Goal: Communication & Community: Answer question/provide support

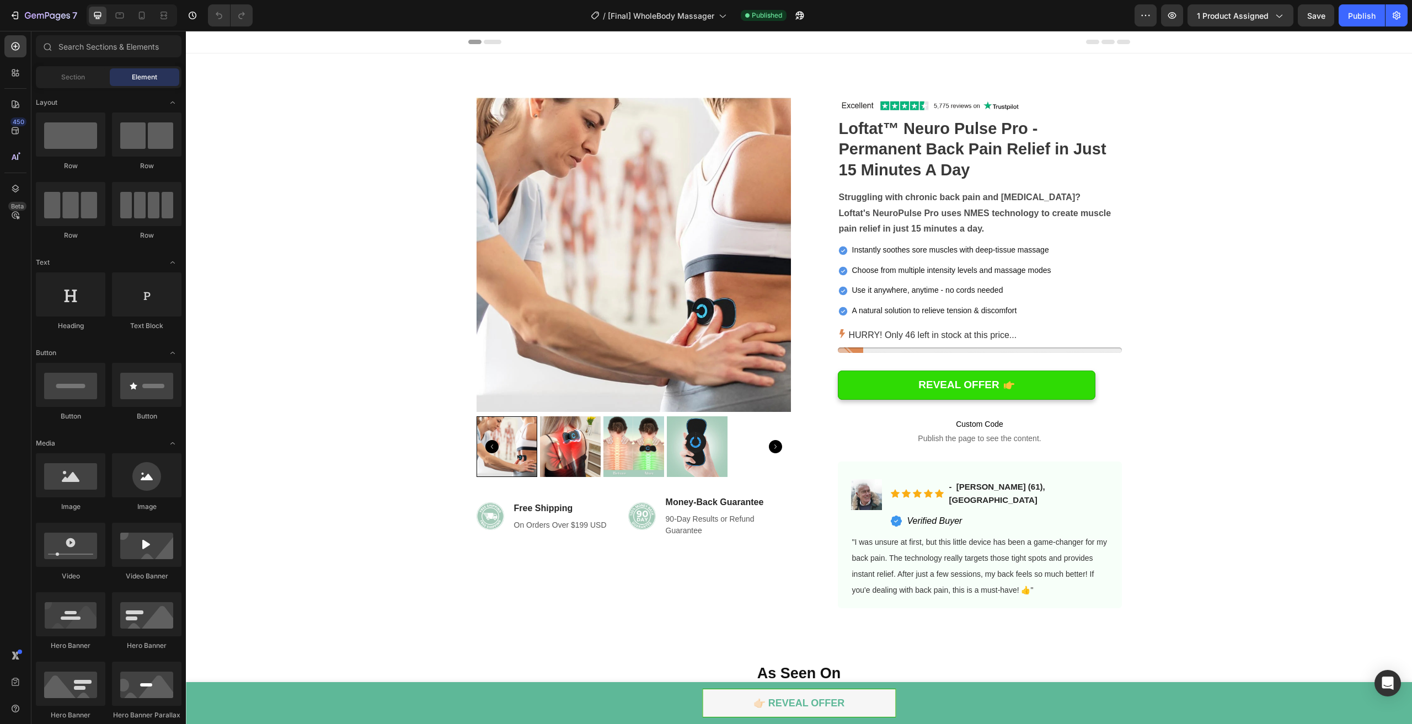
drag, startPoint x: 186, startPoint y: 31, endPoint x: 996, endPoint y: 463, distance: 918.7
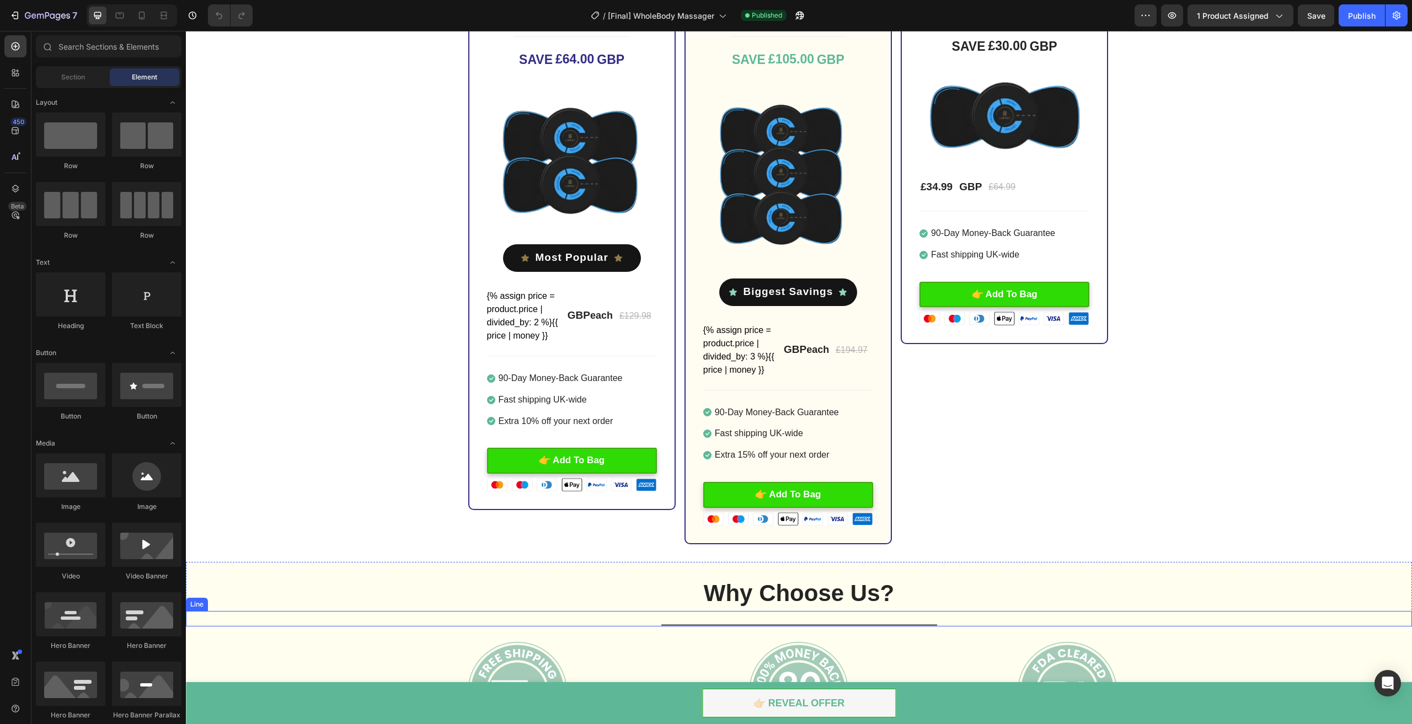
scroll to position [3310, 0]
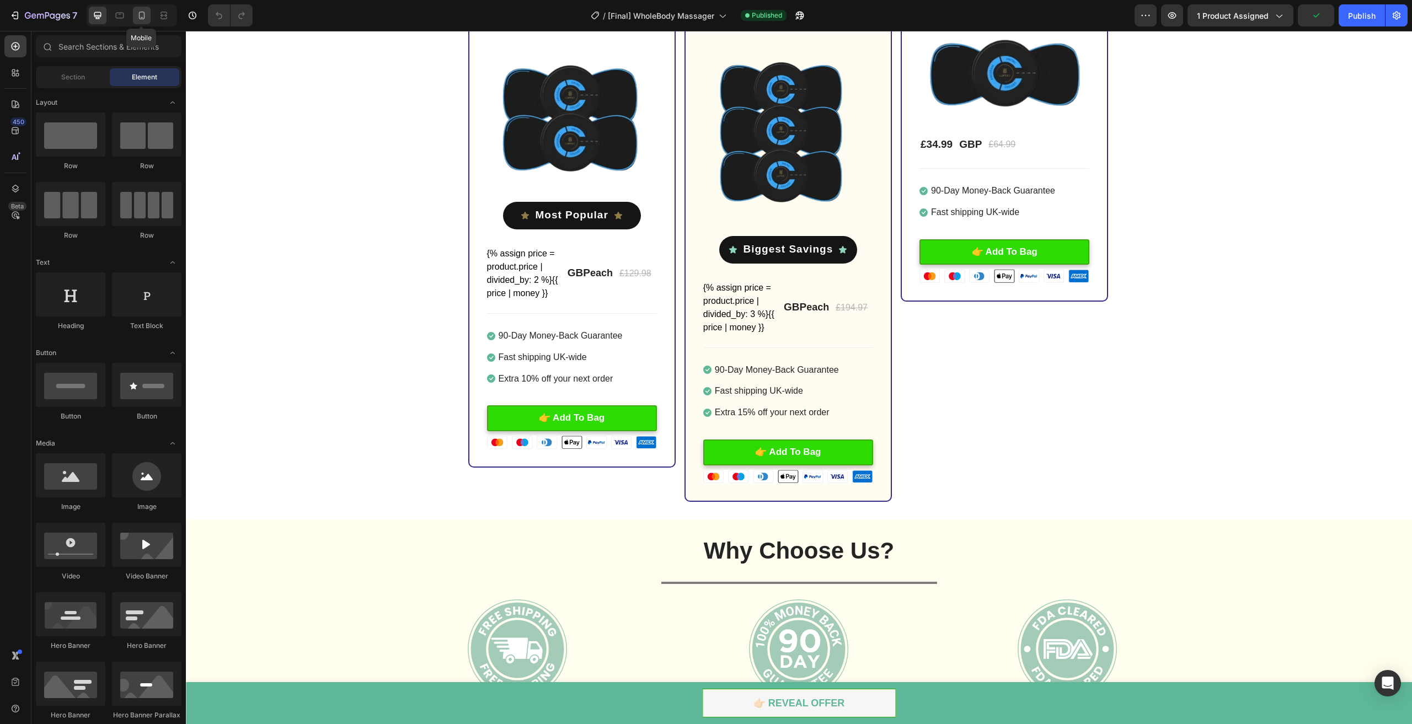
click at [143, 16] on icon at bounding box center [141, 15] width 11 height 11
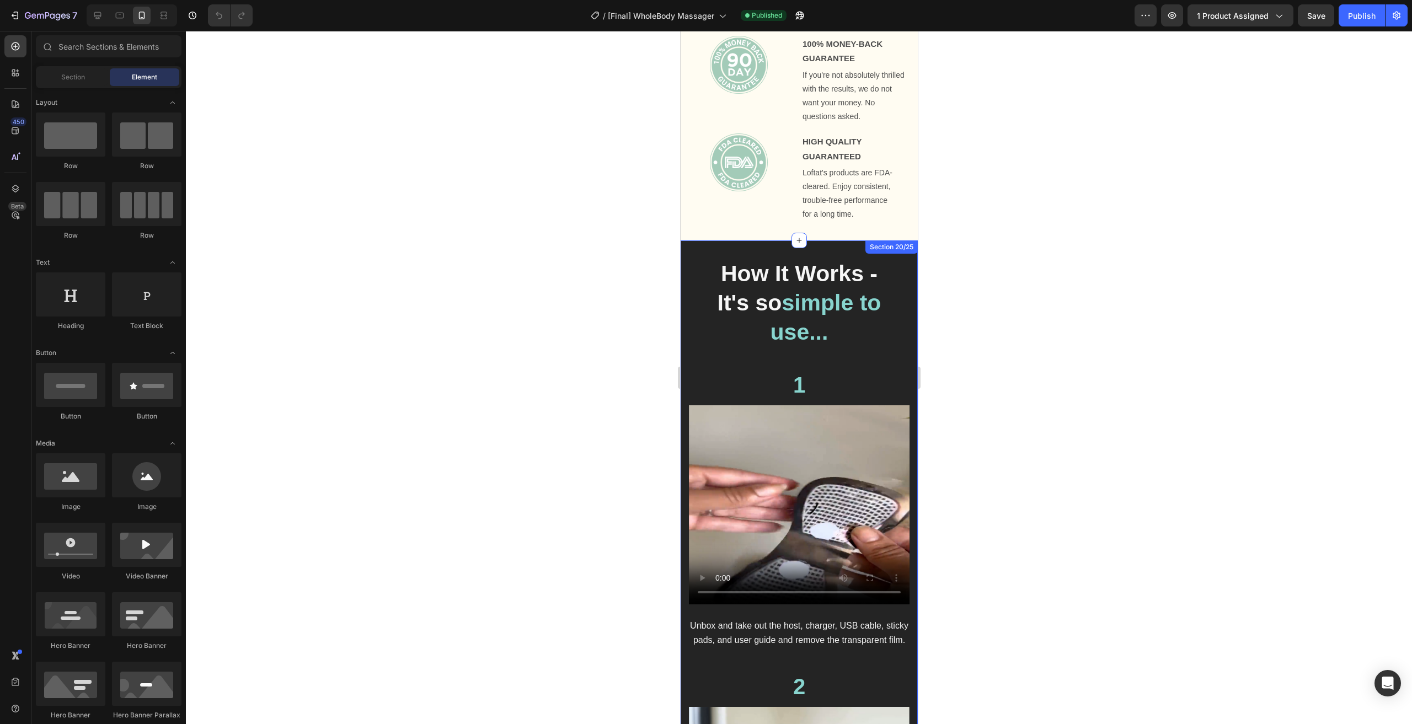
scroll to position [3610, 0]
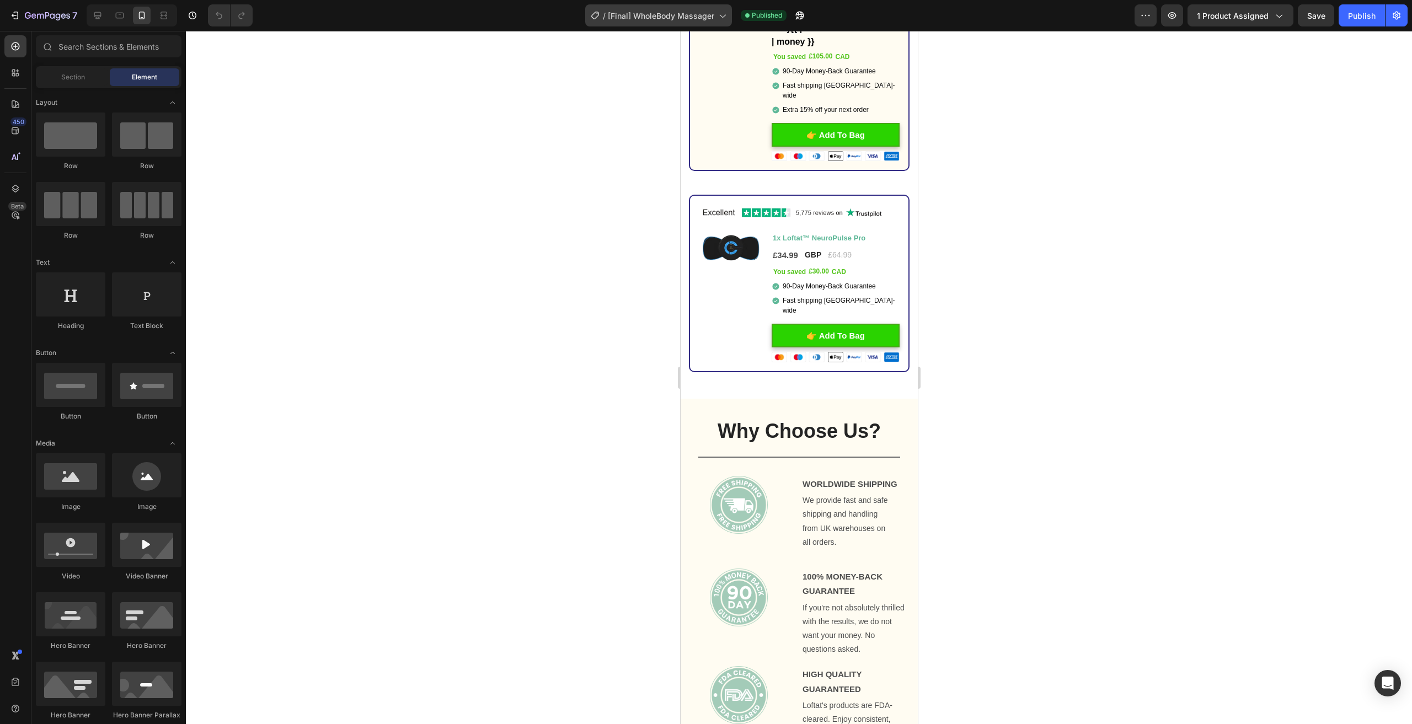
click at [701, 15] on span "[Final] WholeBody Massager" at bounding box center [661, 16] width 106 height 12
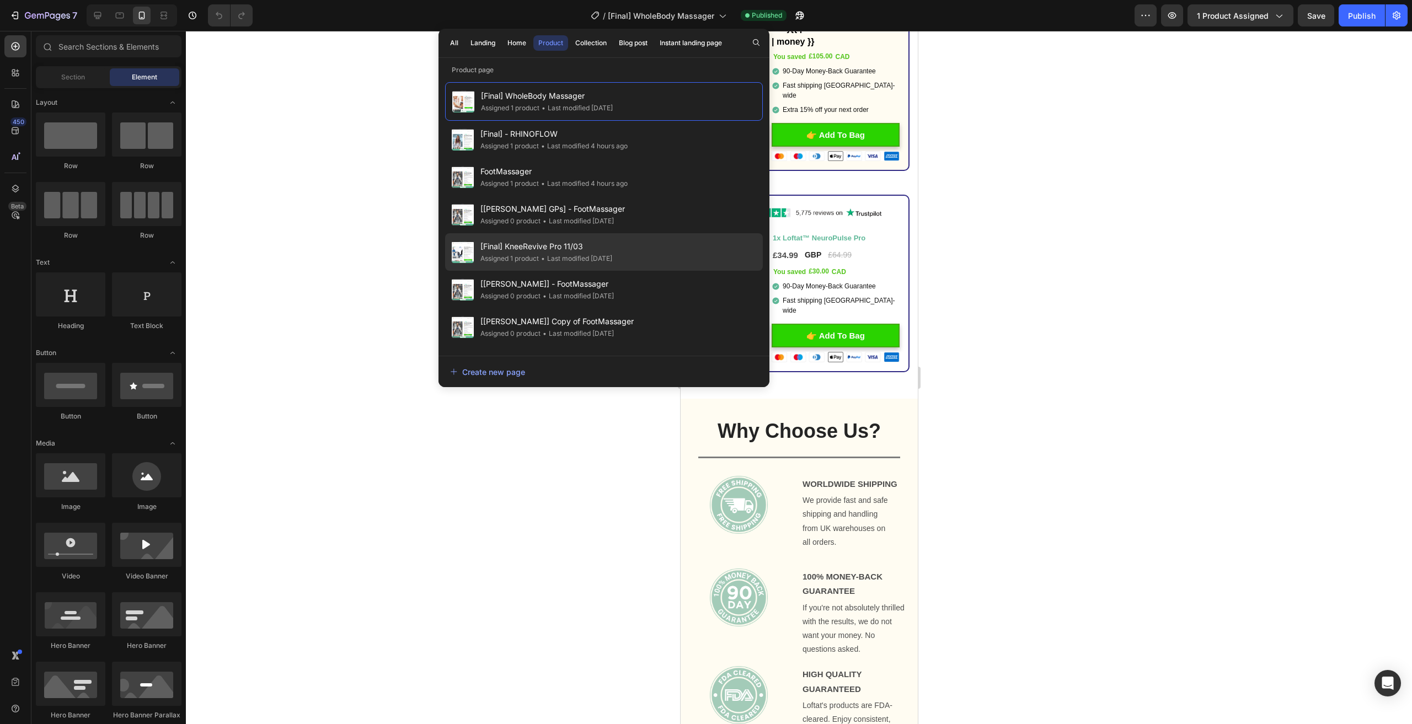
click at [582, 253] on div "• Last modified 3 days ago" at bounding box center [575, 258] width 73 height 11
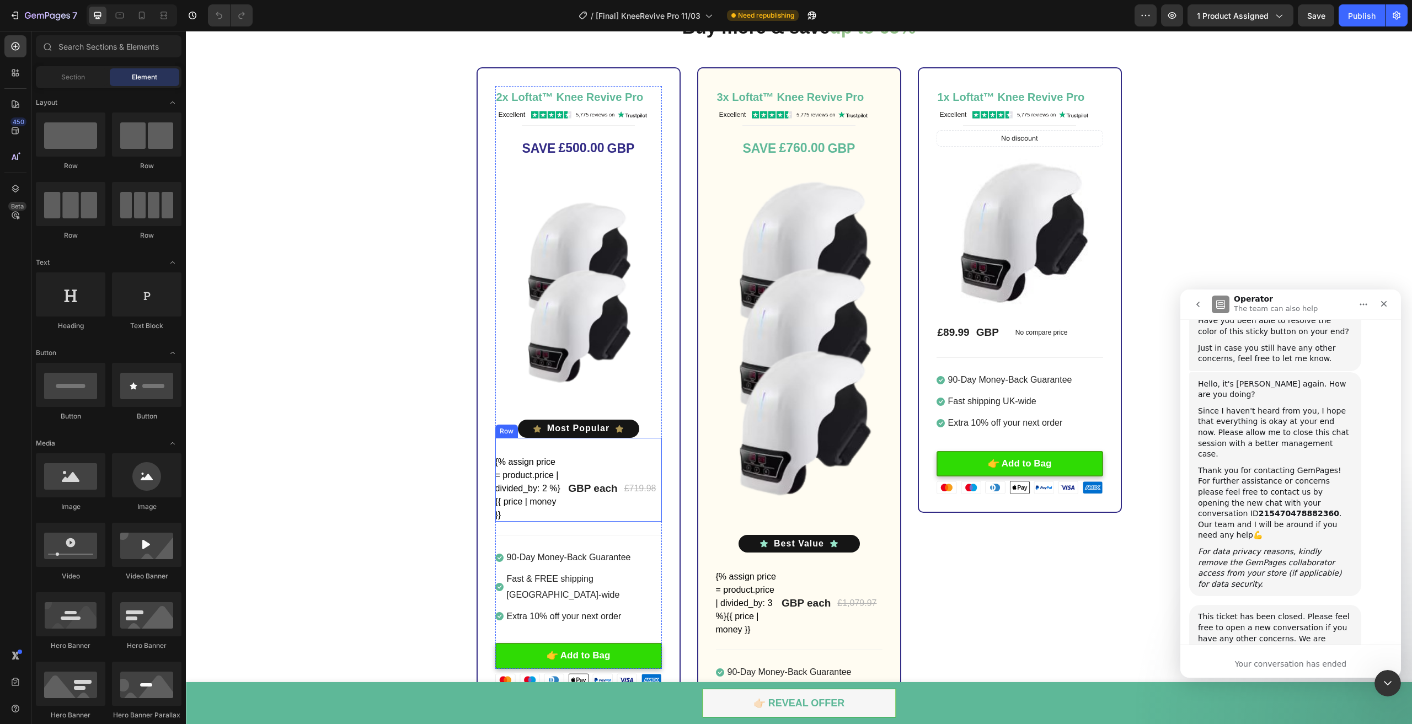
scroll to position [2759, 0]
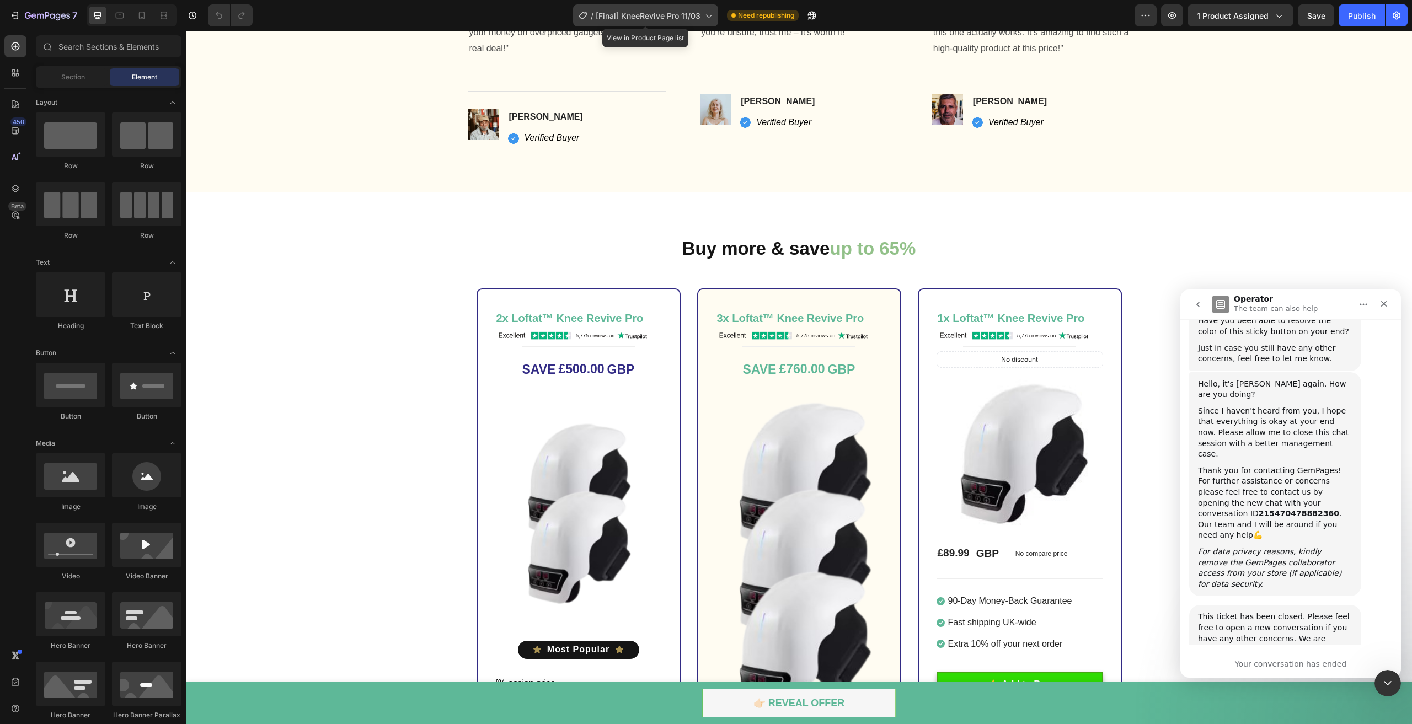
click at [627, 8] on div "/ [Final] KneeRevive Pro 11/03" at bounding box center [645, 15] width 145 height 22
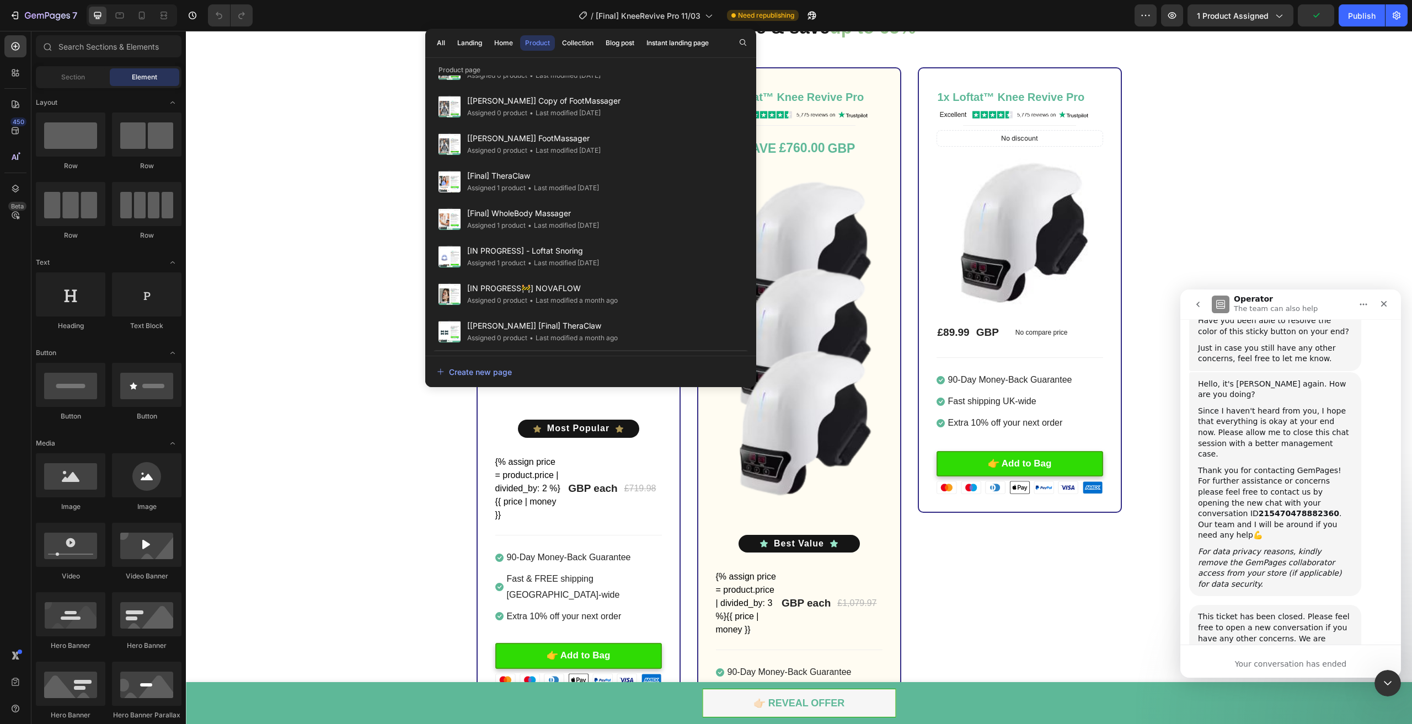
scroll to position [386, 0]
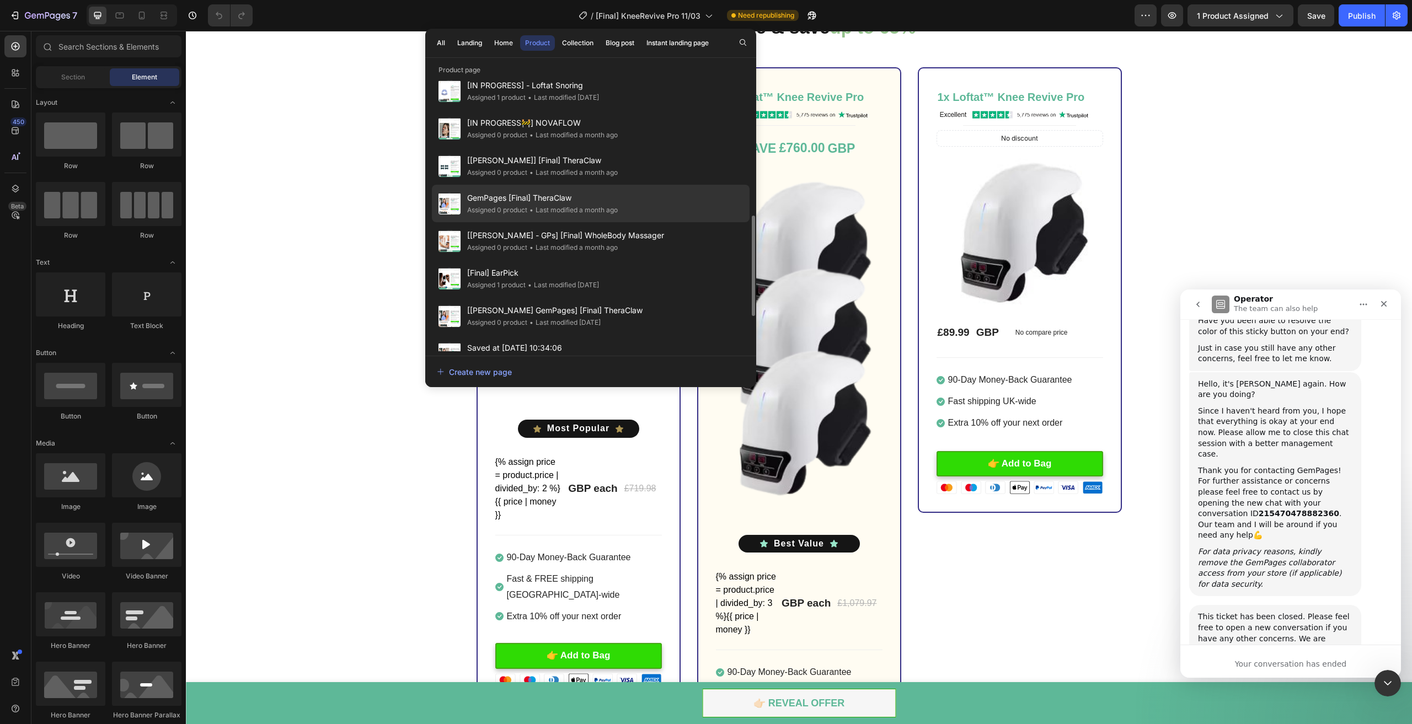
click at [596, 194] on span "GemPages [Final] TheraClaw" at bounding box center [542, 197] width 151 height 13
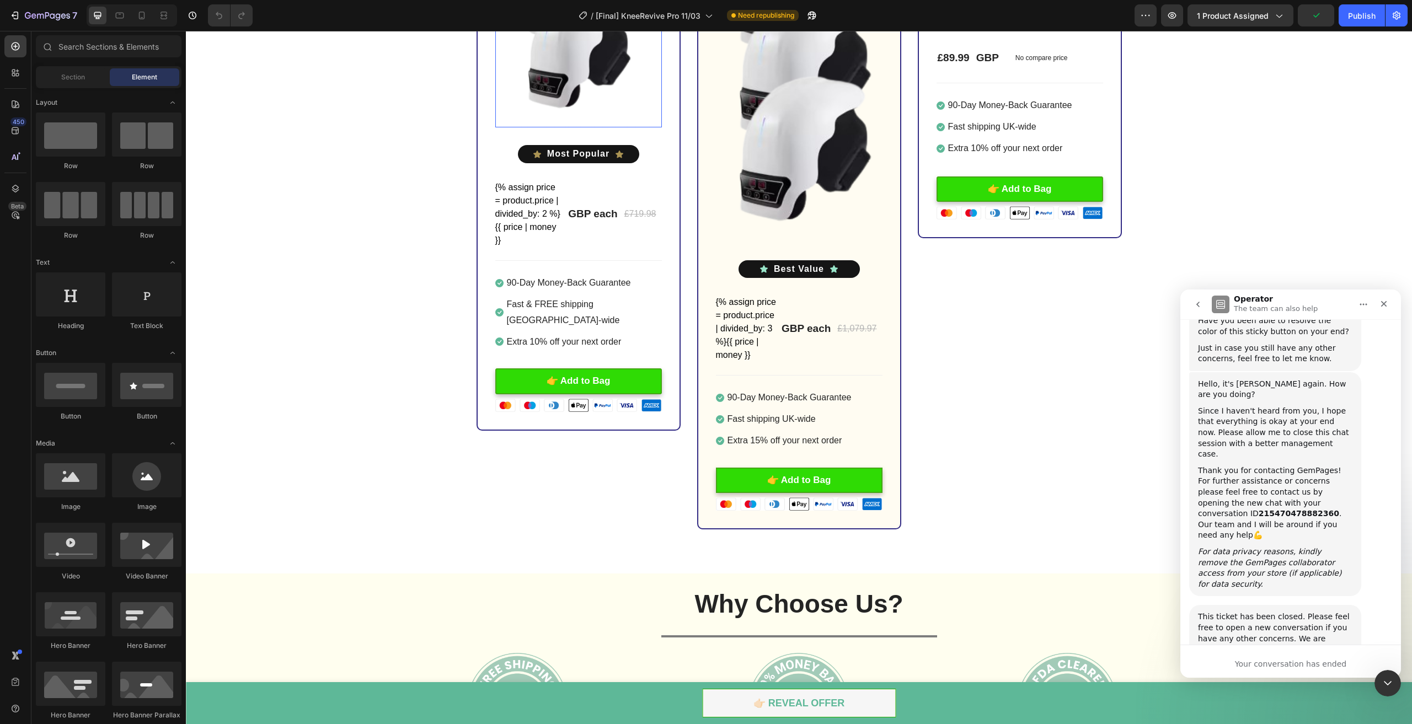
scroll to position [3255, 0]
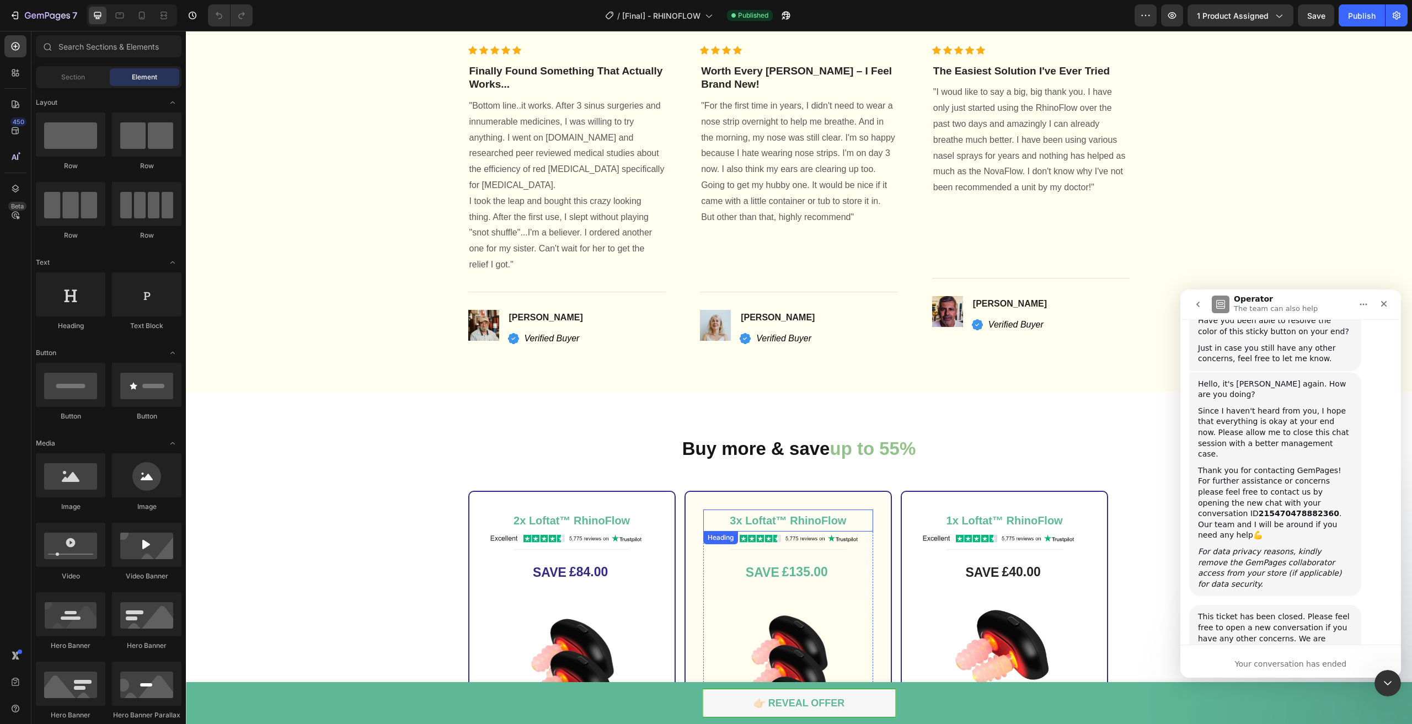
scroll to position [3200, 0]
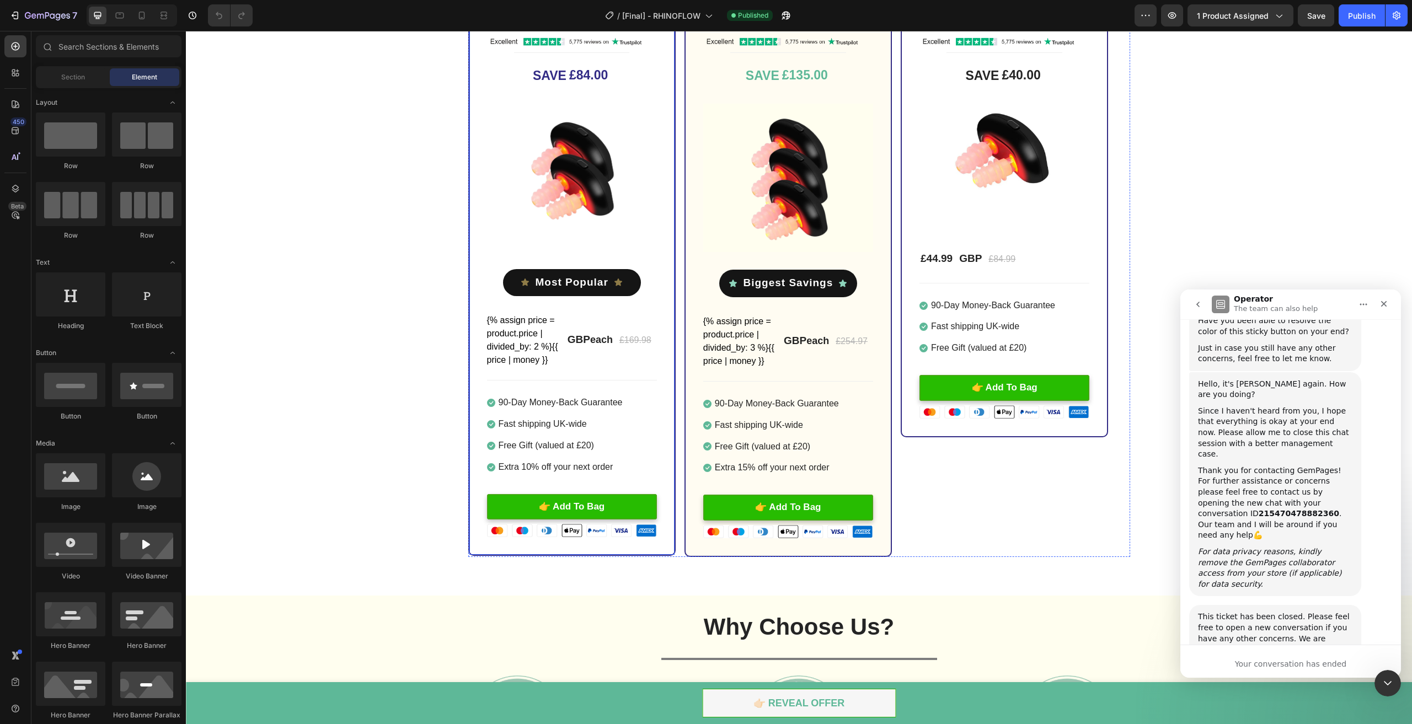
click at [598, 521] on div "2x Loftat™ RhinoFlow Heading Image Title Line SAVE £84.00 (P) Tag Image Icon Mo…" at bounding box center [572, 275] width 170 height 525
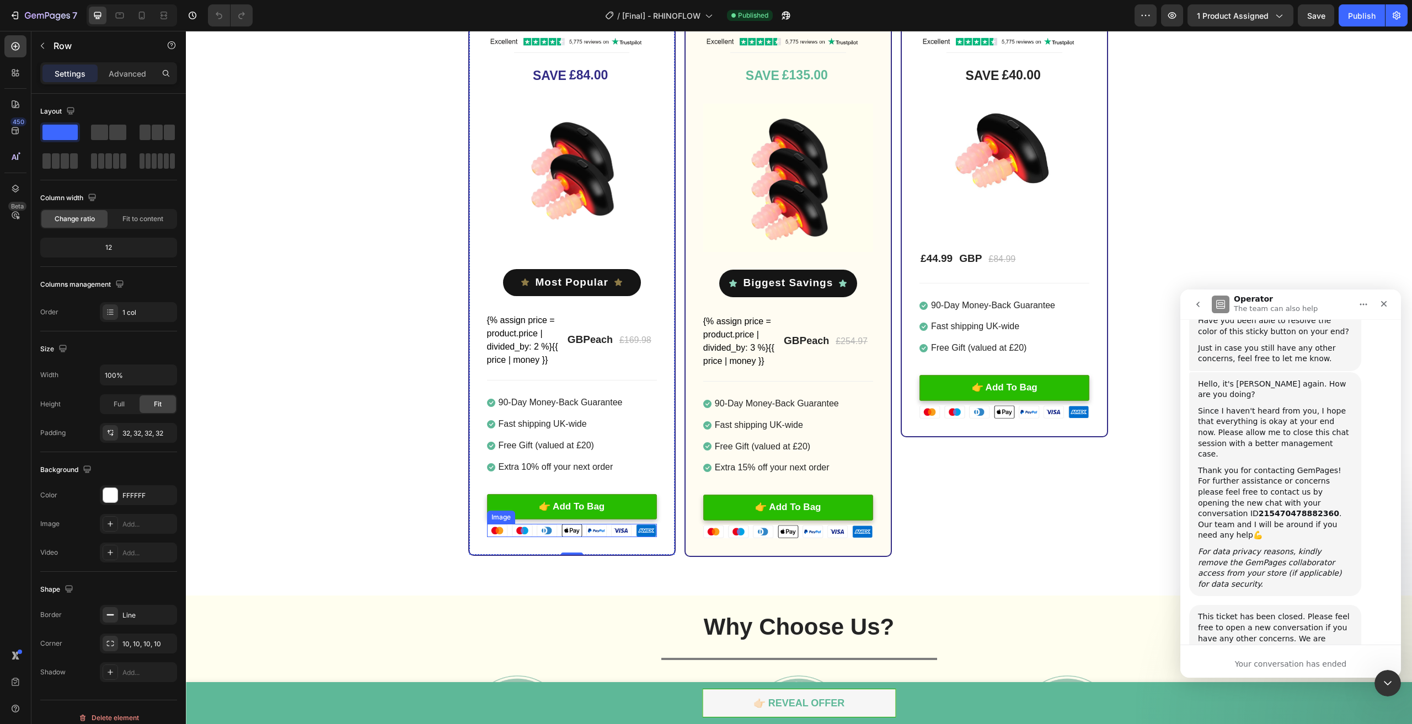
click at [596, 526] on img at bounding box center [572, 530] width 170 height 13
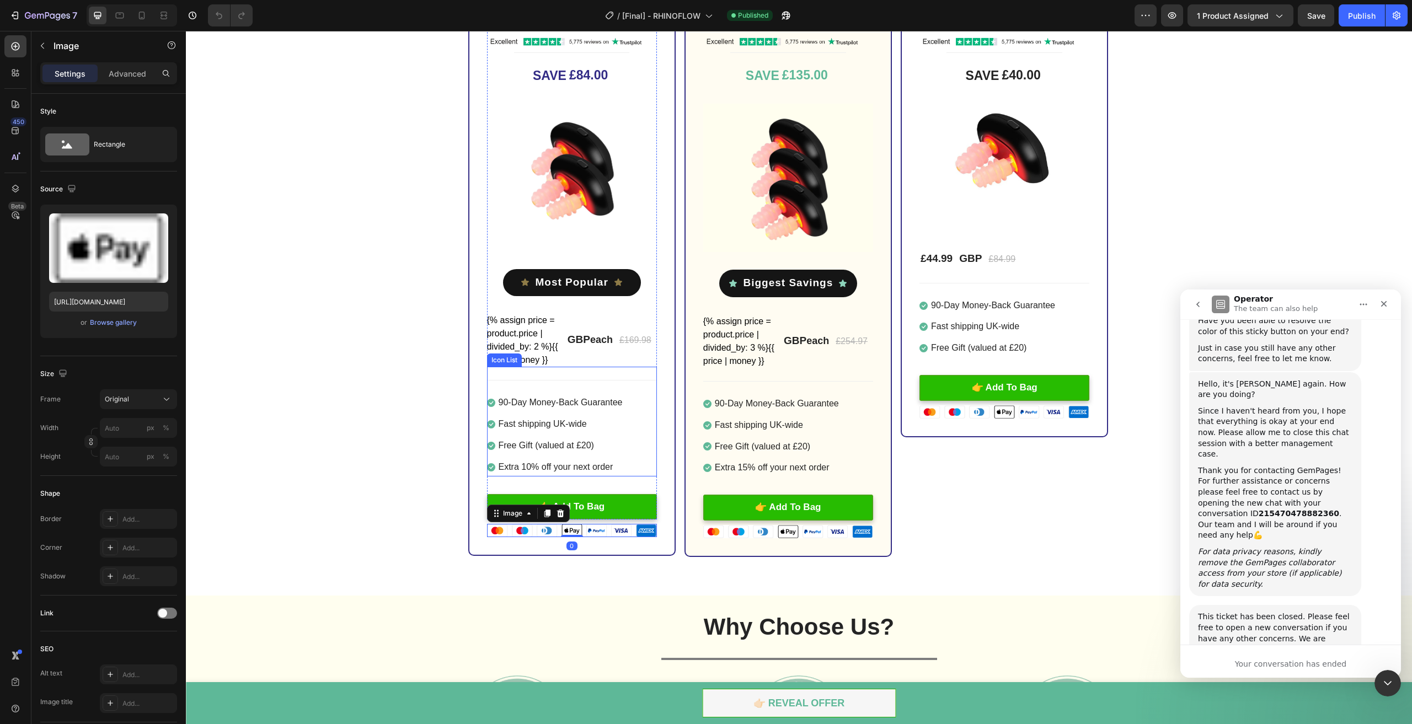
scroll to position [3255, 0]
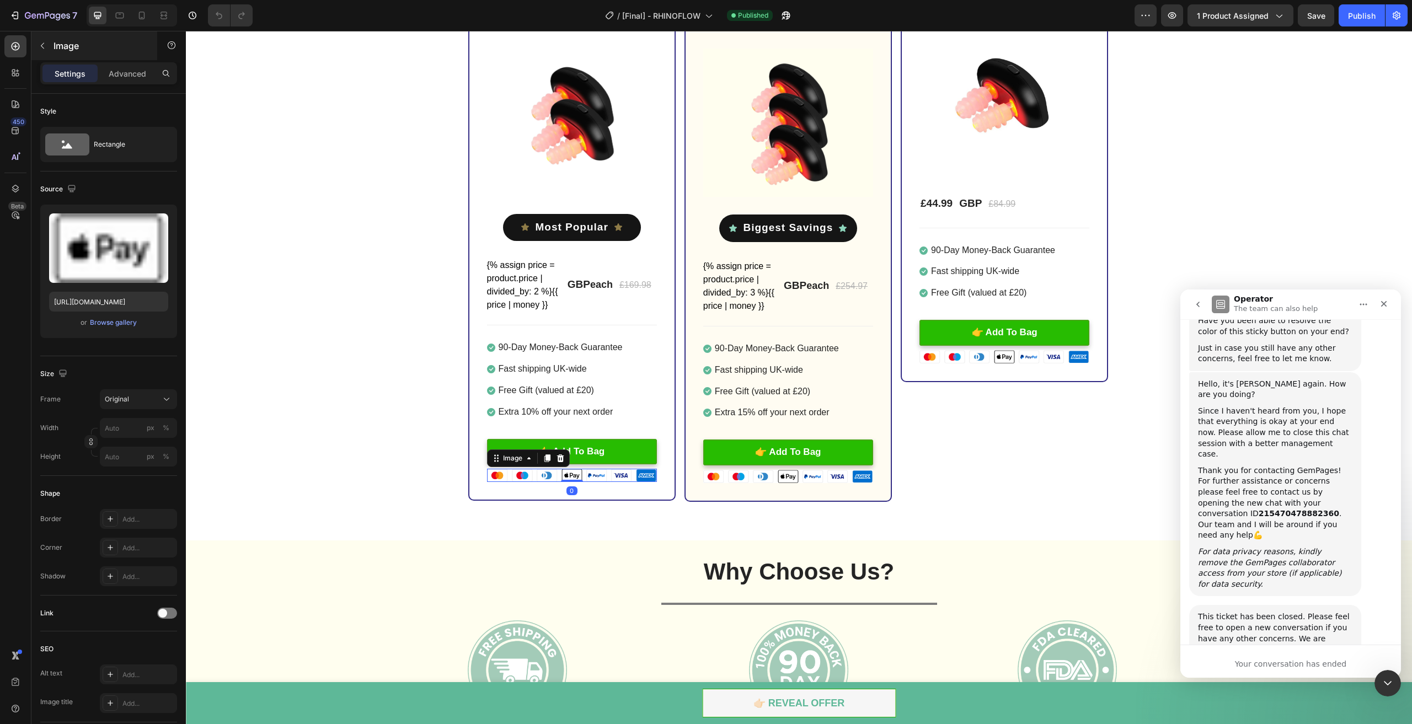
click at [45, 44] on icon "button" at bounding box center [42, 45] width 9 height 9
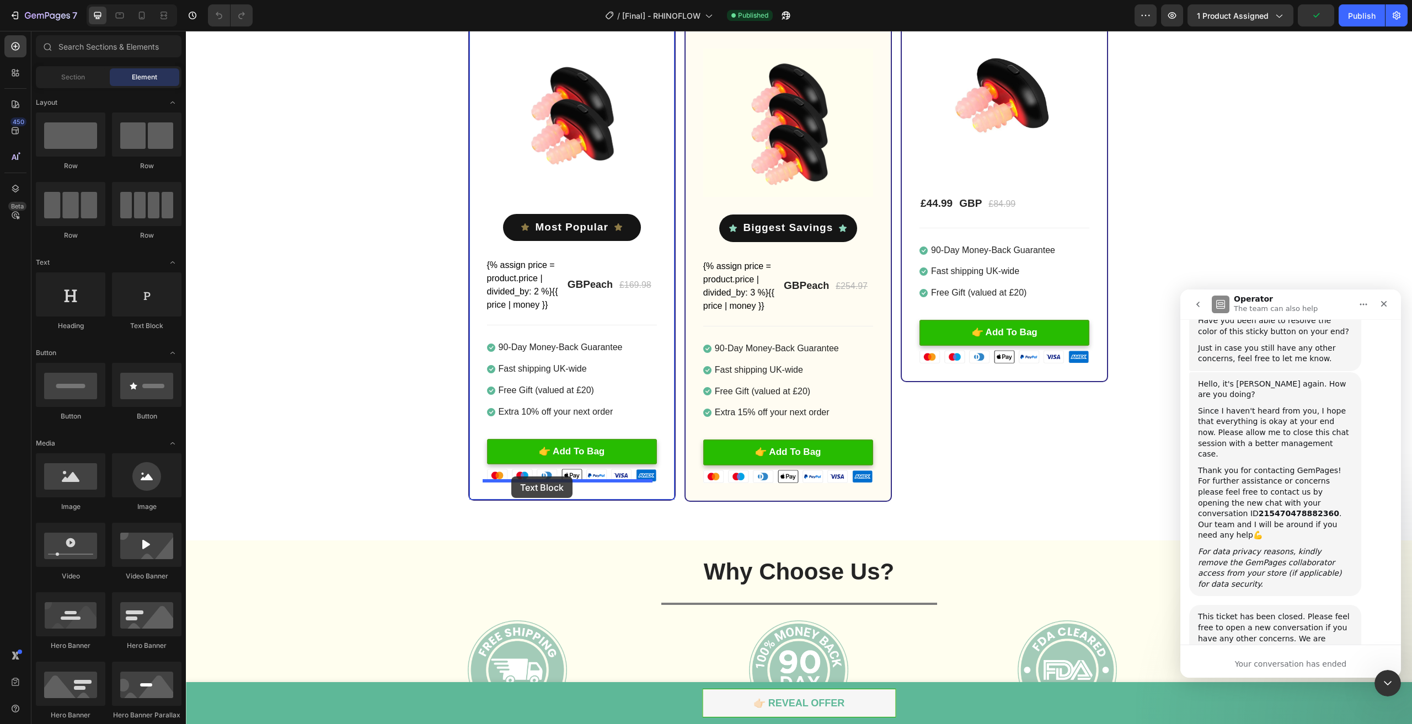
drag, startPoint x: 331, startPoint y: 334, endPoint x: 511, endPoint y: 477, distance: 230.1
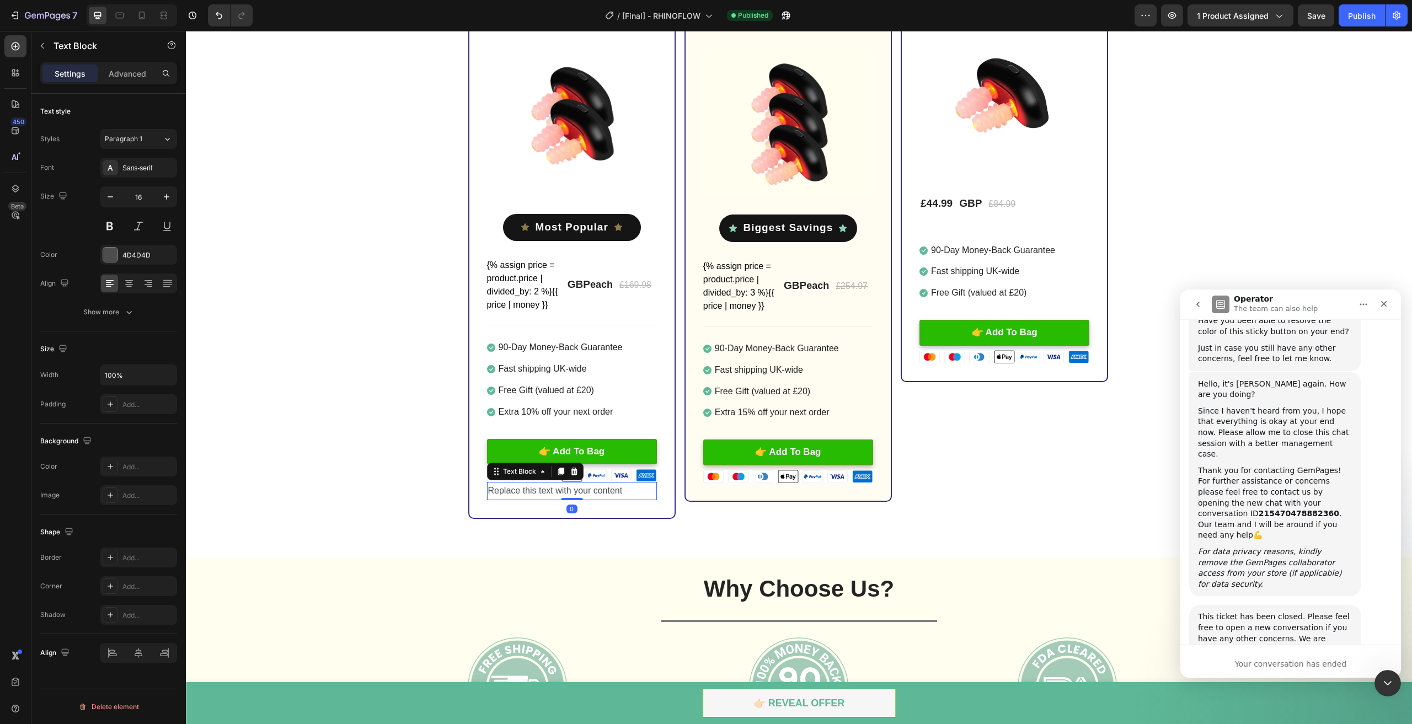
click at [534, 489] on div "Replace this text with your content" at bounding box center [572, 491] width 170 height 18
click at [534, 489] on p "Replace this text with your content" at bounding box center [572, 491] width 168 height 16
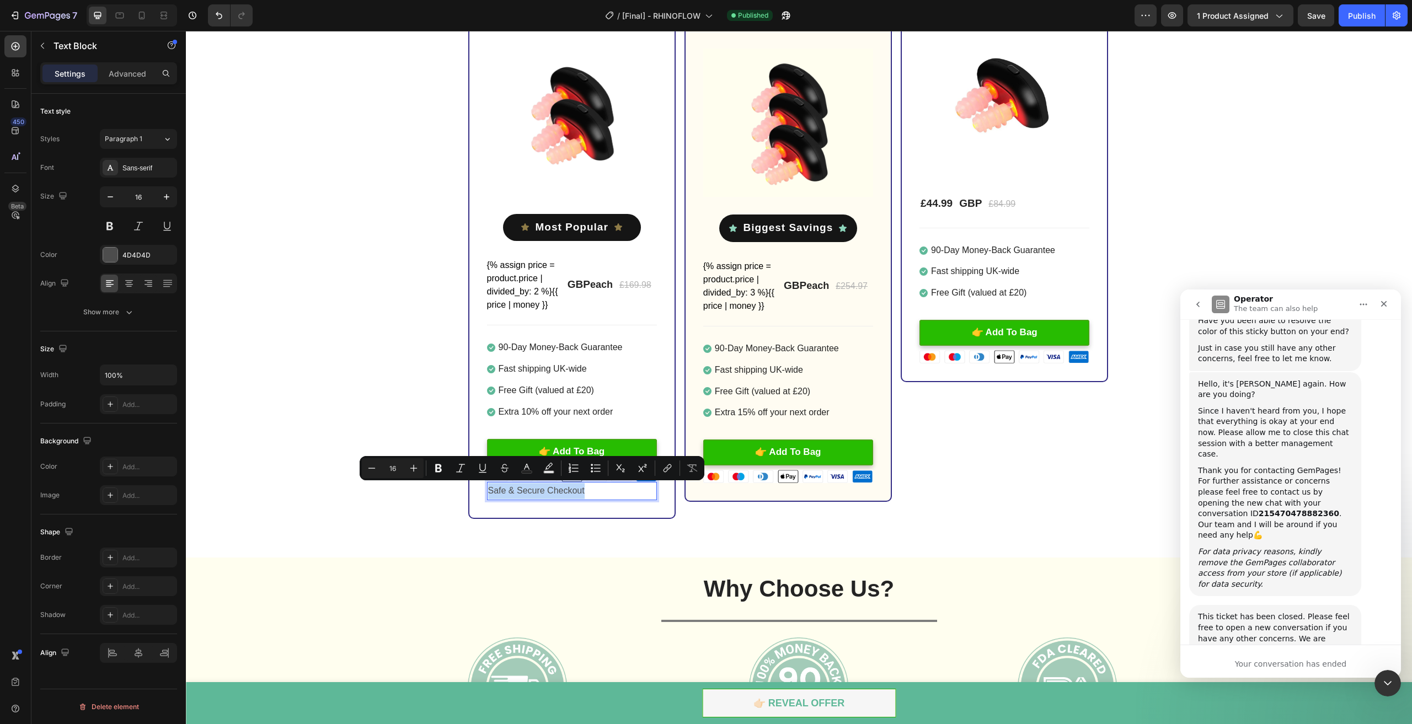
copy p "Safe & Secure Checkout"
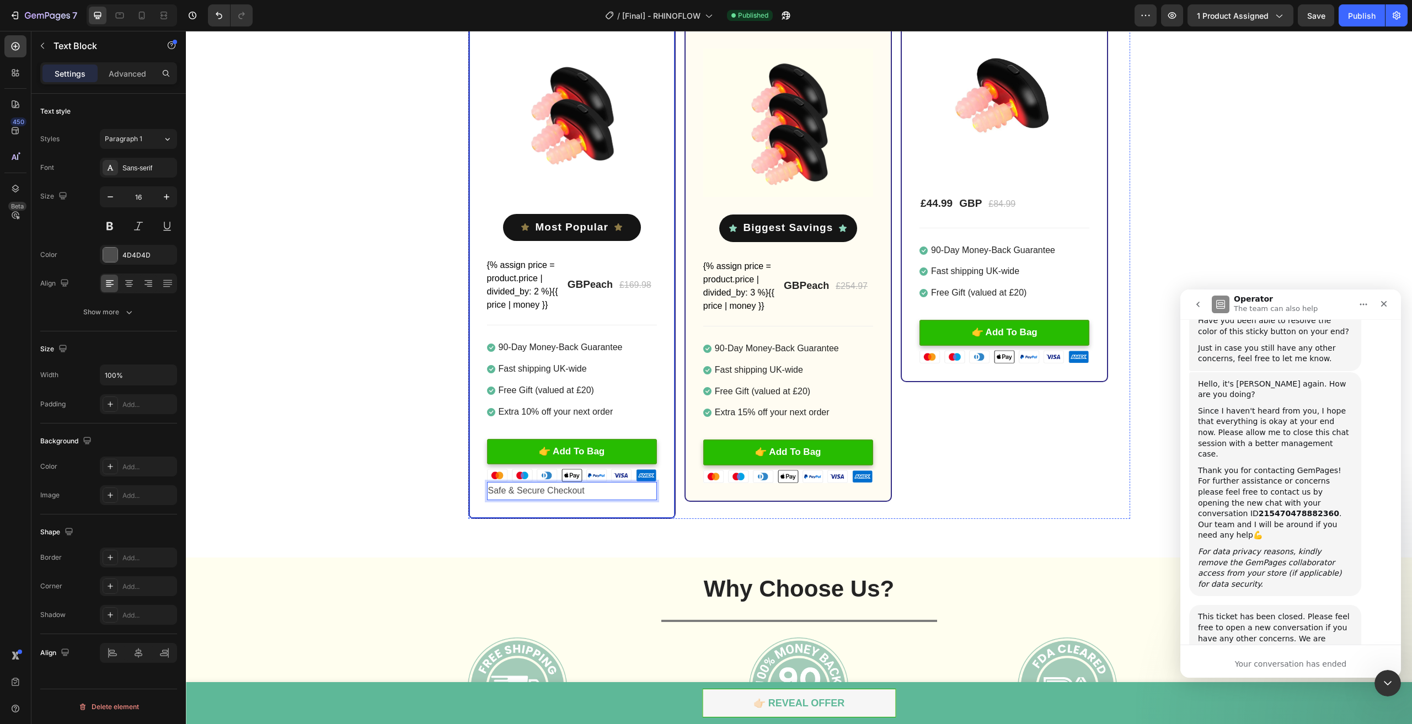
click at [586, 508] on div "2x Loftat™ RhinoFlow Heading Image Title Line SAVE £84.00 (P) Tag Image Icon Mo…" at bounding box center [571, 229] width 207 height 580
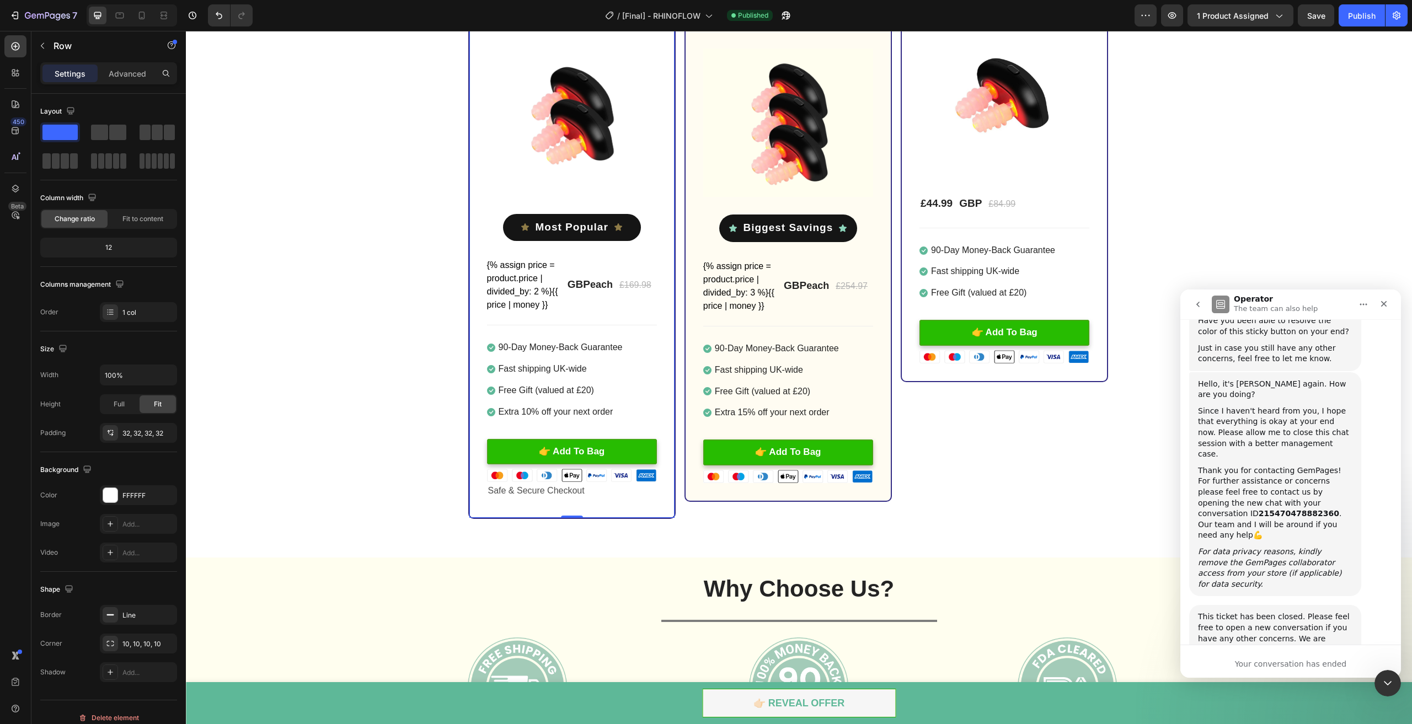
click at [595, 497] on p "Safe & Secure Checkout" at bounding box center [572, 491] width 168 height 16
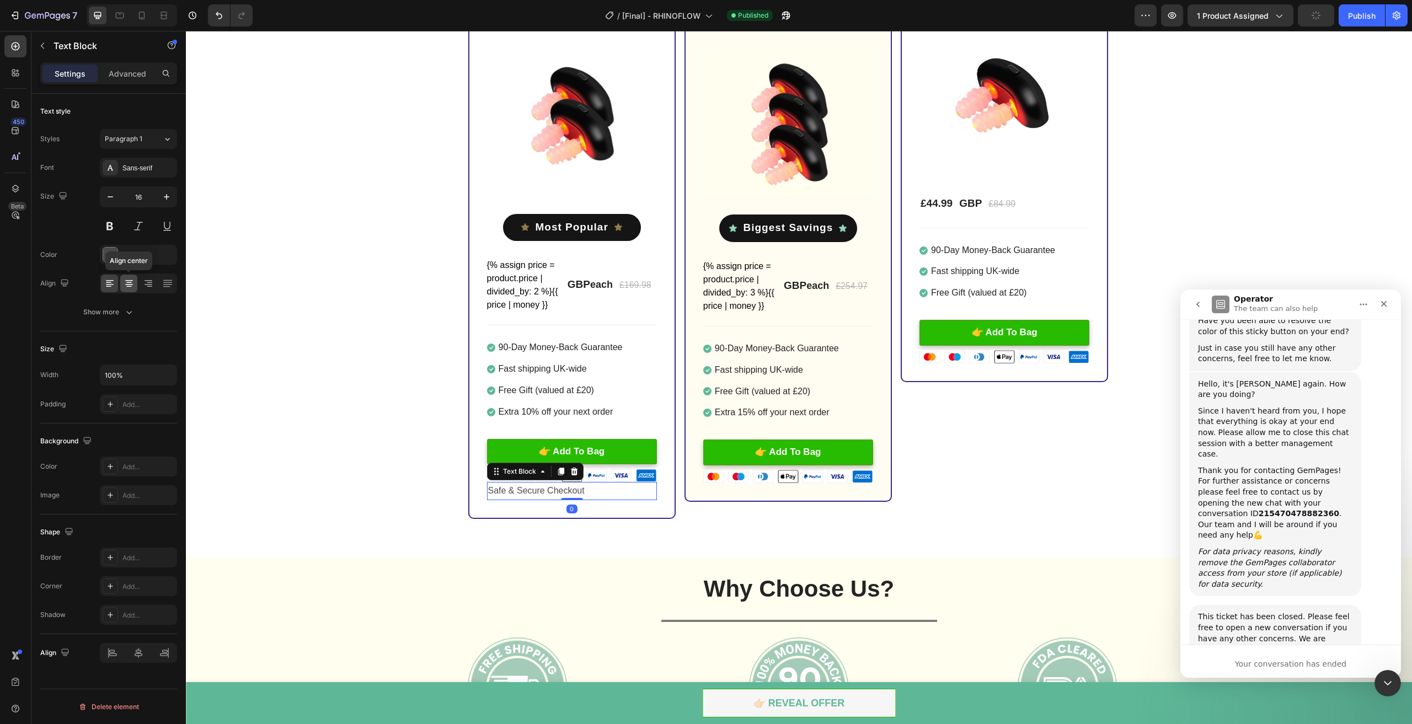
click at [132, 281] on icon at bounding box center [129, 283] width 11 height 11
click at [637, 550] on div "2x Loftat™ RhinoFlow Heading Image Title Line SAVE £84.00 (P) Tag Image Icon Mo…" at bounding box center [799, 242] width 1226 height 632
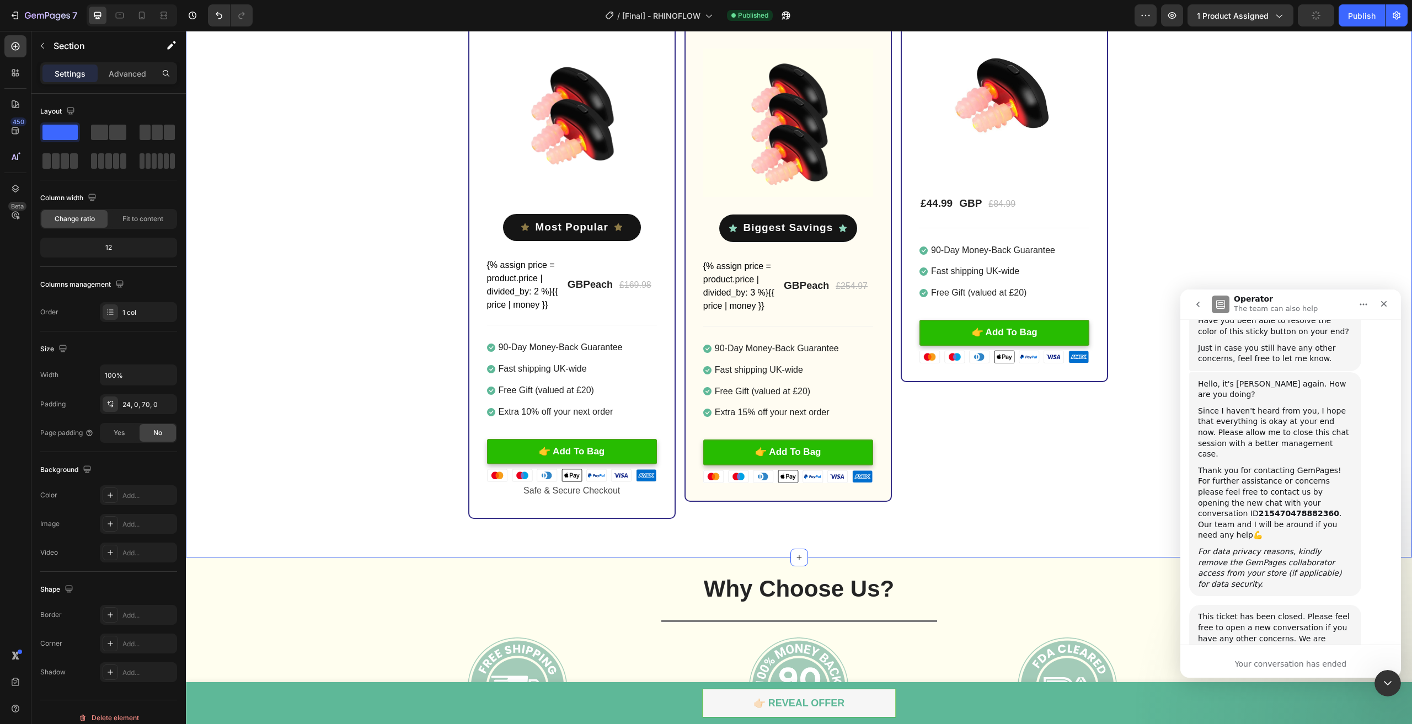
click at [625, 497] on p "Safe & Secure Checkout" at bounding box center [572, 491] width 168 height 16
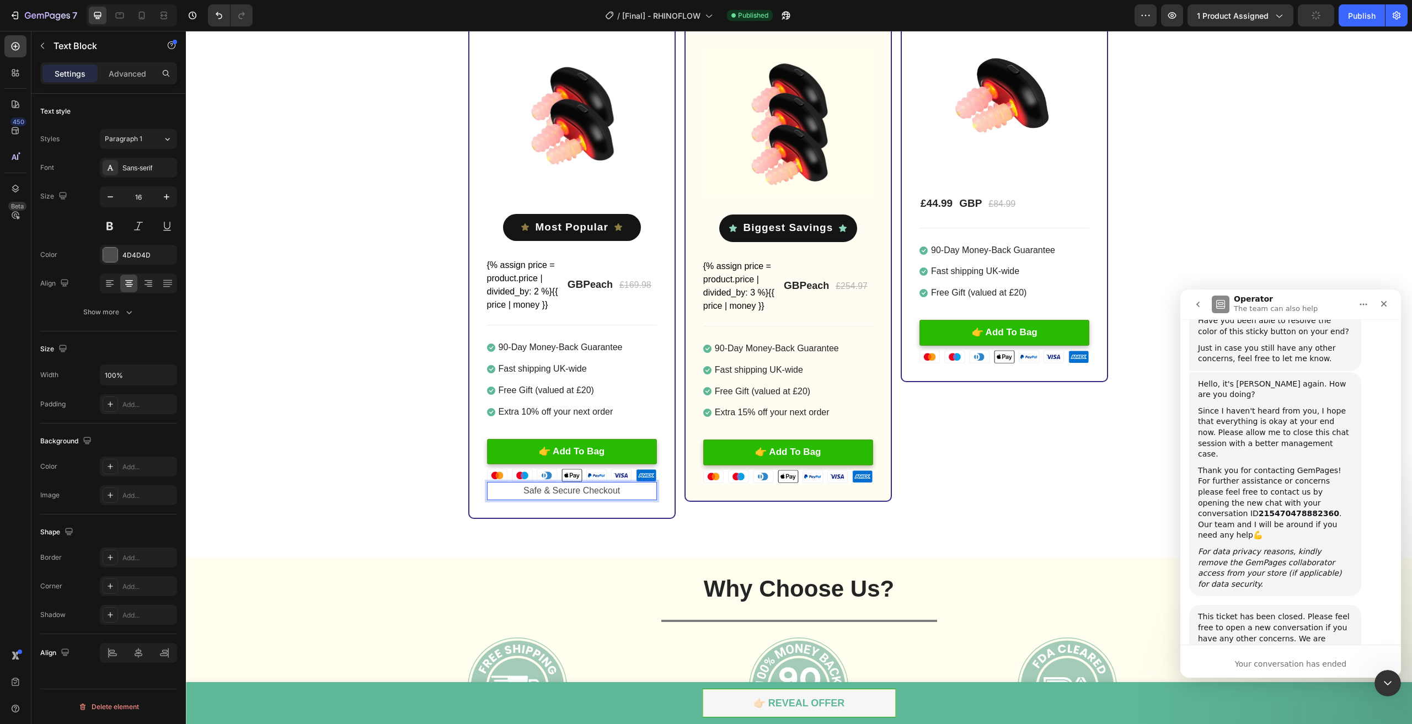
click at [632, 495] on p "Safe & Secure Checkout" at bounding box center [572, 491] width 168 height 16
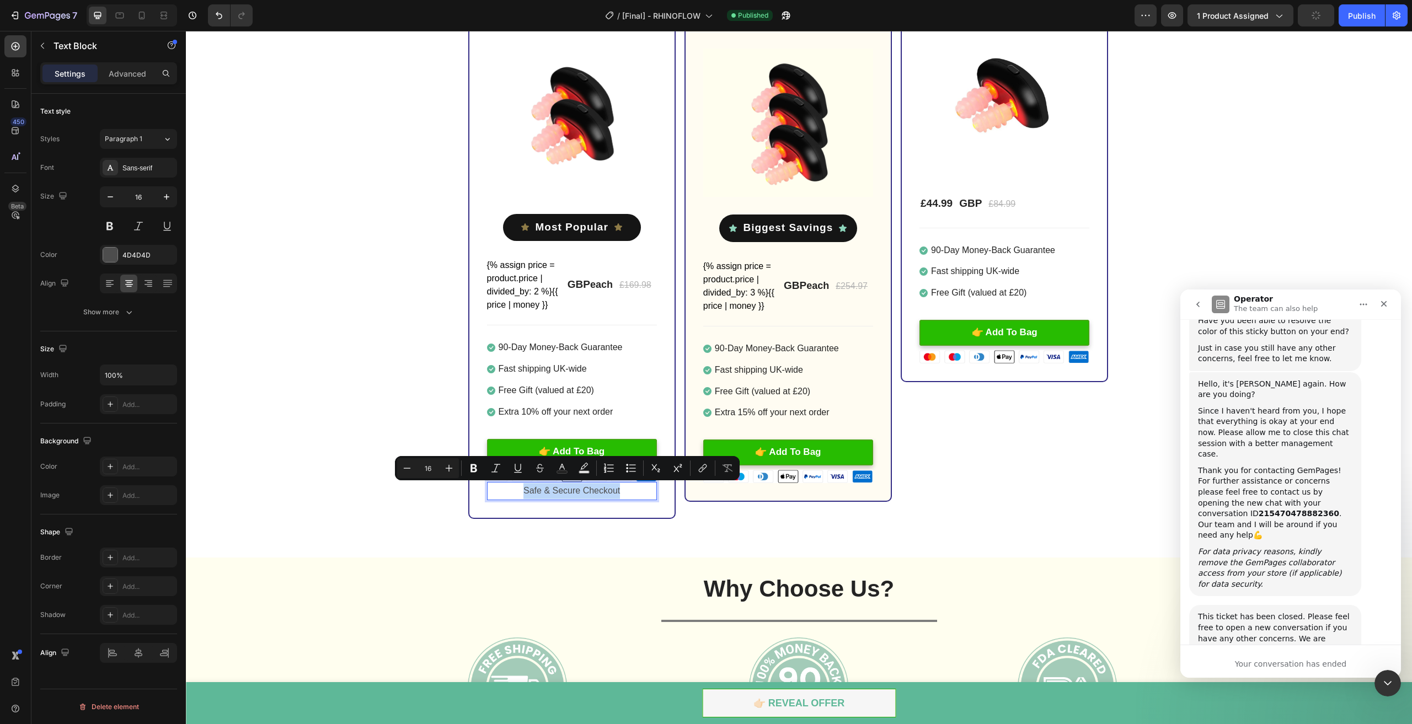
click at [632, 495] on p "Safe & Secure Checkout" at bounding box center [572, 491] width 168 height 16
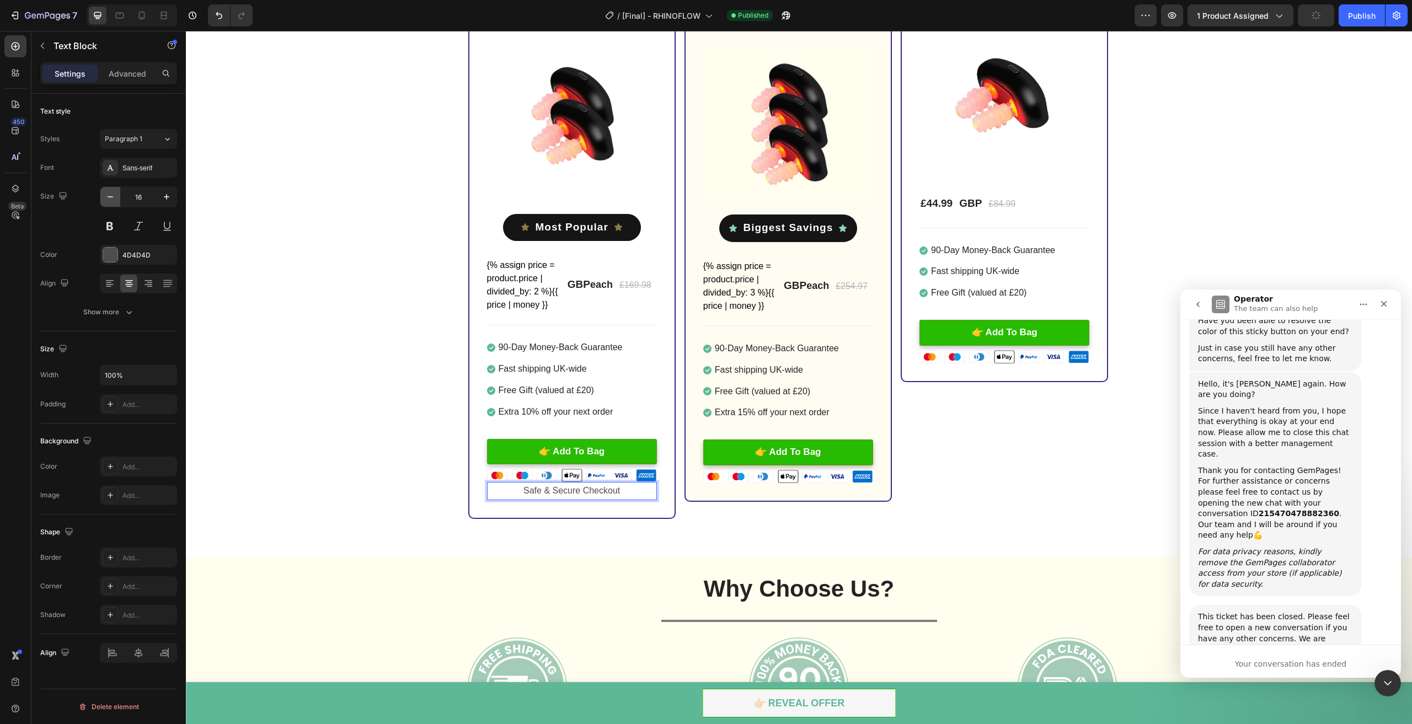
click at [116, 199] on button "button" at bounding box center [110, 197] width 20 height 20
type input "14"
click at [352, 450] on div "2x Loftat™ RhinoFlow Heading Image Title Line SAVE £84.00 (P) Tag Image Icon Mo…" at bounding box center [799, 228] width 1226 height 578
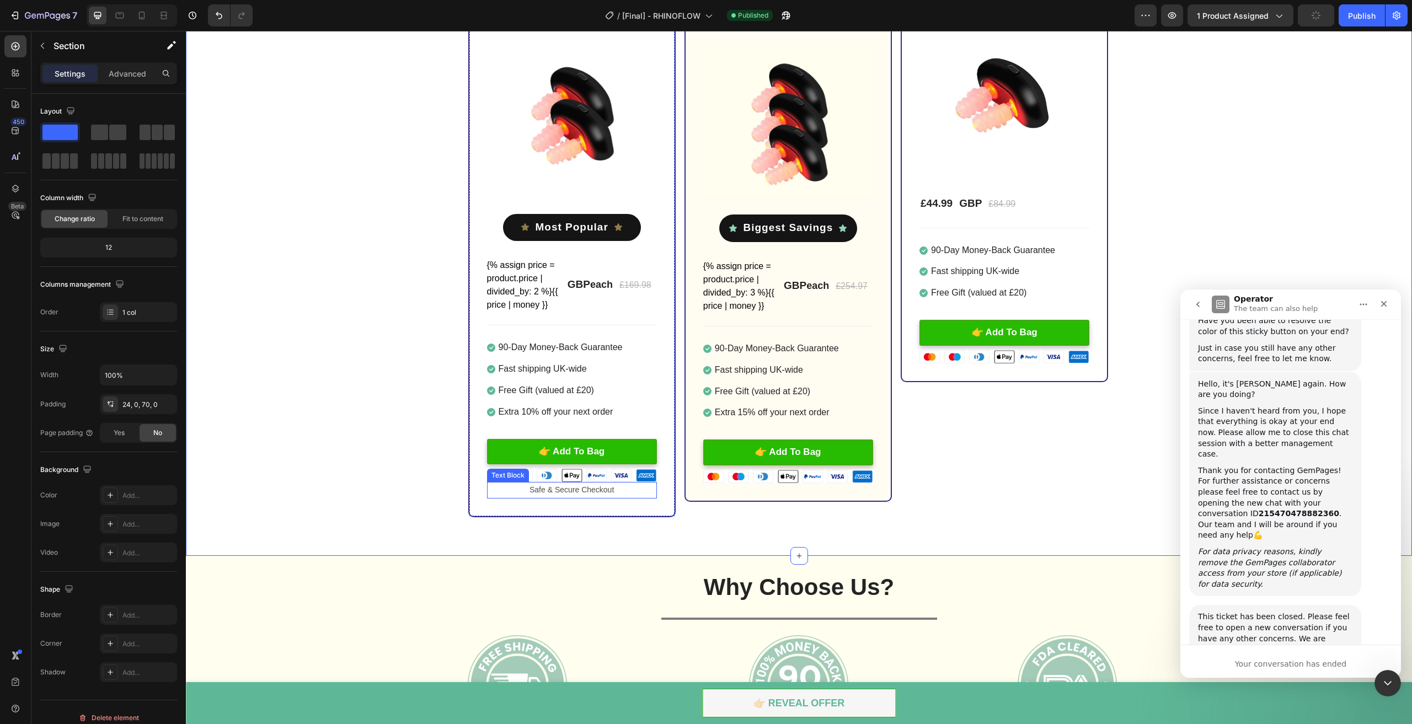
click at [572, 486] on p "Safe & Secure Checkout" at bounding box center [572, 490] width 168 height 14
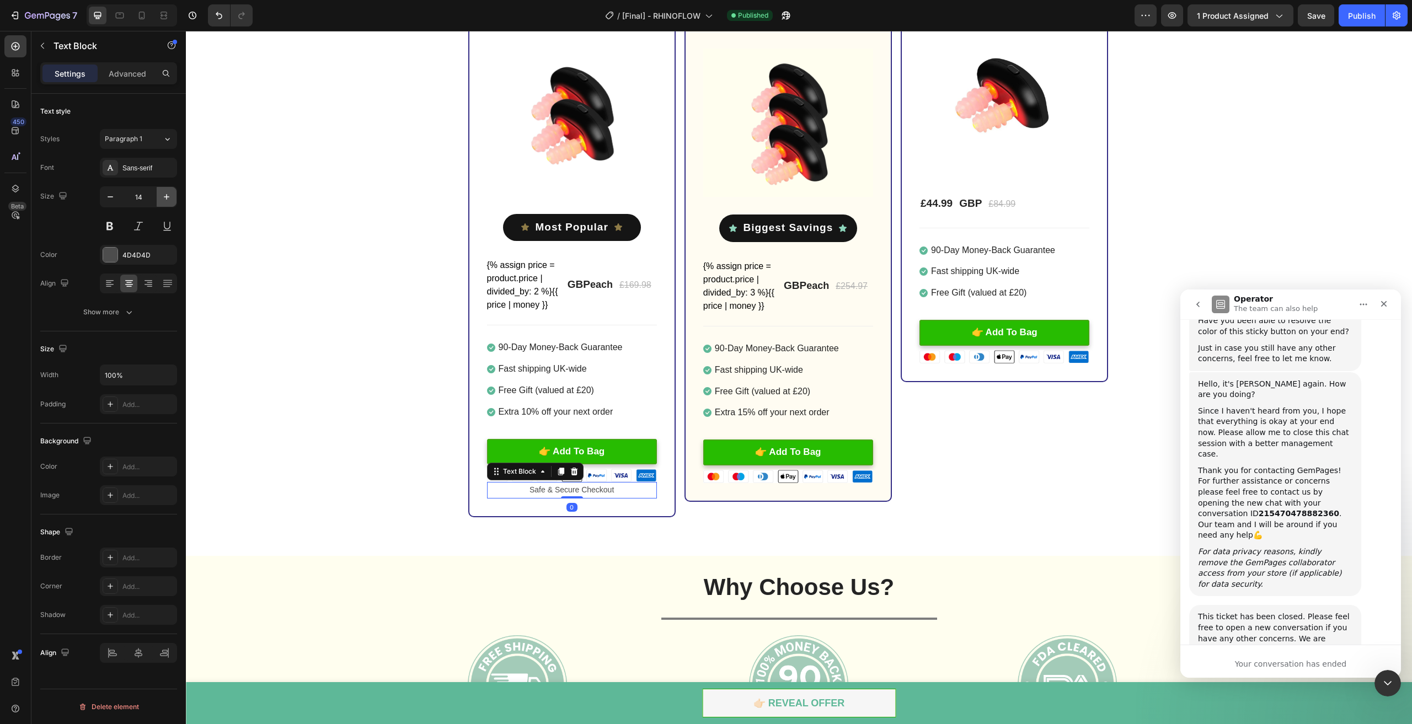
click at [168, 196] on icon "button" at bounding box center [166, 196] width 11 height 11
type input "15"
click at [143, 83] on div "Settings Advanced" at bounding box center [108, 73] width 137 height 22
click at [138, 78] on p "Advanced" at bounding box center [128, 74] width 38 height 12
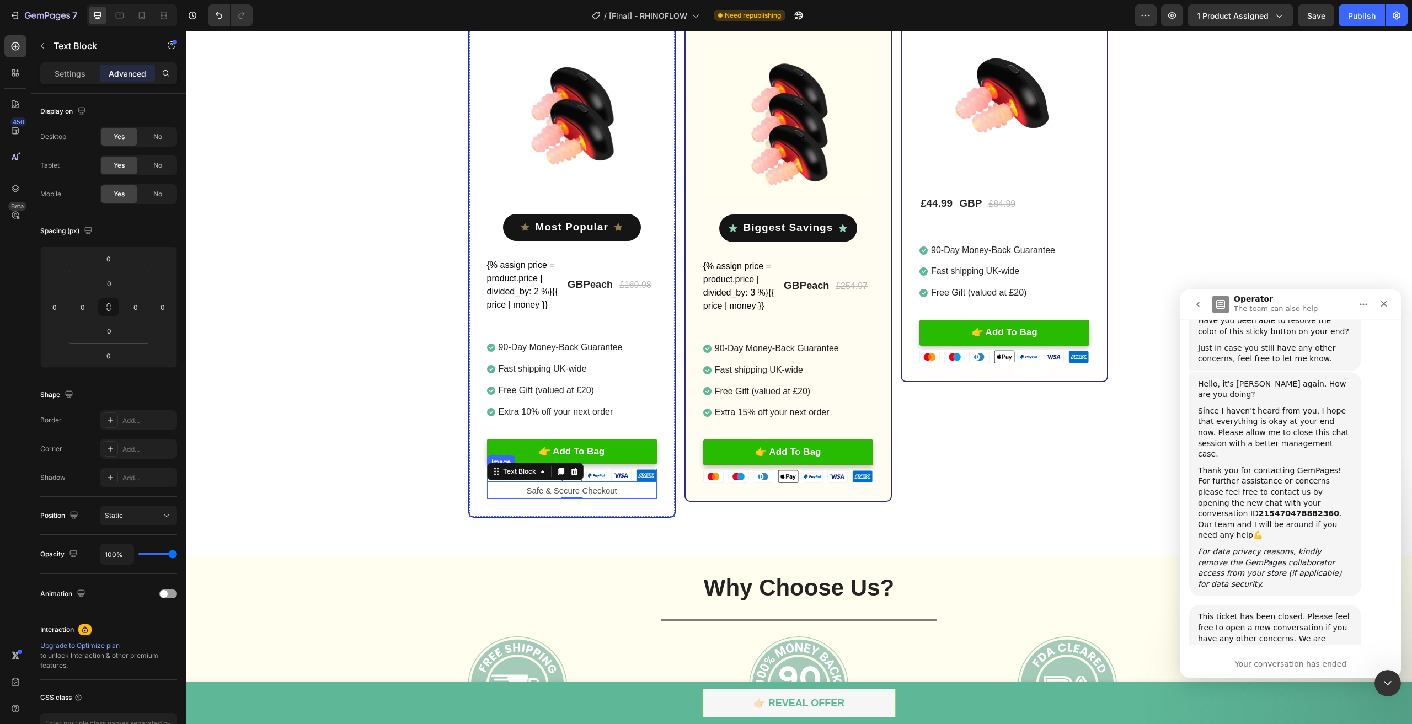
click at [615, 473] on img at bounding box center [572, 475] width 170 height 13
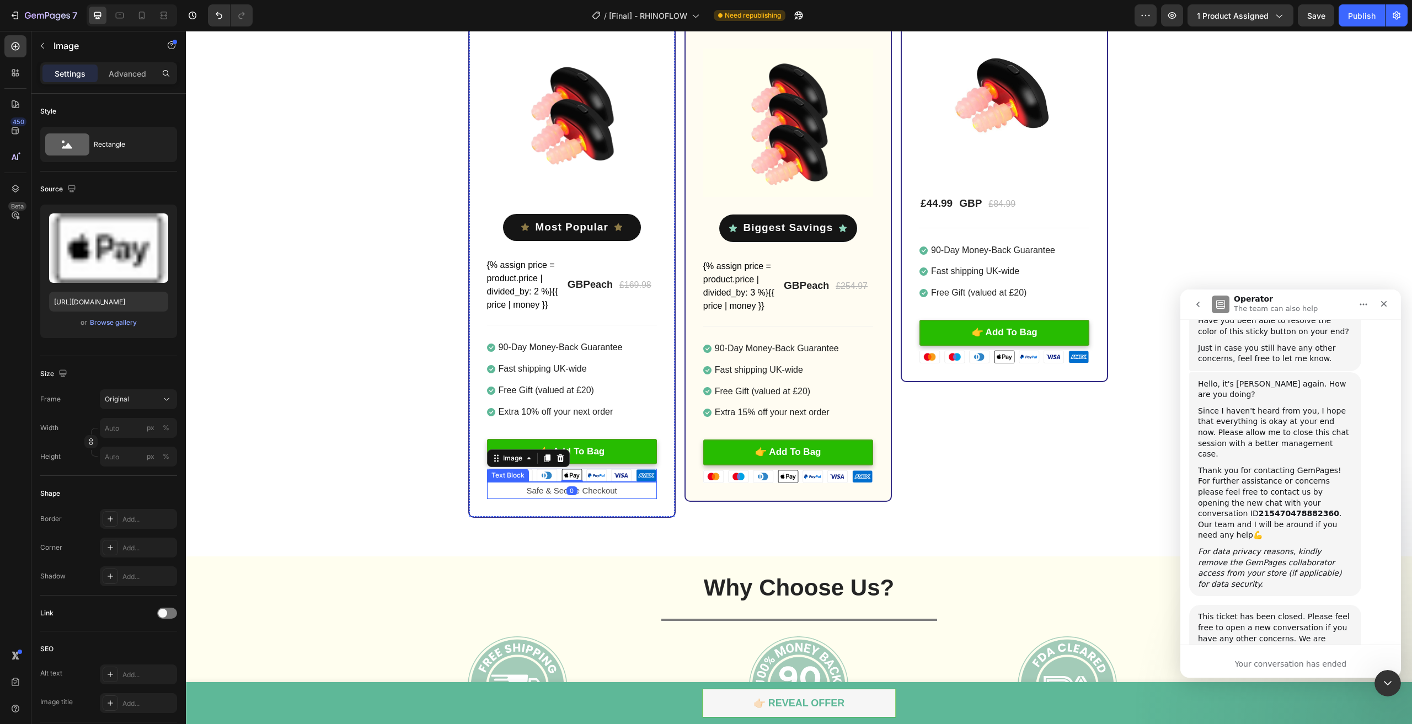
click at [359, 518] on div "2x Loftat™ RhinoFlow Heading Image Title Line SAVE £84.00 (P) Tag Image Icon Mo…" at bounding box center [799, 241] width 1226 height 631
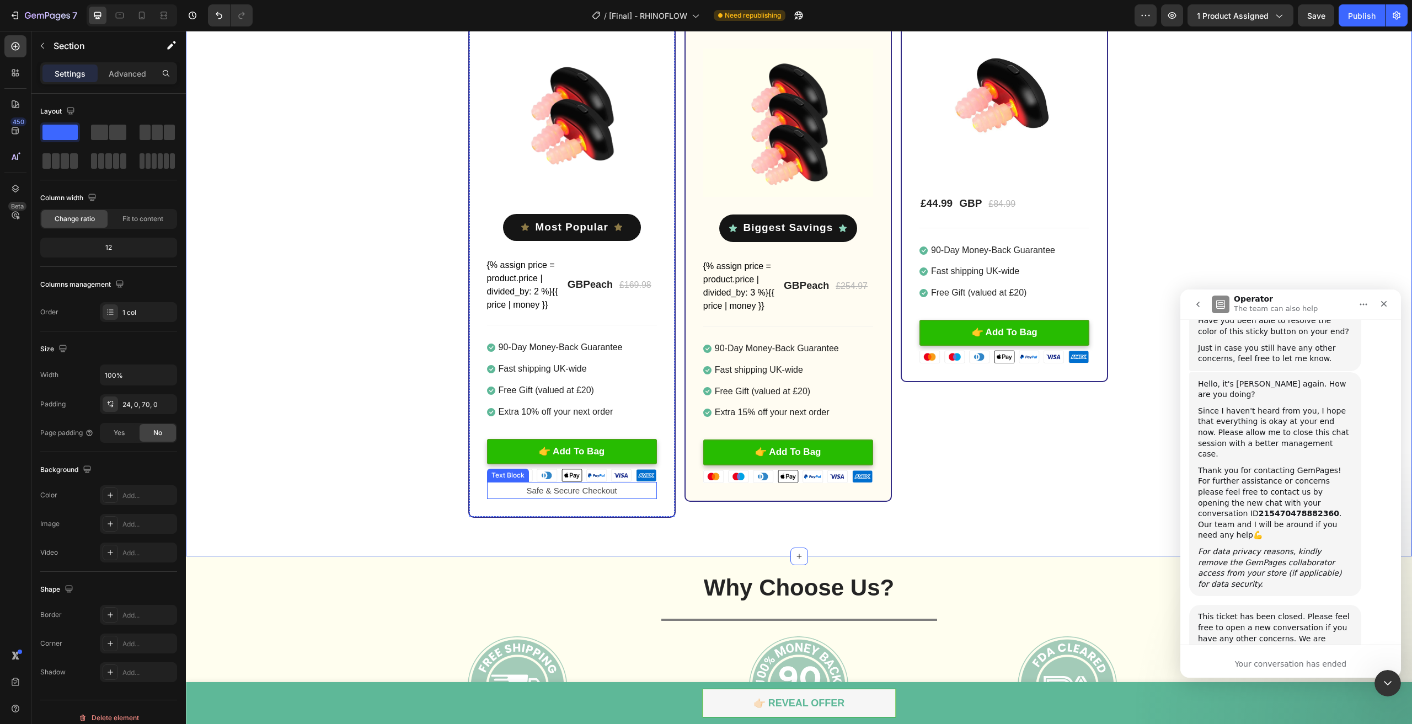
click at [495, 489] on p "Safe & Secure Checkout" at bounding box center [572, 490] width 168 height 15
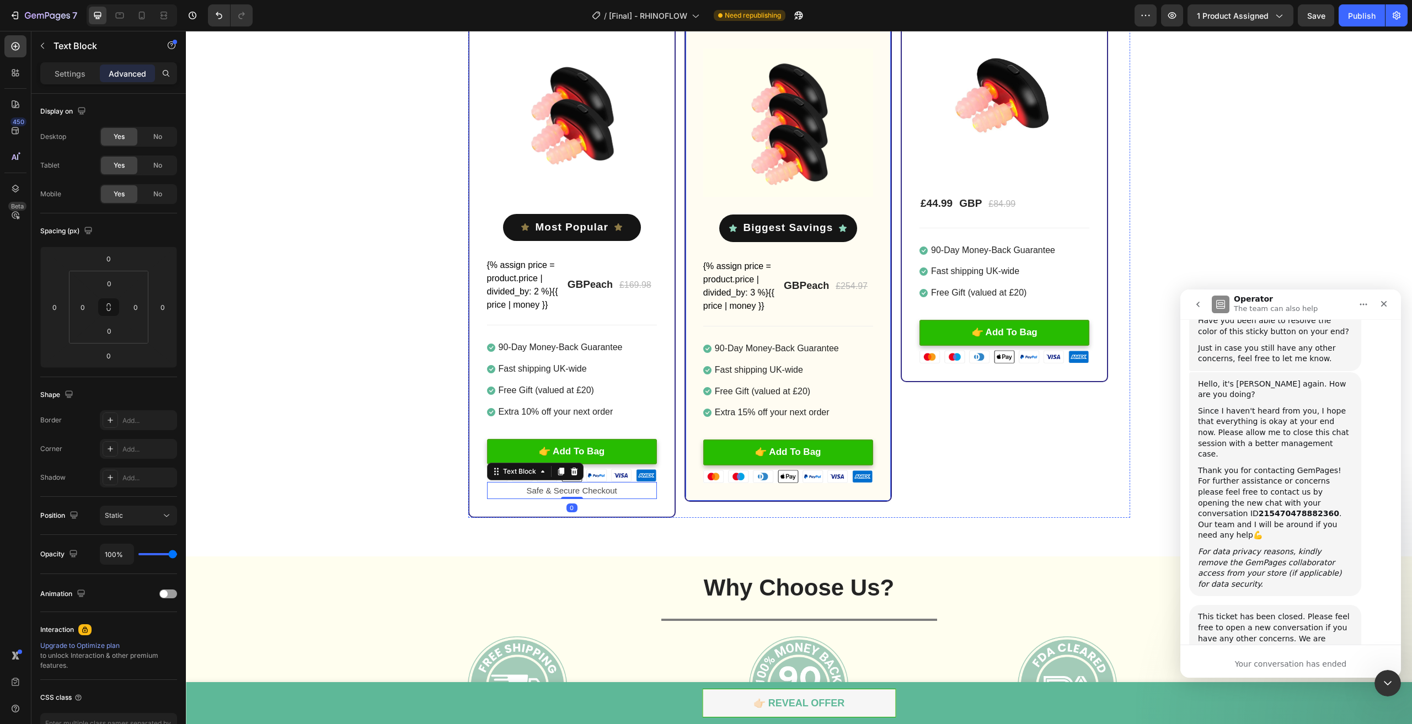
click at [968, 493] on div "1x Loftat™ RhinoFlow Heading Image Title Line SAVE £40.00 (P) Tag Image £44.99 …" at bounding box center [1004, 228] width 207 height 579
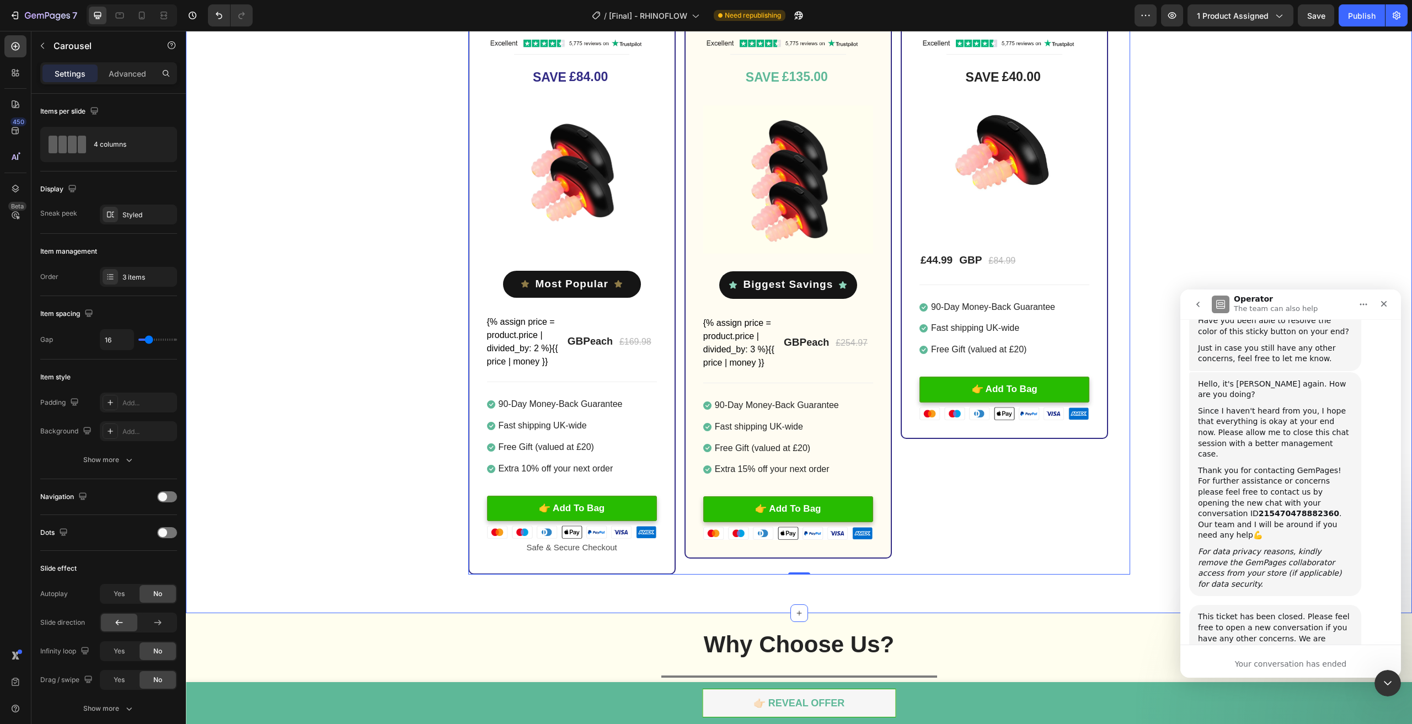
scroll to position [3200, 0]
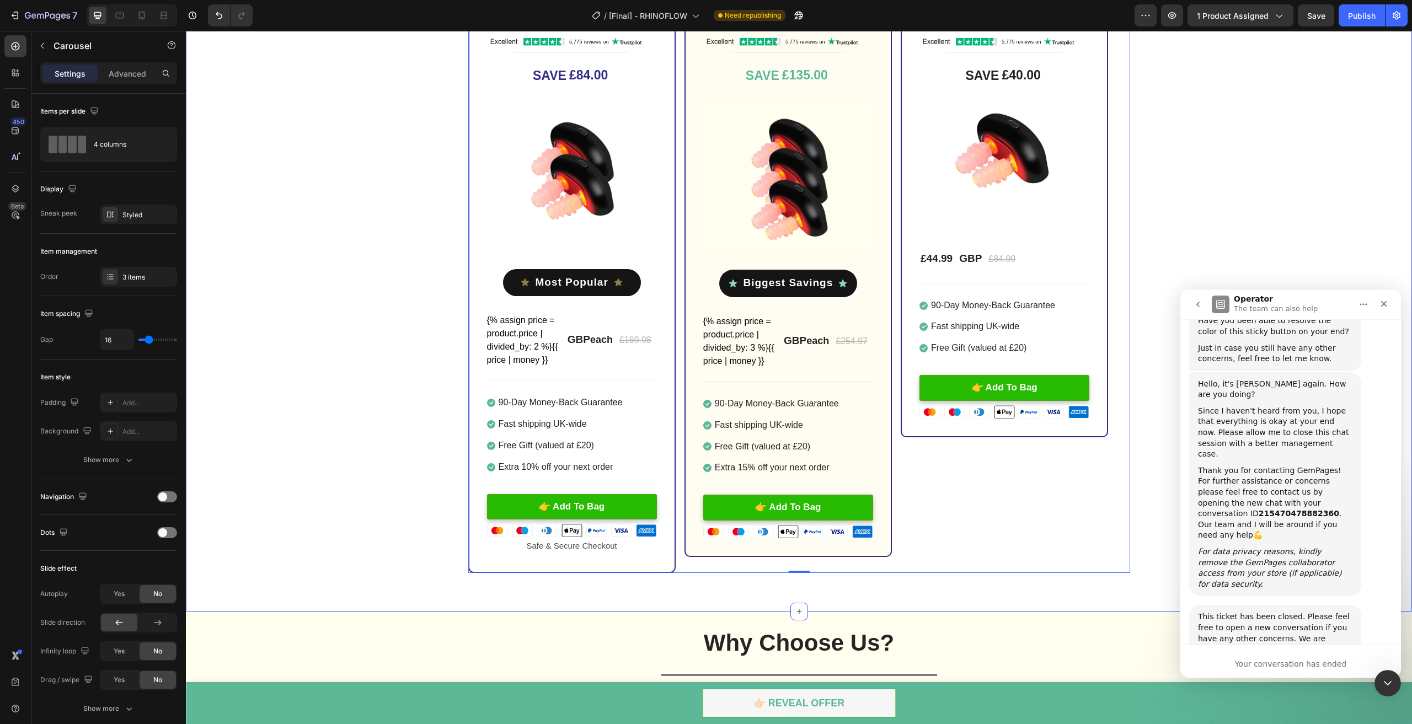
click at [374, 257] on div "2x Loftat™ RhinoFlow Heading Image Title Line SAVE £84.00 (P) Tag Image Icon Mo…" at bounding box center [799, 283] width 1226 height 579
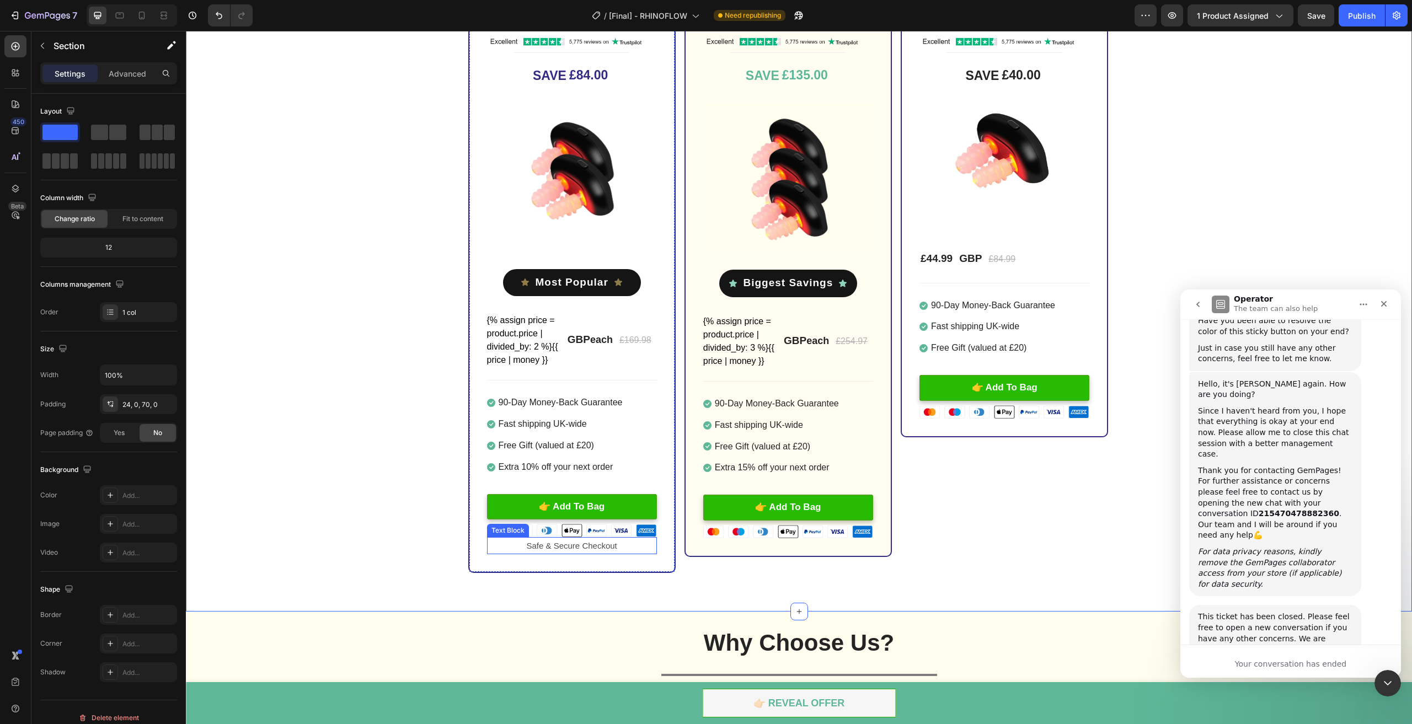
click at [562, 545] on p "Safe & Secure Checkout" at bounding box center [572, 545] width 168 height 15
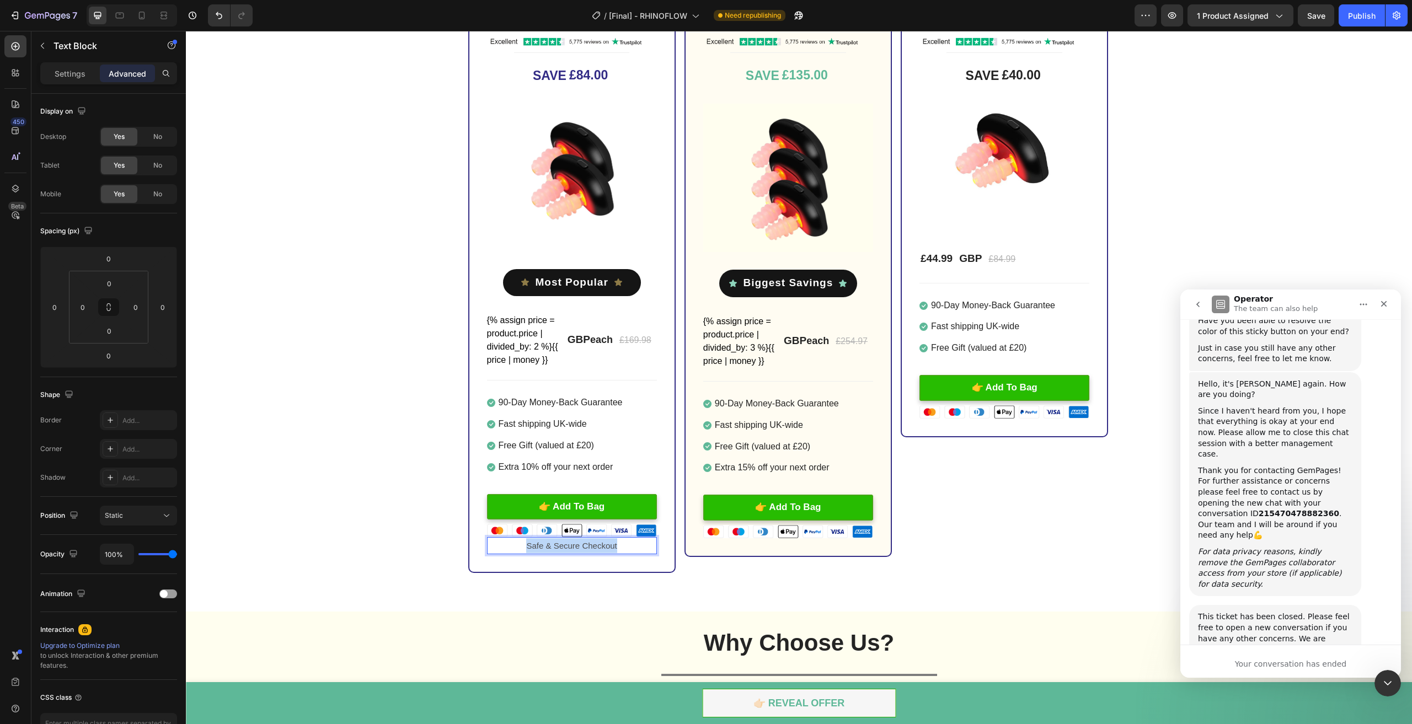
click at [563, 545] on p "Safe & Secure Checkout" at bounding box center [572, 545] width 168 height 15
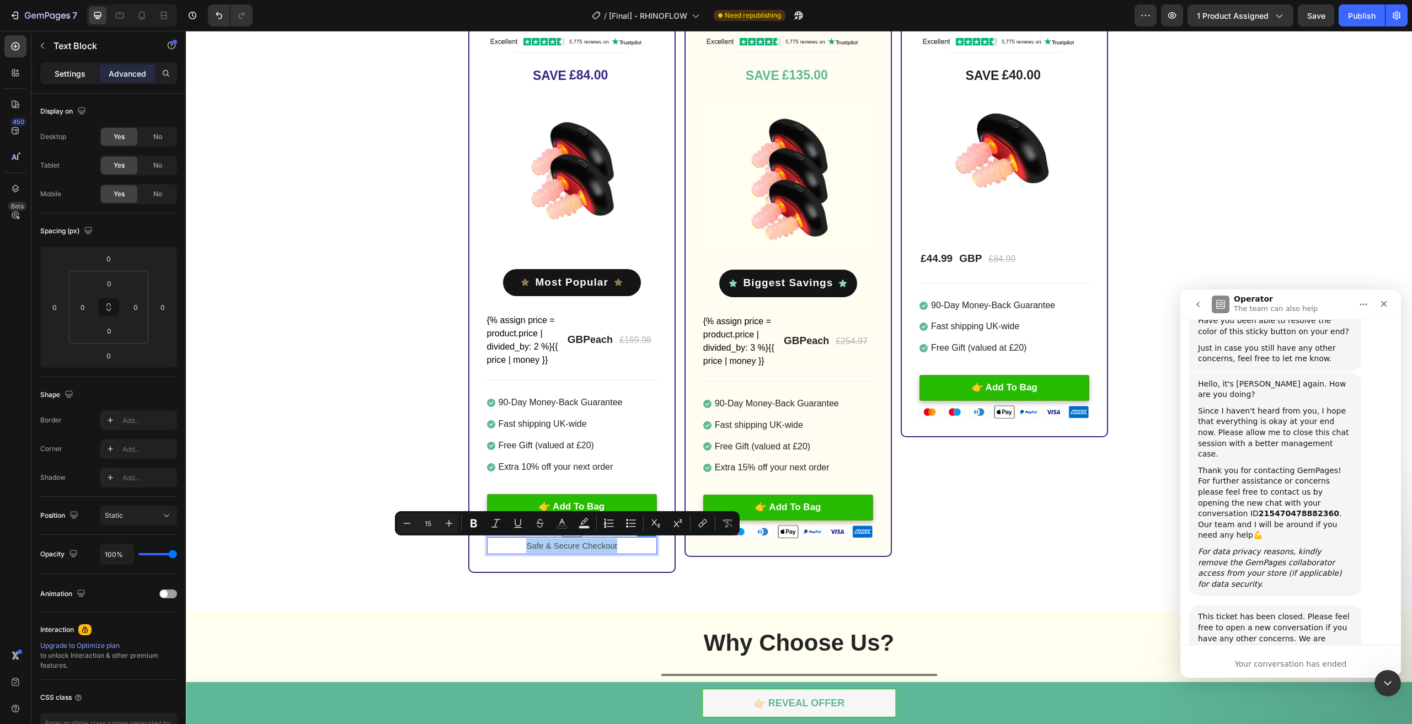
click at [67, 79] on p "Settings" at bounding box center [70, 74] width 31 height 12
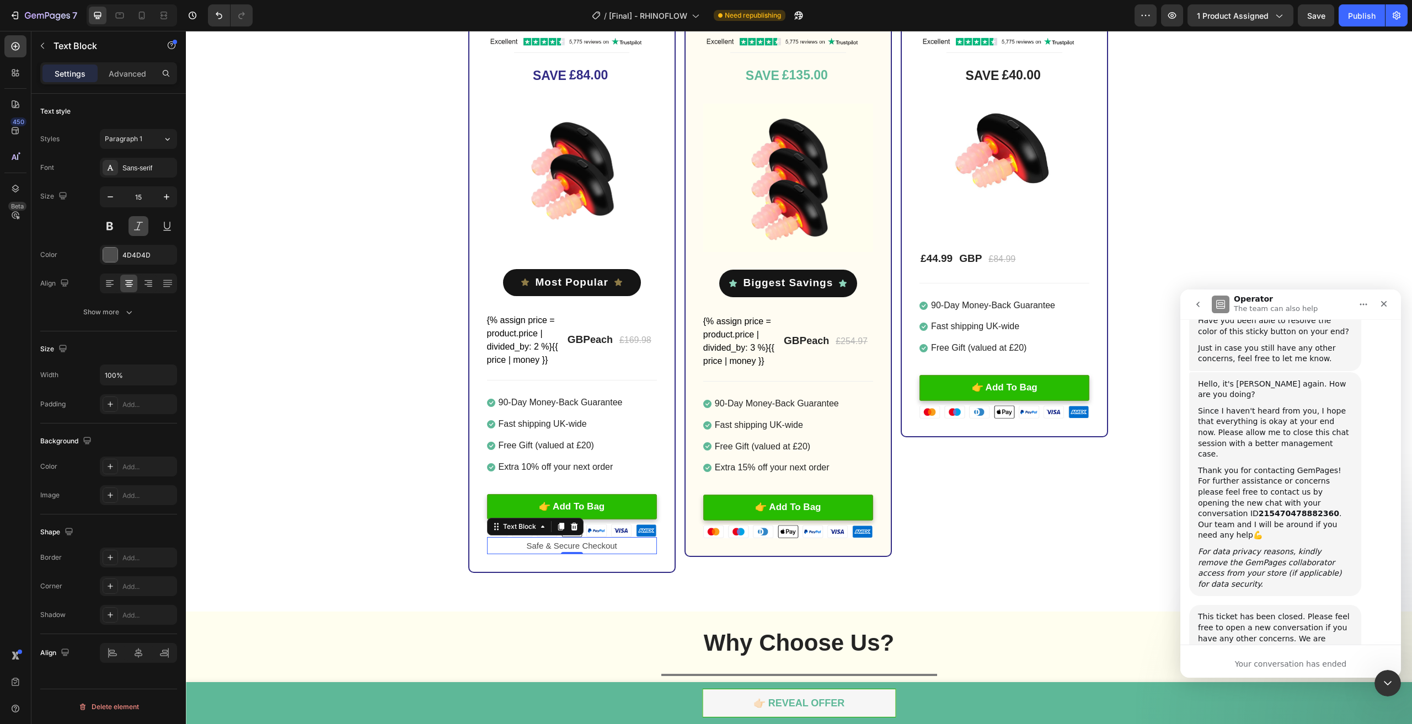
click at [136, 223] on button at bounding box center [139, 226] width 20 height 20
click at [385, 506] on div "2x Loftat™ RhinoFlow Heading Image Title Line SAVE £84.00 (P) Tag Image Icon Mo…" at bounding box center [799, 283] width 1226 height 579
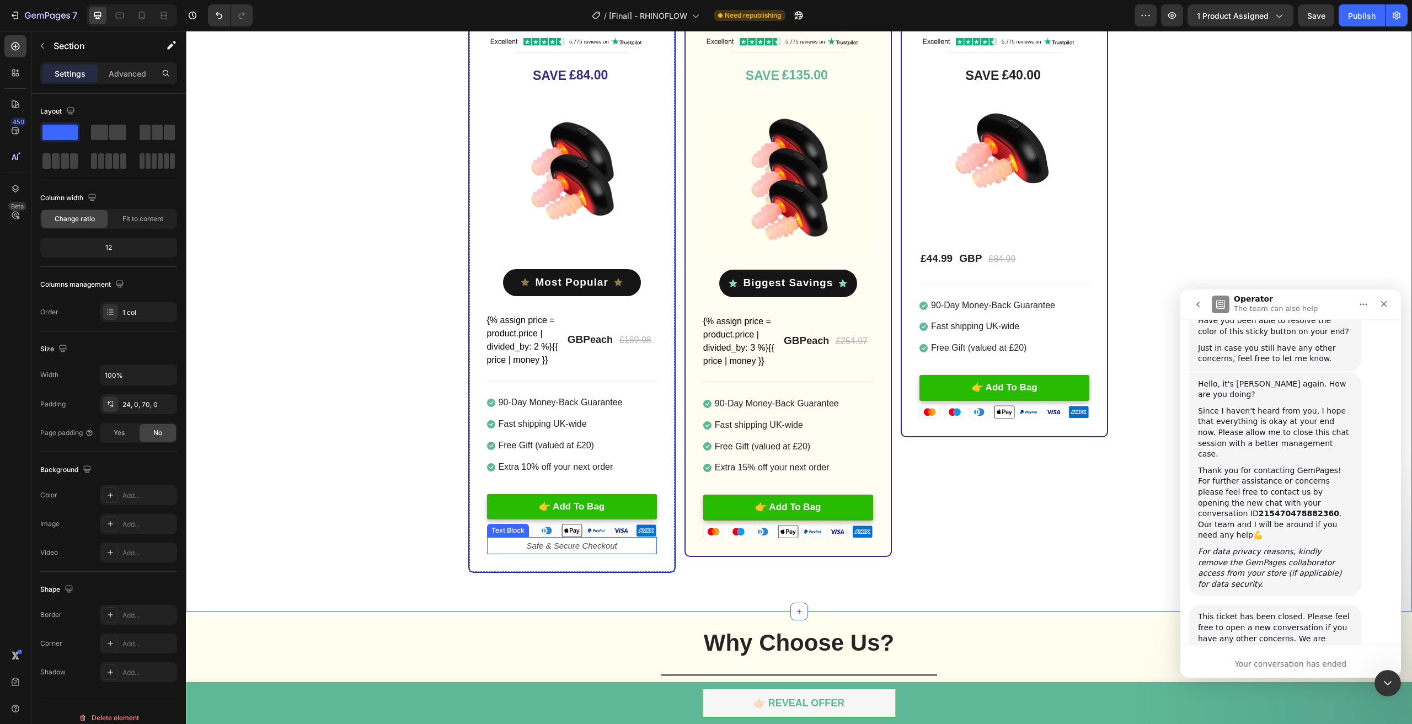
click at [514, 547] on p "Safe & Secure Checkout" at bounding box center [572, 545] width 168 height 15
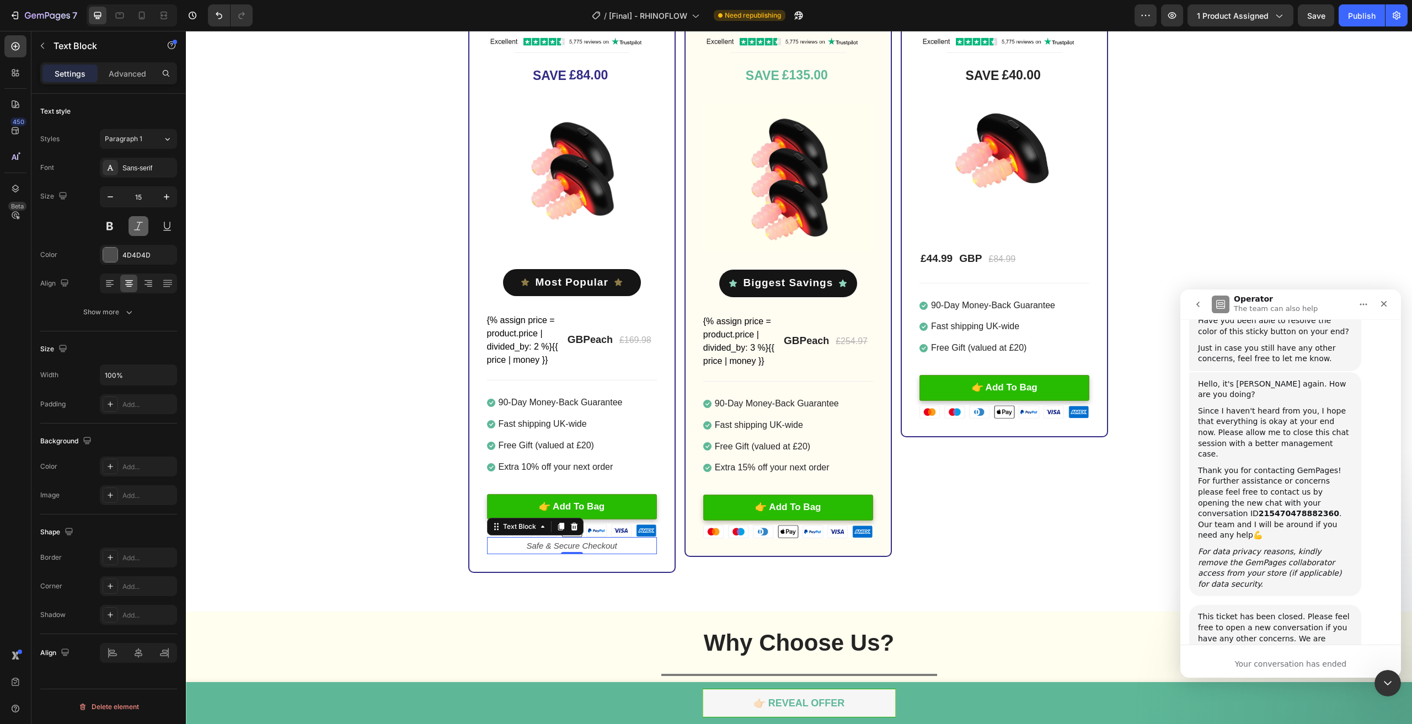
click at [135, 223] on button at bounding box center [139, 226] width 20 height 20
click at [115, 227] on button at bounding box center [110, 226] width 20 height 20
click at [278, 337] on div "2x Loftat™ RhinoFlow Heading Image Title Line SAVE £84.00 (P) Tag Image Icon Mo…" at bounding box center [799, 283] width 1226 height 579
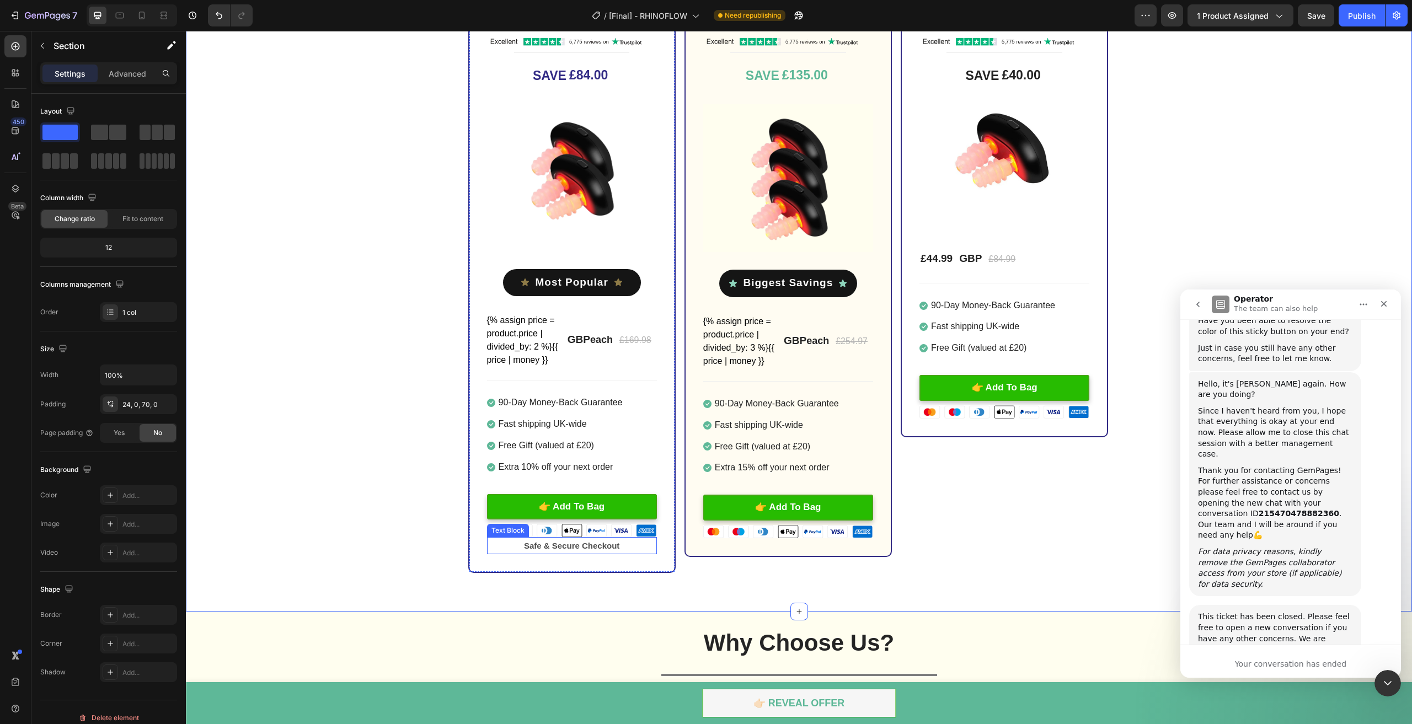
drag, startPoint x: 510, startPoint y: 545, endPoint x: 431, endPoint y: 495, distance: 93.1
click at [510, 545] on p "Safe & Secure Checkout" at bounding box center [572, 545] width 168 height 15
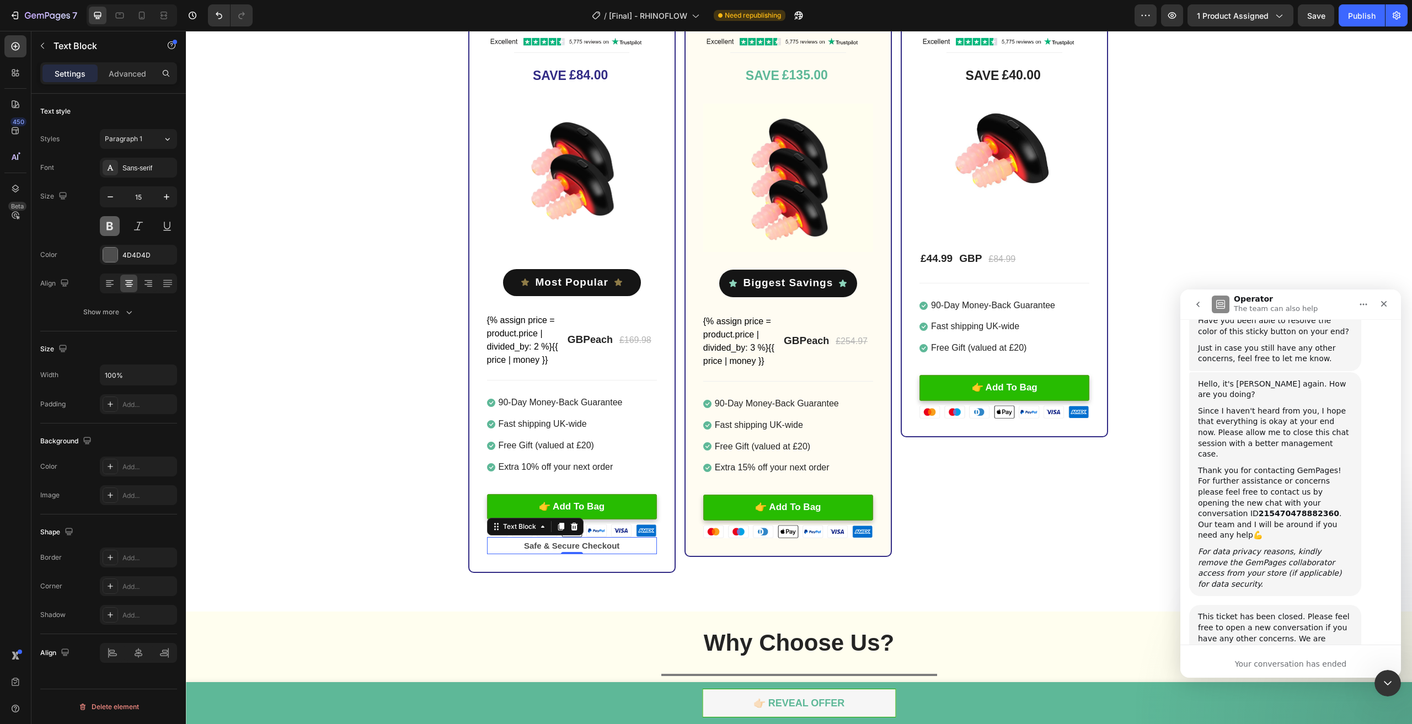
click at [106, 220] on button at bounding box center [110, 226] width 20 height 20
click at [545, 546] on p "Safe & Secure Checkout" at bounding box center [572, 545] width 168 height 15
click at [552, 546] on p "Safe & Secure Checkout" at bounding box center [572, 545] width 168 height 15
click at [555, 545] on p "Safe & Secure Checkout" at bounding box center [572, 545] width 168 height 15
click at [308, 340] on div "2x Loftat™ RhinoFlow Heading Image Title Line SAVE £84.00 (P) Tag Image Icon Mo…" at bounding box center [799, 283] width 1226 height 579
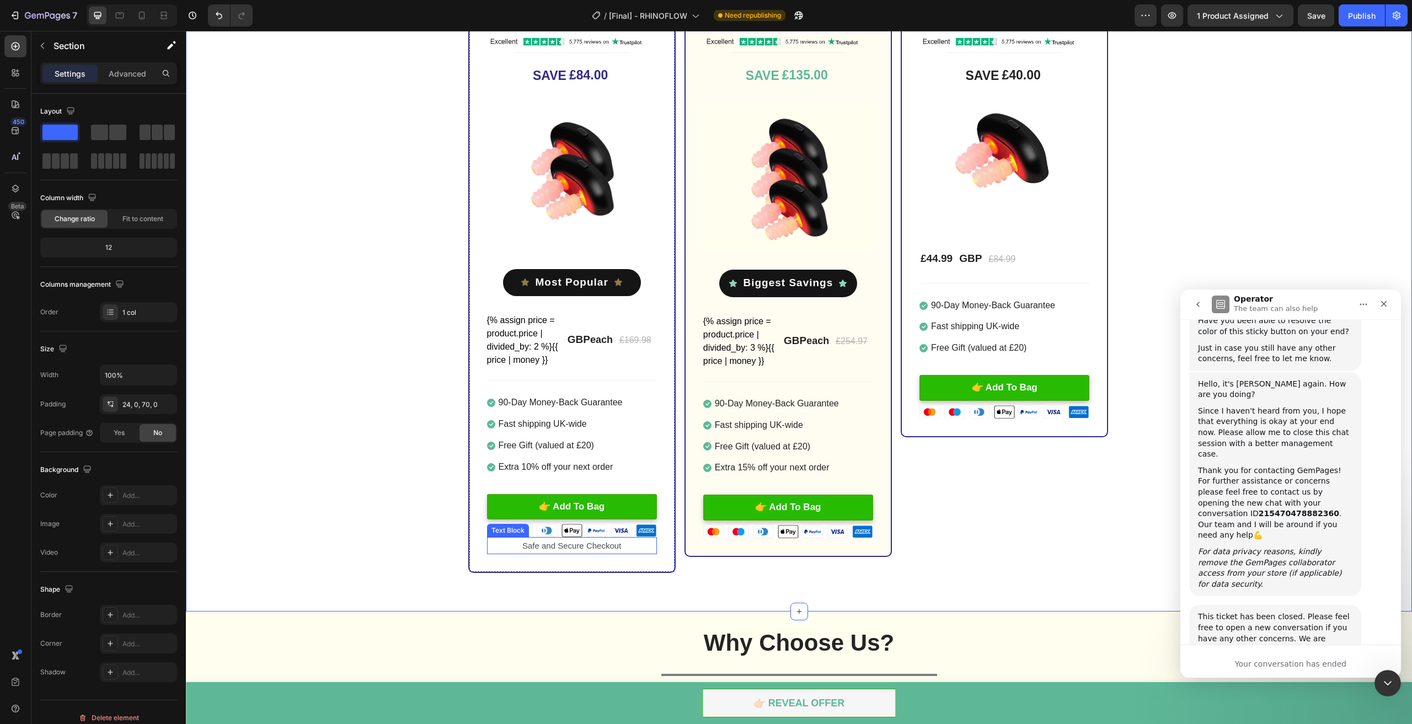
click at [635, 548] on p "Safe and Secure Checkout" at bounding box center [572, 545] width 168 height 15
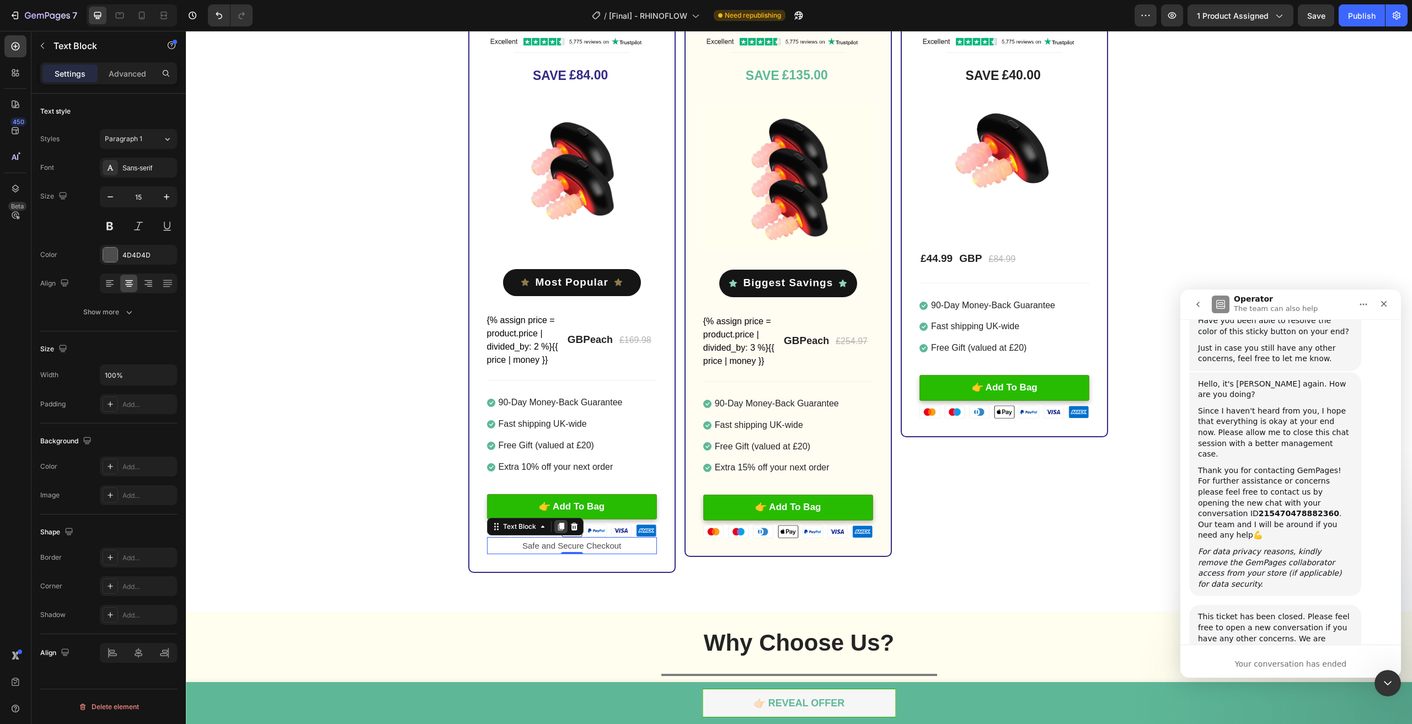
click at [559, 528] on icon at bounding box center [561, 528] width 6 height 8
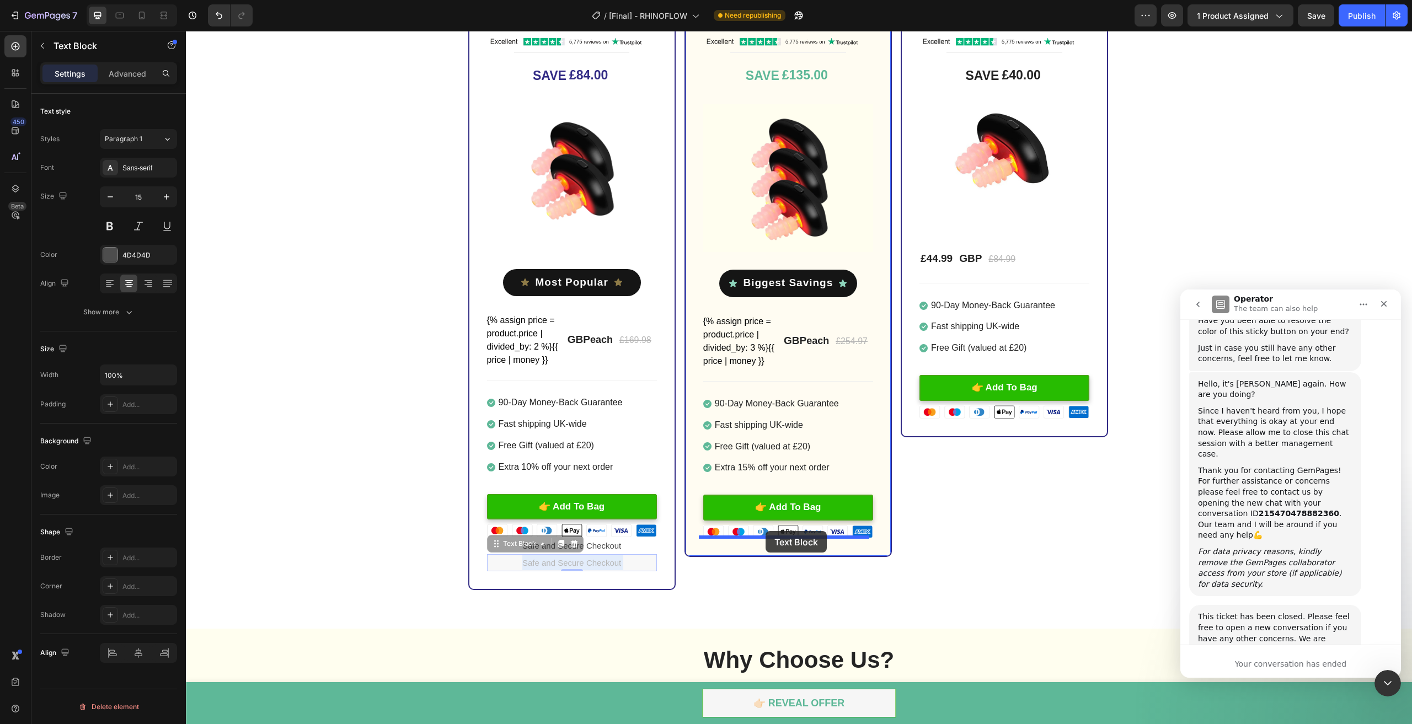
drag, startPoint x: 625, startPoint y: 563, endPoint x: 766, endPoint y: 531, distance: 144.3
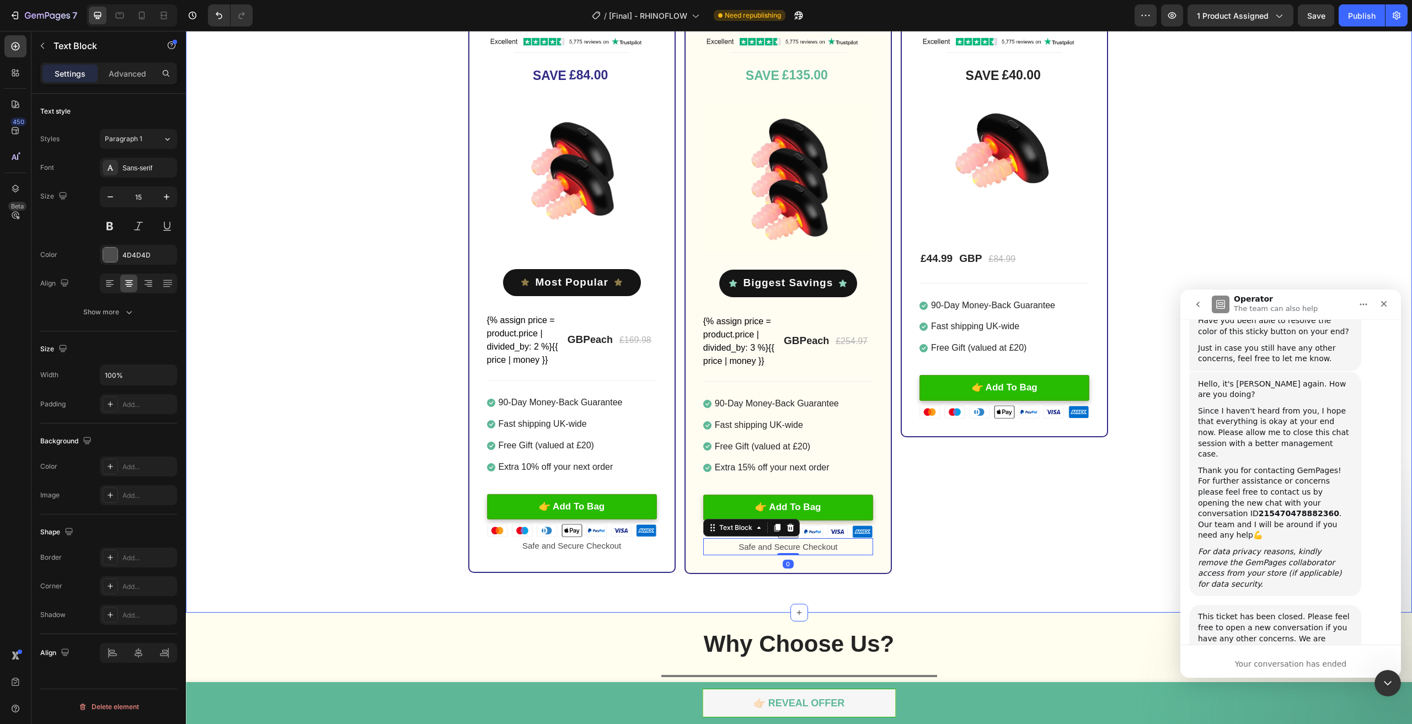
click at [1016, 560] on div "1x Loftat™ RhinoFlow Heading Image Title Line SAVE £40.00 (P) Tag Image £44.99 …" at bounding box center [1004, 284] width 207 height 580
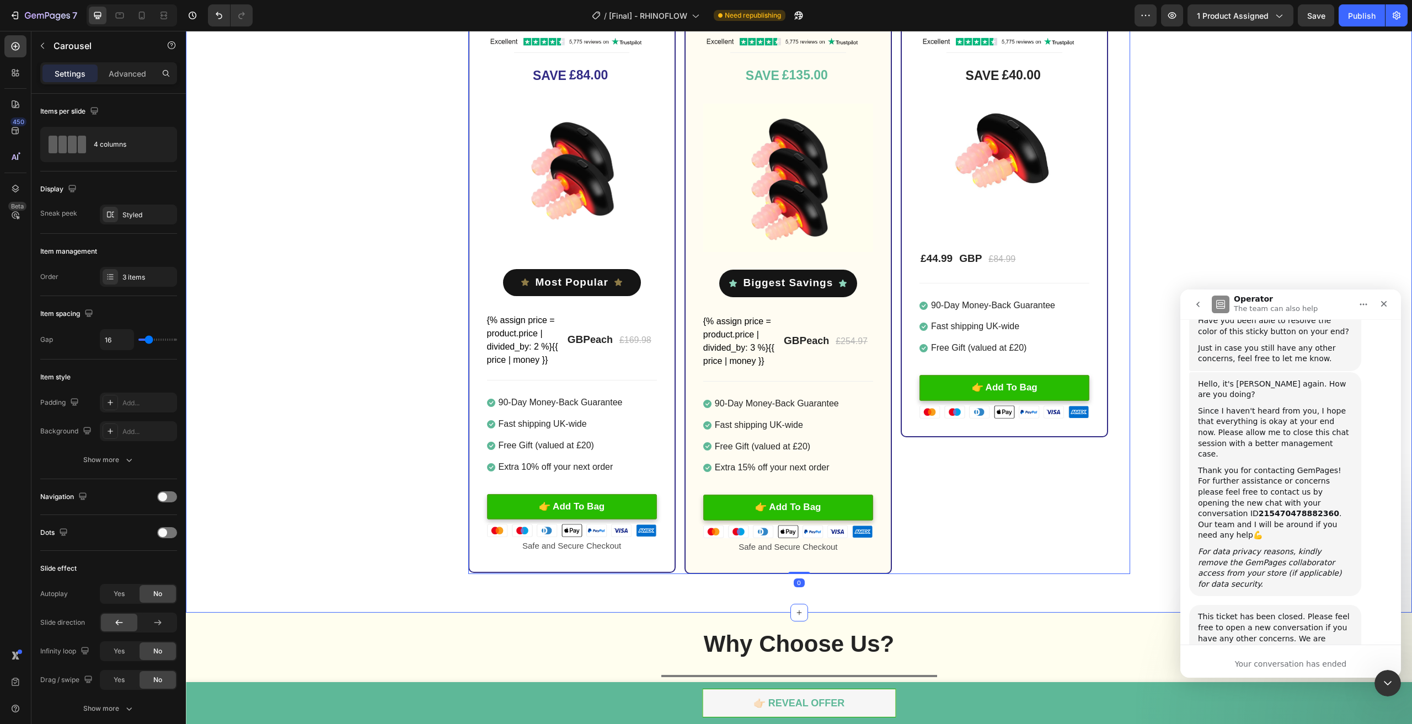
click at [395, 411] on div "2x Loftat™ RhinoFlow Heading Image Title Line SAVE £84.00 (P) Tag Image Icon Mo…" at bounding box center [799, 284] width 1226 height 580
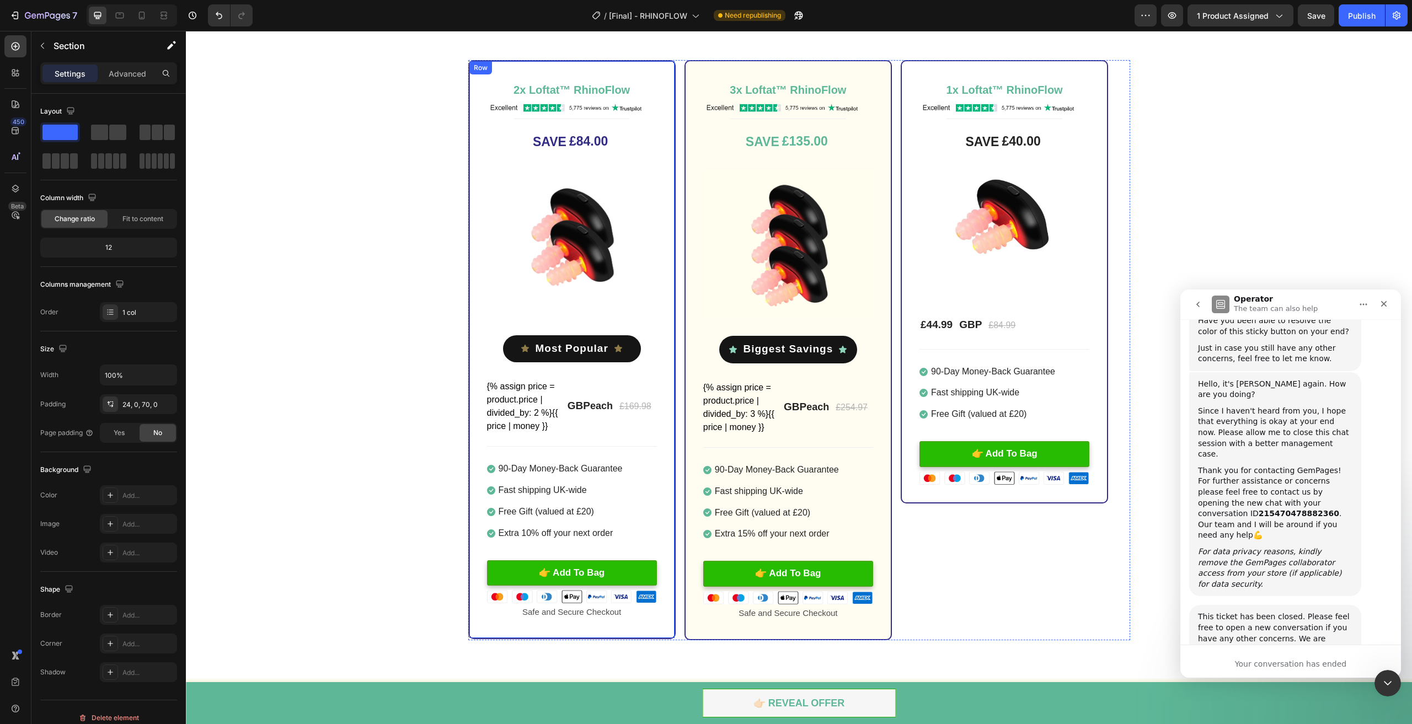
scroll to position [3145, 0]
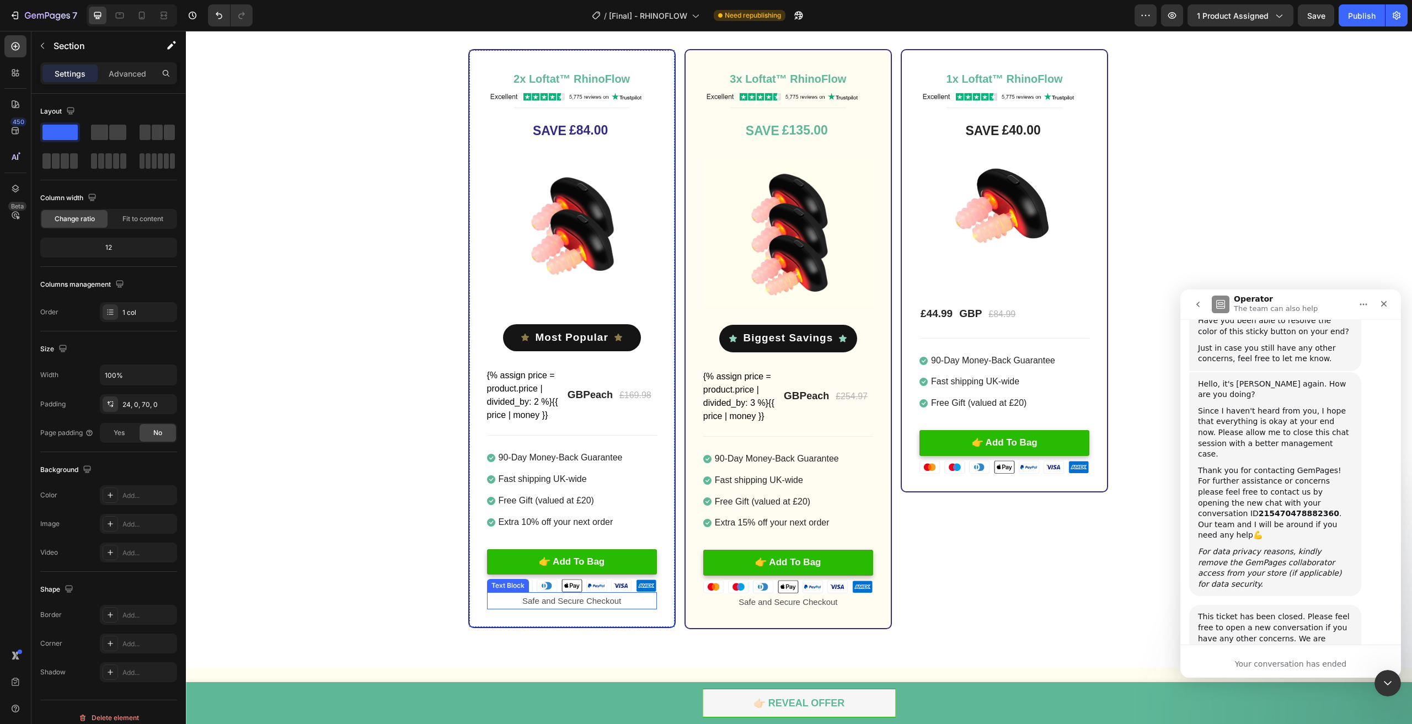
click at [571, 596] on p "Safe and Secure Checkout" at bounding box center [572, 601] width 168 height 15
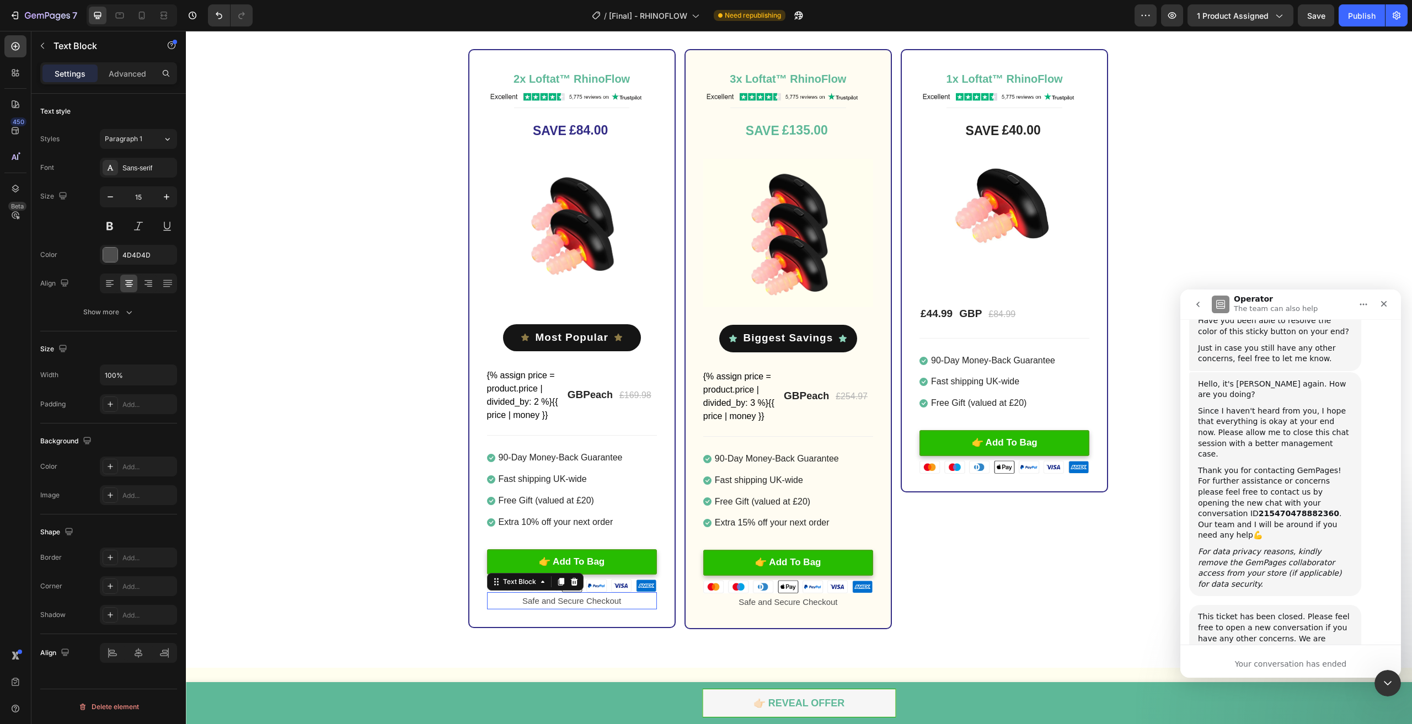
click at [571, 596] on p "Safe and Secure Checkout" at bounding box center [572, 601] width 168 height 15
click at [354, 582] on div "2x Loftat™ RhinoFlow Heading Image Title Line SAVE £84.00 (P) Tag Image Icon Mo…" at bounding box center [799, 339] width 1226 height 580
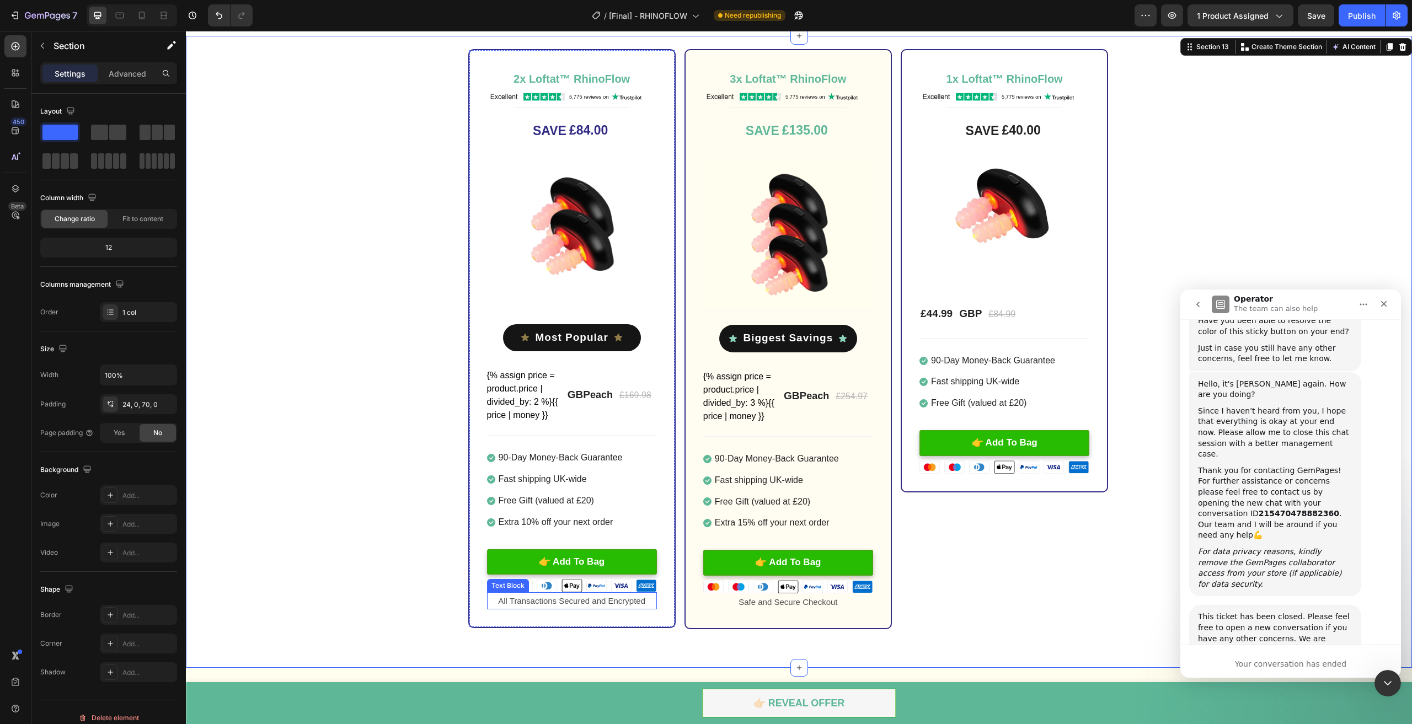
click at [552, 603] on p "All Transactions Secured and Encrypted" at bounding box center [572, 601] width 168 height 15
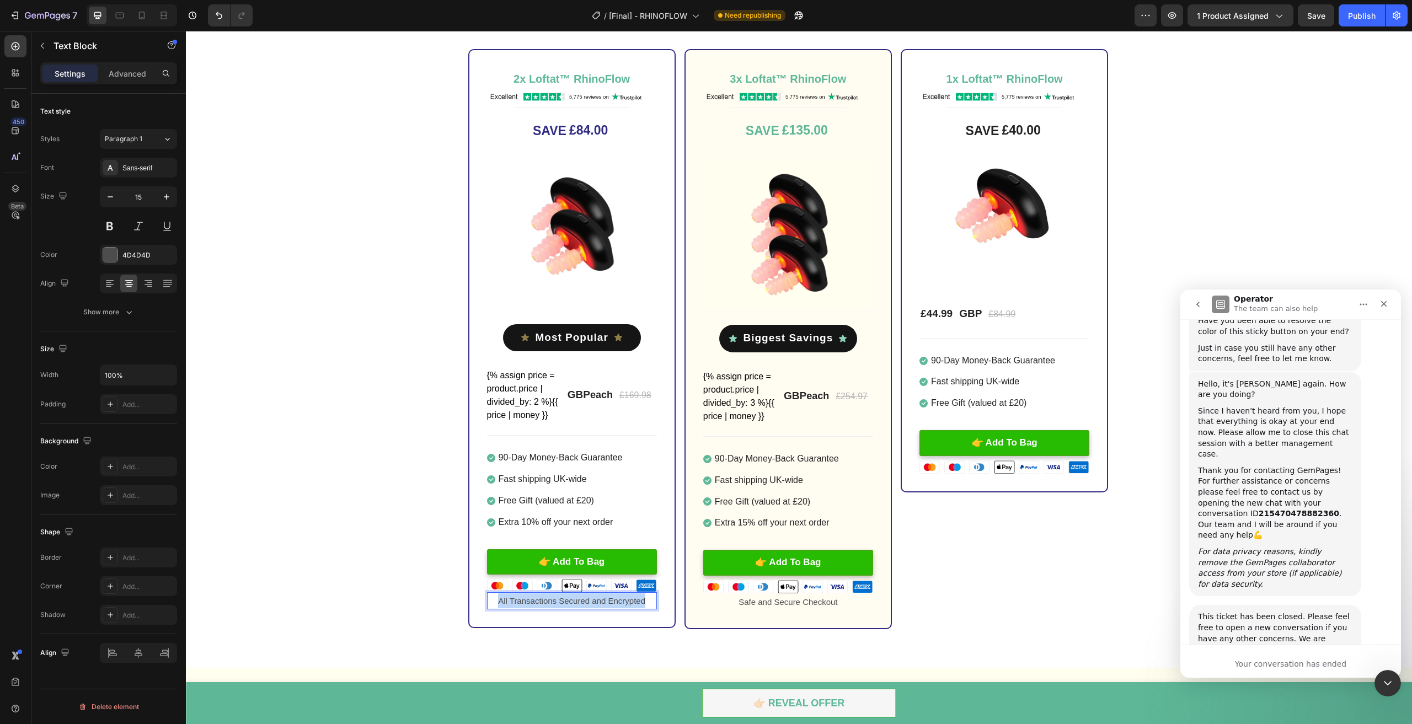
click at [552, 603] on p "All Transactions Secured and Encrypted" at bounding box center [572, 601] width 168 height 15
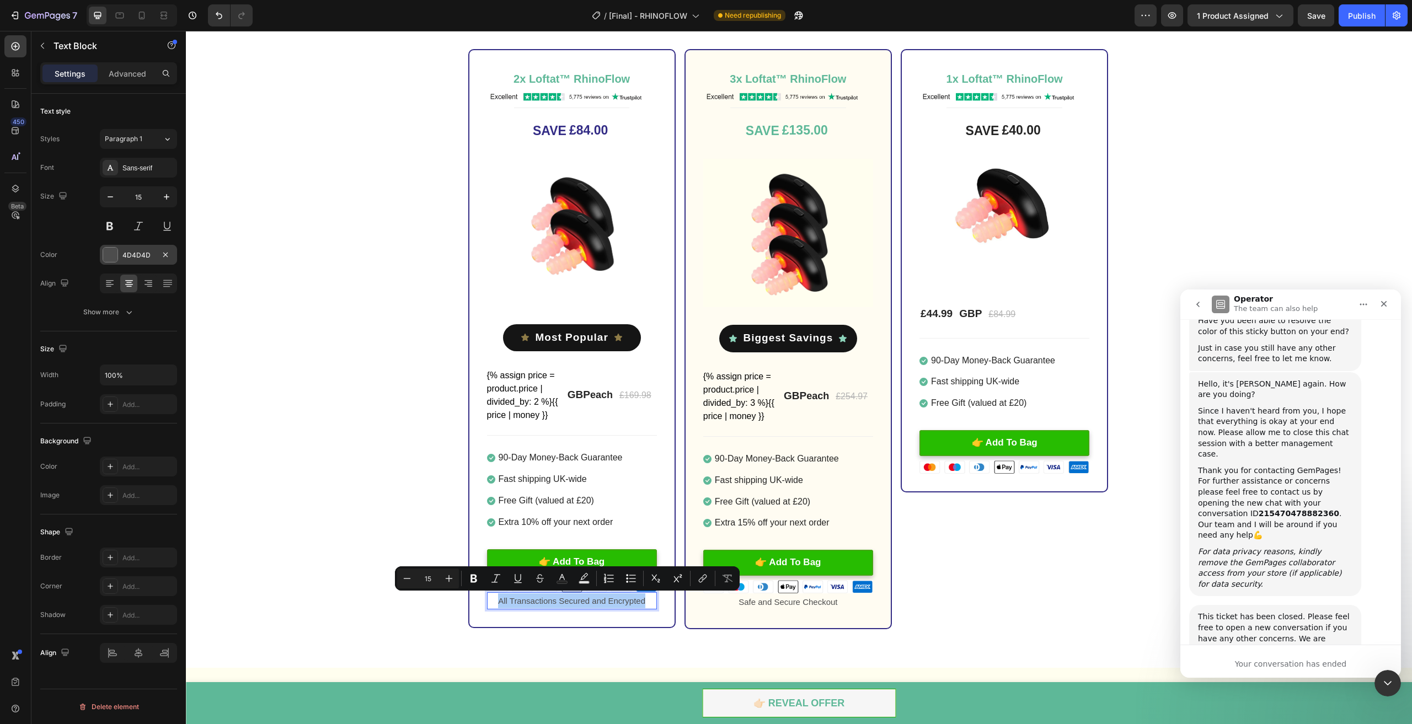
click at [120, 262] on div "4D4D4D" at bounding box center [138, 255] width 77 height 20
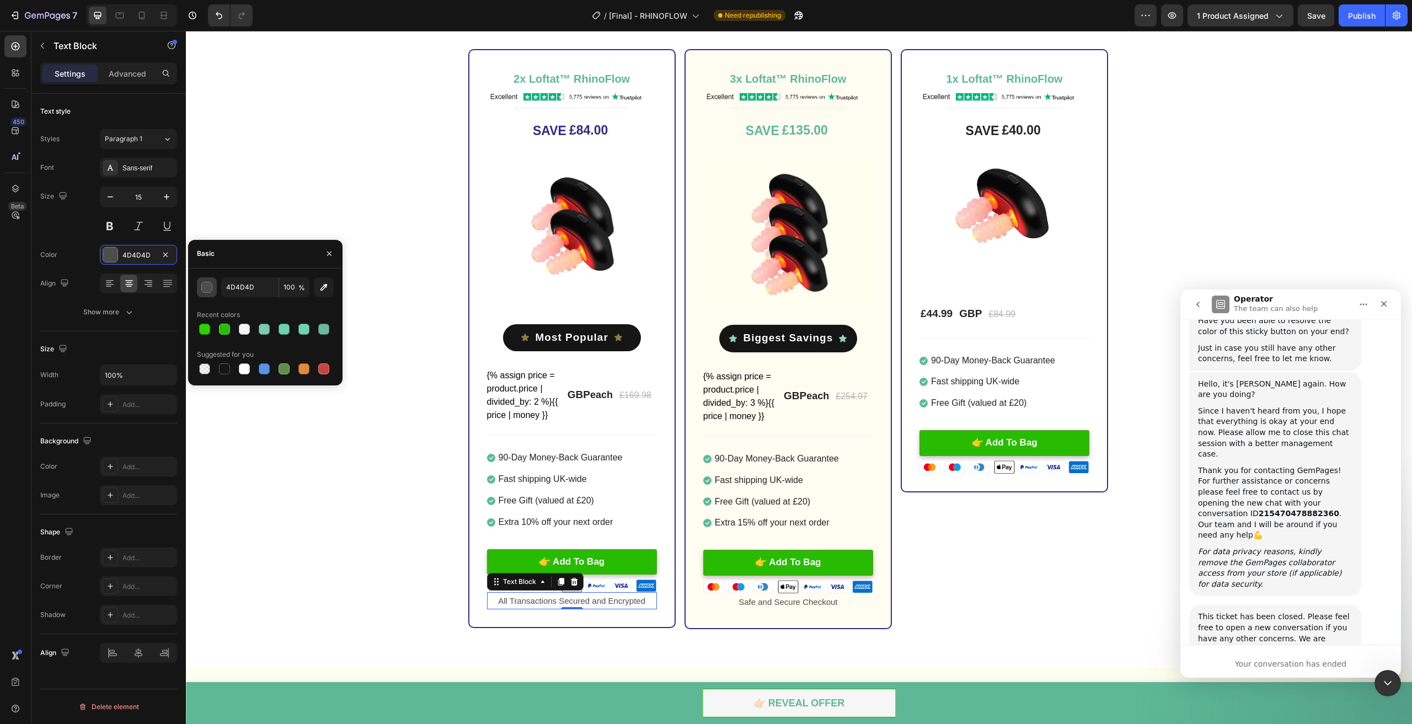
click at [207, 292] on div "button" at bounding box center [207, 287] width 11 height 11
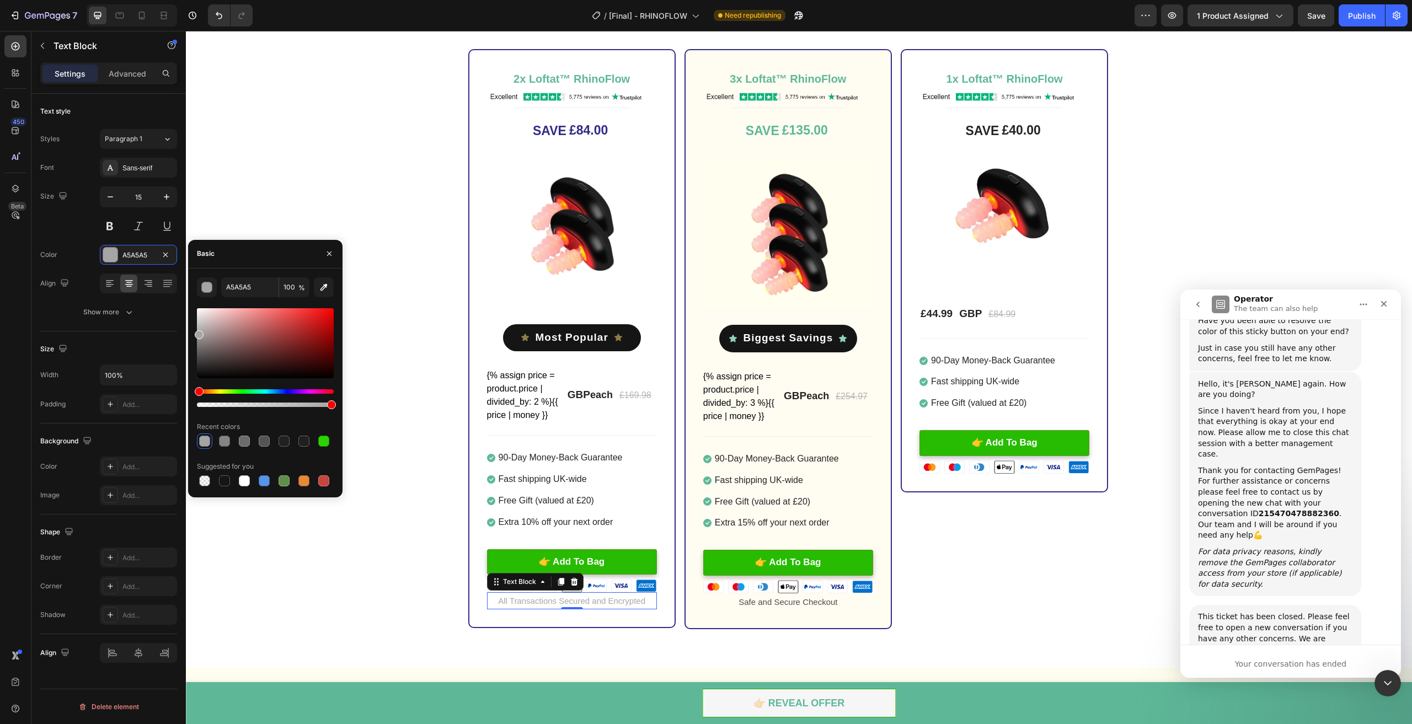
drag, startPoint x: 199, startPoint y: 369, endPoint x: 198, endPoint y: 333, distance: 36.4
click at [198, 333] on div at bounding box center [265, 343] width 137 height 70
type input "707070"
drag, startPoint x: 198, startPoint y: 333, endPoint x: 195, endPoint y: 347, distance: 14.5
click at [195, 347] on div at bounding box center [199, 349] width 9 height 9
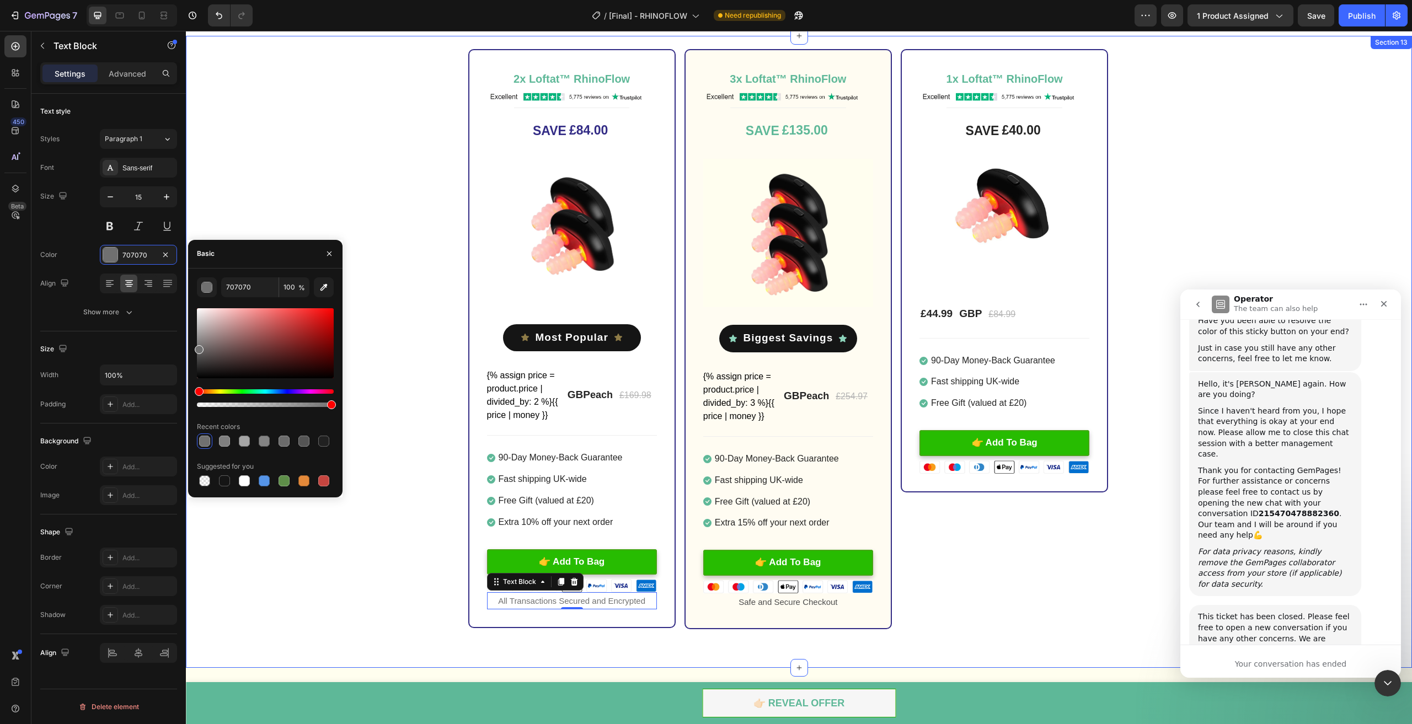
click at [412, 402] on div "2x Loftat™ RhinoFlow Heading Image Title Line SAVE £84.00 (P) Tag Image Icon Mo…" at bounding box center [799, 339] width 1226 height 580
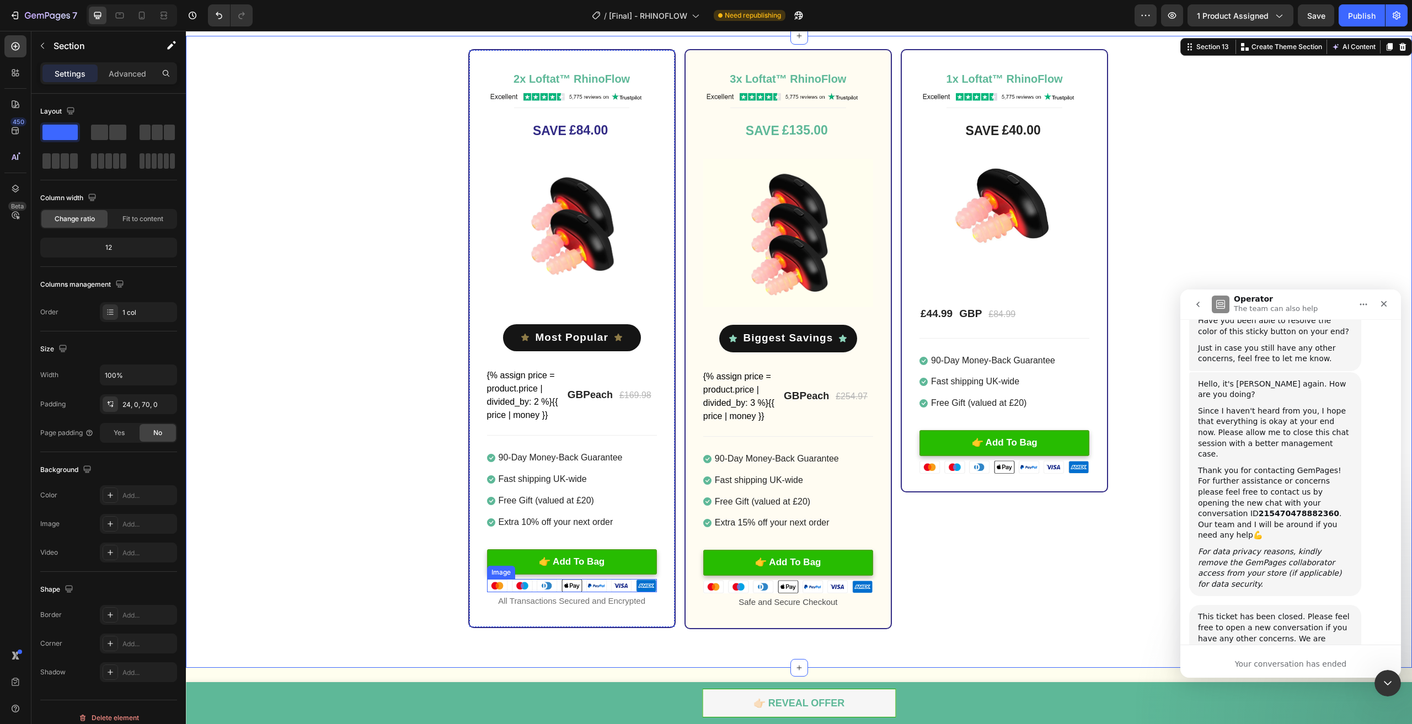
click at [626, 582] on img at bounding box center [572, 585] width 170 height 13
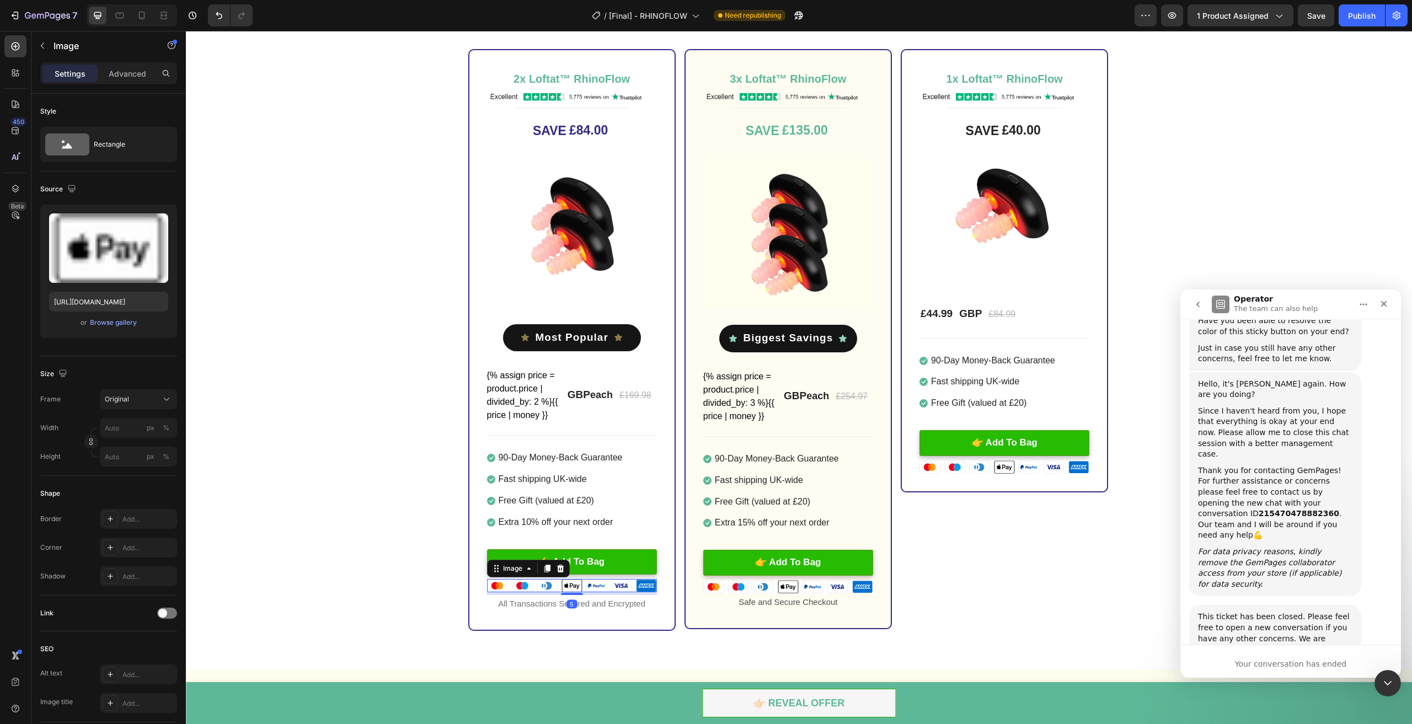
click at [573, 594] on div at bounding box center [572, 594] width 22 height 2
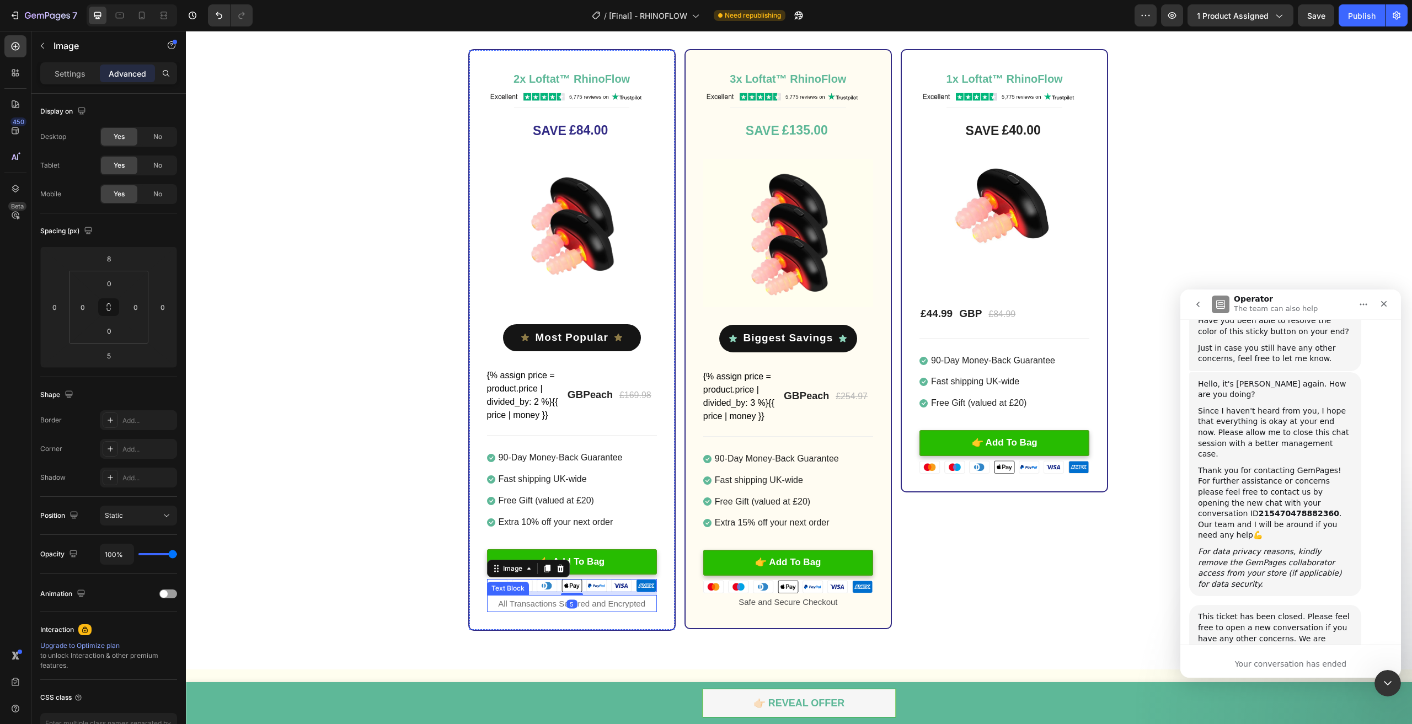
click at [592, 604] on p "All Transactions Secured and Encrypted" at bounding box center [572, 603] width 168 height 15
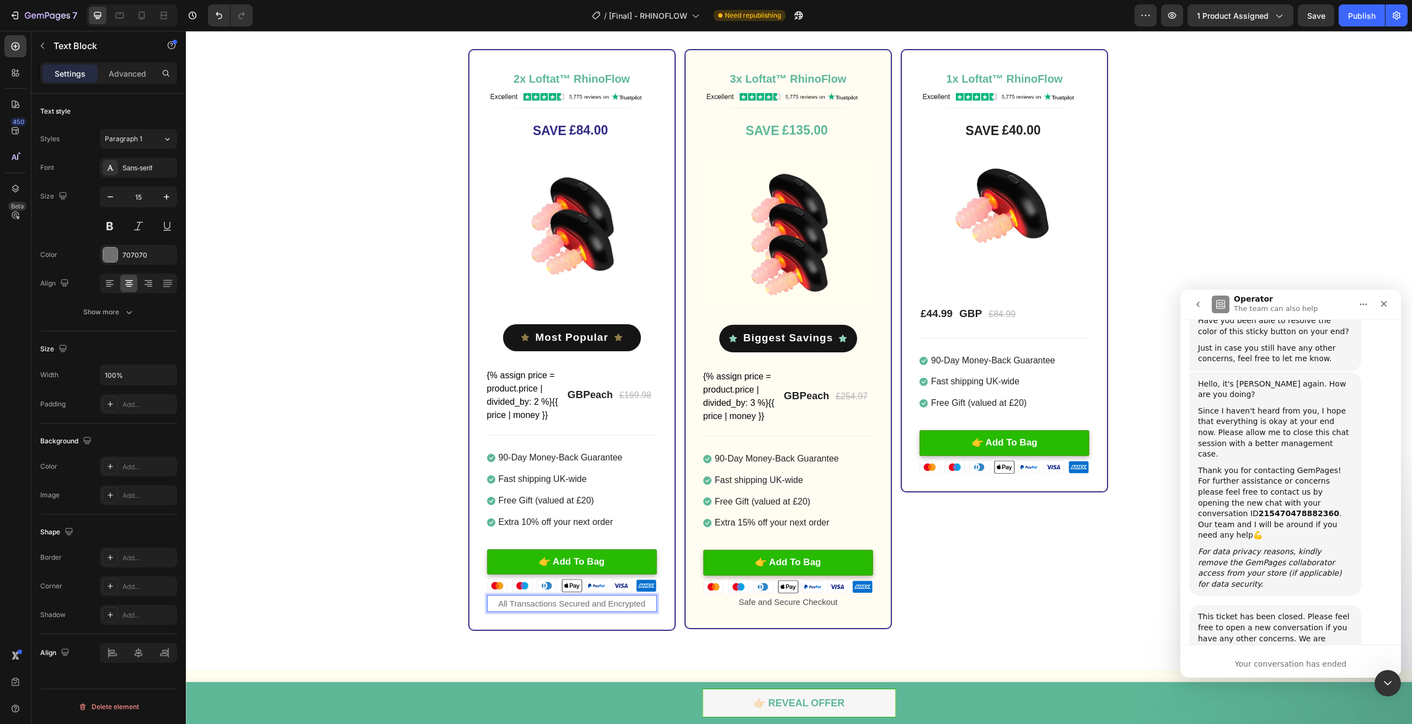
click at [590, 603] on p "All Transactions Secured and Encrypted" at bounding box center [572, 603] width 168 height 15
click at [644, 601] on p "All Transactions Secured and Encrypted" at bounding box center [572, 603] width 168 height 15
click at [111, 195] on icon "button" at bounding box center [110, 196] width 11 height 11
type input "14"
click at [325, 374] on div "2x Loftat™ RhinoFlow Heading Image Title Line SAVE £84.00 (P) Tag Image Icon Mo…" at bounding box center [799, 339] width 1226 height 581
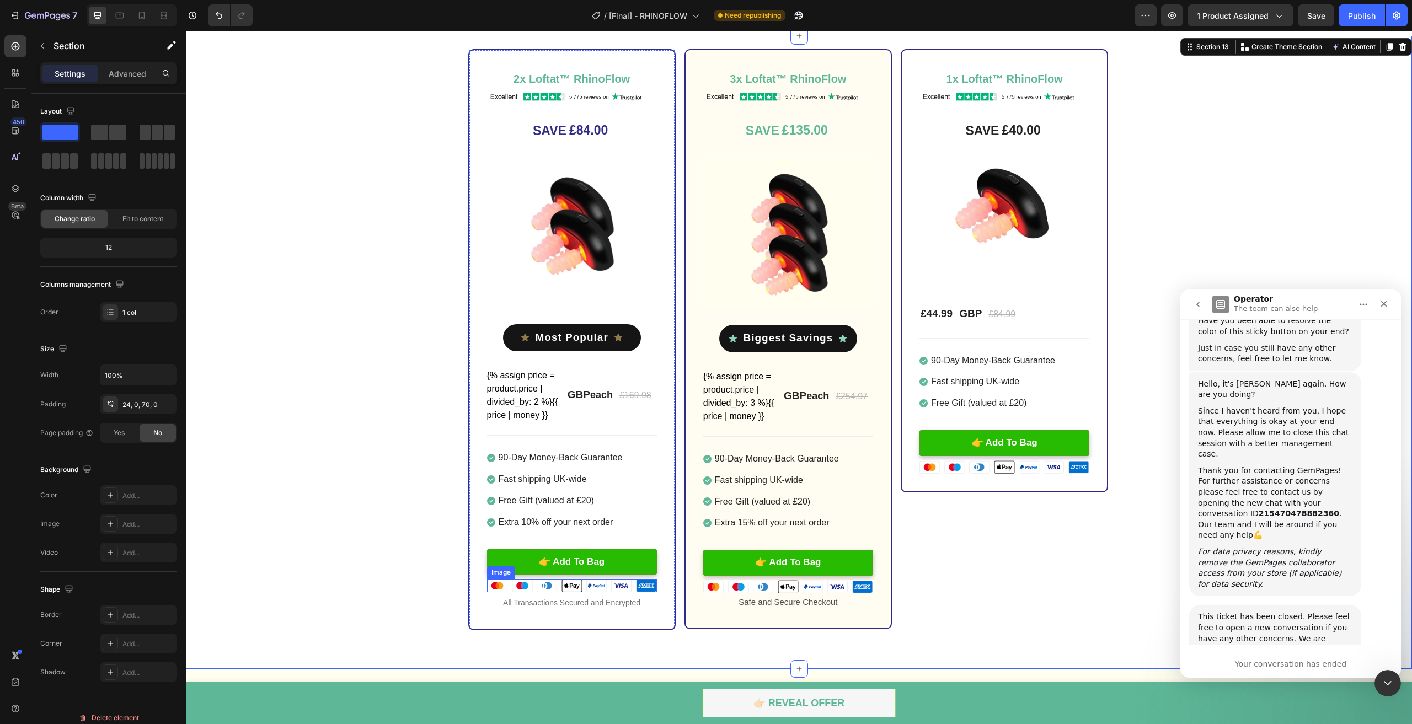
click at [605, 587] on img at bounding box center [572, 585] width 170 height 13
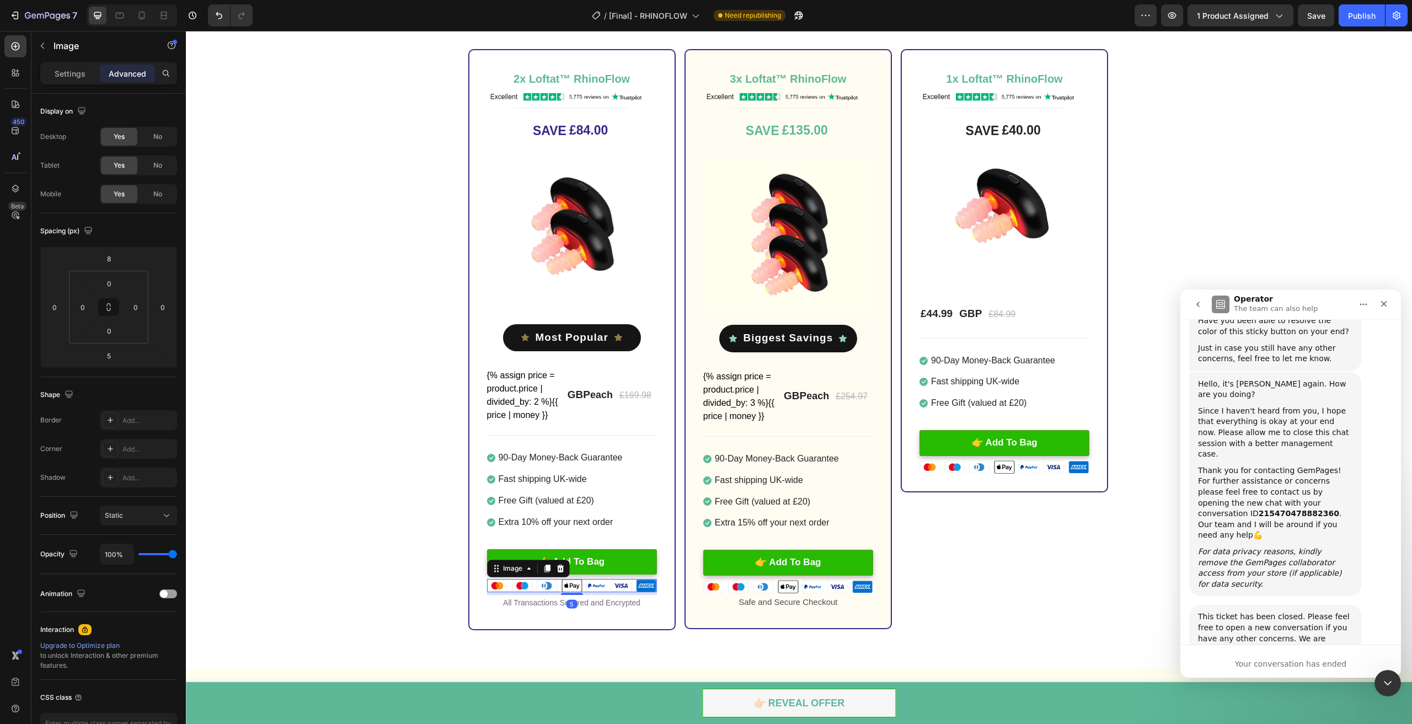
click at [303, 563] on div "2x Loftat™ RhinoFlow Heading Image Title Line SAVE £84.00 (P) Tag Image Icon Mo…" at bounding box center [799, 339] width 1226 height 581
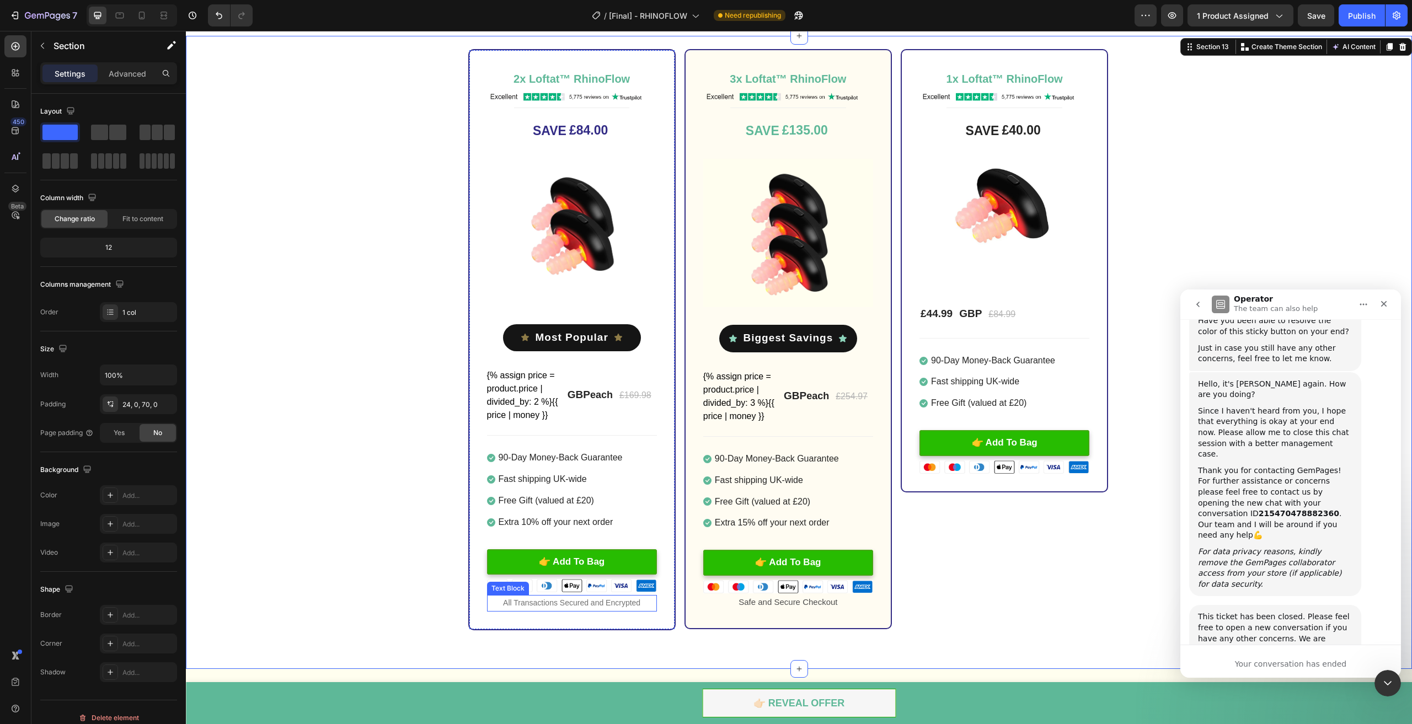
click at [577, 588] on img at bounding box center [572, 585] width 170 height 13
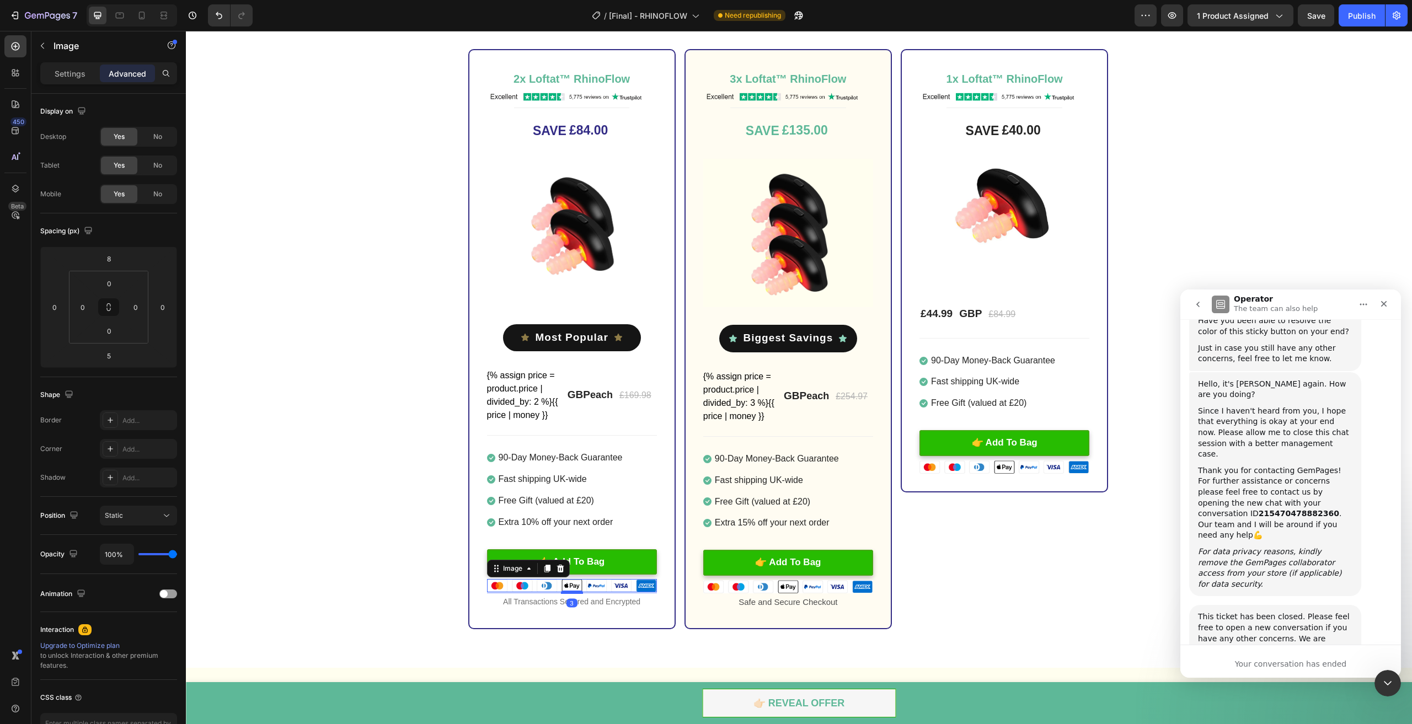
click at [572, 593] on div at bounding box center [572, 592] width 22 height 3
type input "3"
click at [406, 581] on div "2x Loftat™ RhinoFlow Heading Image Title Line SAVE £84.00 (P) Tag Image Icon Mo…" at bounding box center [799, 339] width 1226 height 580
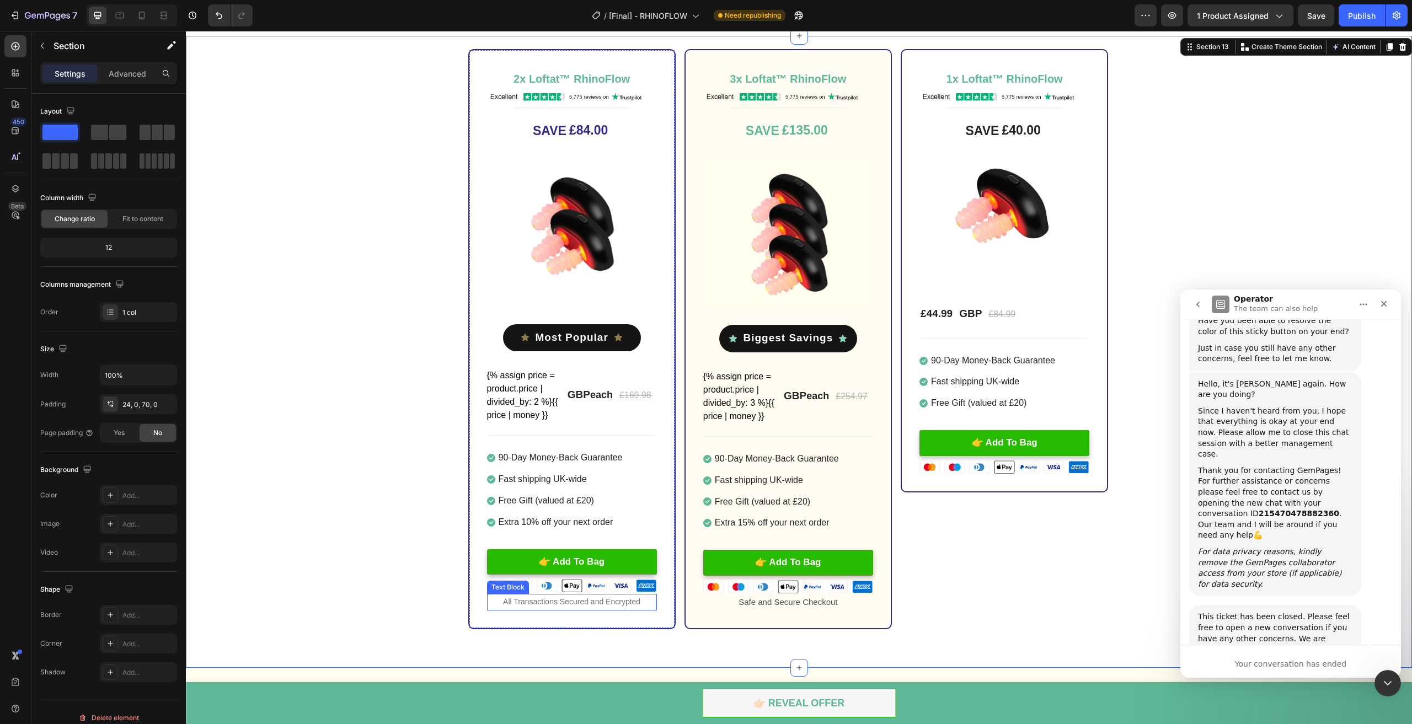
click at [634, 602] on p "All Transactions Secured and Encrypted" at bounding box center [572, 602] width 168 height 14
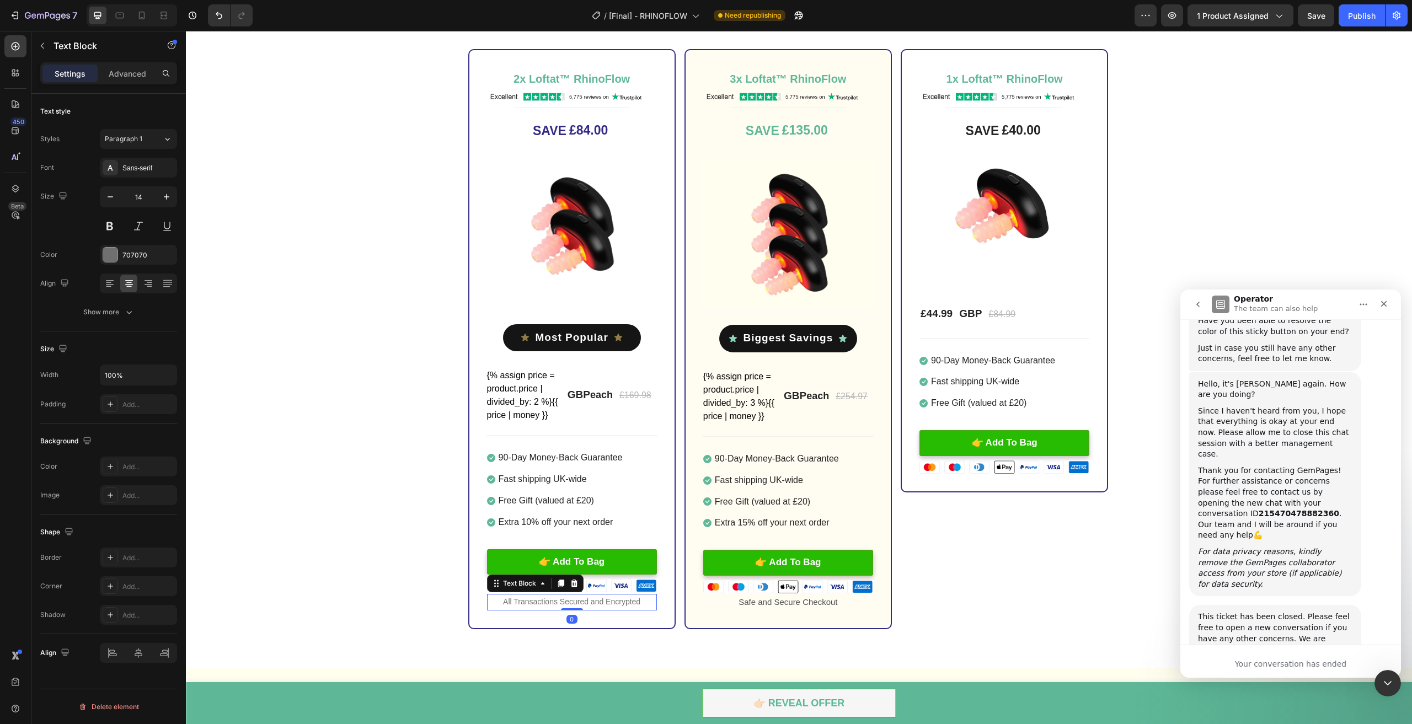
click at [558, 581] on icon at bounding box center [561, 584] width 6 height 8
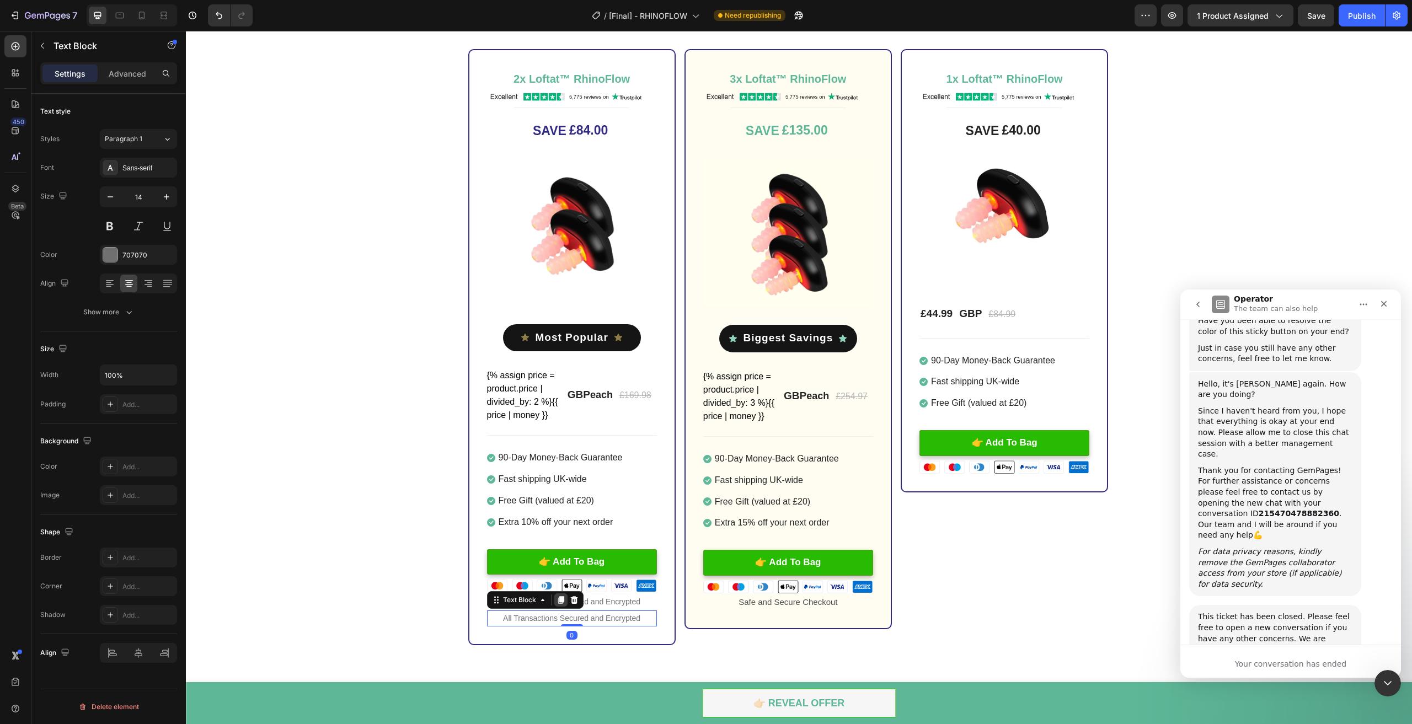
click at [558, 602] on icon at bounding box center [561, 600] width 6 height 8
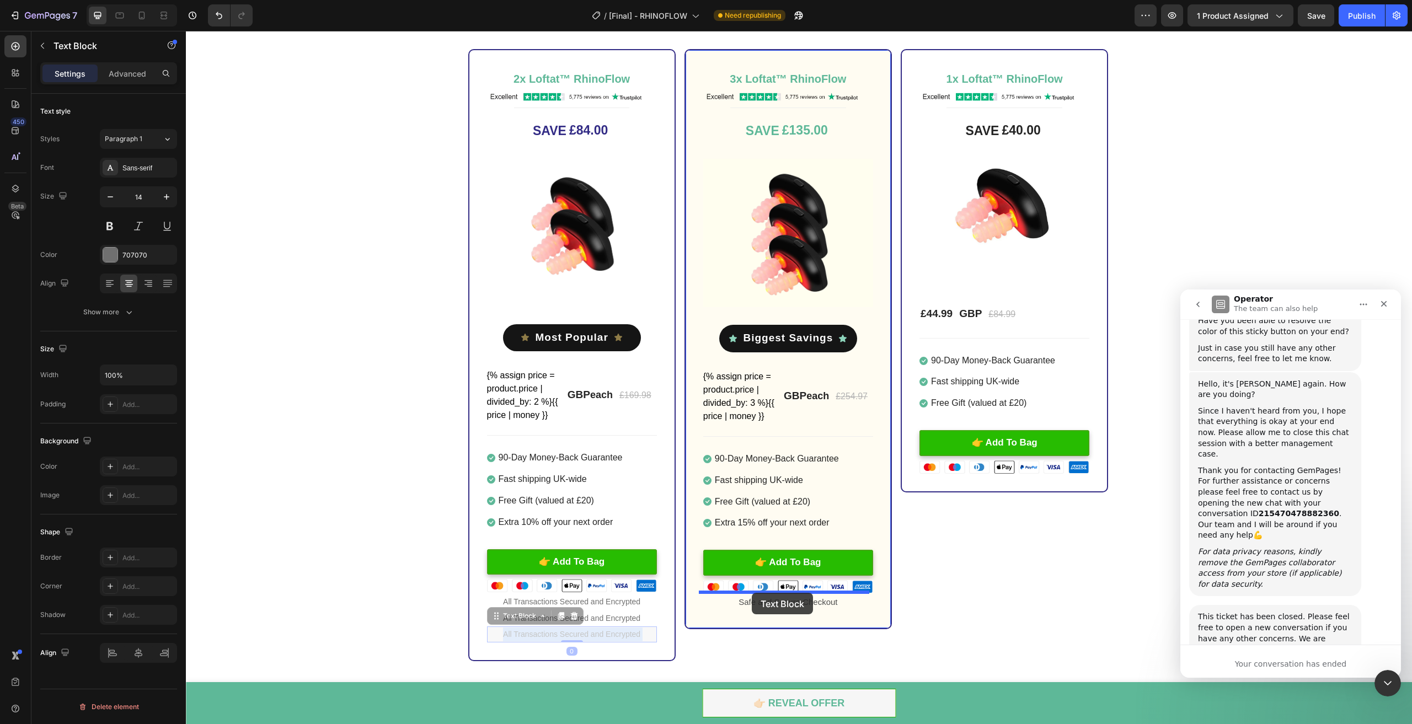
drag, startPoint x: 638, startPoint y: 637, endPoint x: 752, endPoint y: 593, distance: 122.4
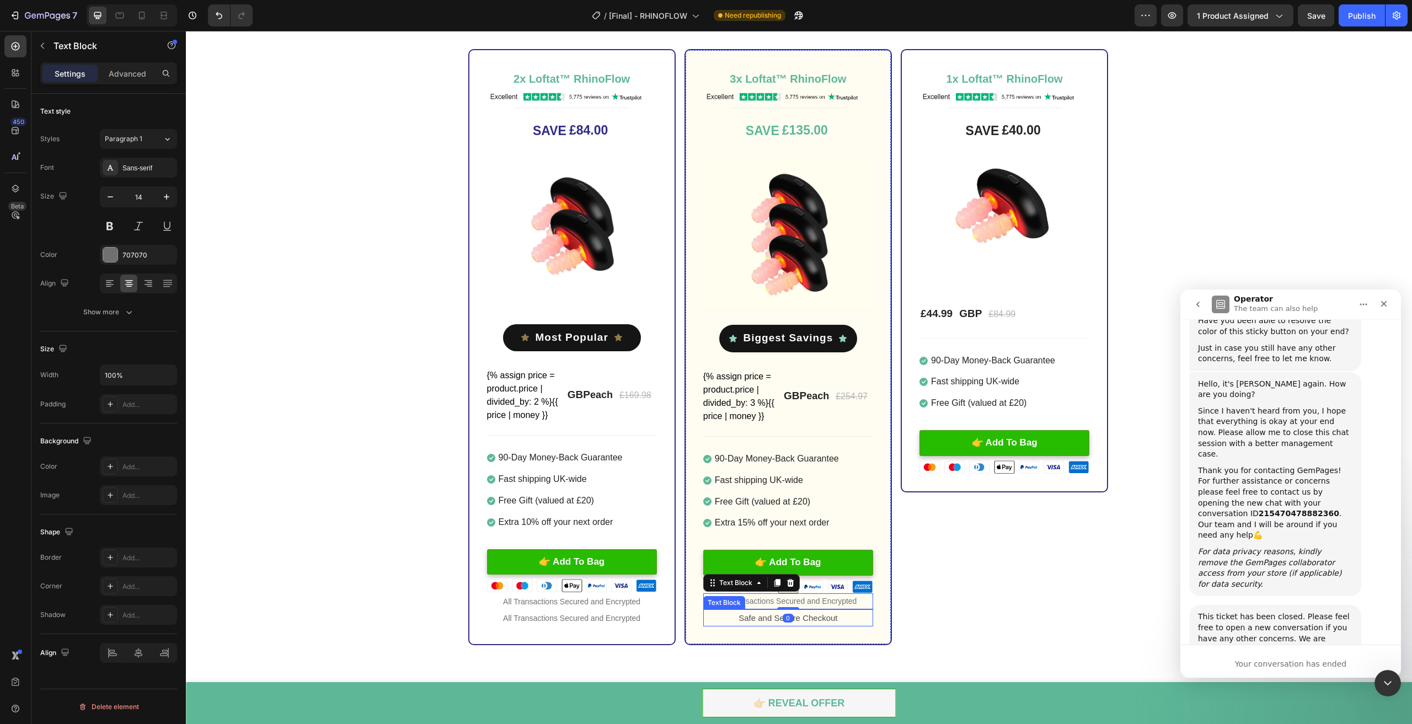
click at [841, 616] on p "Safe and Secure Checkout" at bounding box center [789, 618] width 168 height 15
click at [792, 598] on div at bounding box center [790, 599] width 13 height 13
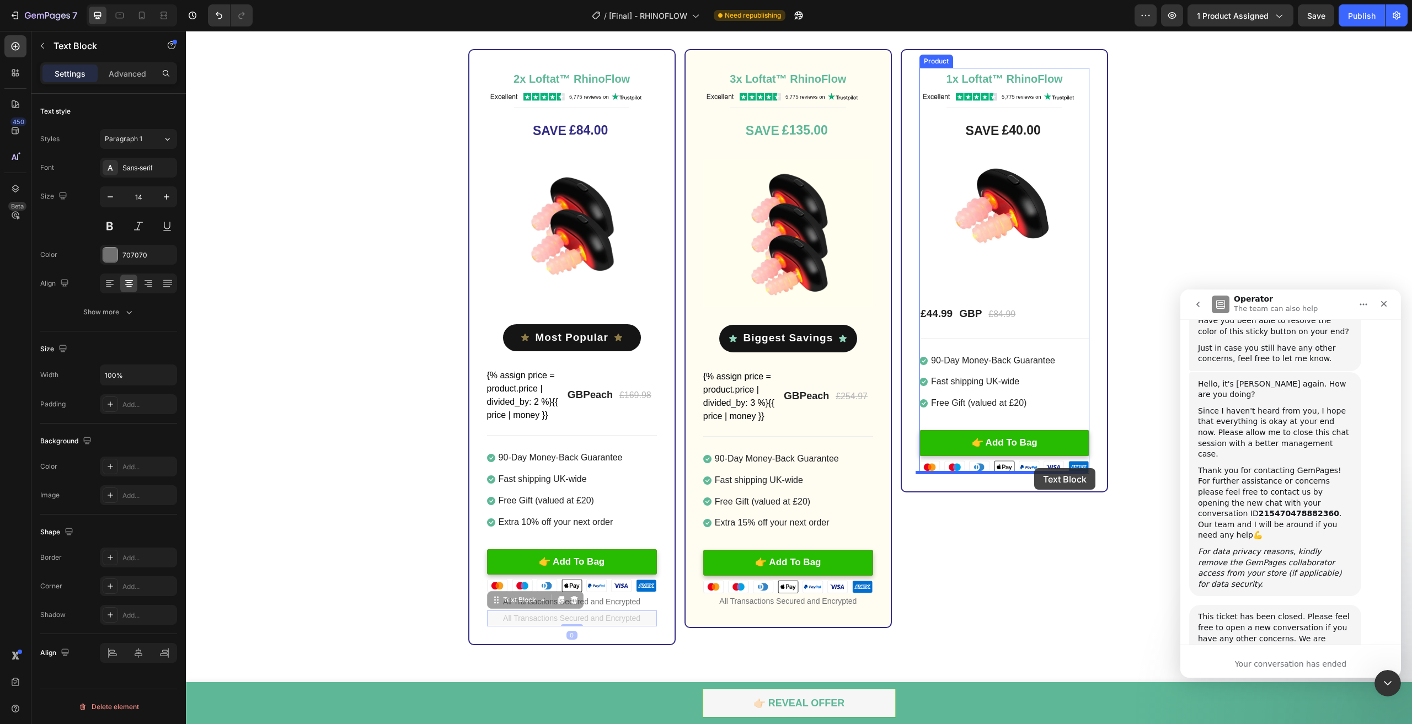
drag, startPoint x: 629, startPoint y: 614, endPoint x: 1034, endPoint y: 468, distance: 430.9
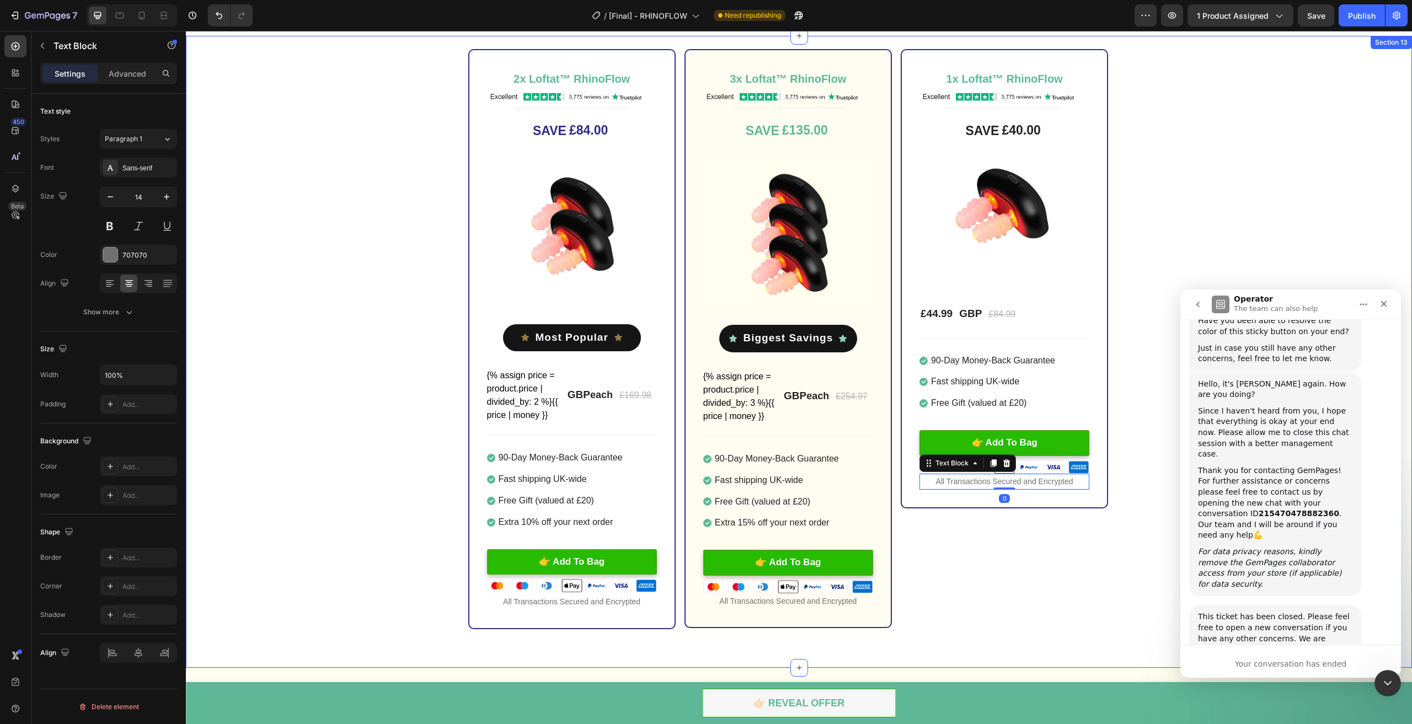
click at [1156, 556] on div "2x Loftat™ RhinoFlow Heading Image Title Line SAVE £84.00 (P) Tag Image Icon Mo…" at bounding box center [799, 339] width 1226 height 580
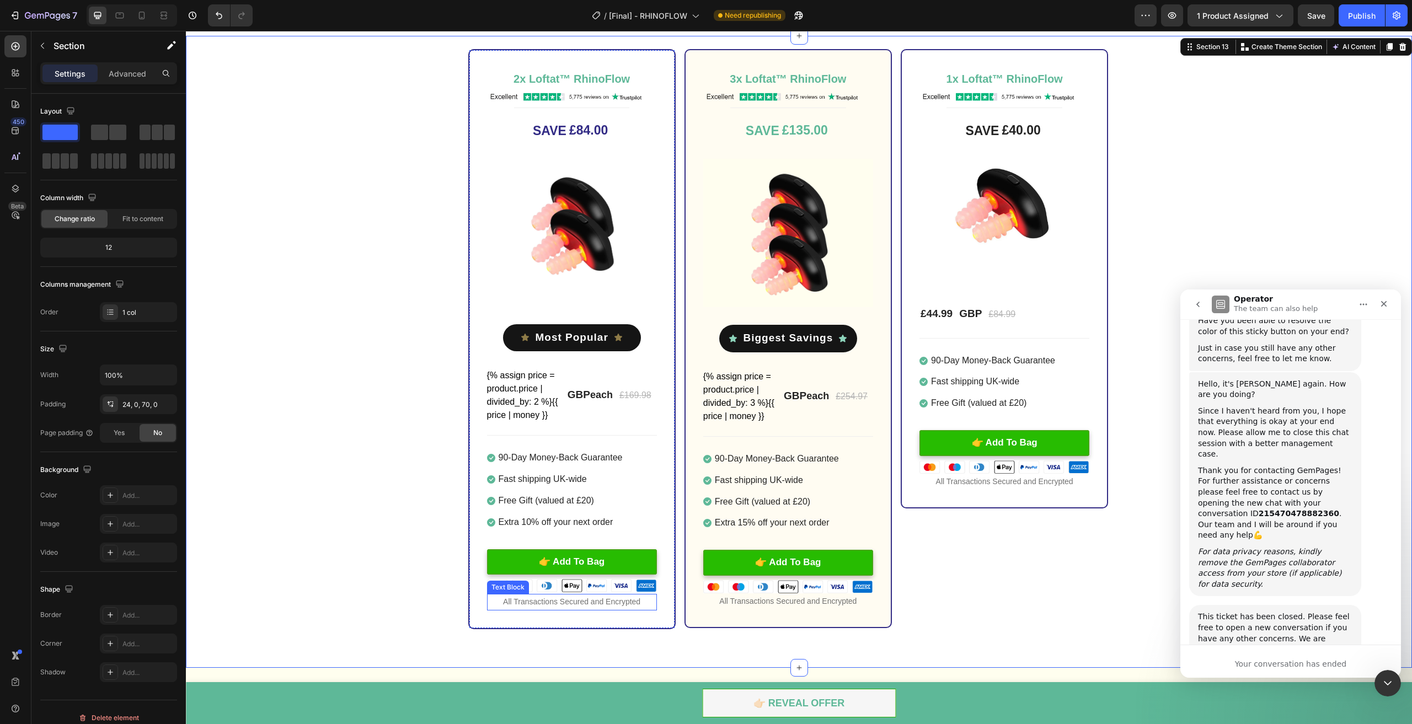
click at [521, 605] on p "All Transactions Secured and Encrypted" at bounding box center [572, 602] width 168 height 14
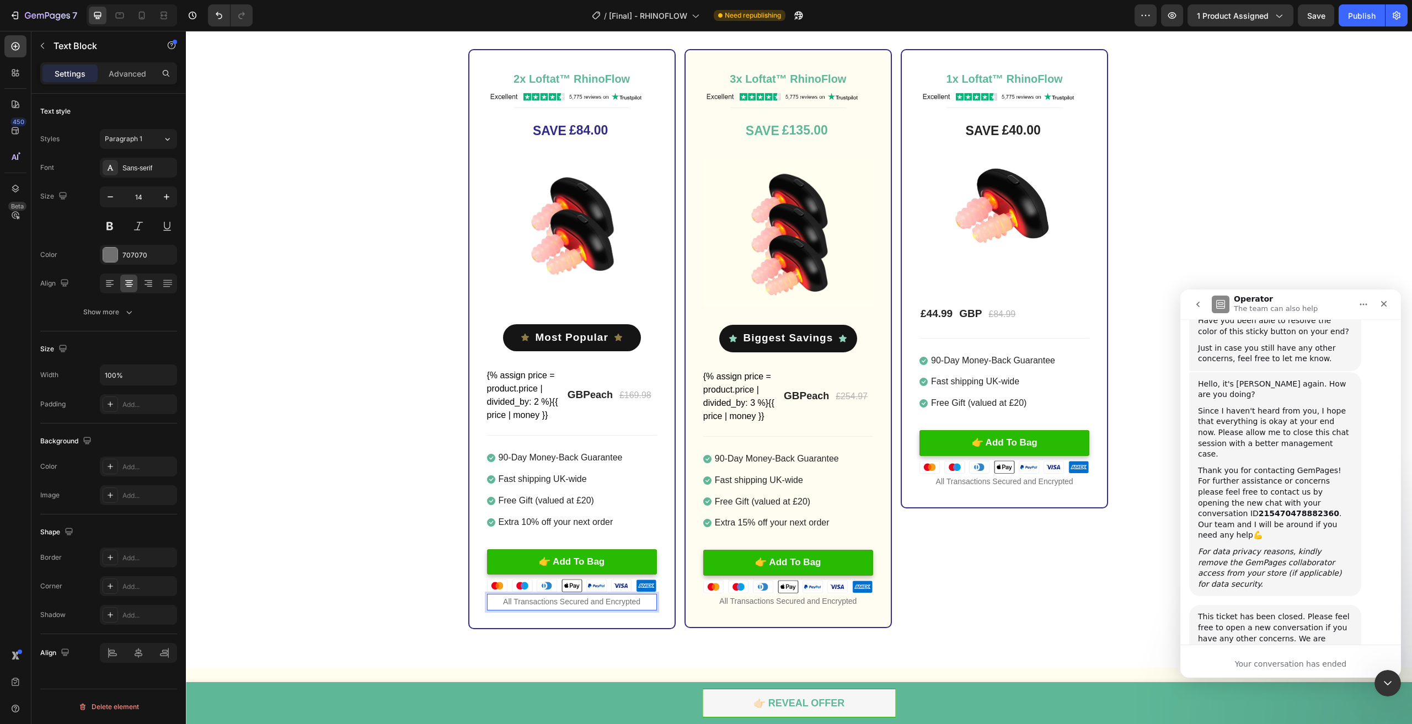
click at [515, 601] on p "All Transactions Secured and Encrypted" at bounding box center [572, 602] width 168 height 14
click at [757, 595] on p "All Transactions Secured and Encrypted" at bounding box center [789, 602] width 168 height 14
click at [742, 601] on p "All Transactions Secured and Encrypted" at bounding box center [789, 602] width 168 height 14
click at [732, 602] on p "All Transactions Secured and Encrypted" at bounding box center [789, 602] width 168 height 14
click at [728, 601] on p "All Transactions Secured and Encrypted" at bounding box center [789, 602] width 168 height 14
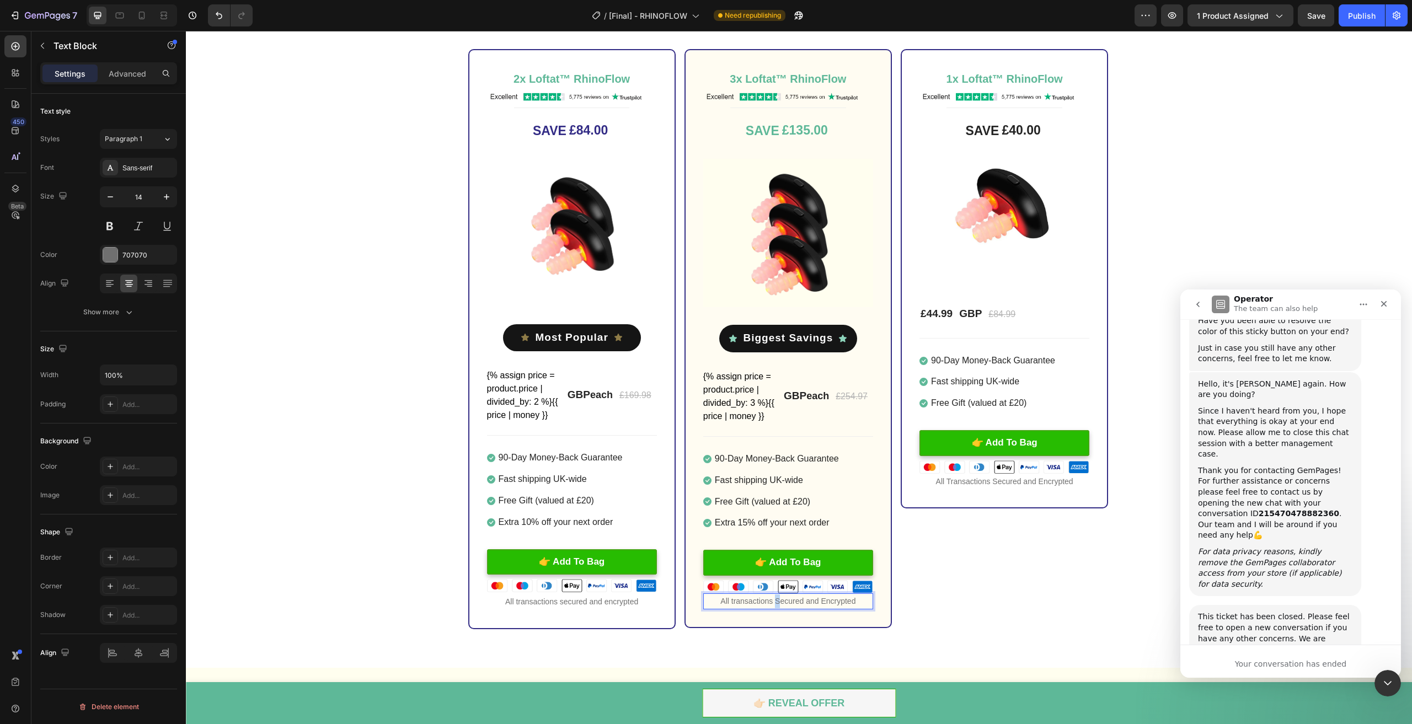
click at [775, 599] on p "All transactions Secured and Encrypted" at bounding box center [789, 602] width 168 height 14
click at [819, 603] on p "All transactions secured and Encrypted" at bounding box center [789, 602] width 168 height 14
click at [949, 479] on p "All Transactions Secured and Encrypted" at bounding box center [1005, 482] width 168 height 14
click at [945, 479] on p "All Transactions Secured and Encrypted" at bounding box center [1005, 482] width 168 height 14
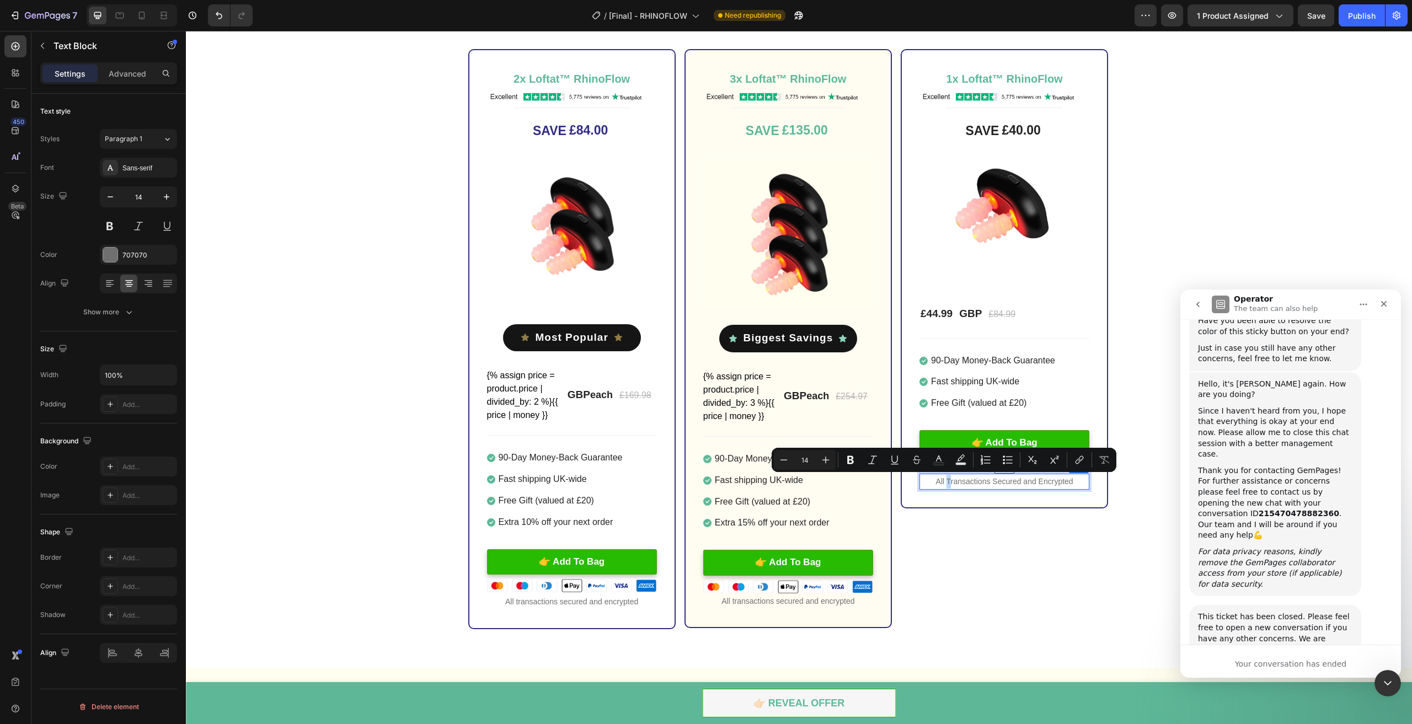
click at [943, 482] on p "All Transactions Secured and Encrypted" at bounding box center [1005, 482] width 168 height 14
click at [992, 483] on p "All transactions Secured and Encrypted" at bounding box center [1005, 482] width 168 height 14
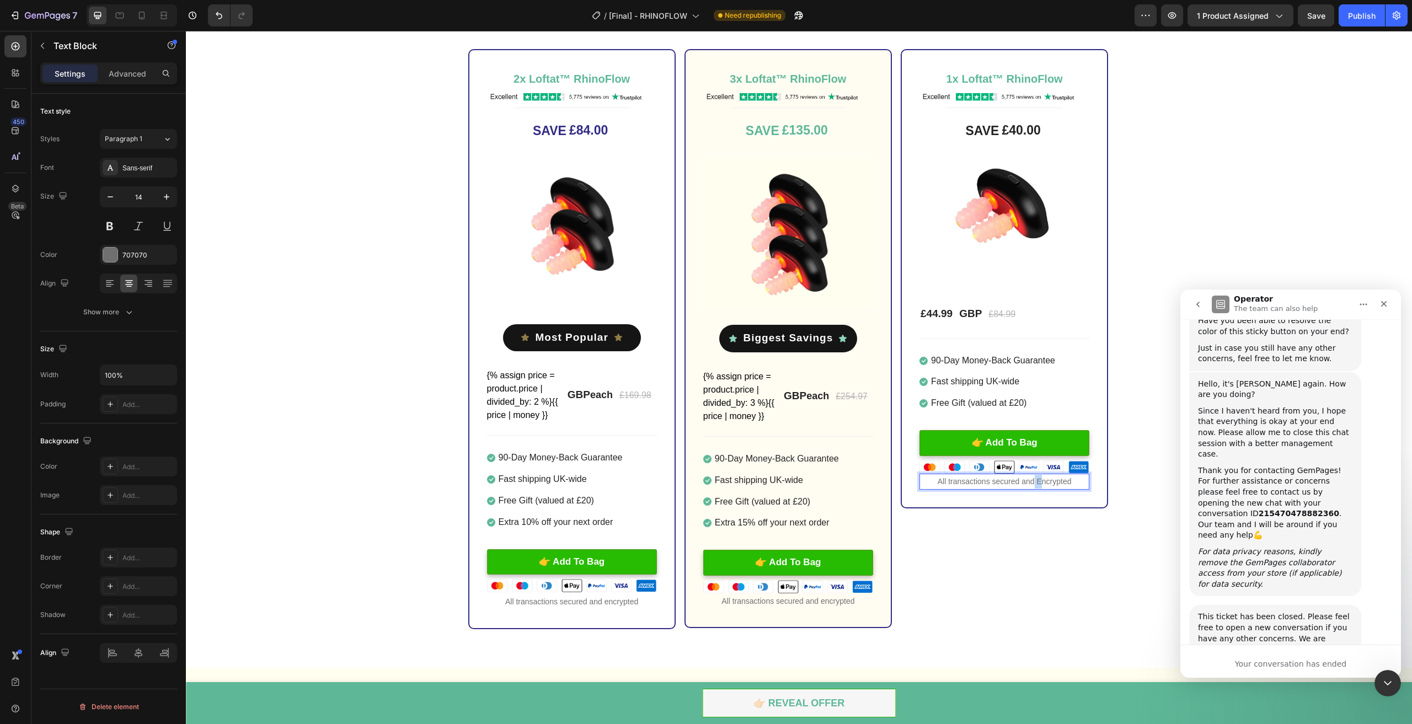
click at [1036, 483] on p "All transactions secured and Encrypted" at bounding box center [1005, 482] width 168 height 14
click at [1031, 484] on p "All transactions secured andencrypted" at bounding box center [1005, 482] width 168 height 14
click at [1161, 564] on div "2x Loftat™ RhinoFlow Heading Image Title Line SAVE £84.00 (P) Tag Image Icon Mo…" at bounding box center [799, 339] width 1226 height 580
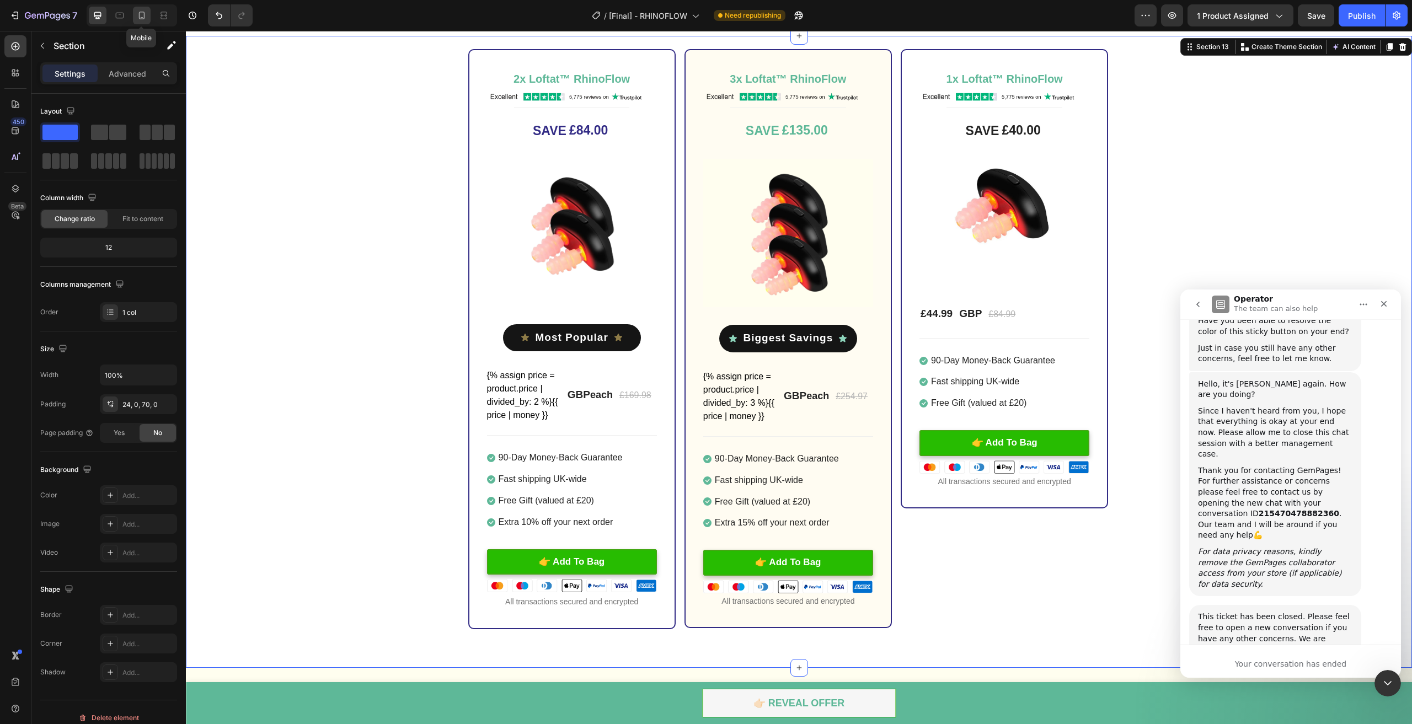
click at [140, 10] on icon at bounding box center [141, 15] width 11 height 11
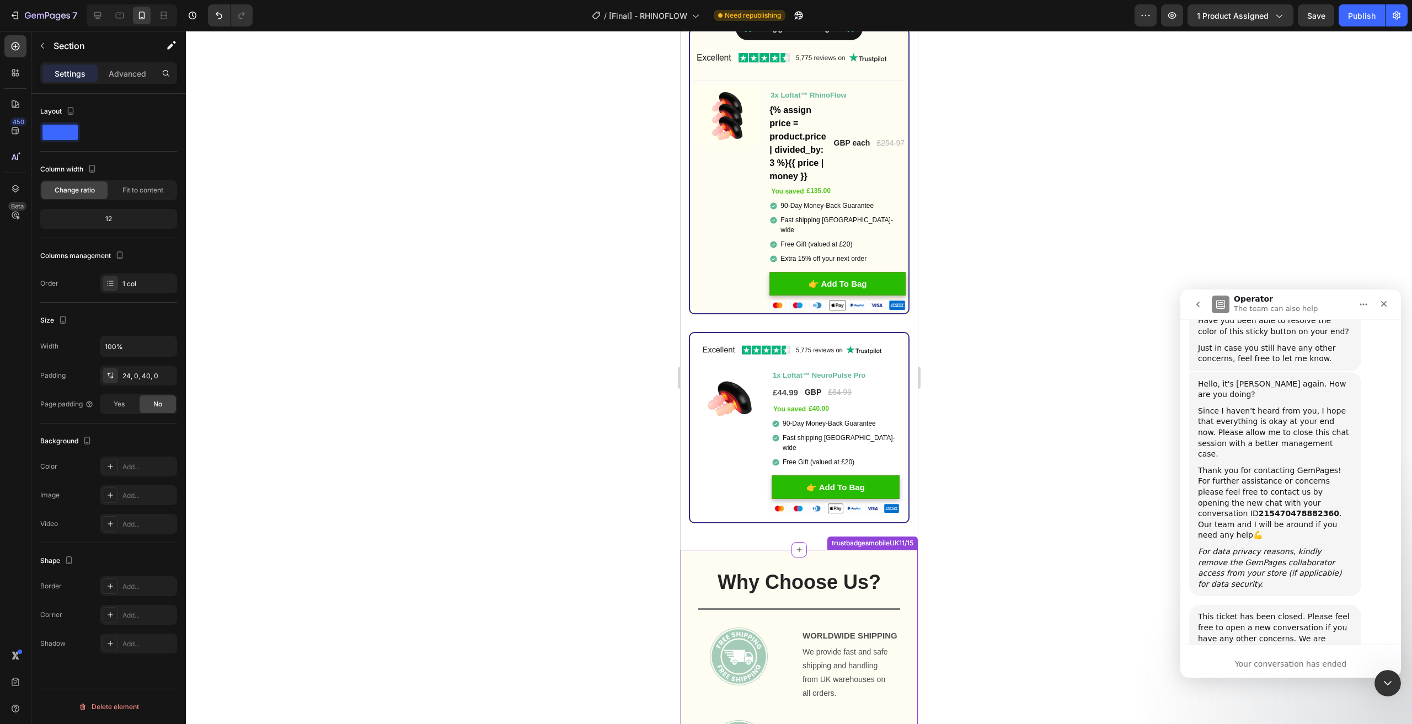
scroll to position [3431, 0]
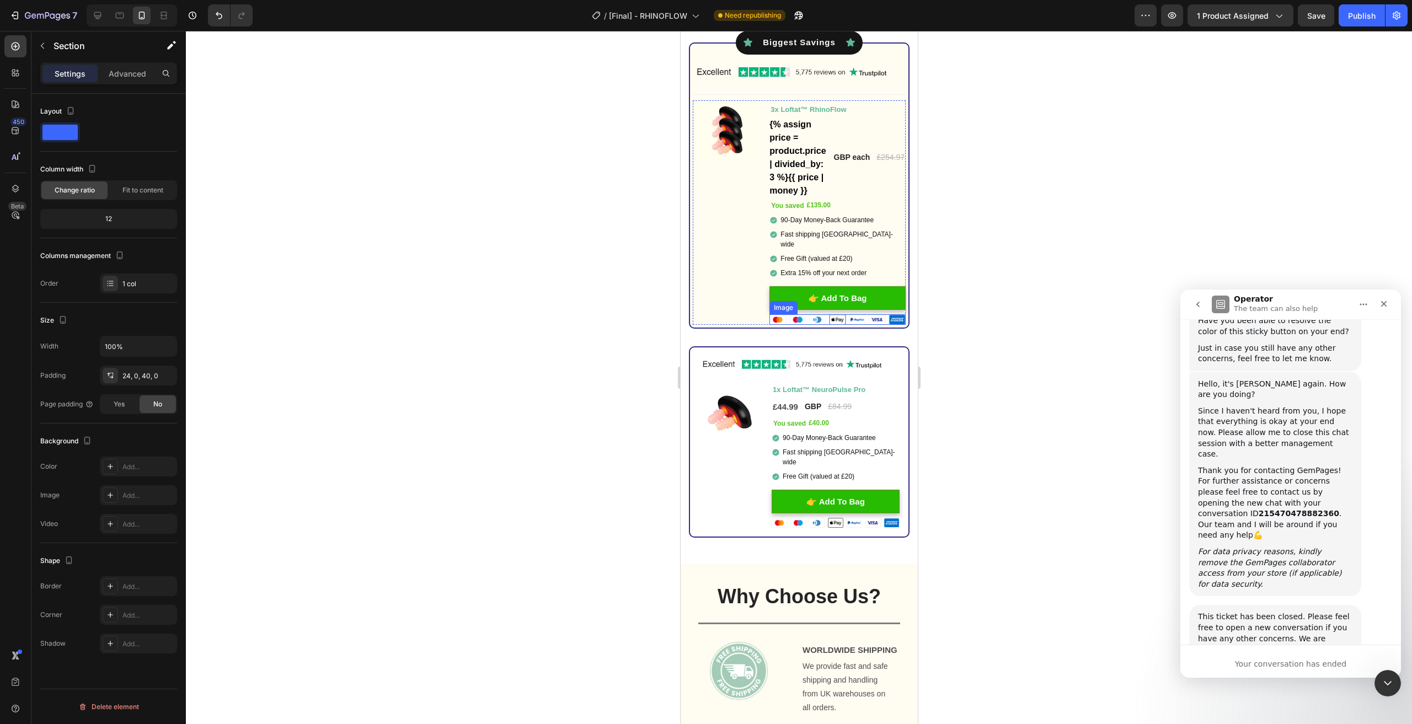
click at [857, 320] on img at bounding box center [837, 319] width 136 height 10
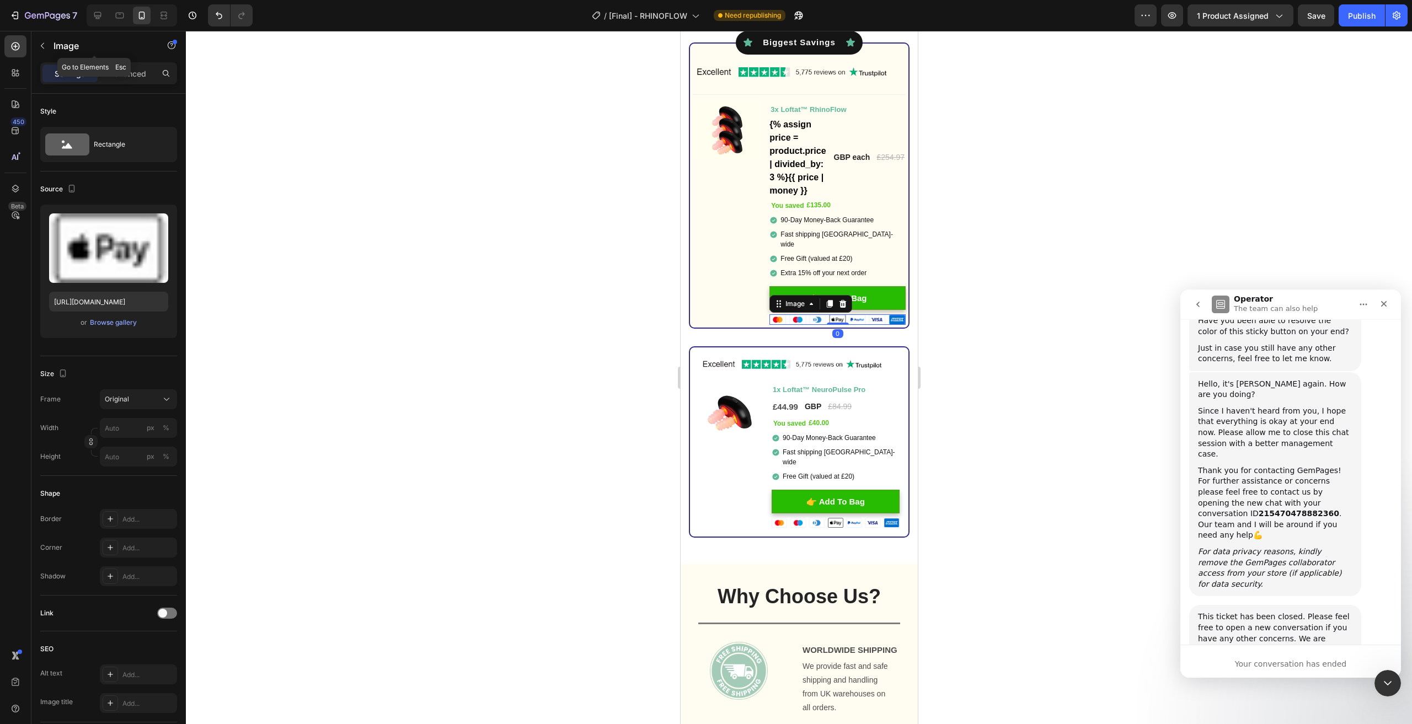
click at [59, 43] on p "Image" at bounding box center [101, 45] width 94 height 13
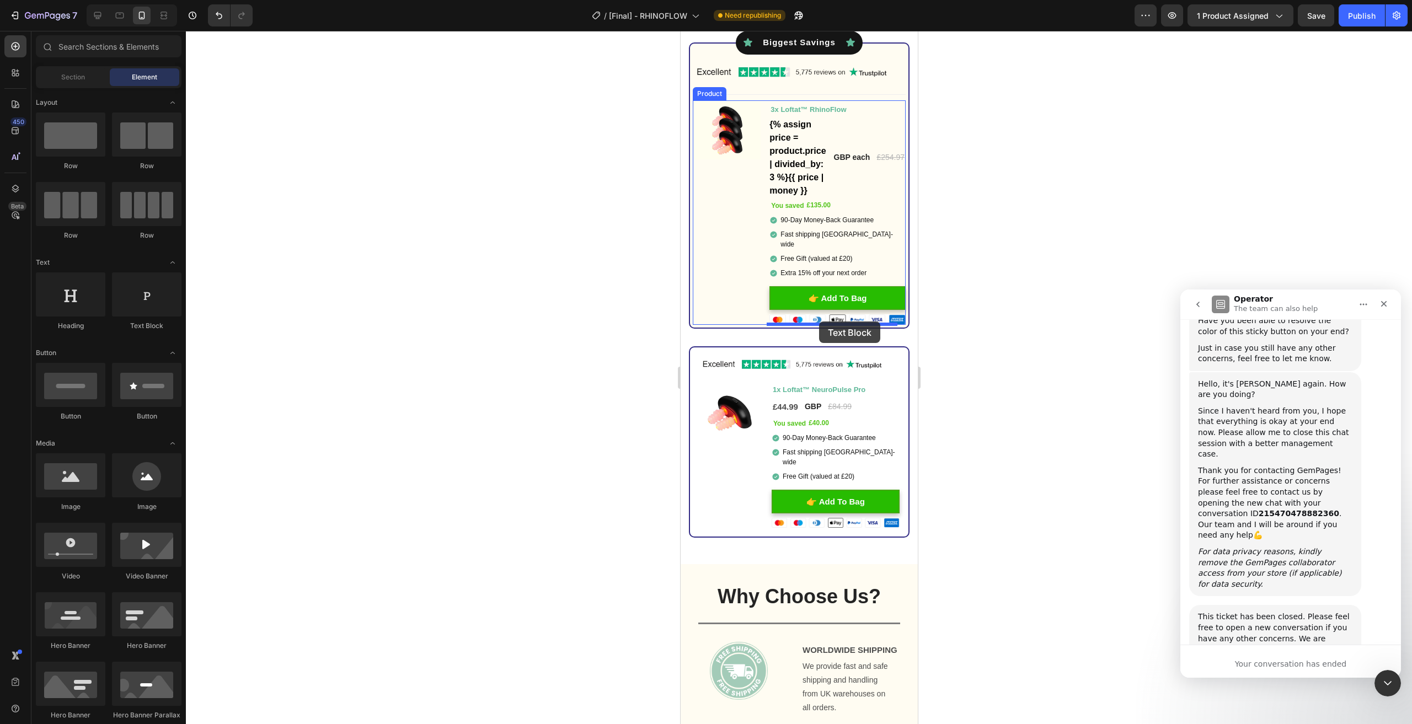
drag, startPoint x: 900, startPoint y: 345, endPoint x: 819, endPoint y: 322, distance: 84.9
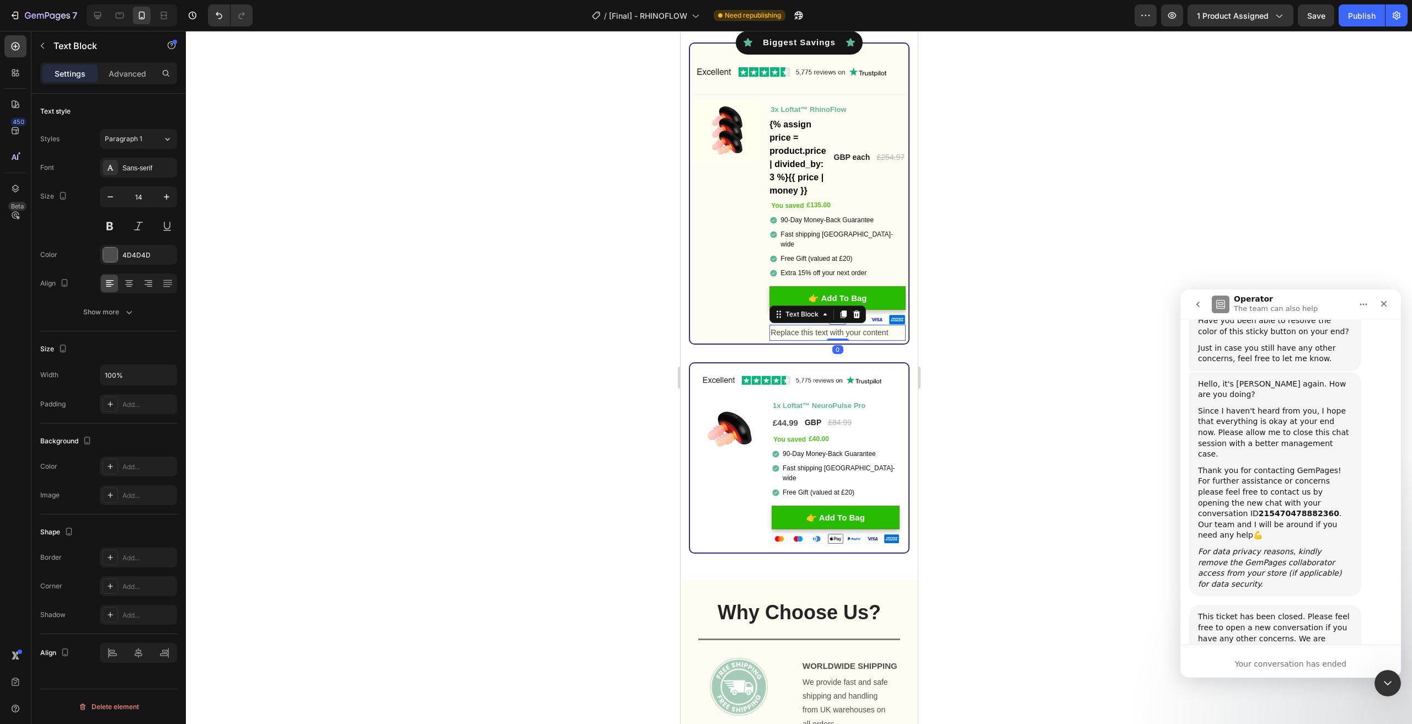
click at [812, 328] on div "Replace this text with your content" at bounding box center [837, 333] width 136 height 16
click at [812, 328] on p "Replace this text with your content" at bounding box center [837, 333] width 134 height 14
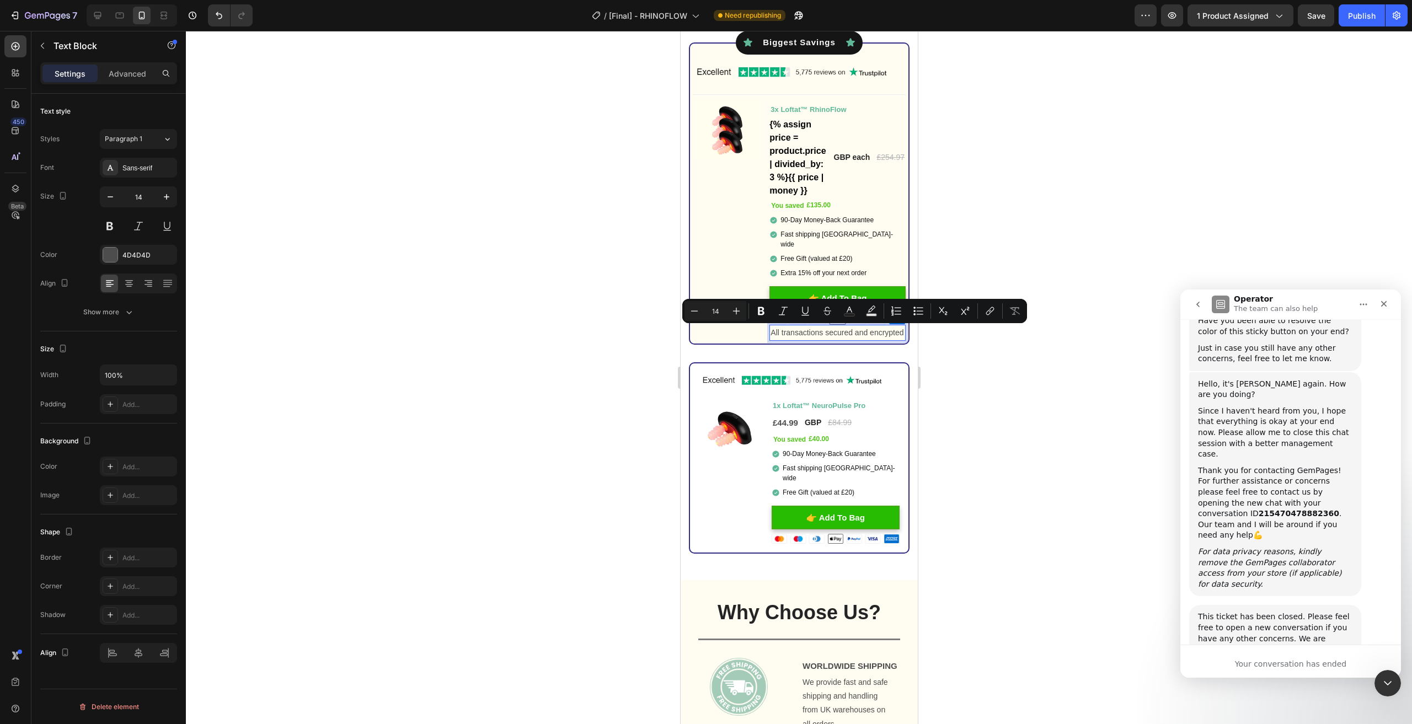
click at [818, 340] on p "All transactions secured and encrypted" at bounding box center [837, 333] width 134 height 14
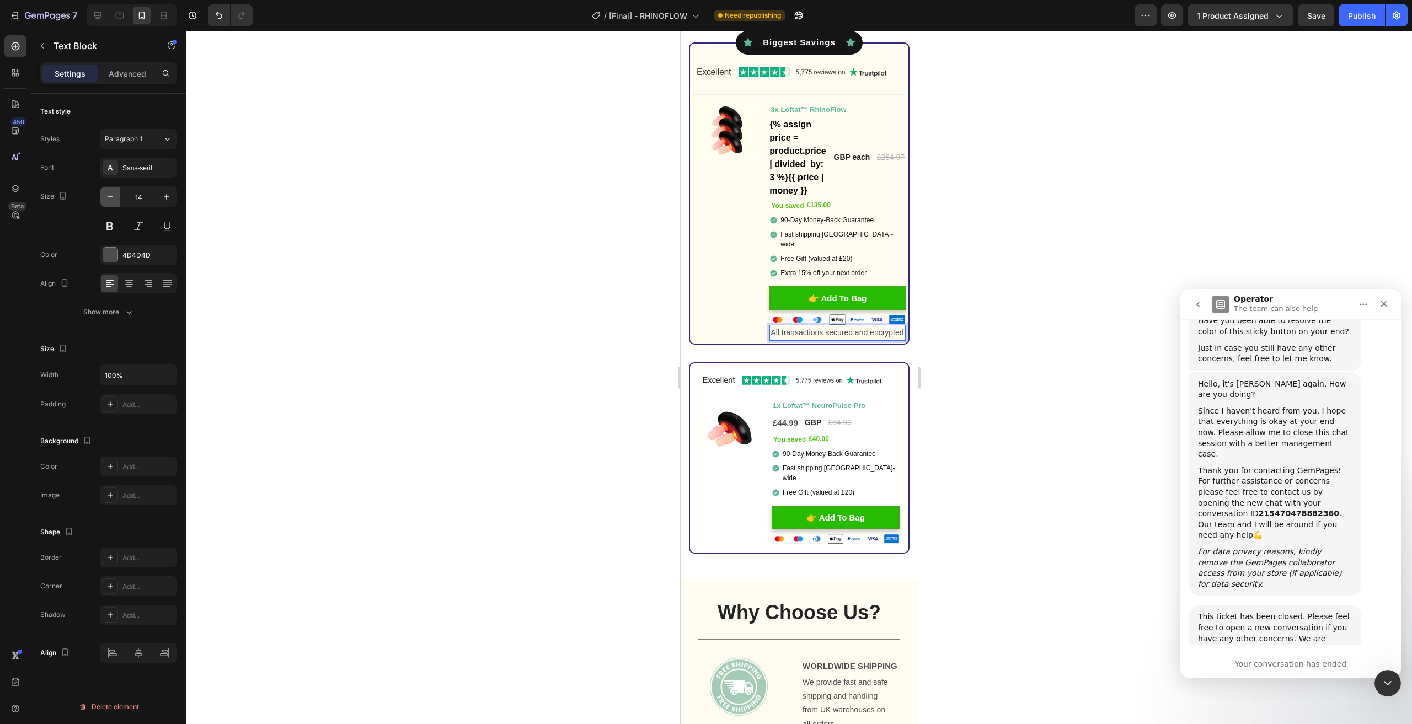
click at [111, 191] on icon "button" at bounding box center [110, 196] width 11 height 11
type input "12"
drag, startPoint x: 130, startPoint y: 285, endPoint x: 359, endPoint y: 291, distance: 229.0
click at [130, 284] on icon at bounding box center [129, 283] width 11 height 11
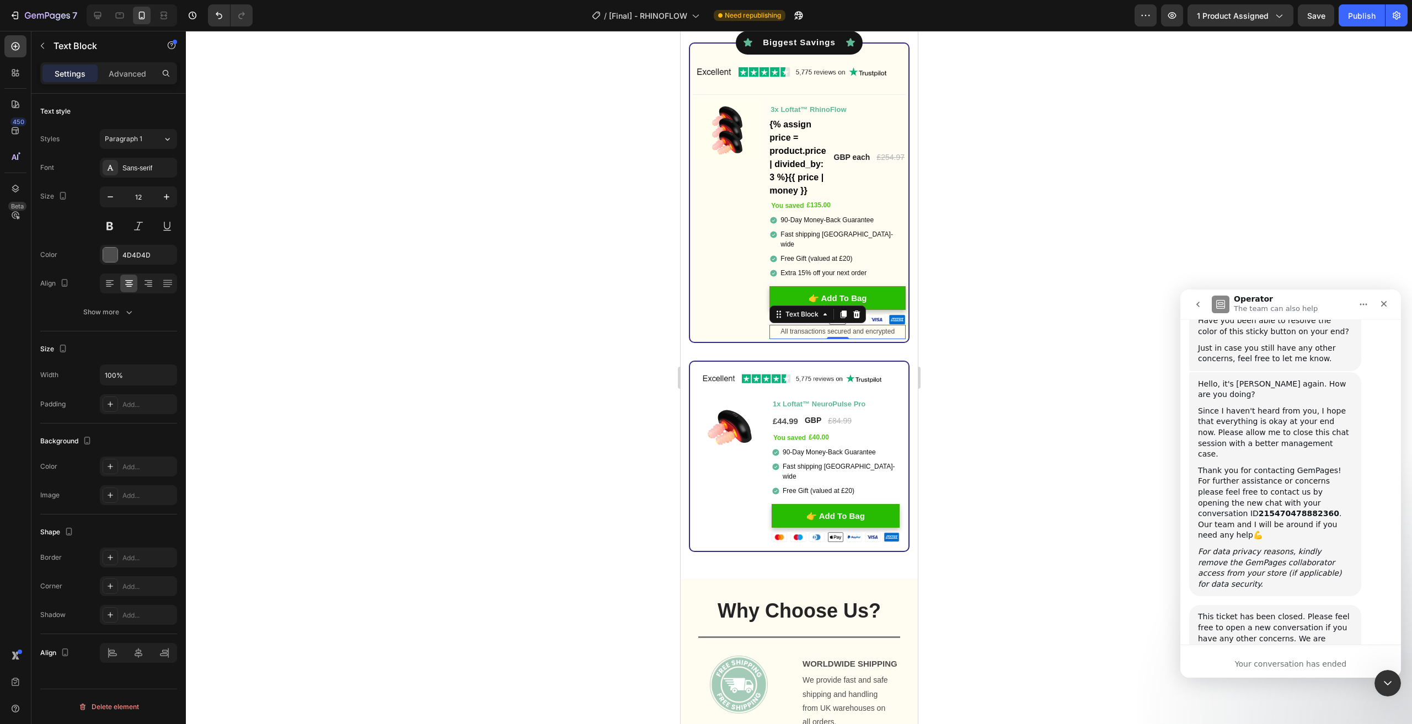
click at [822, 332] on p "All transactions secured and encrypted" at bounding box center [837, 332] width 134 height 12
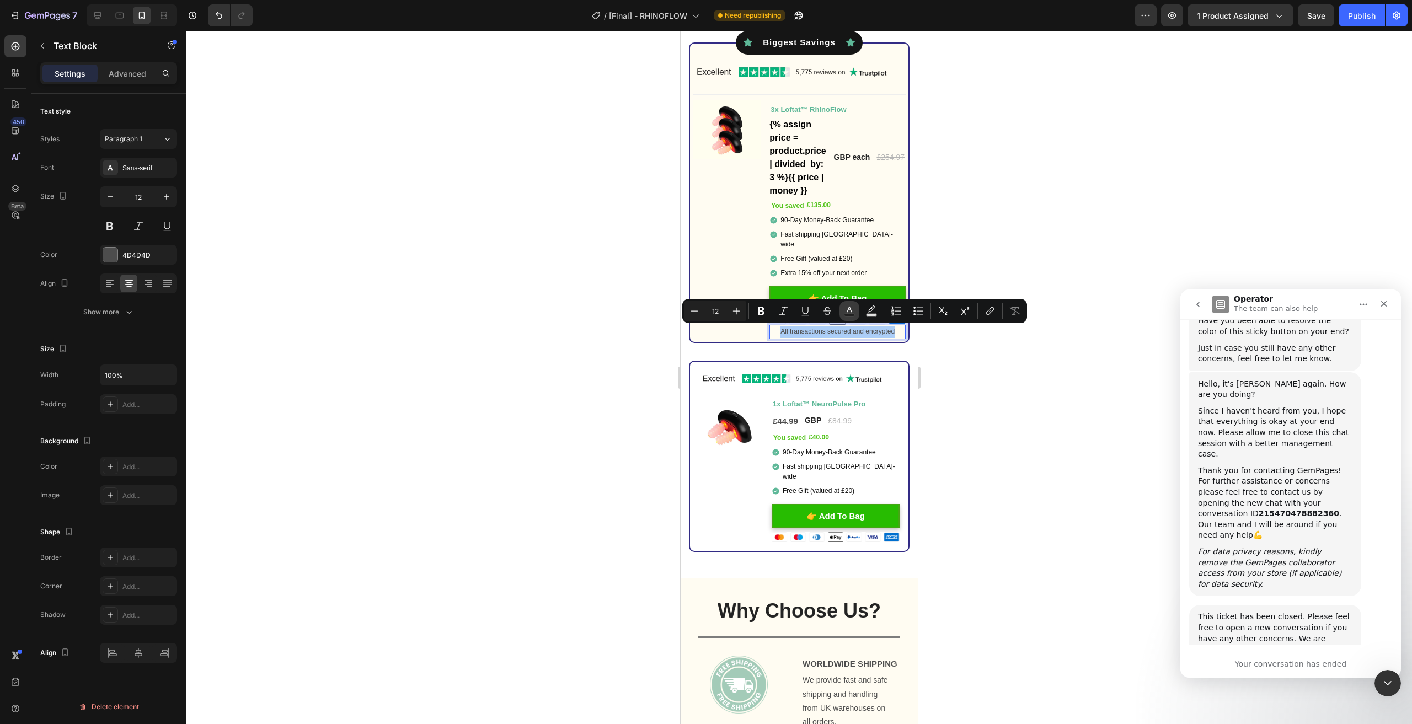
click at [849, 311] on icon "Editor contextual toolbar" at bounding box center [849, 311] width 11 height 11
type input "4D4D4D"
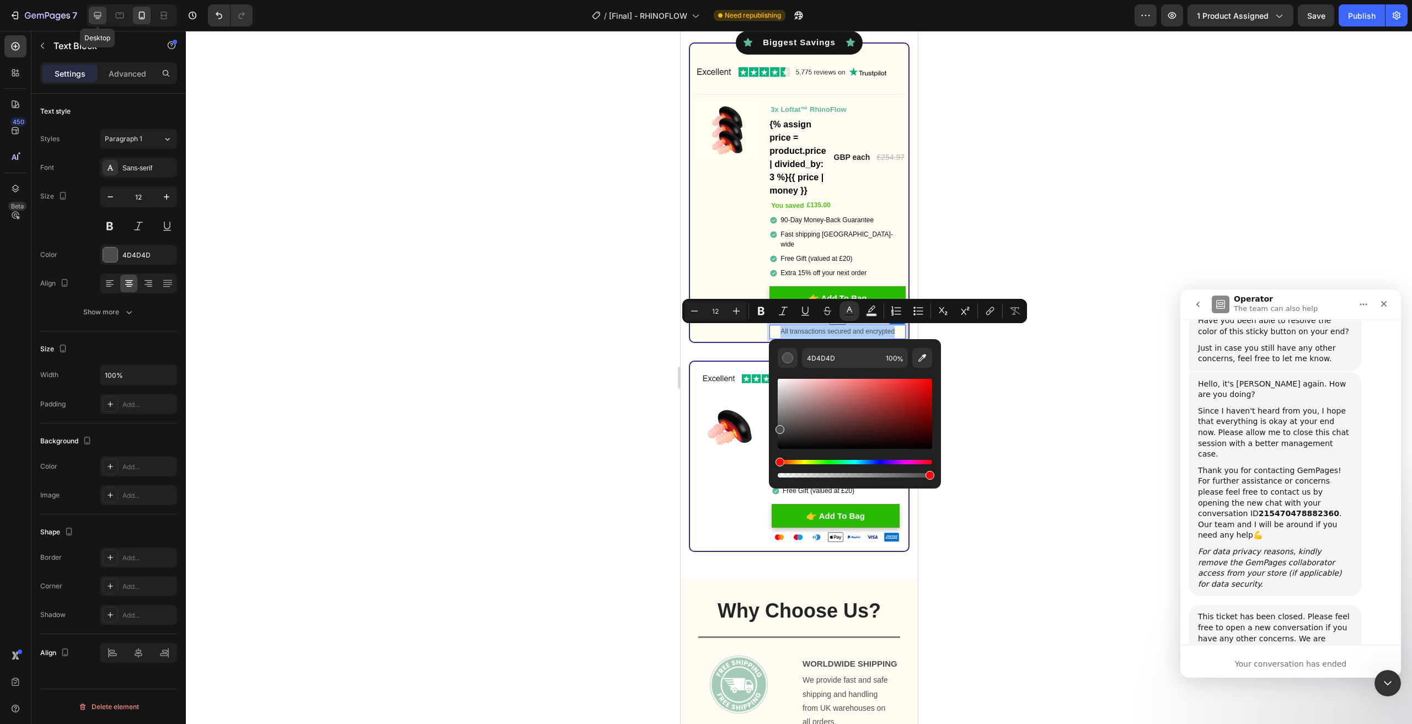
drag, startPoint x: 102, startPoint y: 15, endPoint x: 286, endPoint y: 318, distance: 354.8
click at [102, 15] on icon at bounding box center [97, 15] width 11 height 11
type input "16"
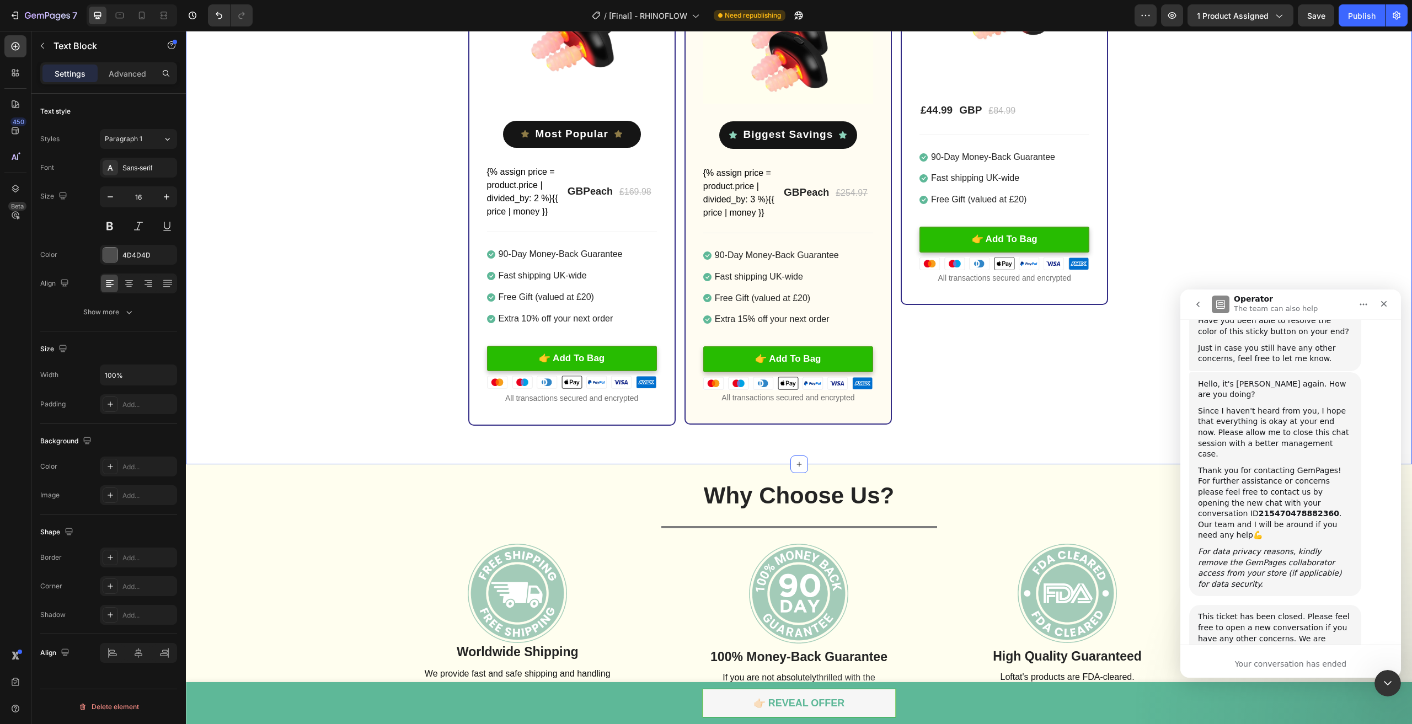
scroll to position [3348, 0]
click at [597, 393] on p "All transactions secured and encrypted" at bounding box center [572, 399] width 168 height 14
click at [583, 399] on p "All transactions secured and encrypted" at bounding box center [572, 399] width 168 height 14
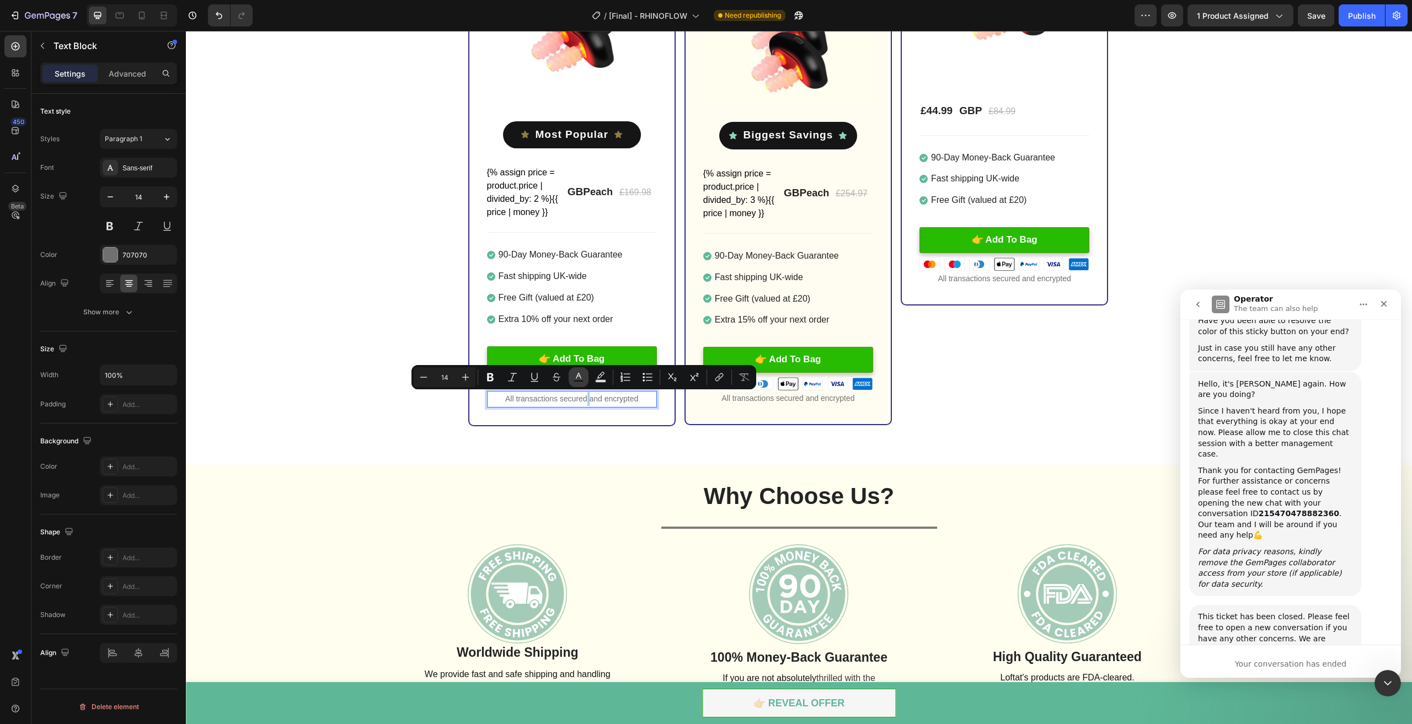
click at [583, 380] on rect "Editor contextual toolbar" at bounding box center [579, 381] width 10 height 3
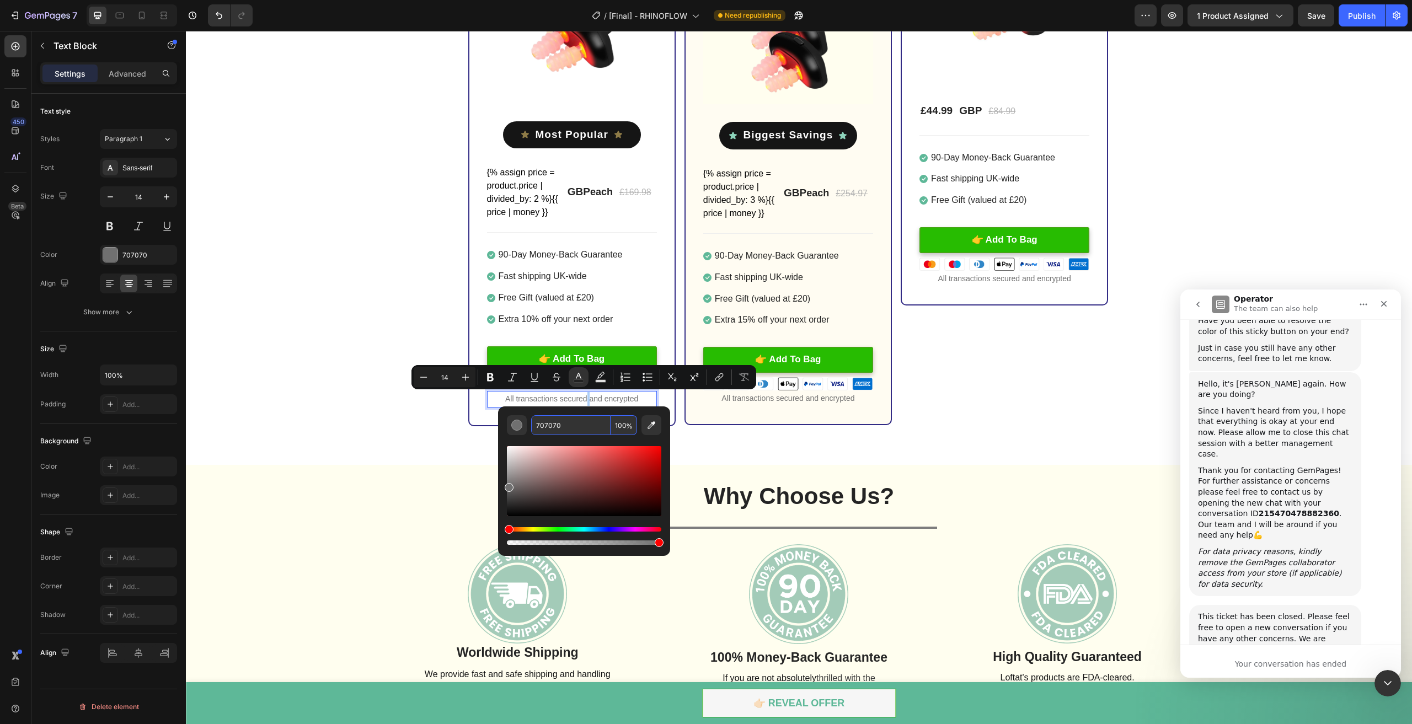
click at [587, 429] on input "707070" at bounding box center [570, 425] width 79 height 20
click at [138, 19] on icon at bounding box center [141, 15] width 11 height 11
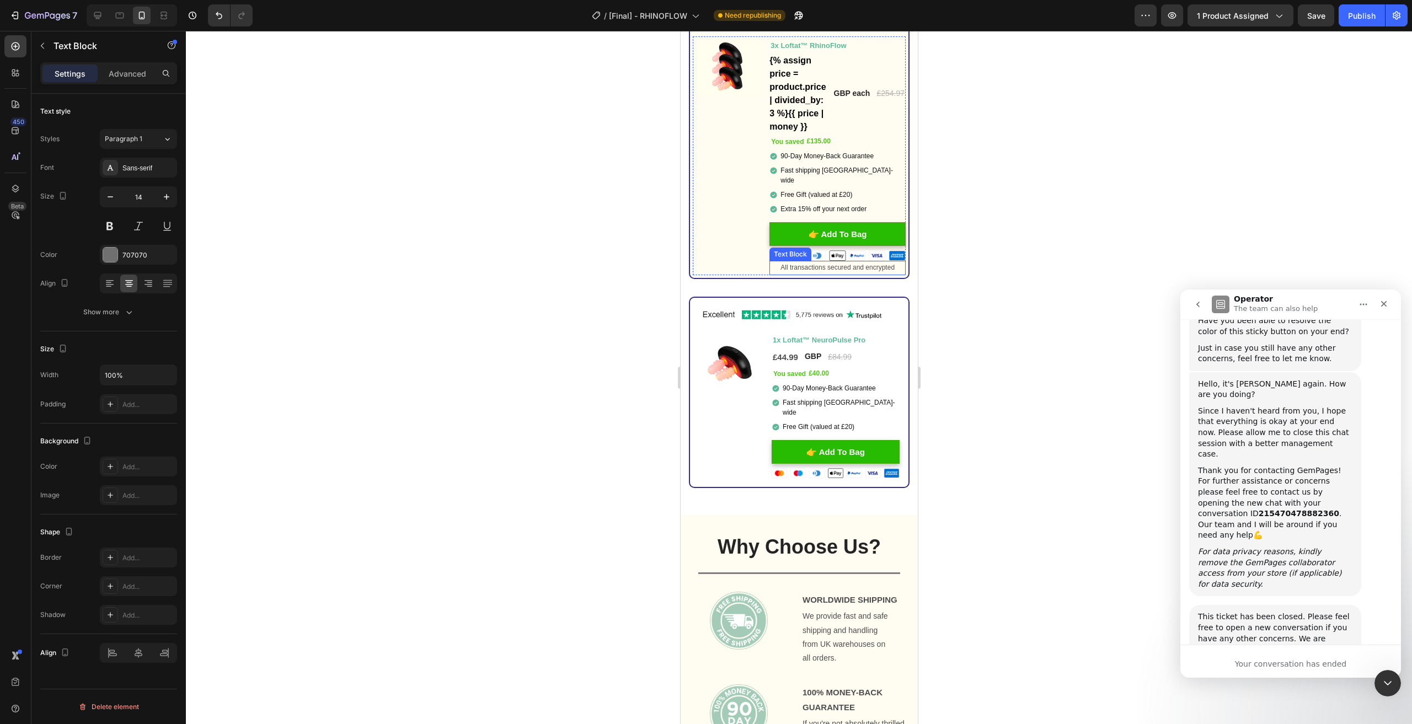
scroll to position [3474, 0]
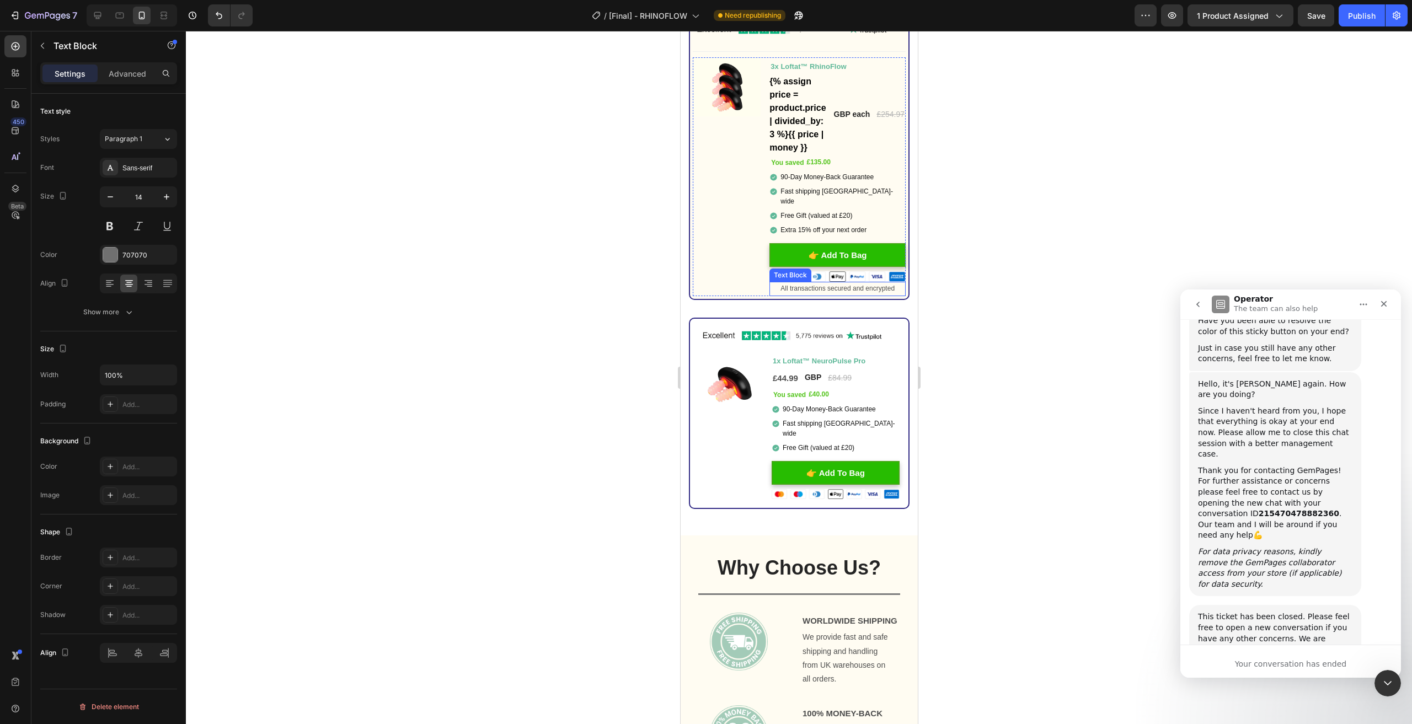
click at [840, 286] on p "All transactions secured and encrypted" at bounding box center [837, 289] width 134 height 12
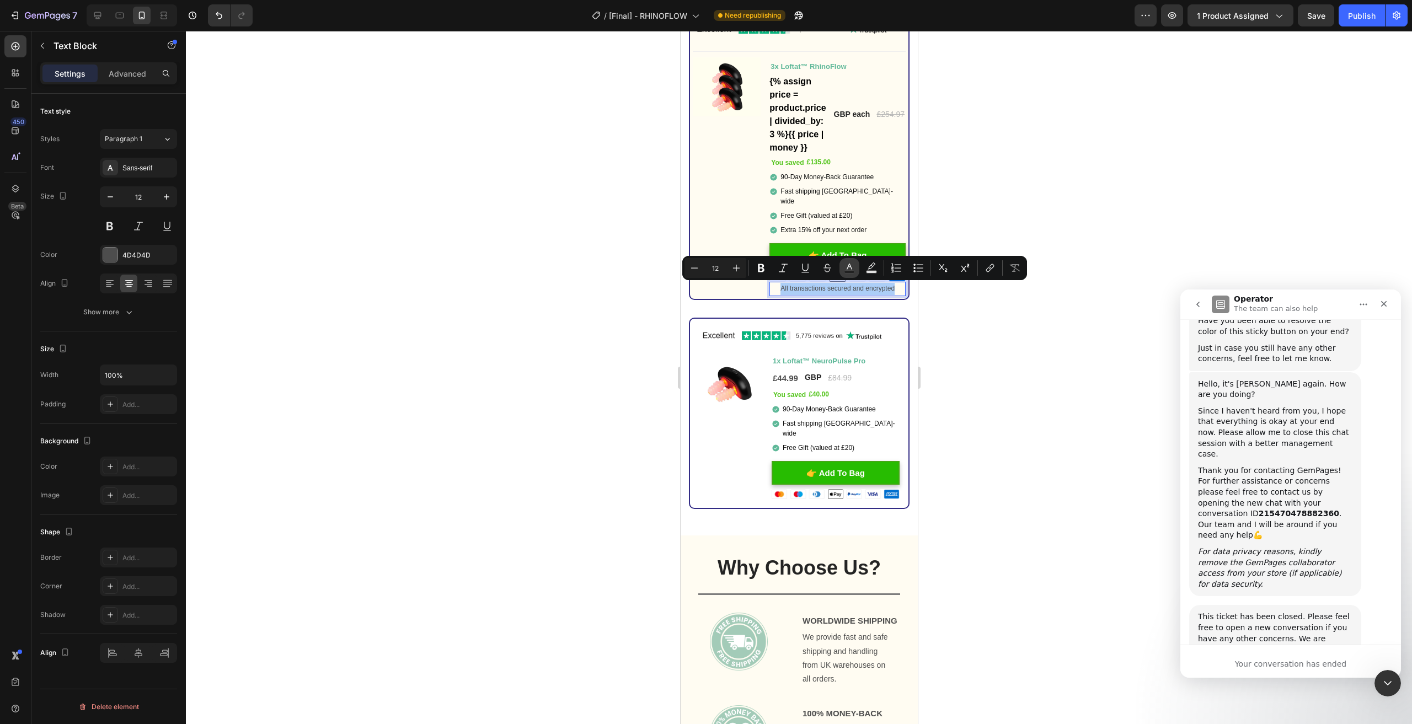
click at [853, 268] on icon "Editor contextual toolbar" at bounding box center [849, 268] width 11 height 11
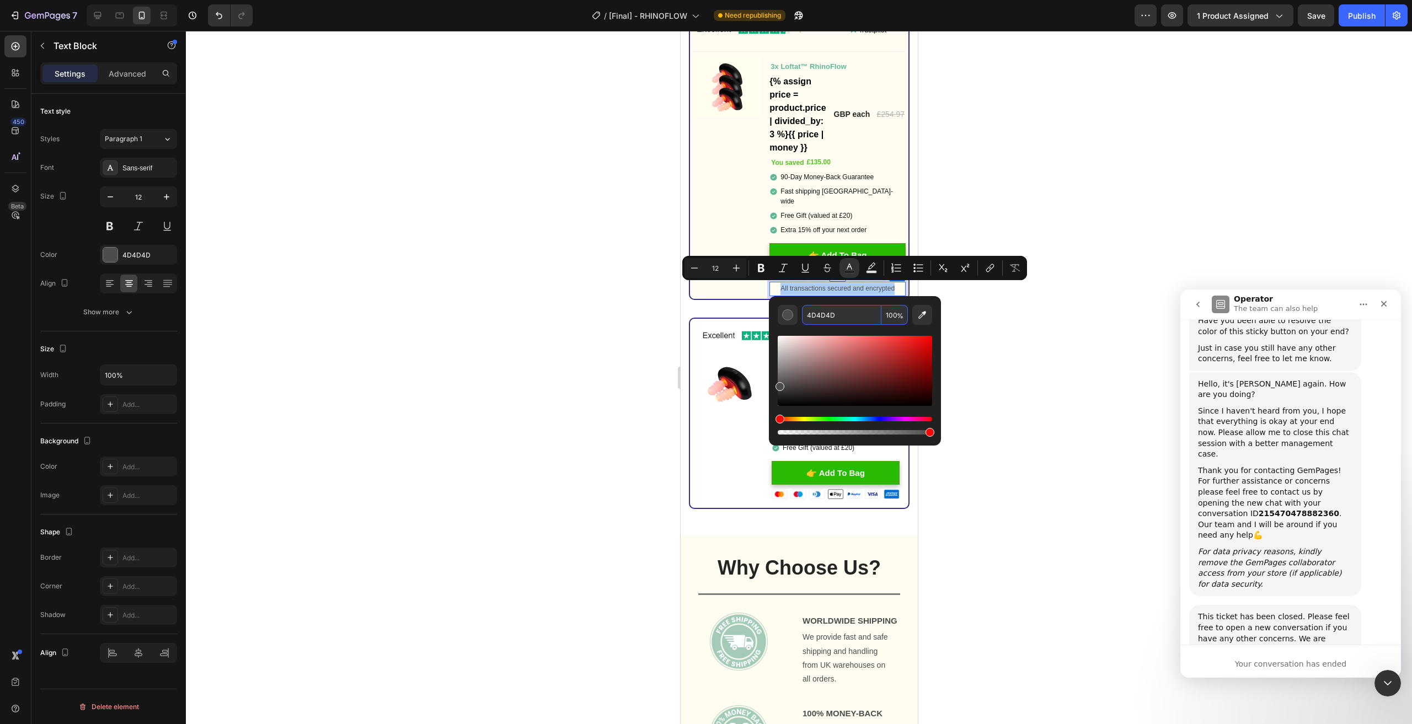
click at [818, 321] on input "4D4D4D" at bounding box center [841, 315] width 79 height 20
paste input "707070"
type input "707070"
click at [548, 347] on div at bounding box center [799, 378] width 1226 height 694
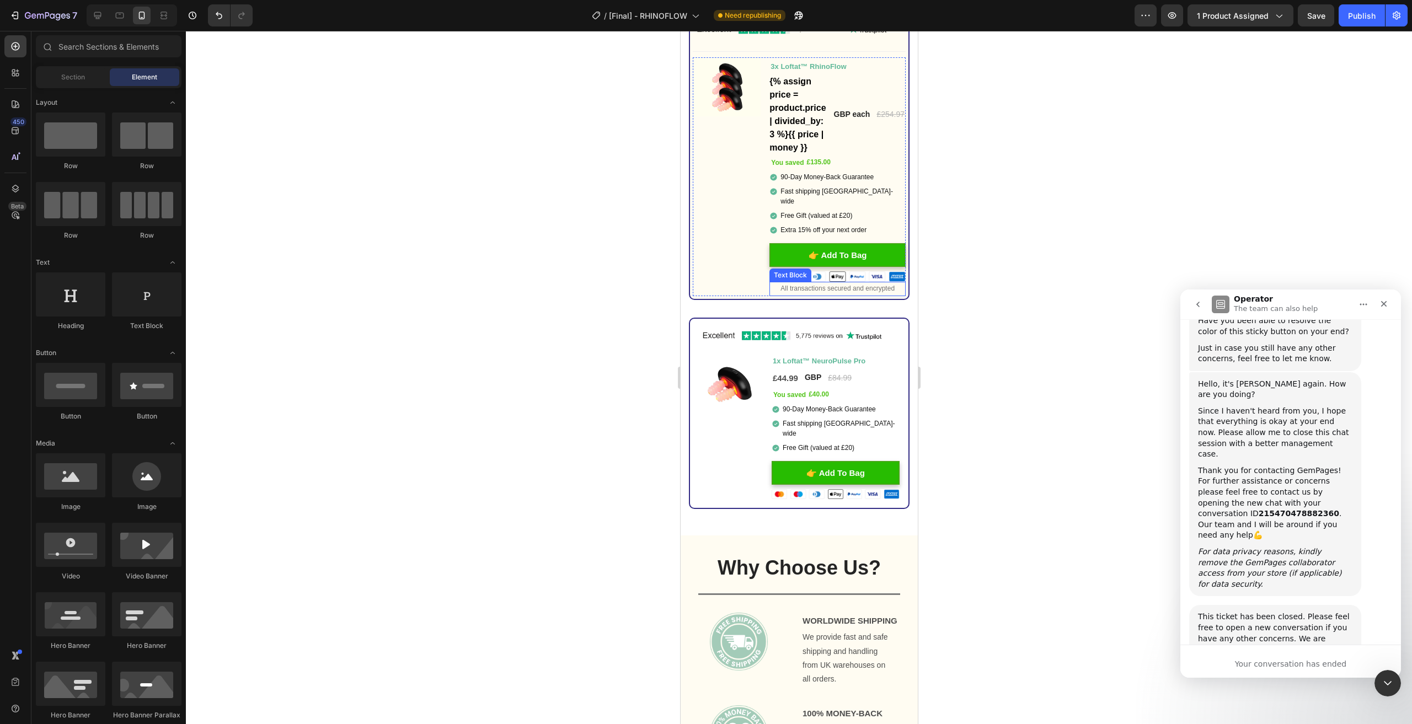
click at [863, 291] on span "All transactions secured and encrypted" at bounding box center [837, 289] width 114 height 8
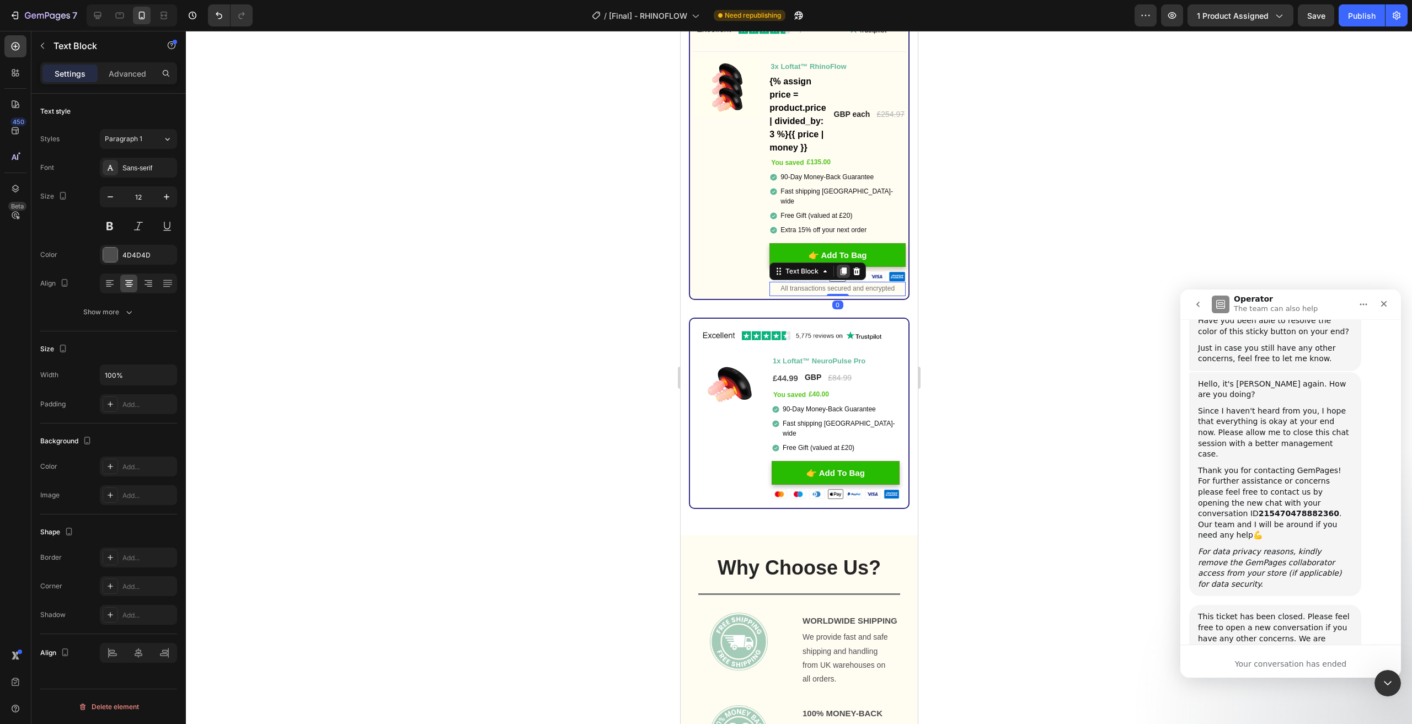
click at [839, 273] on icon at bounding box center [843, 271] width 9 height 9
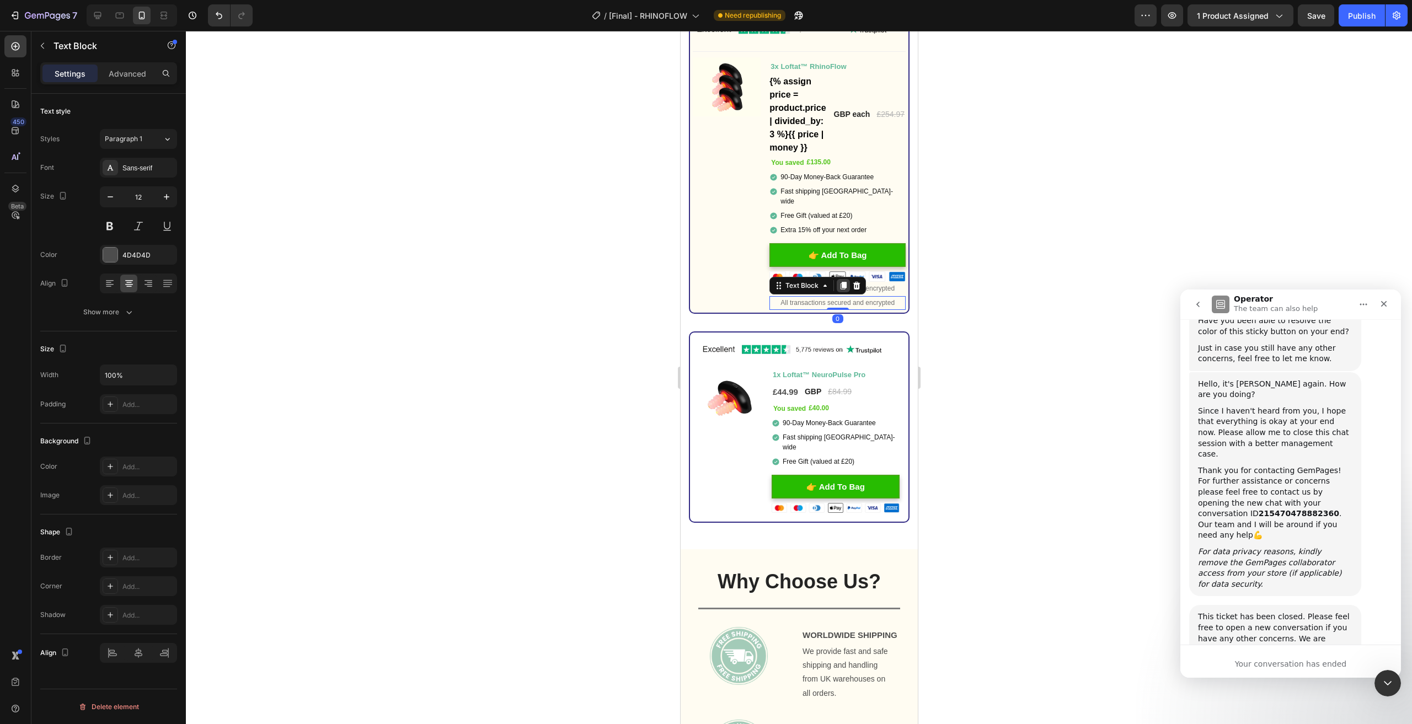
click at [839, 286] on icon at bounding box center [843, 285] width 9 height 9
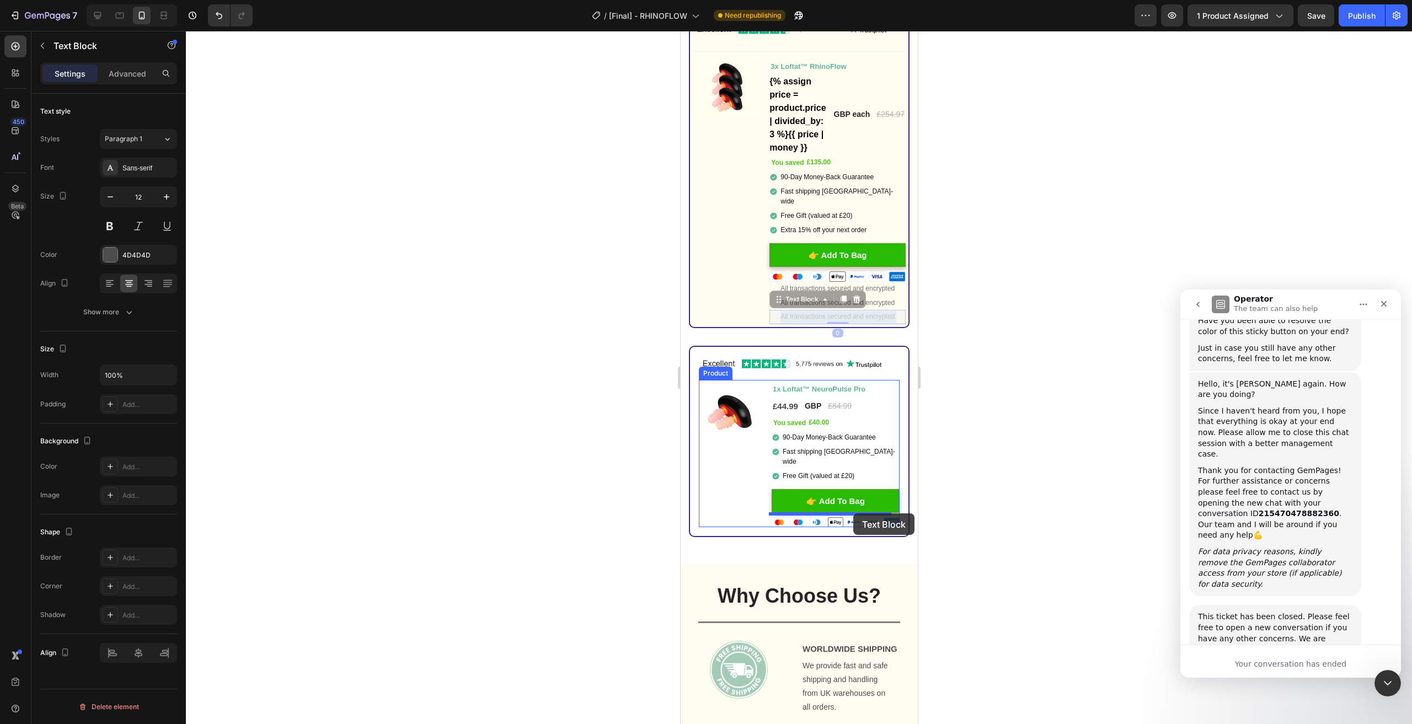
drag, startPoint x: 863, startPoint y: 319, endPoint x: 853, endPoint y: 514, distance: 194.5
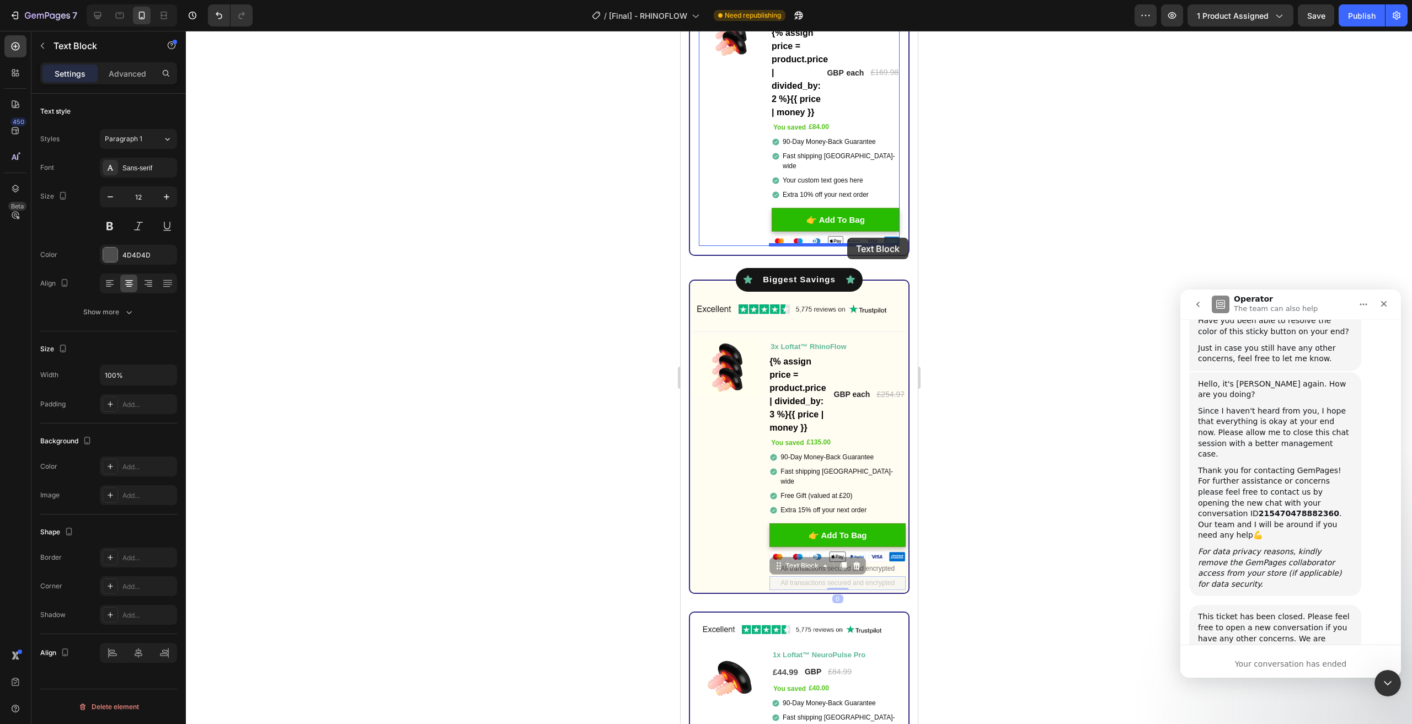
scroll to position [3143, 0]
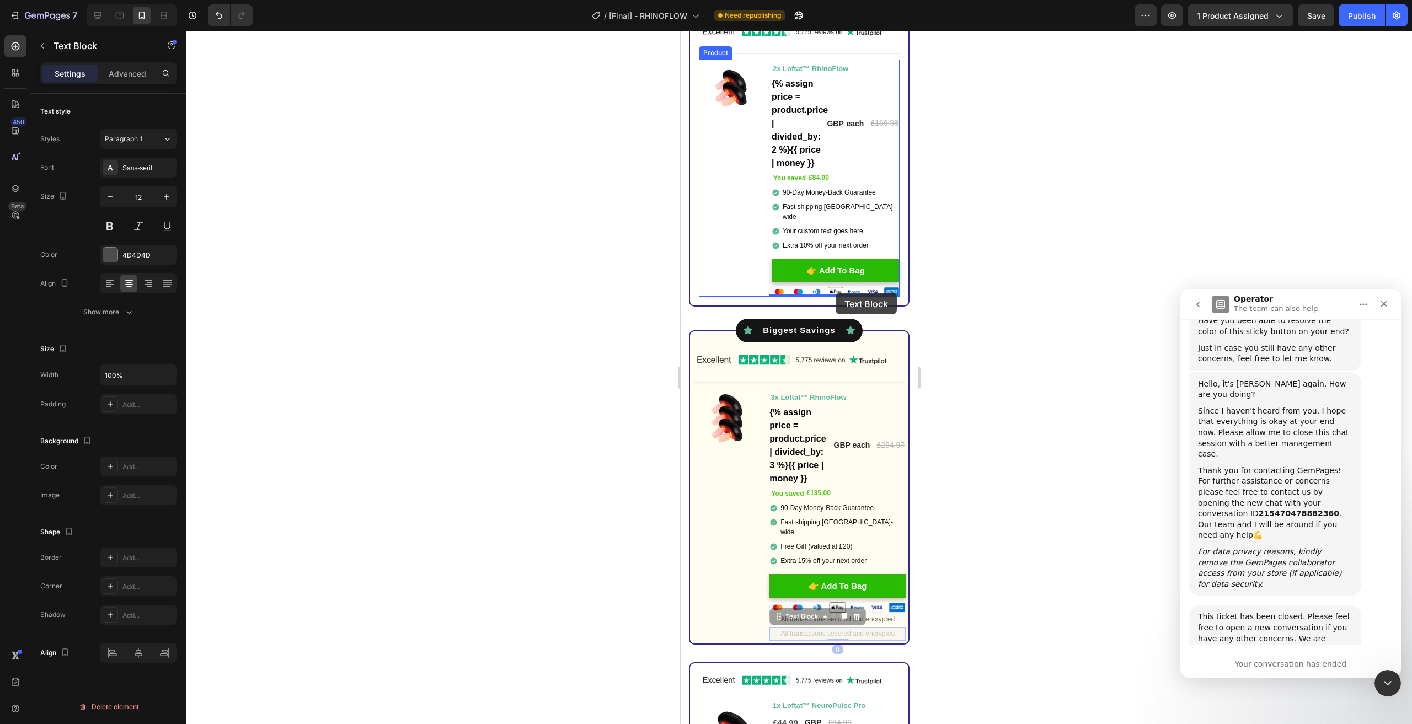
drag, startPoint x: 866, startPoint y: 304, endPoint x: 835, endPoint y: 293, distance: 32.8
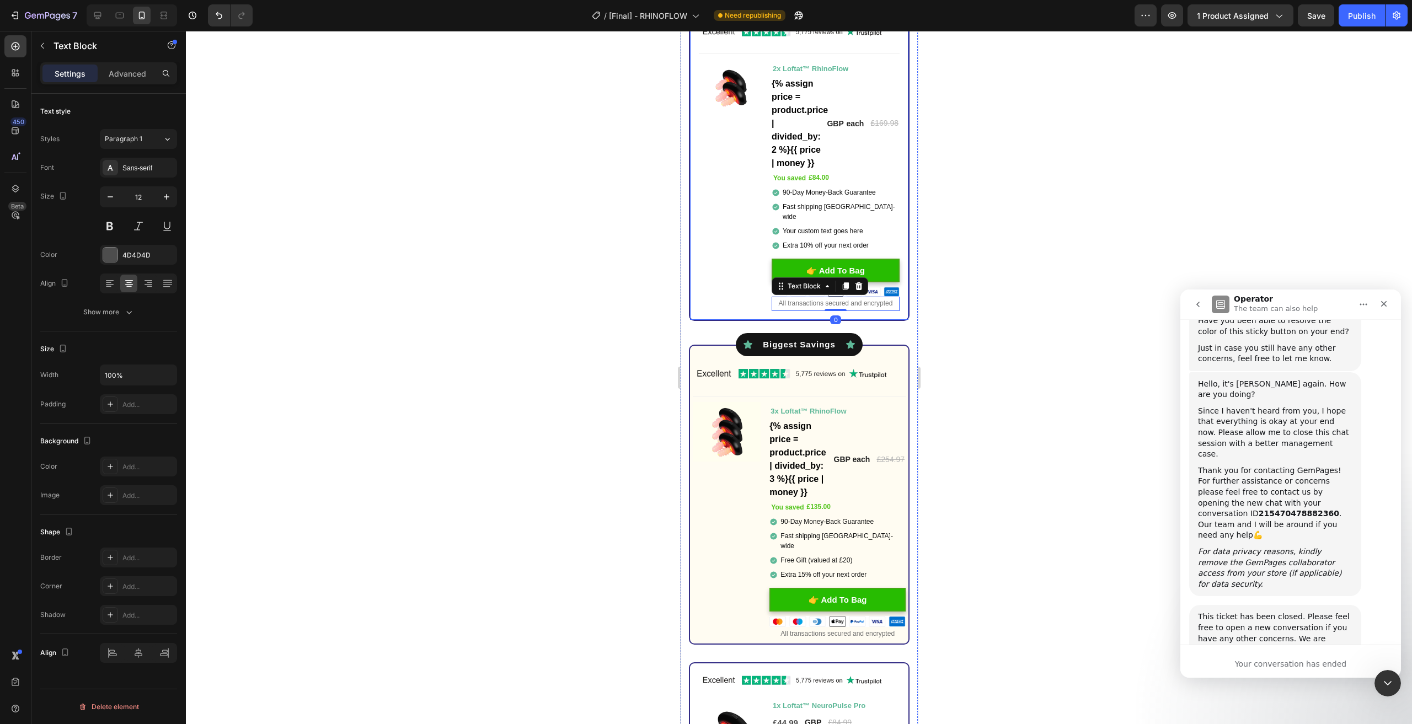
click at [1045, 309] on div at bounding box center [799, 378] width 1226 height 694
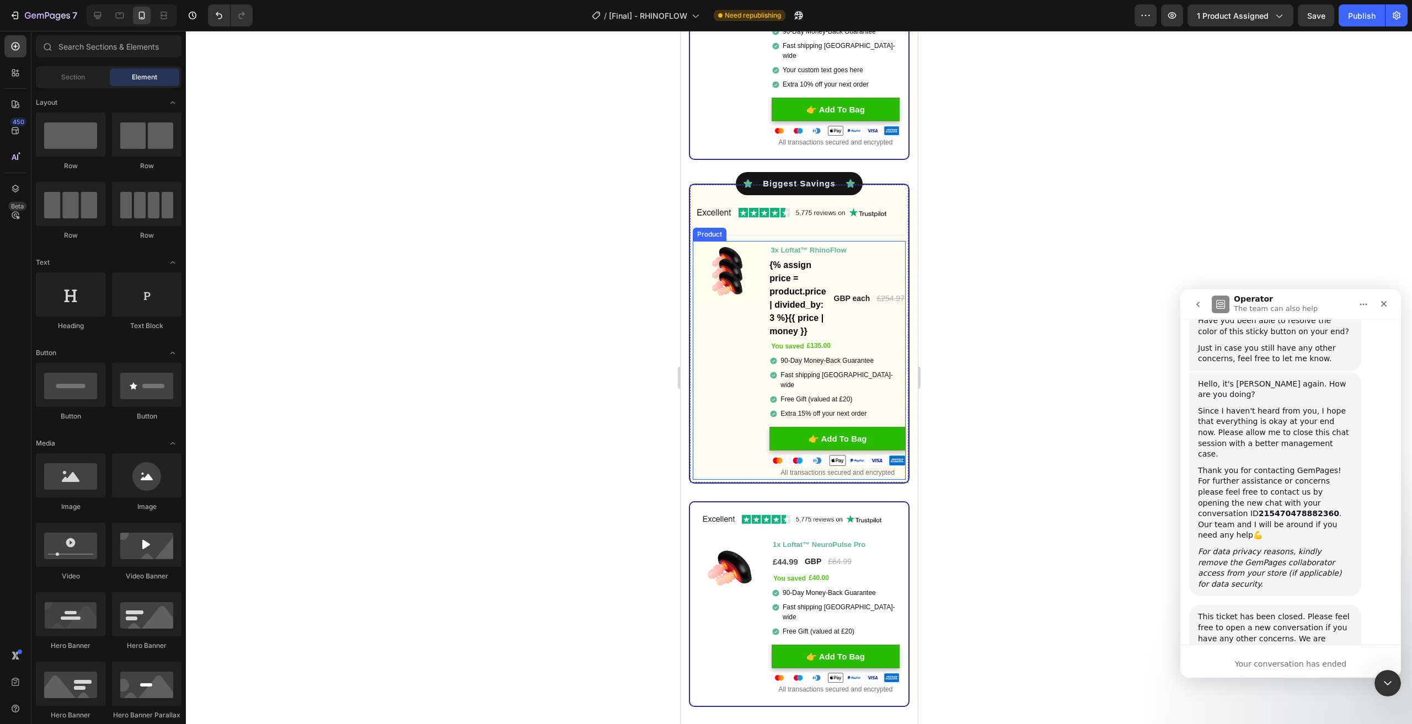
scroll to position [3308, 0]
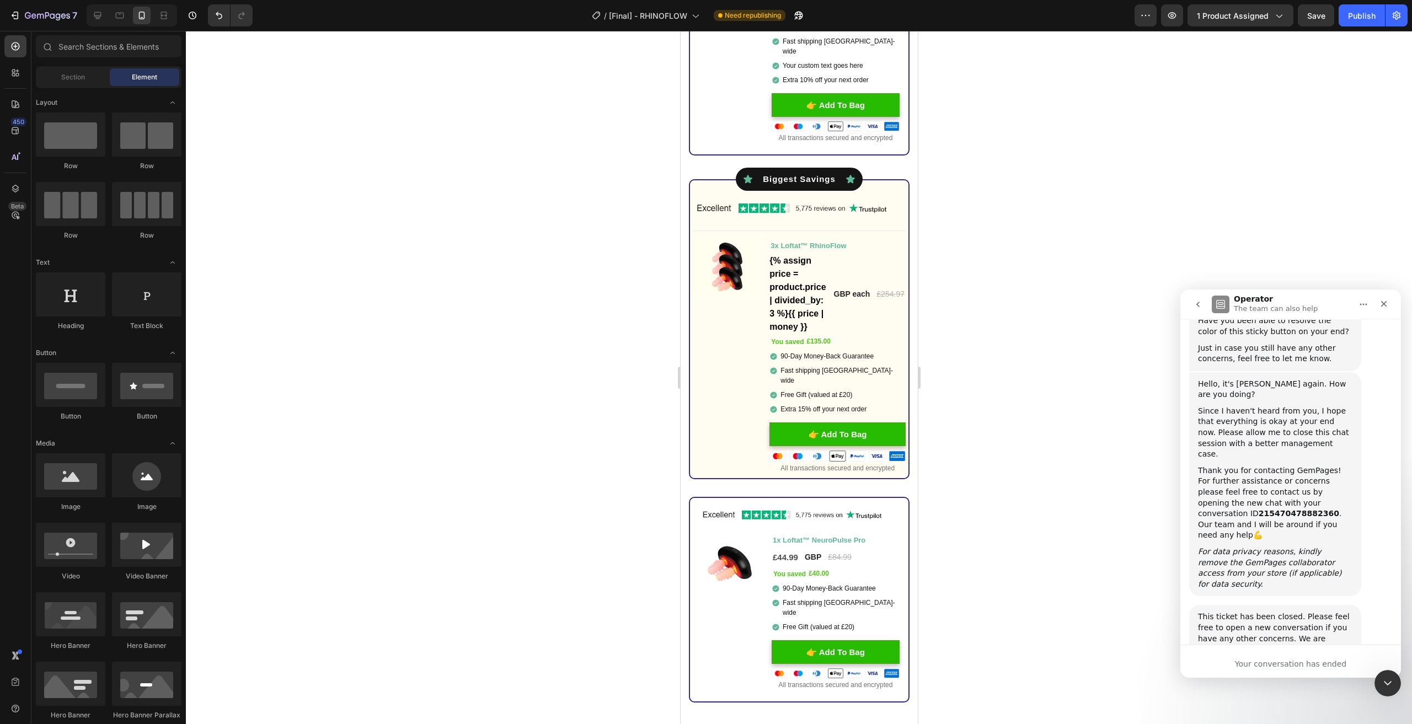
click at [524, 403] on div at bounding box center [799, 378] width 1226 height 694
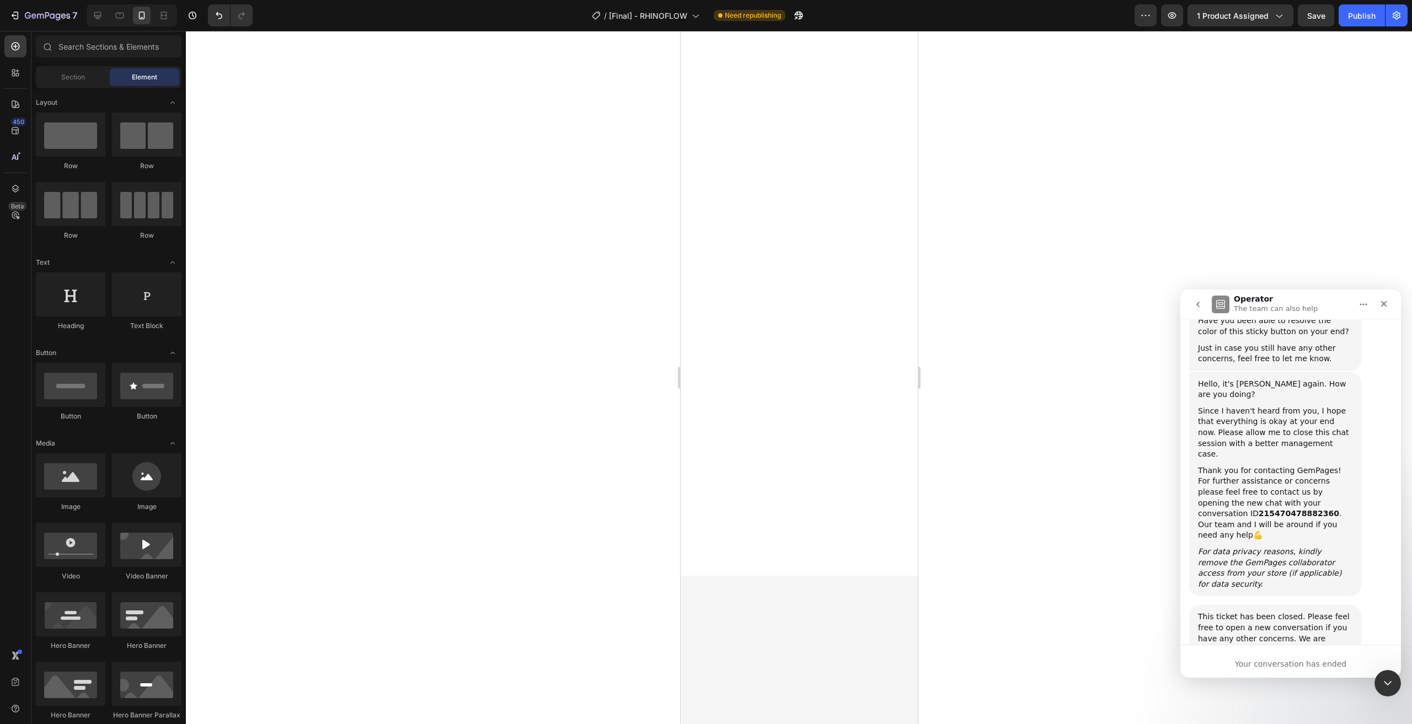
scroll to position [0, 0]
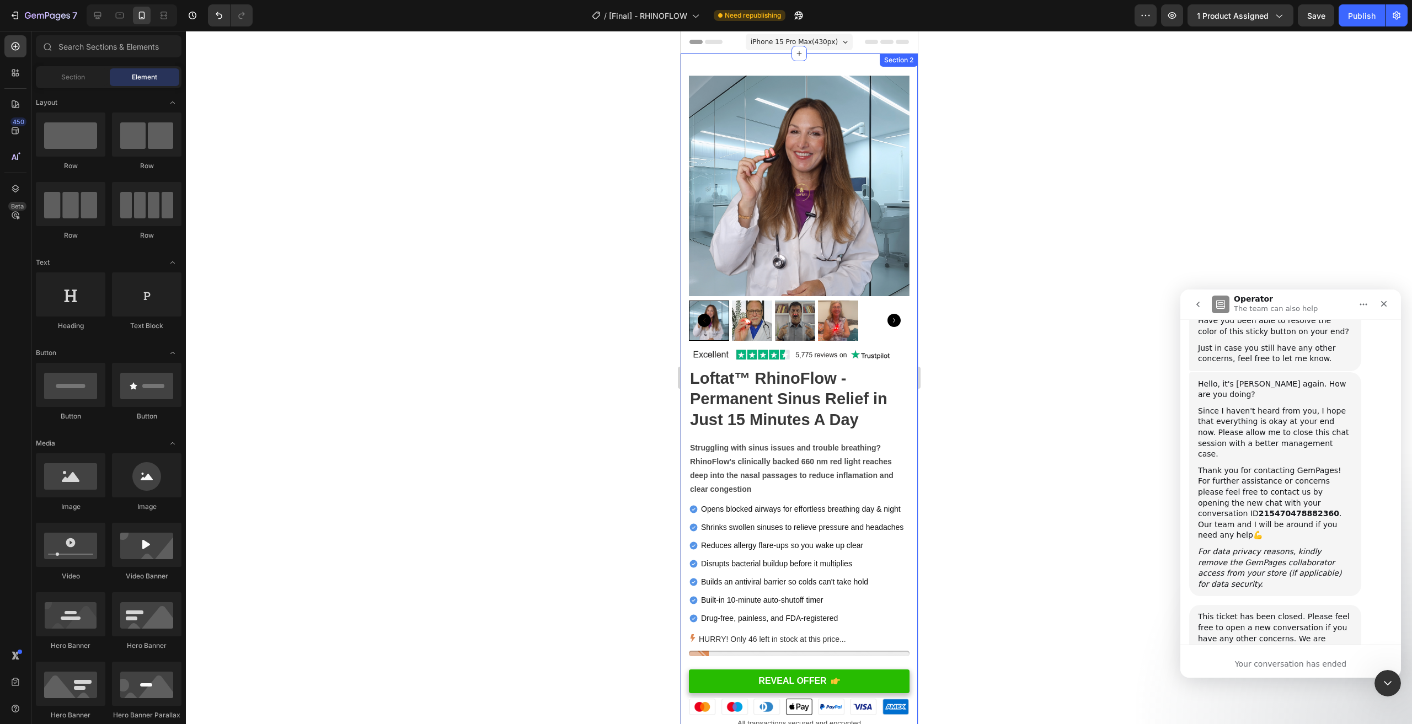
click at [785, 47] on span "iPhone 15 Pro Max ( 430 px)" at bounding box center [793, 41] width 87 height 11
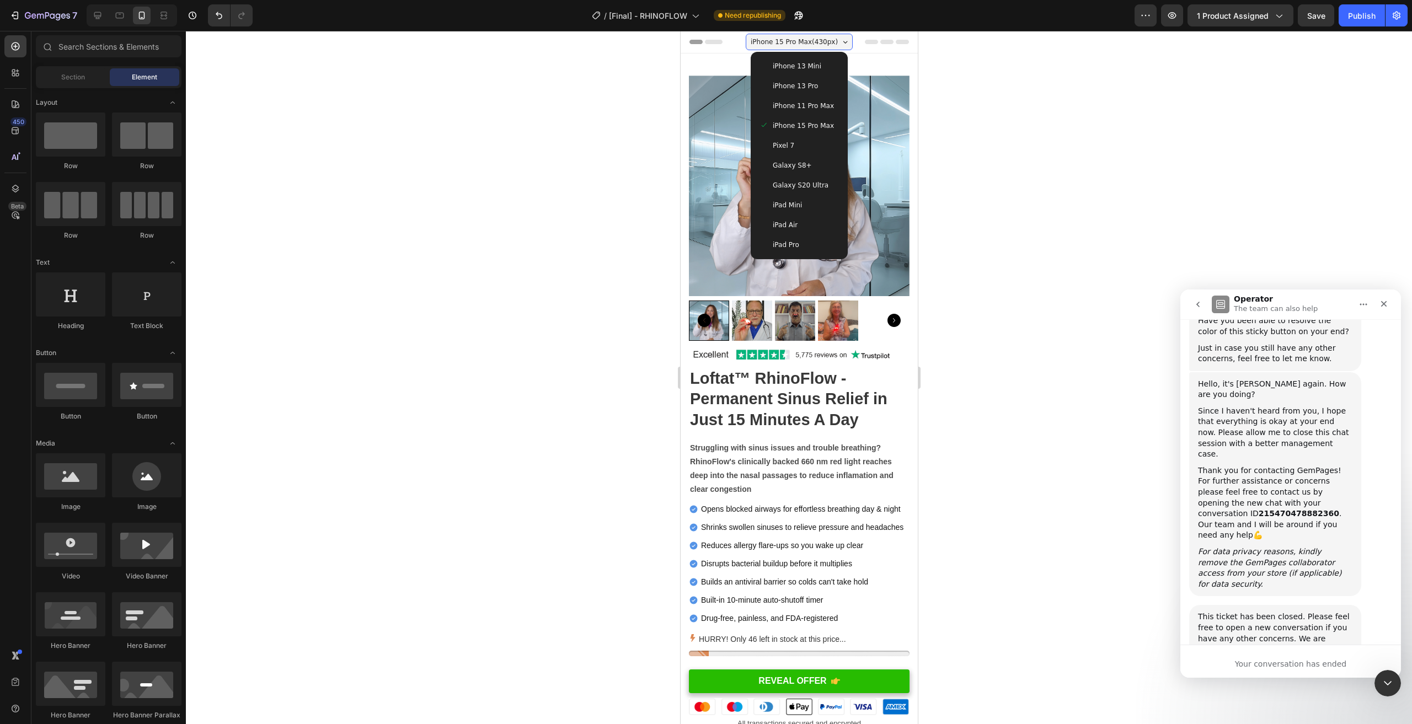
click at [799, 166] on span "Galaxy S8+" at bounding box center [791, 165] width 39 height 11
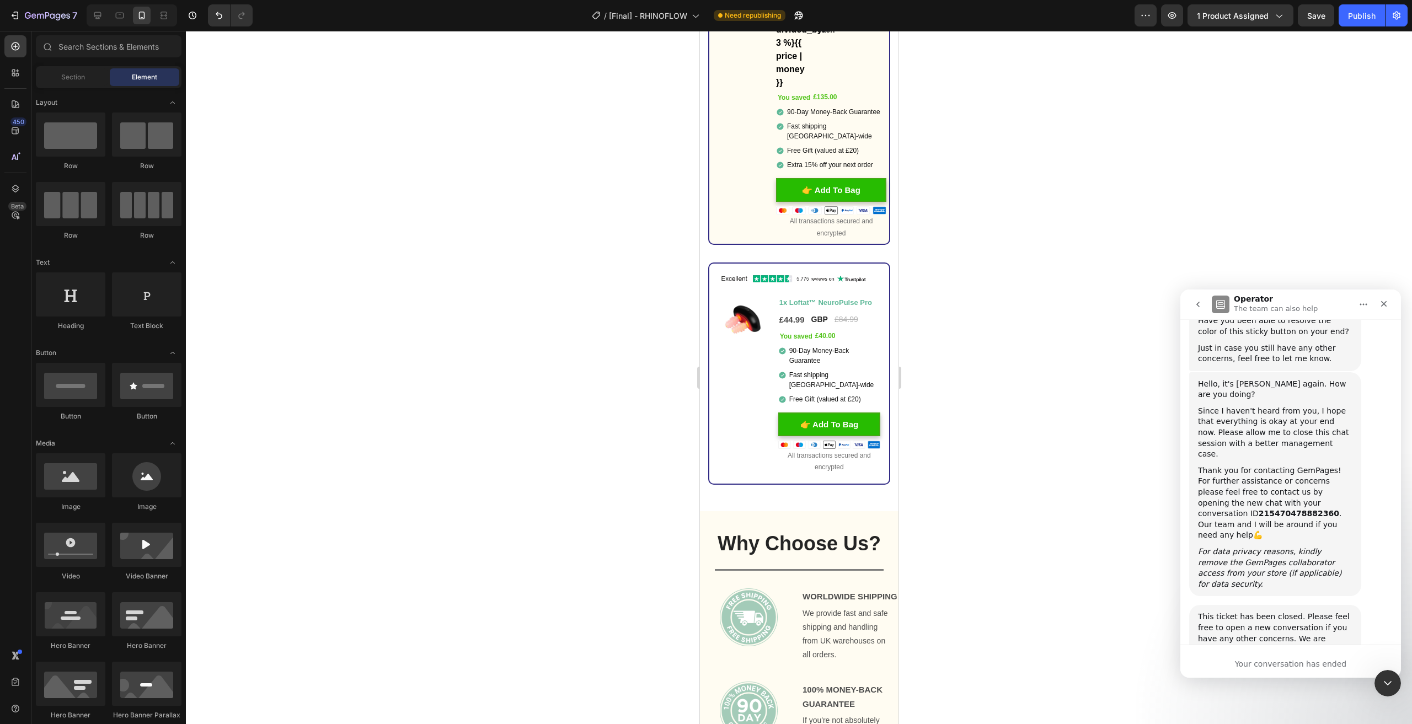
scroll to position [4855, 0]
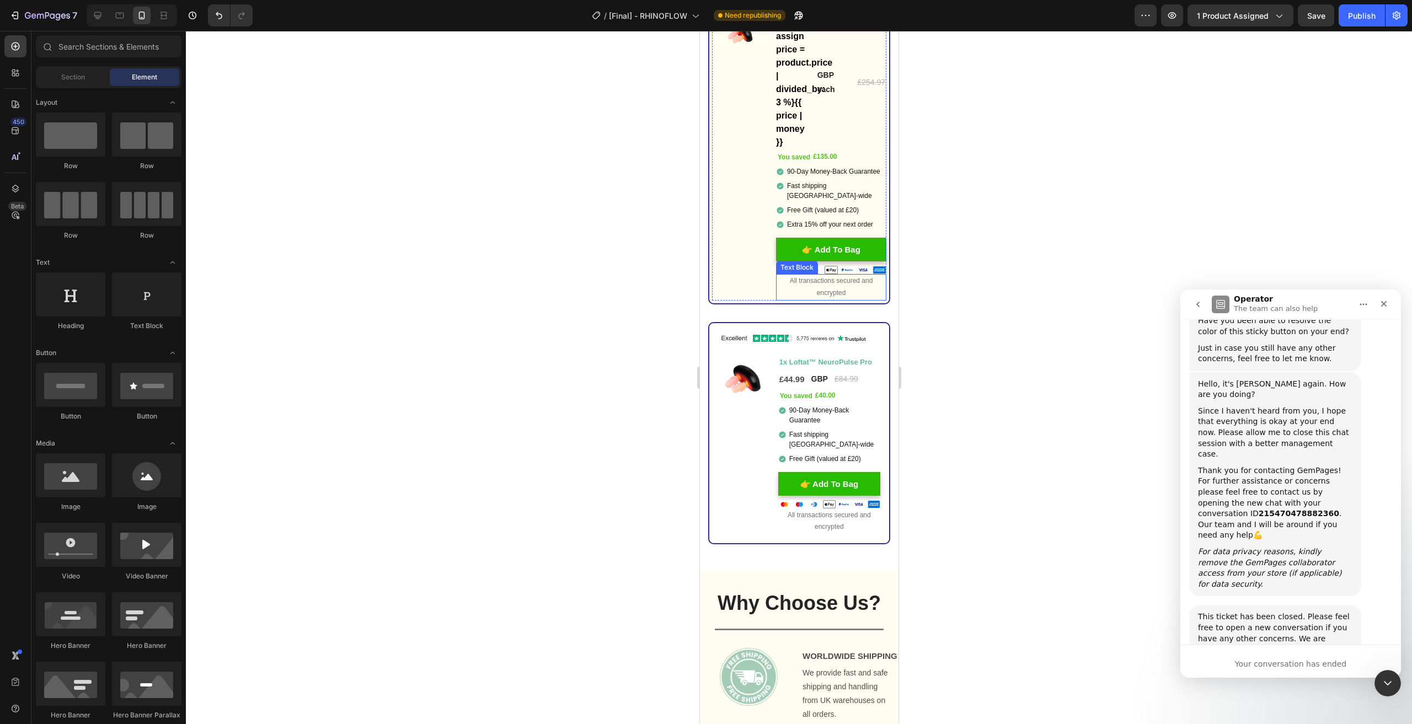
click at [846, 287] on p "All transactions secured and encrypted" at bounding box center [831, 287] width 108 height 24
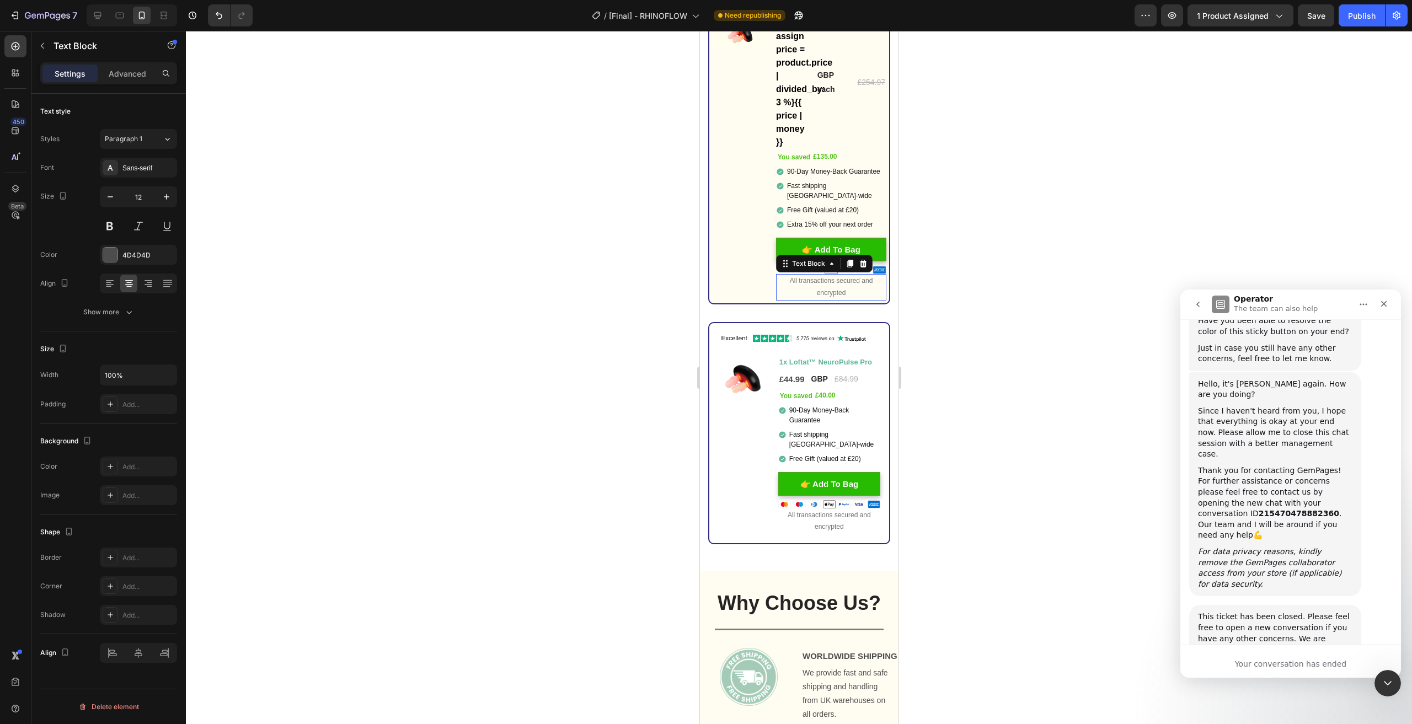
click at [846, 287] on p "All transactions secured and encrypted" at bounding box center [831, 287] width 108 height 24
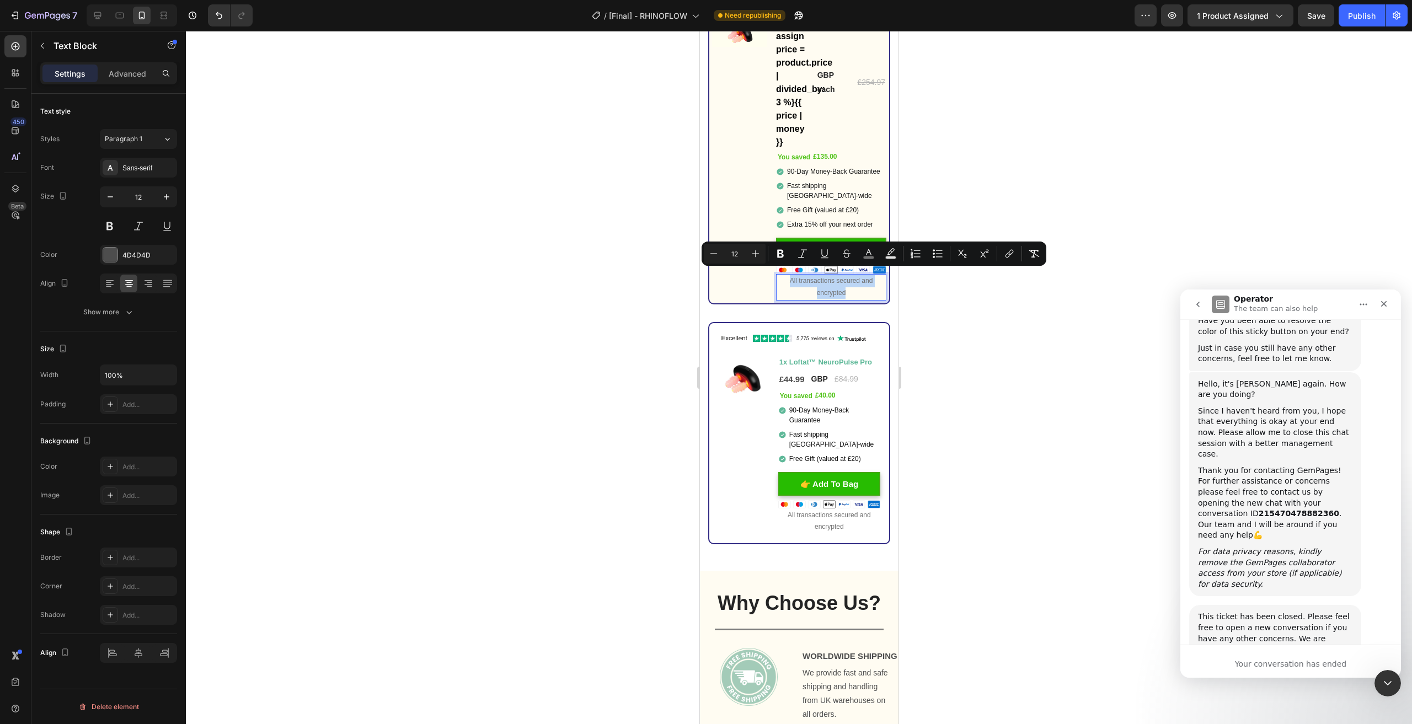
click at [798, 277] on span "All transactions secured and encrypted" at bounding box center [831, 287] width 83 height 20
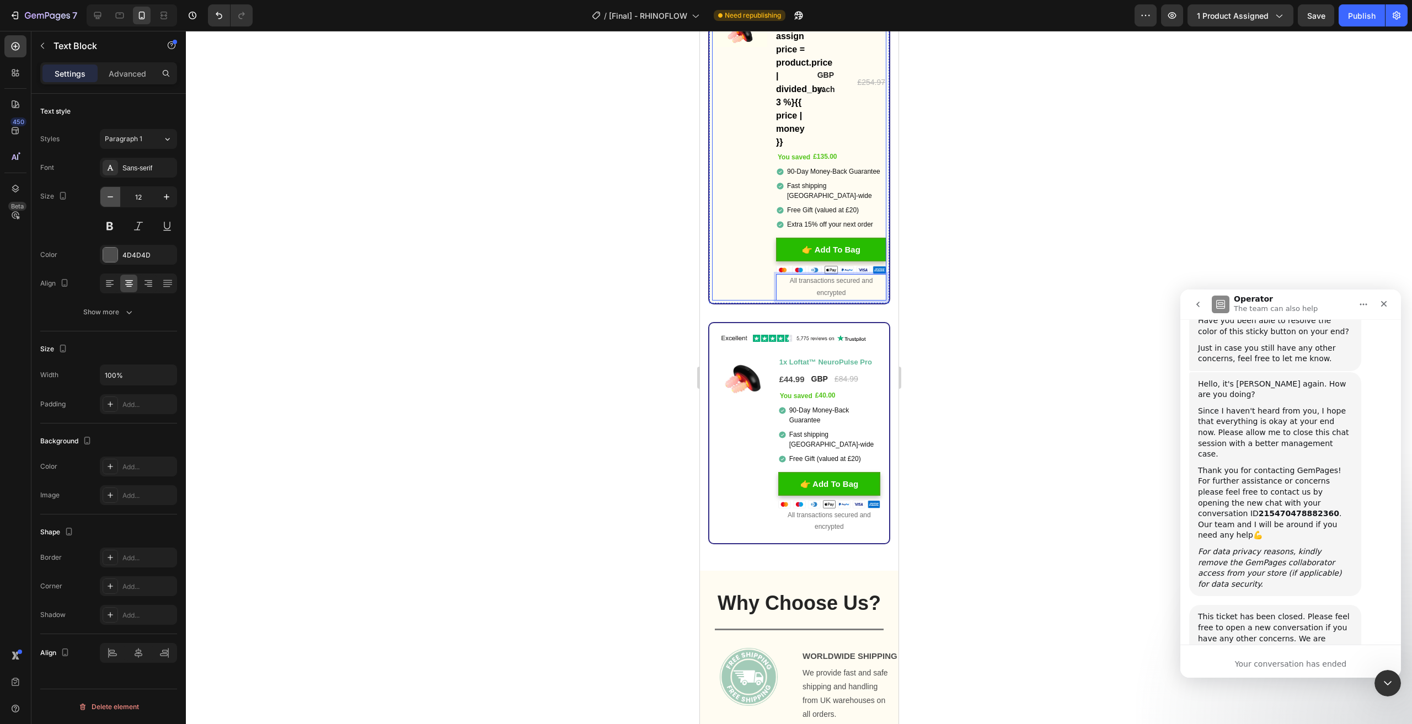
click at [107, 196] on icon "button" at bounding box center [110, 196] width 11 height 11
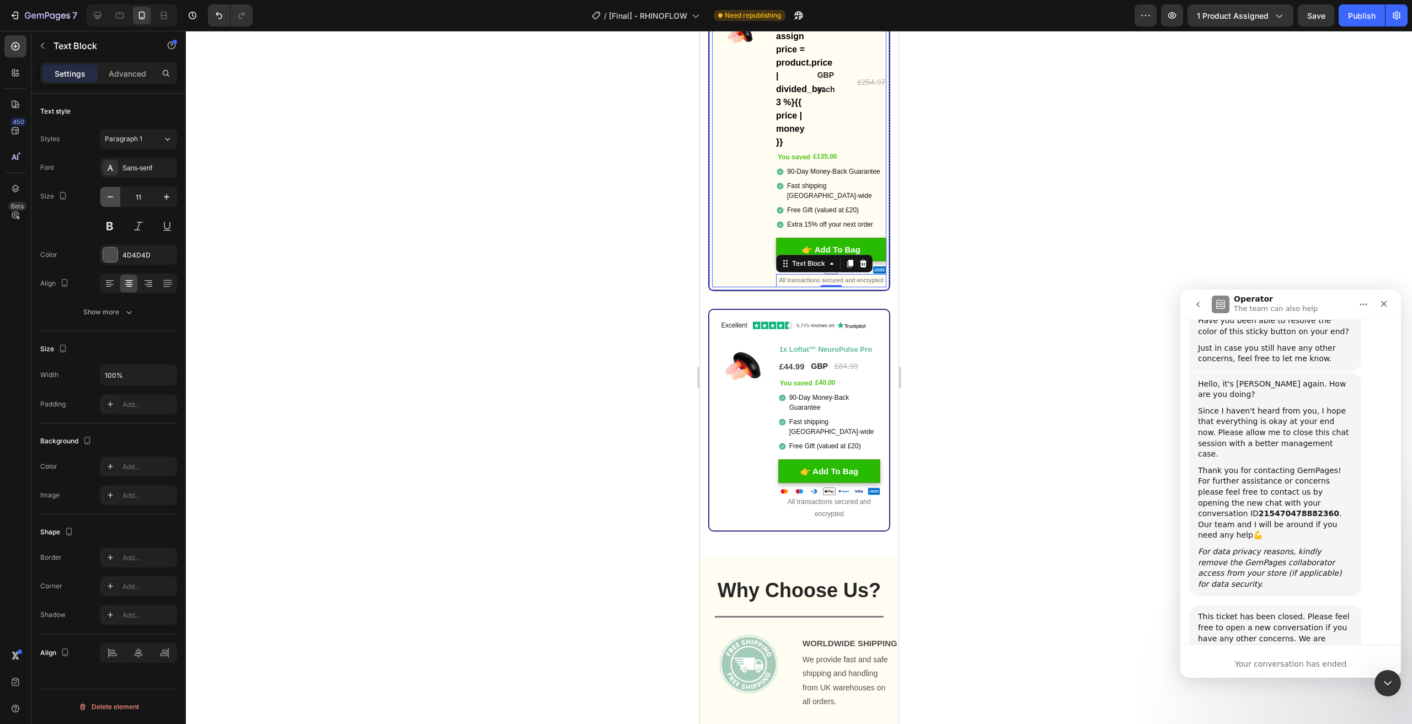
click at [107, 196] on icon "button" at bounding box center [110, 196] width 11 height 11
click at [163, 197] on icon "button" at bounding box center [166, 196] width 11 height 11
click at [108, 195] on icon "button" at bounding box center [110, 196] width 11 height 11
type input "10"
click at [819, 496] on p "All transactions secured and encrypted" at bounding box center [829, 508] width 100 height 24
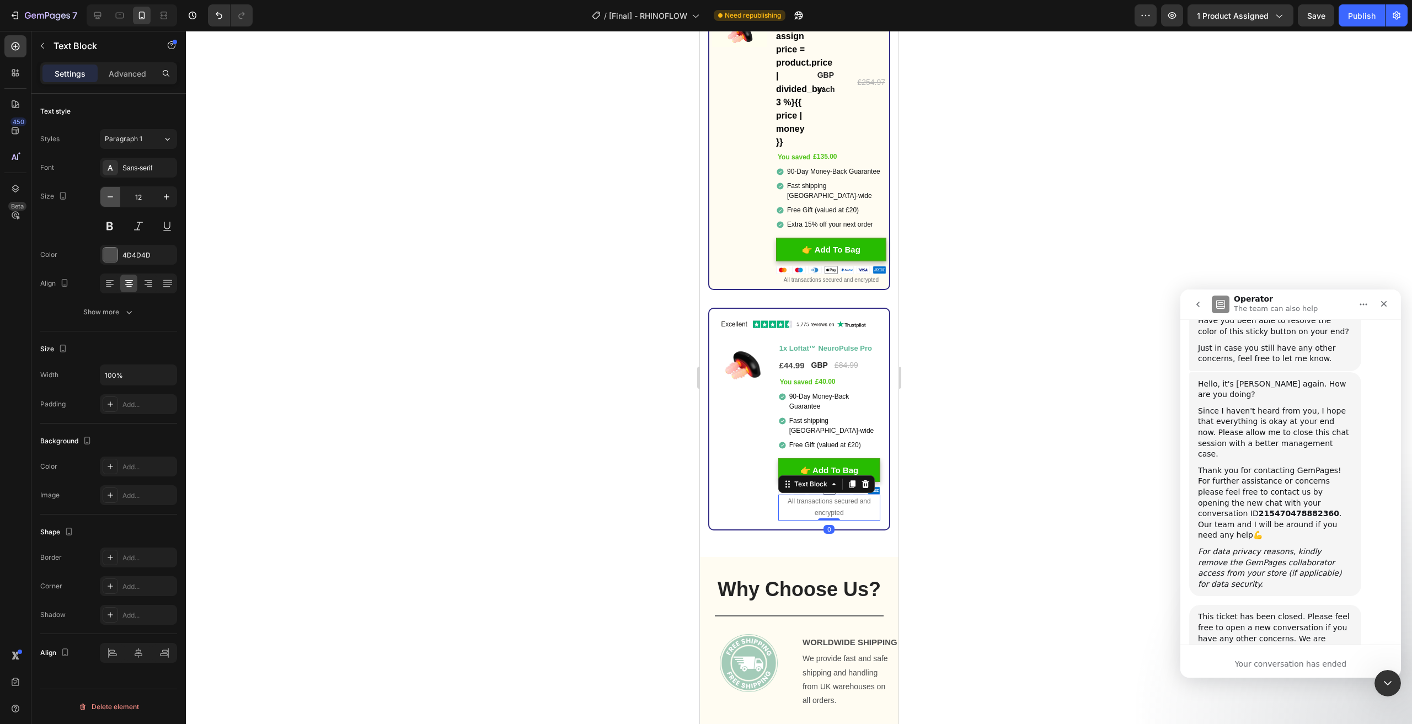
click at [113, 199] on icon "button" at bounding box center [110, 196] width 11 height 11
type input "10"
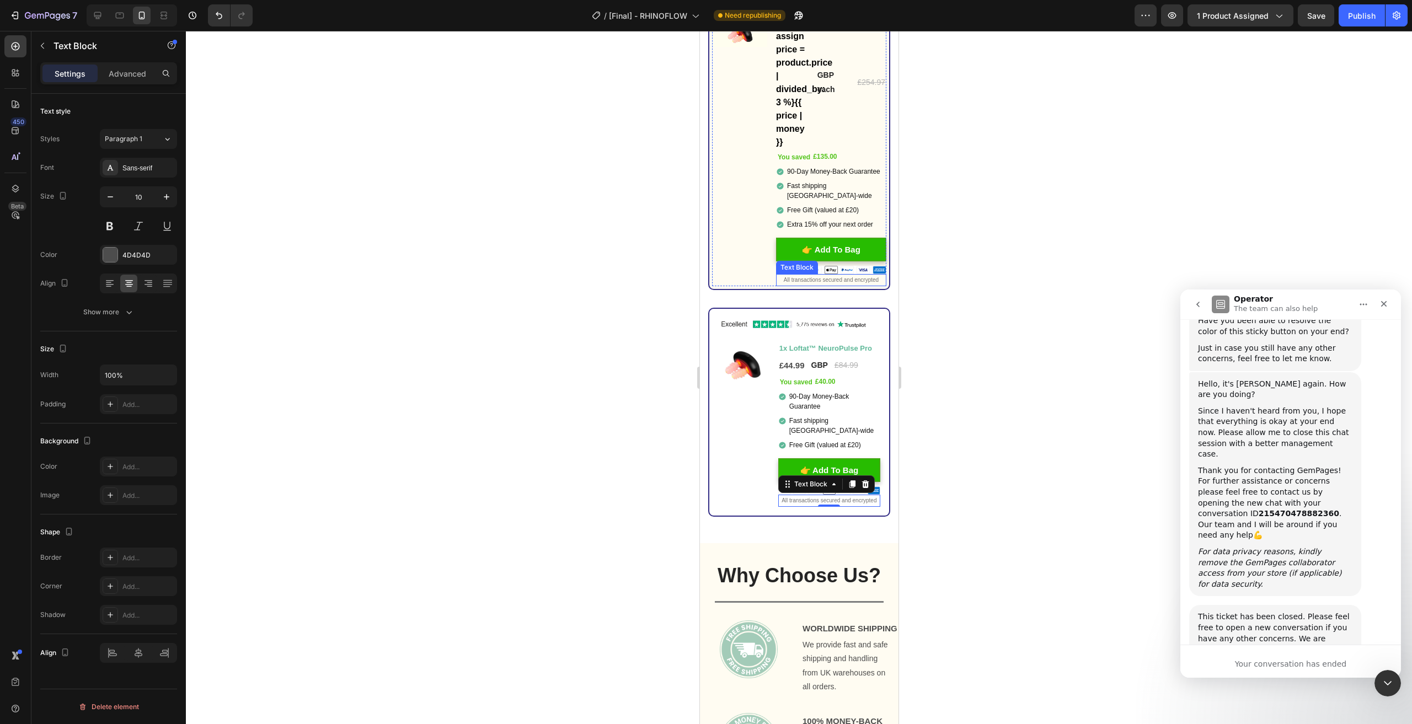
click at [808, 277] on span "All transactions secured and encrypted" at bounding box center [830, 280] width 95 height 6
click at [838, 496] on p "All transactions secured and encrypted" at bounding box center [829, 501] width 100 height 10
click at [839, 496] on p "All transactions secured and encrypted" at bounding box center [829, 501] width 100 height 10
click at [858, 496] on p "All transactions secured and encrypted" at bounding box center [829, 501] width 100 height 10
drag, startPoint x: 842, startPoint y: 493, endPoint x: 774, endPoint y: 480, distance: 69.6
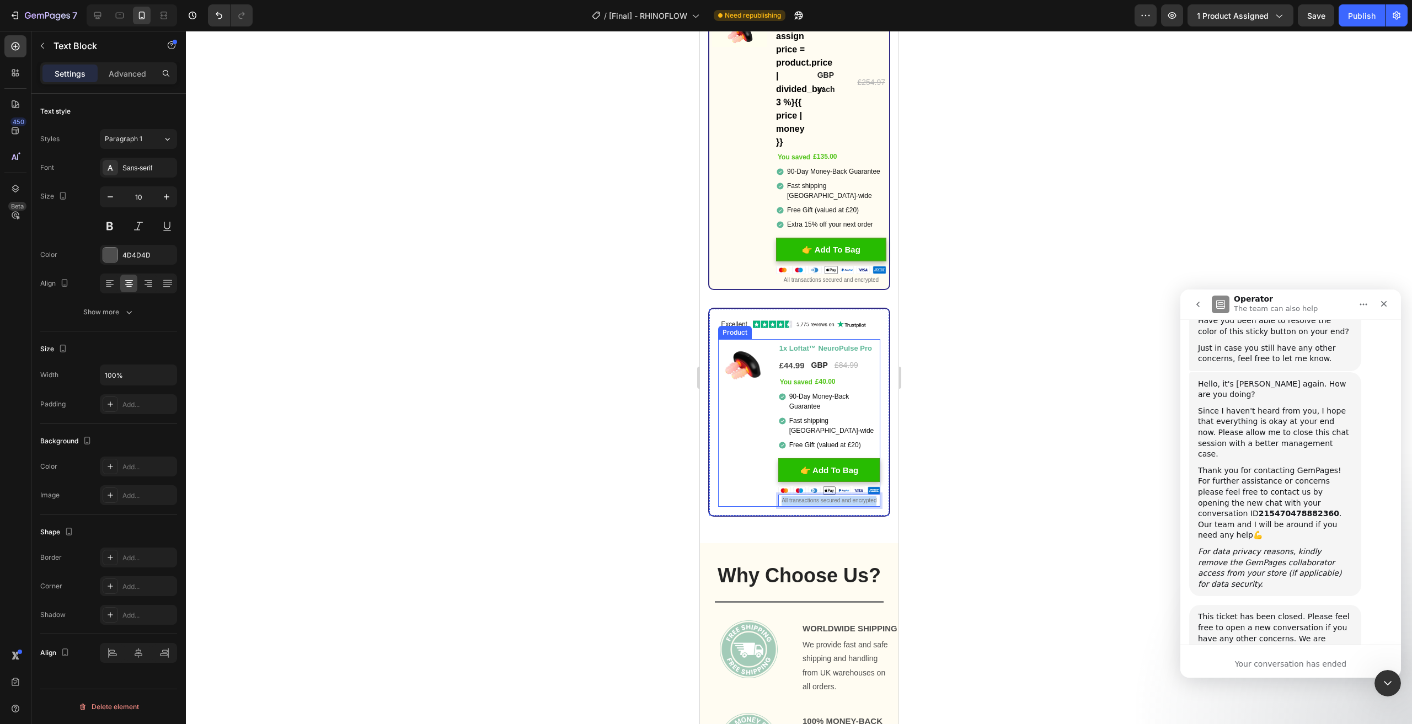
click at [774, 480] on div "Image You saved £40.00 (P) Tag 1x Loftat™ NeuroPulse Pro Text Block £44.99 (P) …" at bounding box center [799, 423] width 162 height 168
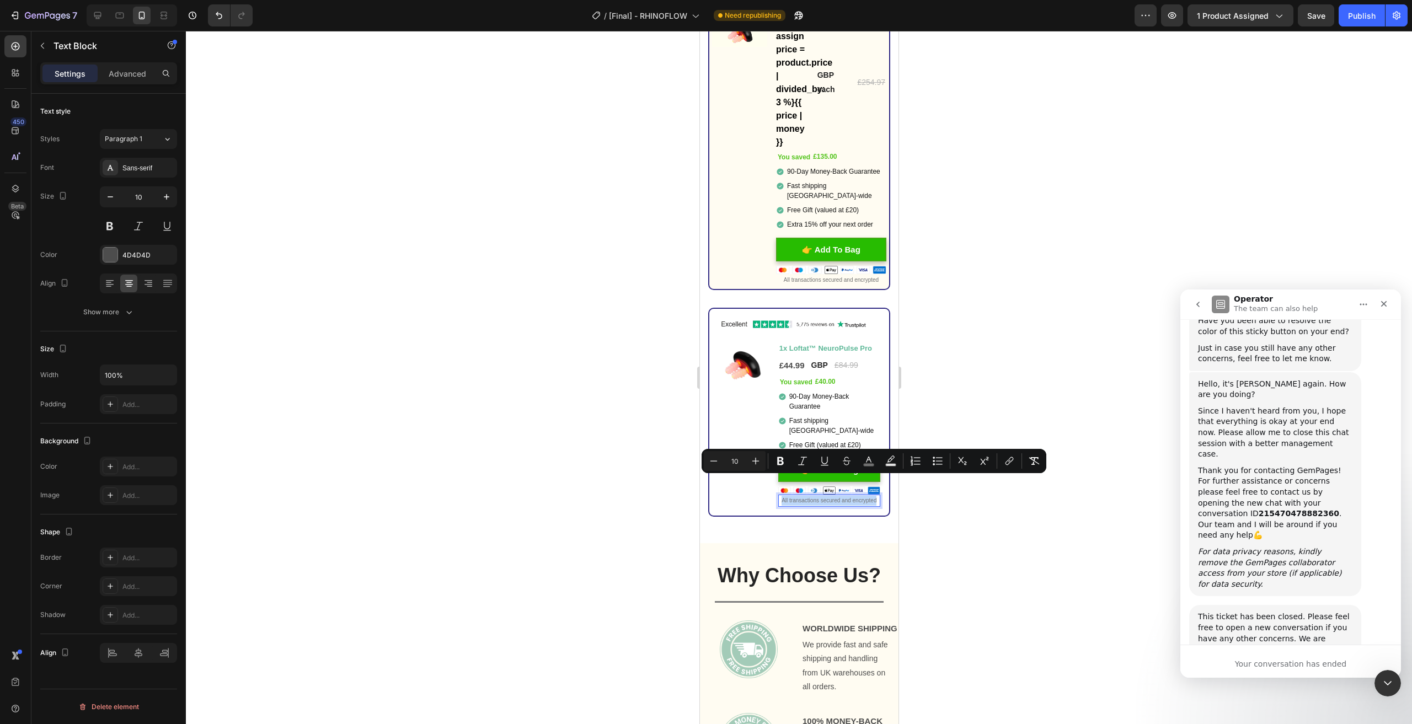
click at [787, 496] on p "All transactions secured and encrypted" at bounding box center [829, 501] width 100 height 10
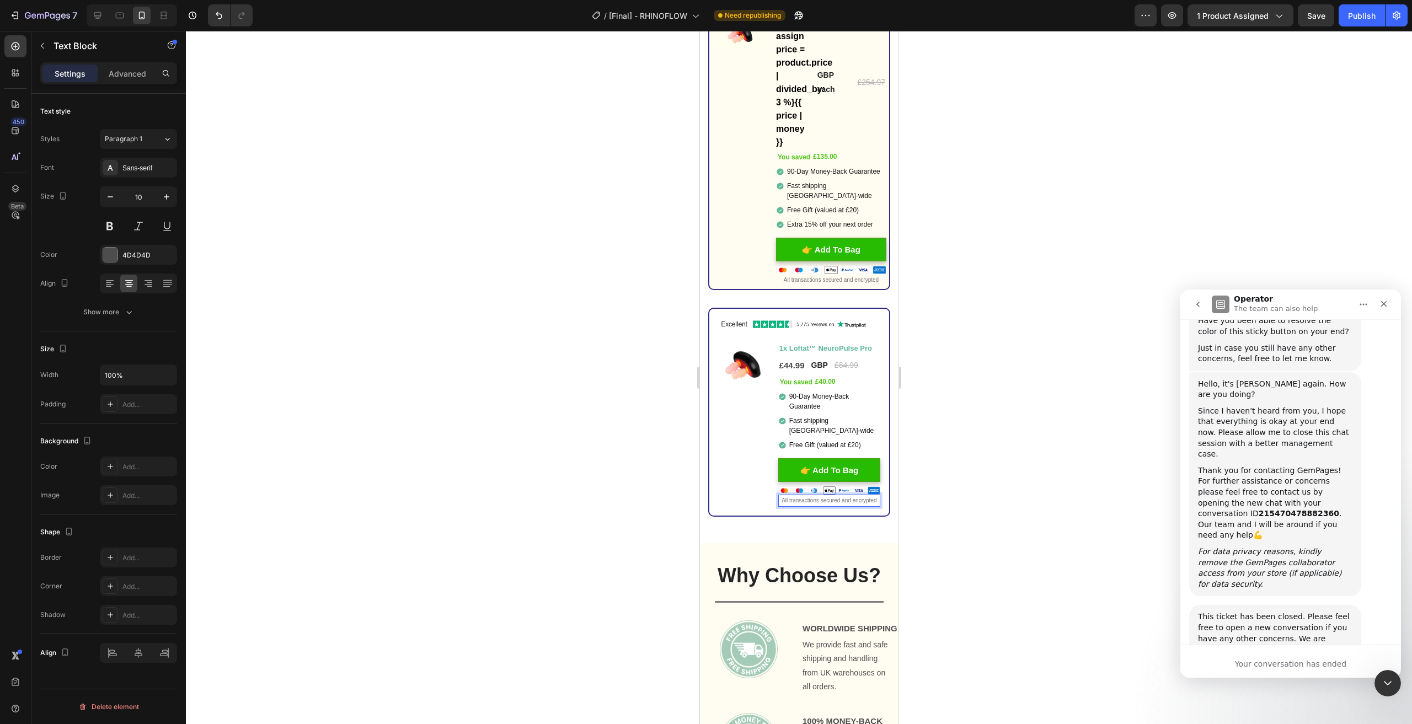
click at [847, 496] on p "All transactions secured and encrypted" at bounding box center [829, 501] width 100 height 10
click at [955, 508] on div at bounding box center [799, 378] width 1226 height 694
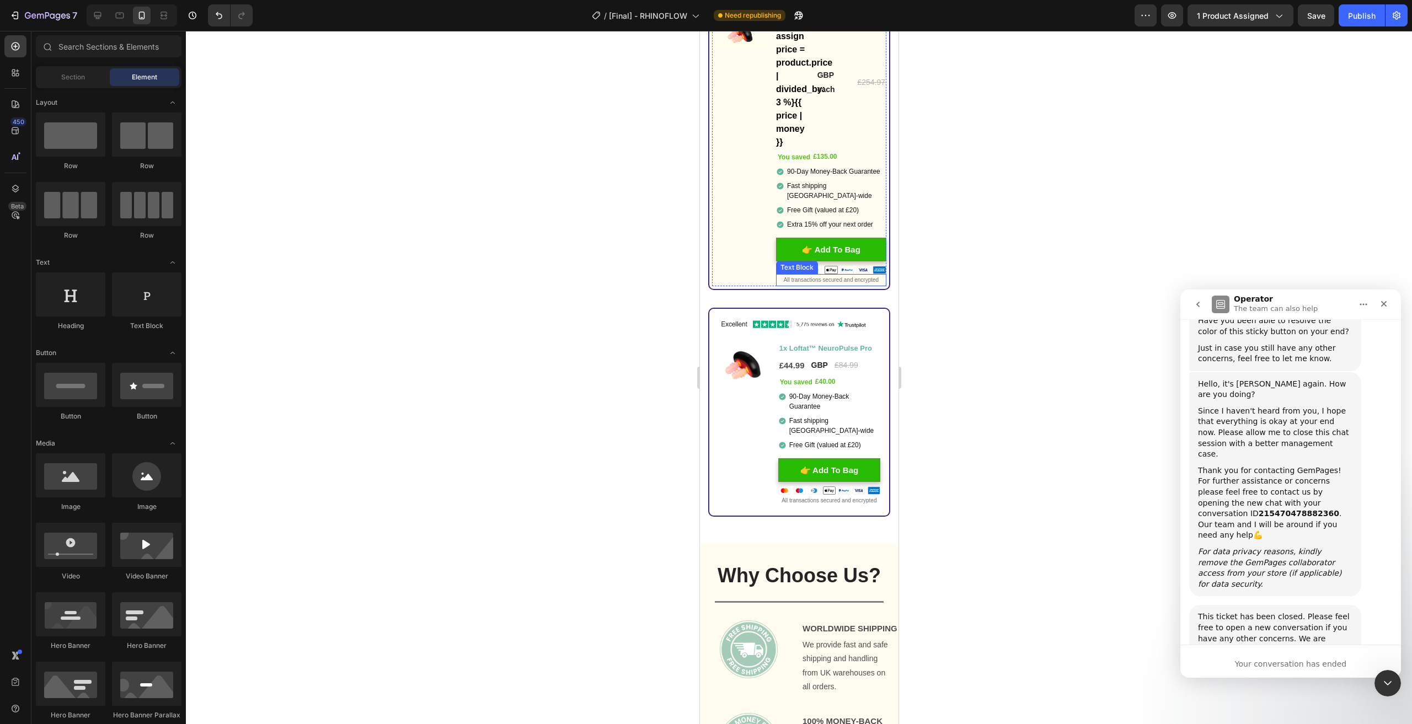
click at [829, 275] on p "All transactions secured and encrypted" at bounding box center [831, 280] width 108 height 10
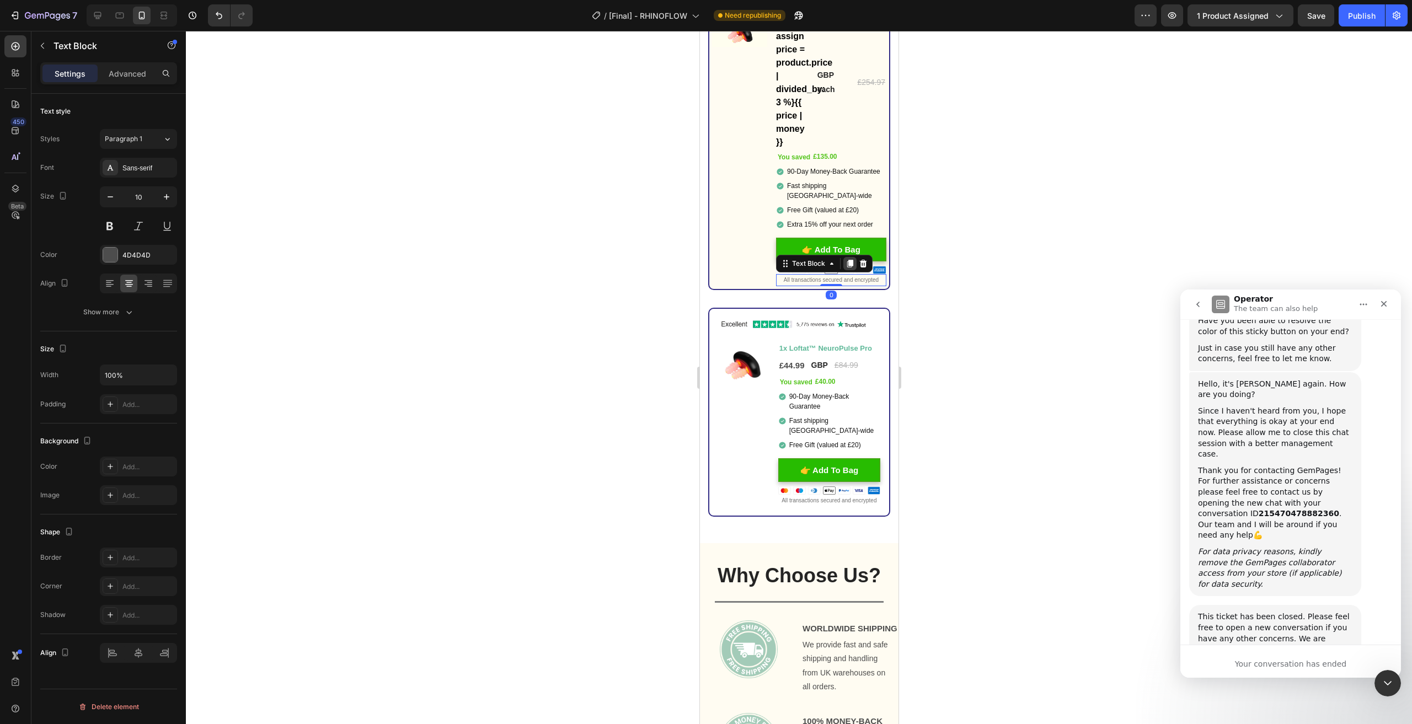
click at [845, 260] on icon at bounding box center [849, 263] width 9 height 9
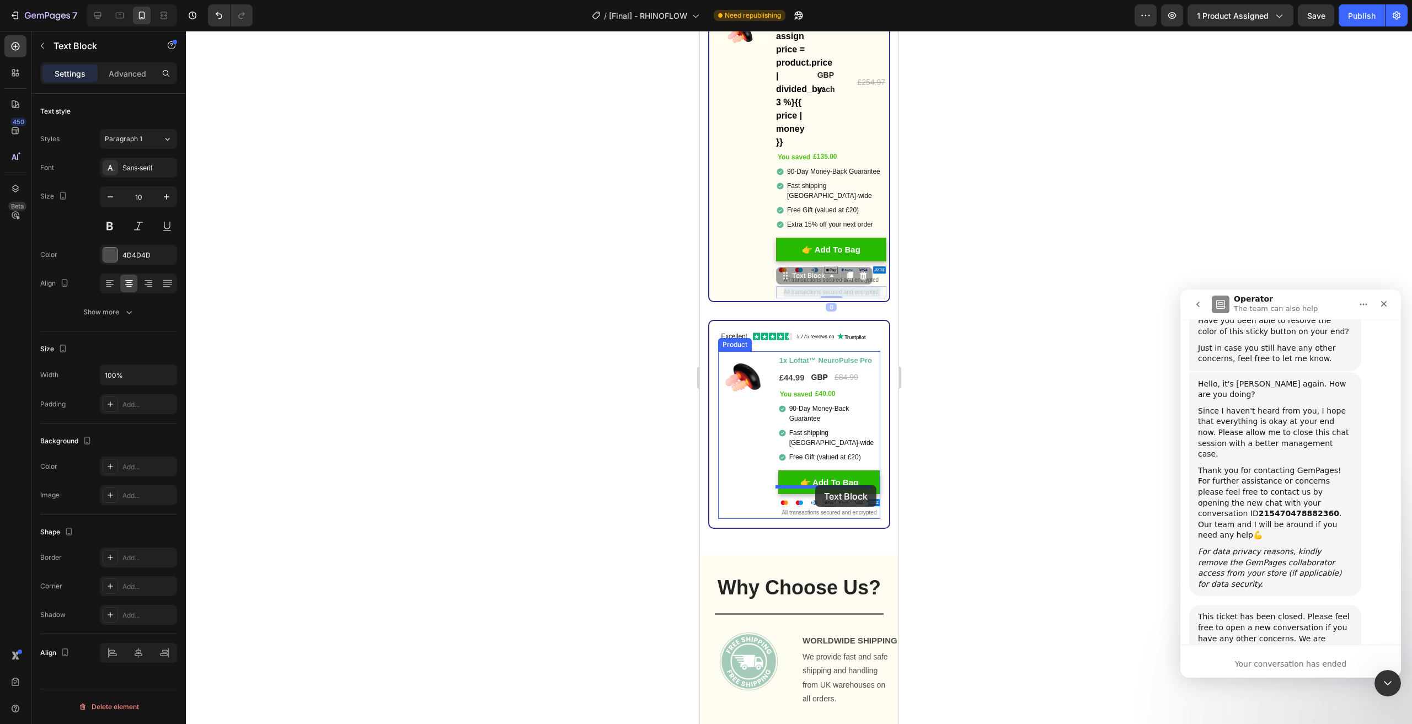
drag, startPoint x: 846, startPoint y: 285, endPoint x: 815, endPoint y: 486, distance: 203.3
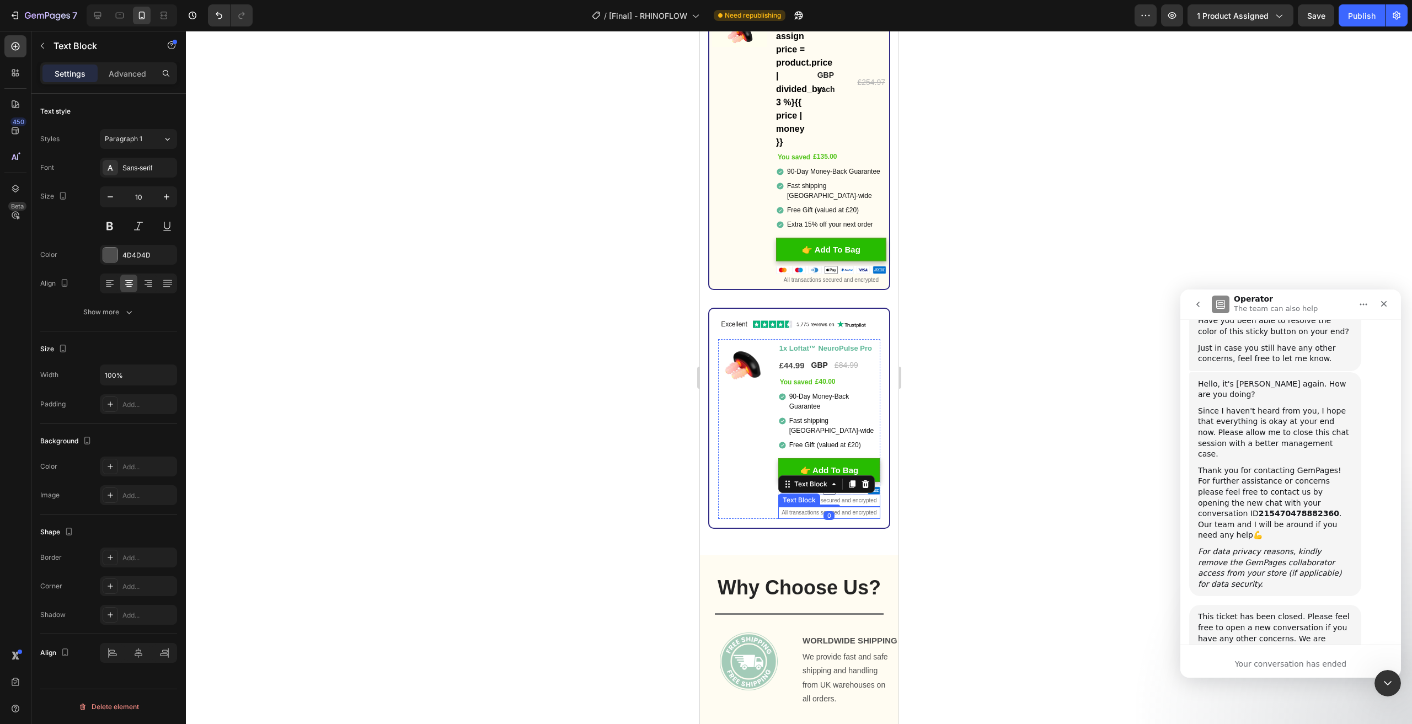
click at [831, 513] on span "All transactions secured and encrypted" at bounding box center [828, 513] width 95 height 6
click at [868, 488] on div "Text Block" at bounding box center [826, 497] width 97 height 18
click at [863, 492] on icon at bounding box center [864, 496] width 7 height 8
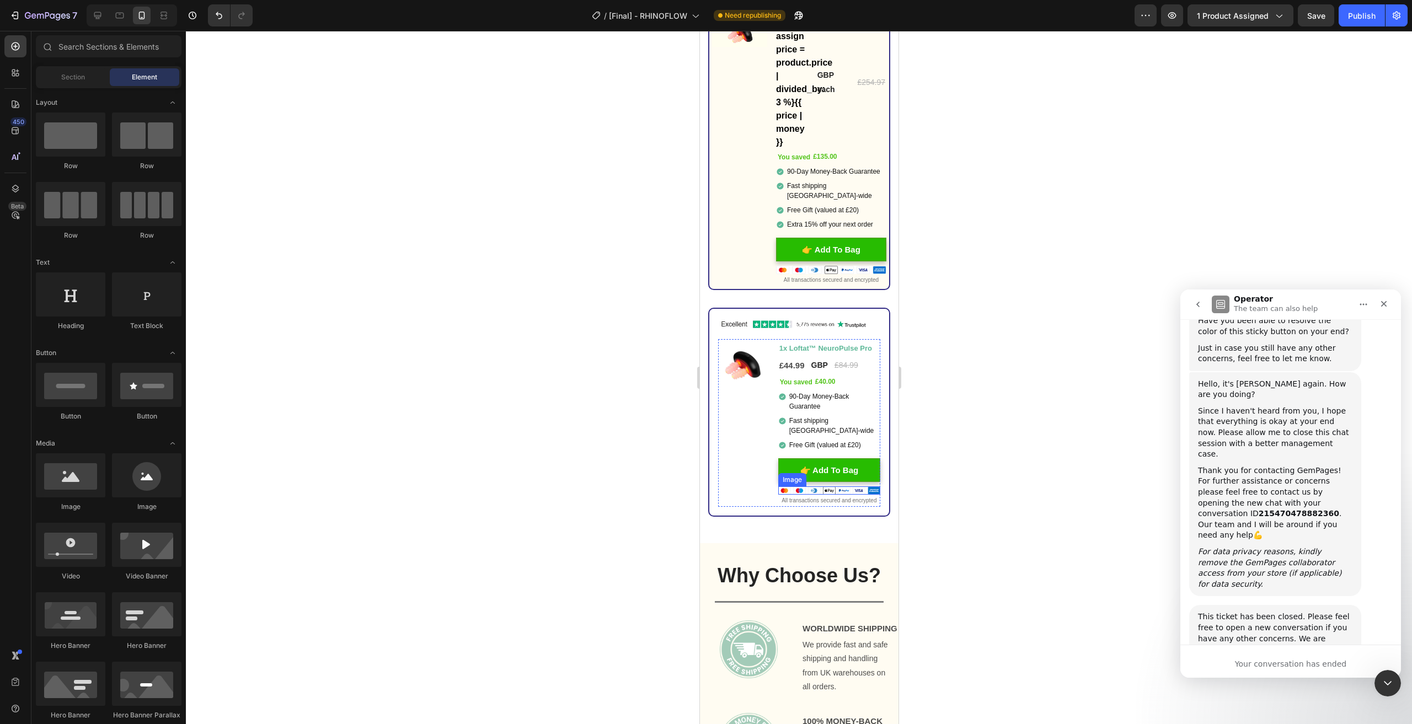
click at [859, 487] on img at bounding box center [829, 491] width 102 height 8
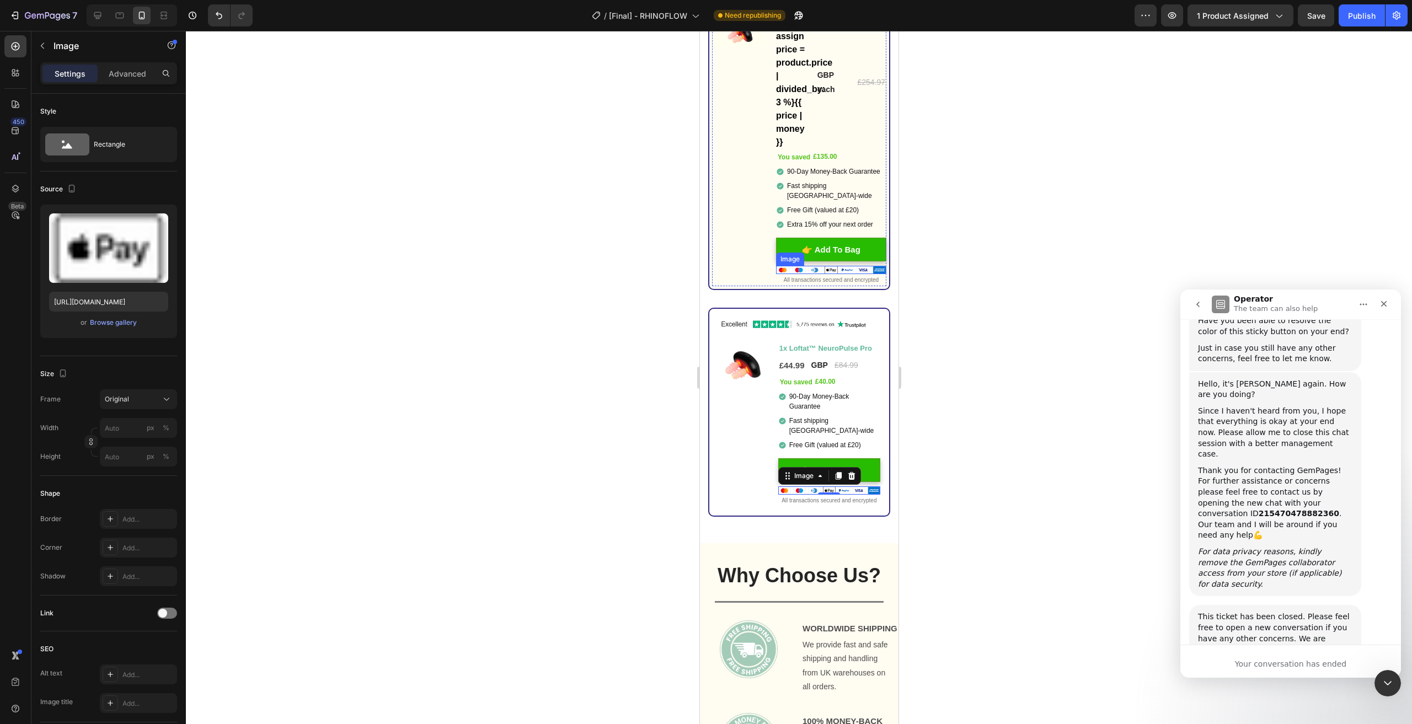
click at [835, 266] on img at bounding box center [831, 270] width 110 height 9
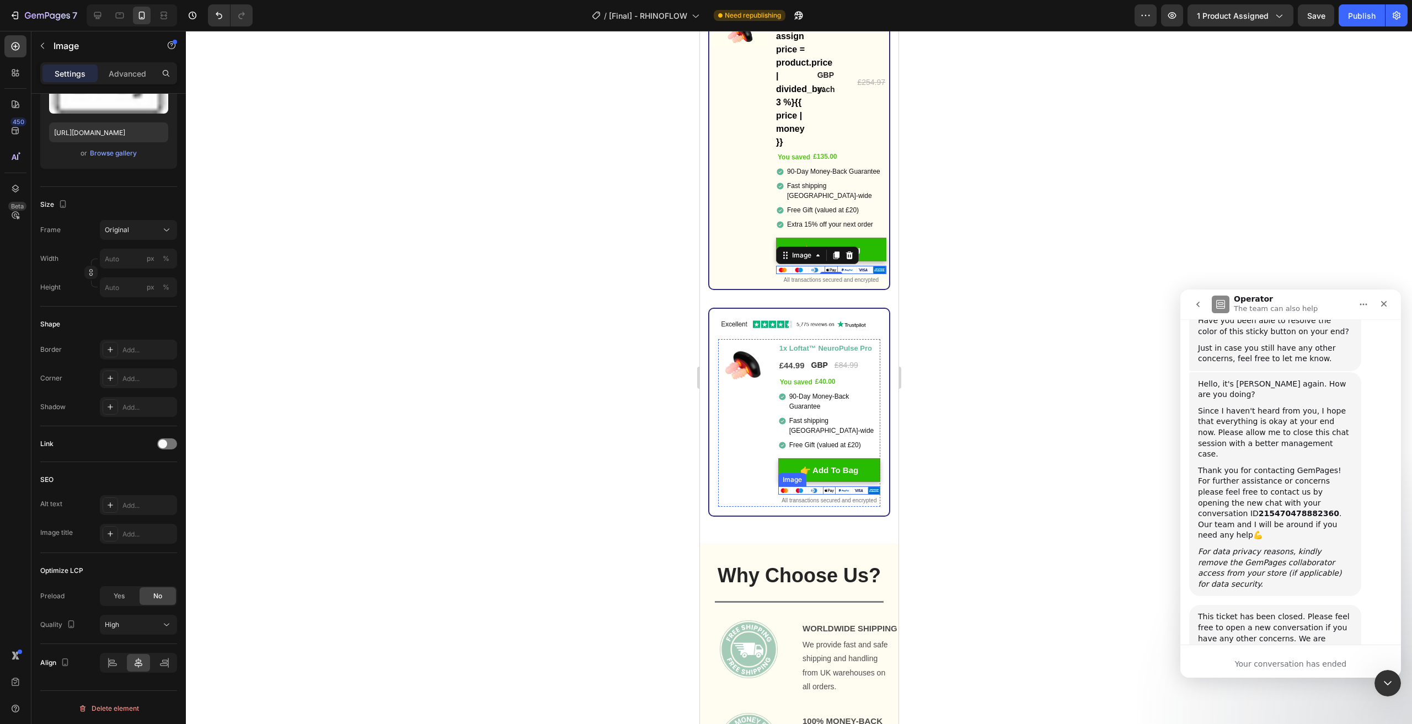
click at [835, 487] on img at bounding box center [829, 491] width 102 height 8
click at [828, 498] on span "All transactions secured and encrypted" at bounding box center [828, 501] width 95 height 6
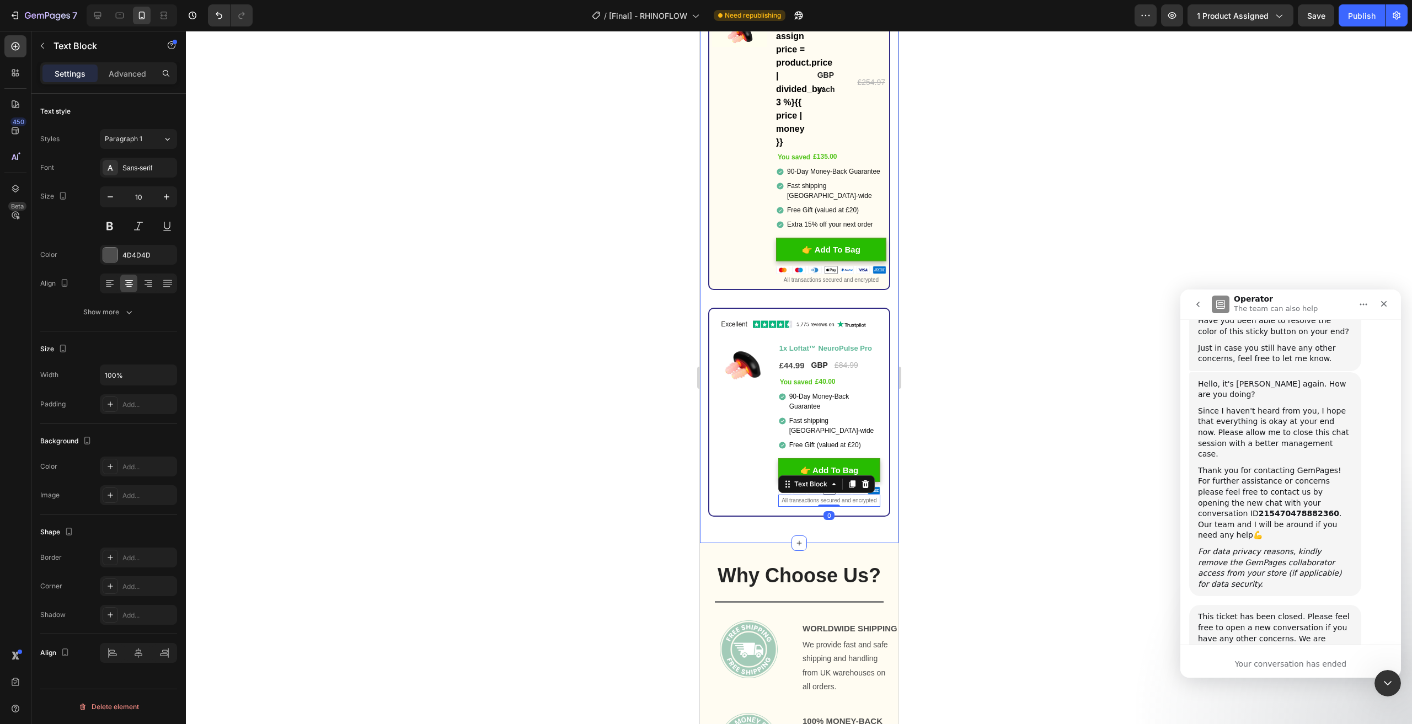
click at [845, 277] on span "All transactions secured and encrypted" at bounding box center [830, 280] width 95 height 6
click at [845, 259] on icon at bounding box center [849, 263] width 9 height 9
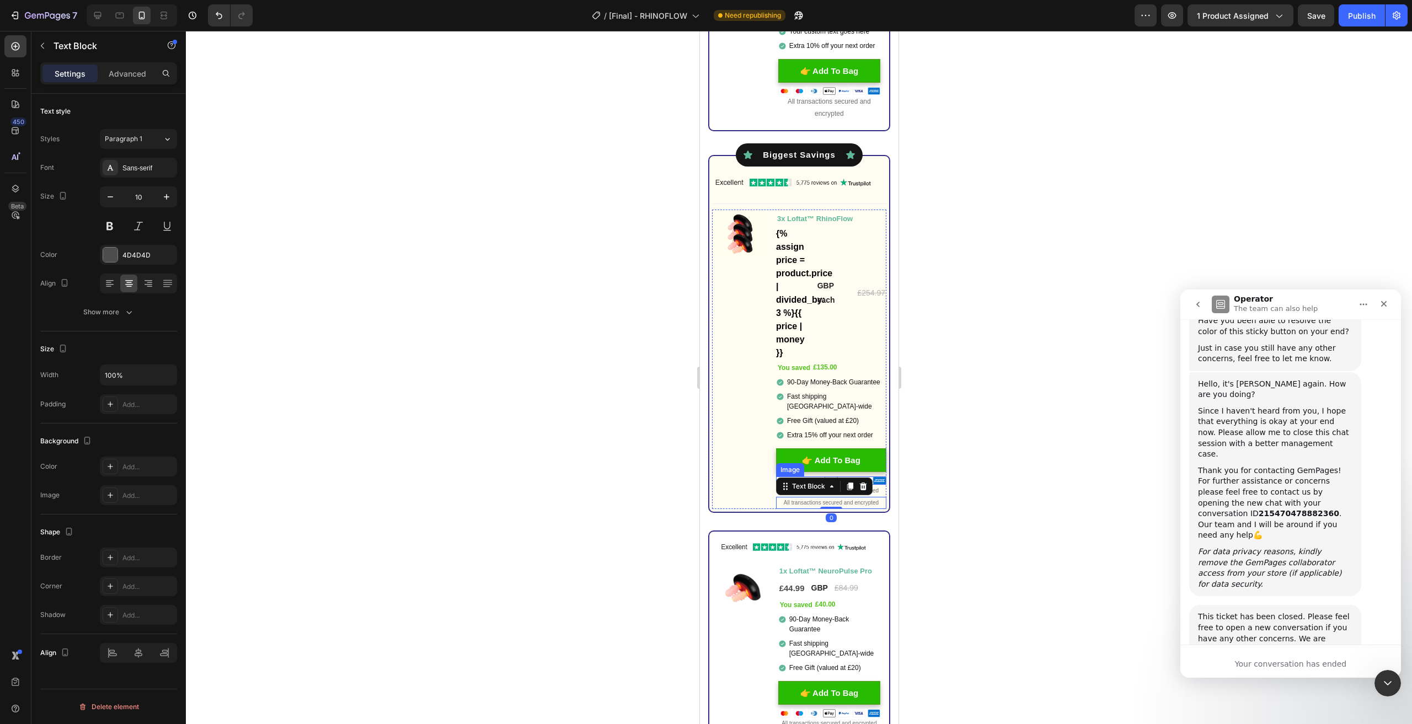
scroll to position [4634, 0]
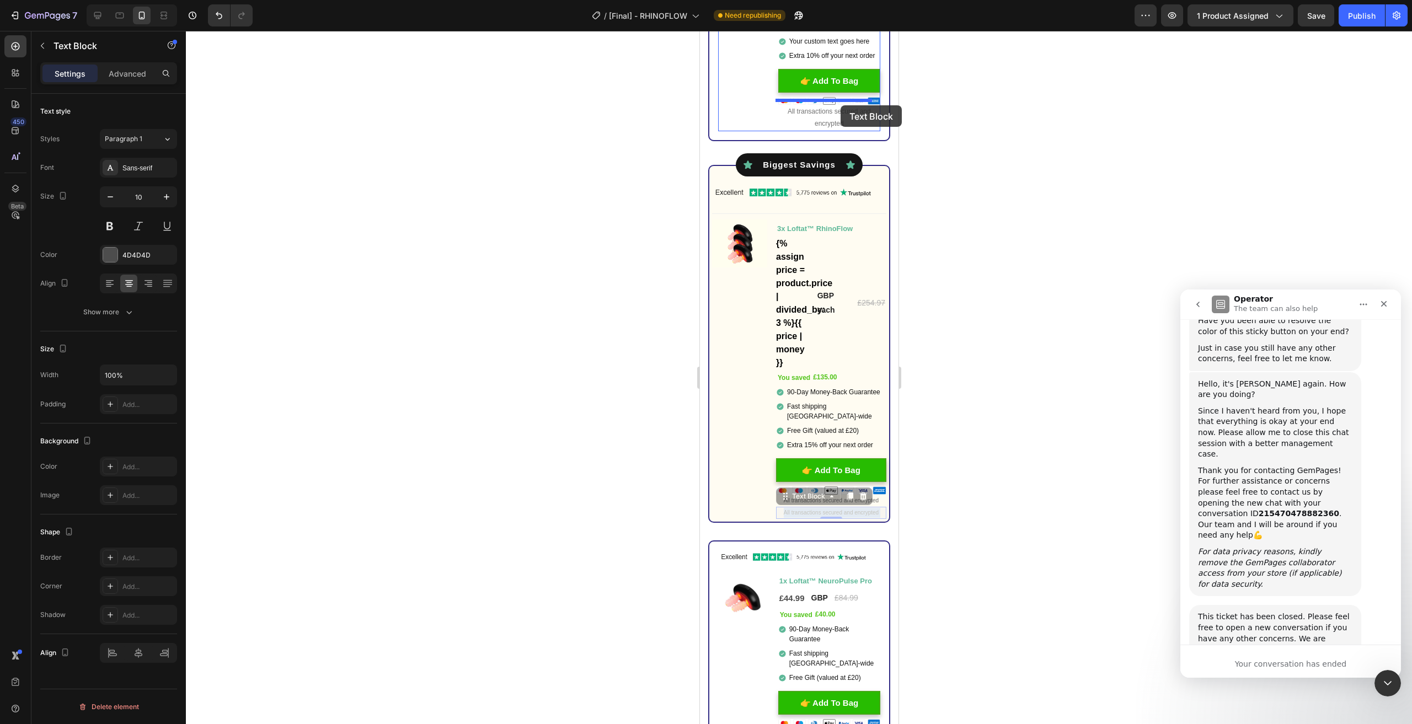
drag, startPoint x: 865, startPoint y: 504, endPoint x: 840, endPoint y: 105, distance: 399.2
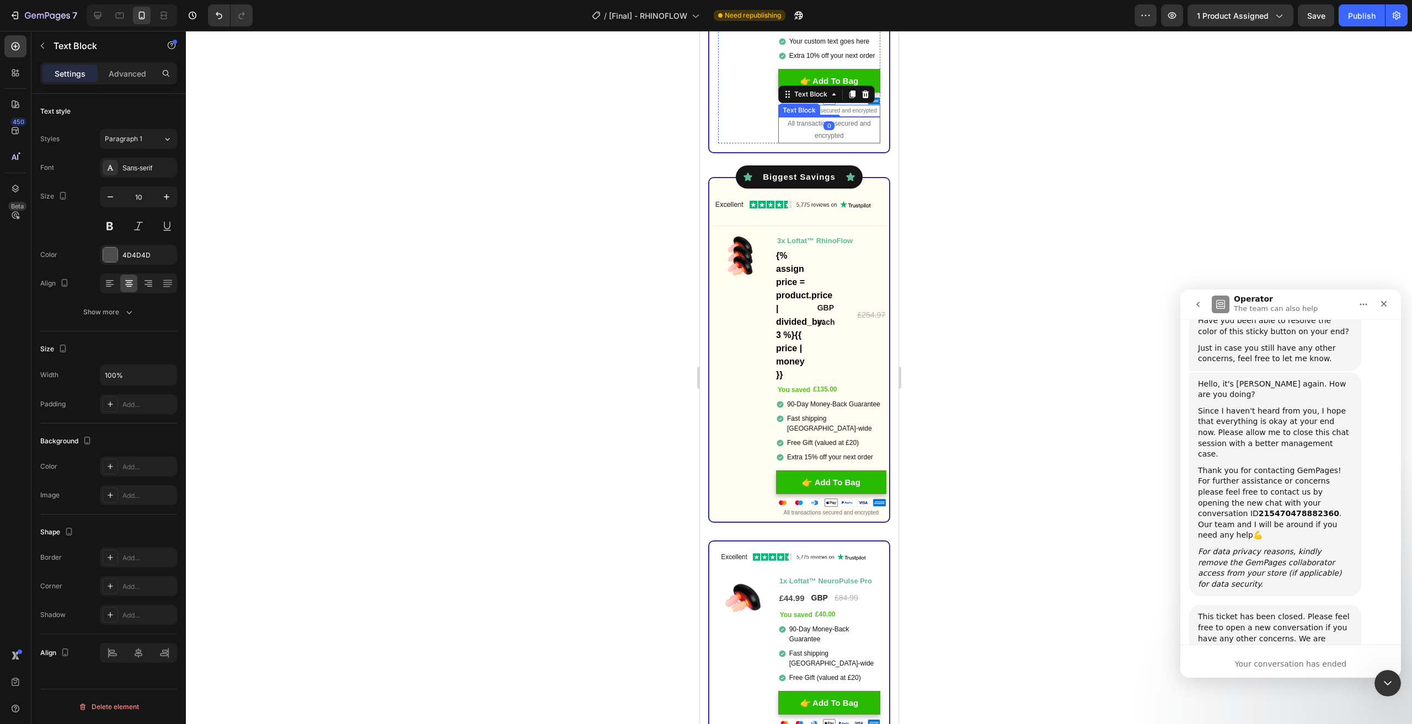
click at [842, 132] on span "All transactions secured and encrypted" at bounding box center [828, 130] width 83 height 20
click at [863, 111] on icon at bounding box center [865, 106] width 9 height 9
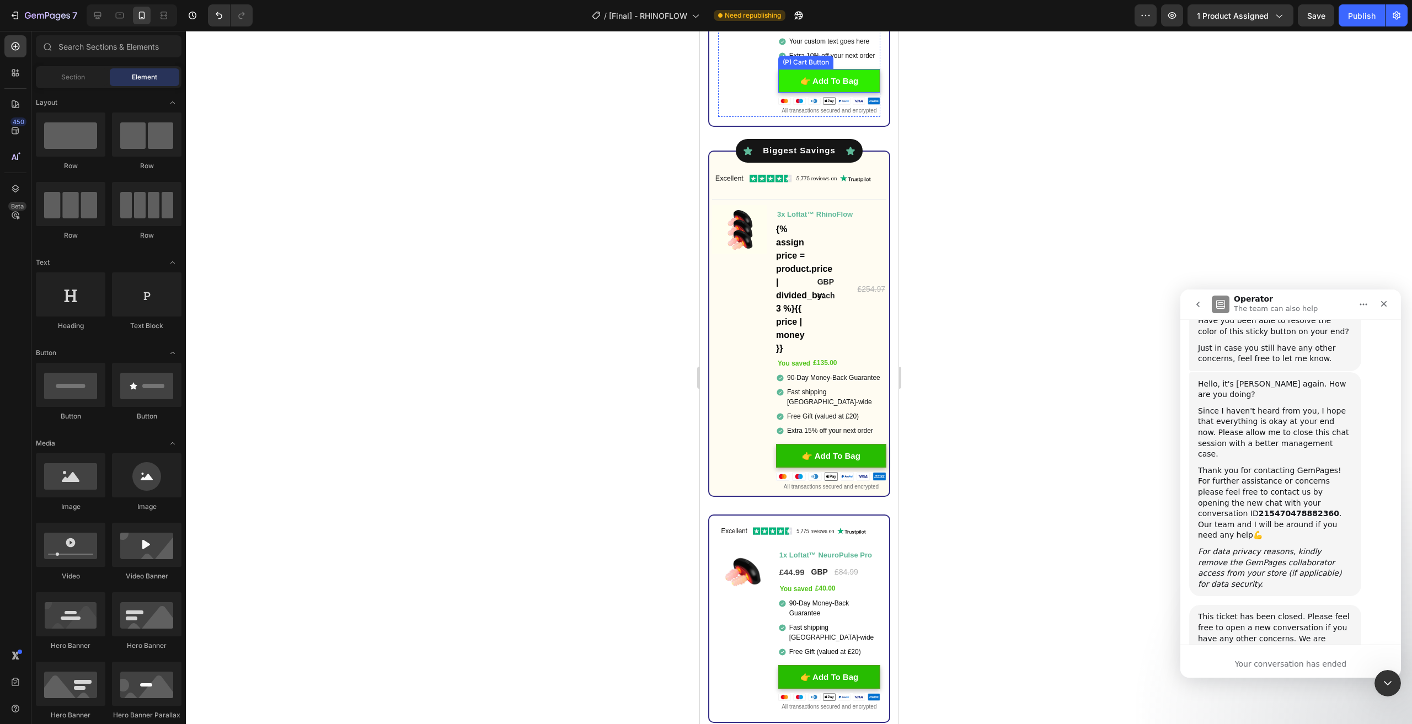
click at [862, 78] on button "👉 Add To Bag" at bounding box center [829, 81] width 102 height 24
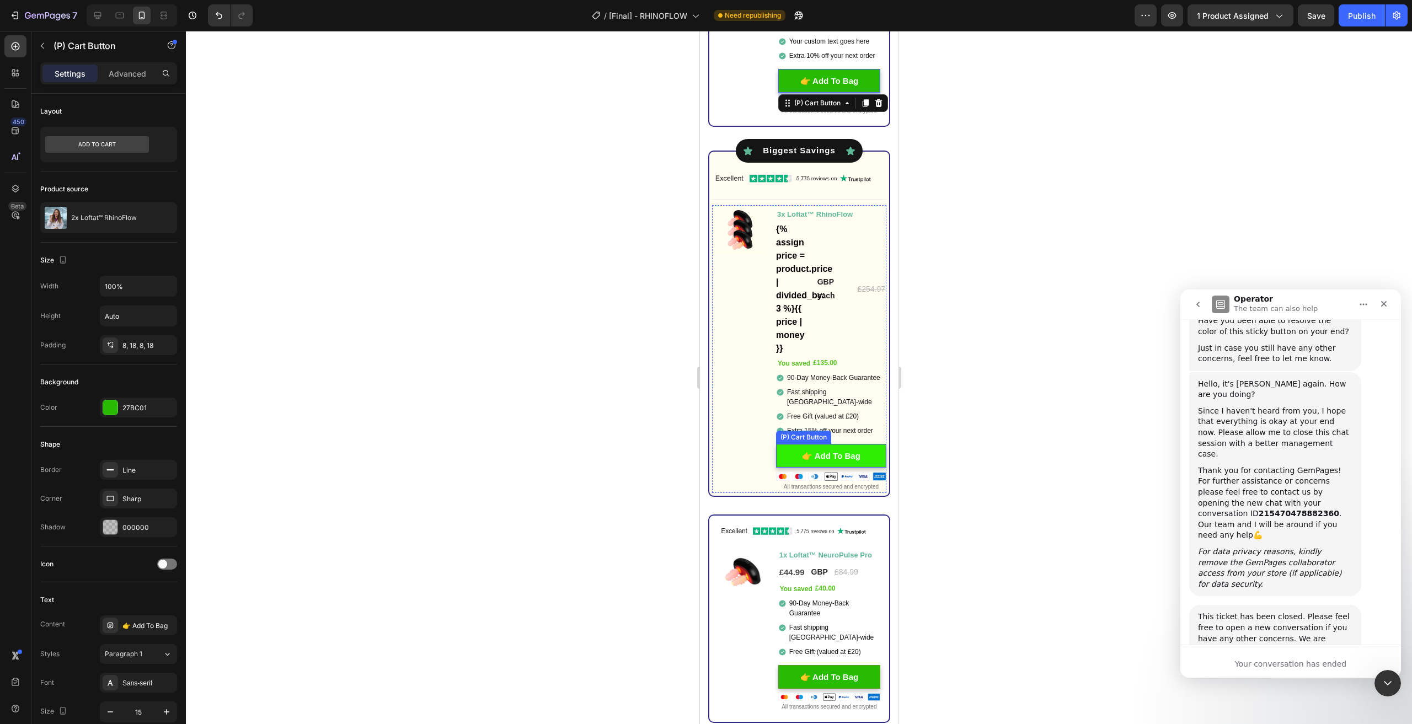
click at [871, 458] on button "👉 Add To Bag" at bounding box center [831, 456] width 110 height 24
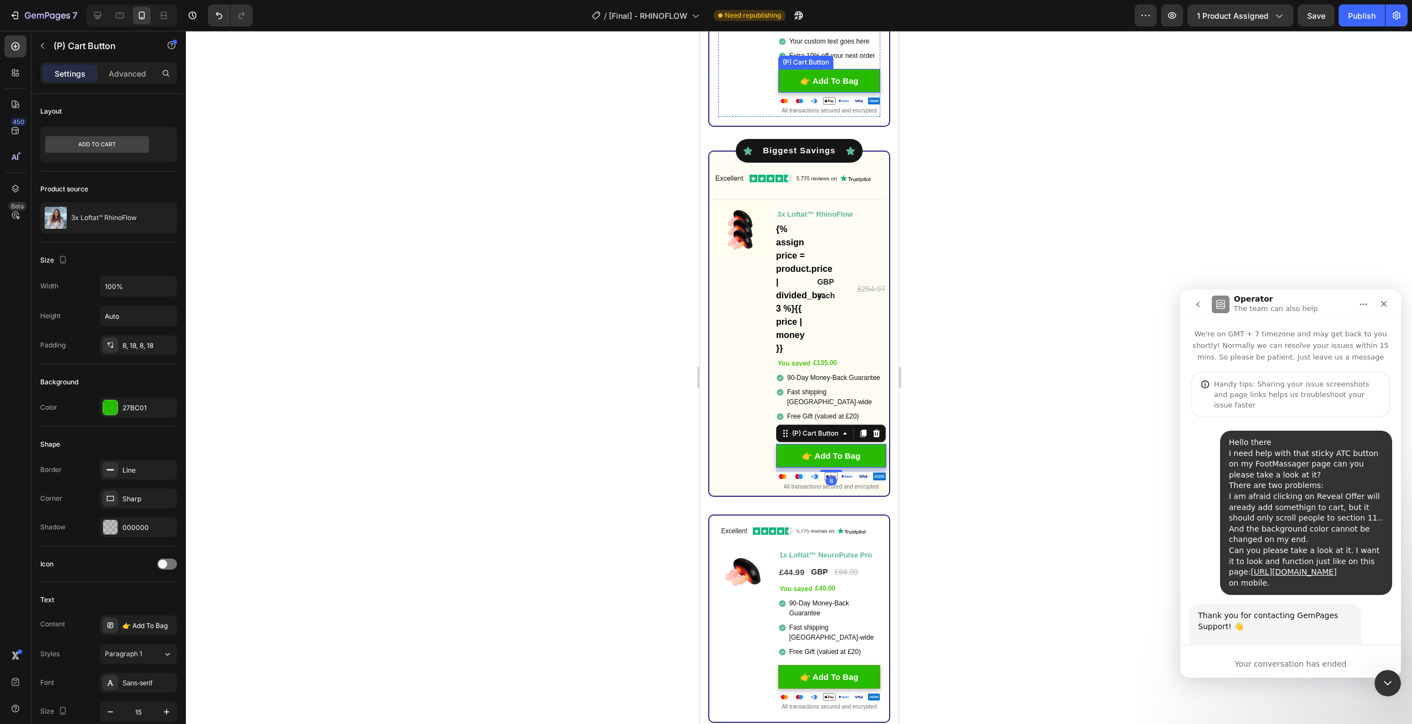
scroll to position [2609, 0]
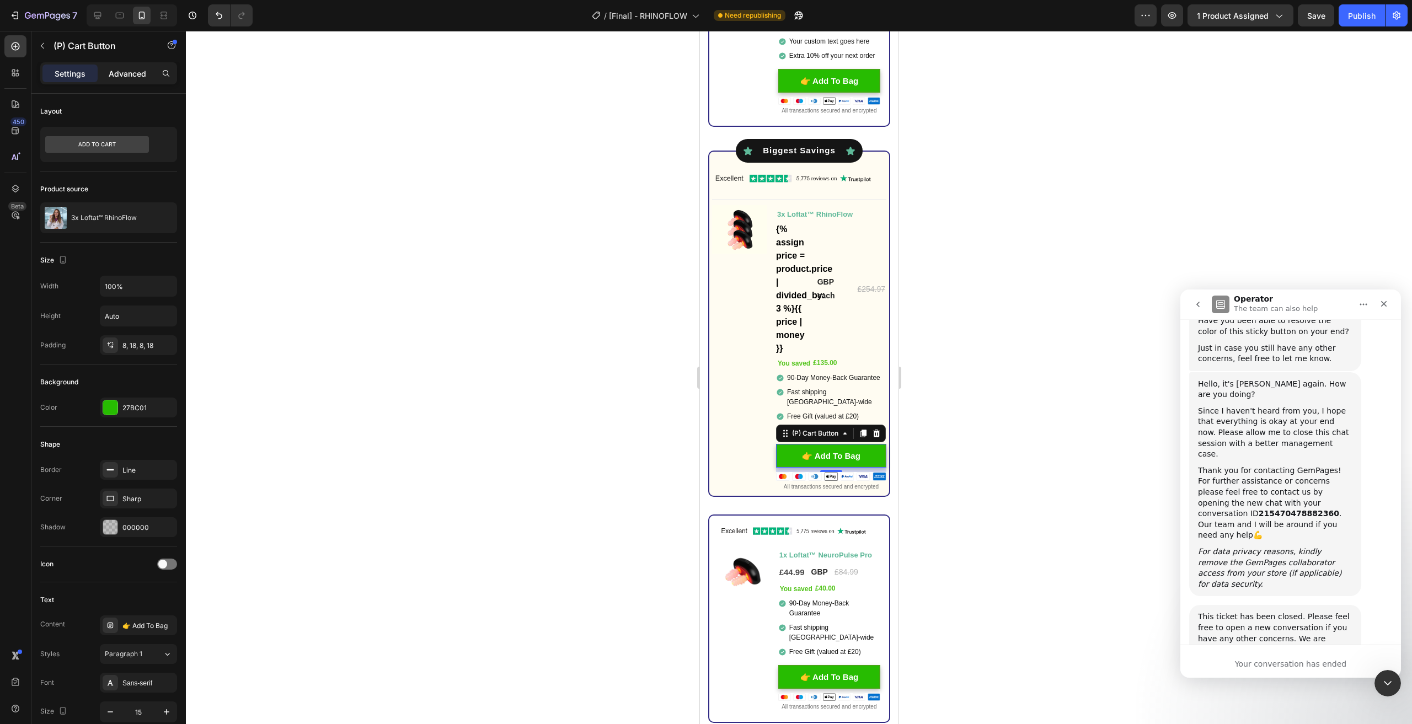
click at [131, 68] on p "Advanced" at bounding box center [128, 74] width 38 height 12
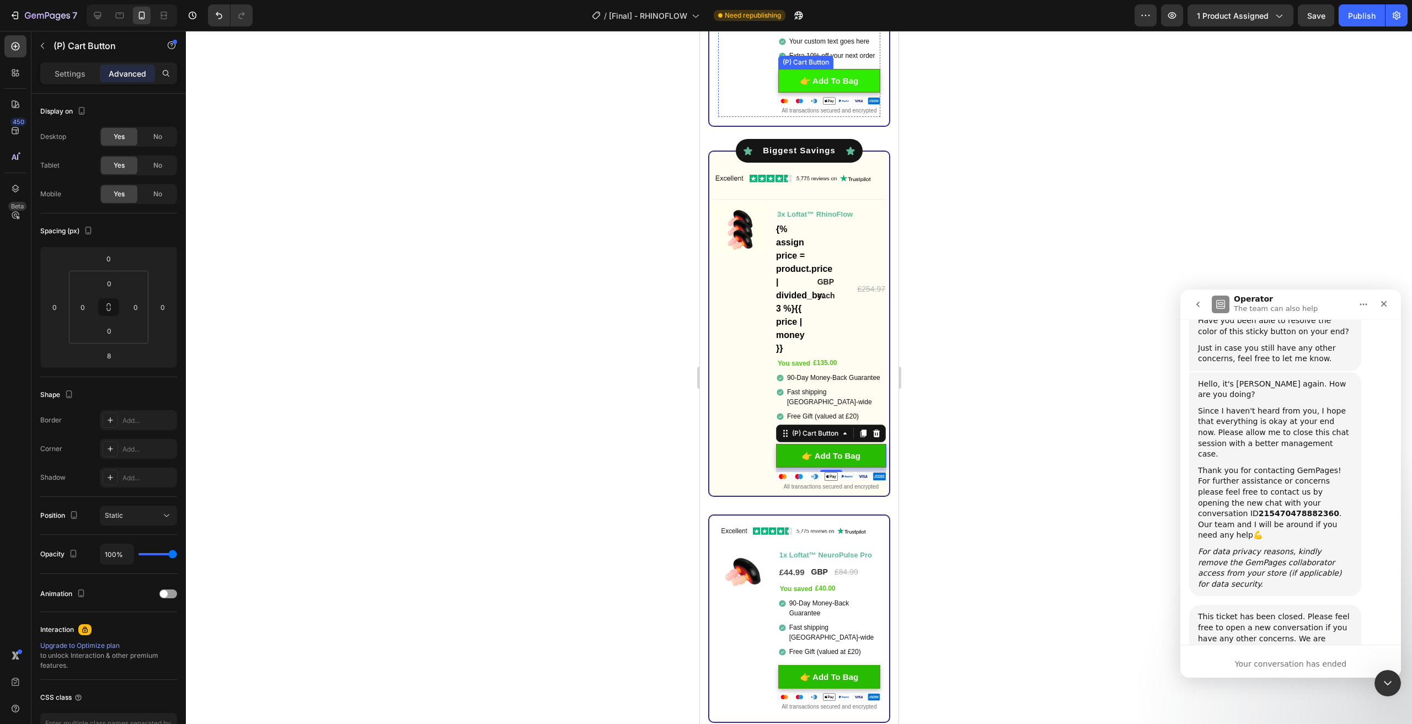
click at [861, 76] on button "👉 Add To Bag" at bounding box center [829, 81] width 102 height 24
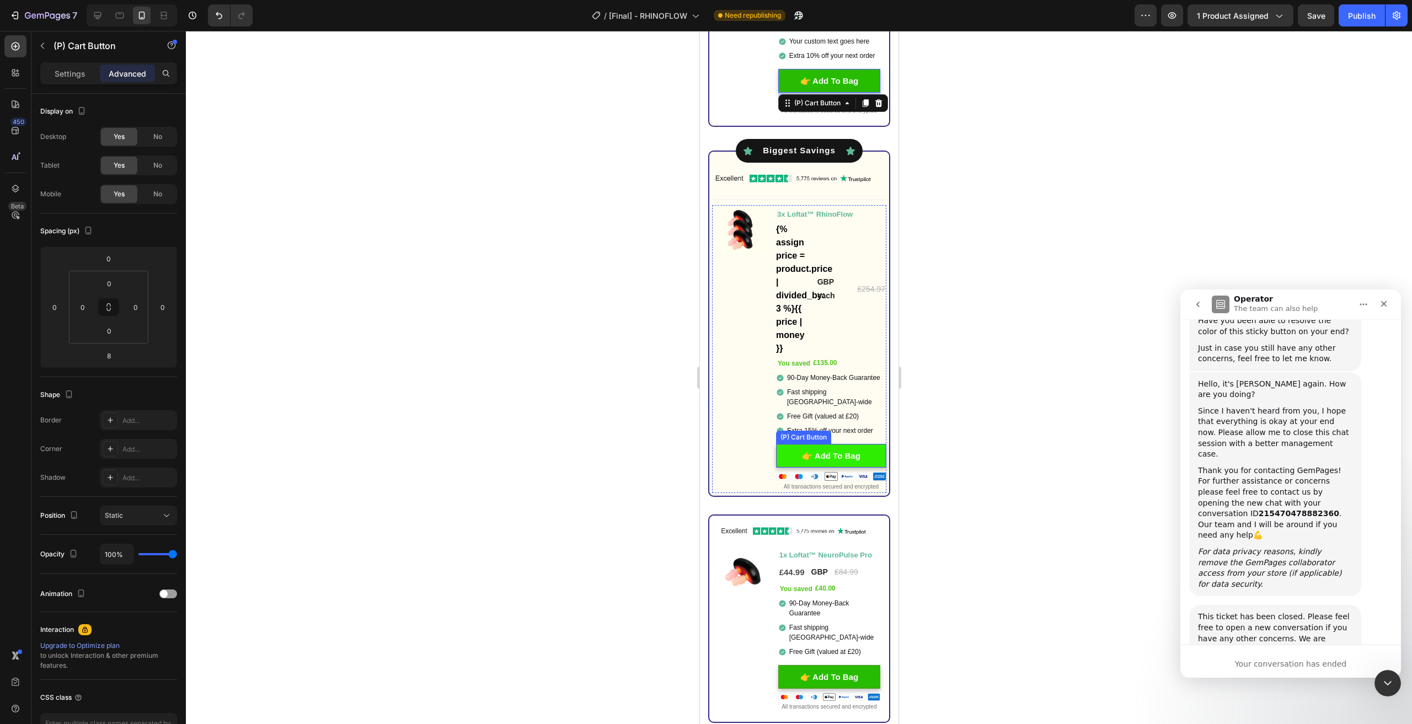
click at [863, 457] on button "👉 Add To Bag" at bounding box center [831, 456] width 110 height 24
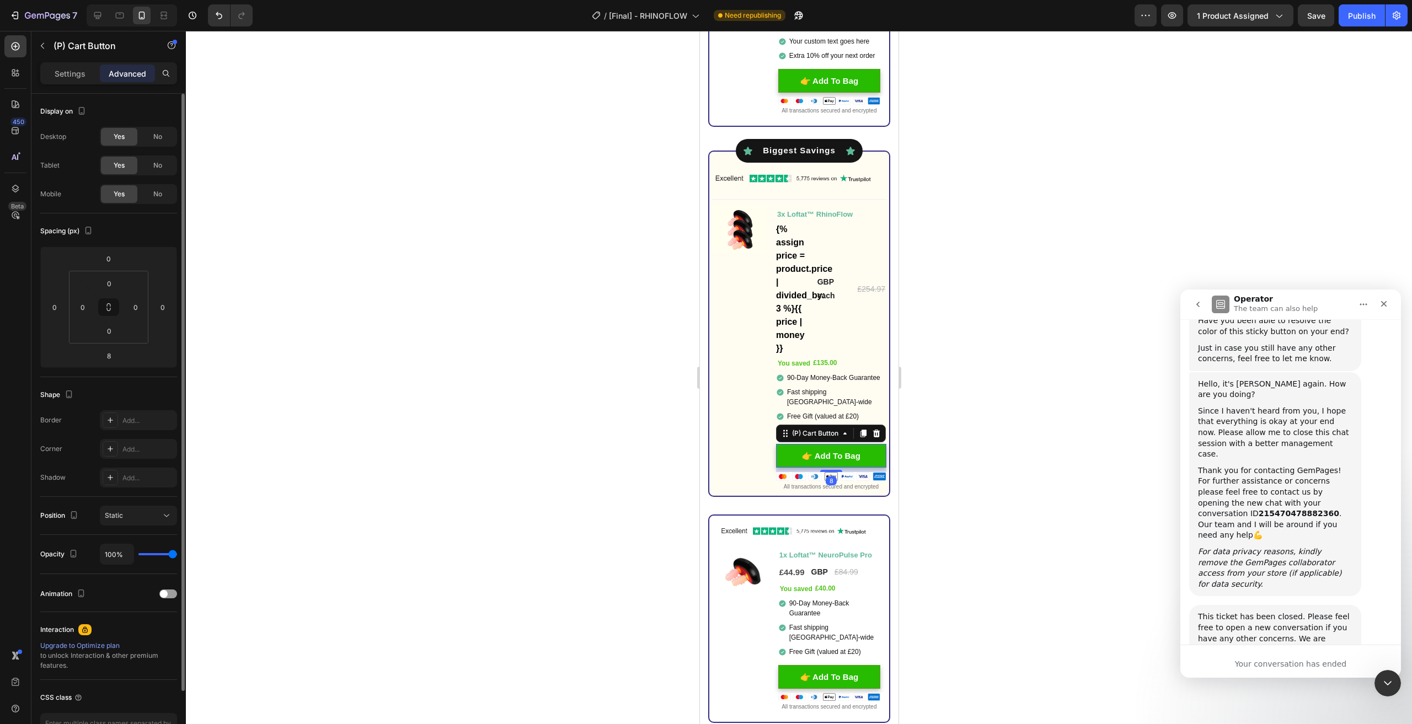
drag, startPoint x: 67, startPoint y: 73, endPoint x: 150, endPoint y: 248, distance: 193.0
click at [67, 73] on p "Settings" at bounding box center [70, 74] width 31 height 12
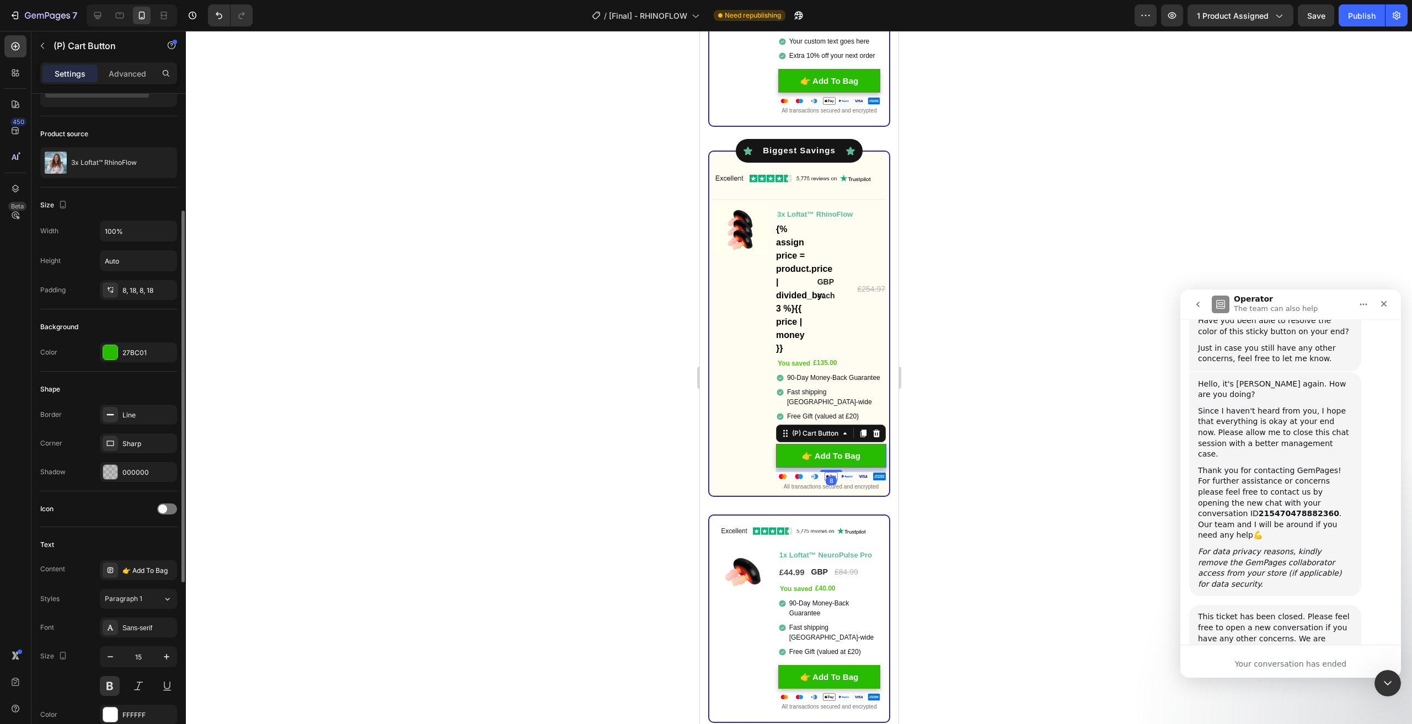
scroll to position [110, 0]
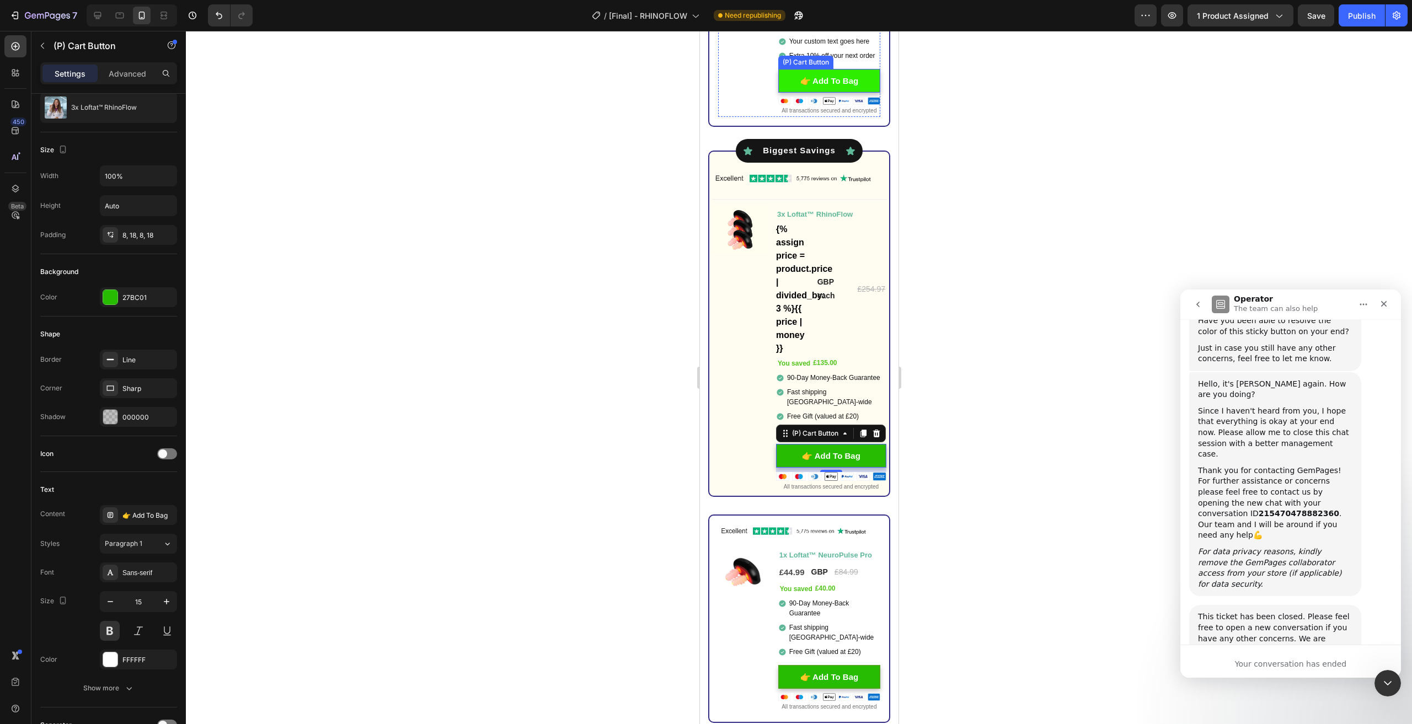
click at [860, 75] on button "👉 Add To Bag" at bounding box center [829, 81] width 102 height 24
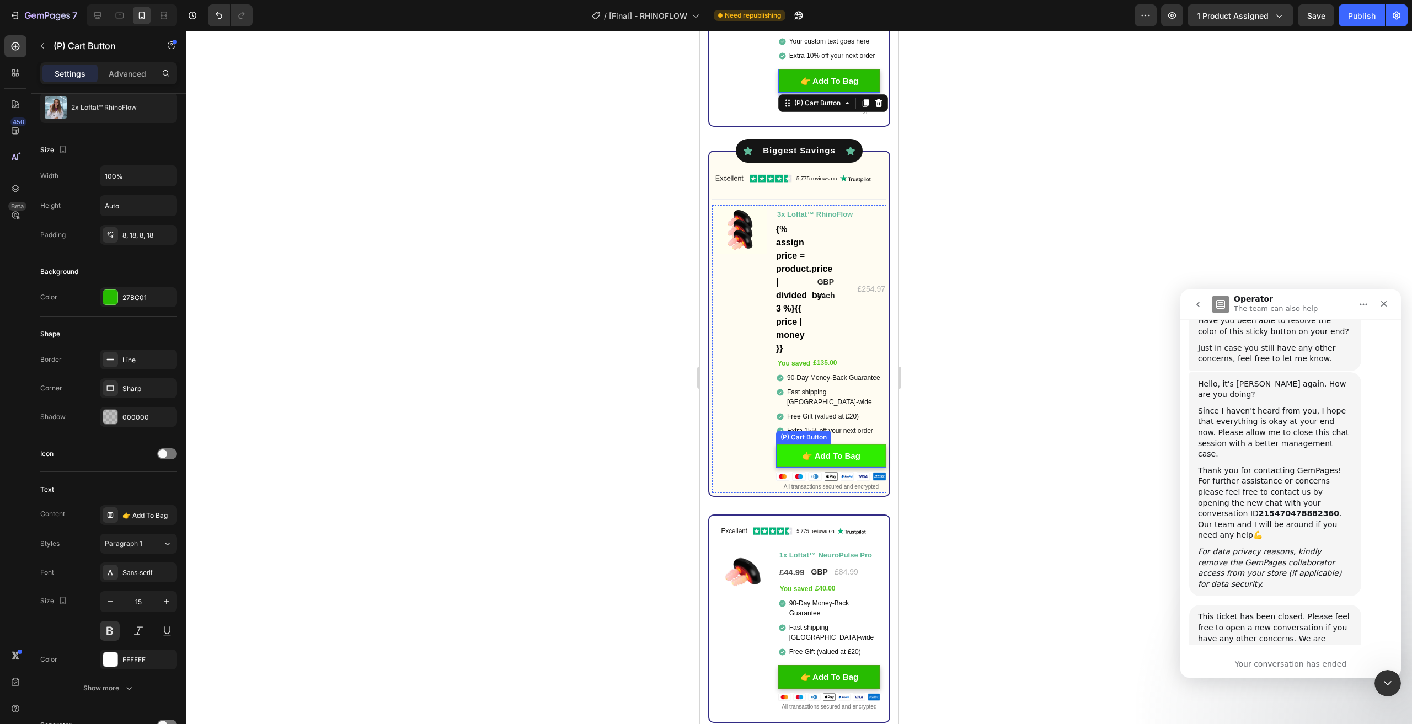
click at [873, 452] on button "👉 Add To Bag" at bounding box center [831, 456] width 110 height 24
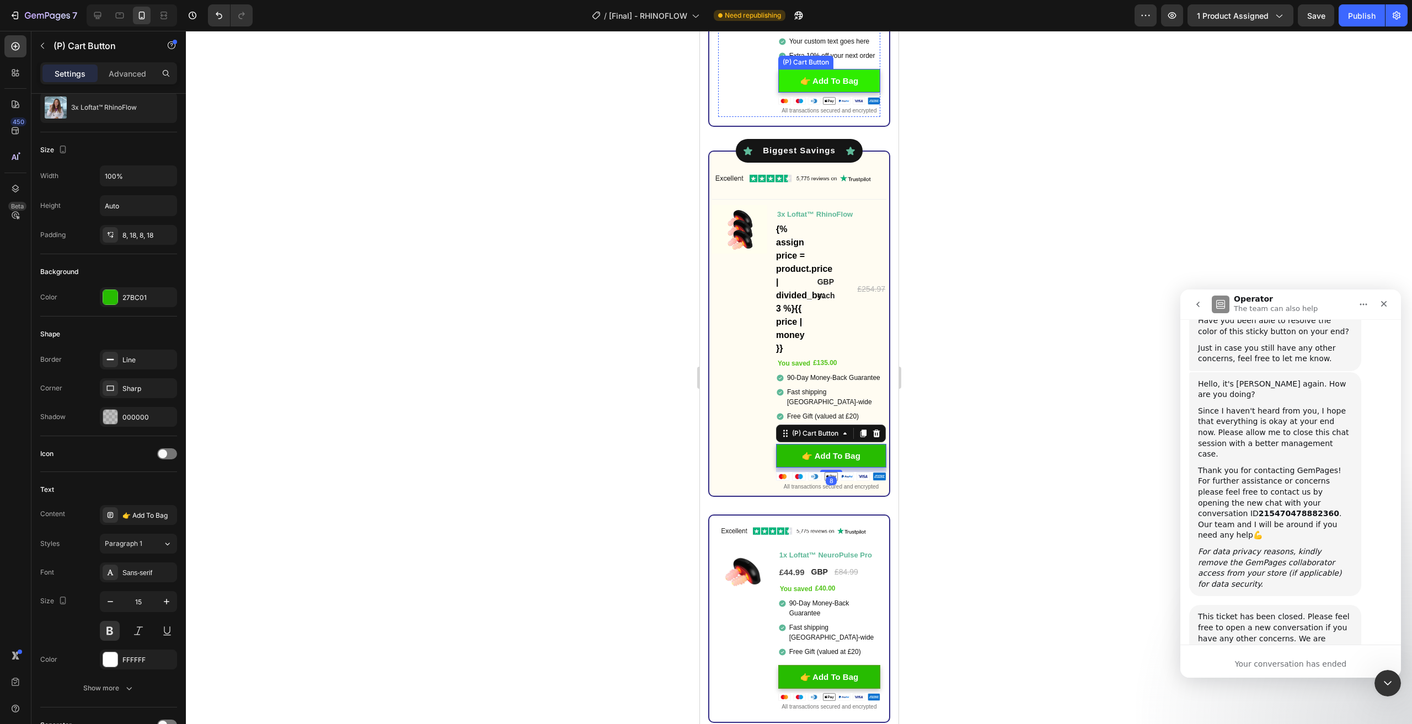
click at [858, 72] on button "👉 Add To Bag" at bounding box center [829, 81] width 102 height 24
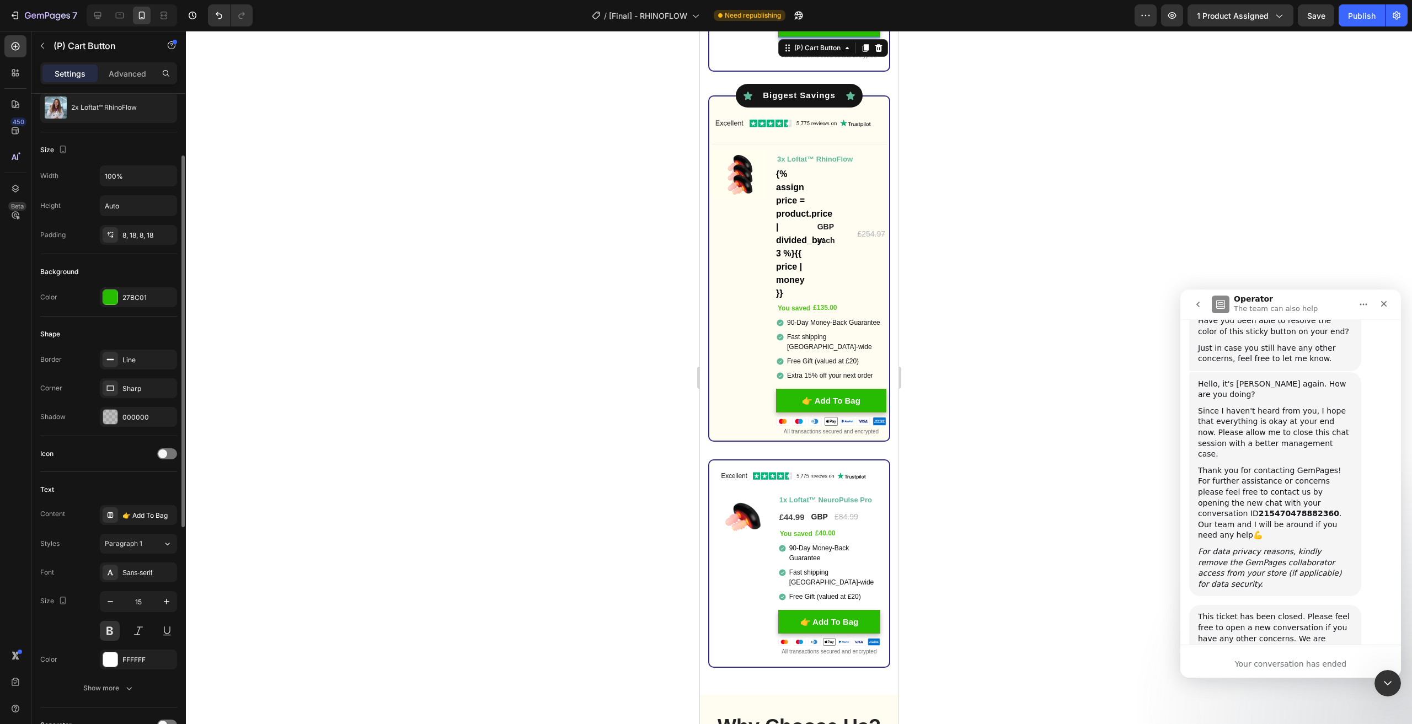
scroll to position [221, 0]
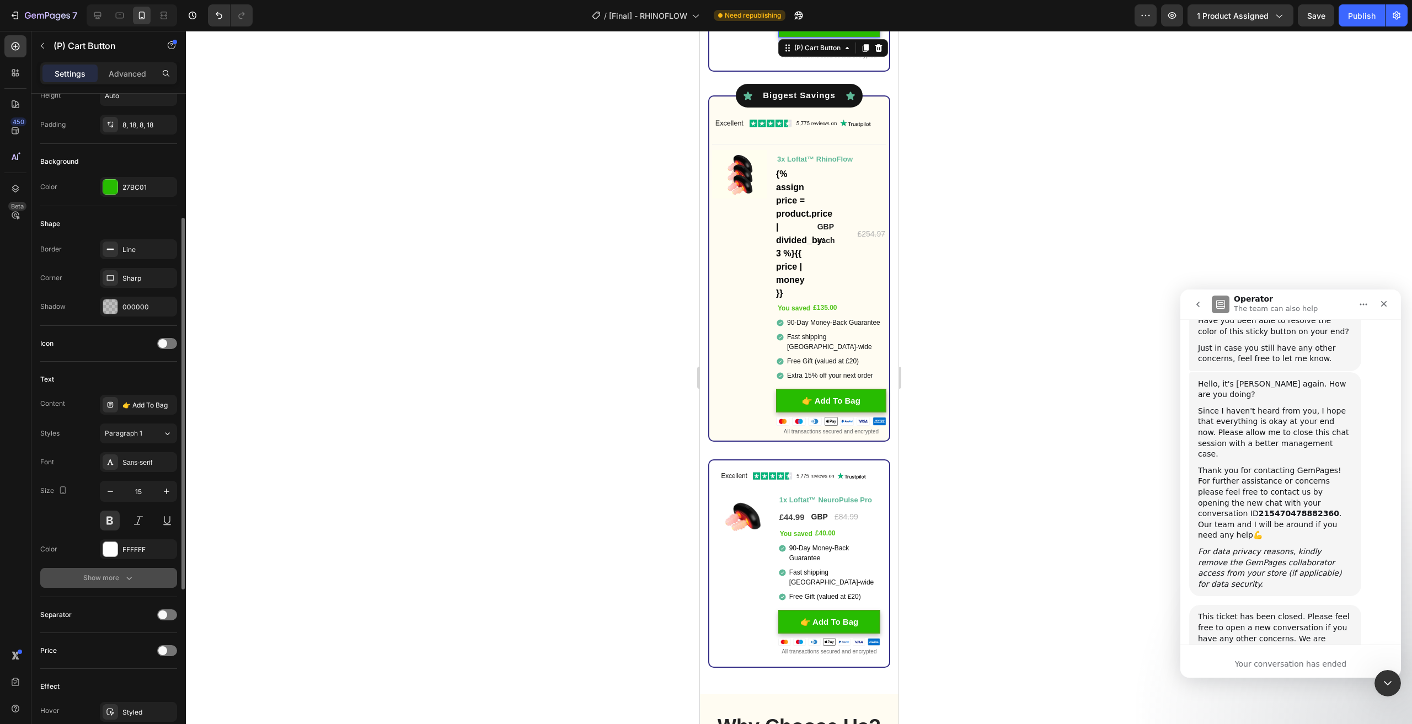
click at [110, 580] on div "Show more" at bounding box center [108, 578] width 51 height 11
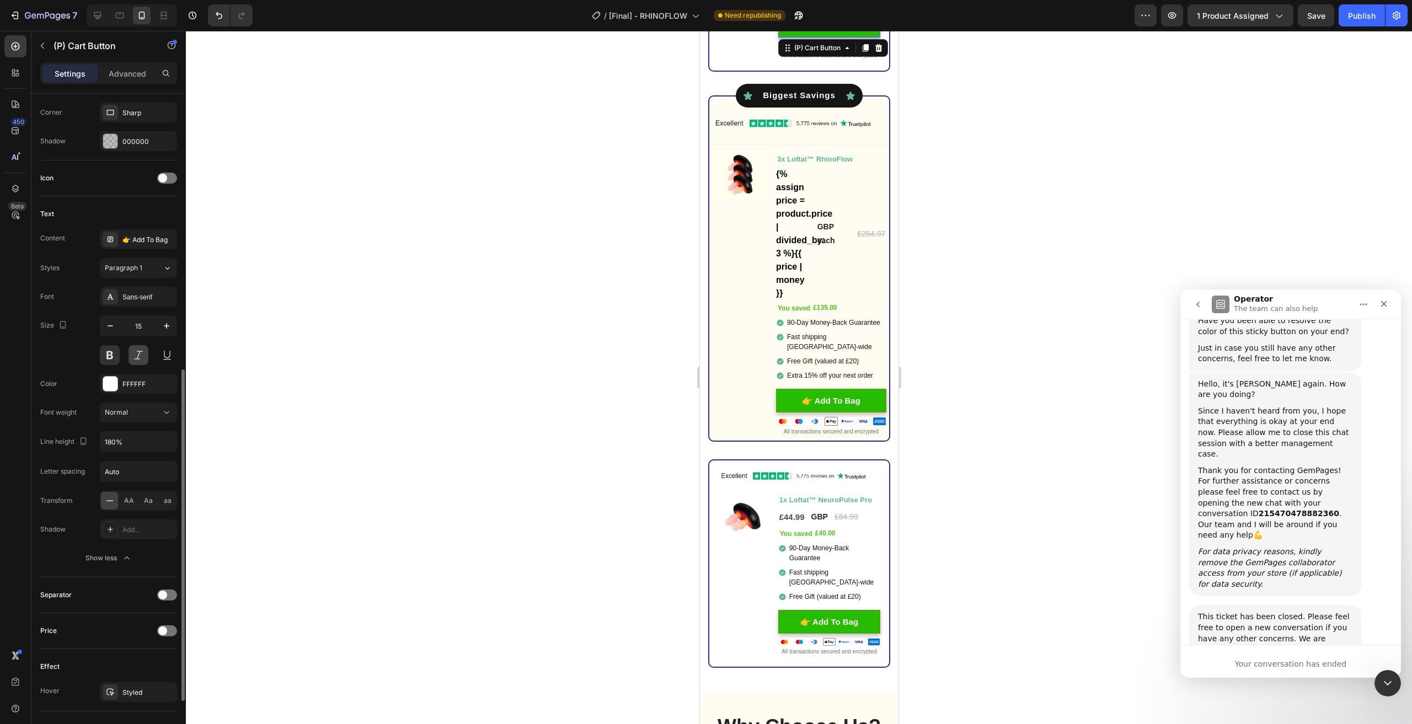
scroll to position [441, 0]
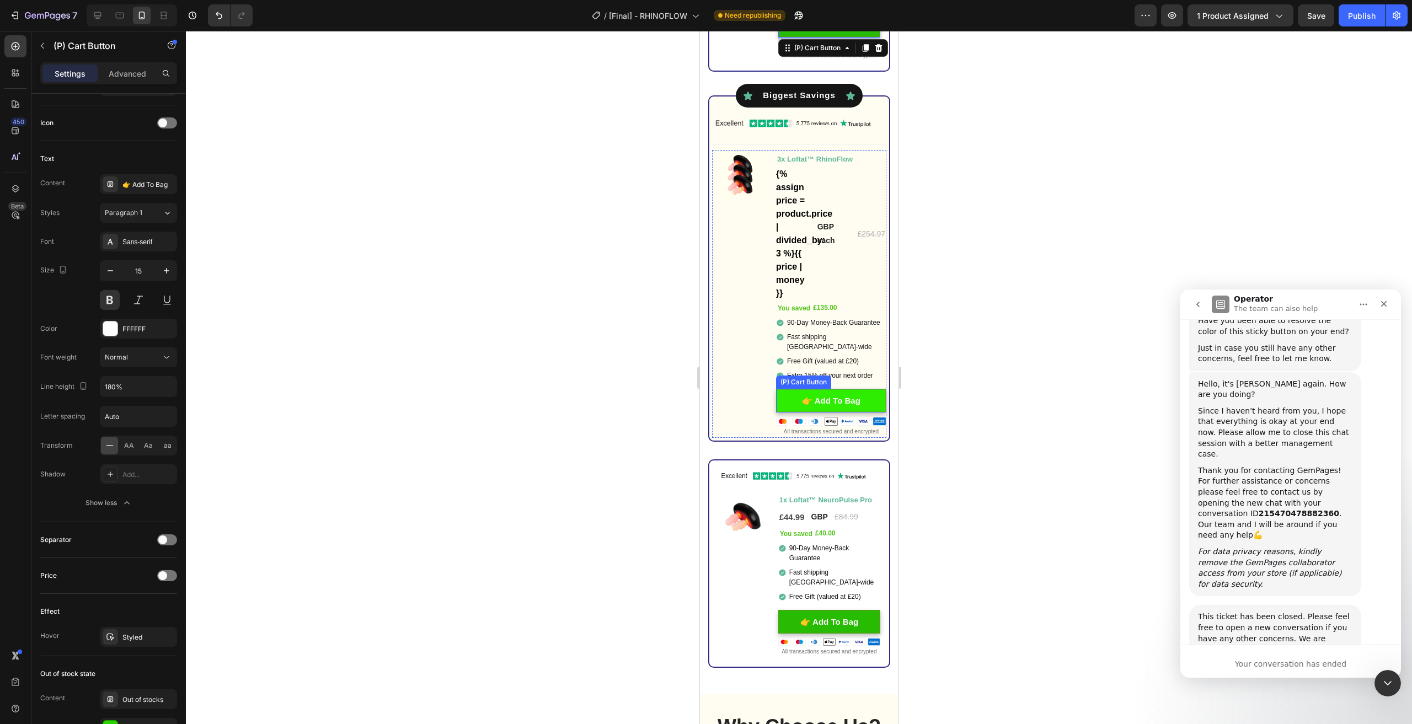
click at [790, 401] on button "👉 Add To Bag" at bounding box center [831, 401] width 110 height 24
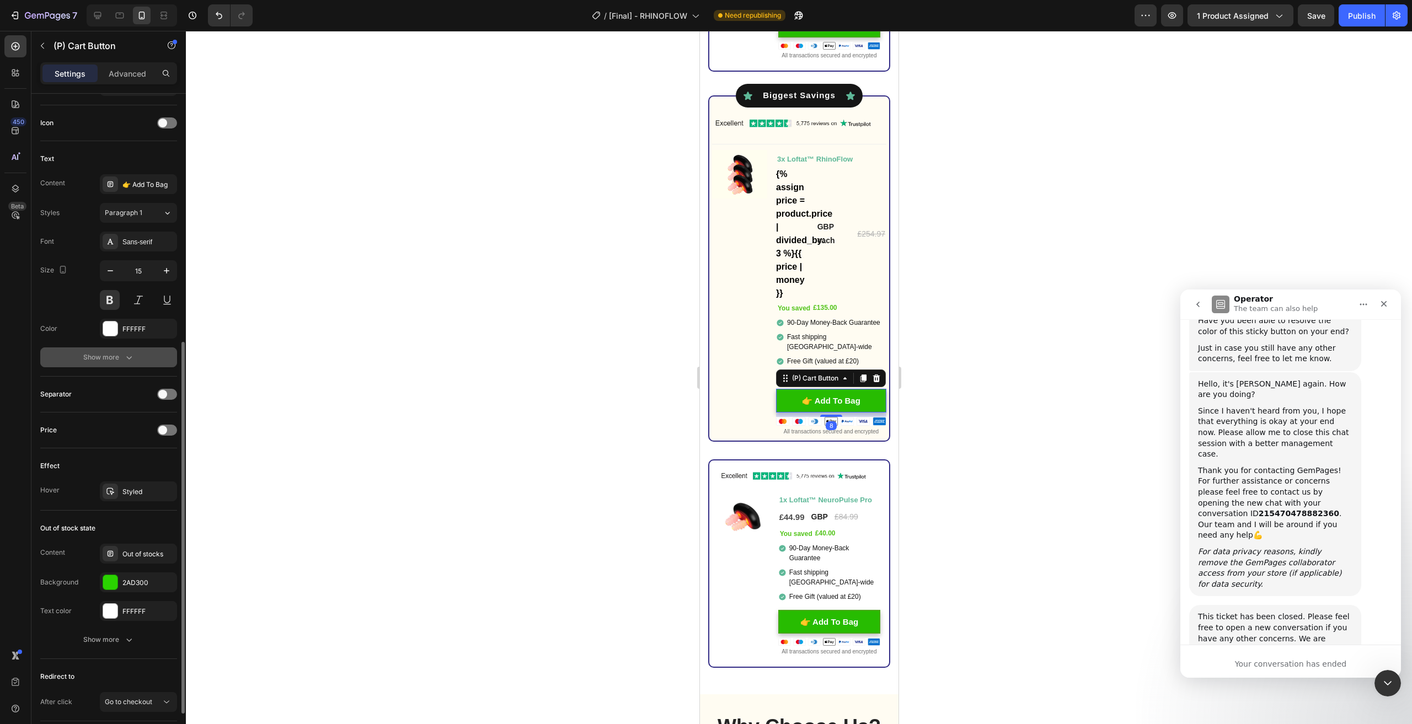
click at [107, 352] on div "Show more" at bounding box center [108, 357] width 51 height 11
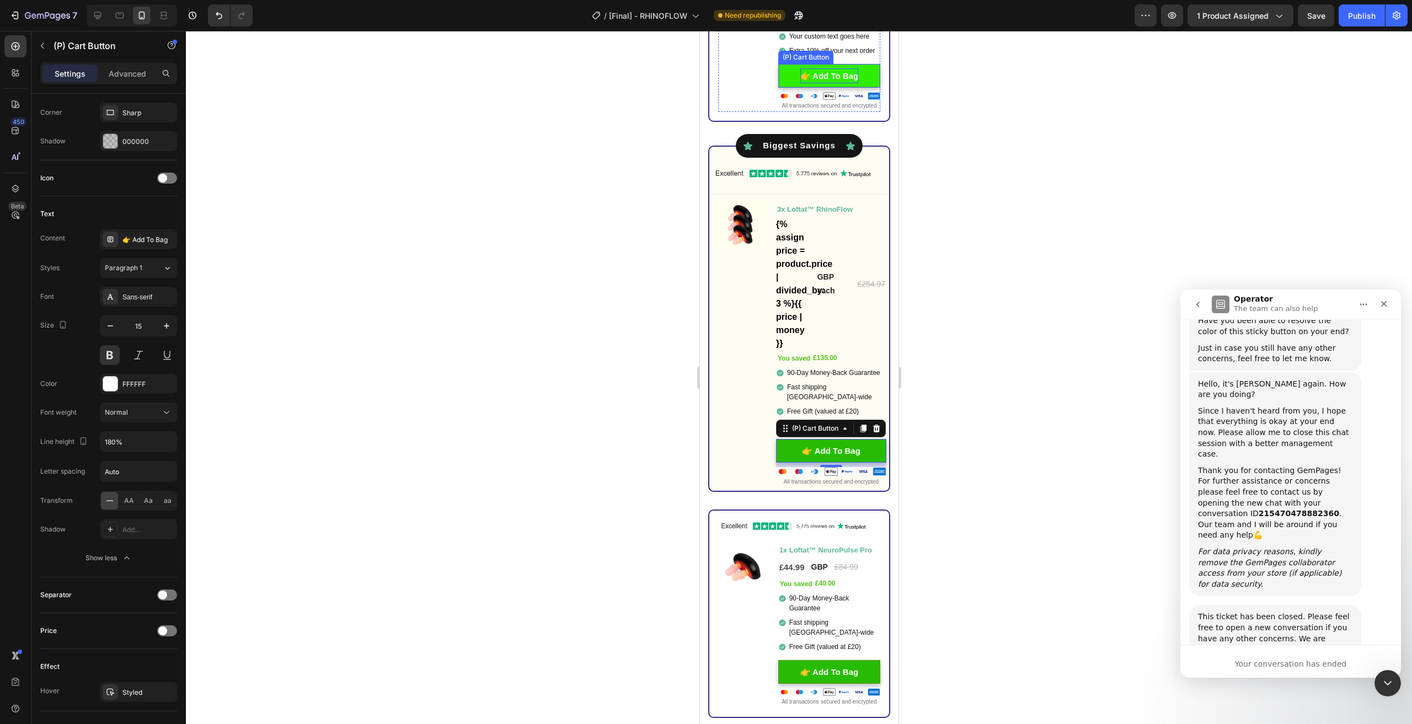
scroll to position [4634, 0]
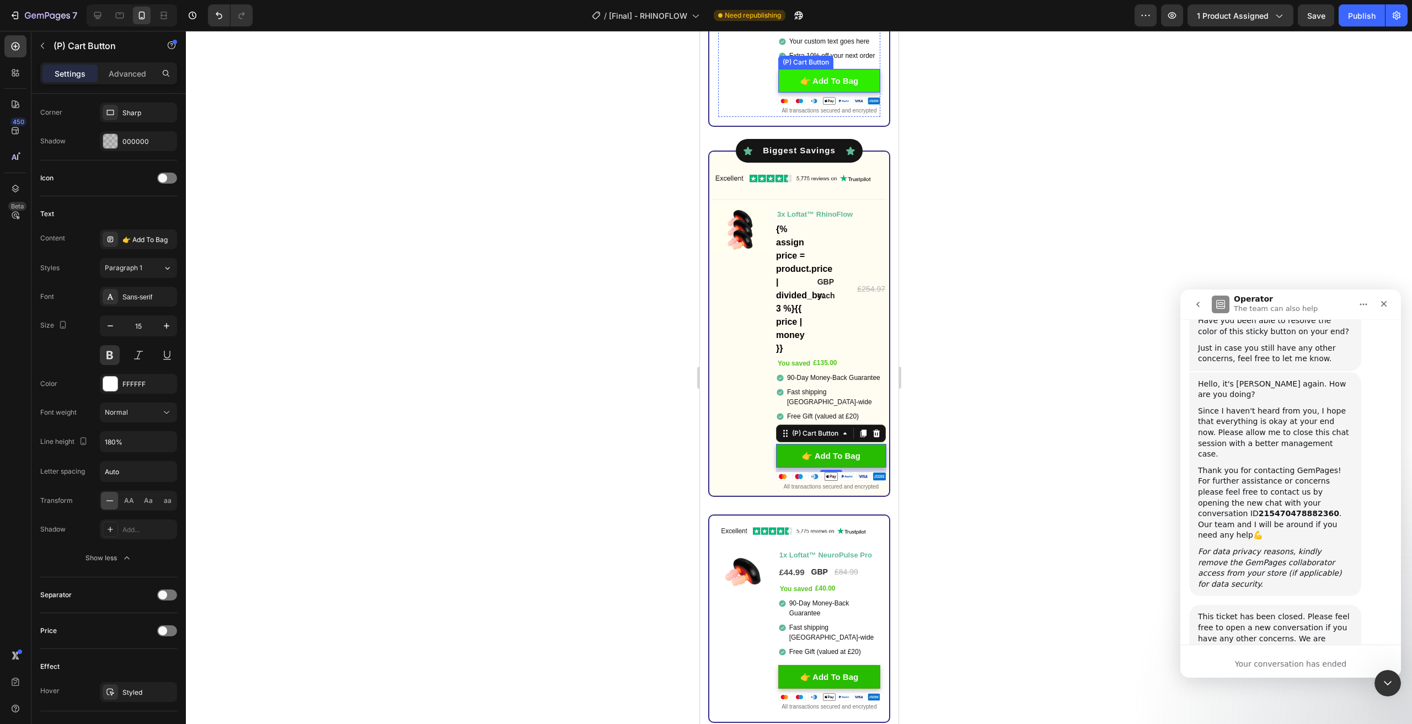
click at [792, 78] on button "👉 Add To Bag" at bounding box center [829, 81] width 102 height 24
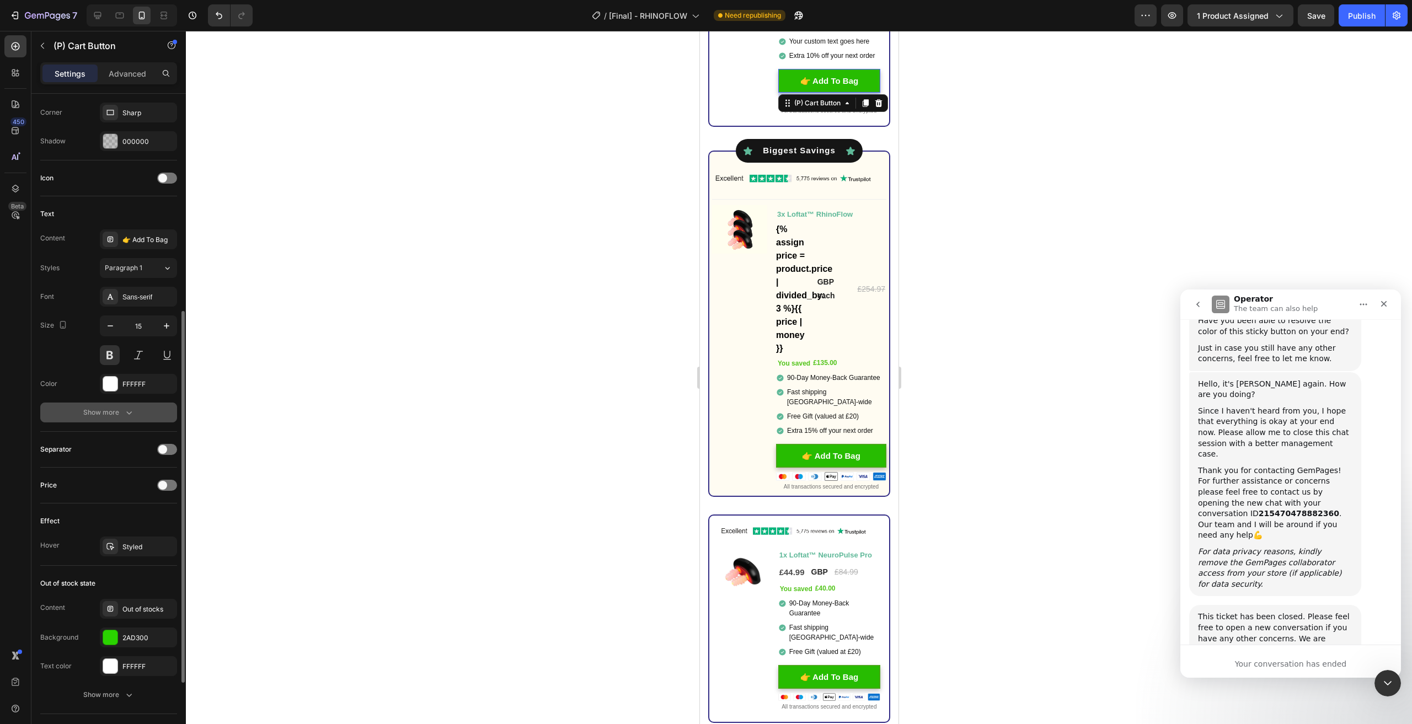
click at [143, 409] on button "Show more" at bounding box center [108, 413] width 137 height 20
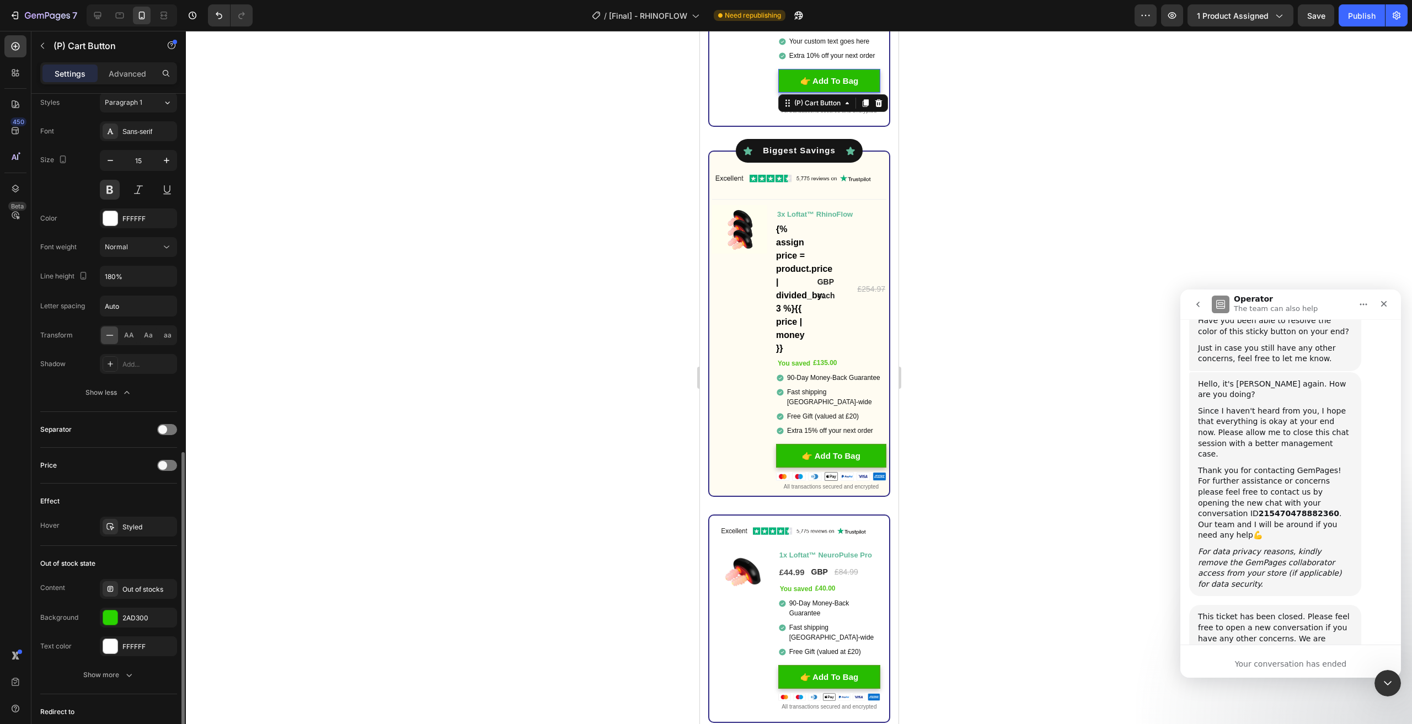
scroll to position [607, 0]
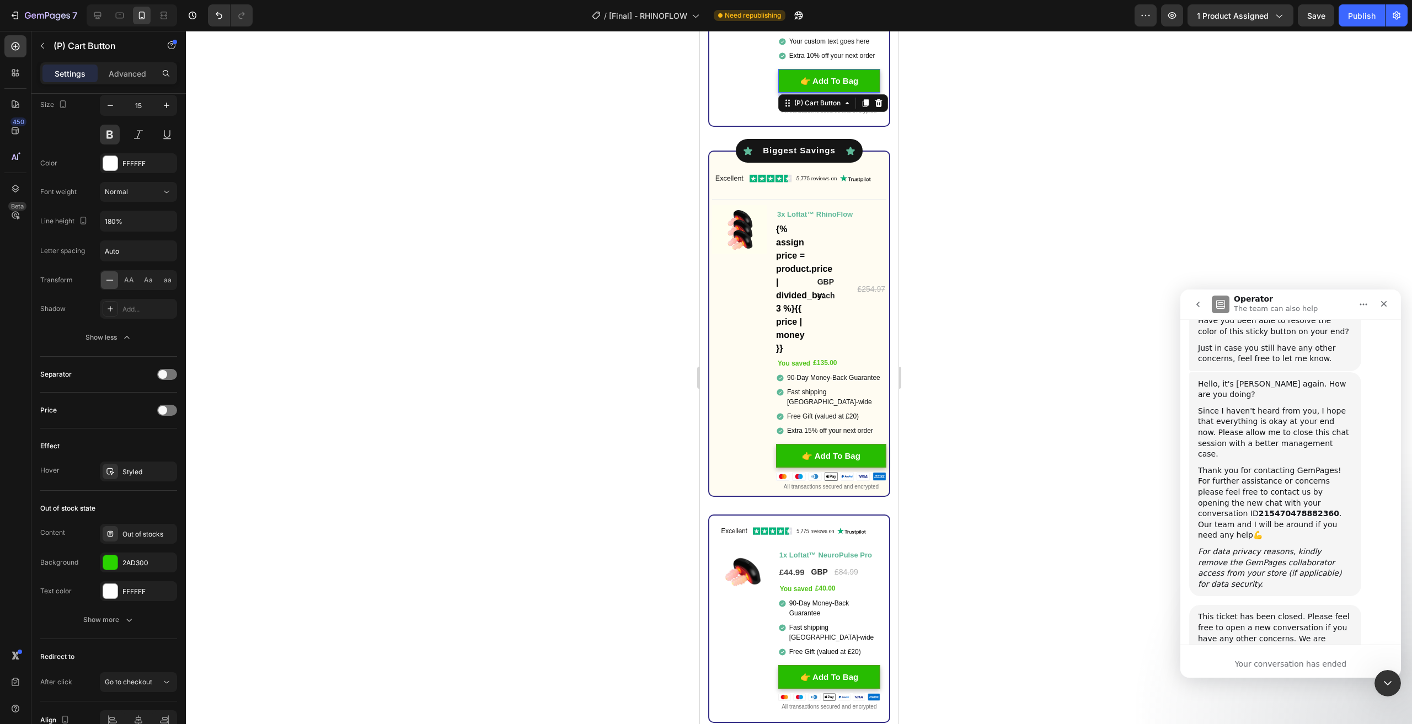
click at [1067, 387] on div at bounding box center [799, 378] width 1226 height 694
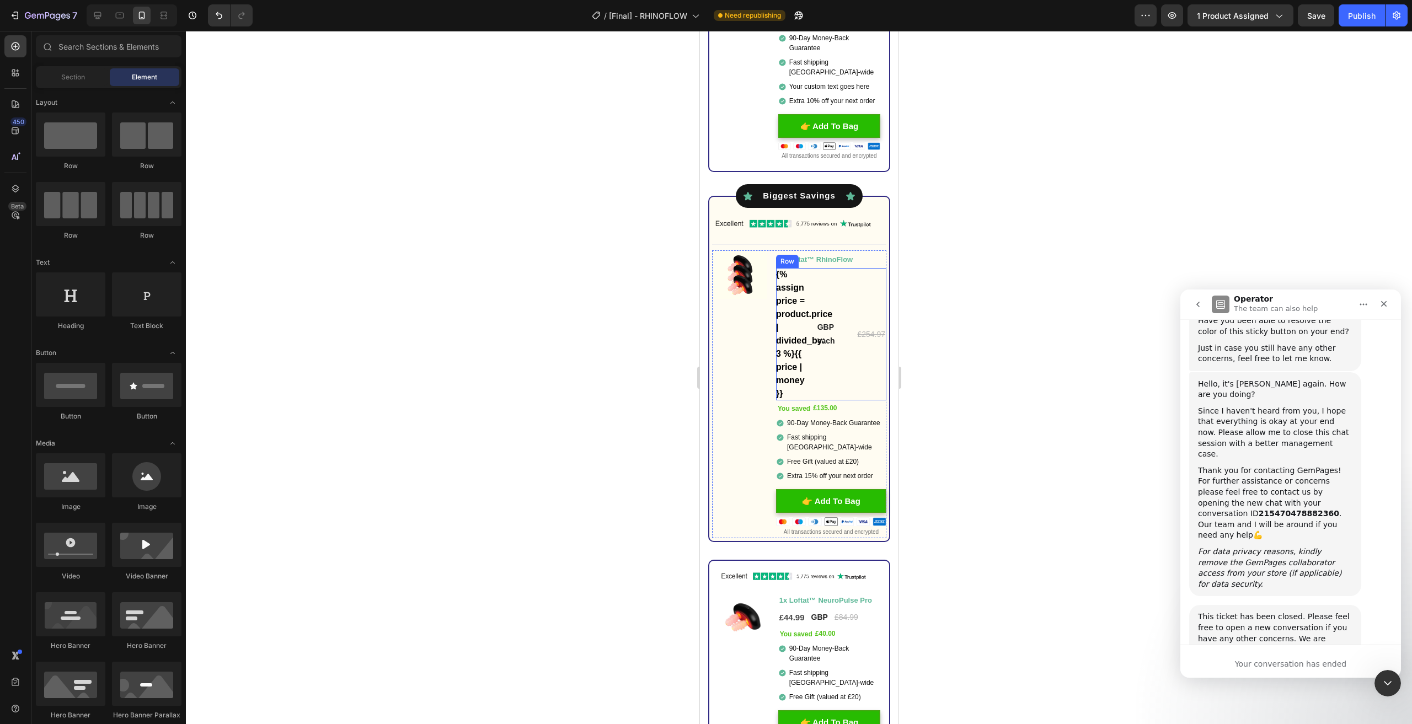
scroll to position [4579, 0]
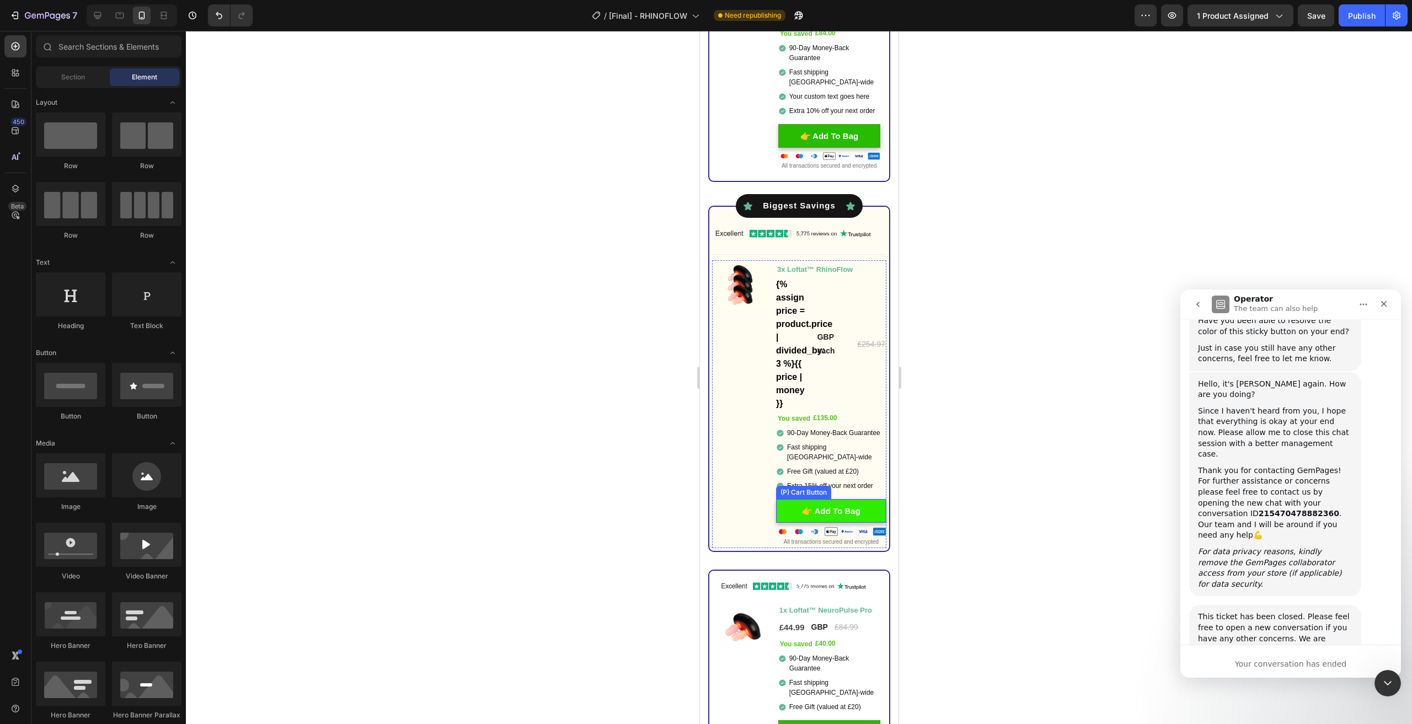
click at [871, 516] on button "👉 Add To Bag" at bounding box center [831, 511] width 110 height 24
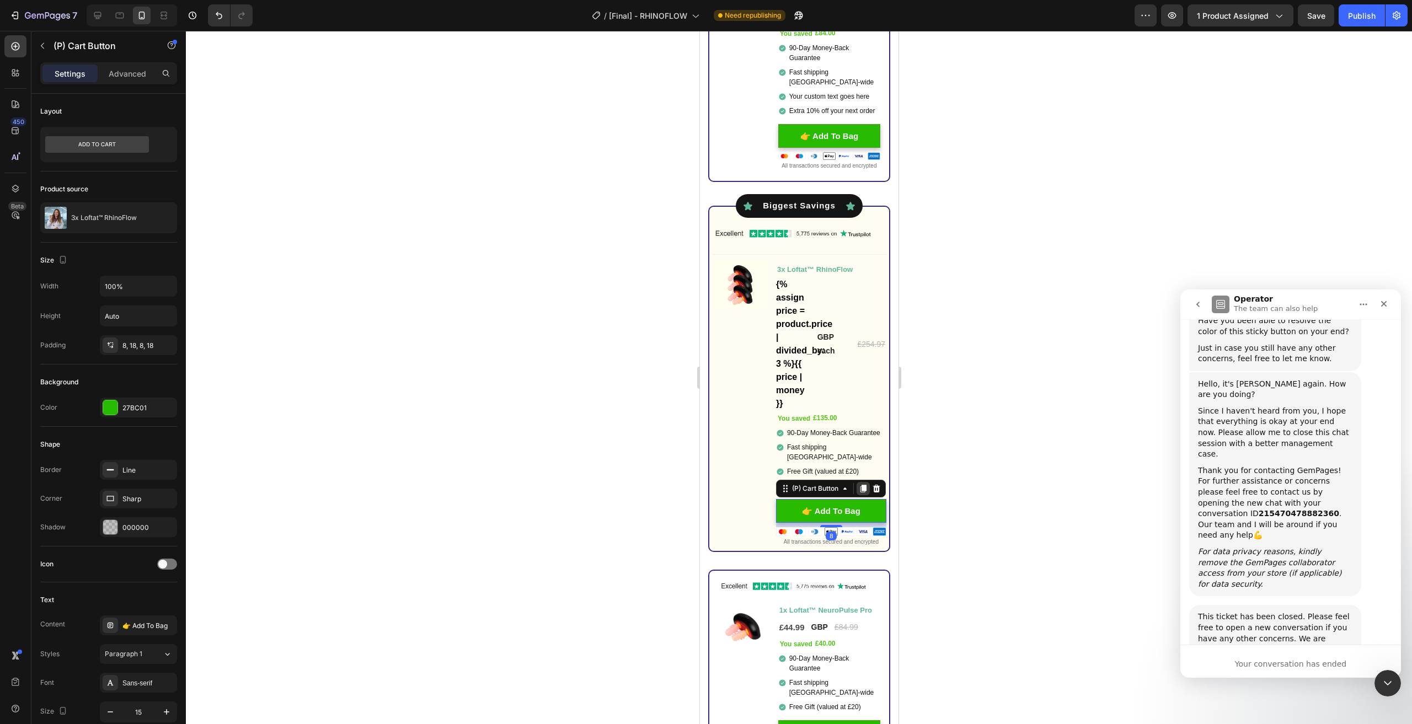
click at [860, 493] on icon at bounding box center [863, 490] width 6 height 8
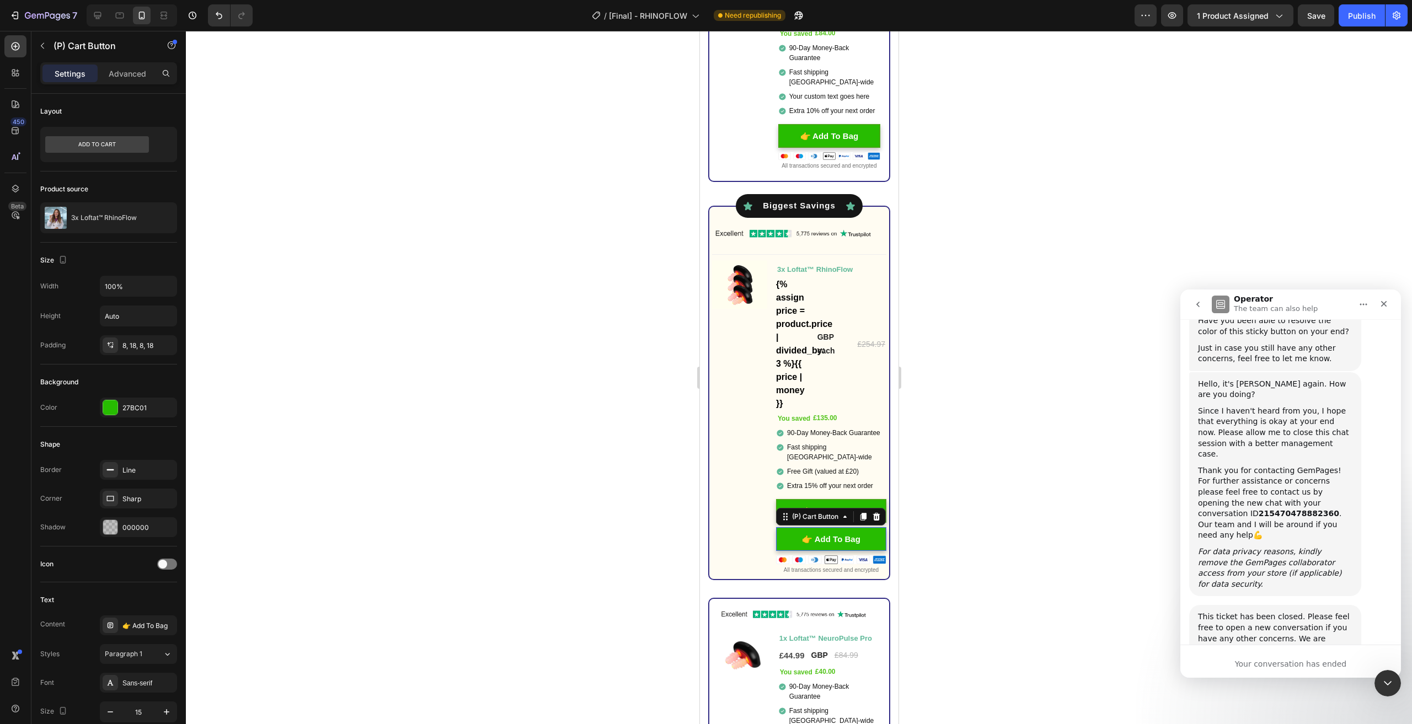
scroll to position [516, 0]
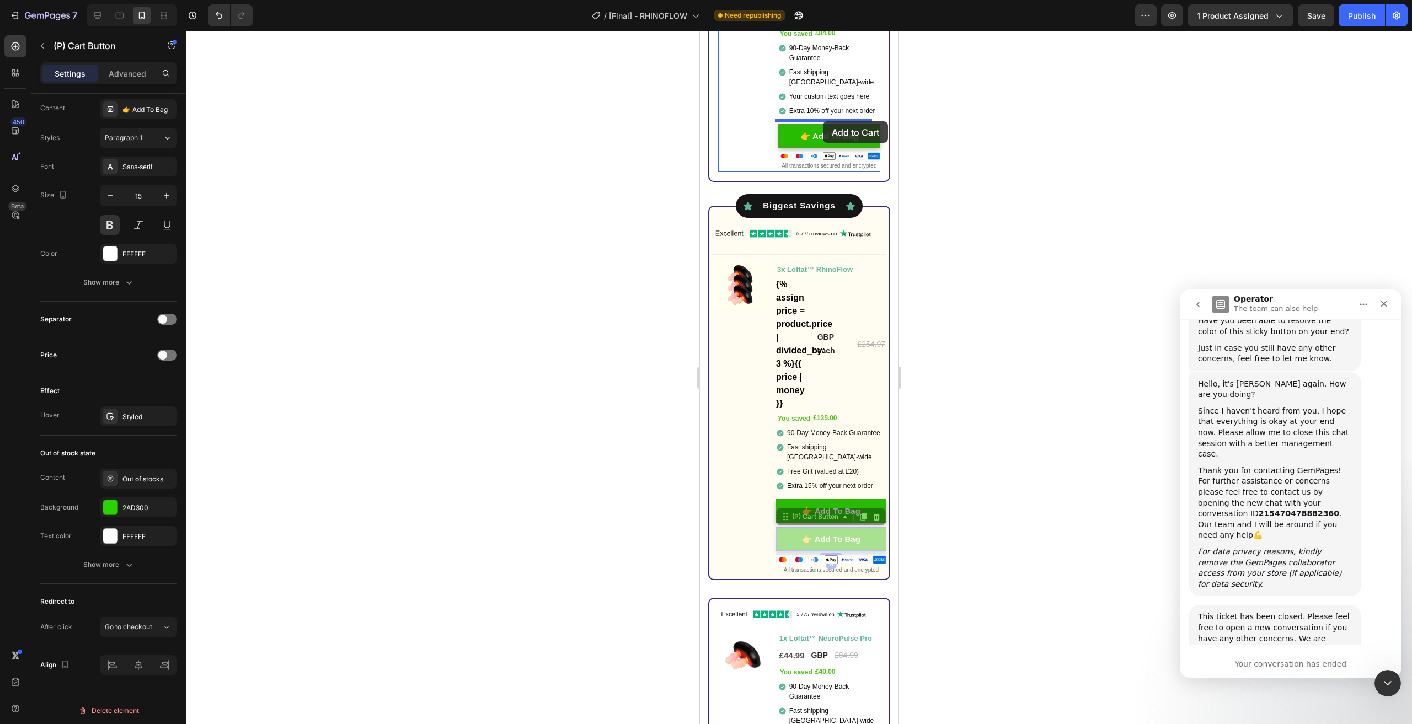
drag, startPoint x: 866, startPoint y: 545, endPoint x: 823, endPoint y: 121, distance: 425.4
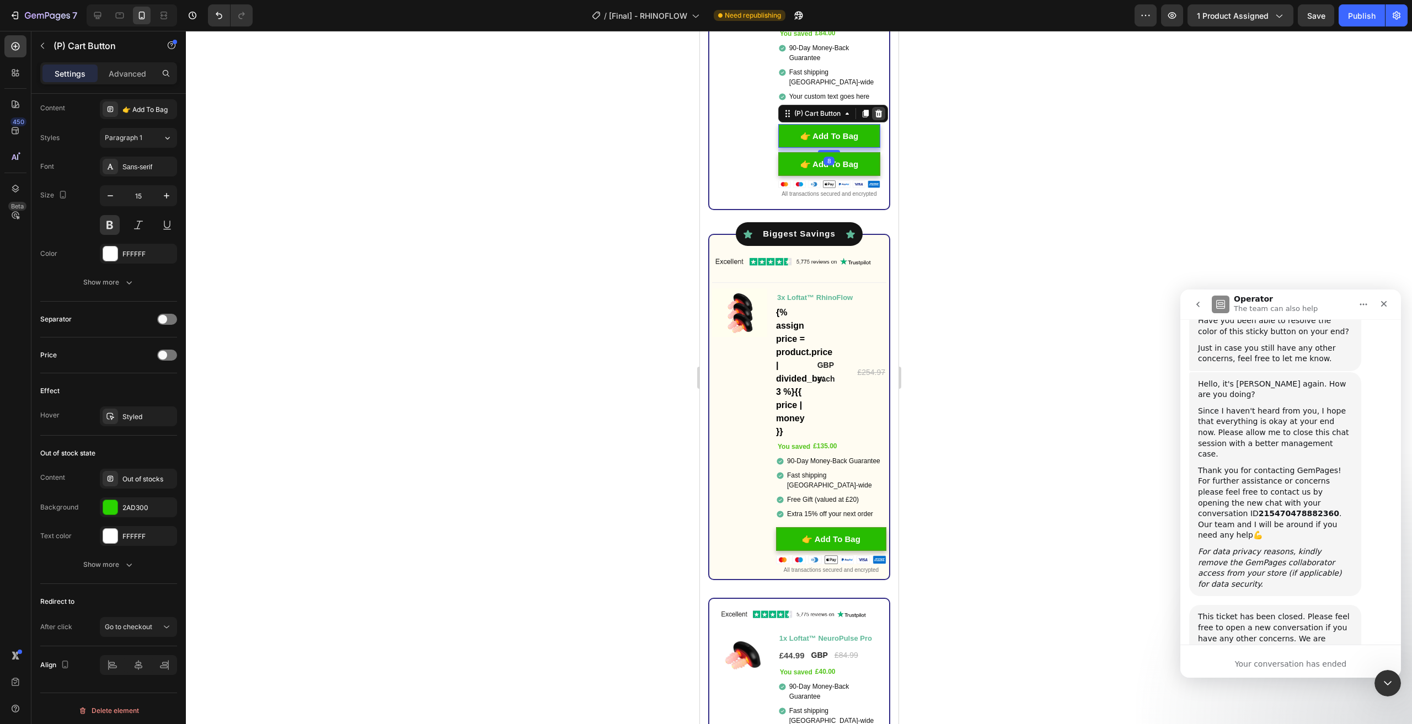
click at [878, 110] on icon at bounding box center [877, 114] width 7 height 8
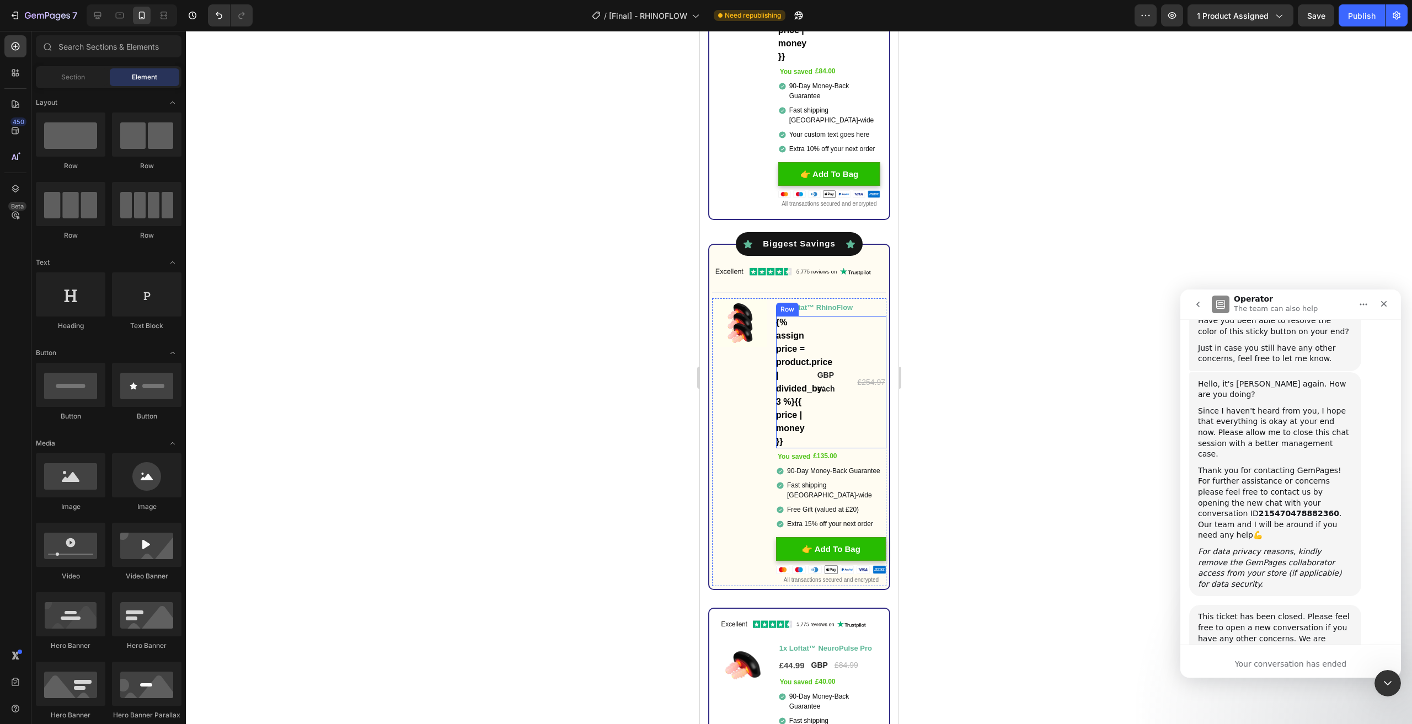
scroll to position [4524, 0]
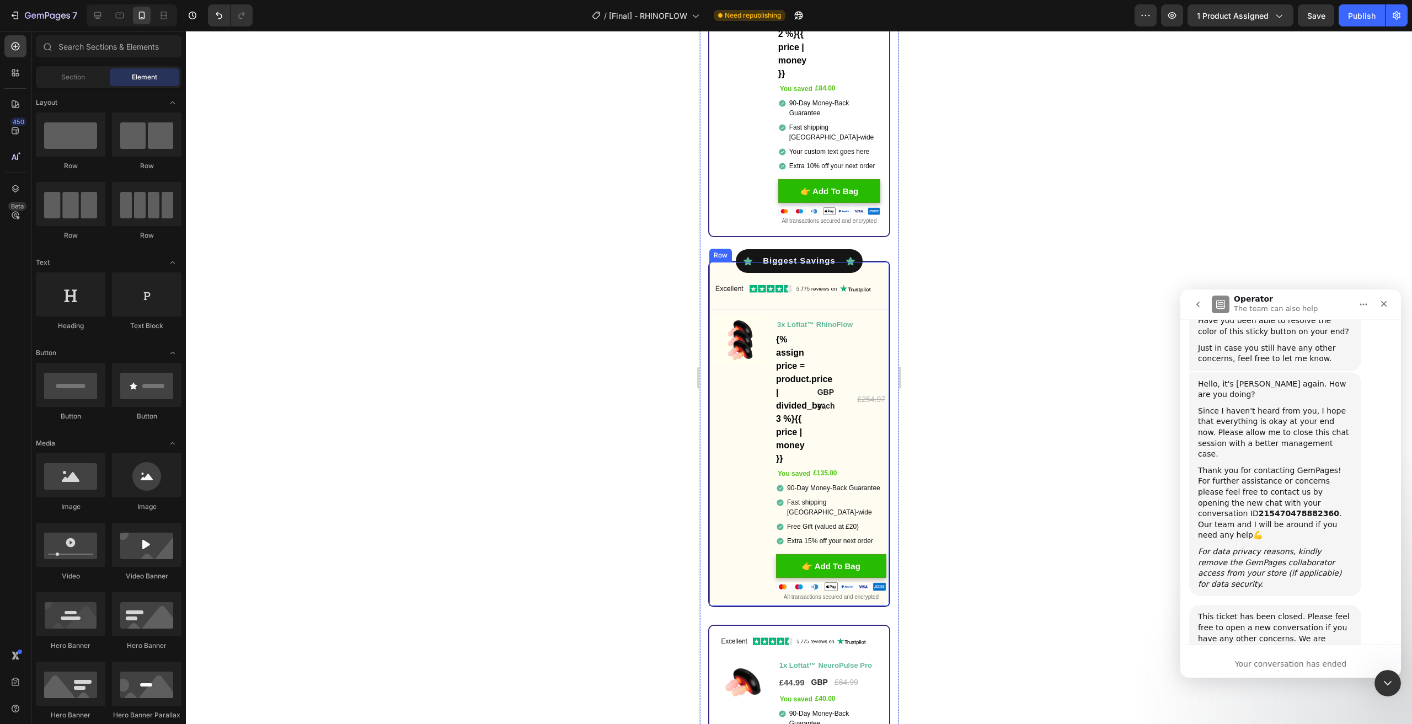
click at [1163, 298] on div at bounding box center [799, 378] width 1226 height 694
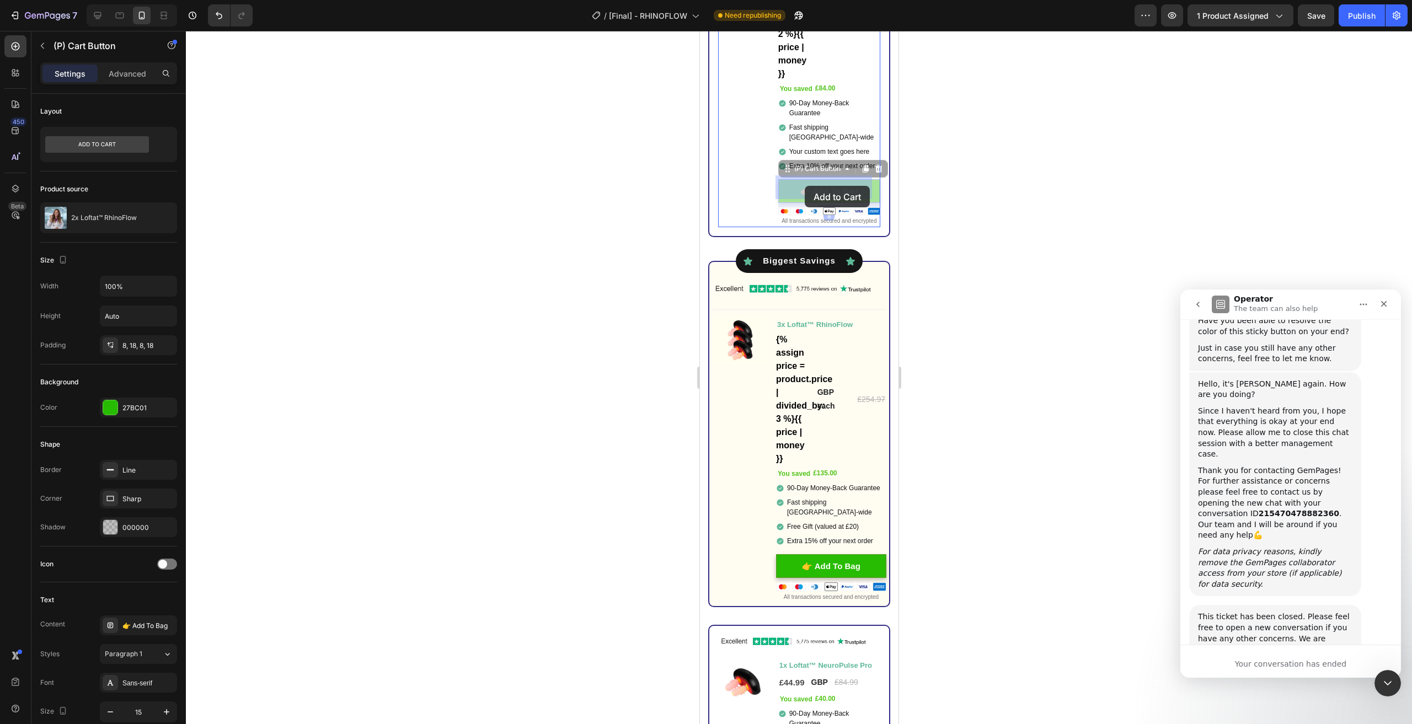
drag, startPoint x: 860, startPoint y: 189, endPoint x: 804, endPoint y: 186, distance: 55.3
click at [925, 138] on div at bounding box center [799, 378] width 1226 height 694
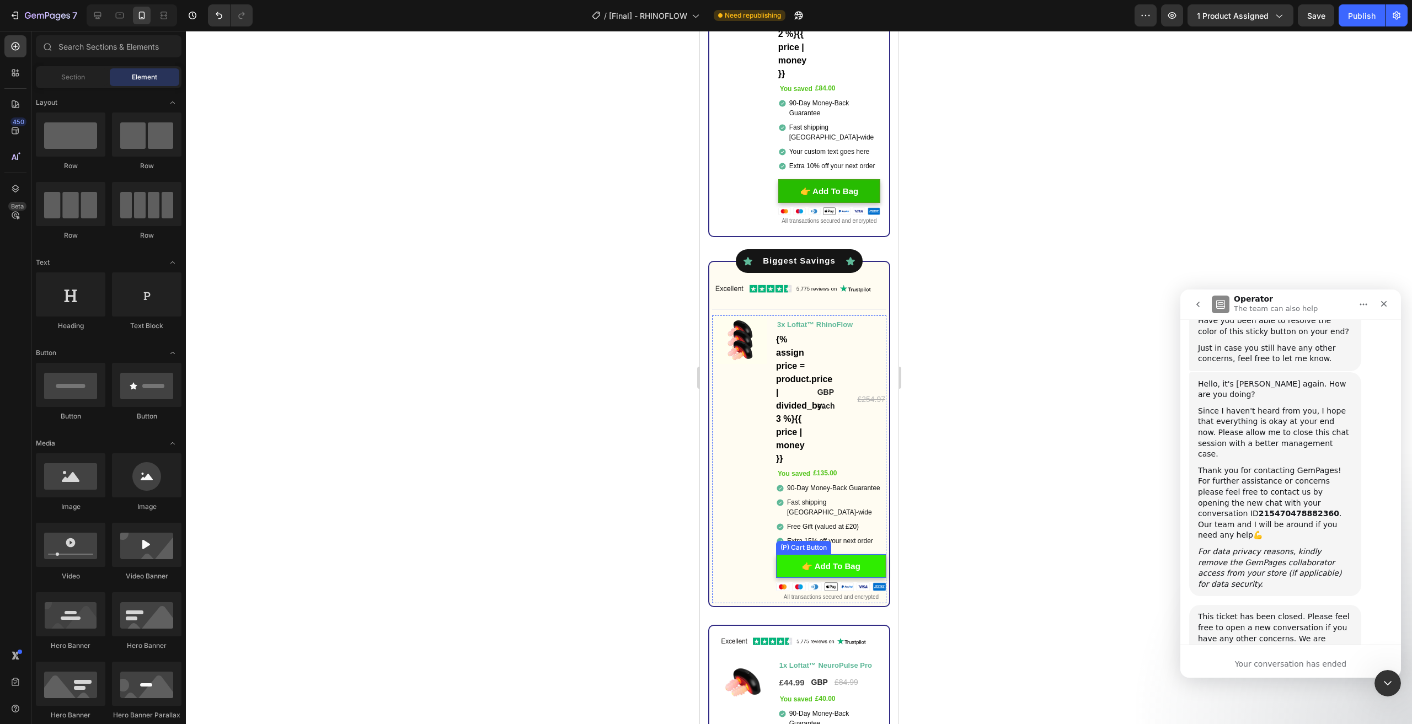
click at [874, 569] on button "👉 Add To Bag" at bounding box center [831, 566] width 110 height 24
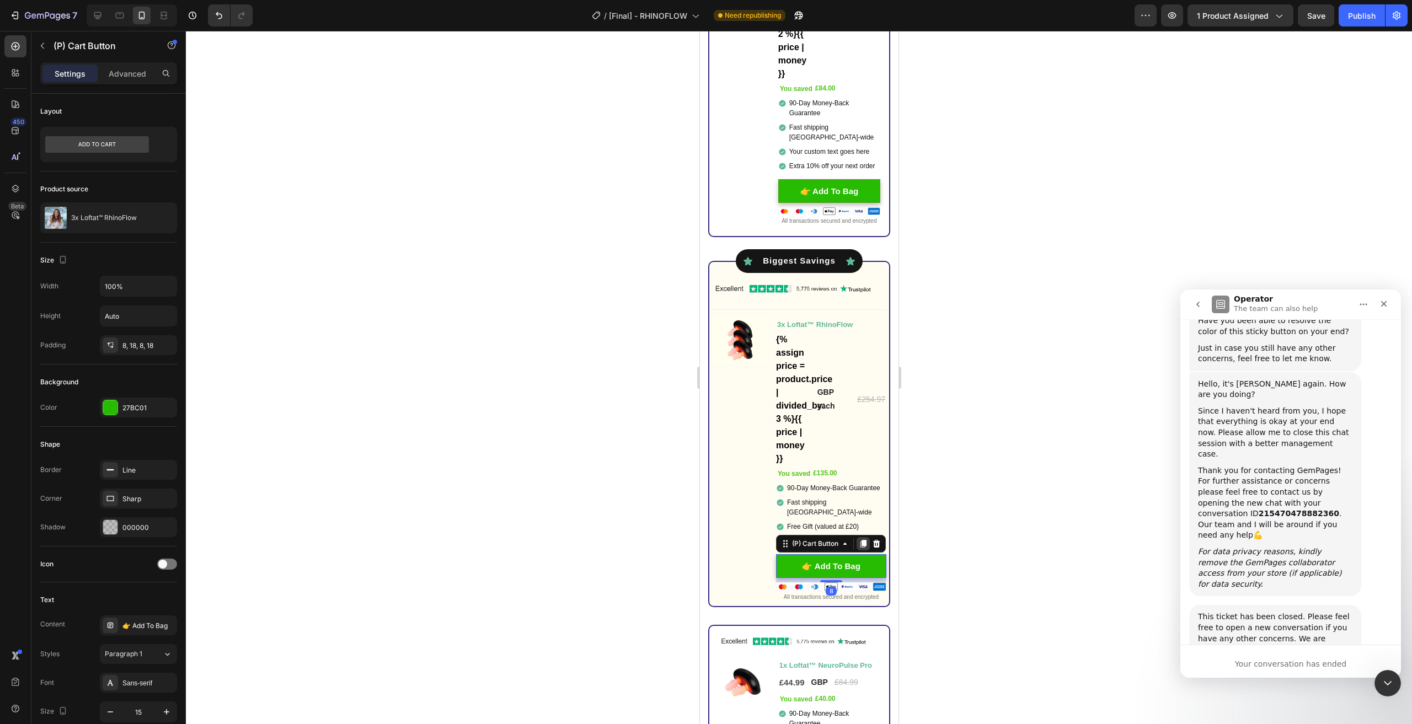
click at [858, 548] on icon at bounding box center [862, 544] width 9 height 9
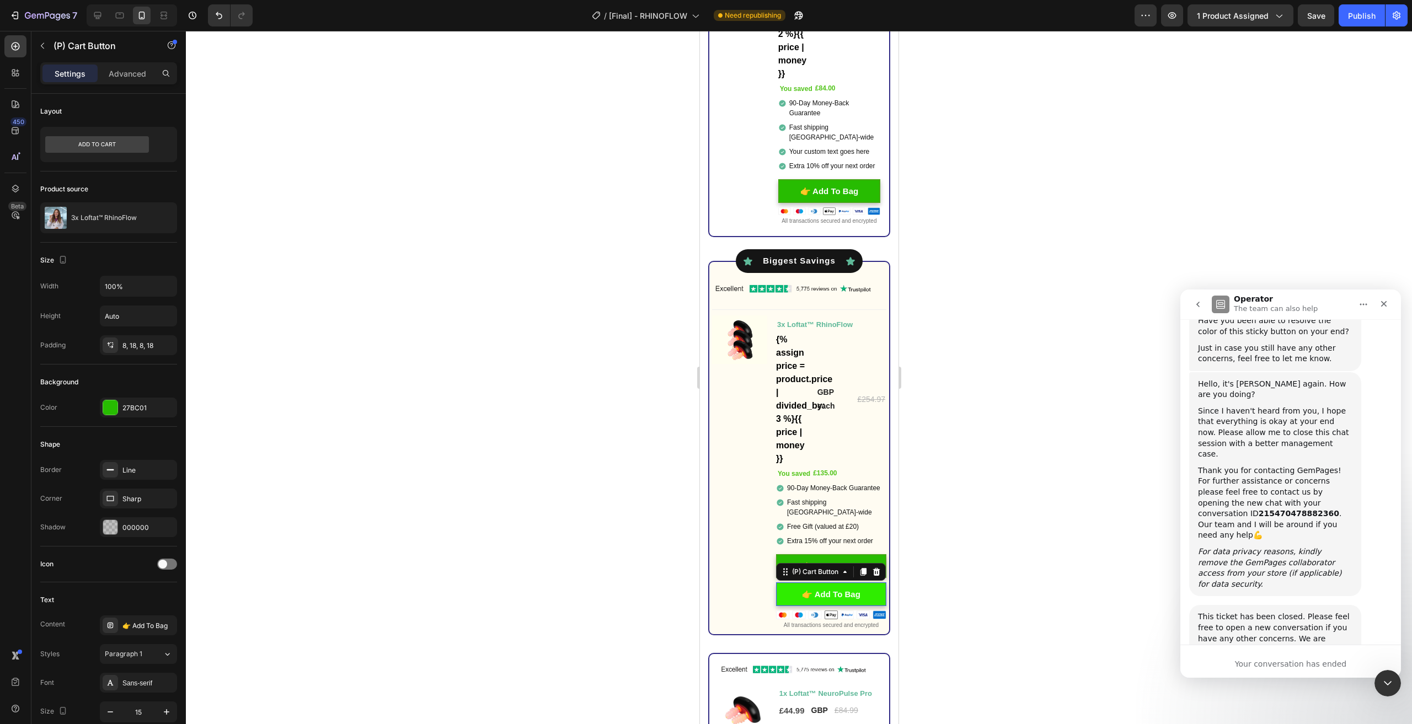
scroll to position [516, 0]
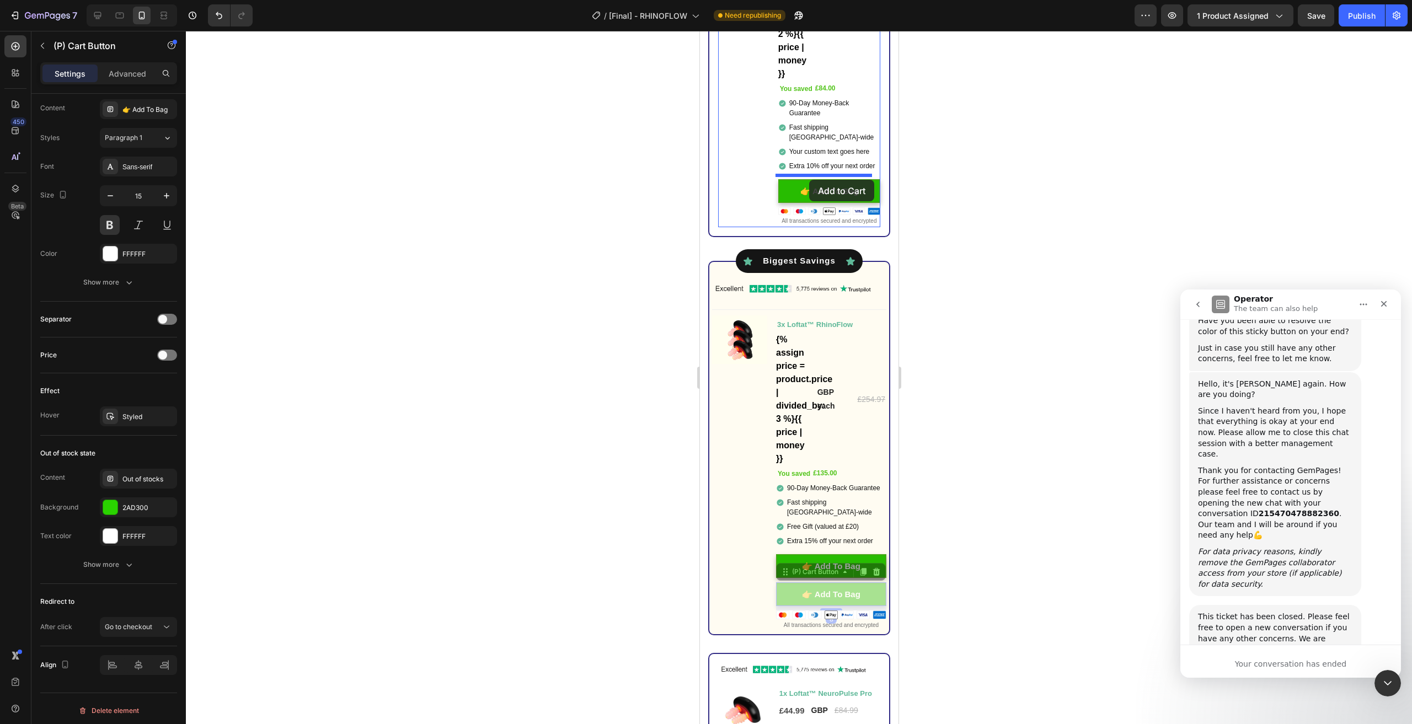
drag, startPoint x: 866, startPoint y: 597, endPoint x: 809, endPoint y: 180, distance: 421.0
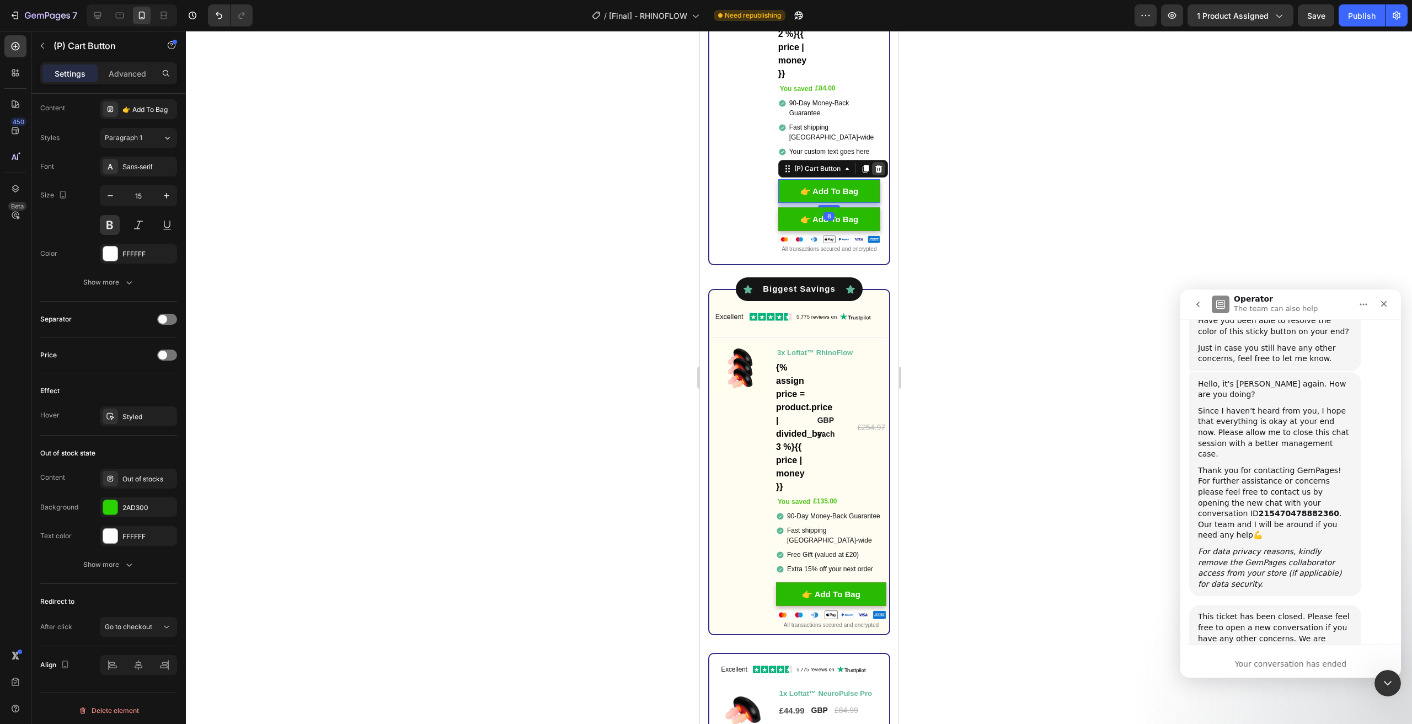
click at [882, 165] on div at bounding box center [878, 168] width 13 height 13
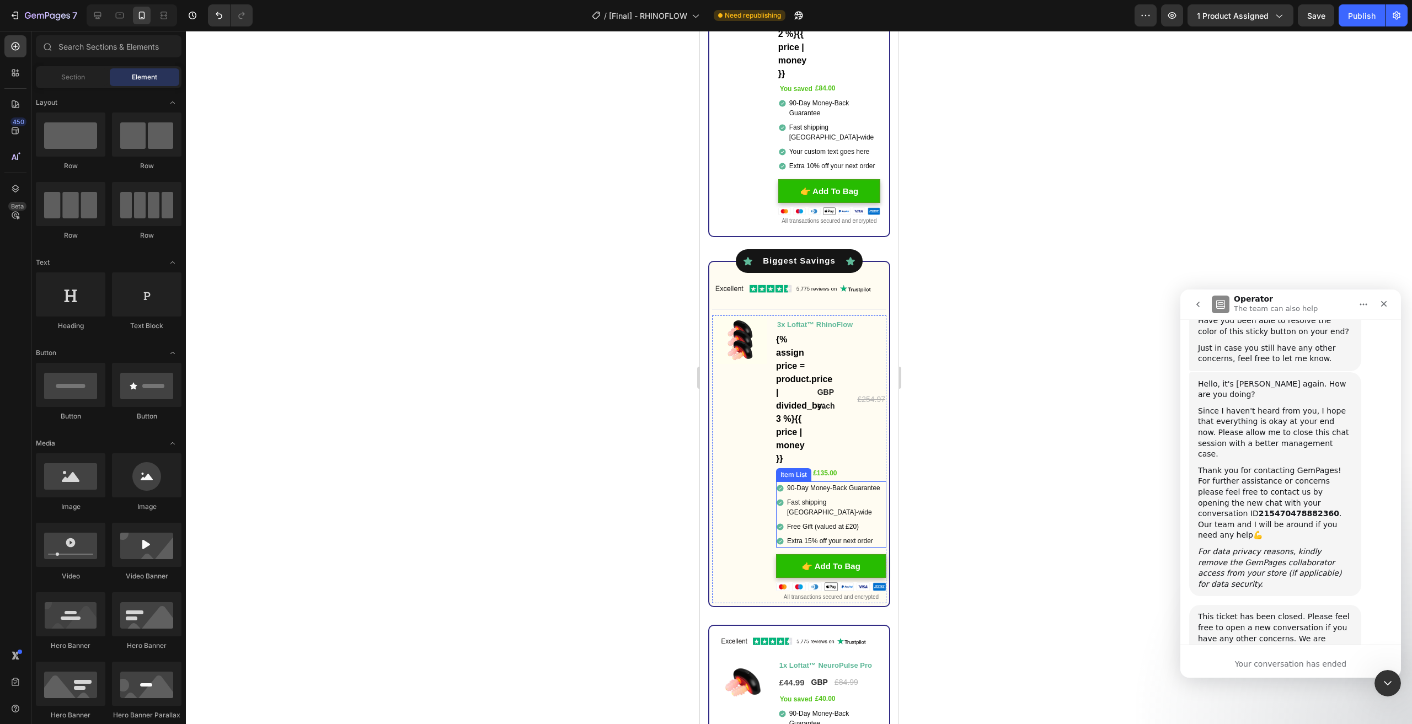
click at [819, 527] on p "Free Gift (valued at £20)" at bounding box center [836, 527] width 98 height 10
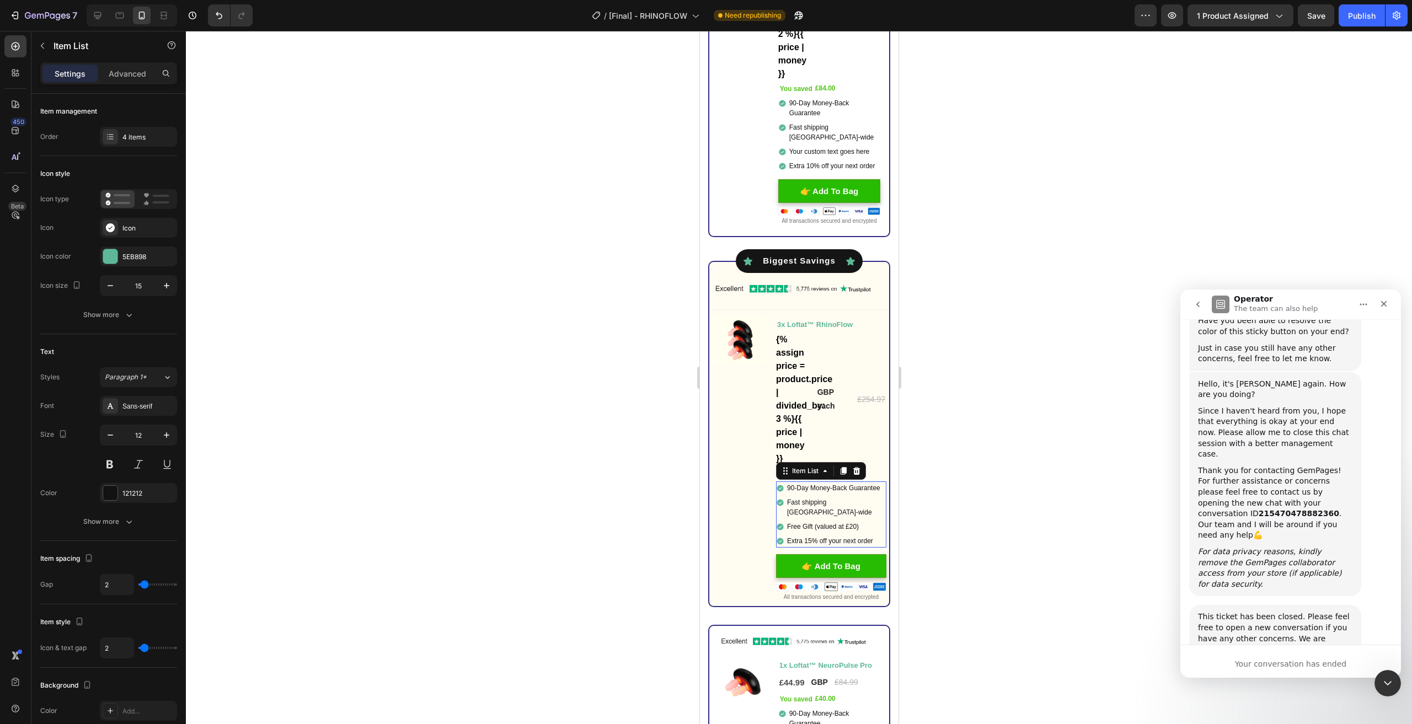
click at [822, 528] on p "Free Gift (valued at £20)" at bounding box center [836, 527] width 98 height 10
click at [828, 529] on p "Free Gift (valued at £20)" at bounding box center [836, 527] width 98 height 10
copy p "Free Gift (valued at £20)"
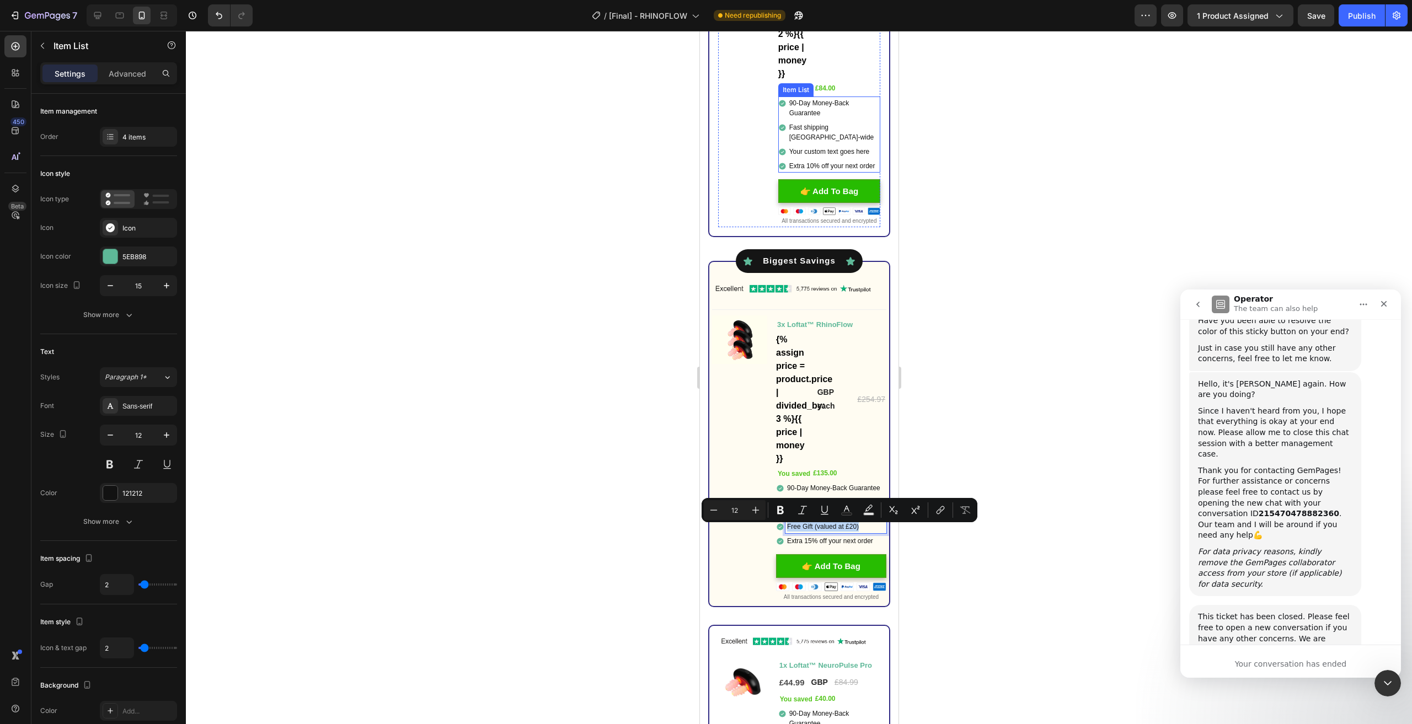
click at [825, 145] on div "Your custom text goes here" at bounding box center [833, 151] width 93 height 13
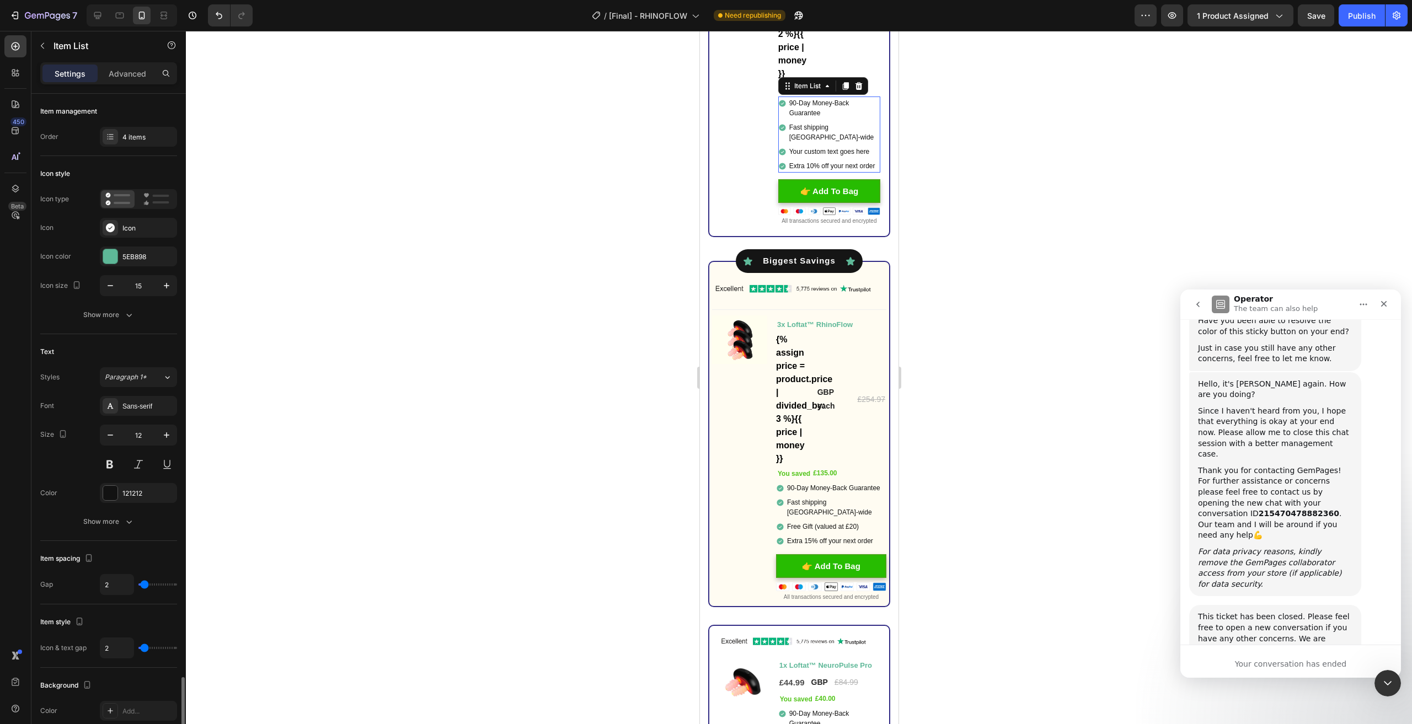
scroll to position [353, 0]
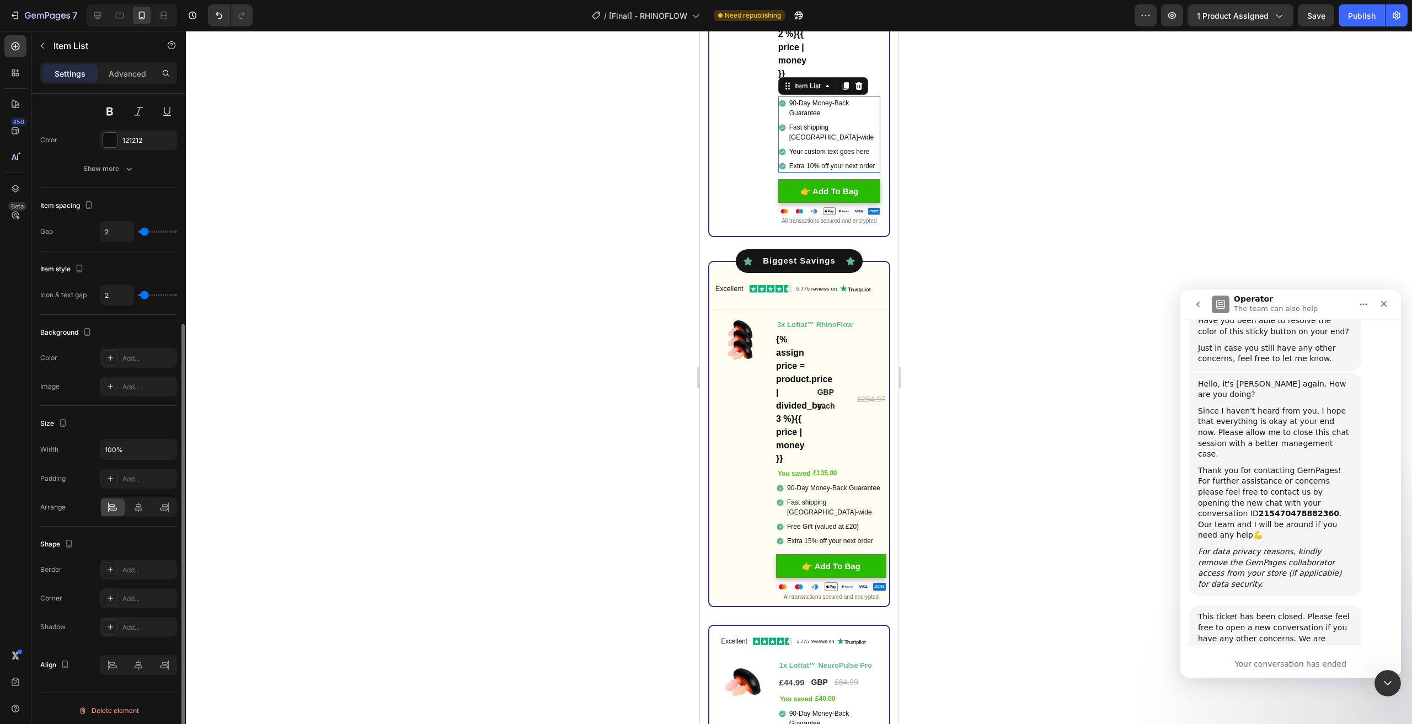
click at [831, 145] on div "Your custom text goes here" at bounding box center [833, 151] width 93 height 13
click at [950, 190] on div at bounding box center [799, 378] width 1226 height 694
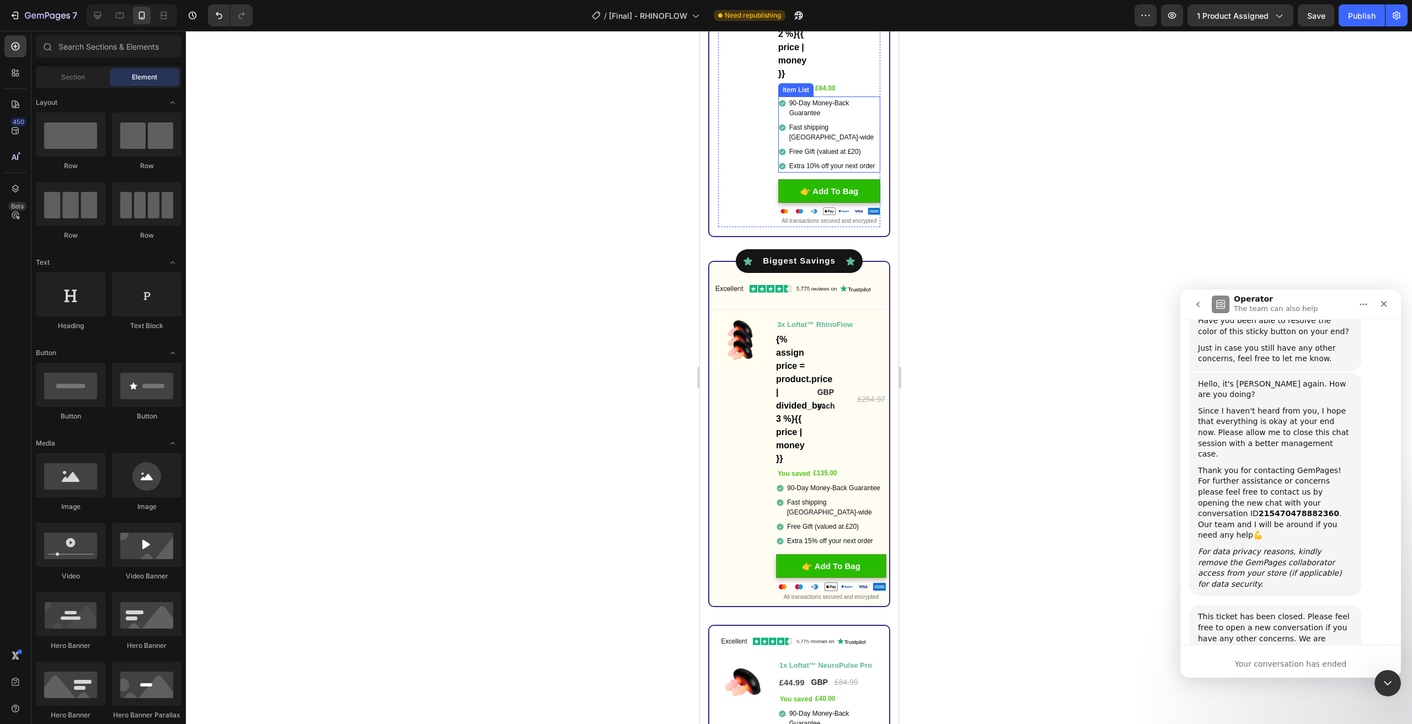
click at [847, 163] on p "Extra 10% off your next order" at bounding box center [833, 166] width 89 height 10
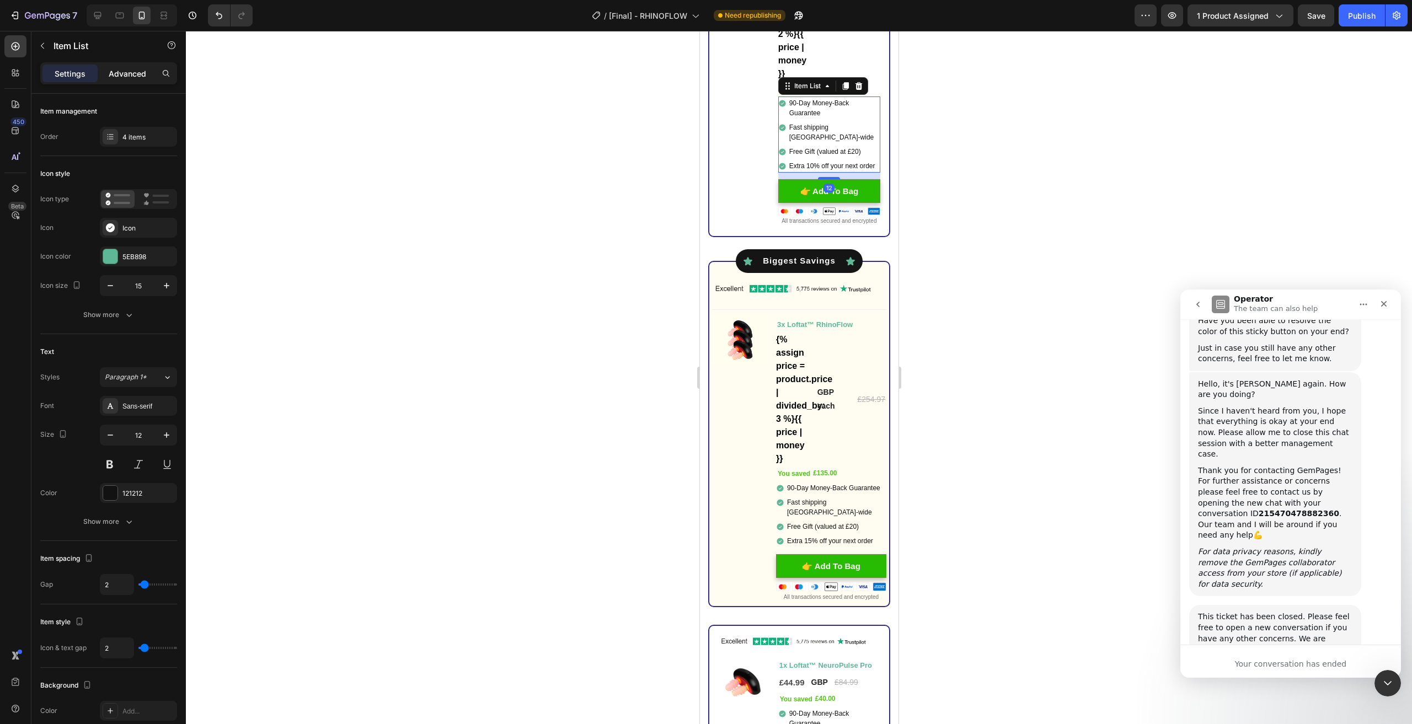
click at [122, 82] on div "Advanced" at bounding box center [127, 74] width 55 height 18
type input "100%"
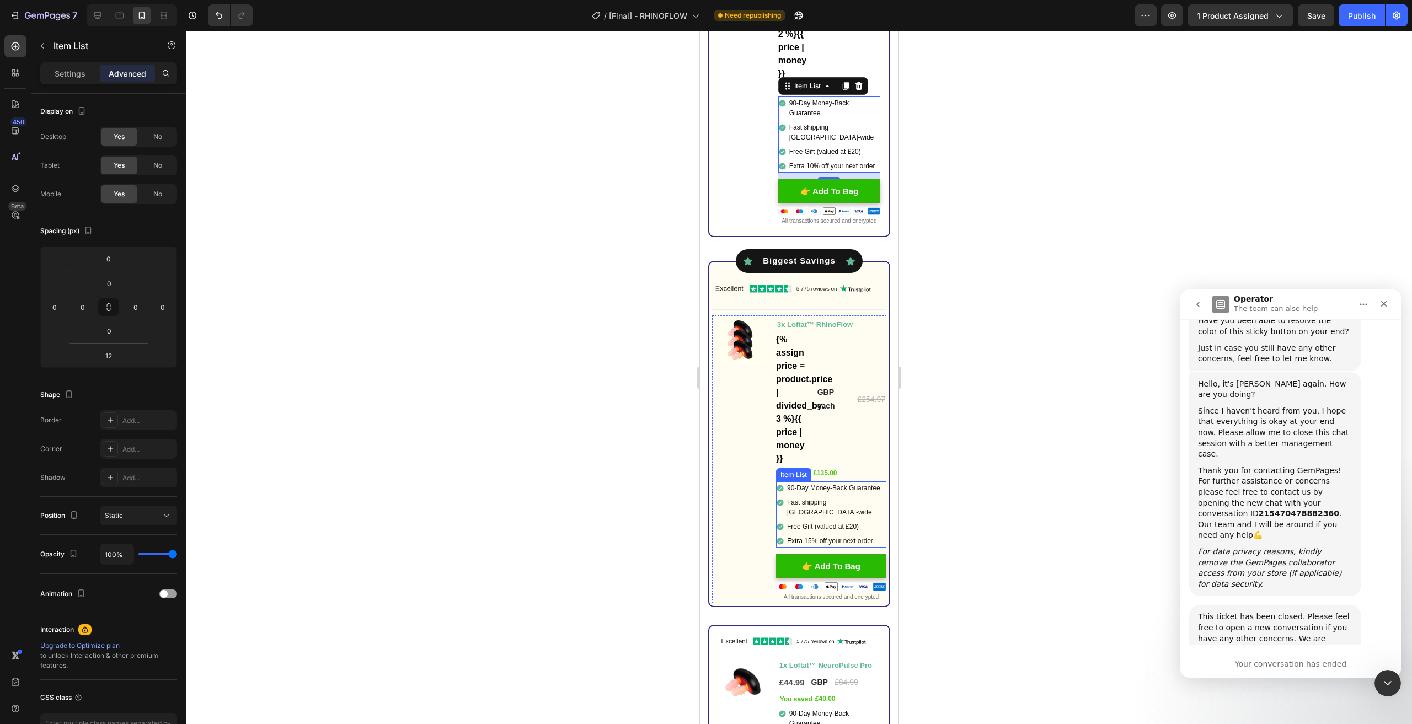
click at [777, 495] on div "90-Day Money-Back Guarantee" at bounding box center [831, 488] width 110 height 13
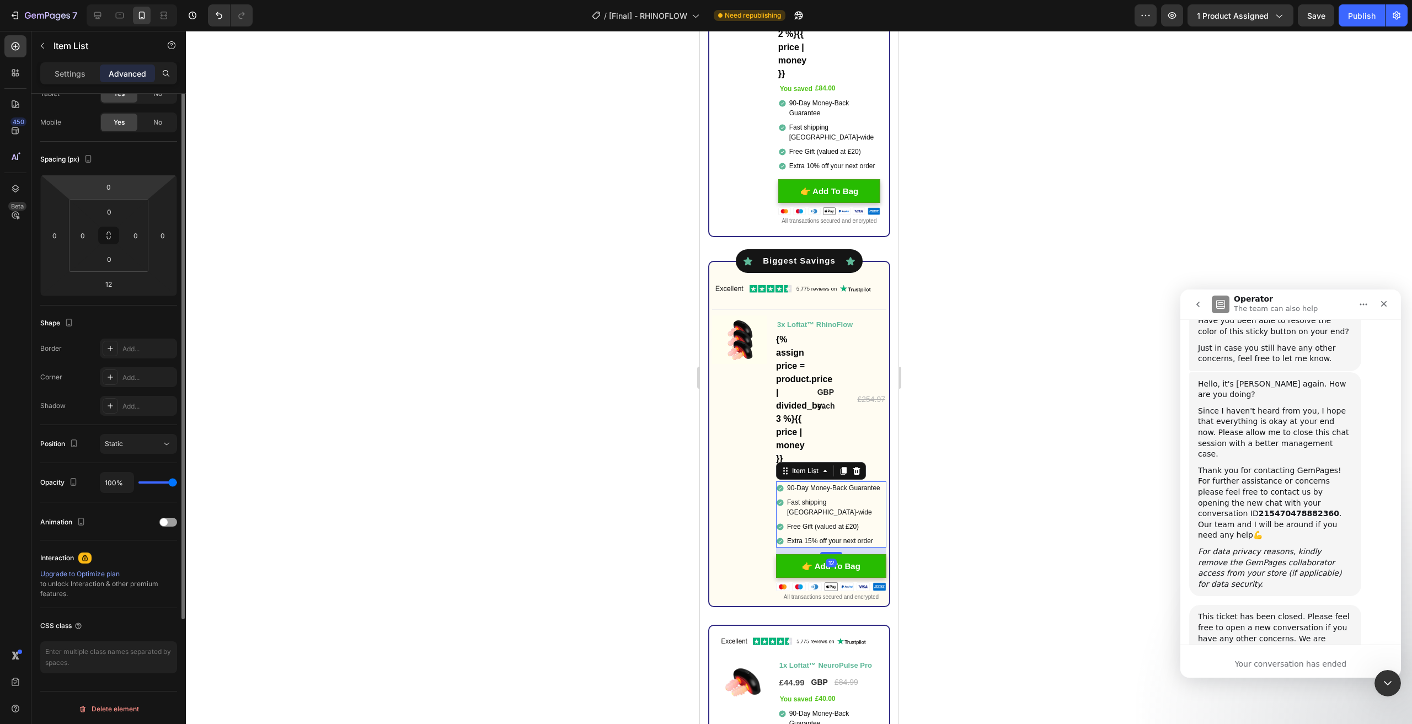
scroll to position [0, 0]
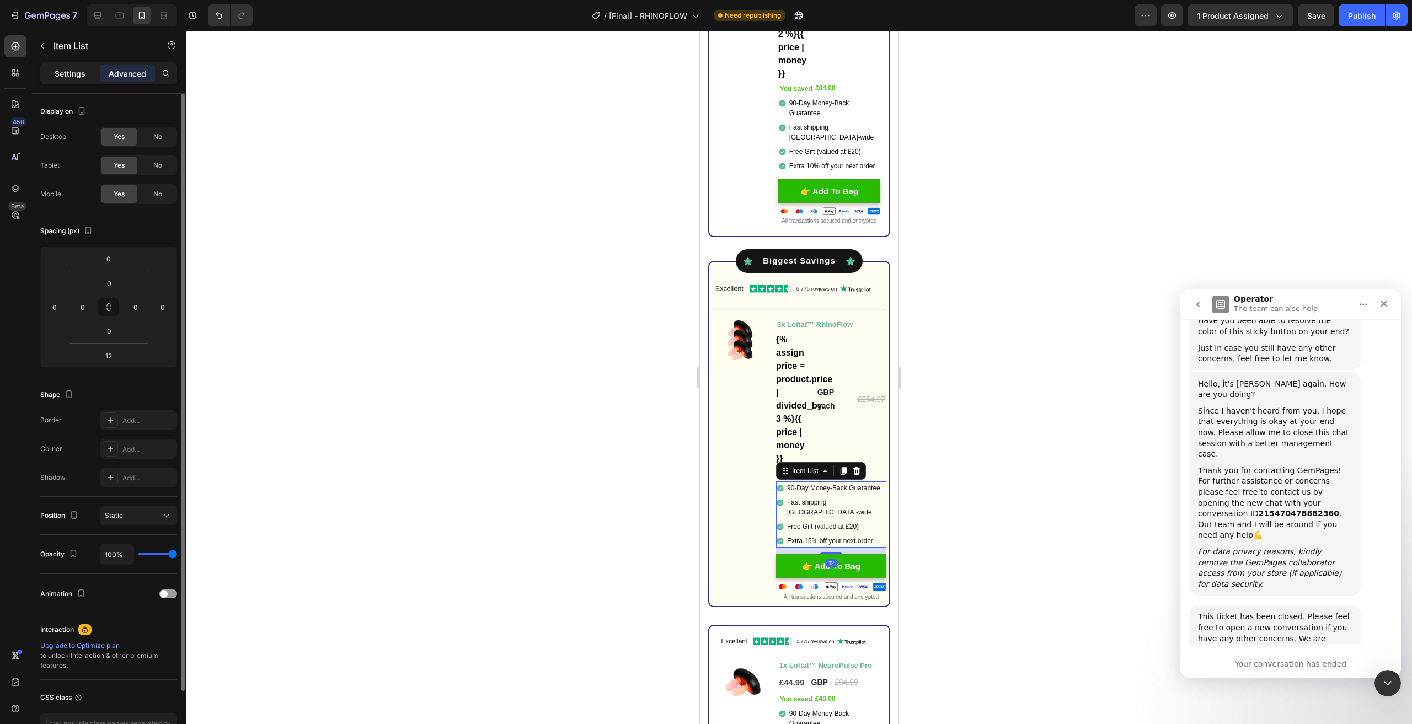
click at [82, 78] on p "Settings" at bounding box center [70, 74] width 31 height 12
type input "2"
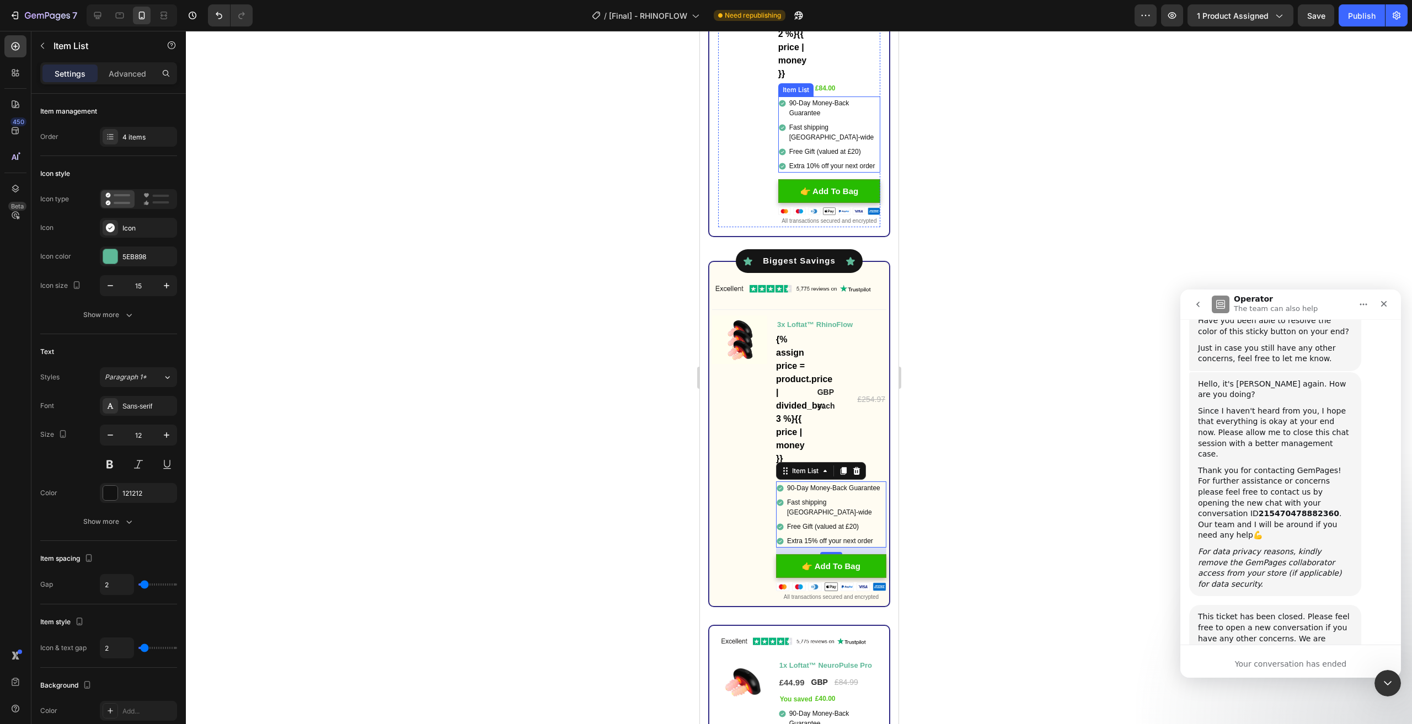
click at [782, 110] on div "90-Day Money-Back Guarantee" at bounding box center [829, 108] width 102 height 23
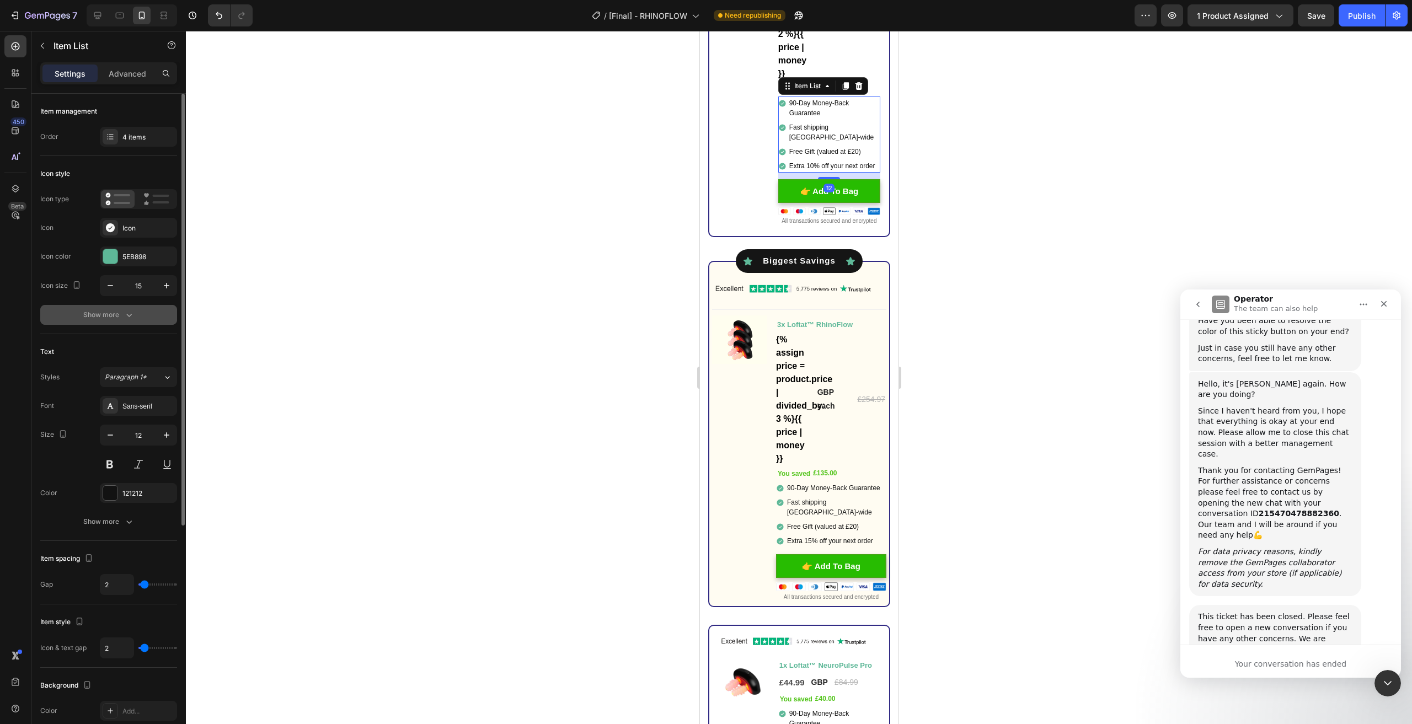
click at [135, 314] on button "Show more" at bounding box center [108, 315] width 137 height 20
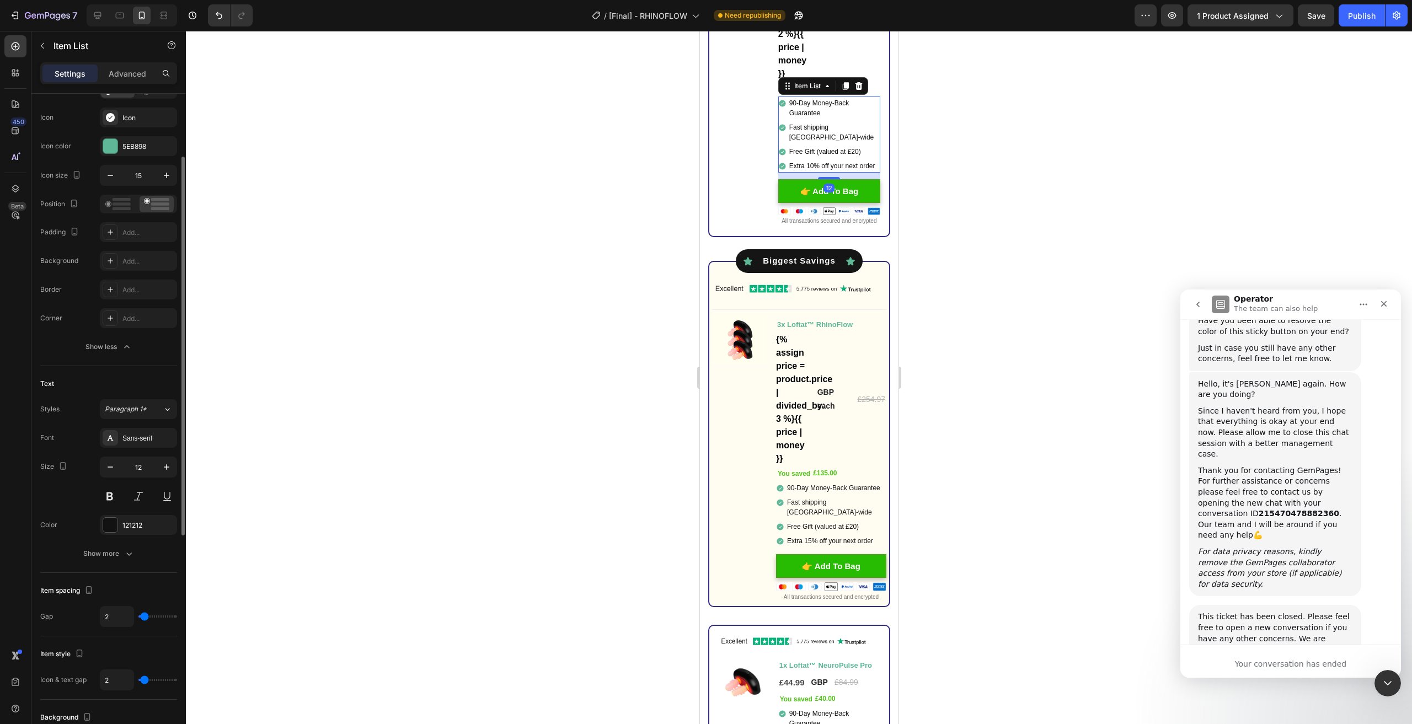
scroll to position [276, 0]
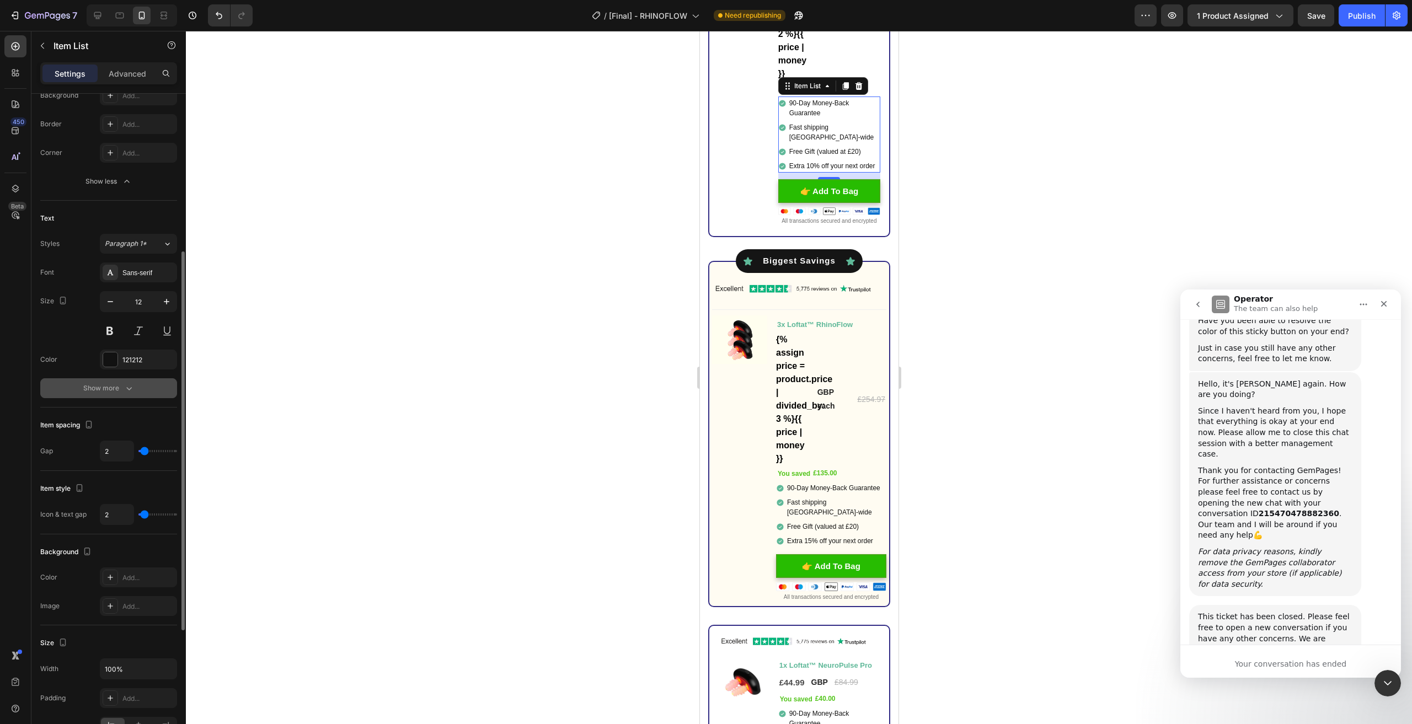
click at [124, 383] on icon "button" at bounding box center [129, 388] width 11 height 11
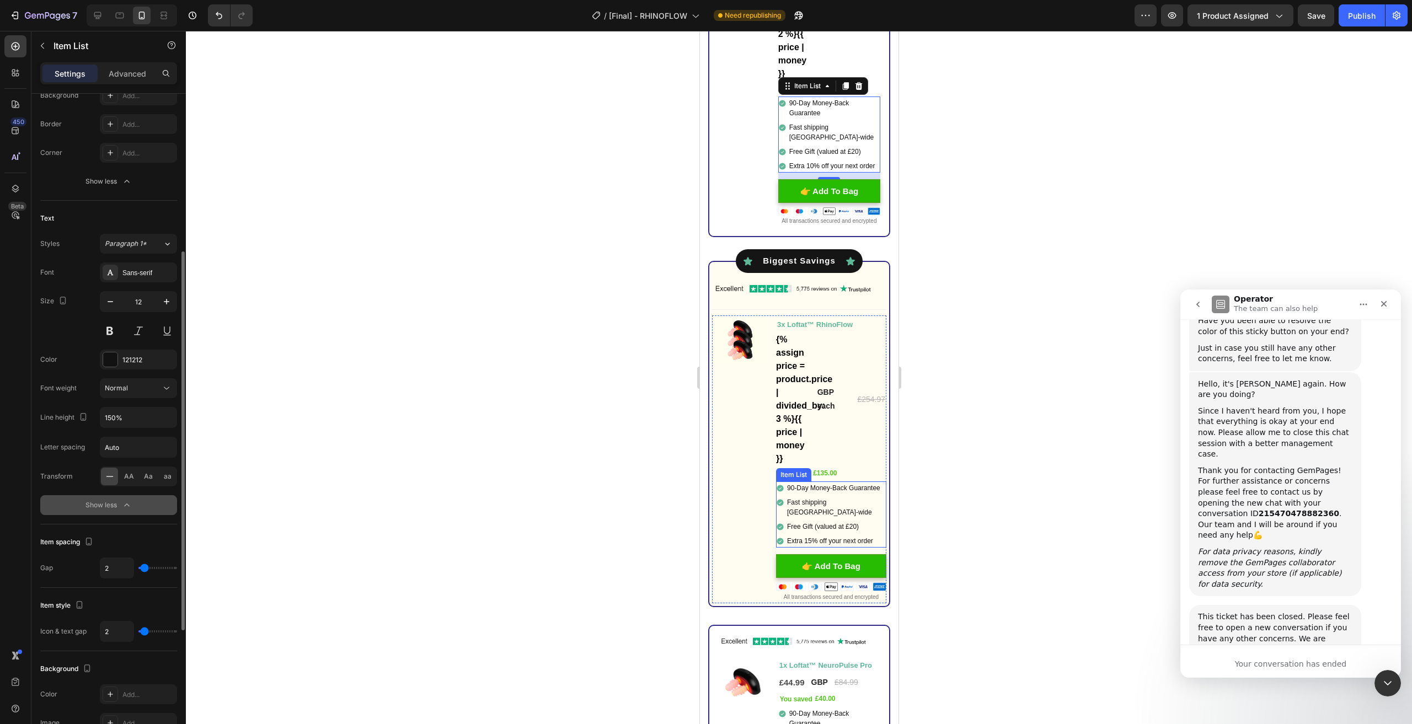
click at [776, 495] on div "90-Day Money-Back Guarantee" at bounding box center [831, 488] width 110 height 13
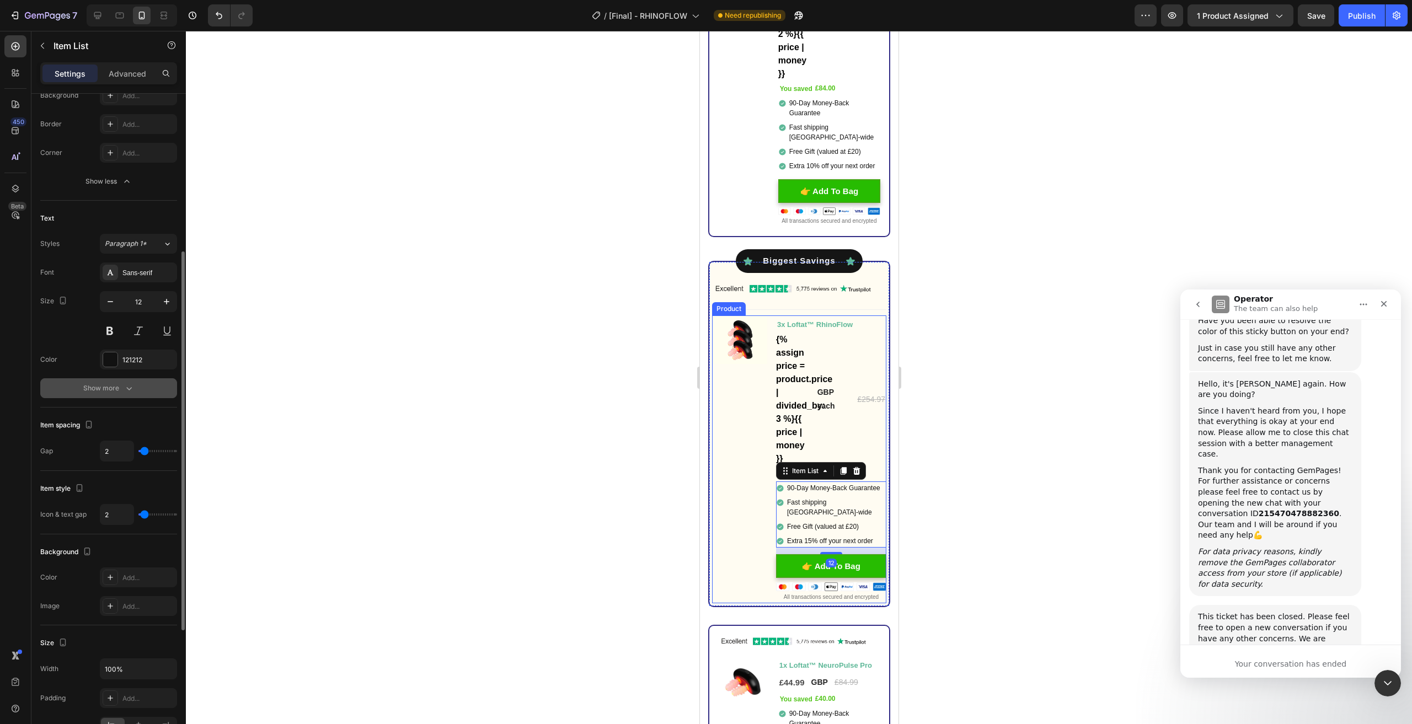
click at [128, 386] on icon "button" at bounding box center [129, 388] width 11 height 11
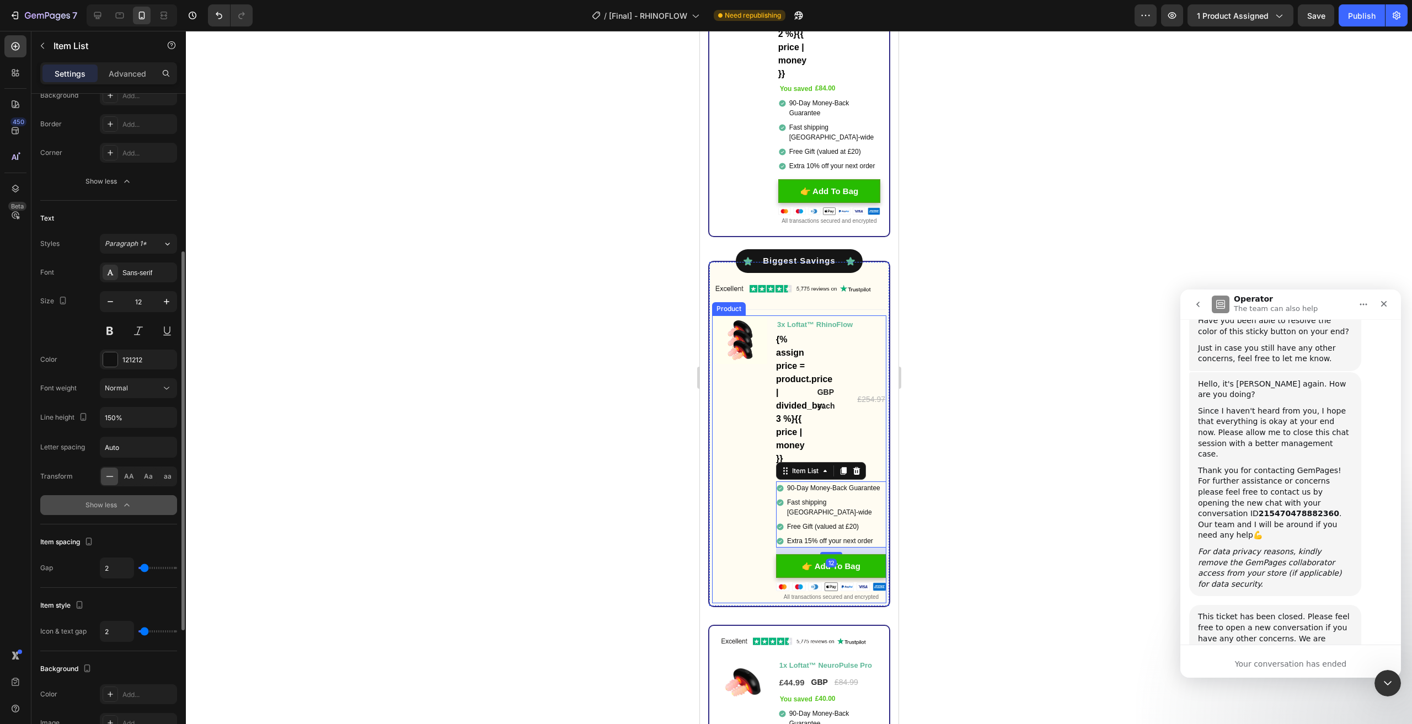
scroll to position [221, 0]
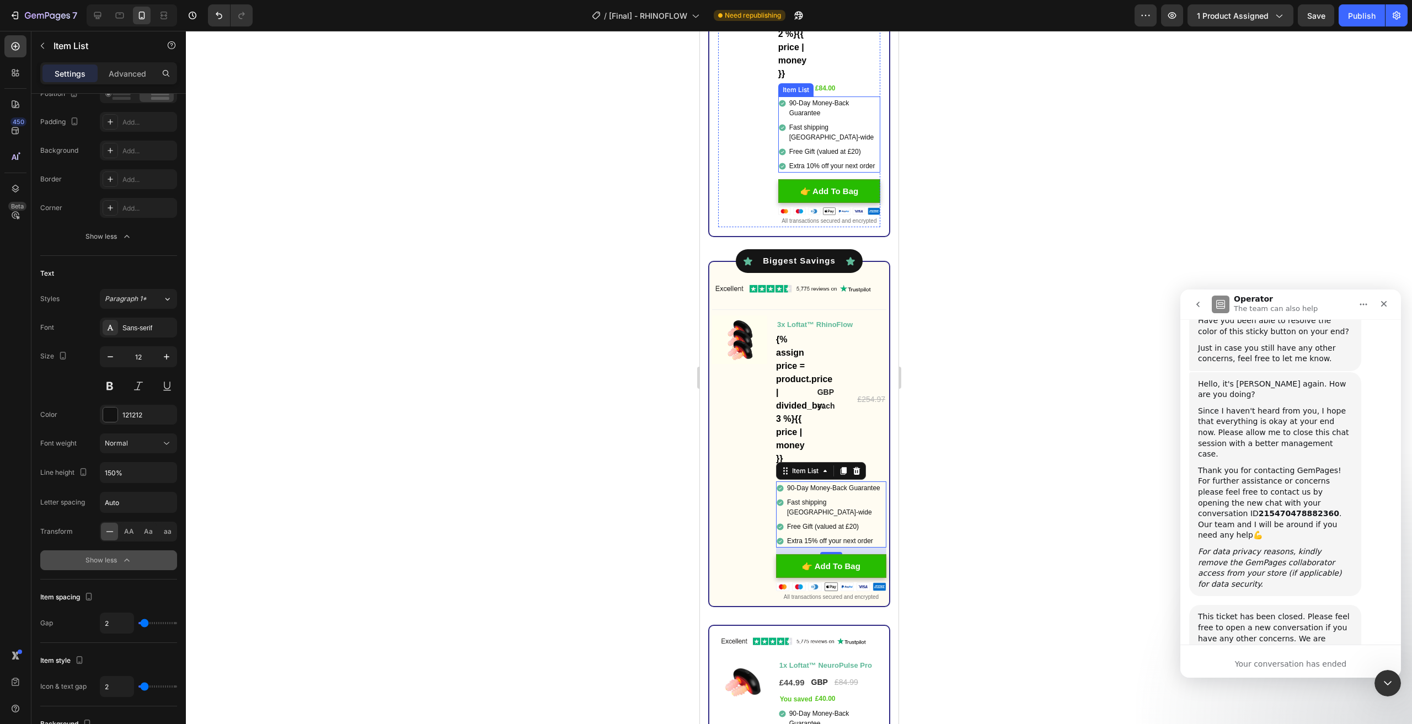
click at [778, 159] on div "Extra 10% off your next order" at bounding box center [829, 165] width 102 height 13
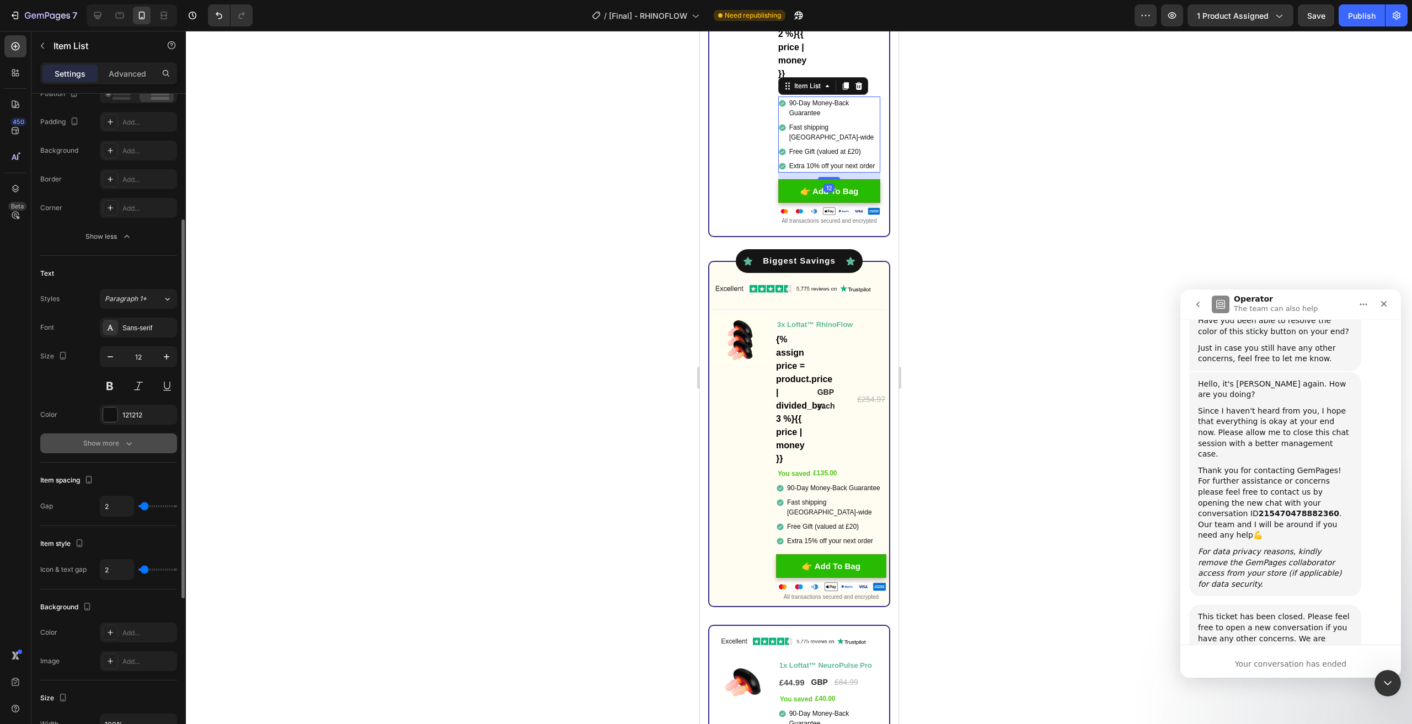
click at [143, 442] on button "Show more" at bounding box center [108, 444] width 137 height 20
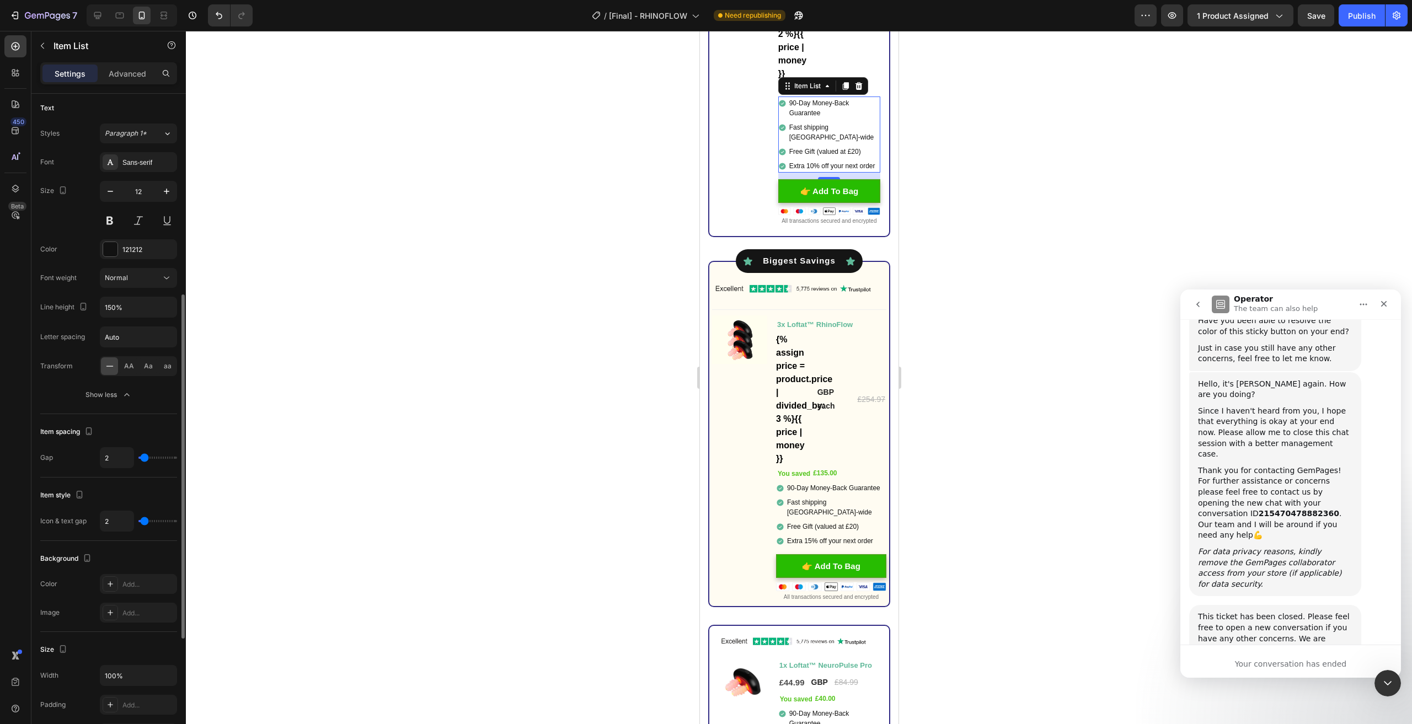
scroll to position [441, 0]
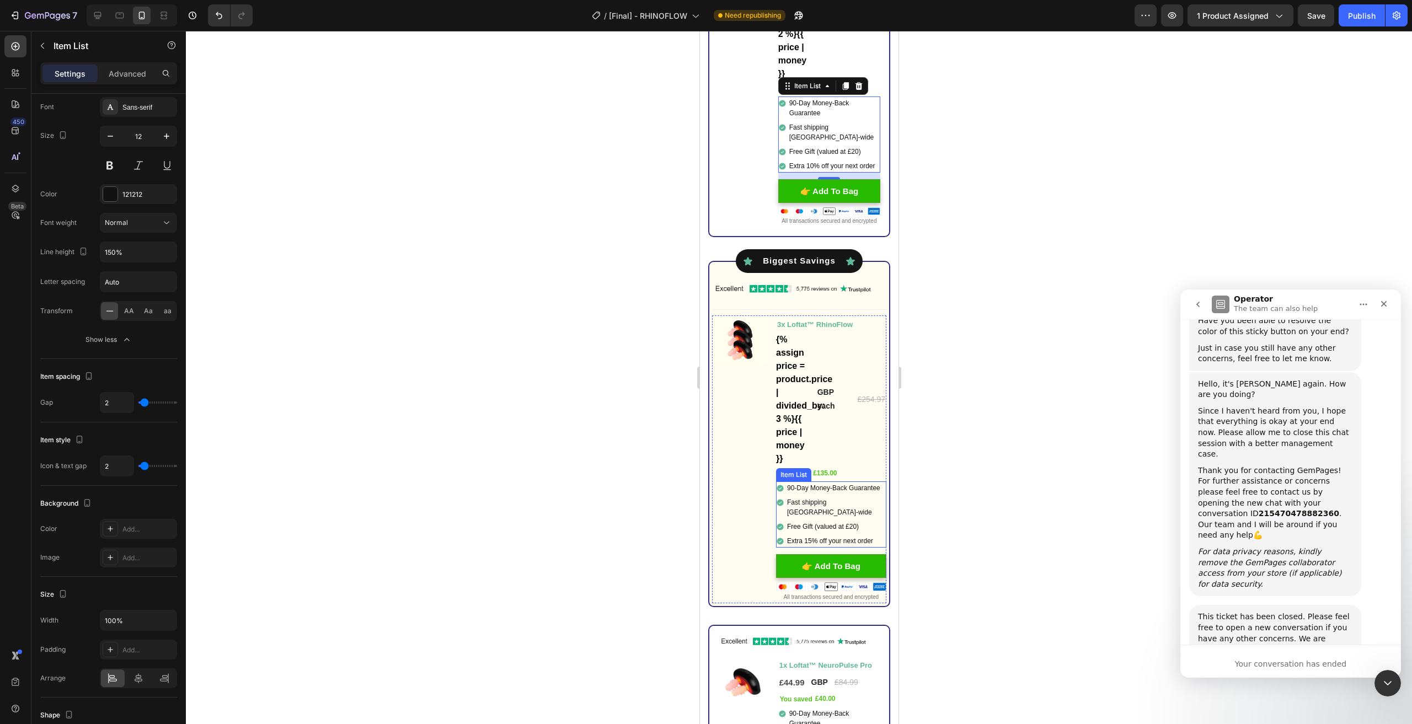
click at [777, 495] on div "90-Day Money-Back Guarantee" at bounding box center [831, 488] width 110 height 13
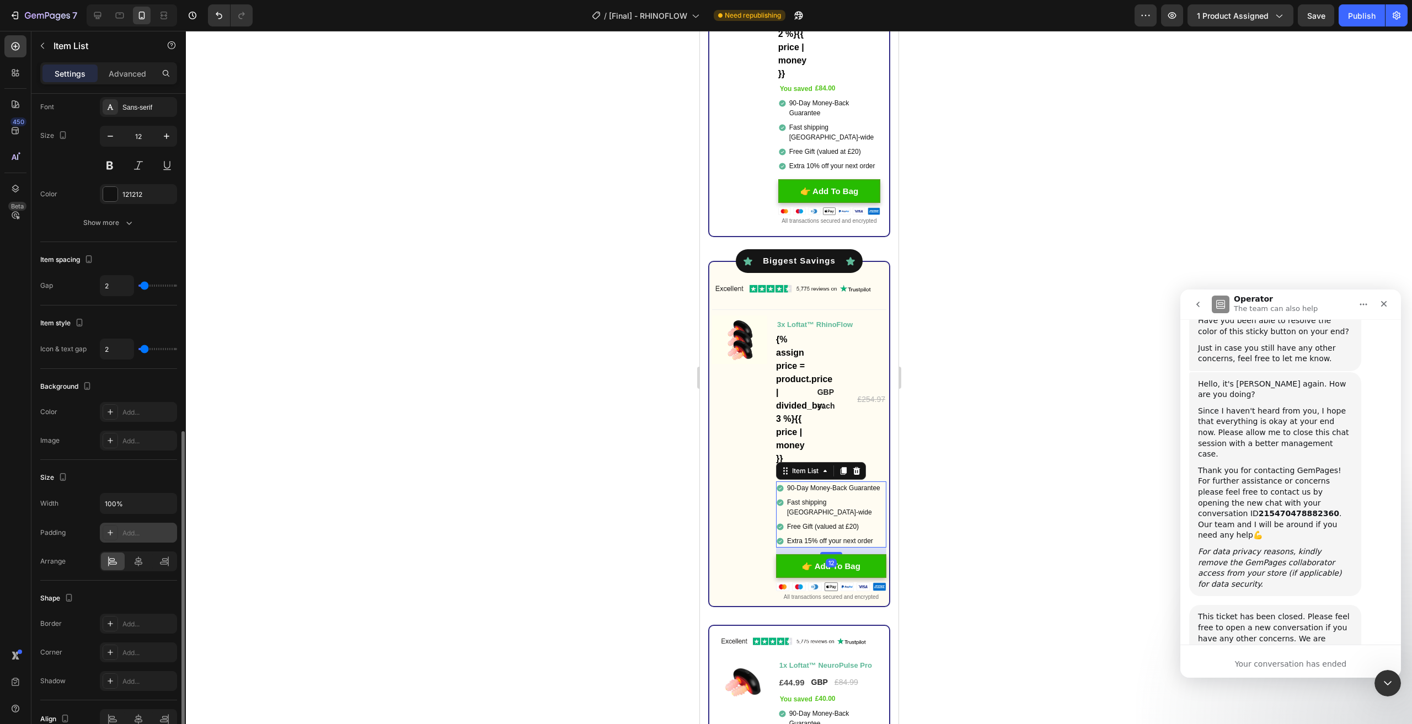
scroll to position [495, 0]
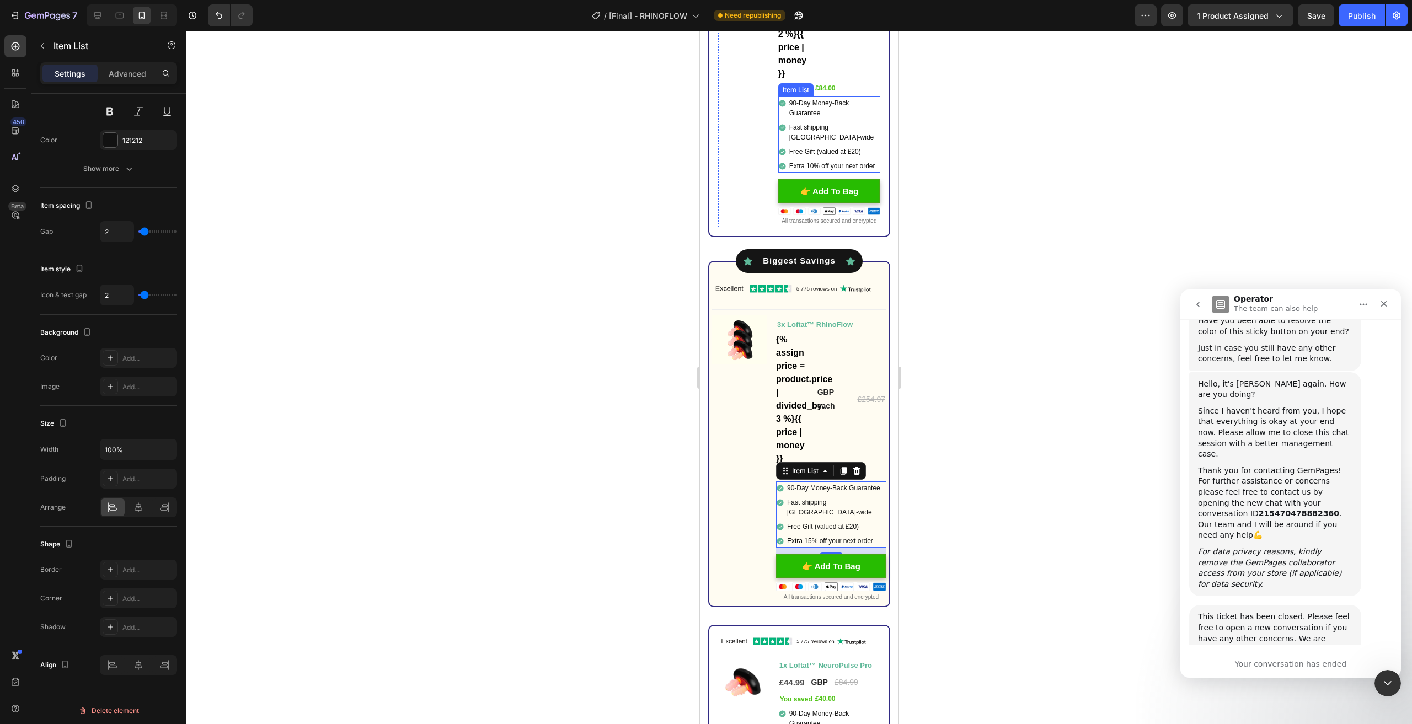
click at [778, 162] on icon at bounding box center [782, 166] width 8 height 8
click at [778, 495] on div "90-Day Money-Back Guarantee" at bounding box center [831, 488] width 110 height 13
click at [806, 543] on span "Extra 15% off your next order" at bounding box center [830, 541] width 86 height 8
click at [804, 542] on span "Extra 15% off your next order" at bounding box center [830, 541] width 86 height 8
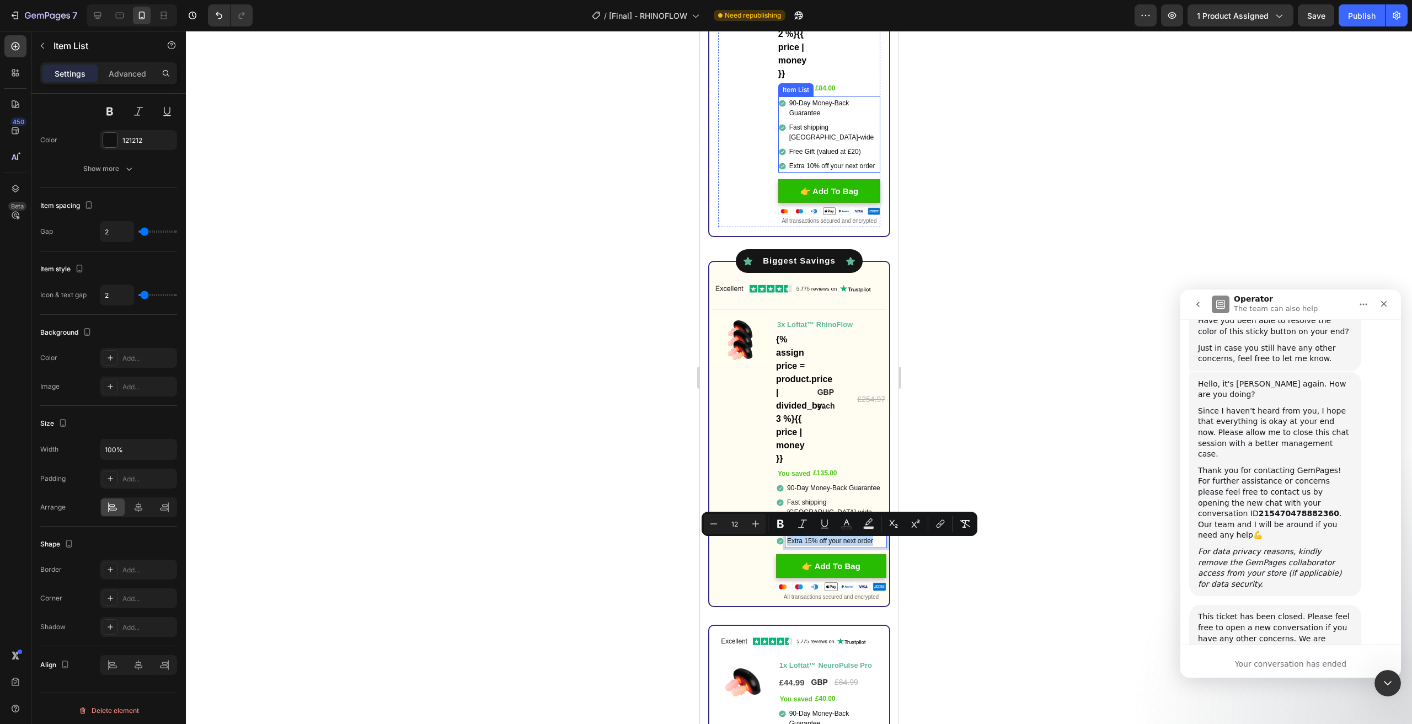
click at [809, 161] on p "Extra 10% off your next order" at bounding box center [833, 166] width 89 height 10
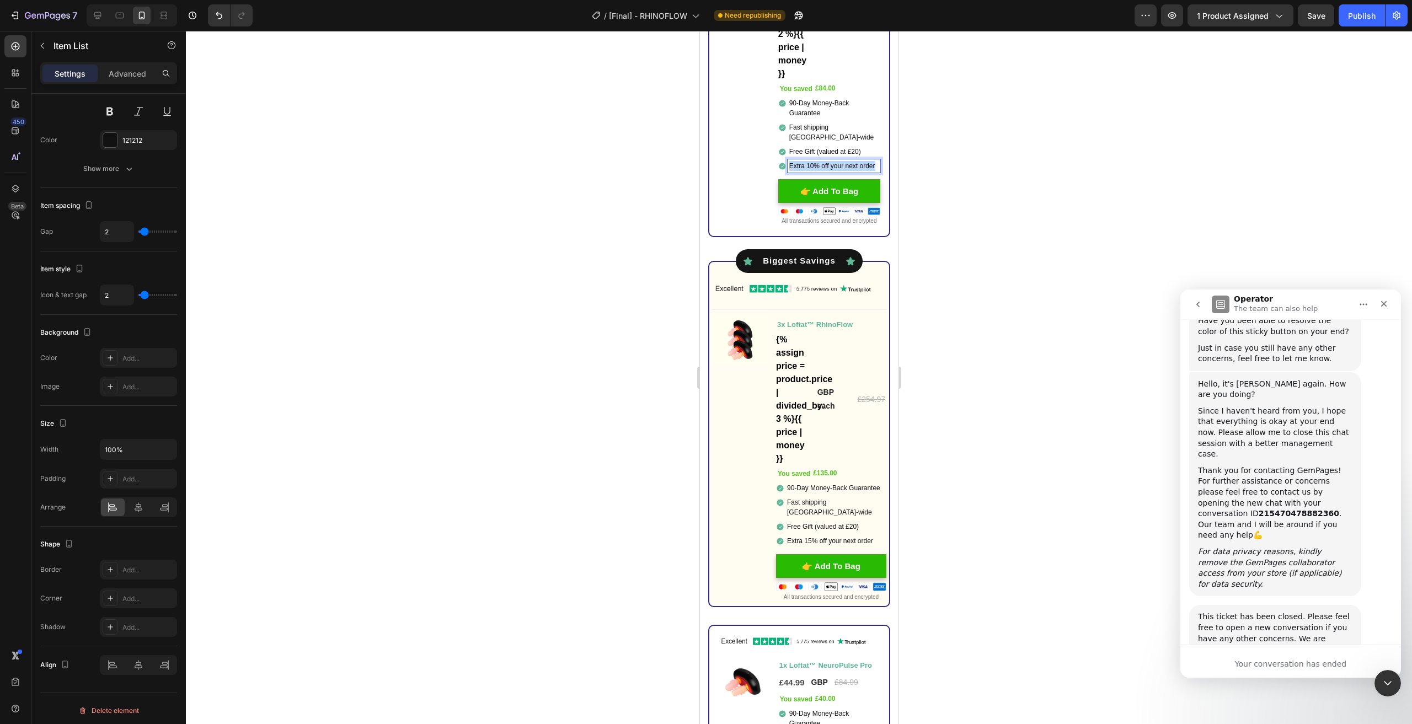
click at [809, 161] on p "Extra 10% off your next order" at bounding box center [833, 166] width 89 height 10
click at [849, 162] on span "Extra 10% off your next order" at bounding box center [832, 166] width 86 height 8
drag, startPoint x: 838, startPoint y: 149, endPoint x: 851, endPoint y: 150, distance: 13.8
click at [851, 162] on span "Extra 10% off your next order" at bounding box center [832, 166] width 86 height 8
click at [850, 161] on p "Extra 10% off your next order" at bounding box center [833, 166] width 89 height 10
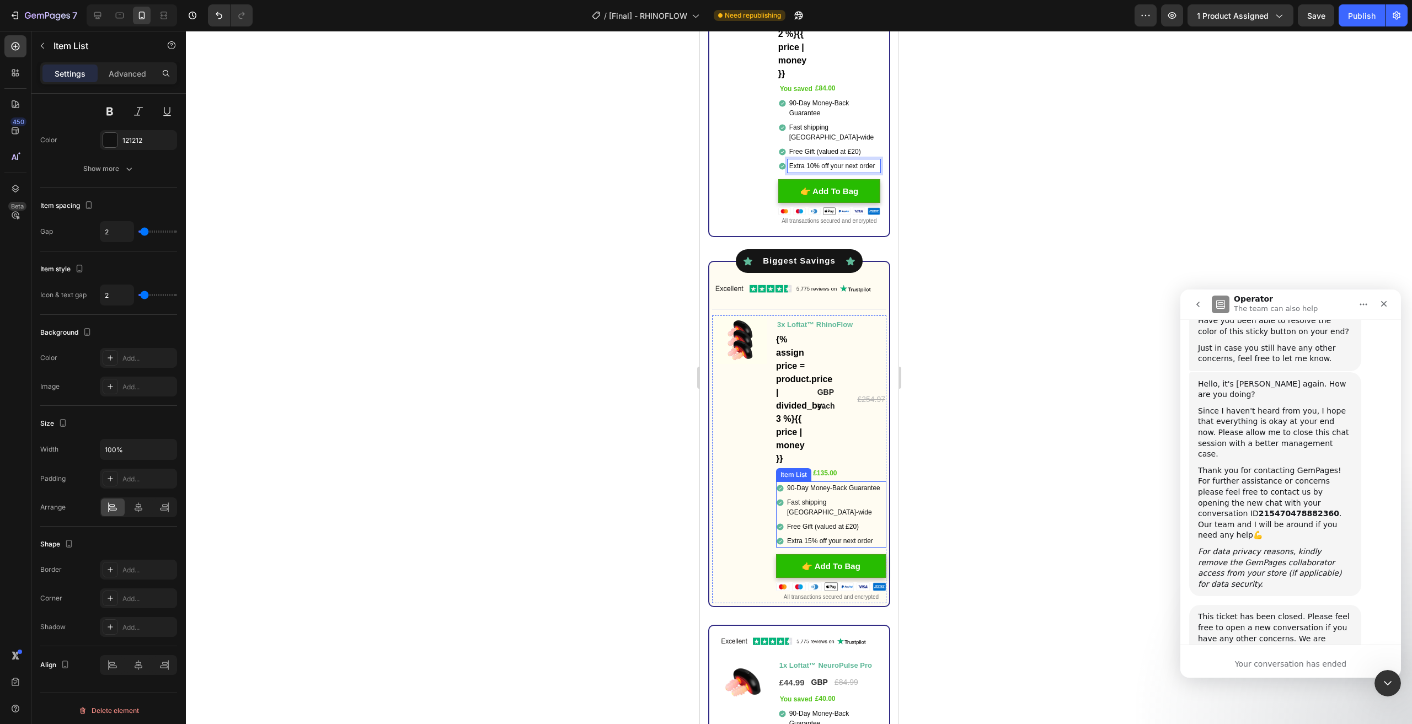
click at [776, 495] on div "90-Day Money-Back Guarantee" at bounding box center [831, 488] width 110 height 13
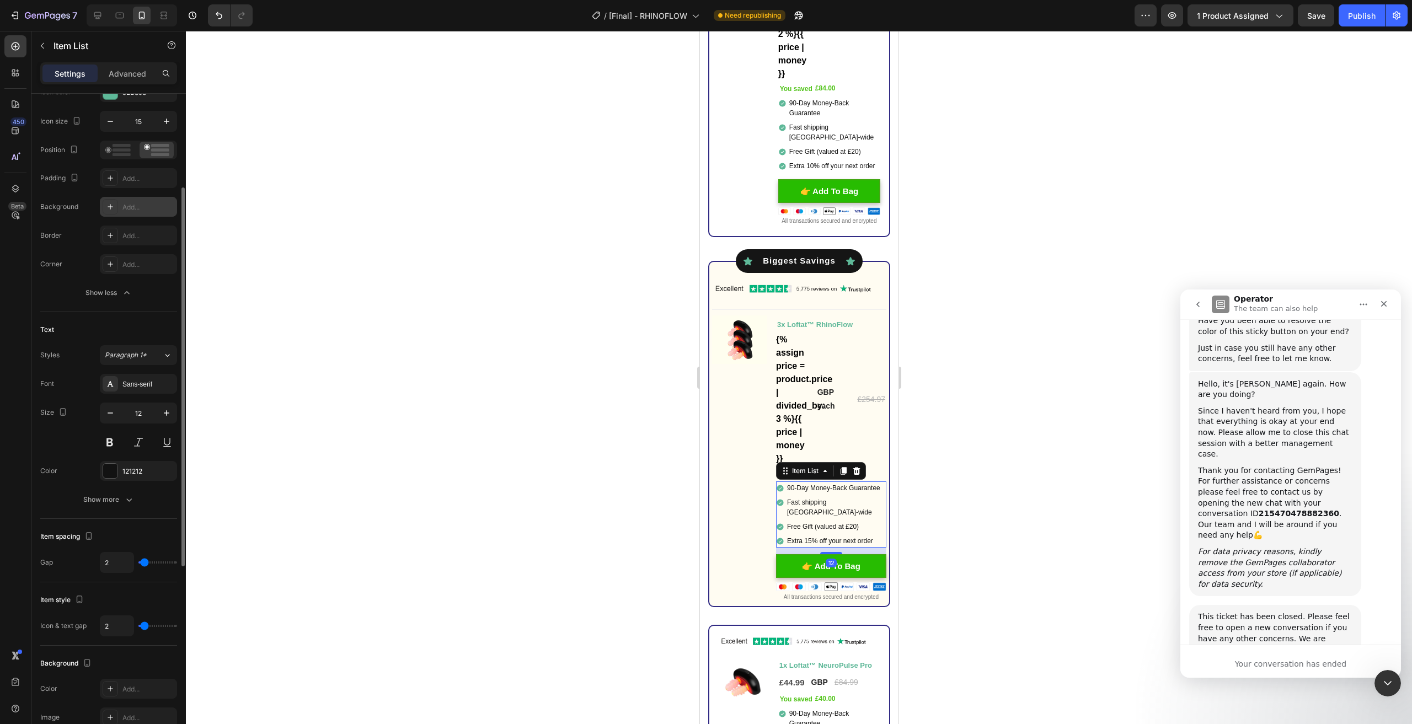
scroll to position [0, 0]
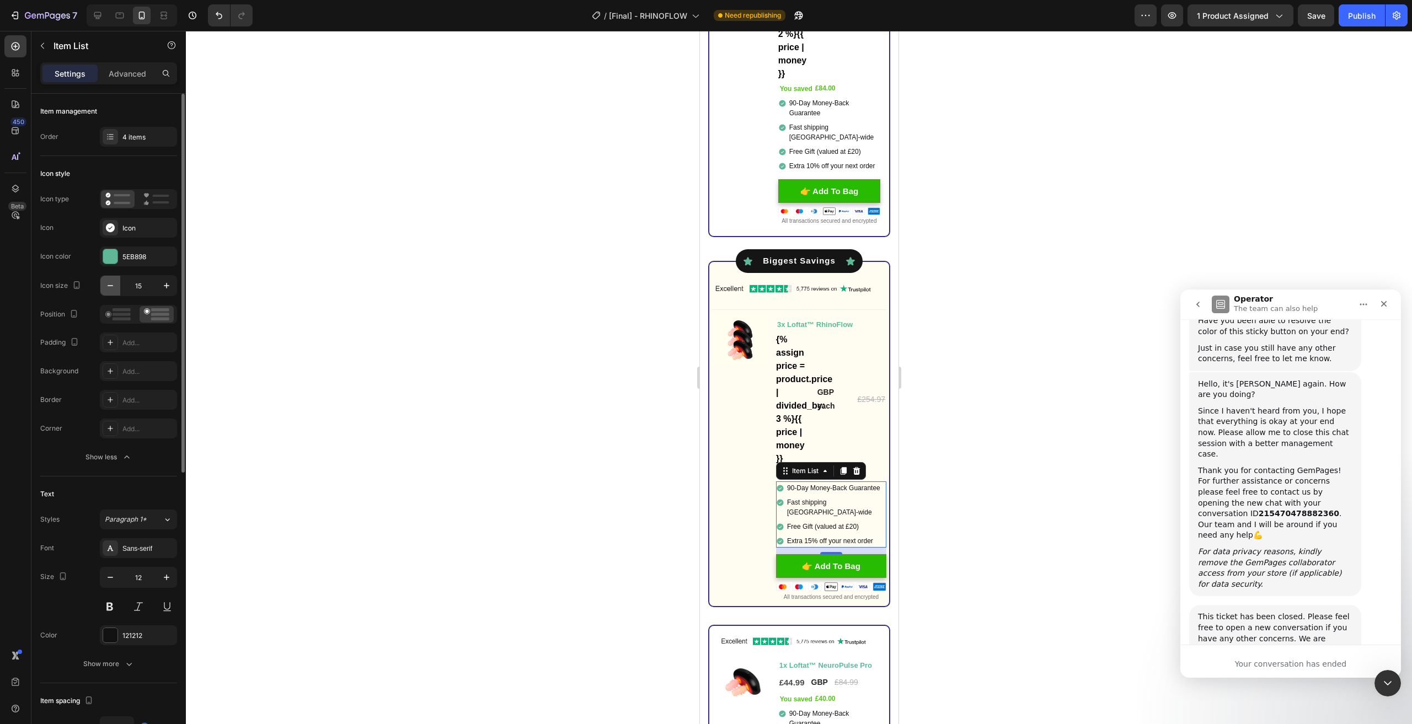
click at [114, 289] on icon "button" at bounding box center [110, 285] width 11 height 11
click at [167, 284] on icon "button" at bounding box center [166, 285] width 11 height 11
type input "15"
click at [783, 108] on div "90-Day Money-Back Guarantee" at bounding box center [829, 108] width 102 height 23
click at [111, 285] on icon "button" at bounding box center [110, 285] width 11 height 11
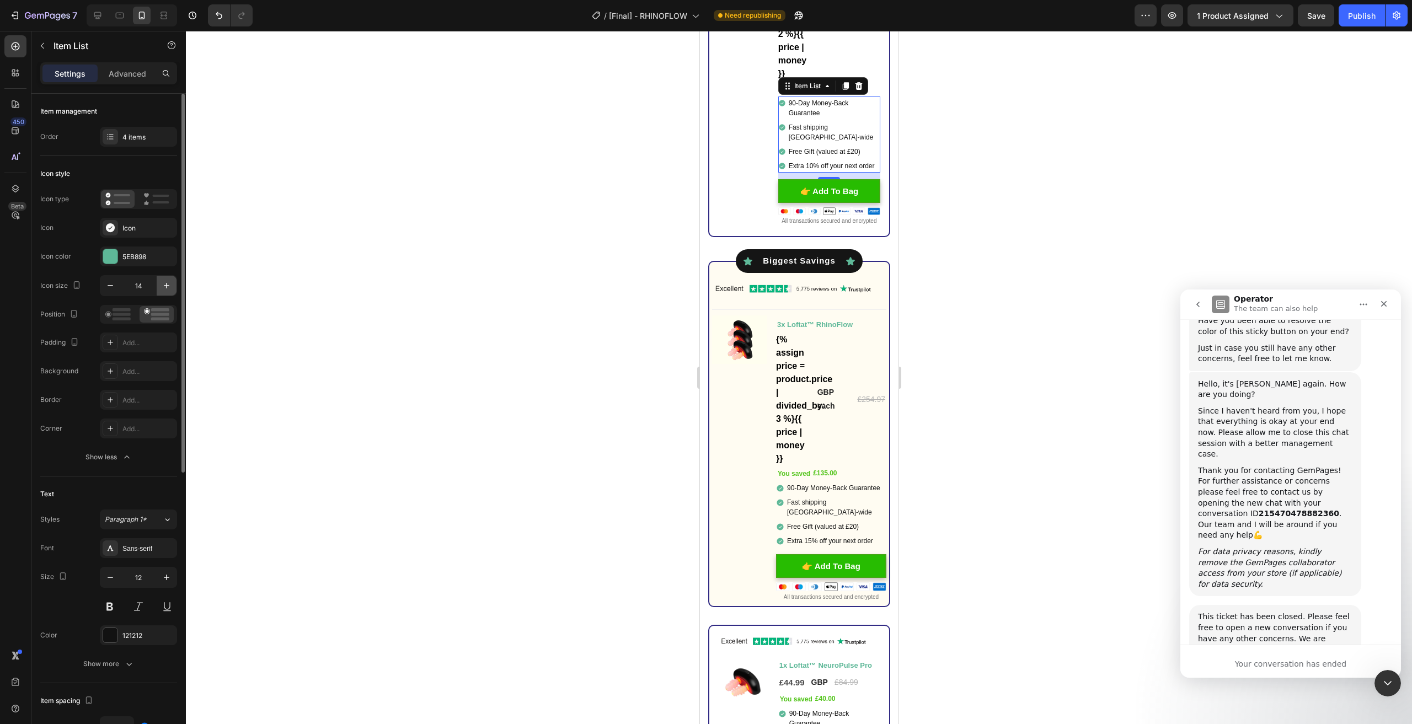
click at [168, 282] on icon "button" at bounding box center [166, 285] width 11 height 11
type input "15"
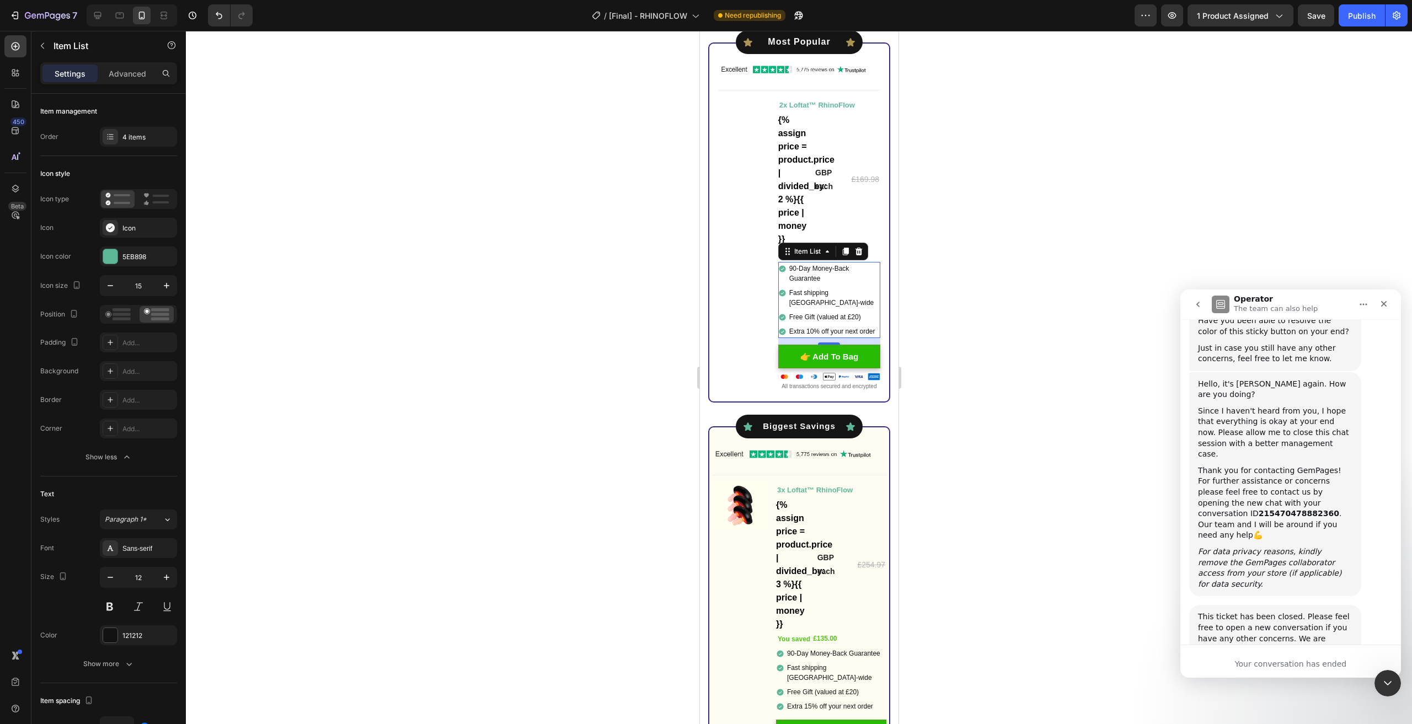
click at [968, 317] on div at bounding box center [799, 378] width 1226 height 694
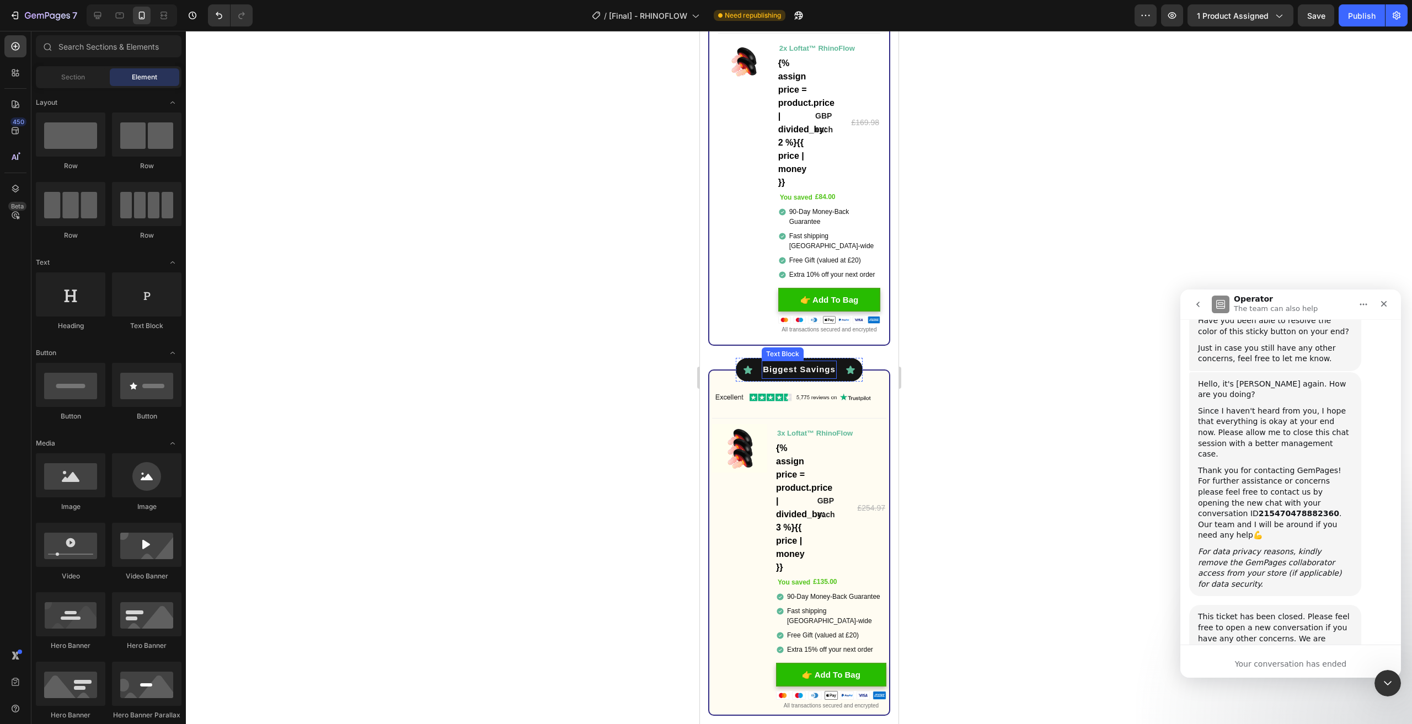
scroll to position [4414, 0]
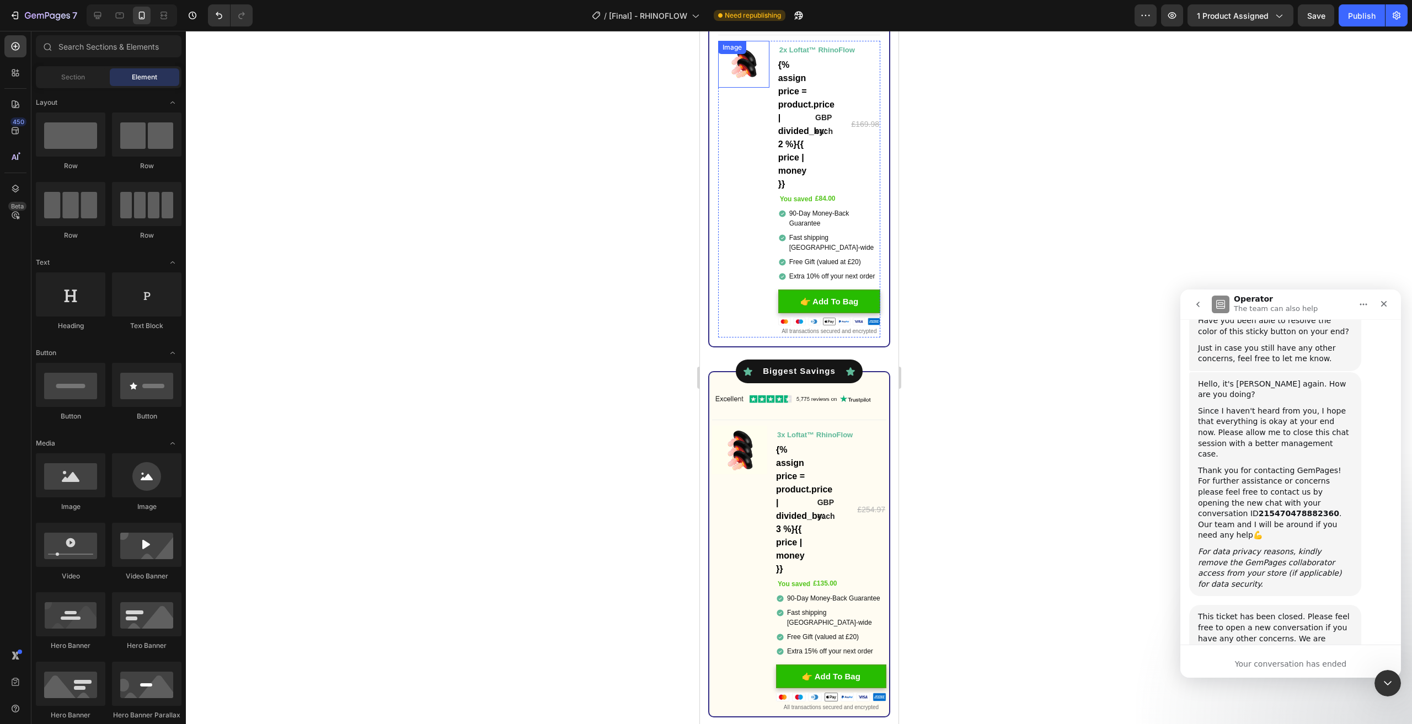
click at [733, 70] on img at bounding box center [743, 64] width 51 height 47
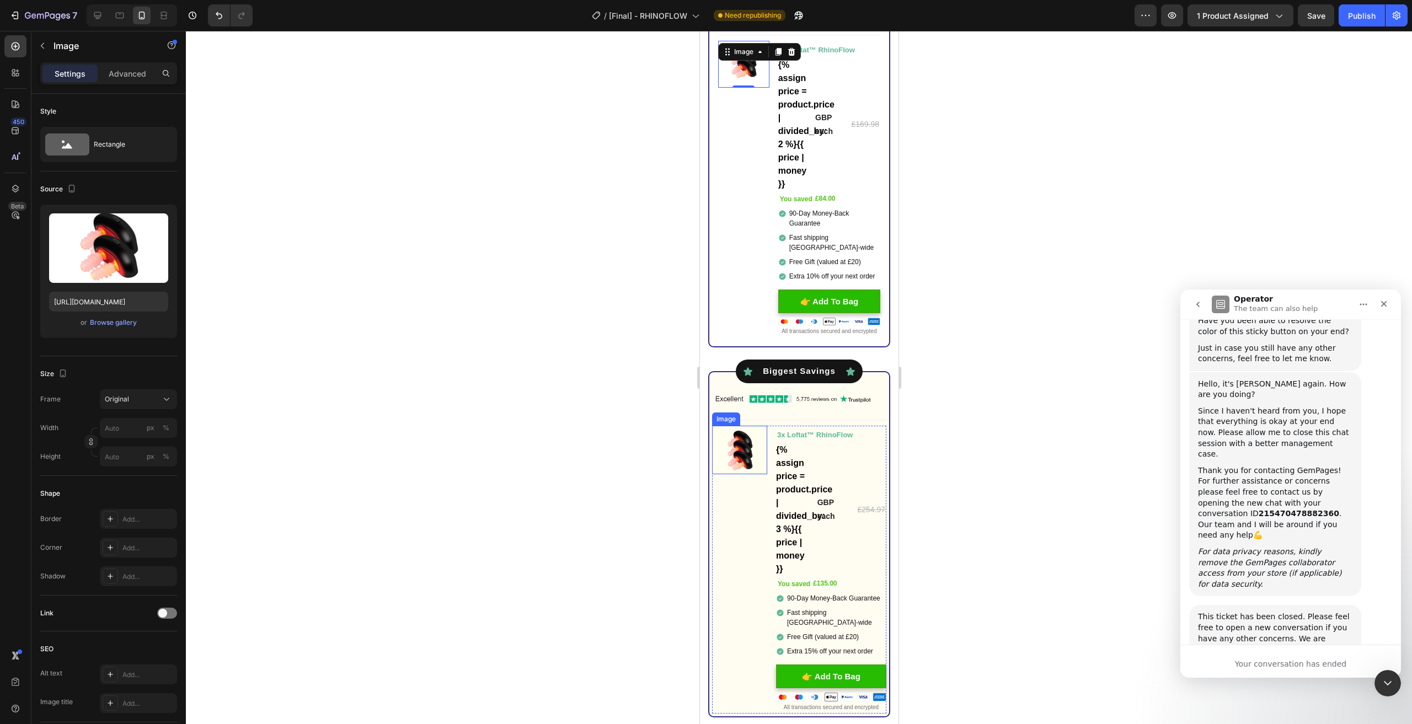
click at [753, 452] on img at bounding box center [739, 450] width 55 height 48
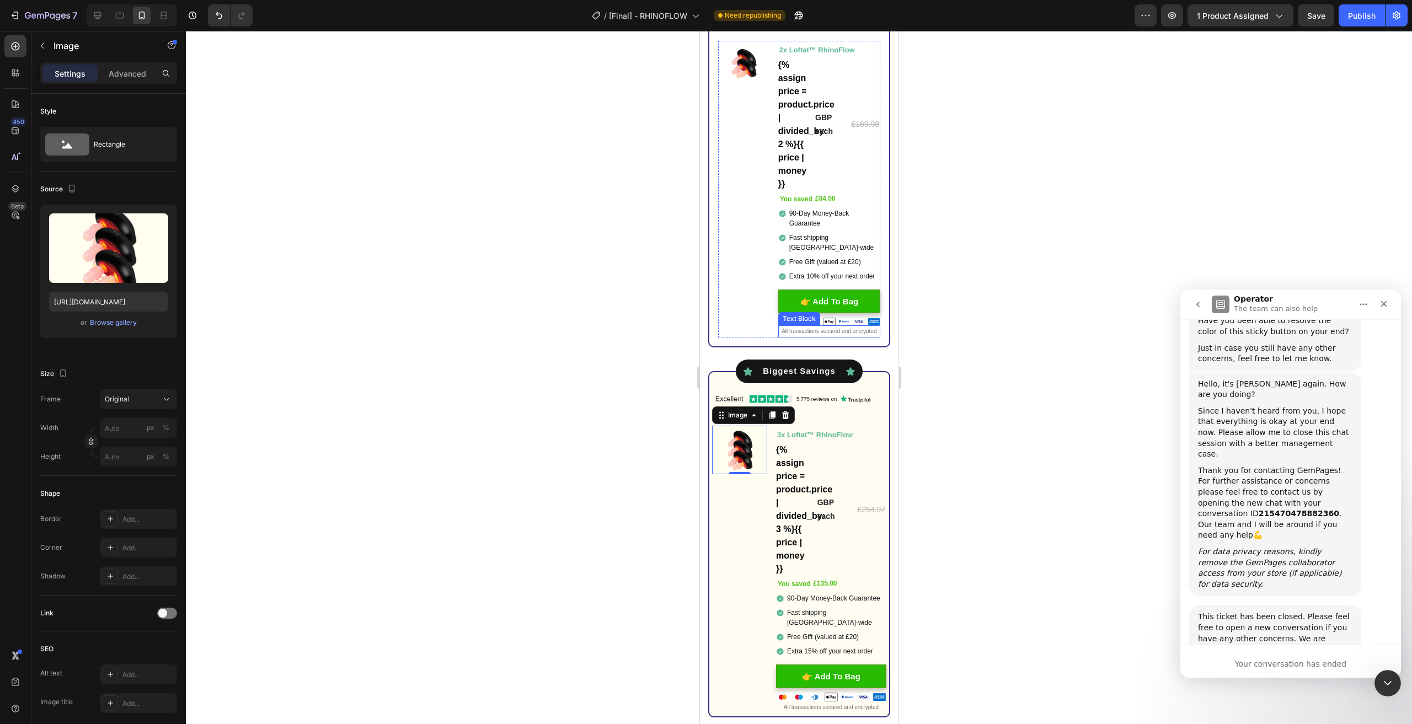
click at [858, 333] on p "All transactions secured and encrypted" at bounding box center [829, 332] width 100 height 10
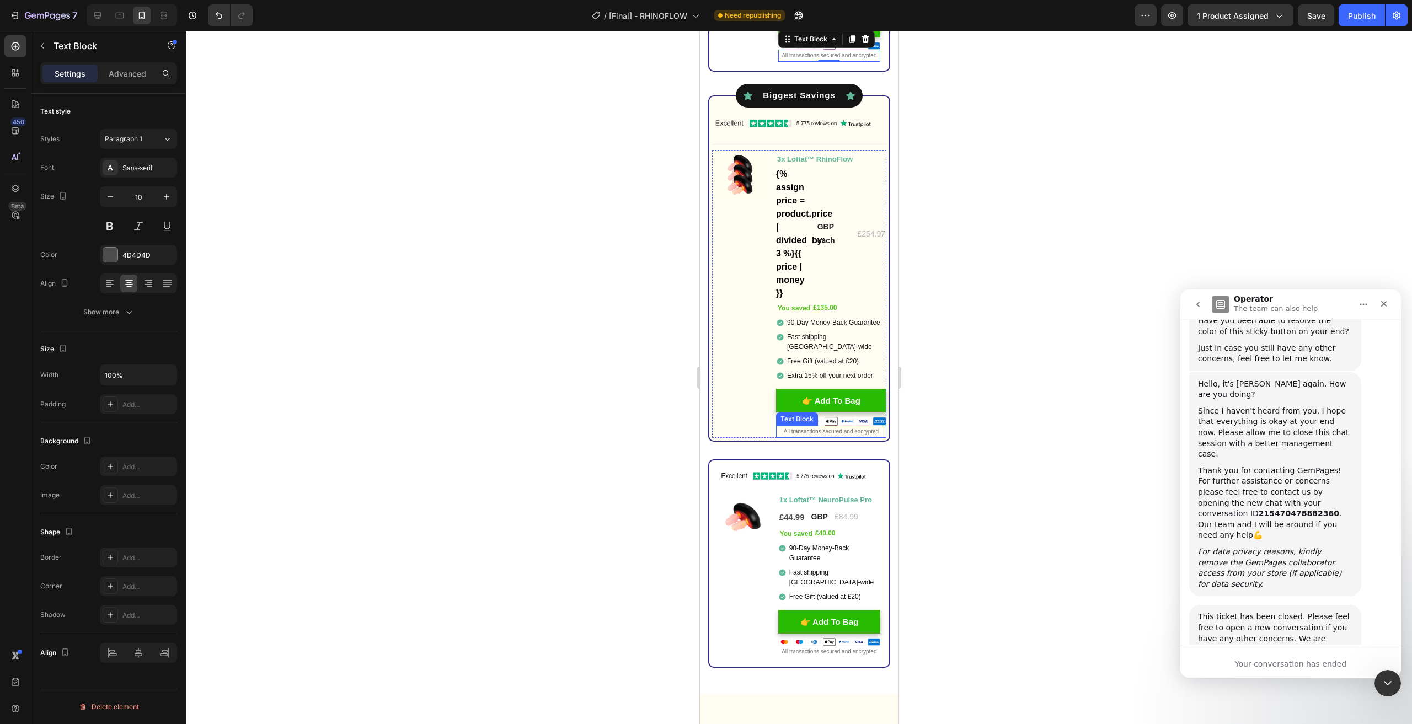
scroll to position [4469, 0]
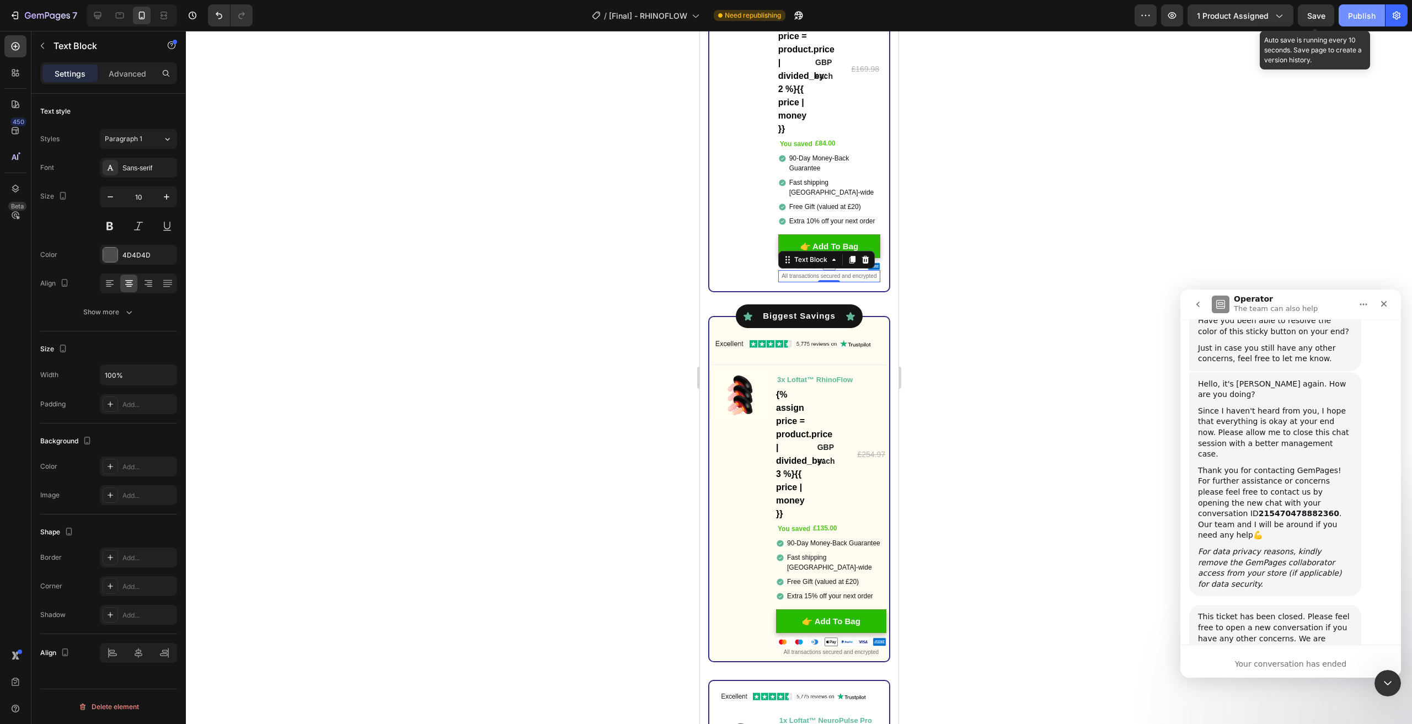
click at [1324, 20] on div "Save" at bounding box center [1317, 16] width 18 height 12
click at [1348, 21] on button "Publish" at bounding box center [1362, 15] width 46 height 22
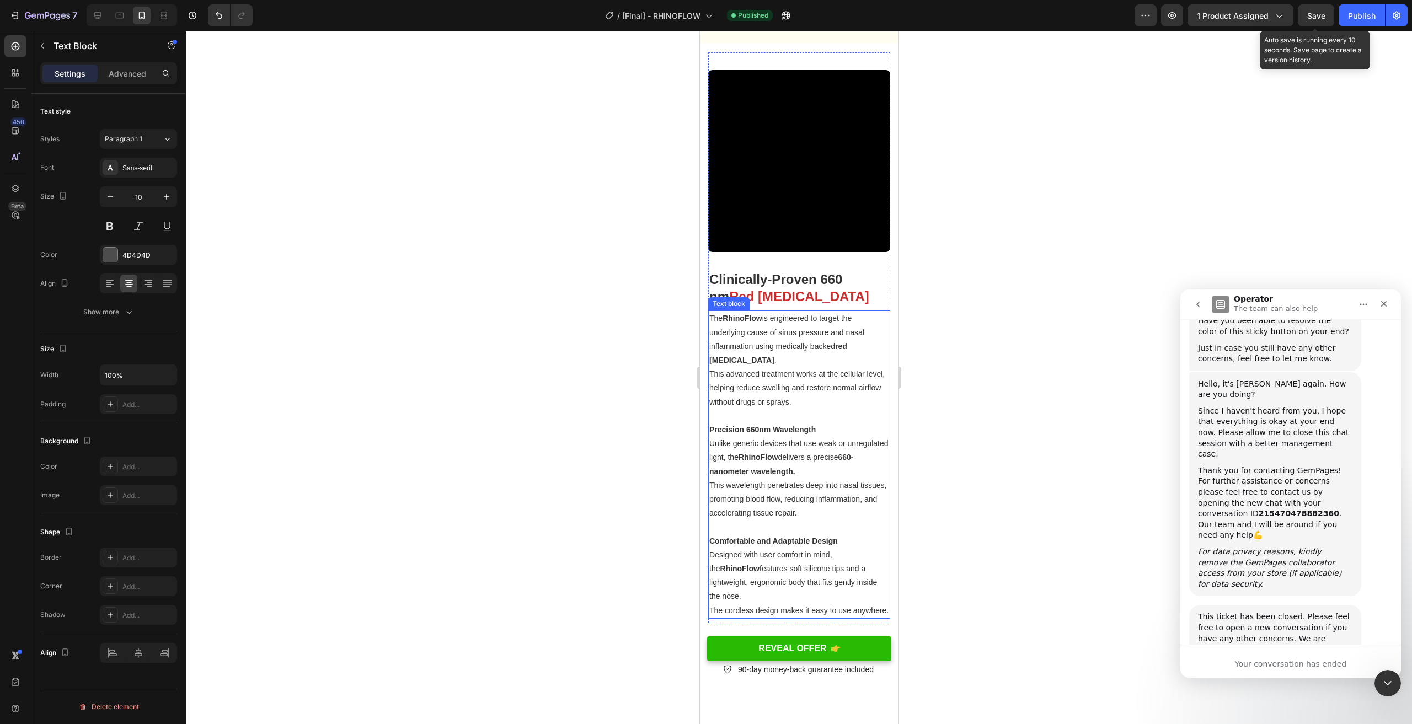
scroll to position [1710, 0]
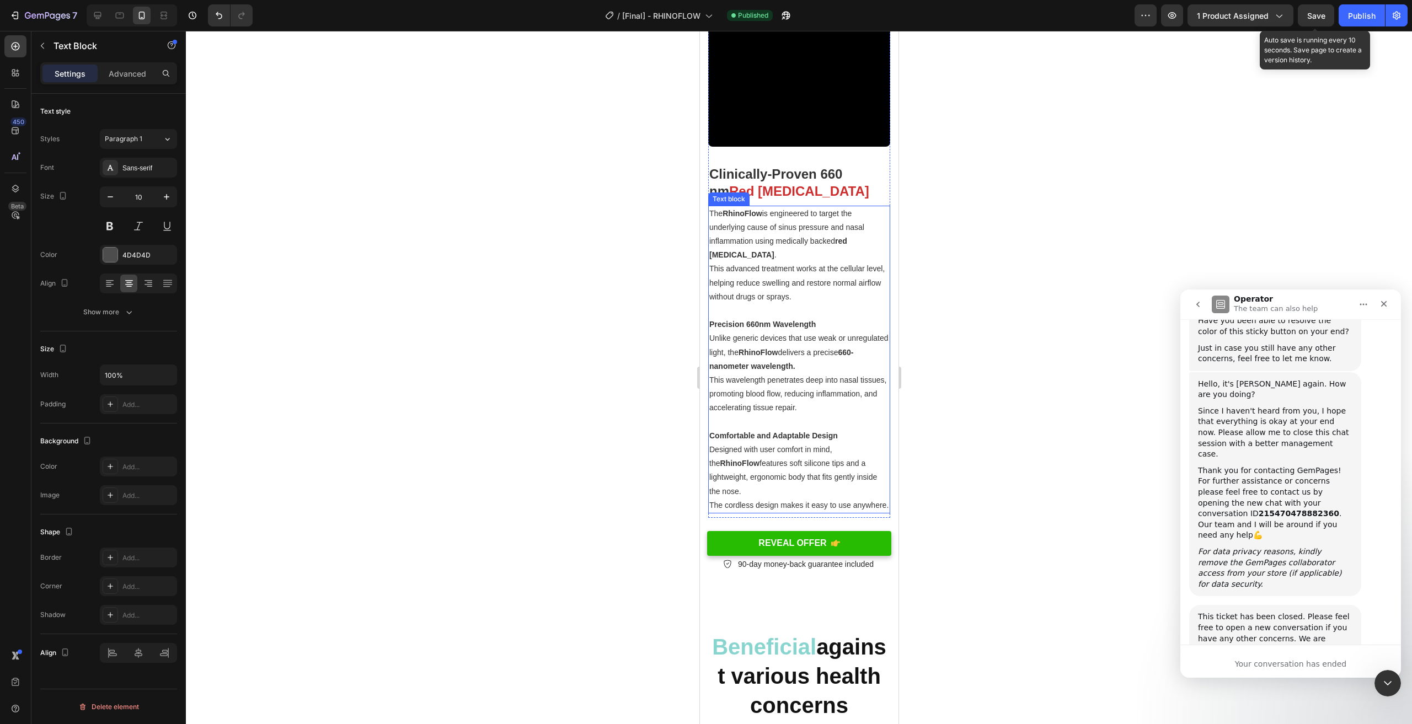
click at [815, 431] on strong "Comfortable and Adaptable Design" at bounding box center [773, 435] width 129 height 9
click at [836, 530] on div "Video Clinically-Proven 660 nm Red Light Therapy Heading The RhinoFlow is engin…" at bounding box center [799, 234] width 199 height 593
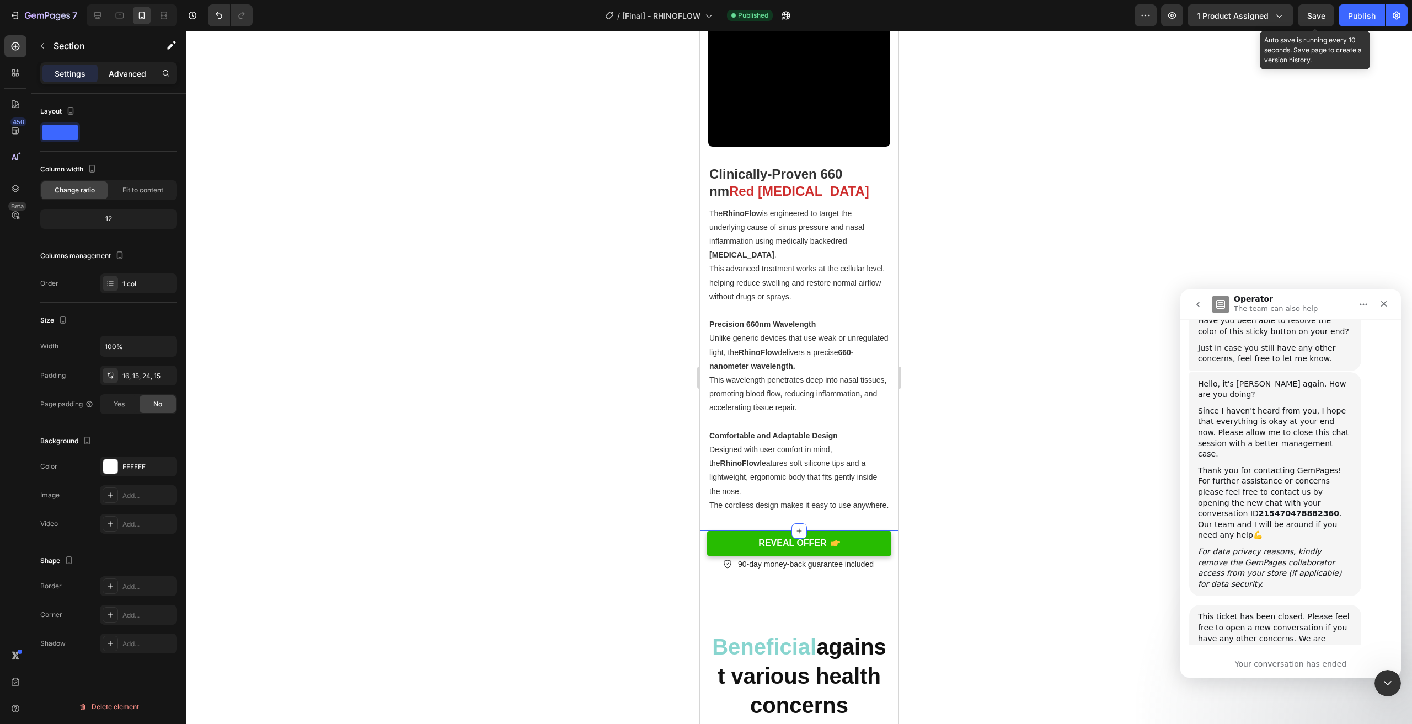
click at [132, 72] on p "Advanced" at bounding box center [128, 74] width 38 height 12
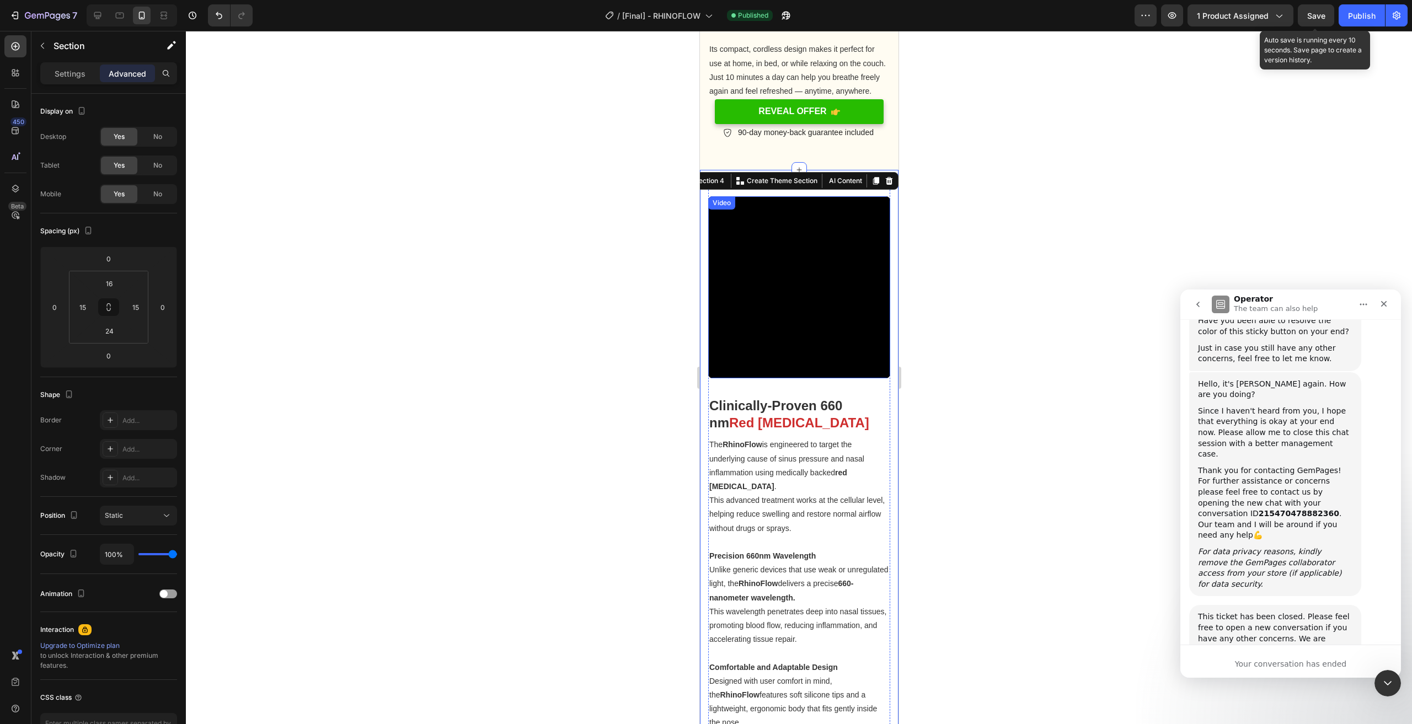
scroll to position [1379, 0]
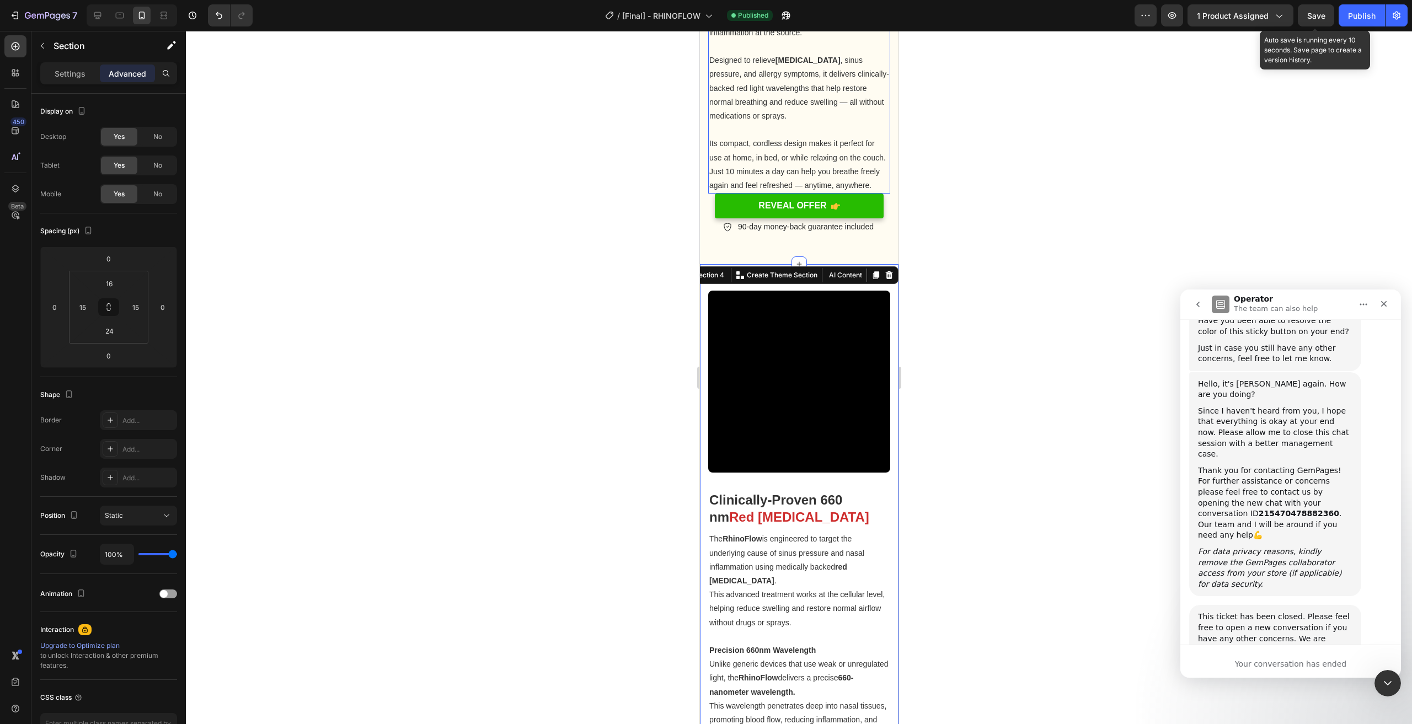
click at [870, 164] on p "Its compact, cordless design makes it perfect for use at home, in bed, or while…" at bounding box center [799, 165] width 180 height 56
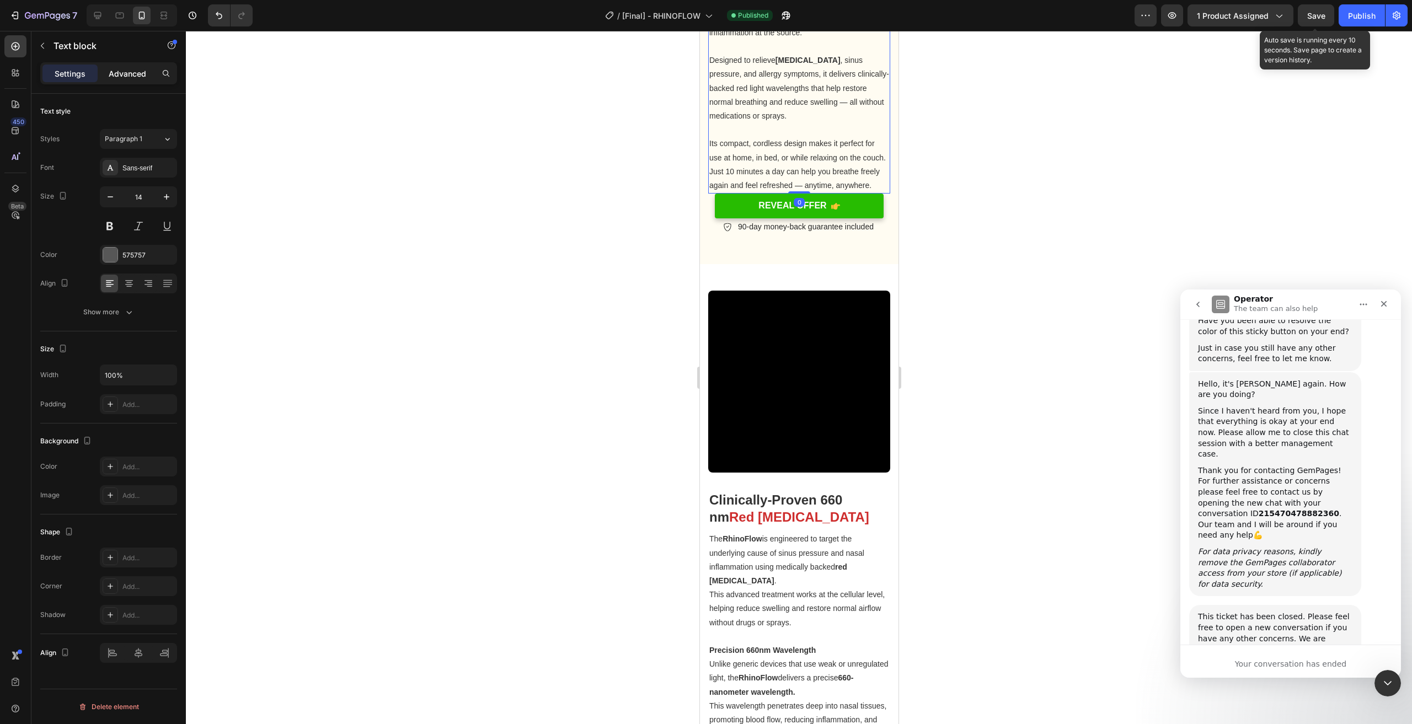
click at [115, 74] on p "Advanced" at bounding box center [128, 74] width 38 height 12
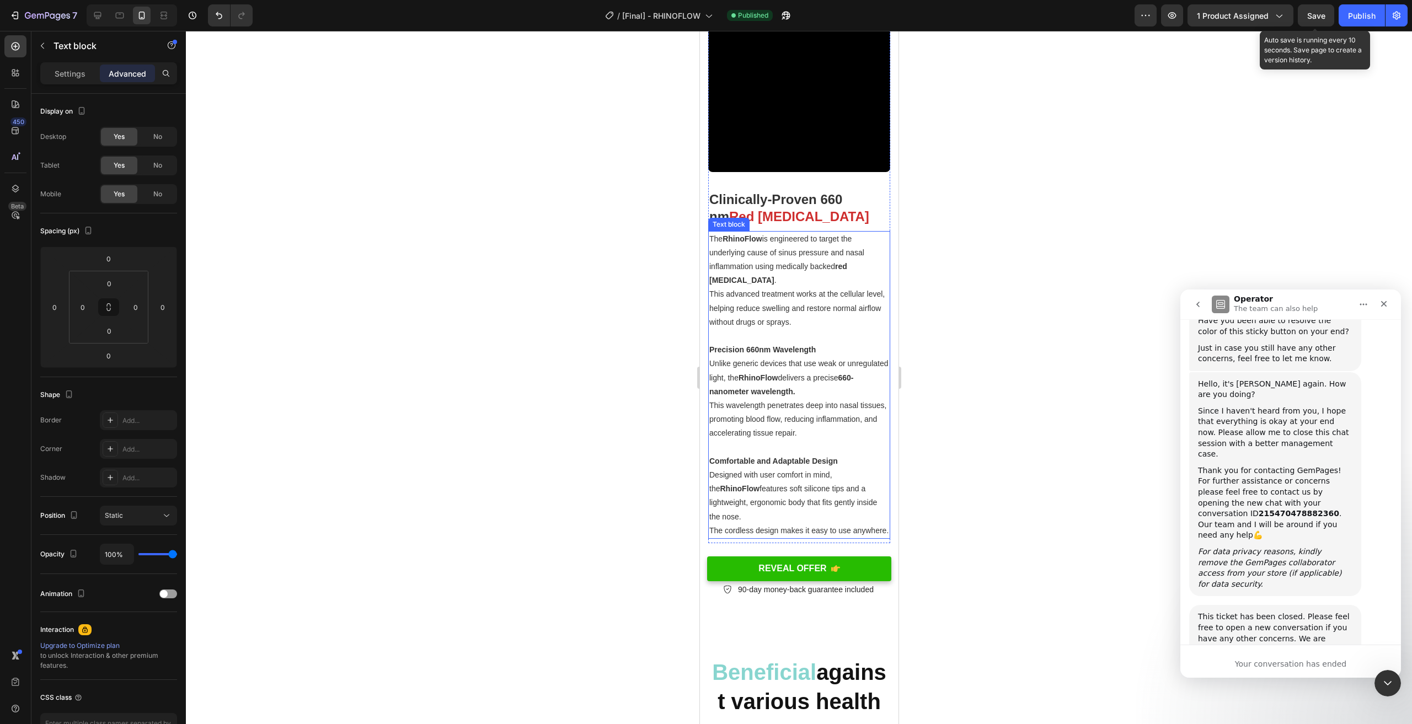
scroll to position [1710, 0]
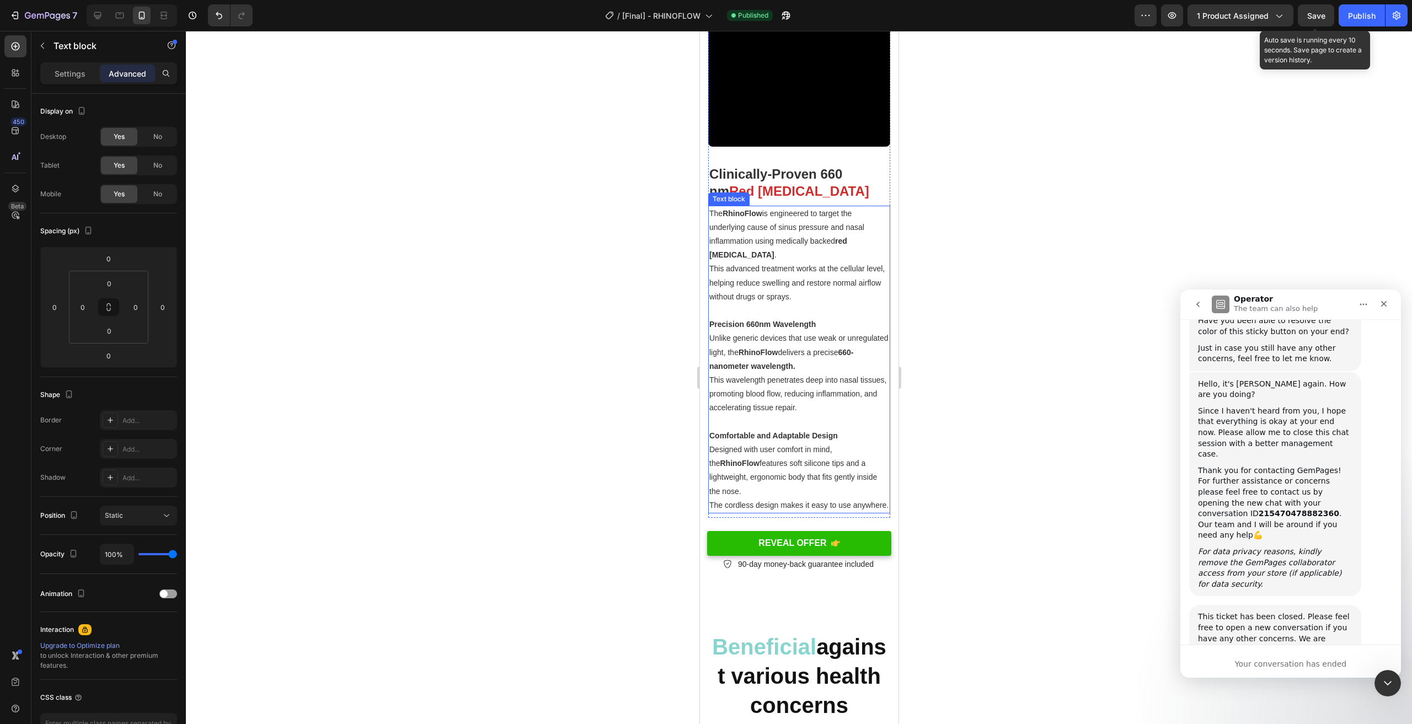
click at [875, 378] on p "This wavelength penetrates deep into nasal tissues, promoting blood flow, reduc…" at bounding box center [799, 395] width 180 height 42
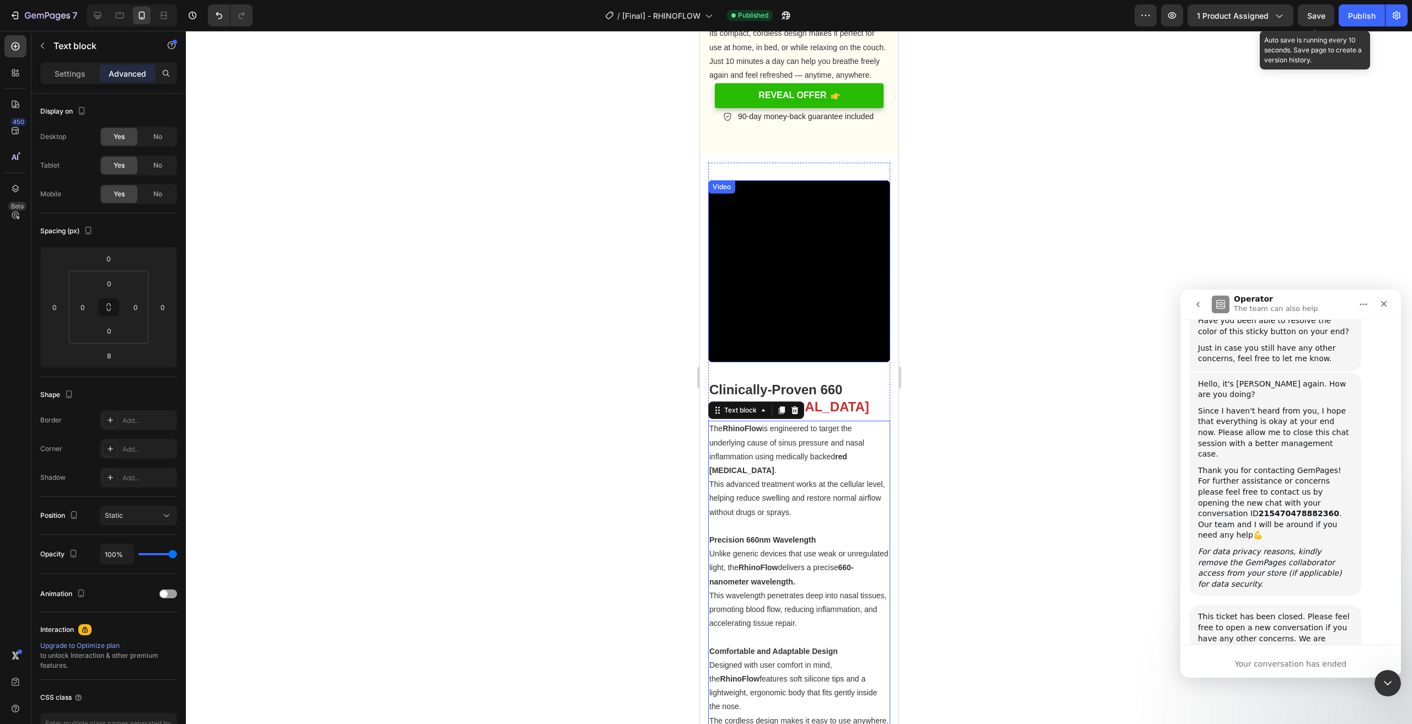
scroll to position [1434, 0]
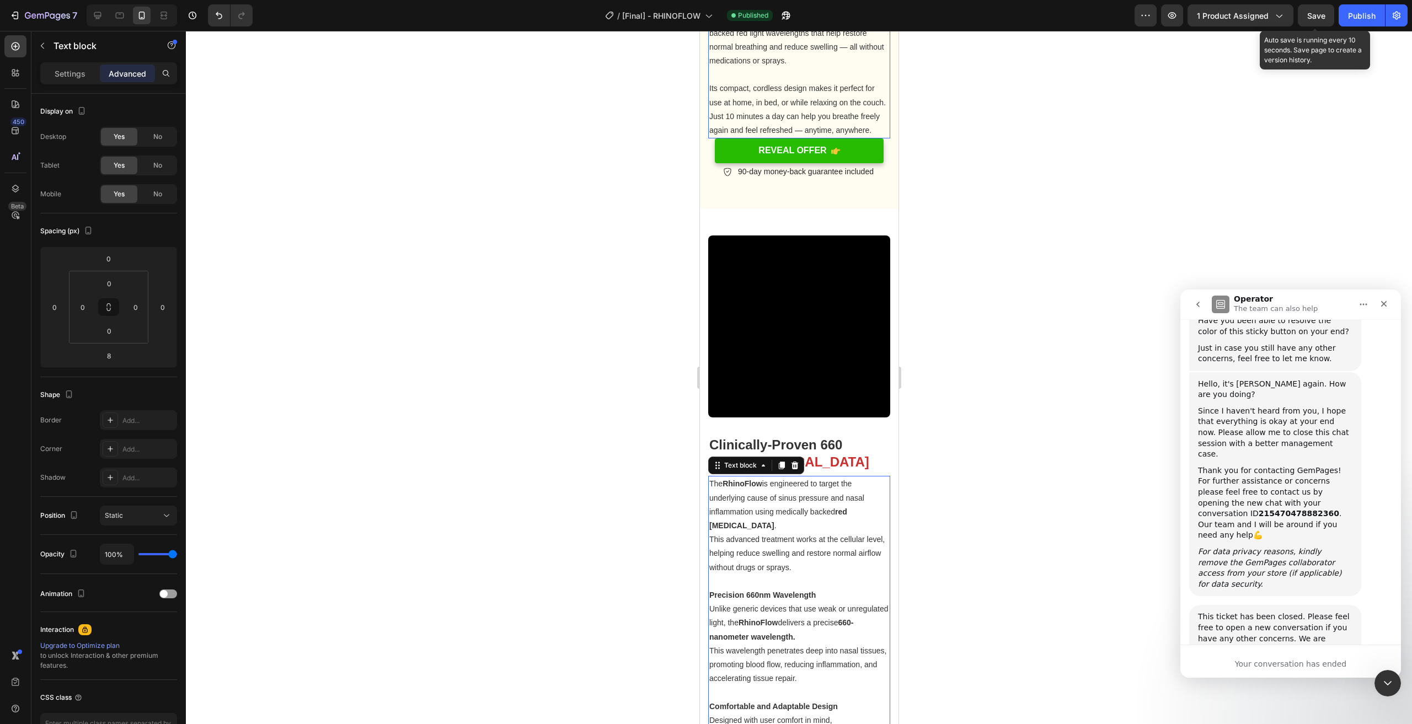
click at [854, 125] on p "Its compact, cordless design makes it perfect for use at home, in bed, or while…" at bounding box center [799, 110] width 180 height 56
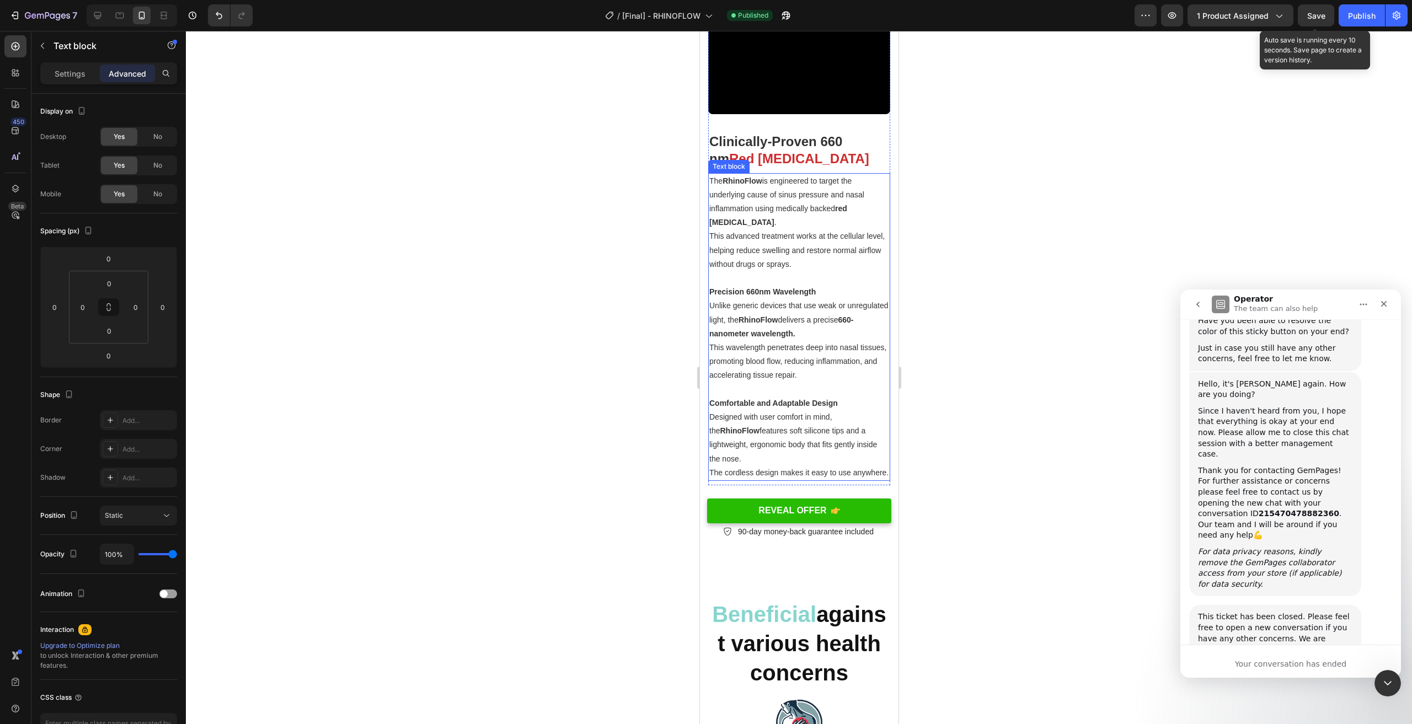
scroll to position [1766, 0]
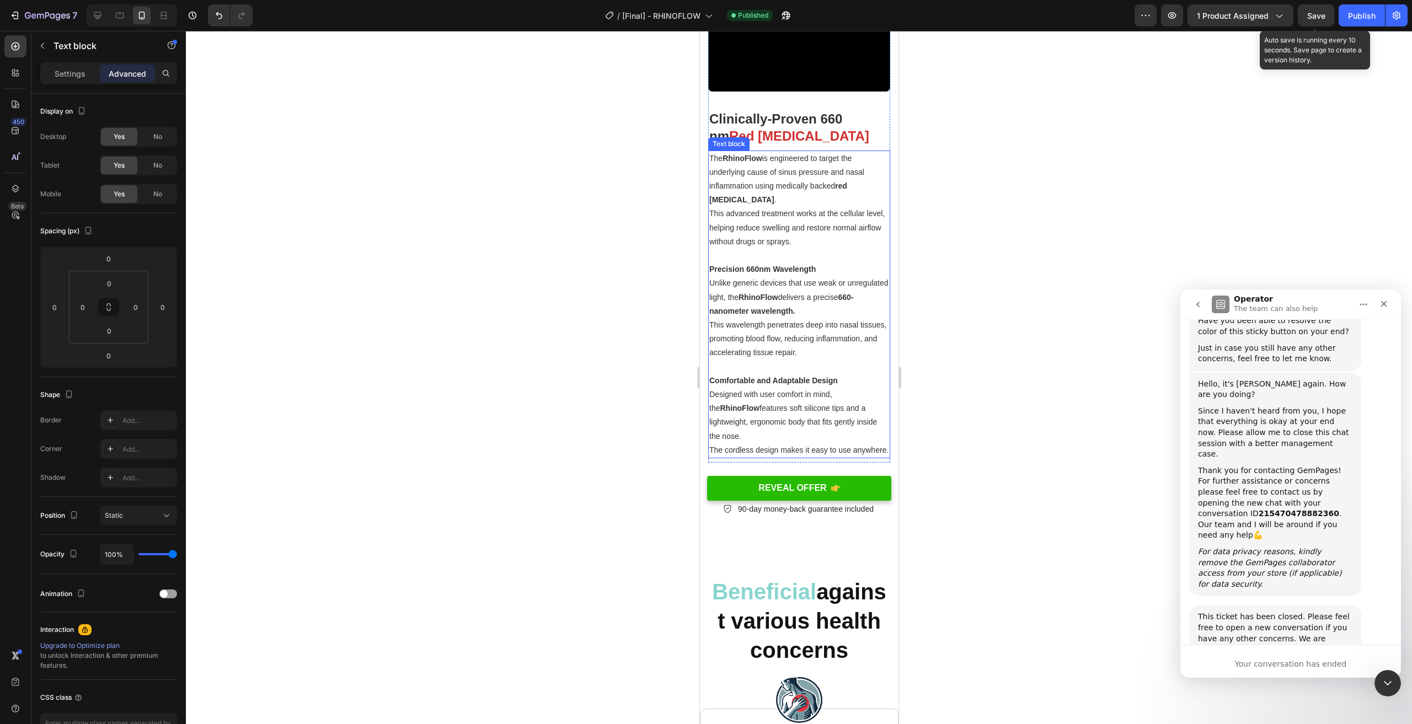
click at [858, 338] on p "This wavelength penetrates deep into nasal tissues, promoting blood flow, reduc…" at bounding box center [799, 339] width 180 height 42
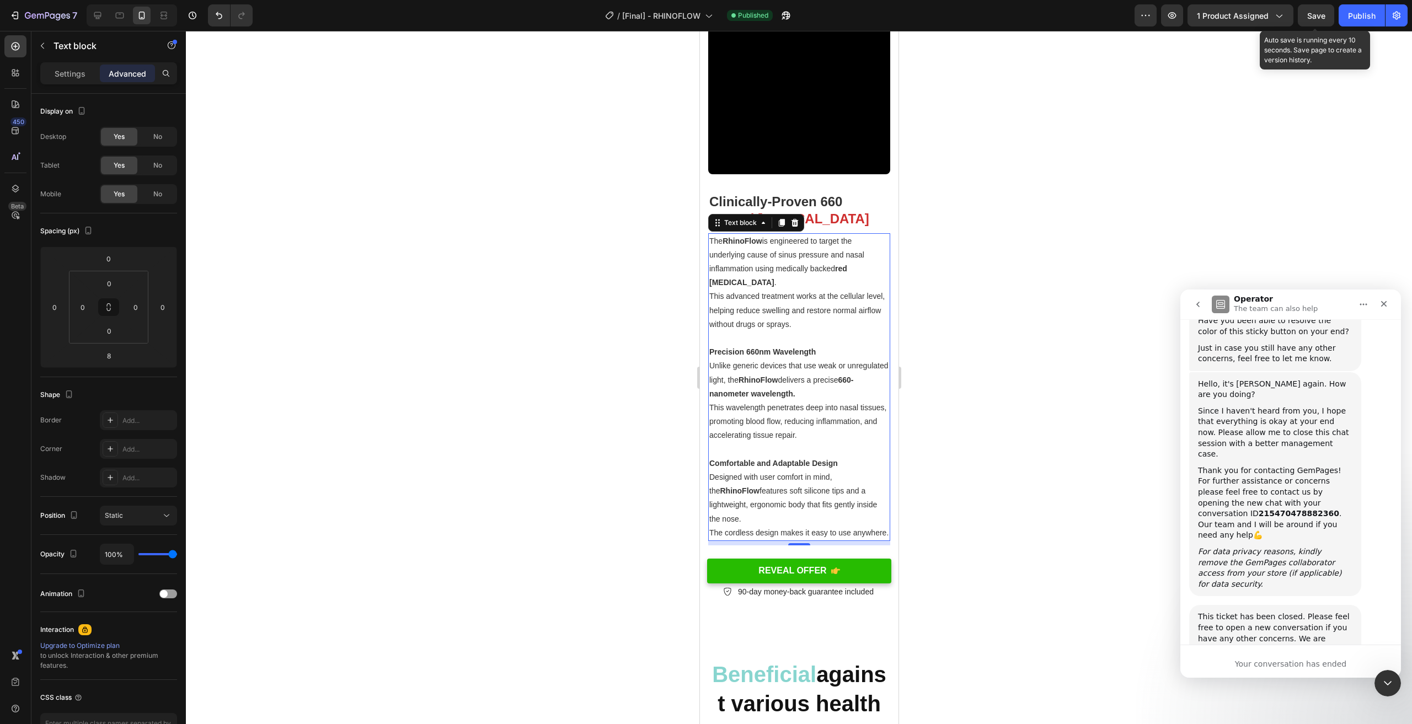
scroll to position [1655, 0]
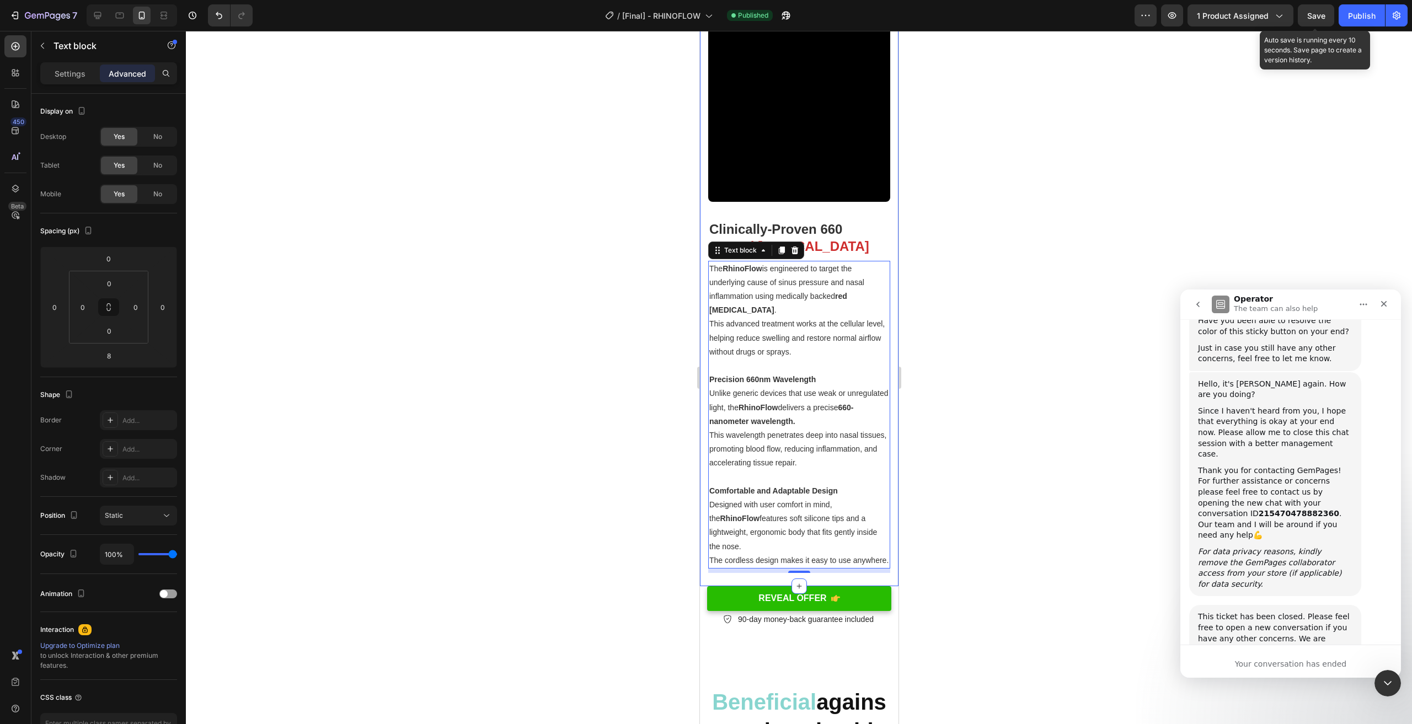
click at [884, 223] on div "Video Clinically-Proven 660 nm Red Light Therapy Heading The RhinoFlow is engin…" at bounding box center [799, 289] width 199 height 593
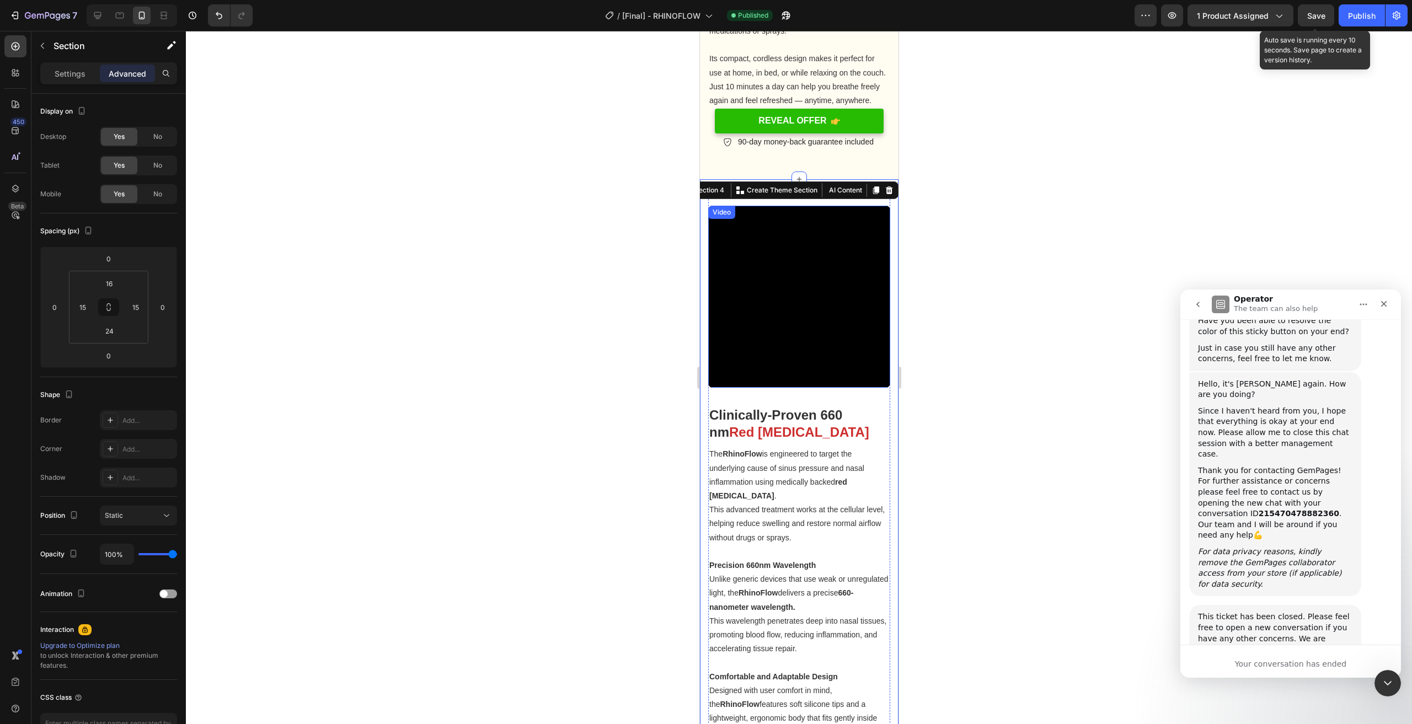
scroll to position [1379, 0]
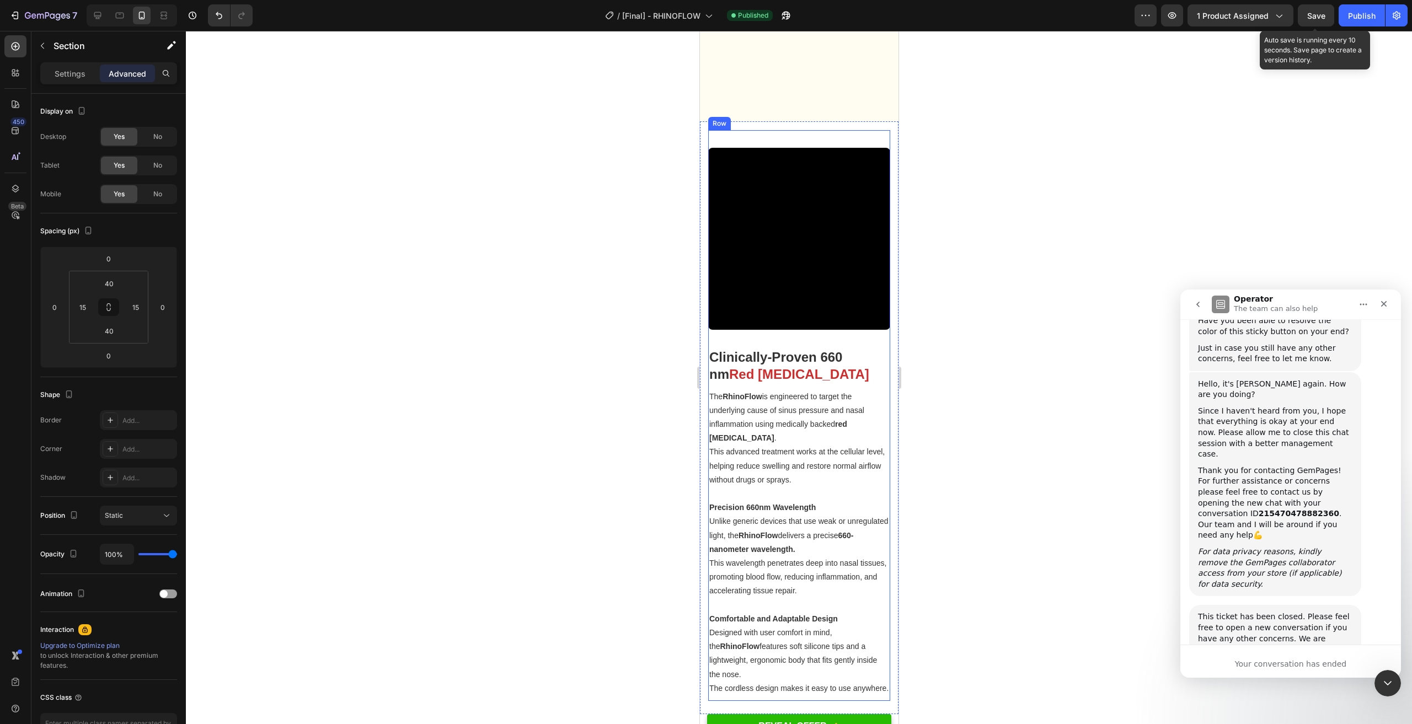
scroll to position [1710, 0]
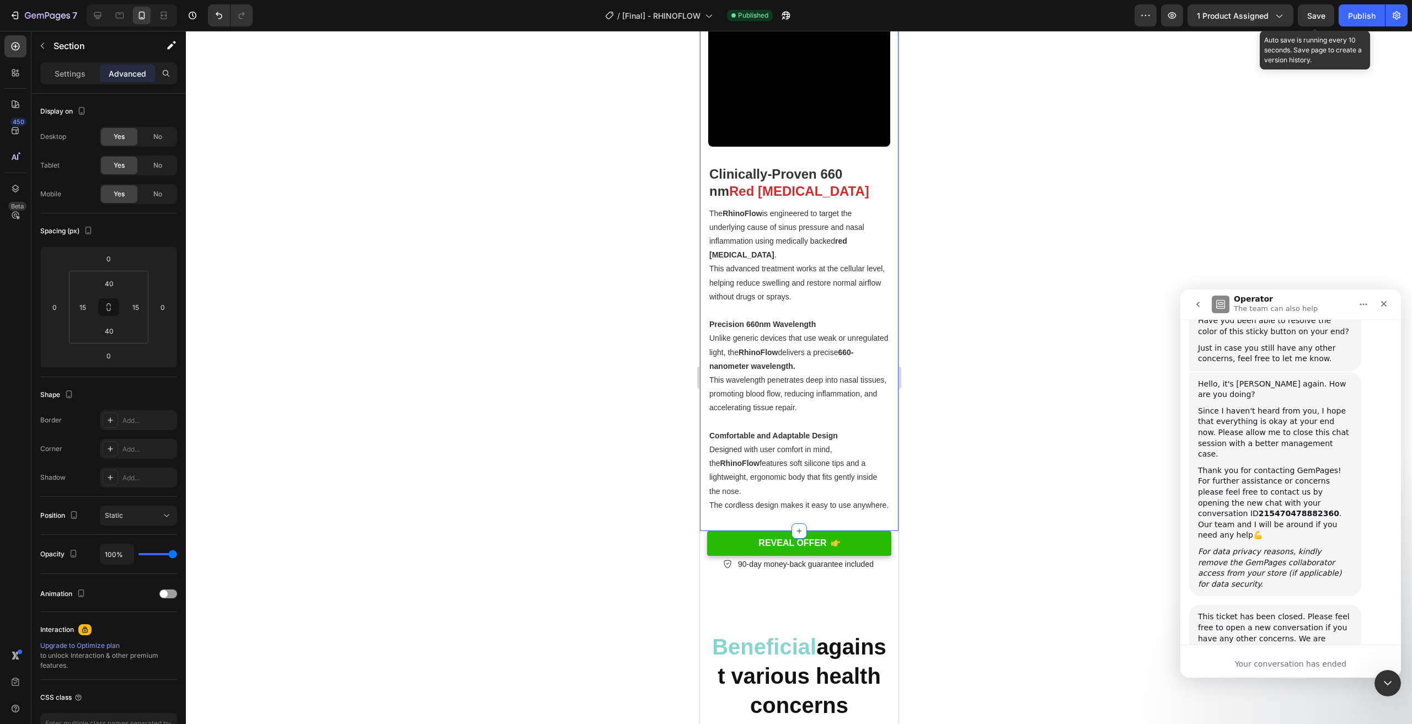
click at [865, 527] on div "Video Clinically-Proven 660 nm Red Light Therapy Heading The RhinoFlow is engin…" at bounding box center [799, 234] width 199 height 593
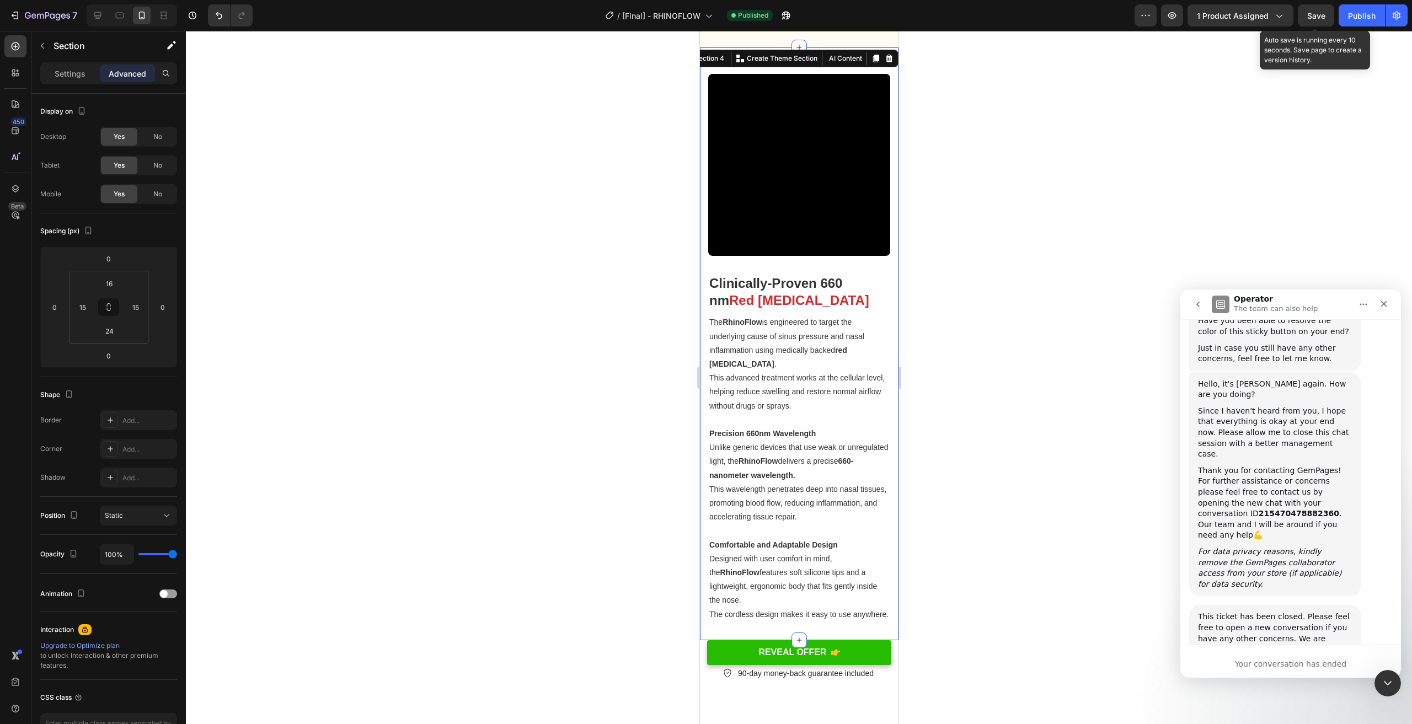
scroll to position [1600, 0]
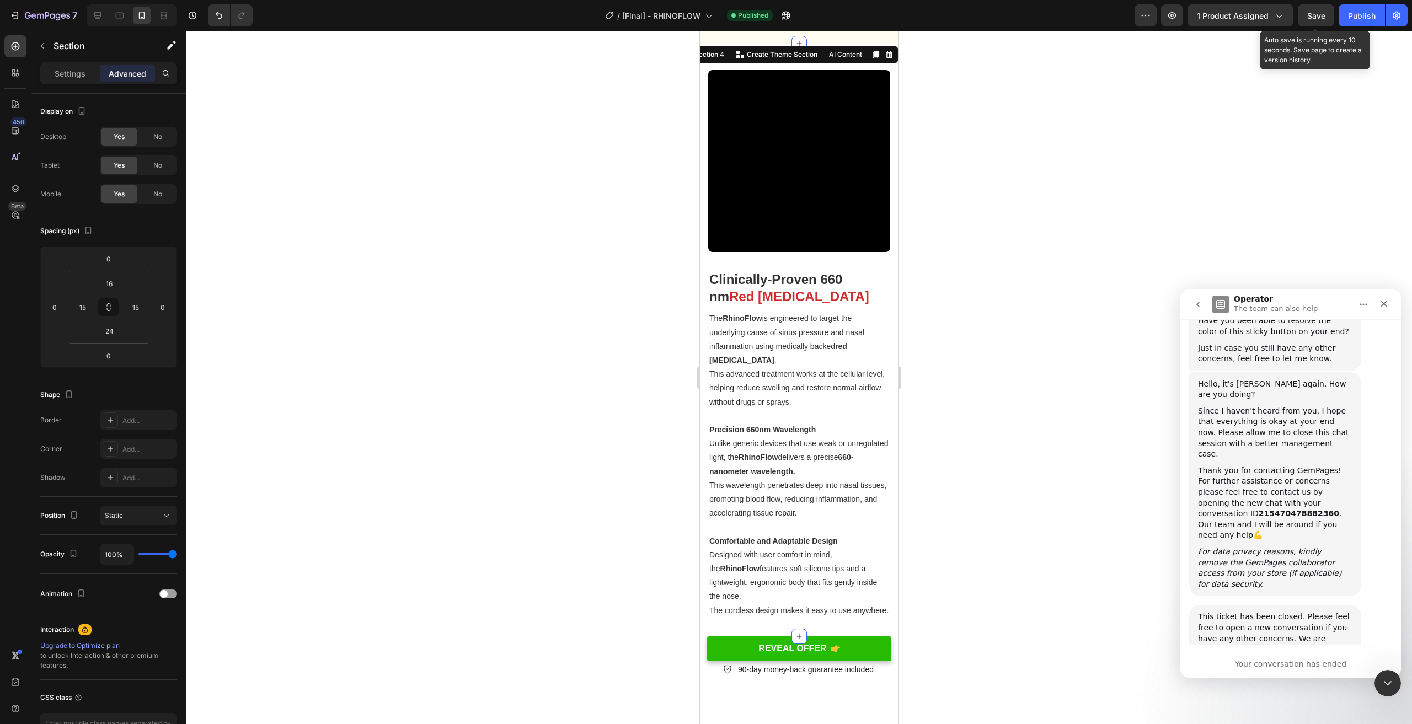
click at [884, 375] on div "Video Clinically-Proven 660 nm Red Light Therapy Heading The RhinoFlow is engin…" at bounding box center [799, 340] width 199 height 593
click at [550, 298] on div at bounding box center [799, 378] width 1226 height 694
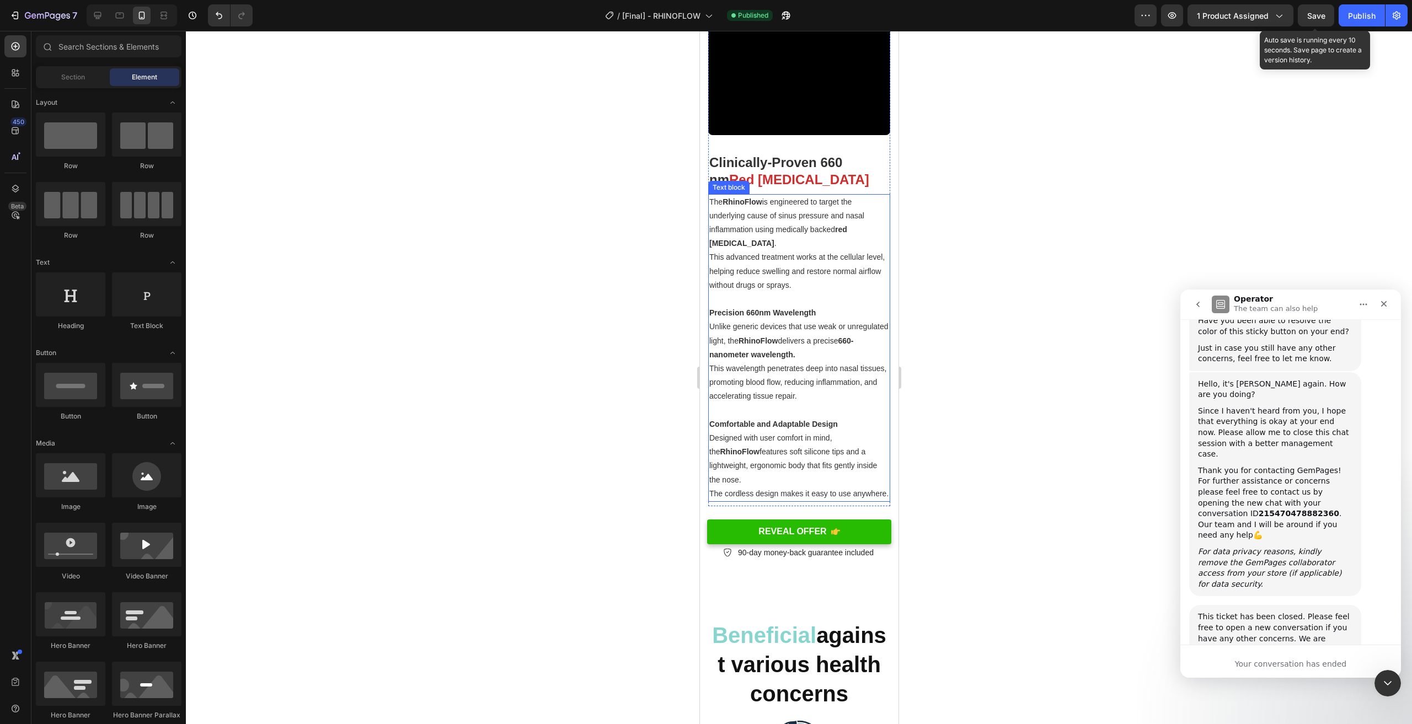
scroll to position [1766, 0]
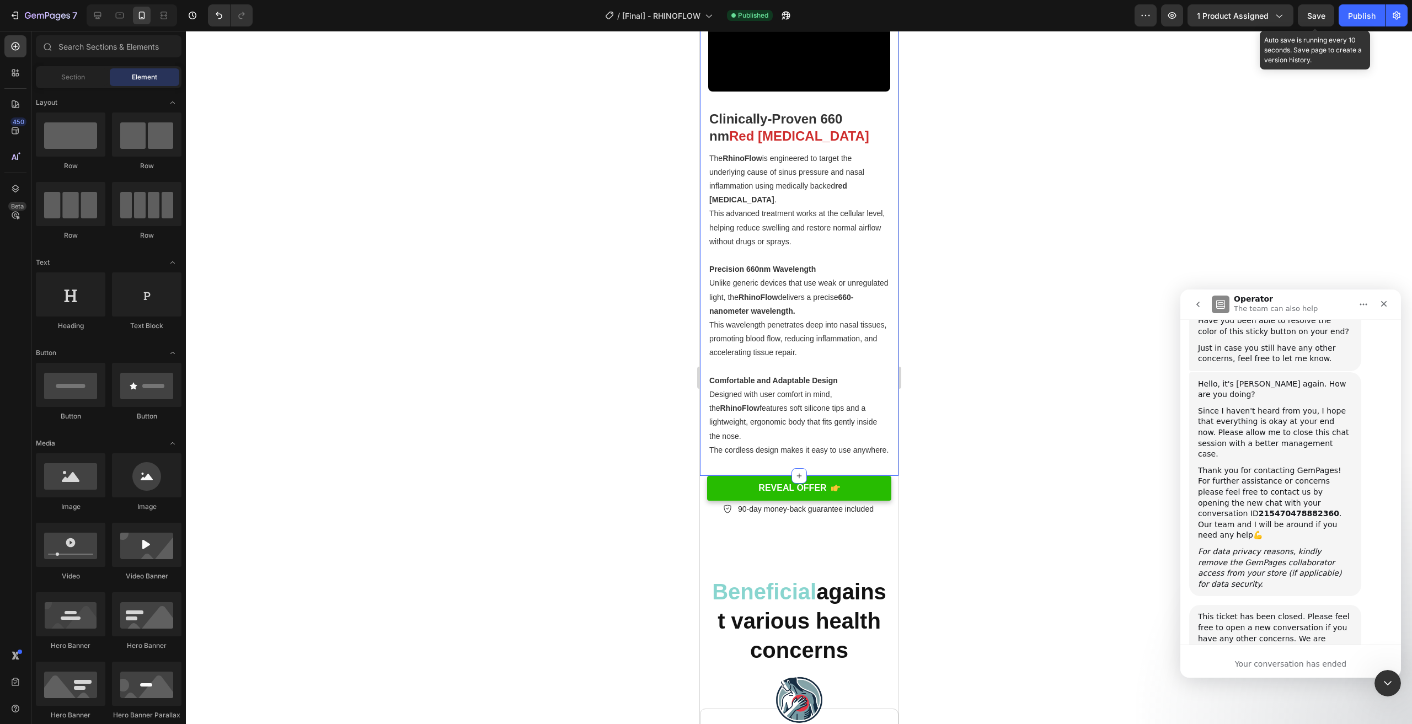
click at [704, 439] on div "Video Clinically-Proven 660 nm Red Light Therapy Heading The RhinoFlow is engin…" at bounding box center [799, 179] width 199 height 593
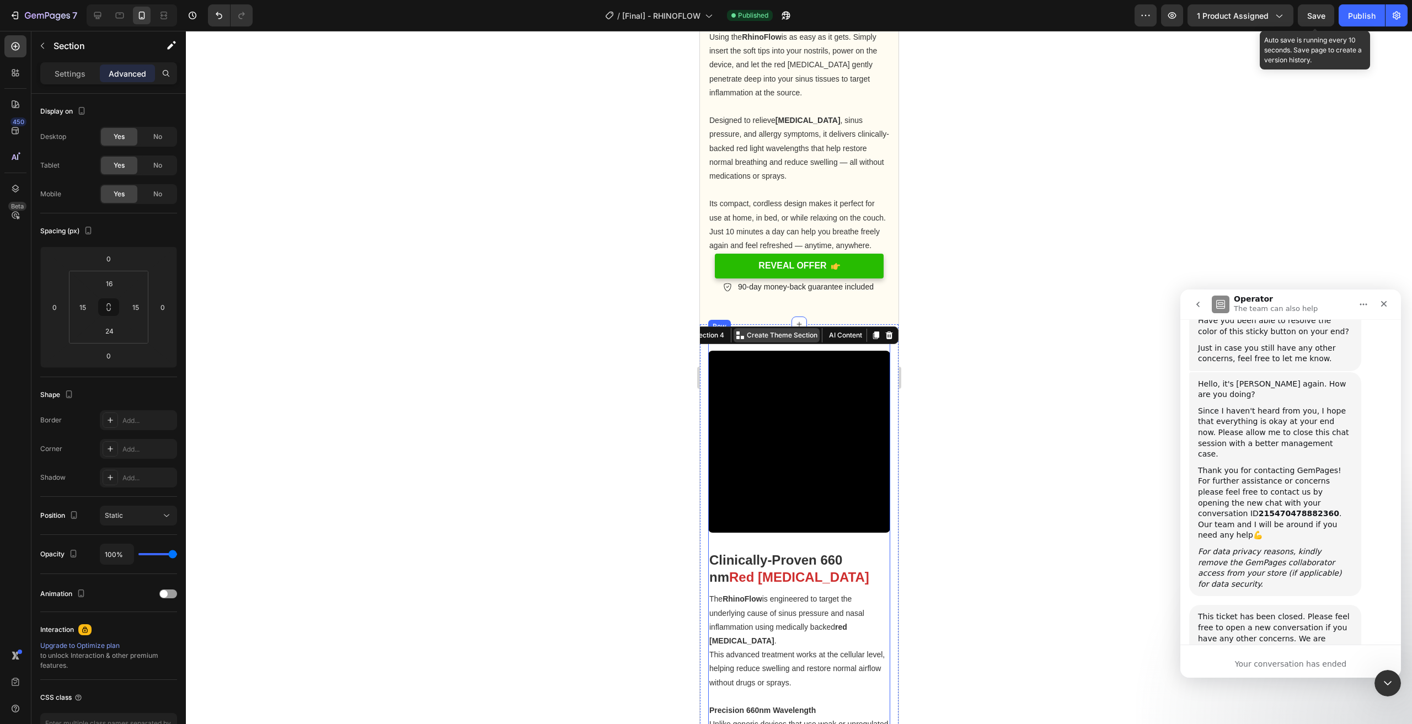
scroll to position [1324, 0]
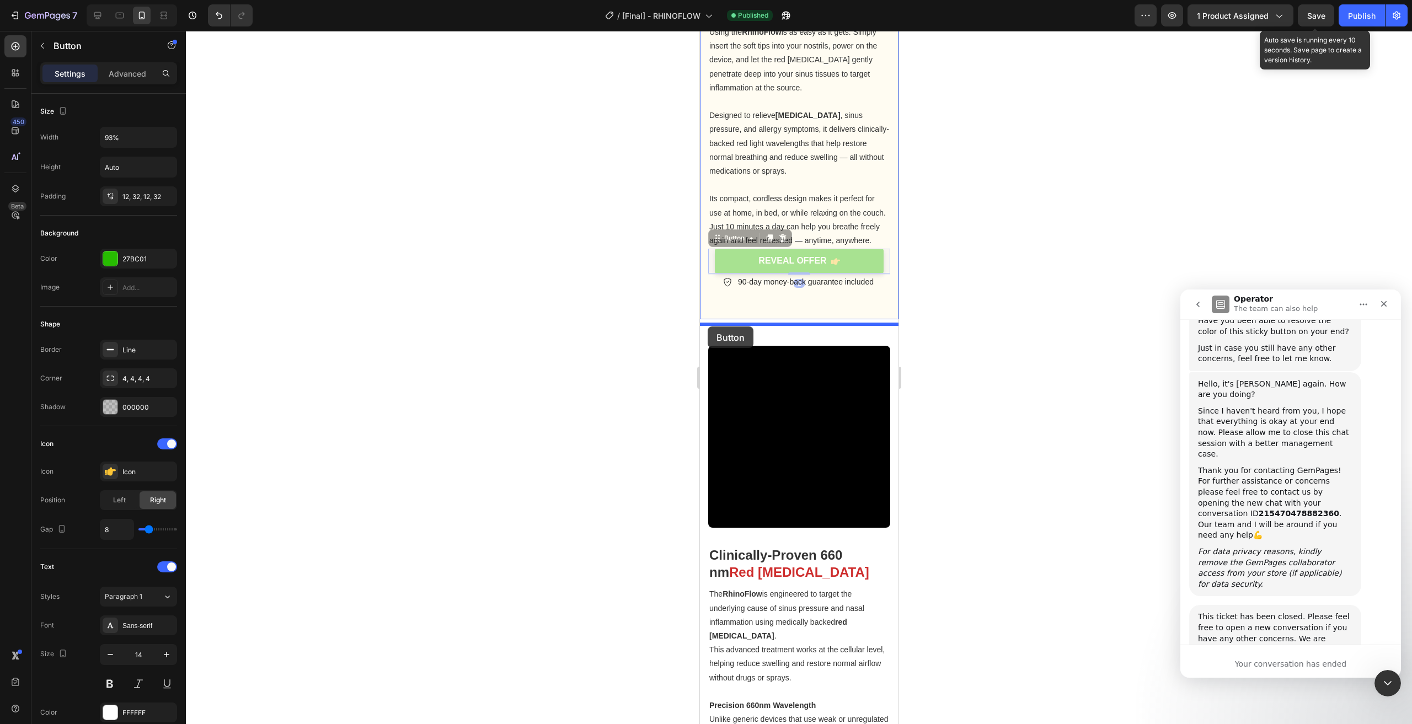
drag, startPoint x: 722, startPoint y: 262, endPoint x: 707, endPoint y: 327, distance: 66.1
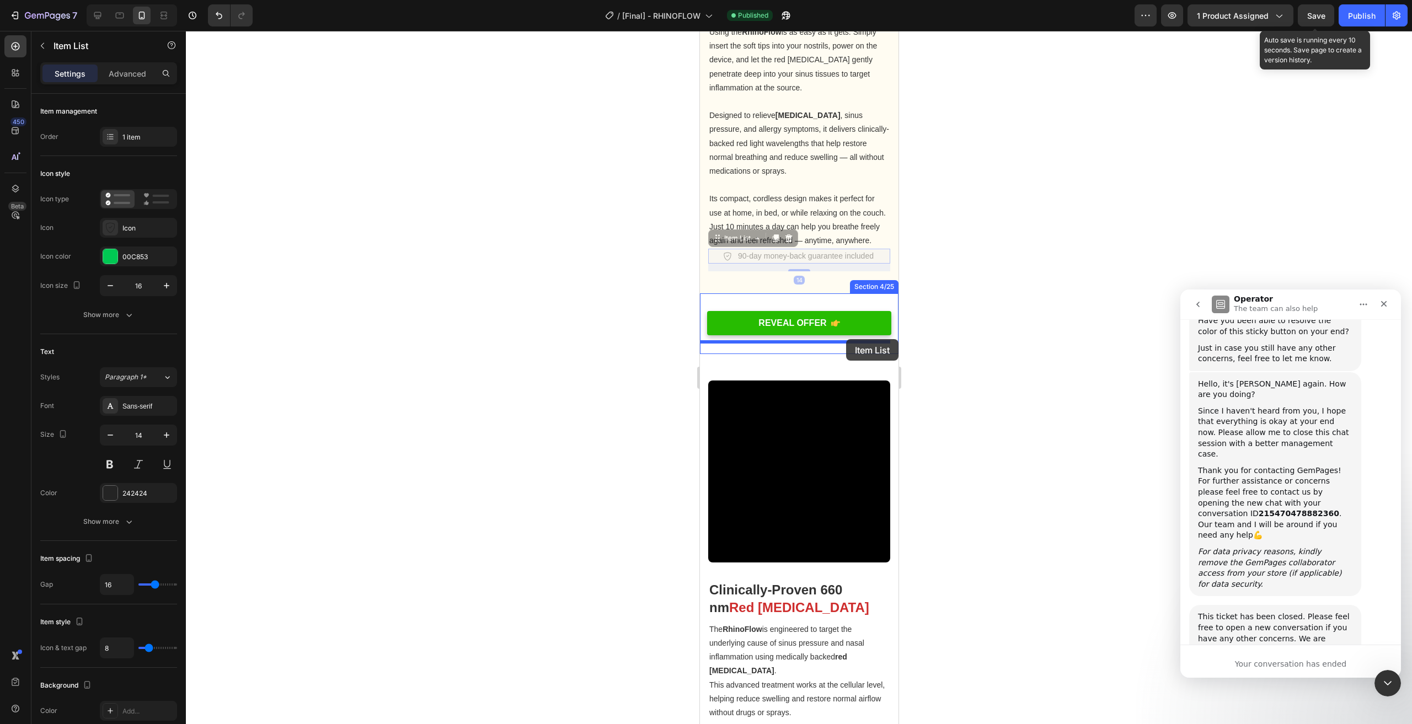
drag, startPoint x: 876, startPoint y: 266, endPoint x: 846, endPoint y: 339, distance: 78.9
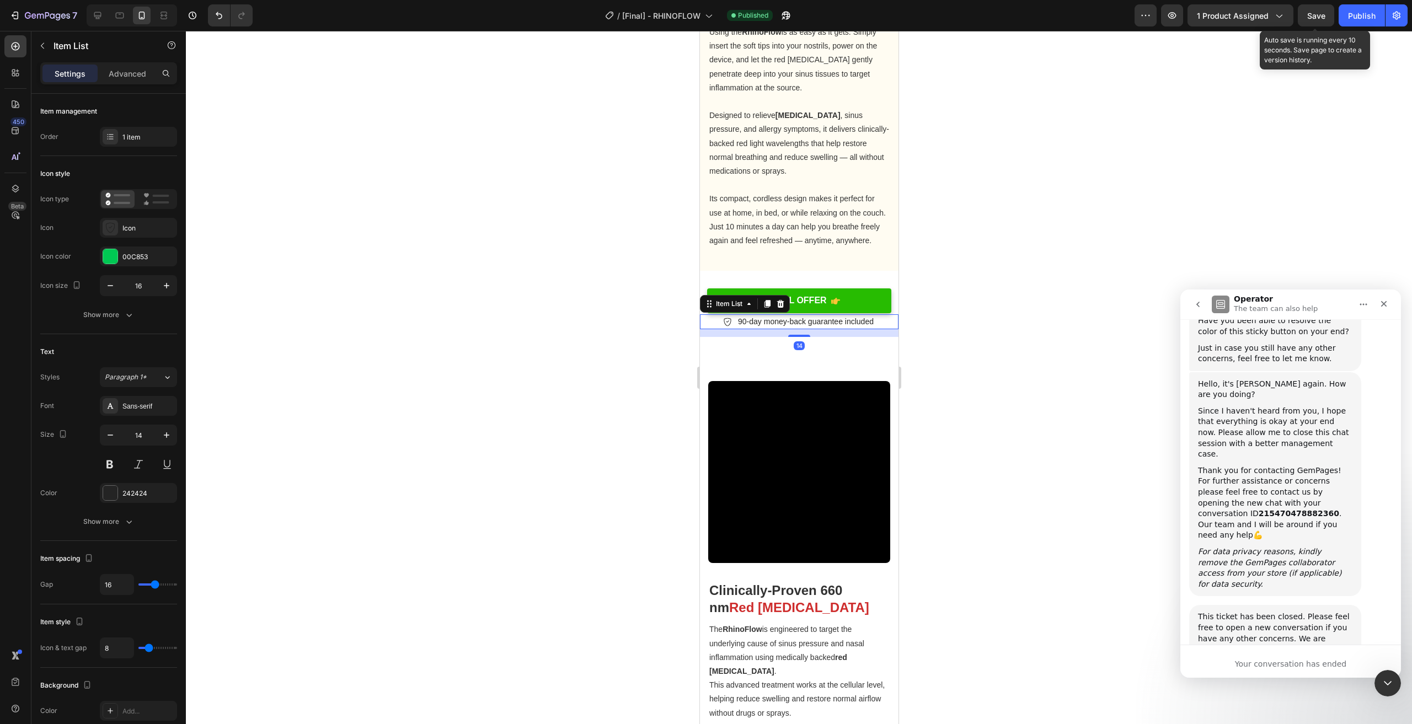
click at [964, 326] on div at bounding box center [799, 378] width 1226 height 694
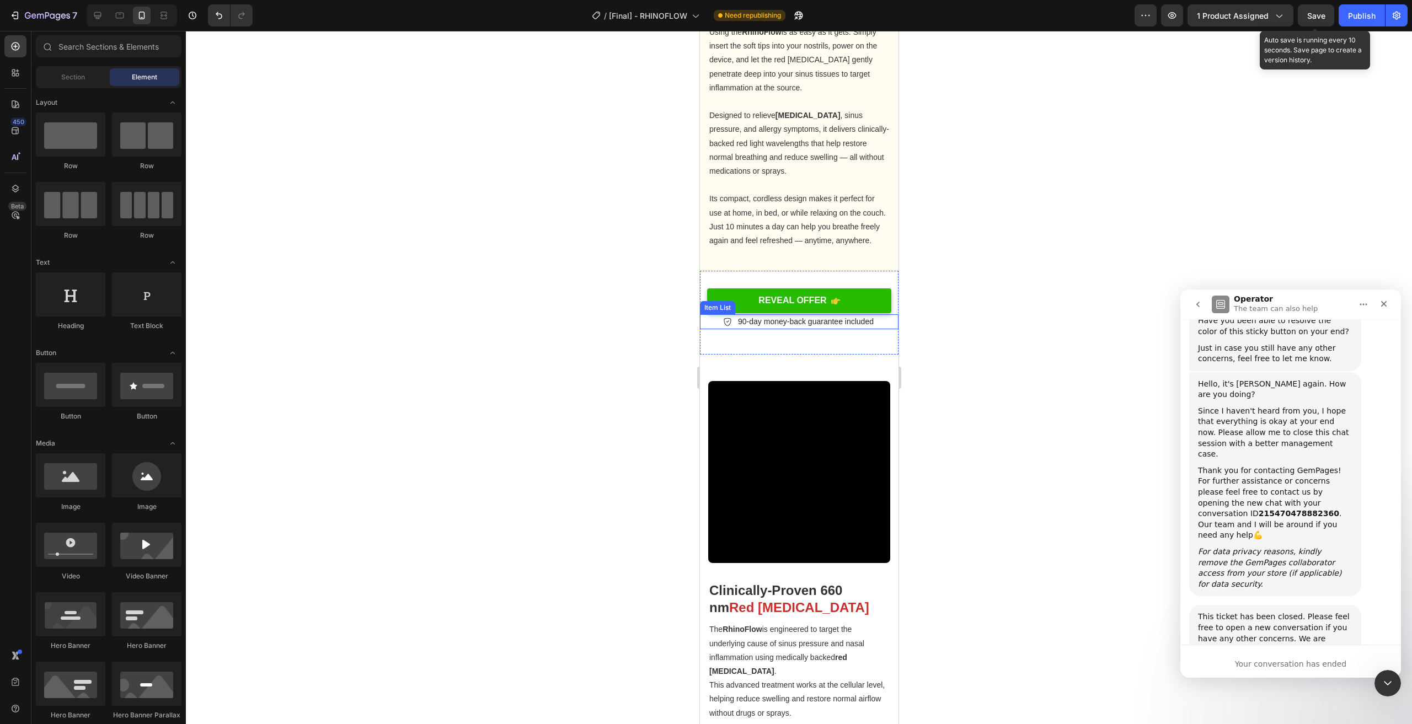
click at [879, 326] on div "90-day money-back guarantee included" at bounding box center [799, 321] width 199 height 15
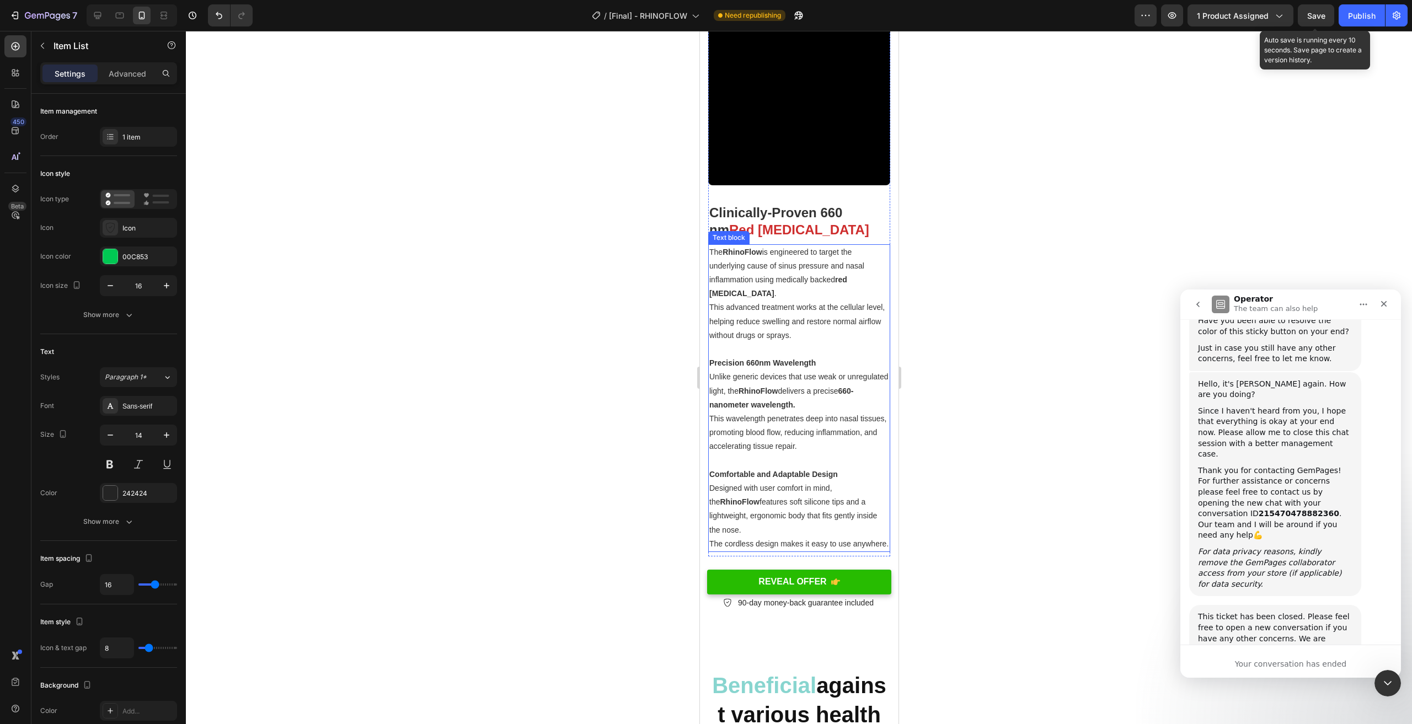
scroll to position [1766, 0]
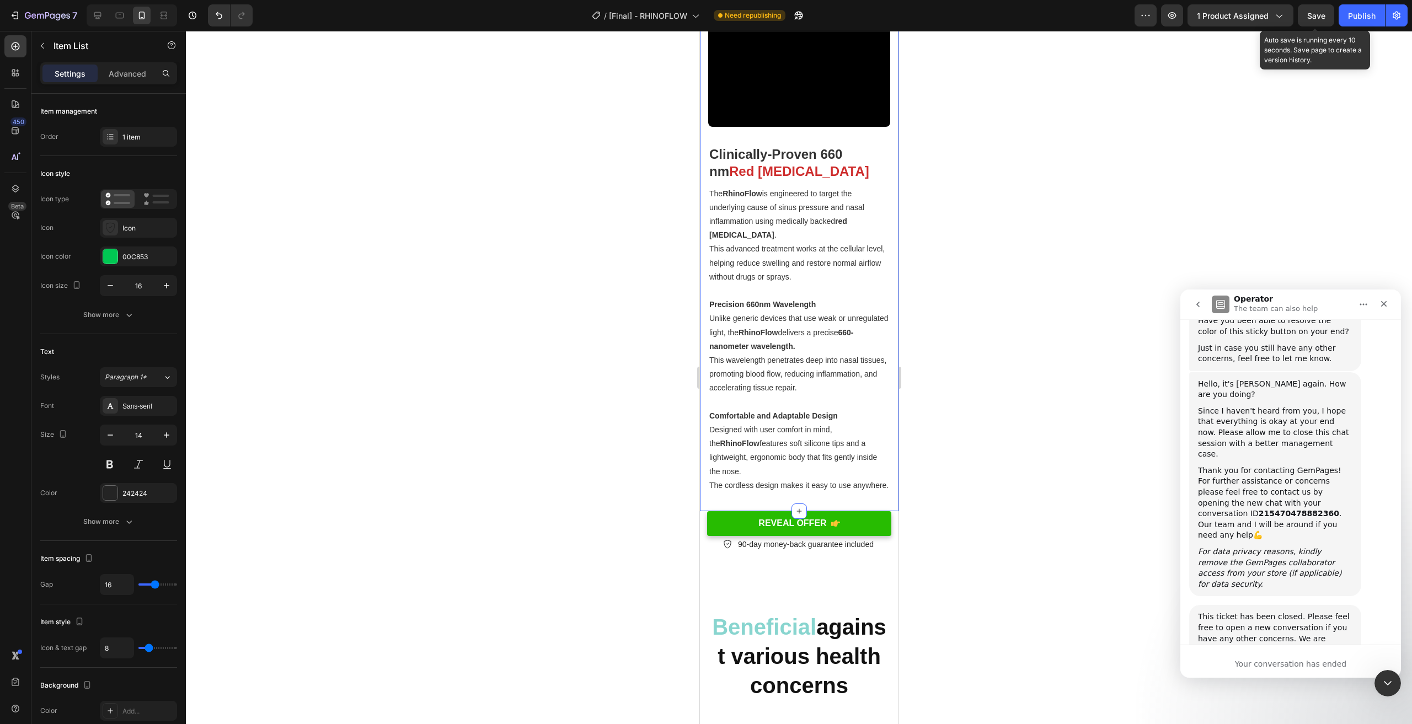
click at [885, 508] on div "Video Clinically-Proven 660 nm Red Light Therapy Heading The RhinoFlow is engin…" at bounding box center [799, 214] width 199 height 593
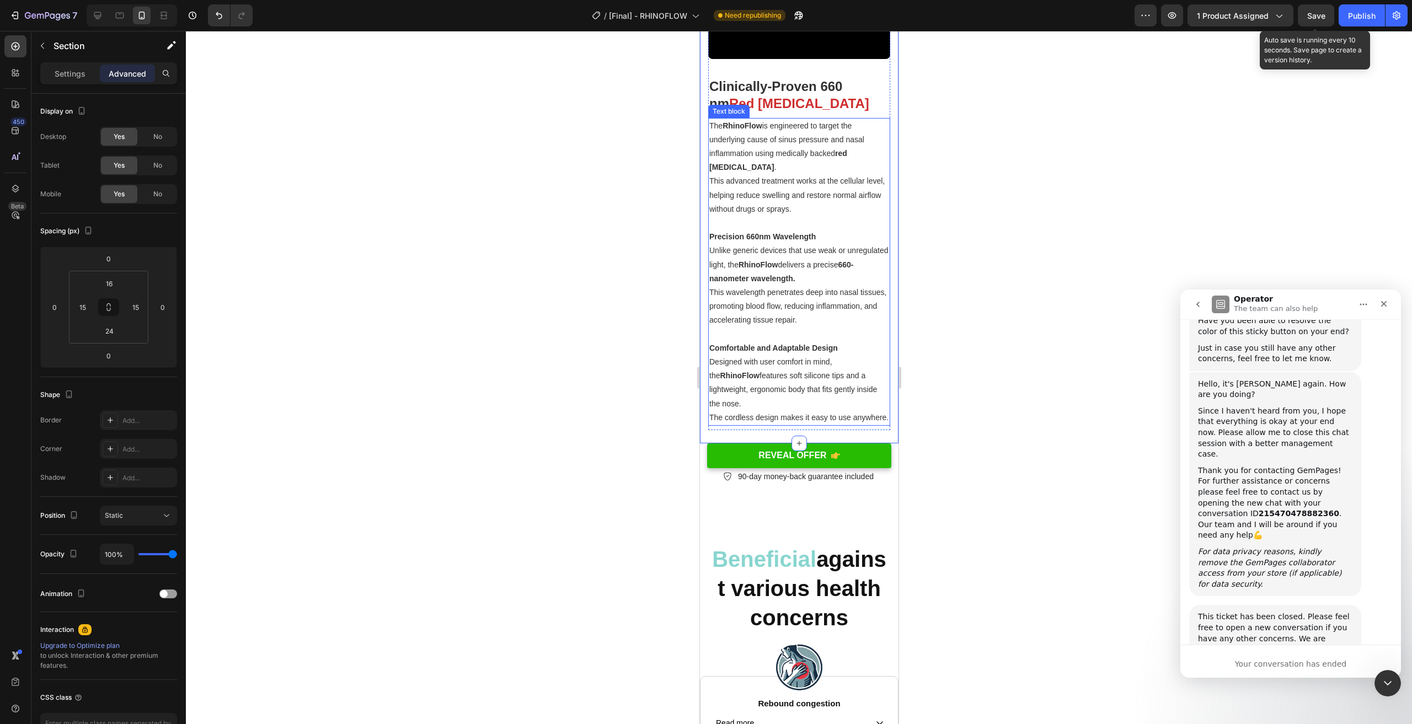
scroll to position [1876, 0]
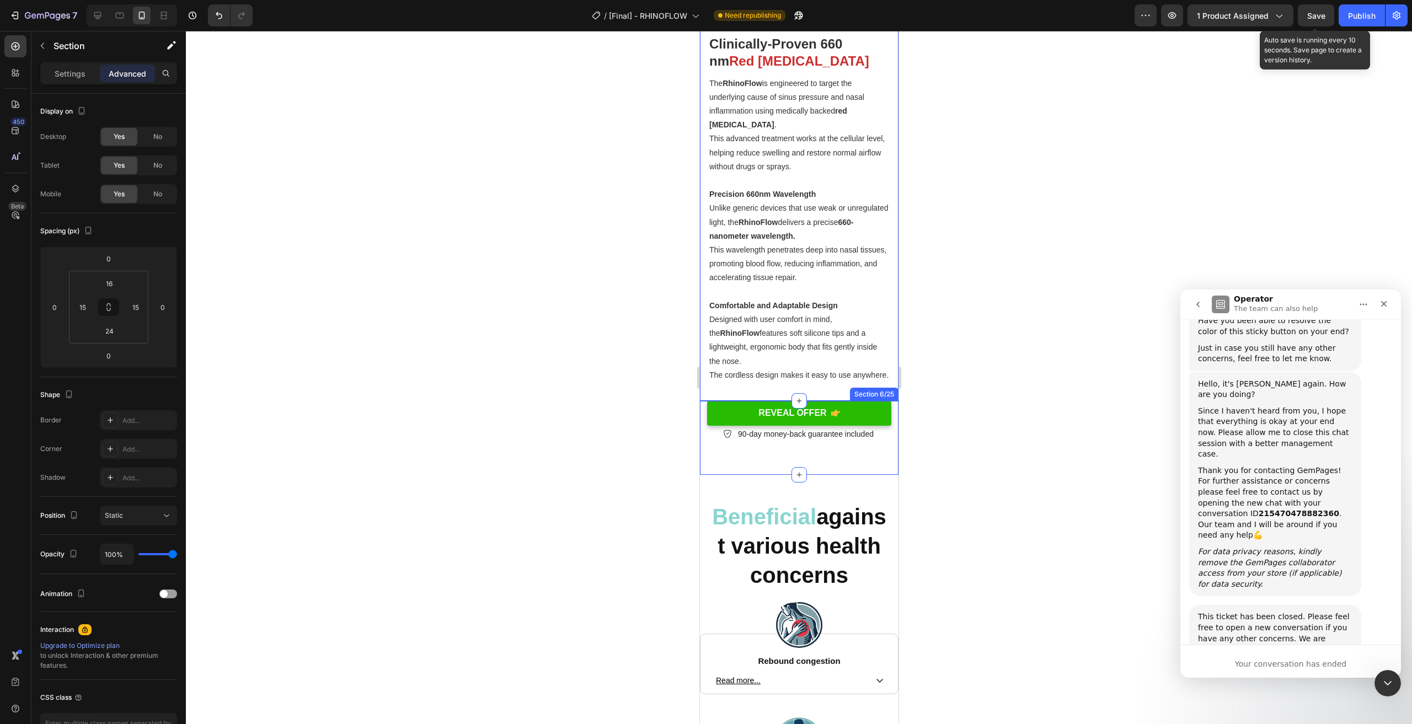
click at [758, 466] on div "REVEAL OFFER Button REVEAL OFFER Button 90-day money-back guarantee included It…" at bounding box center [799, 438] width 199 height 74
click at [873, 394] on icon at bounding box center [876, 391] width 6 height 8
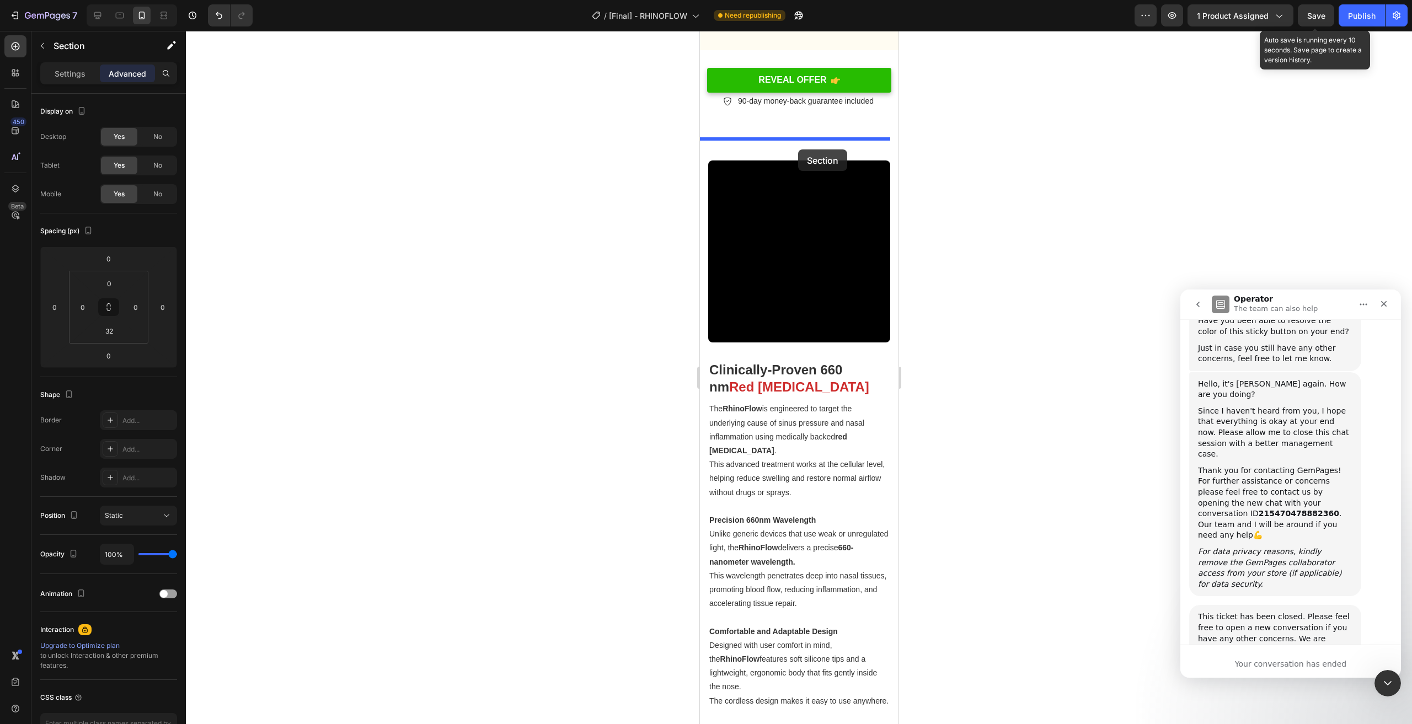
scroll to position [1490, 0]
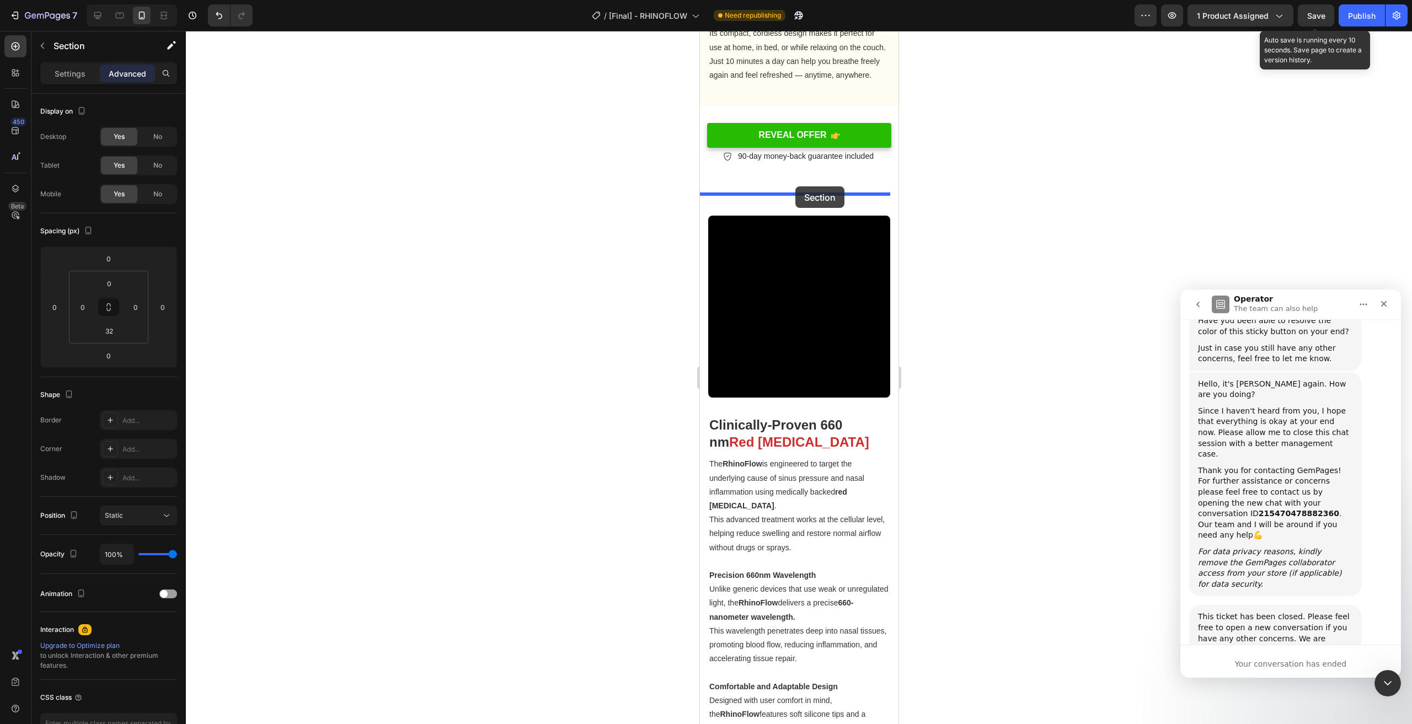
drag, startPoint x: 881, startPoint y: 539, endPoint x: 795, endPoint y: 186, distance: 362.8
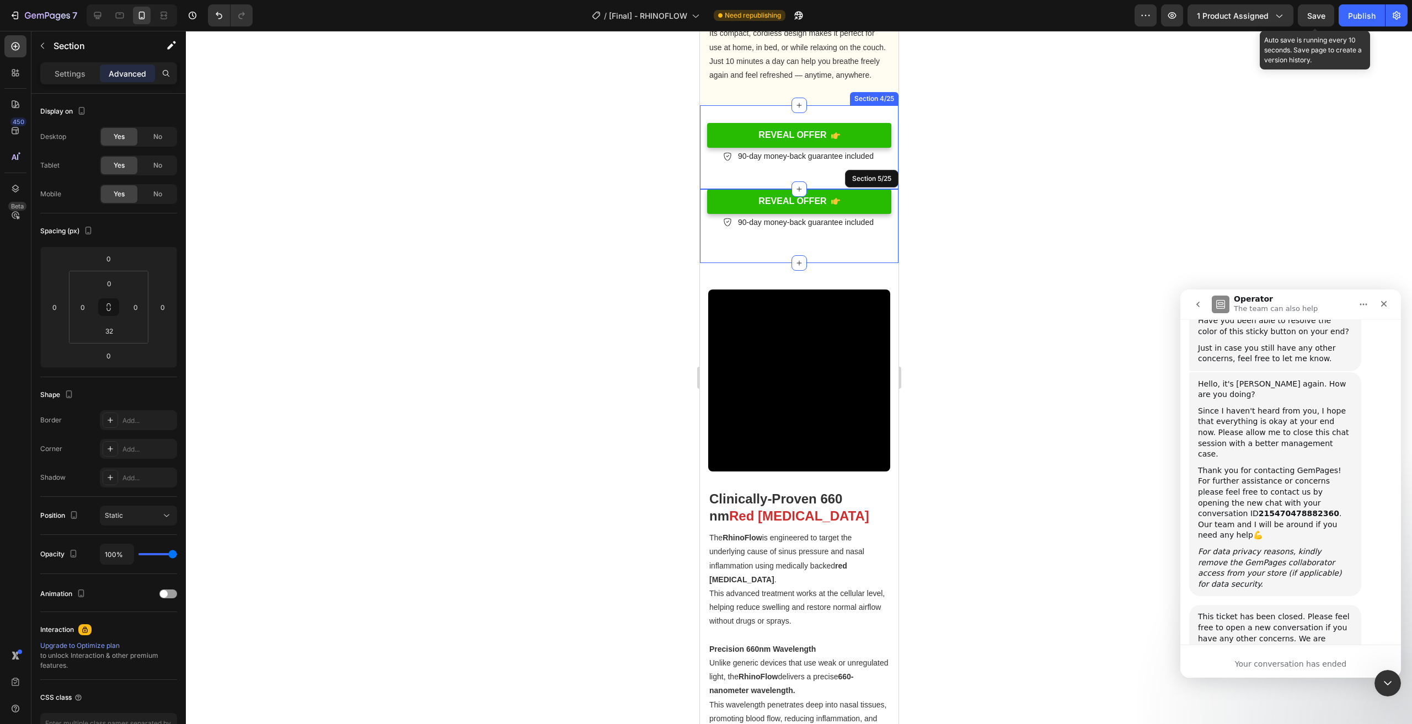
click at [858, 116] on div "REVEAL OFFER Button 90-day money-back guarantee included Item List Section 4/25" at bounding box center [799, 147] width 199 height 84
click at [884, 99] on icon at bounding box center [888, 94] width 9 height 9
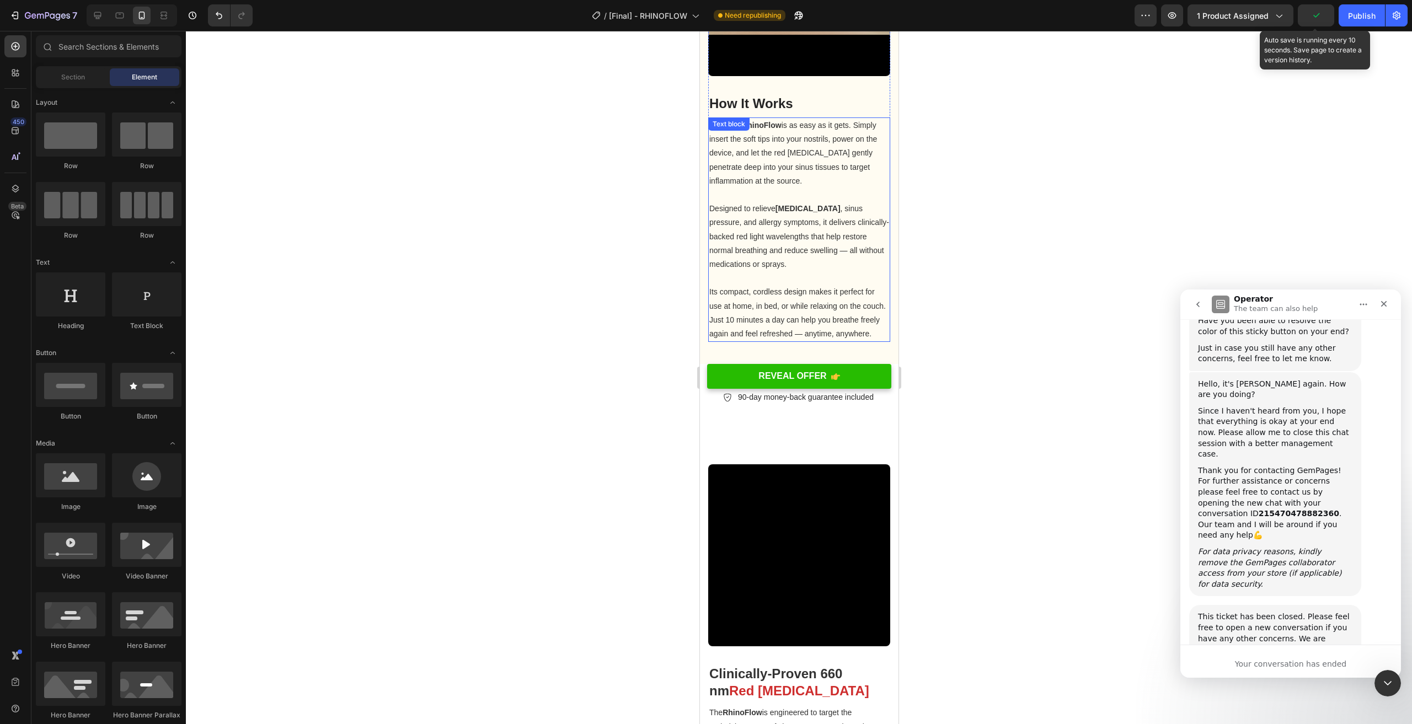
scroll to position [1214, 0]
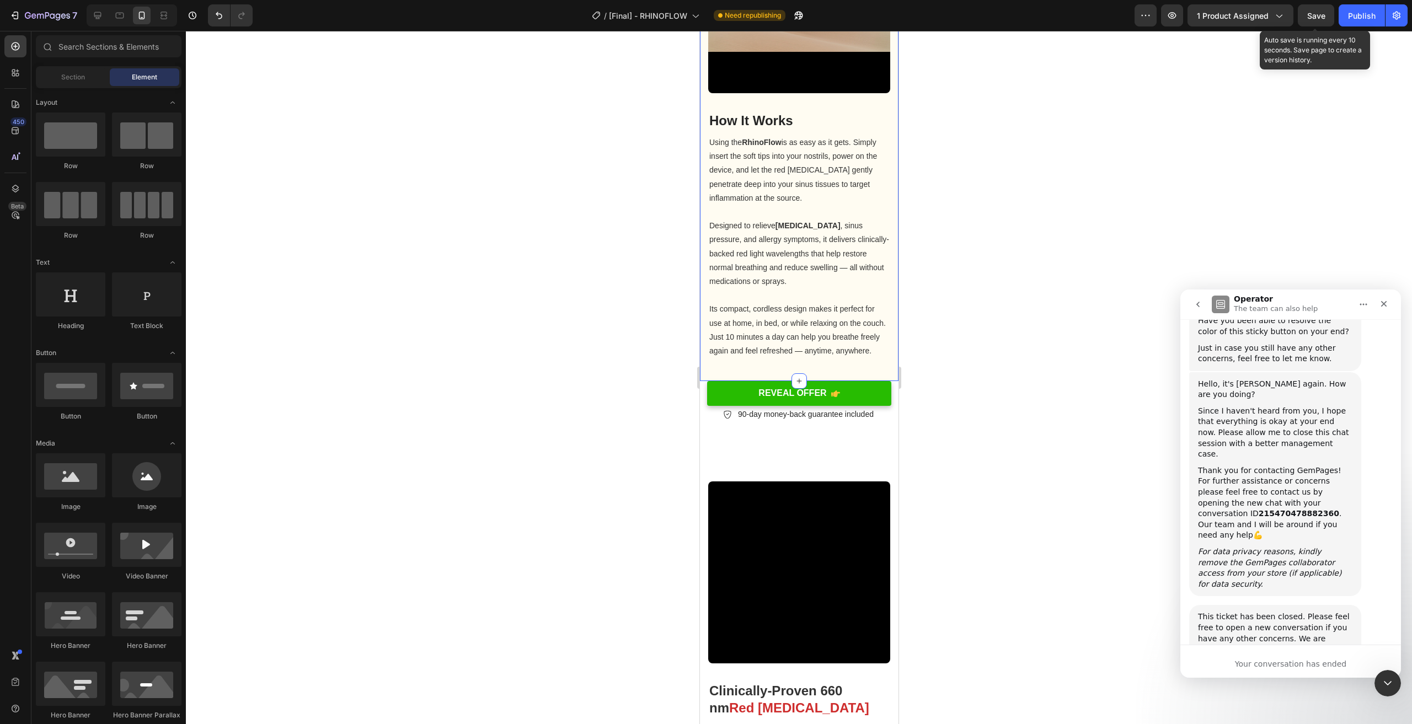
click at [811, 376] on div "How It Works Heading Using the RhinoFlow is as easy as it gets. Simply insert t…" at bounding box center [799, 135] width 199 height 492
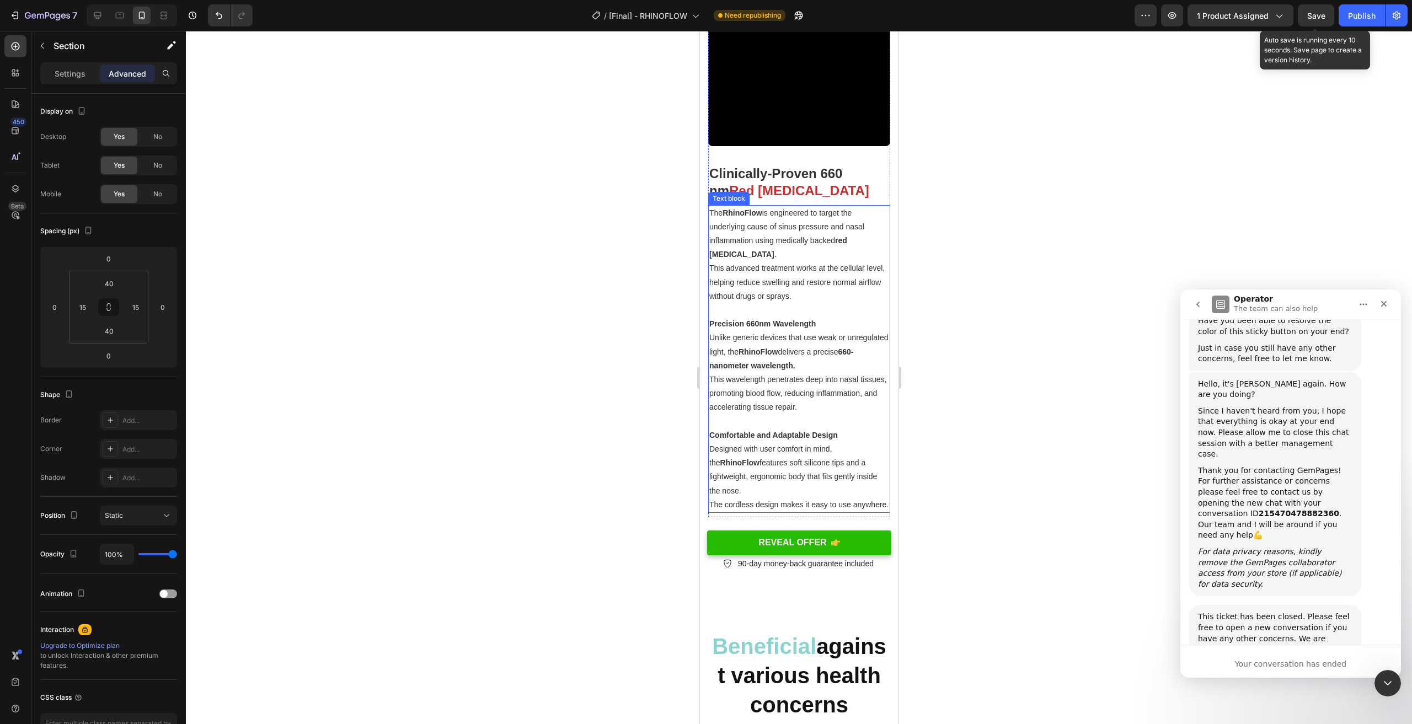
scroll to position [1766, 0]
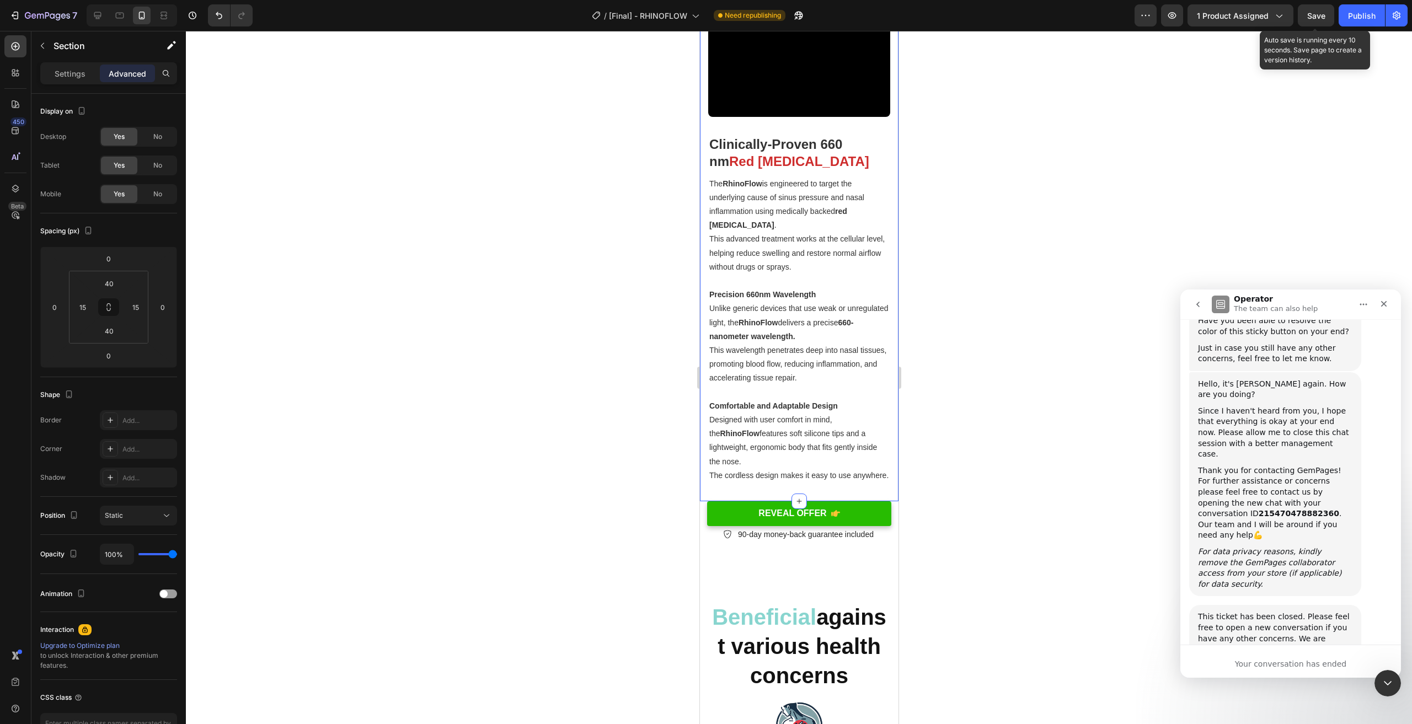
click at [884, 489] on div "Video Clinically-Proven 660 nm Red Light Therapy Heading The RhinoFlow is engin…" at bounding box center [799, 204] width 199 height 593
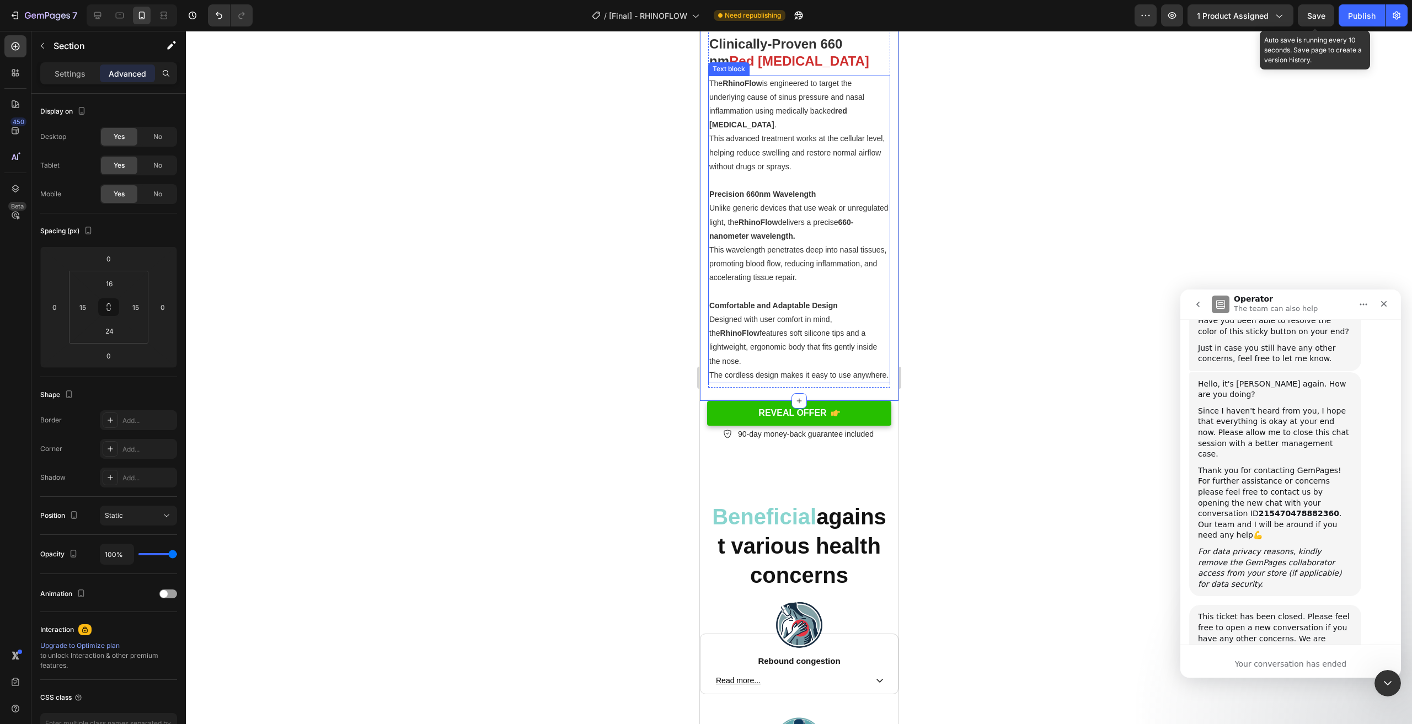
scroll to position [1876, 0]
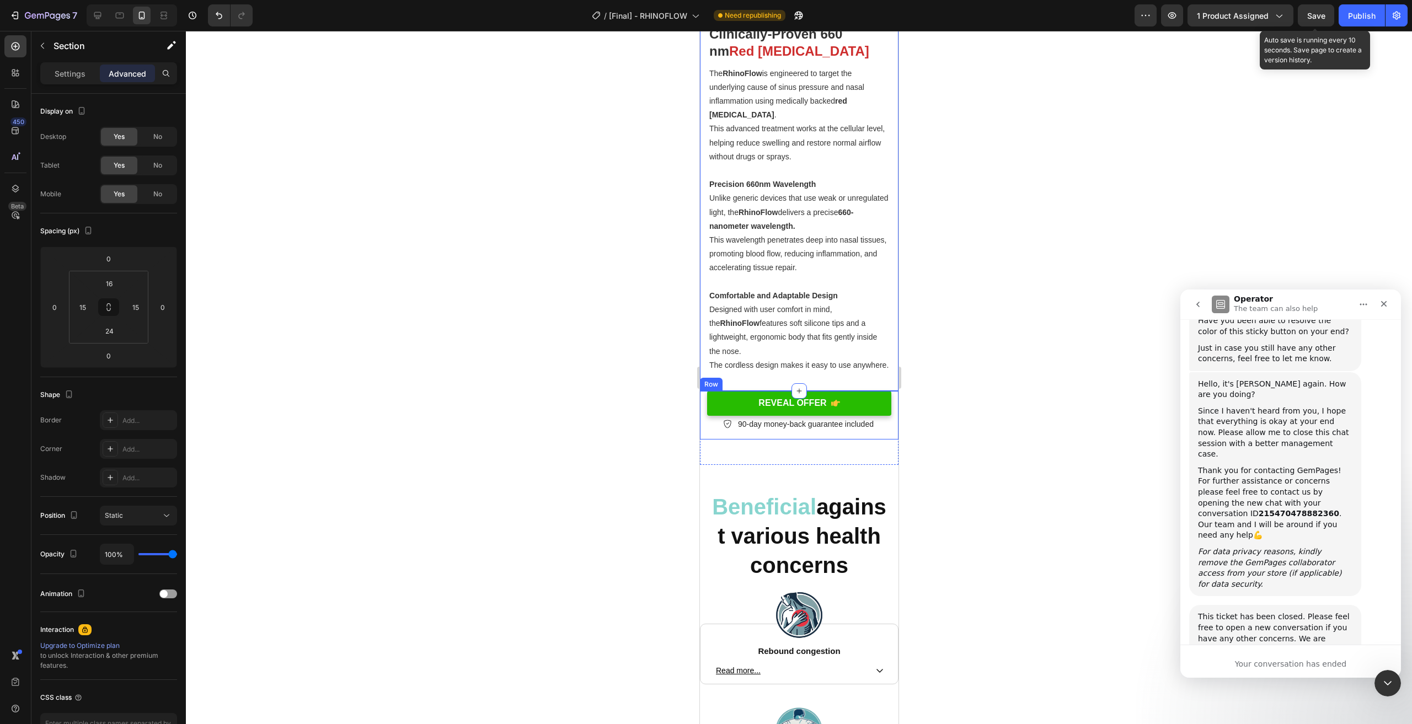
click at [883, 437] on div "REVEAL OFFER Button REVEAL OFFER Button 90-day money-back guarantee included It…" at bounding box center [799, 415] width 199 height 49
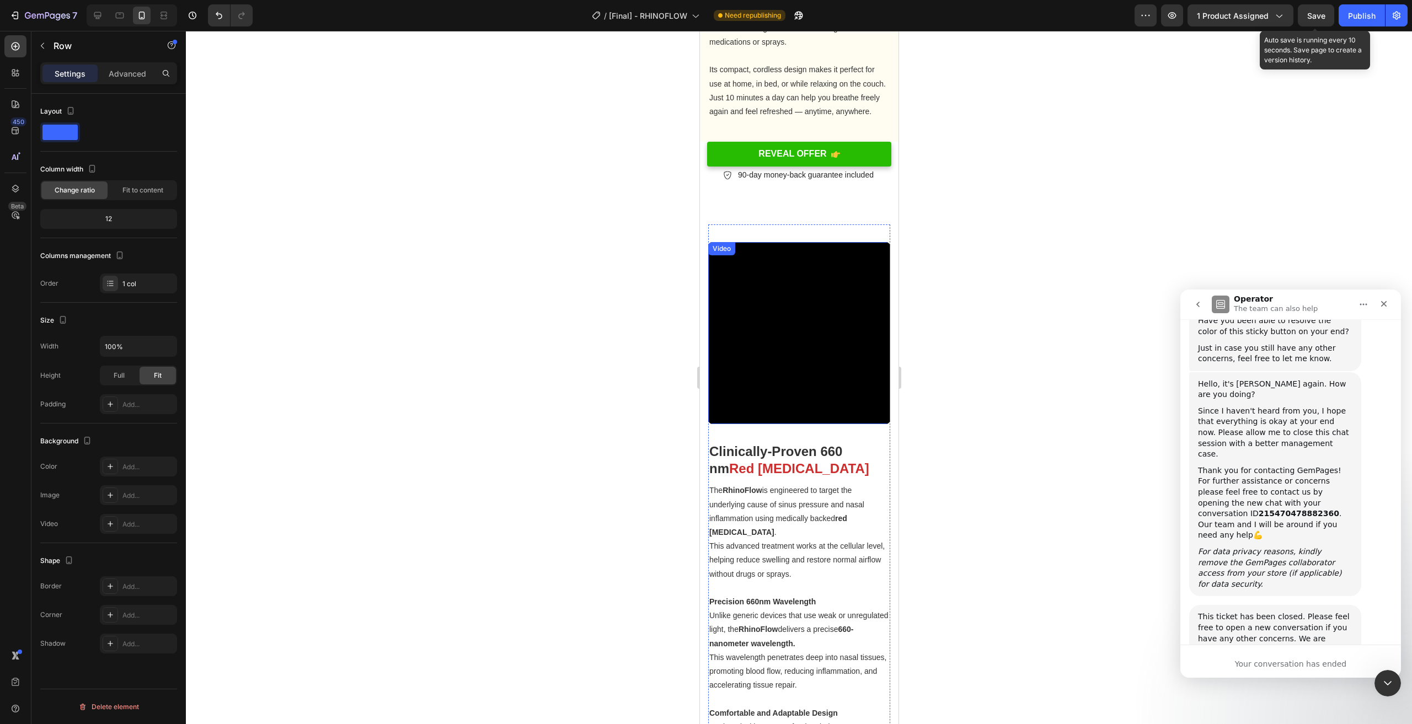
scroll to position [1379, 0]
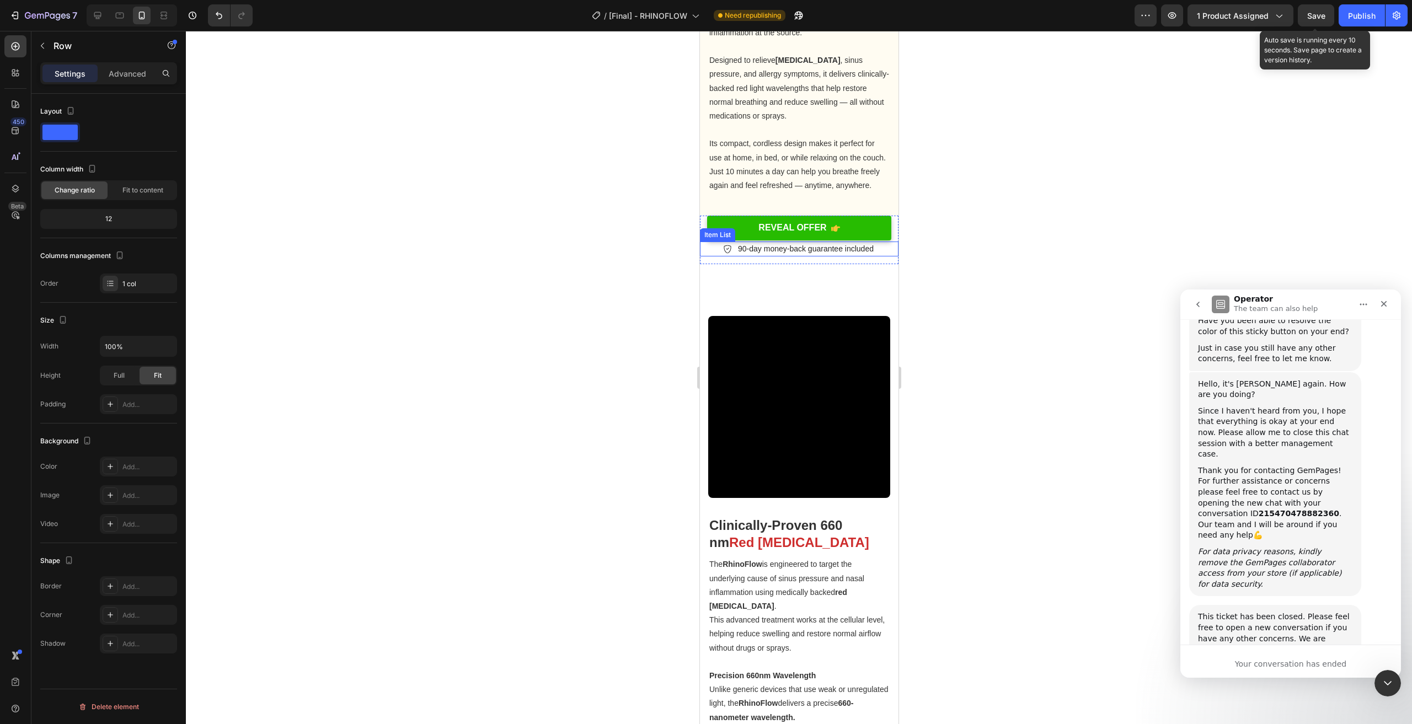
click at [877, 257] on div "90-day money-back guarantee included" at bounding box center [799, 249] width 199 height 15
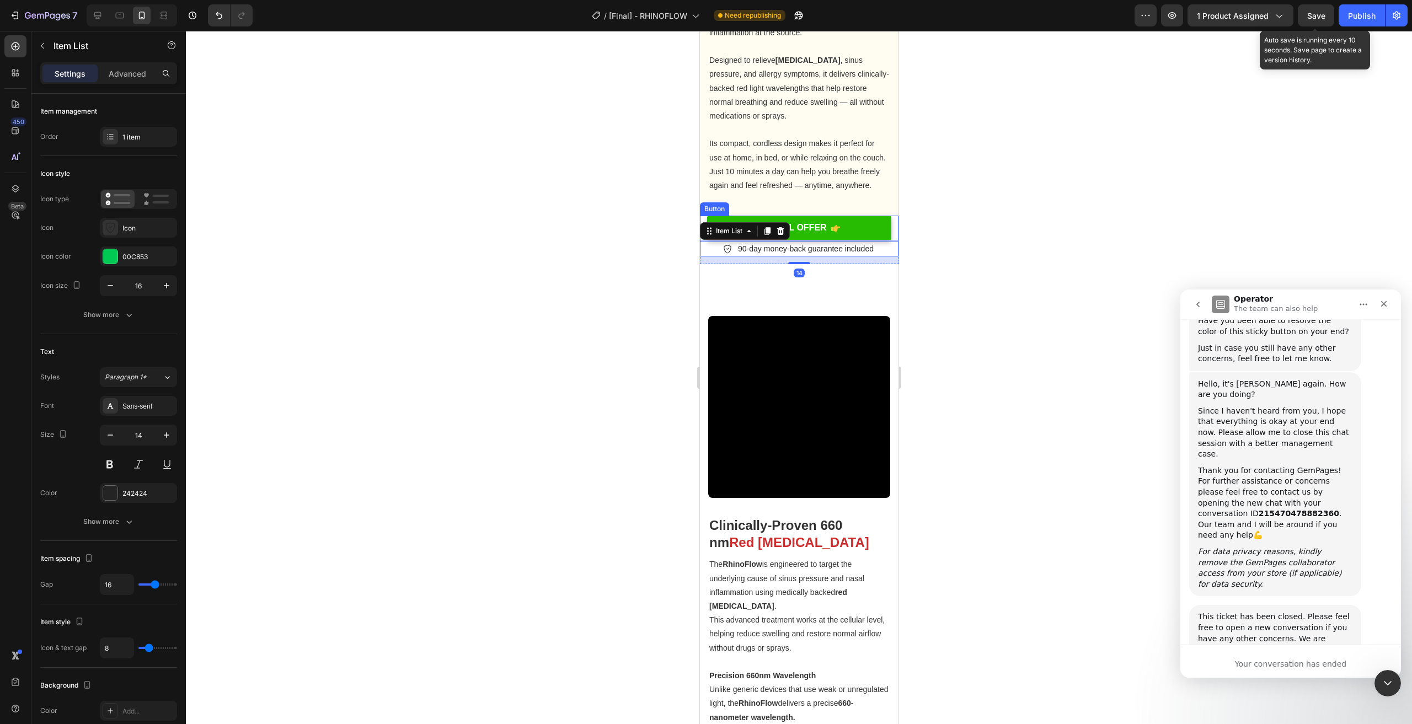
click at [884, 232] on div "REVEAL OFFER Button" at bounding box center [799, 228] width 199 height 25
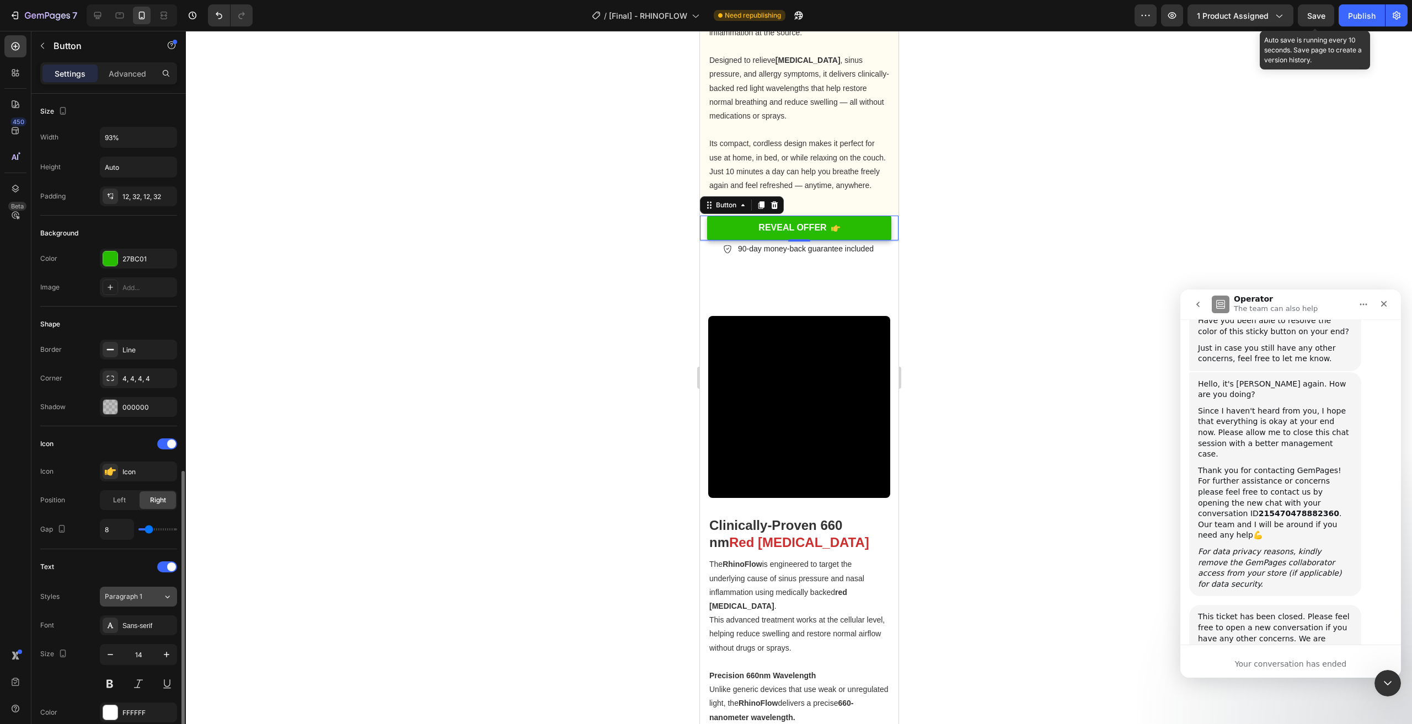
scroll to position [270, 0]
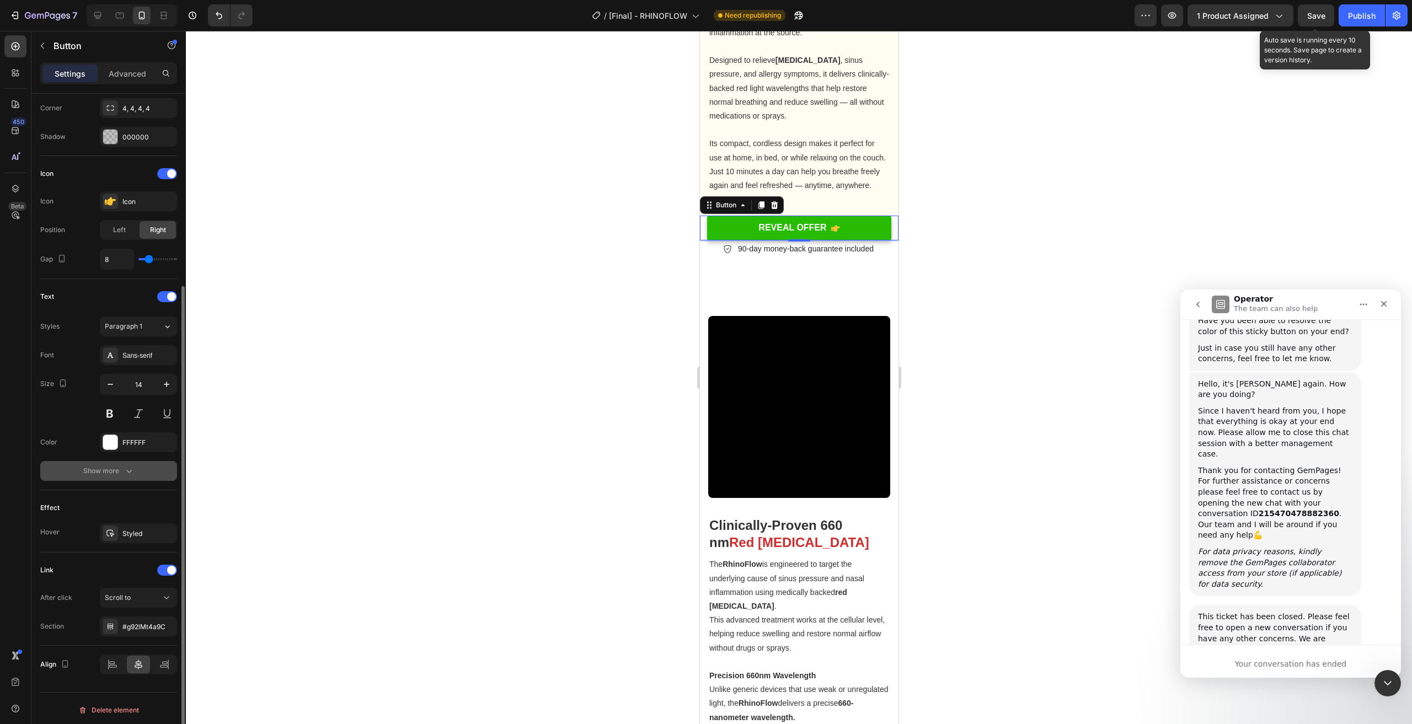
click at [124, 473] on icon "button" at bounding box center [129, 471] width 11 height 11
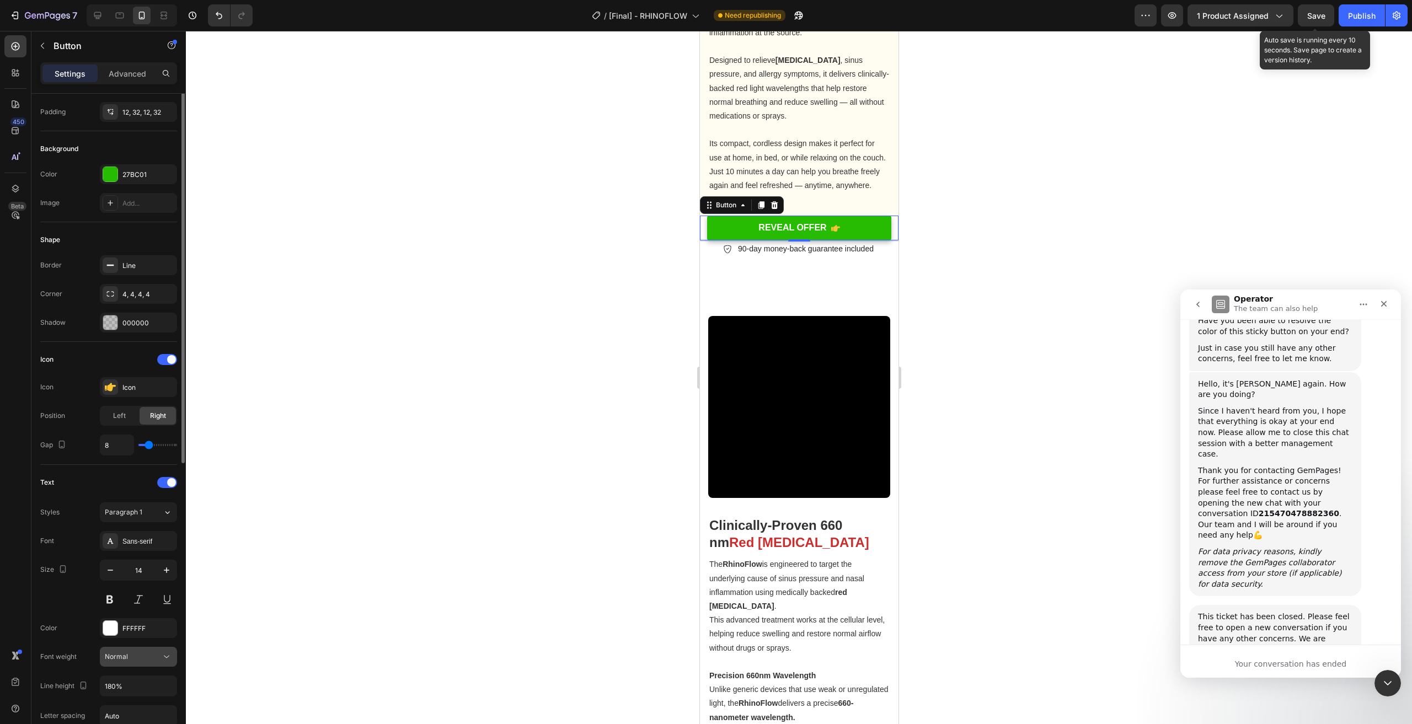
scroll to position [0, 0]
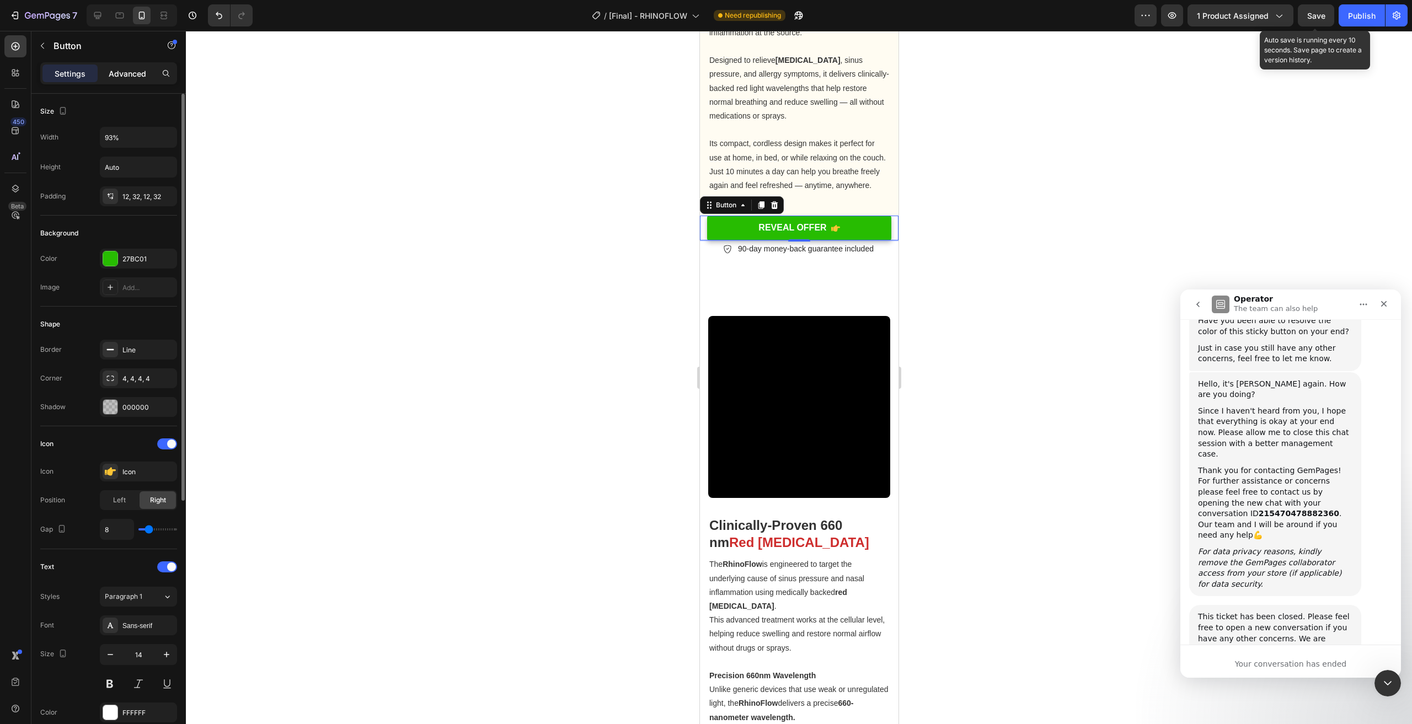
click at [133, 78] on p "Advanced" at bounding box center [128, 74] width 38 height 12
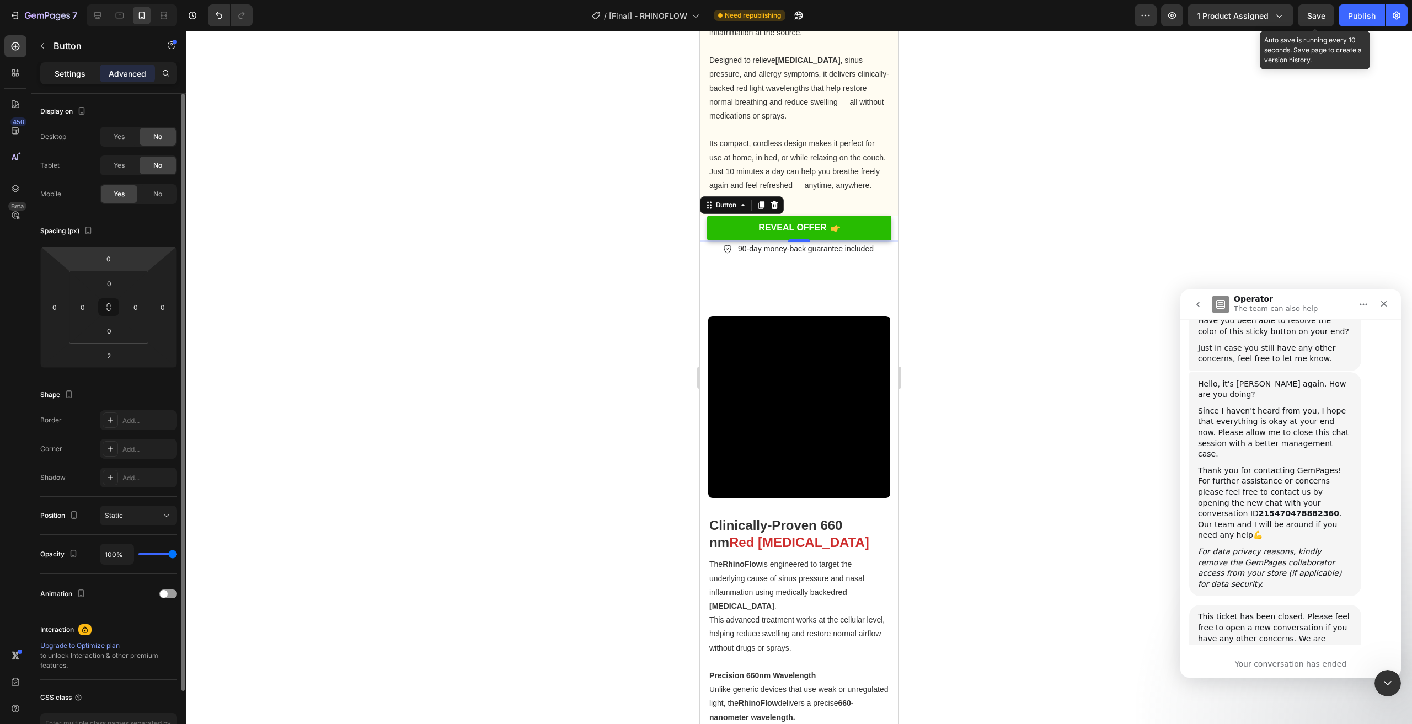
click at [65, 72] on p "Settings" at bounding box center [70, 74] width 31 height 12
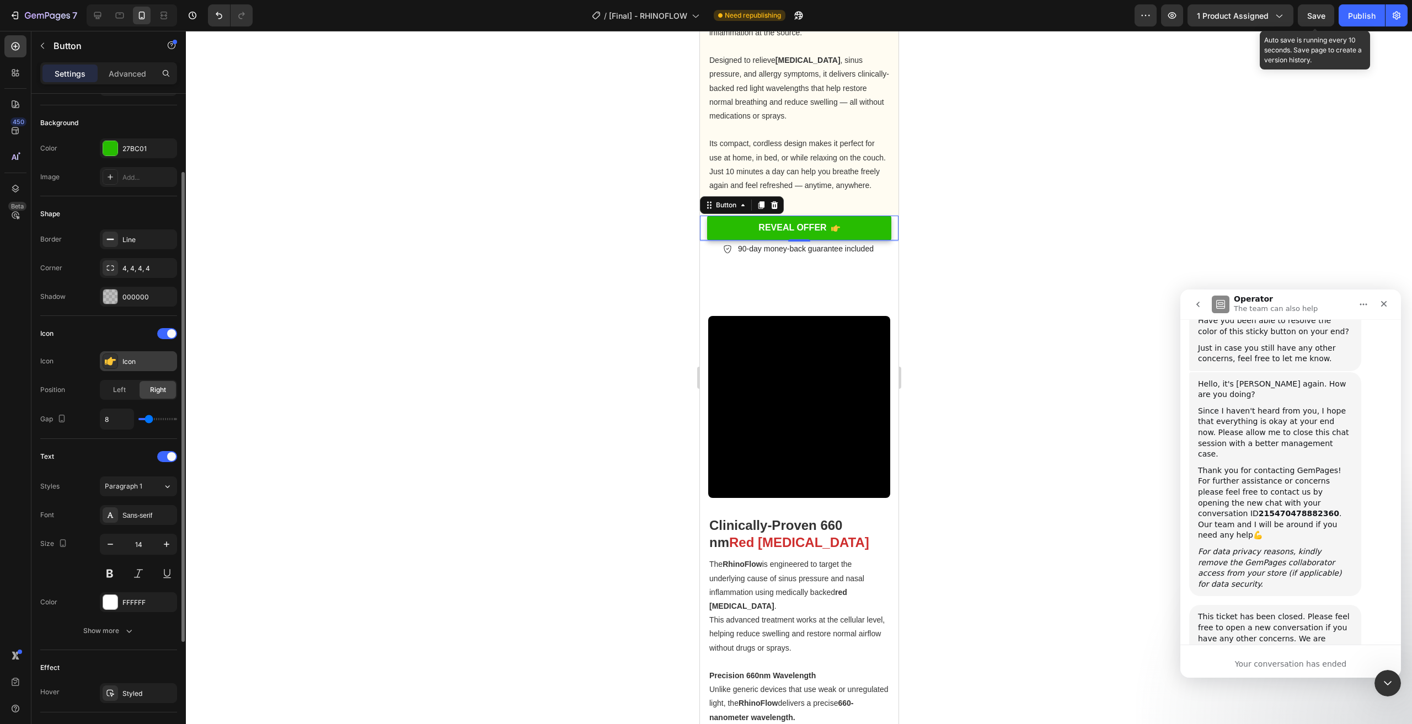
scroll to position [55, 0]
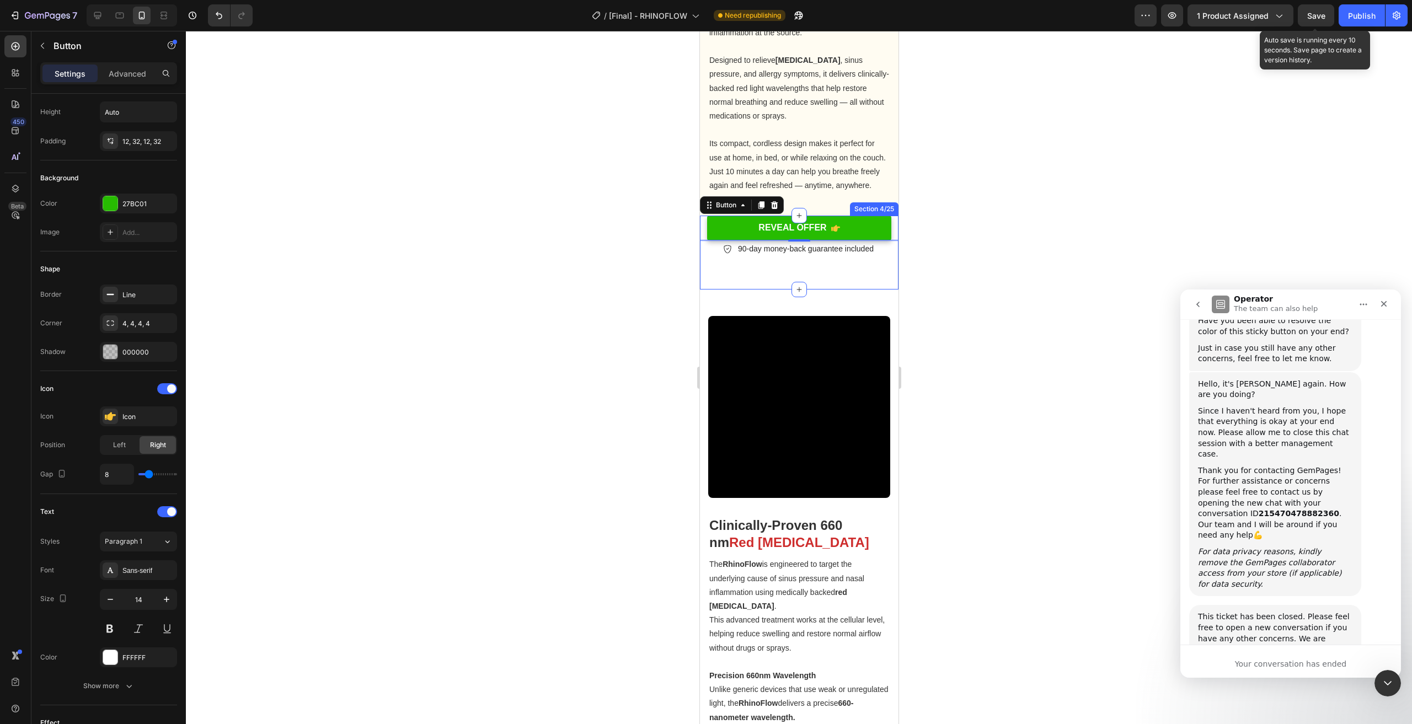
click at [710, 272] on div "REVEAL OFFER Button 2 REVEAL OFFER Button 90-day money-back guarantee included …" at bounding box center [799, 244] width 199 height 56
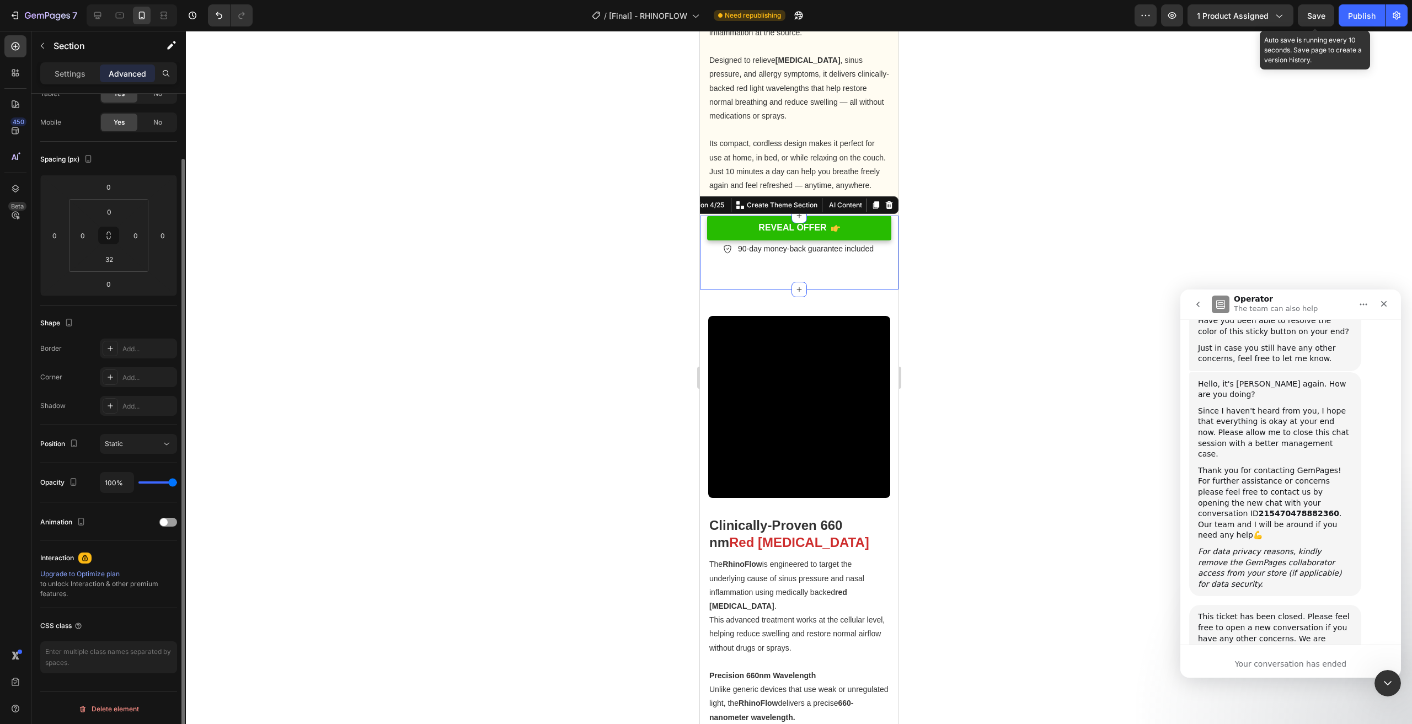
scroll to position [0, 0]
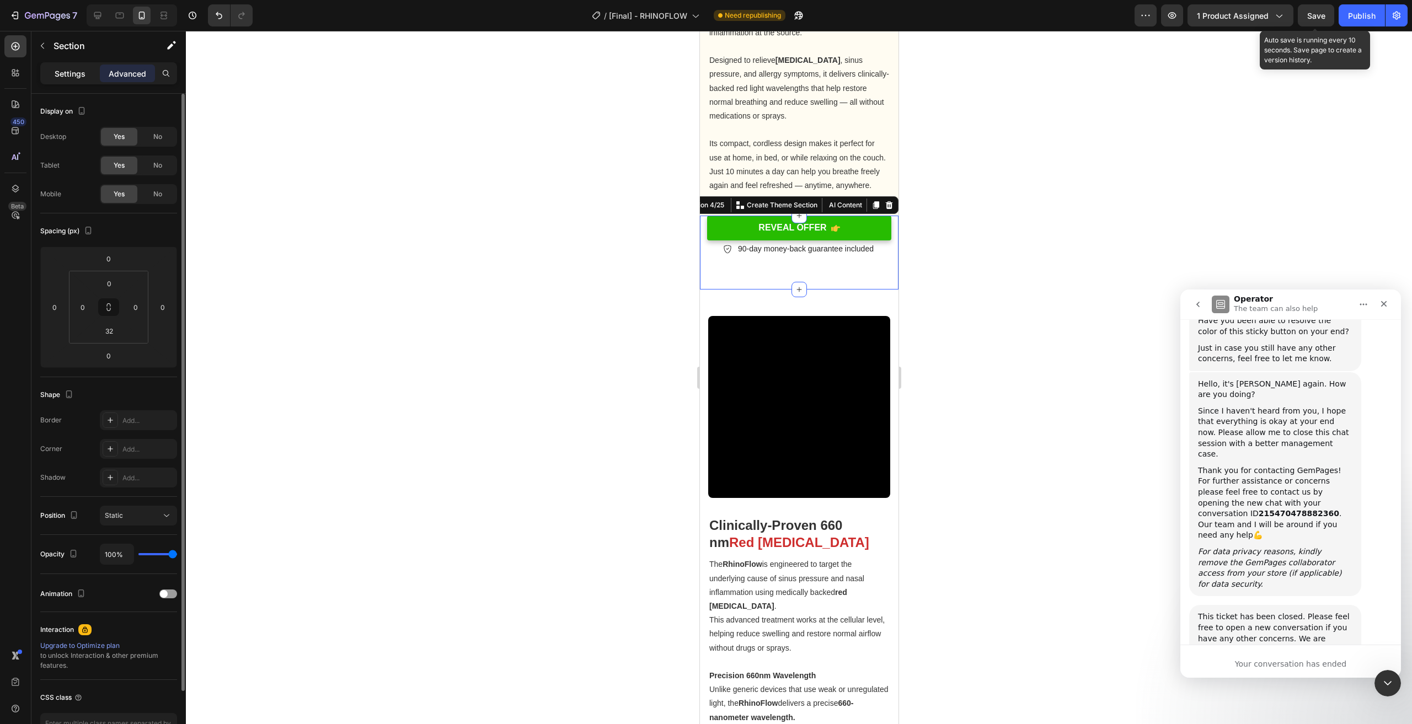
click at [83, 71] on p "Settings" at bounding box center [70, 74] width 31 height 12
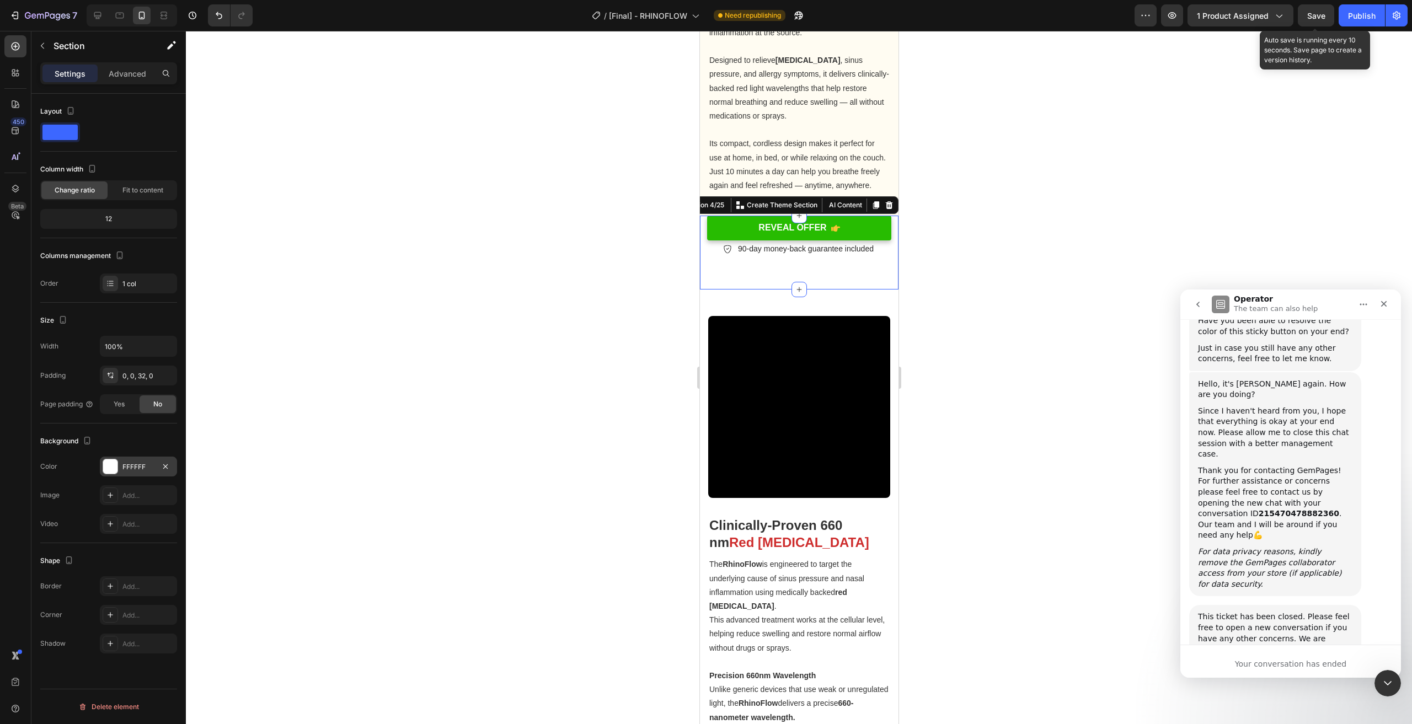
click at [131, 462] on div "FFFFFF" at bounding box center [138, 467] width 32 height 10
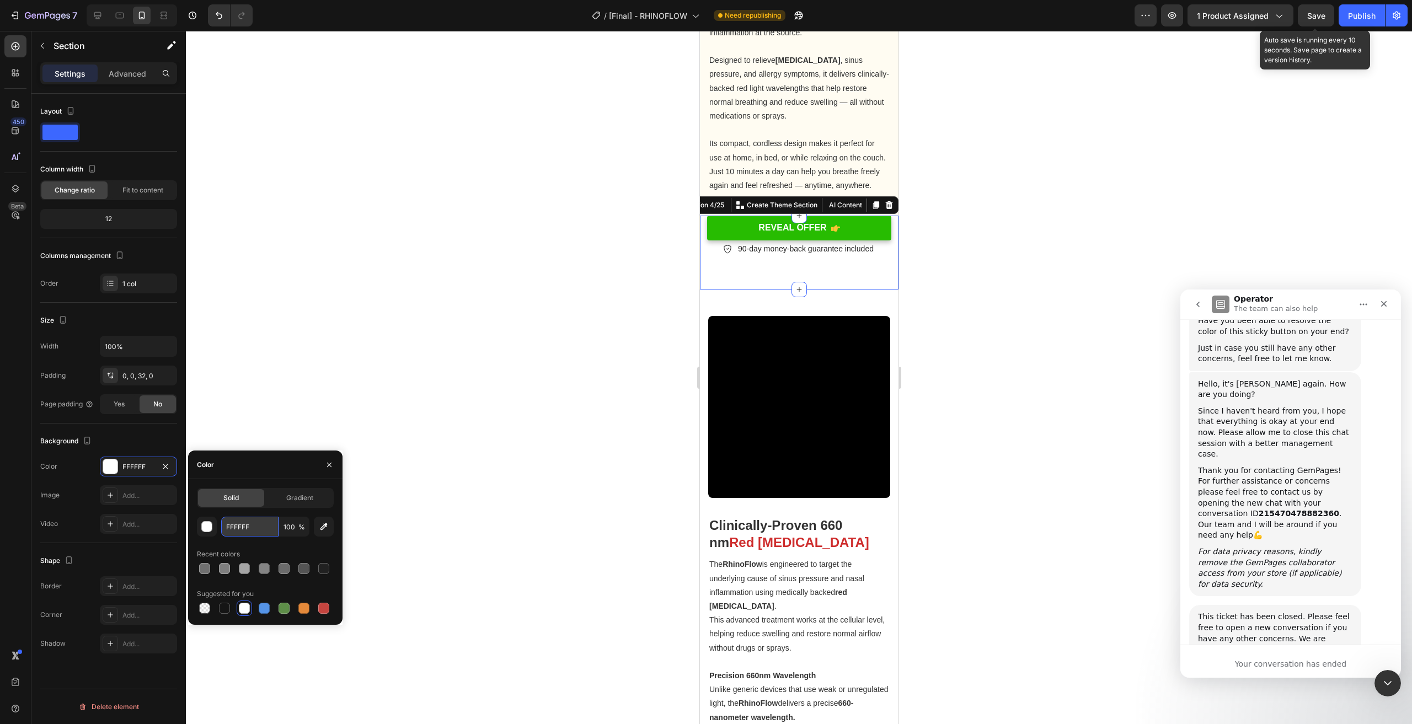
click at [250, 532] on input "FFFFFF" at bounding box center [249, 527] width 57 height 20
type input "EFEFEF"
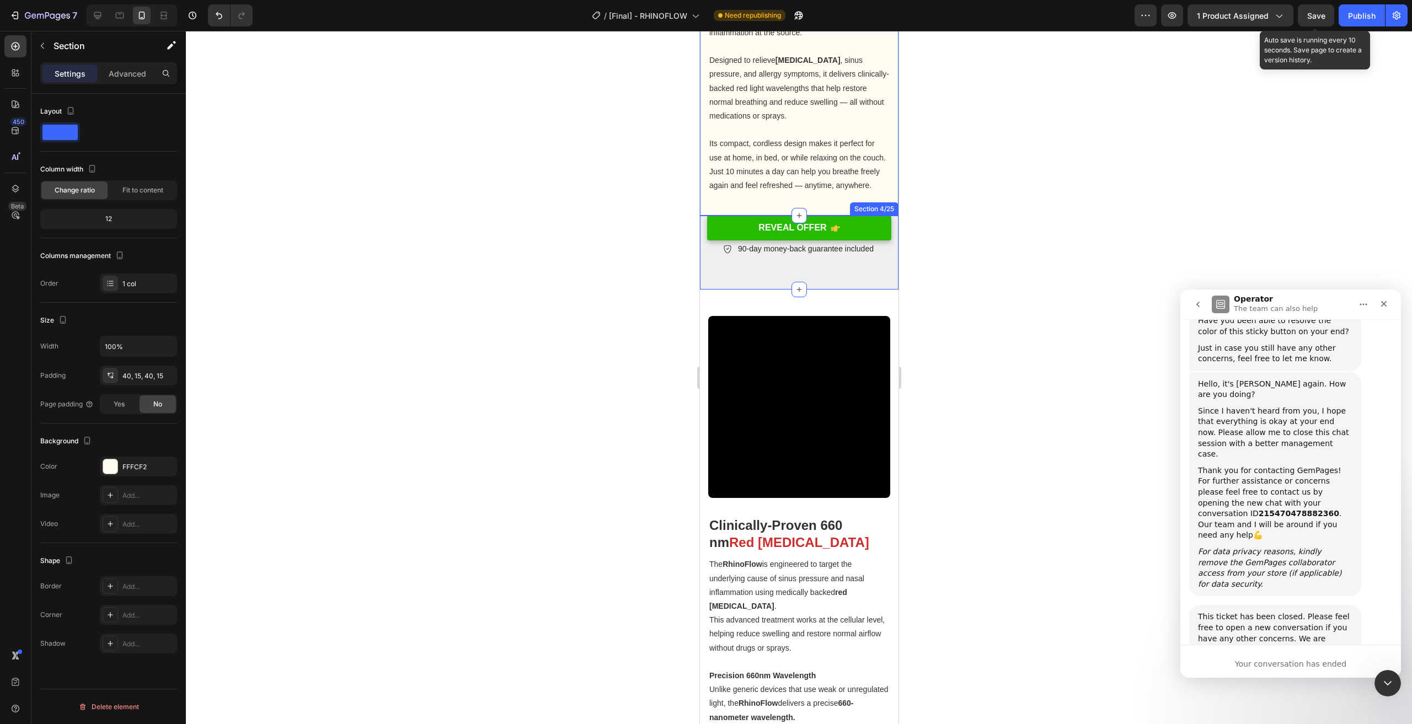
click at [704, 289] on div "REVEAL OFFER Button REVEAL OFFER Button 90-day money-back guarantee included It…" at bounding box center [799, 253] width 199 height 74
click at [130, 466] on div "EFEFEF" at bounding box center [138, 467] width 32 height 10
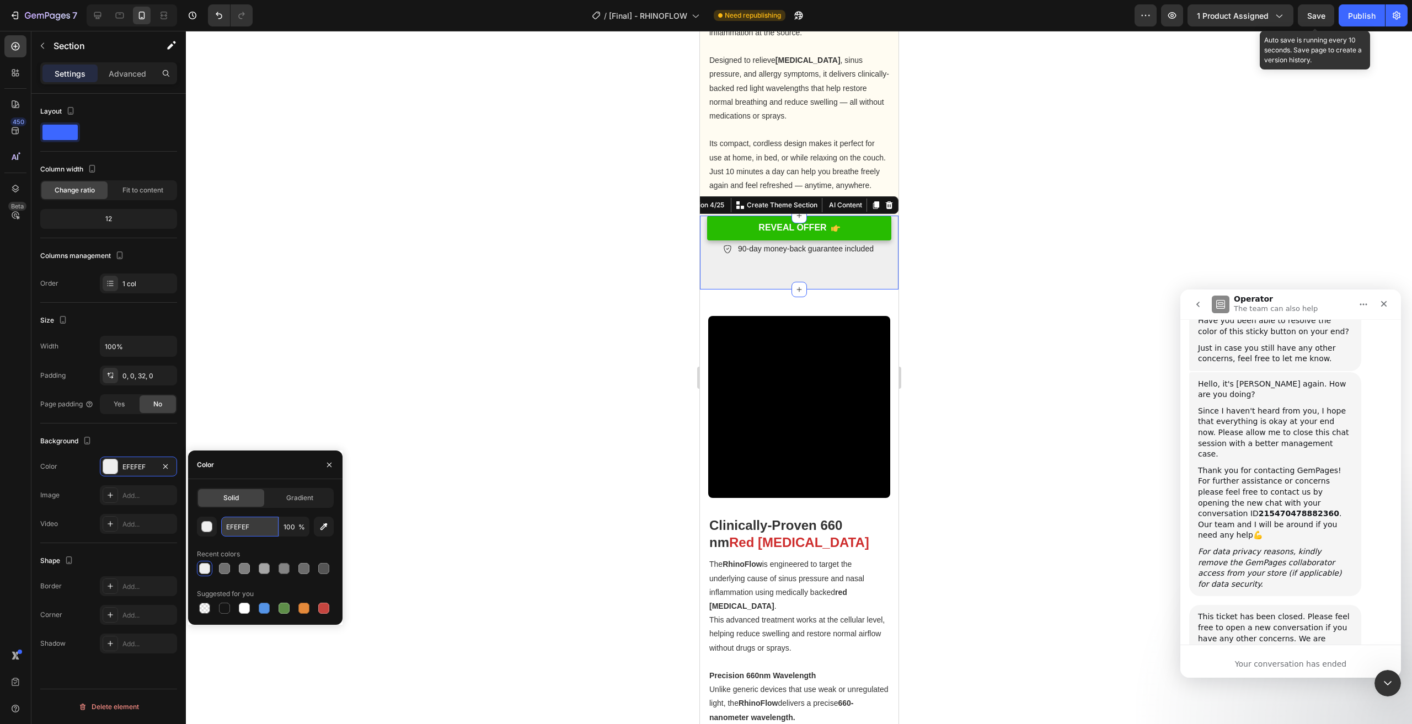
click at [238, 526] on input "EFEFEF" at bounding box center [249, 527] width 57 height 20
type input "FFFCF2"
click at [1124, 365] on div at bounding box center [799, 378] width 1226 height 694
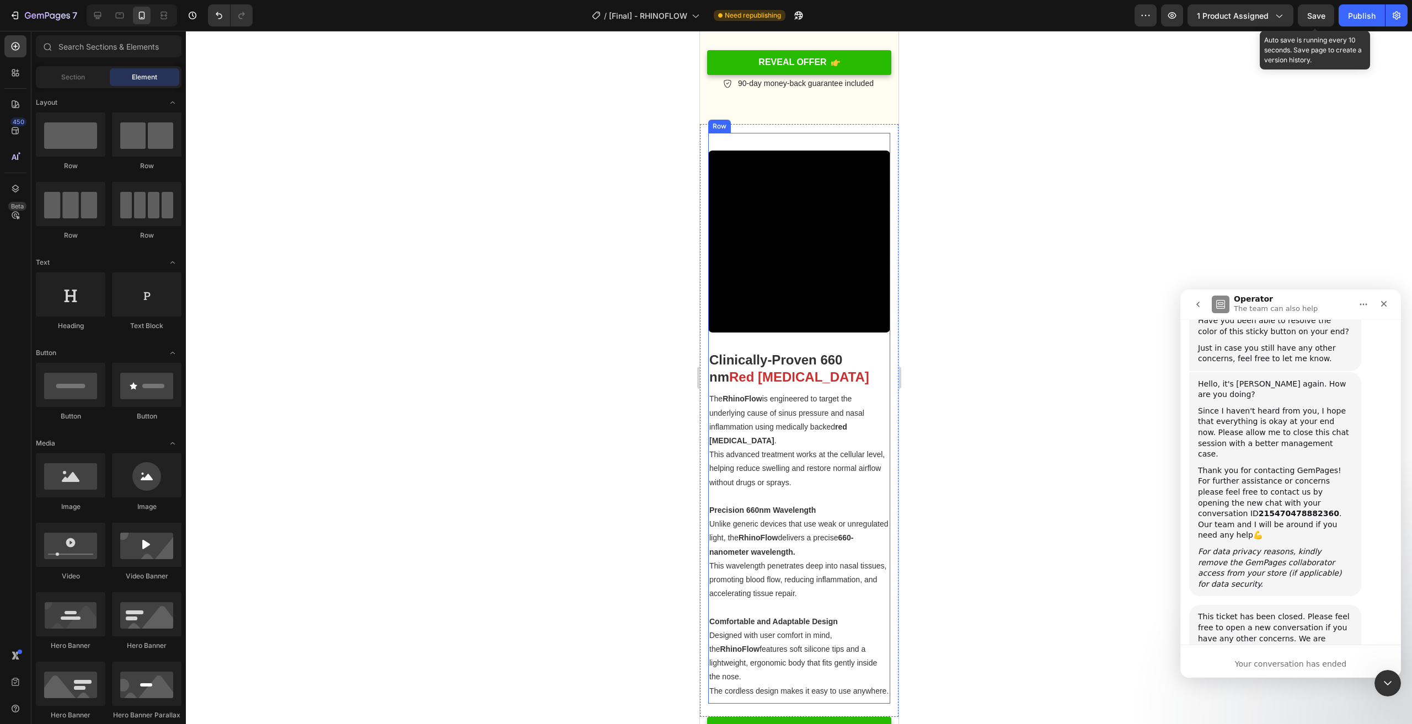
scroll to position [1600, 0]
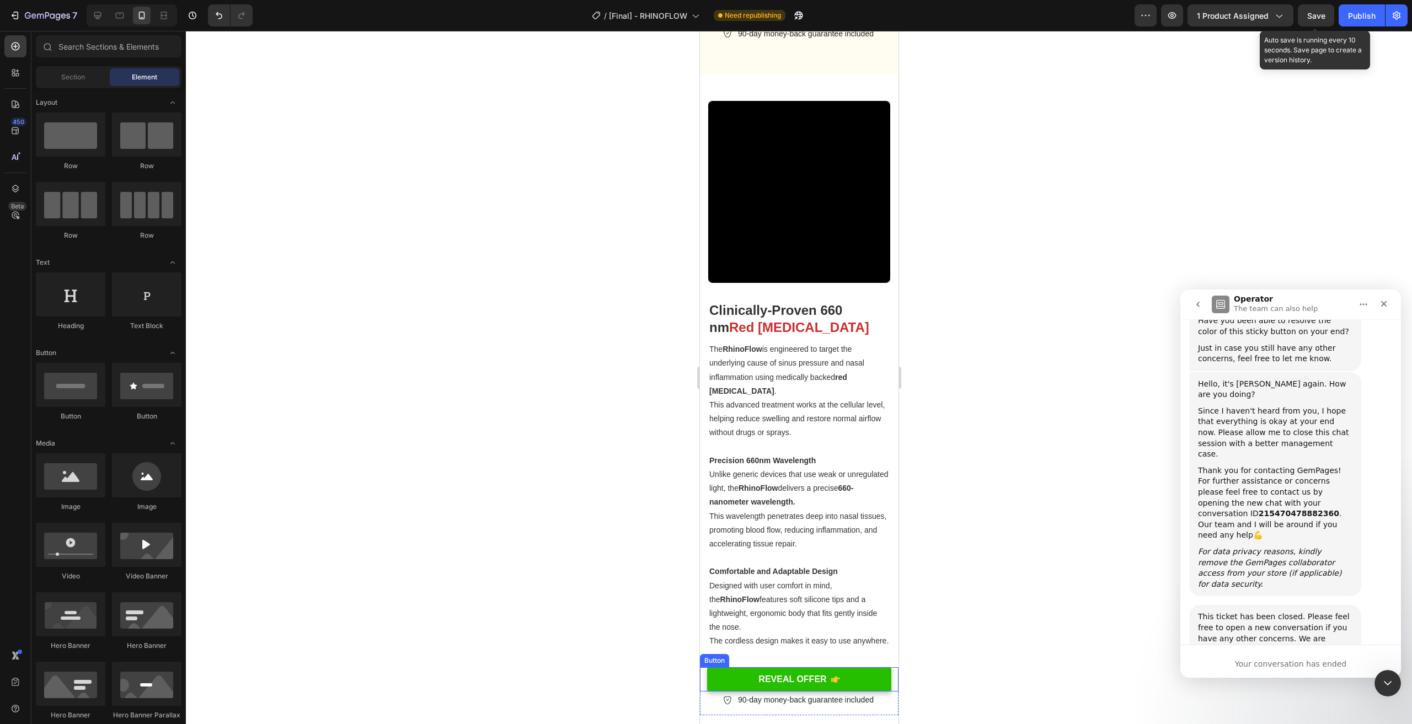
click at [859, 681] on link "REVEAL OFFER" at bounding box center [799, 680] width 185 height 25
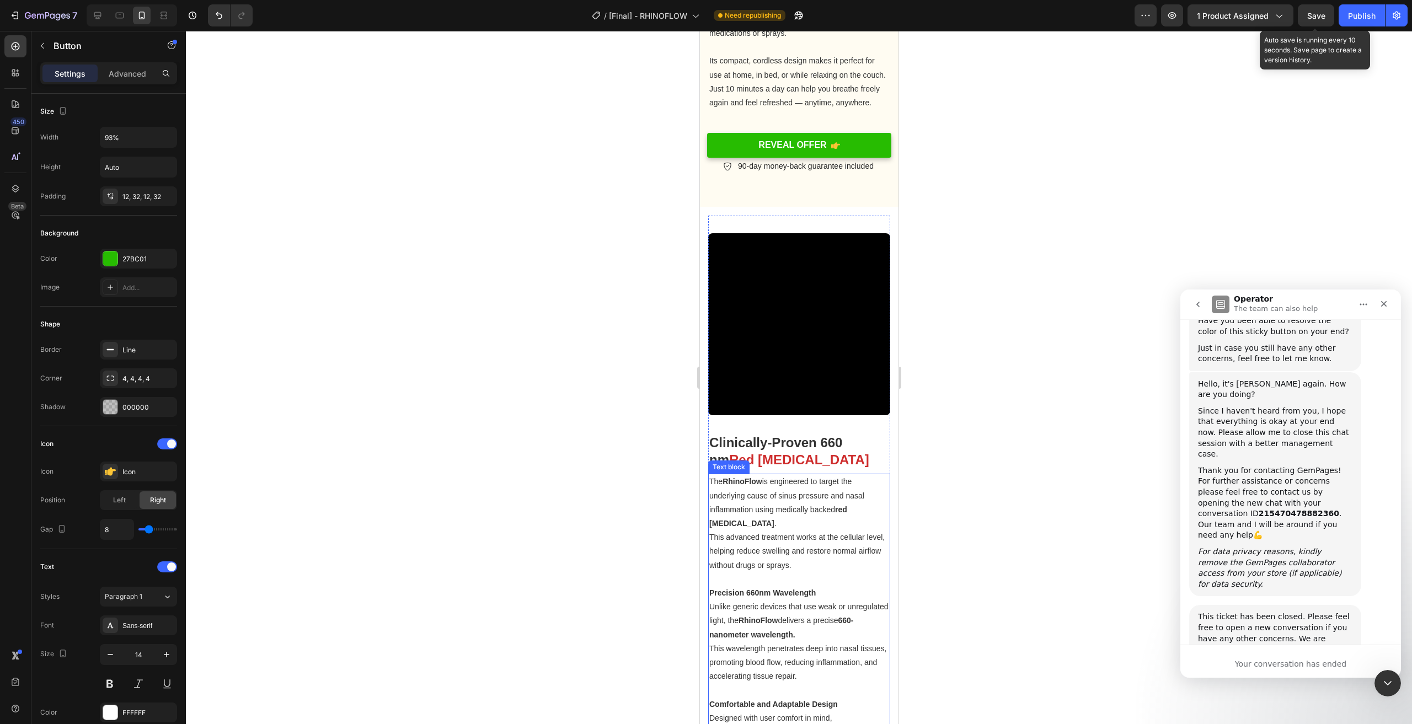
scroll to position [1434, 0]
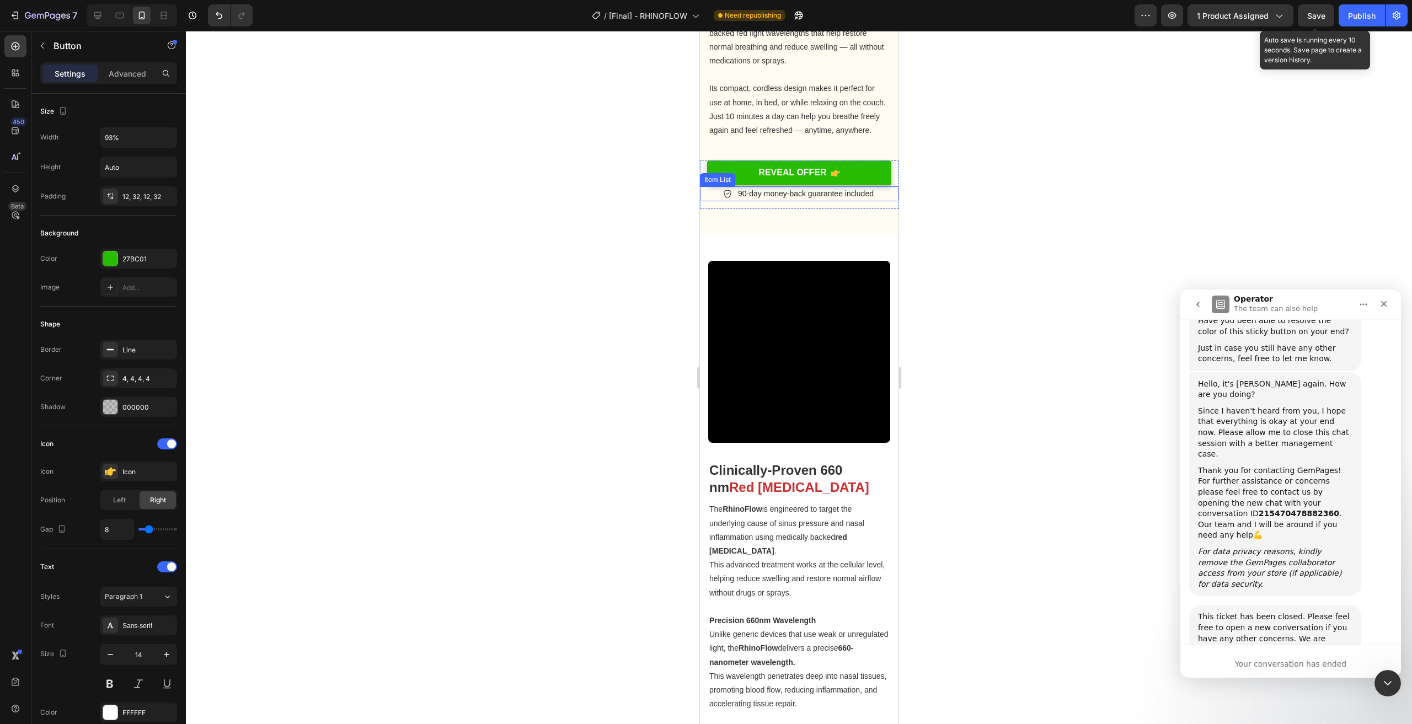
click at [858, 191] on div "90-day money-back guarantee included" at bounding box center [805, 193] width 139 height 15
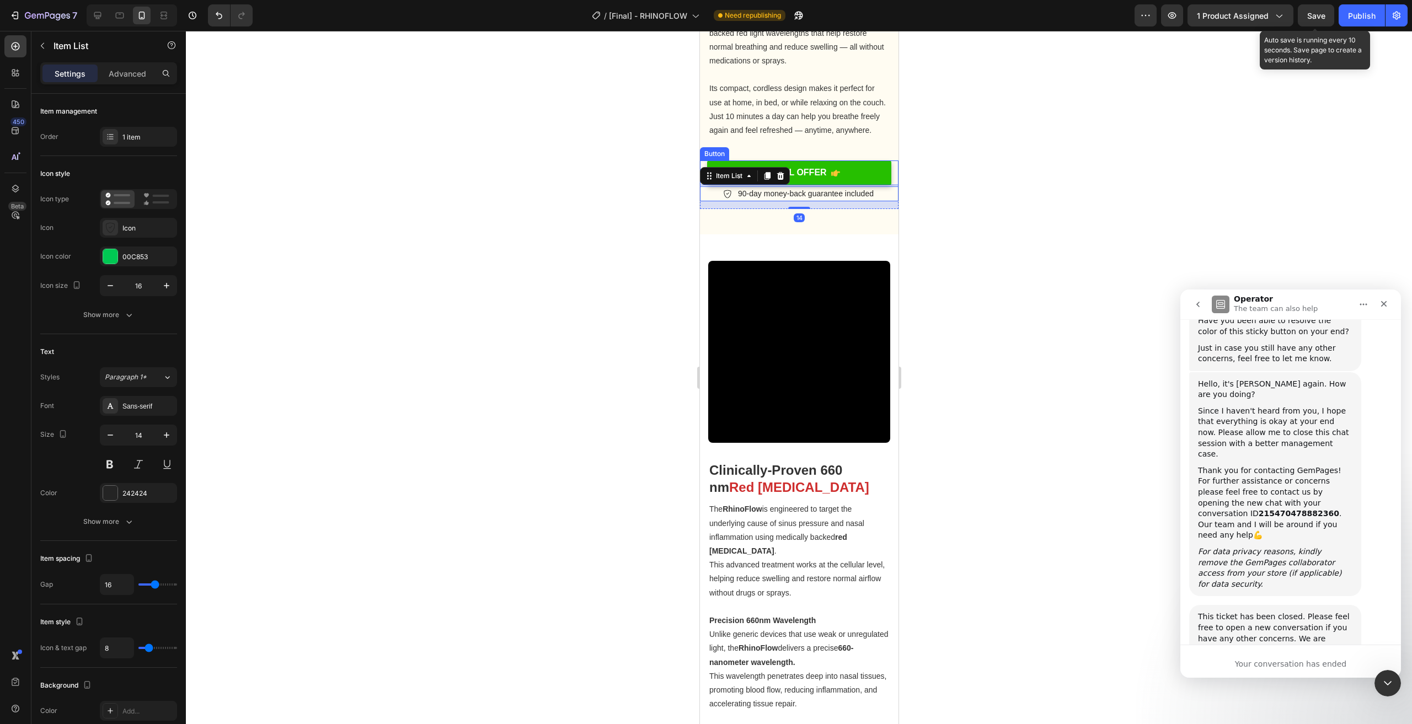
click at [858, 185] on link "REVEAL OFFER" at bounding box center [799, 173] width 185 height 25
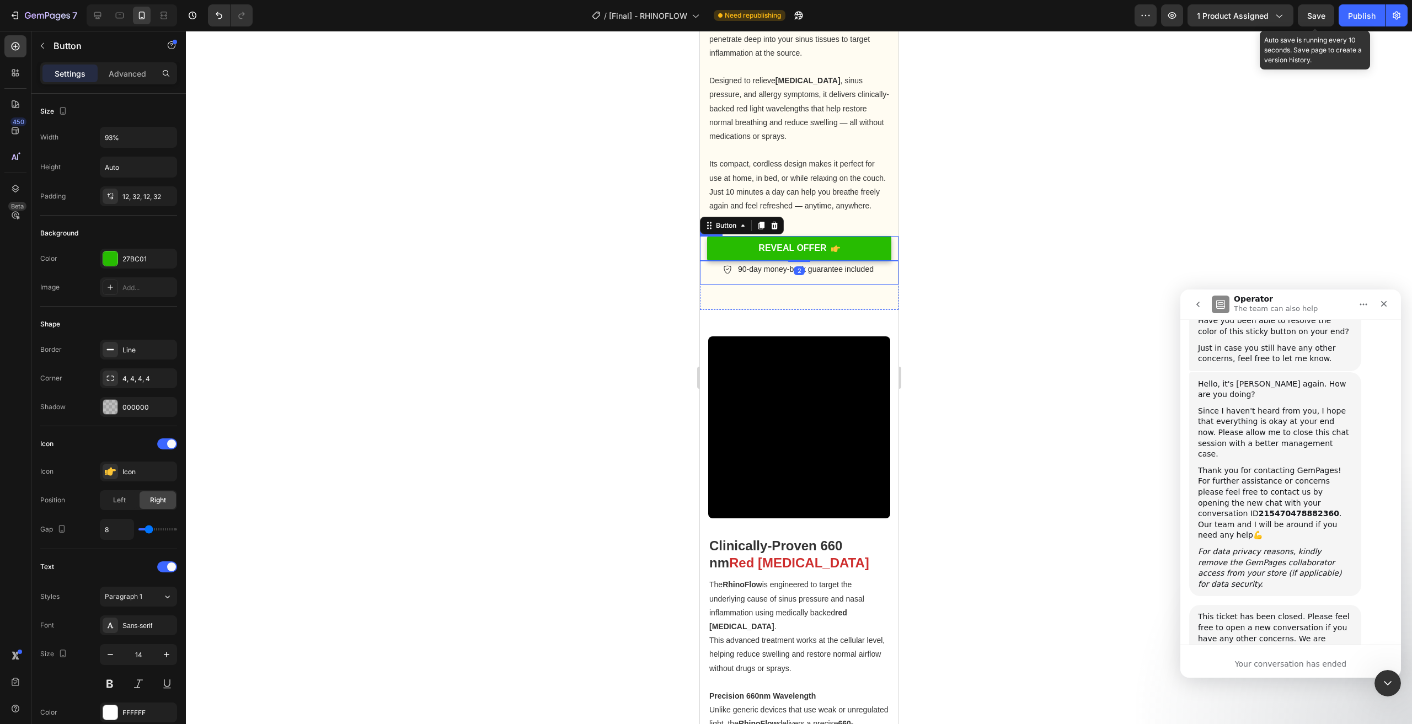
scroll to position [1324, 0]
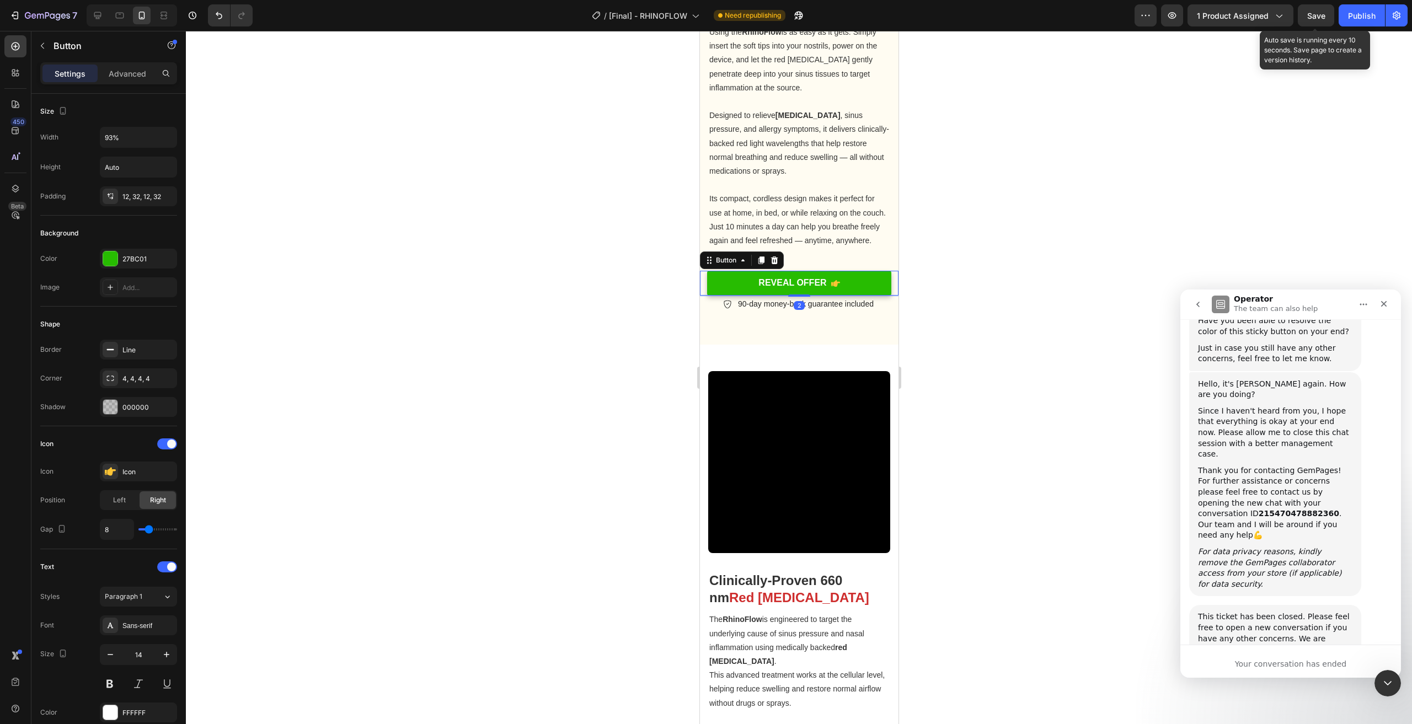
click at [1023, 301] on div at bounding box center [799, 378] width 1226 height 694
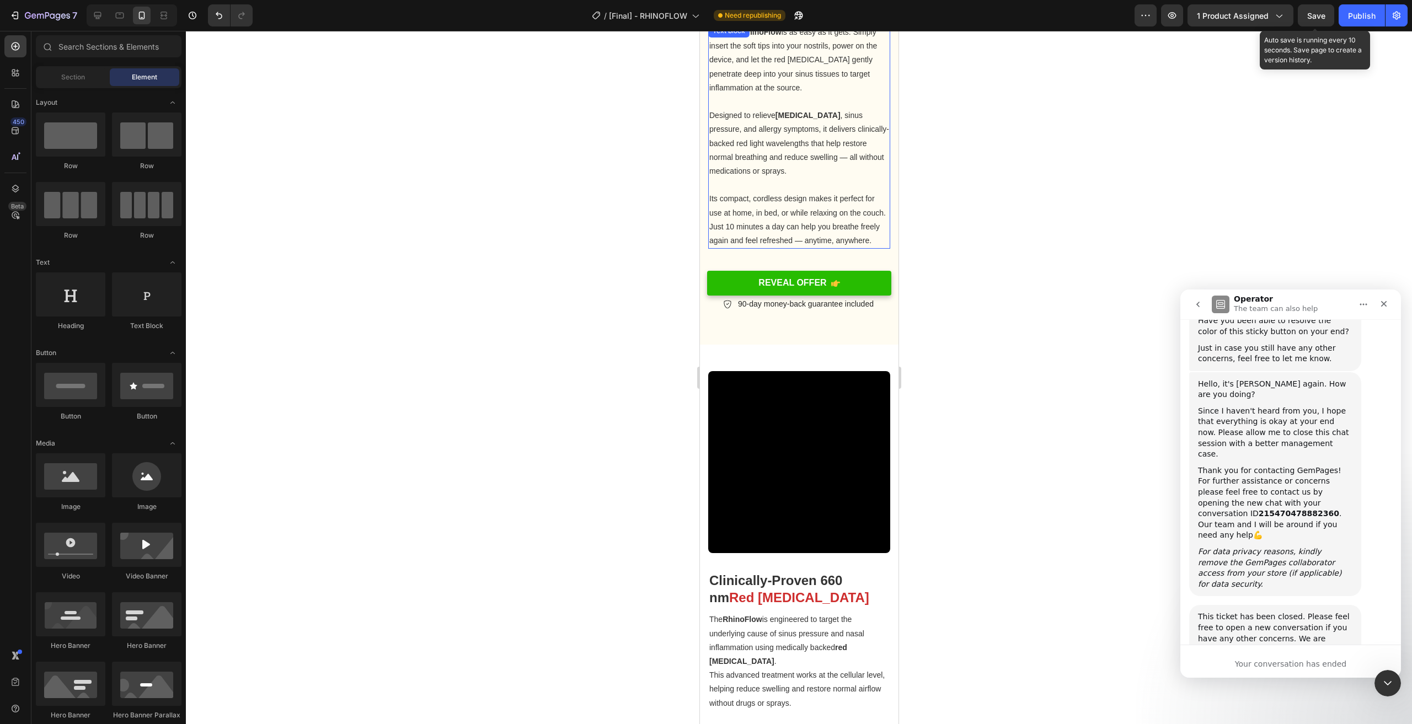
scroll to position [1214, 0]
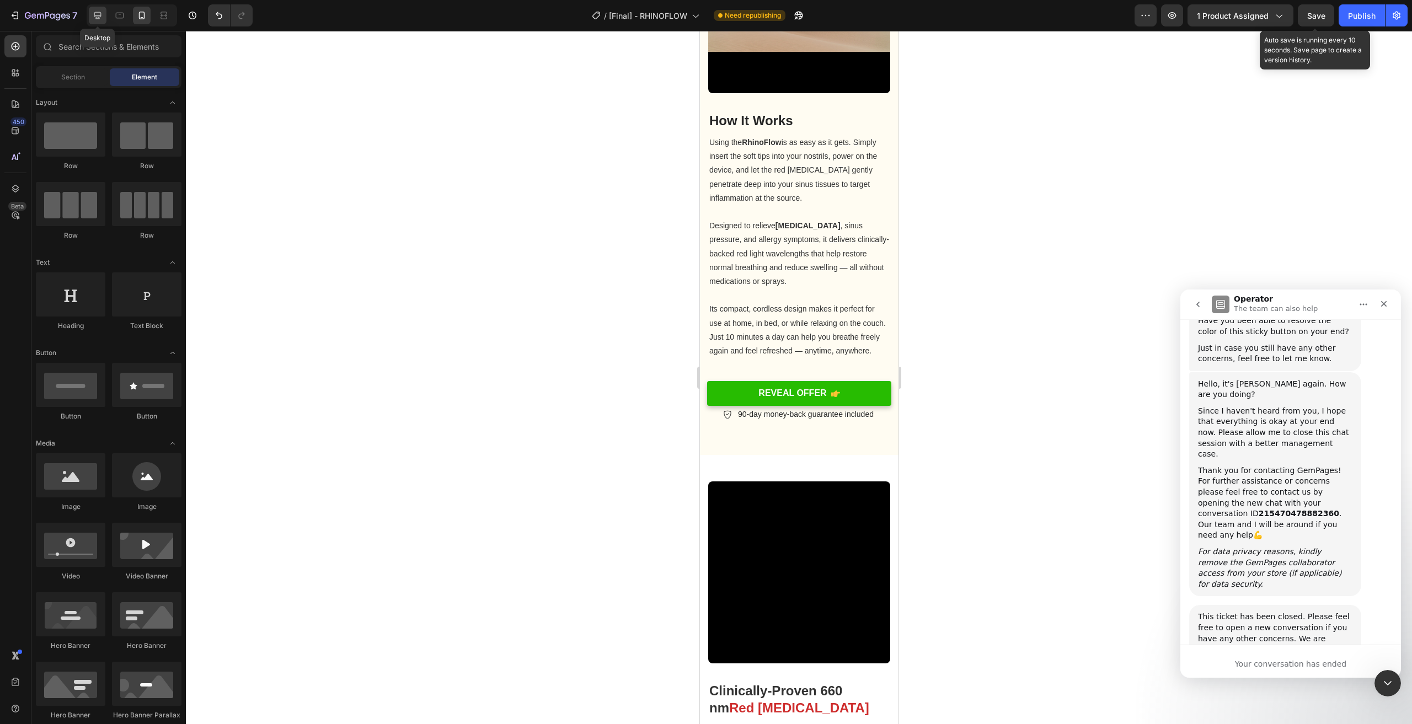
click at [95, 13] on icon at bounding box center [97, 15] width 7 height 7
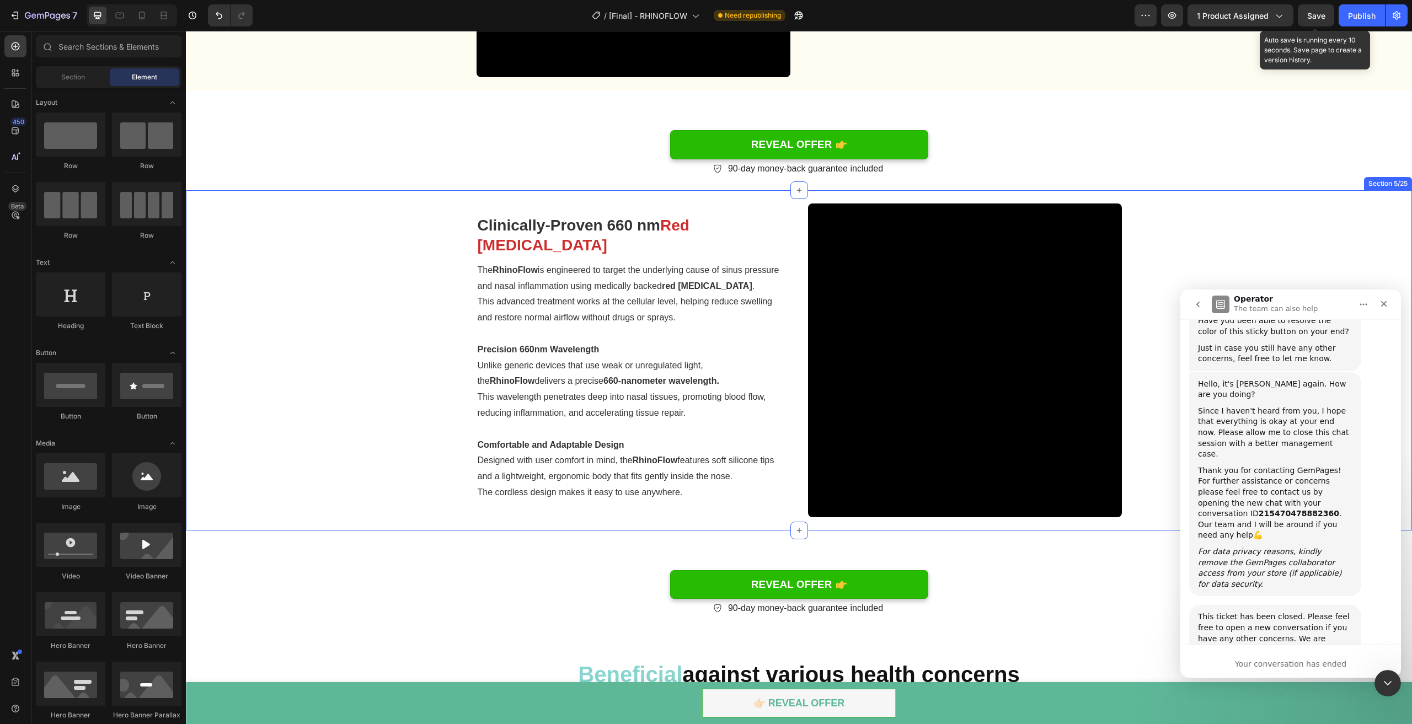
scroll to position [952, 0]
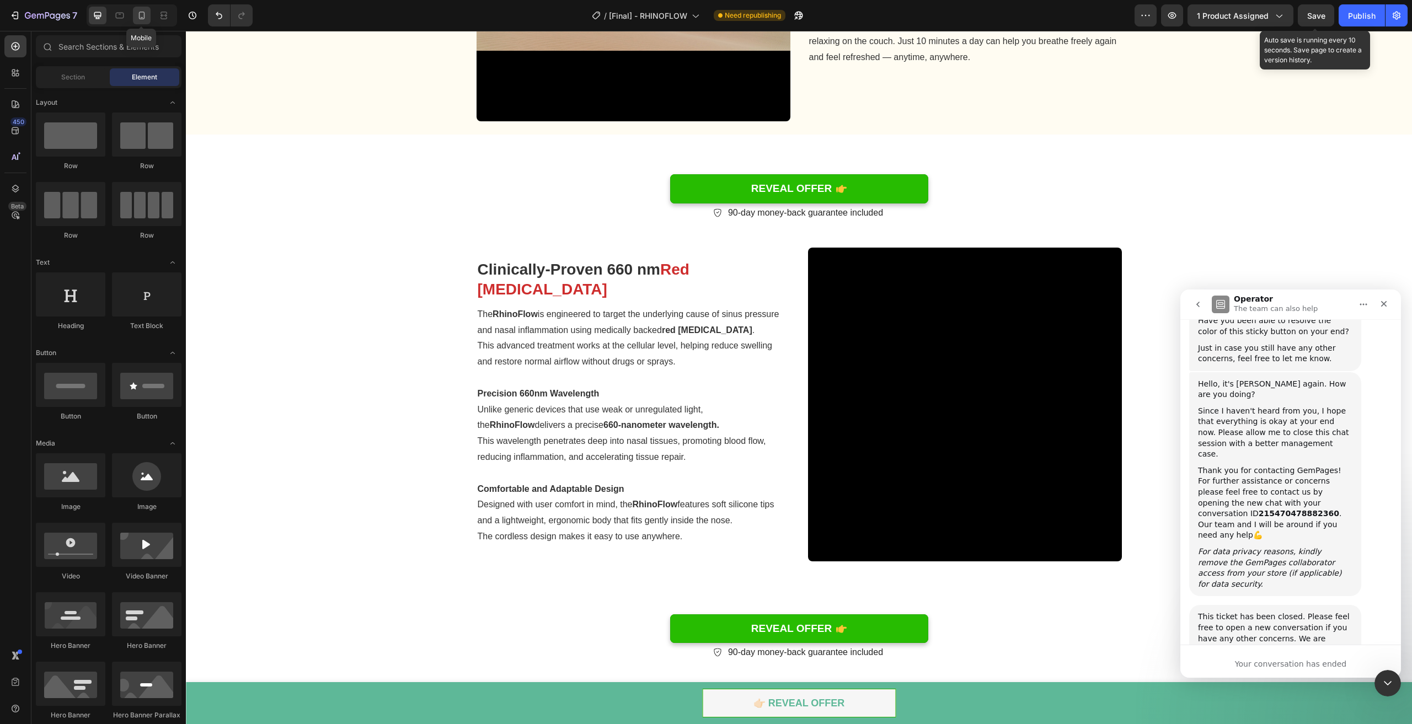
click at [143, 14] on icon at bounding box center [142, 16] width 6 height 8
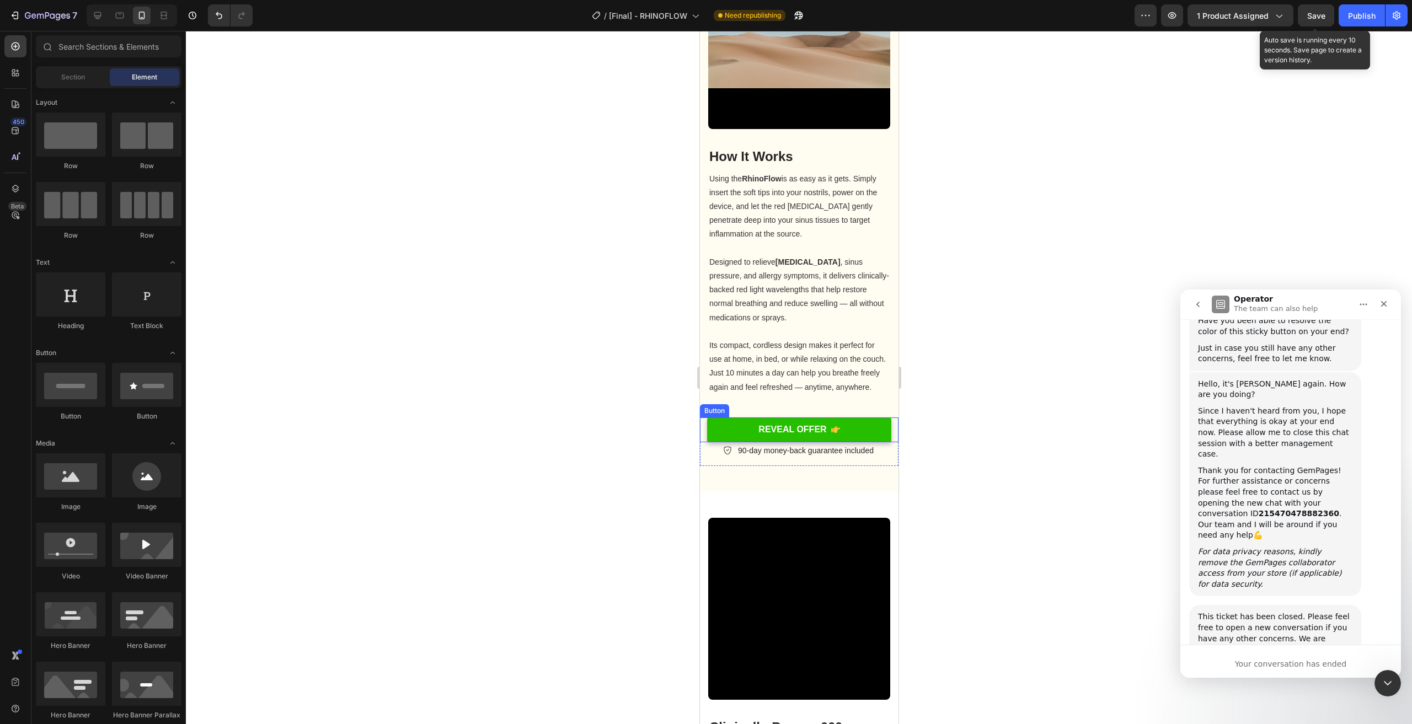
click at [863, 433] on link "REVEAL OFFER" at bounding box center [799, 430] width 185 height 25
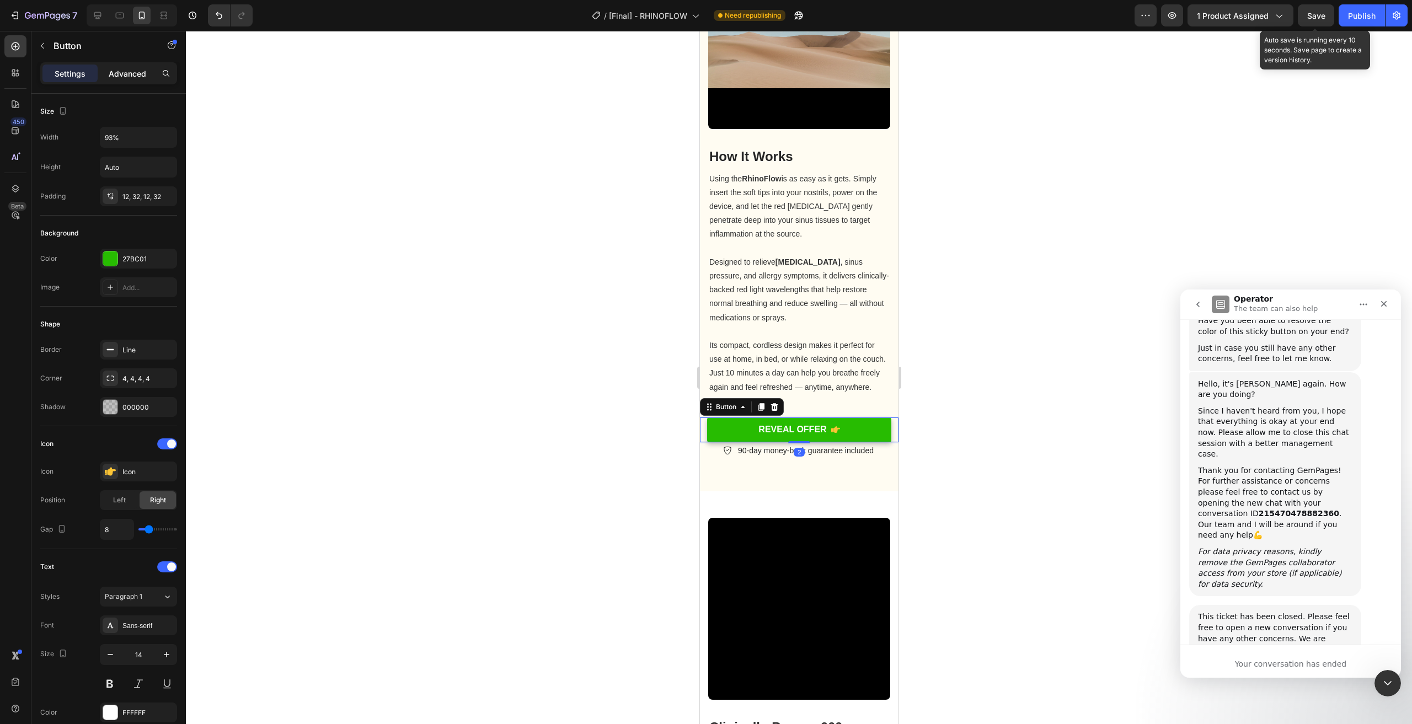
click at [110, 70] on p "Advanced" at bounding box center [128, 74] width 38 height 12
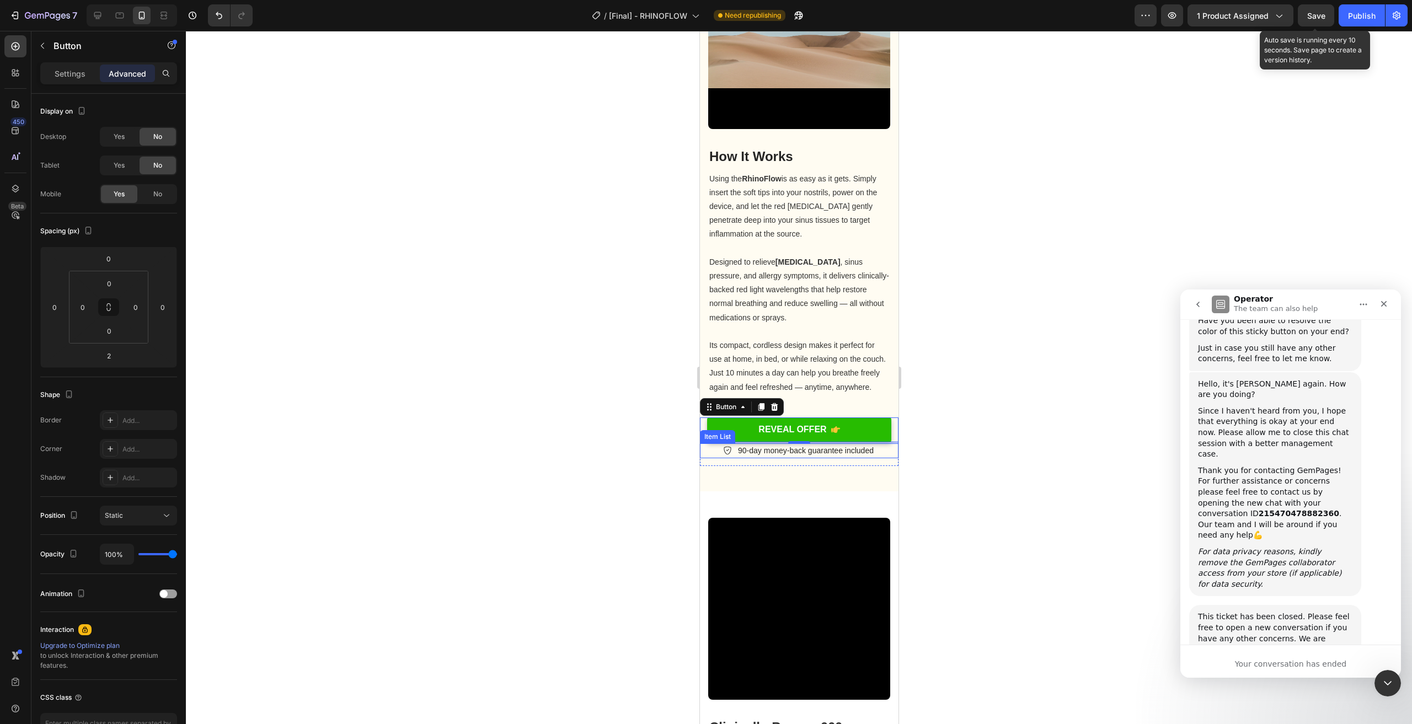
click at [883, 455] on div "90-day money-back guarantee included" at bounding box center [799, 451] width 199 height 15
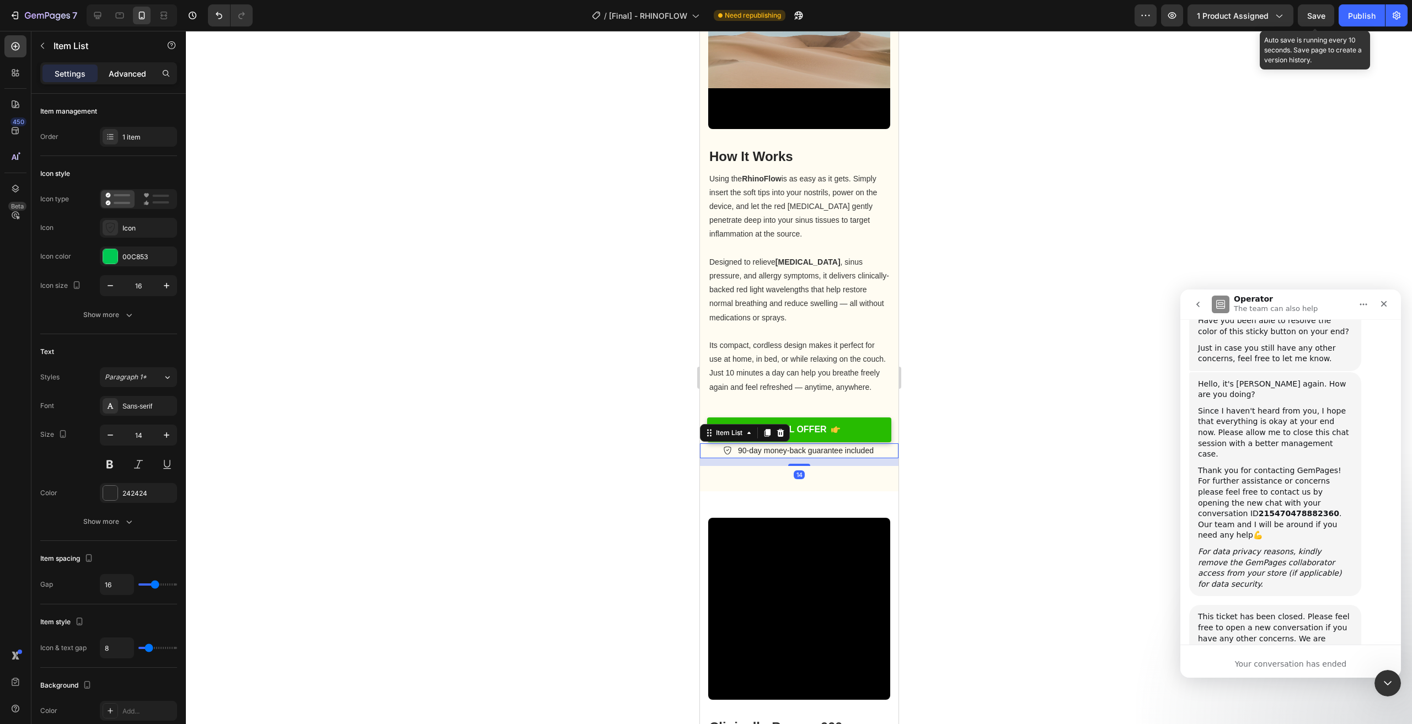
click at [119, 77] on p "Advanced" at bounding box center [128, 74] width 38 height 12
type input "100%"
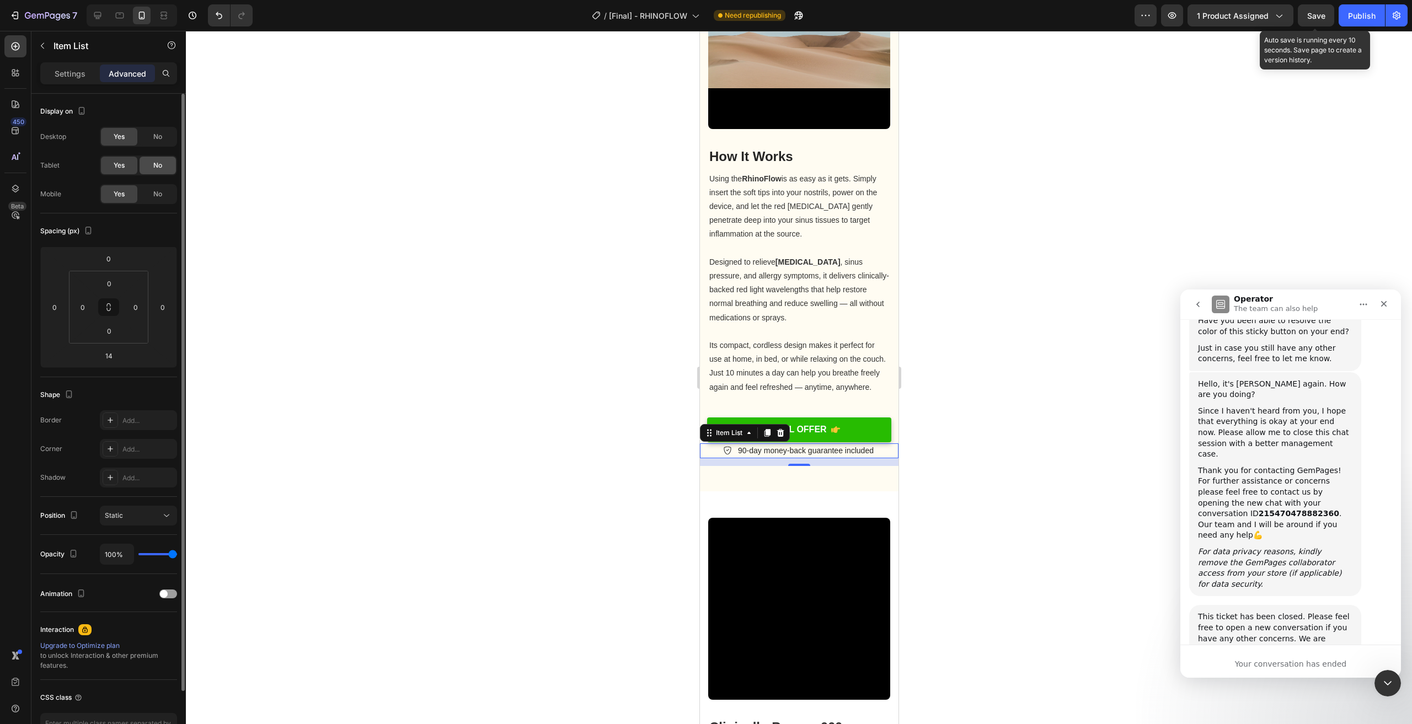
click at [168, 157] on div "No" at bounding box center [158, 166] width 36 height 18
click at [163, 134] on div "No" at bounding box center [158, 137] width 36 height 18
click at [878, 478] on div "REVEAL OFFER Button REVEAL OFFER Button 90-day money-back guarantee included It…" at bounding box center [799, 455] width 199 height 74
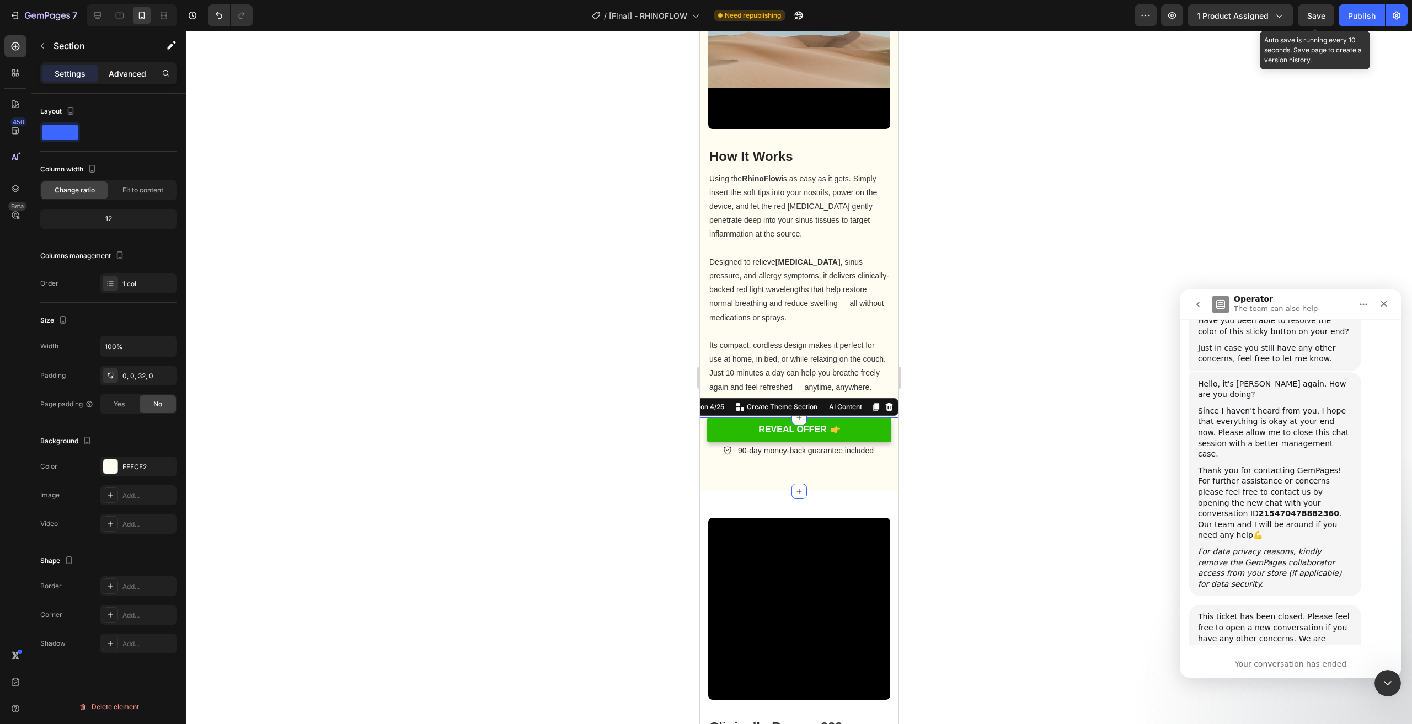
click at [137, 78] on p "Advanced" at bounding box center [128, 74] width 38 height 12
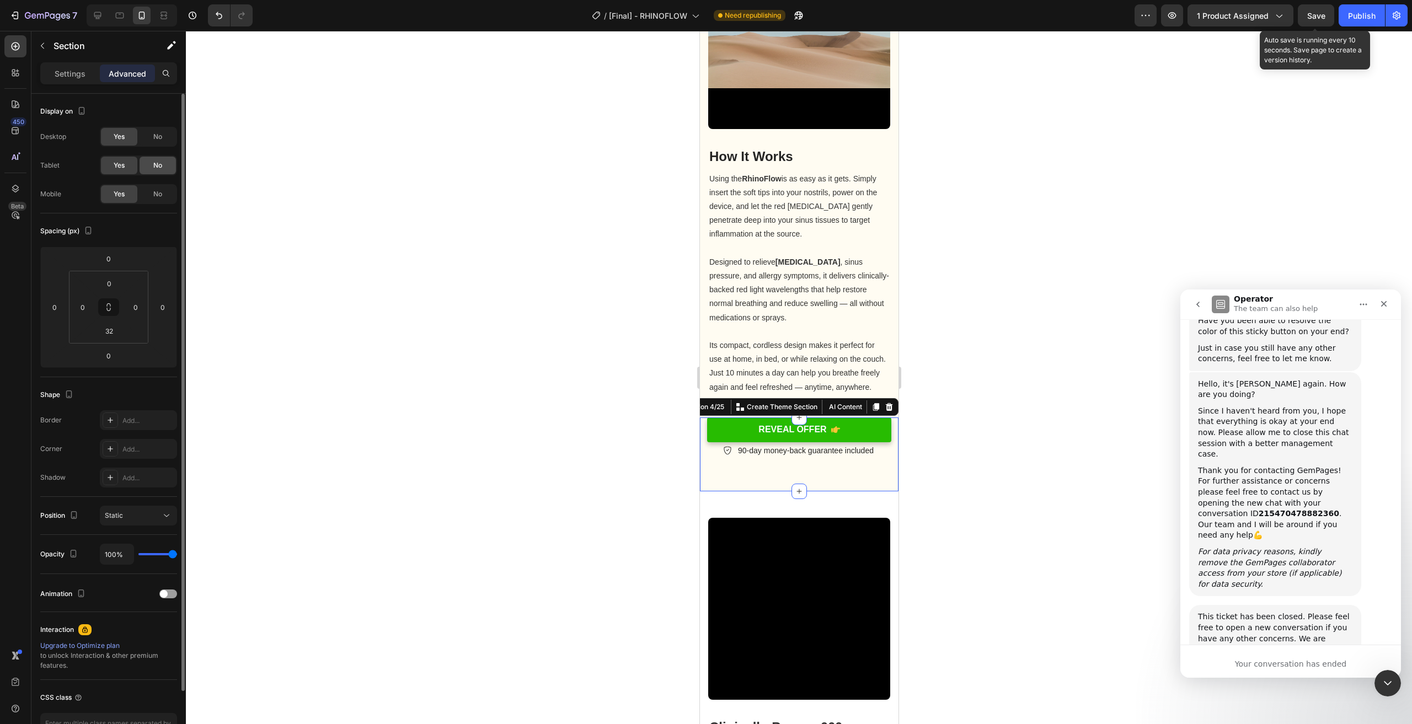
click at [153, 165] on span "No" at bounding box center [157, 166] width 9 height 10
click at [161, 135] on span "No" at bounding box center [157, 137] width 9 height 10
click at [98, 15] on icon at bounding box center [97, 15] width 7 height 7
type input "24"
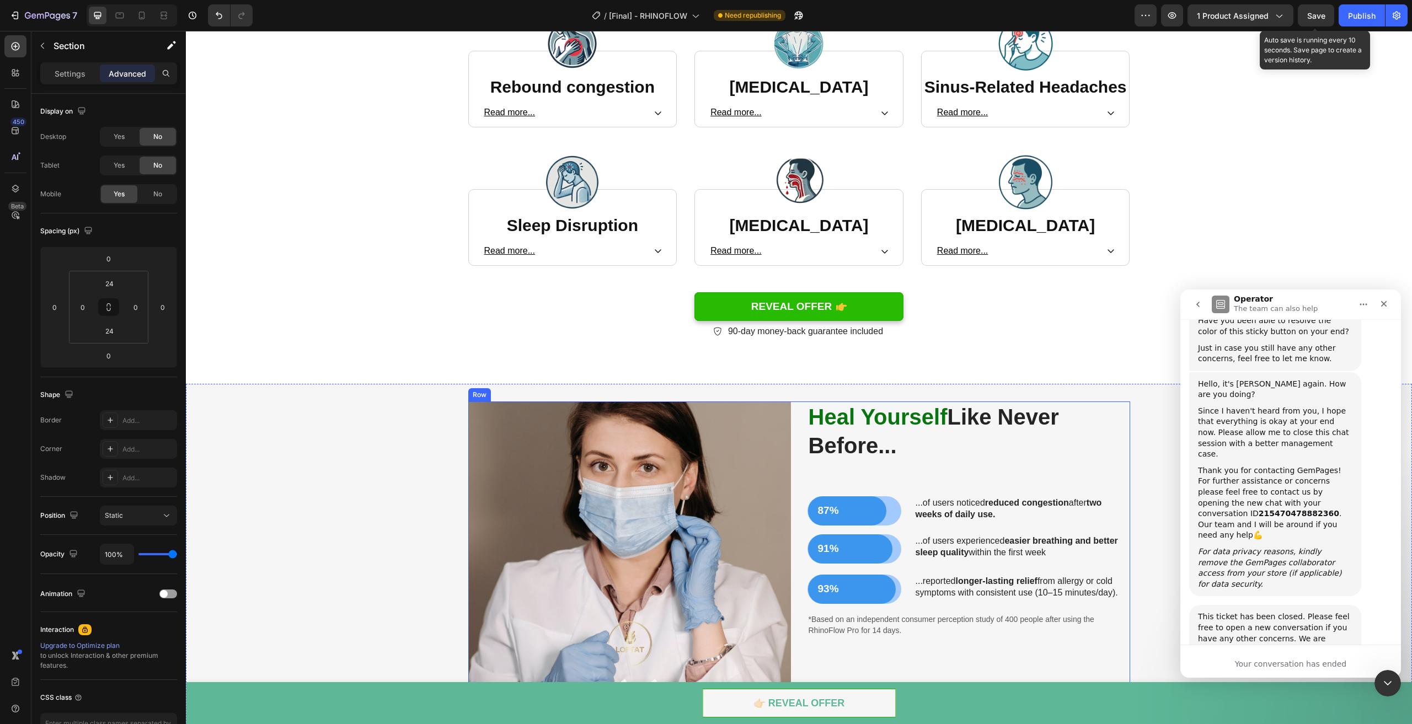
scroll to position [1777, 0]
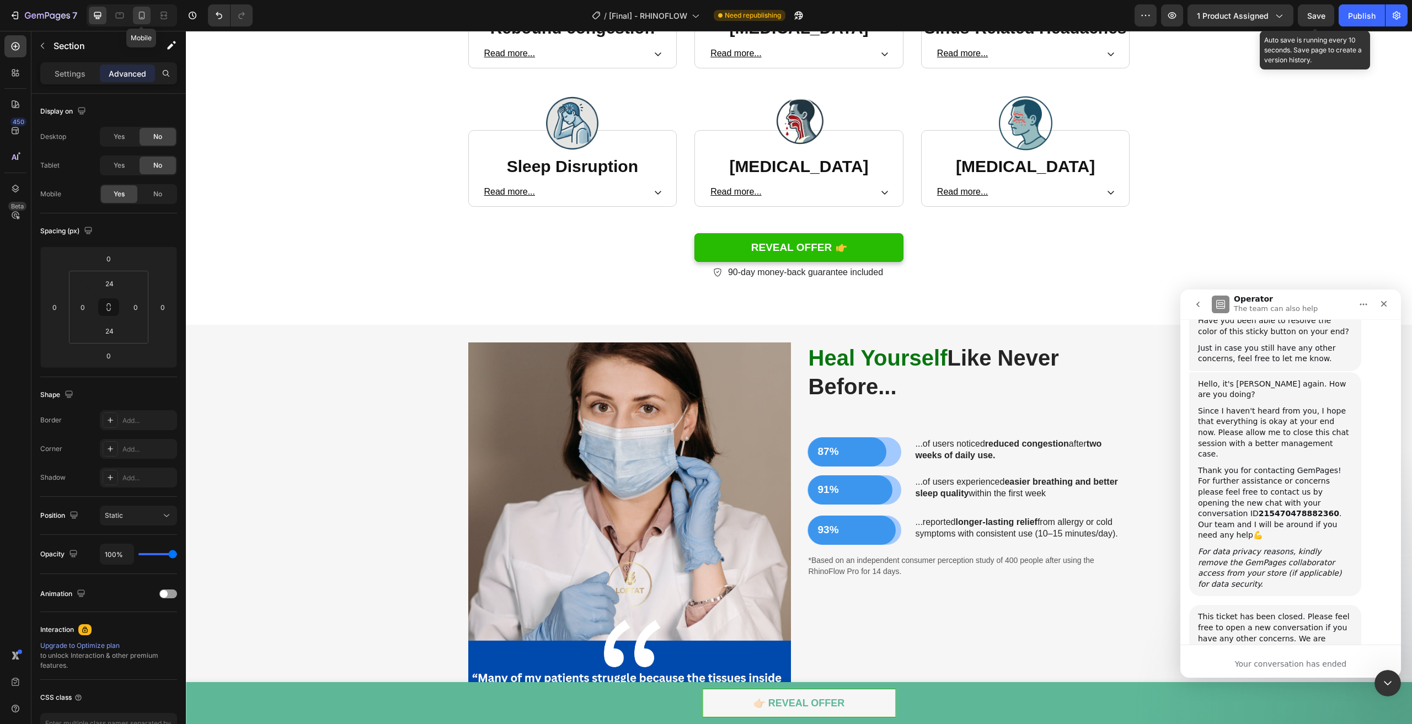
click at [142, 12] on icon at bounding box center [142, 16] width 6 height 8
type input "0"
type input "32"
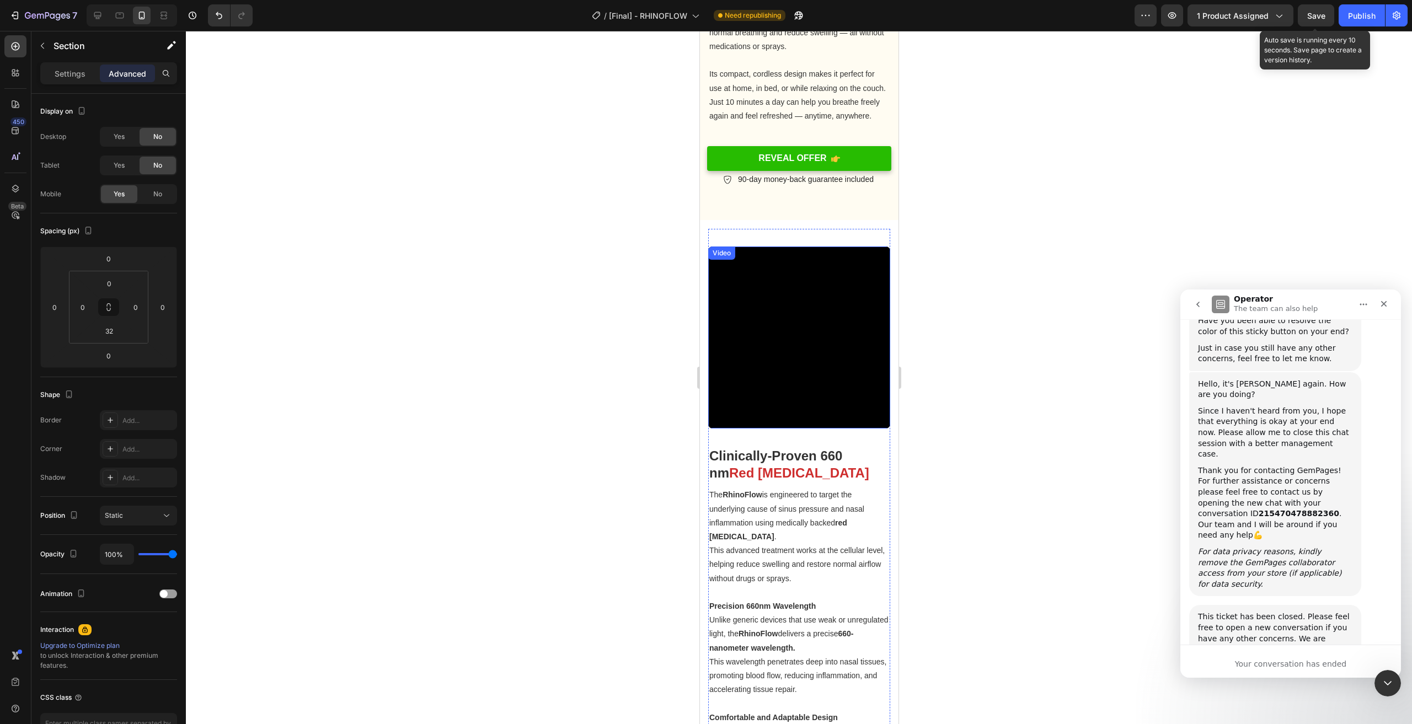
scroll to position [1340, 0]
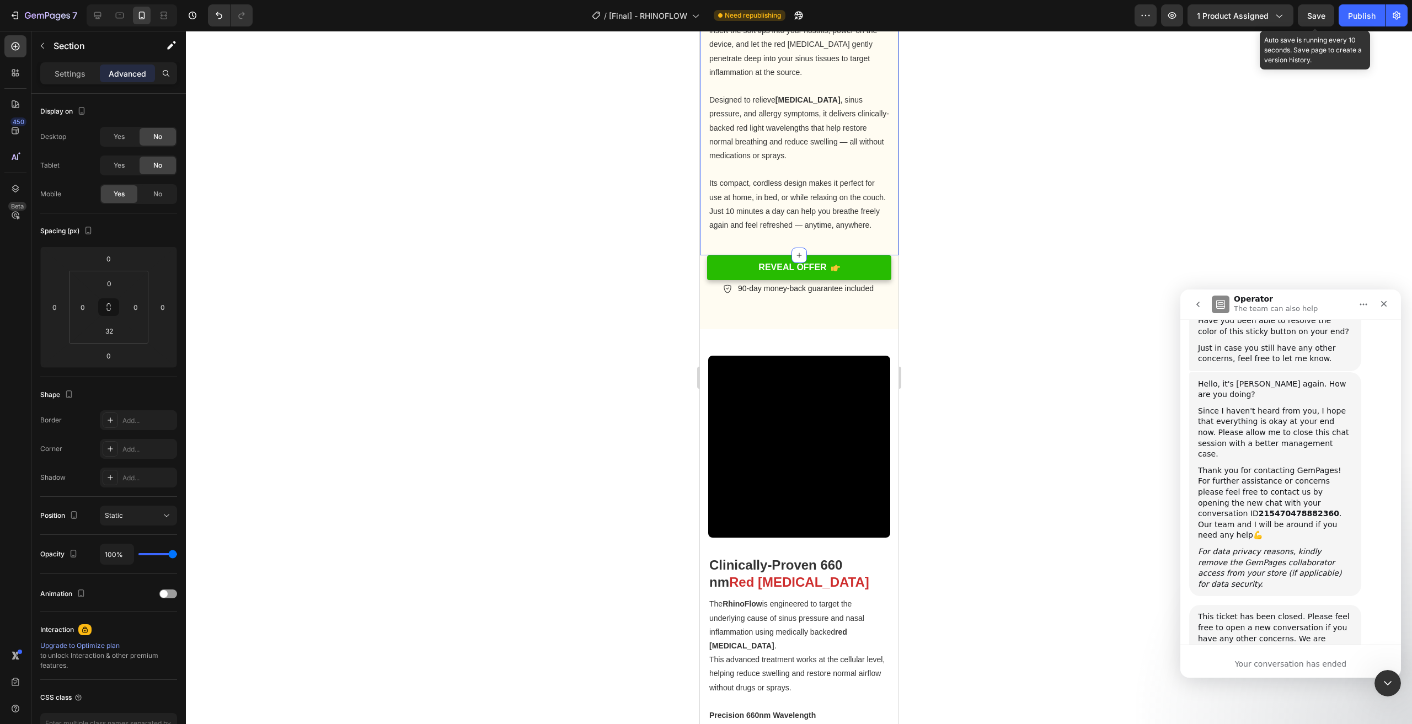
click at [820, 219] on span "Its compact, cordless design makes it perfect for use at home, in bed, or while…" at bounding box center [797, 204] width 177 height 51
click at [836, 246] on div "How It Works Heading Using the RhinoFlow is as easy as it gets. Simply insert t…" at bounding box center [799, 9] width 199 height 492
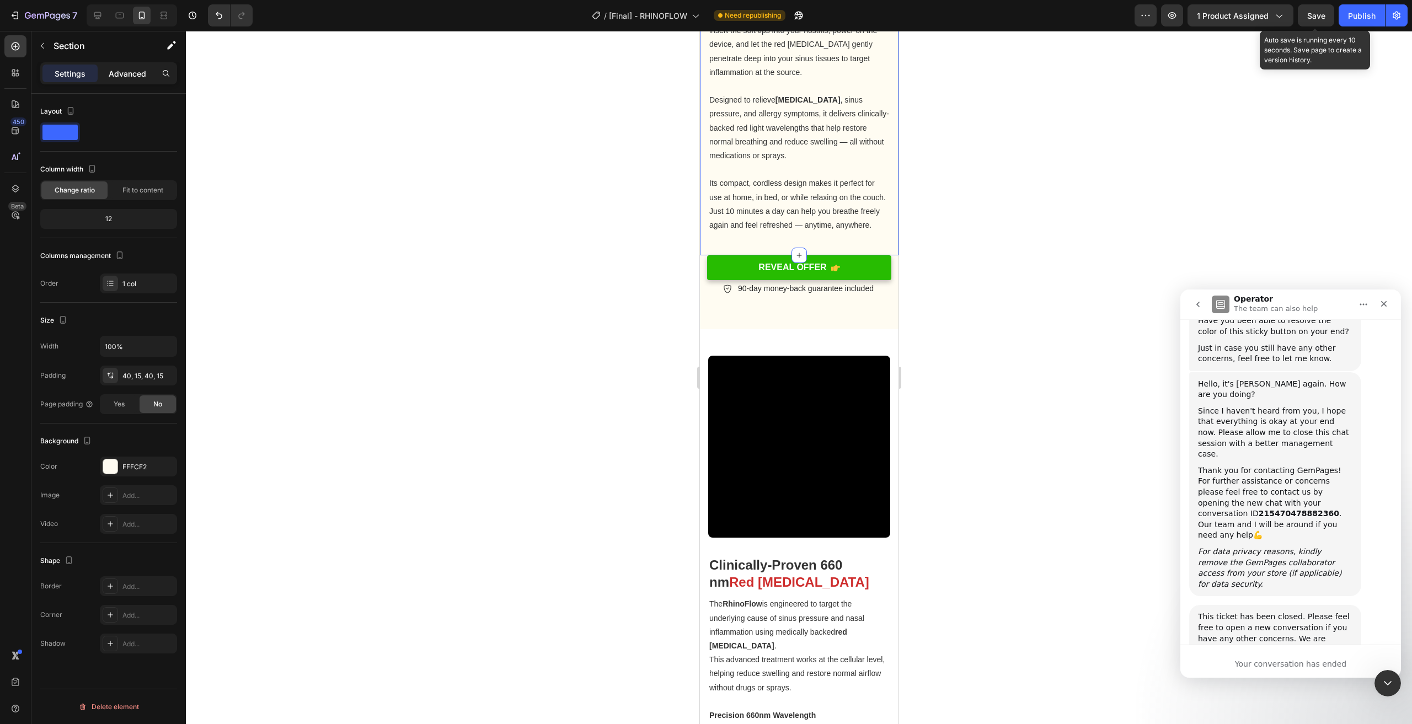
click at [130, 70] on p "Advanced" at bounding box center [128, 74] width 38 height 12
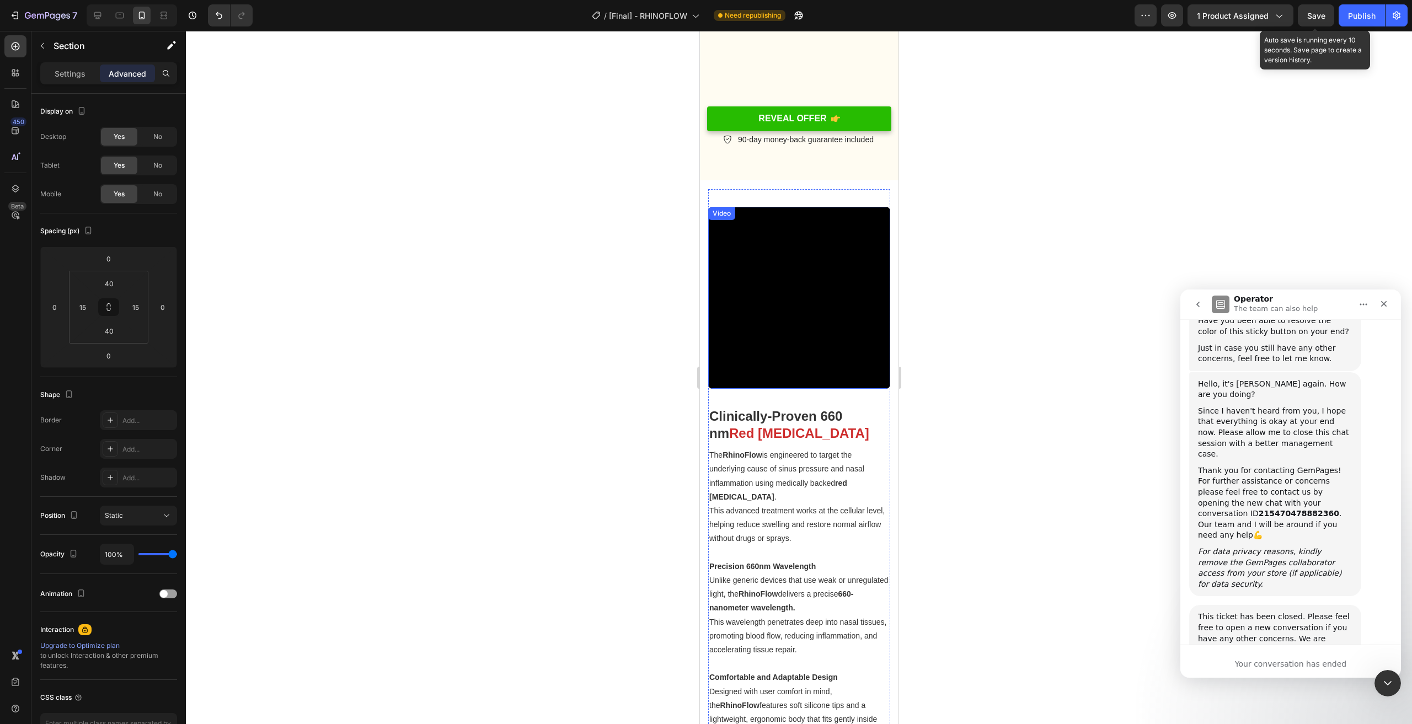
scroll to position [1615, 0]
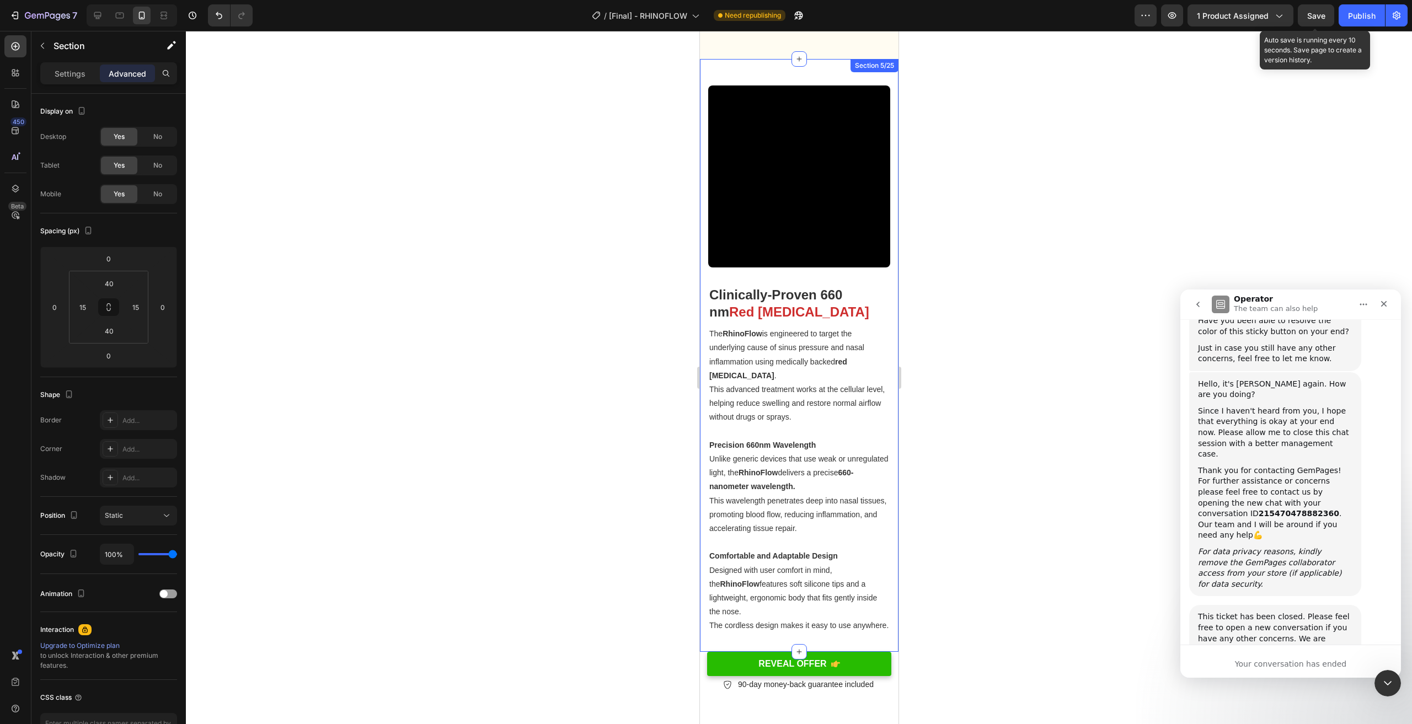
click at [882, 474] on div "Video Clinically-Proven 660 nm Red Light Therapy Heading The RhinoFlow is engin…" at bounding box center [799, 355] width 199 height 593
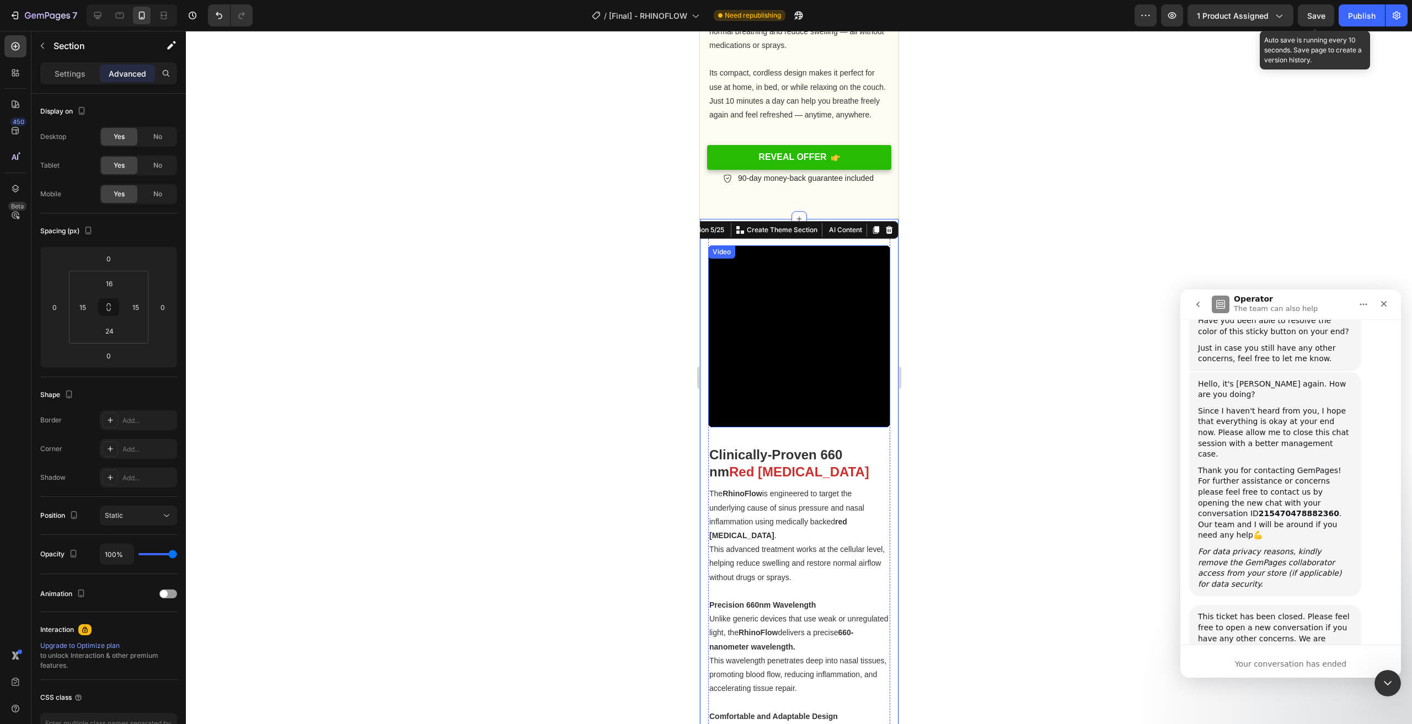
scroll to position [1395, 0]
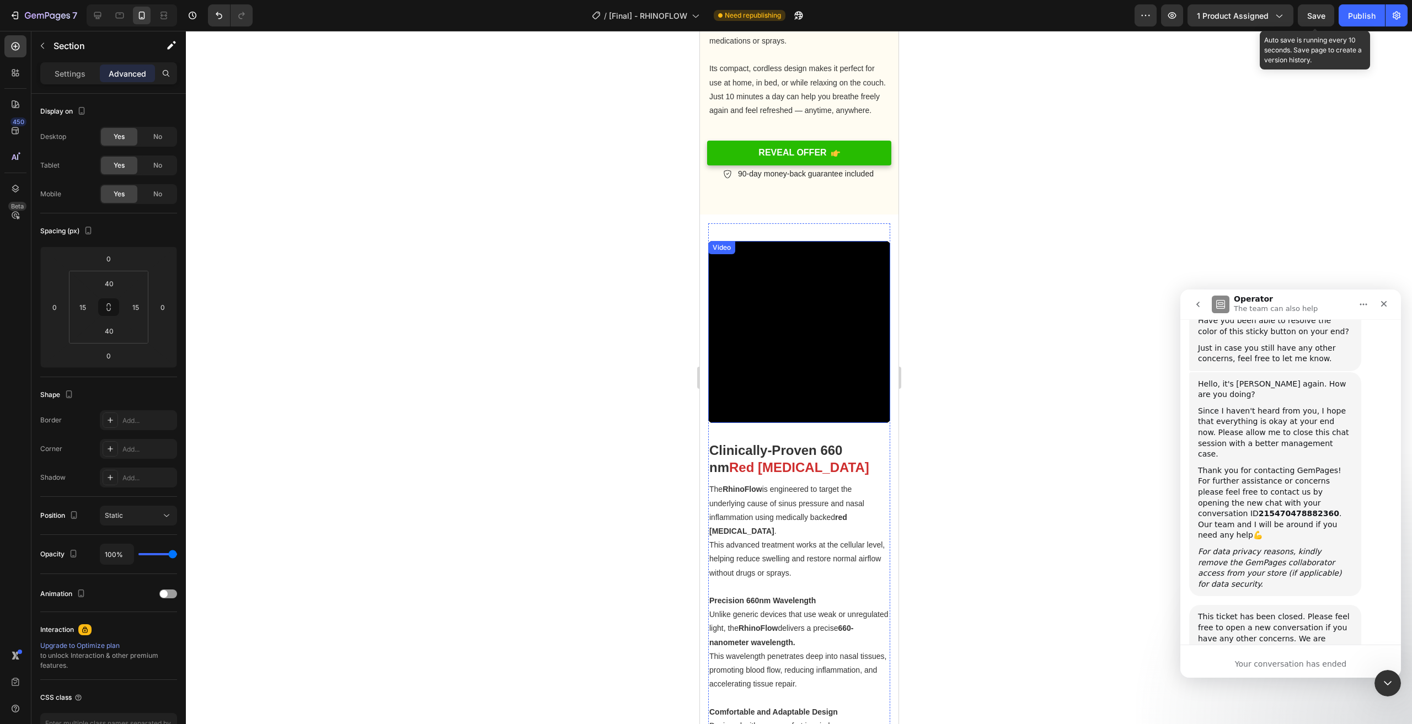
scroll to position [1450, 0]
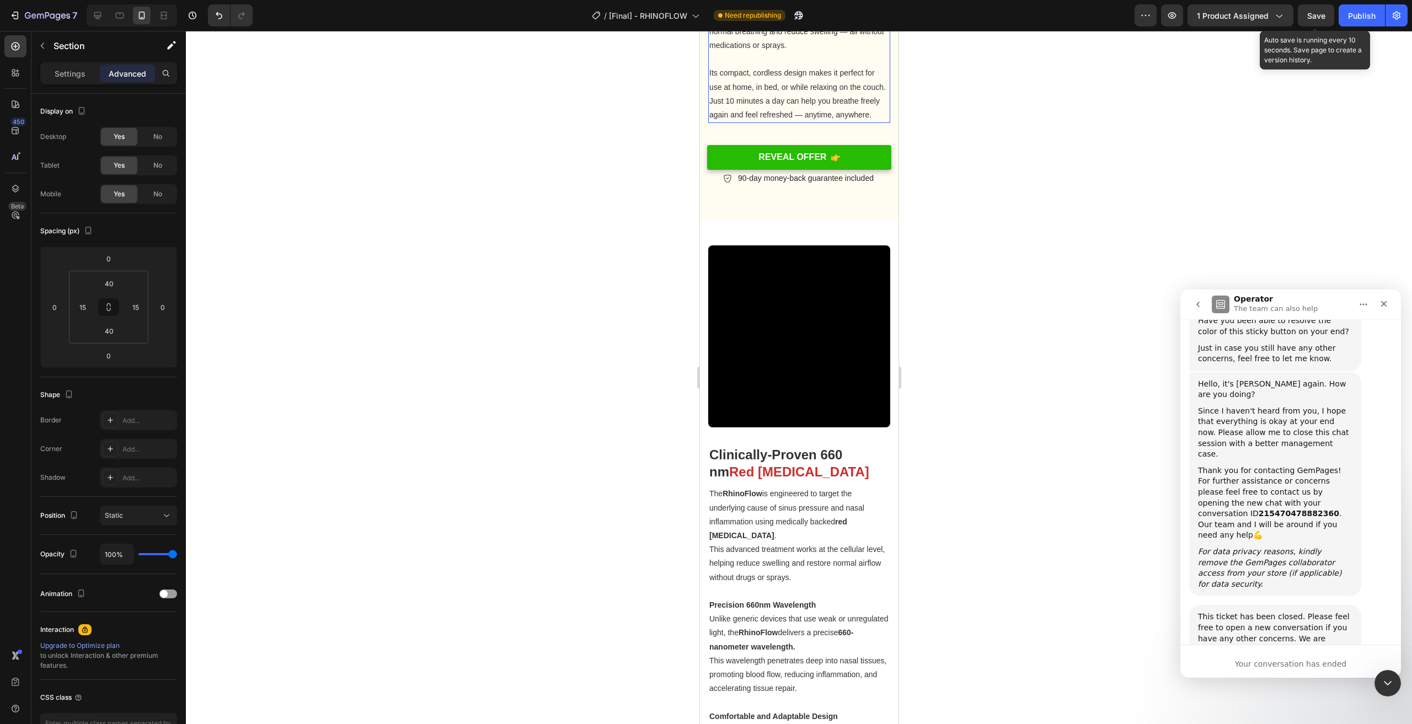
click at [808, 114] on p "Its compact, cordless design makes it perfect for use at home, in bed, or while…" at bounding box center [799, 94] width 180 height 56
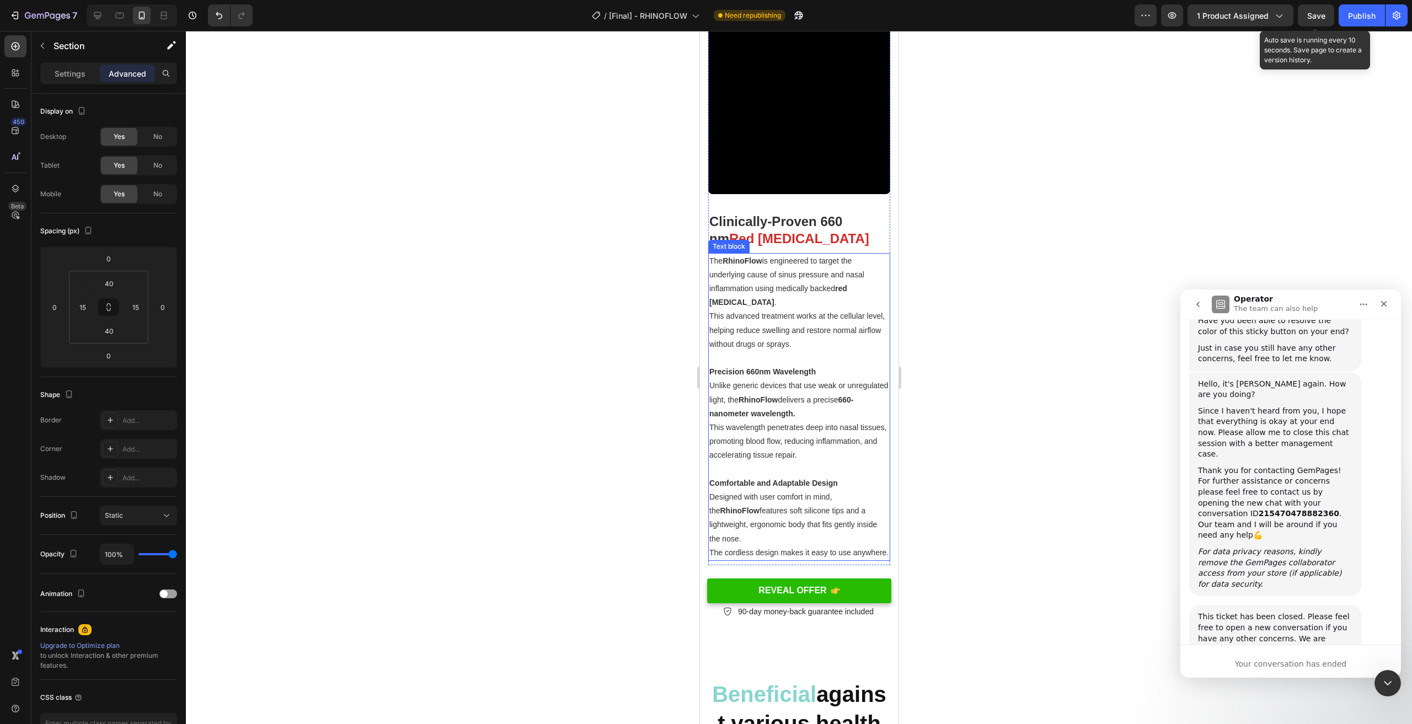
scroll to position [1726, 0]
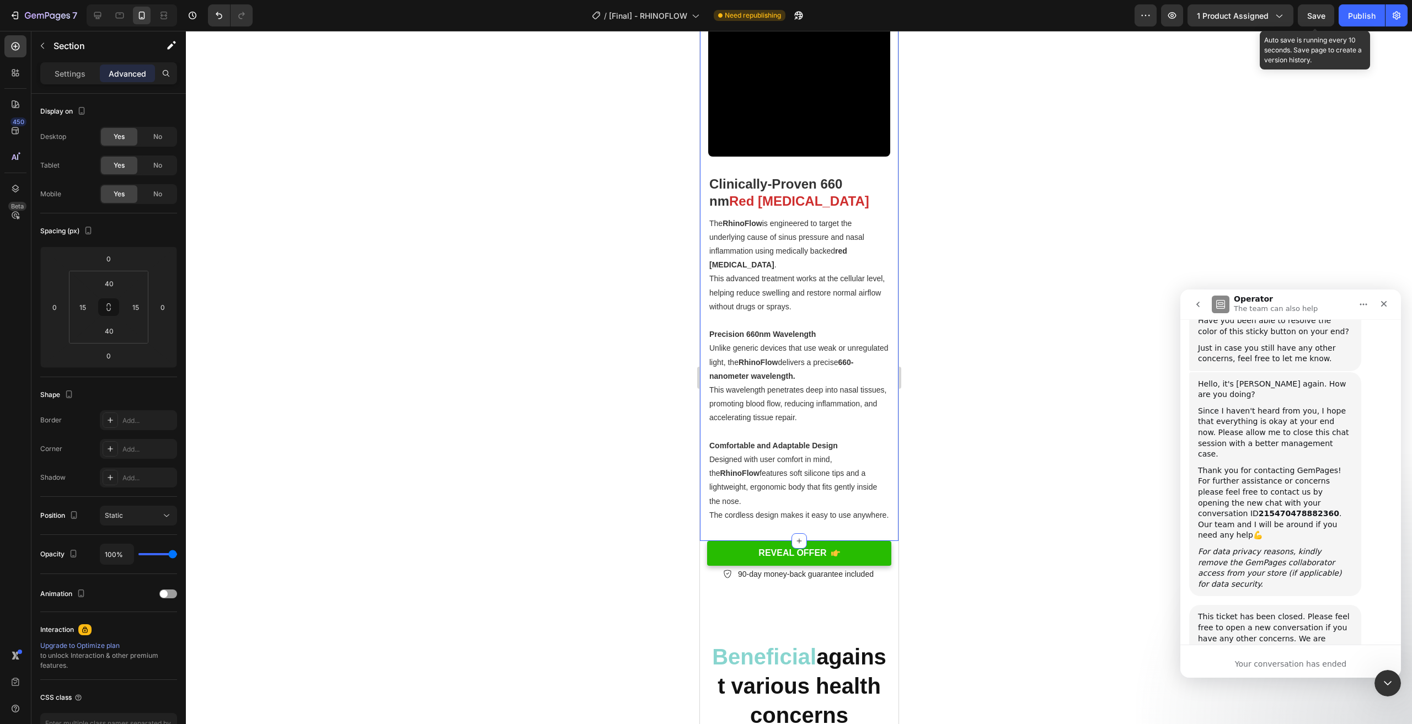
click at [870, 537] on div "Video Clinically-Proven 660 nm Red Light Therapy Heading The RhinoFlow is engin…" at bounding box center [799, 244] width 199 height 593
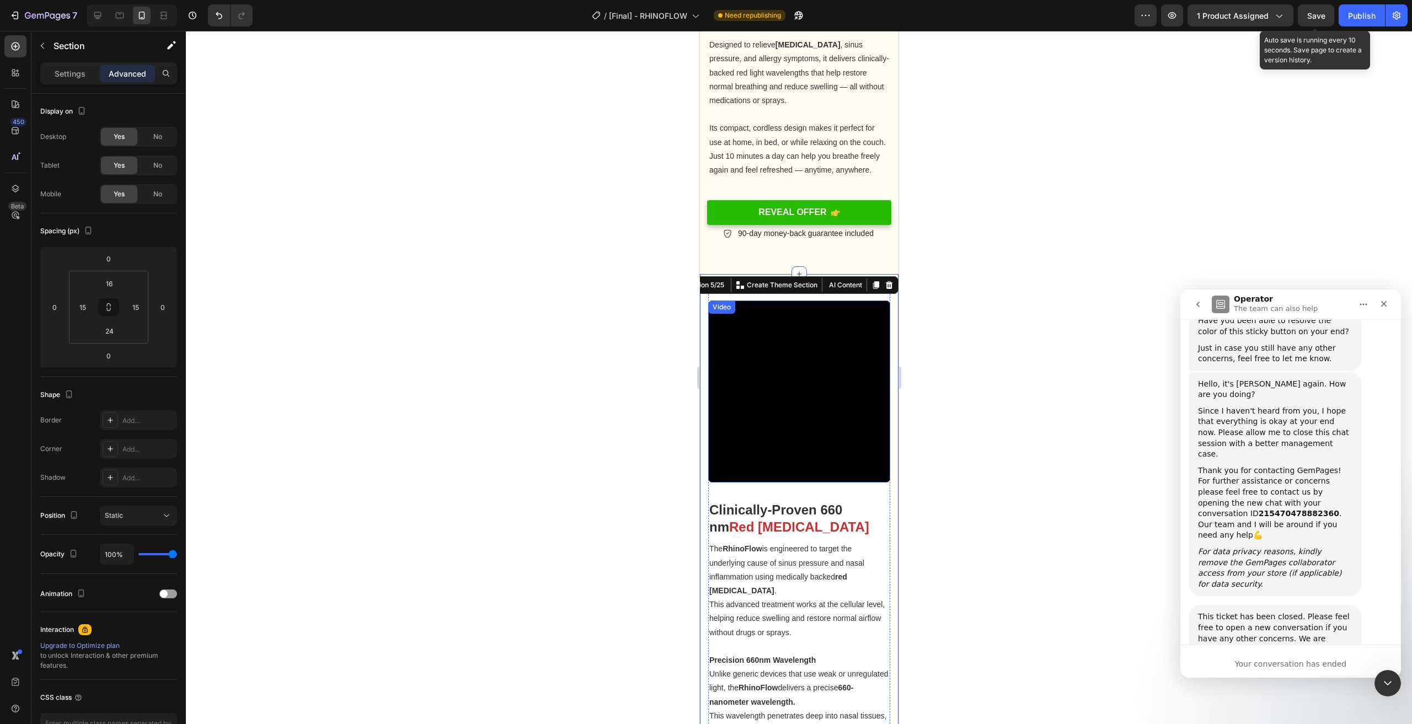
scroll to position [1395, 0]
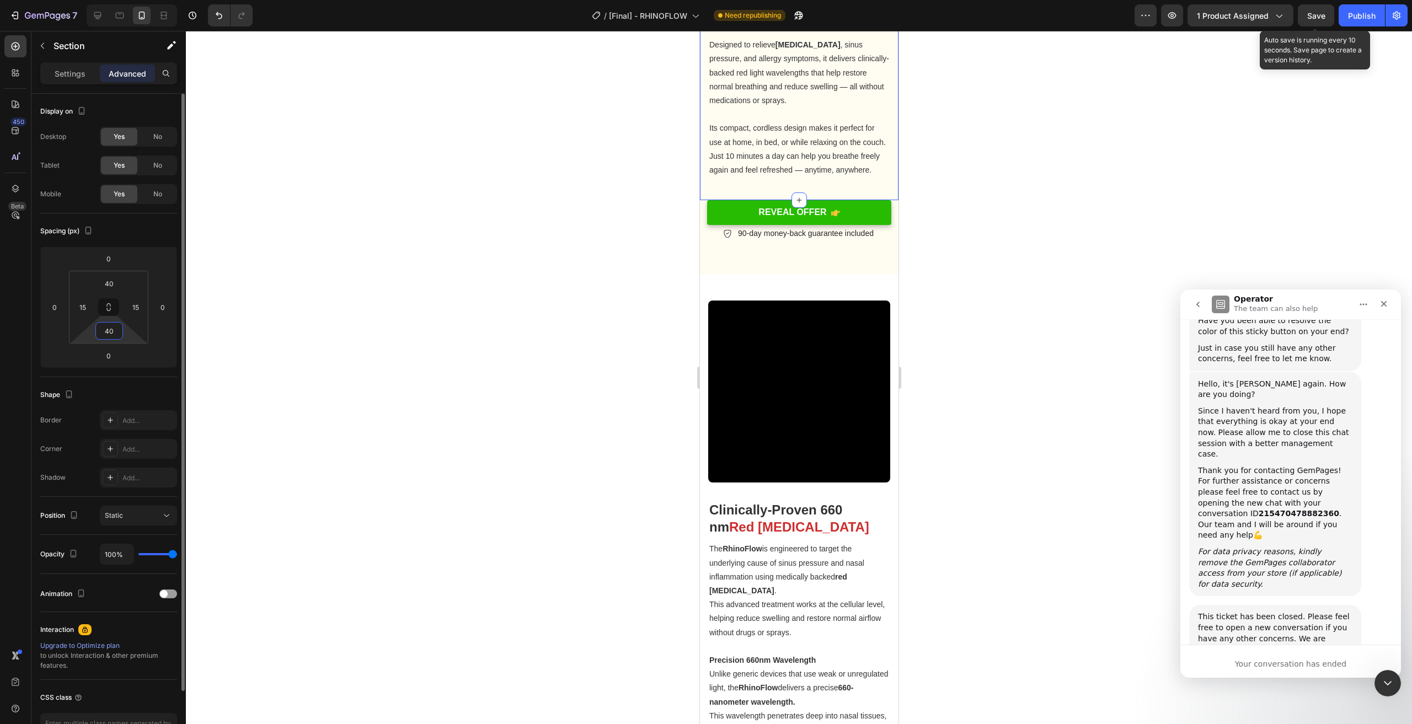
click at [113, 332] on input "40" at bounding box center [109, 331] width 22 height 17
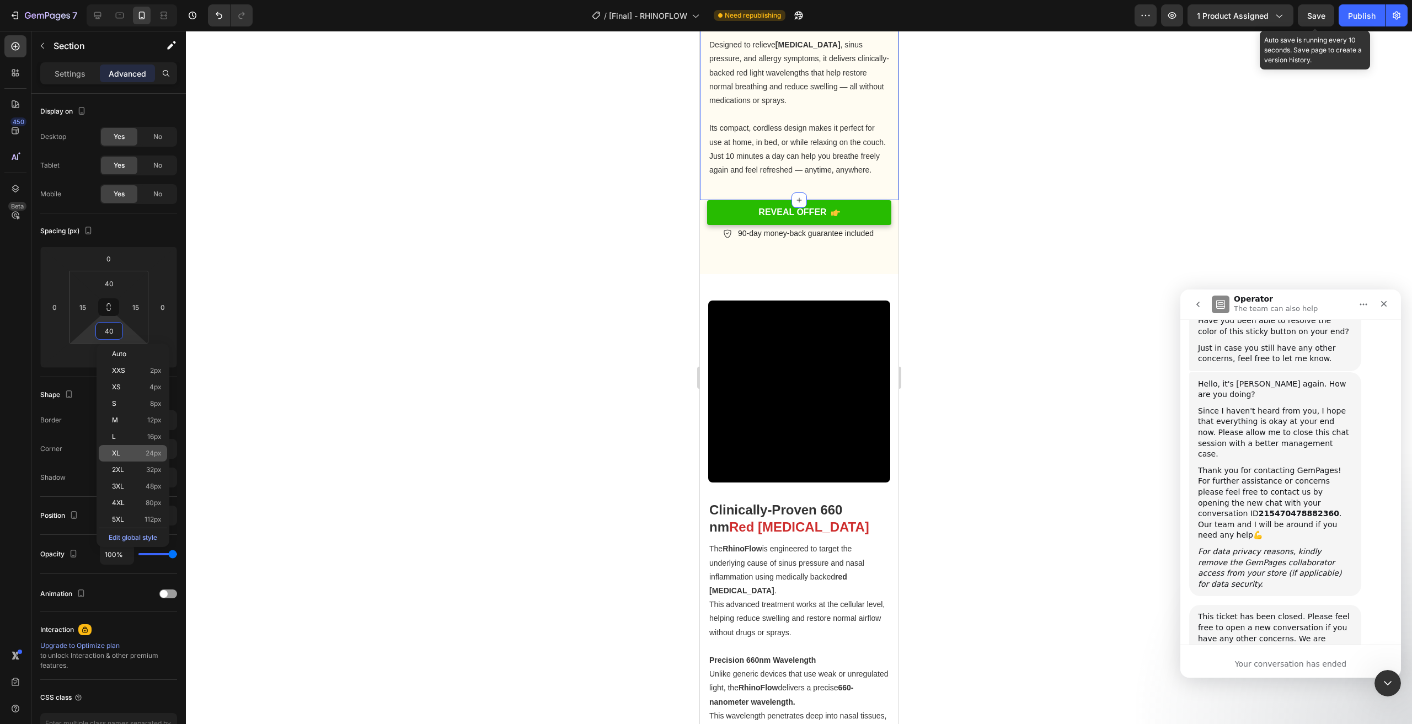
click at [145, 452] on p "XL 24px" at bounding box center [137, 454] width 50 height 8
type input "24"
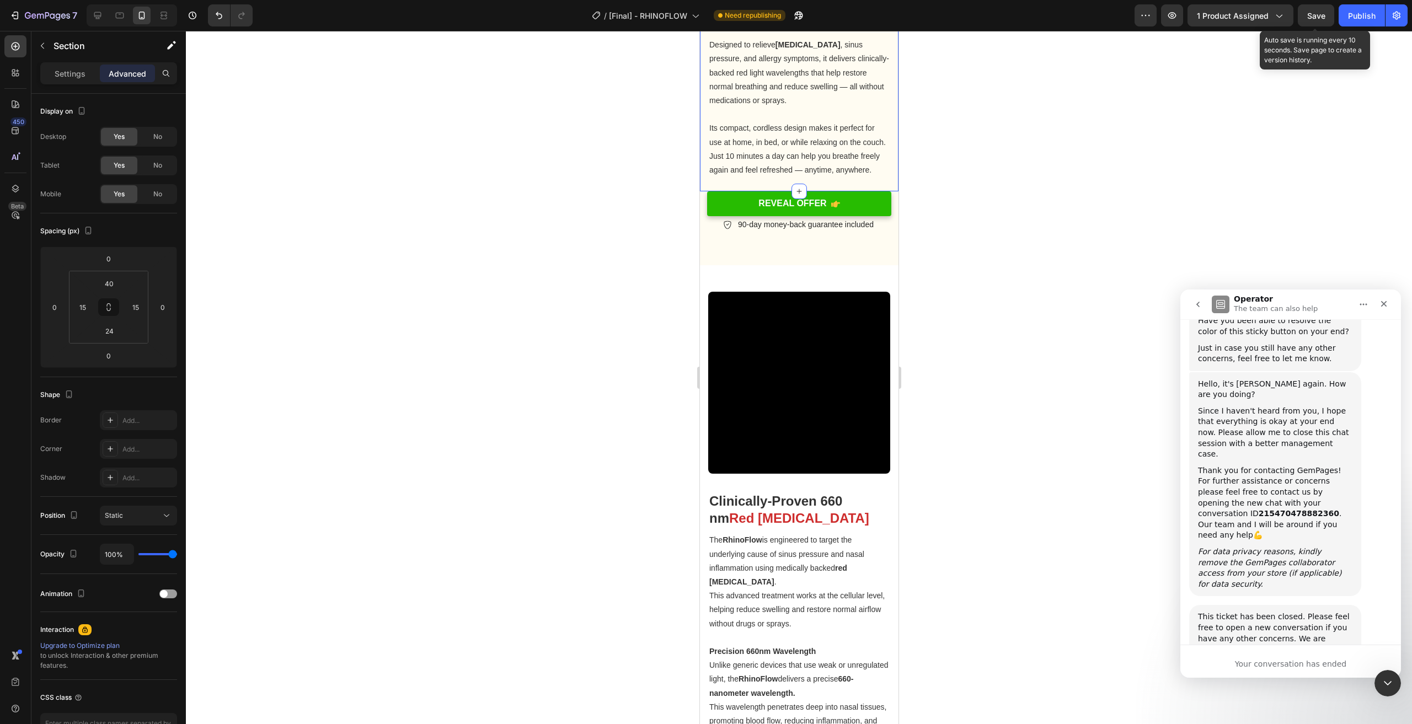
click at [1068, 315] on div at bounding box center [799, 378] width 1226 height 694
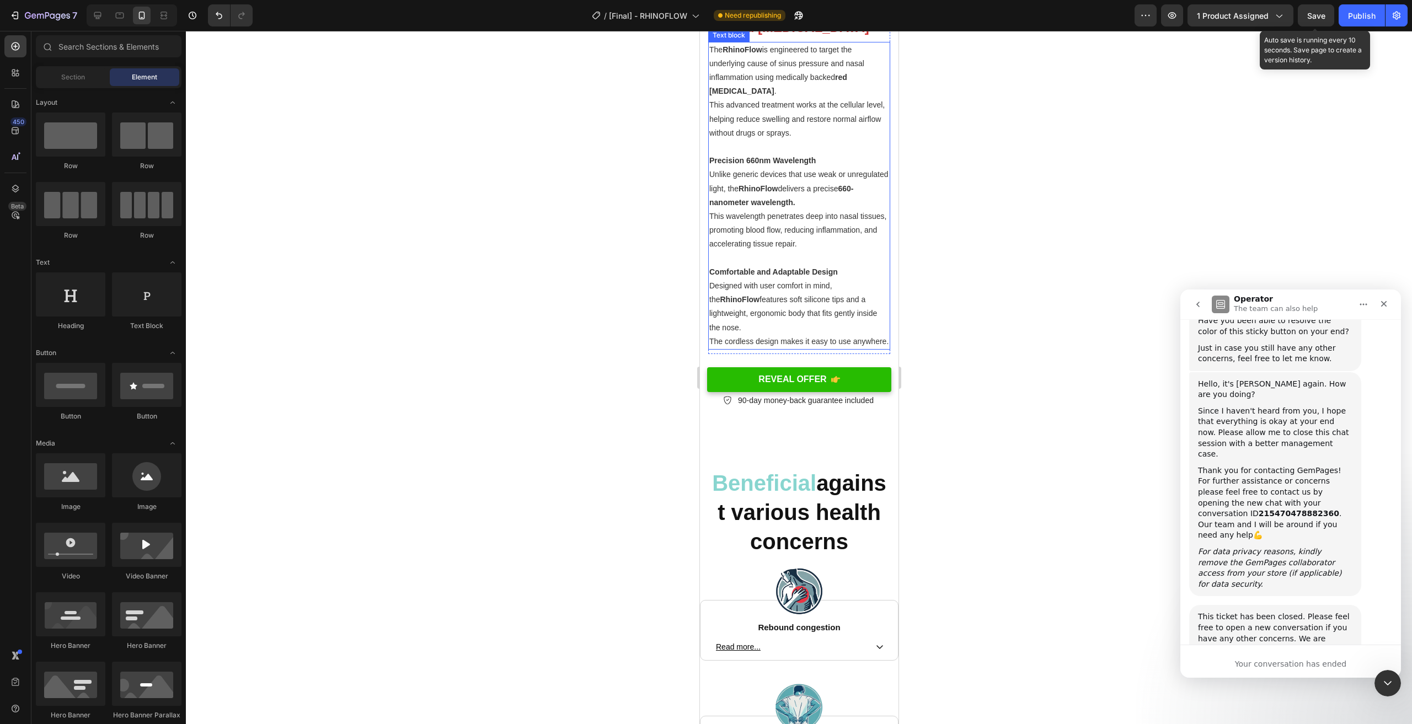
scroll to position [1891, 0]
click at [1116, 361] on div at bounding box center [799, 378] width 1226 height 694
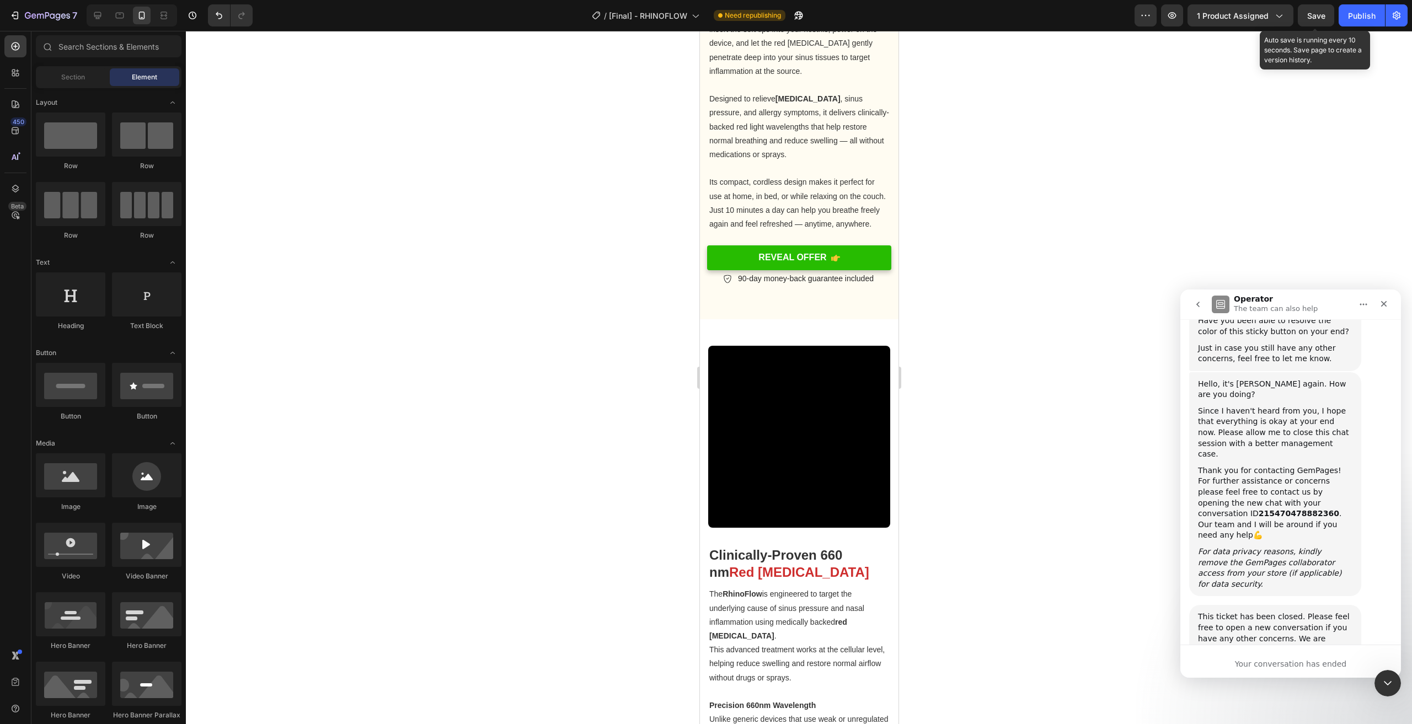
scroll to position [1410, 0]
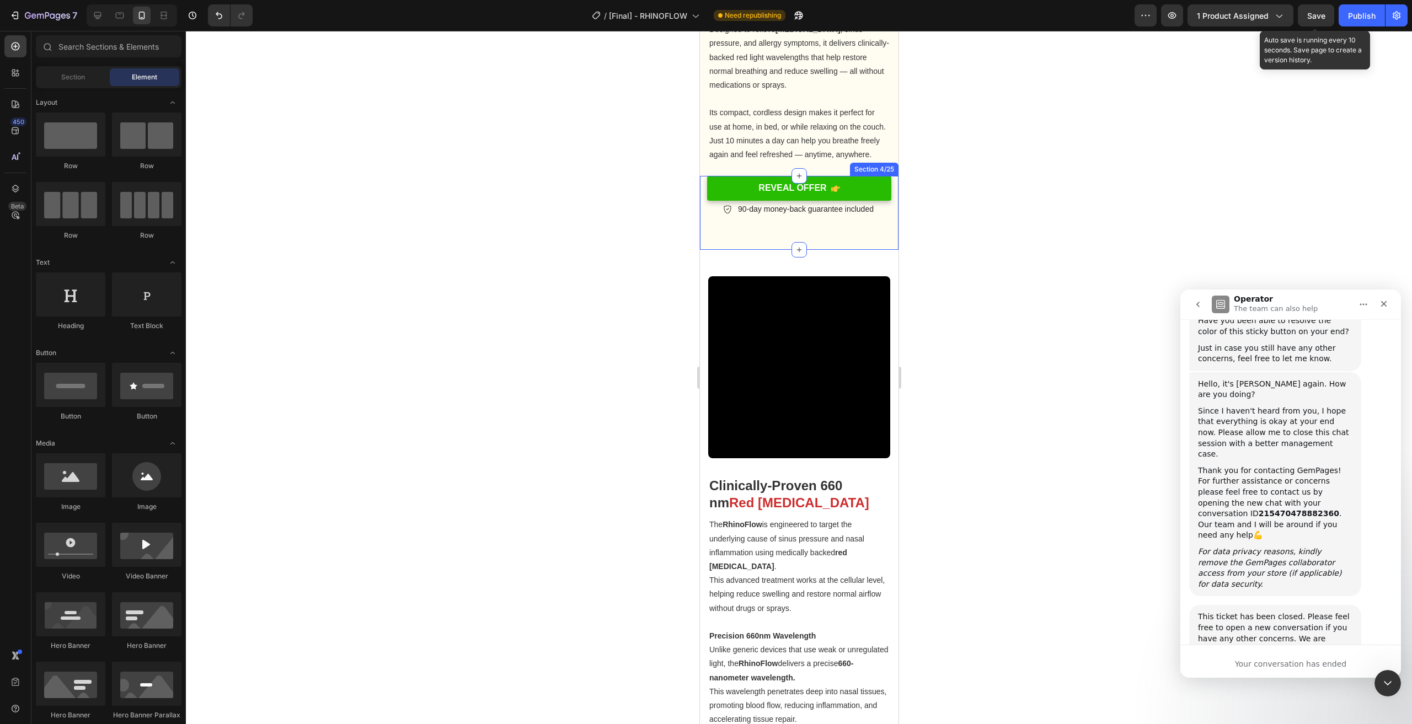
click at [874, 232] on div "REVEAL OFFER Button REVEAL OFFER Button 90-day money-back guarantee included It…" at bounding box center [799, 204] width 199 height 56
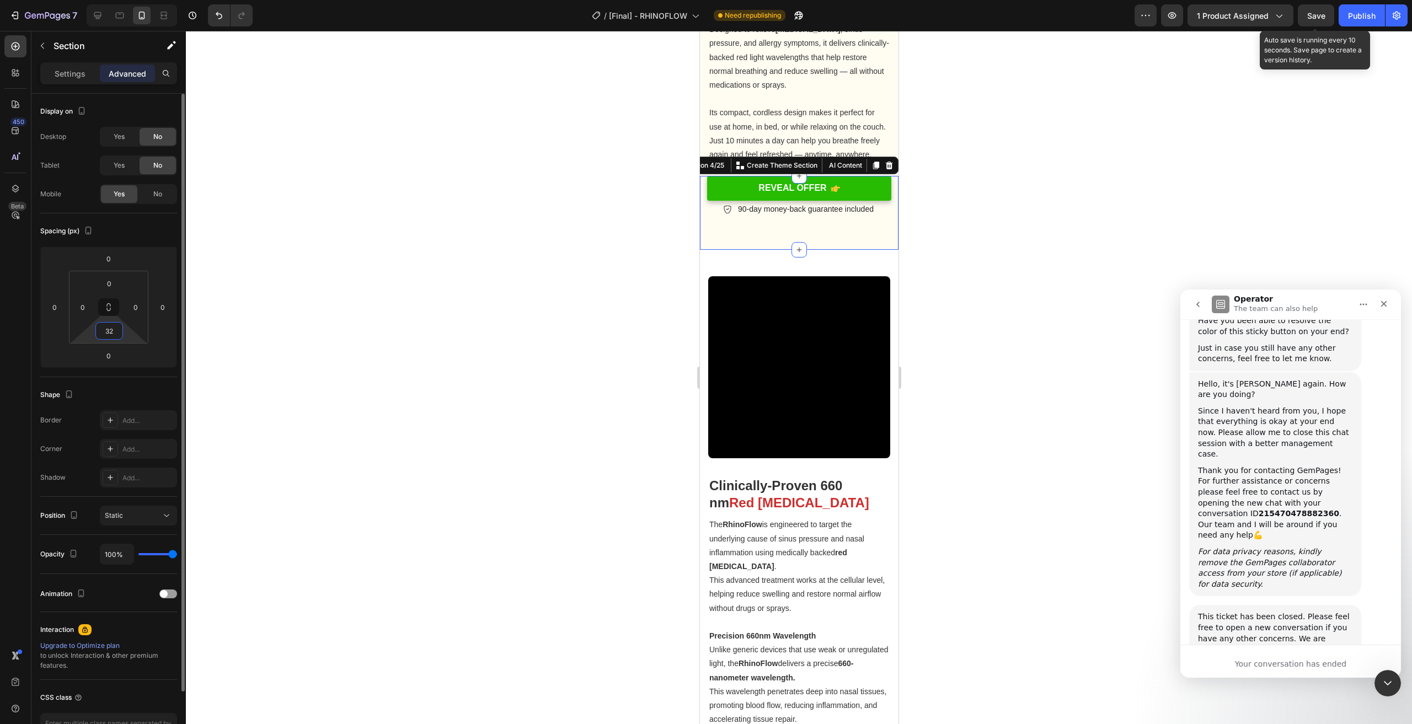
click at [114, 332] on input "32" at bounding box center [109, 331] width 22 height 17
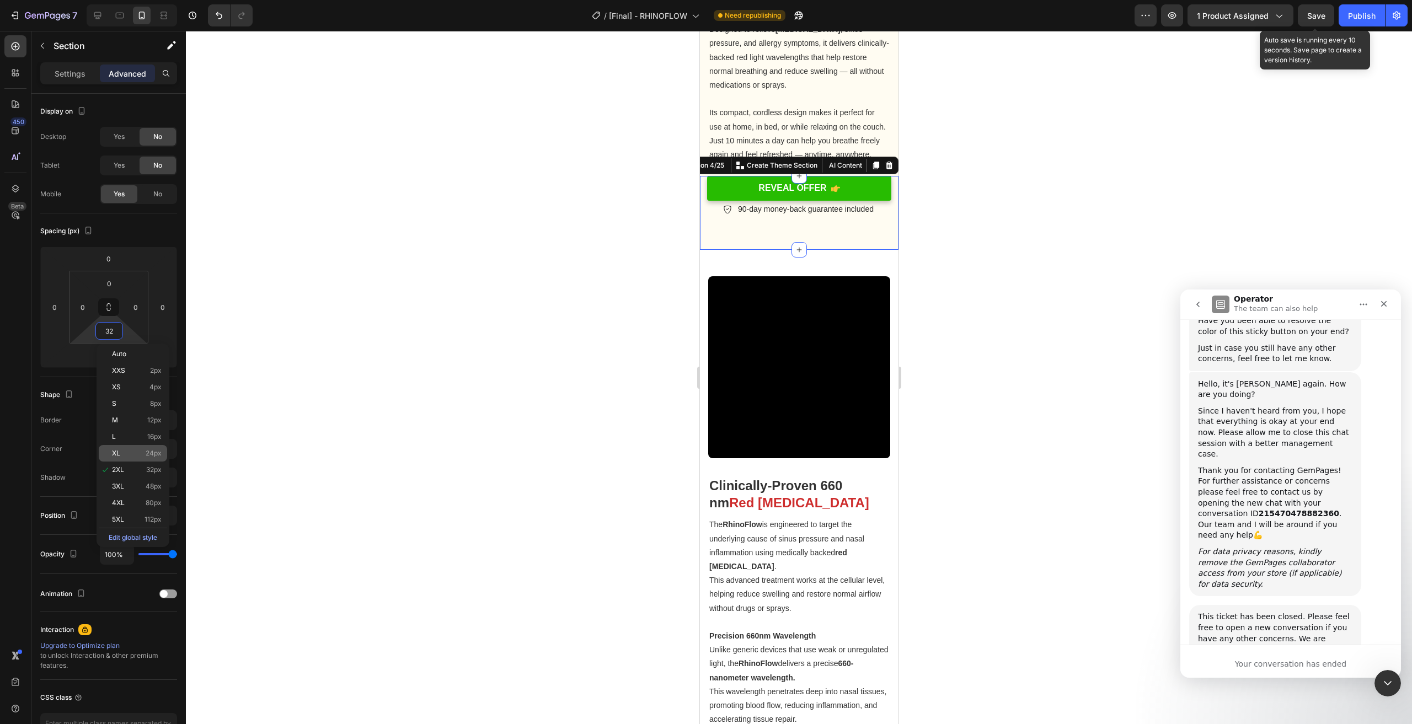
click at [130, 456] on p "XL 24px" at bounding box center [137, 454] width 50 height 8
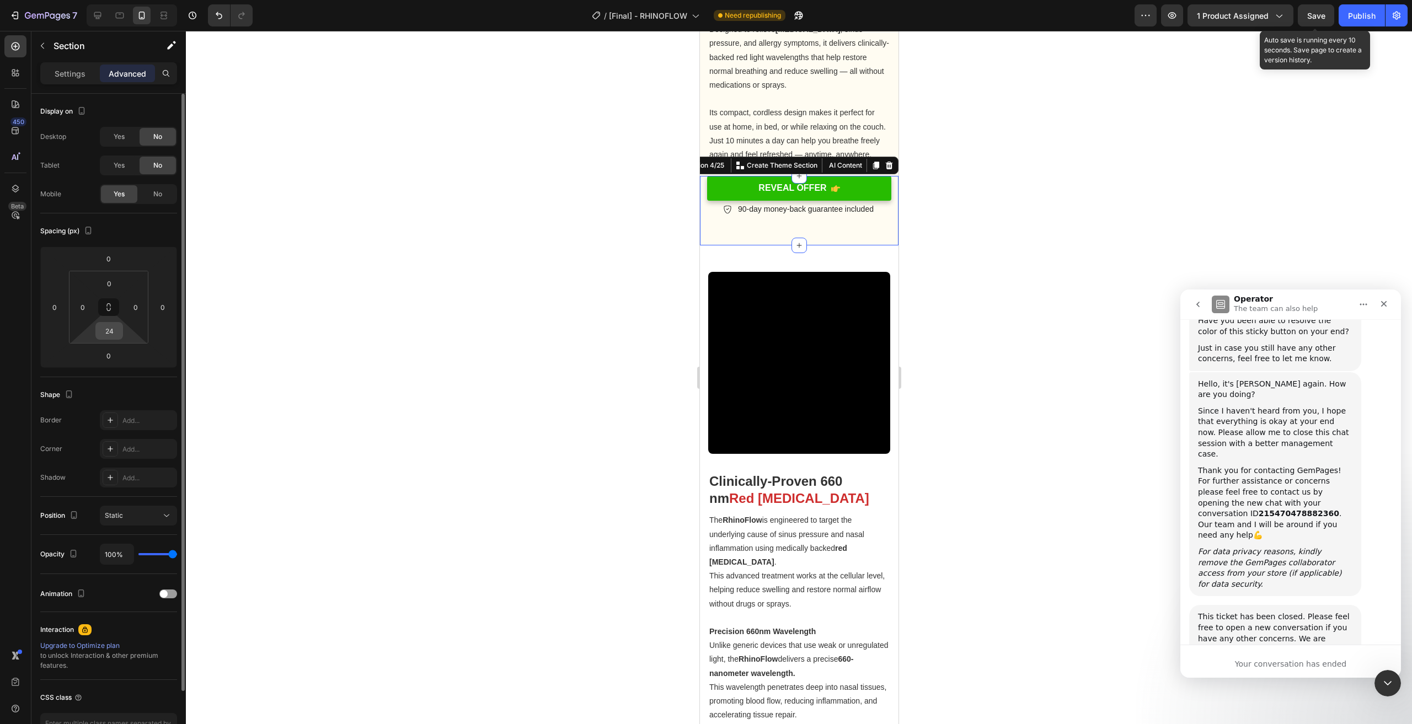
click at [111, 325] on input "24" at bounding box center [109, 331] width 22 height 17
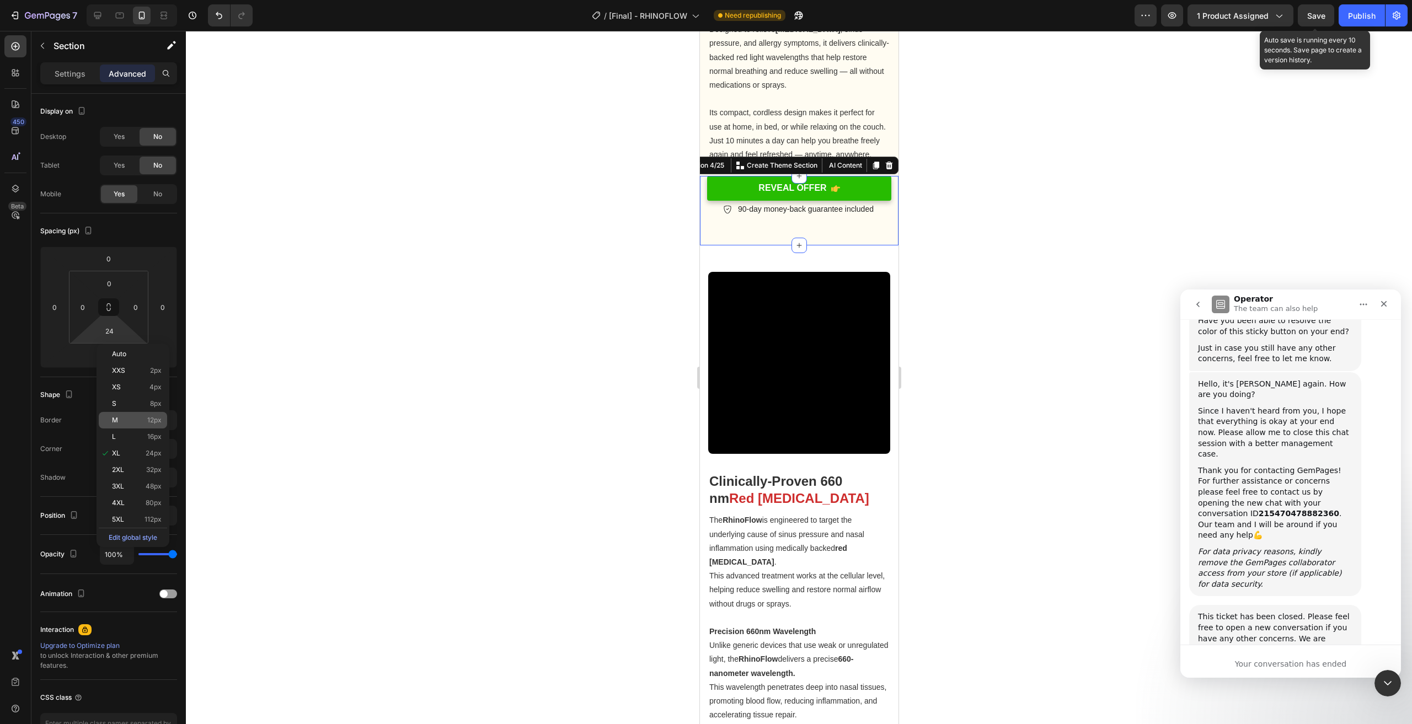
click at [137, 422] on p "M 12px" at bounding box center [137, 421] width 50 height 8
type input "12"
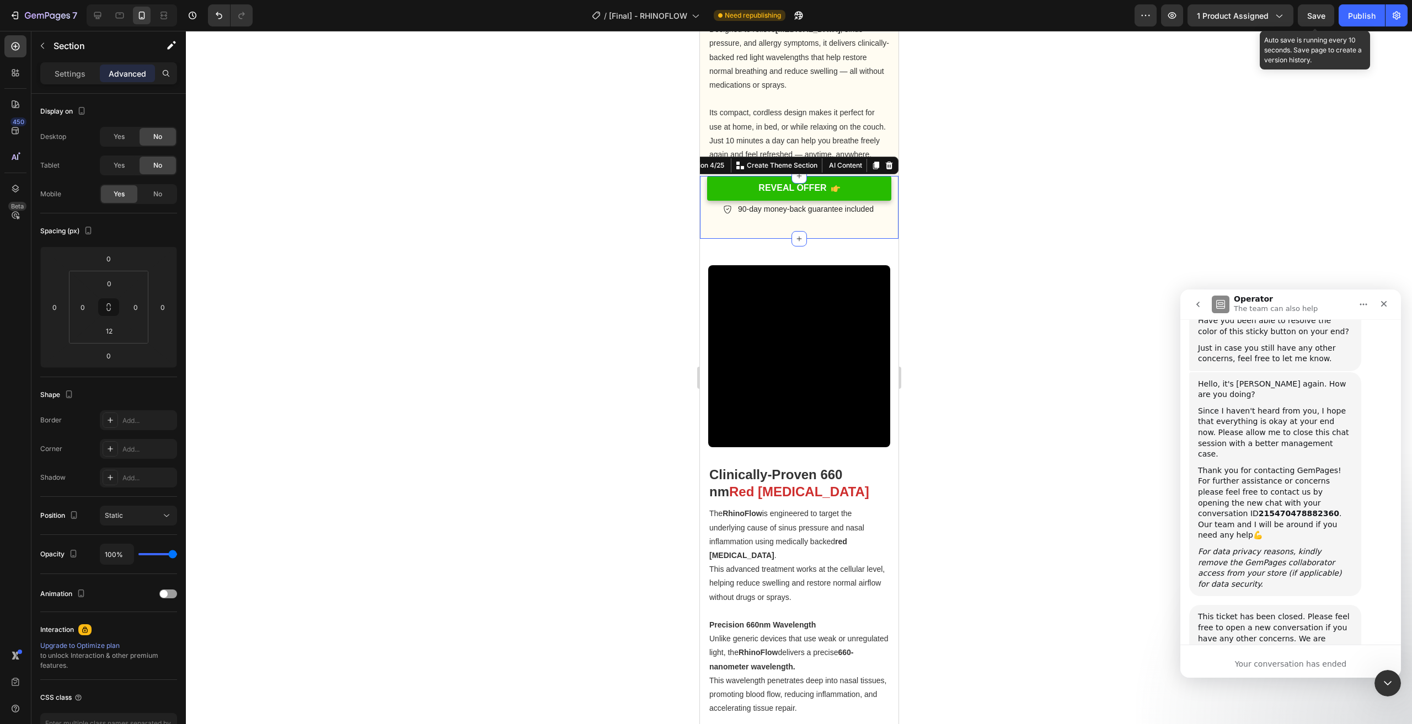
click at [1040, 307] on div at bounding box center [799, 378] width 1226 height 694
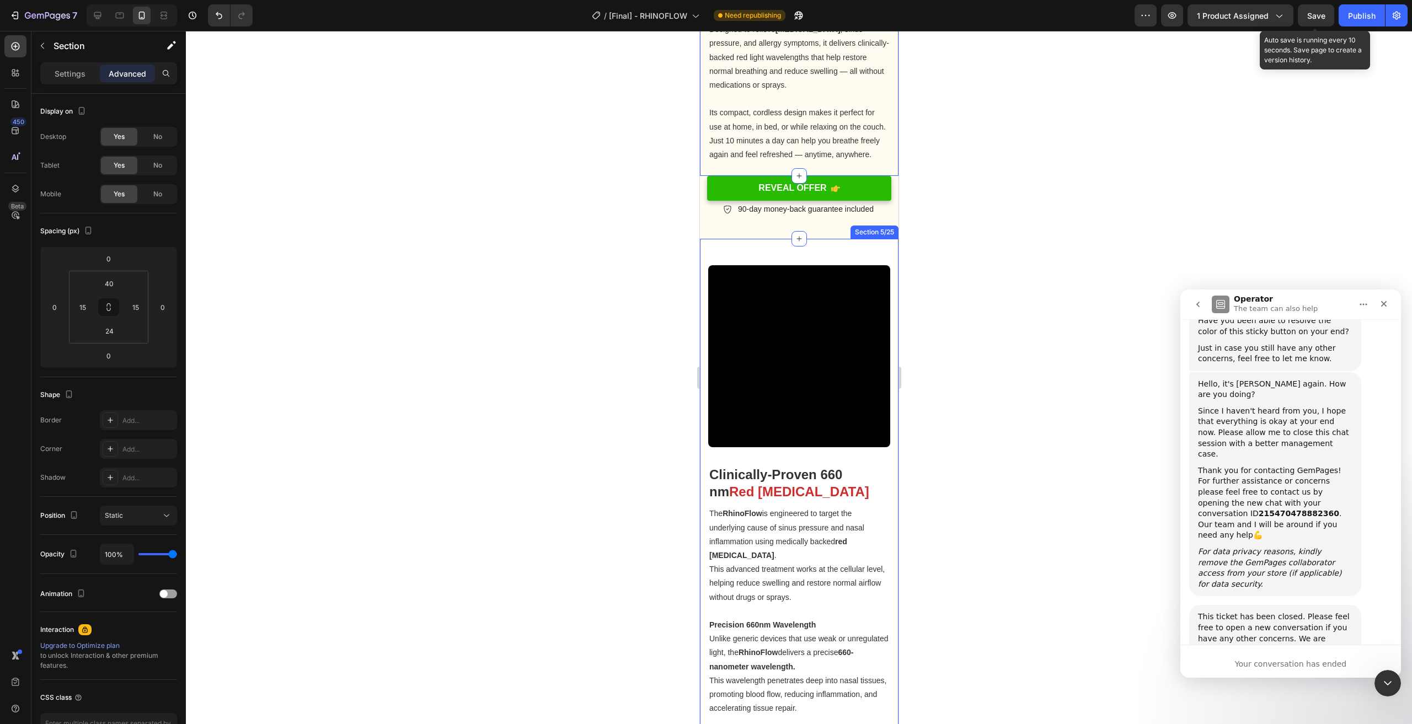
click at [848, 250] on div "Video Clinically-Proven 660 nm Red Light Therapy Heading The RhinoFlow is engin…" at bounding box center [799, 535] width 199 height 593
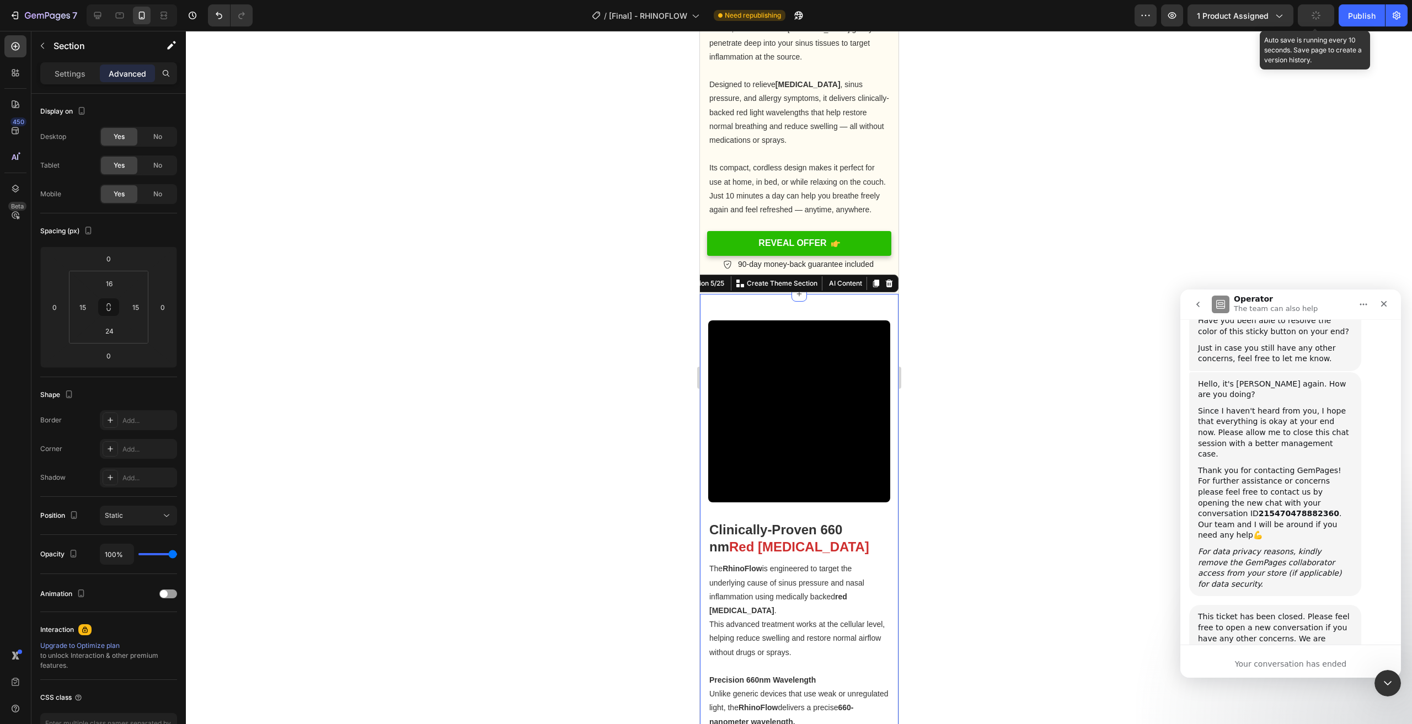
click at [959, 210] on div at bounding box center [799, 378] width 1226 height 694
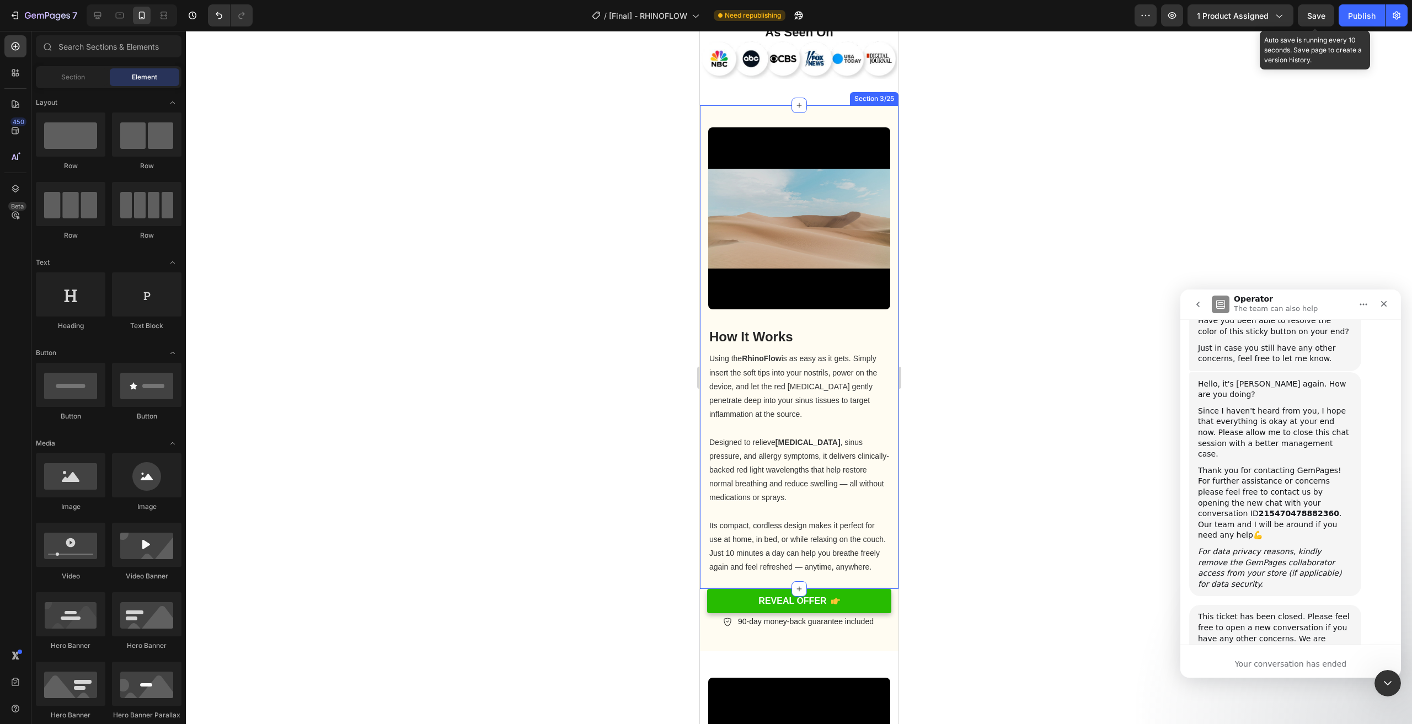
scroll to position [931, 0]
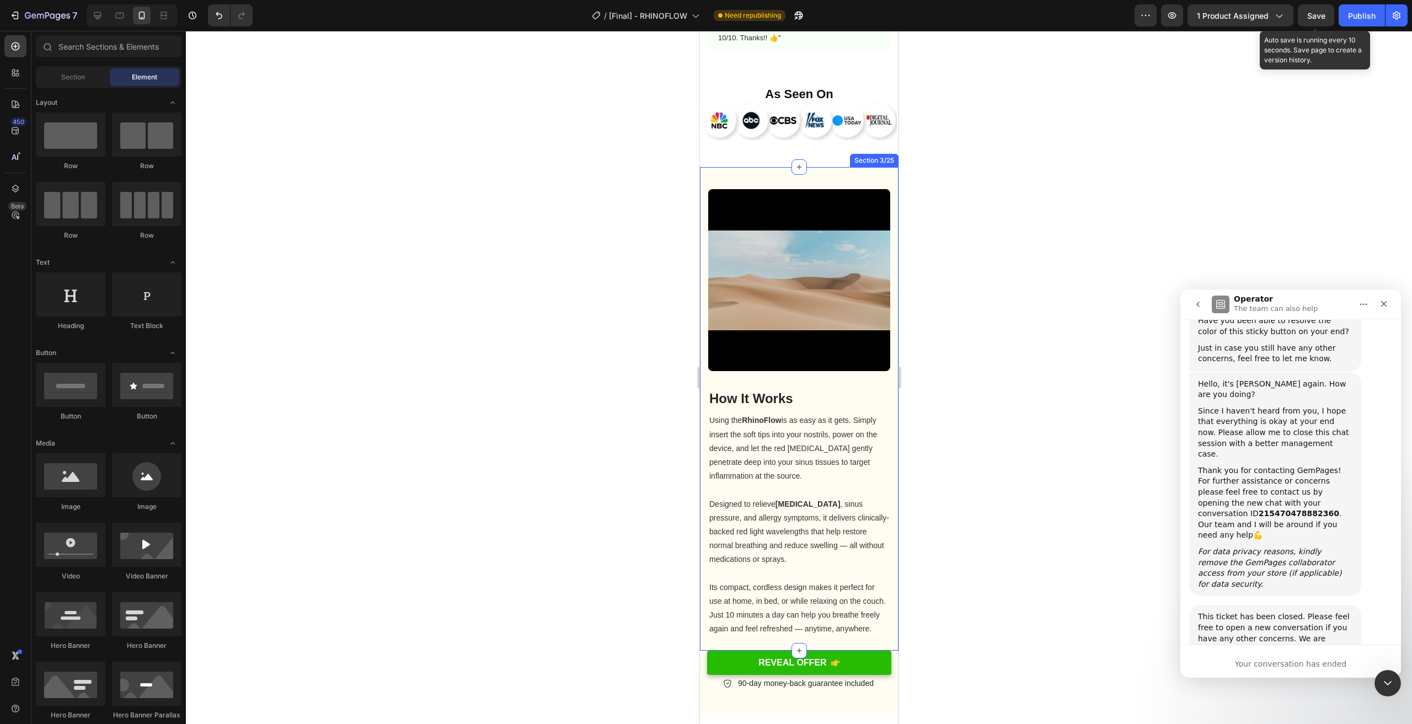
click at [842, 182] on div "How It Works Heading Using the RhinoFlow is as easy as it gets. Simply insert t…" at bounding box center [799, 408] width 199 height 483
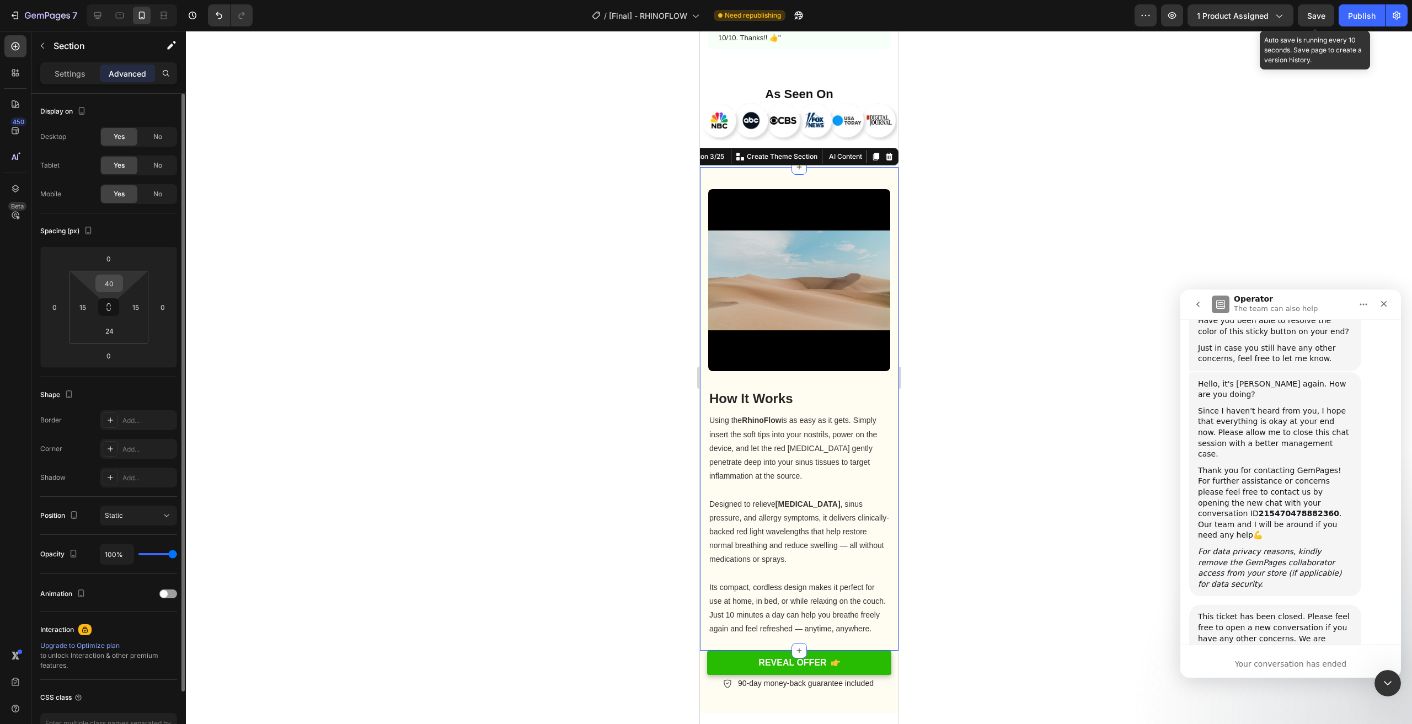
click at [115, 282] on input "40" at bounding box center [109, 283] width 22 height 17
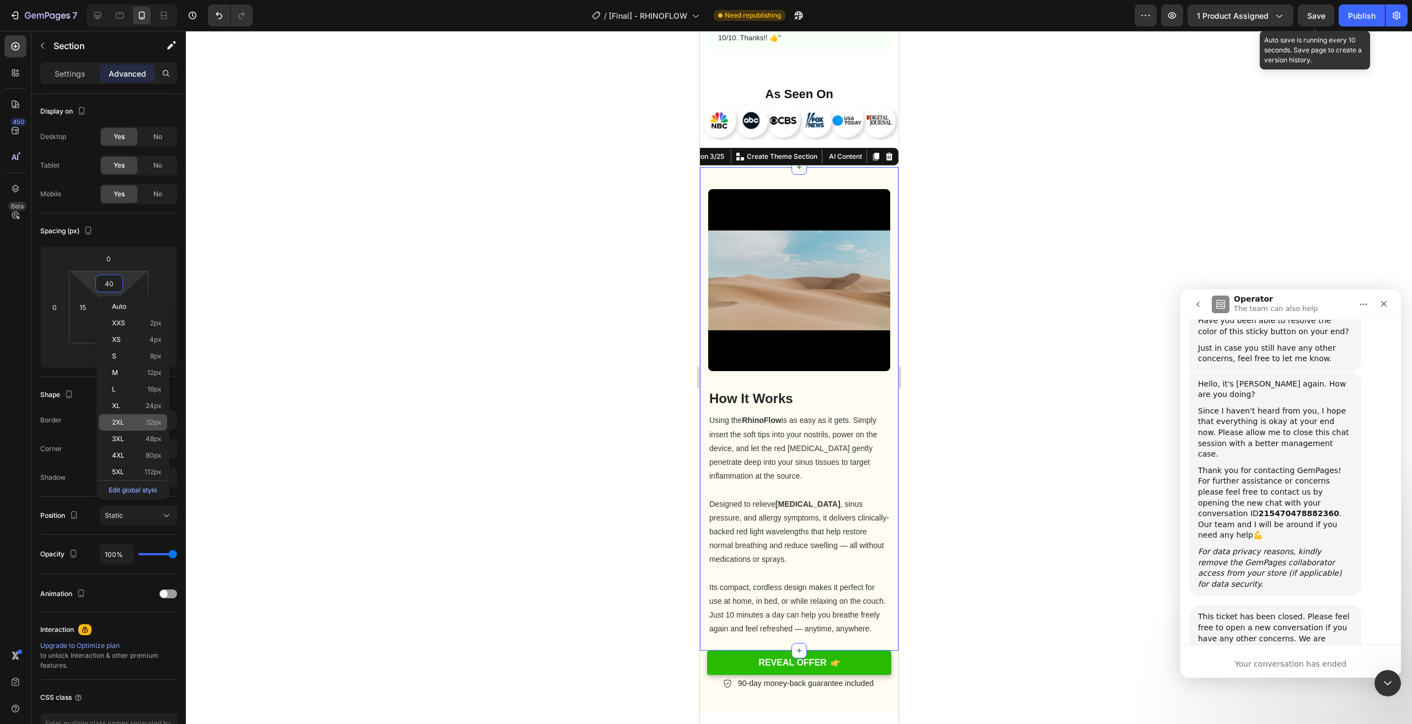
click at [145, 418] on div "2XL 32px" at bounding box center [133, 422] width 68 height 17
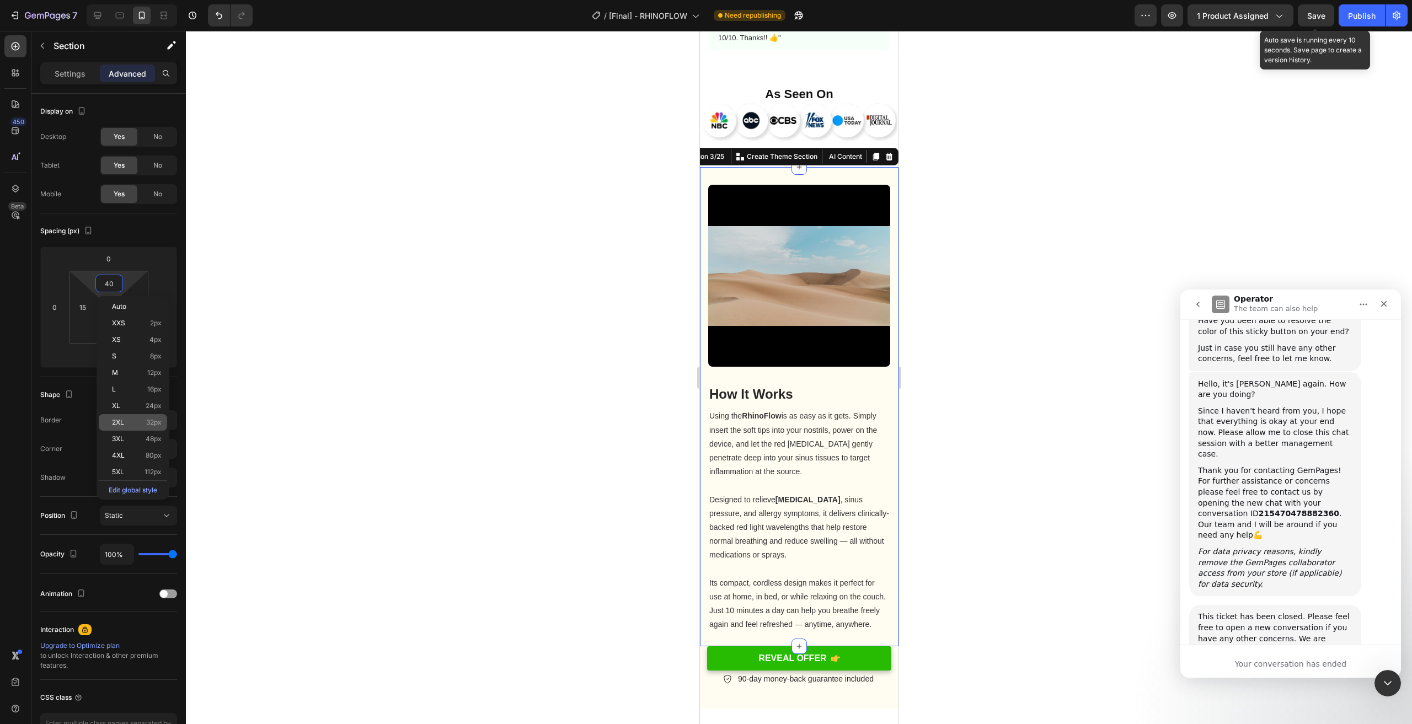
type input "32"
click at [333, 348] on div at bounding box center [799, 378] width 1226 height 694
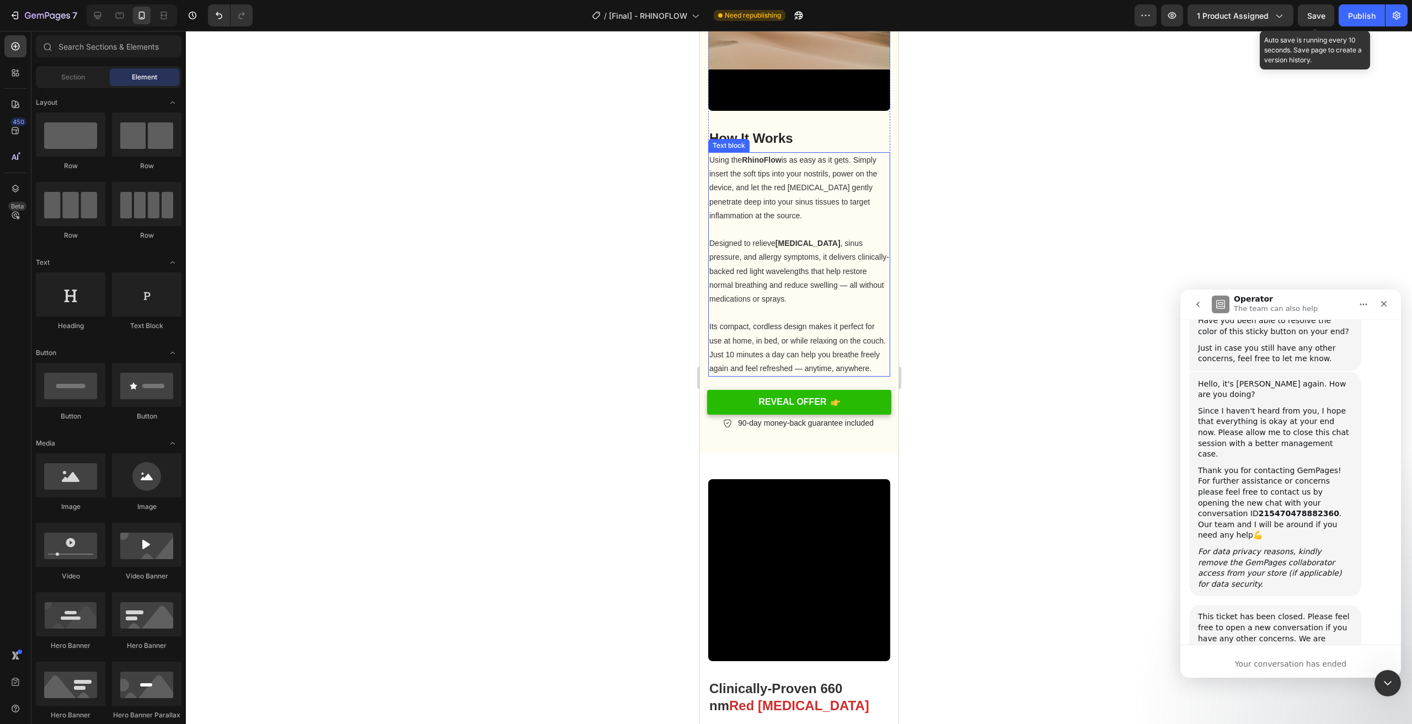
scroll to position [1207, 0]
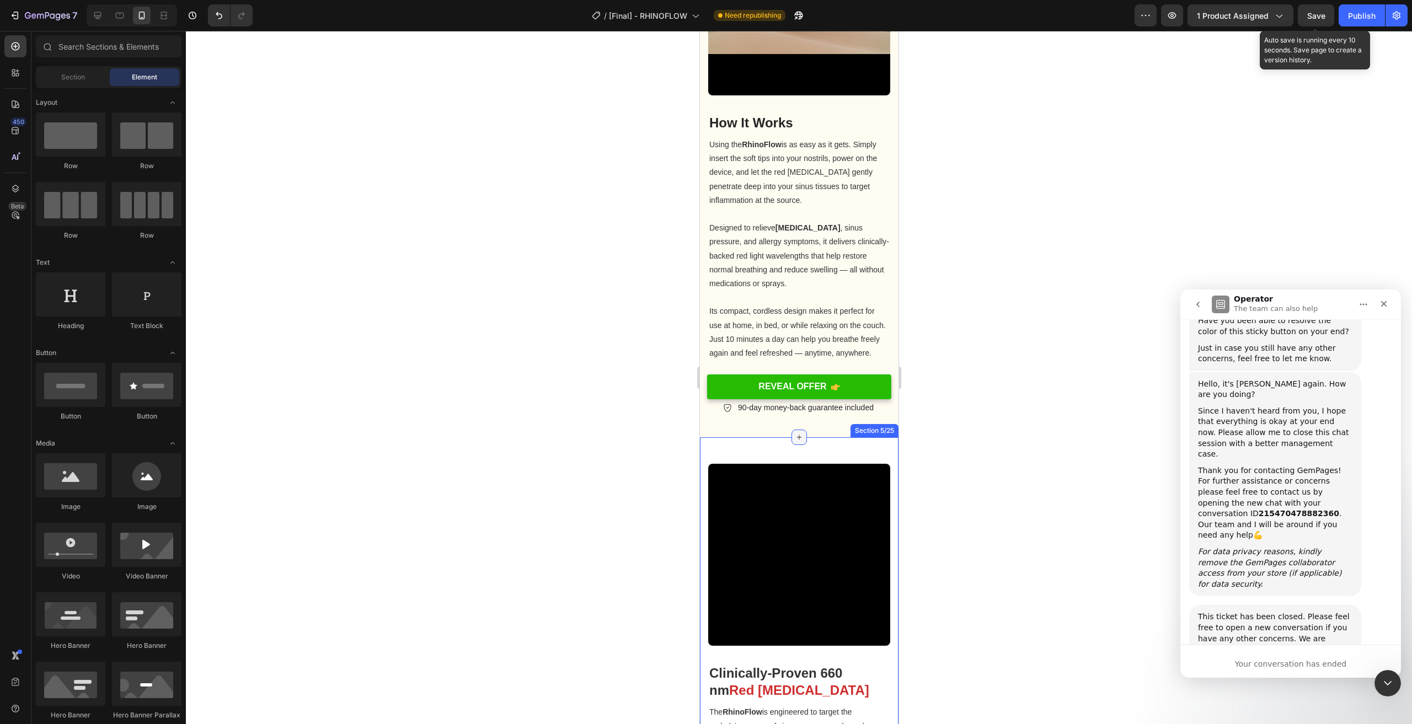
drag, startPoint x: 849, startPoint y: 445, endPoint x: 788, endPoint y: 441, distance: 61.4
click at [850, 445] on div "Video Clinically-Proven 660 nm Red Light Therapy Heading The RhinoFlow is engin…" at bounding box center [799, 734] width 199 height 593
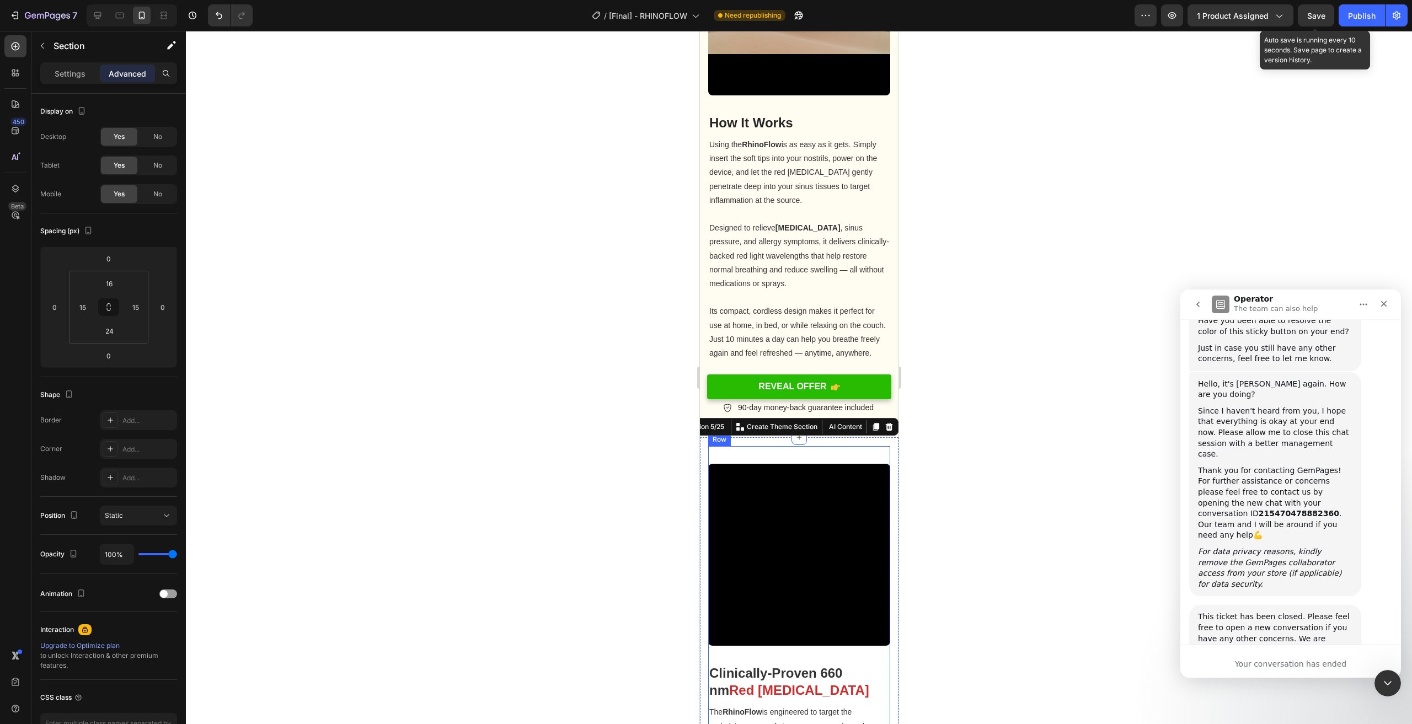
click at [843, 462] on div "Video Clinically-Proven 660 nm Red Light Therapy Heading The RhinoFlow is engin…" at bounding box center [799, 731] width 182 height 571
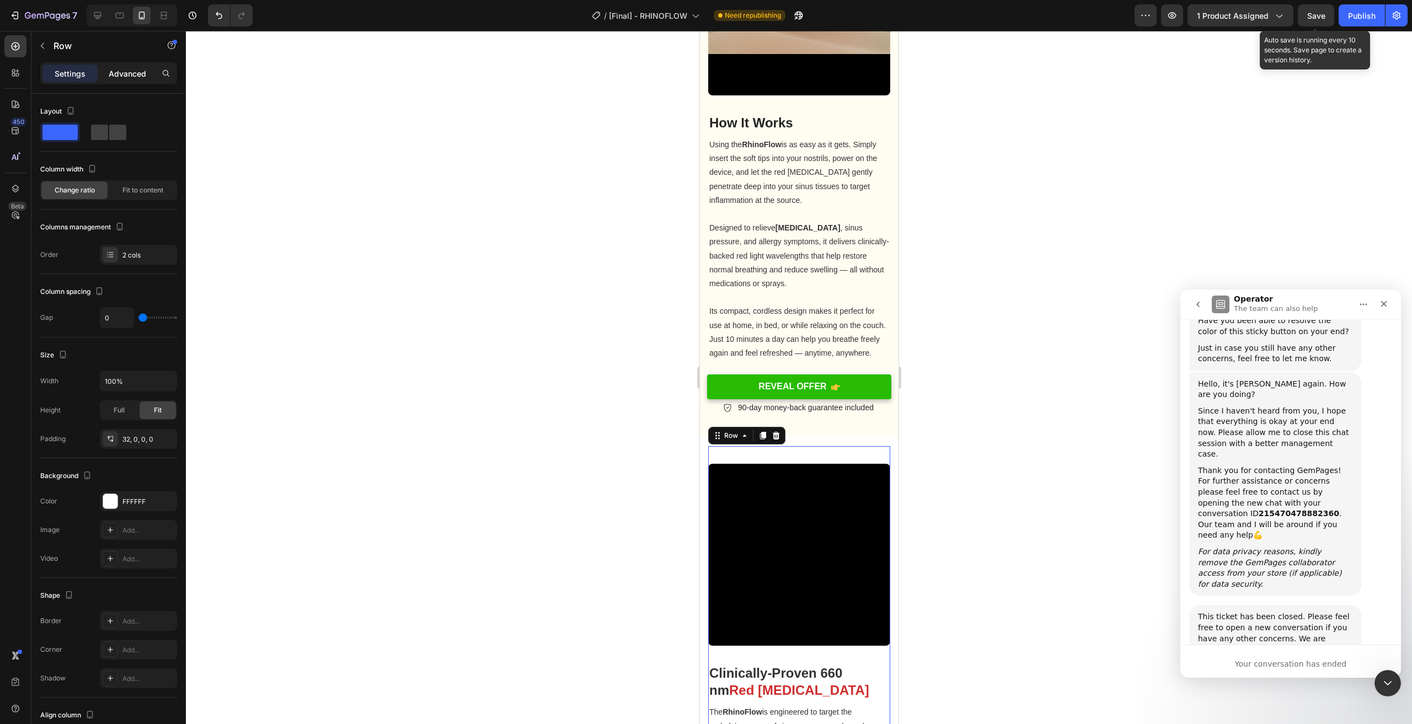
click at [119, 71] on p "Advanced" at bounding box center [128, 74] width 38 height 12
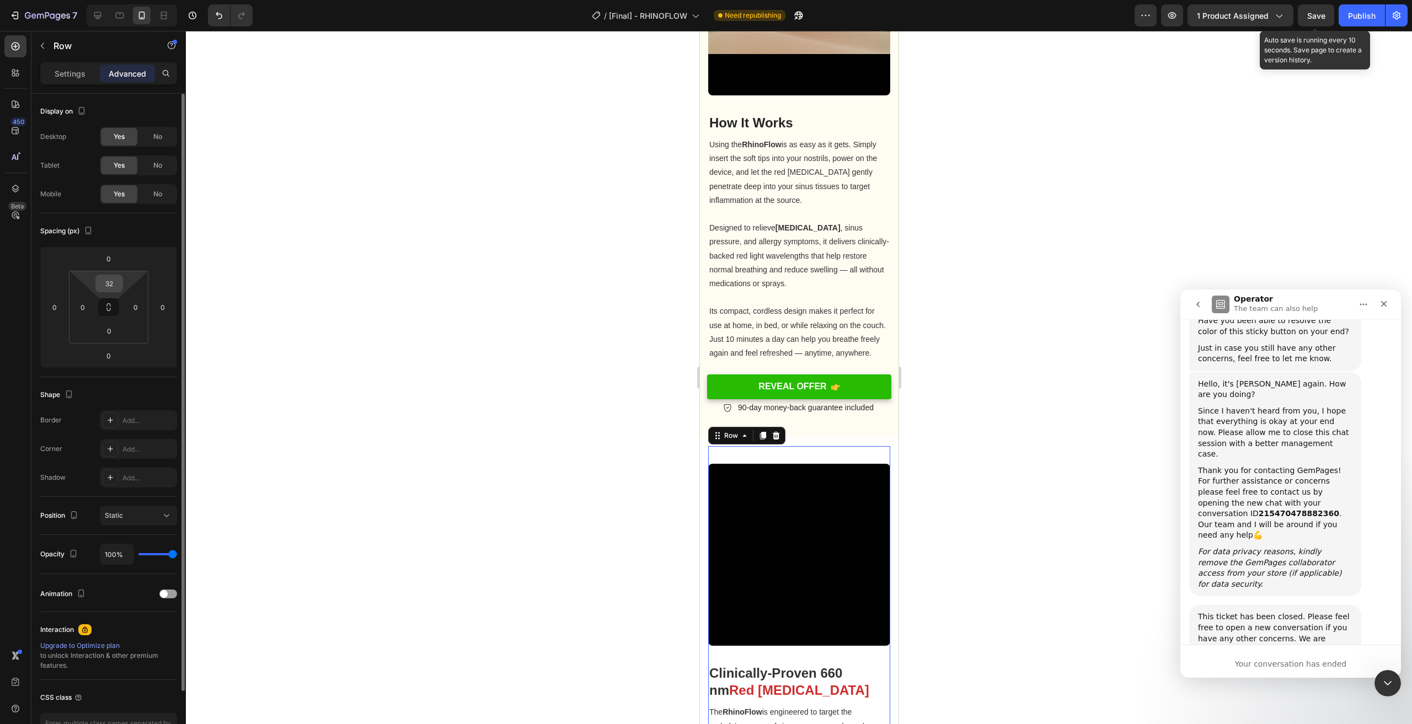
click at [113, 285] on input "32" at bounding box center [109, 283] width 22 height 17
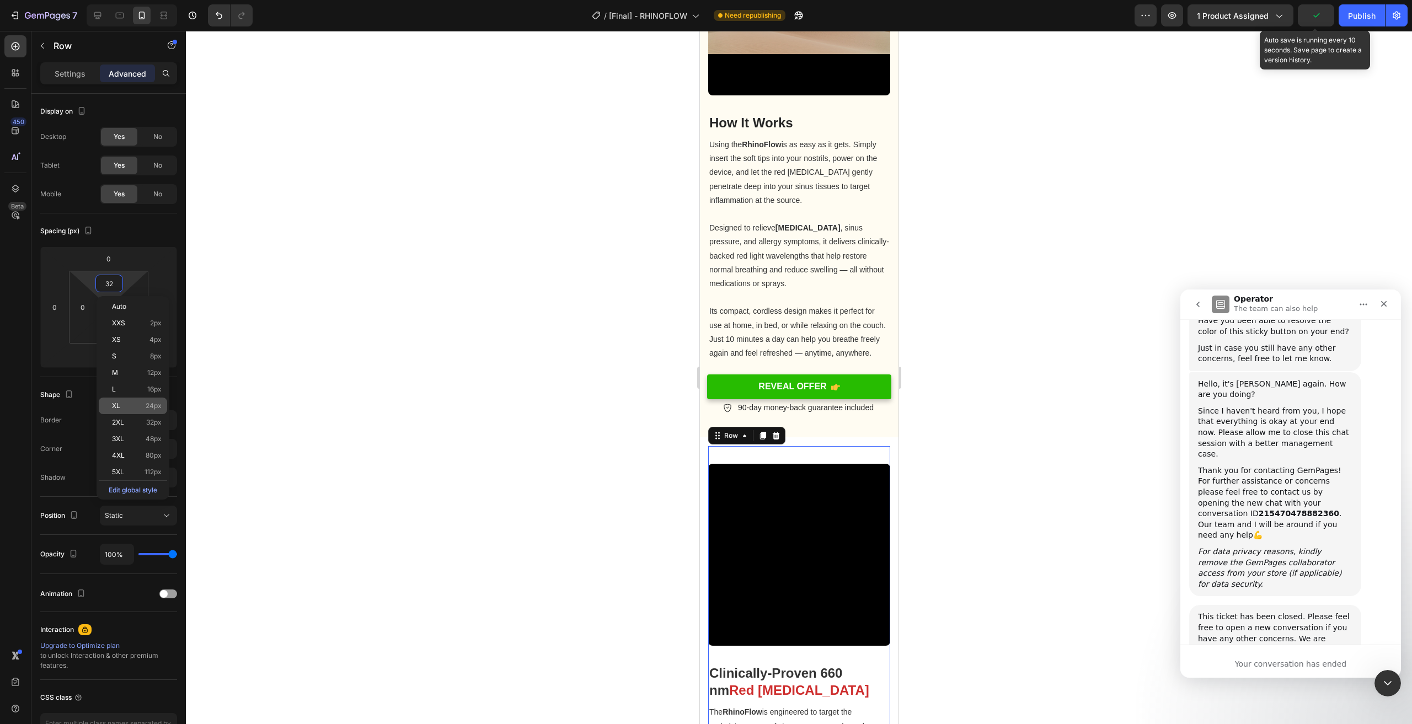
click at [147, 404] on span "24px" at bounding box center [154, 406] width 16 height 8
type input "24"
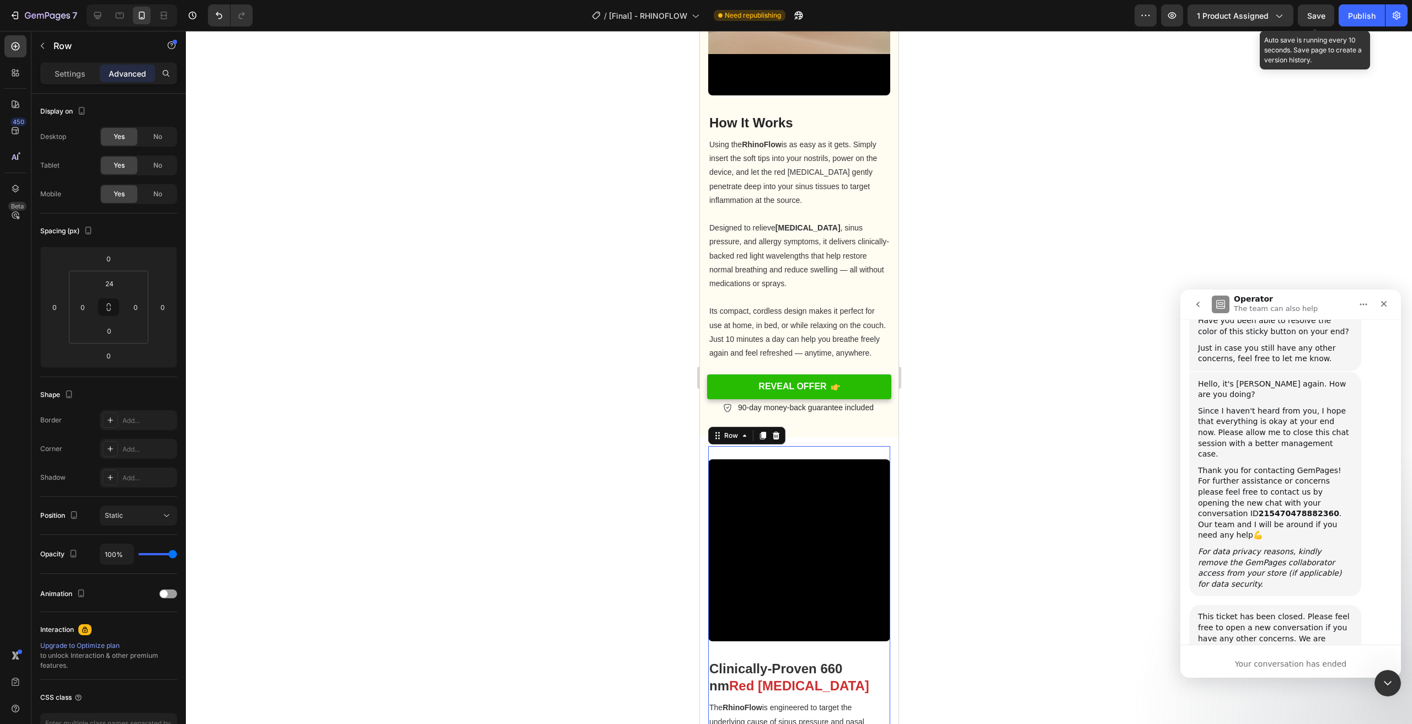
click at [396, 360] on div at bounding box center [799, 378] width 1226 height 694
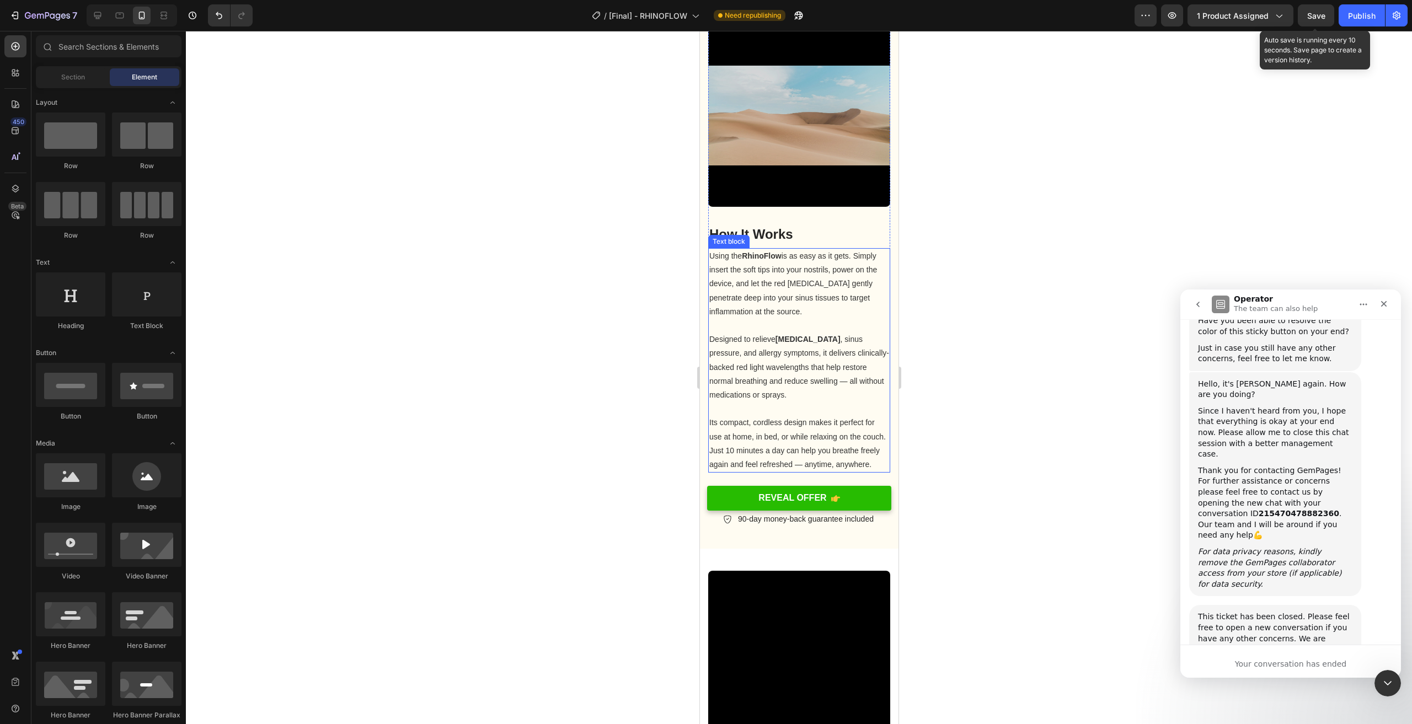
scroll to position [1042, 0]
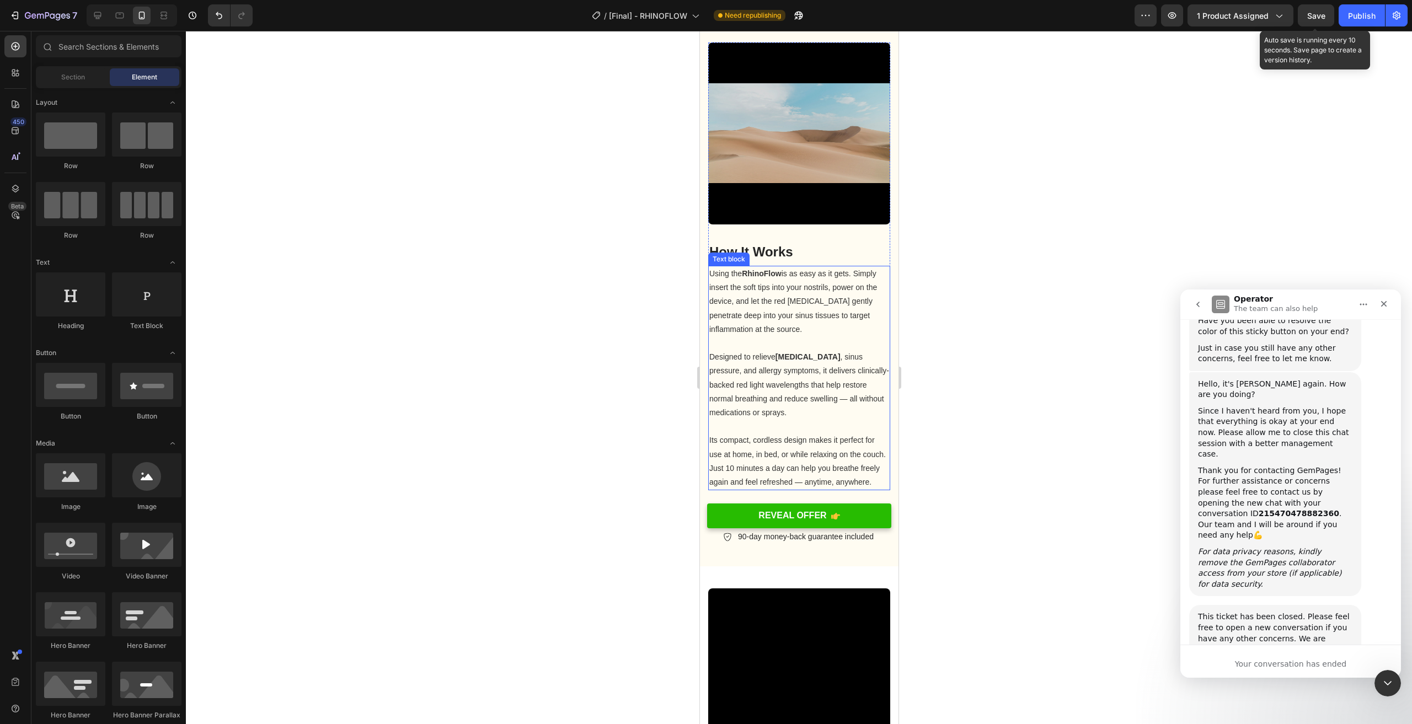
click at [994, 268] on div at bounding box center [799, 378] width 1226 height 694
click at [808, 450] on p "Its compact, cordless design makes it perfect for use at home, in bed, or while…" at bounding box center [799, 462] width 180 height 56
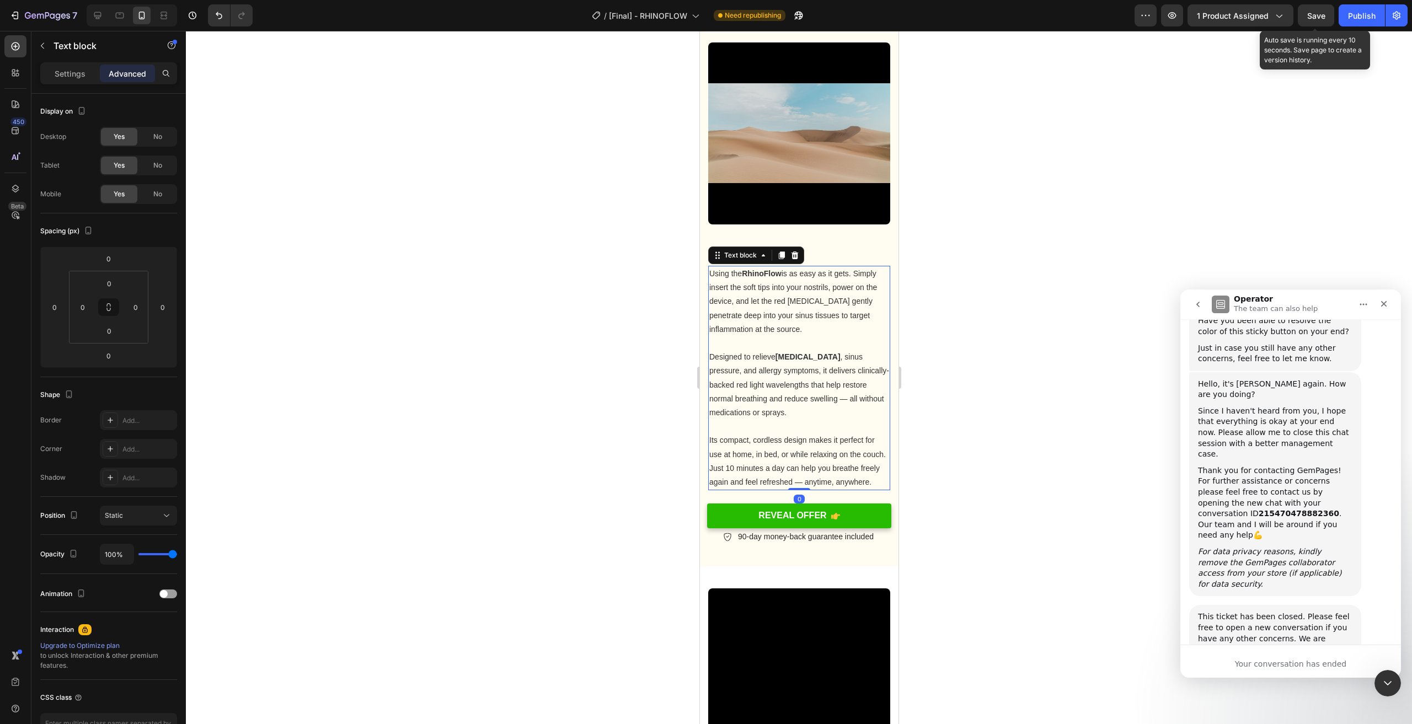
click at [812, 448] on span "Its compact, cordless design makes it perfect for use at home, in bed, or while…" at bounding box center [797, 461] width 177 height 51
click at [807, 462] on span "Its compact, cordless design makes it perfect for use at home, in bed, or while…" at bounding box center [797, 461] width 177 height 51
click at [733, 460] on span "Its compact, cordless design makes it perfect for use at home, in bed, or while…" at bounding box center [797, 461] width 177 height 51
click at [730, 456] on span "Its compact, cordless design makes it perfect for use at home, in bed, or while…" at bounding box center [797, 461] width 177 height 51
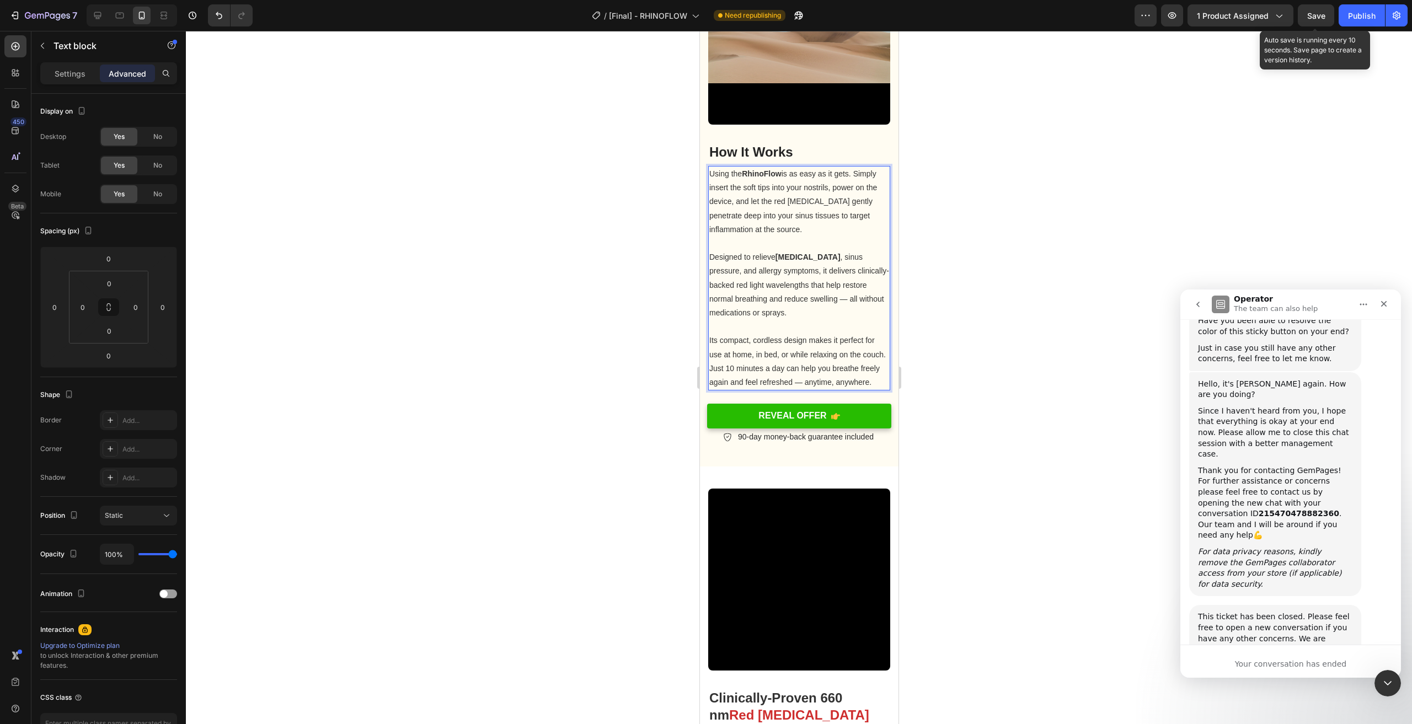
scroll to position [1152, 0]
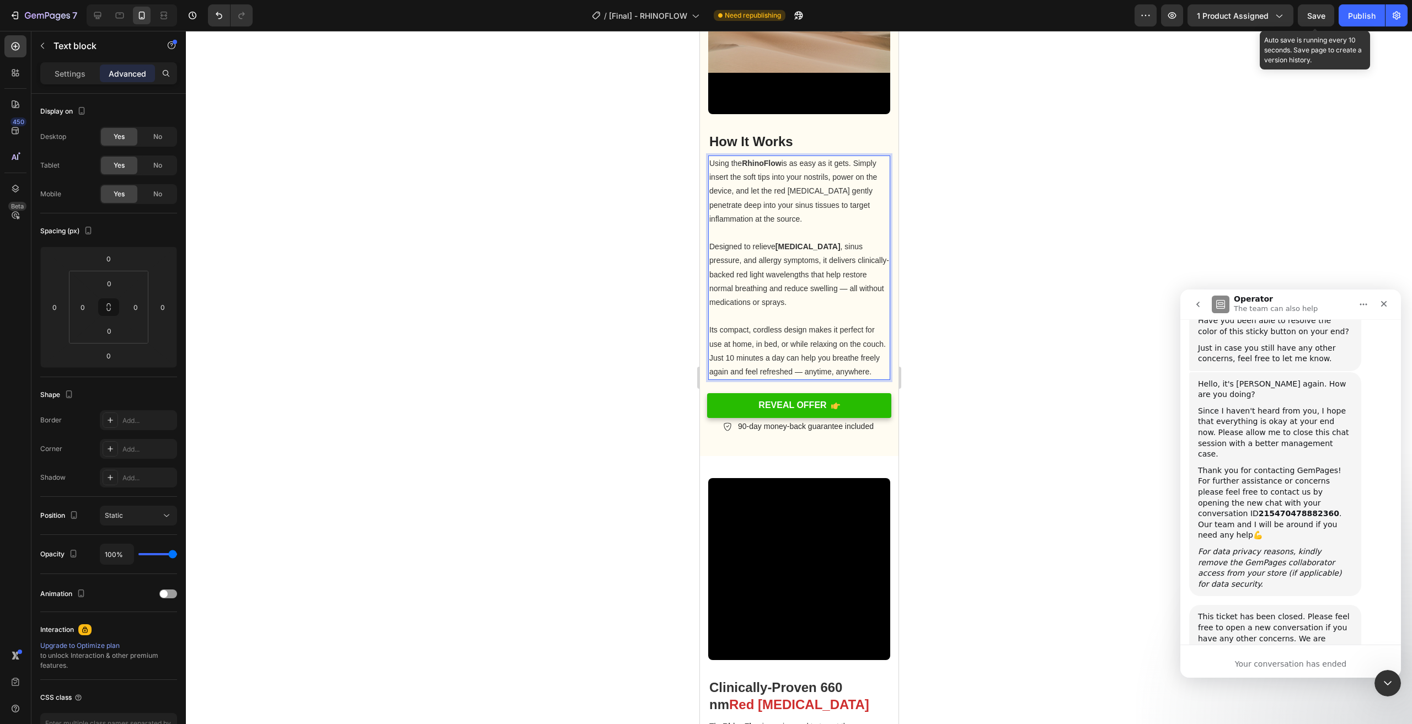
click at [1076, 360] on div at bounding box center [799, 378] width 1226 height 694
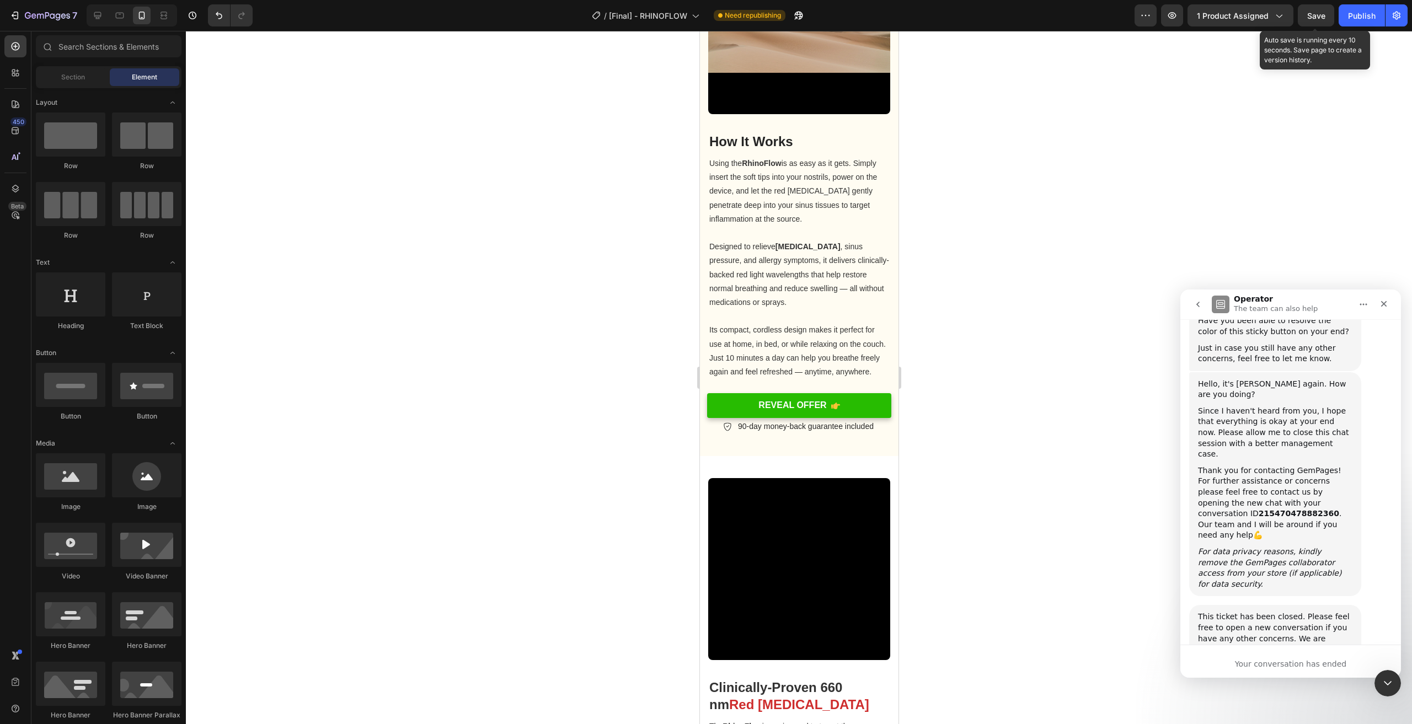
click at [1010, 329] on div at bounding box center [799, 378] width 1226 height 694
click at [781, 349] on p "Its compact, cordless design makes it perfect for use at home, in bed, or while…" at bounding box center [799, 351] width 180 height 56
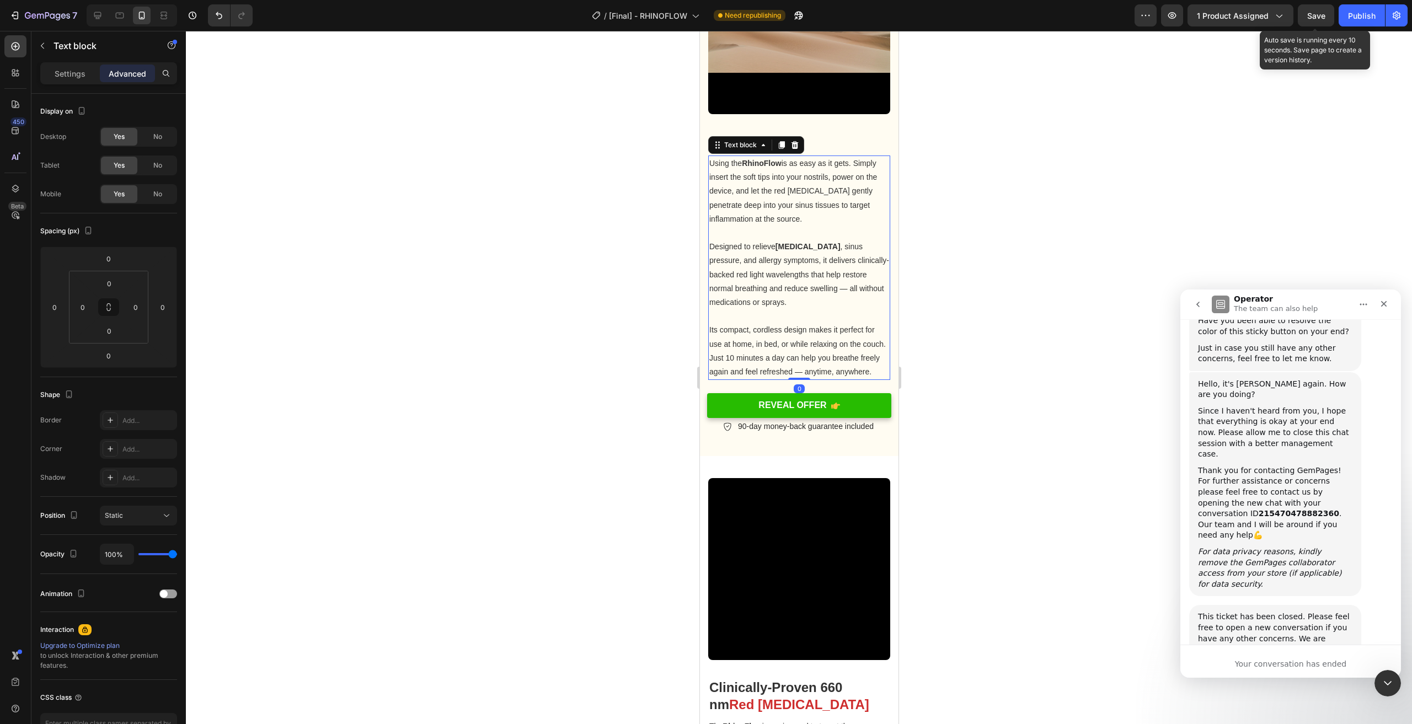
click at [775, 351] on p "Its compact, cordless design makes it perfect for use at home, in bed, or while…" at bounding box center [799, 351] width 180 height 56
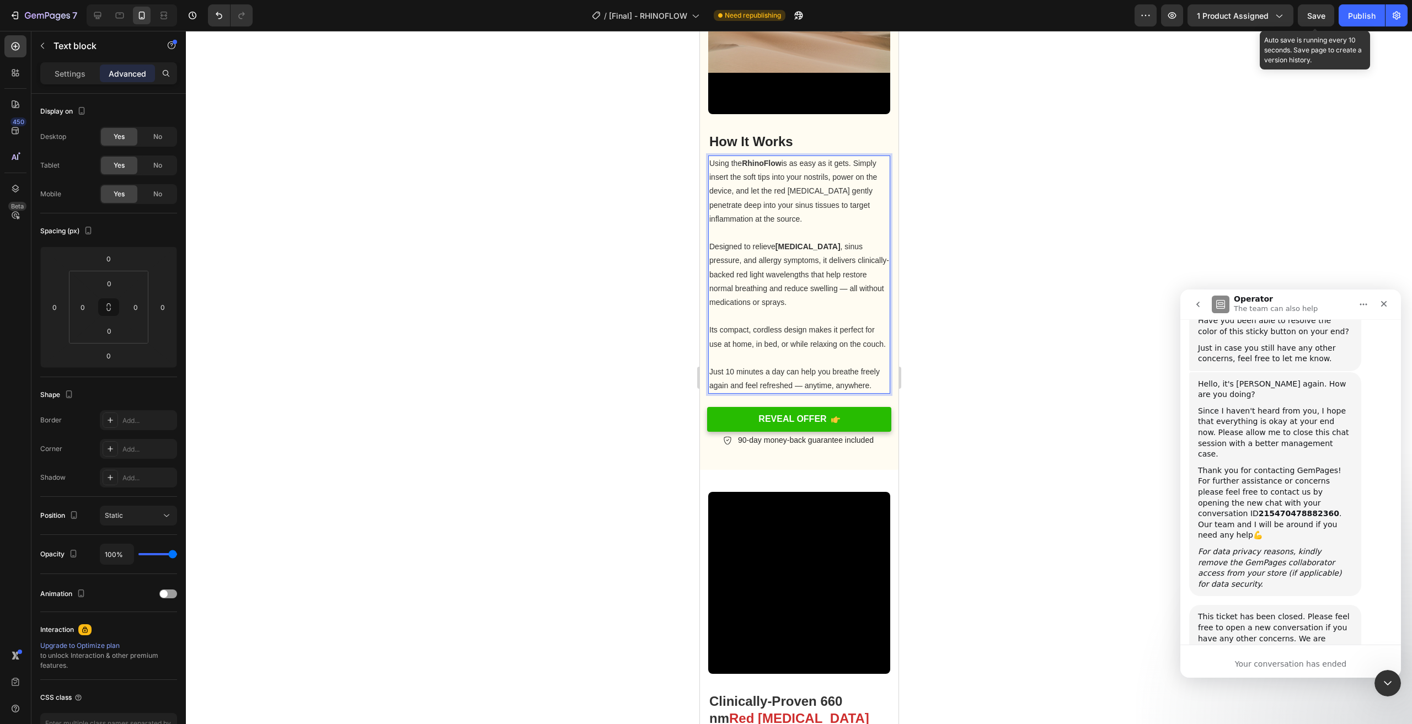
click at [581, 354] on div at bounding box center [799, 378] width 1226 height 694
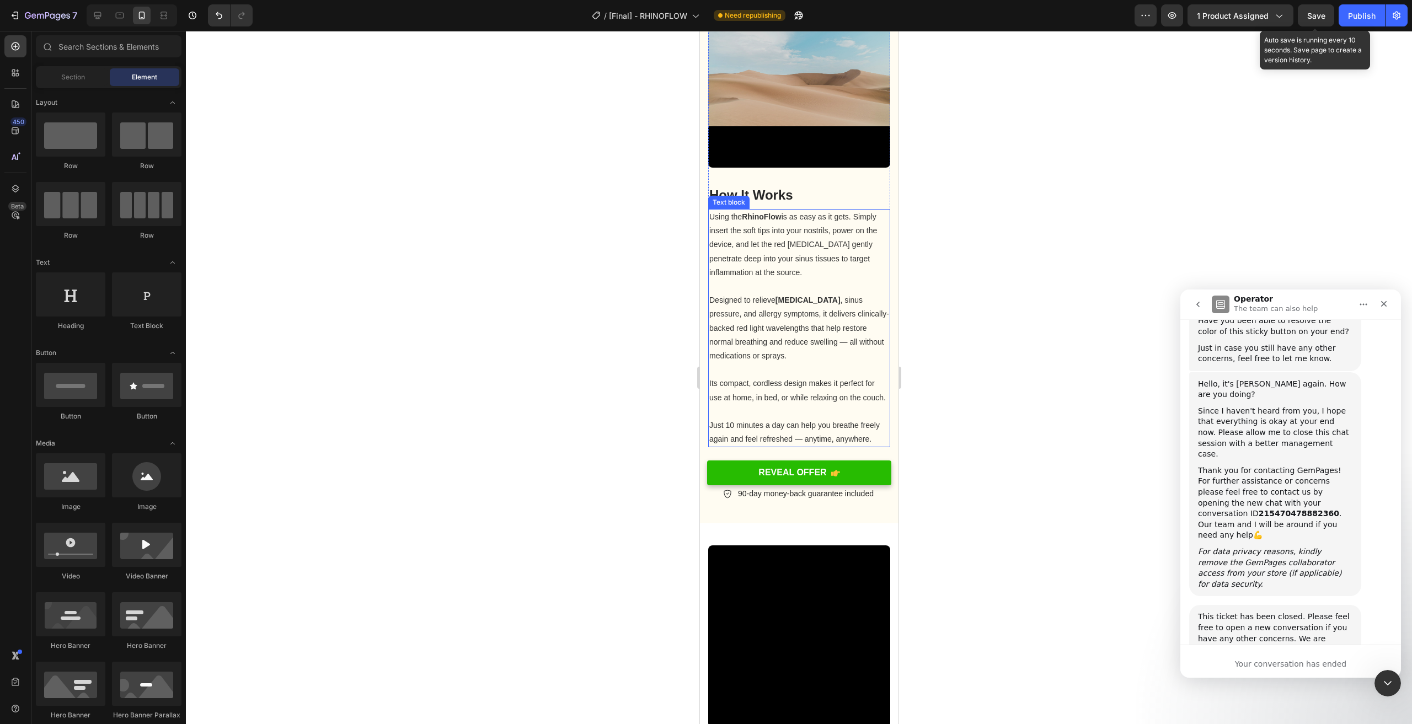
scroll to position [1097, 0]
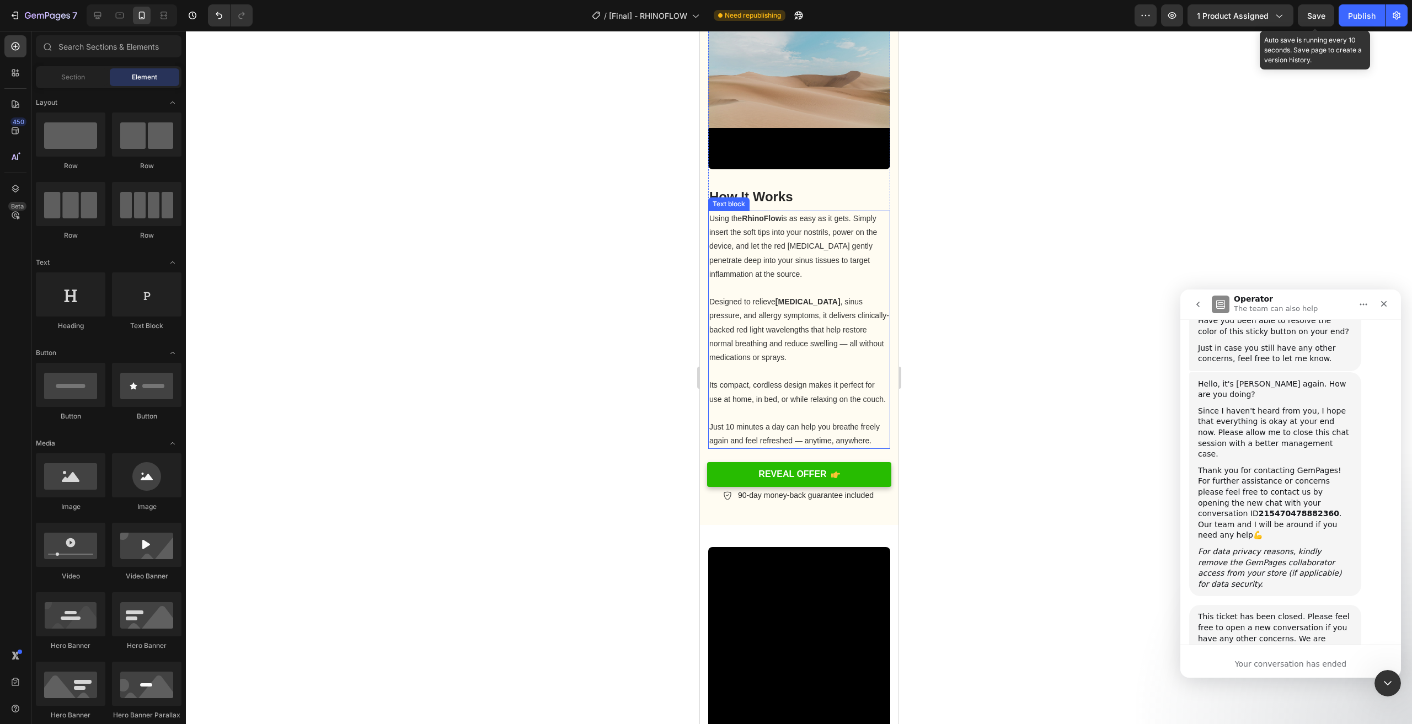
click at [825, 236] on span "Using the RhinoFlow is as easy as it gets. Simply insert the soft tips into you…" at bounding box center [793, 246] width 168 height 65
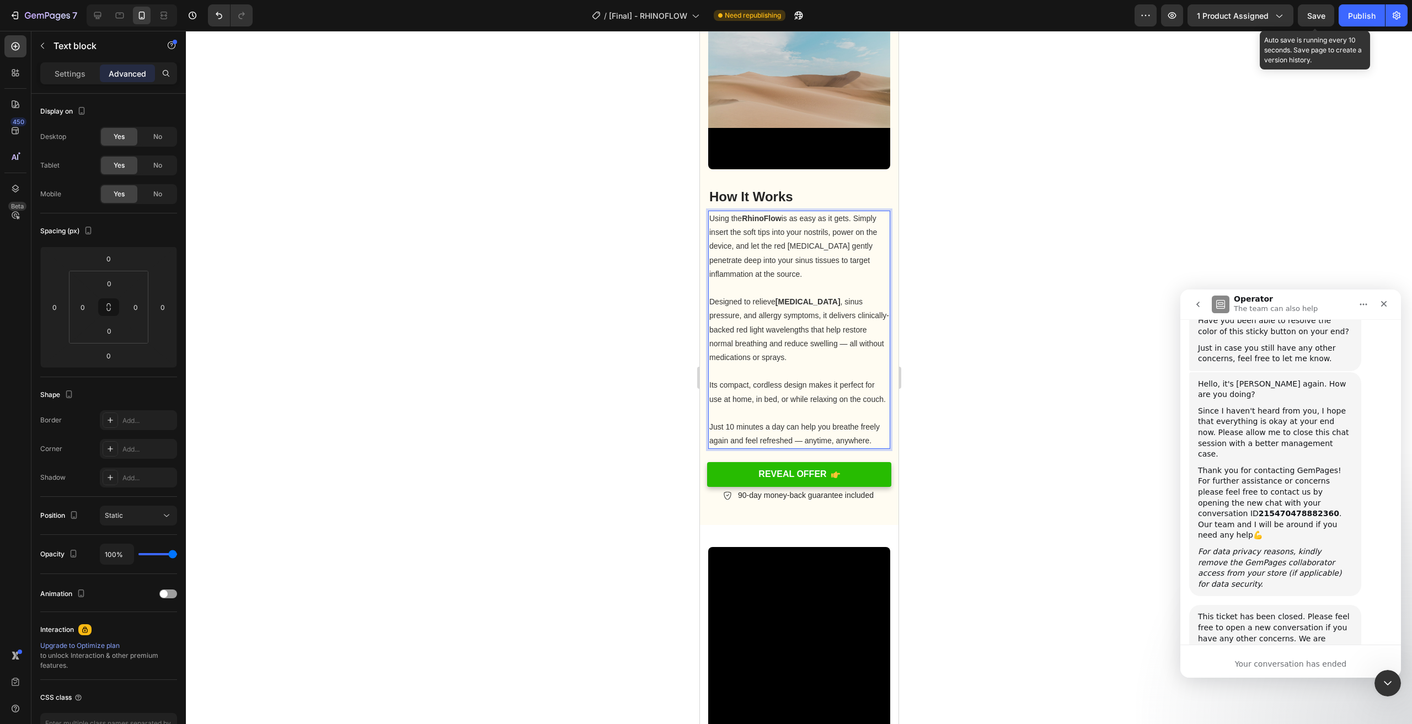
click at [833, 232] on p "Using the RhinoFlow is as easy as it gets. Simply insert the soft tips into you…" at bounding box center [799, 247] width 180 height 70
click at [828, 237] on span "Using the RhinoFlow is as easy as it gets. Simply insert the soft tips into you…" at bounding box center [793, 246] width 168 height 65
click at [814, 253] on span "Using the RhinoFlow is as easy as it gets. Simply insert the soft tips into you…" at bounding box center [793, 246] width 168 height 65
click at [801, 303] on span "Designed to relieve nasal congestion , sinus pressure, and allergy symptoms, it…" at bounding box center [799, 329] width 180 height 65
click at [812, 307] on span "Designed to relieve nasal congestion , sinus pressure, and allergy symptoms, it…" at bounding box center [799, 329] width 180 height 65
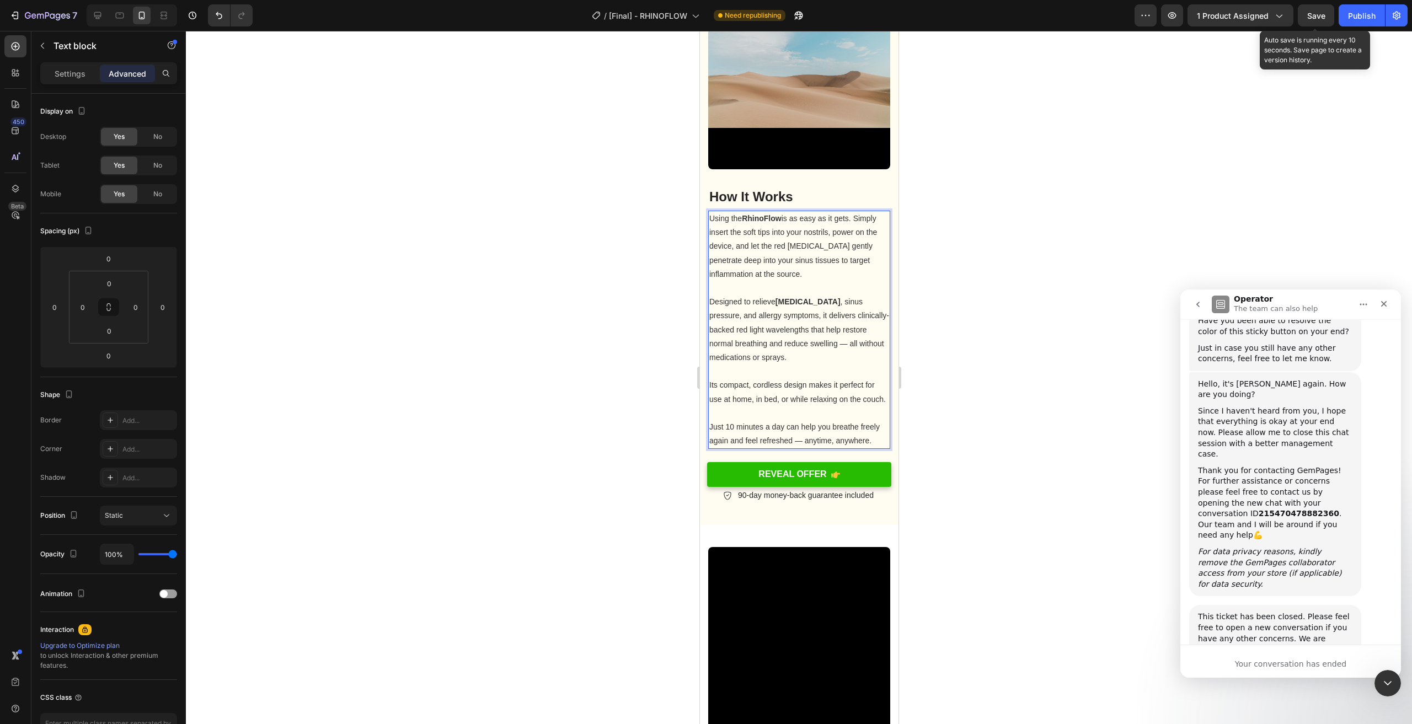
click at [812, 317] on span "Designed to relieve nasal congestion , sinus pressure, and allergy symptoms, it…" at bounding box center [799, 329] width 180 height 65
click at [812, 321] on span "Designed to relieve nasal congestion , sinus pressure, and allergy symptoms, it…" at bounding box center [799, 329] width 180 height 65
click at [826, 322] on span "Designed to relieve nasal congestion , sinus pressure, and allergy symptoms, it…" at bounding box center [799, 329] width 180 height 65
click at [1011, 322] on div at bounding box center [799, 378] width 1226 height 694
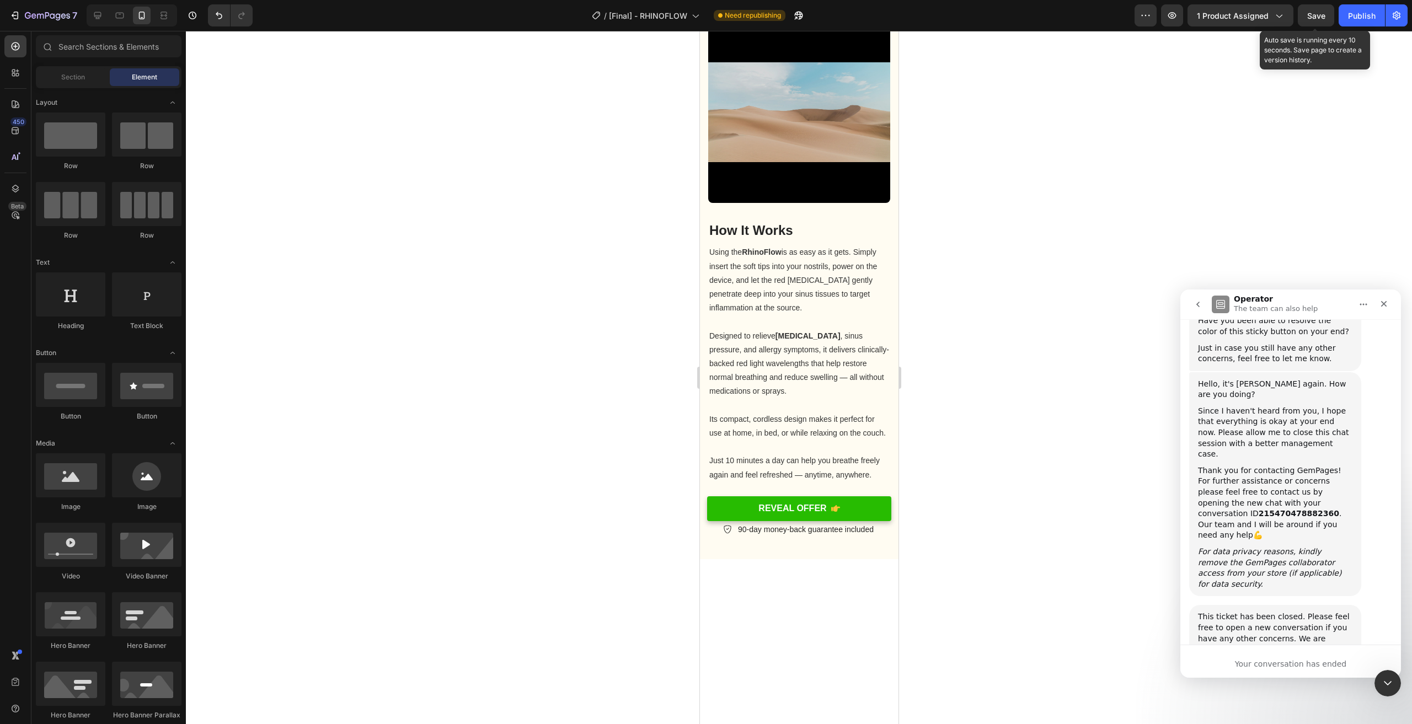
scroll to position [655, 0]
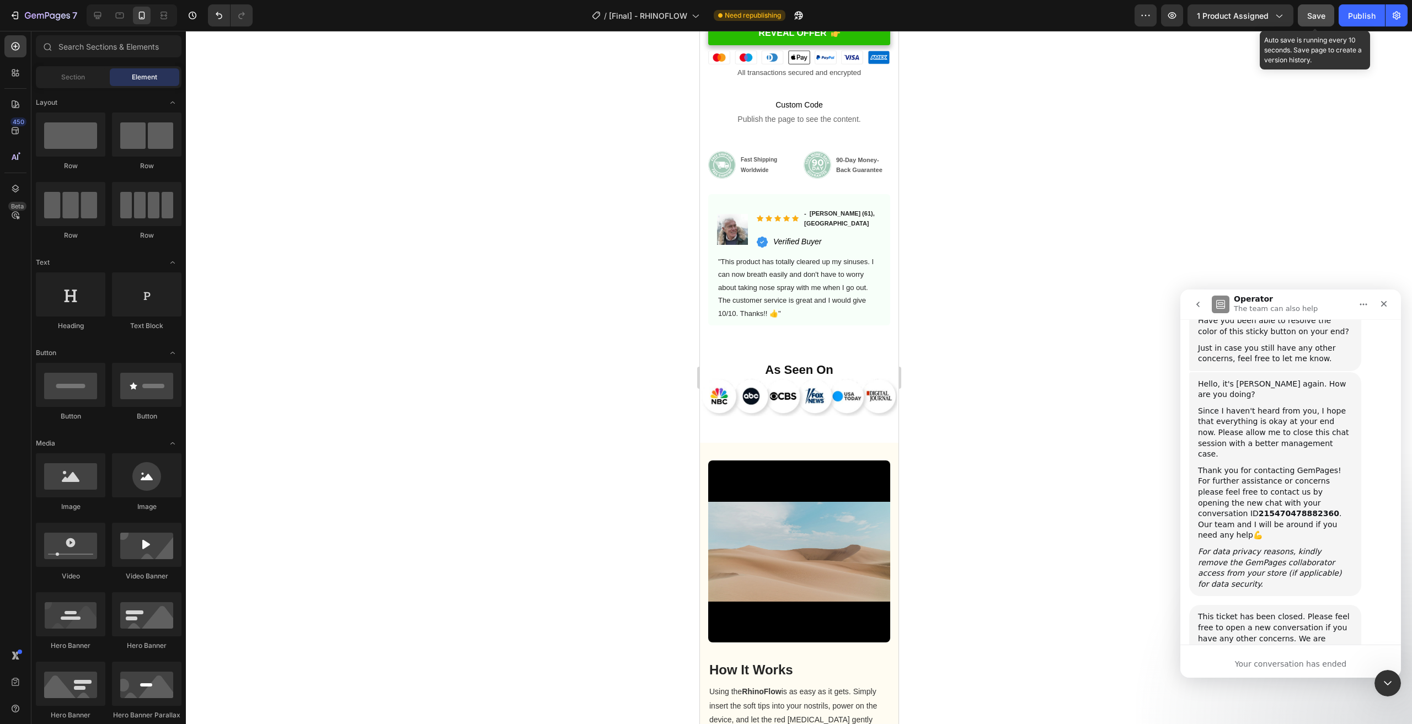
click at [1316, 19] on span "Save" at bounding box center [1317, 15] width 18 height 9
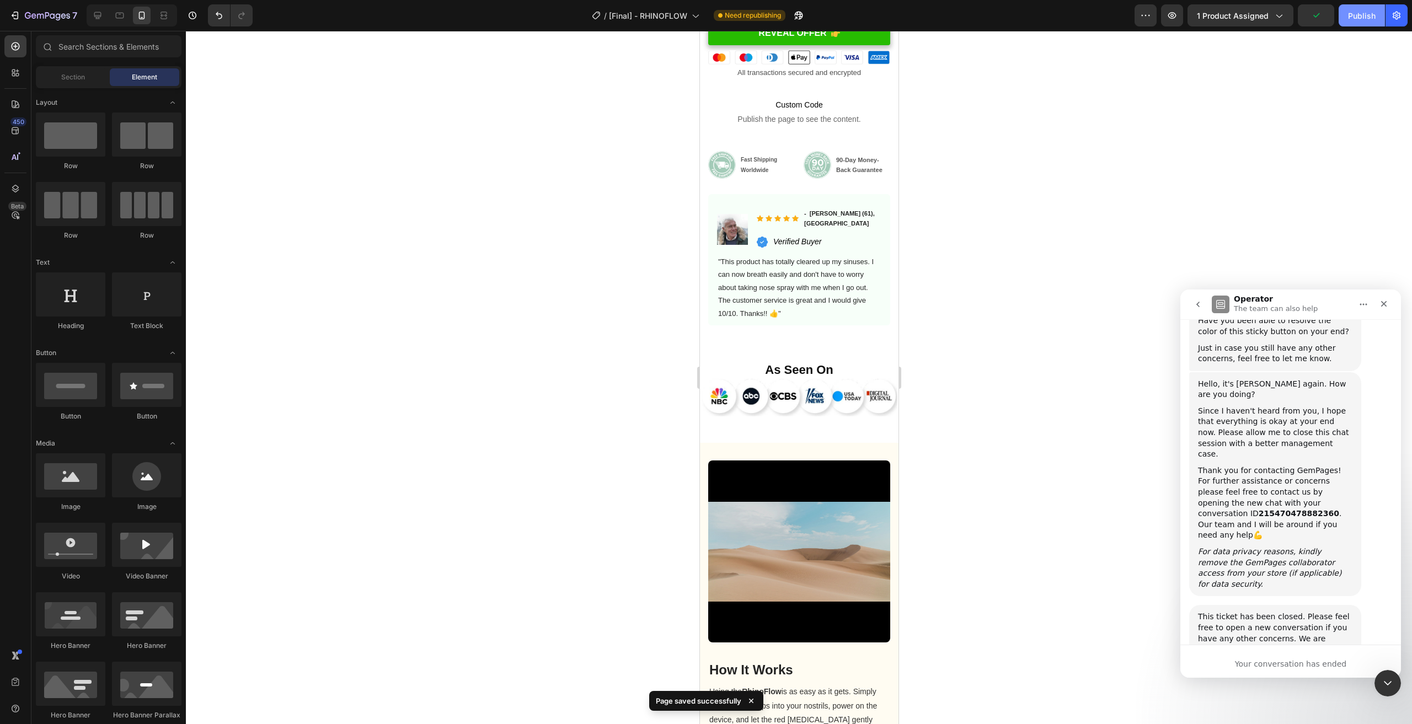
click at [1358, 14] on div "Publish" at bounding box center [1362, 16] width 28 height 12
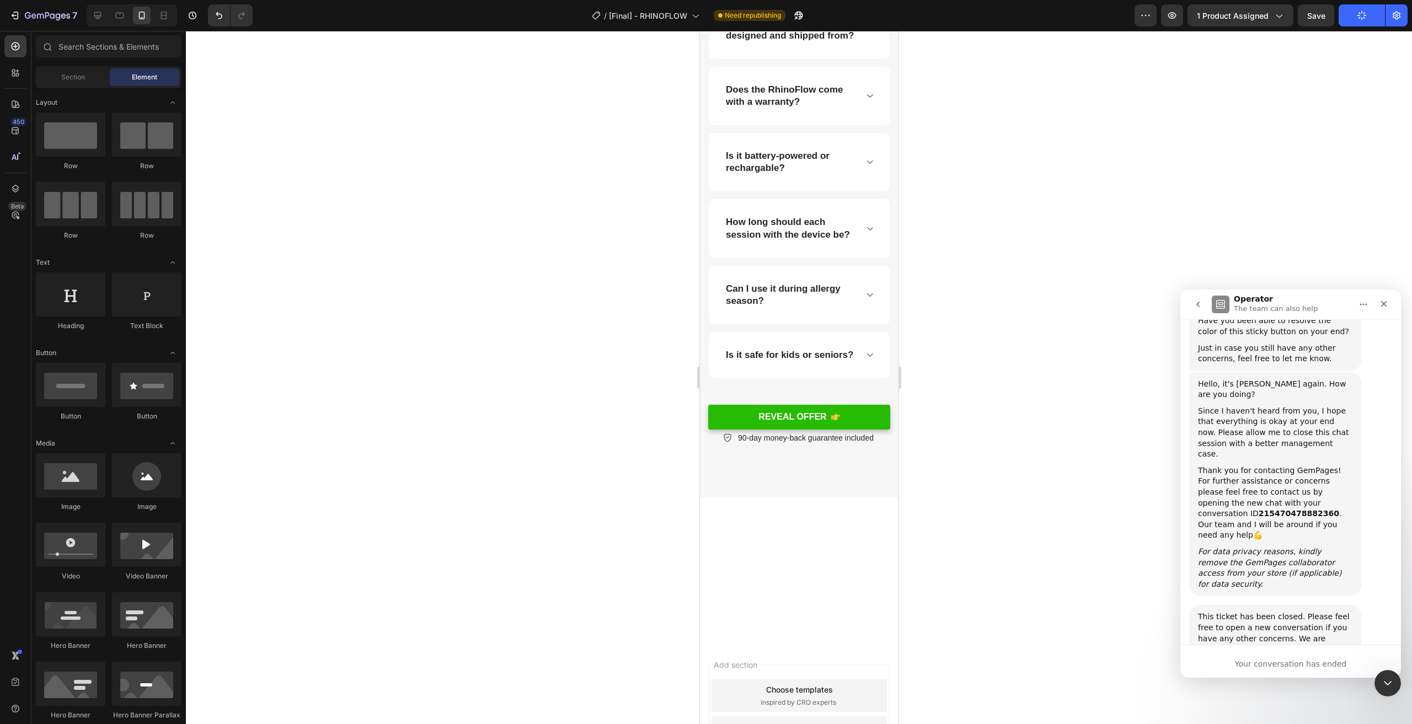
scroll to position [505, 0]
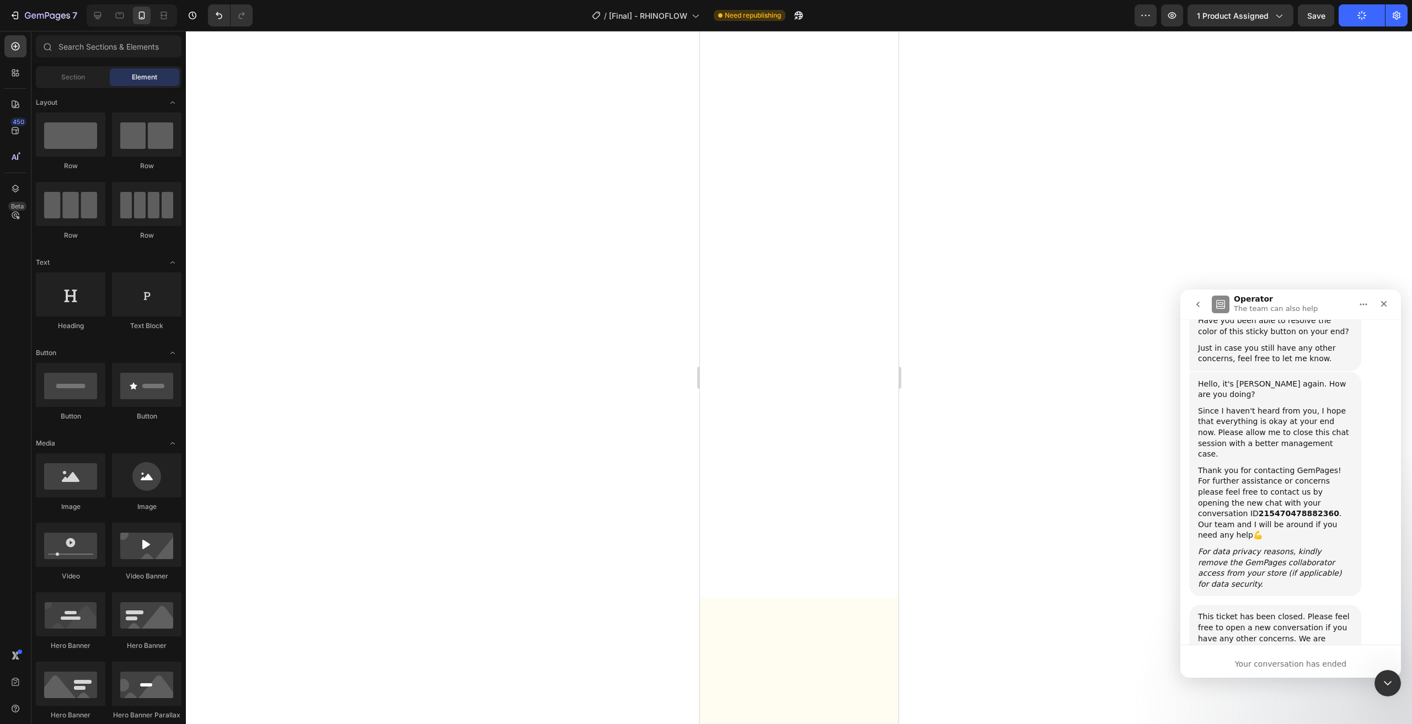
drag, startPoint x: 897, startPoint y: 134, endPoint x: 1109, endPoint y: 73, distance: 220.8
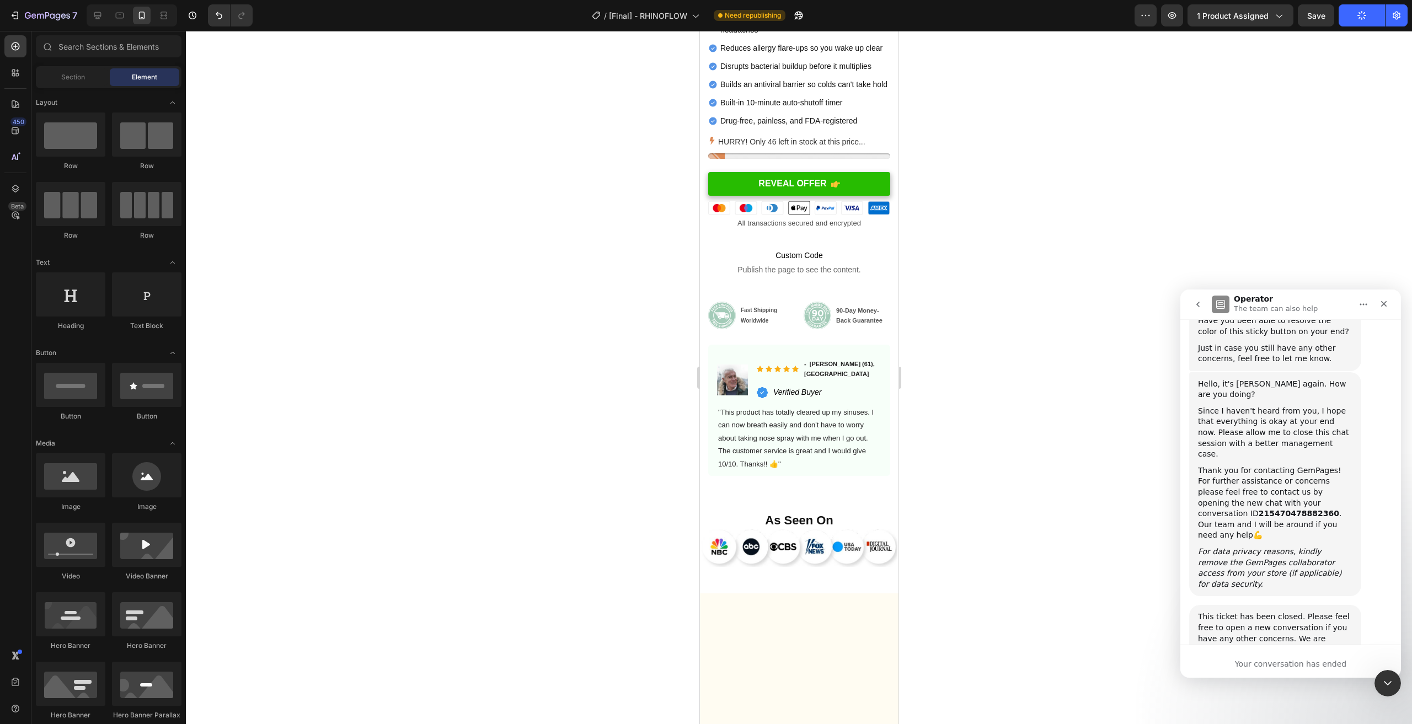
scroll to position [0, 0]
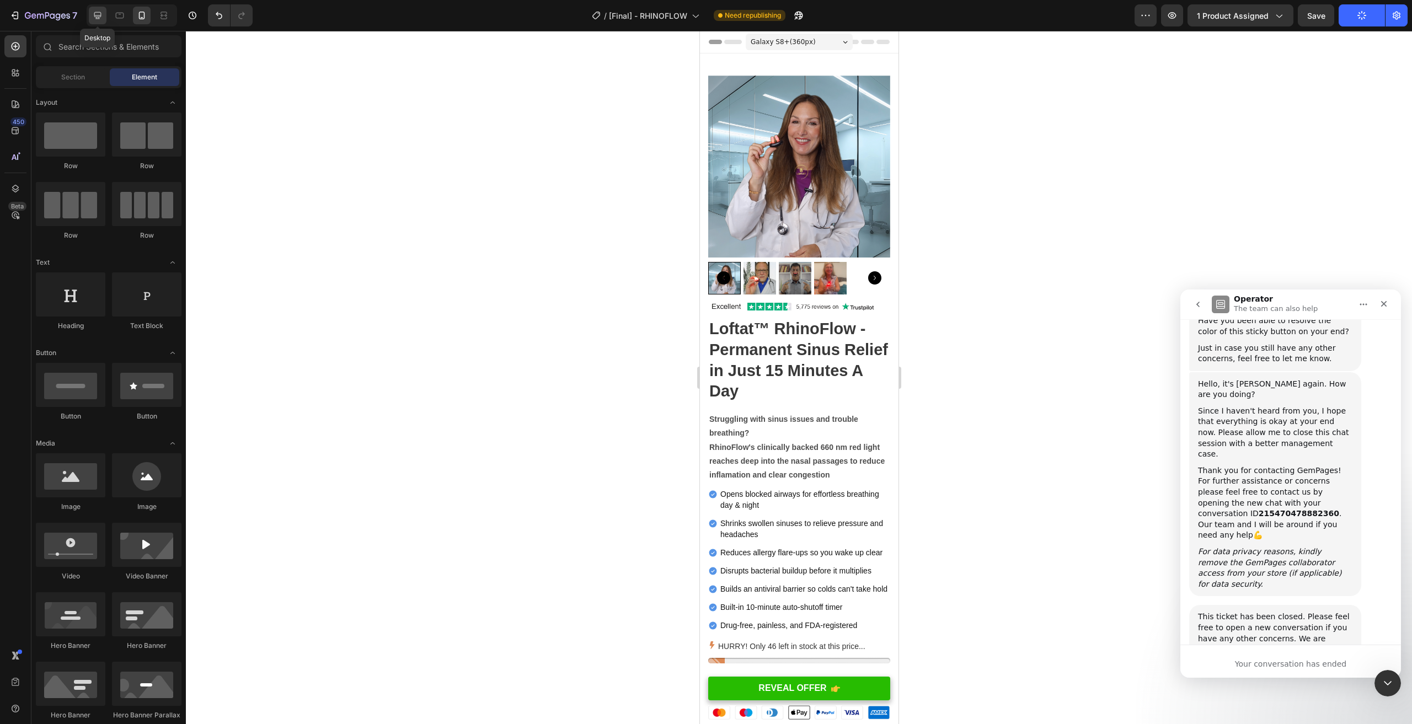
drag, startPoint x: 99, startPoint y: 19, endPoint x: 658, endPoint y: 257, distance: 607.7
click at [99, 19] on icon at bounding box center [97, 15] width 11 height 11
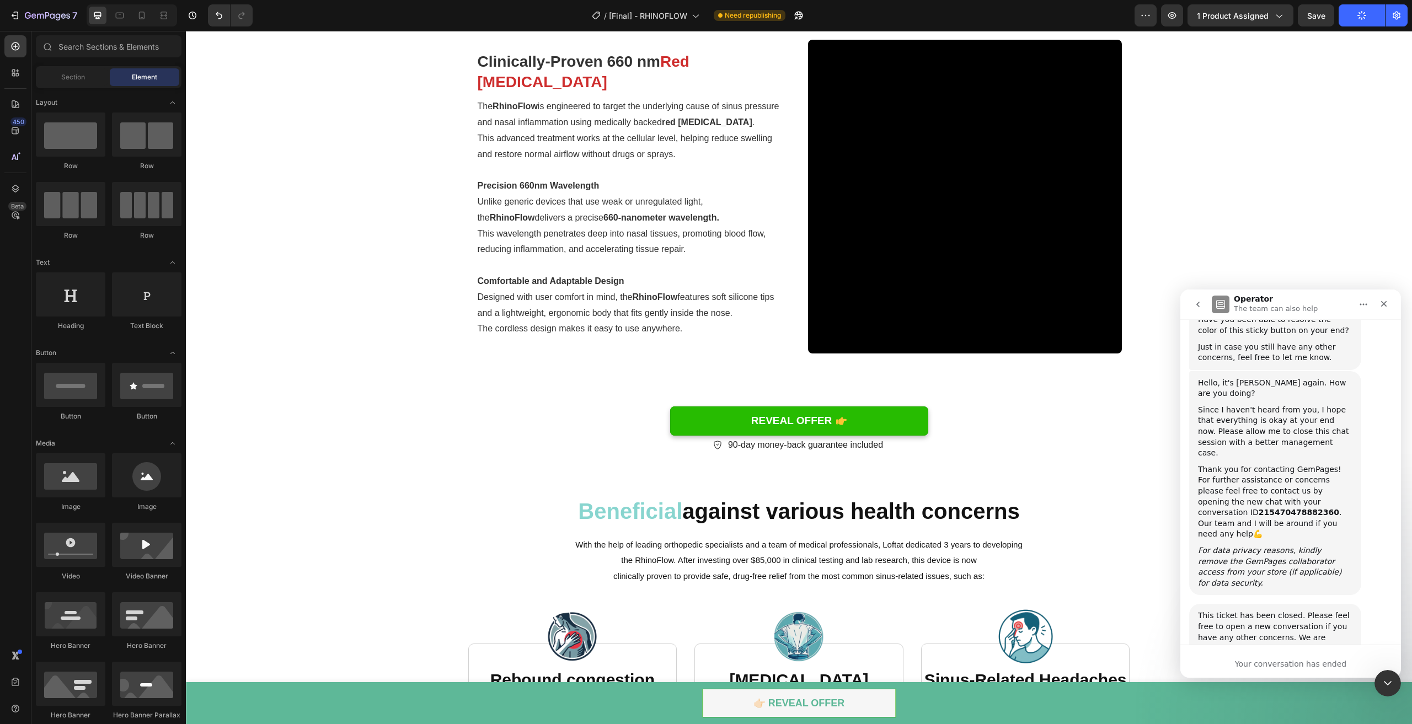
scroll to position [2609, 0]
click at [954, 458] on div "REVEAL OFFER Button REVEAL OFFER Button 90-day money-back guarantee included It…" at bounding box center [799, 417] width 1226 height 100
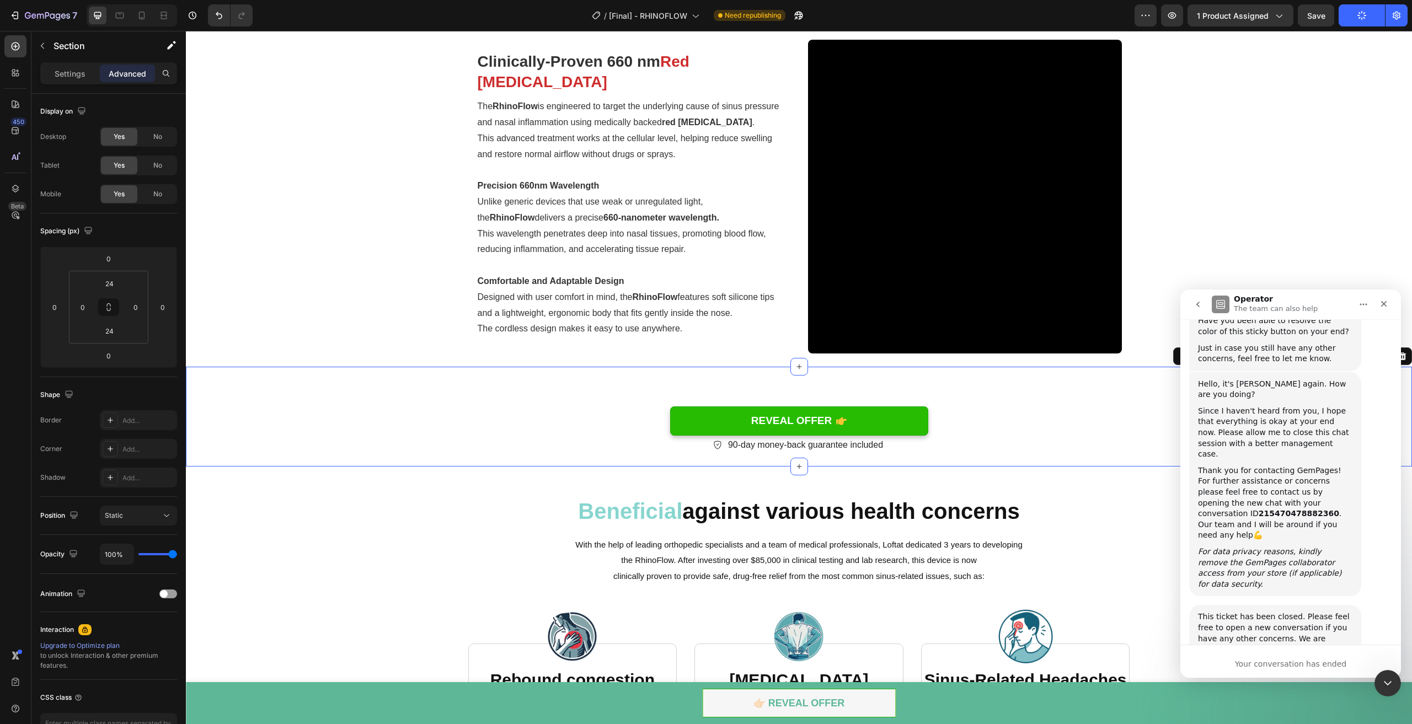
click at [137, 66] on div "Advanced" at bounding box center [127, 74] width 55 height 18
click at [514, 500] on h2 "Beneficial against various health concerns" at bounding box center [799, 511] width 1226 height 36
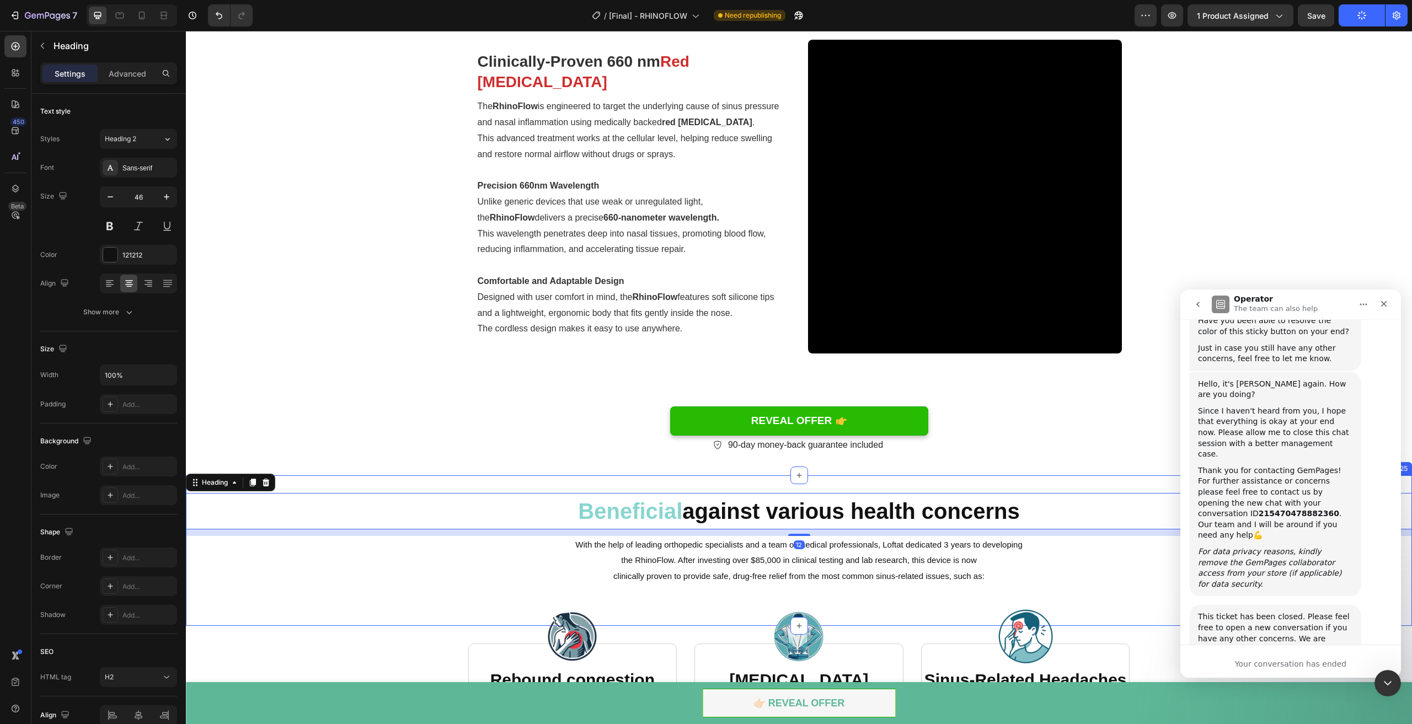
click at [528, 476] on div "Beneficial against various health concerns Heading 12 With the help of leading …" at bounding box center [799, 551] width 1226 height 151
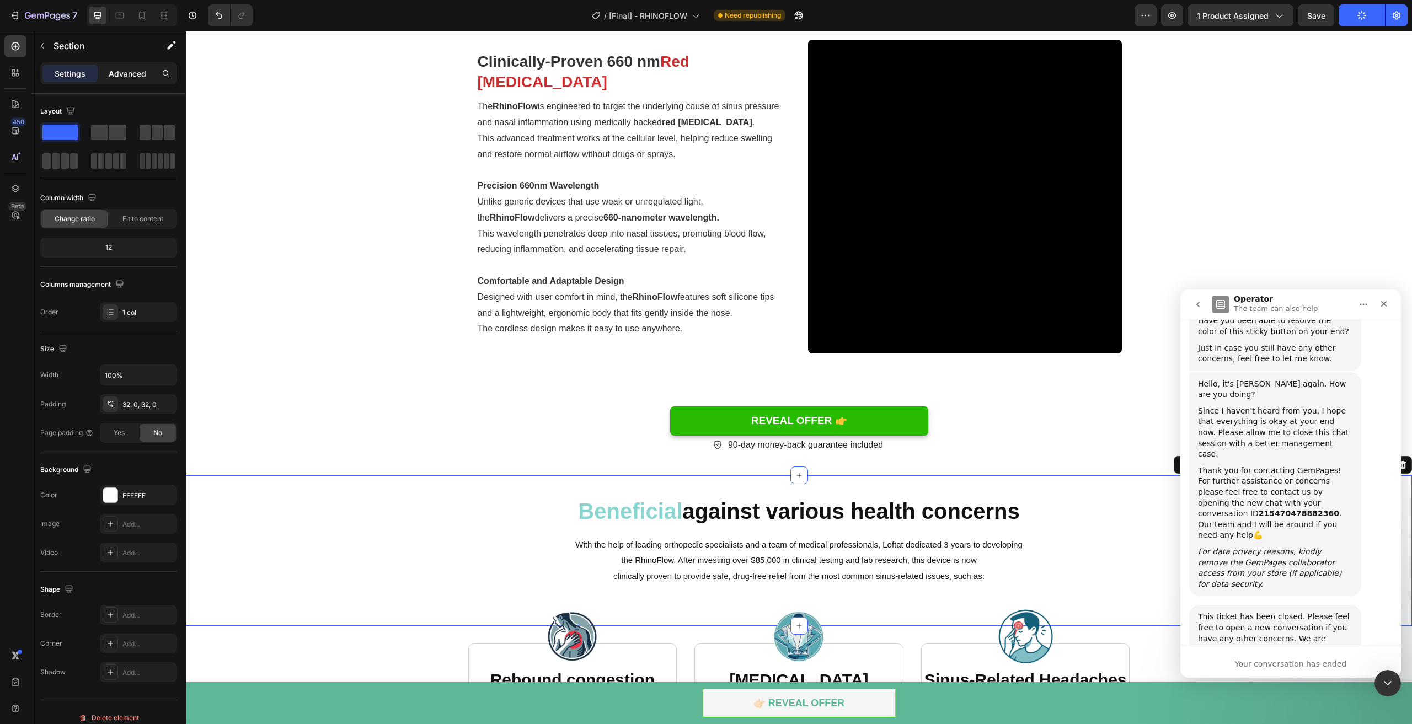
click at [138, 69] on p "Advanced" at bounding box center [128, 74] width 38 height 12
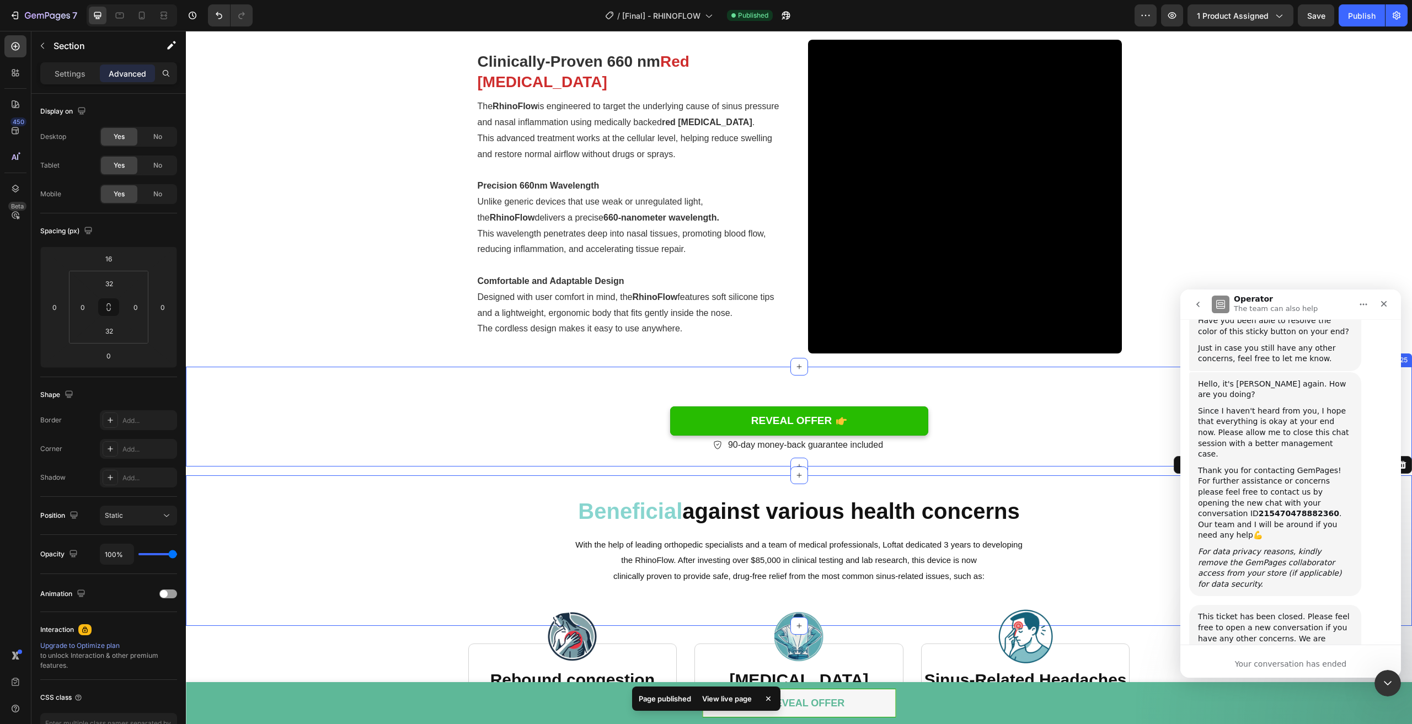
click at [391, 443] on div "REVEAL OFFER Button REVEAL OFFER Button 90-day money-back guarantee included It…" at bounding box center [799, 416] width 1226 height 73
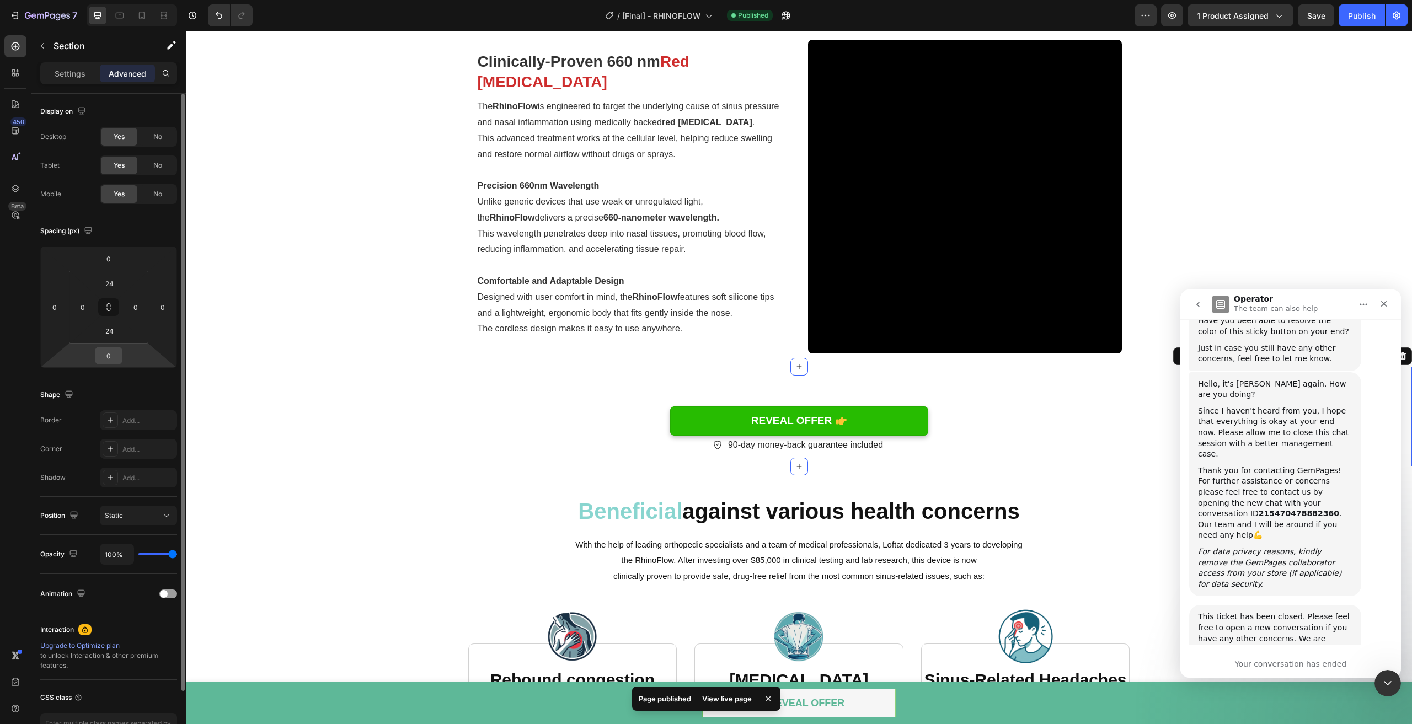
click at [113, 359] on input "0" at bounding box center [109, 356] width 22 height 17
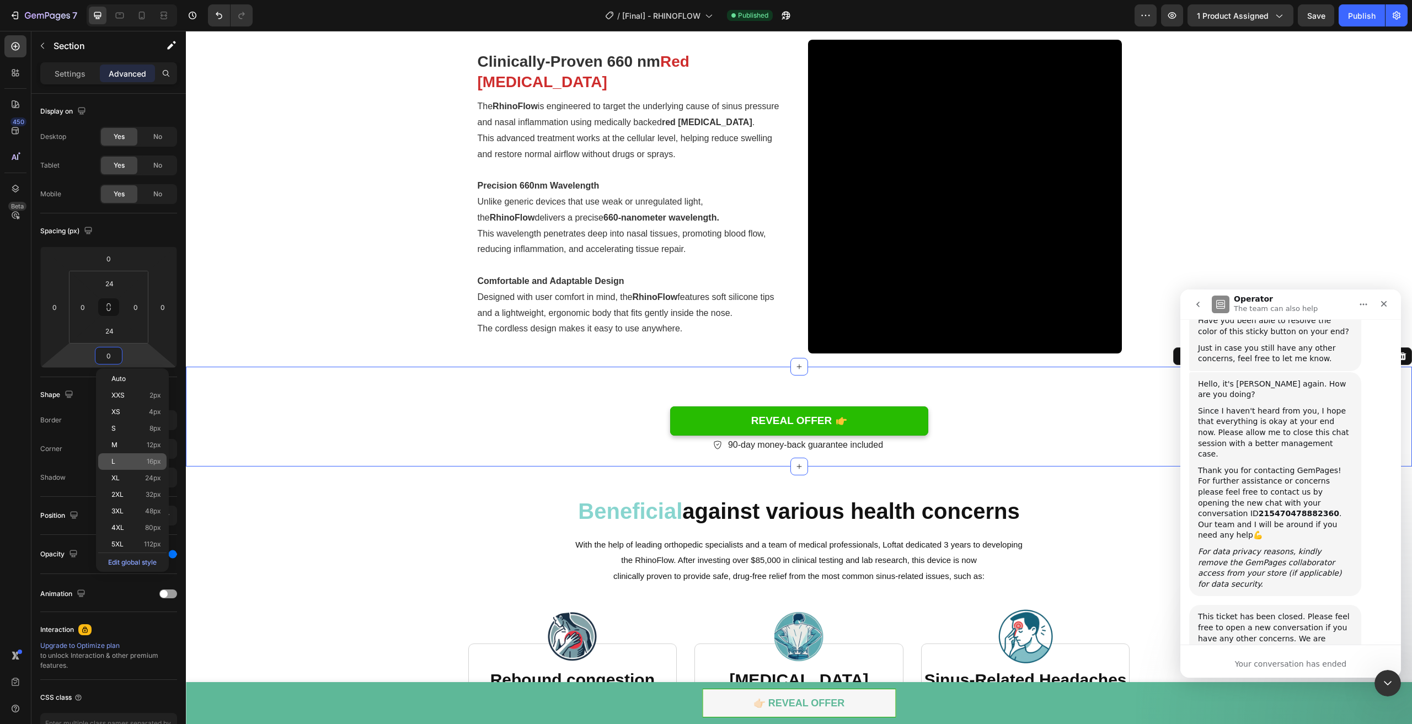
click at [149, 467] on div "L 16px" at bounding box center [132, 462] width 68 height 17
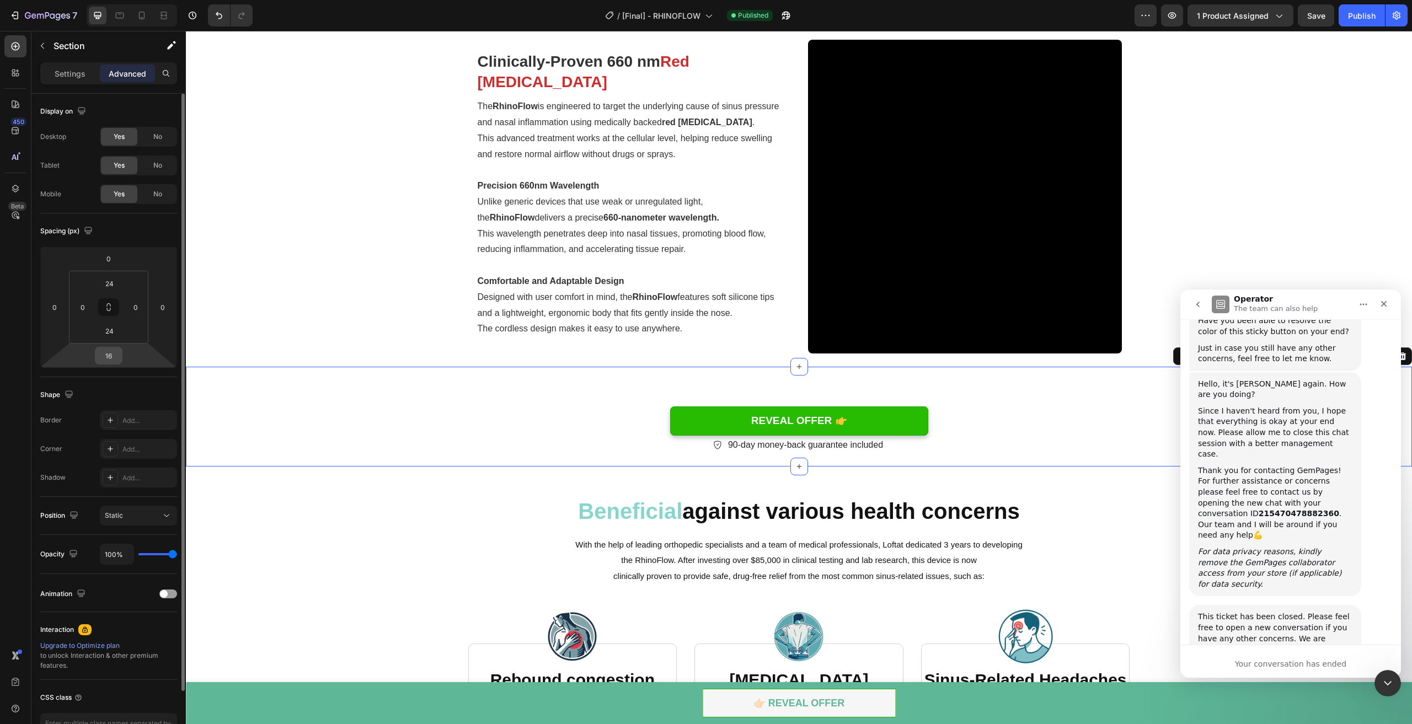
click at [103, 355] on input "16" at bounding box center [109, 356] width 22 height 17
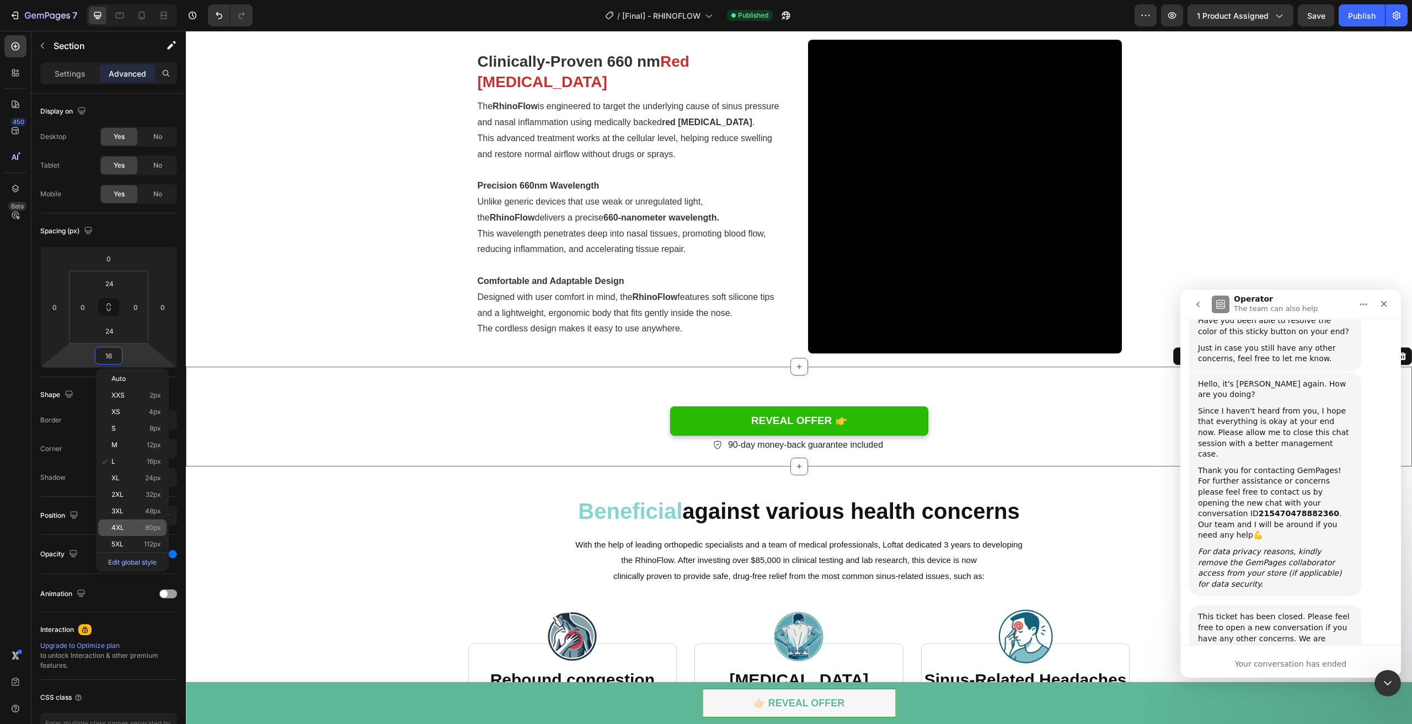
click at [152, 522] on div "4XL 80px" at bounding box center [132, 528] width 68 height 17
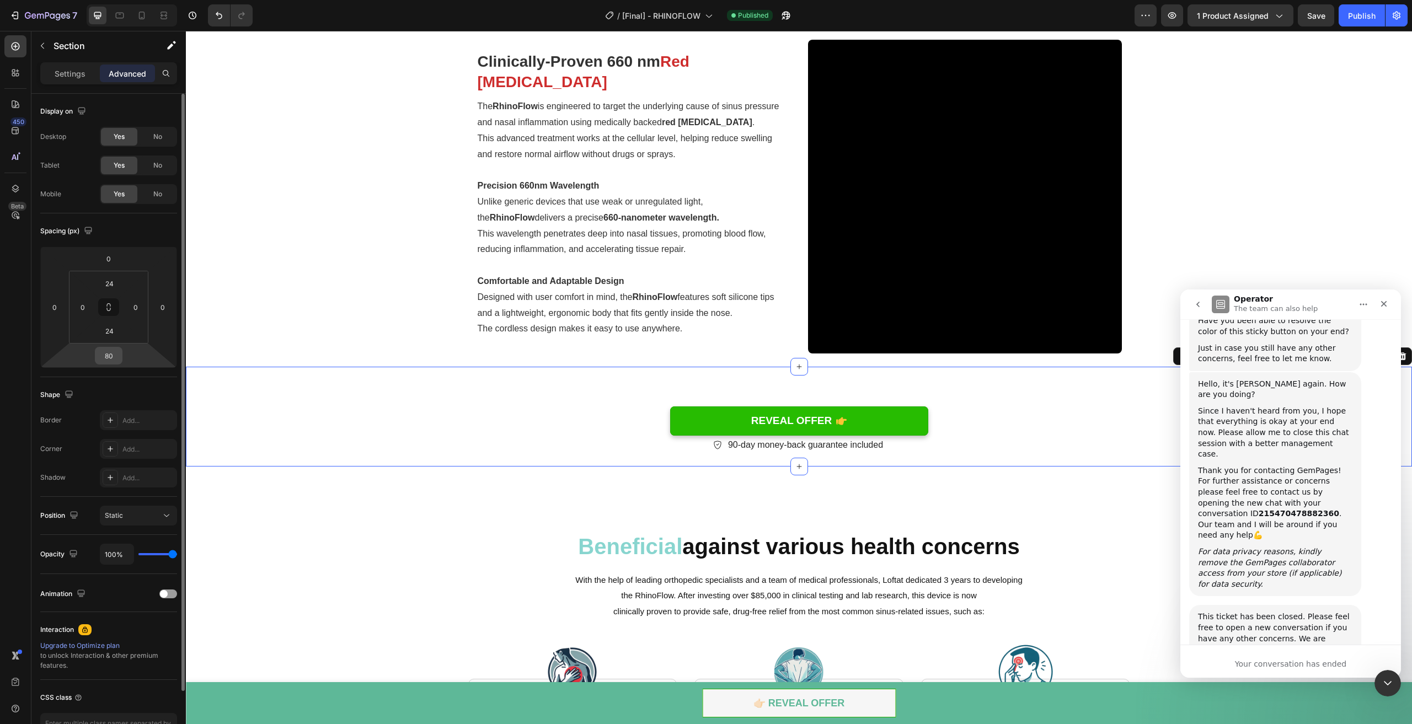
click at [112, 358] on input "80" at bounding box center [109, 356] width 22 height 17
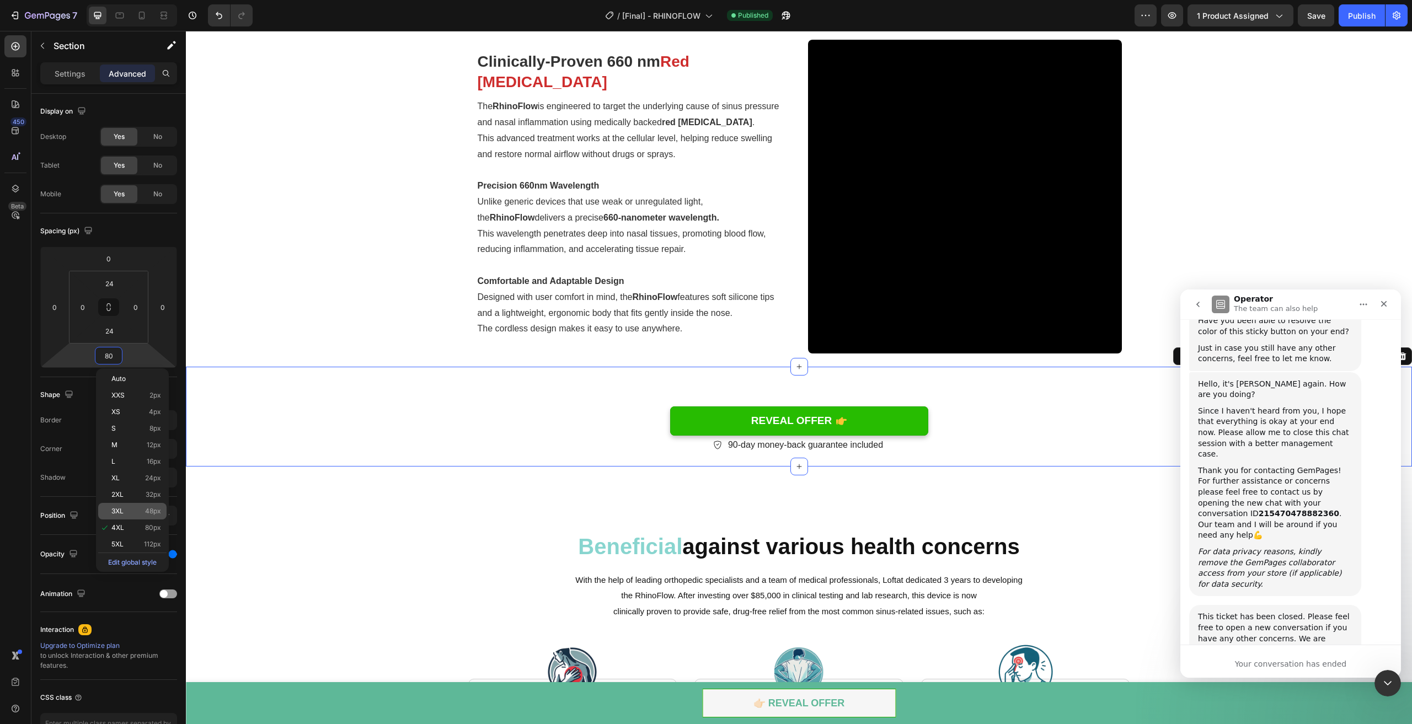
click at [145, 507] on div "3XL 48px" at bounding box center [132, 511] width 68 height 17
type input "48"
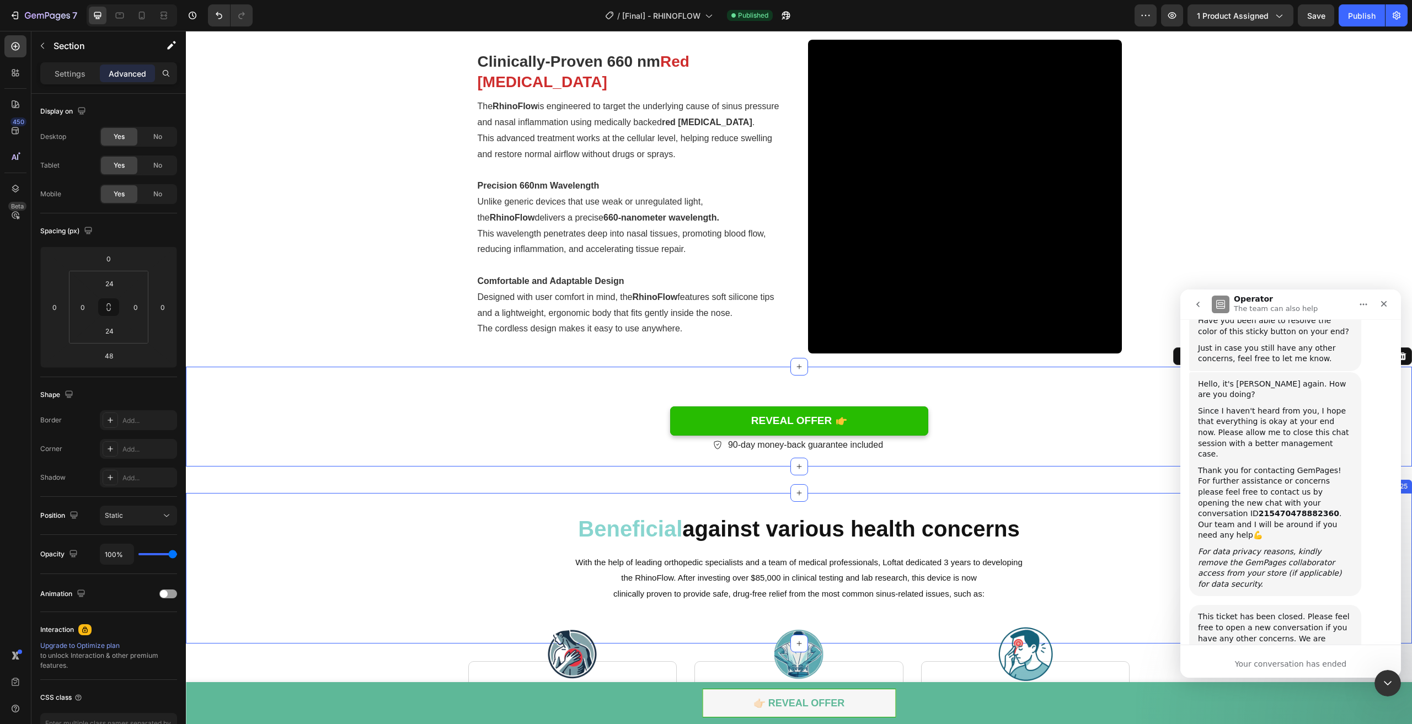
click at [428, 508] on div "Beneficial against various health concerns Heading With the help of leading ort…" at bounding box center [799, 568] width 1226 height 151
click at [359, 223] on div "Video Clinically-Proven 660 nm Red Light Therapy Heading The RhinoFlow is engin…" at bounding box center [799, 197] width 1210 height 314
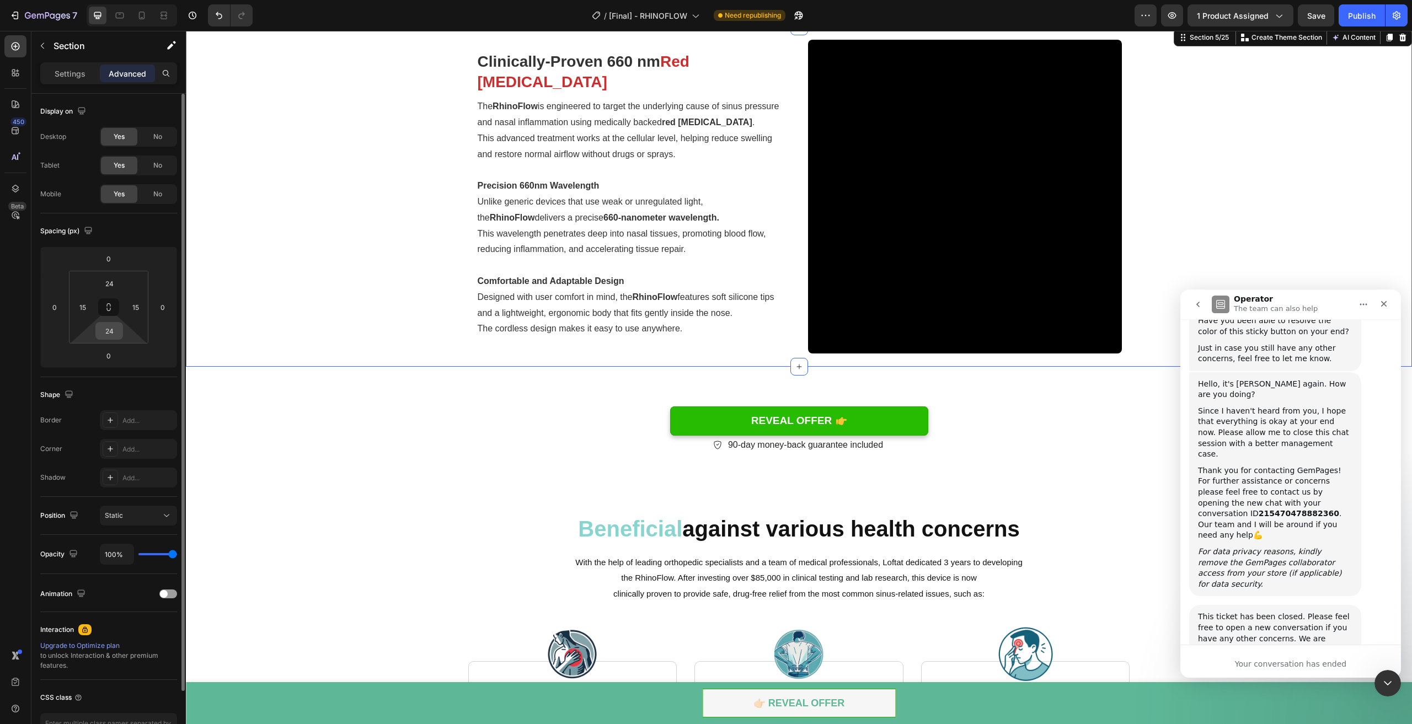
click at [113, 329] on input "24" at bounding box center [109, 331] width 22 height 17
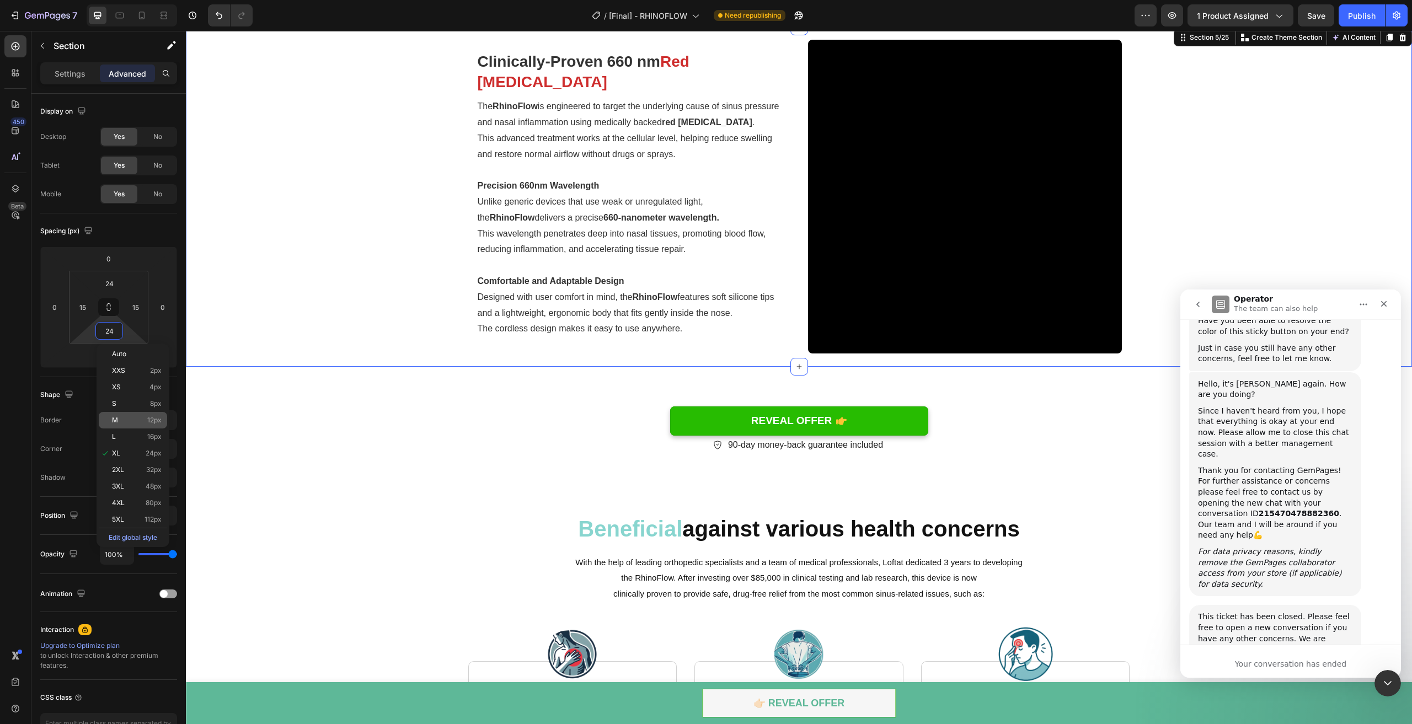
click at [140, 423] on p "M 12px" at bounding box center [137, 421] width 50 height 8
type input "12"
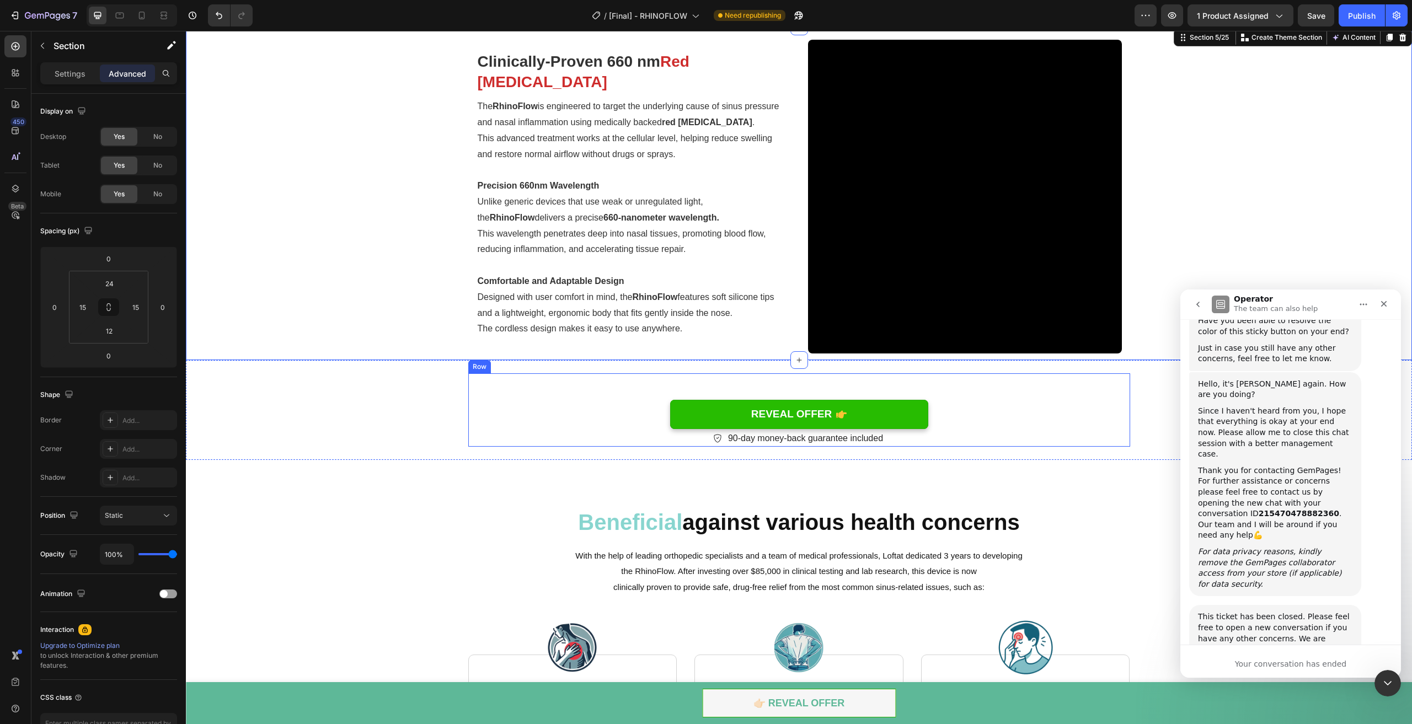
click at [676, 381] on div "REVEAL OFFER Button" at bounding box center [799, 402] width 662 height 57
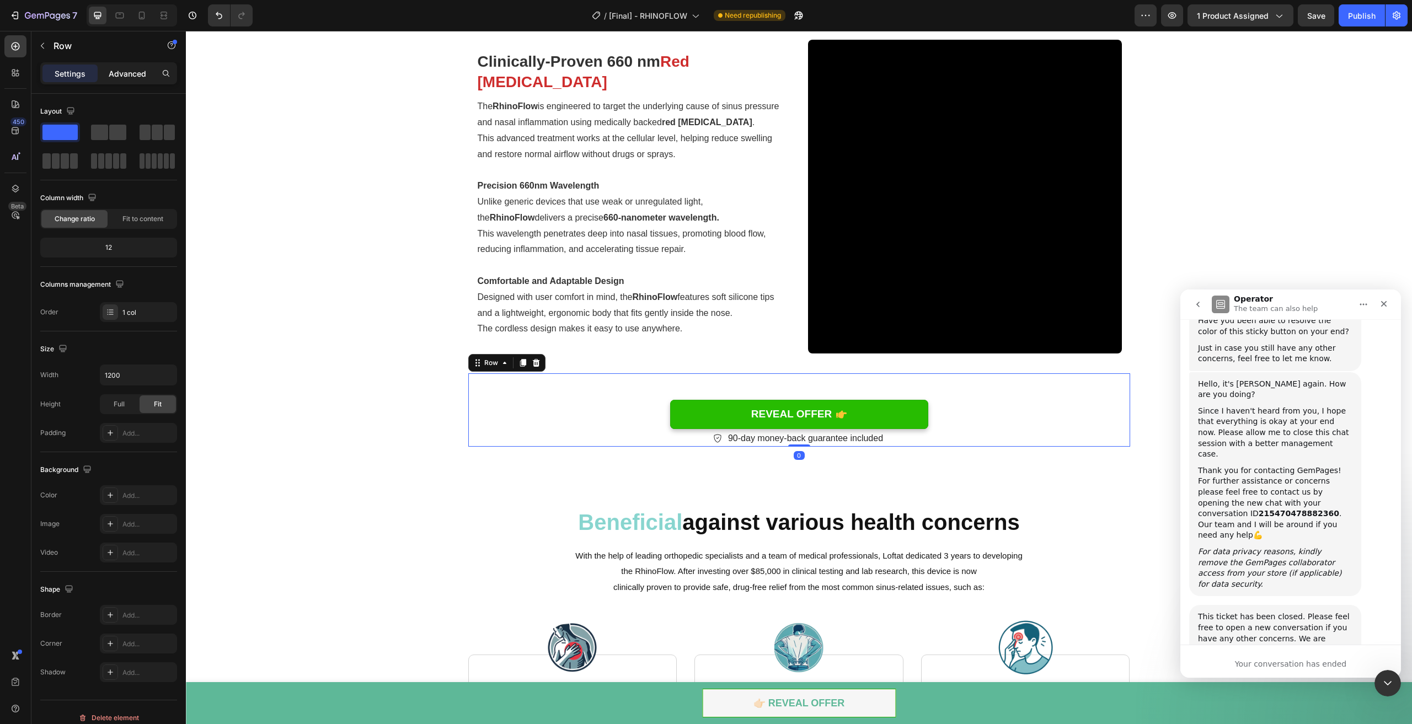
click at [135, 74] on p "Advanced" at bounding box center [128, 74] width 38 height 12
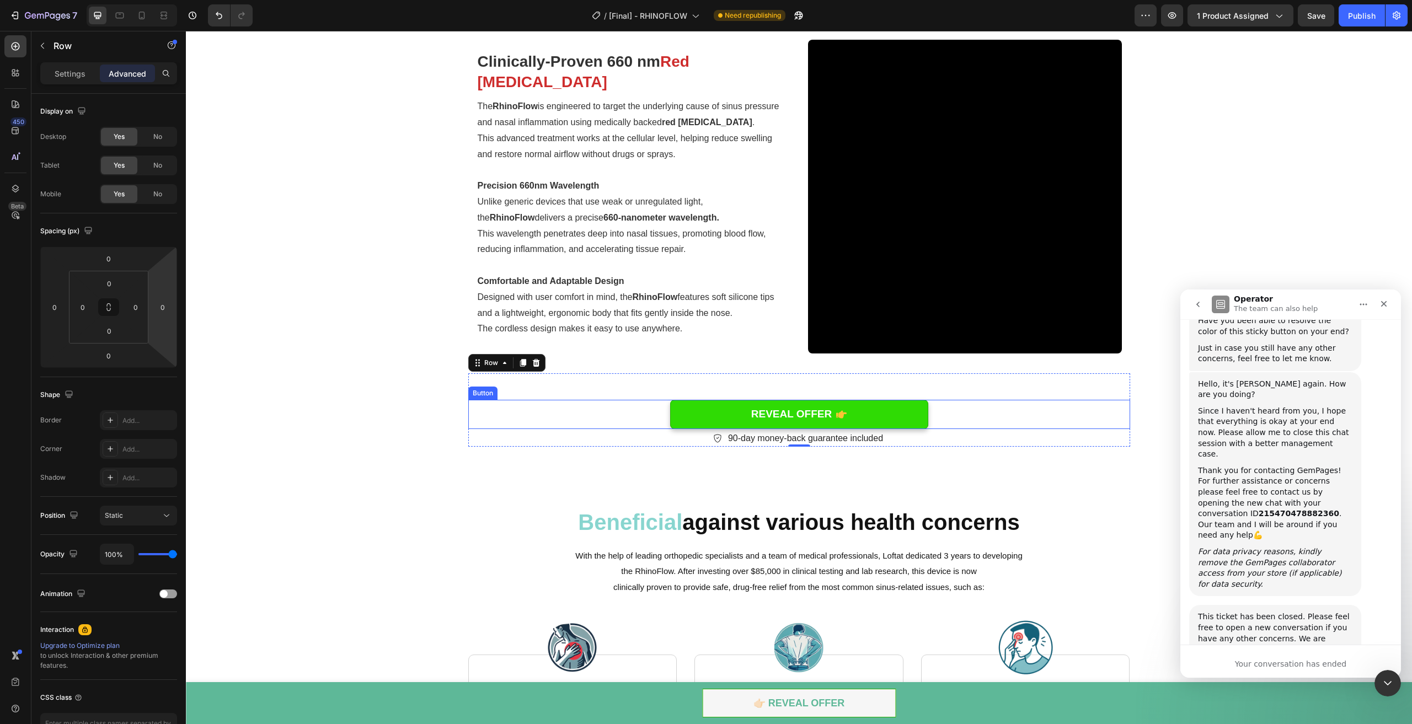
click at [726, 408] on link "REVEAL OFFER" at bounding box center [799, 414] width 258 height 29
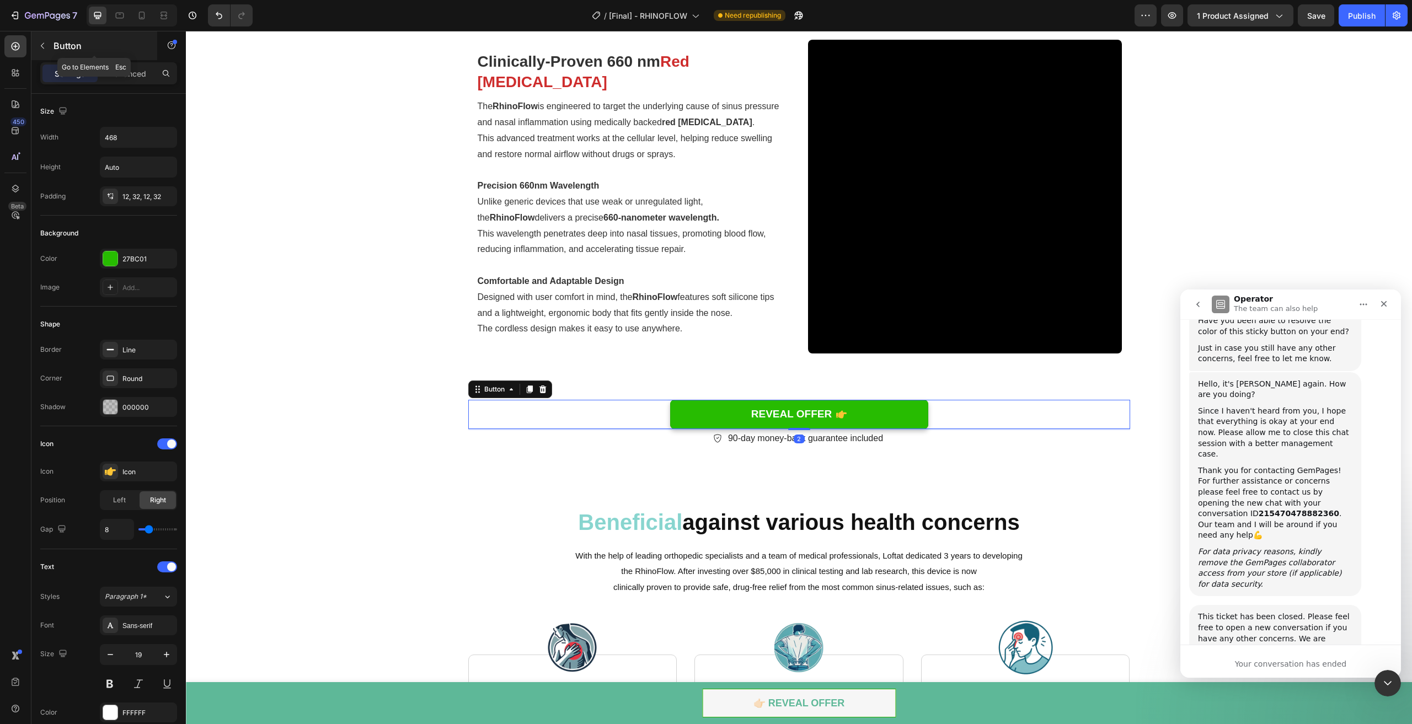
click at [128, 57] on div "Button" at bounding box center [94, 45] width 126 height 29
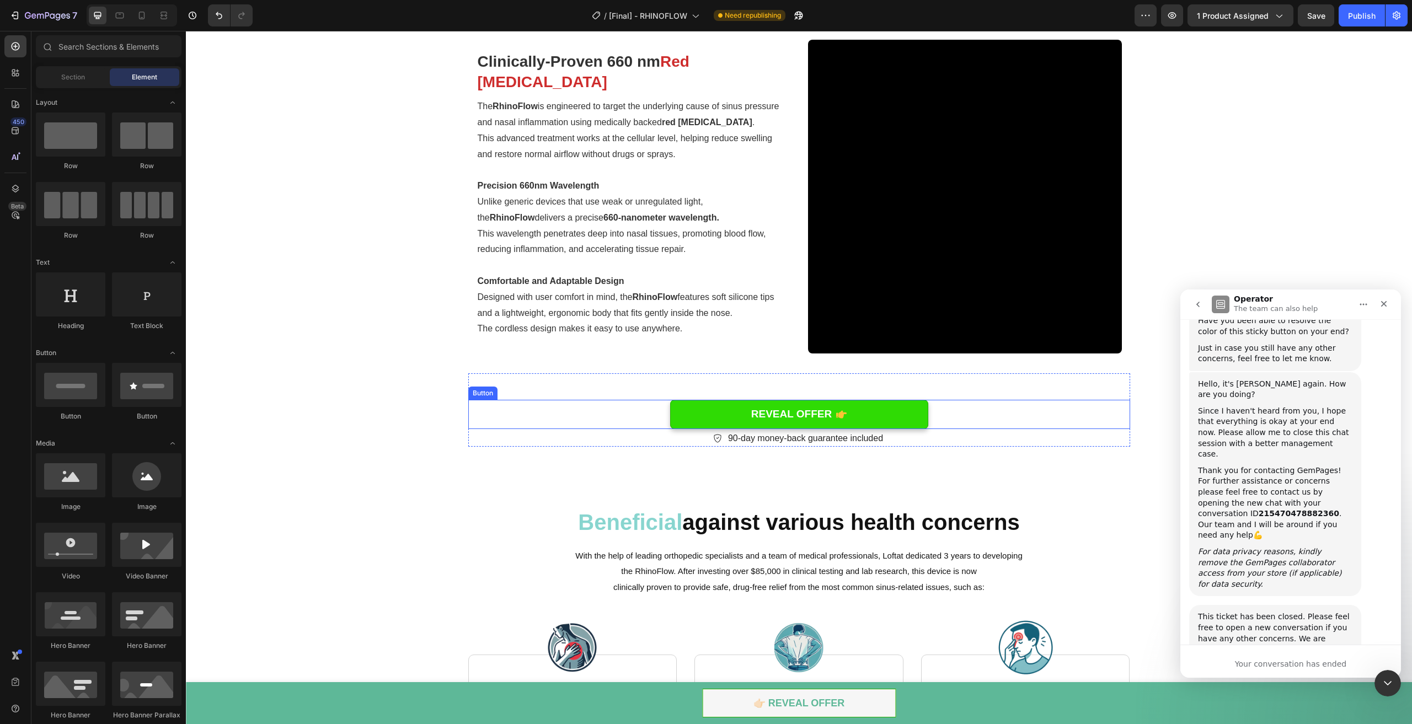
click at [712, 419] on link "REVEAL OFFER" at bounding box center [799, 414] width 258 height 29
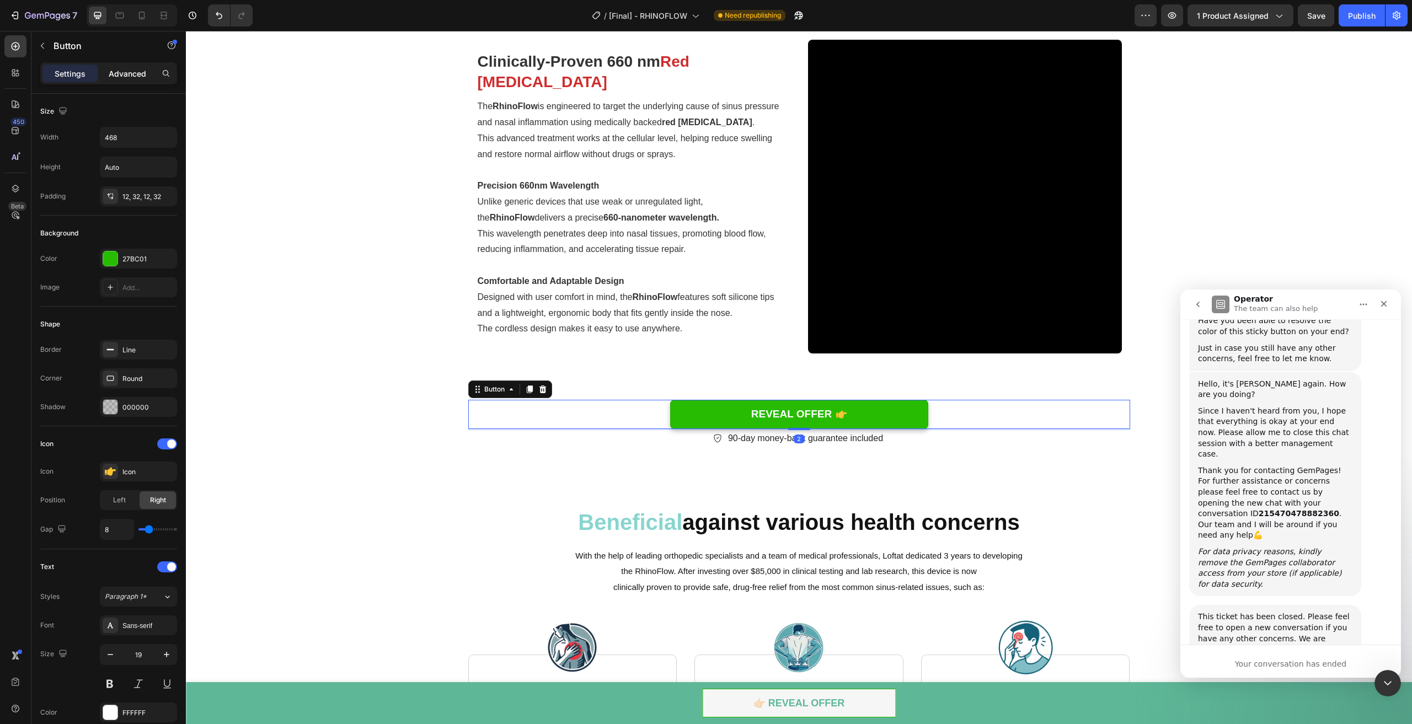
click at [132, 77] on p "Advanced" at bounding box center [128, 74] width 38 height 12
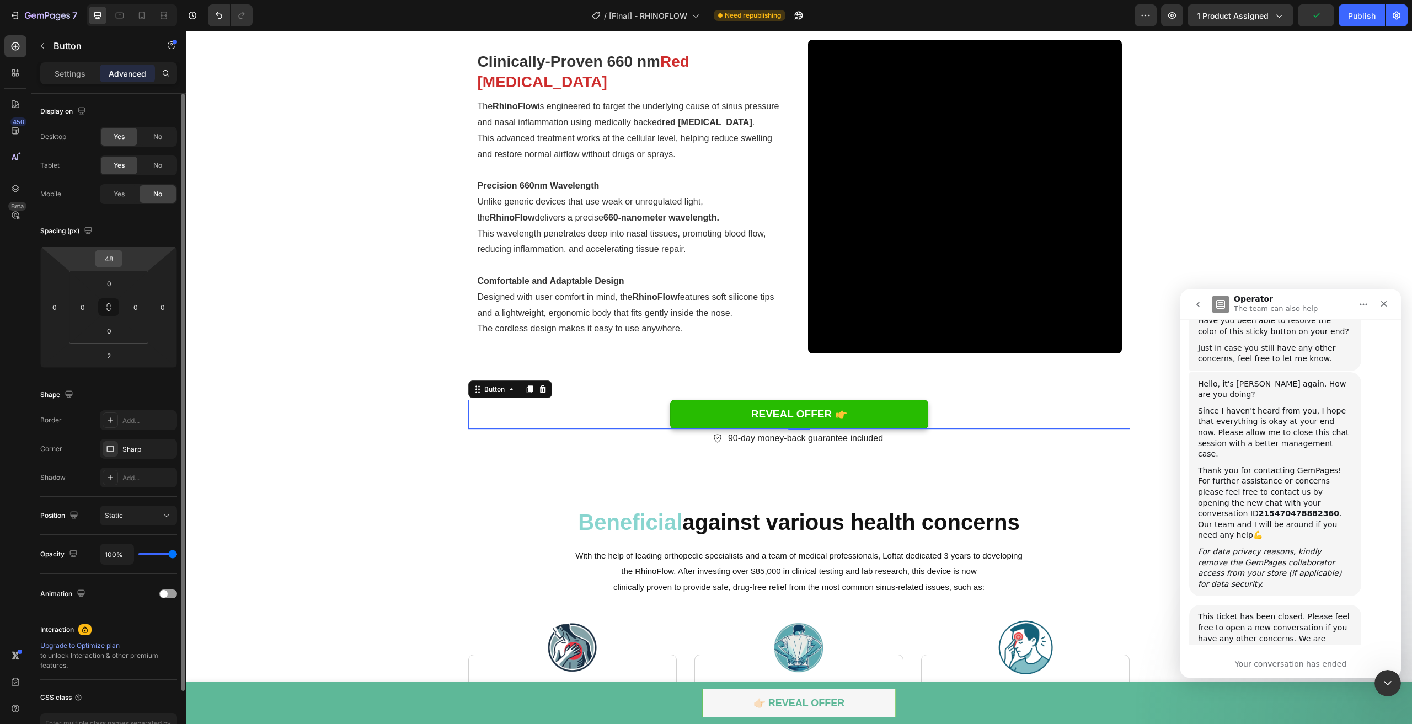
click at [109, 260] on input "48" at bounding box center [109, 258] width 22 height 17
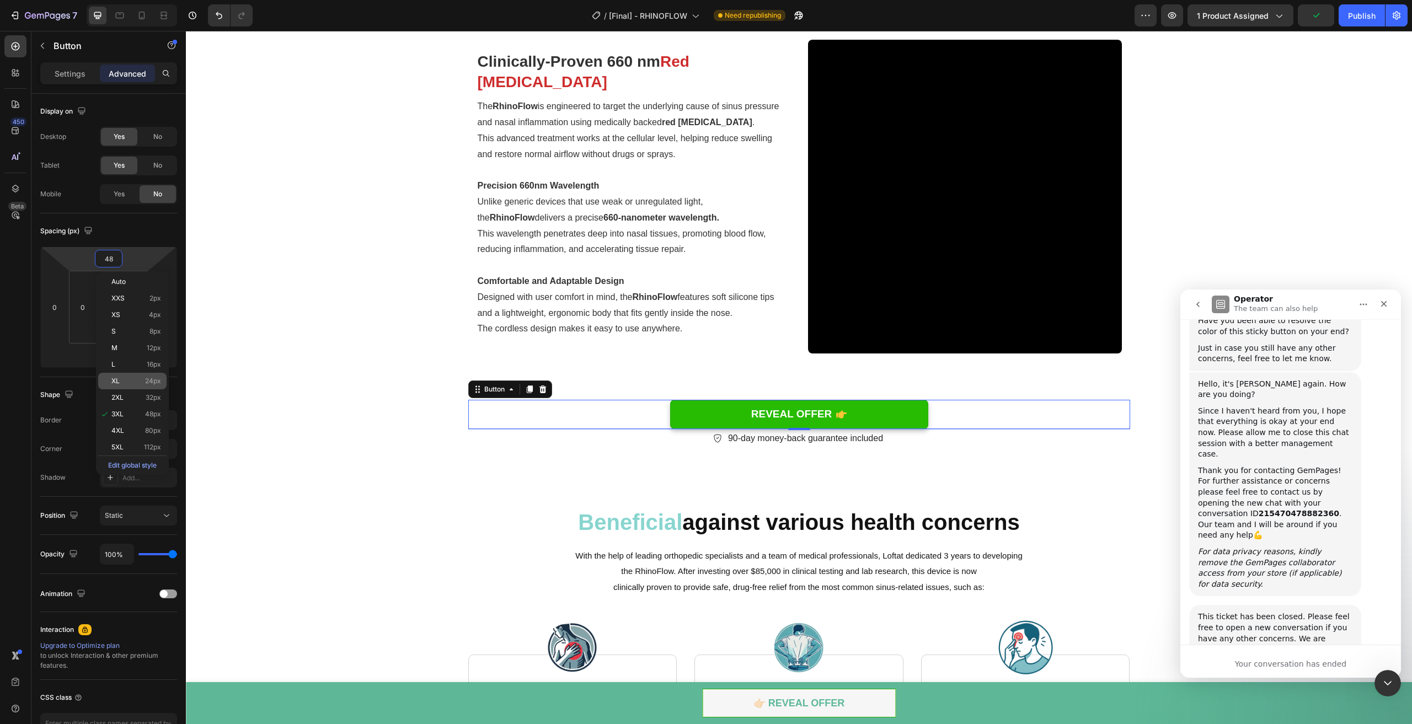
click at [143, 376] on div "XL 24px" at bounding box center [132, 381] width 68 height 17
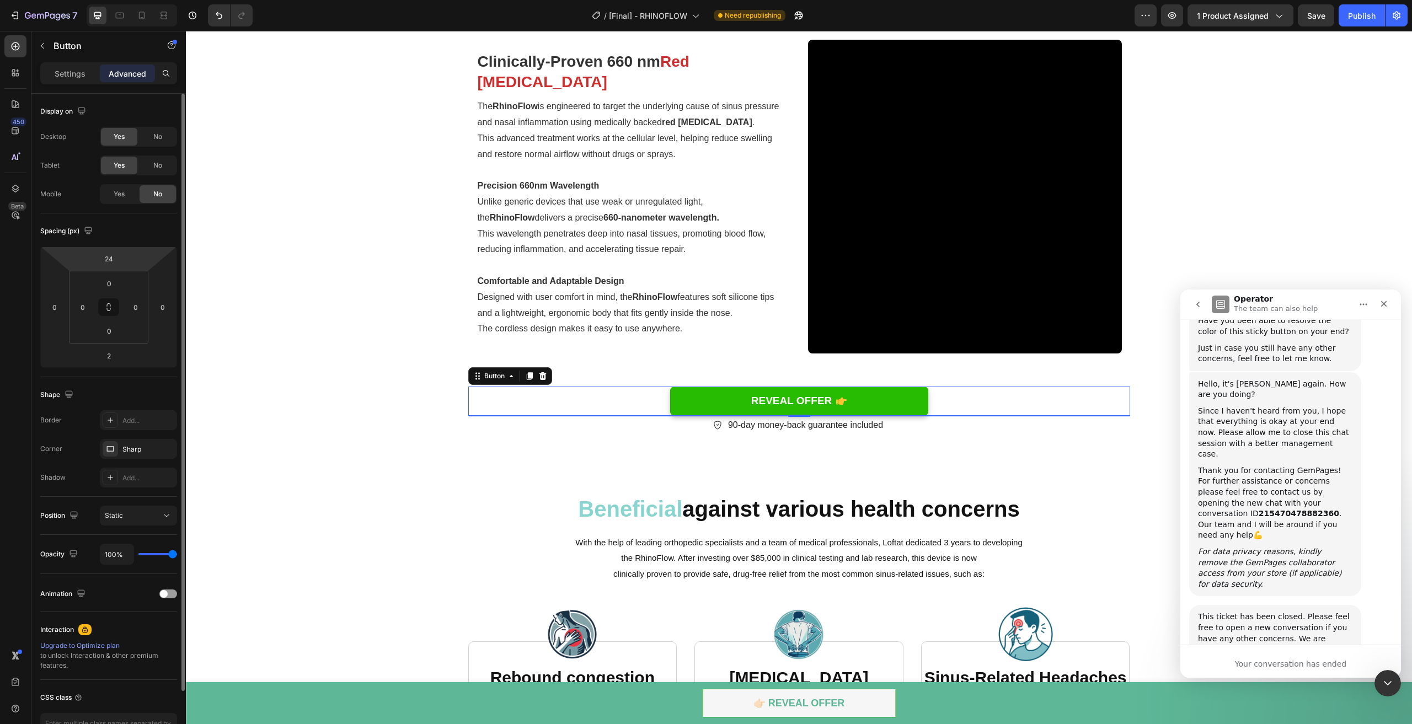
click at [113, 0] on html "7 Version history / [Final] - RHINOFLOW Need republishing Preview 1 product ass…" at bounding box center [706, 0] width 1412 height 0
click at [112, 250] on div "24" at bounding box center [109, 259] width 28 height 18
click at [141, 399] on p "2XL 32px" at bounding box center [136, 398] width 50 height 8
type input "32"
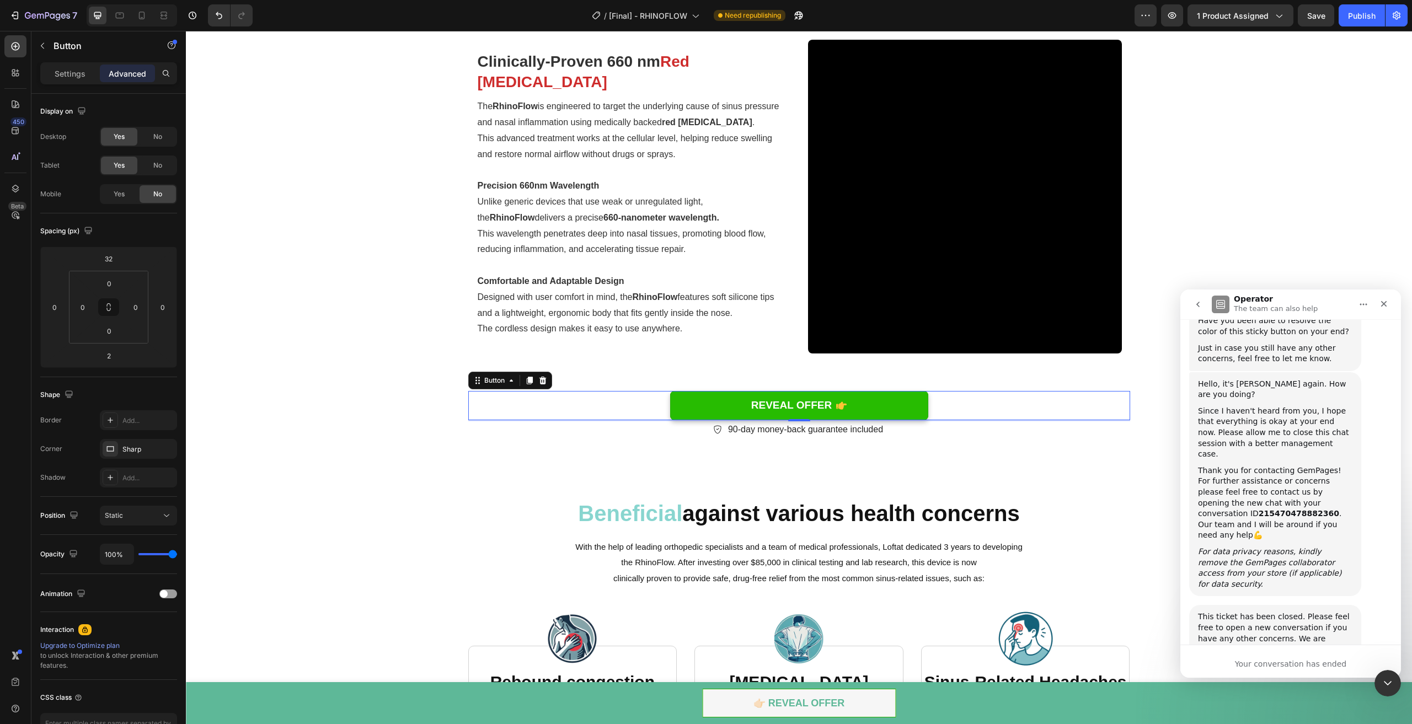
click at [289, 269] on div "Video Clinically-Proven 660 nm Red Light Therapy Heading The RhinoFlow is engin…" at bounding box center [799, 197] width 1210 height 314
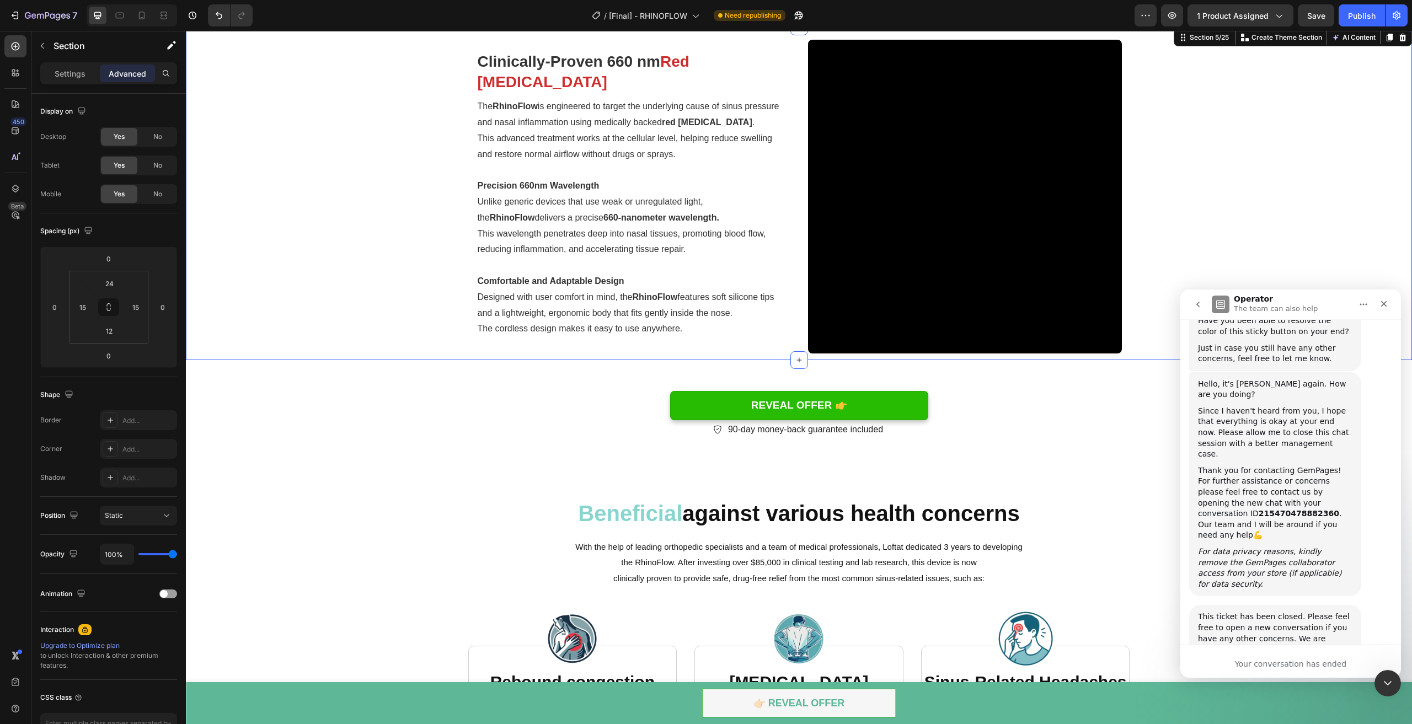
scroll to position [1014, 0]
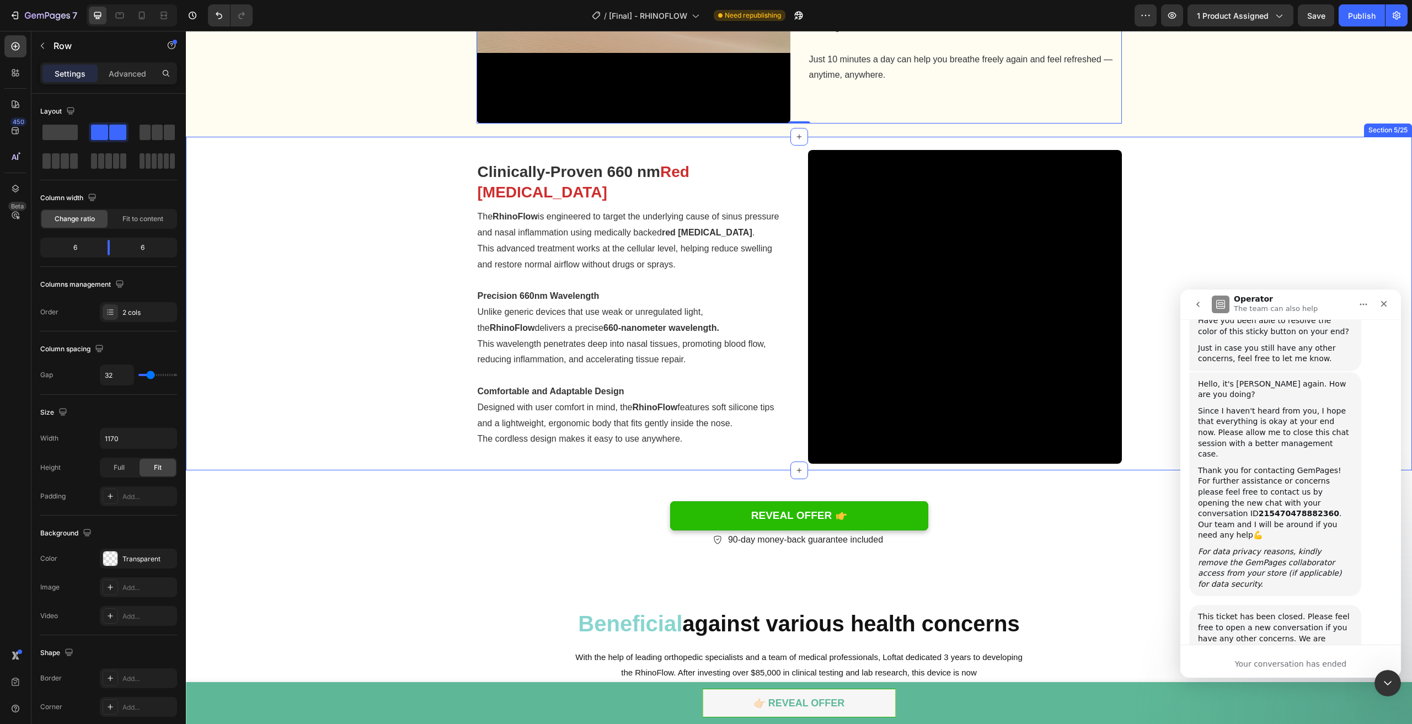
scroll to position [1069, 0]
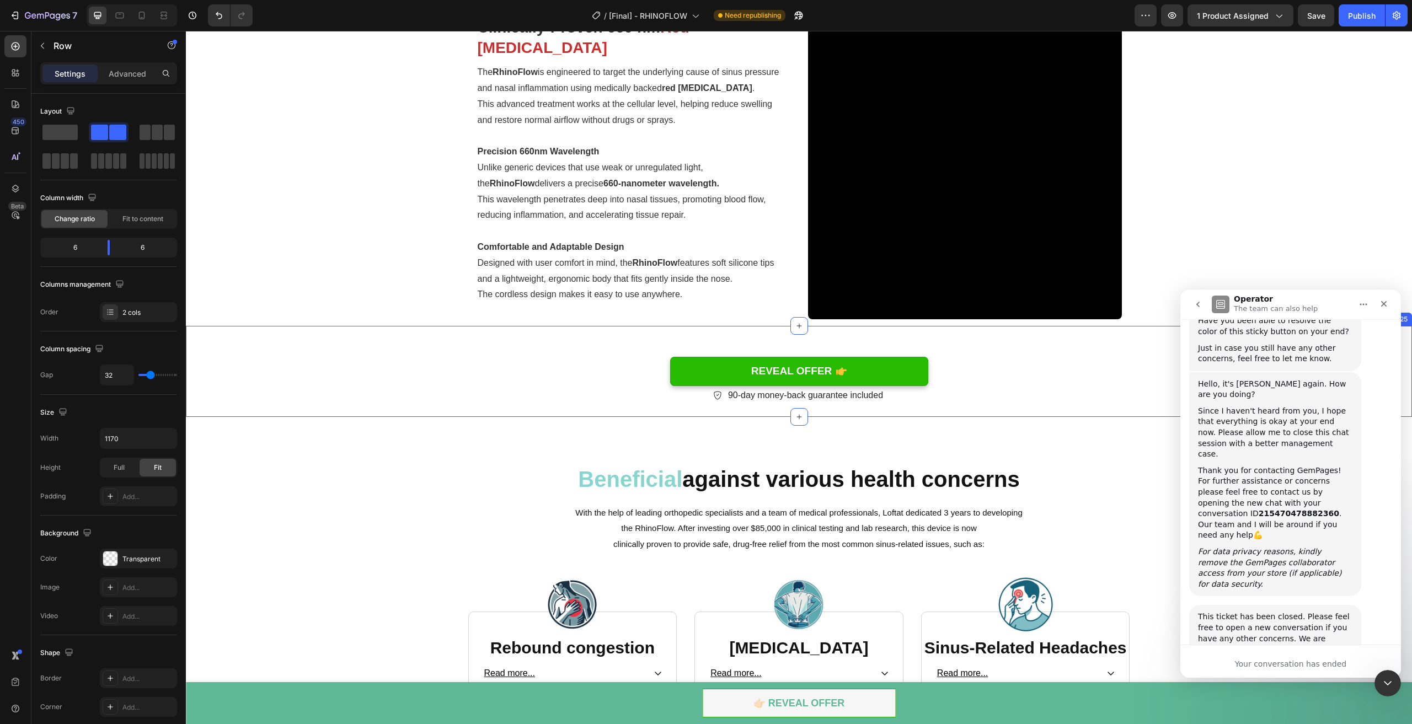
scroll to position [1235, 0]
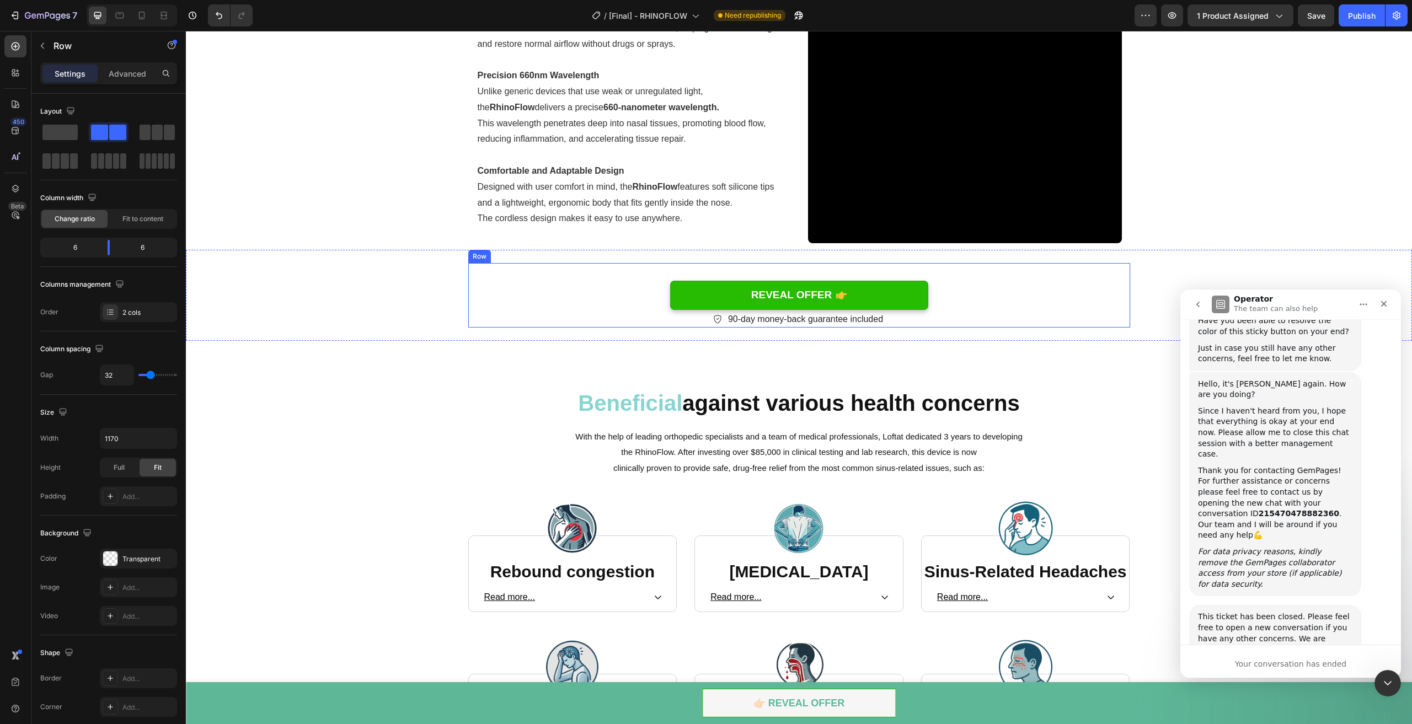
click at [589, 275] on div "REVEAL OFFER Button" at bounding box center [799, 287] width 662 height 48
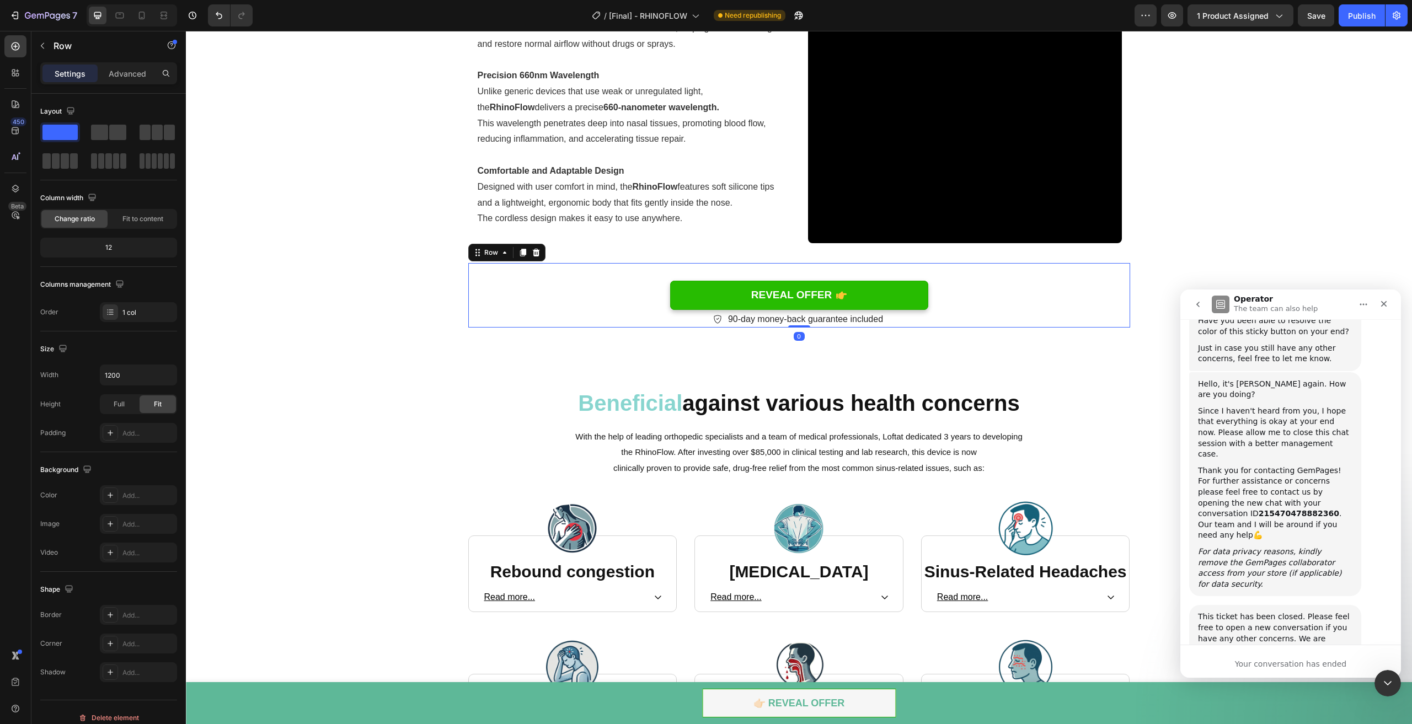
click at [130, 84] on div "Settings Advanced" at bounding box center [108, 73] width 137 height 22
click at [131, 73] on p "Advanced" at bounding box center [128, 74] width 38 height 12
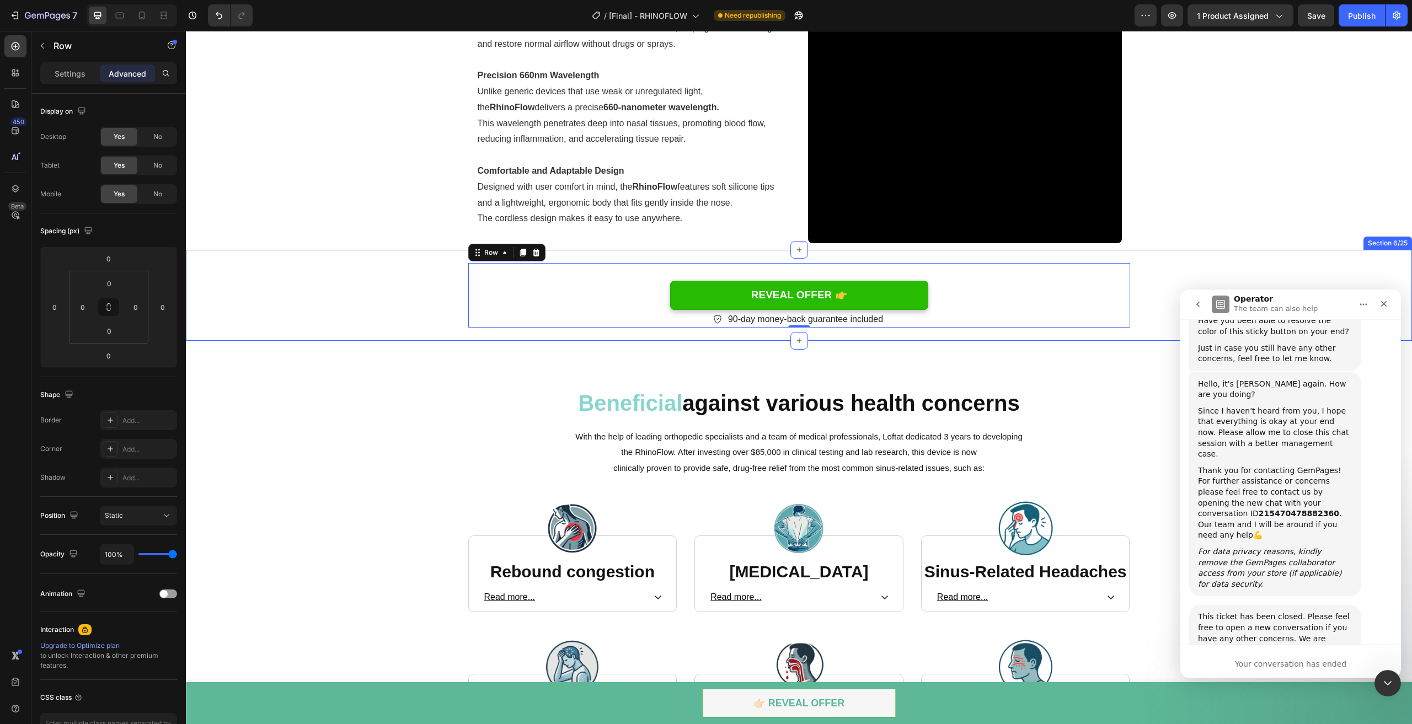
click at [632, 257] on div "REVEAL OFFER Button REVEAL OFFER Button 90-day money-back guarantee included It…" at bounding box center [799, 295] width 1226 height 91
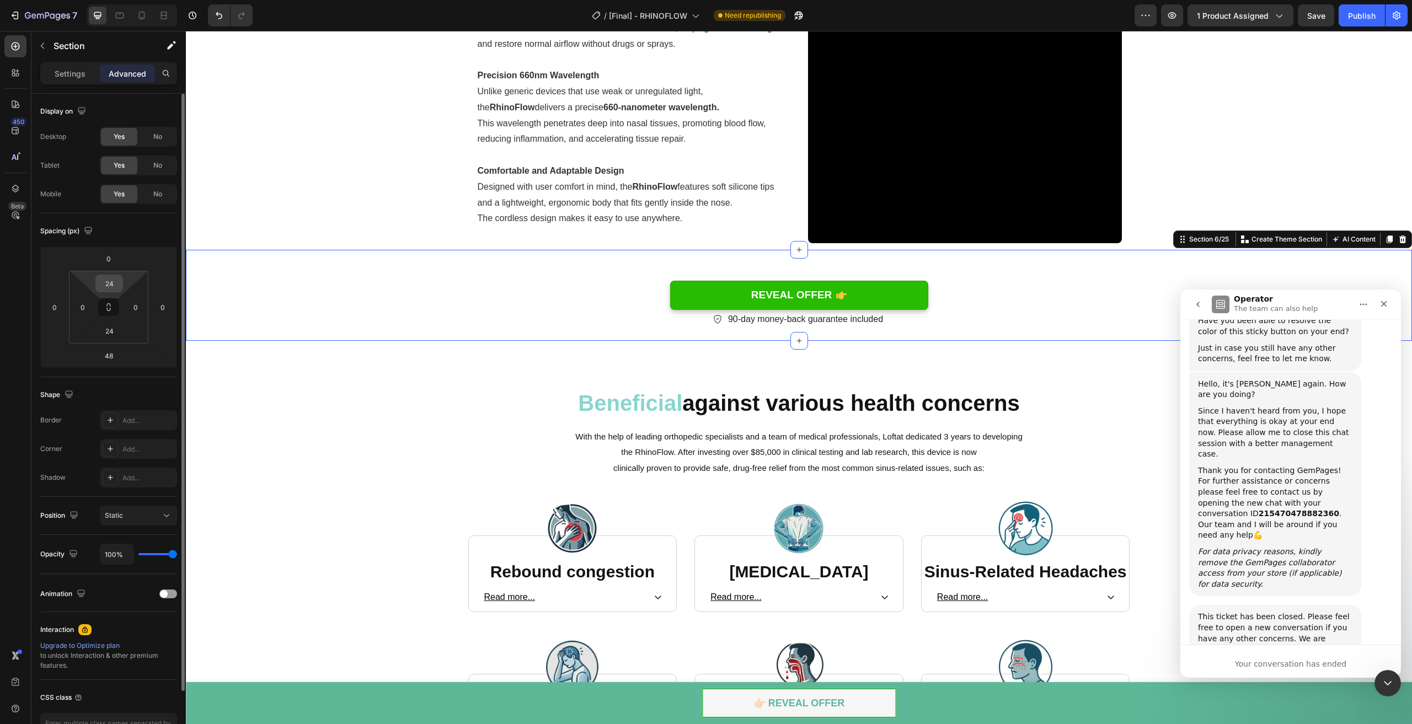
click at [111, 289] on input "24" at bounding box center [109, 283] width 22 height 17
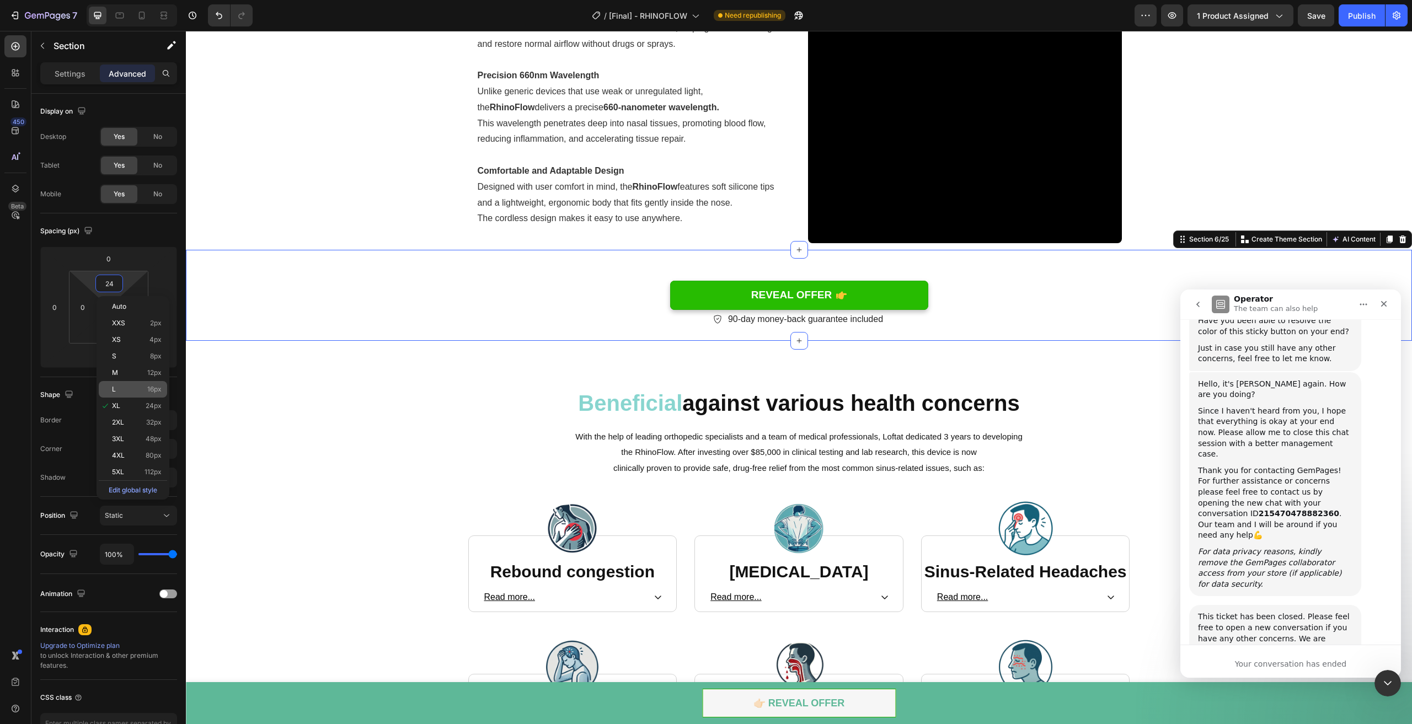
click at [142, 393] on div "L 16px" at bounding box center [133, 389] width 68 height 17
type input "16"
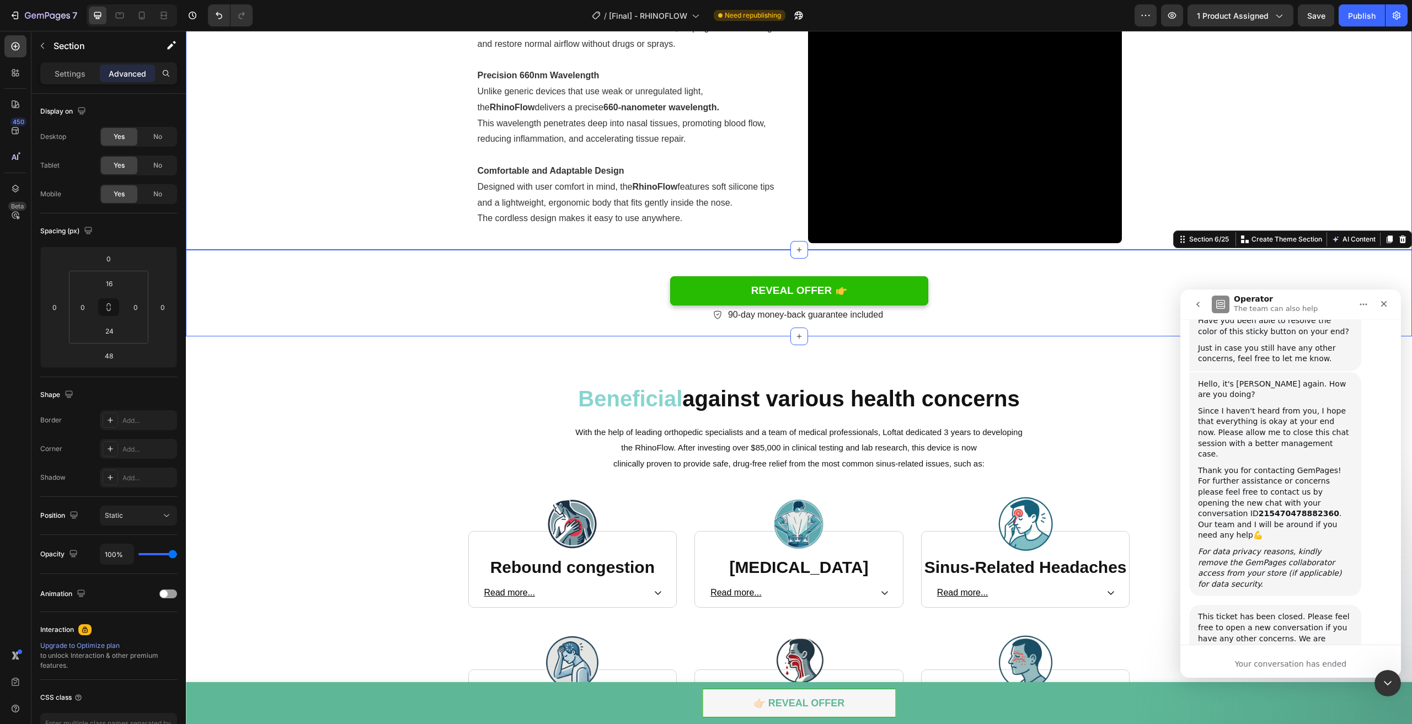
click at [381, 187] on div "Video Clinically-Proven 660 nm Red Light Therapy Heading The RhinoFlow is engin…" at bounding box center [799, 86] width 1210 height 314
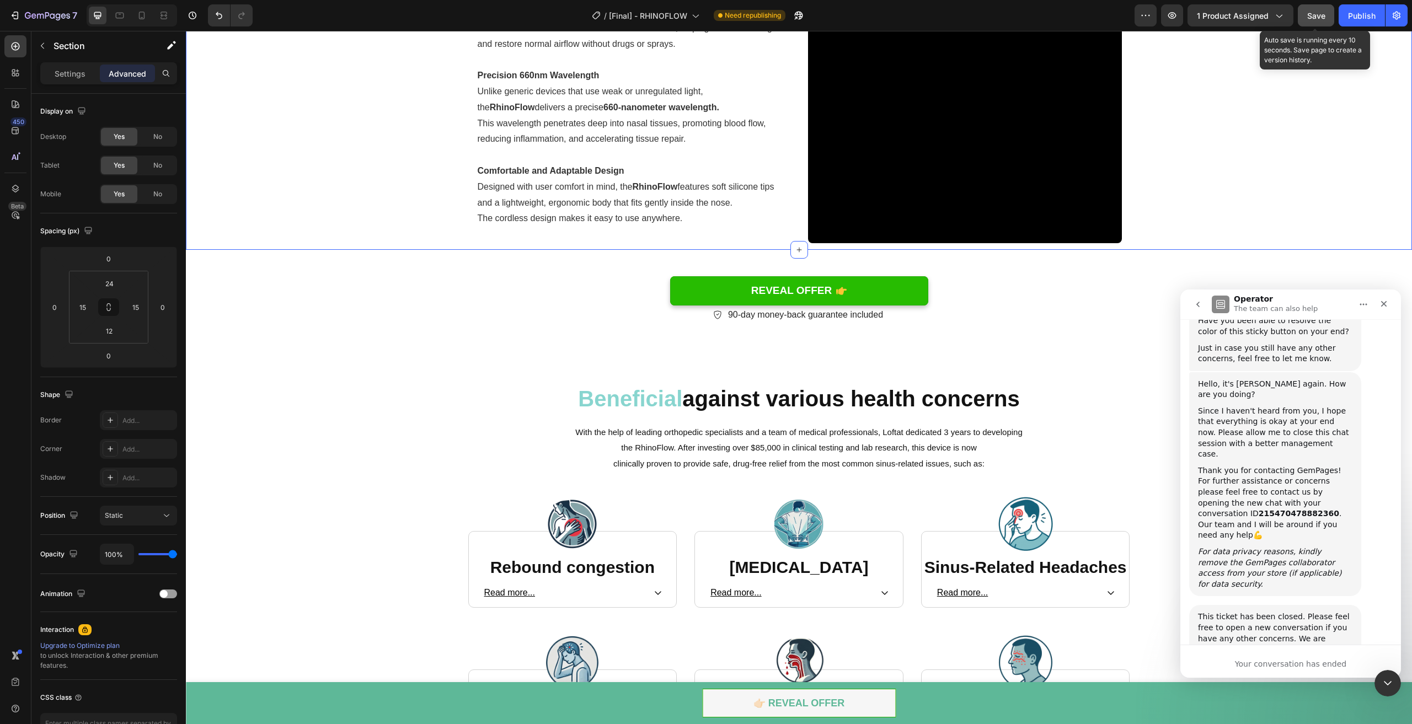
click at [1316, 15] on span "Save" at bounding box center [1317, 15] width 18 height 9
click at [1347, 8] on button "Publish" at bounding box center [1362, 15] width 46 height 22
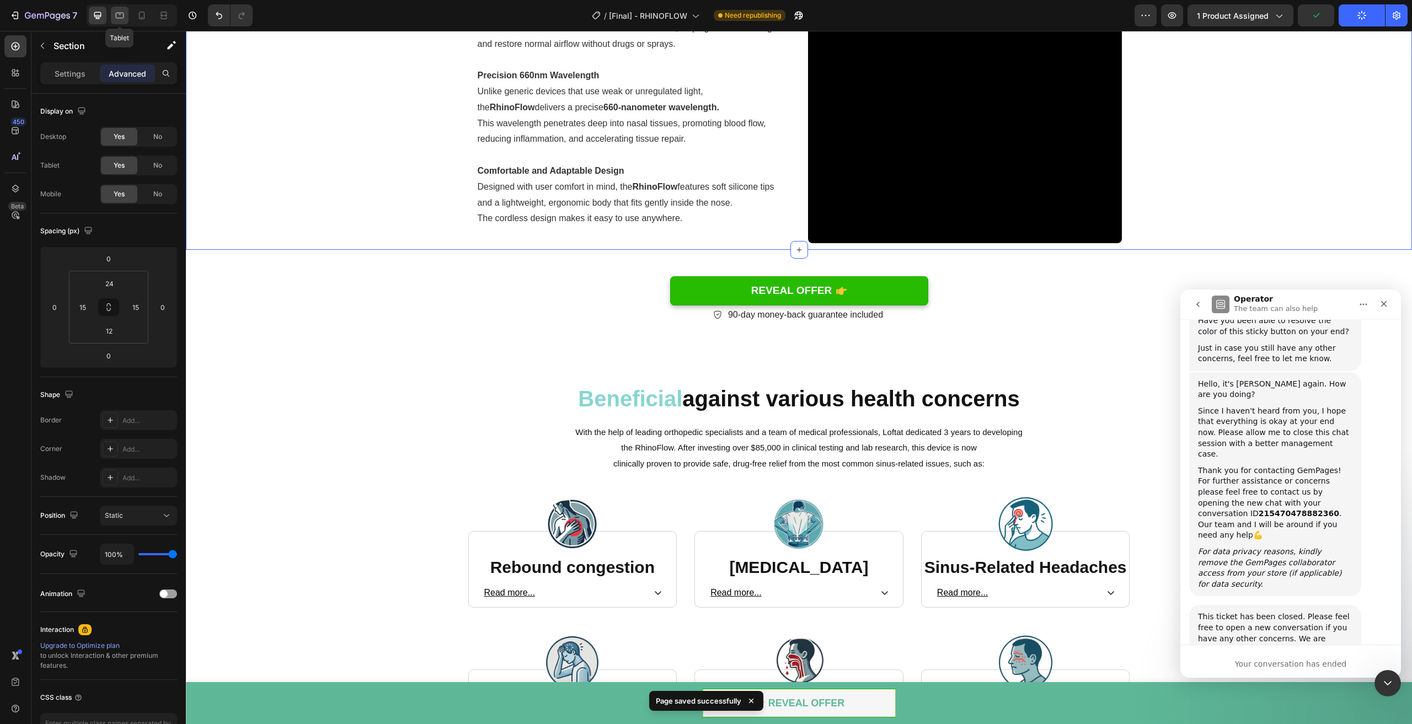
click at [119, 13] on icon at bounding box center [119, 15] width 11 height 11
type input "24"
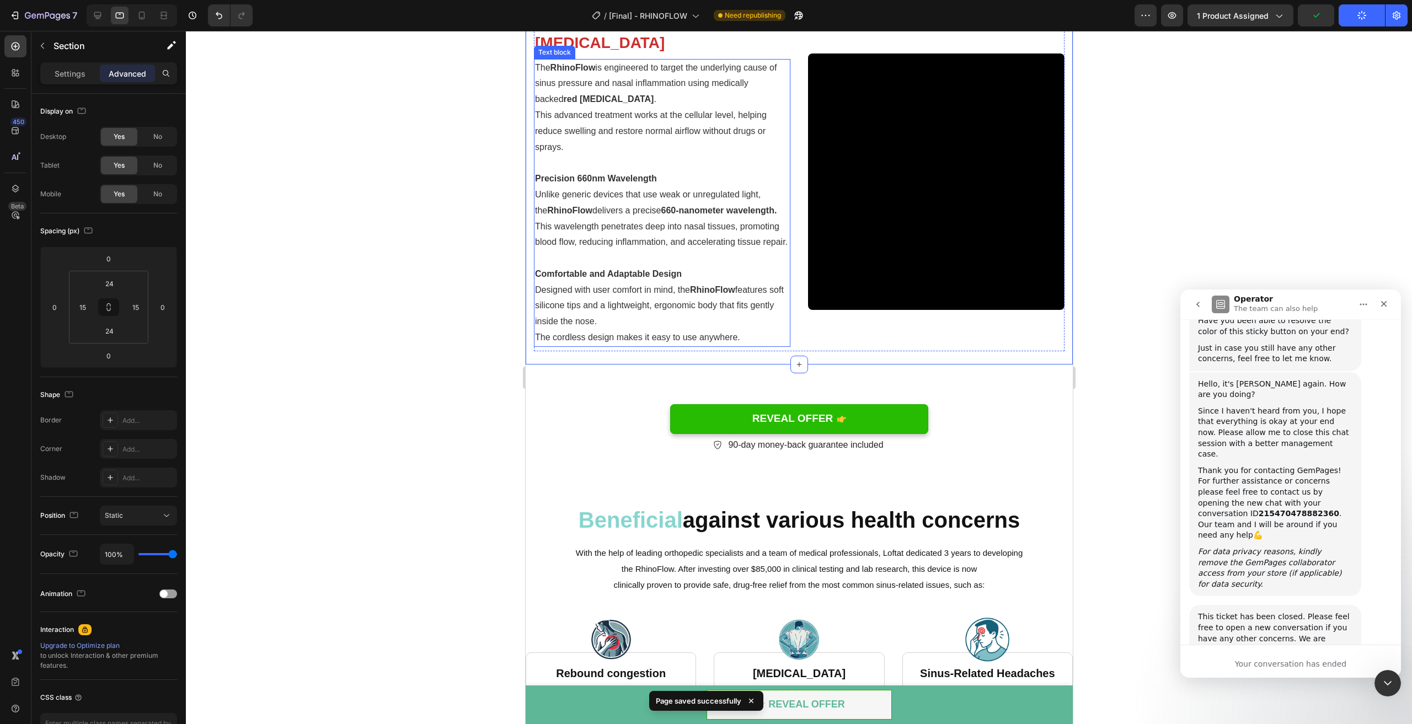
scroll to position [1086, 0]
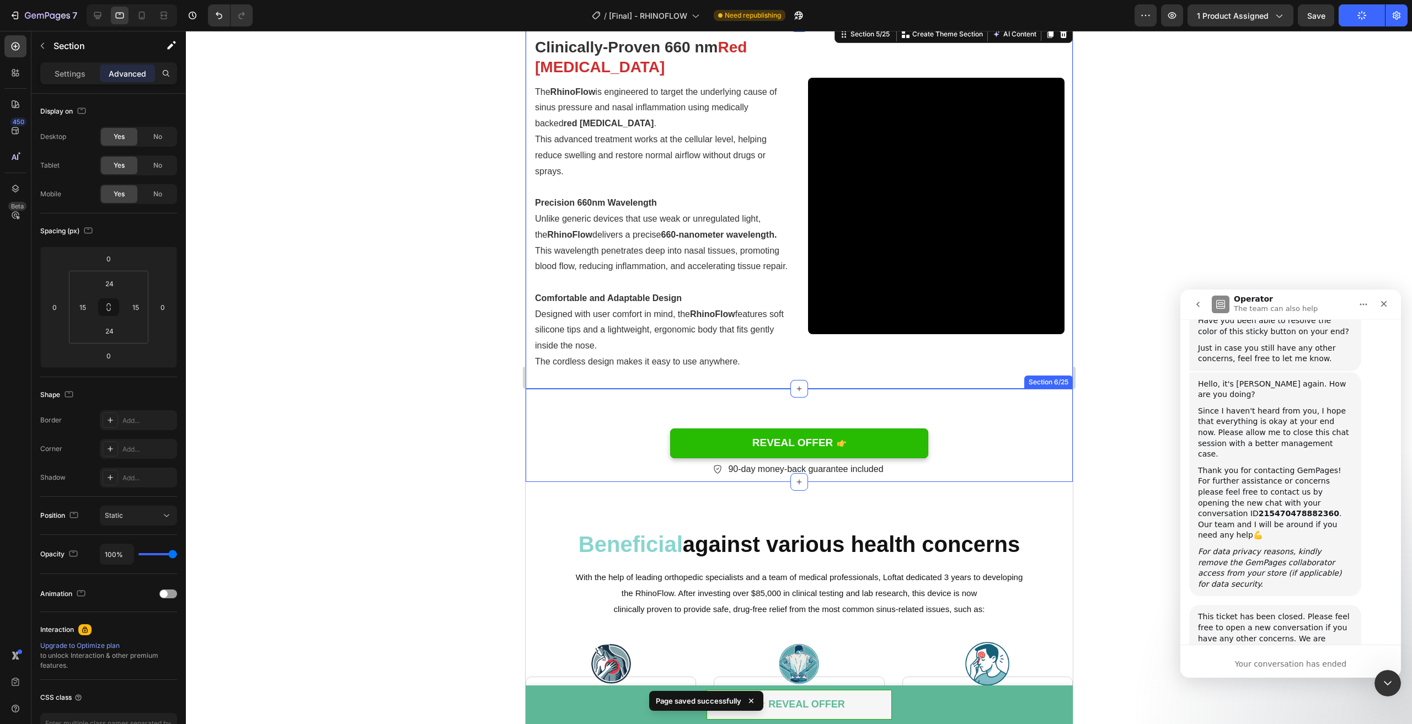
click at [879, 414] on div "REVEAL OFFER Button REVEAL OFFER Button 90-day money-back guarantee included It…" at bounding box center [798, 435] width 547 height 93
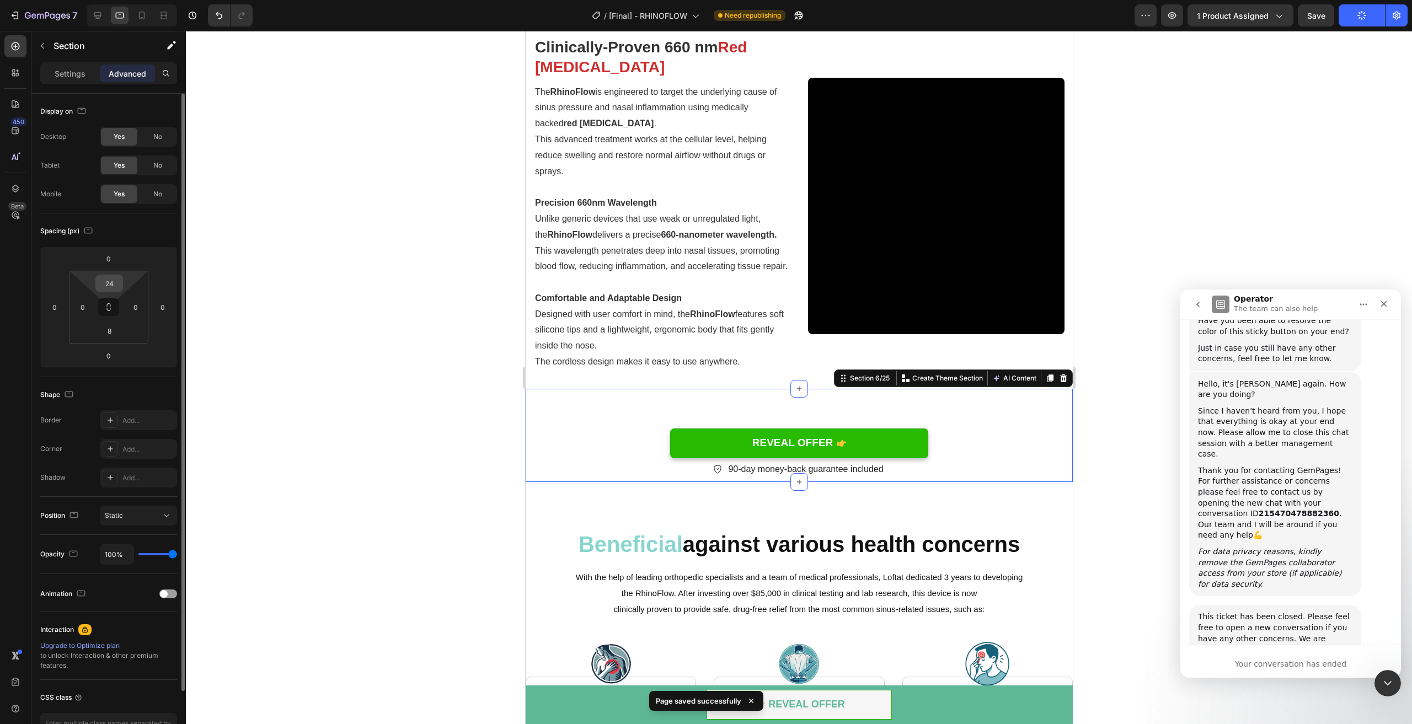
click at [102, 284] on input "24" at bounding box center [109, 283] width 22 height 17
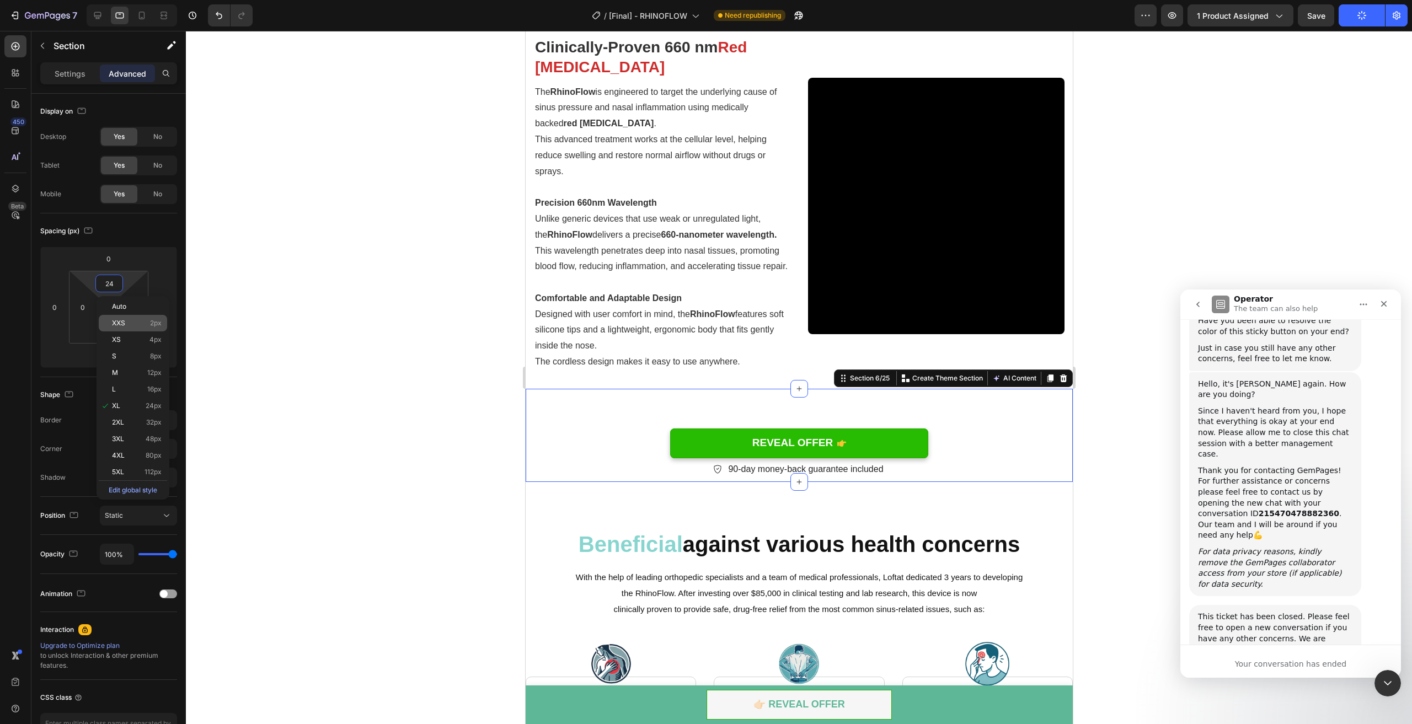
click at [151, 325] on span "2px" at bounding box center [156, 323] width 12 height 8
type input "2"
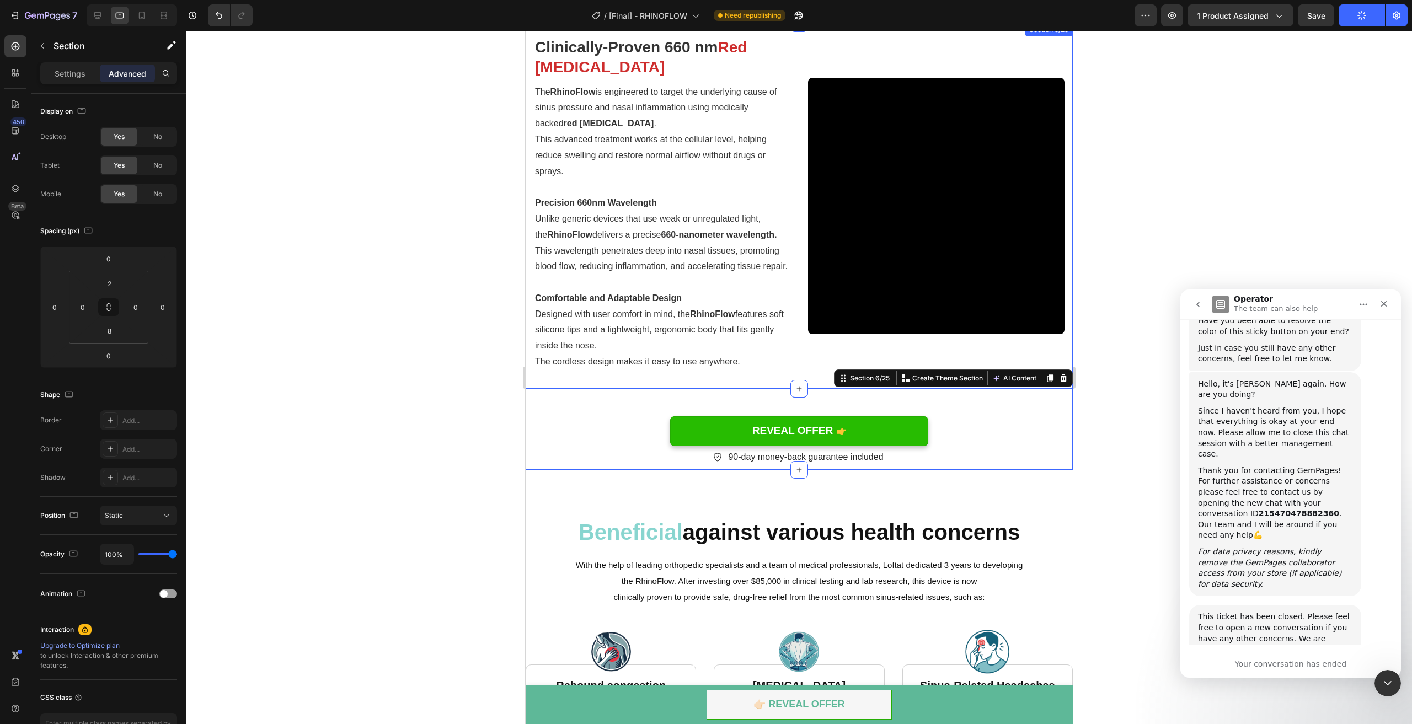
click at [761, 389] on div "Video Clinically-Proven 660 nm Red Light Therapy Heading The RhinoFlow is engin…" at bounding box center [798, 206] width 547 height 366
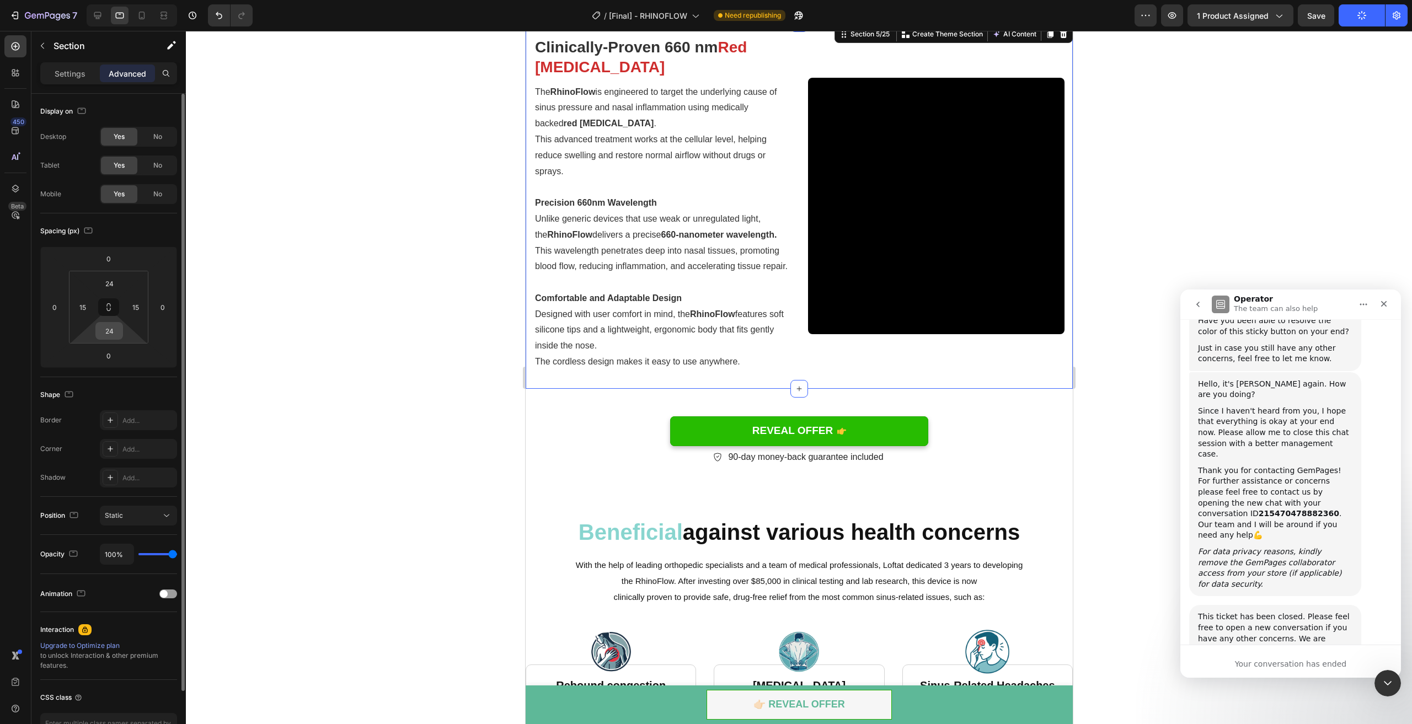
click at [111, 331] on input "24" at bounding box center [109, 331] width 22 height 17
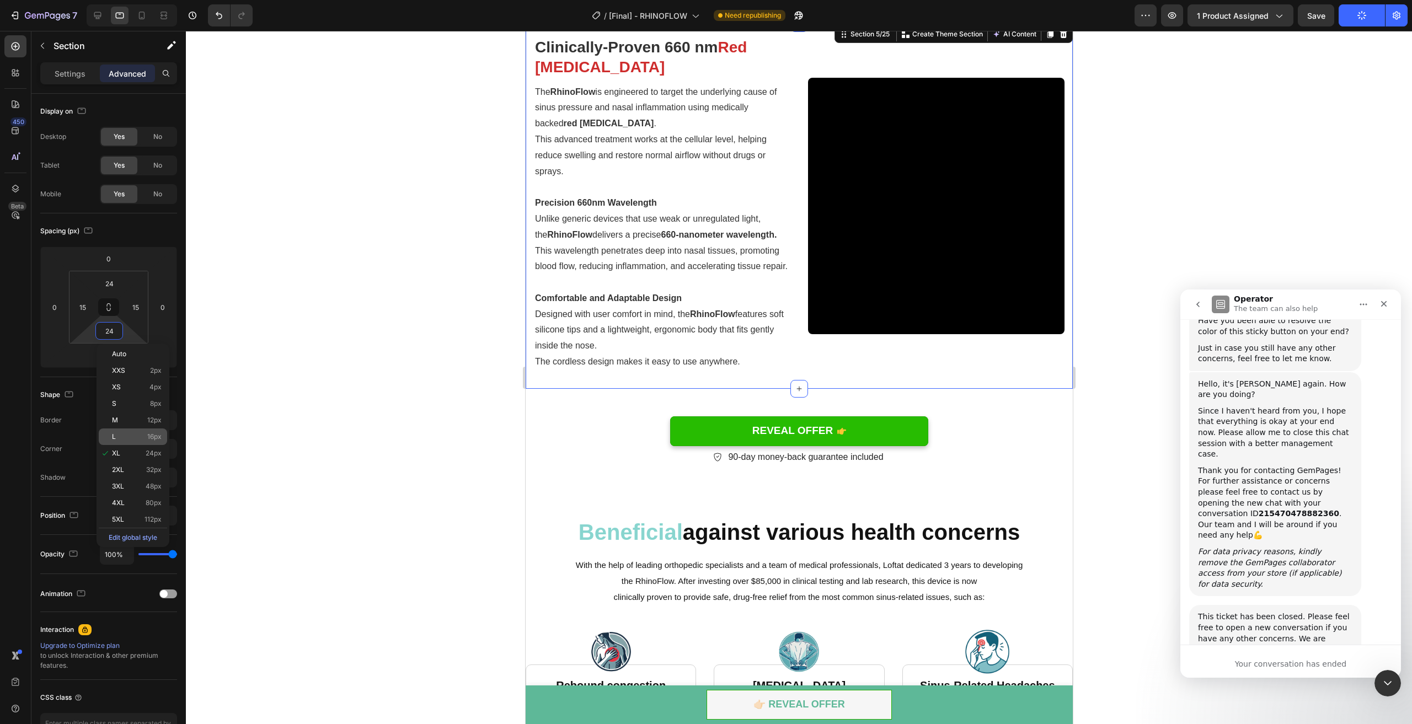
click at [148, 431] on div "L 16px" at bounding box center [133, 437] width 68 height 17
type input "16"
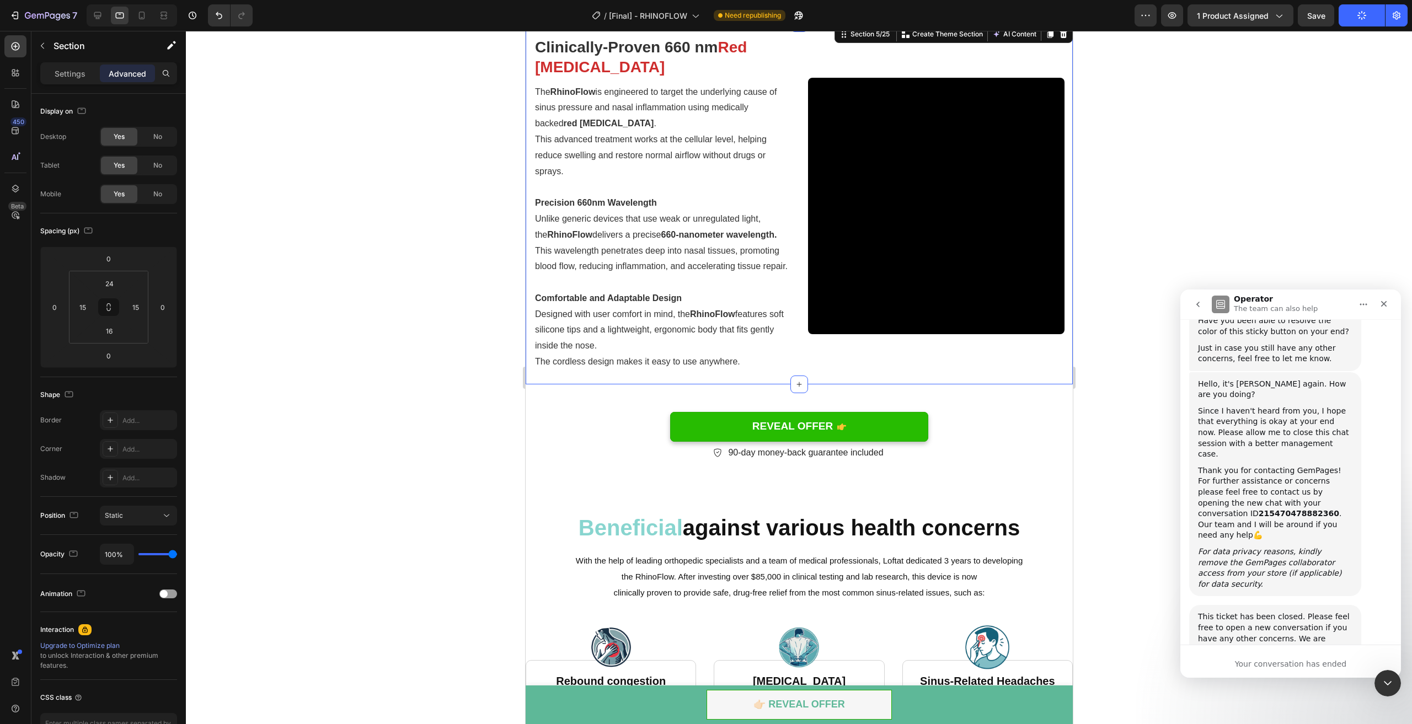
click at [342, 394] on div at bounding box center [799, 378] width 1226 height 694
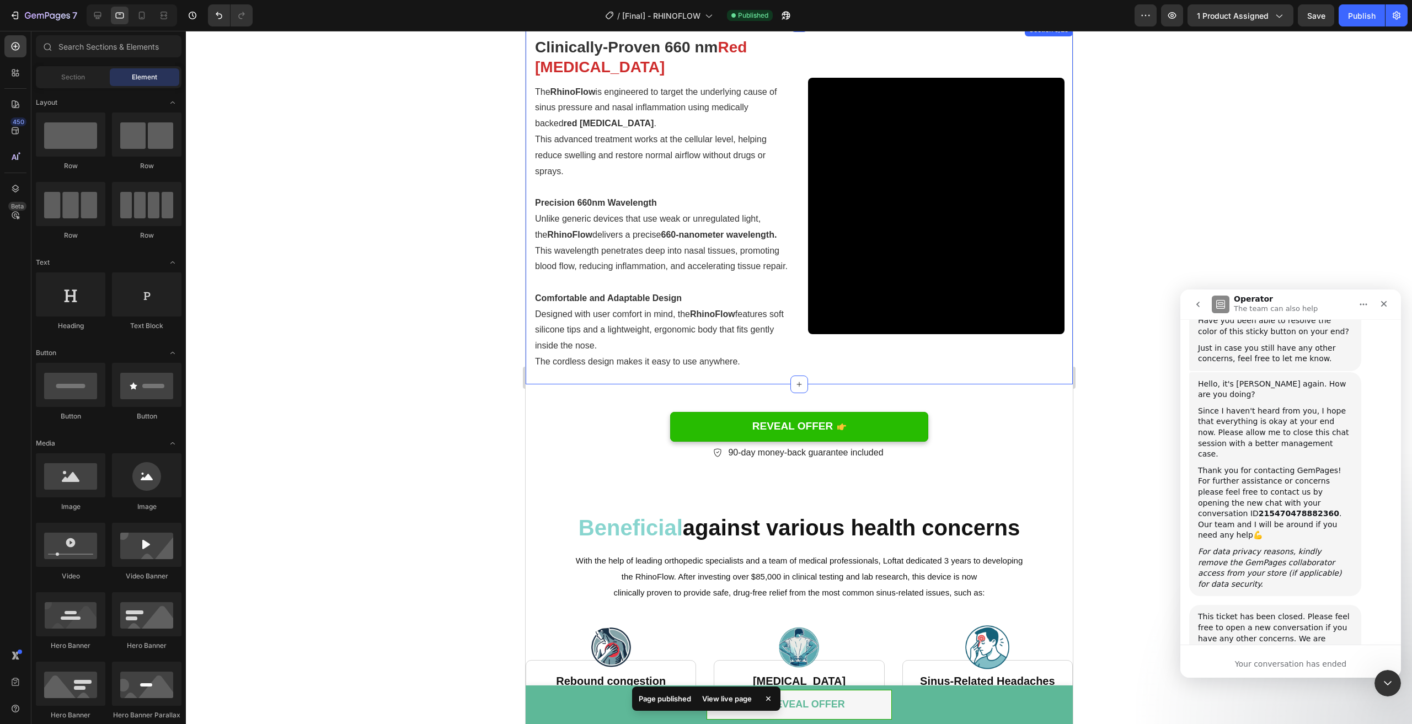
click at [876, 385] on div "Video Clinically-Proven 660 nm Red Light Therapy Heading The RhinoFlow is engin…" at bounding box center [798, 203] width 547 height 361
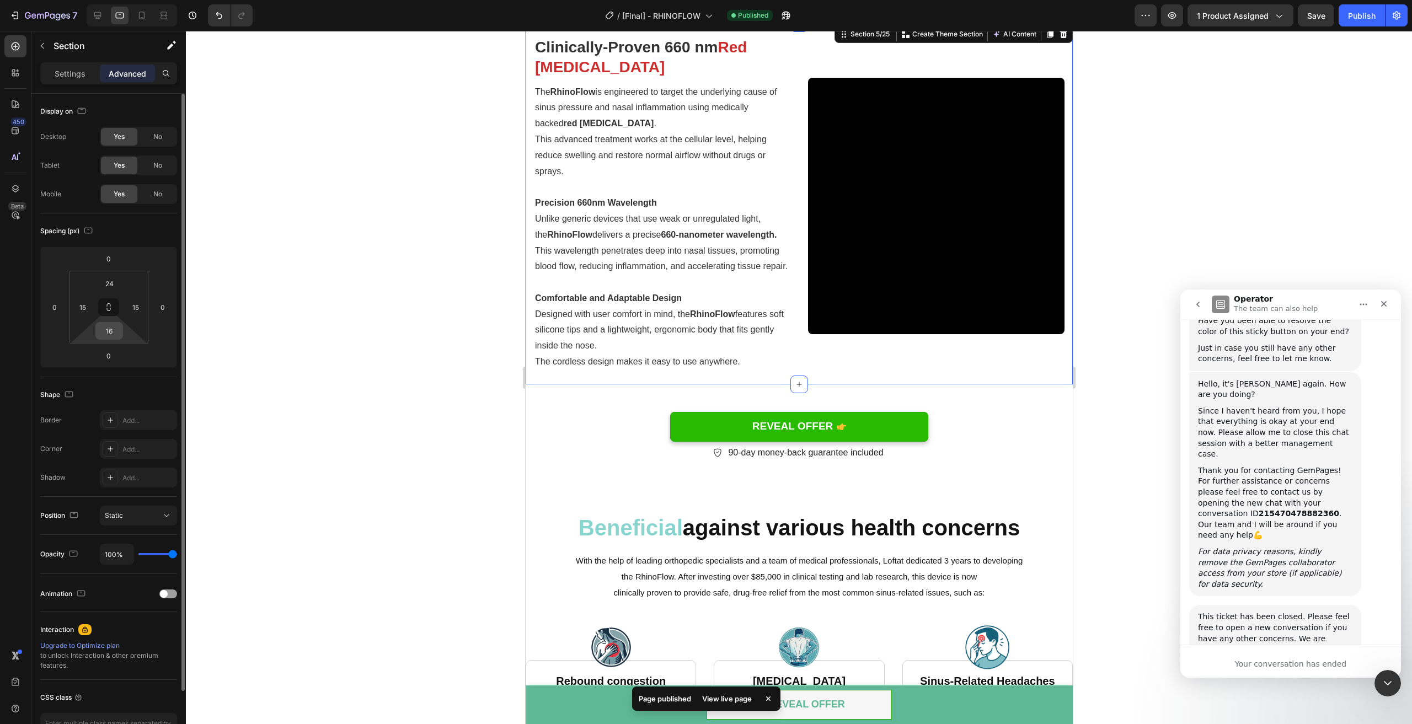
click at [113, 333] on input "16" at bounding box center [109, 331] width 22 height 17
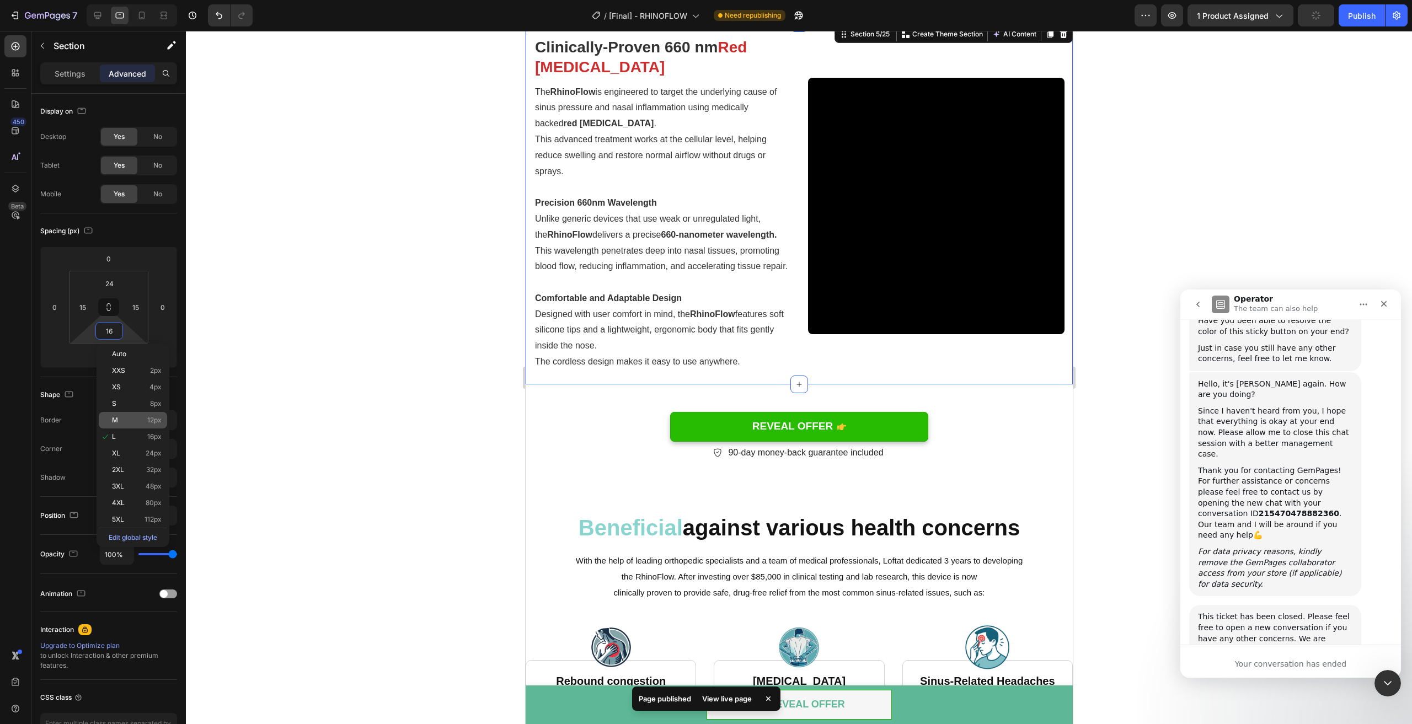
click at [147, 420] on p "M 12px" at bounding box center [137, 421] width 50 height 8
type input "12"
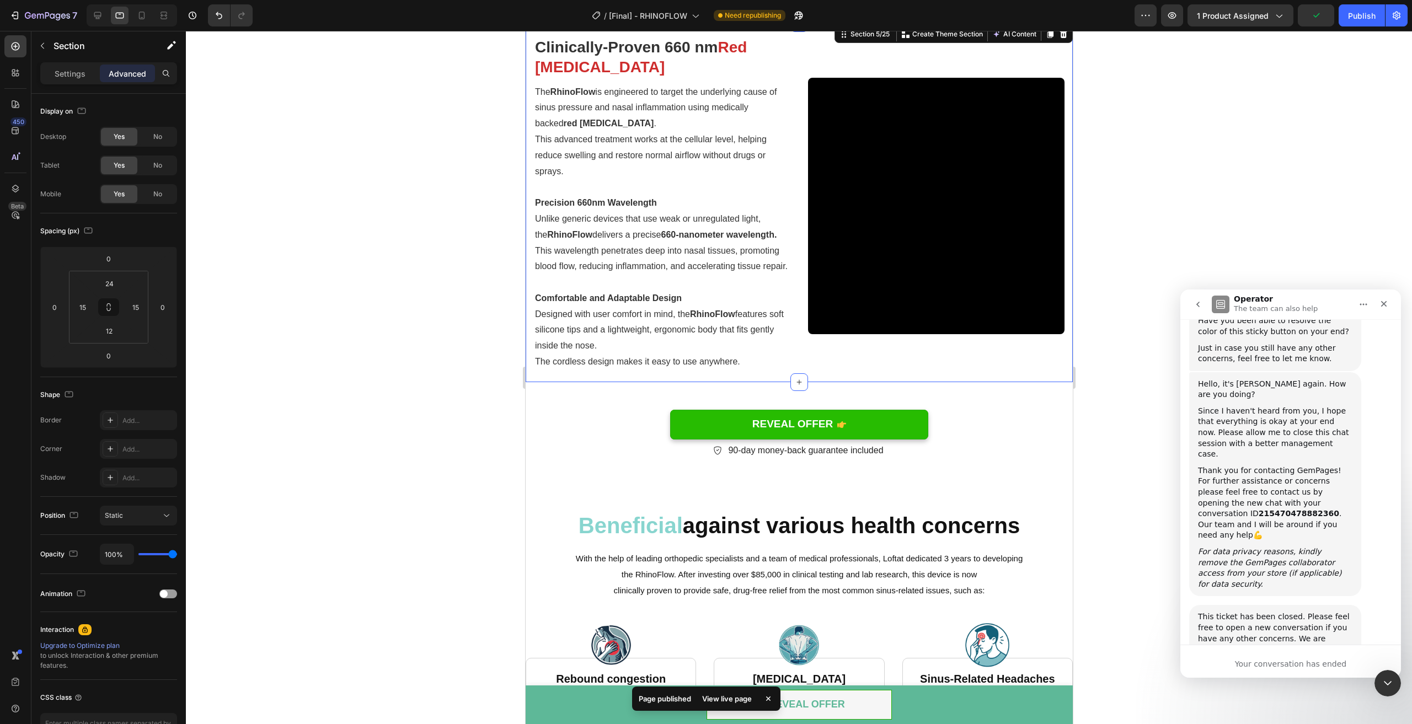
click at [324, 408] on div at bounding box center [799, 378] width 1226 height 694
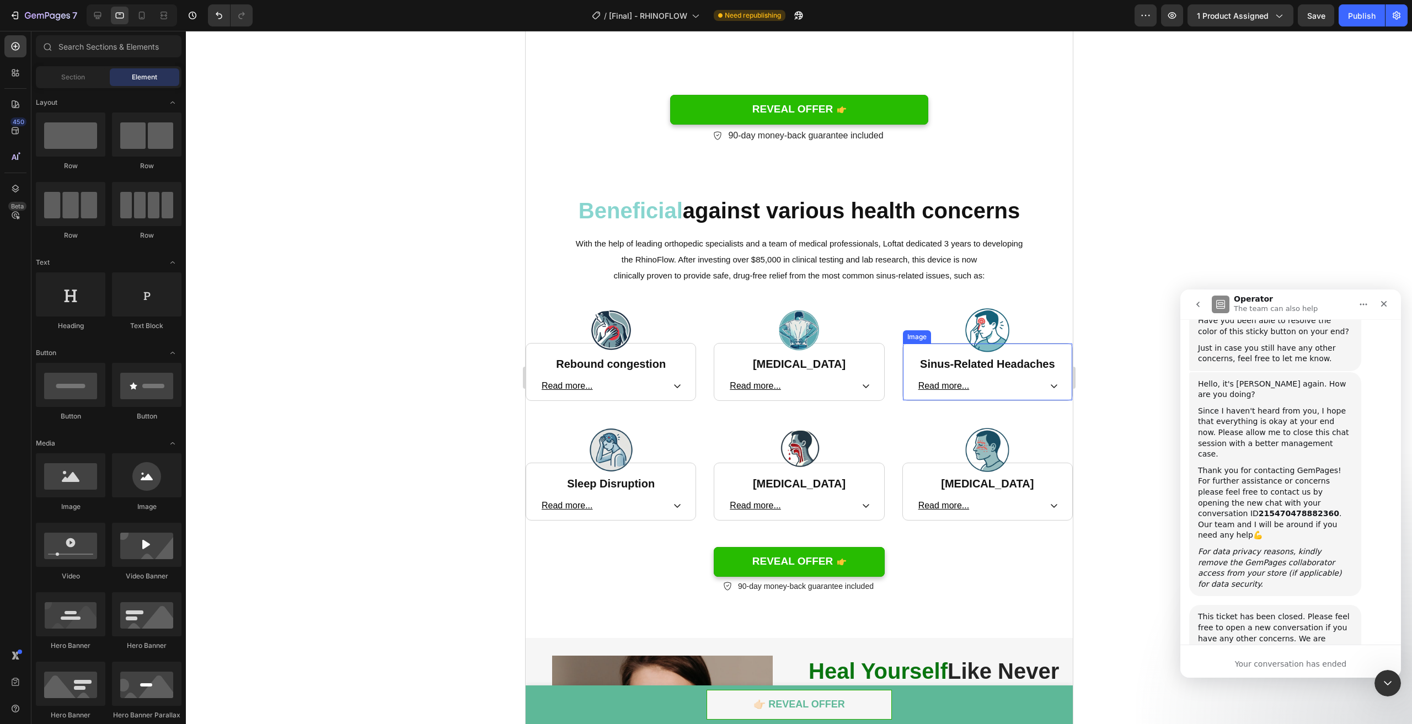
scroll to position [1362, 0]
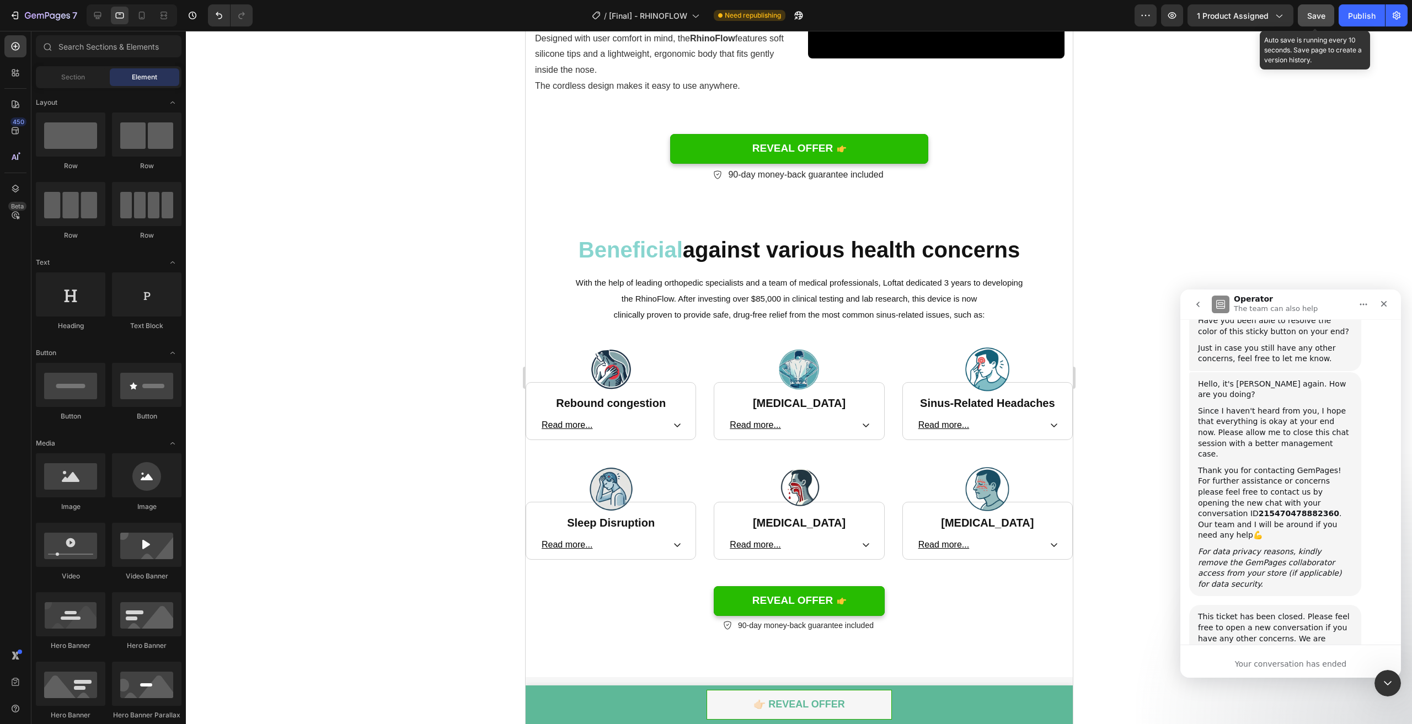
drag, startPoint x: 1327, startPoint y: 15, endPoint x: 1363, endPoint y: 9, distance: 35.8
click at [1327, 15] on button "Save" at bounding box center [1316, 15] width 36 height 22
click at [1363, 9] on button "Publish" at bounding box center [1362, 15] width 46 height 22
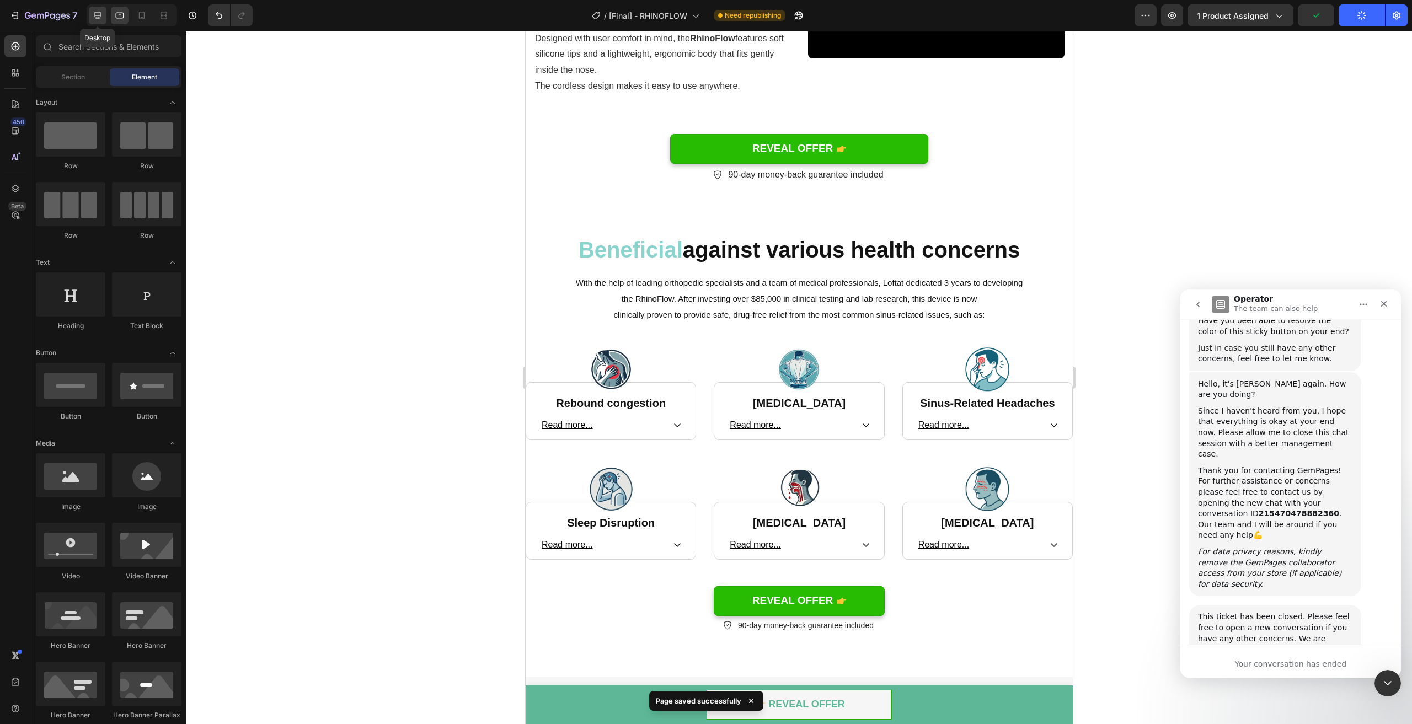
click at [100, 21] on div at bounding box center [98, 16] width 18 height 18
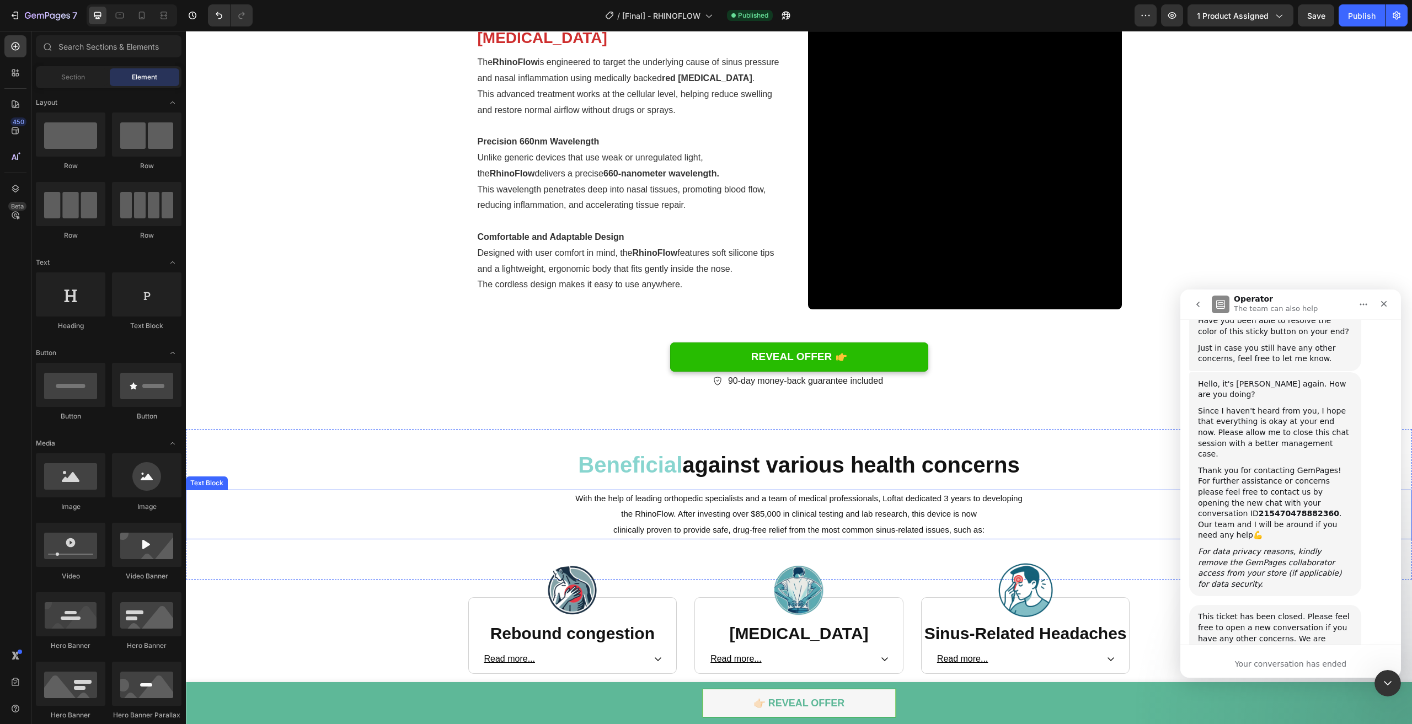
scroll to position [1007, 0]
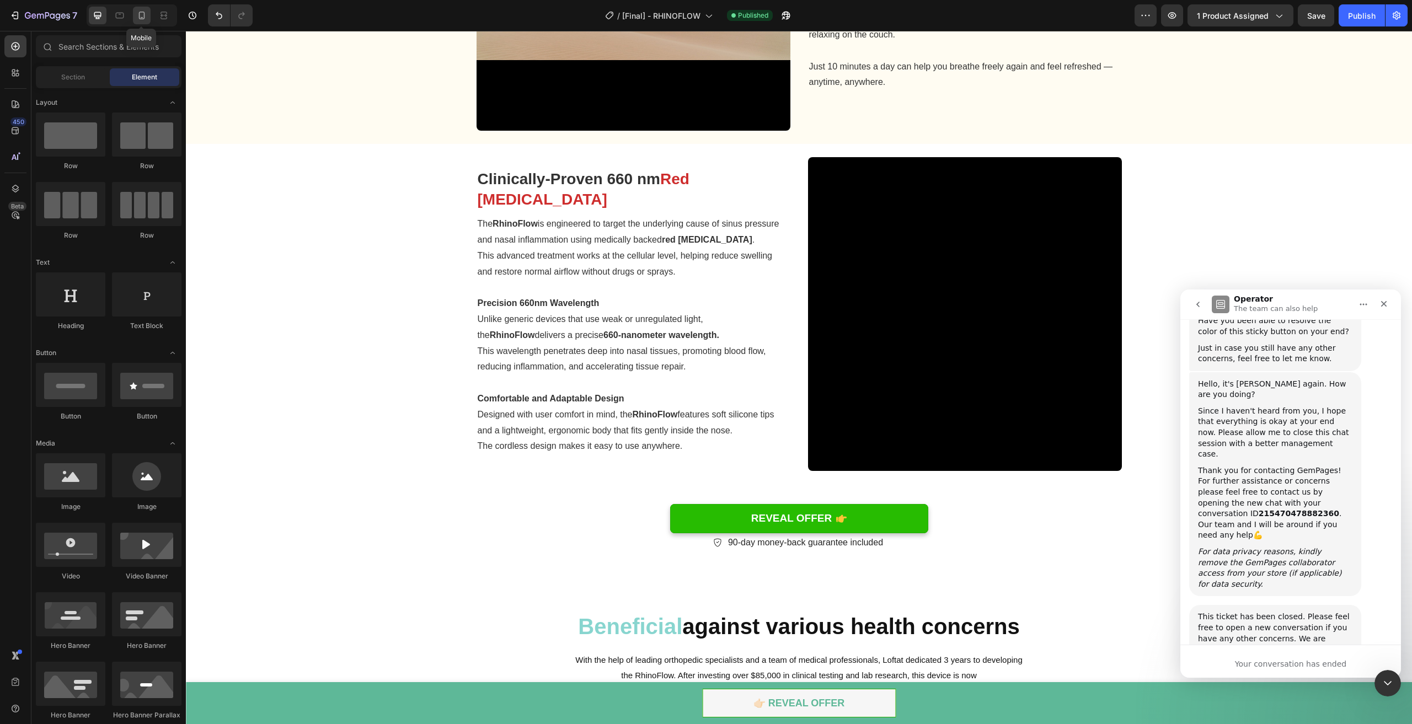
click at [138, 20] on icon at bounding box center [141, 15] width 11 height 11
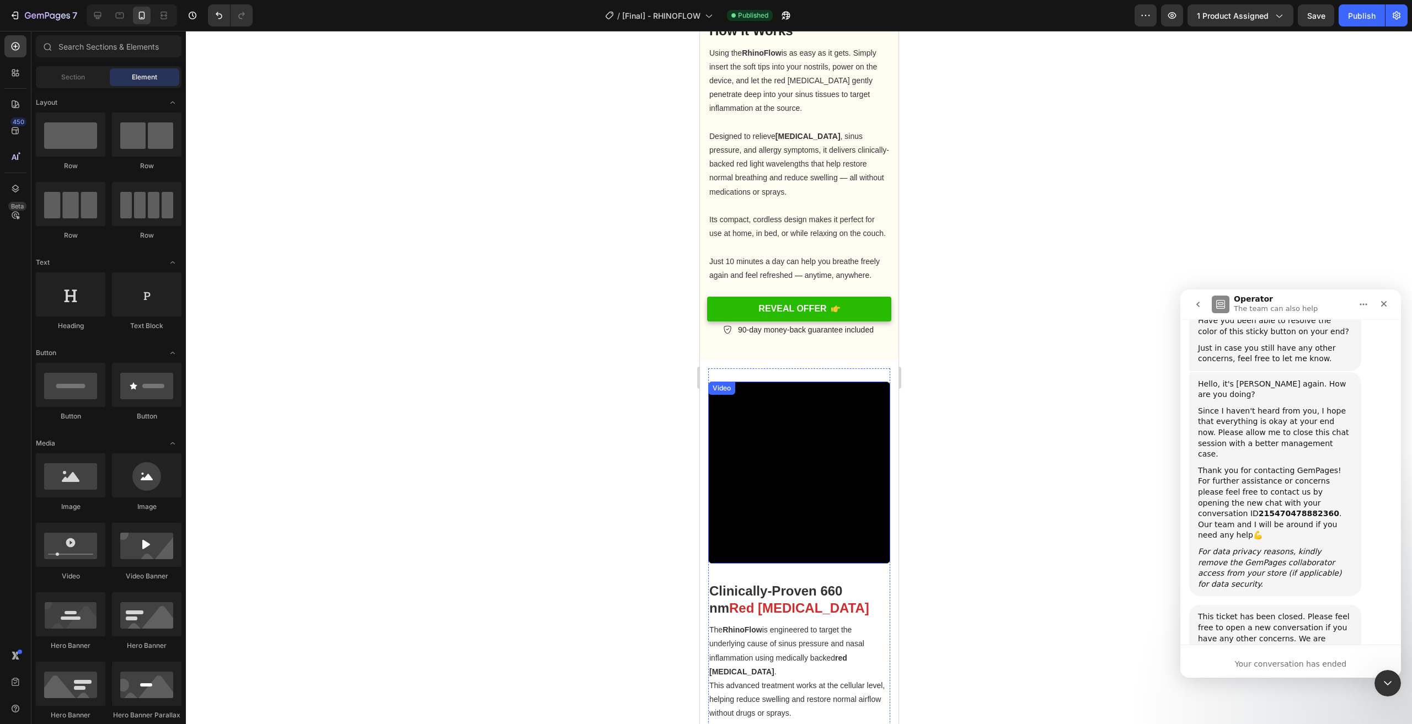
scroll to position [968, 0]
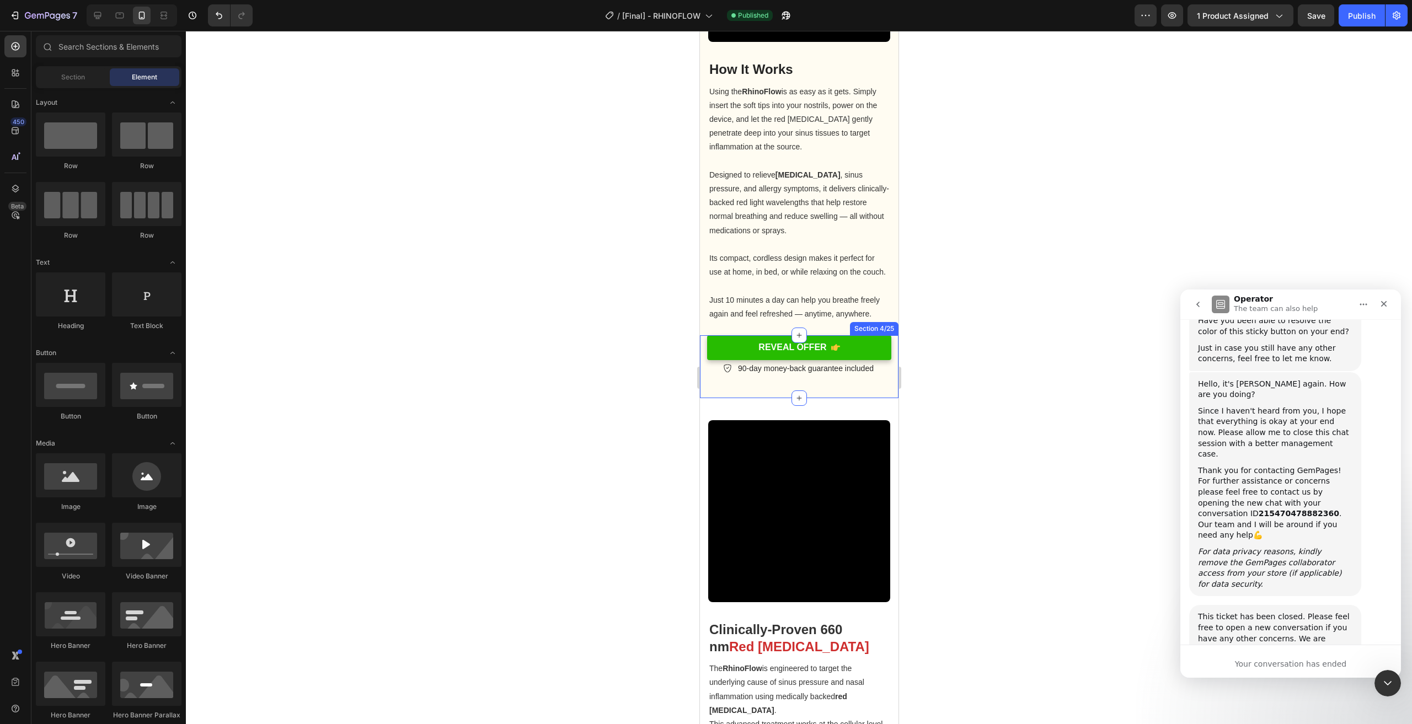
click at [880, 392] on div "REVEAL OFFER Button REVEAL OFFER Button 90-day money-back guarantee included It…" at bounding box center [799, 363] width 199 height 56
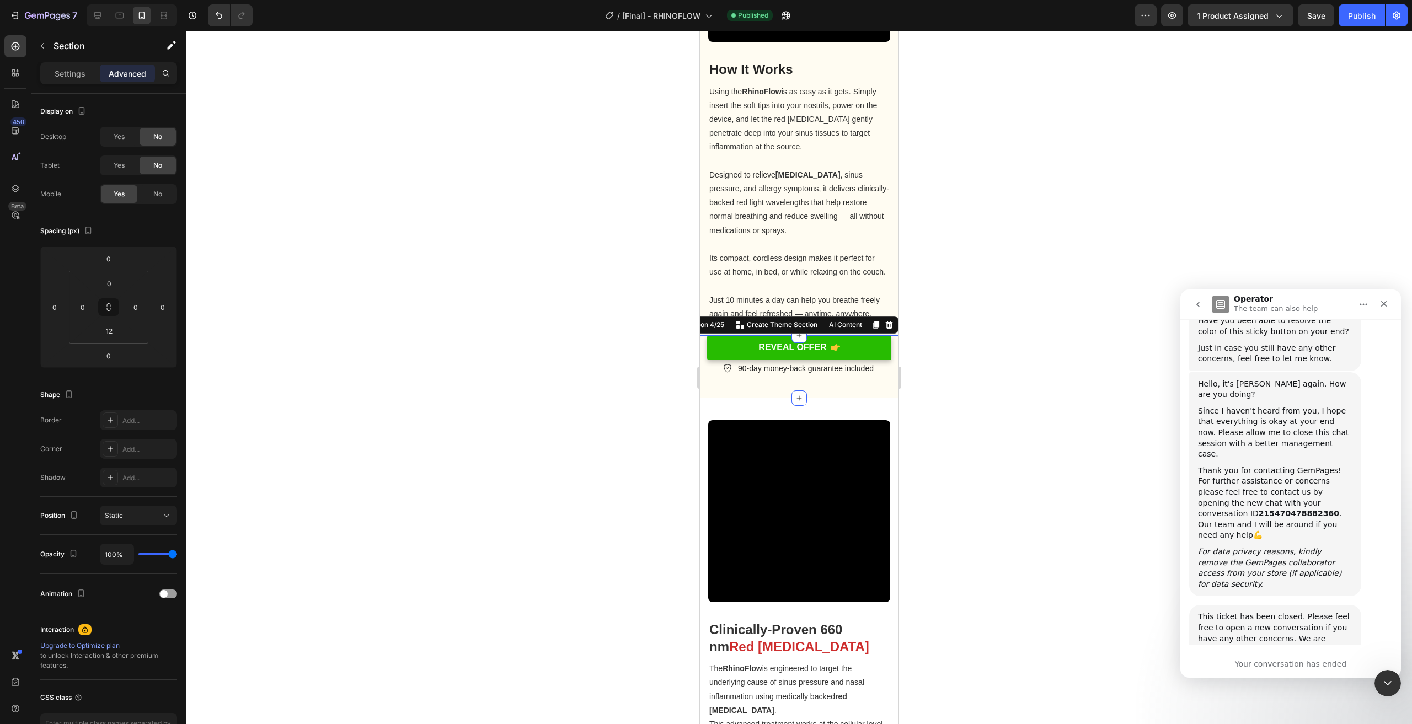
click at [884, 263] on div "How It Works Heading Using the RhinoFlow is as easy as it gets. Simply insert t…" at bounding box center [799, 88] width 199 height 493
click at [884, 392] on div "REVEAL OFFER Button REVEAL OFFER Button 90-day money-back guarantee included It…" at bounding box center [799, 363] width 199 height 56
click at [876, 383] on div "REVEAL OFFER Button REVEAL OFFER Button 90-day money-back guarantee included It…" at bounding box center [799, 359] width 199 height 49
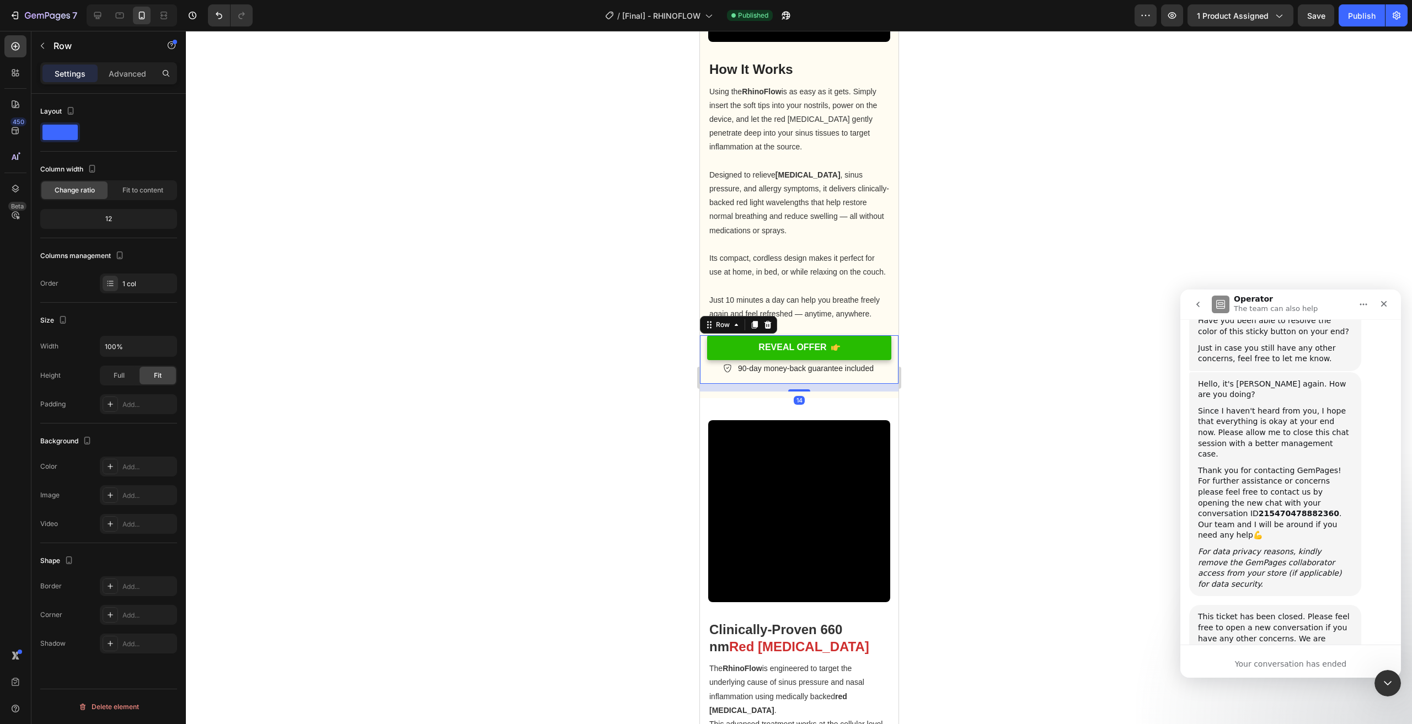
click at [121, 83] on div "Settings Advanced" at bounding box center [108, 73] width 137 height 22
click at [127, 74] on p "Advanced" at bounding box center [128, 74] width 38 height 12
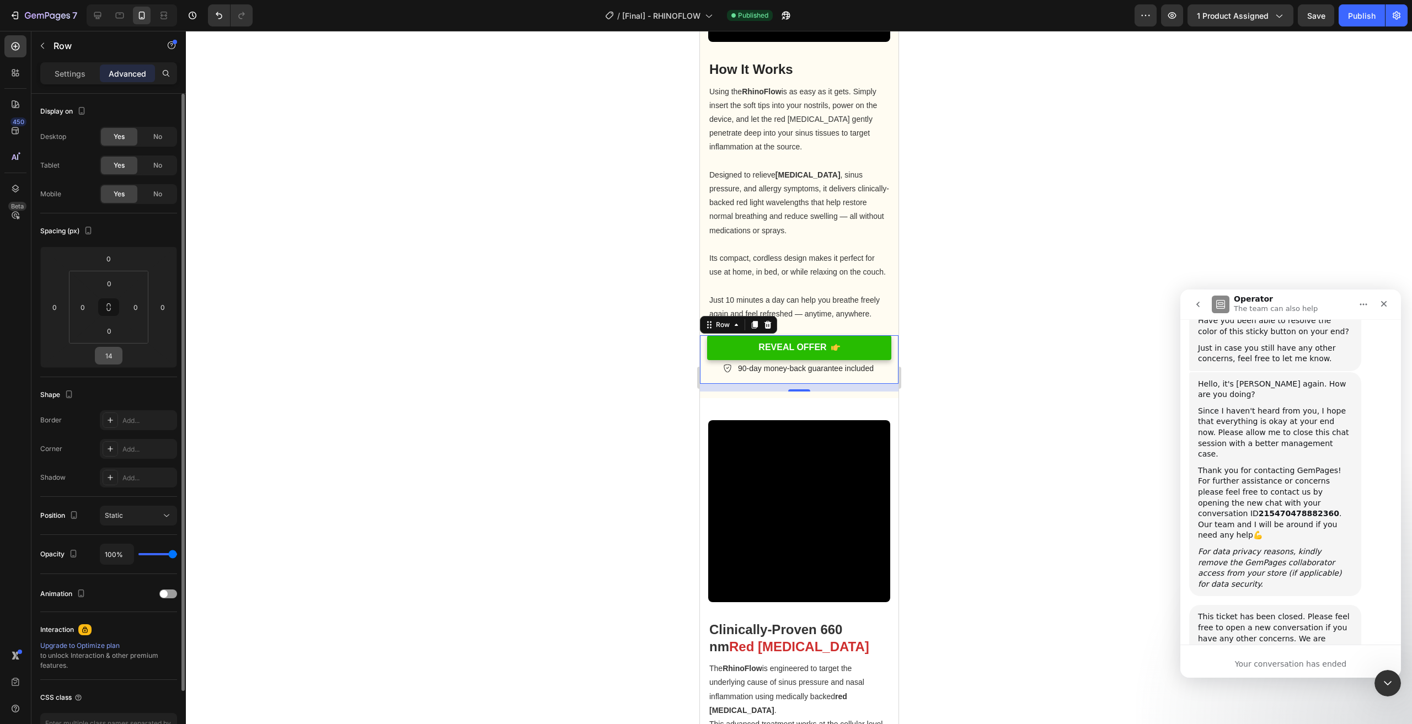
click at [104, 355] on input "14" at bounding box center [109, 356] width 22 height 17
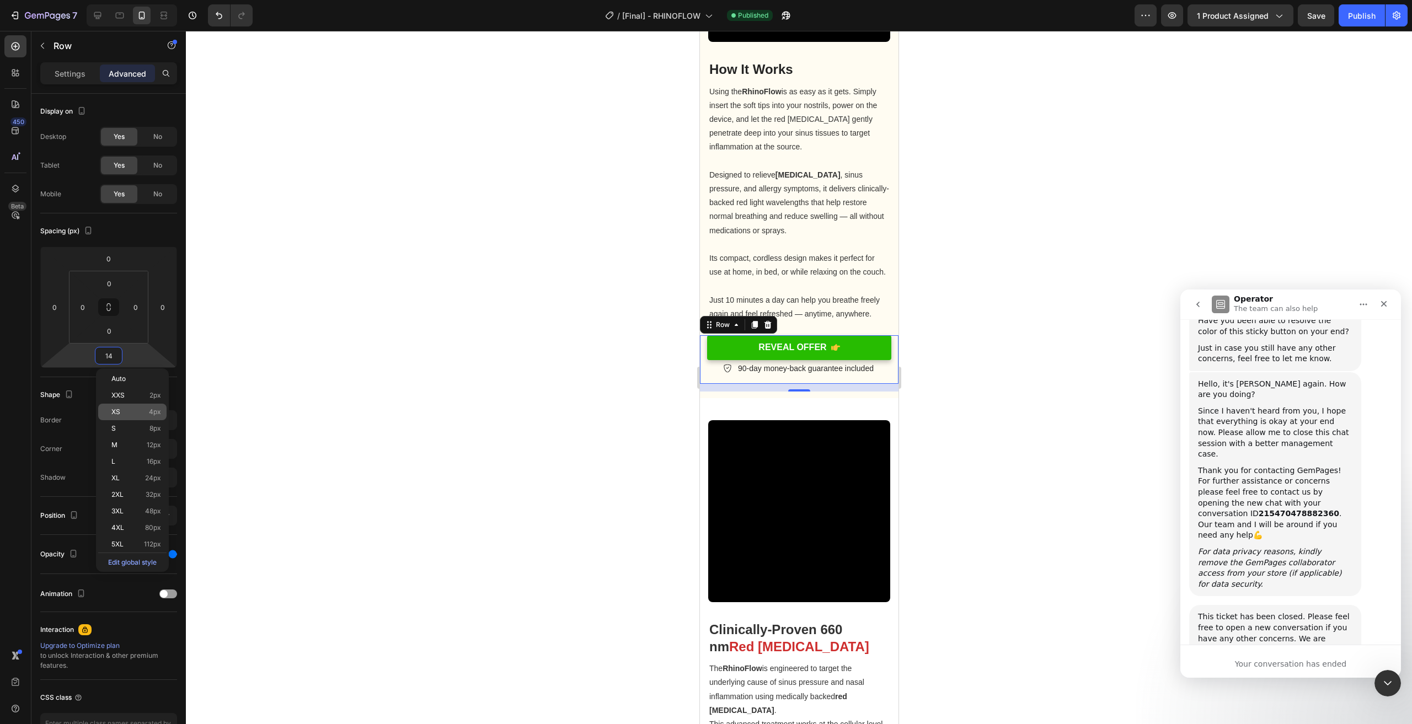
click at [142, 418] on div "XS 4px" at bounding box center [132, 412] width 68 height 17
type input "4"
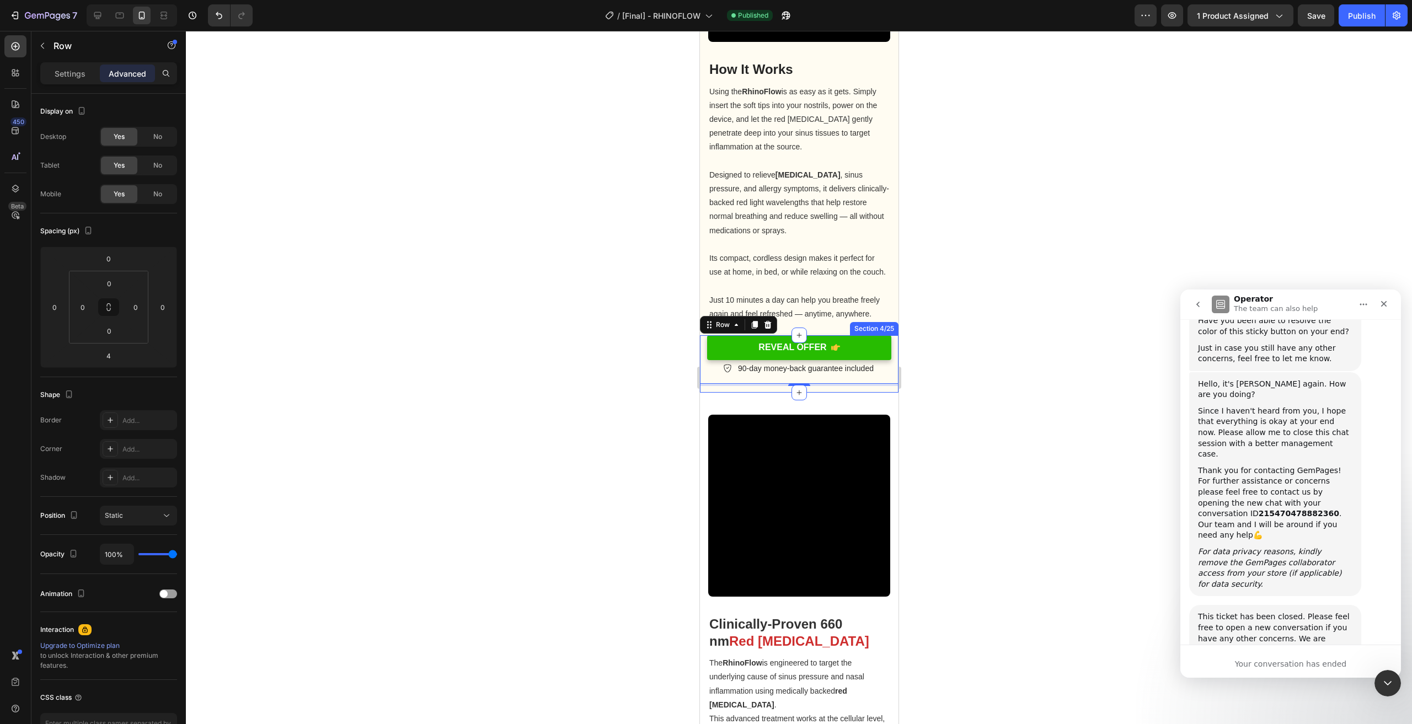
click at [860, 393] on div "REVEAL OFFER Button REVEAL OFFER Button 90-day money-back guarantee included It…" at bounding box center [799, 363] width 199 height 57
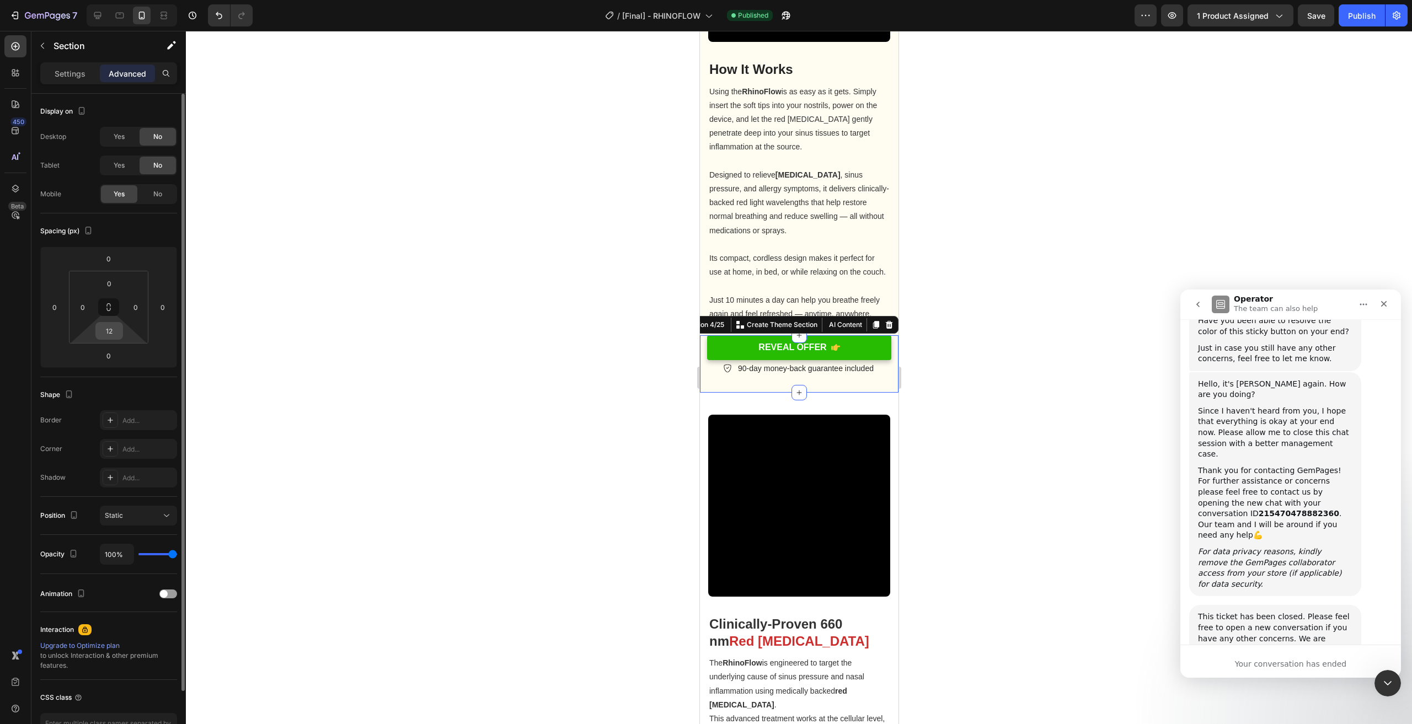
click at [115, 334] on input "12" at bounding box center [109, 331] width 22 height 17
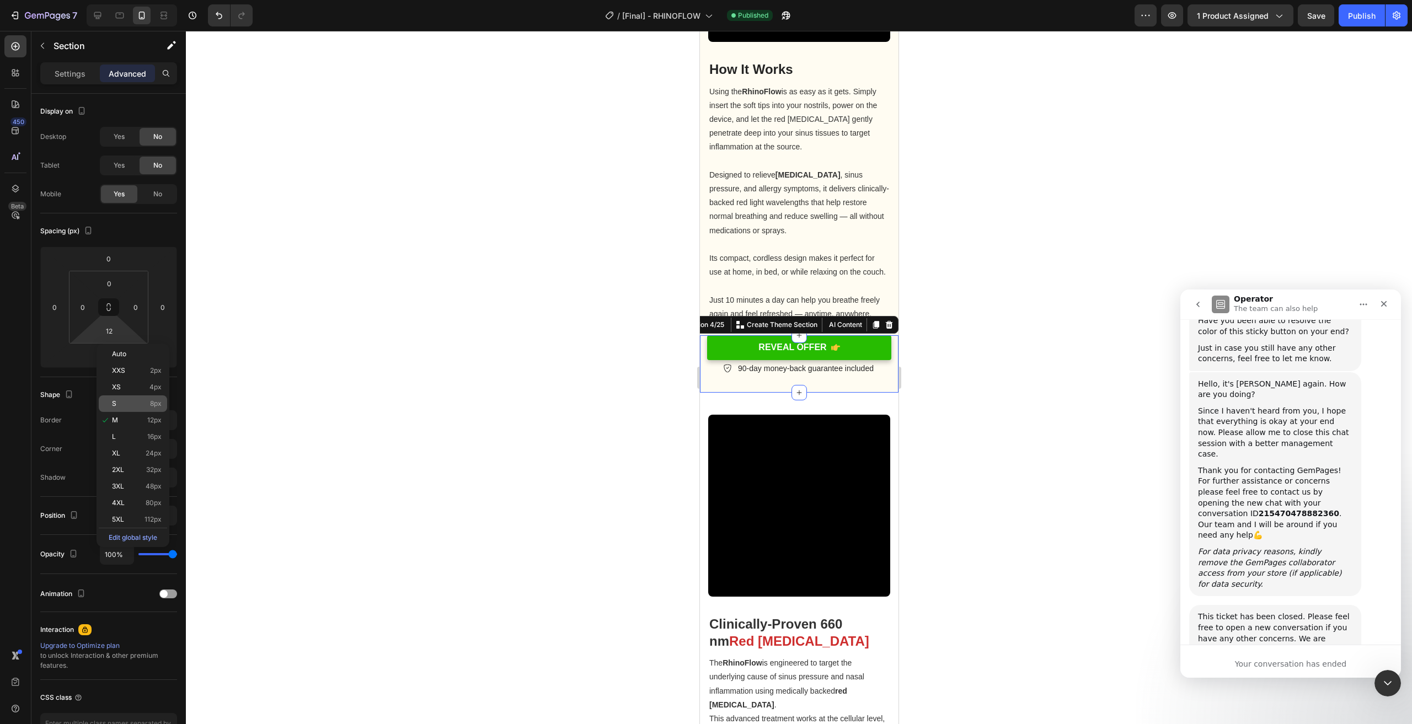
click at [145, 408] on p "S 8px" at bounding box center [137, 404] width 50 height 8
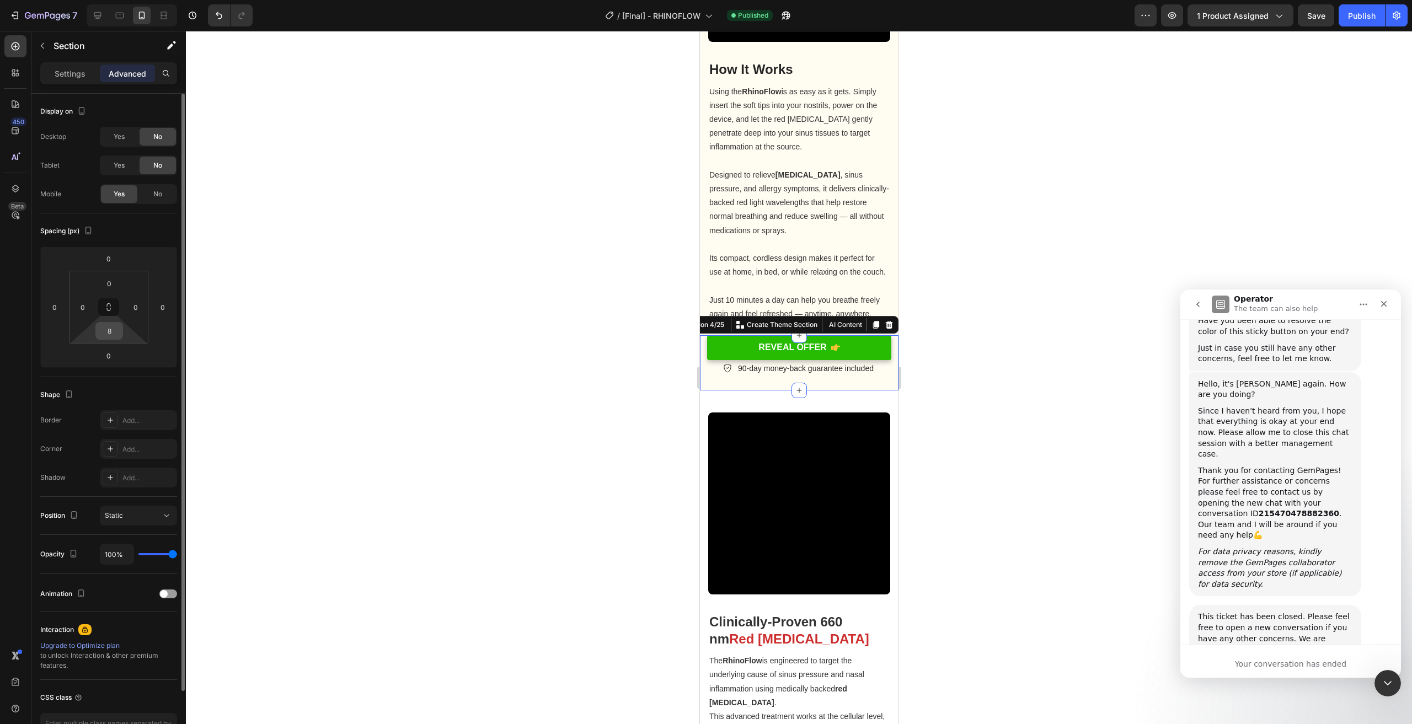
click at [111, 326] on input "8" at bounding box center [109, 331] width 22 height 17
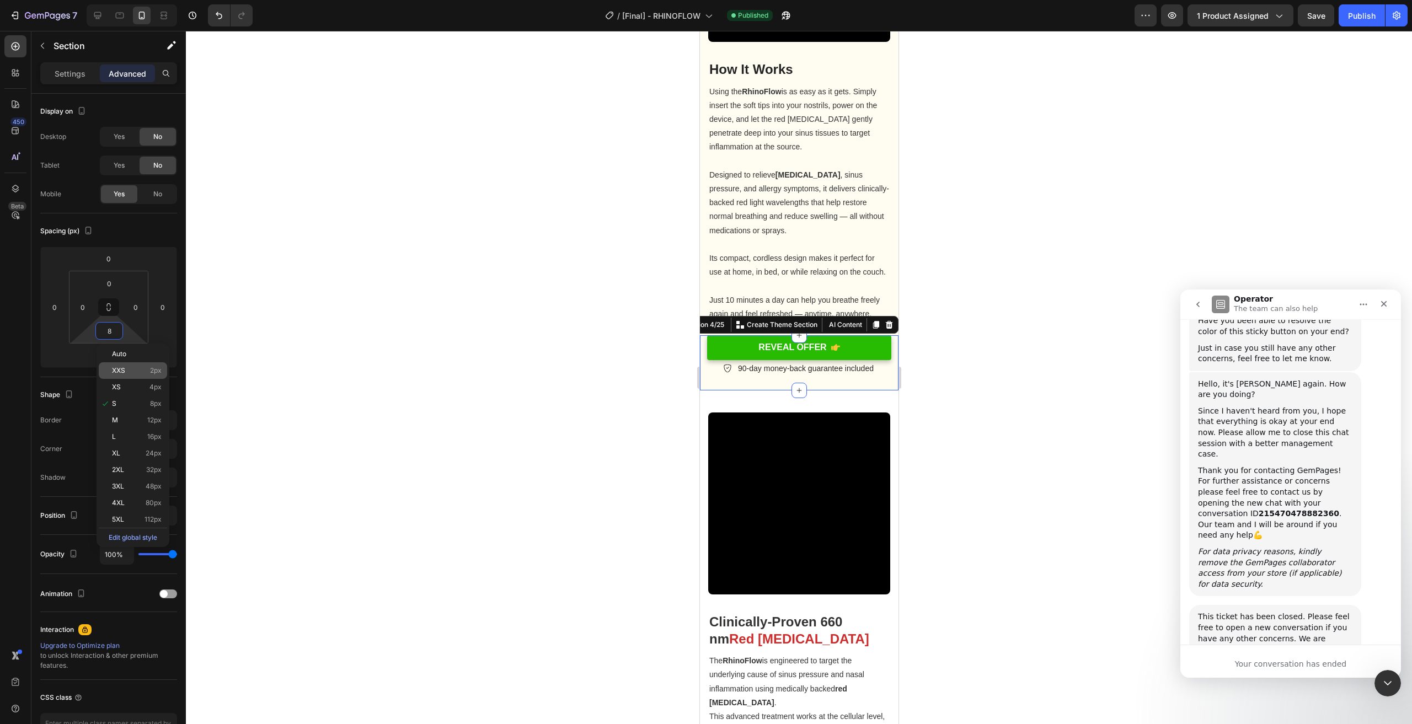
click at [145, 373] on p "XXS 2px" at bounding box center [137, 371] width 50 height 8
type input "2"
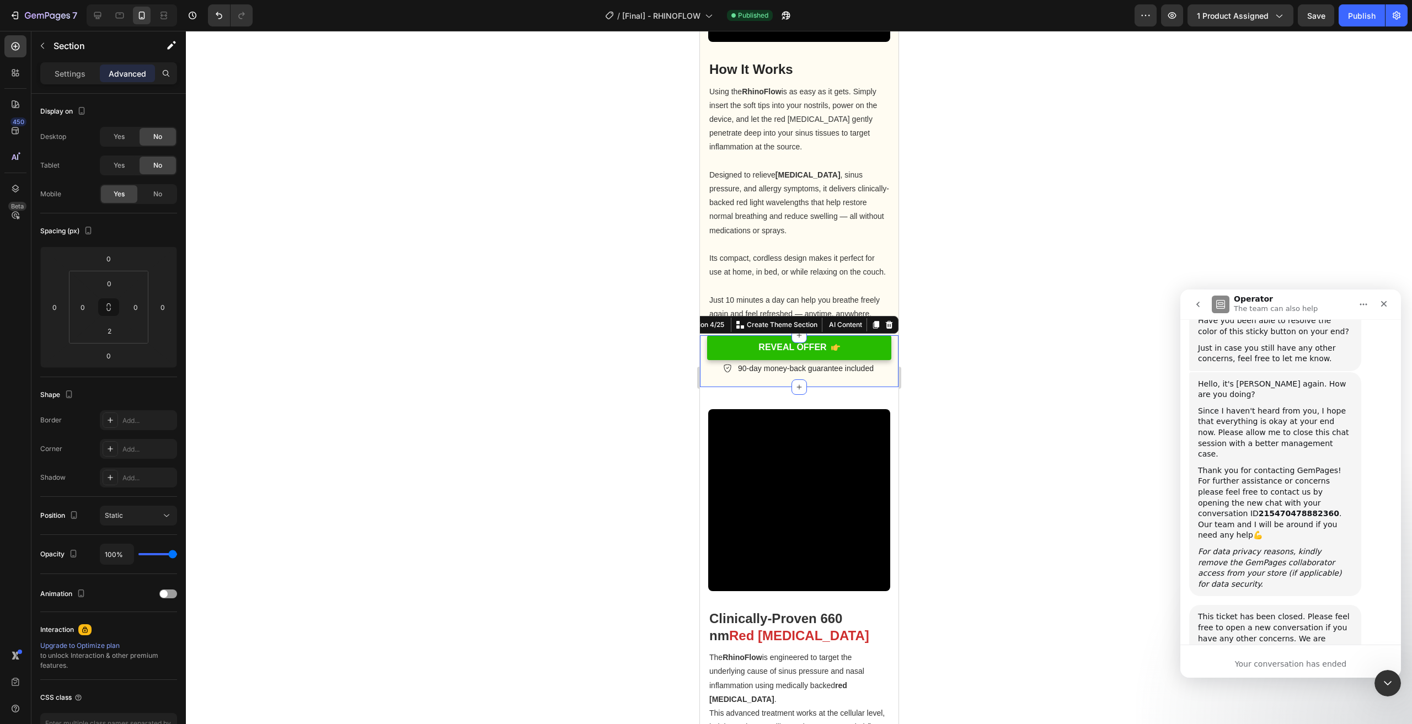
click at [1121, 368] on div at bounding box center [799, 378] width 1226 height 694
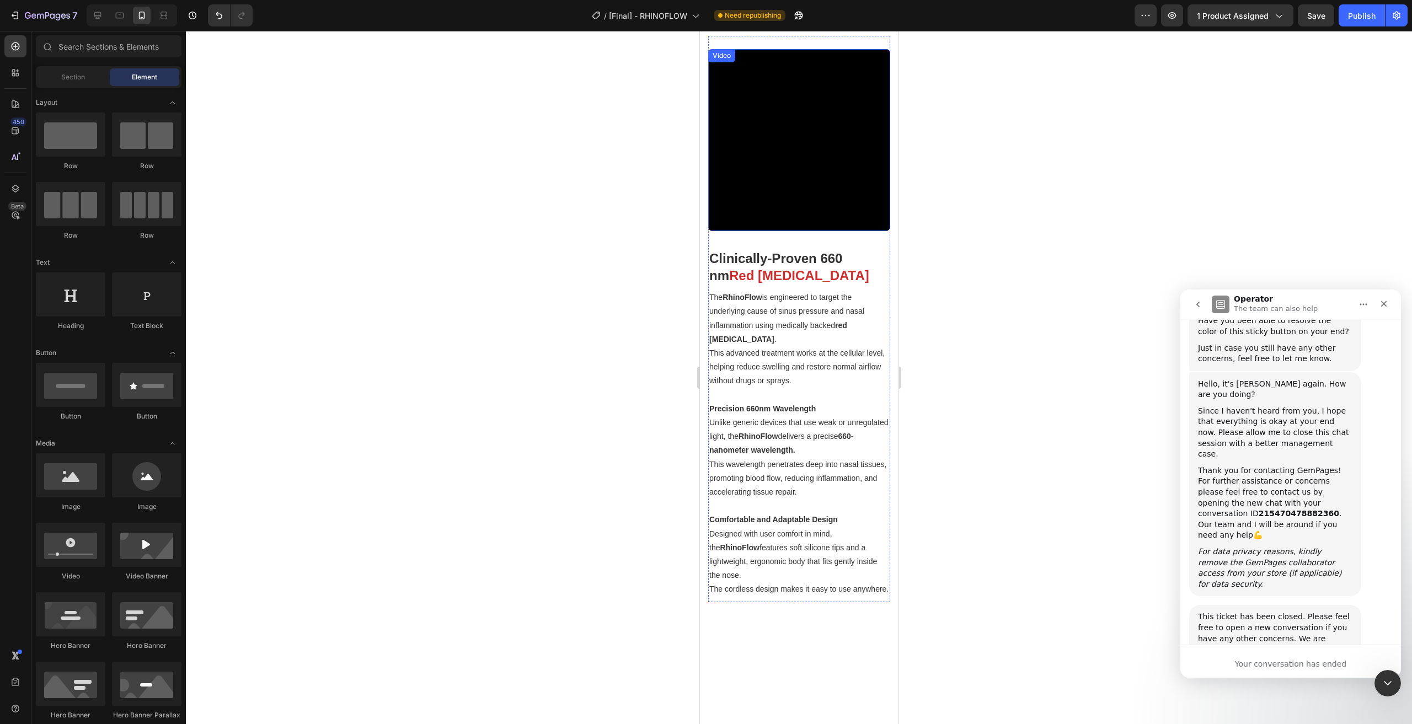
scroll to position [1163, 0]
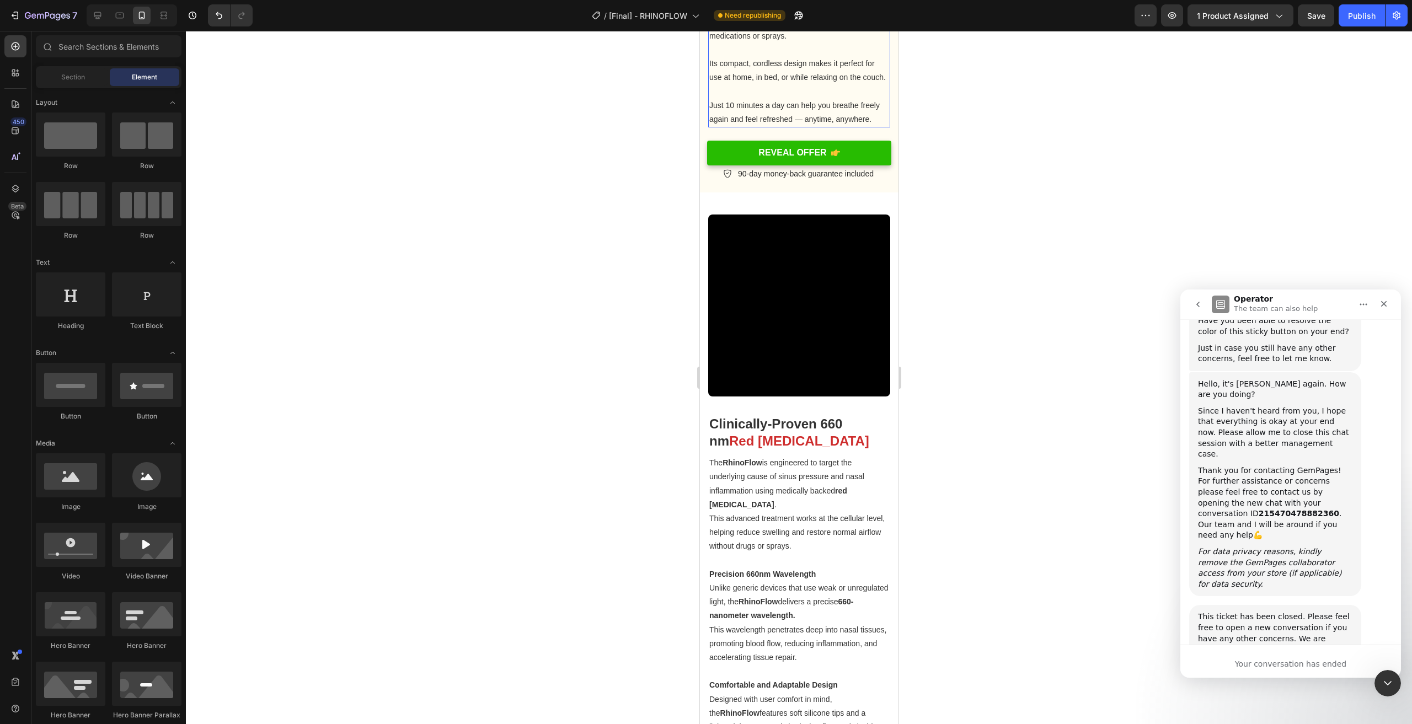
click at [776, 100] on p "Just 10 minutes a day can help you breathe freely again and feel refreshed — an…" at bounding box center [799, 105] width 180 height 42
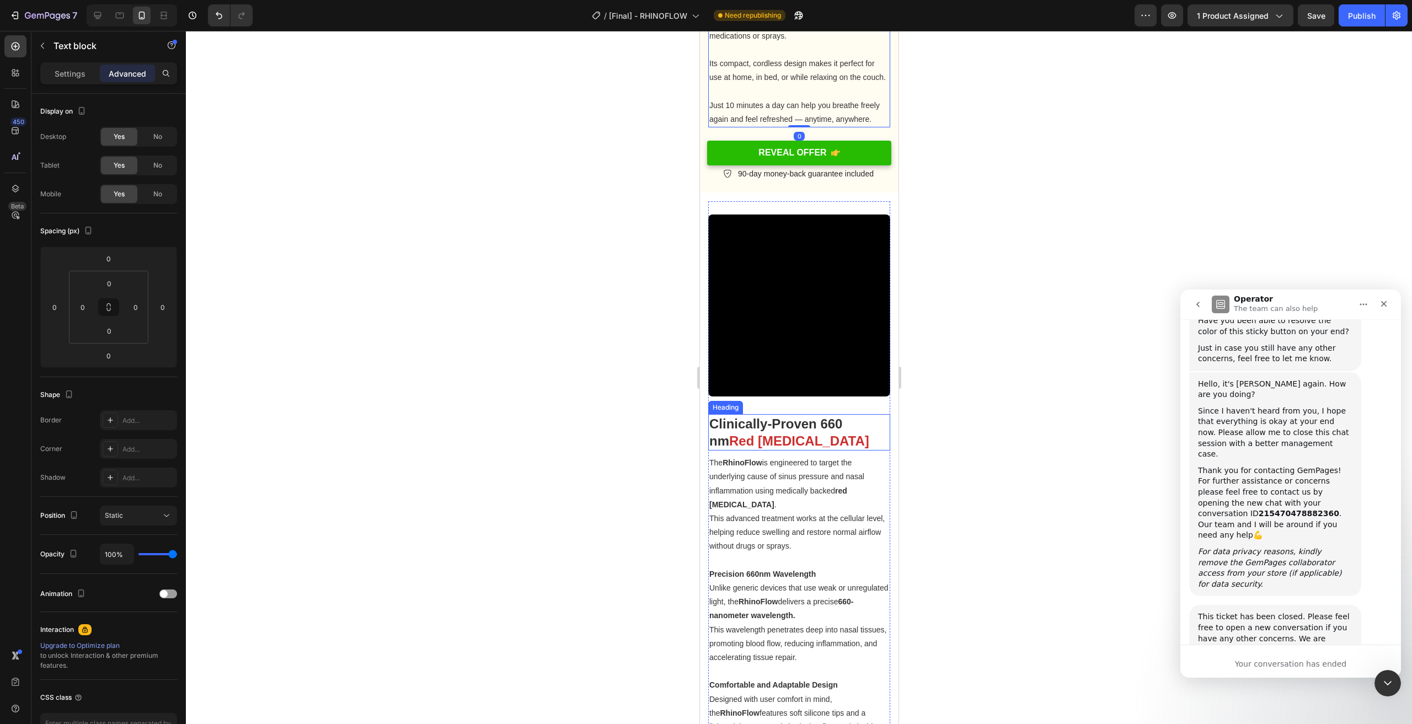
scroll to position [1384, 0]
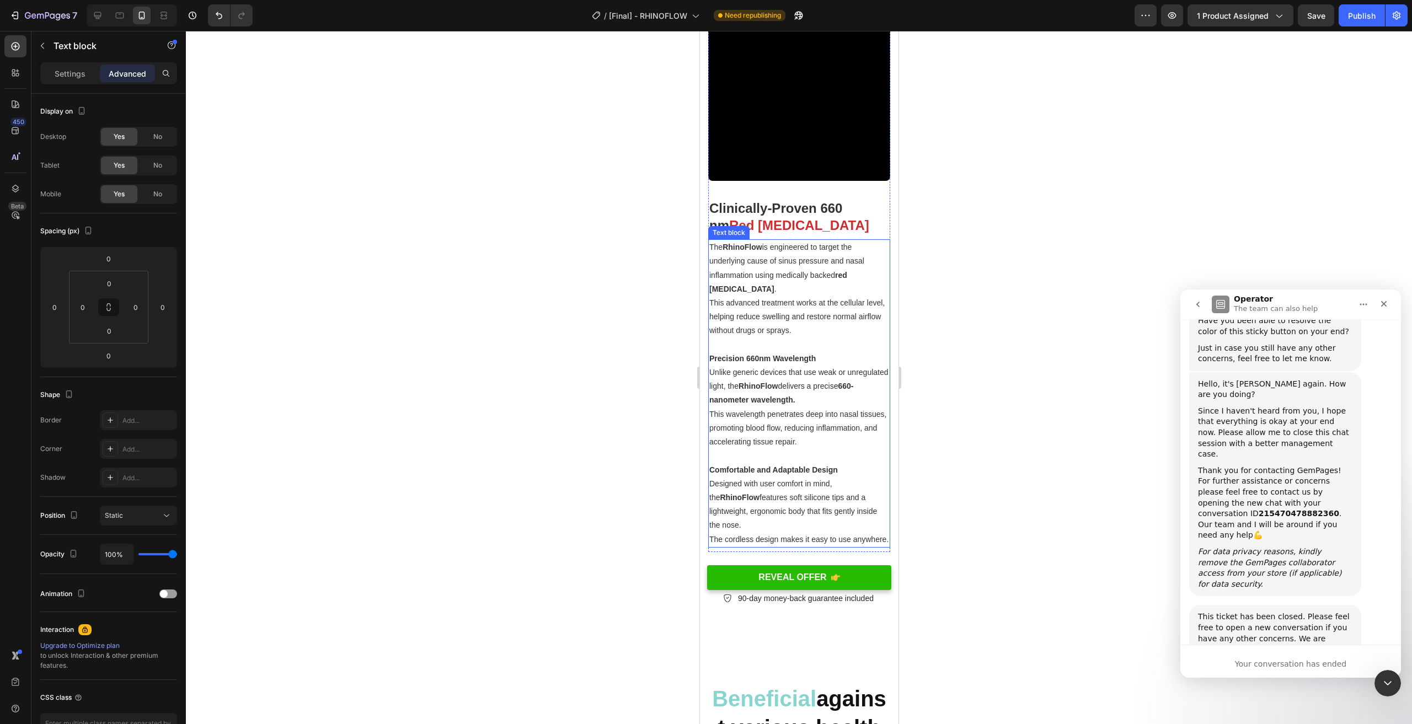
click at [842, 543] on p "The cordless design makes it easy to use anywhere." at bounding box center [799, 540] width 180 height 14
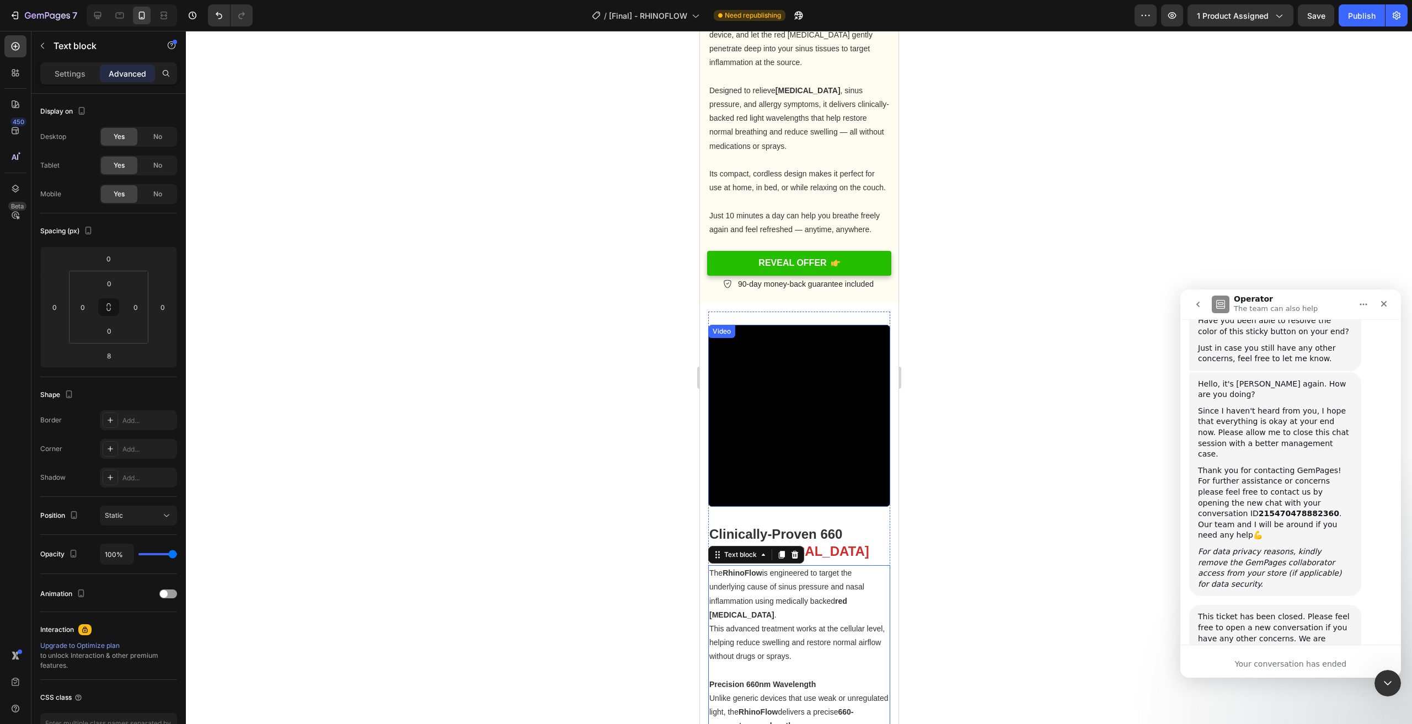
scroll to position [1053, 0]
click at [855, 207] on p "Just 10 minutes a day can help you breathe freely again and feel refreshed — an…" at bounding box center [799, 216] width 180 height 42
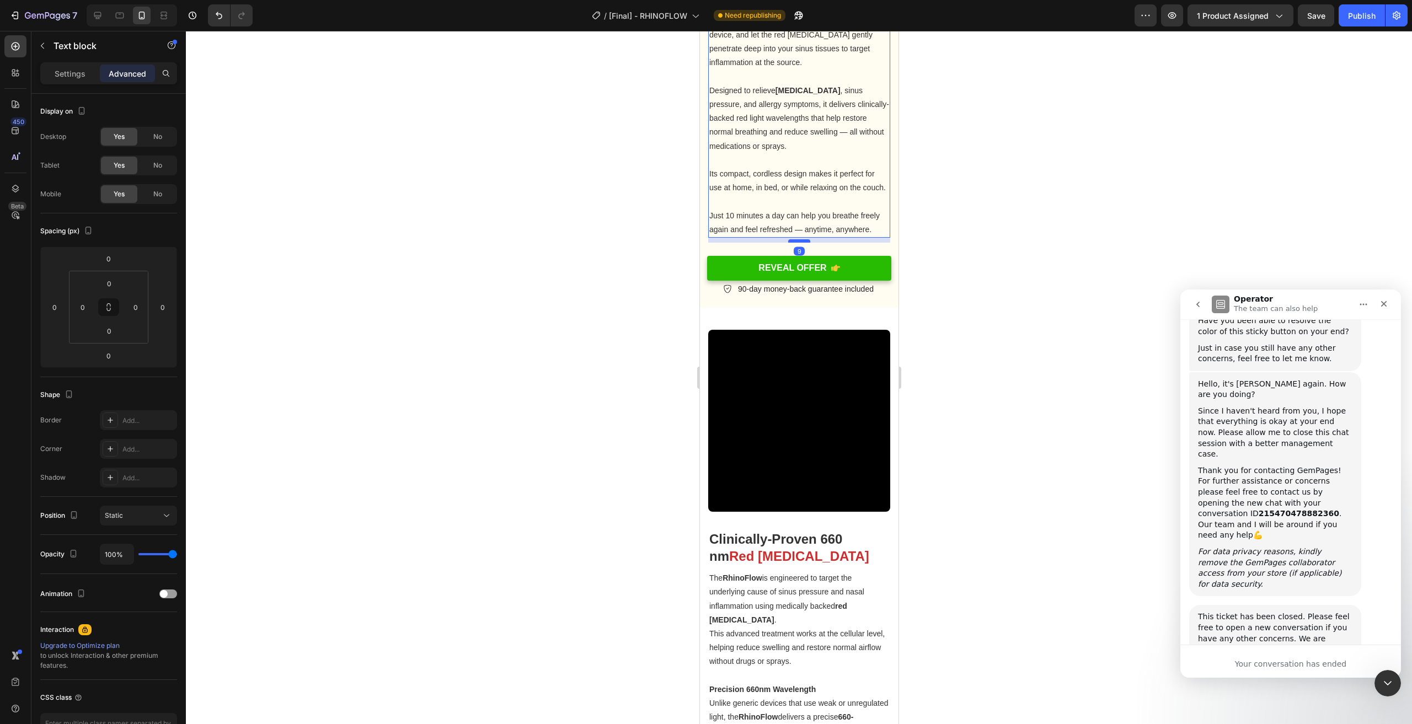
click at [798, 243] on div at bounding box center [799, 240] width 22 height 3
type input "9"
drag, startPoint x: 378, startPoint y: 397, endPoint x: 388, endPoint y: 391, distance: 10.9
click at [378, 397] on div at bounding box center [799, 378] width 1226 height 694
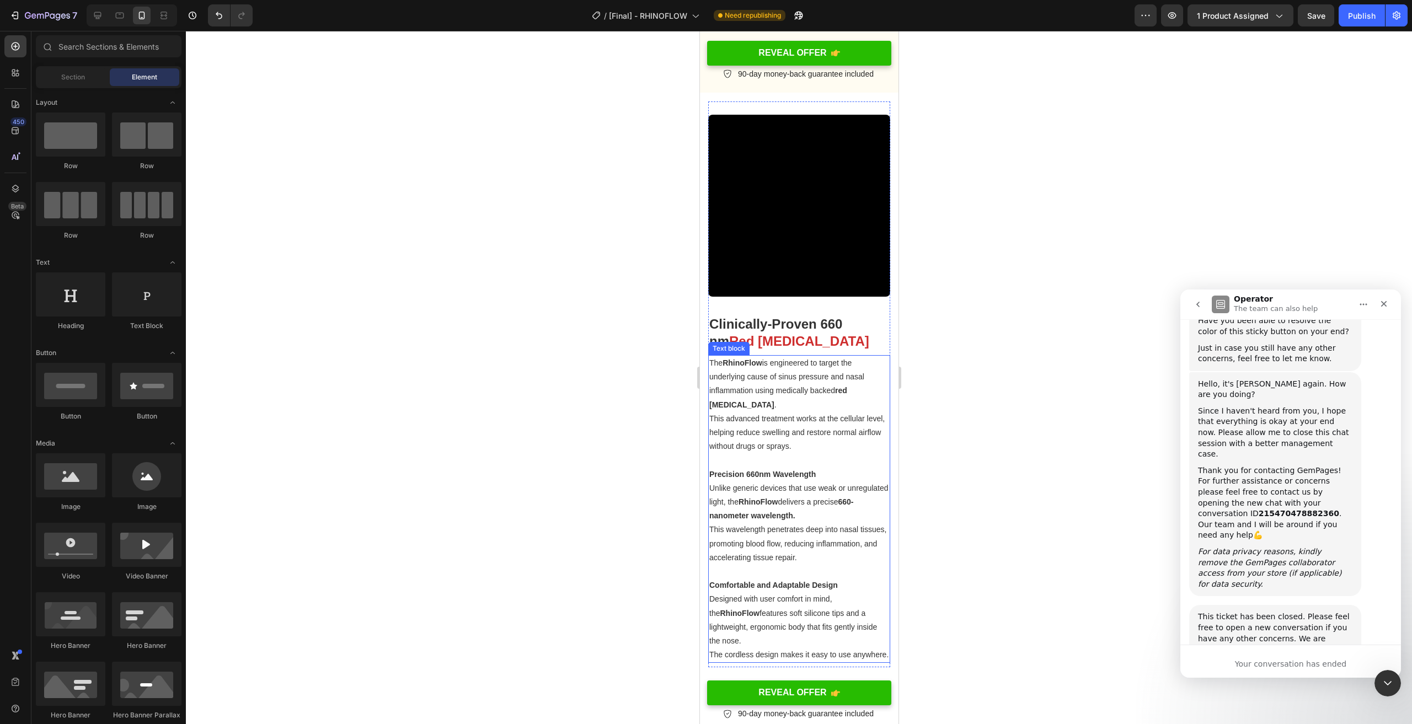
scroll to position [1329, 0]
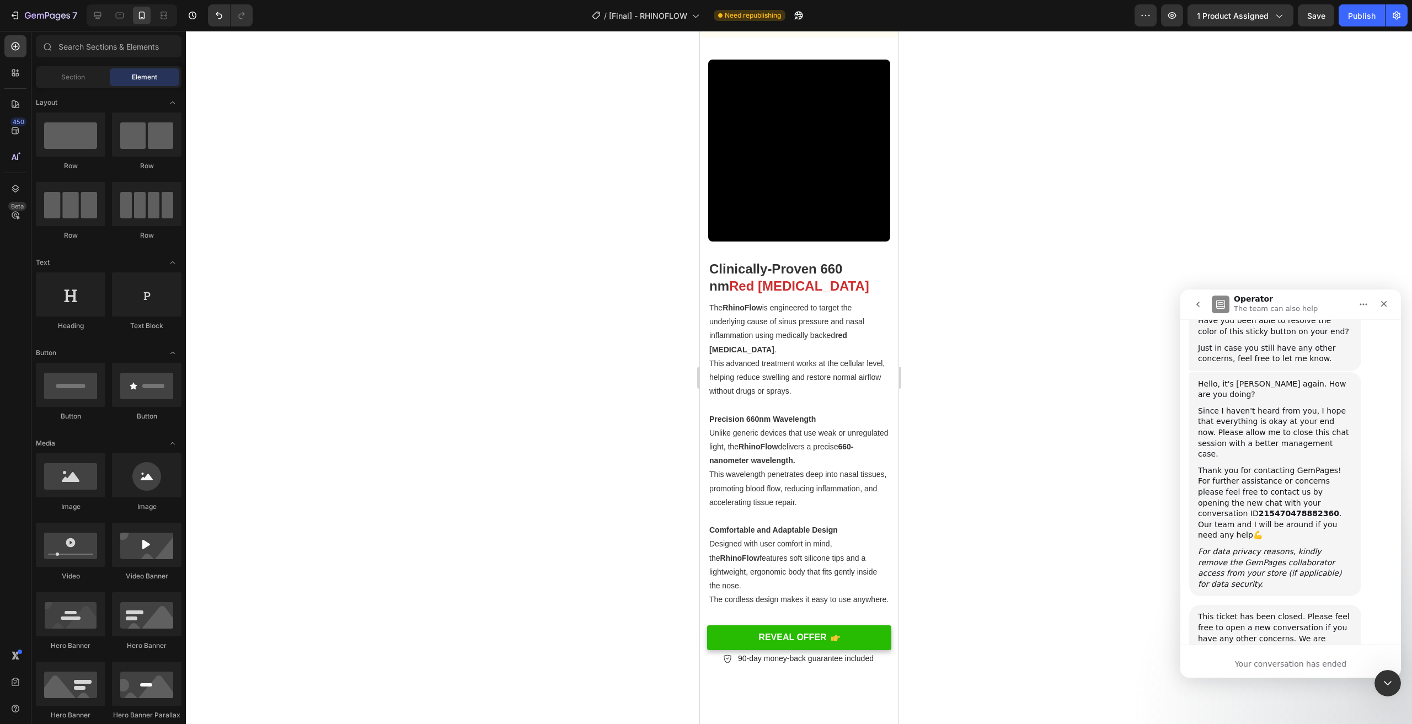
click at [1026, 378] on div at bounding box center [799, 378] width 1226 height 694
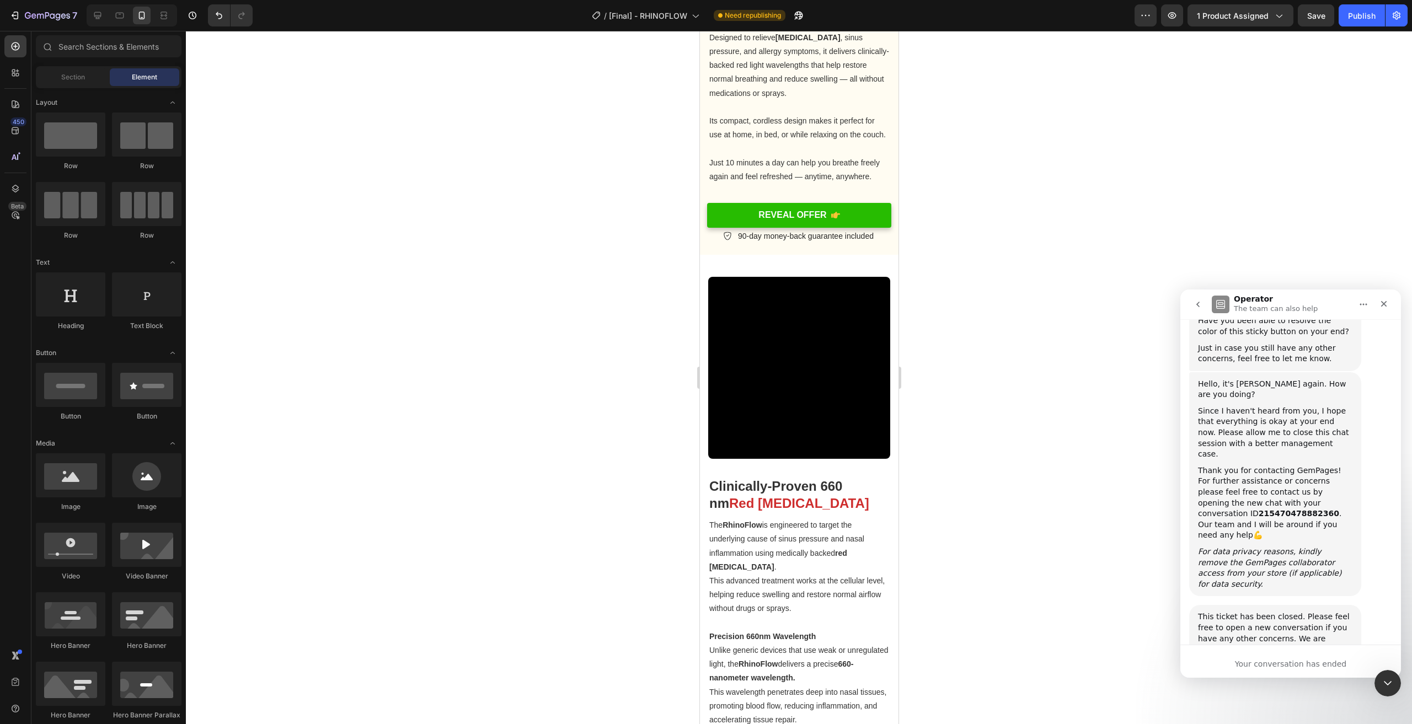
scroll to position [1094, 0]
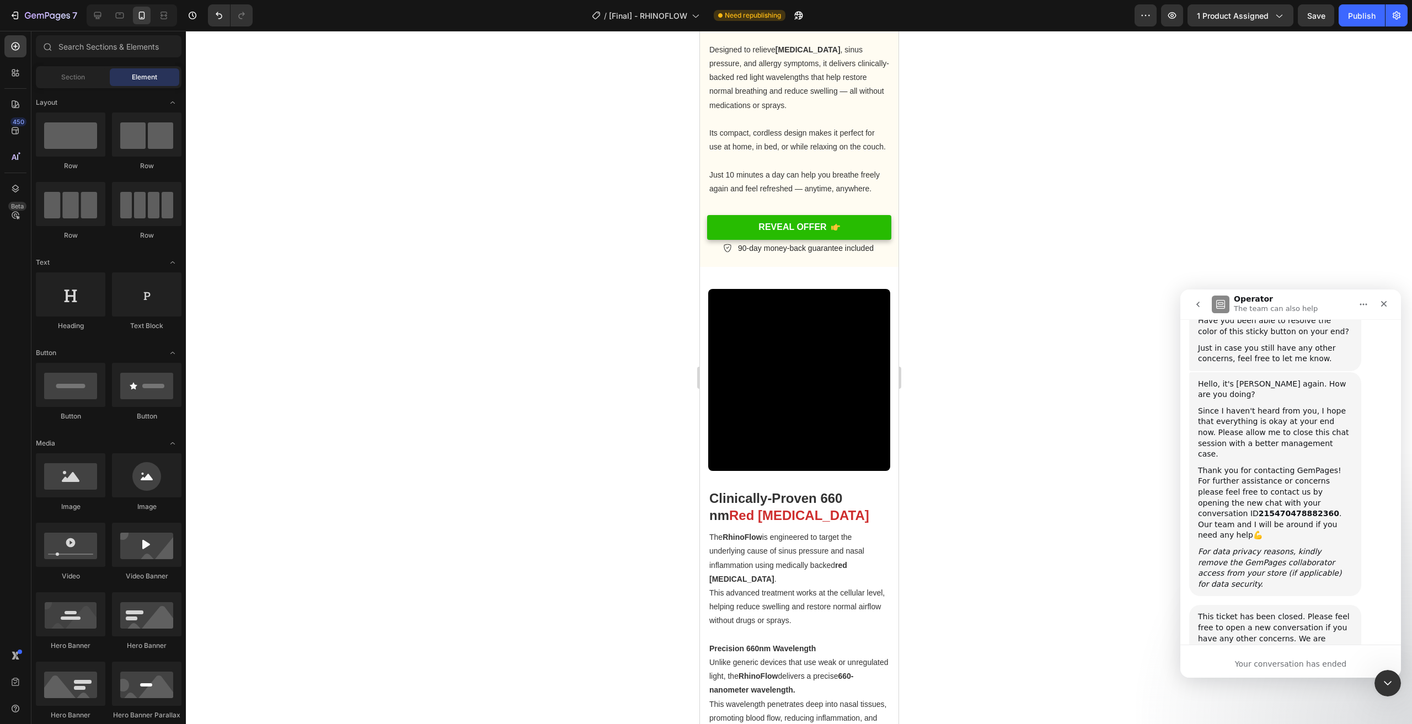
click at [1001, 200] on div at bounding box center [799, 378] width 1226 height 694
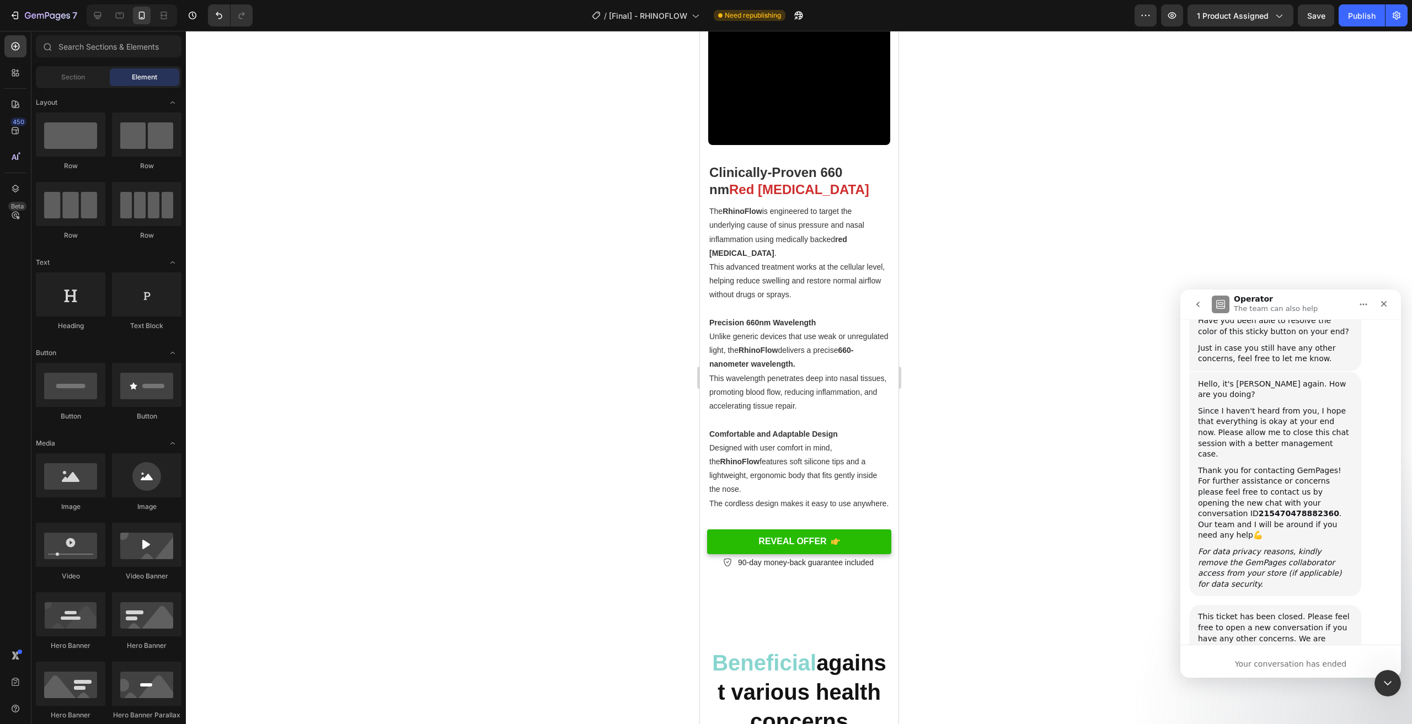
click at [1046, 400] on div at bounding box center [799, 378] width 1226 height 694
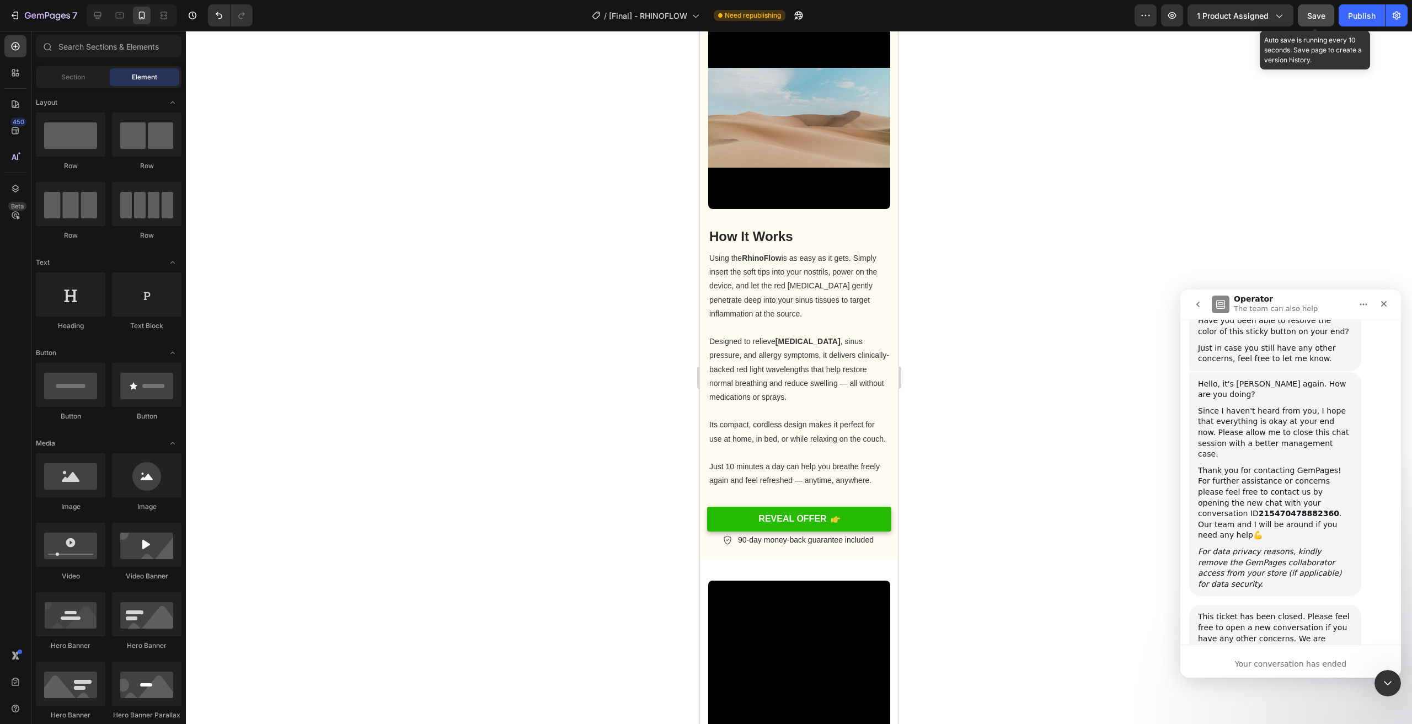
click at [1317, 13] on span "Save" at bounding box center [1317, 15] width 18 height 9
click at [1346, 12] on button "Publish" at bounding box center [1362, 15] width 46 height 22
click at [862, 454] on p "Just 10 minutes a day can help you breathe freely again and feel refreshed — an…" at bounding box center [799, 467] width 180 height 42
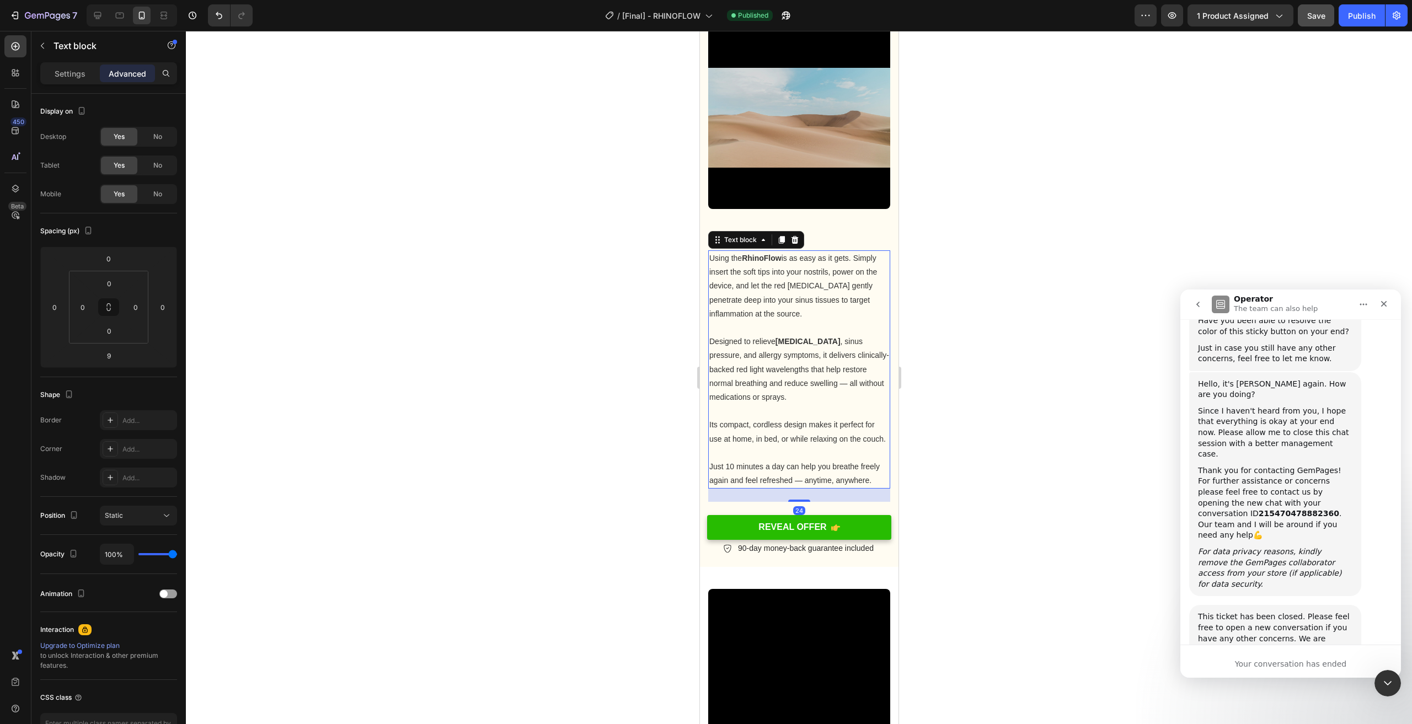
drag, startPoint x: 793, startPoint y: 498, endPoint x: 1726, endPoint y: 498, distance: 932.4
click at [808, 489] on div "24" at bounding box center [799, 489] width 182 height 0
type input "24"
click at [1042, 467] on div at bounding box center [799, 378] width 1226 height 694
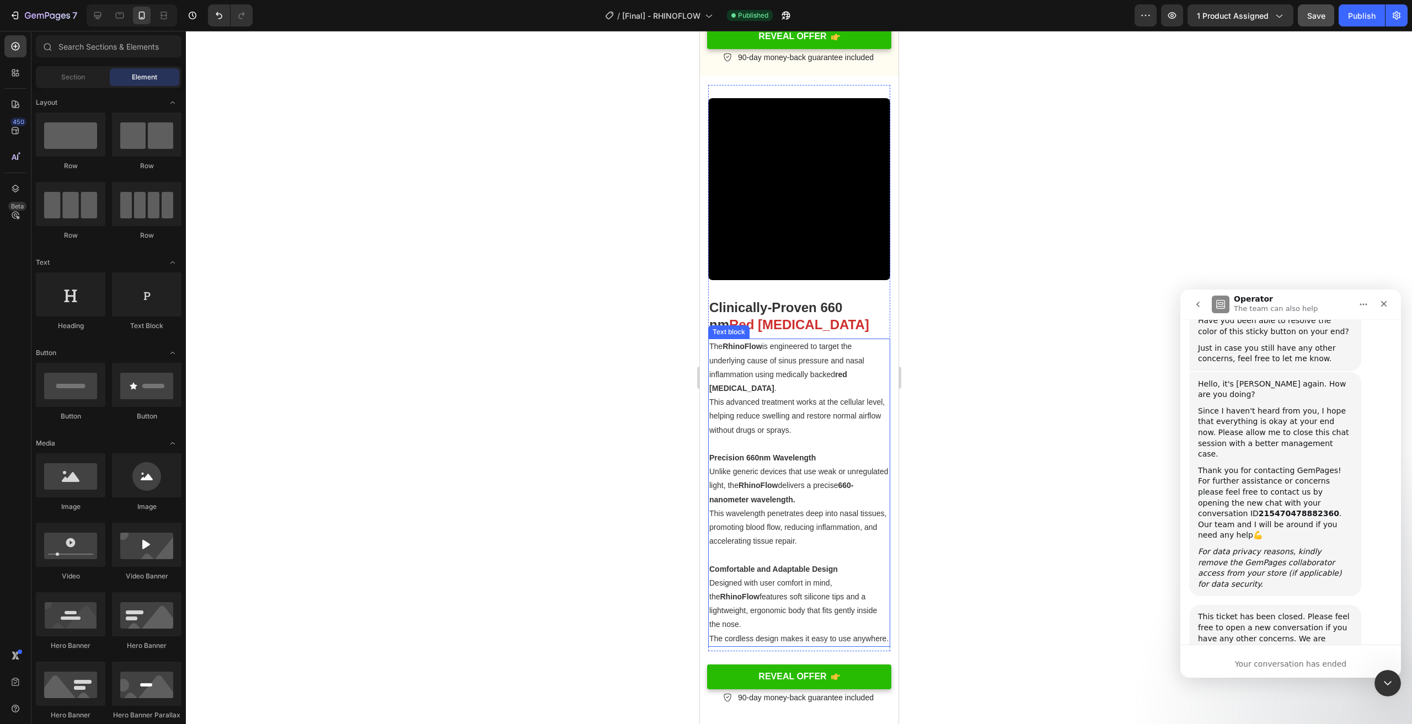
scroll to position [1645, 0]
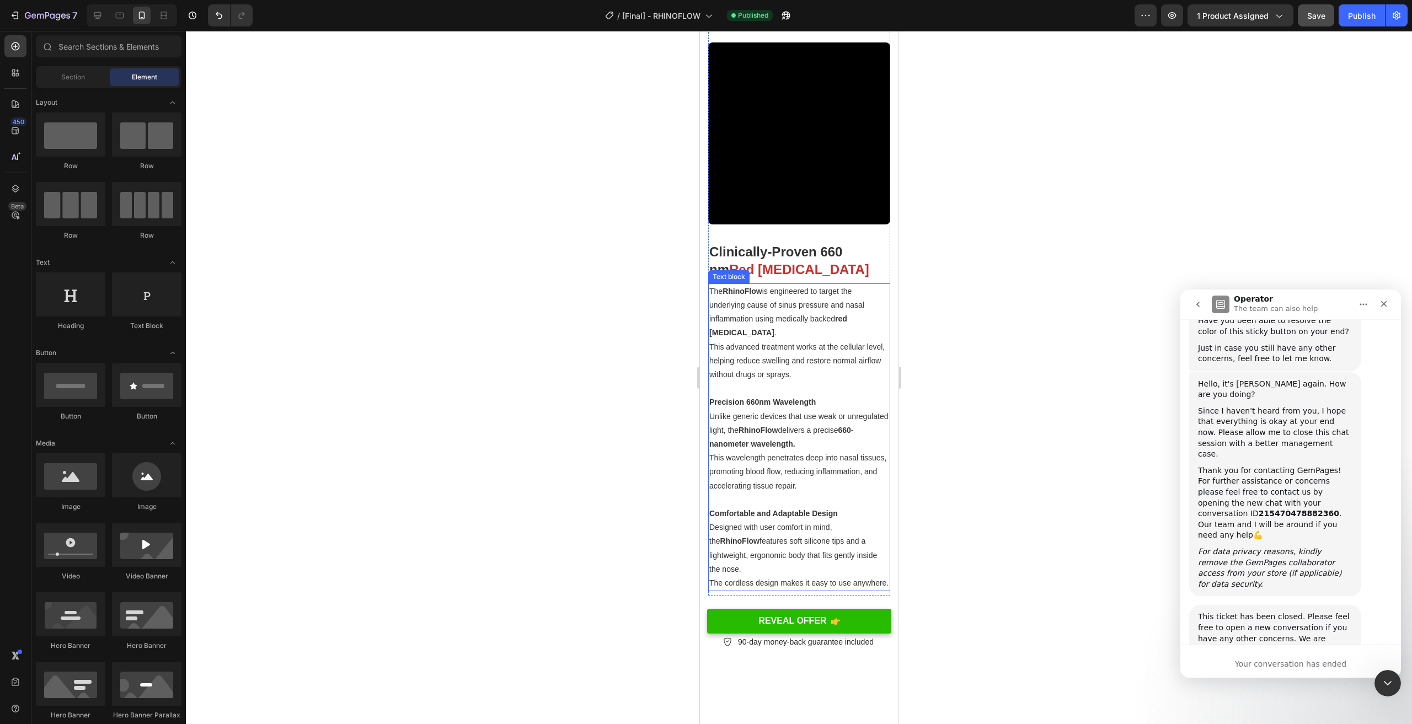
click at [872, 565] on p "Designed with user comfort in mind, the RhinoFlow features soft silicone tips a…" at bounding box center [799, 549] width 180 height 56
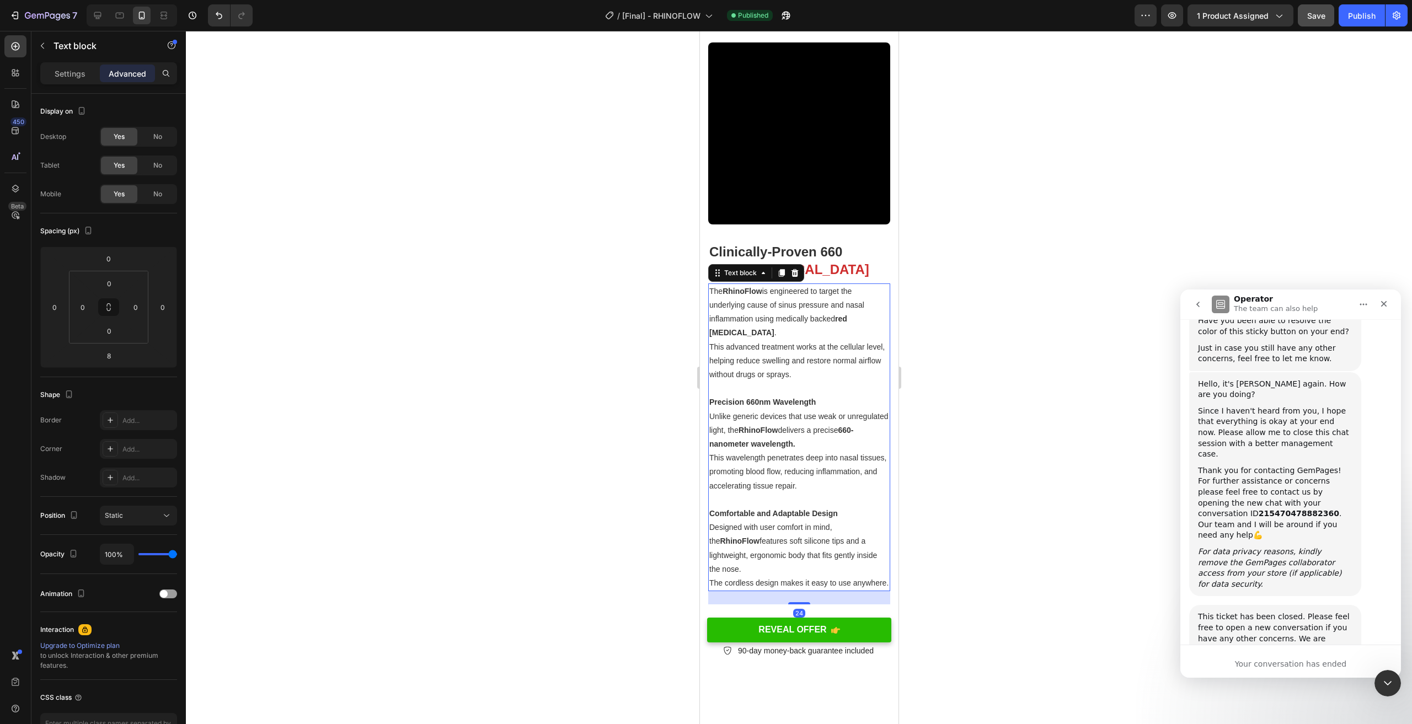
drag, startPoint x: 795, startPoint y: 599, endPoint x: 806, endPoint y: 608, distance: 14.1
click at [806, 591] on div "24" at bounding box center [799, 591] width 182 height 0
type input "24"
click at [990, 545] on div at bounding box center [799, 378] width 1226 height 694
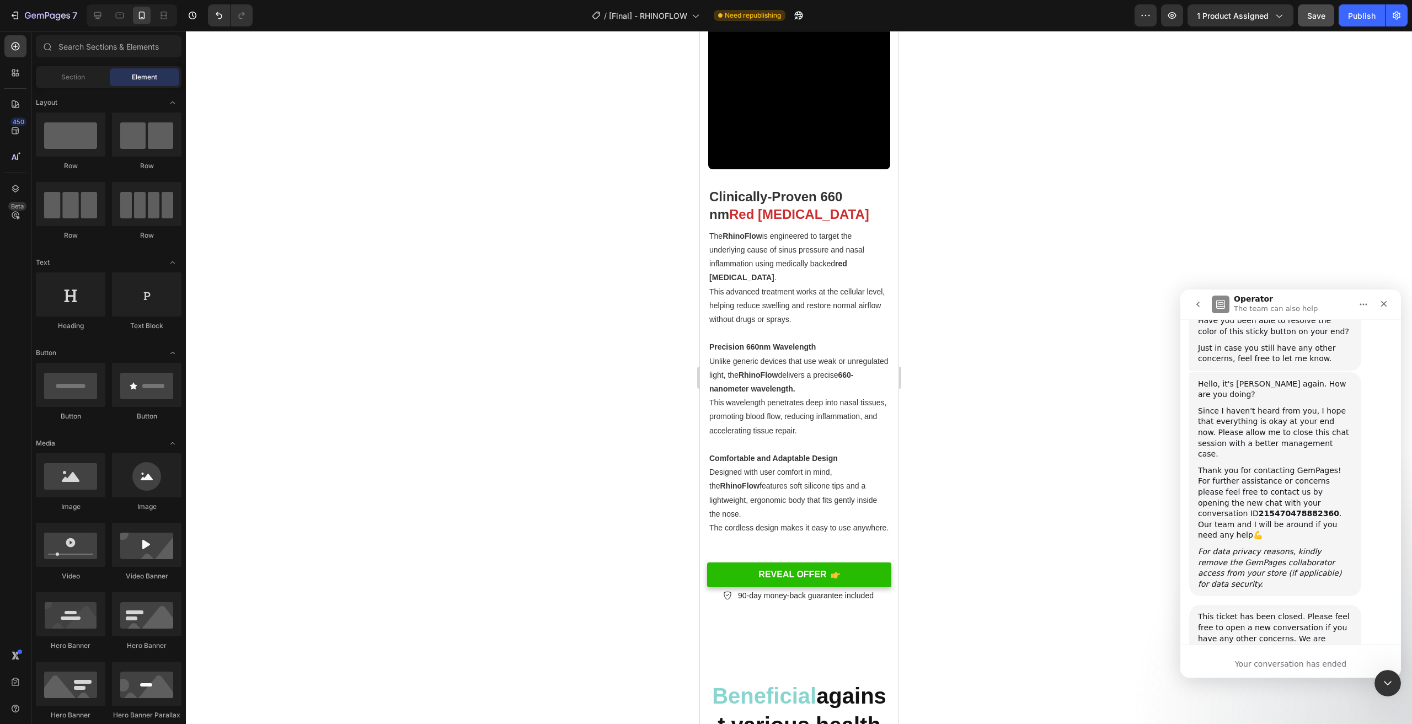
scroll to position [1921, 0]
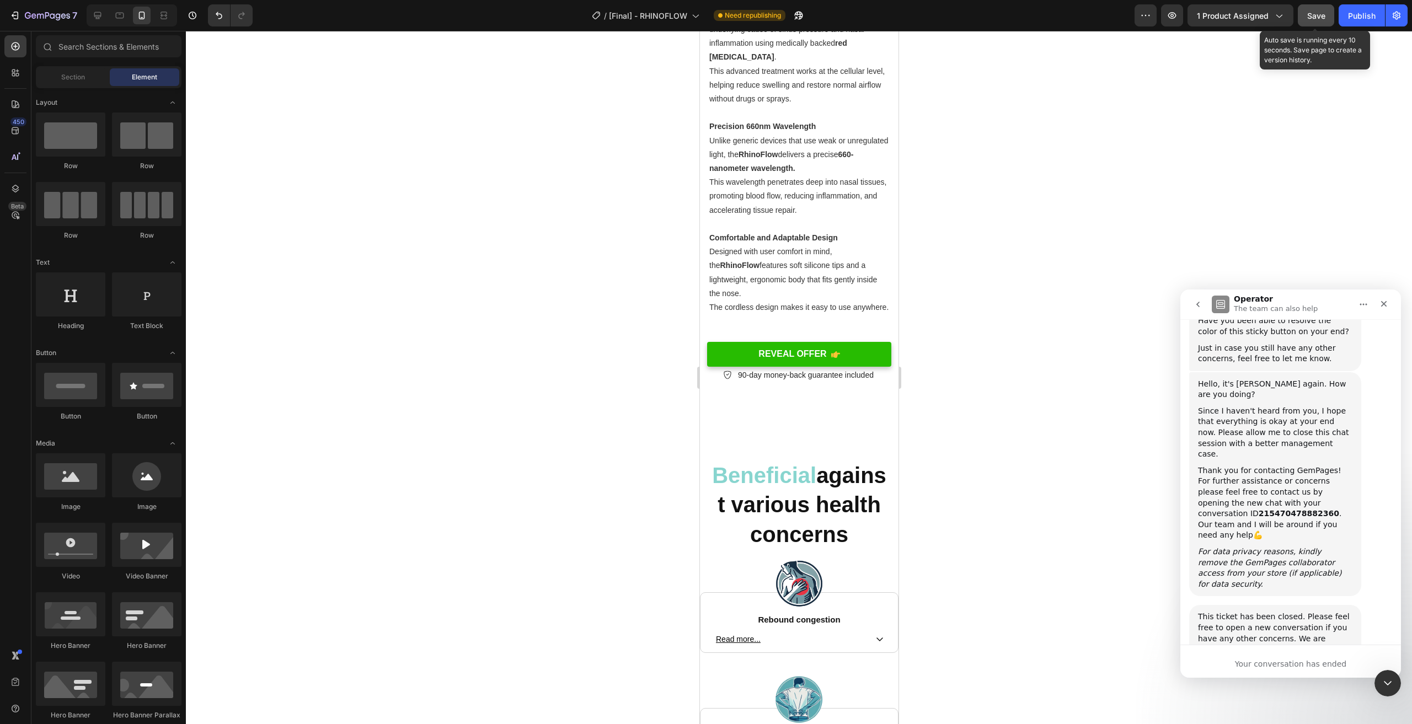
click at [1319, 17] on span "Save" at bounding box center [1317, 15] width 18 height 9
click at [1357, 12] on div "Publish" at bounding box center [1362, 16] width 28 height 12
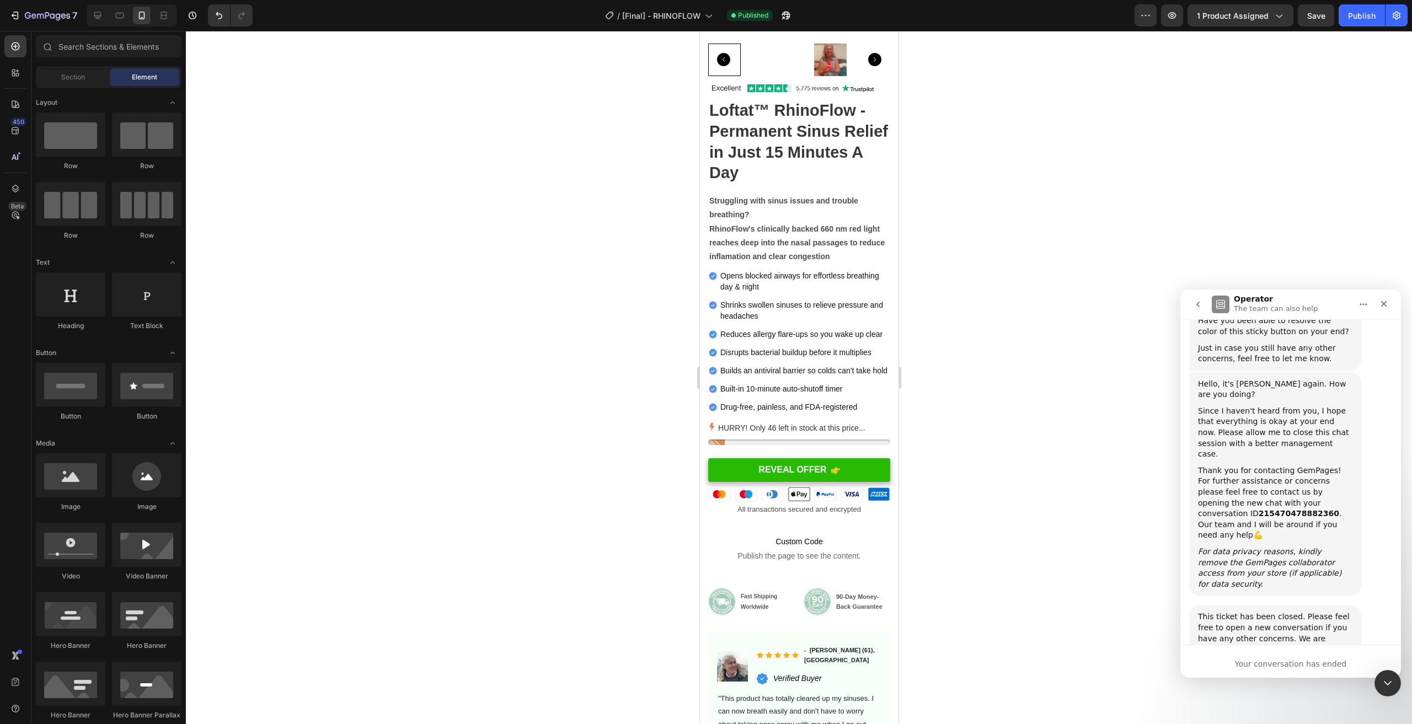
scroll to position [66, 0]
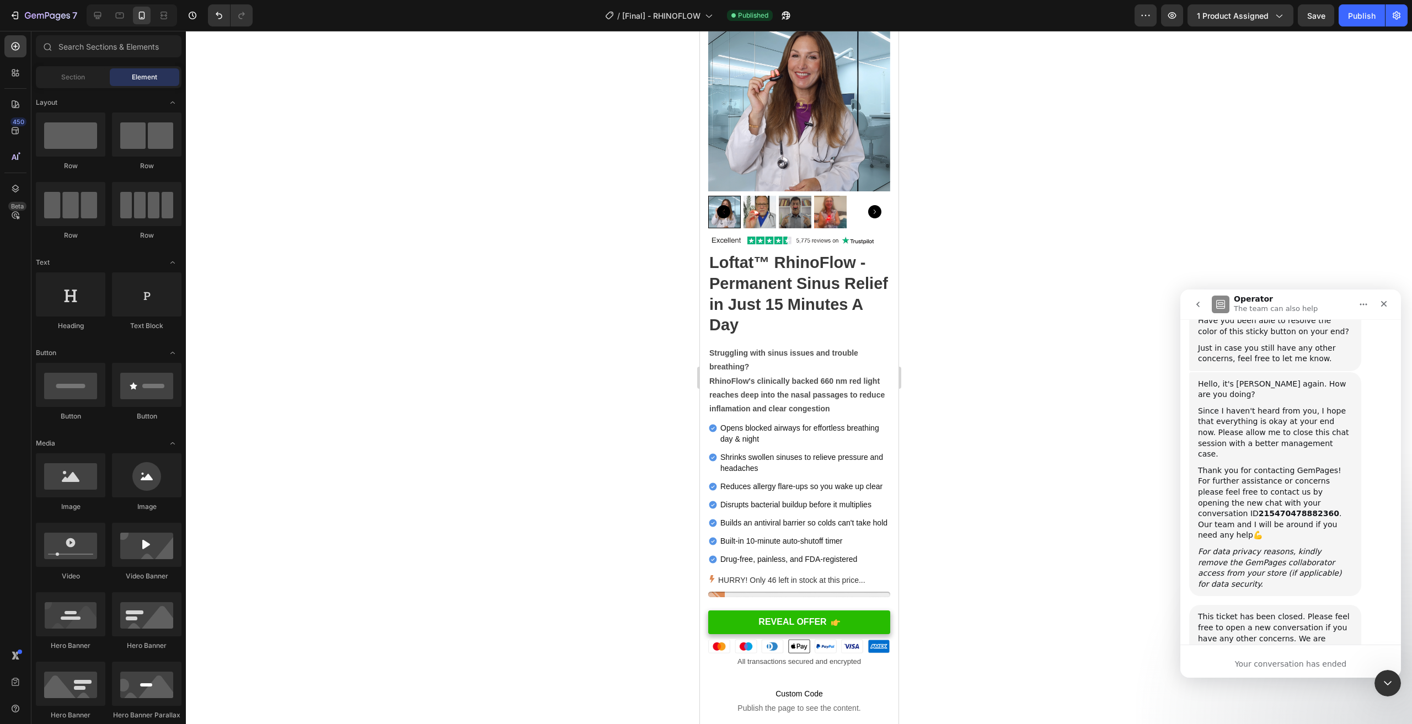
drag, startPoint x: 461, startPoint y: 249, endPoint x: 397, endPoint y: 168, distance: 102.9
click at [397, 168] on div at bounding box center [799, 378] width 1226 height 694
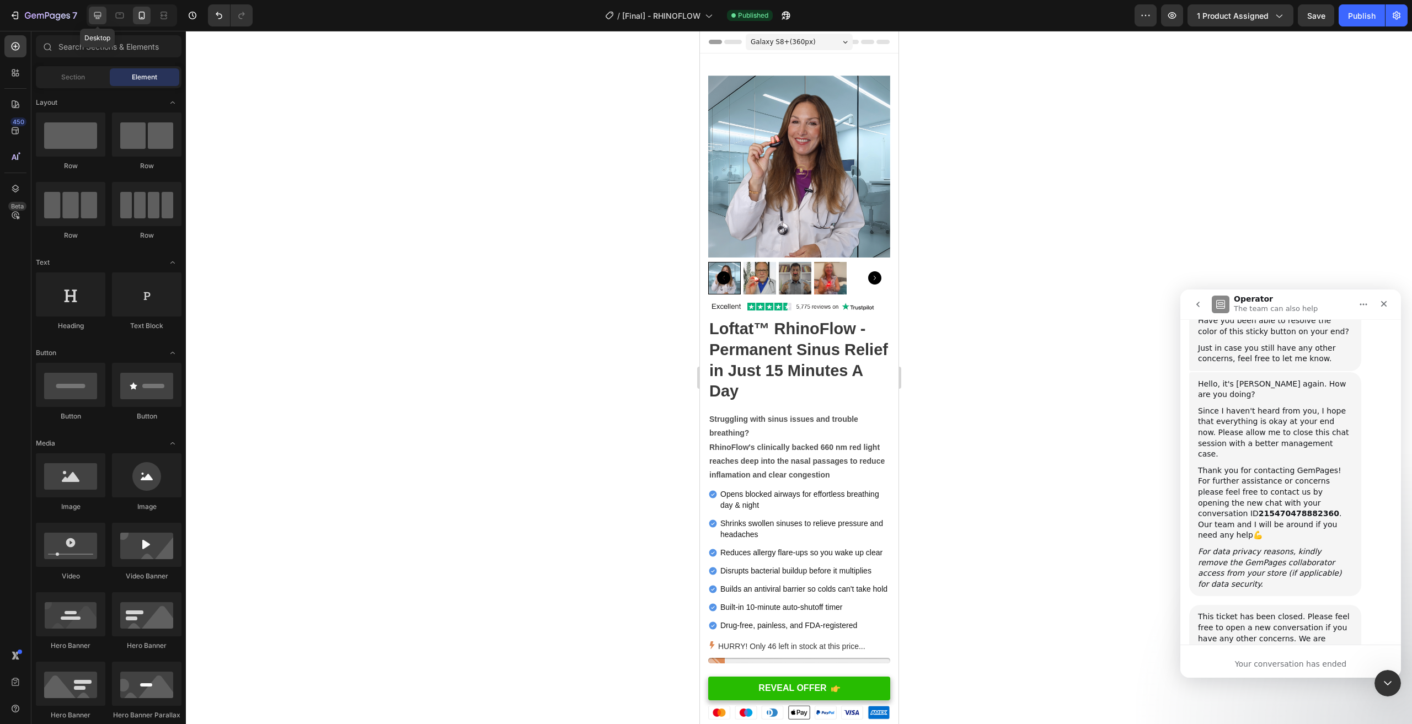
click at [97, 20] on icon at bounding box center [97, 15] width 11 height 11
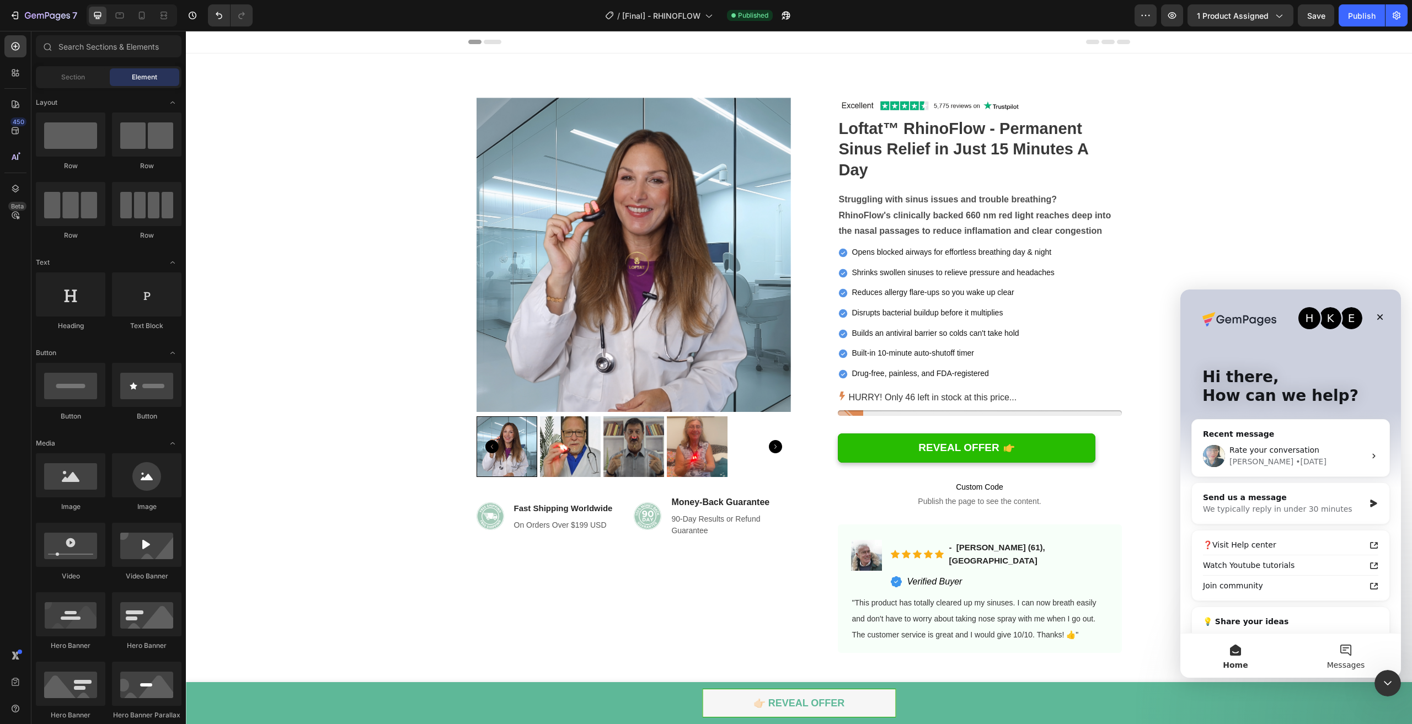
click at [1353, 636] on button "Messages" at bounding box center [1346, 656] width 110 height 44
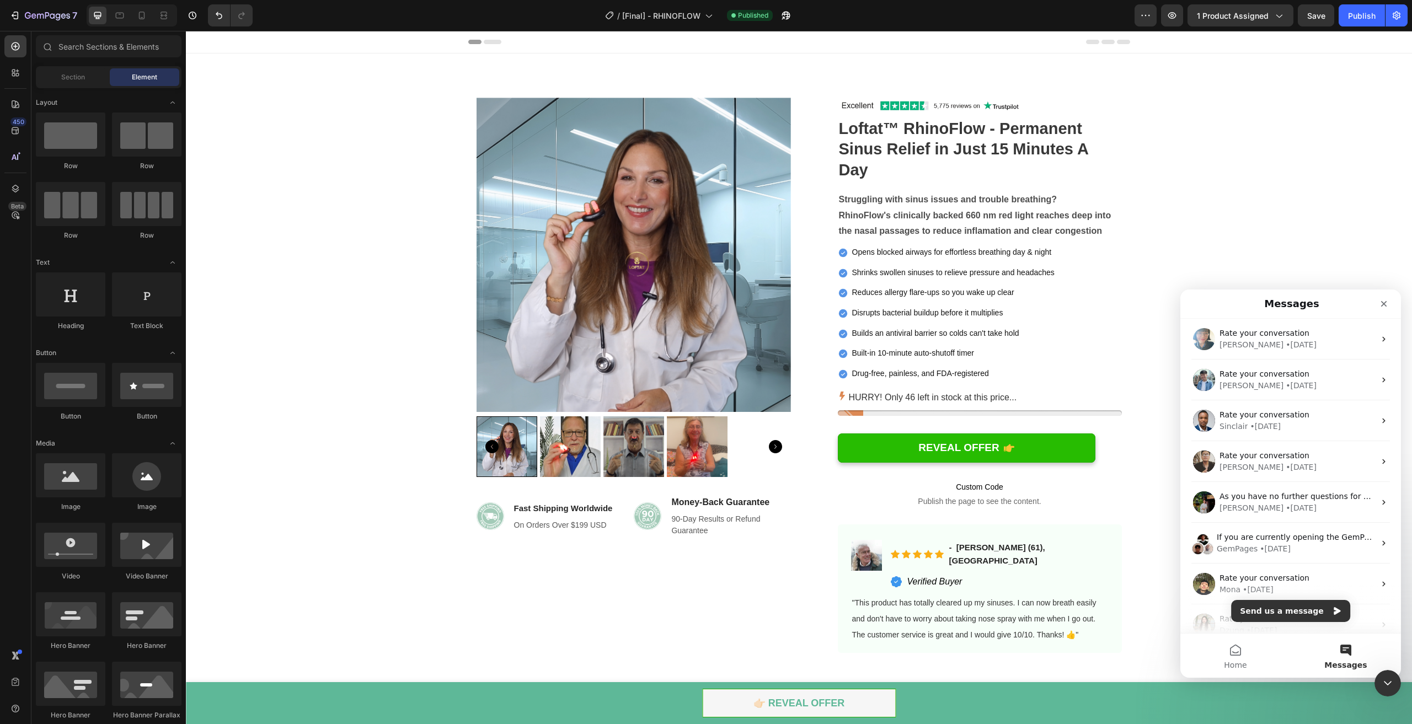
click at [1352, 648] on button "Messages" at bounding box center [1346, 656] width 110 height 44
click at [1269, 654] on button "Home" at bounding box center [1236, 656] width 110 height 44
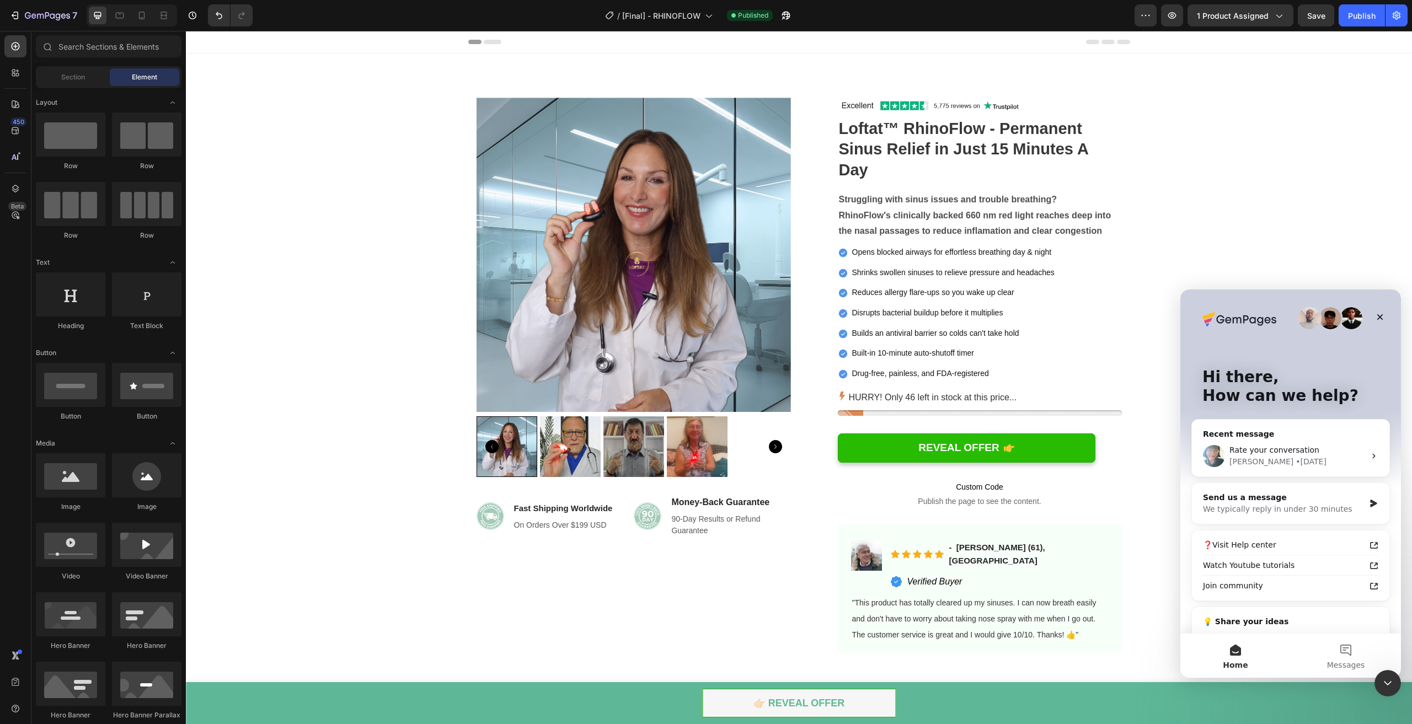
click at [1254, 654] on button "Home" at bounding box center [1236, 656] width 110 height 44
click at [1249, 654] on button "Home" at bounding box center [1236, 656] width 110 height 44
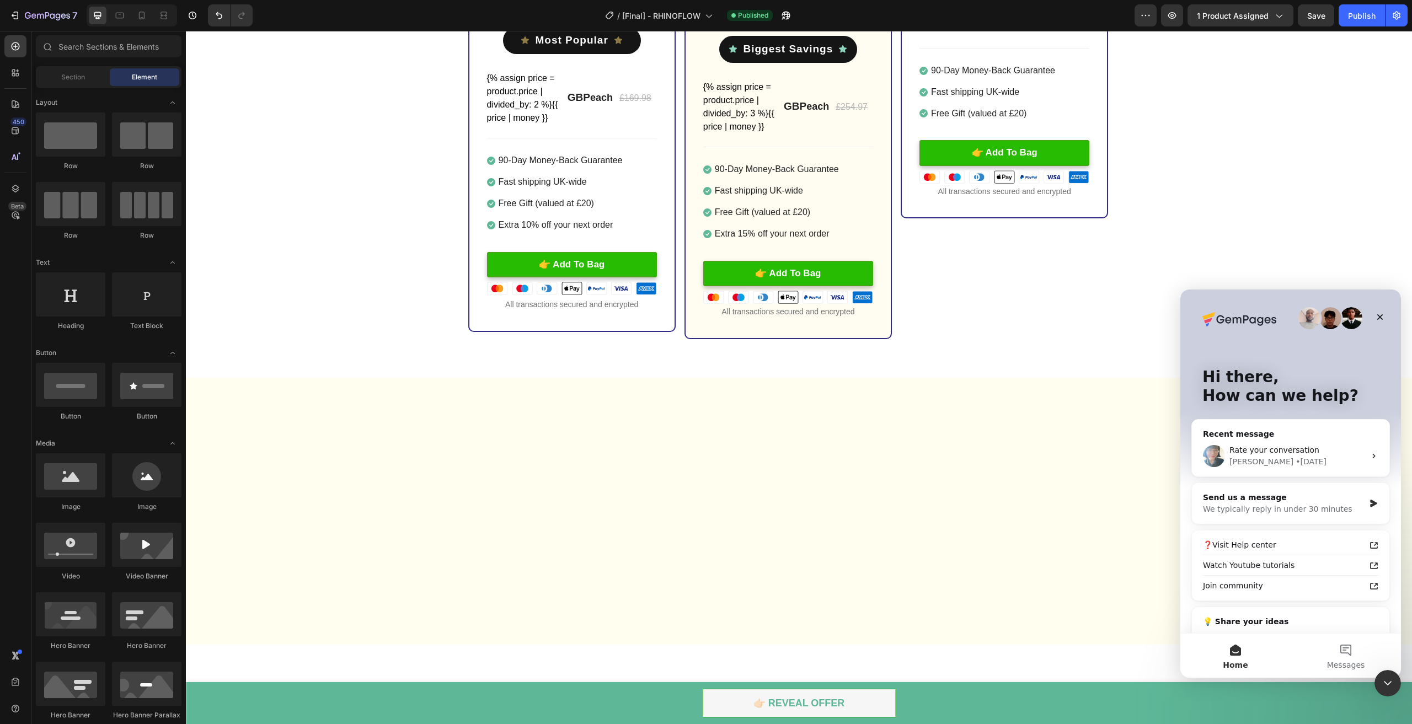
scroll to position [3300, 0]
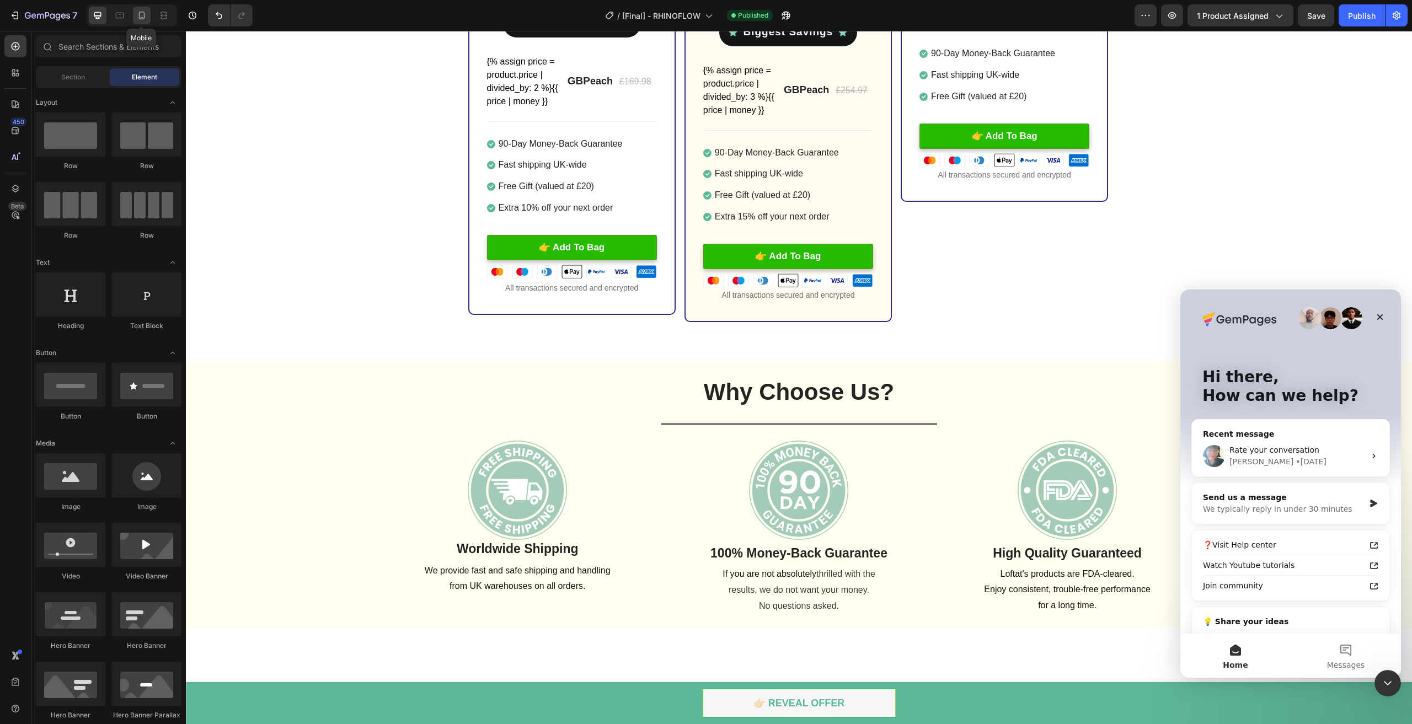
click at [146, 19] on icon at bounding box center [141, 15] width 11 height 11
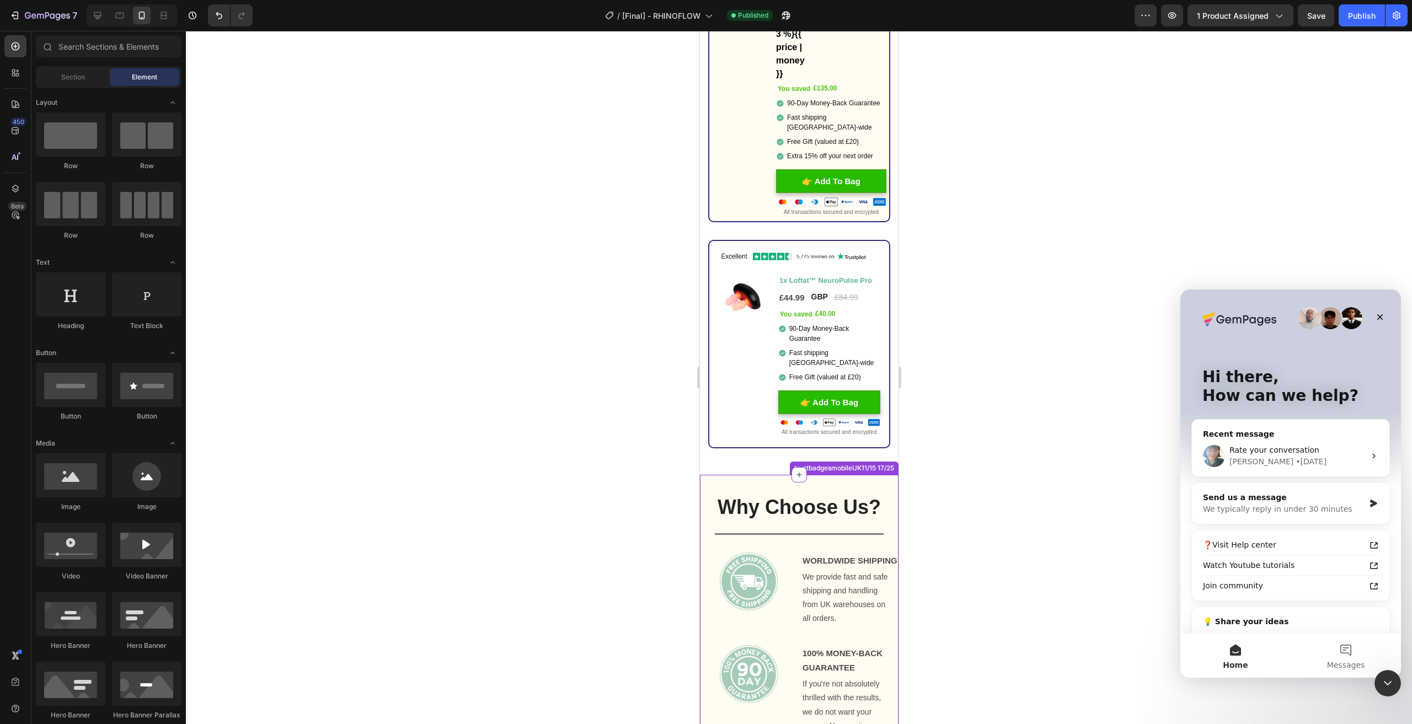
scroll to position [3697, 0]
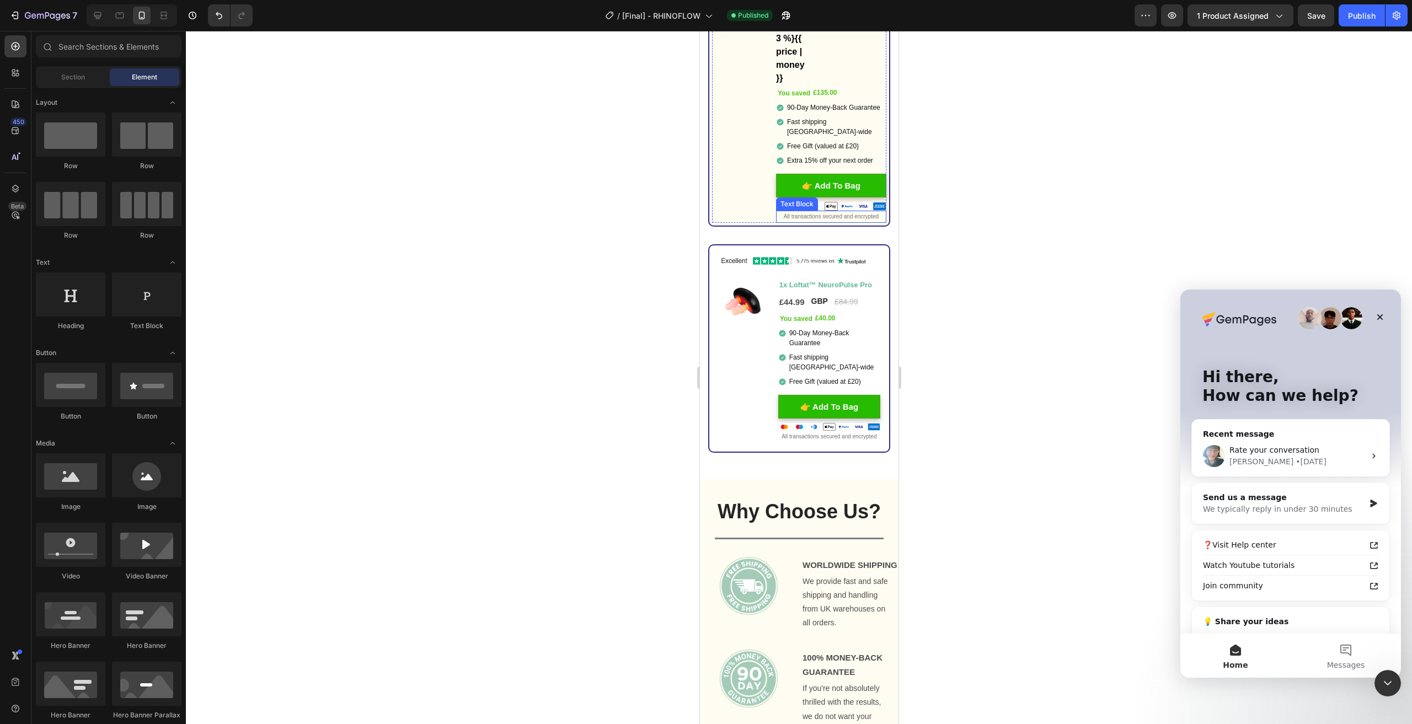
click at [844, 216] on p "All transactions secured and encrypted" at bounding box center [831, 217] width 108 height 10
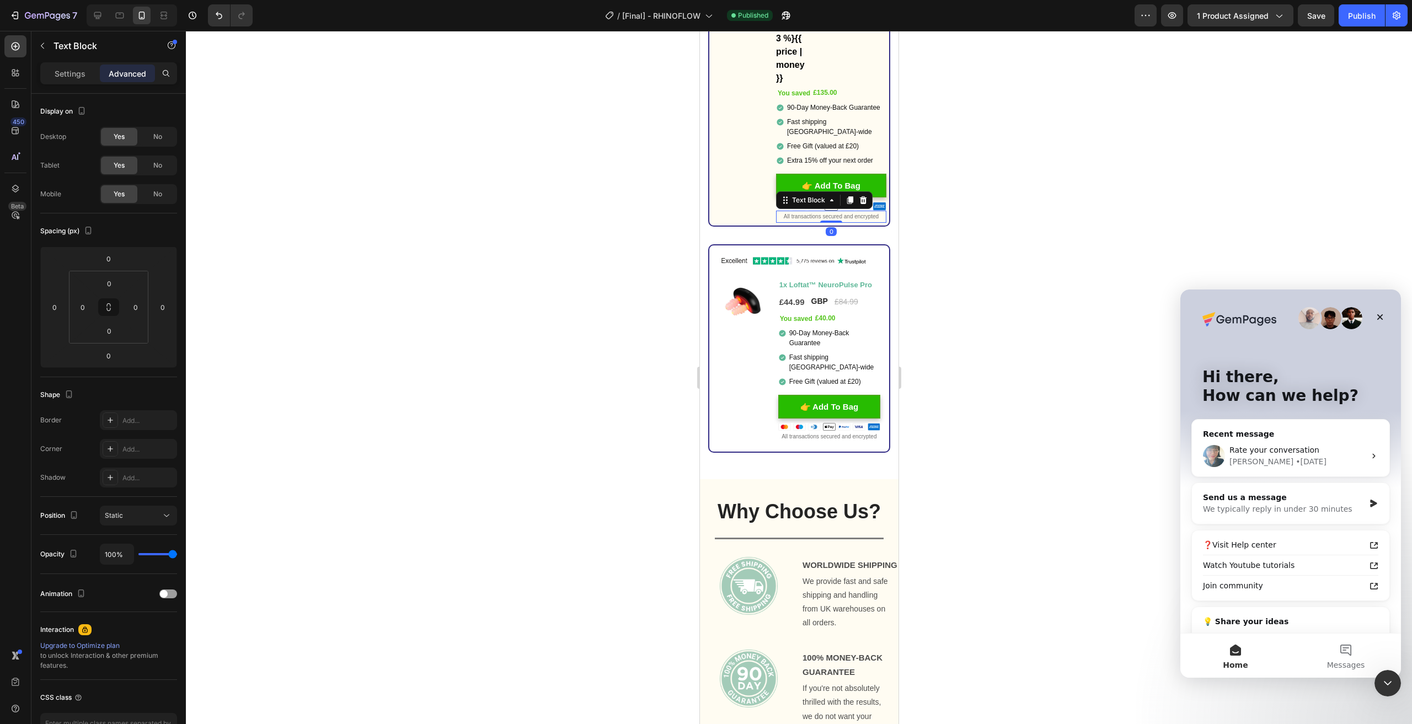
click at [842, 216] on p "All transactions secured and encrypted" at bounding box center [831, 217] width 108 height 10
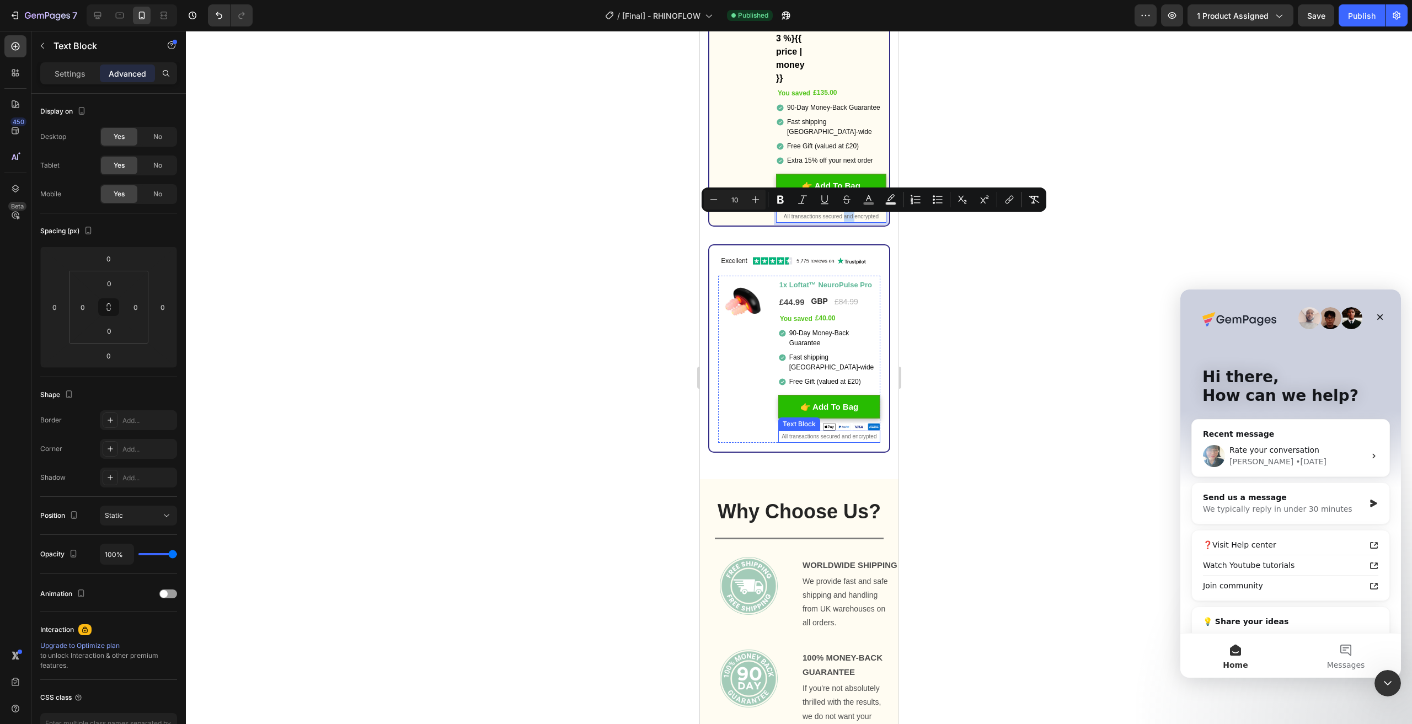
click at [830, 436] on span "All transactions secured and encrypted" at bounding box center [828, 437] width 95 height 6
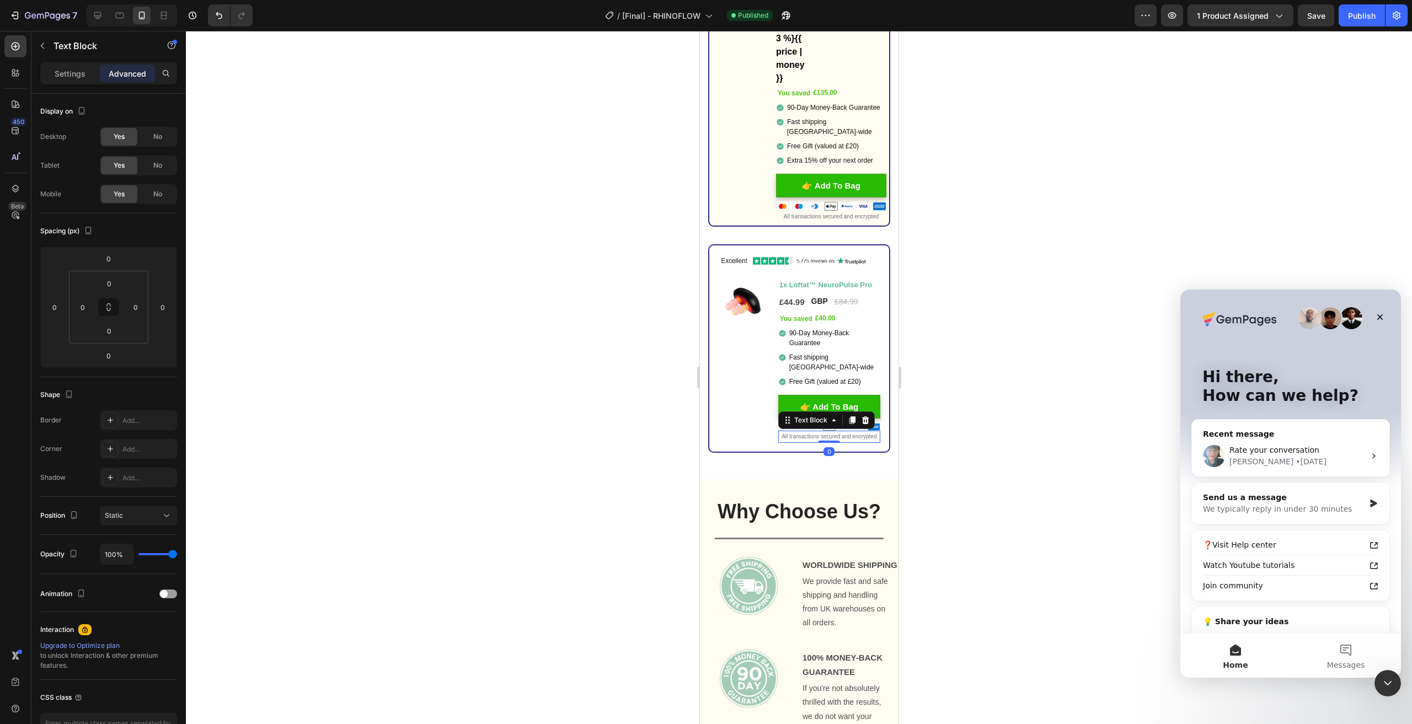
click at [830, 436] on span "All transactions secured and encrypted" at bounding box center [828, 437] width 95 height 6
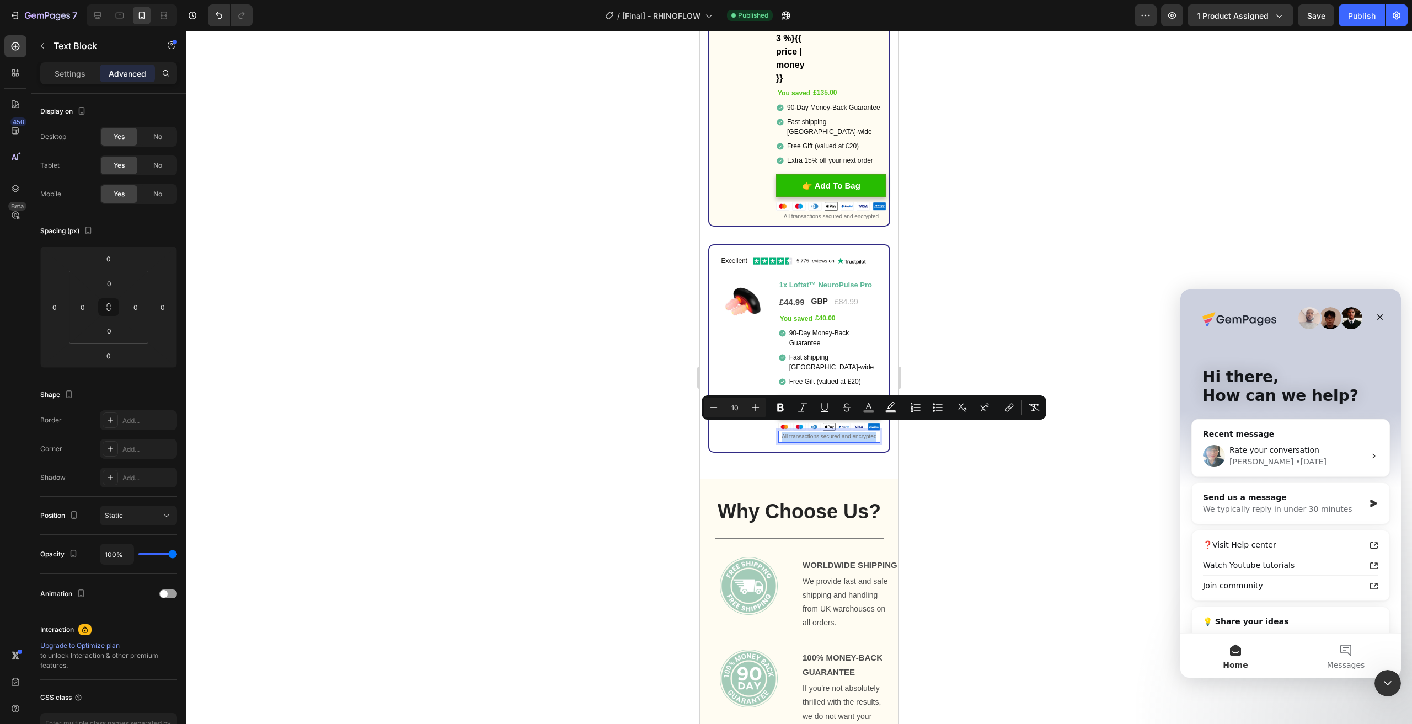
click at [844, 436] on p "All transactions secured and encrypted" at bounding box center [829, 437] width 100 height 10
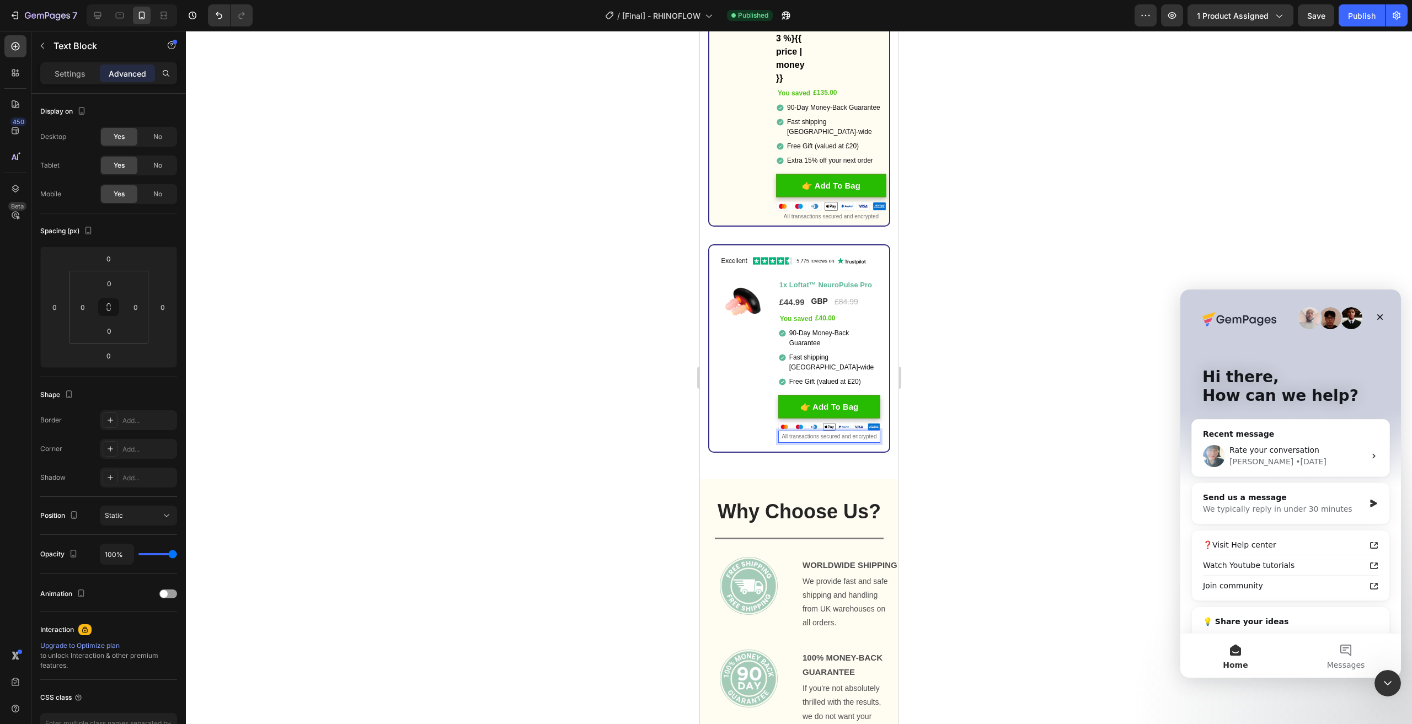
click at [1019, 398] on div at bounding box center [799, 378] width 1226 height 694
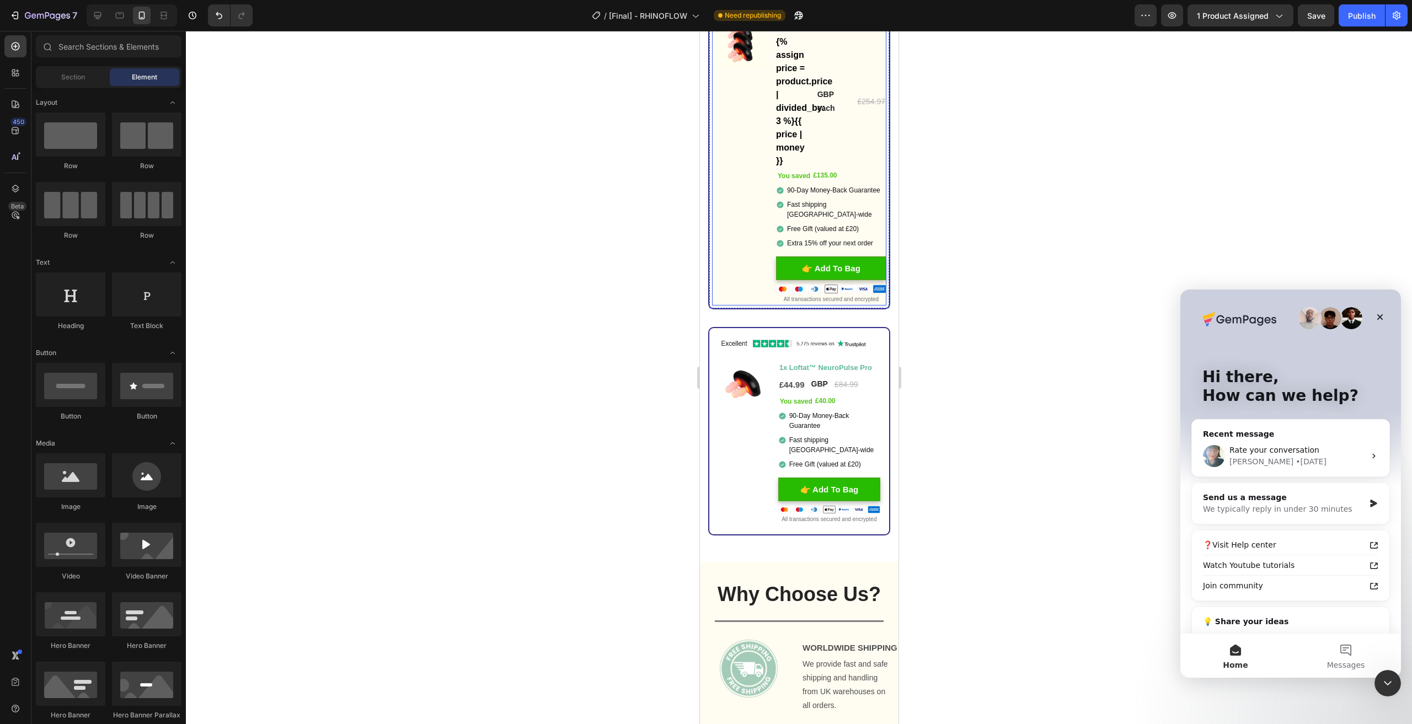
scroll to position [3531, 0]
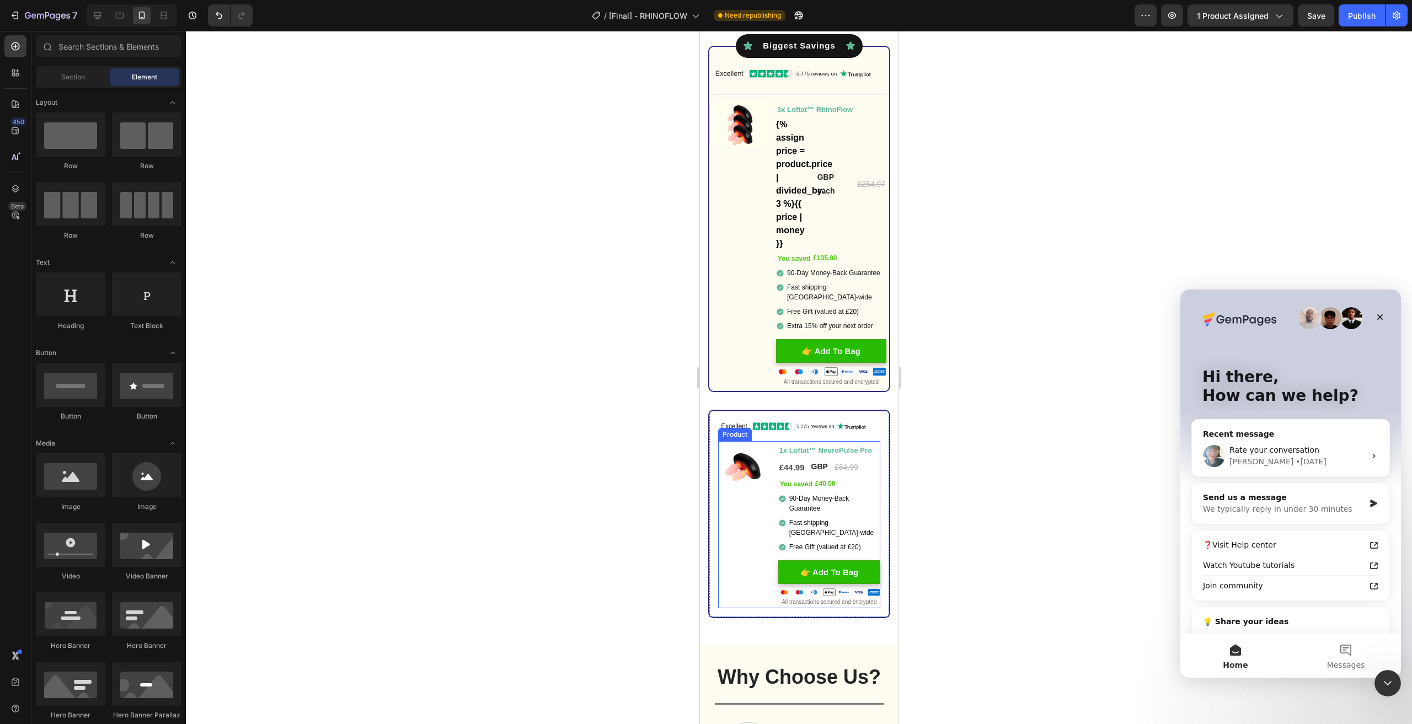
click at [742, 499] on div "Image You saved £40.00 (P) Tag" at bounding box center [743, 525] width 51 height 168
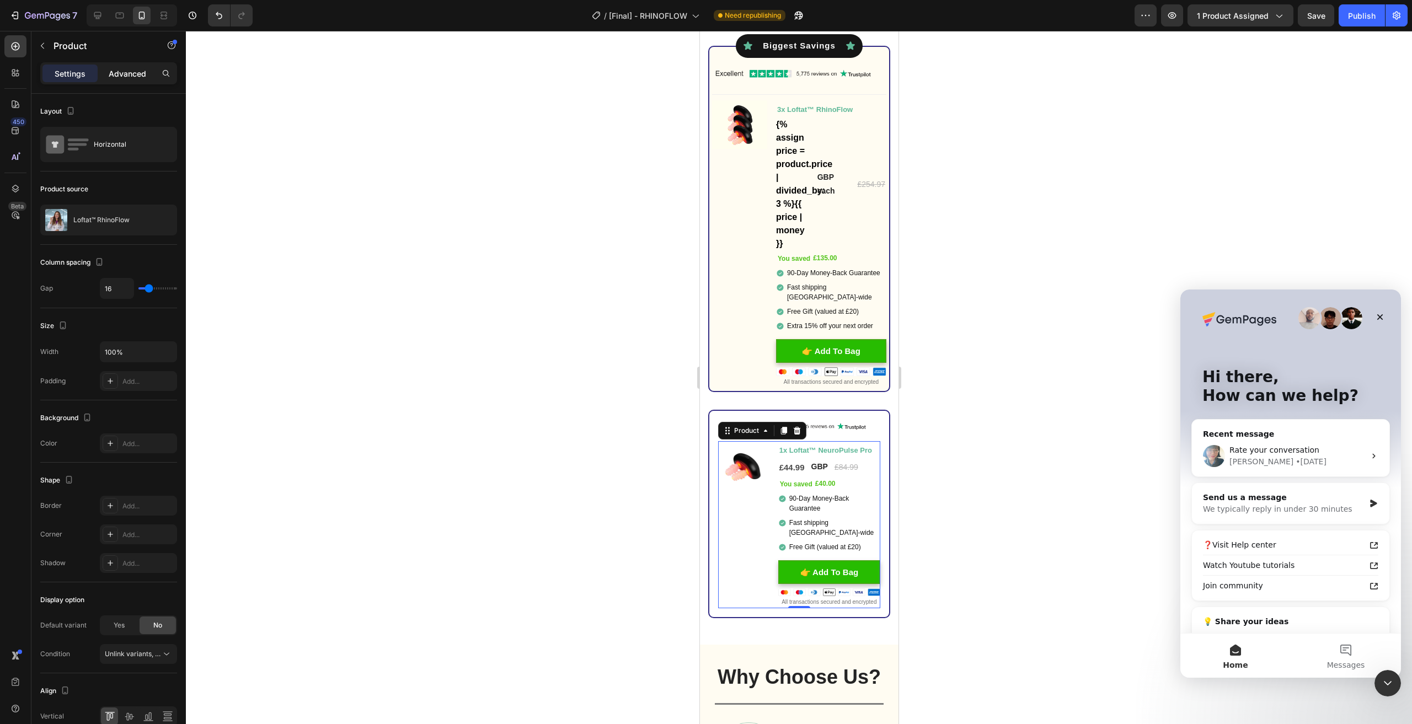
click at [124, 80] on div "Advanced" at bounding box center [127, 74] width 55 height 18
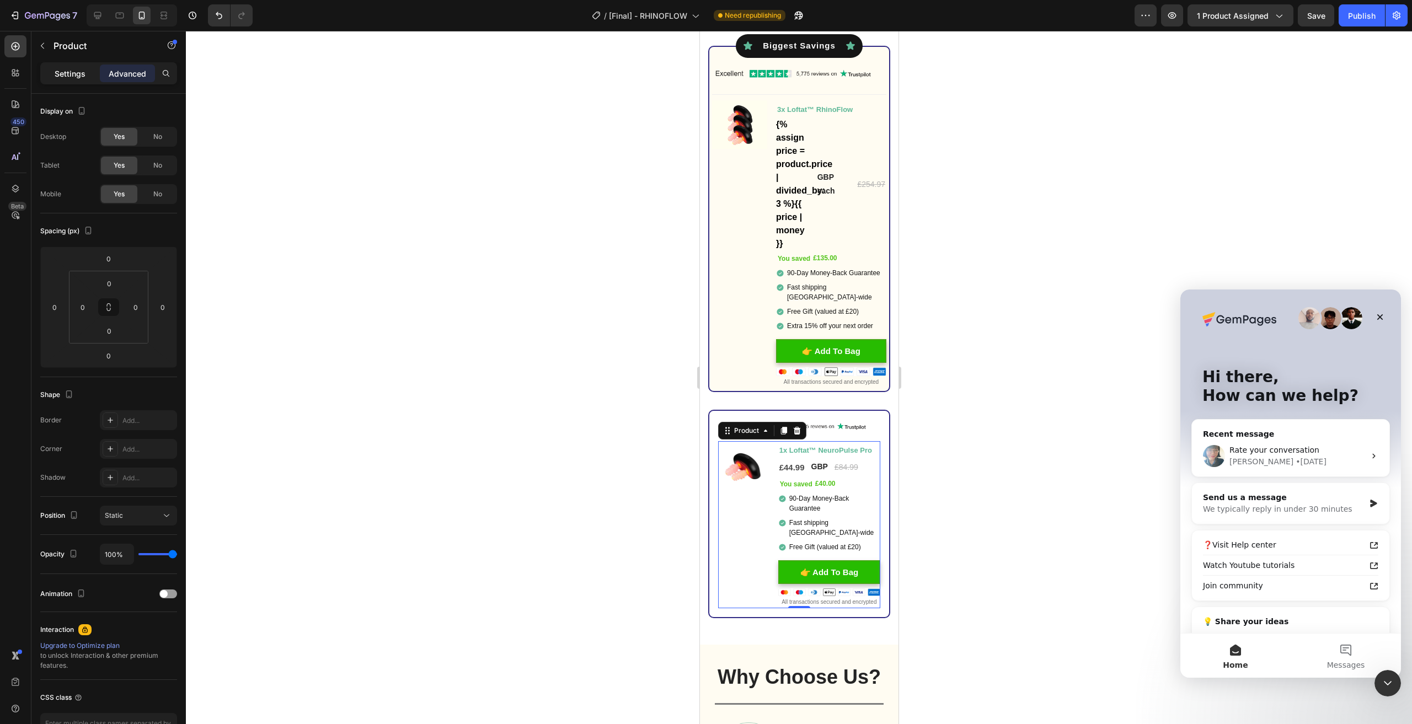
click at [92, 70] on div "Settings" at bounding box center [69, 74] width 55 height 18
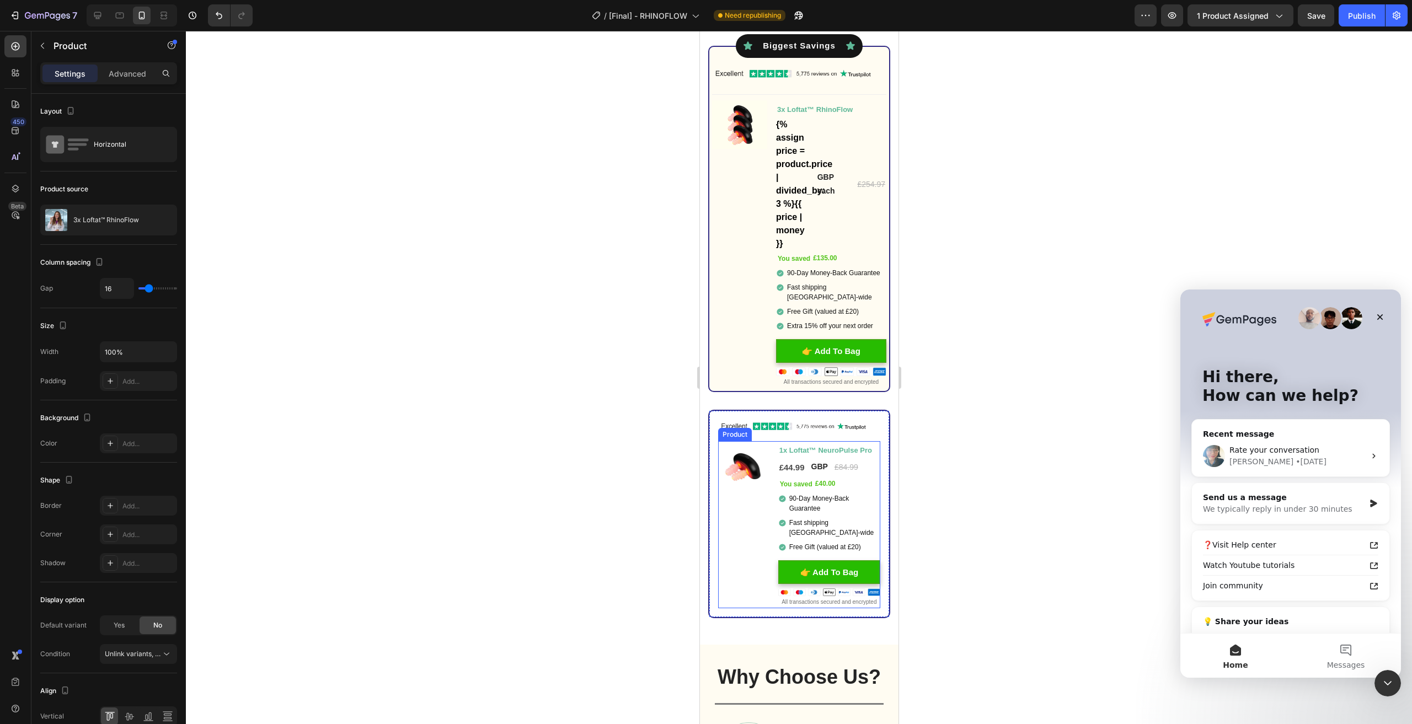
click at [751, 511] on div "Image You saved £40.00 (P) Tag" at bounding box center [743, 525] width 51 height 168
click at [754, 350] on div "Image You saved £135.00 (P) Tag" at bounding box center [739, 244] width 55 height 288
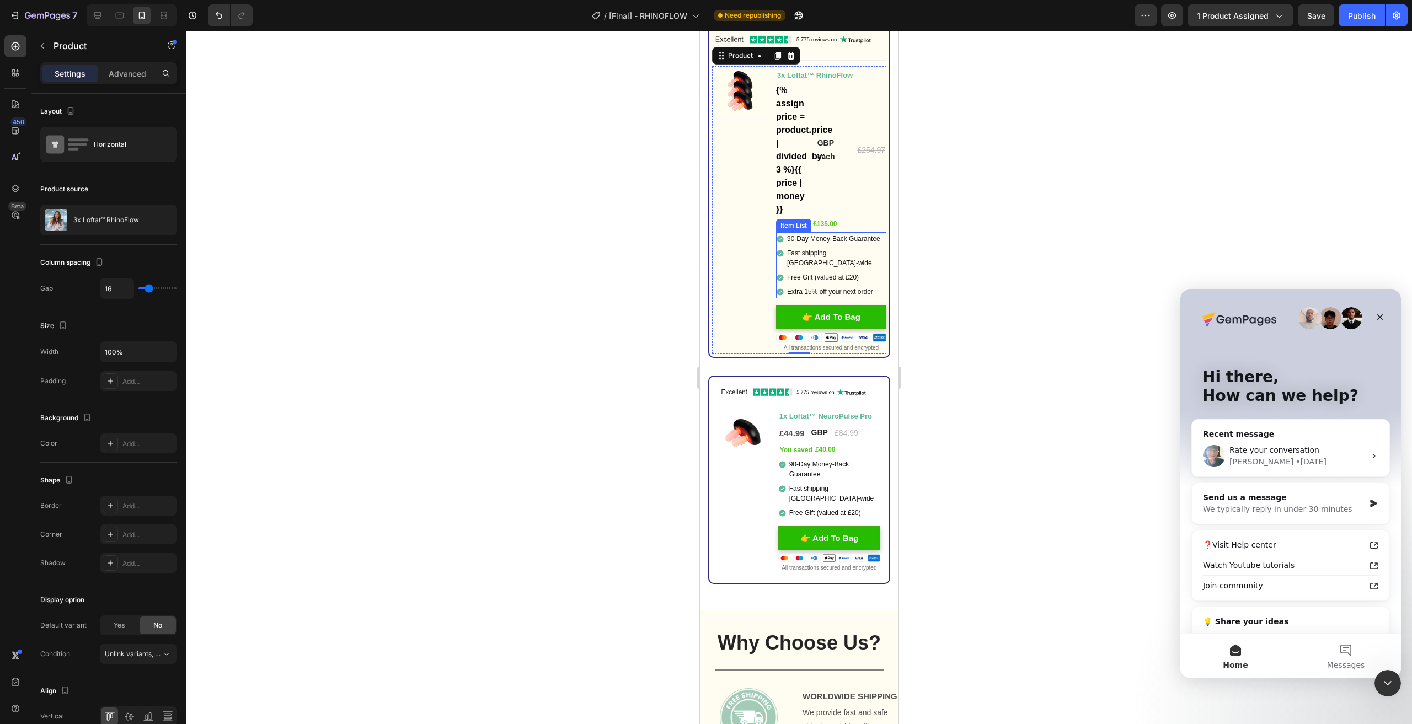
scroll to position [3641, 0]
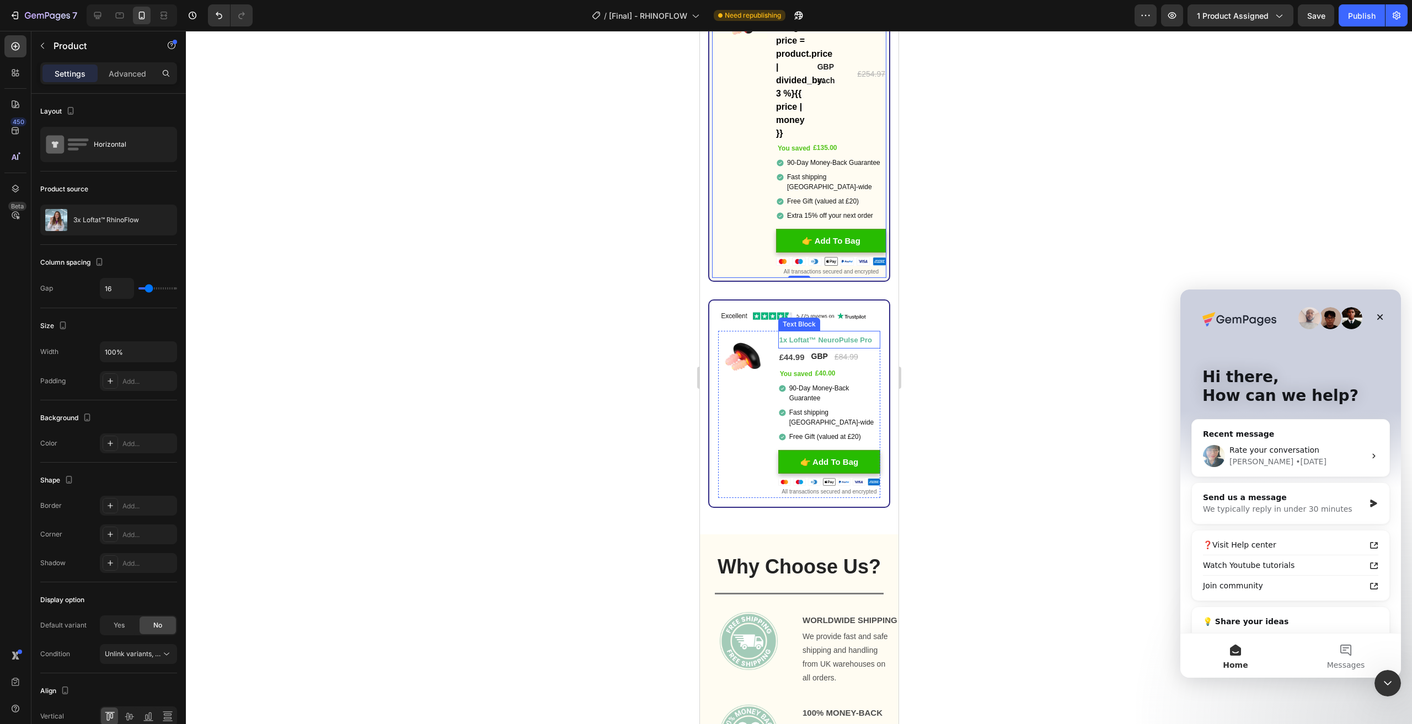
click at [828, 340] on strong "1x Loftat™ NeuroPulse Pro" at bounding box center [825, 340] width 93 height 8
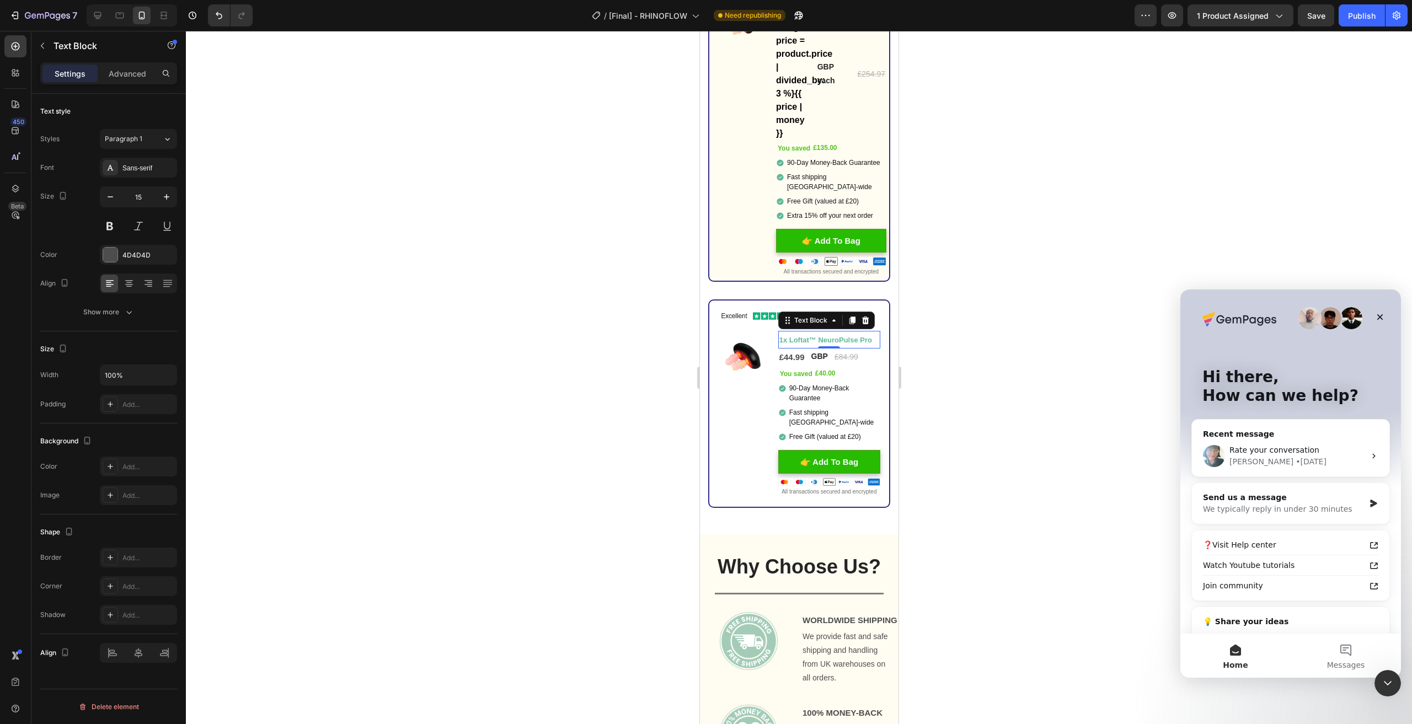
click at [823, 340] on strong "1x Loftat™ NeuroPulse Pro" at bounding box center [825, 340] width 93 height 8
drag, startPoint x: 815, startPoint y: 340, endPoint x: 867, endPoint y: 343, distance: 51.9
click at [867, 343] on strong "1x Loftat™ NeuroPulse Pro" at bounding box center [825, 340] width 93 height 8
click at [625, 376] on div at bounding box center [799, 378] width 1226 height 694
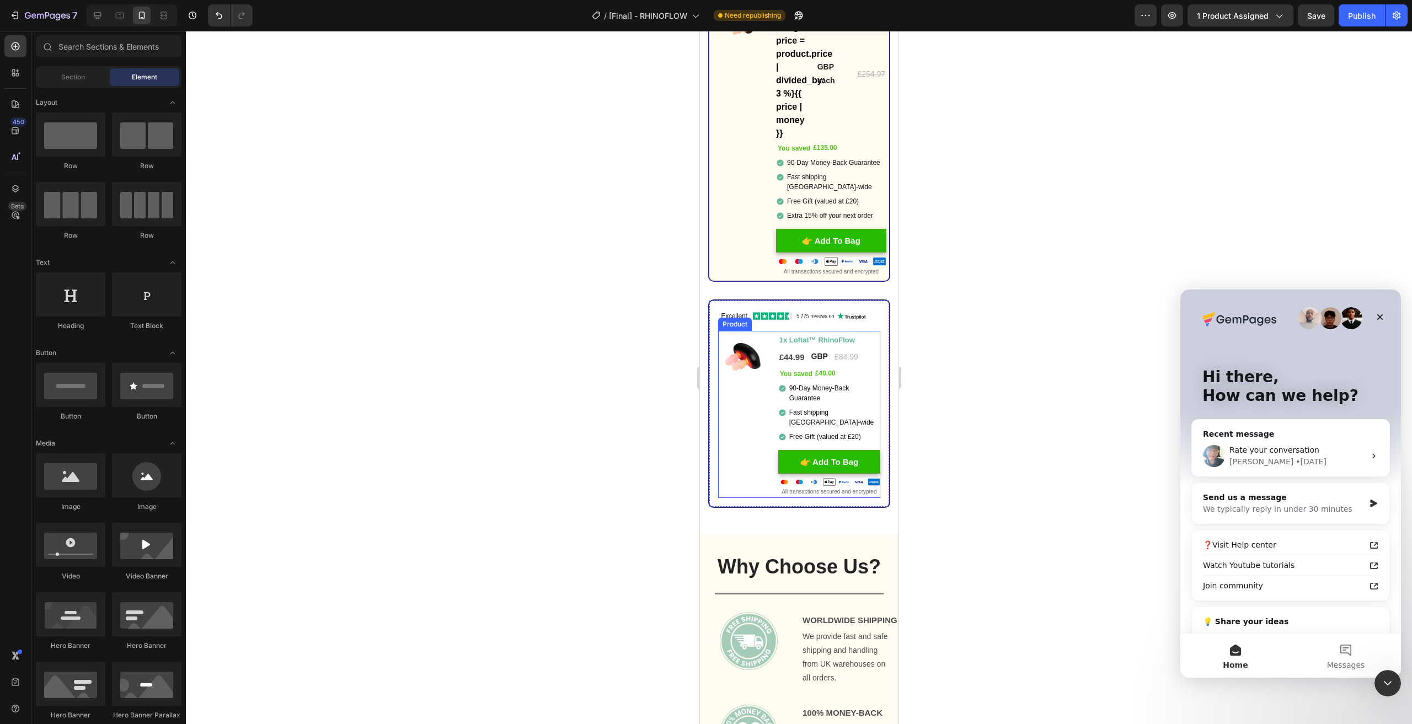
click at [758, 385] on div "Image You saved £40.00 (P) Tag" at bounding box center [743, 415] width 51 height 168
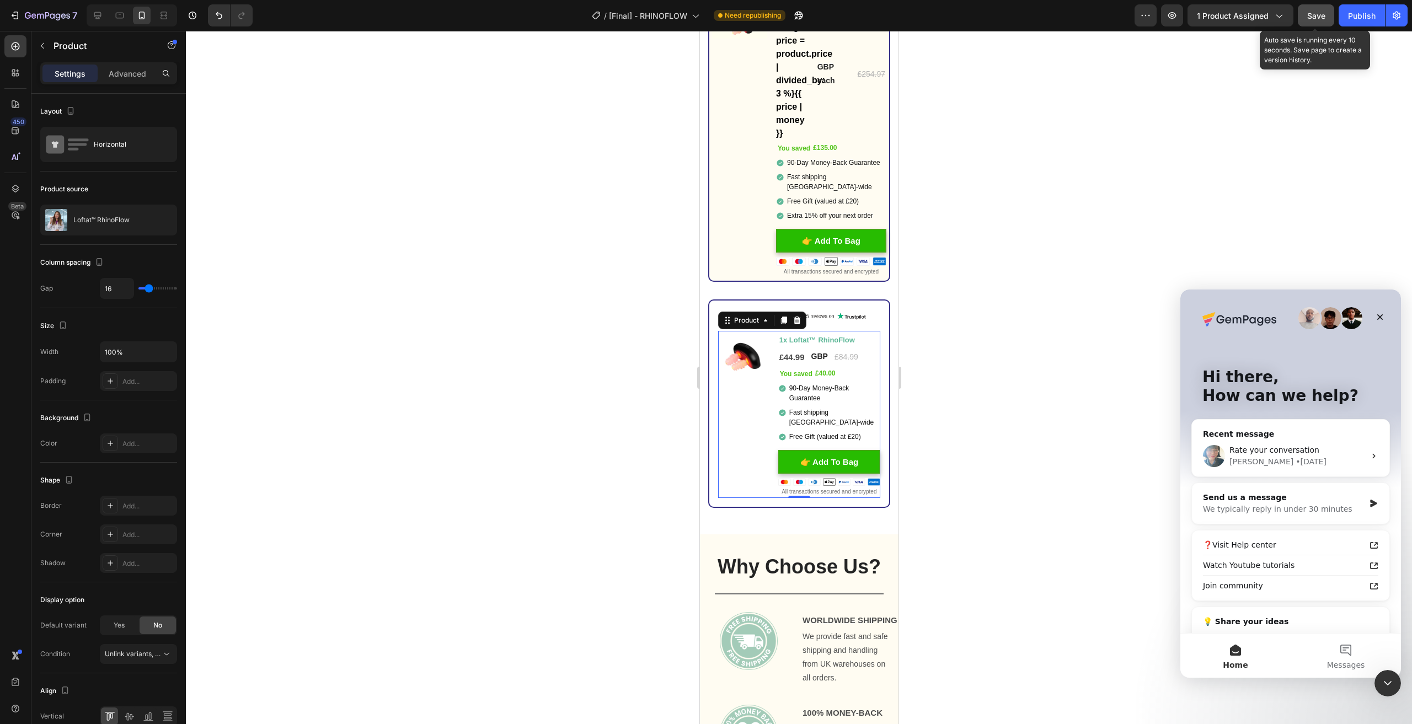
click at [1331, 4] on button "Save" at bounding box center [1316, 15] width 36 height 22
click at [1361, 18] on div "Publish" at bounding box center [1362, 16] width 28 height 12
click at [1294, 504] on div "We typically reply in under 30 minutes" at bounding box center [1284, 510] width 162 height 12
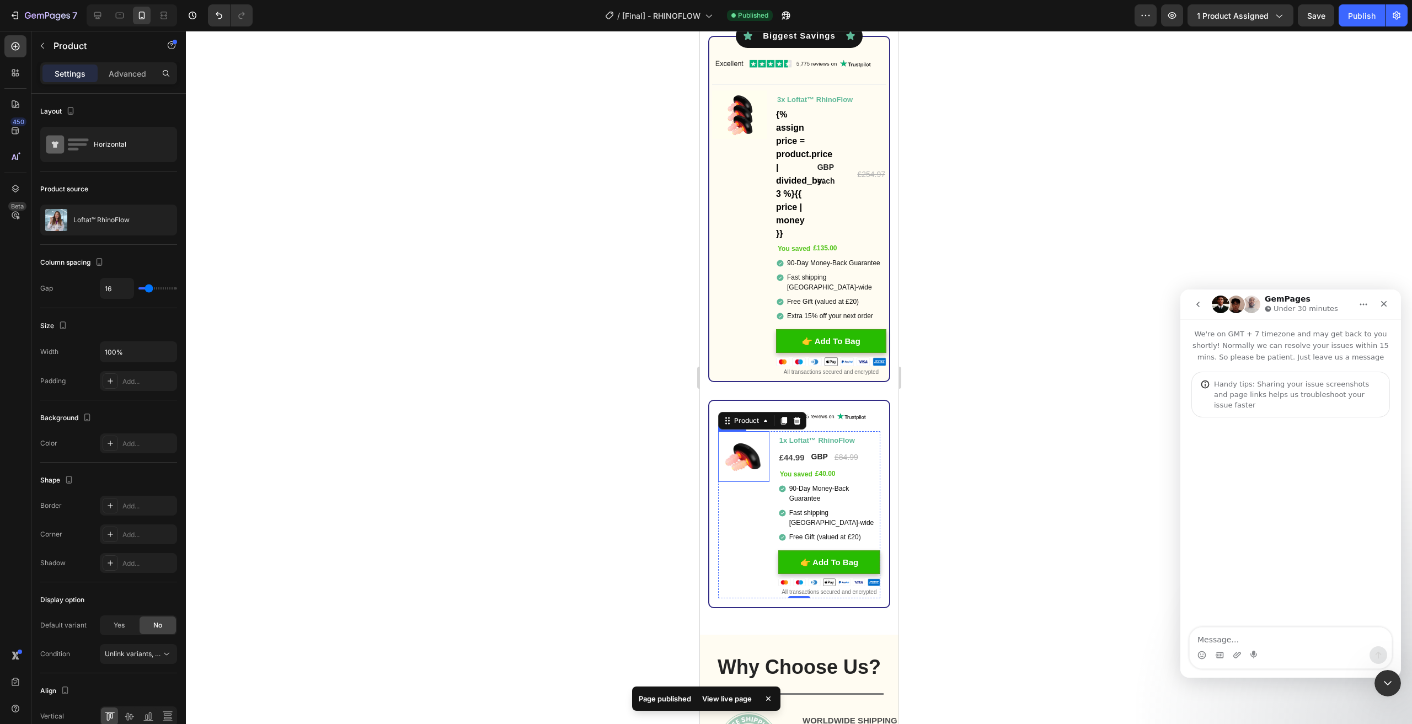
scroll to position [3531, 0]
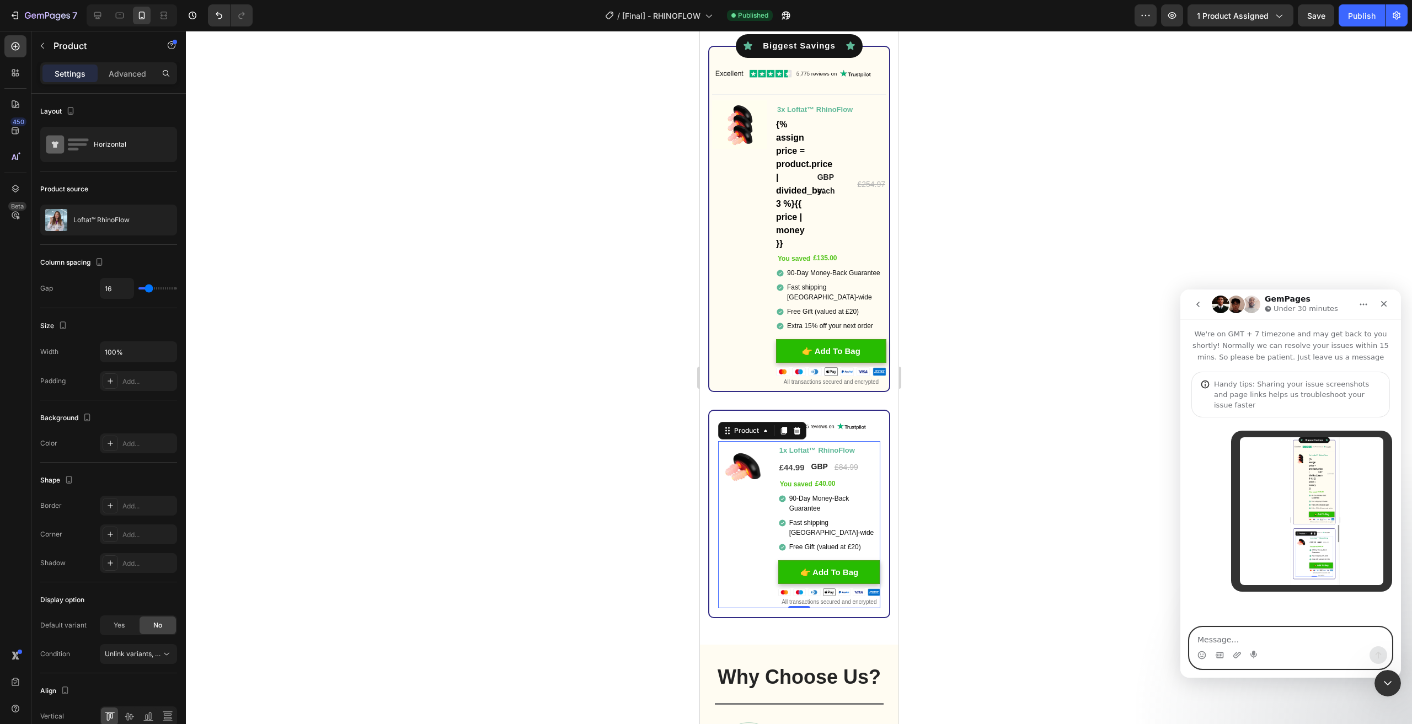
click at [1235, 643] on textarea "Message…" at bounding box center [1291, 637] width 202 height 19
type textarea "Hello I have a question regarding m"
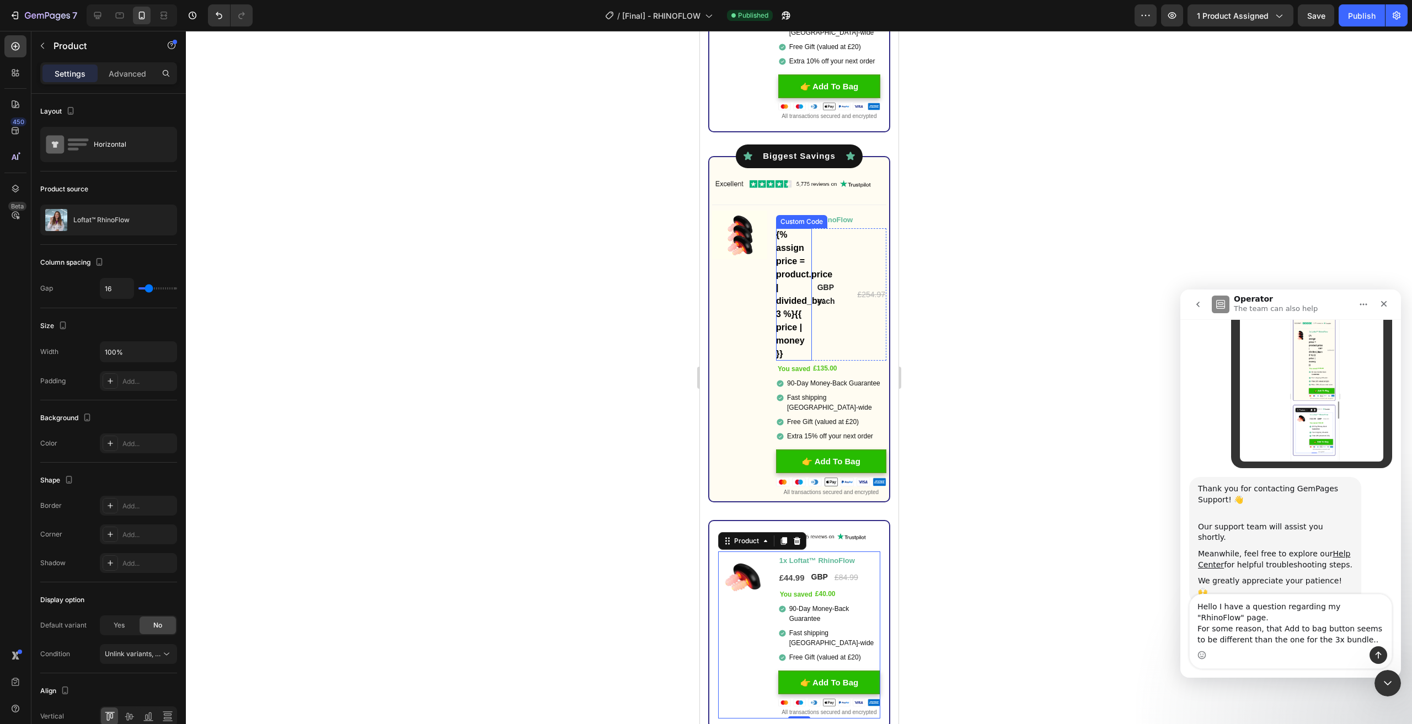
scroll to position [135, 0]
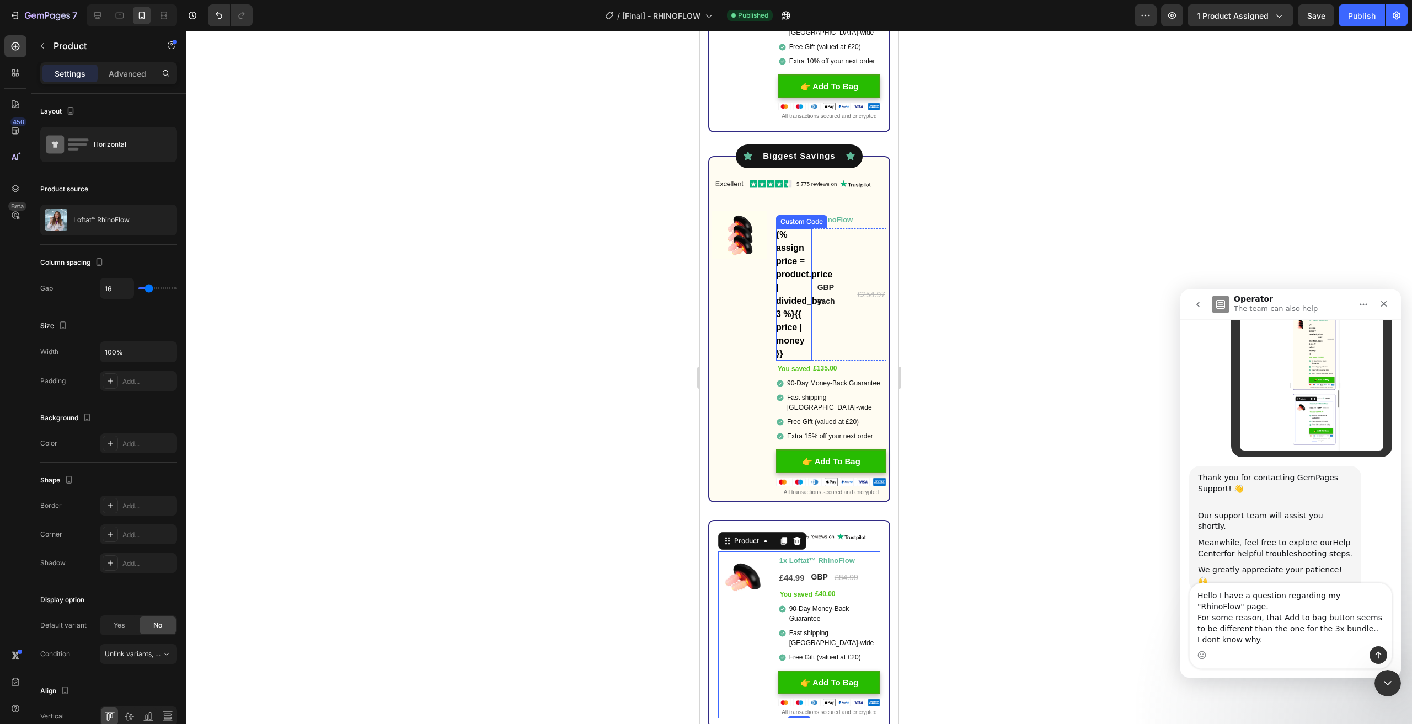
type textarea "Hello I have a question regarding my "RhinoFlow" page. For some reason, that Ad…"
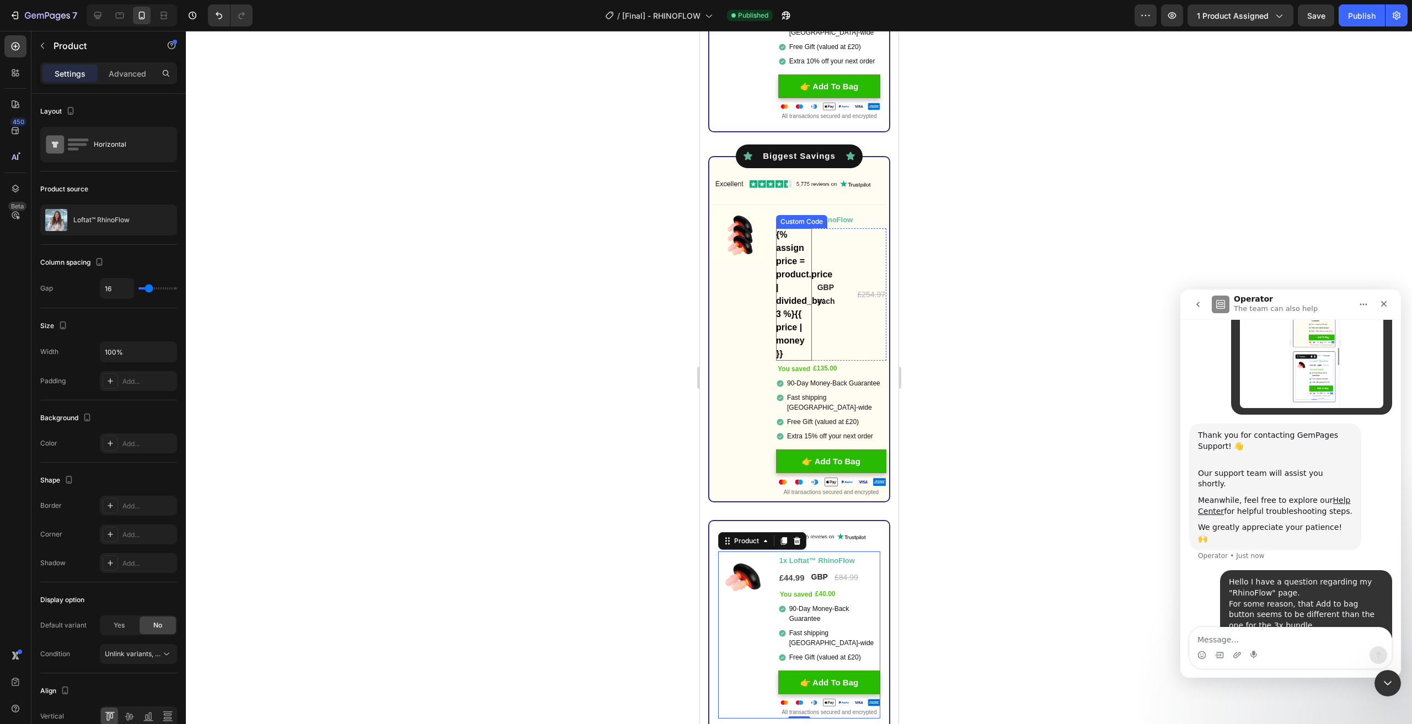
scroll to position [188, 0]
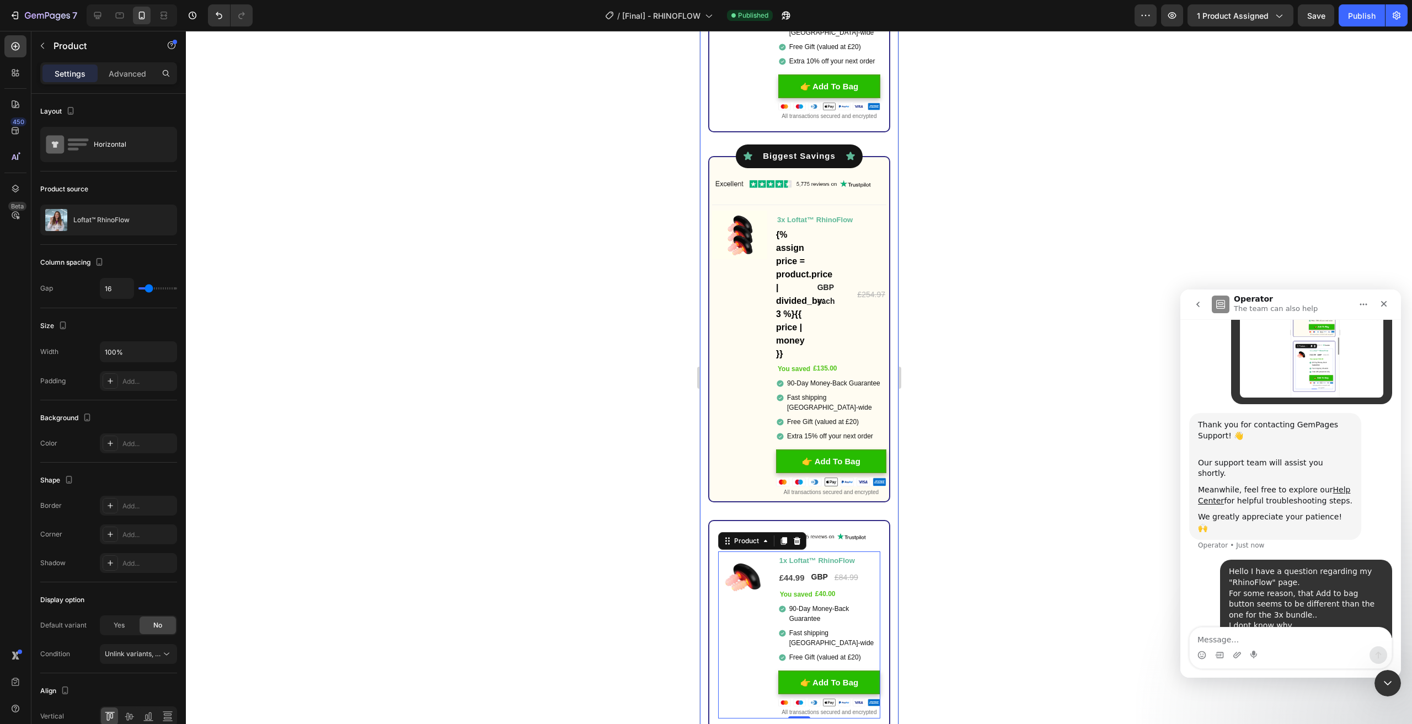
click at [602, 367] on div at bounding box center [799, 378] width 1226 height 694
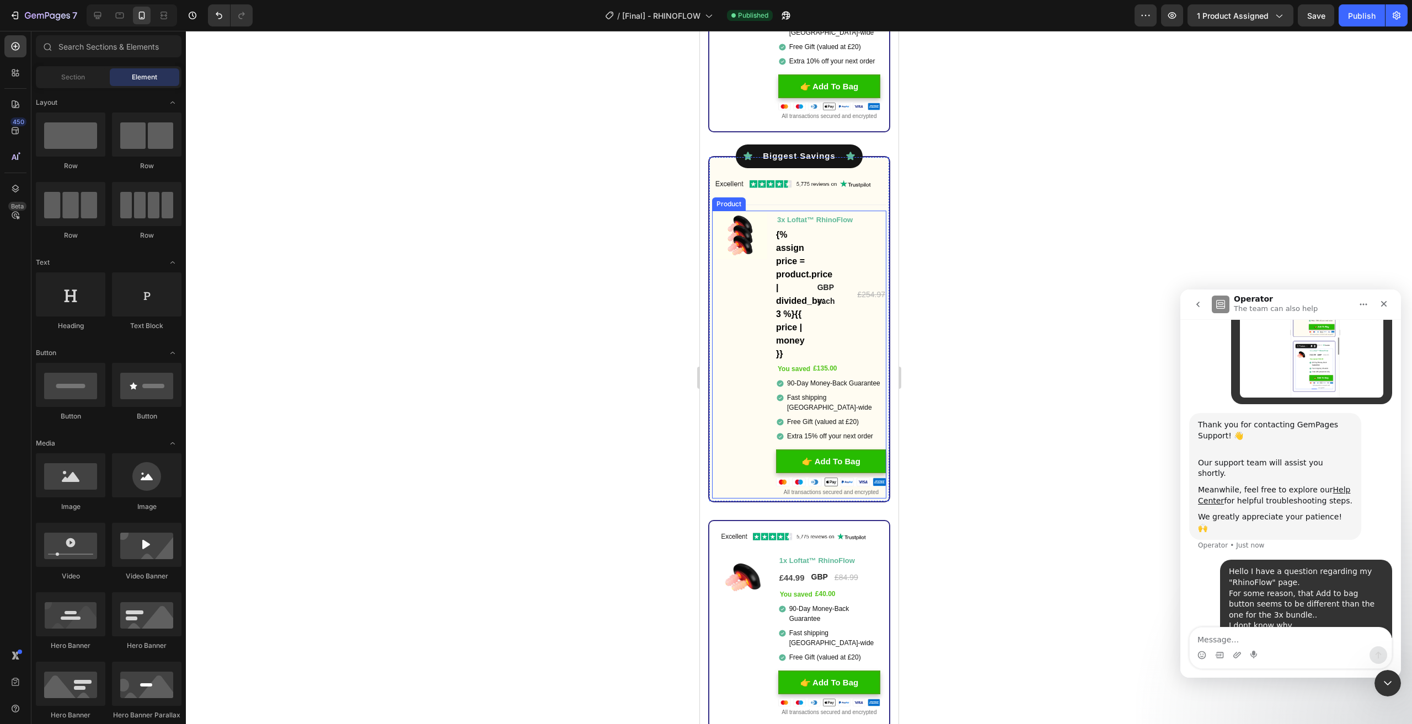
scroll to position [3476, 0]
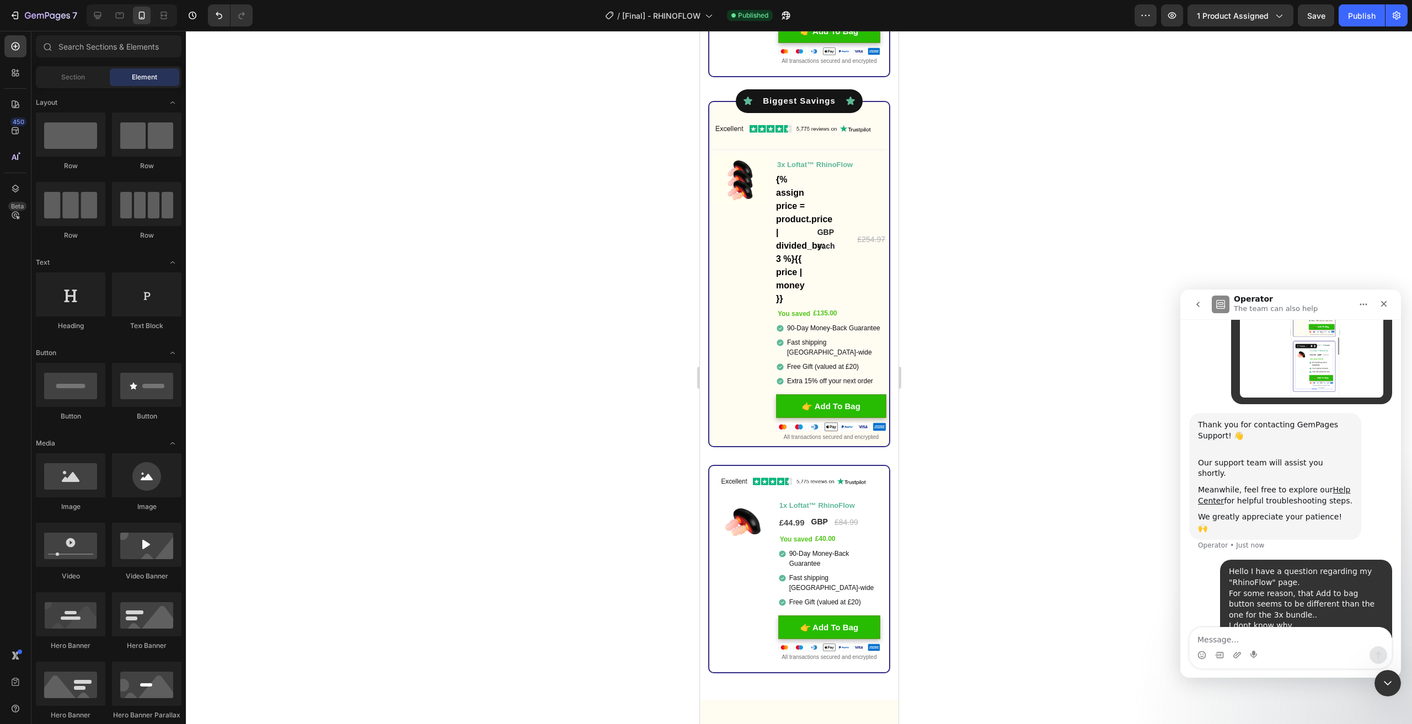
drag, startPoint x: 1010, startPoint y: 359, endPoint x: 994, endPoint y: 243, distance: 116.3
click at [994, 243] on div at bounding box center [799, 378] width 1226 height 694
click at [755, 317] on div "Image You saved £135.00 (P) Tag" at bounding box center [739, 300] width 55 height 288
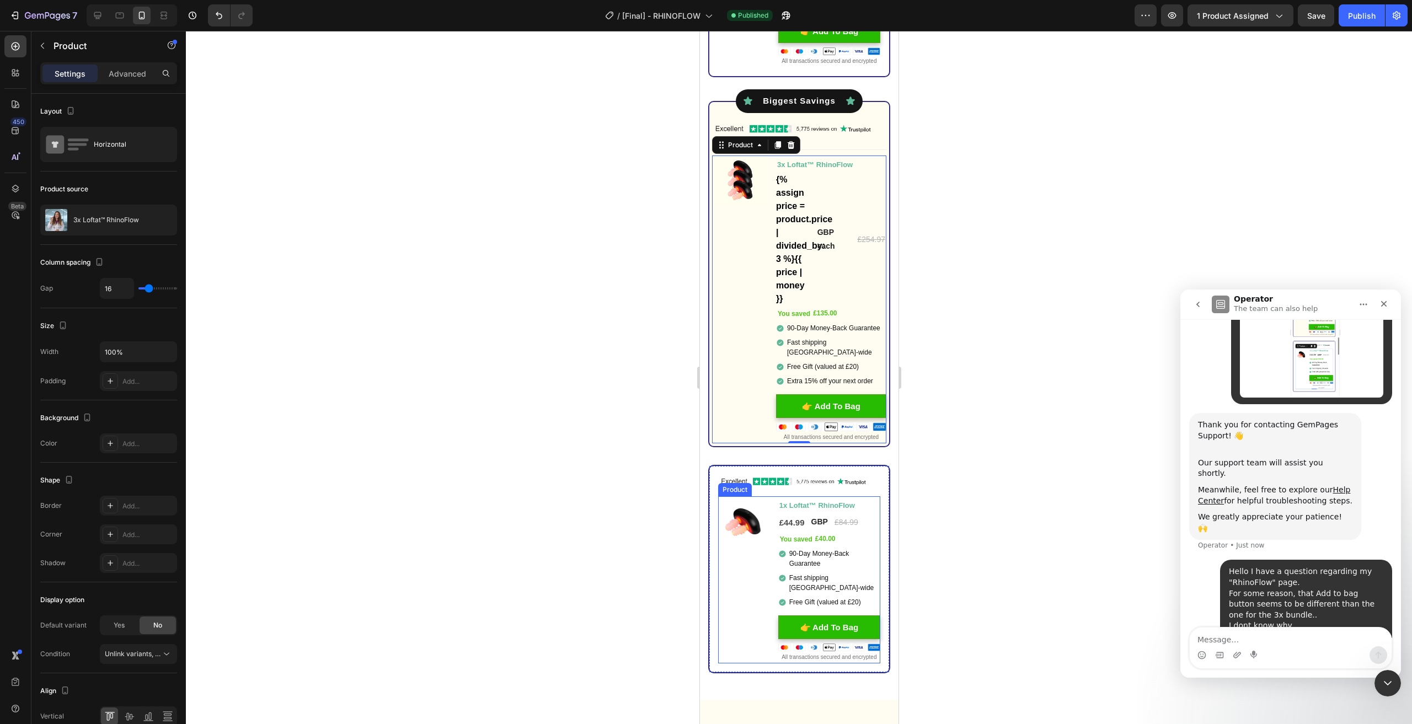
click at [748, 568] on div "Image You saved £40.00 (P) Tag" at bounding box center [743, 581] width 51 height 168
click at [743, 310] on div "Image You saved £135.00 (P) Tag" at bounding box center [739, 300] width 55 height 288
click at [758, 606] on div "Image You saved £40.00 (P) Tag" at bounding box center [743, 581] width 51 height 168
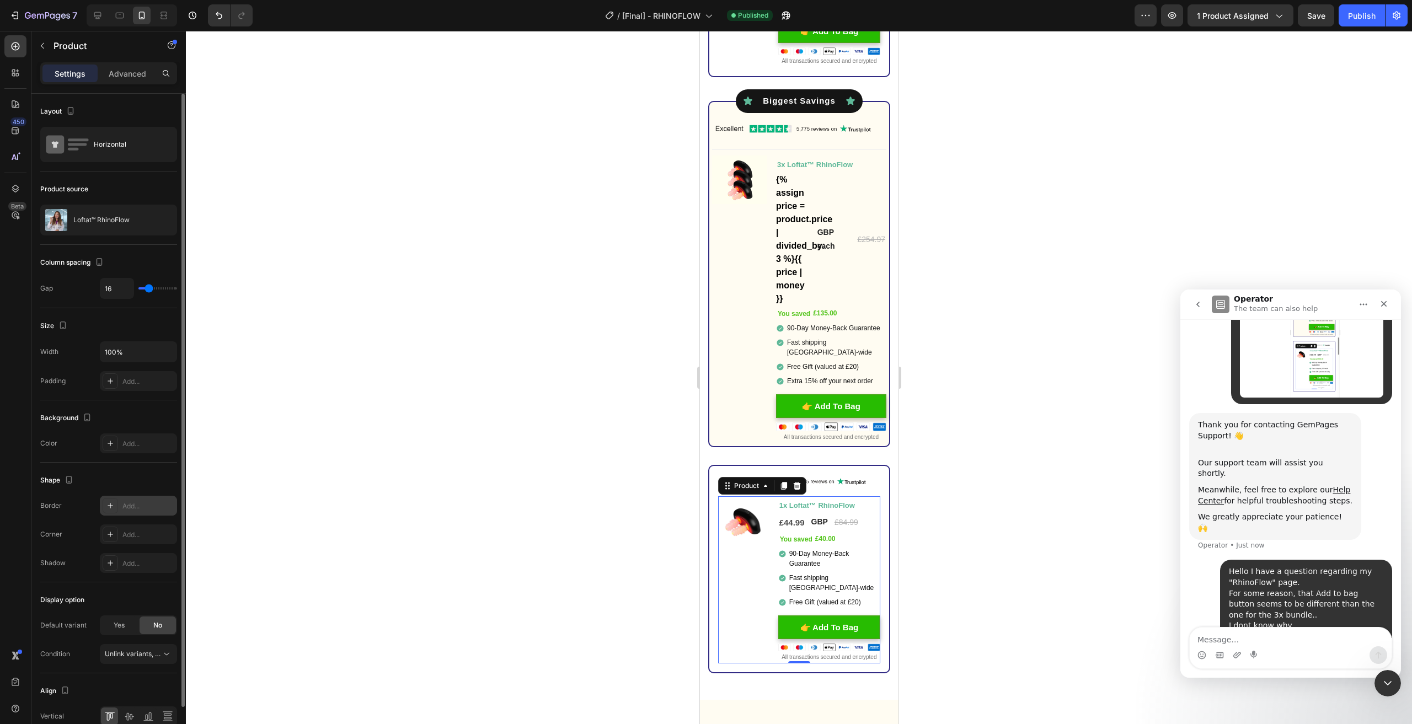
scroll to position [53, 0]
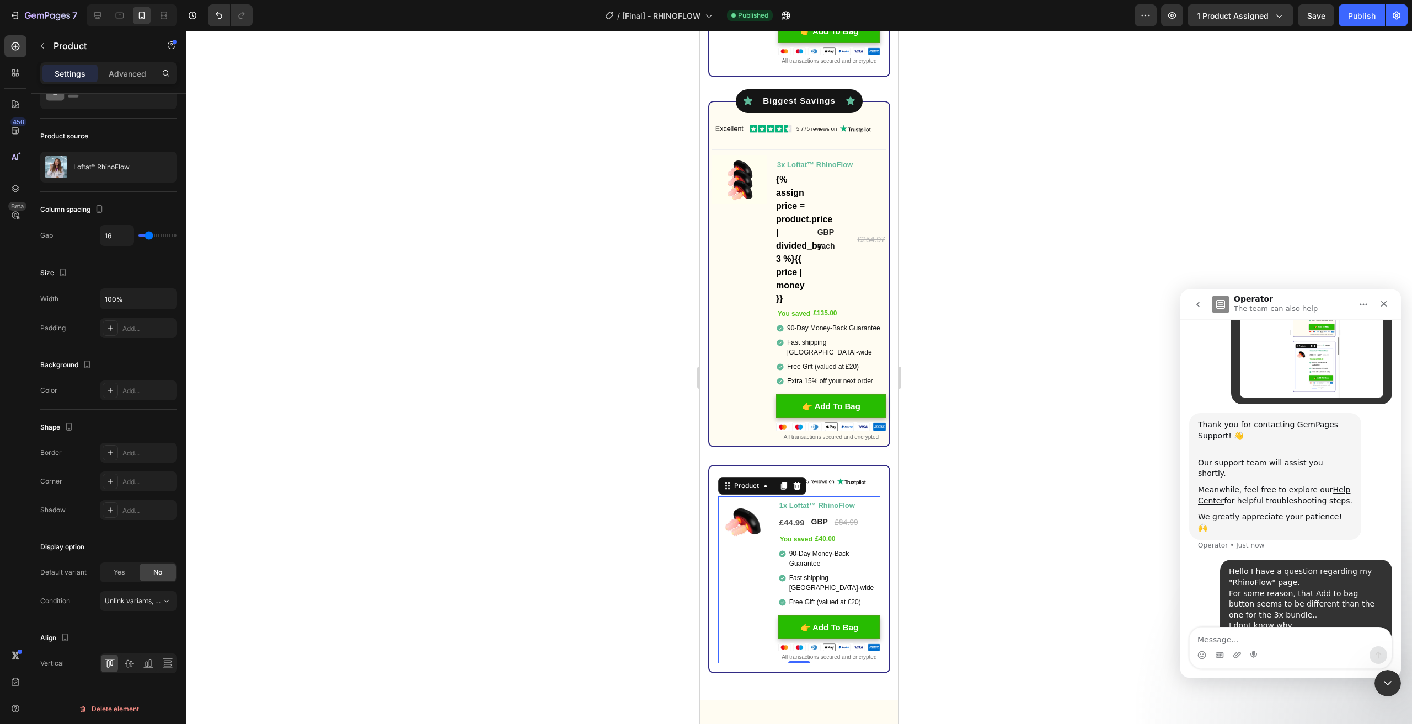
click at [748, 589] on div "Image You saved £40.00 (P) Tag" at bounding box center [743, 581] width 51 height 168
click at [739, 357] on div "Image You saved £135.00 (P) Tag" at bounding box center [739, 300] width 55 height 288
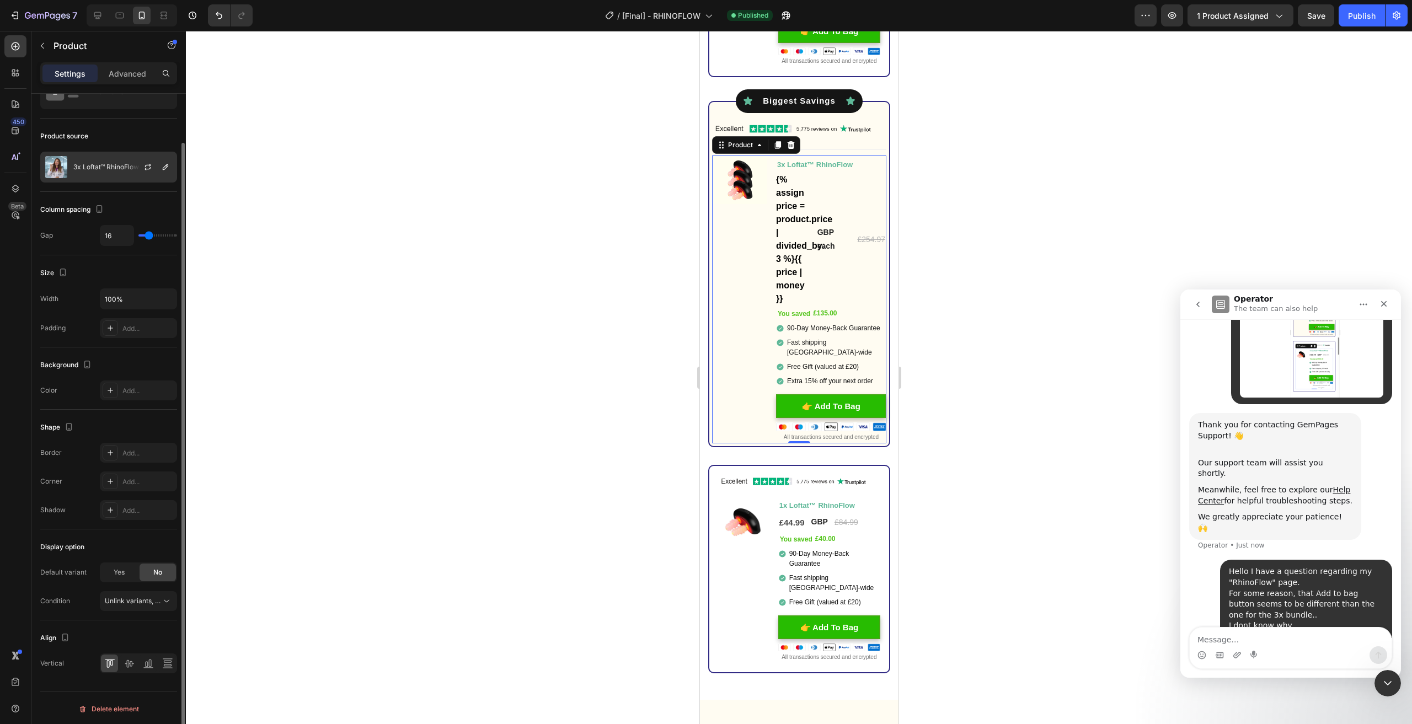
scroll to position [0, 0]
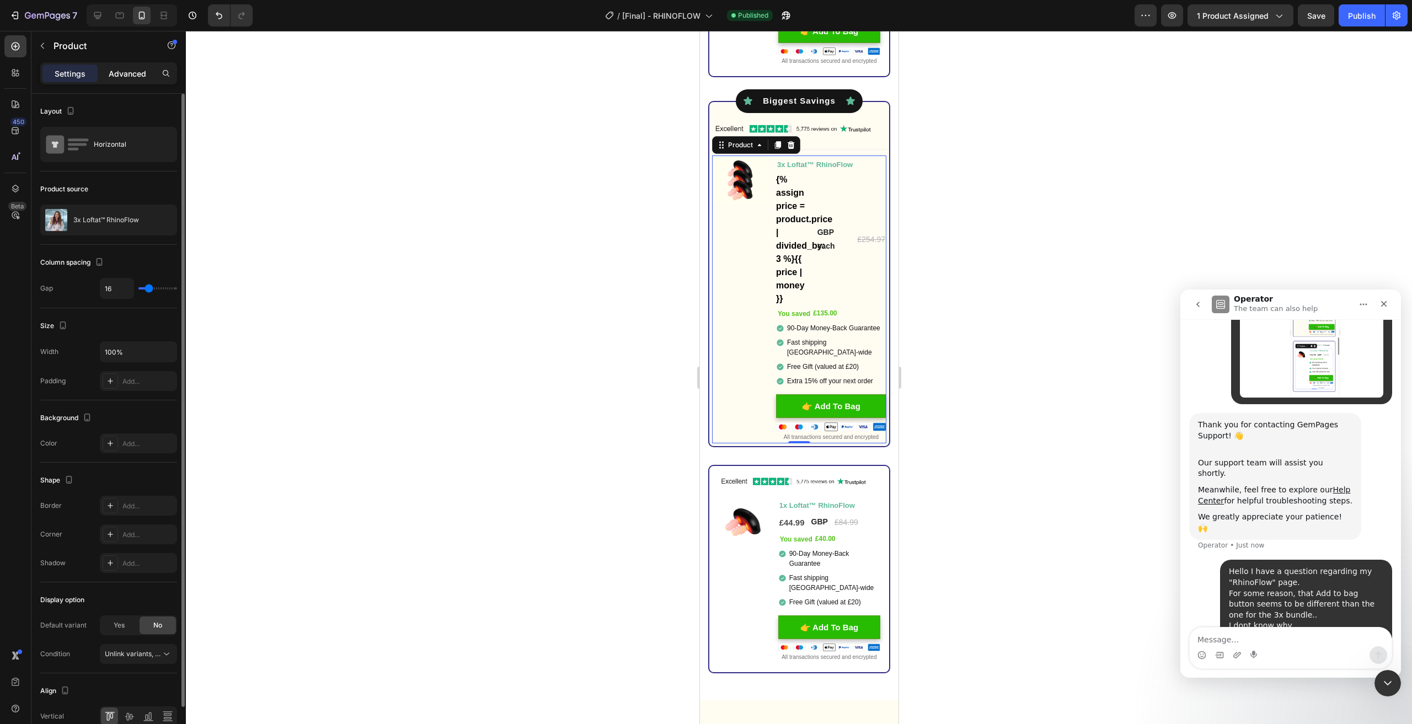
click at [132, 65] on div "Advanced" at bounding box center [127, 74] width 55 height 18
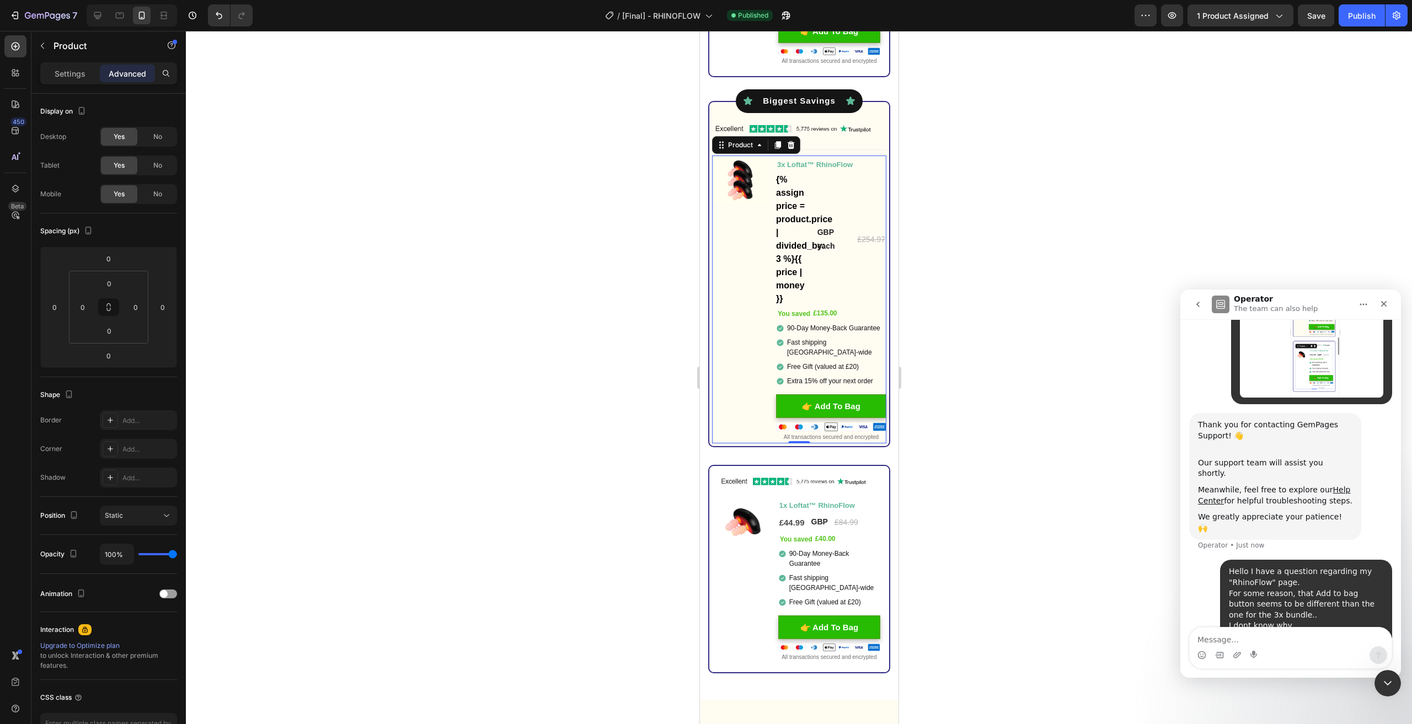
click at [740, 383] on div "Image You saved £135.00 (P) Tag" at bounding box center [739, 300] width 55 height 288
click at [754, 572] on div "Image You saved £40.00 (P) Tag" at bounding box center [743, 581] width 51 height 168
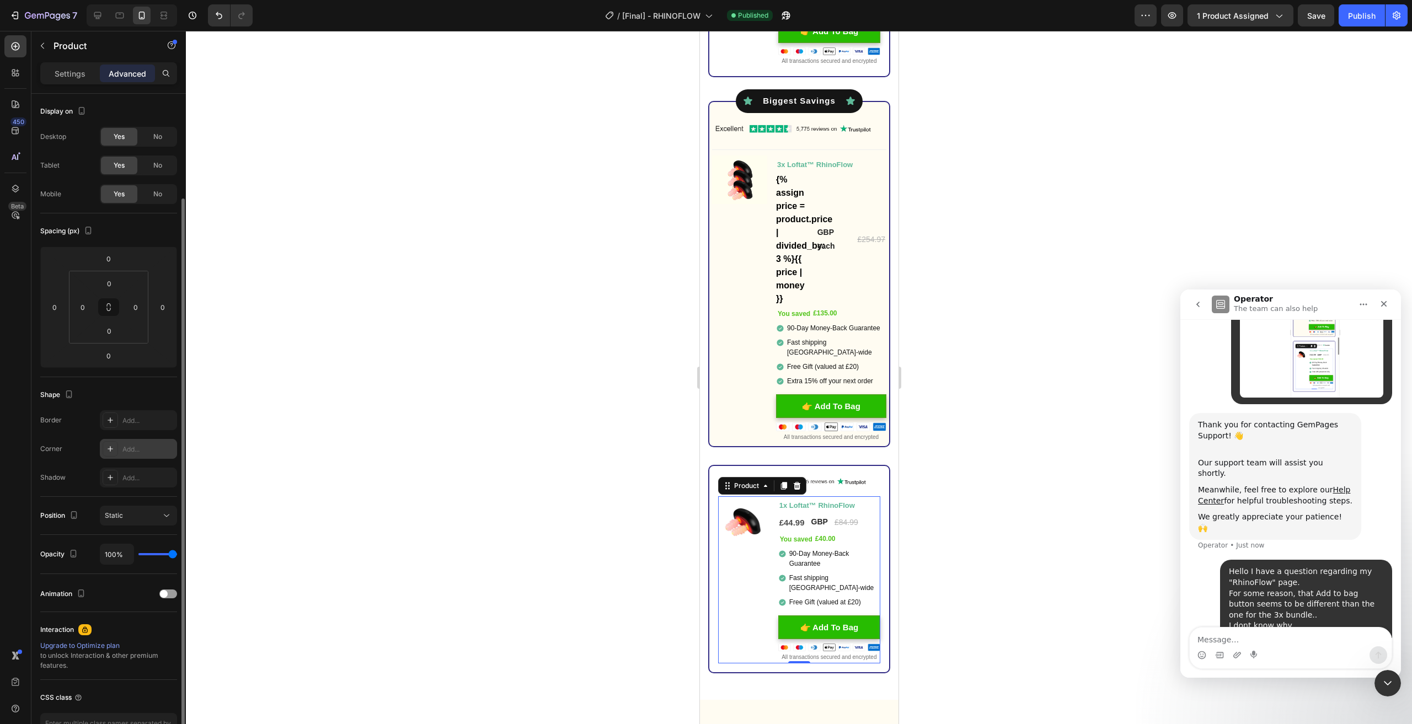
scroll to position [55, 0]
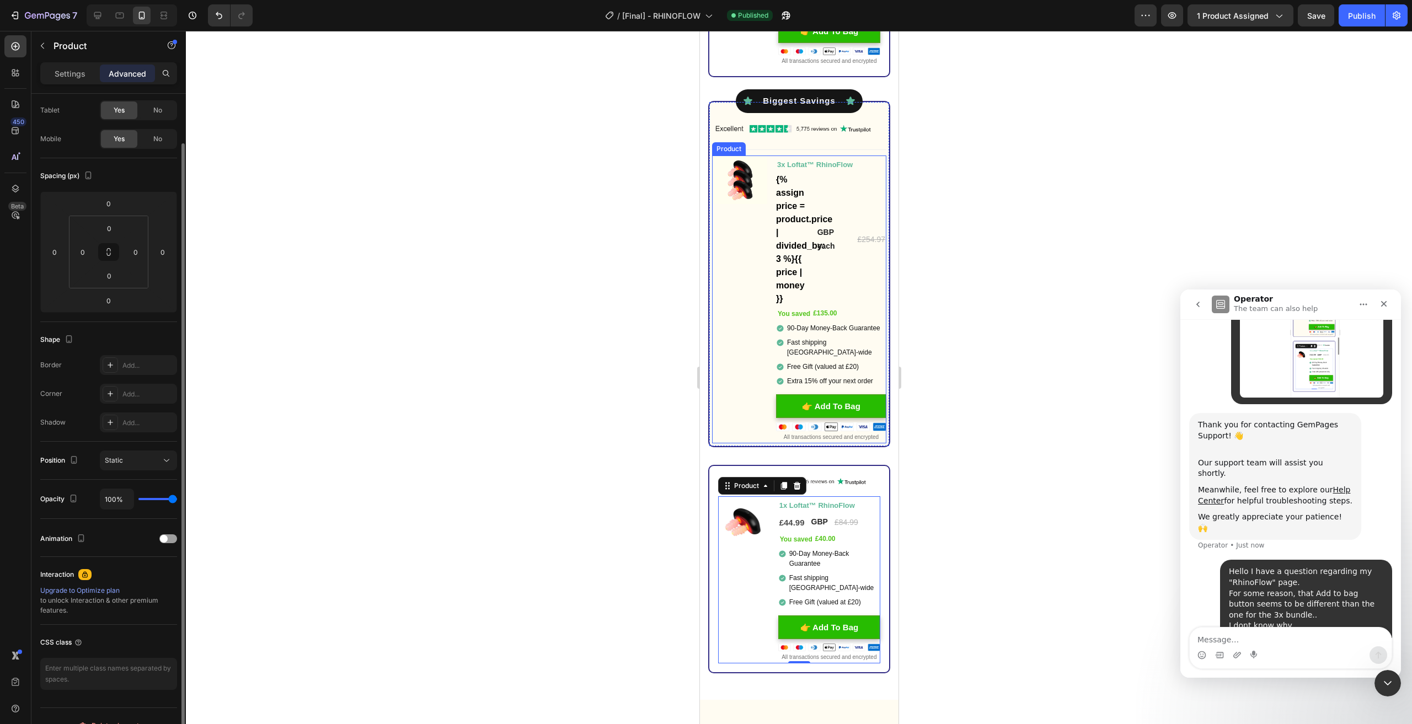
click at [727, 360] on div "Image You saved £135.00 (P) Tag" at bounding box center [739, 300] width 55 height 288
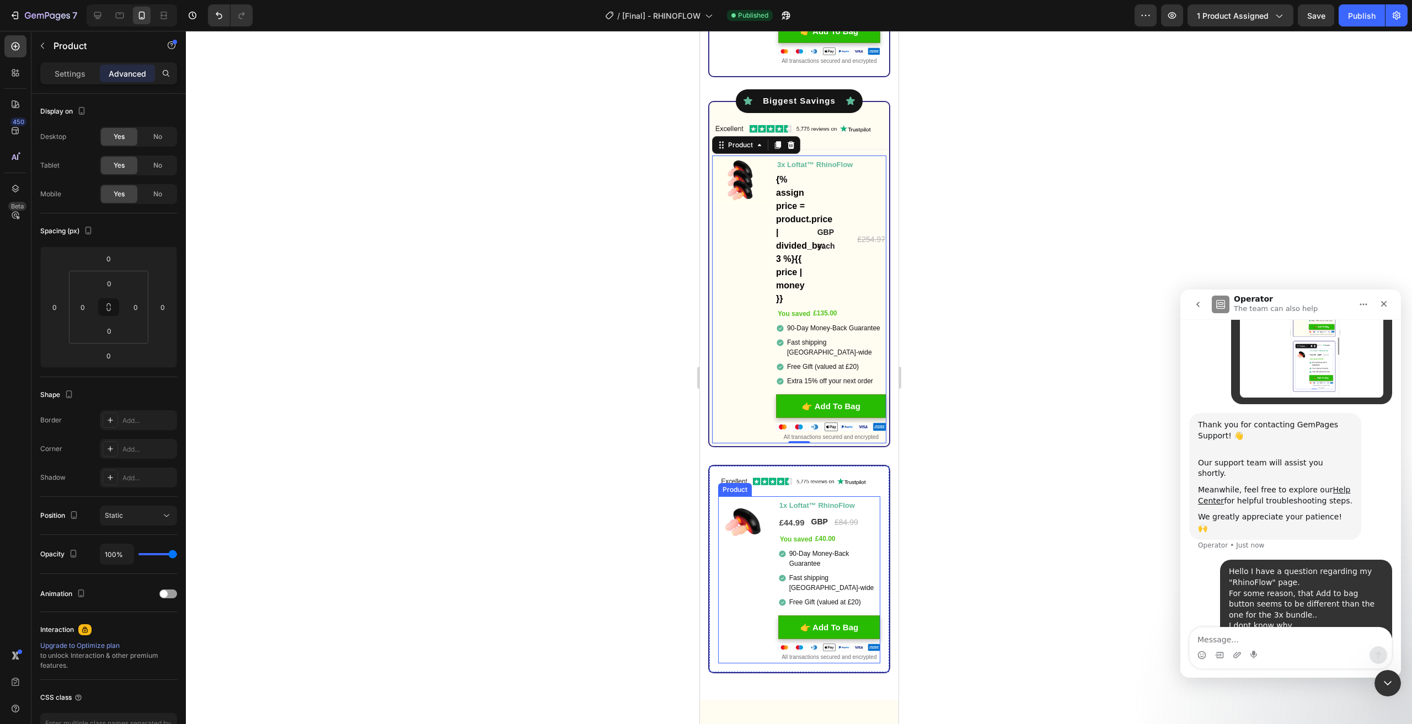
click at [735, 558] on div "Image You saved £40.00 (P) Tag" at bounding box center [743, 581] width 51 height 168
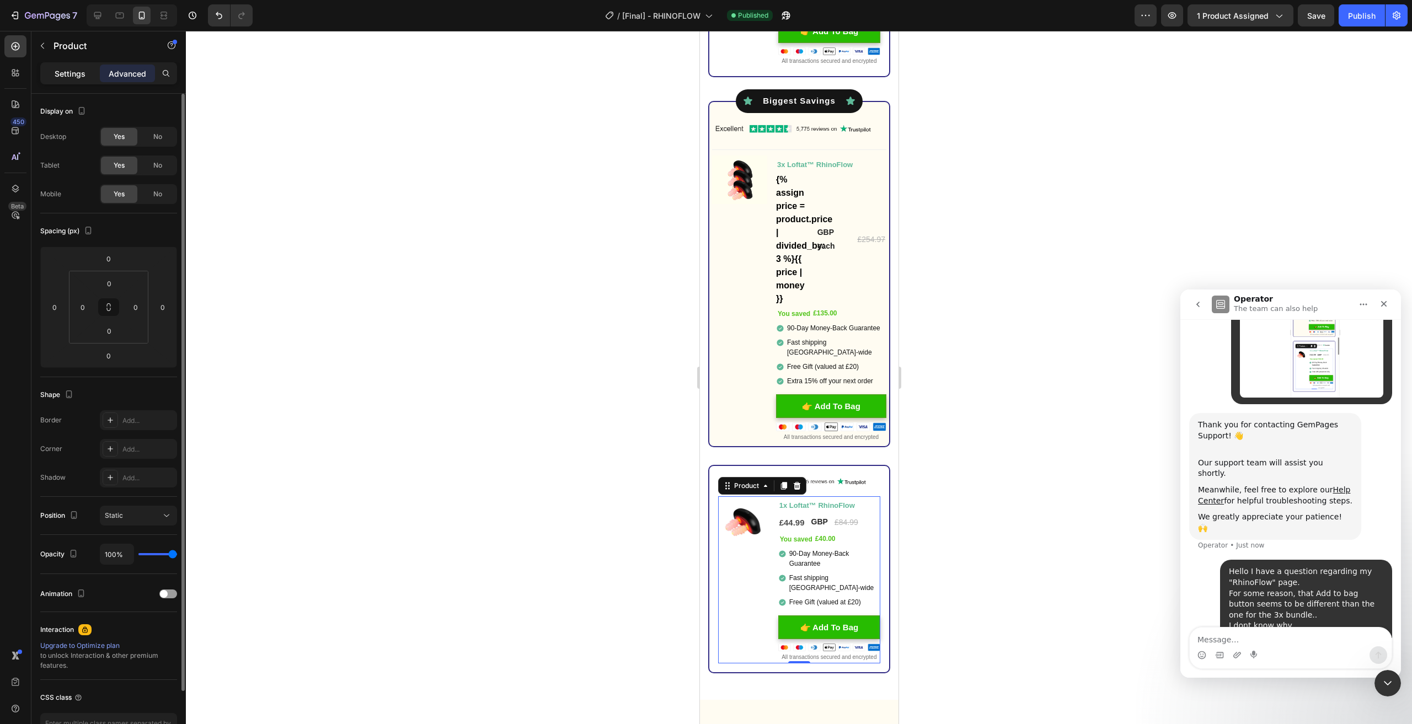
click at [79, 81] on div "Settings" at bounding box center [69, 74] width 55 height 18
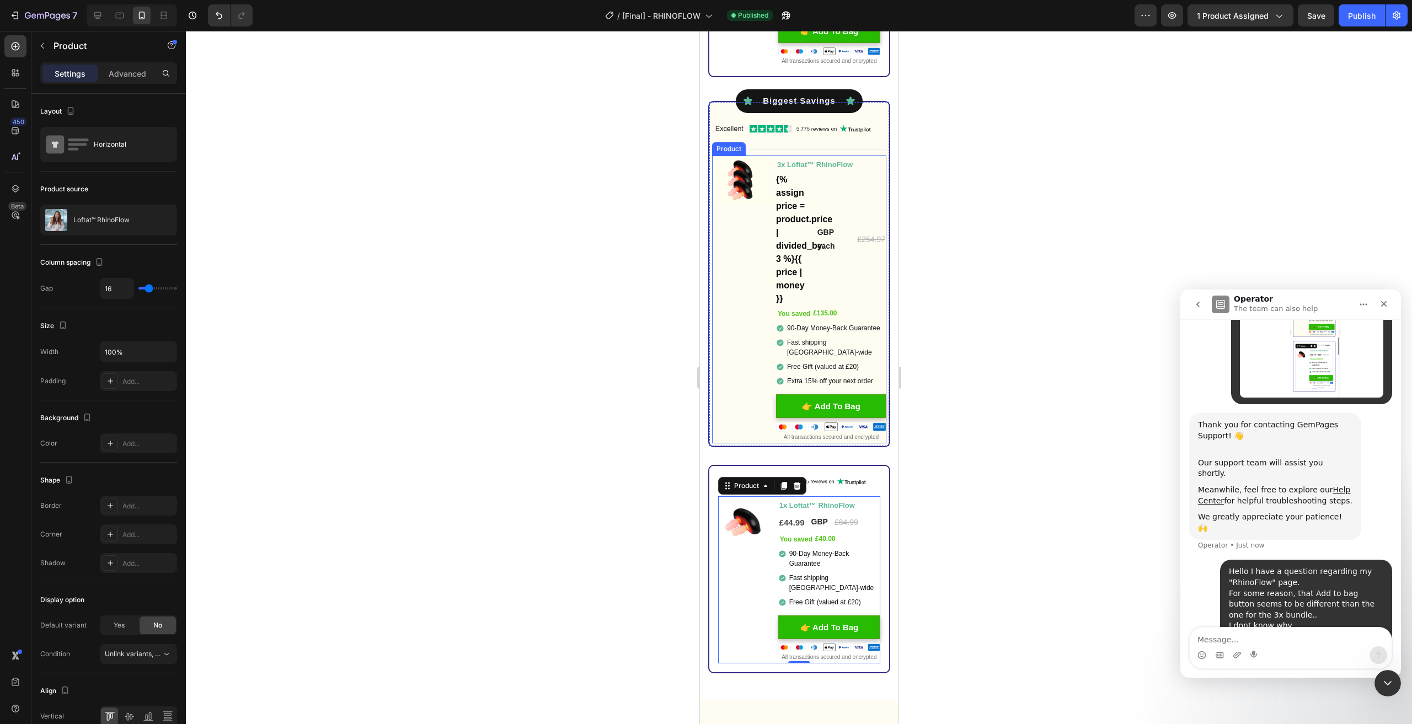
click at [738, 337] on div "Image You saved £135.00 (P) Tag" at bounding box center [739, 300] width 55 height 288
click at [742, 197] on img at bounding box center [739, 180] width 55 height 48
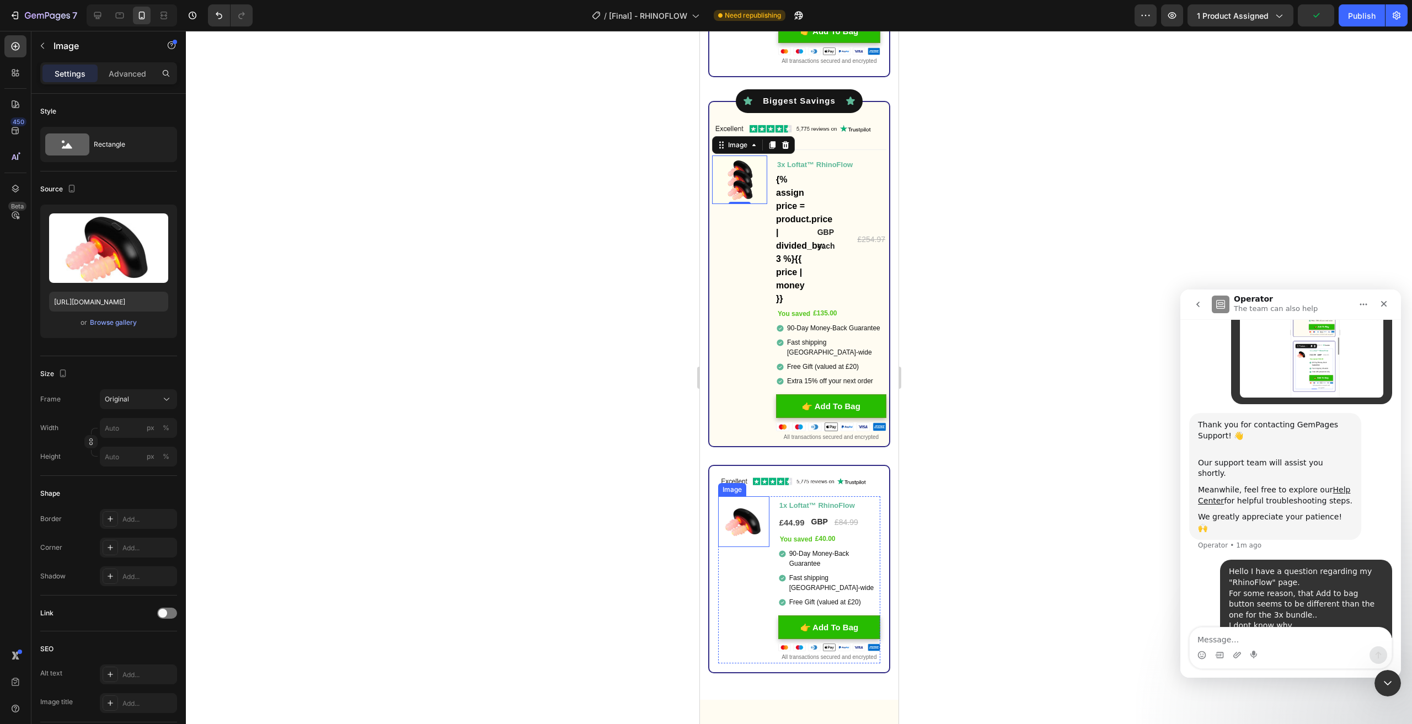
click at [753, 531] on img at bounding box center [743, 522] width 51 height 51
click at [736, 191] on img at bounding box center [739, 180] width 55 height 48
click at [746, 519] on img at bounding box center [743, 522] width 51 height 51
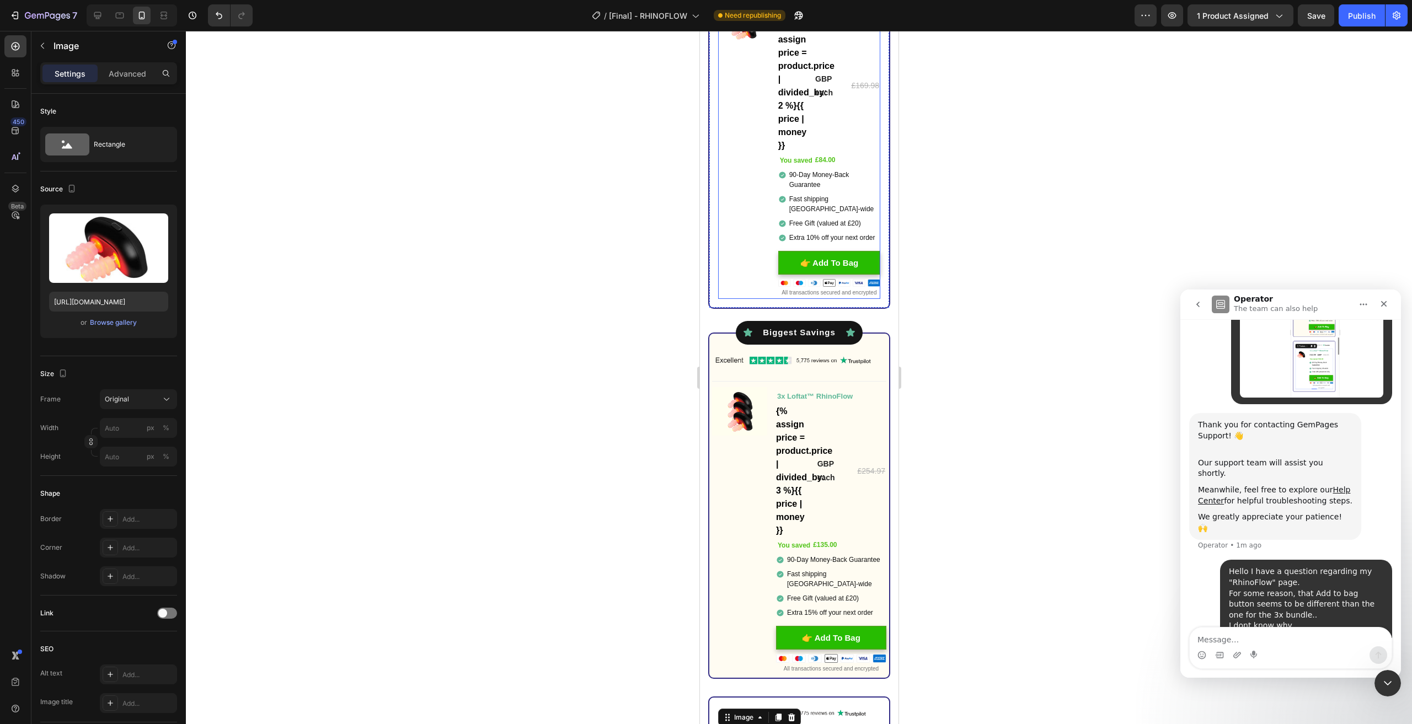
scroll to position [3255, 0]
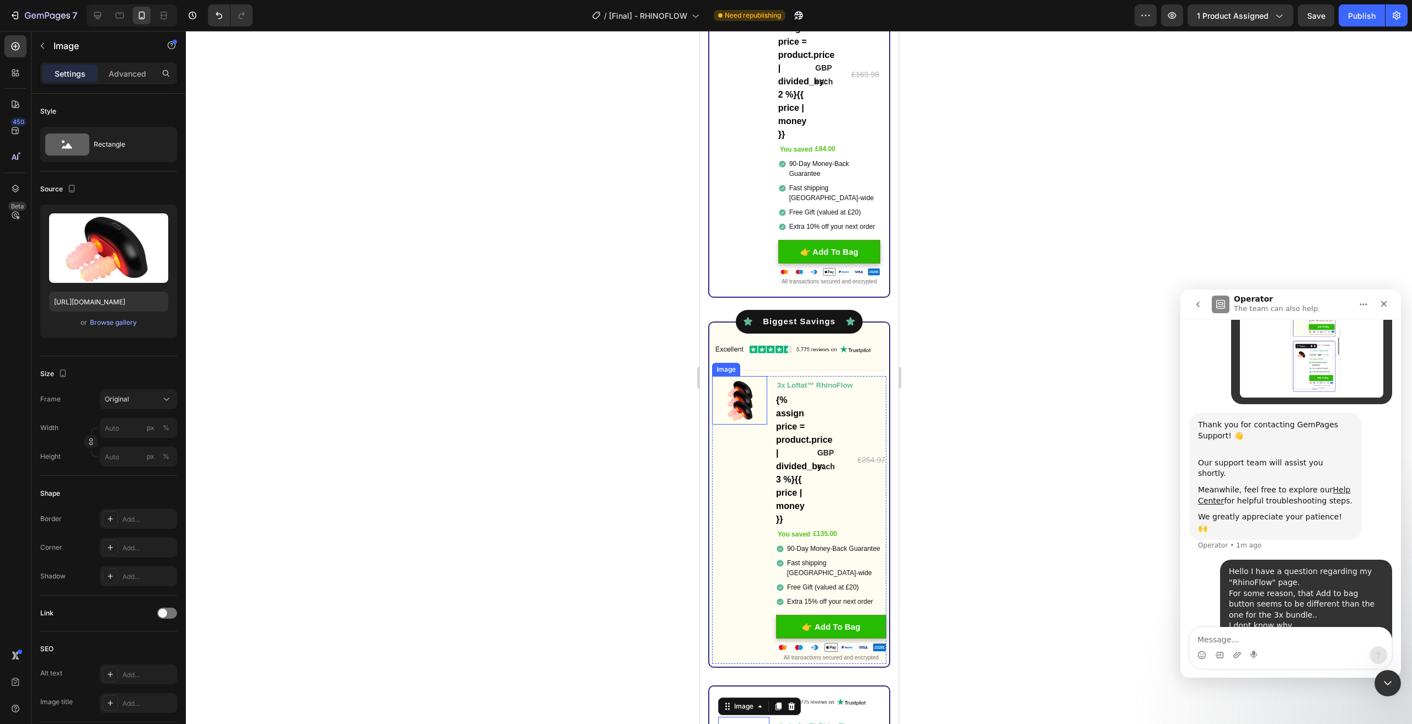
click at [736, 411] on img at bounding box center [739, 400] width 55 height 48
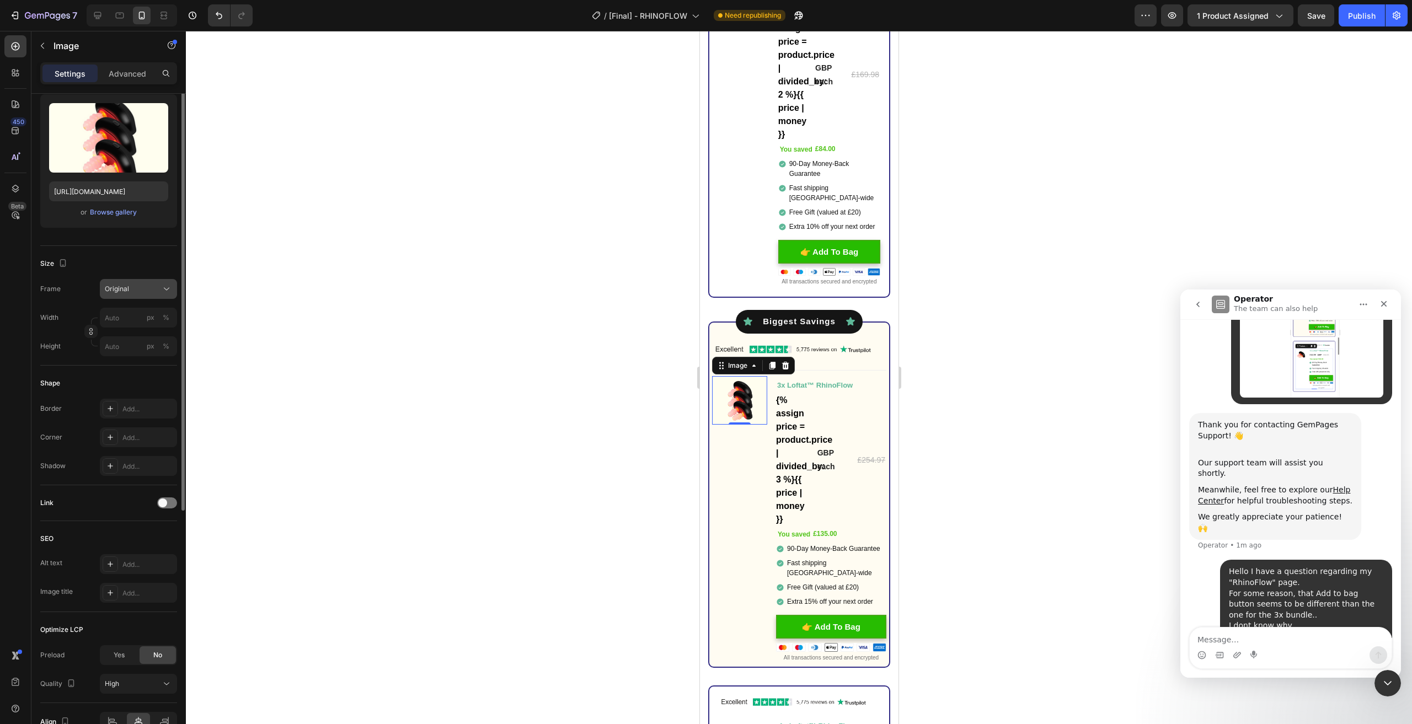
scroll to position [0, 0]
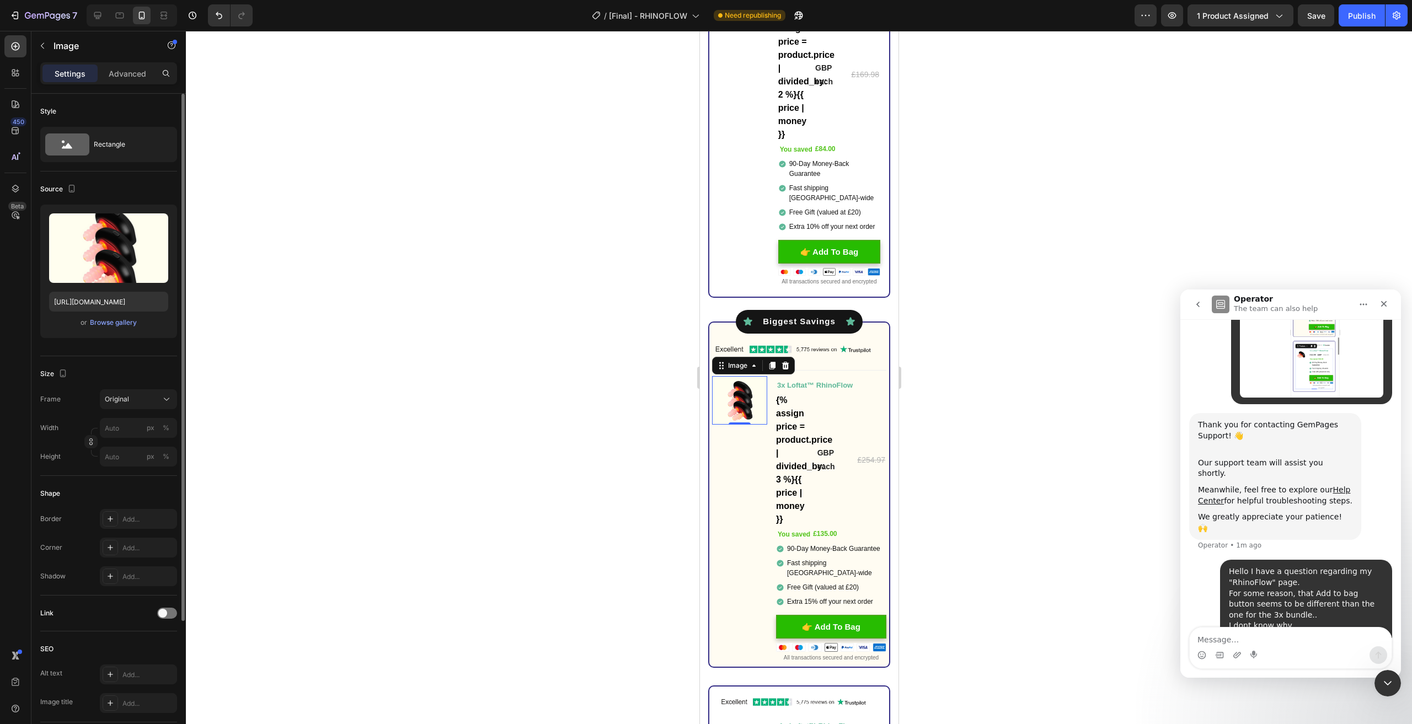
click at [122, 83] on div "Settings Advanced" at bounding box center [108, 73] width 137 height 22
click at [122, 78] on p "Advanced" at bounding box center [128, 74] width 38 height 12
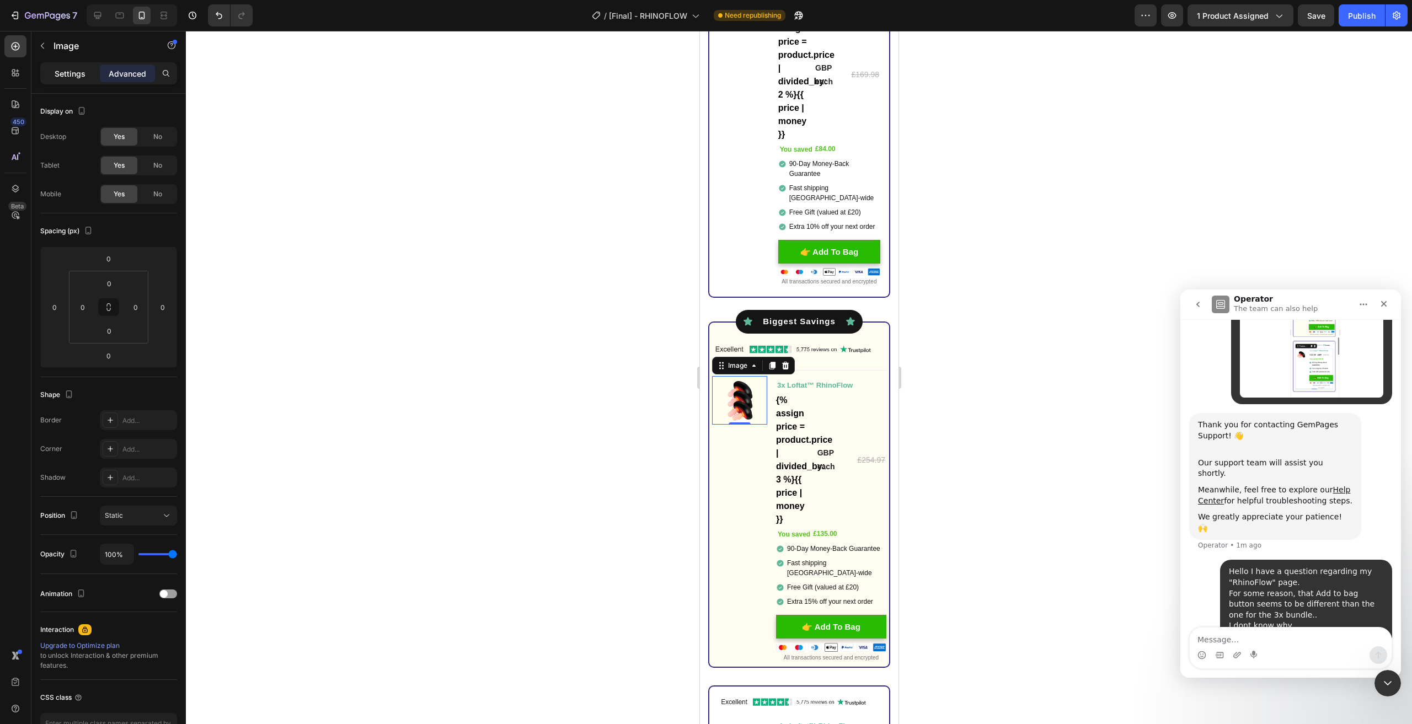
click at [89, 71] on div "Settings" at bounding box center [69, 74] width 55 height 18
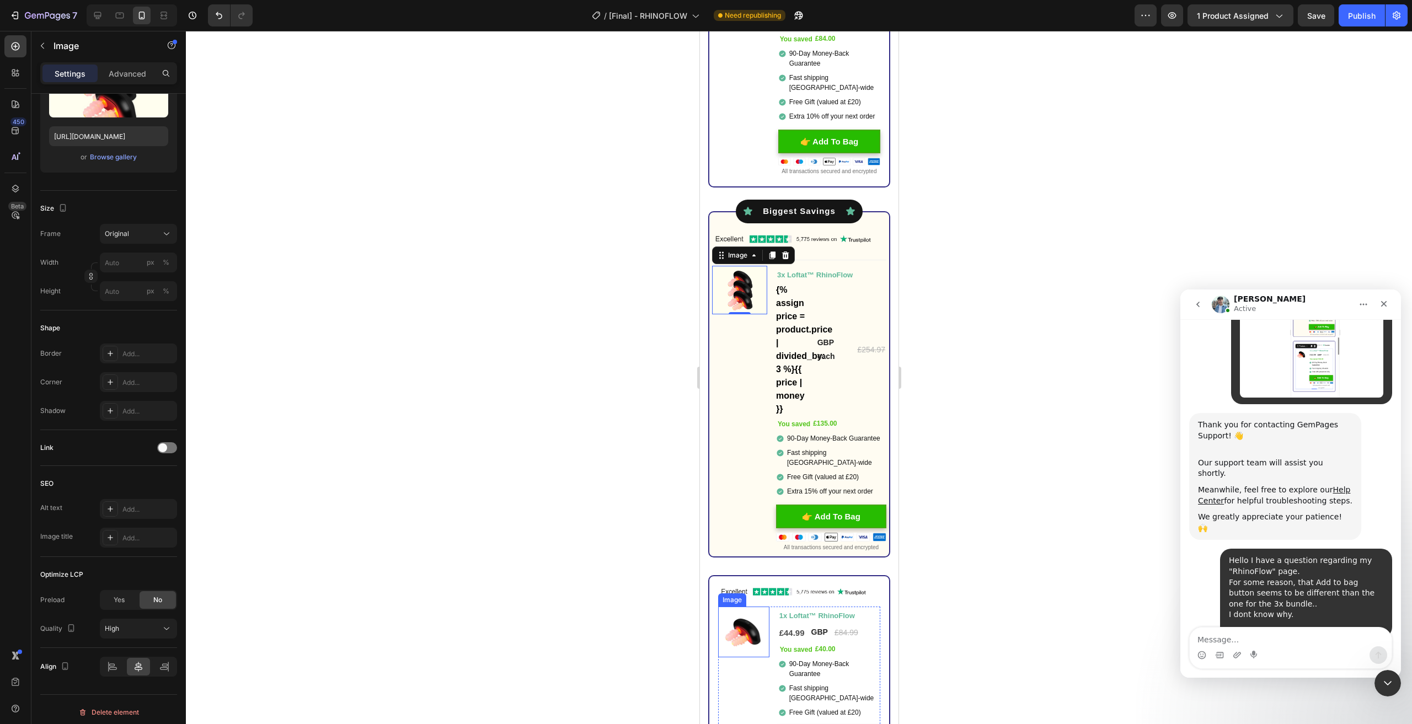
scroll to position [257, 0]
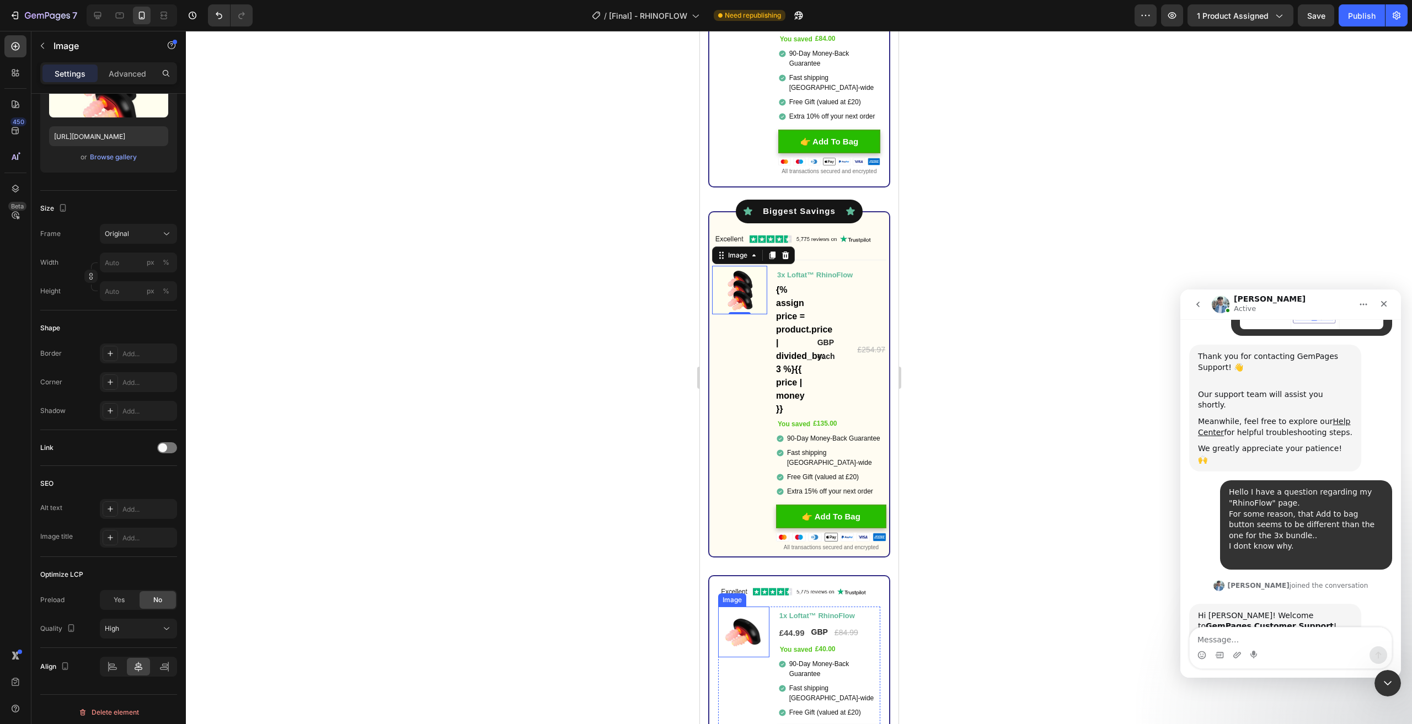
click at [743, 634] on img at bounding box center [743, 632] width 51 height 51
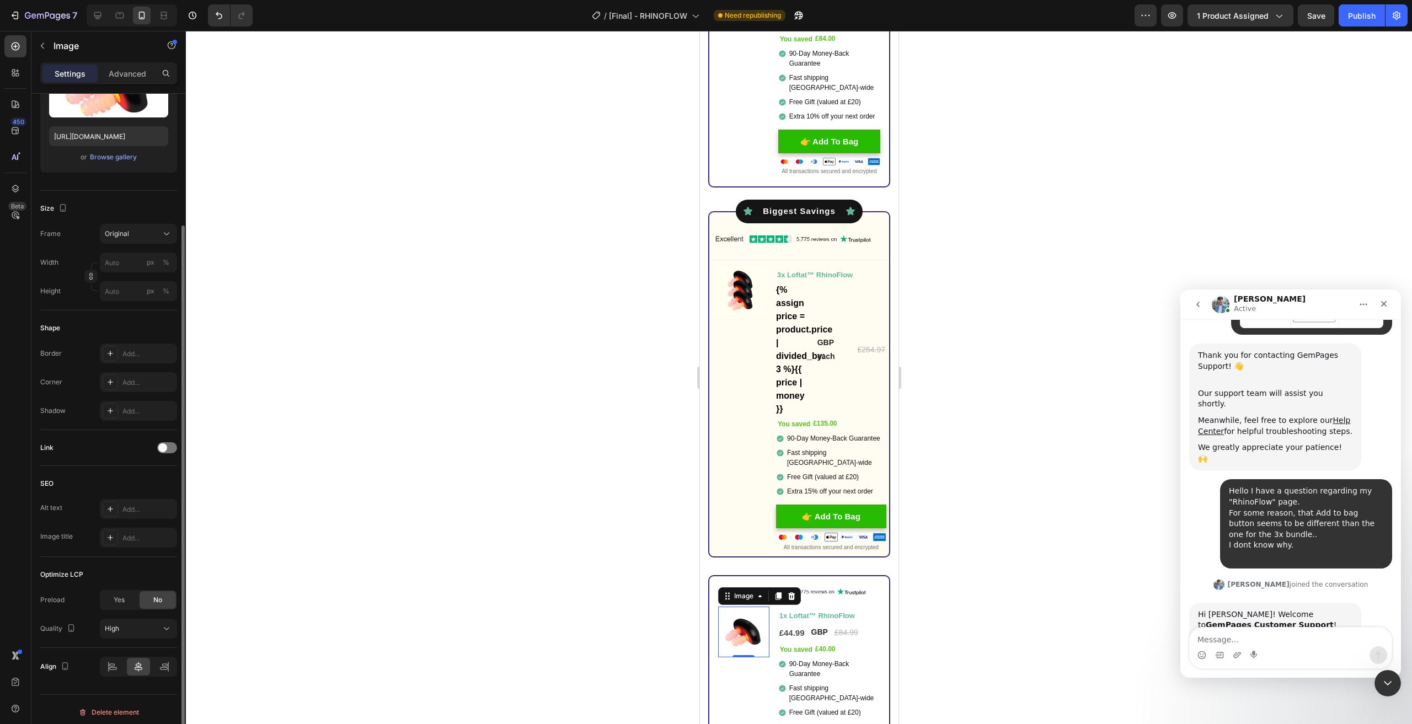
scroll to position [0, 0]
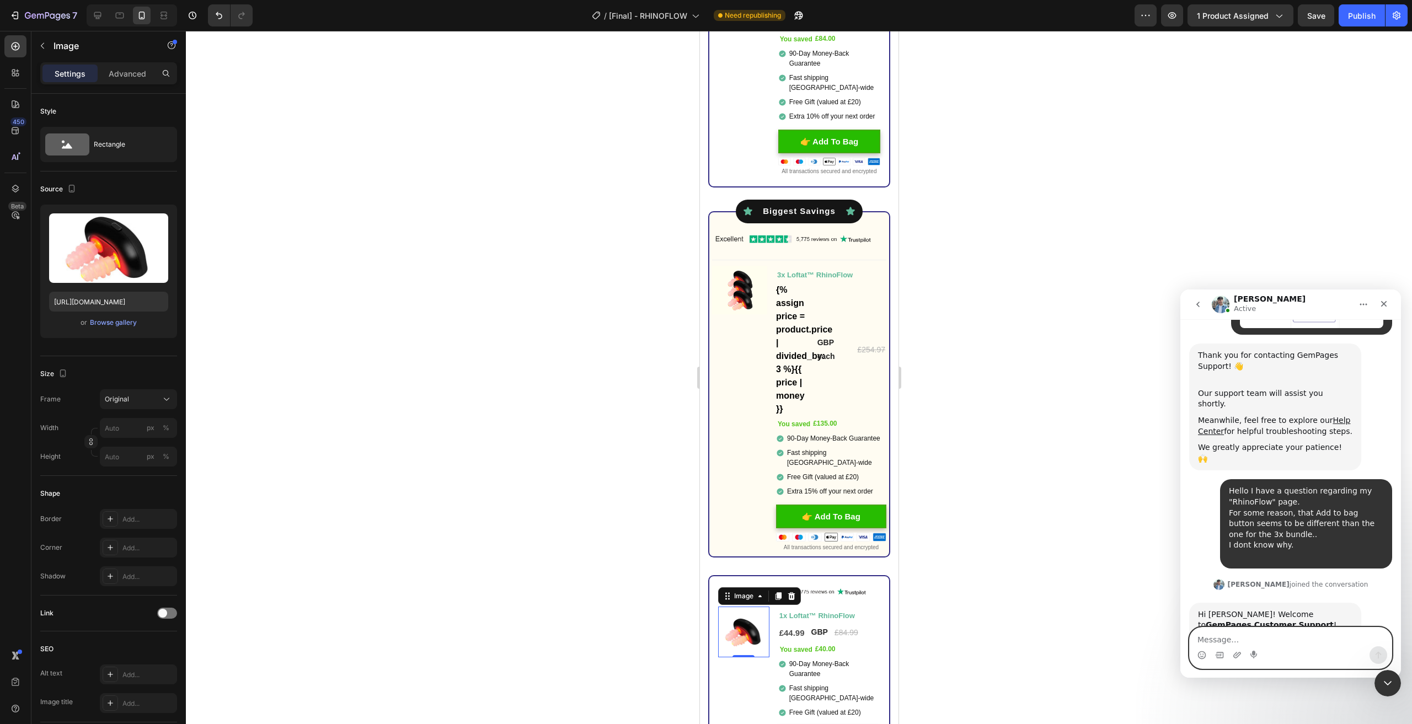
click at [1257, 638] on textarea "Message…" at bounding box center [1291, 637] width 202 height 19
type textarea "Hi [PERSON_NAME]! :)"
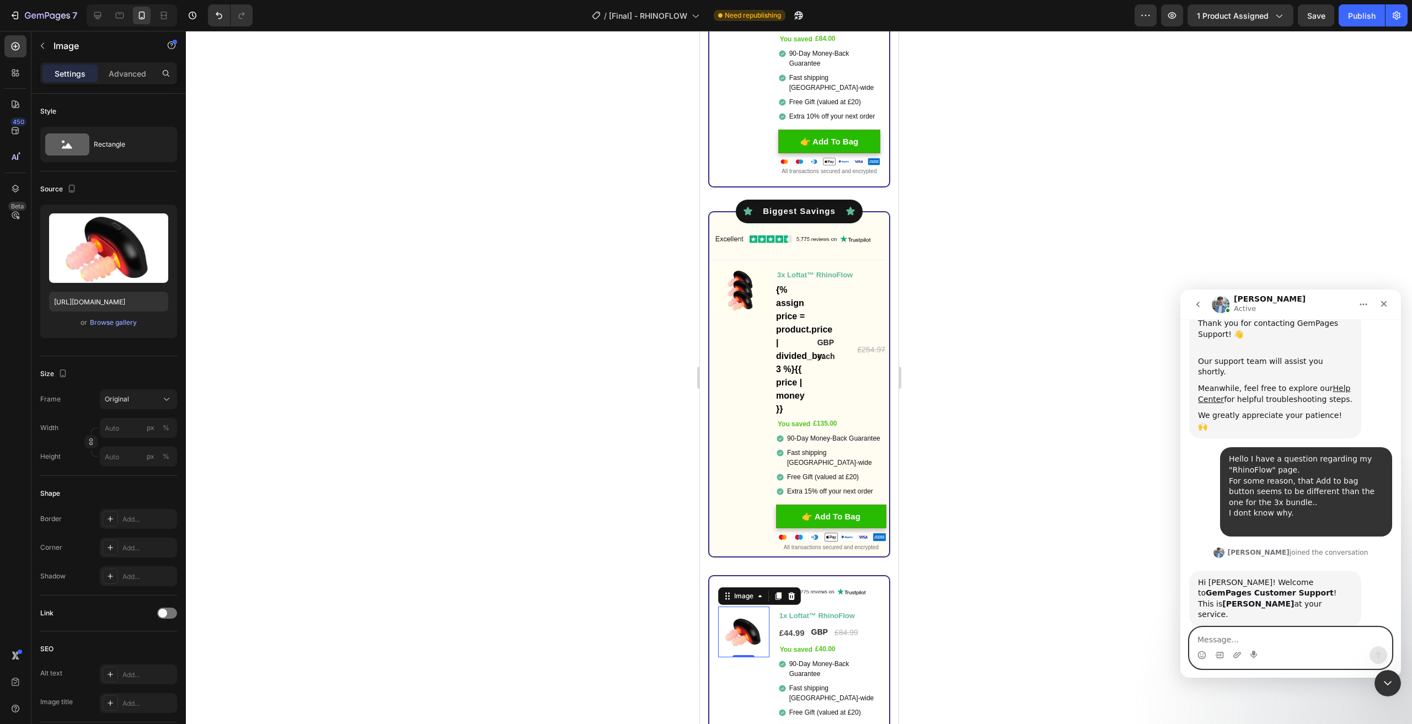
scroll to position [290, 0]
type textarea "You just helped me a few days ago as well"
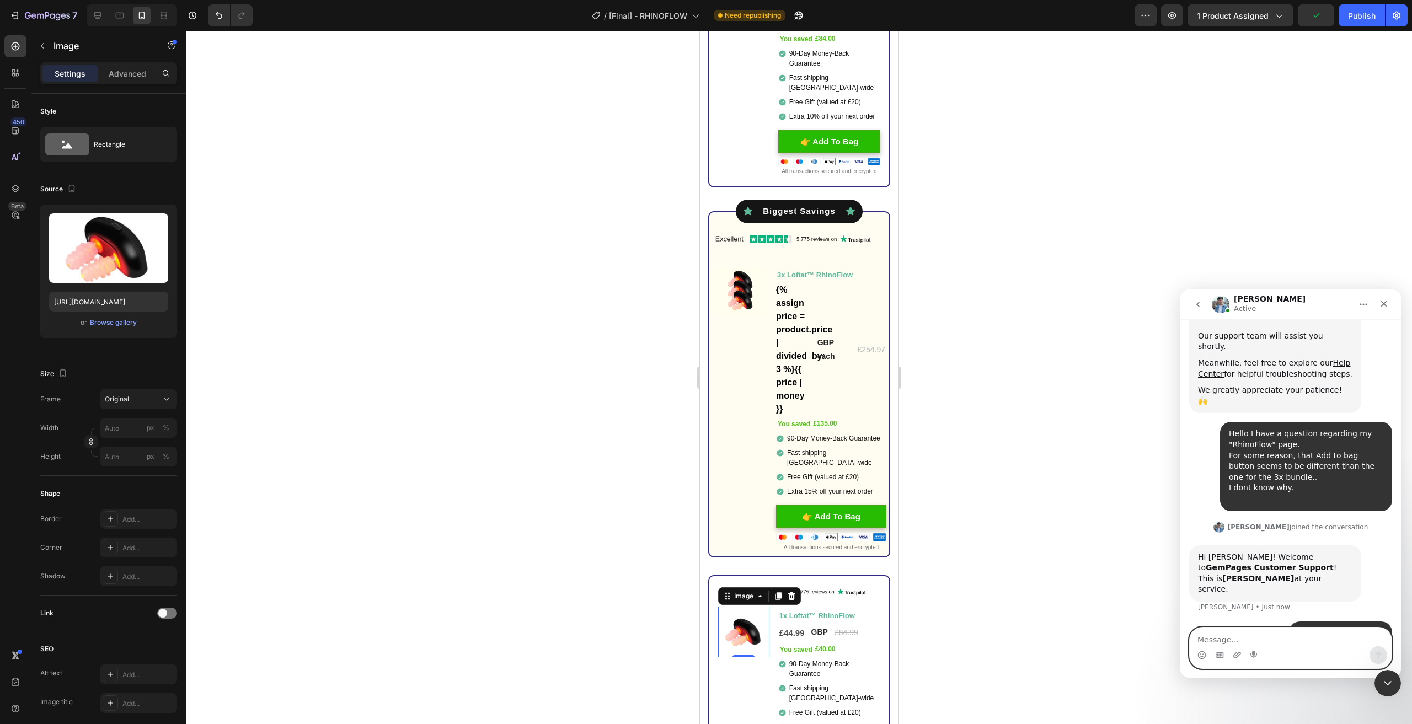
scroll to position [315, 0]
type textarea "."
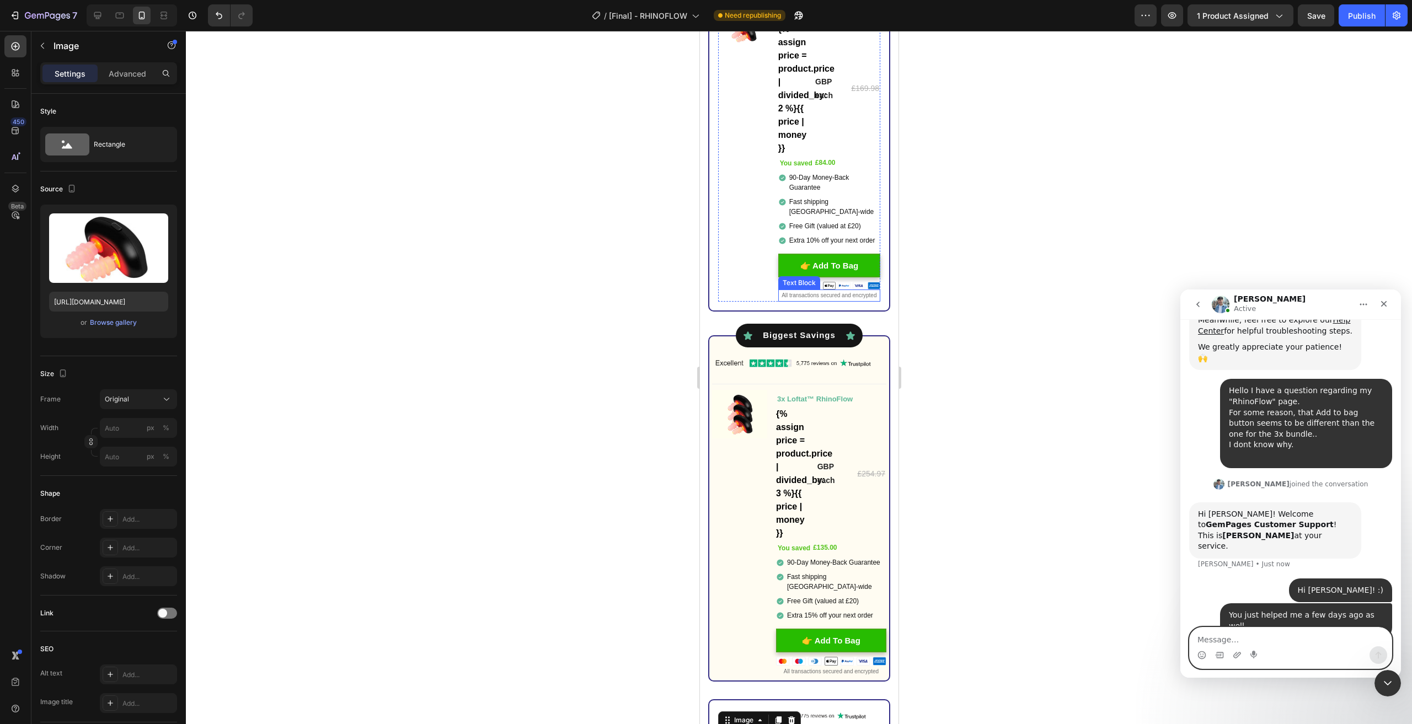
scroll to position [3310, 0]
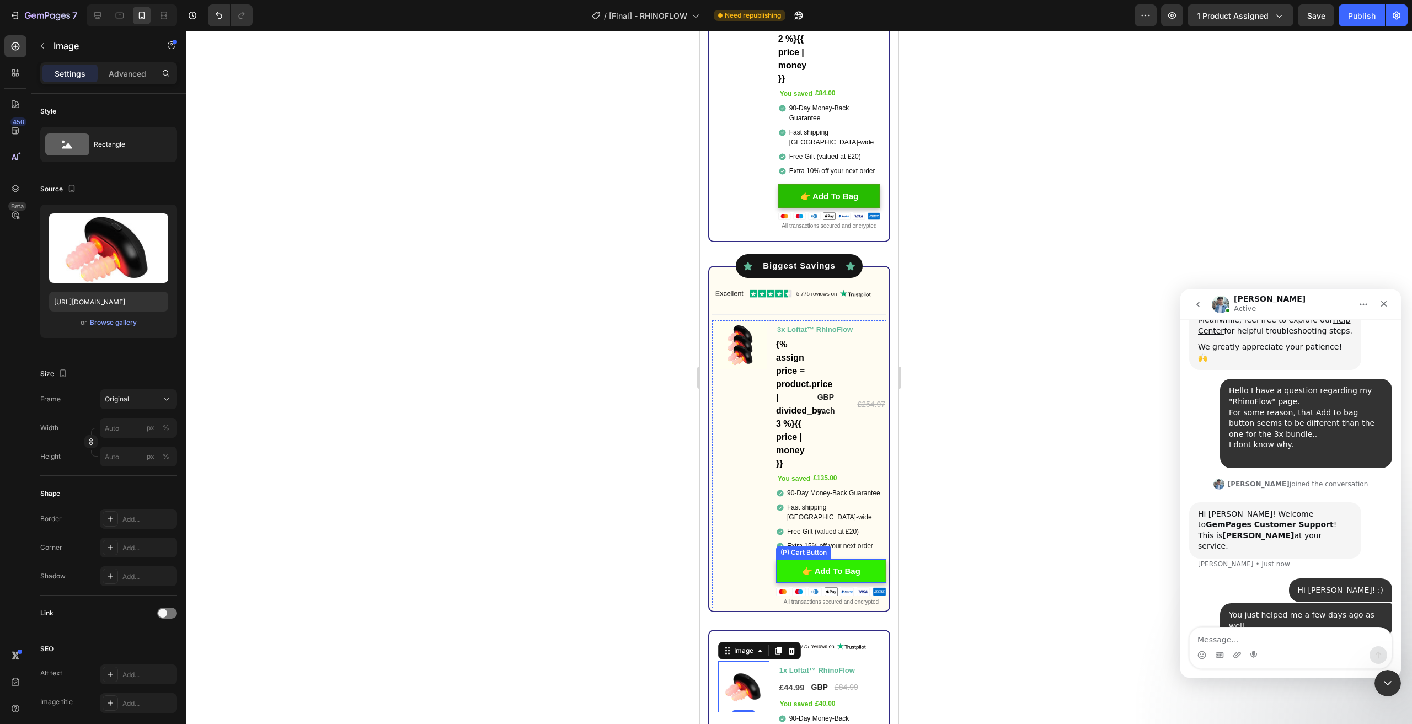
click at [860, 572] on button "👉 Add To Bag" at bounding box center [831, 571] width 110 height 24
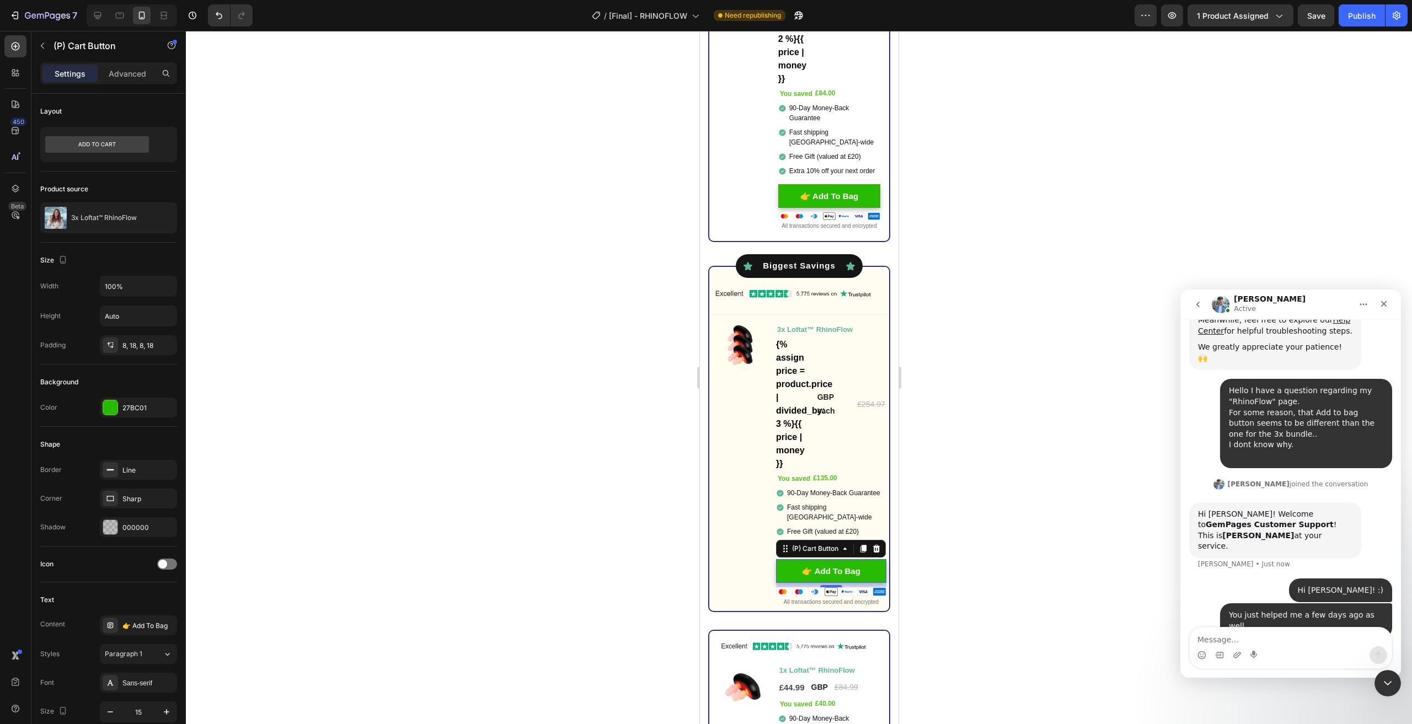
click at [960, 342] on div at bounding box center [799, 378] width 1226 height 694
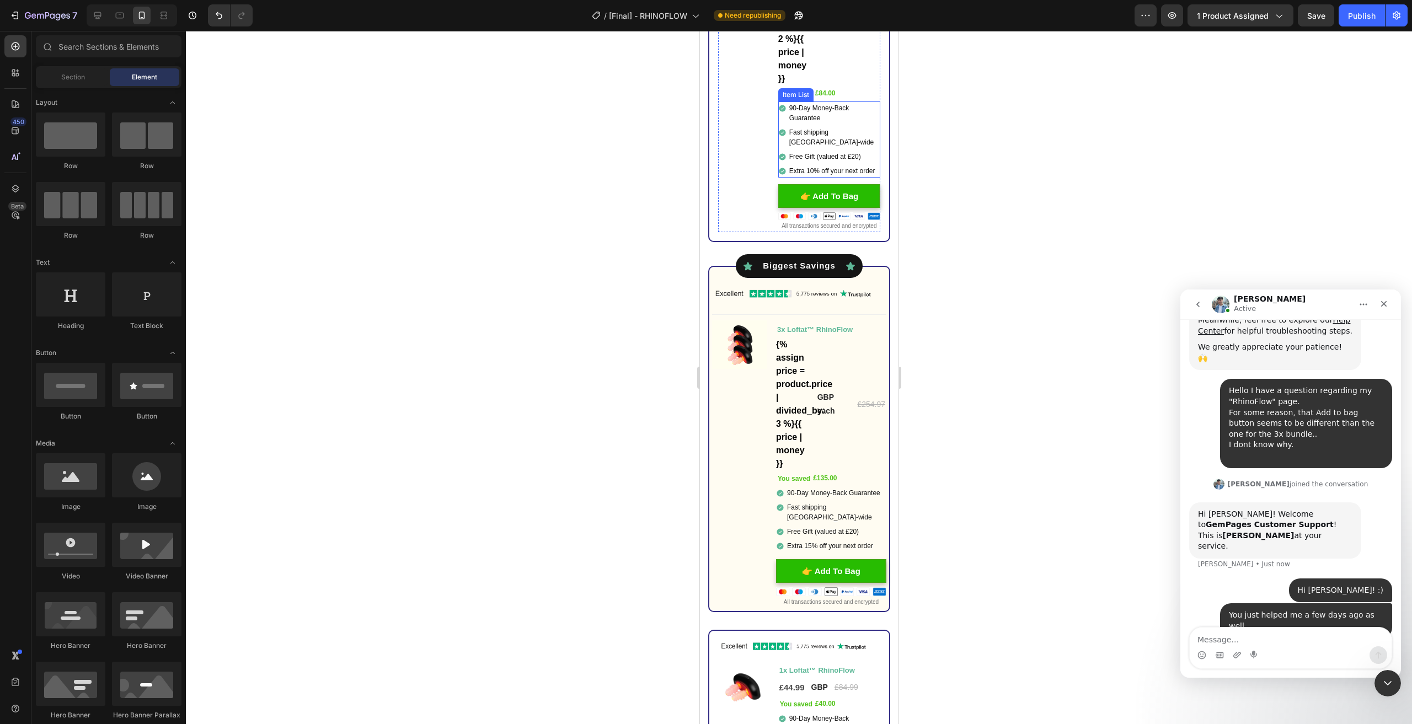
click at [778, 168] on div "Extra 10% off your next order" at bounding box center [829, 170] width 102 height 13
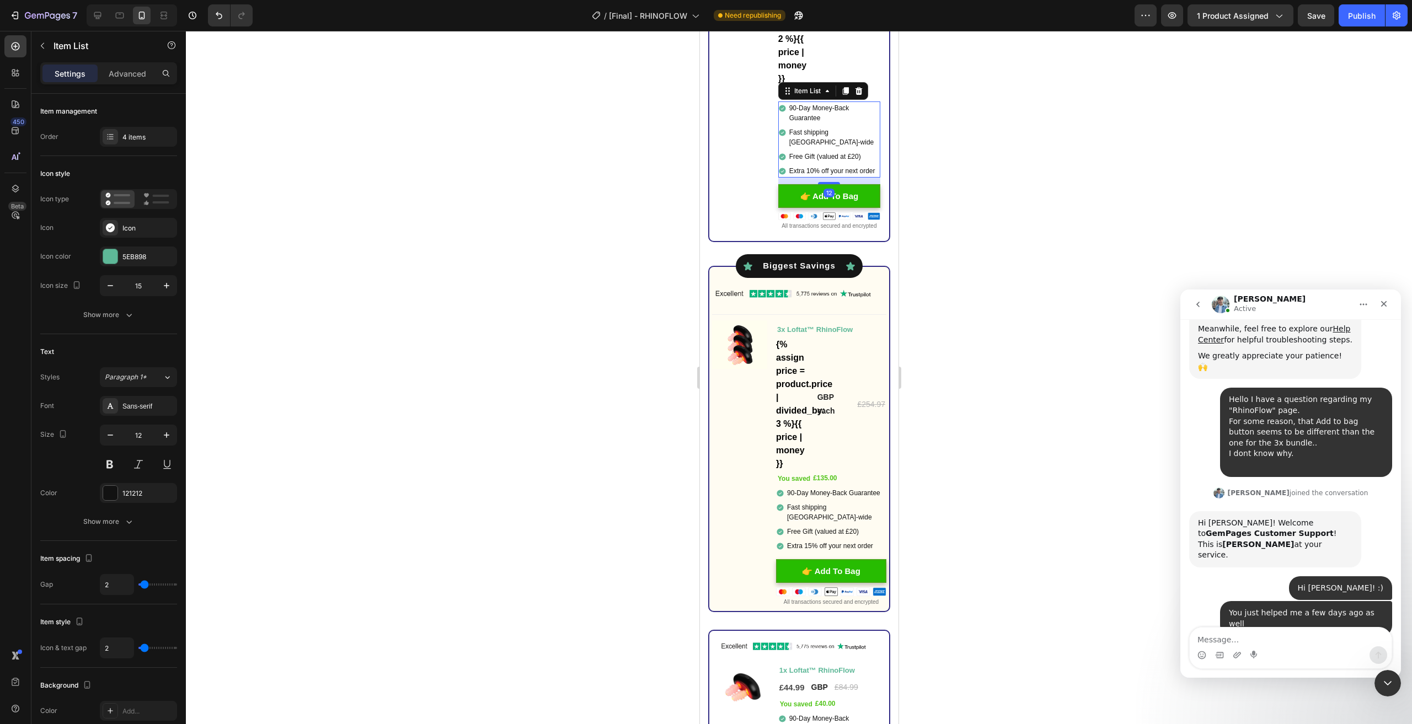
scroll to position [348, 0]
click at [778, 529] on div "90-Day Money-Back Guarantee Fast shipping UK-wid e Free Gift (valued at £20) Ex…" at bounding box center [831, 520] width 110 height 66
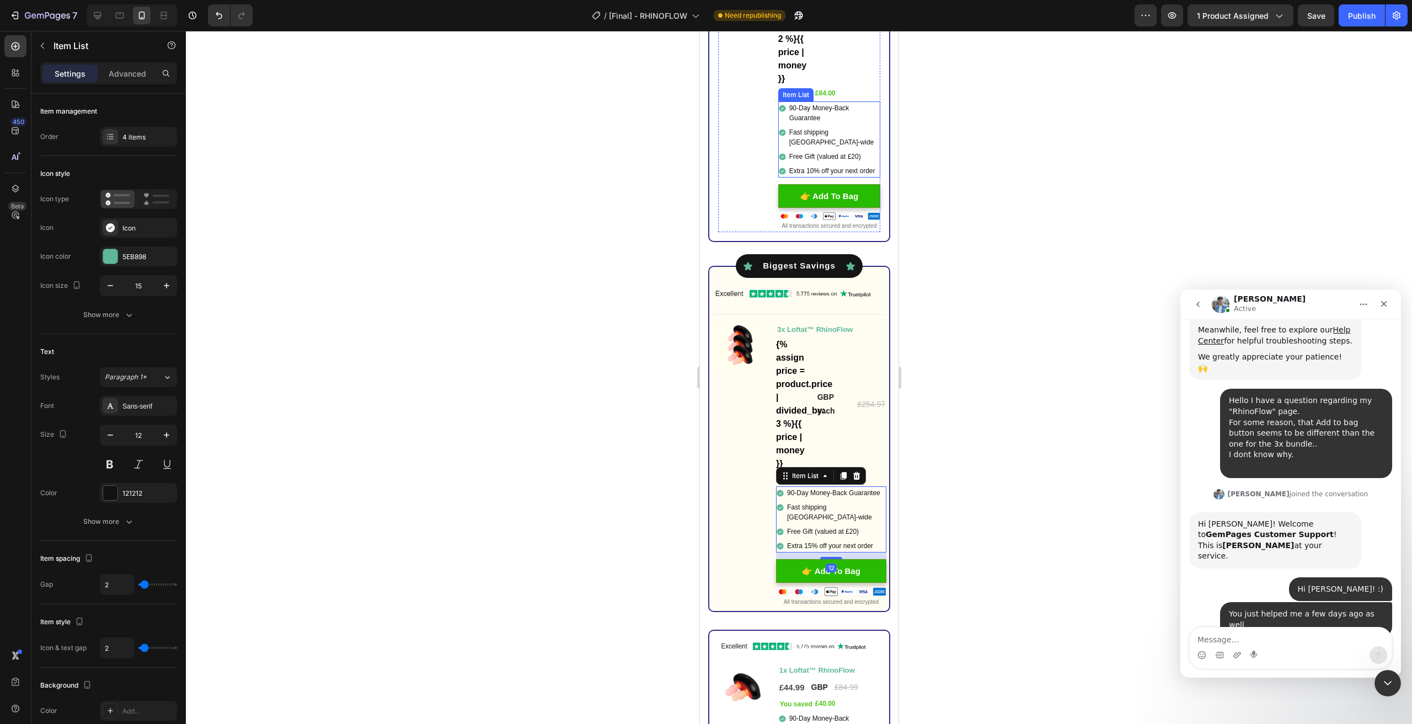
click at [779, 168] on icon at bounding box center [781, 171] width 7 height 7
click at [853, 106] on p "90-Day Money-Back Guarantee" at bounding box center [833, 113] width 89 height 20
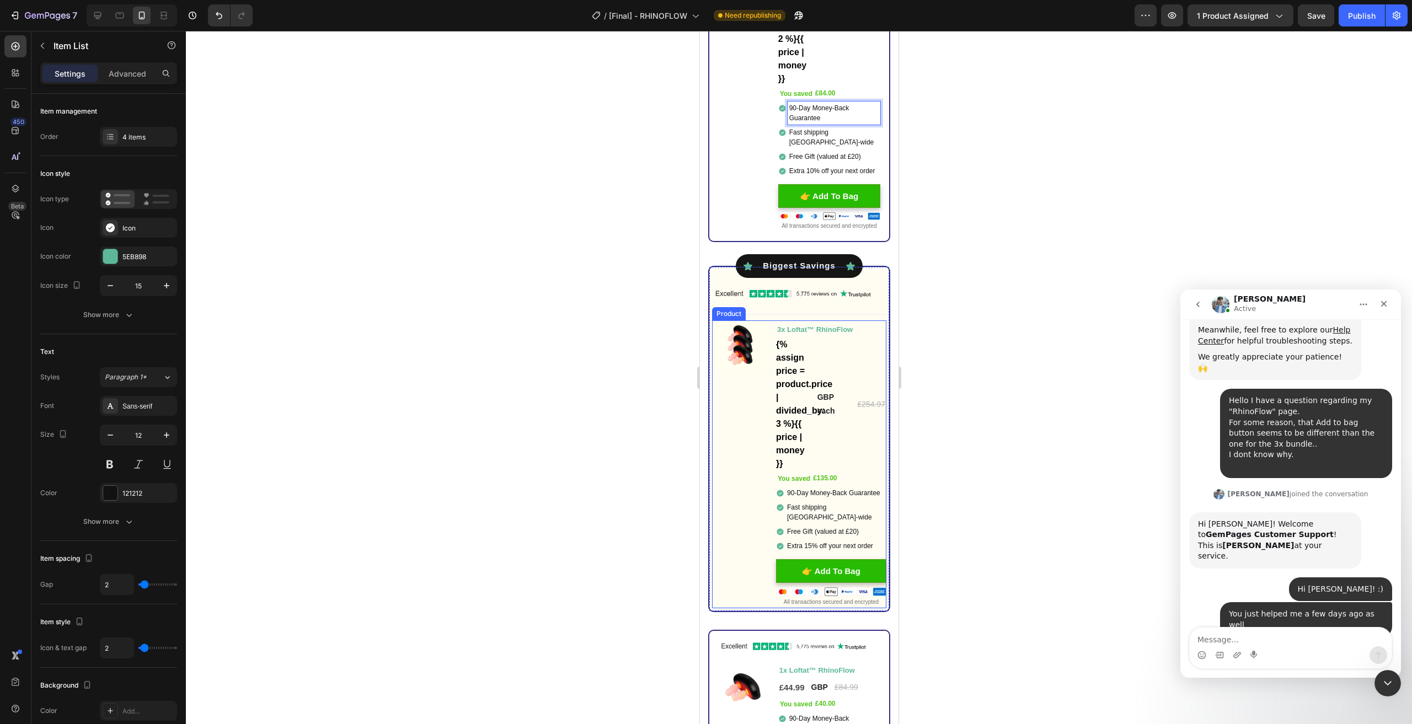
click at [857, 496] on p "90-Day Money-Back Guarantee" at bounding box center [836, 493] width 98 height 10
click at [863, 498] on p "90-Day Money-Back Guarantee" at bounding box center [836, 493] width 98 height 10
drag, startPoint x: 969, startPoint y: 476, endPoint x: 968, endPoint y: 446, distance: 30.4
click at [969, 476] on div at bounding box center [799, 378] width 1226 height 694
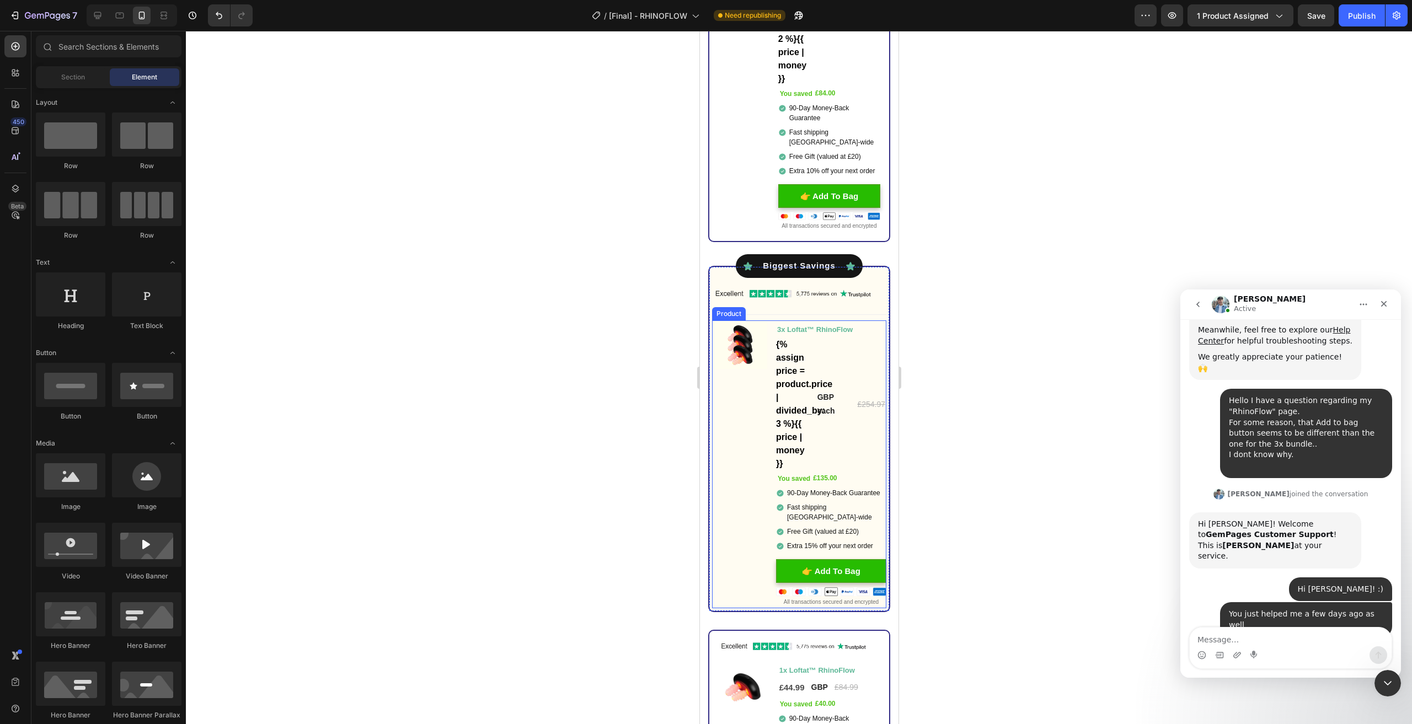
click at [727, 469] on div "Image You saved £135.00 (P) Tag" at bounding box center [739, 465] width 55 height 288
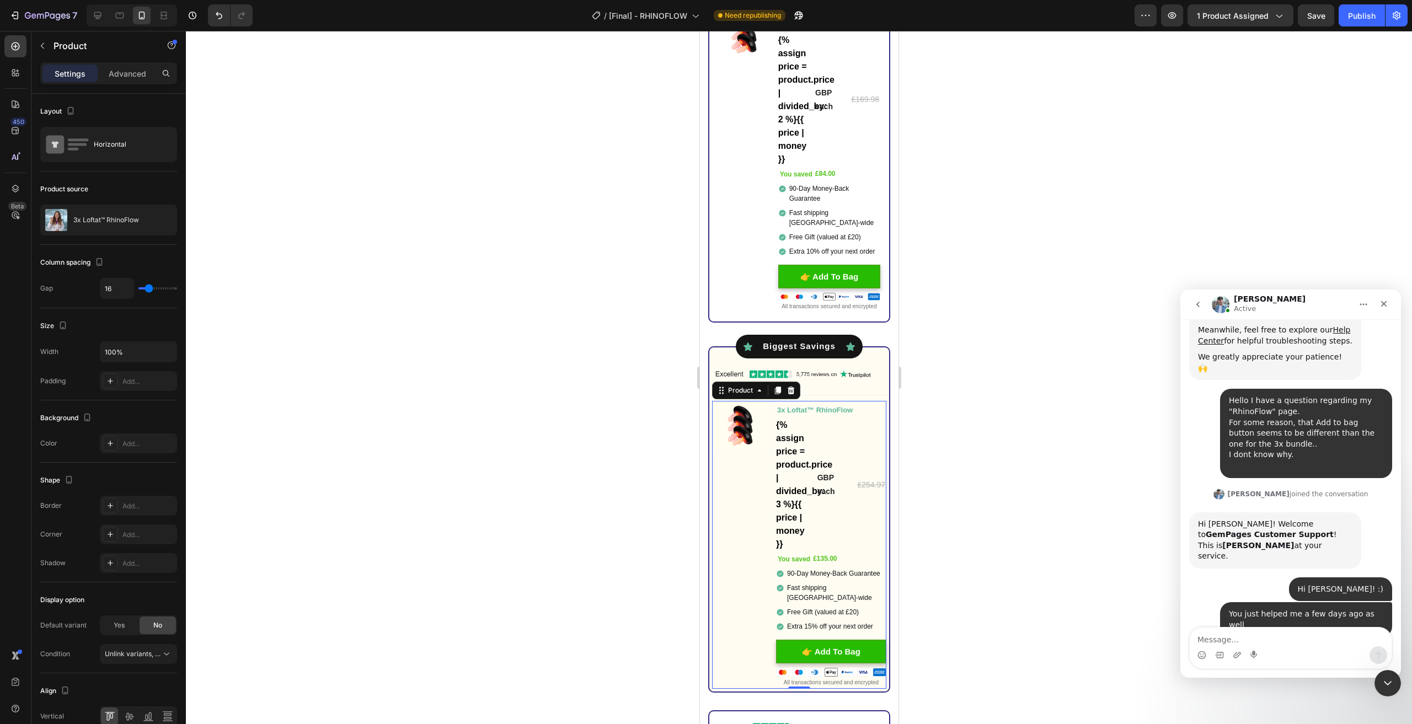
scroll to position [3145, 0]
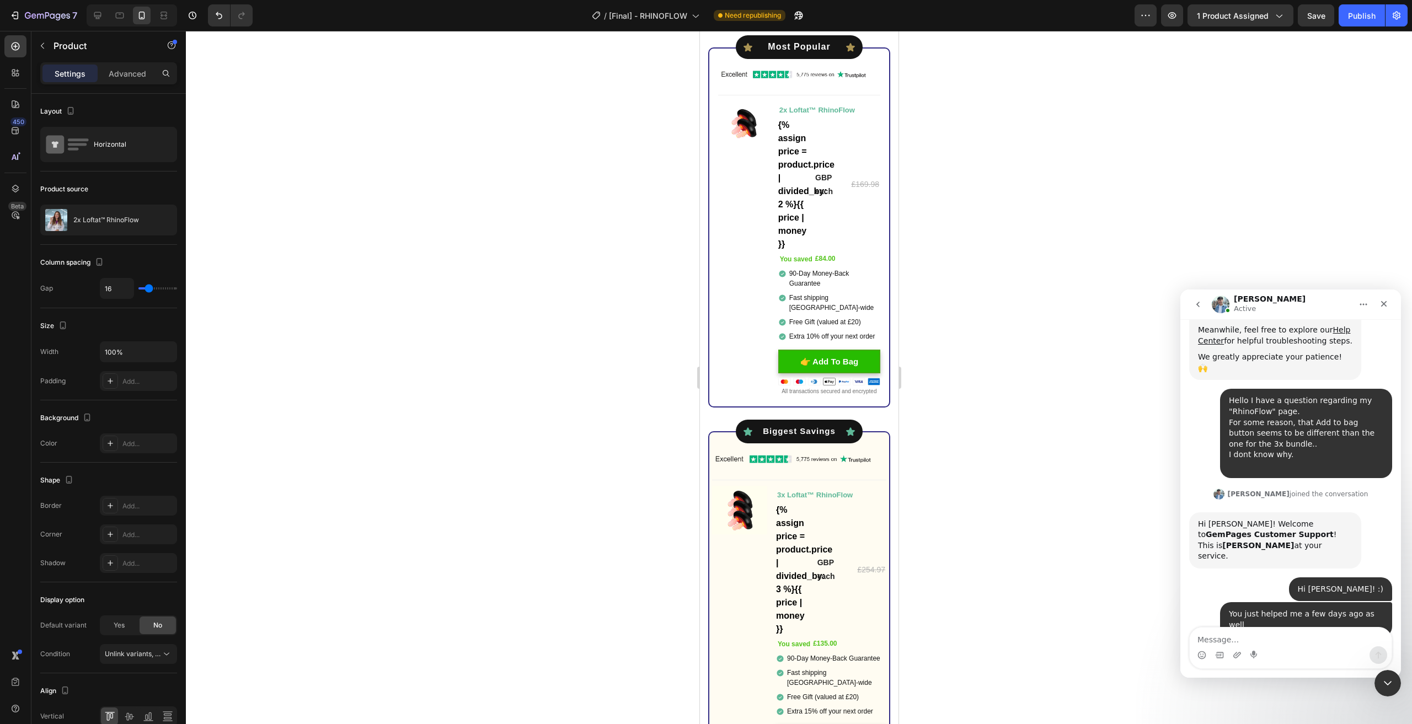
click at [743, 206] on div "Image You saved £84.00 (P) Tag" at bounding box center [743, 249] width 51 height 297
click at [757, 75] on img at bounding box center [799, 74] width 162 height 13
click at [739, 191] on div "Image You saved £84.00 (P) Tag" at bounding box center [743, 249] width 51 height 297
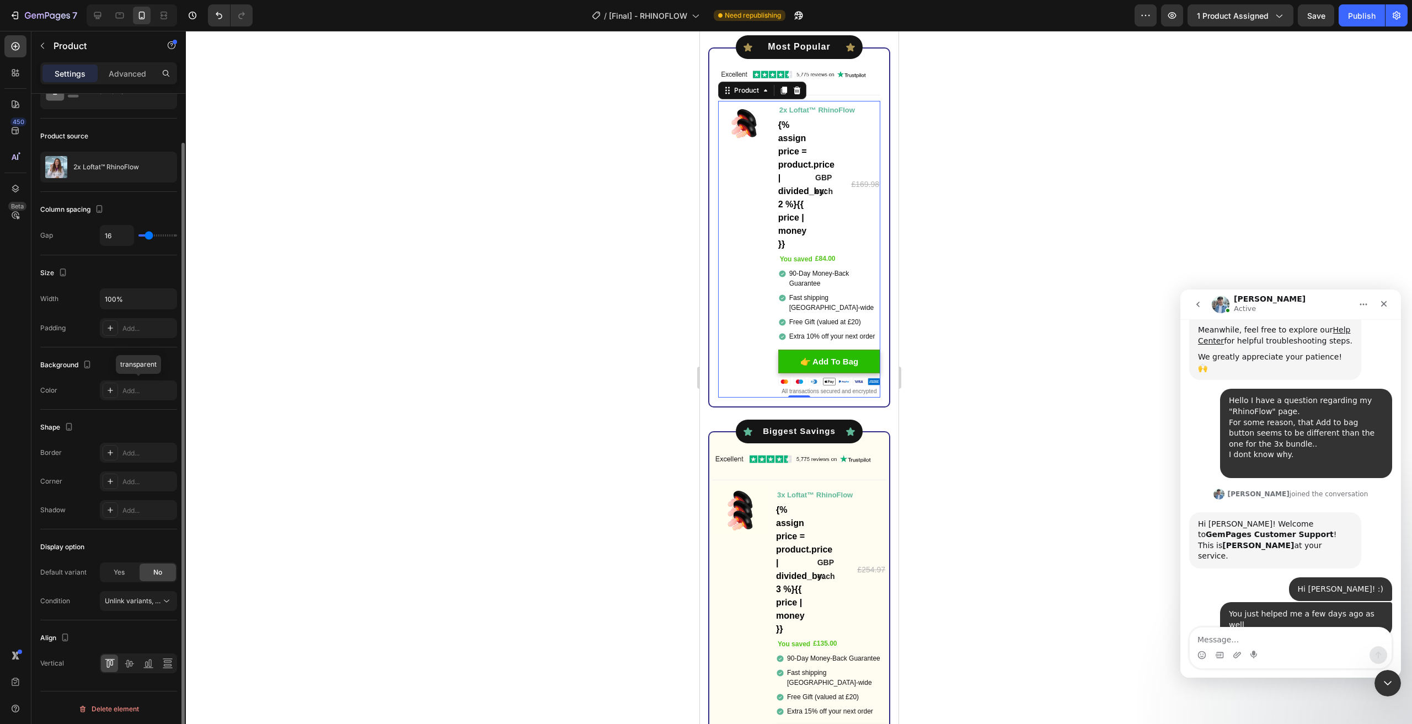
scroll to position [0, 0]
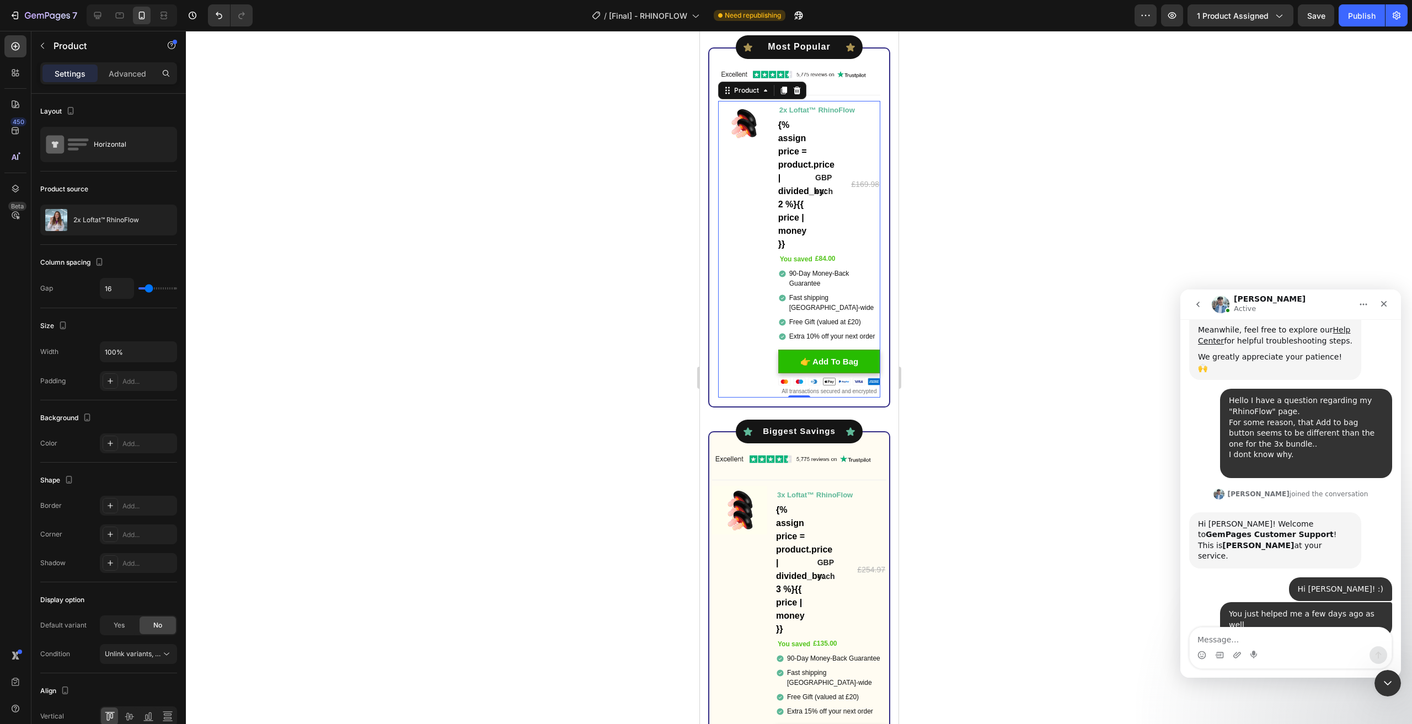
click at [1017, 195] on div at bounding box center [799, 378] width 1226 height 694
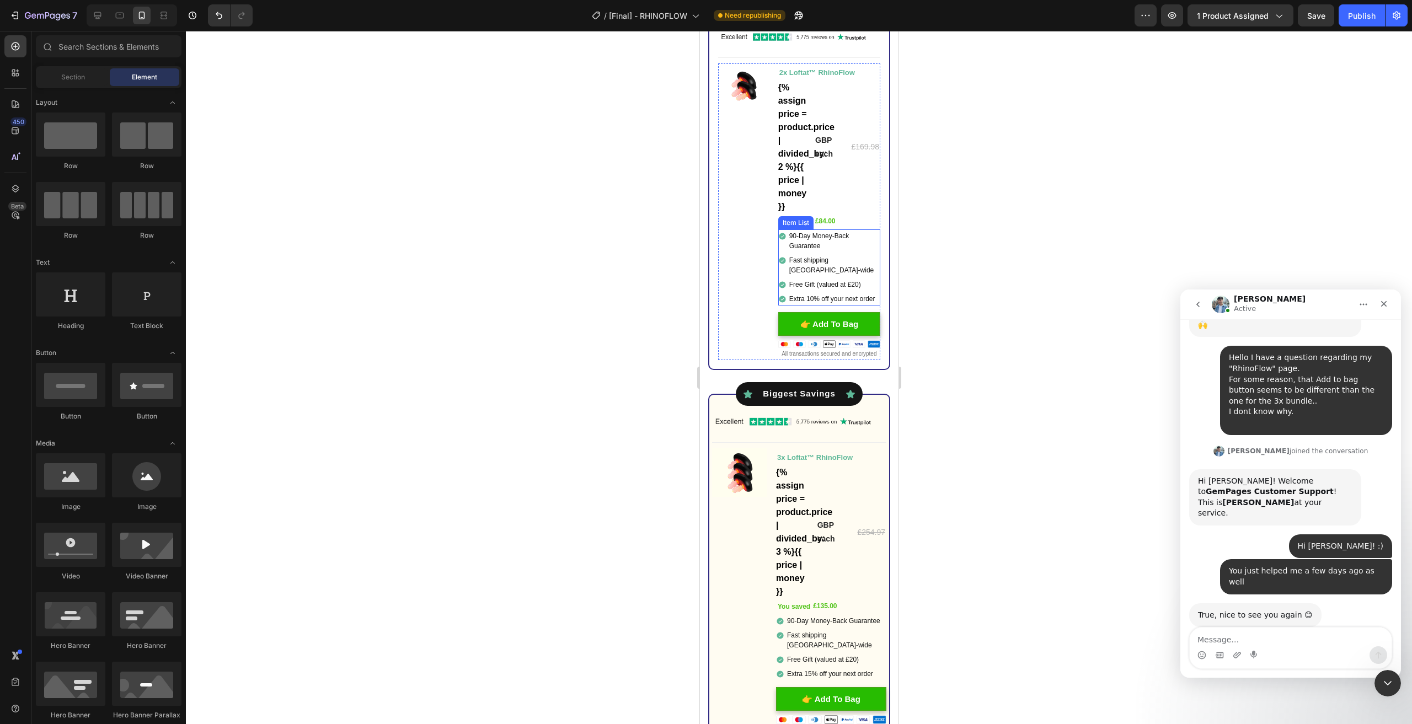
scroll to position [3255, 0]
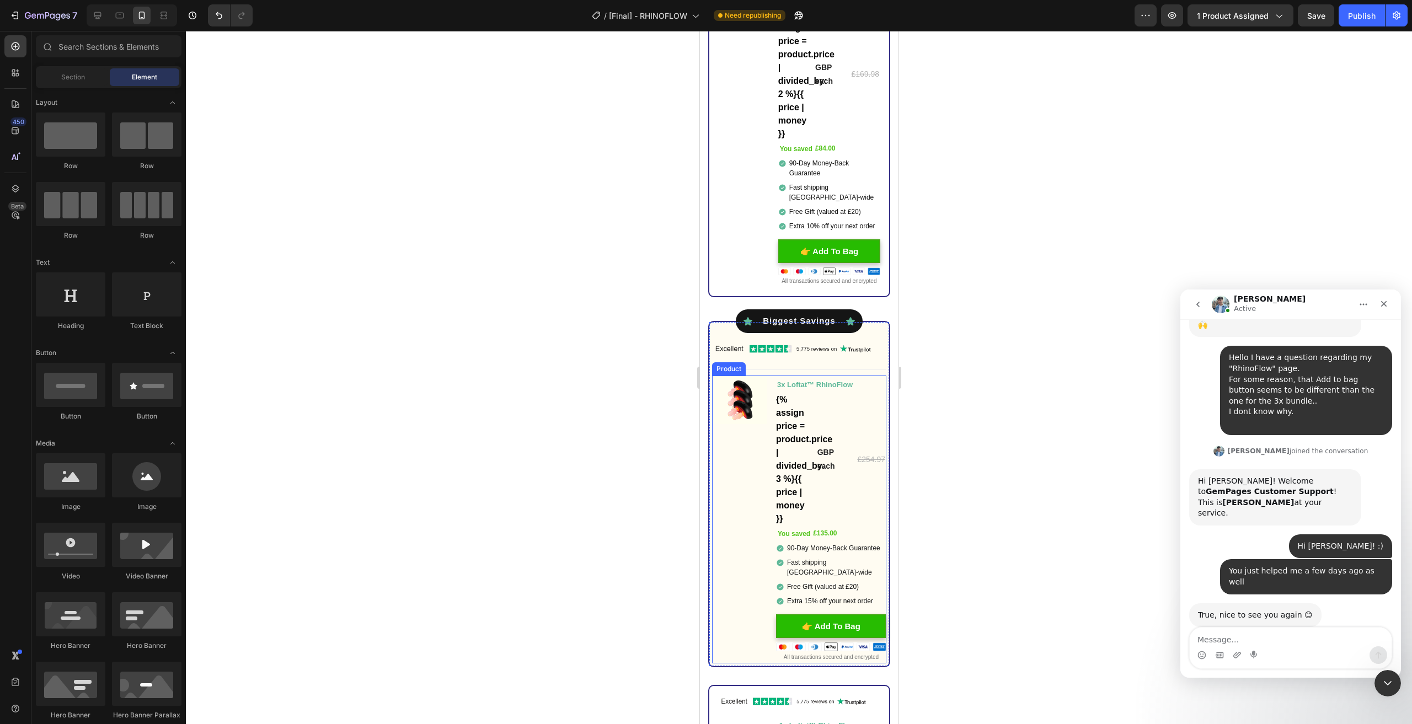
click at [742, 464] on div "Image You saved £135.00 (P) Tag" at bounding box center [739, 520] width 55 height 288
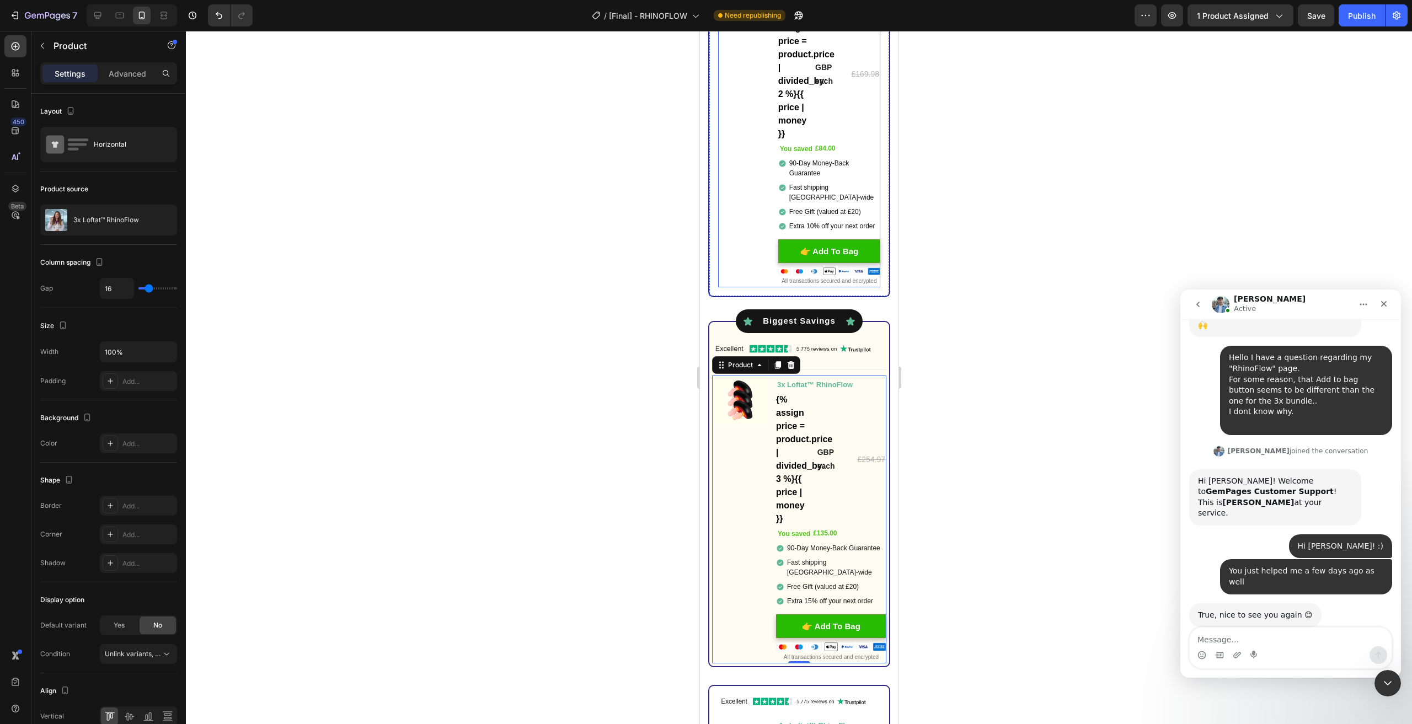
click at [740, 239] on div "Image You saved £84.00 (P) Tag" at bounding box center [743, 139] width 51 height 297
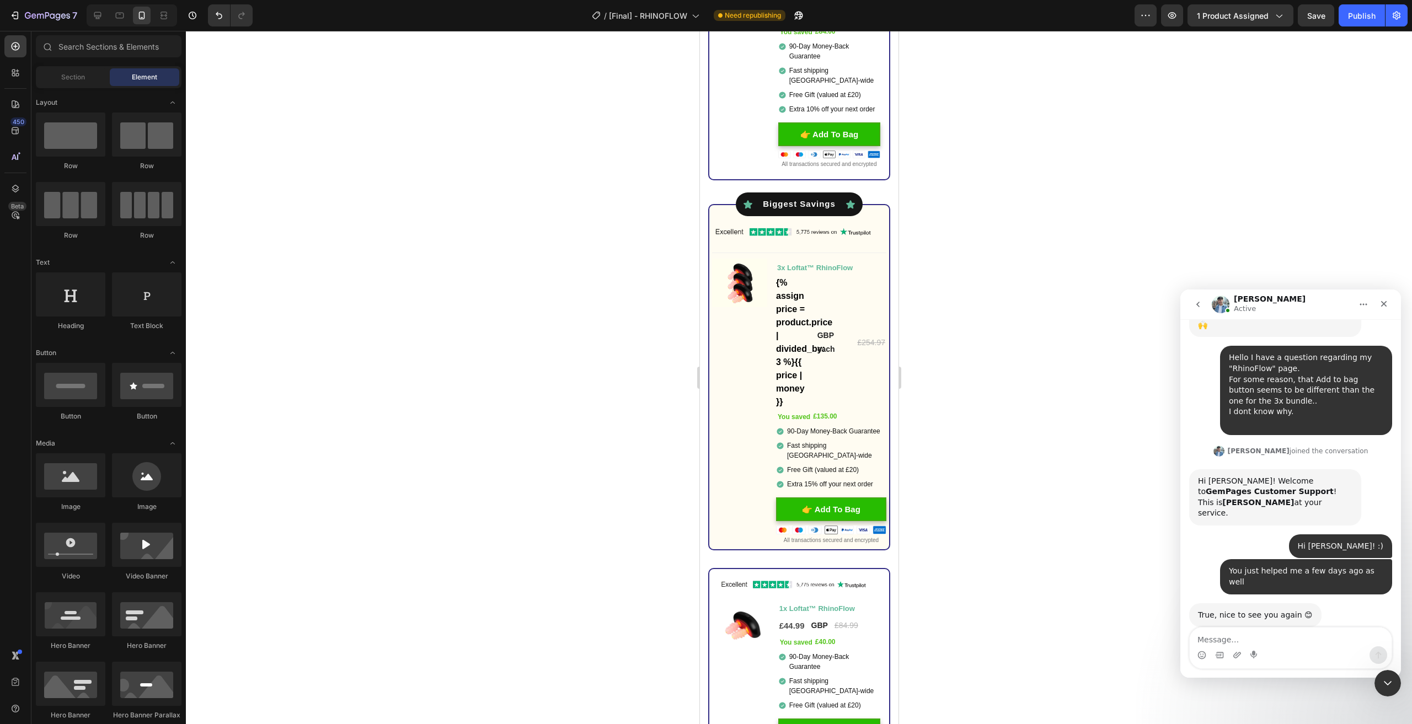
scroll to position [3426, 0]
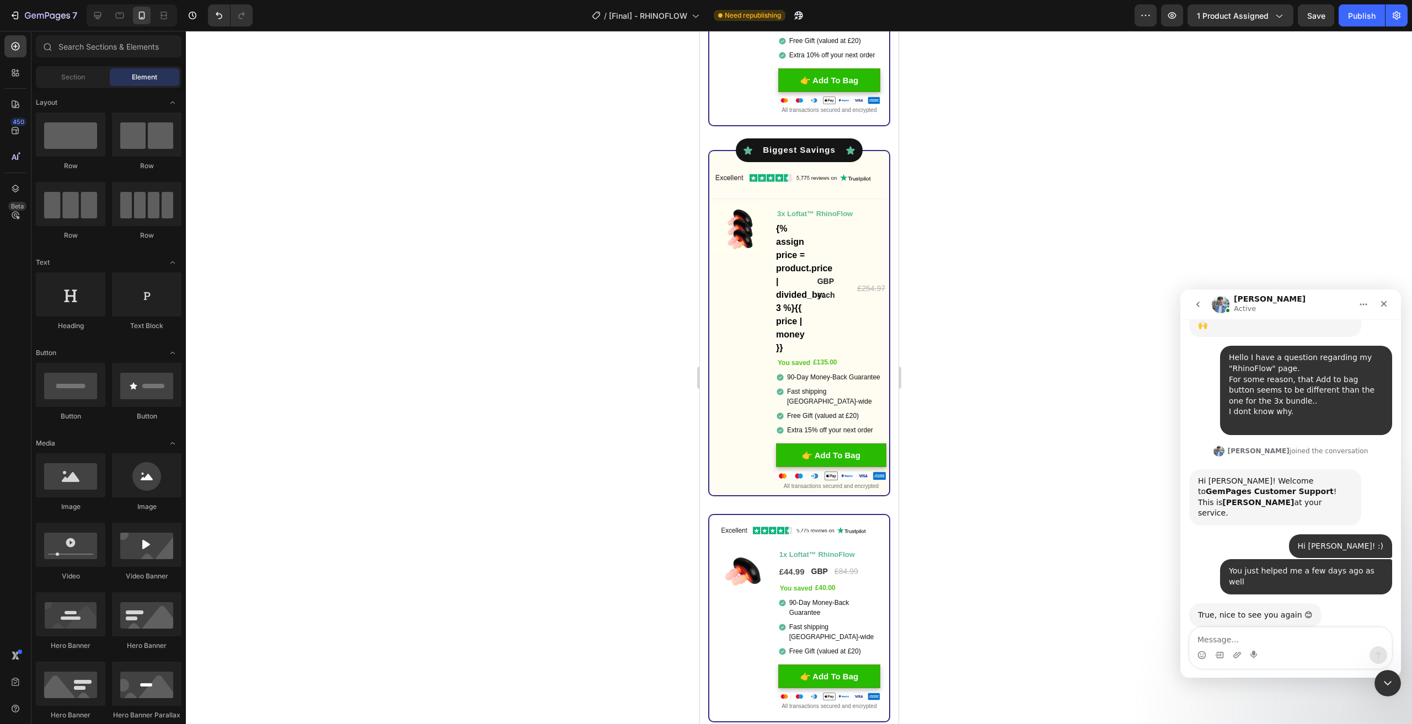
drag, startPoint x: 892, startPoint y: 425, endPoint x: 1598, endPoint y: 452, distance: 706.7
click at [1266, 639] on textarea "Message…" at bounding box center [1291, 637] width 202 height 19
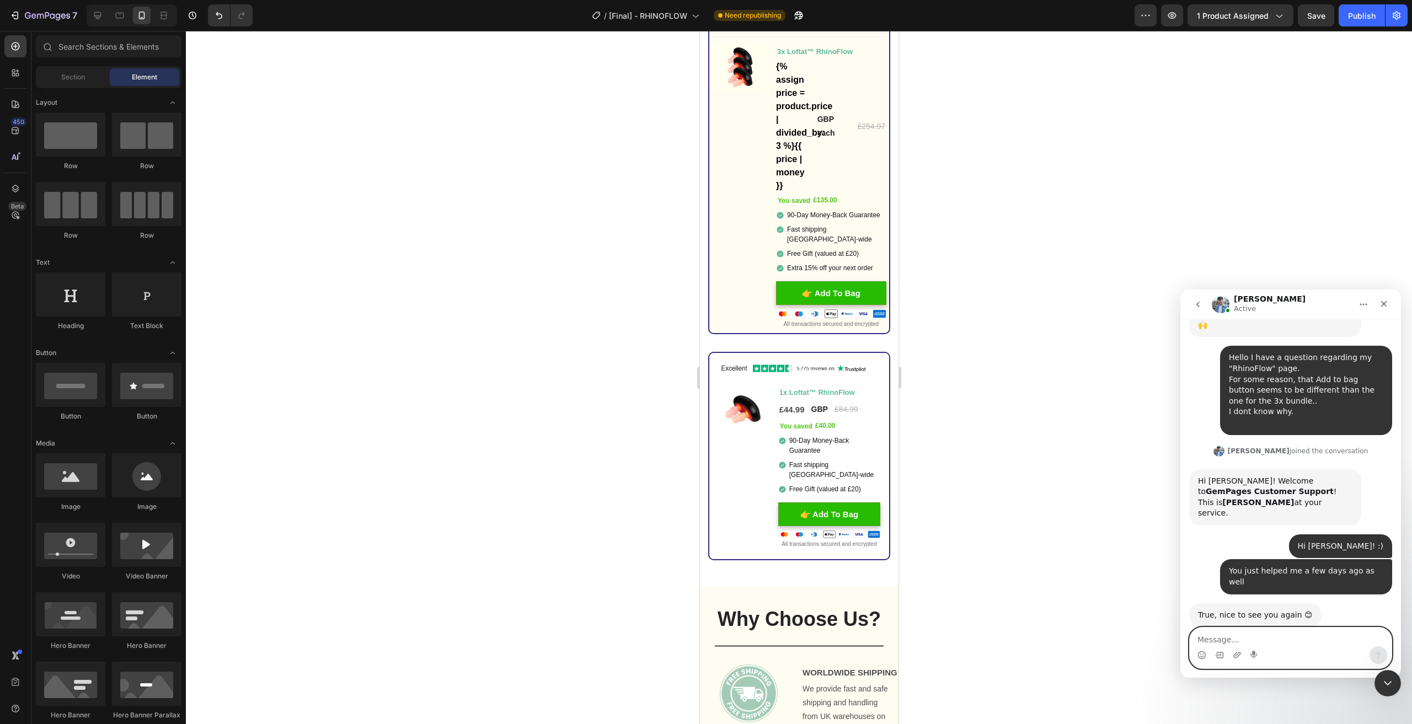
scroll to position [3563, 0]
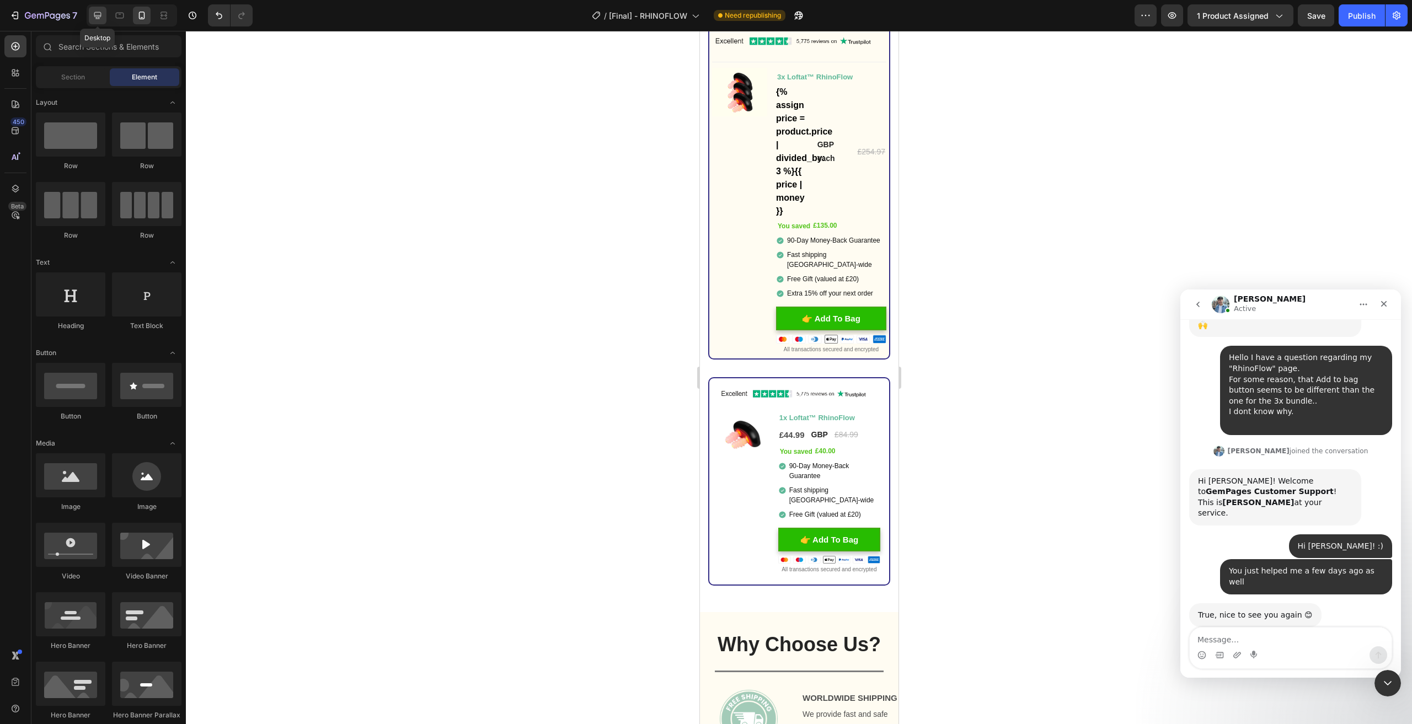
click at [89, 14] on div at bounding box center [98, 16] width 18 height 18
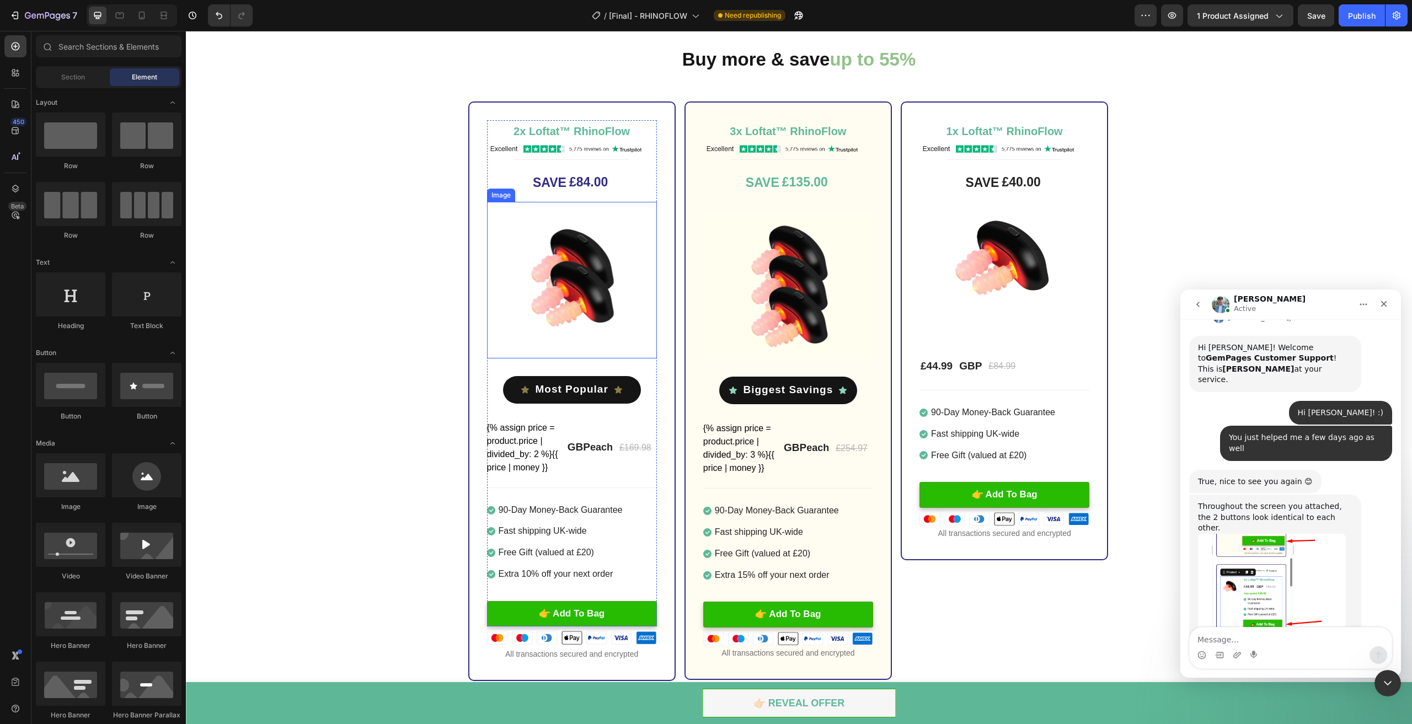
scroll to position [535, 0]
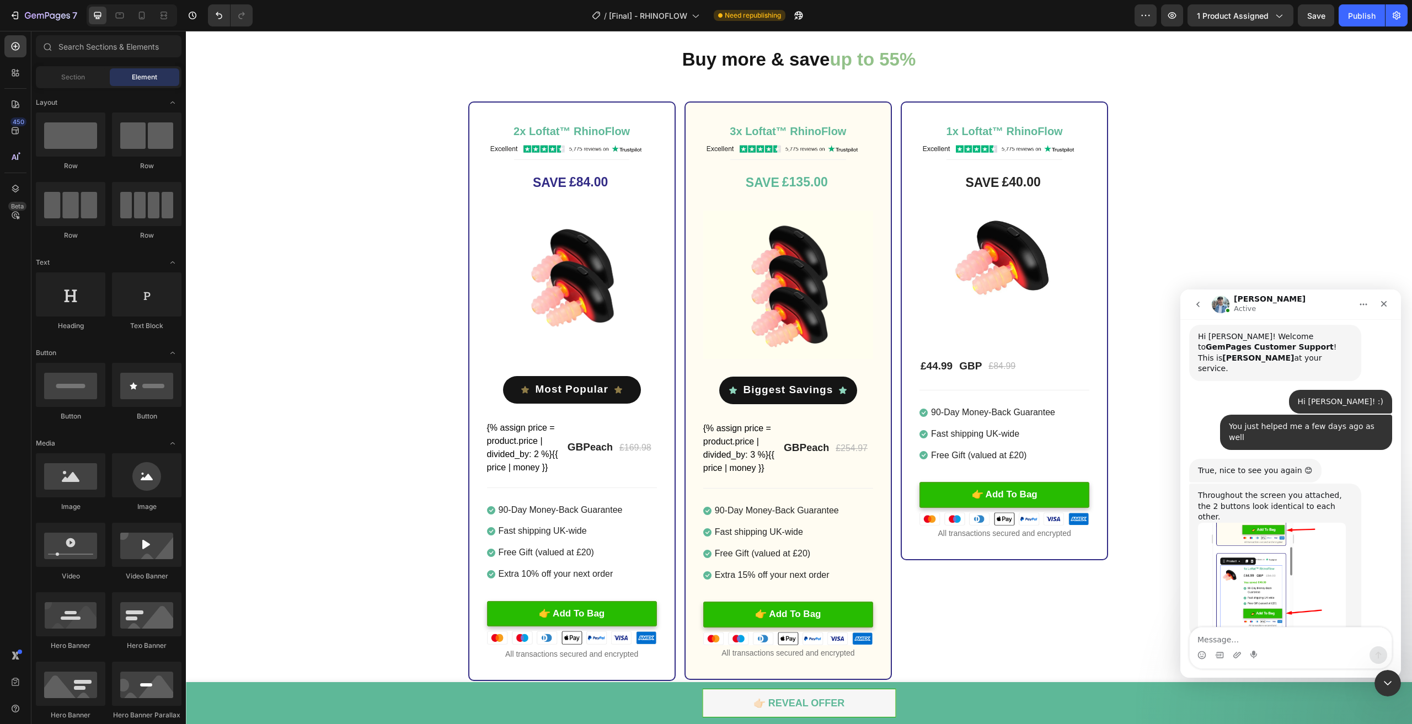
click at [1274, 523] on img "Liam says…" at bounding box center [1272, 577] width 148 height 109
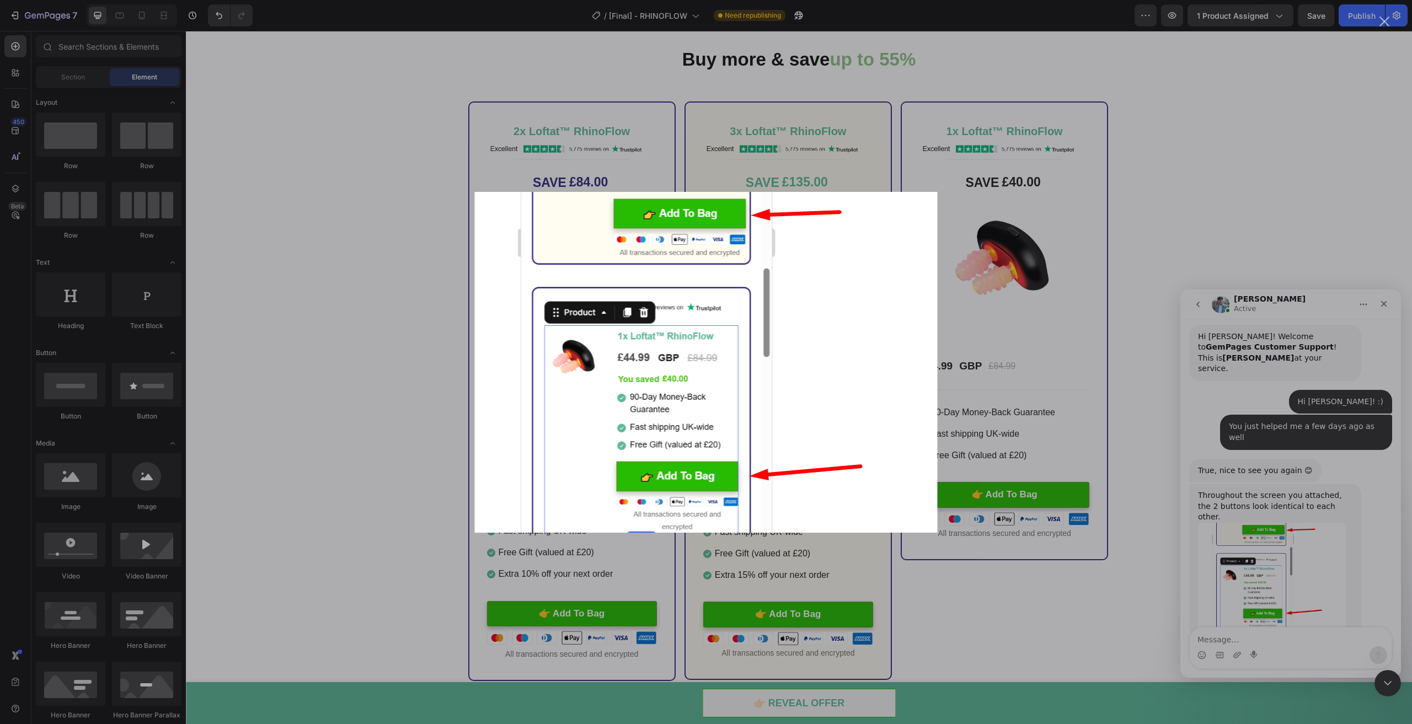
scroll to position [0, 0]
click at [1252, 510] on div "Intercom messenger" at bounding box center [706, 362] width 1412 height 724
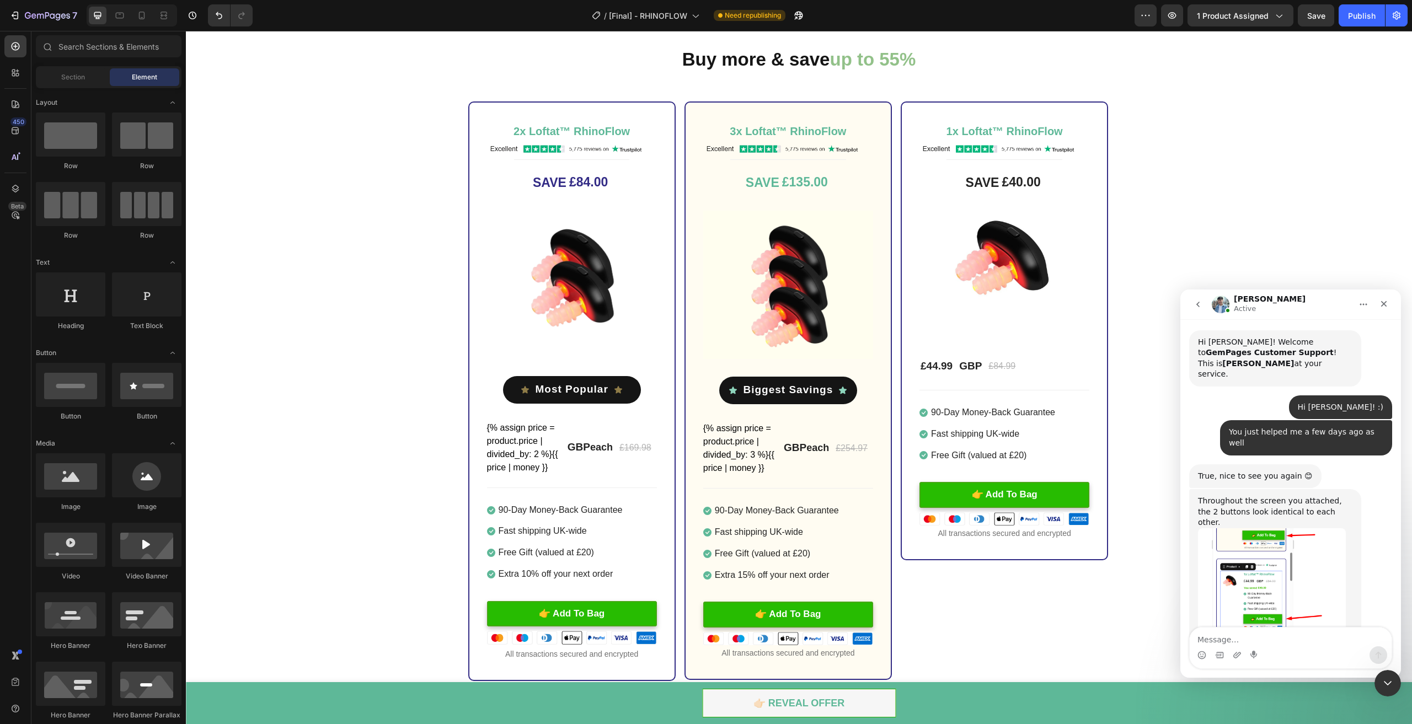
scroll to position [529, 0]
click at [139, 17] on icon at bounding box center [142, 16] width 6 height 8
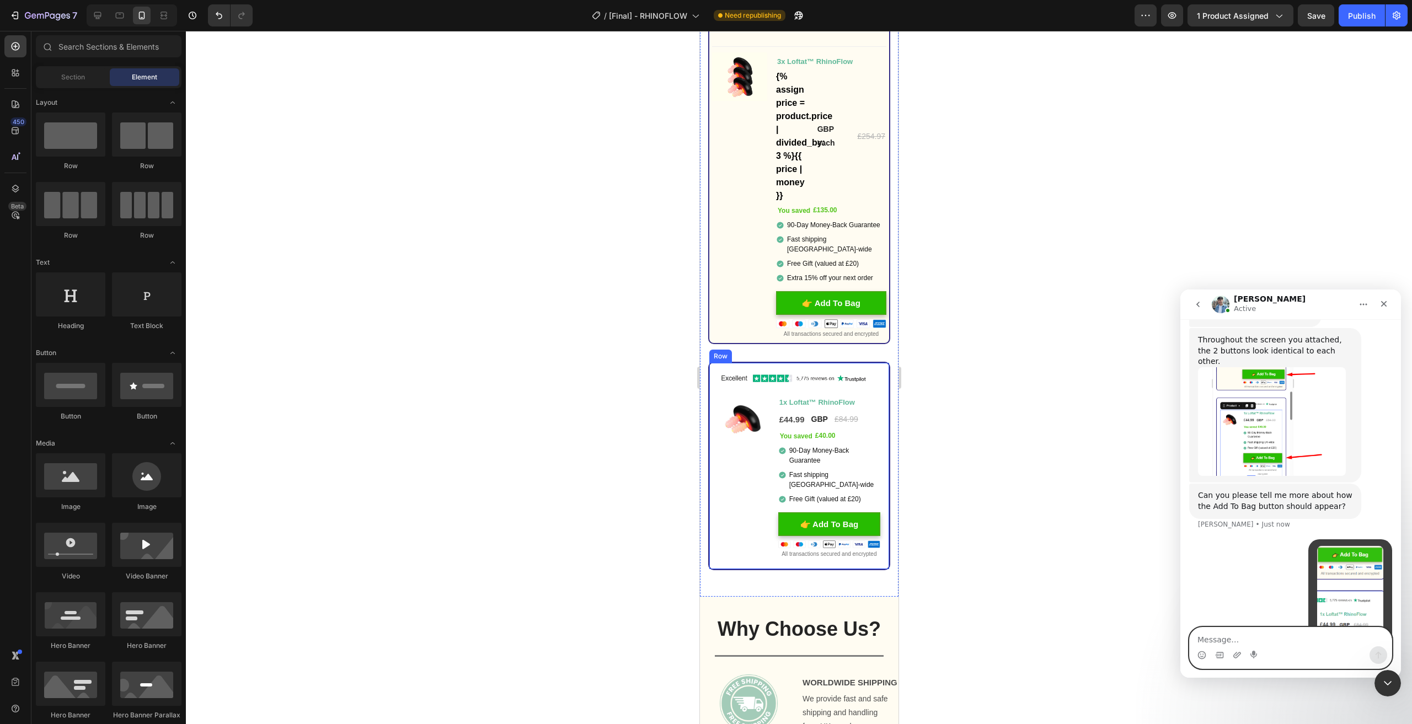
scroll to position [698, 0]
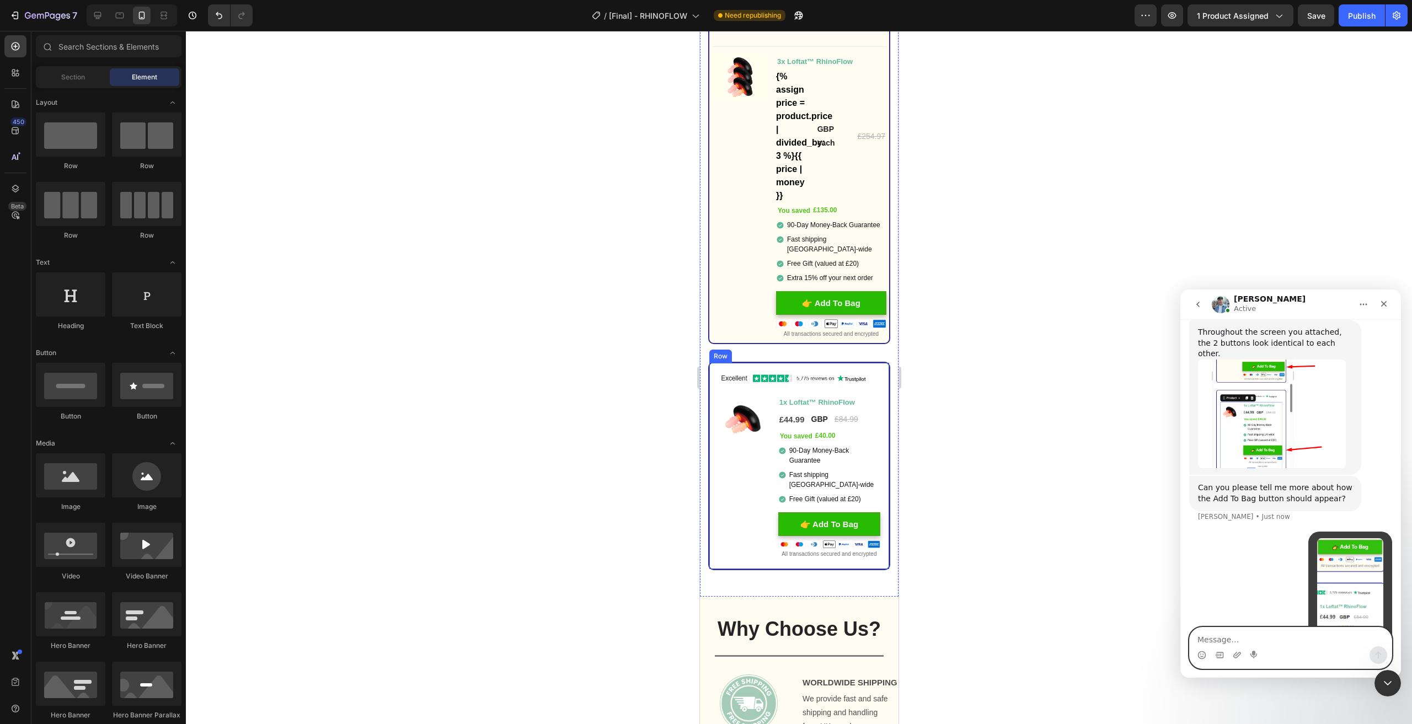
click at [1289, 644] on textarea "Message…" at bounding box center [1291, 637] width 202 height 19
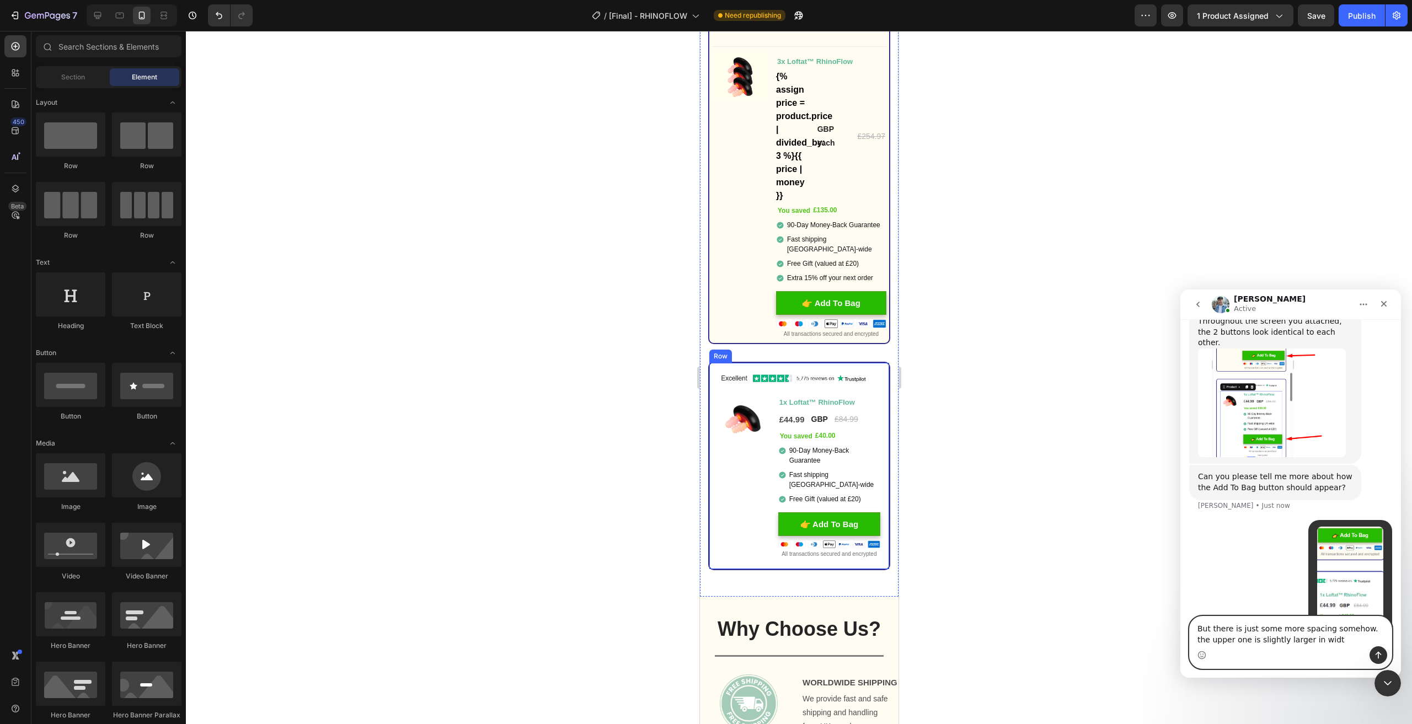
type textarea "But there is just some more spacing somehow. the upper one is slightly larger i…"
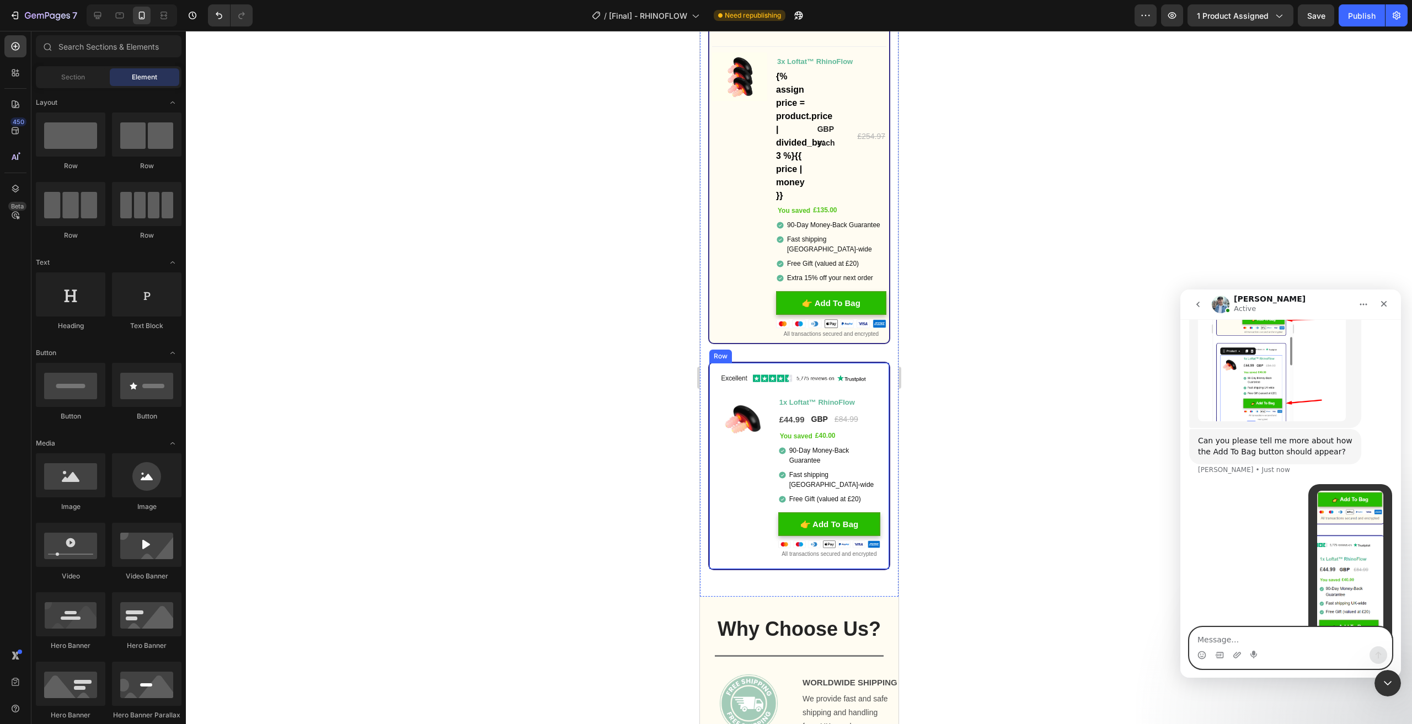
type textarea "."
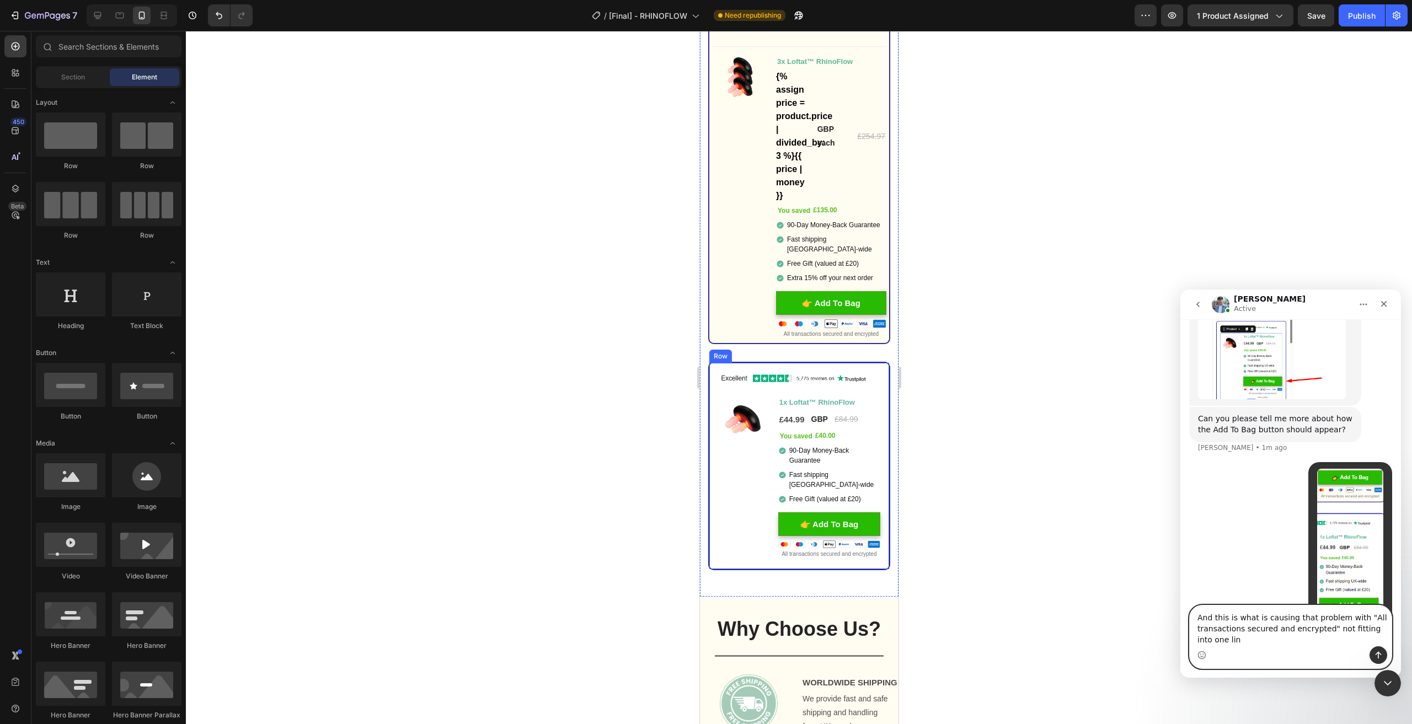
type textarea "And this is what is causing that problem with "All transactions secured and enc…"
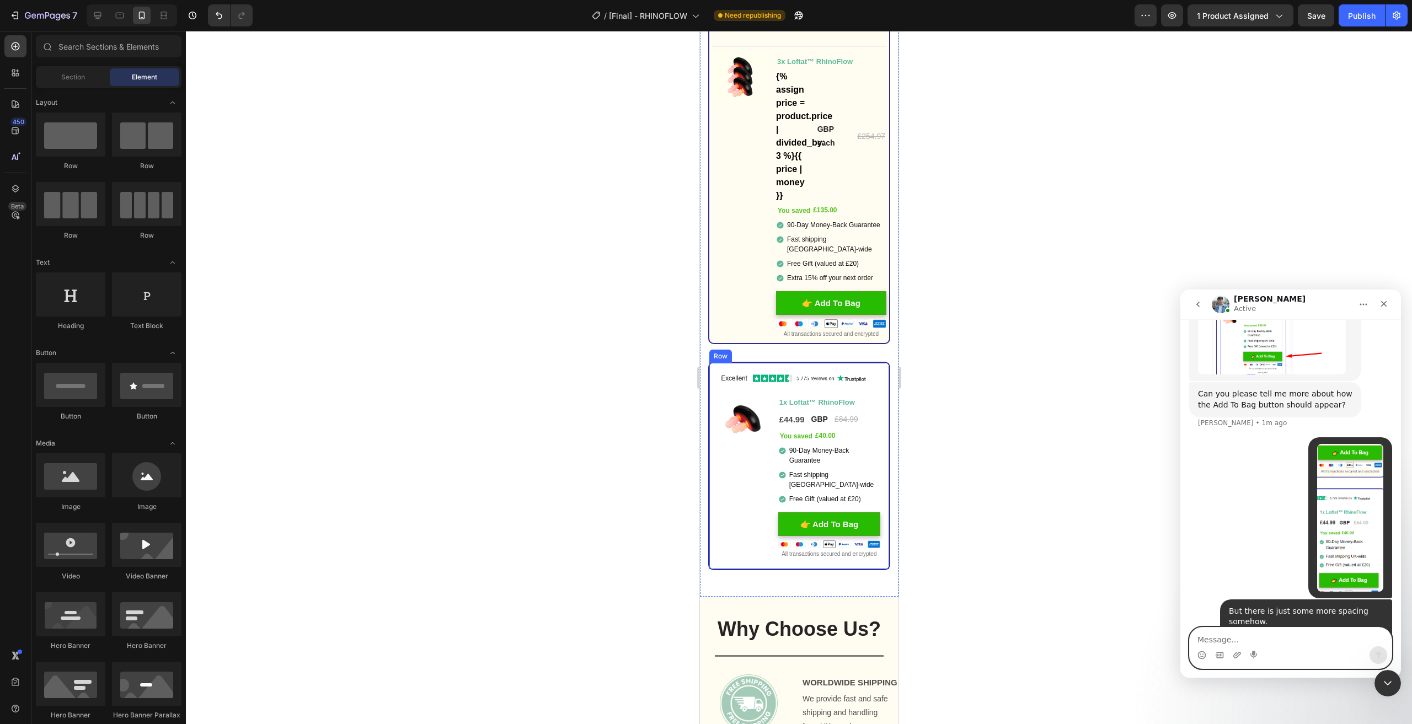
type textarea "."
click at [459, 542] on div at bounding box center [799, 378] width 1226 height 694
click at [1217, 641] on textarea "Message…" at bounding box center [1291, 637] width 202 height 19
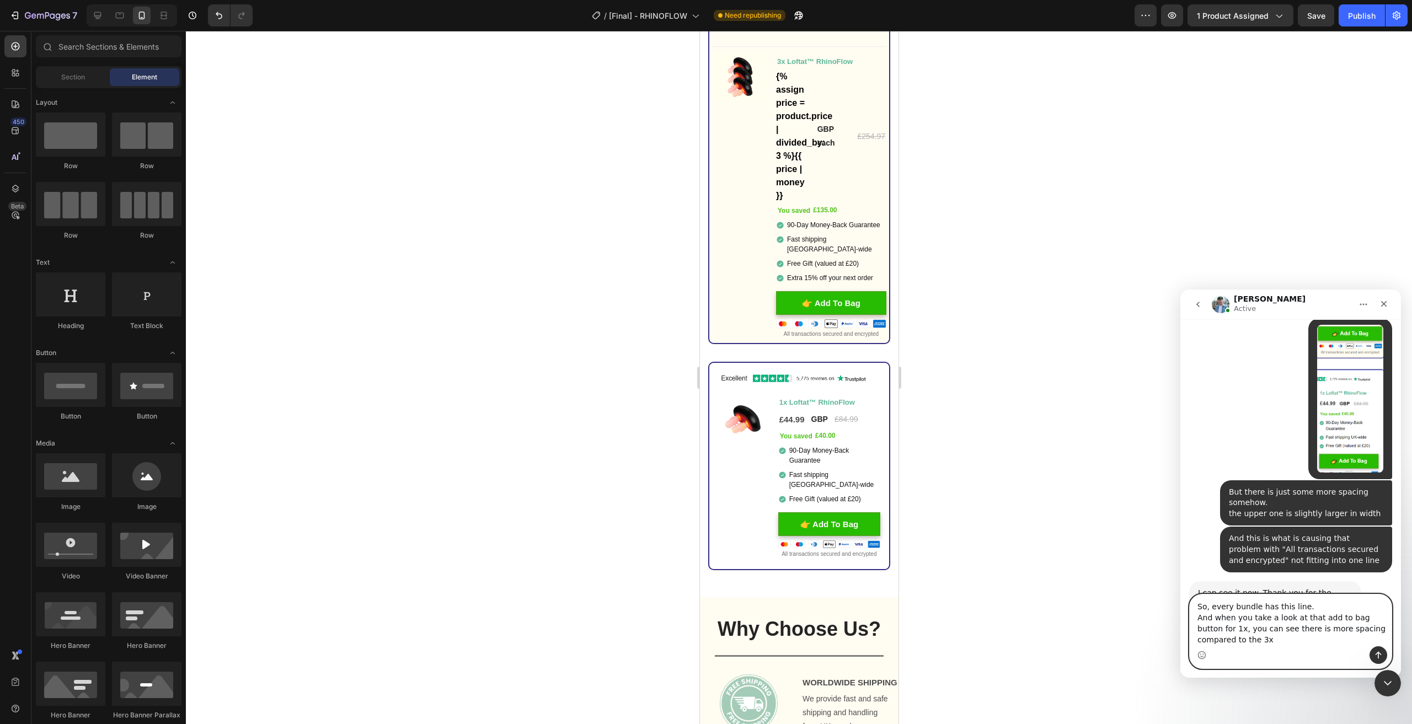
scroll to position [911, 0]
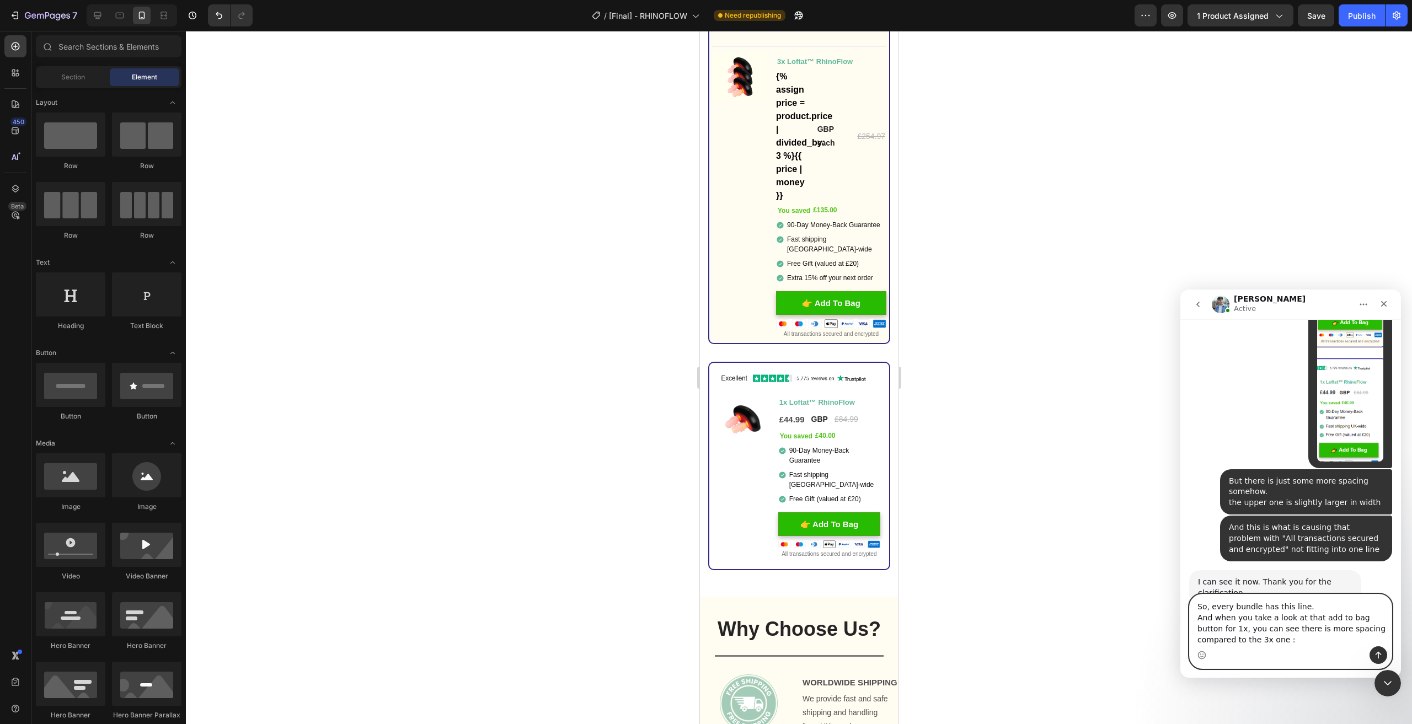
type textarea "So, every bundle has this line. And when you take a look at that add to bag but…"
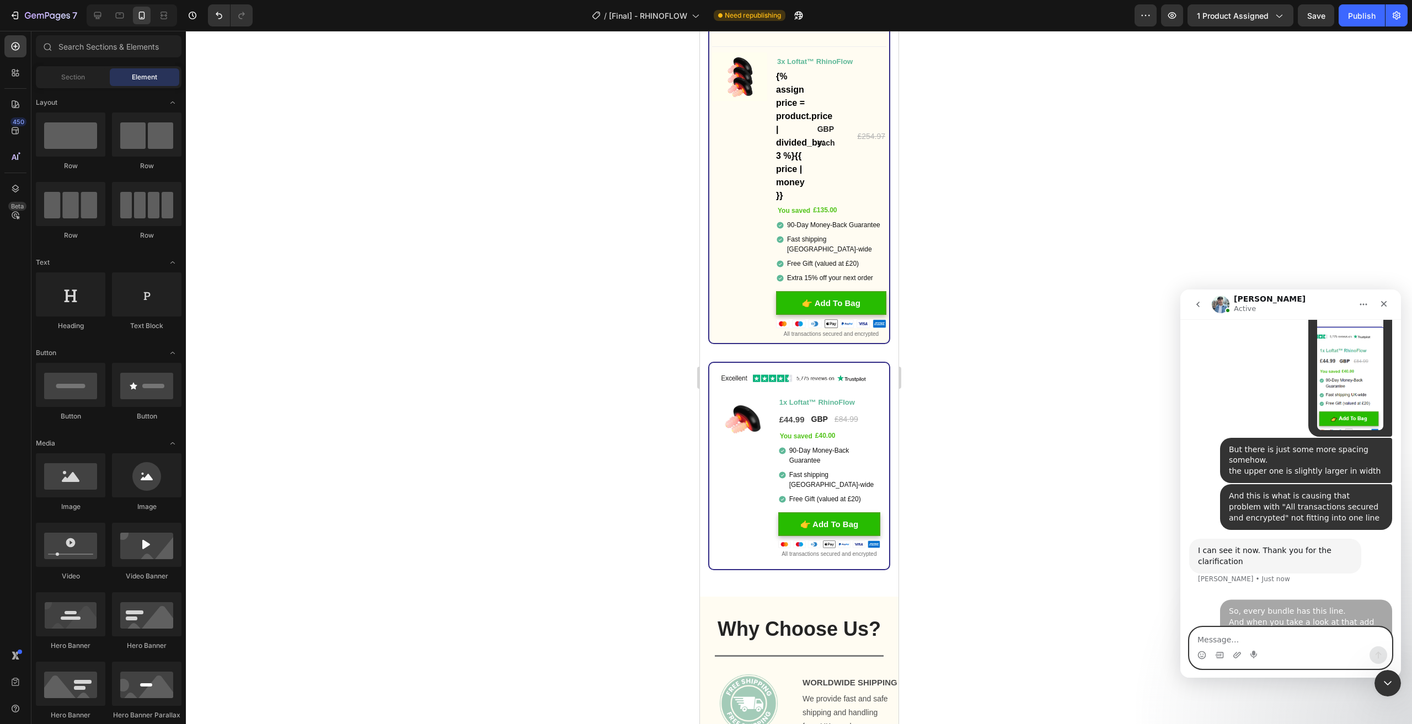
type textarea "."
type textarea "I think it might just be a small issue with spacing"
type textarea "."
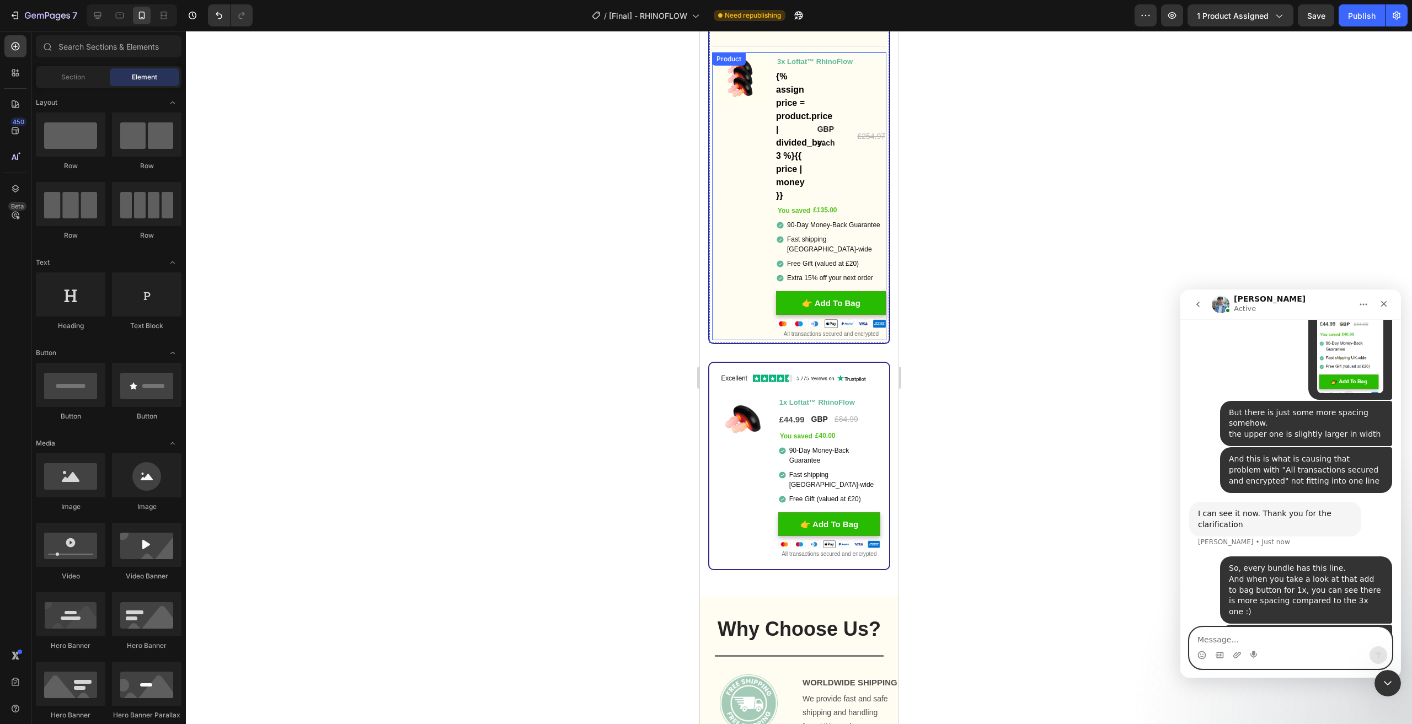
scroll to position [937, 0]
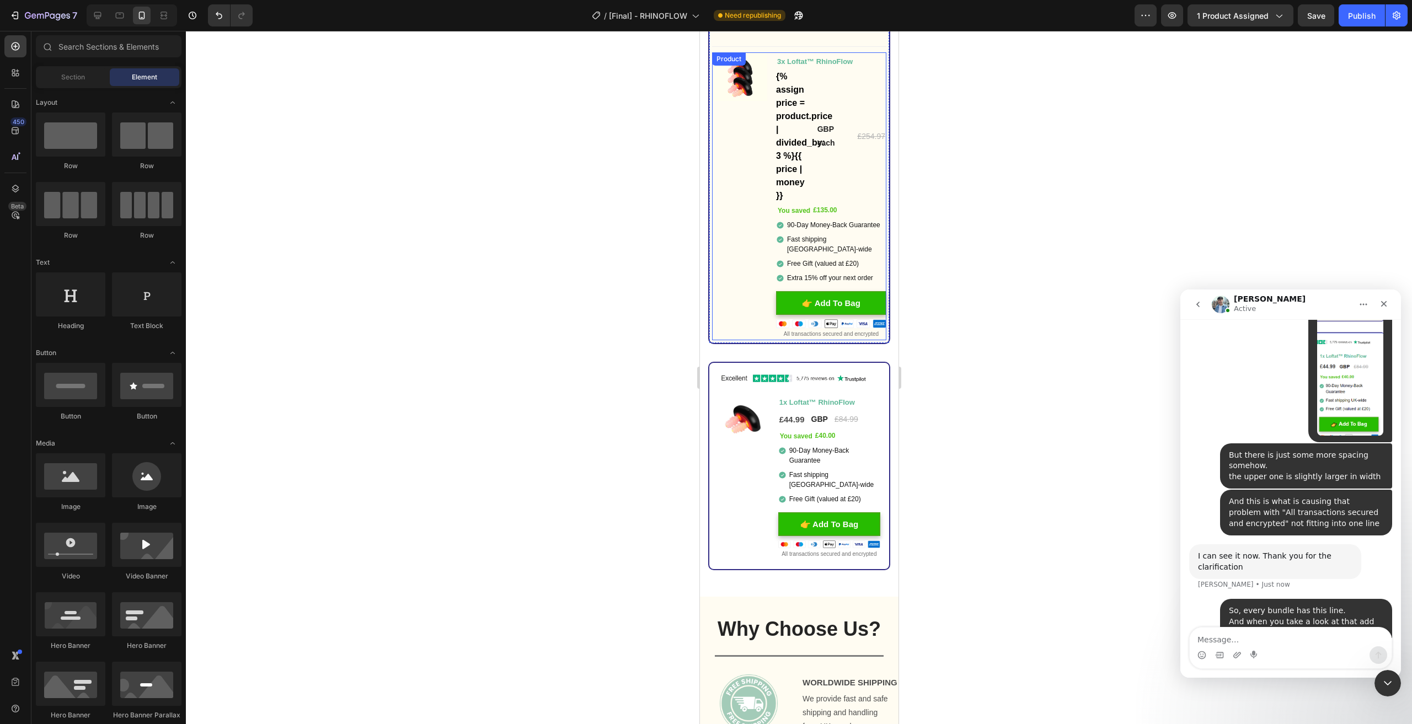
click at [742, 283] on div "Image You saved £135.00 (P) Tag" at bounding box center [739, 196] width 55 height 288
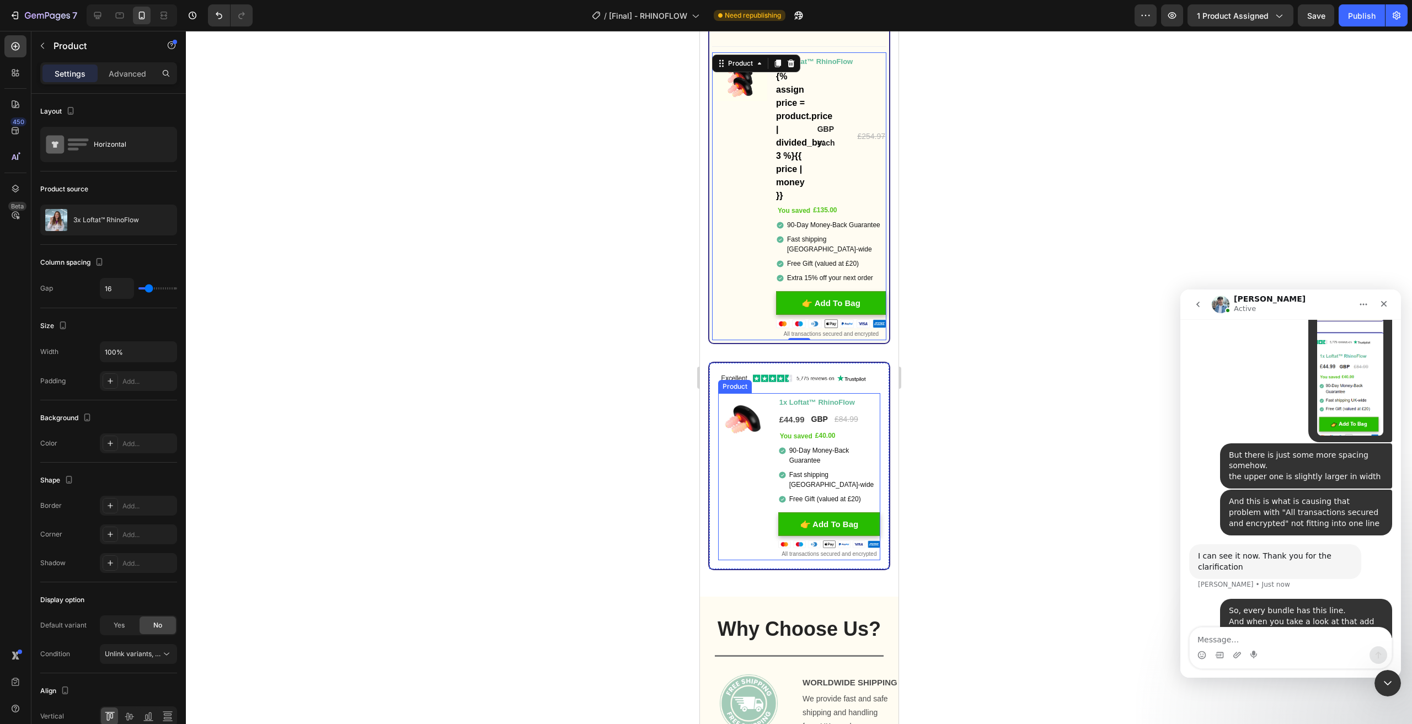
click at [746, 516] on div "Image You saved £40.00 (P) Tag" at bounding box center [743, 477] width 51 height 168
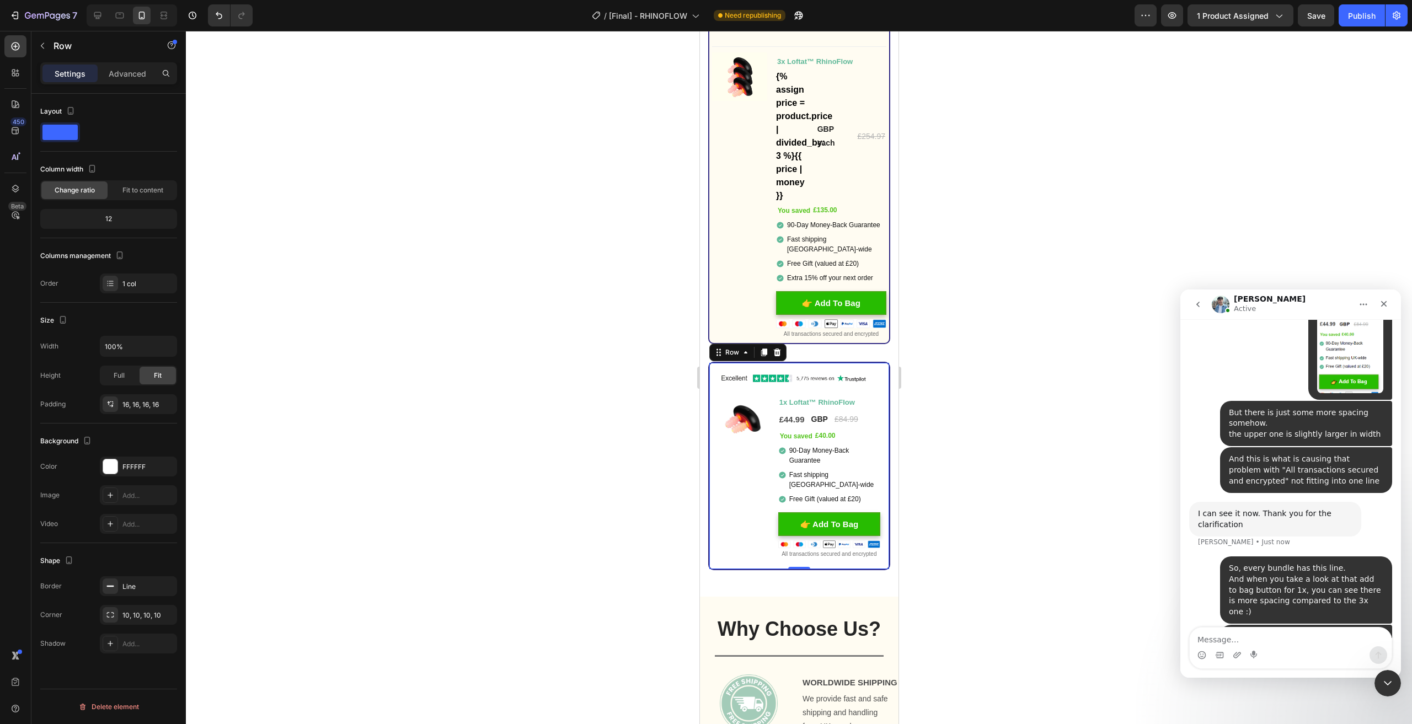
click at [875, 499] on div "Image Image You saved £40.00 (P) Tag 1x Loftat™ RhinoFlow Text Block £44.99 (P)…" at bounding box center [799, 466] width 182 height 209
click at [722, 488] on div "Image You saved £40.00 (P) Tag" at bounding box center [743, 477] width 51 height 168
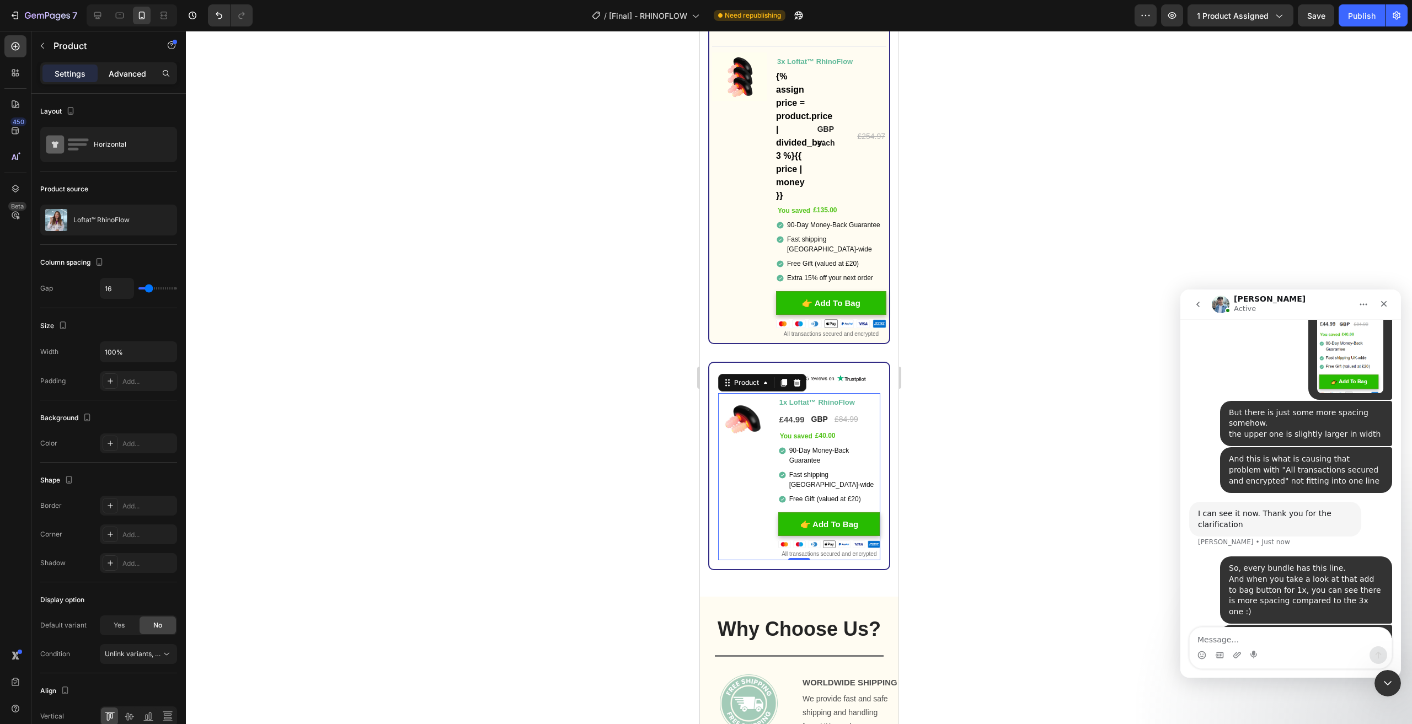
click at [120, 78] on p "Advanced" at bounding box center [128, 74] width 38 height 12
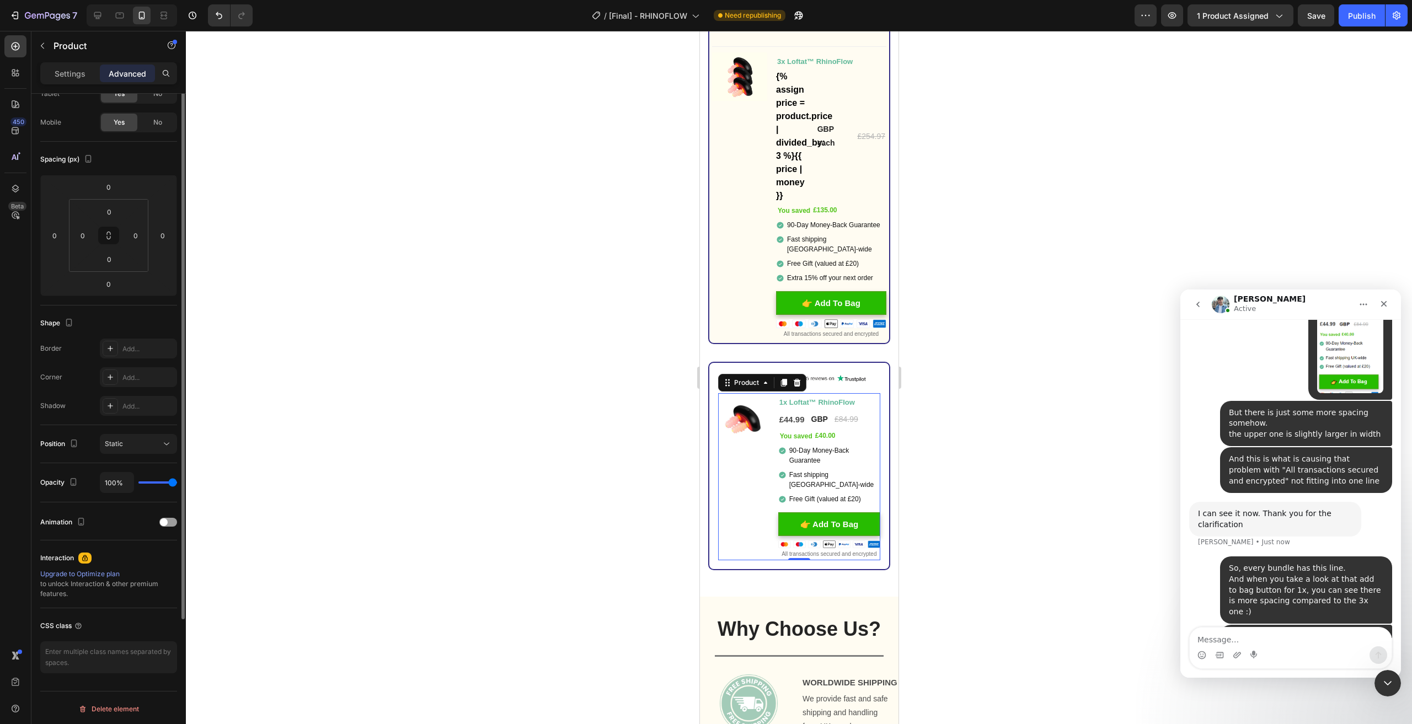
scroll to position [0, 0]
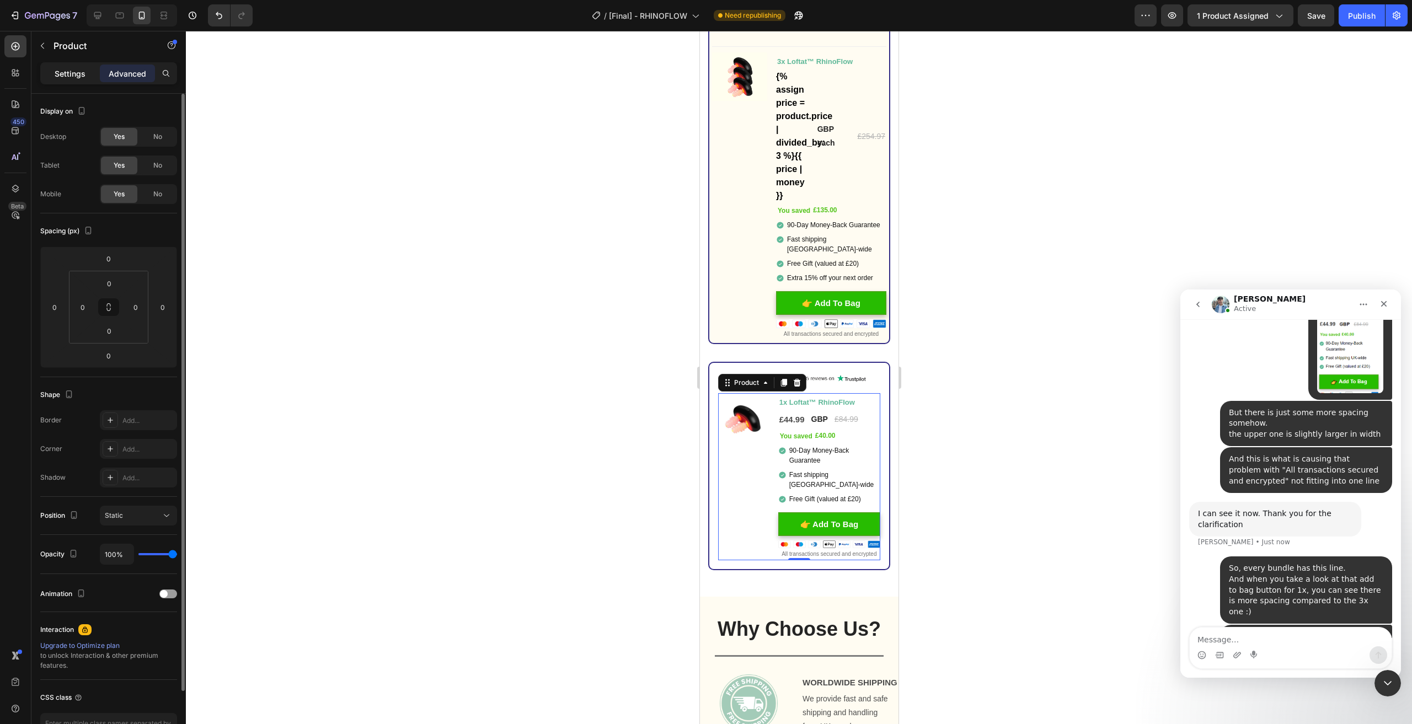
click at [70, 76] on p "Settings" at bounding box center [70, 74] width 31 height 12
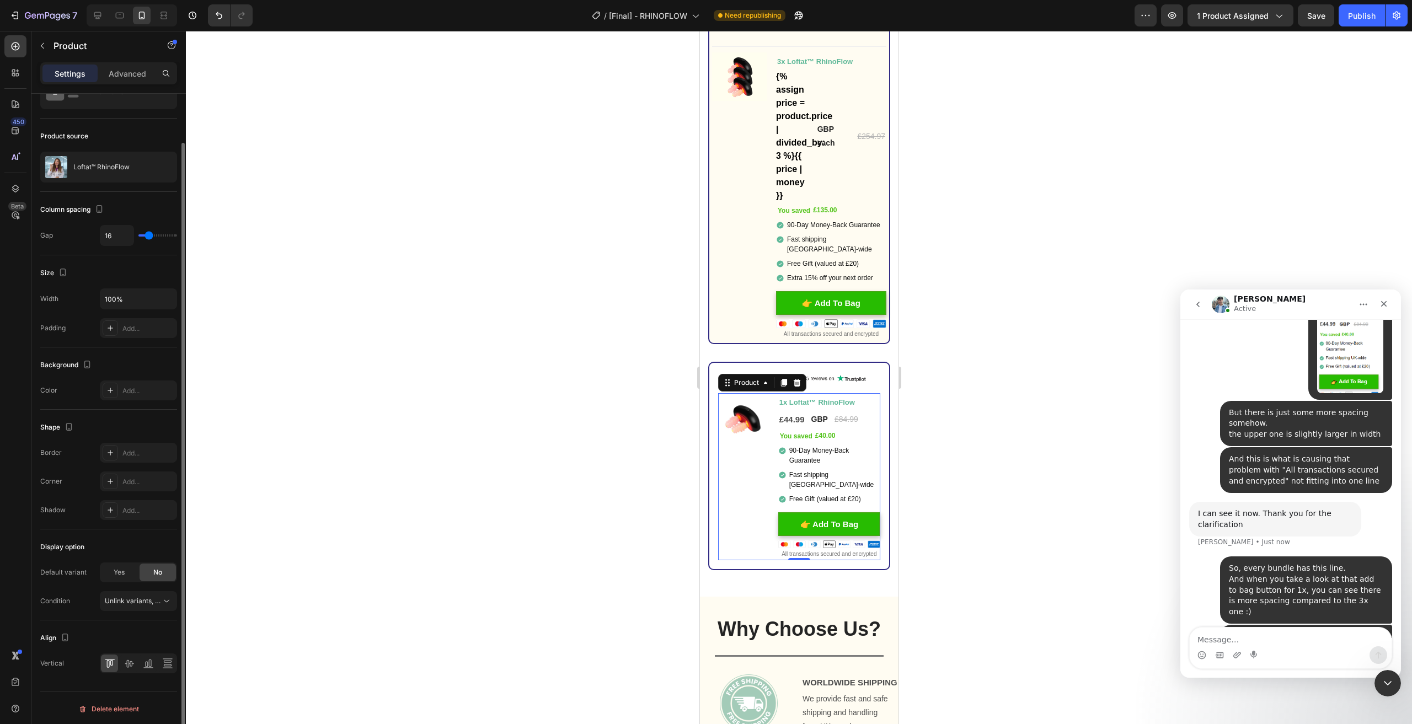
scroll to position [53, 0]
click at [737, 264] on div "Image You saved £135.00 (P) Tag" at bounding box center [739, 196] width 55 height 288
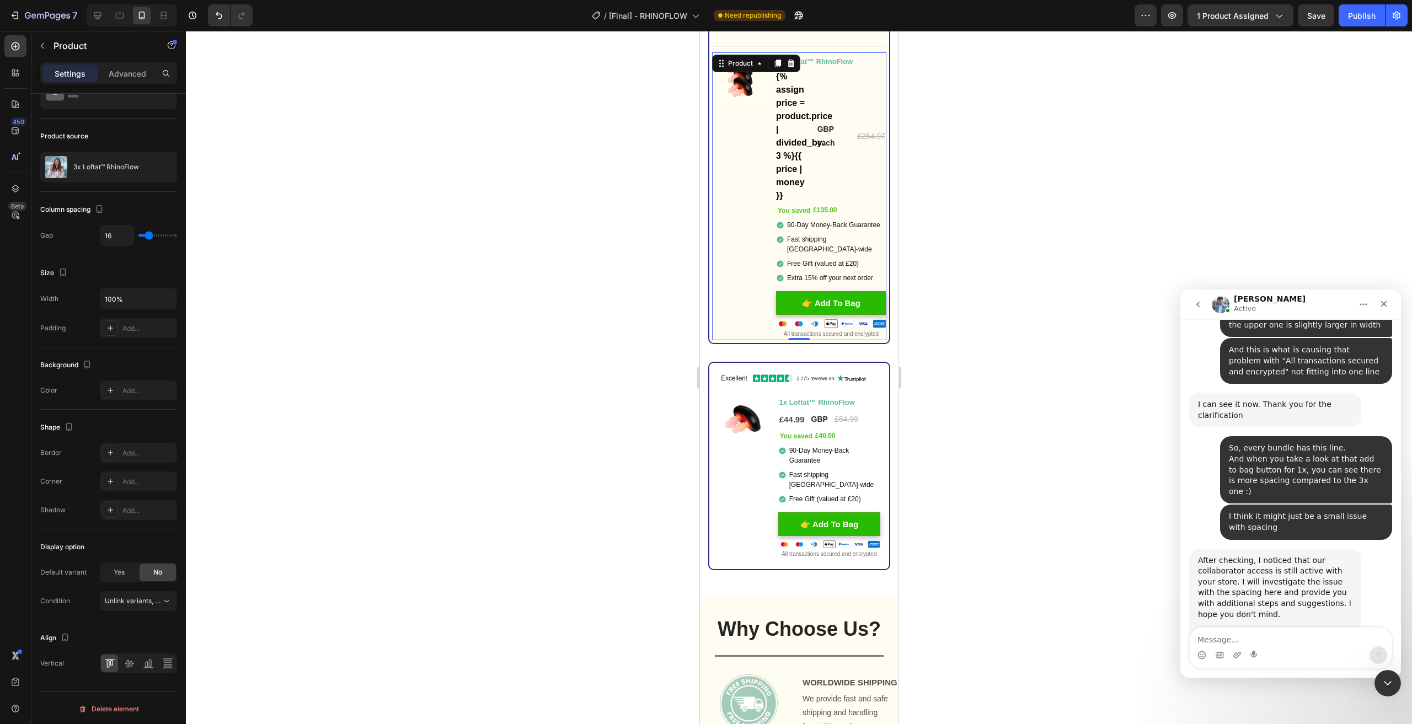
scroll to position [0, 0]
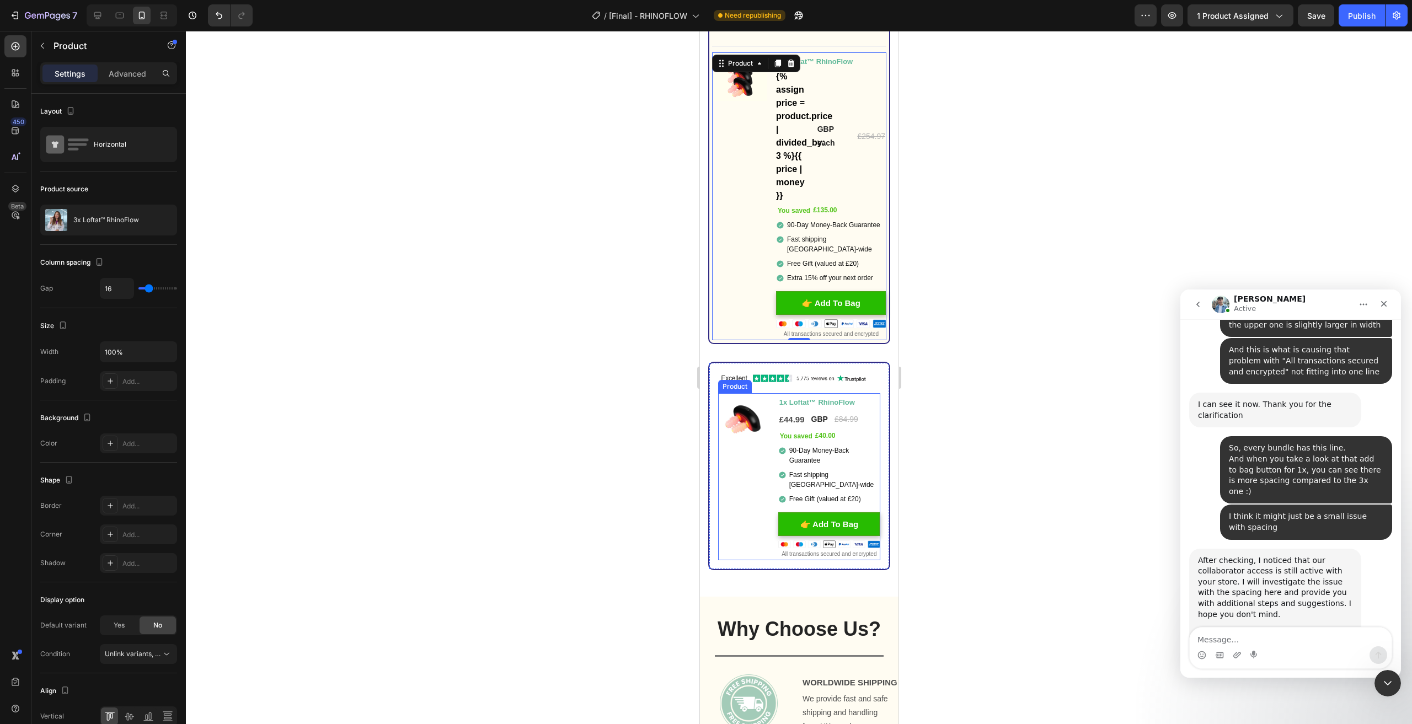
click at [747, 493] on div "Image You saved £40.00 (P) Tag" at bounding box center [743, 477] width 51 height 168
click at [530, 468] on div at bounding box center [799, 378] width 1226 height 694
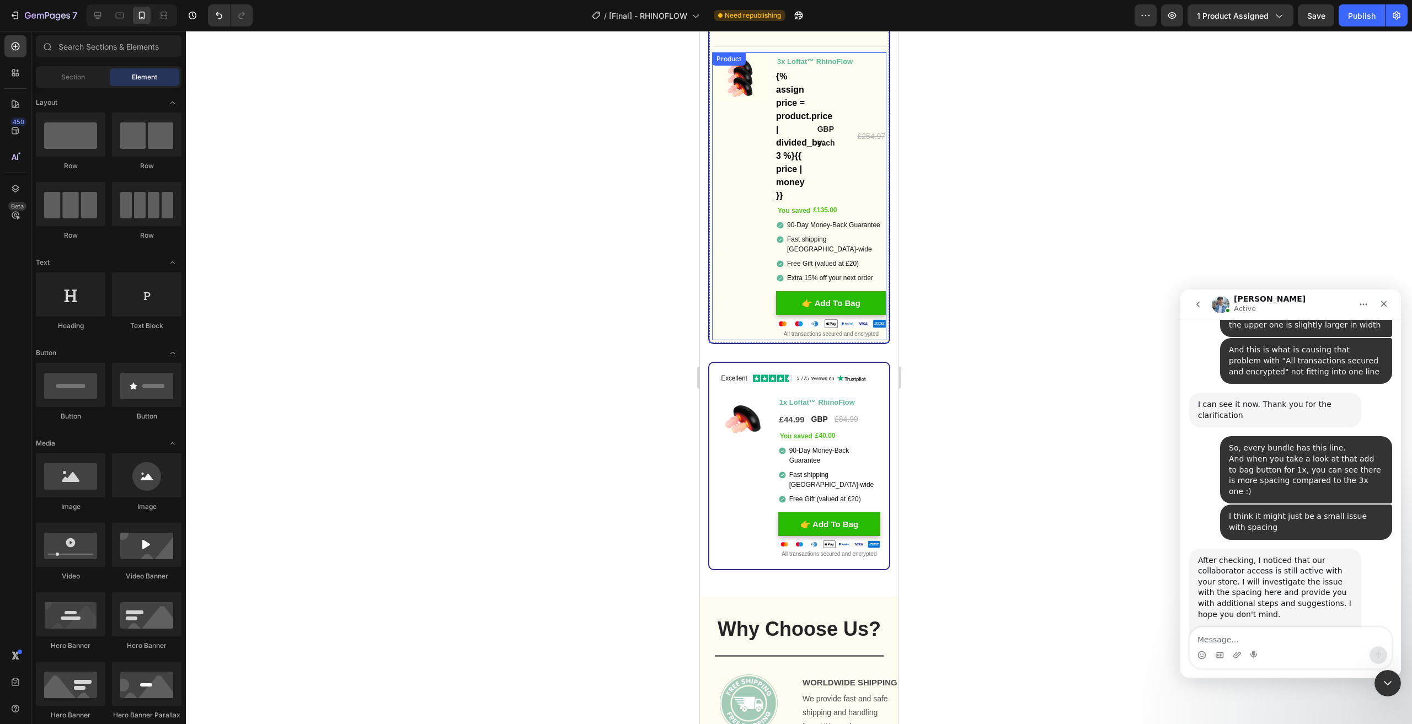
click at [726, 177] on div "Image You saved £135.00 (P) Tag" at bounding box center [739, 196] width 55 height 288
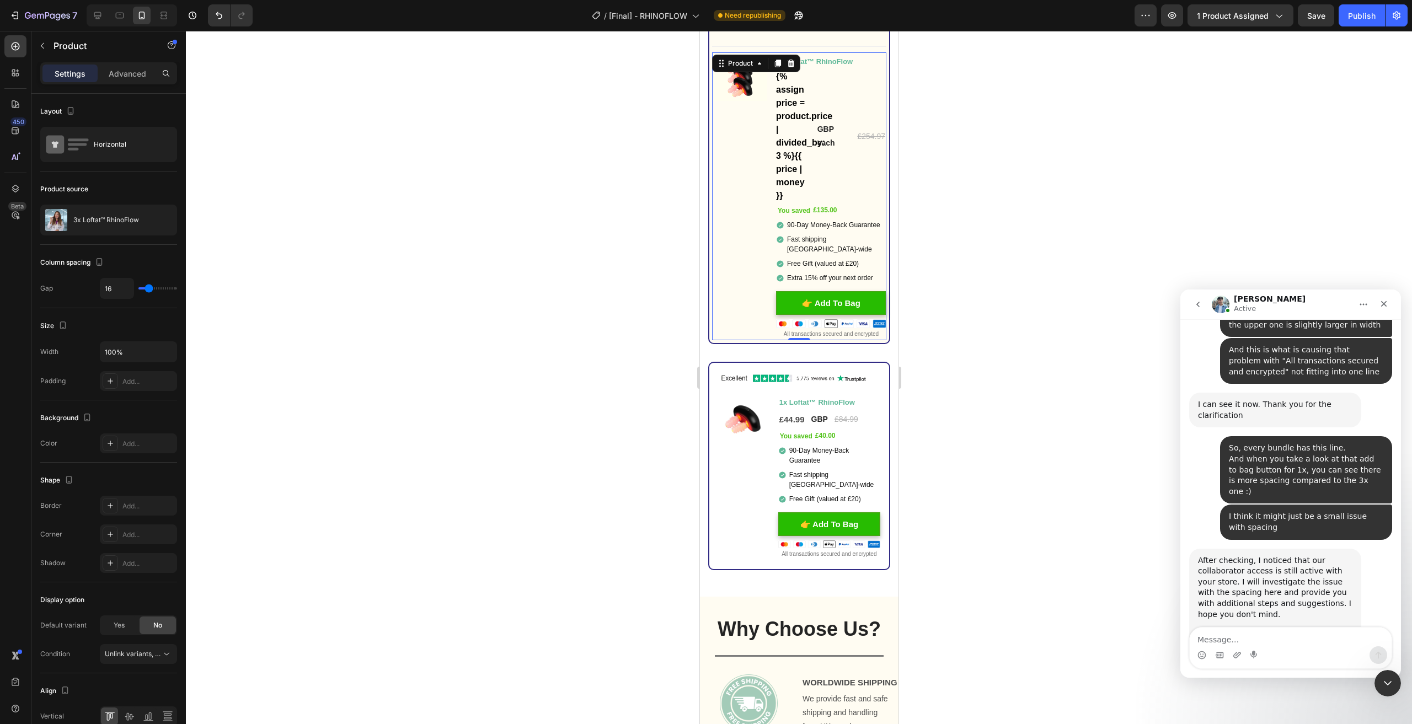
scroll to position [3523, 0]
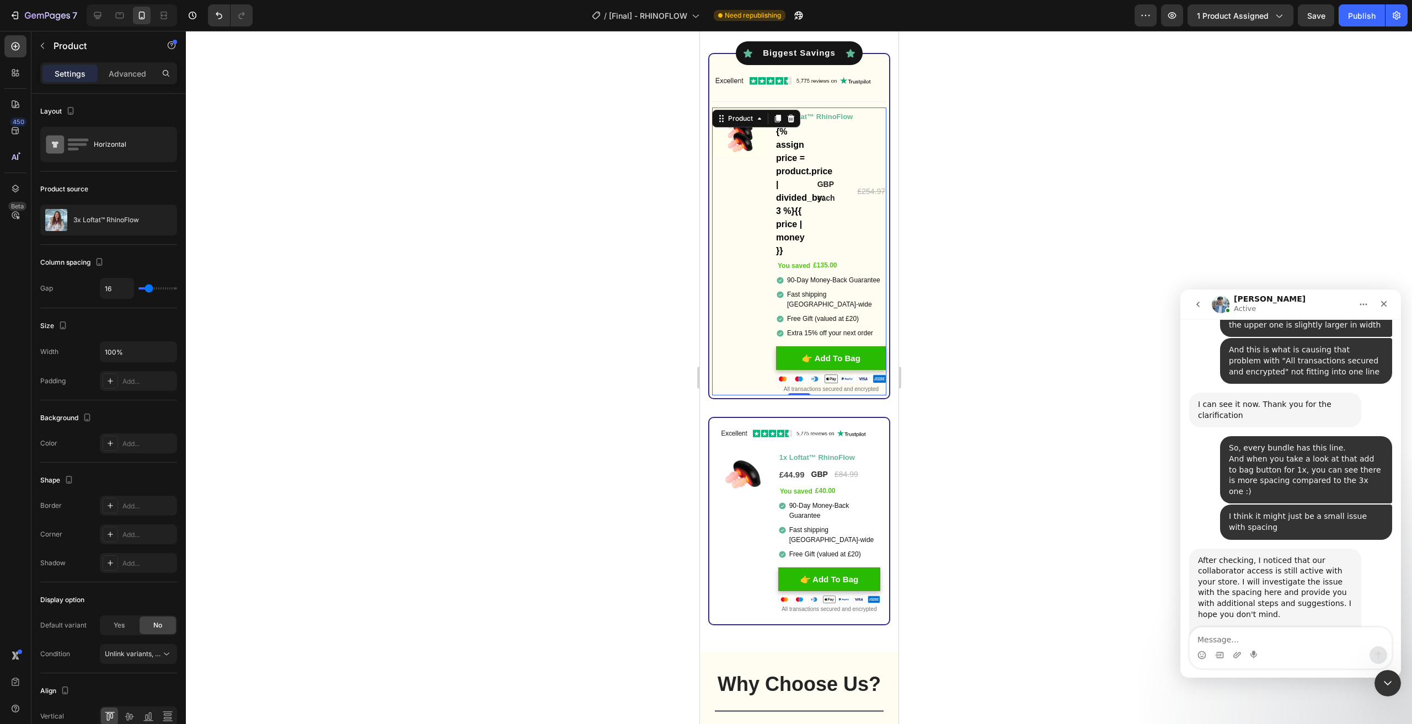
click at [1016, 295] on div at bounding box center [799, 378] width 1226 height 694
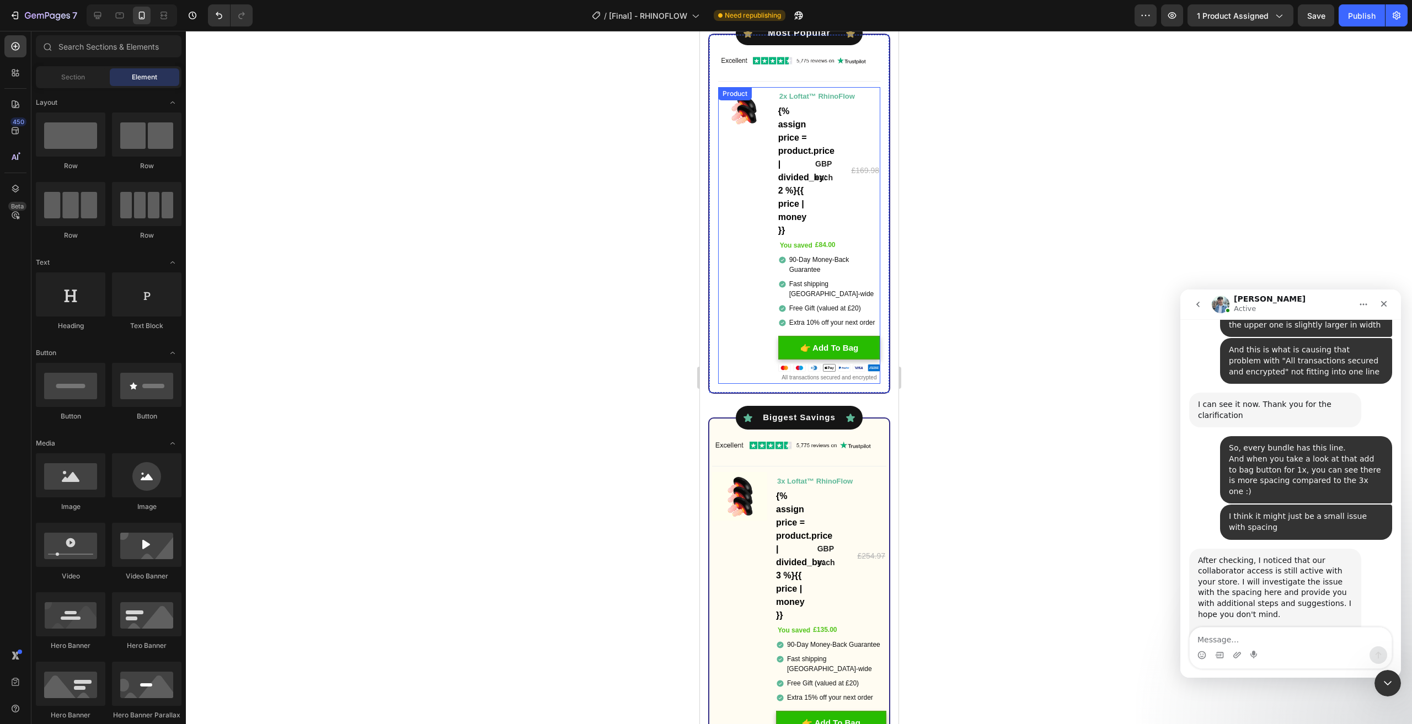
scroll to position [3137, 0]
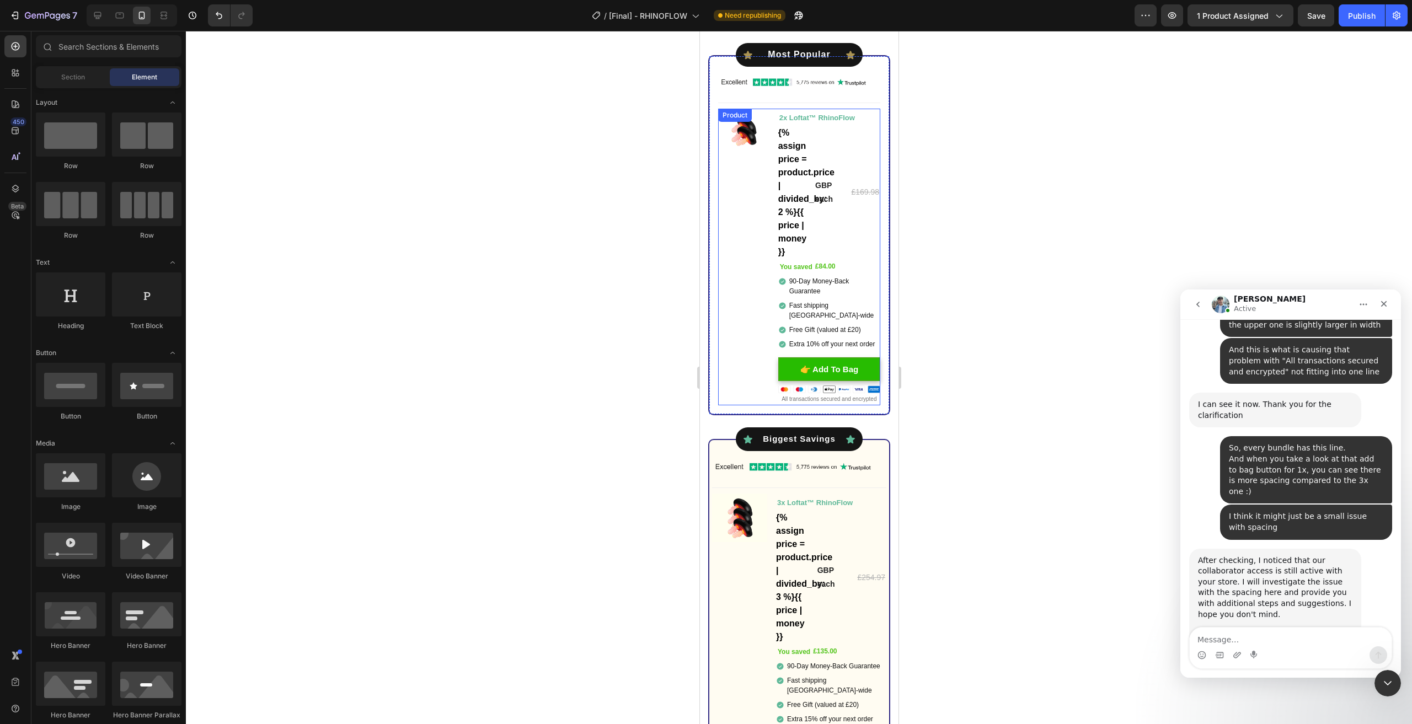
click at [761, 291] on div "Image You saved £84.00 (P) Tag" at bounding box center [743, 257] width 51 height 297
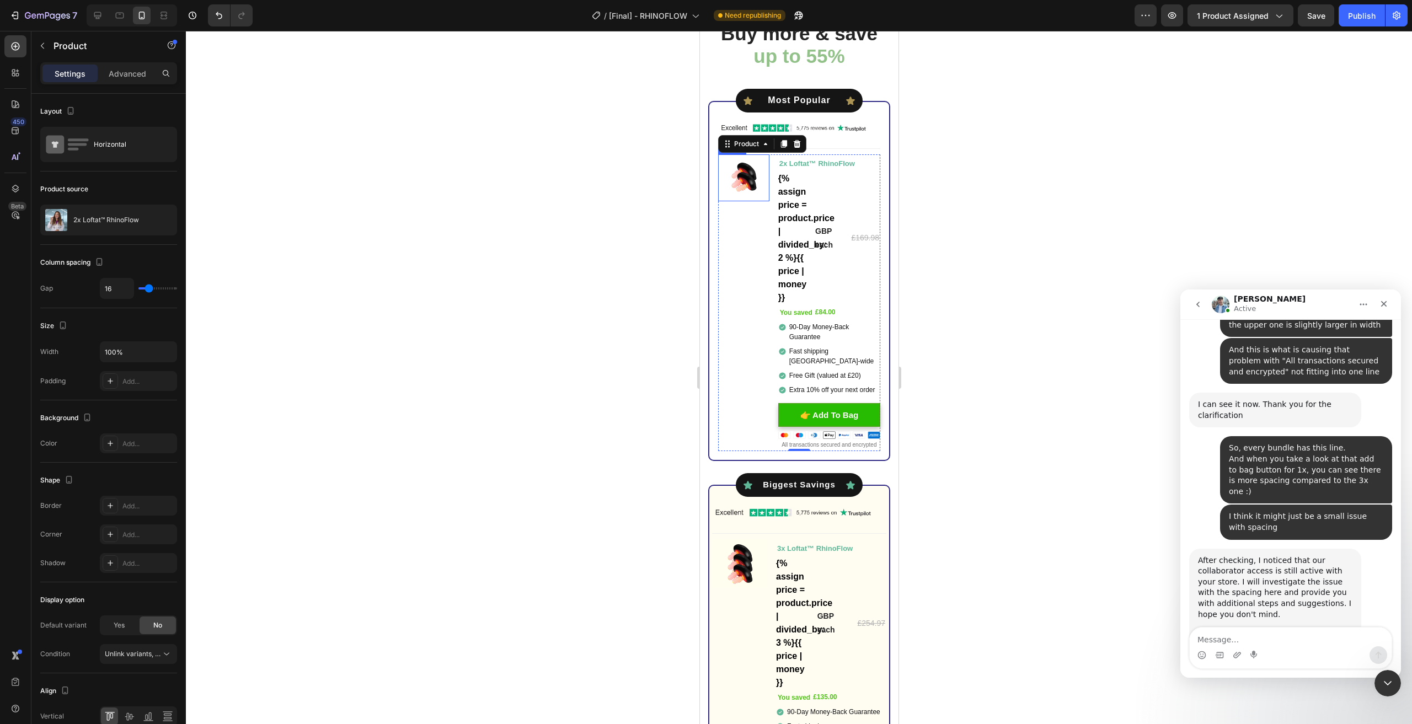
scroll to position [3082, 0]
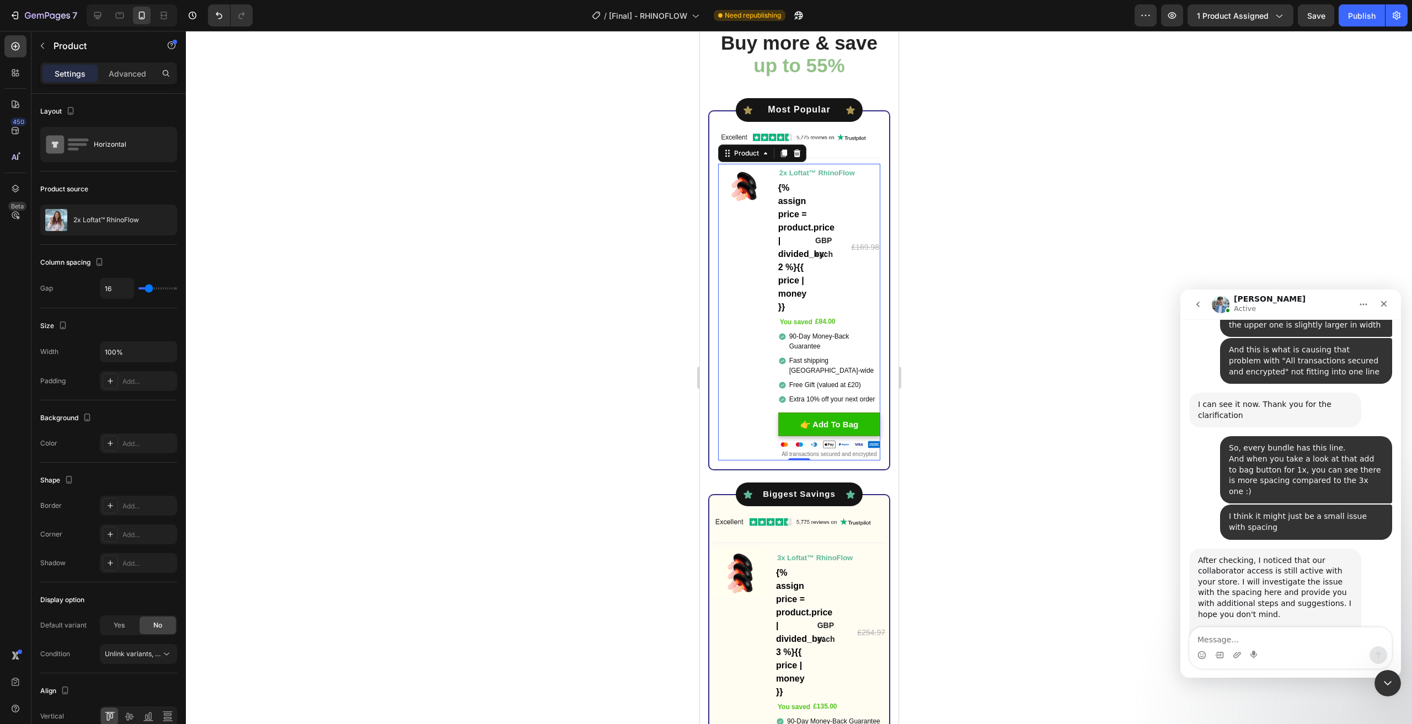
click at [611, 273] on div at bounding box center [799, 378] width 1226 height 694
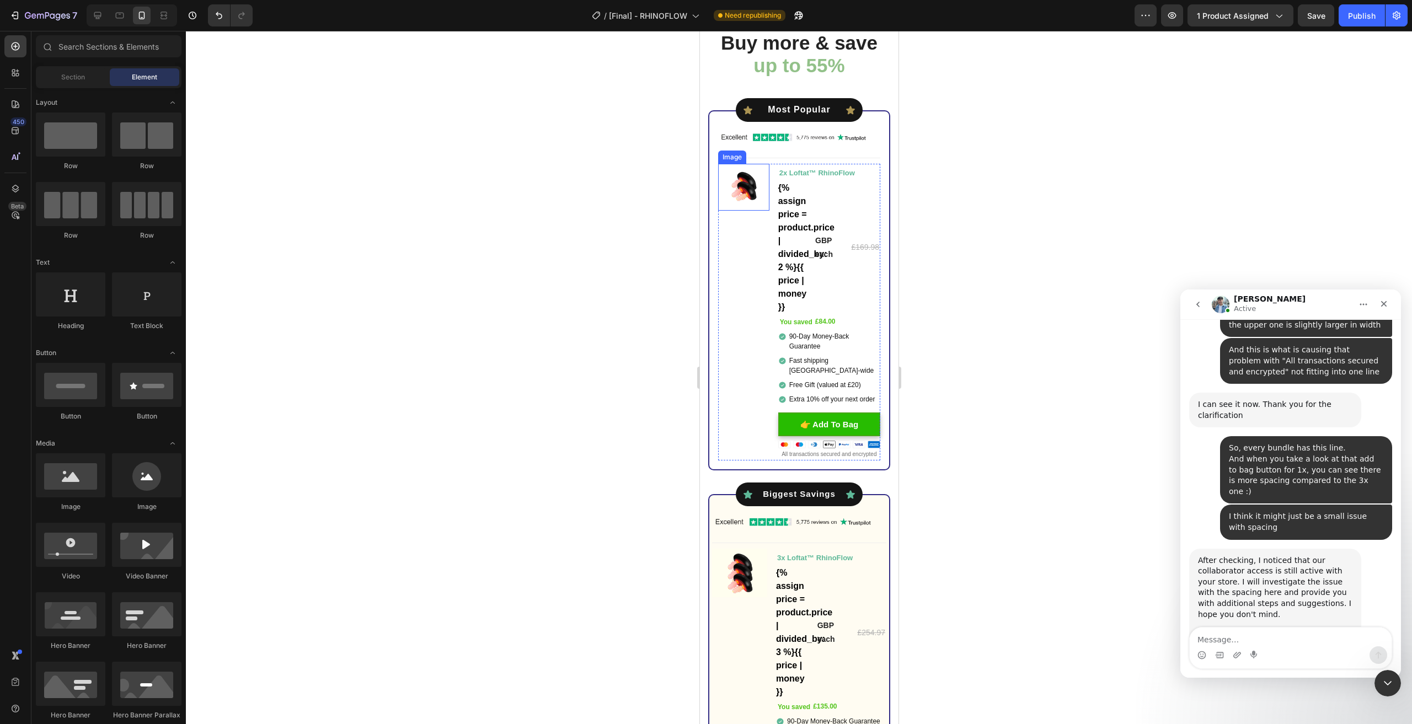
click at [739, 198] on img at bounding box center [743, 187] width 51 height 47
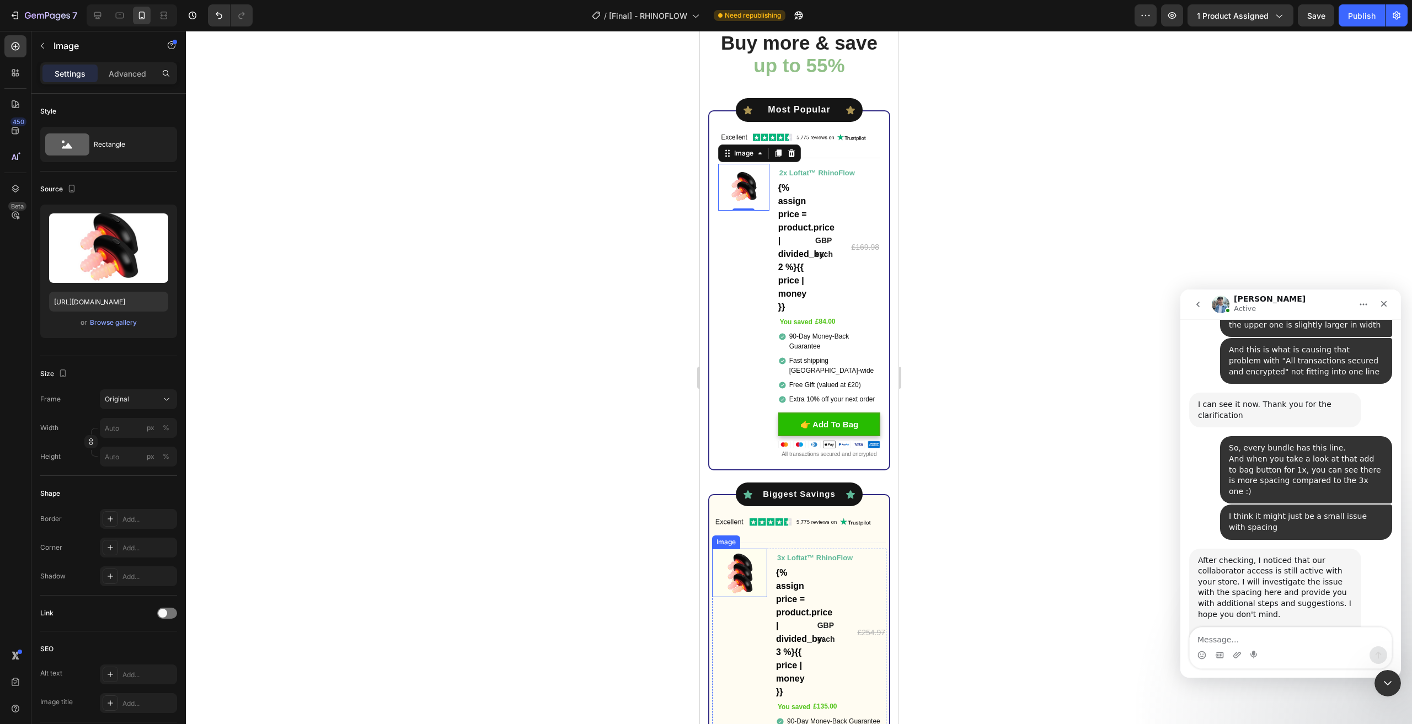
click at [722, 583] on img at bounding box center [739, 573] width 55 height 48
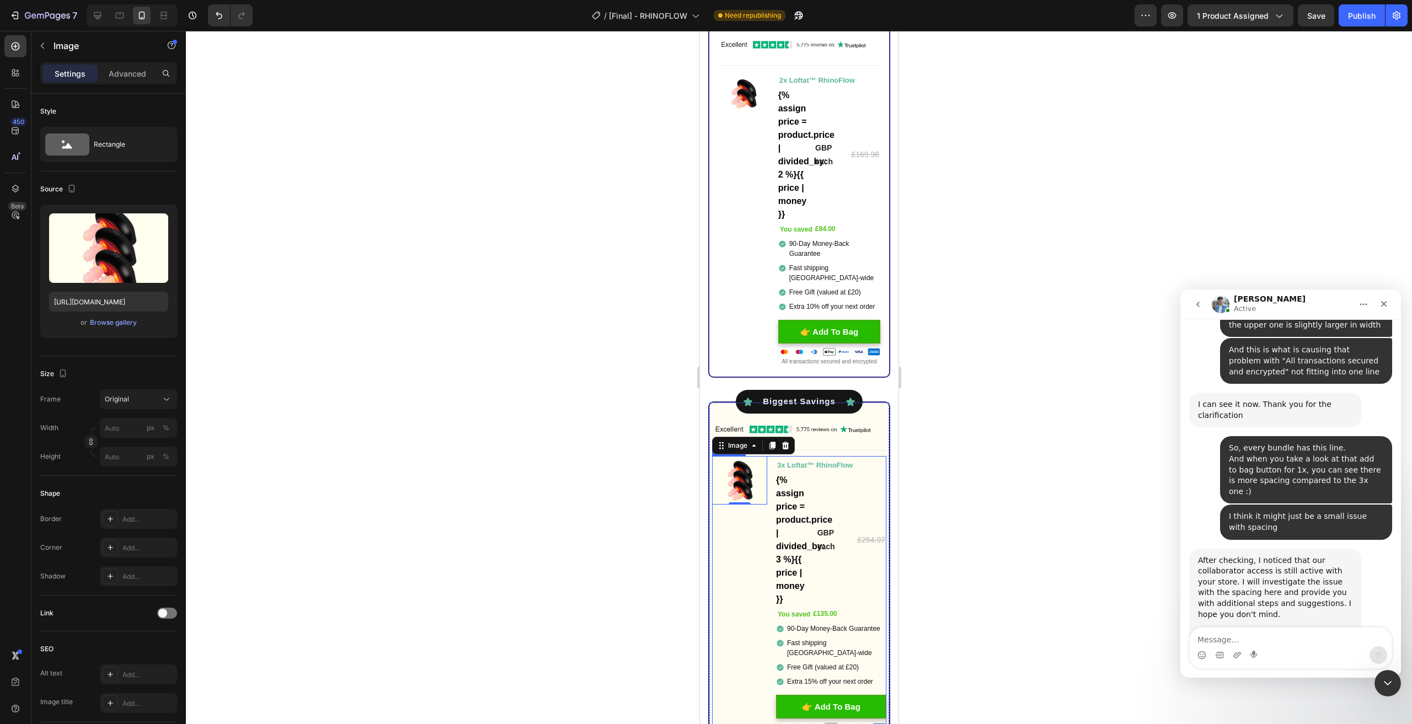
scroll to position [3192, 0]
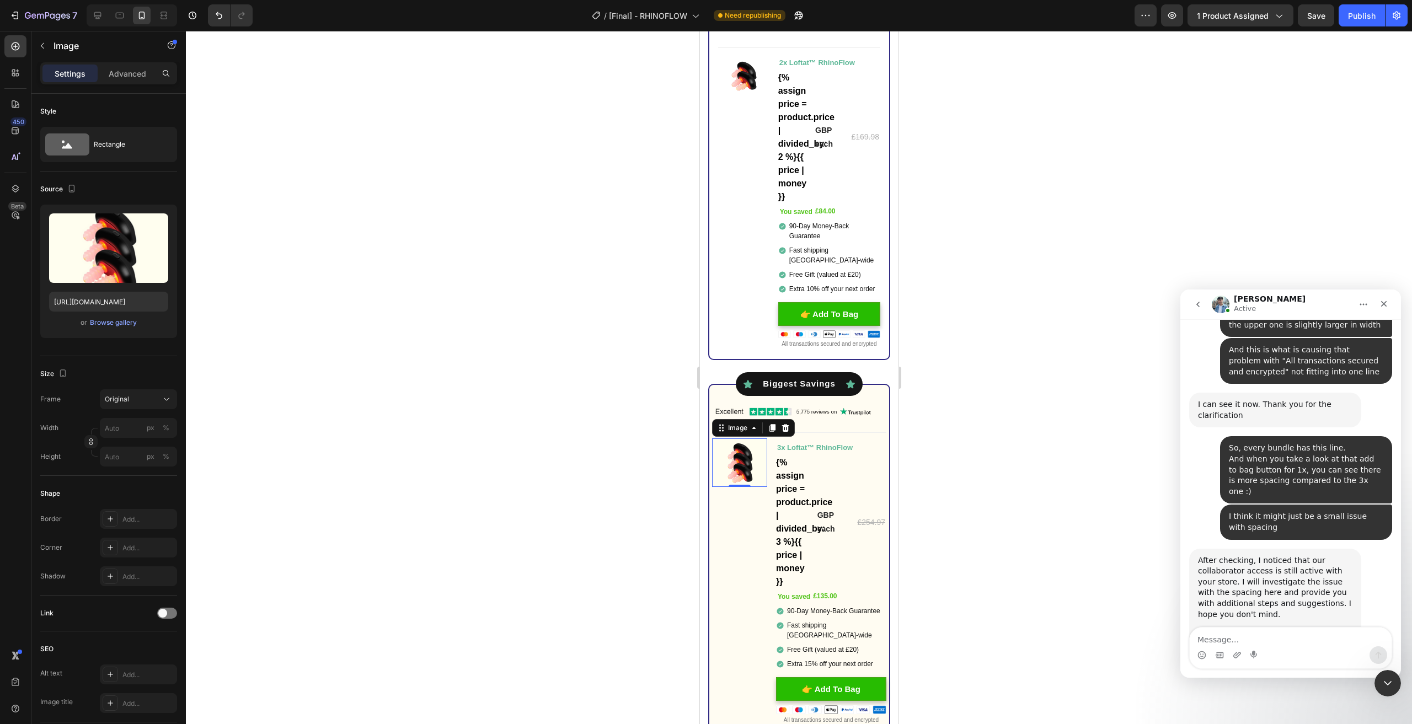
click at [1019, 403] on div at bounding box center [799, 378] width 1226 height 694
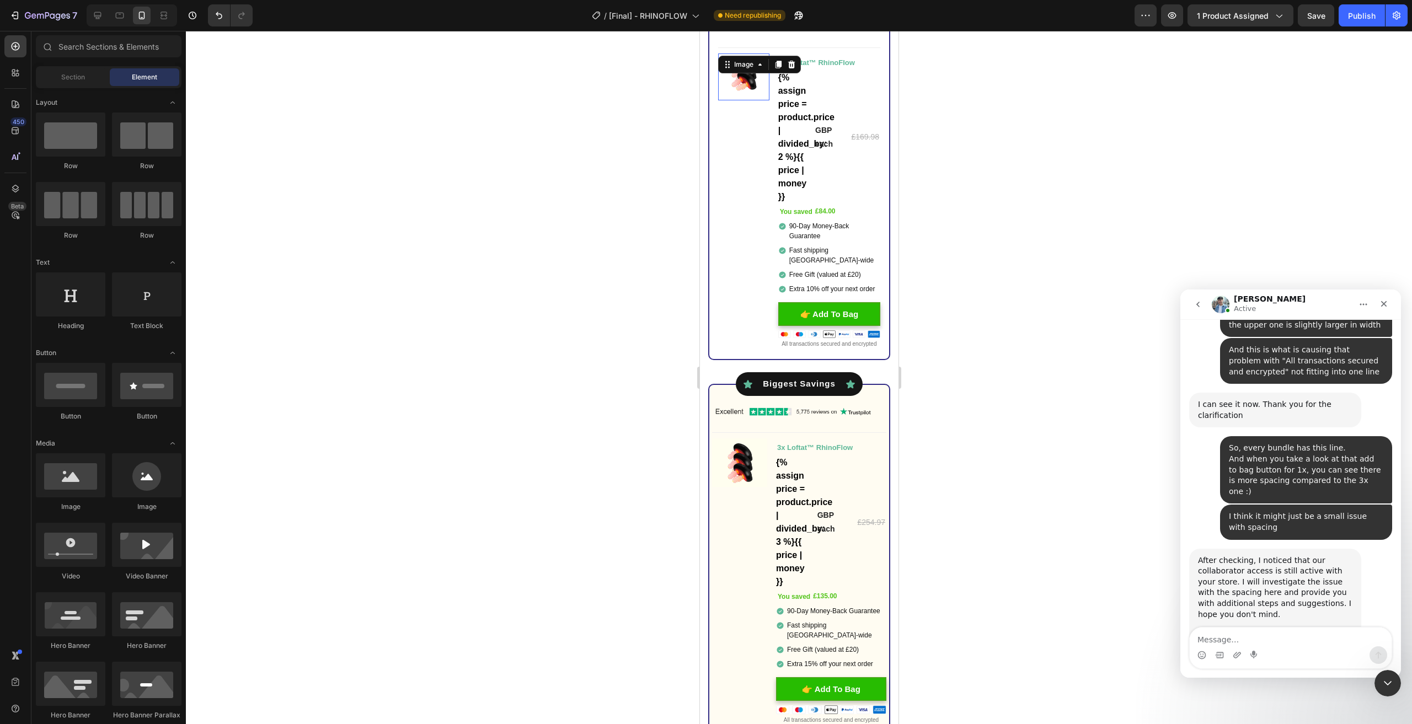
click at [727, 82] on img at bounding box center [743, 77] width 51 height 47
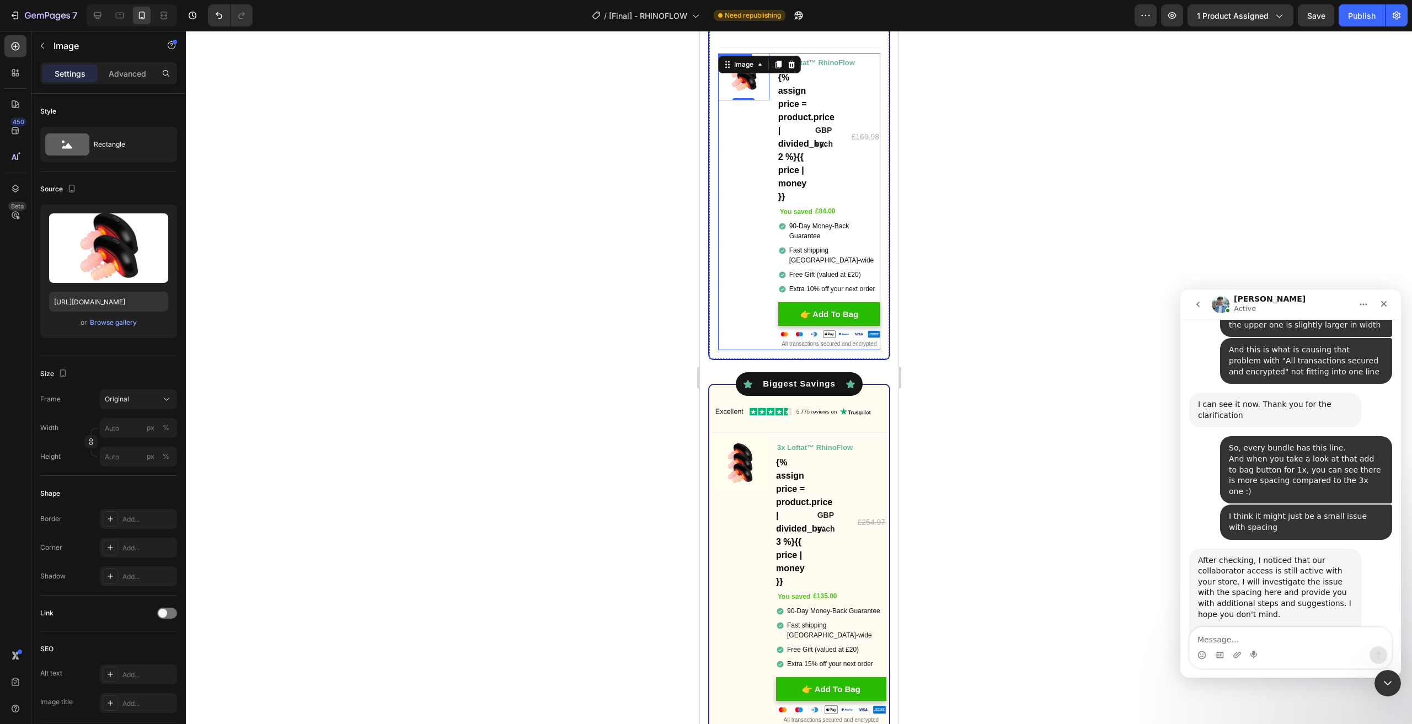
click at [728, 114] on div "Image 0 You saved £84.00 (P) Tag" at bounding box center [743, 202] width 51 height 297
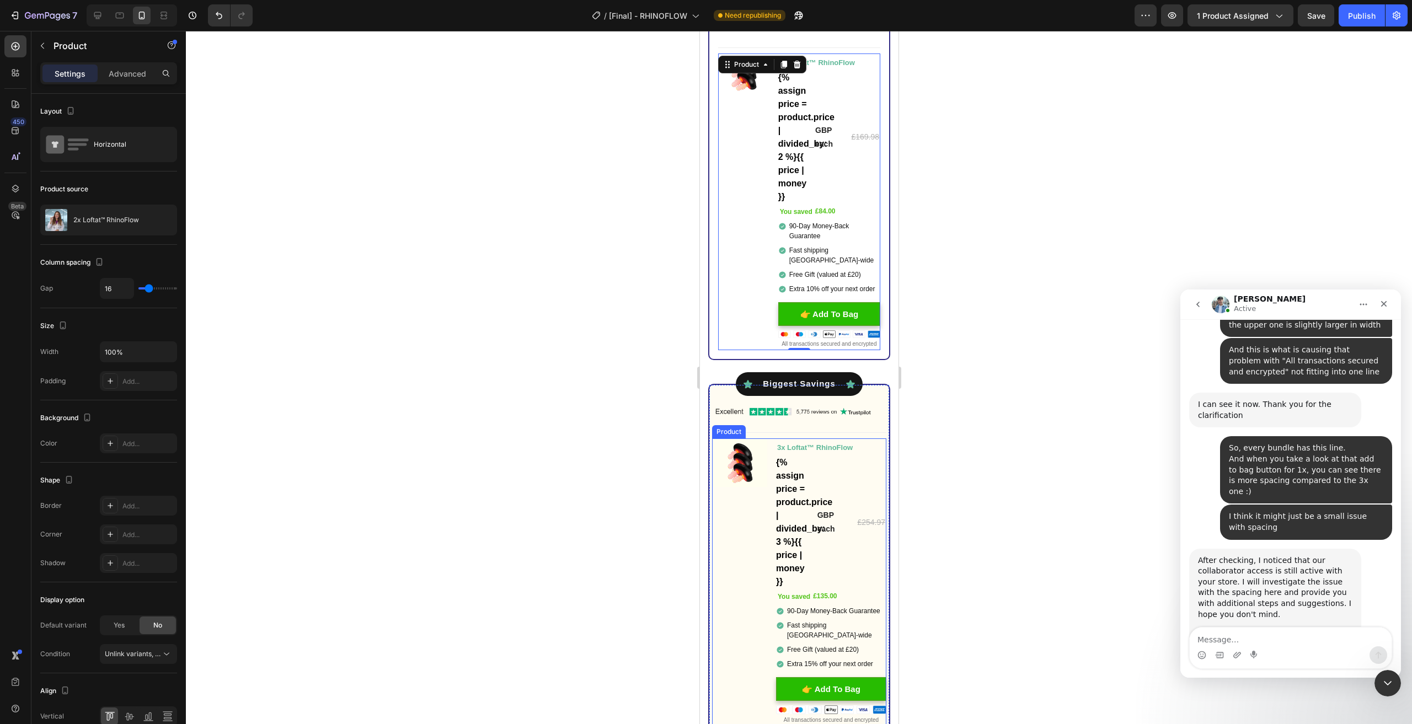
click at [741, 531] on div "Image You saved £135.00 (P) Tag" at bounding box center [739, 583] width 55 height 288
click at [735, 484] on img at bounding box center [739, 463] width 55 height 48
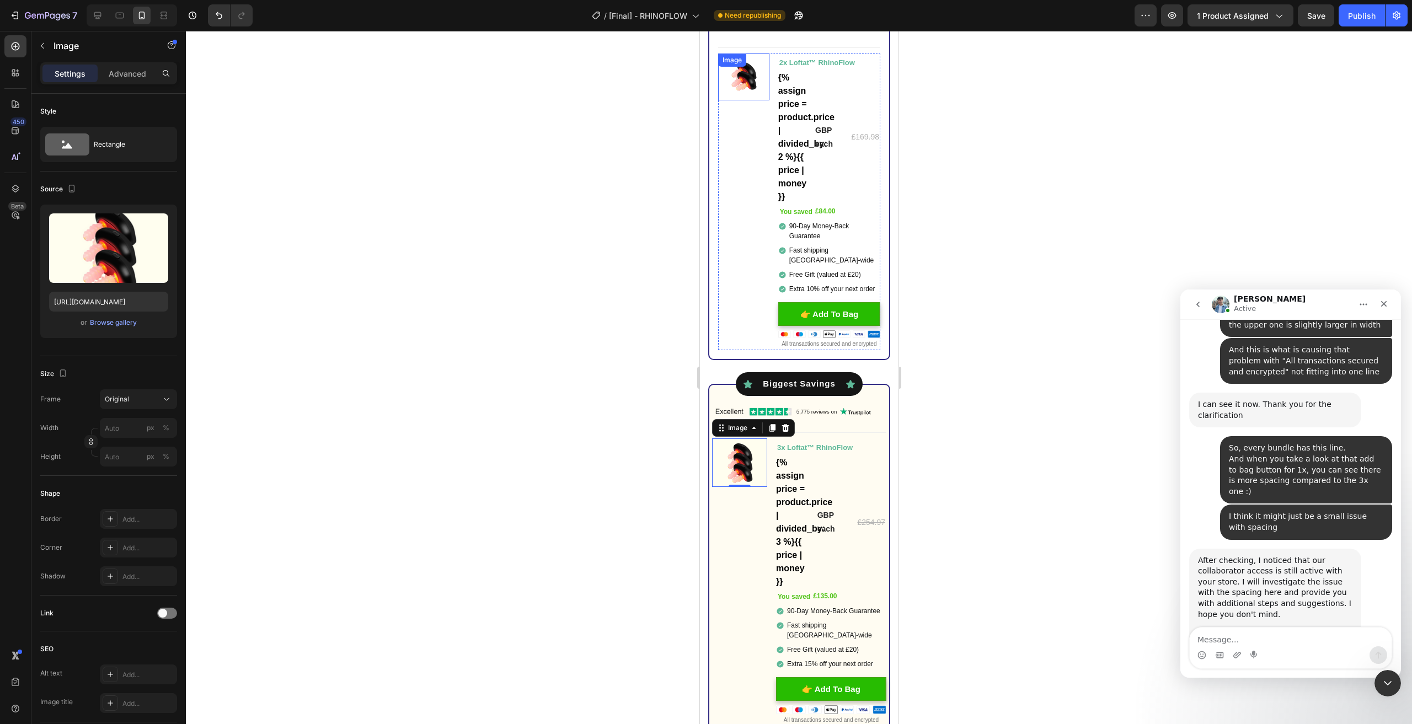
click at [734, 84] on img at bounding box center [743, 77] width 51 height 47
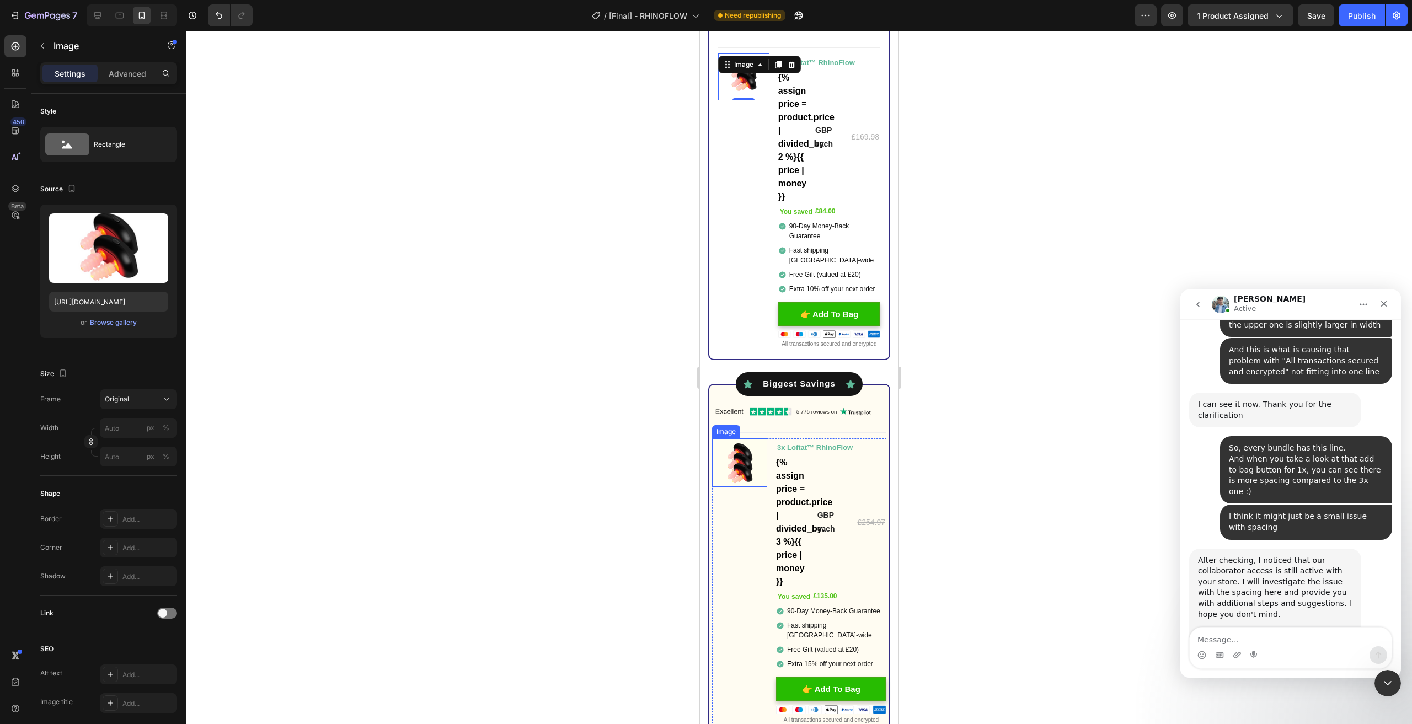
click at [743, 463] on img at bounding box center [739, 463] width 55 height 48
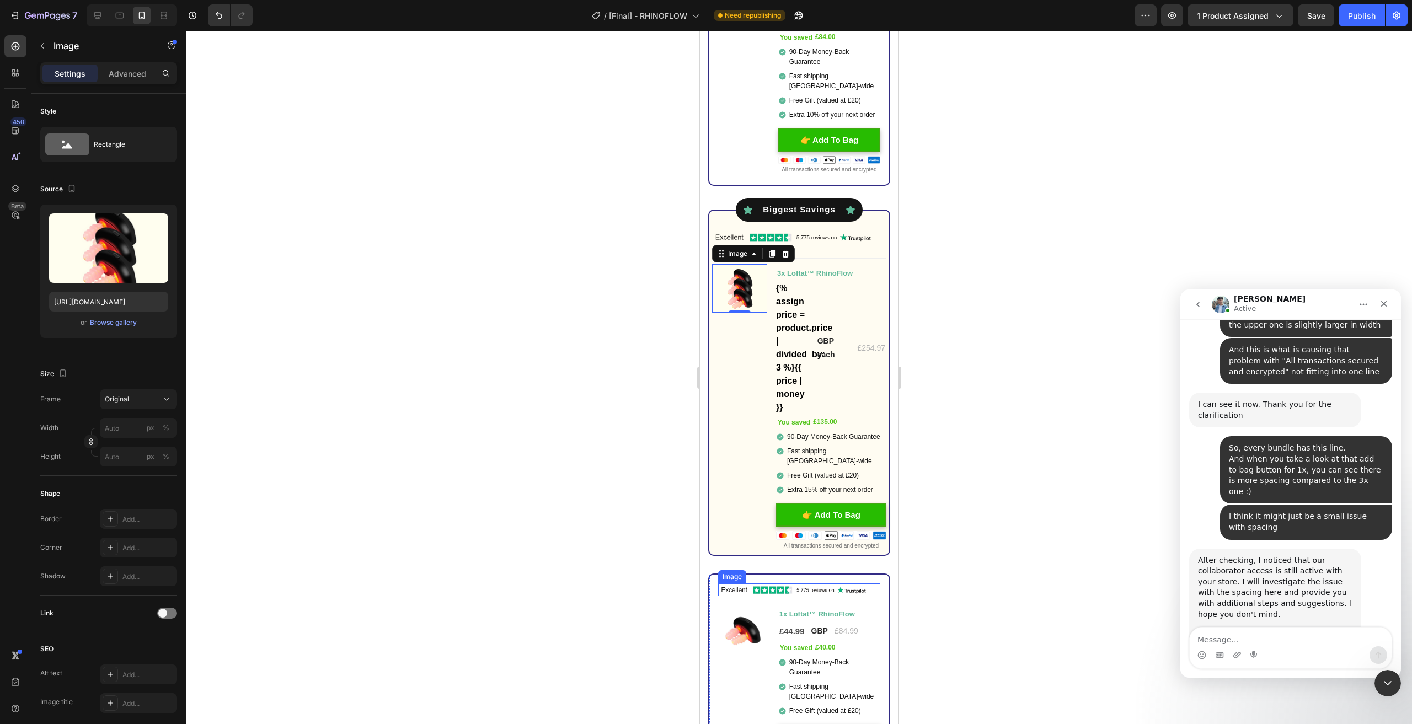
scroll to position [3468, 0]
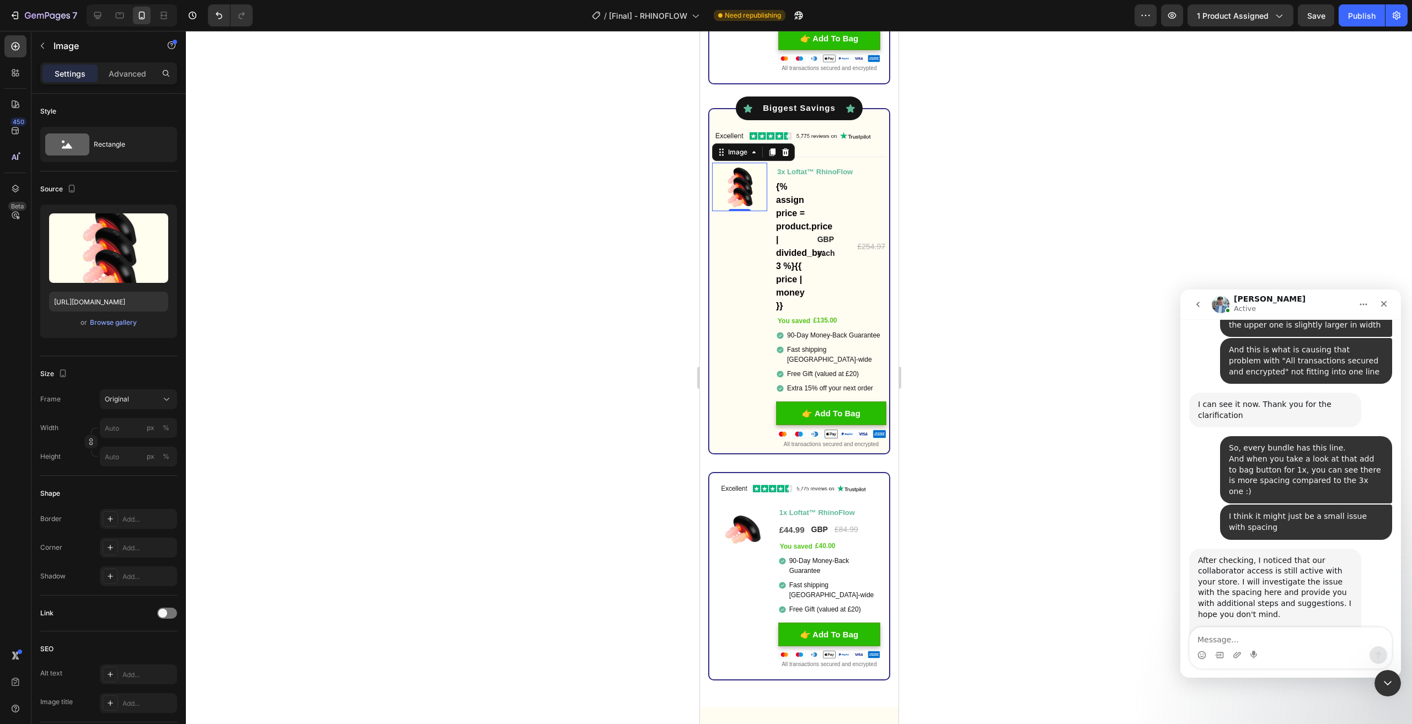
click at [648, 265] on div at bounding box center [799, 378] width 1226 height 694
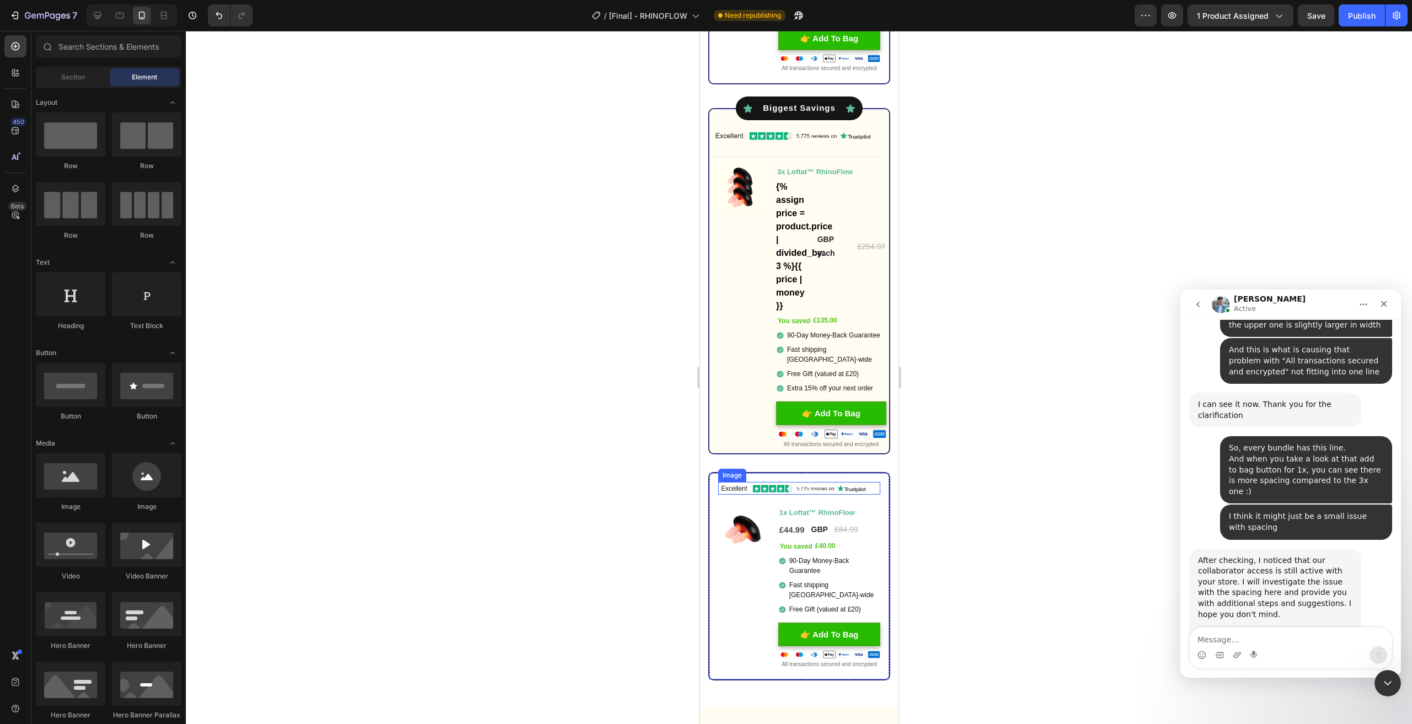
click at [753, 490] on img at bounding box center [799, 488] width 162 height 13
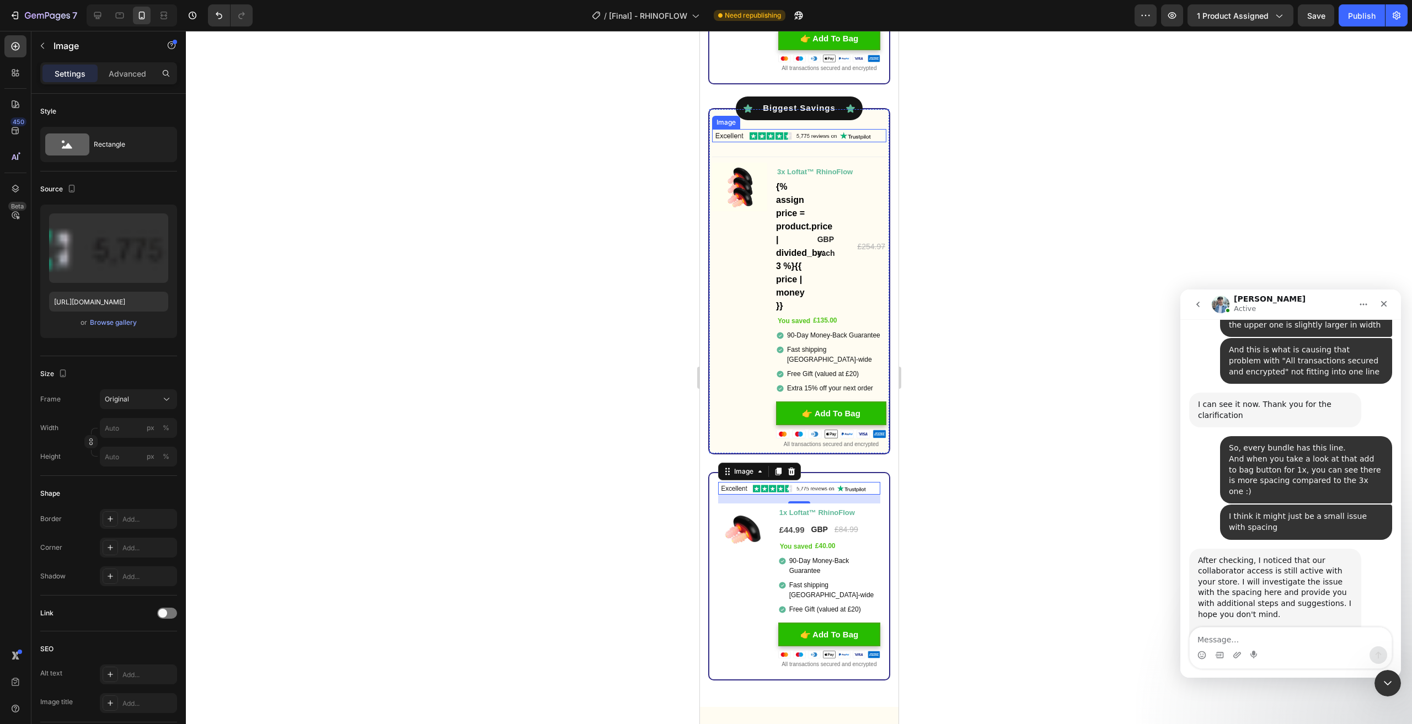
click at [744, 142] on img at bounding box center [799, 135] width 174 height 13
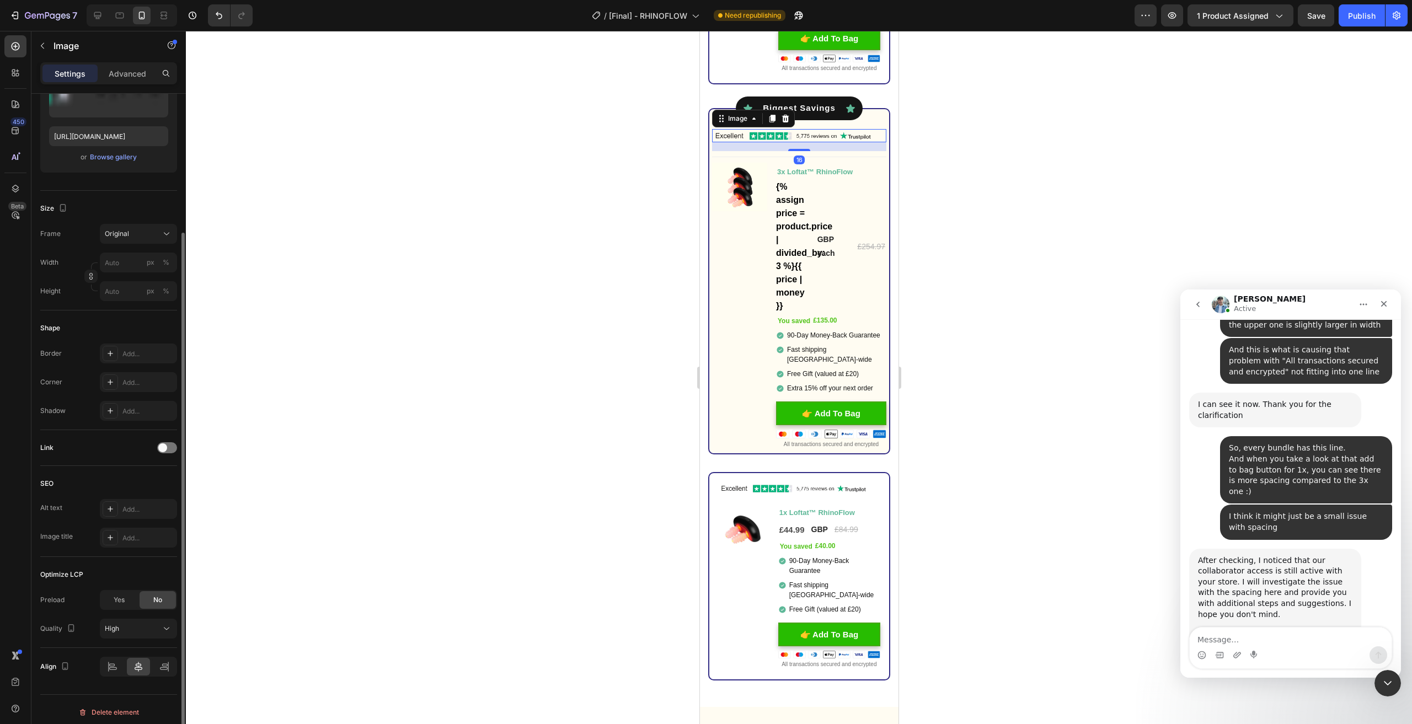
scroll to position [169, 0]
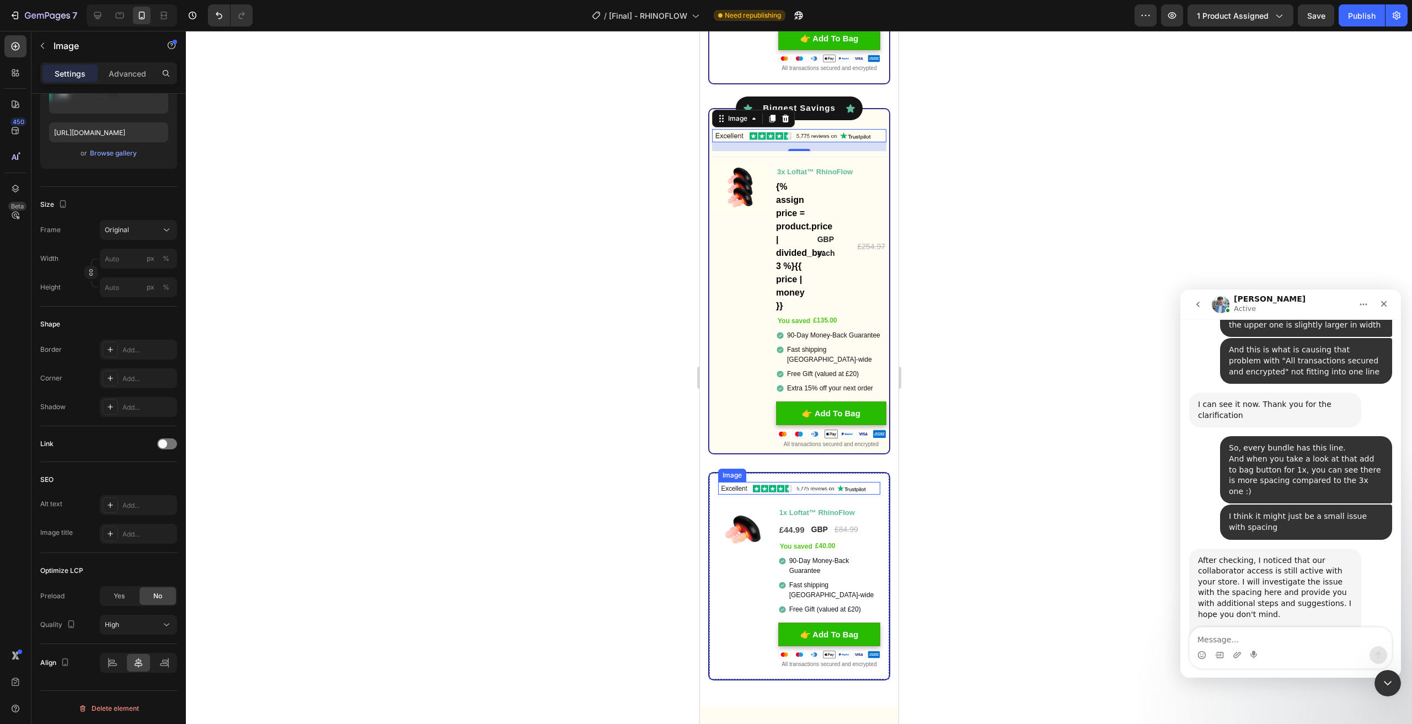
click at [749, 495] on img at bounding box center [799, 488] width 162 height 13
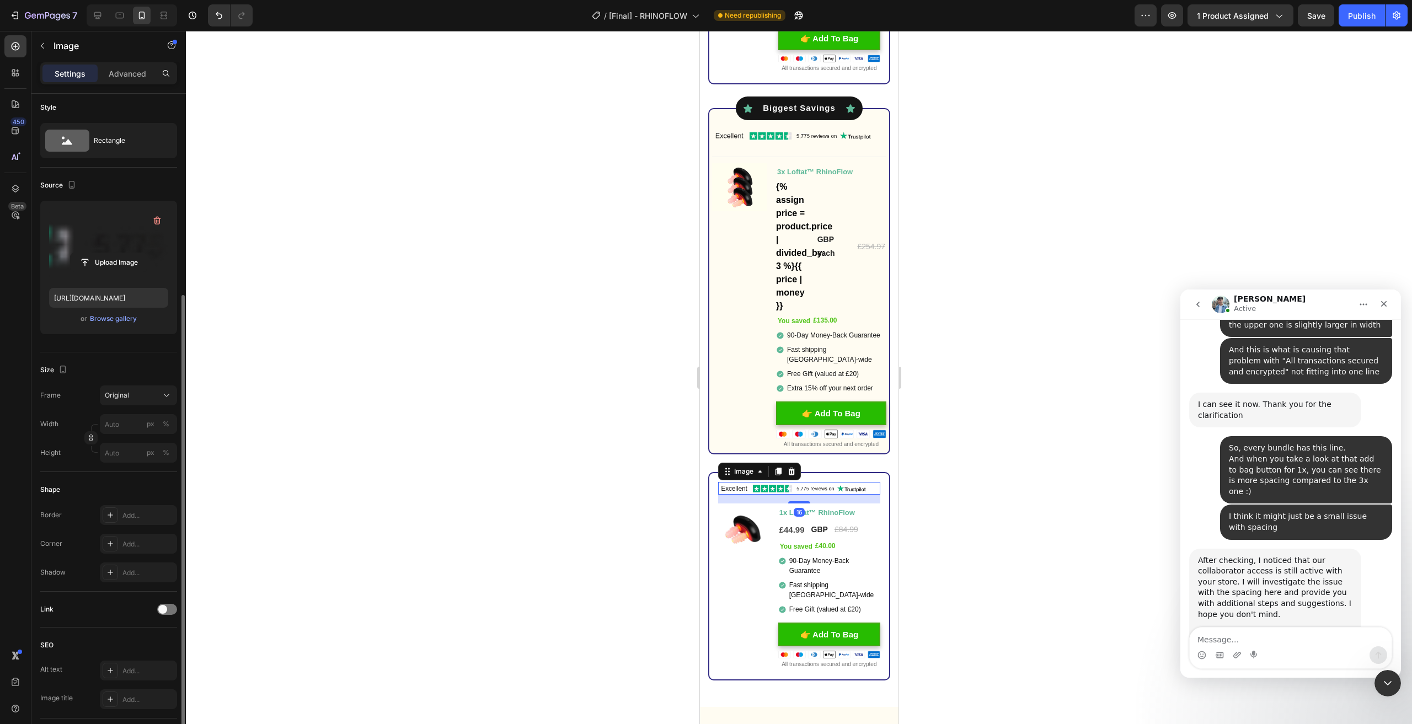
scroll to position [0, 0]
click at [120, 74] on p "Advanced" at bounding box center [128, 74] width 38 height 12
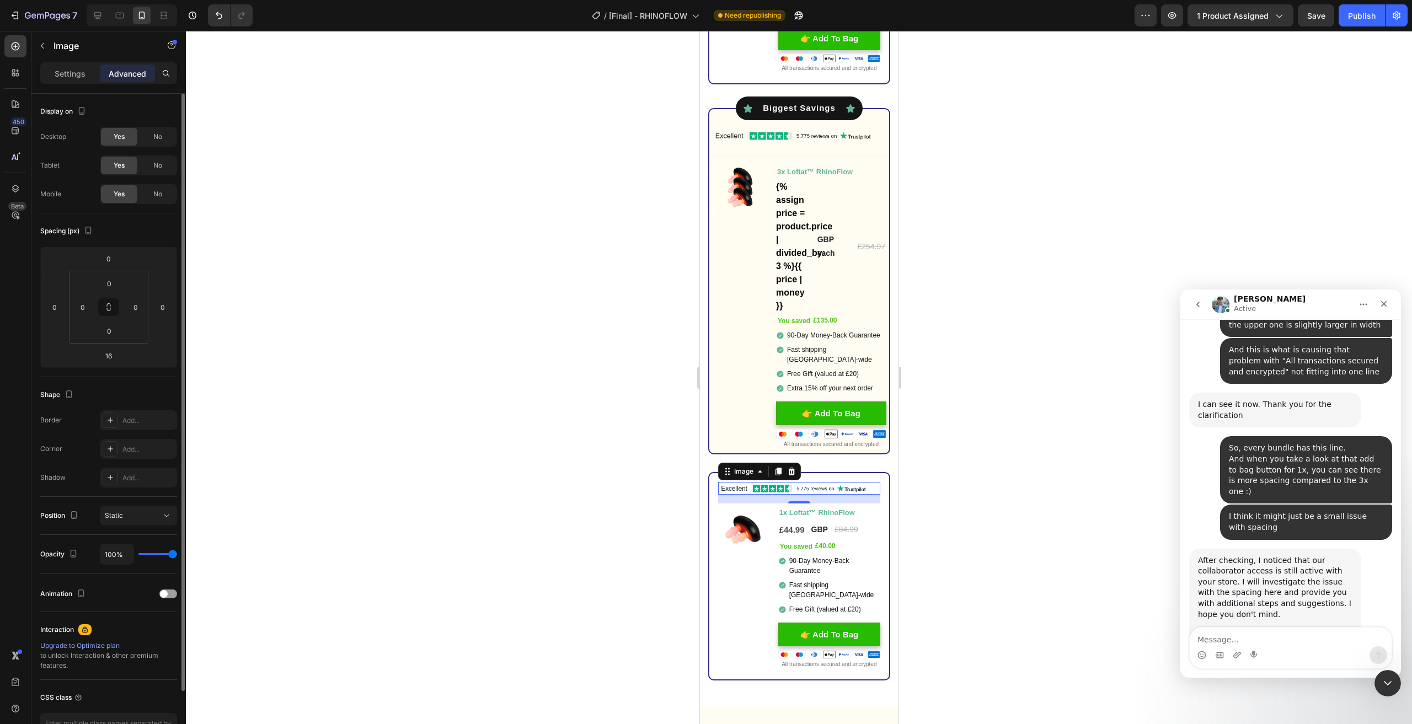
click at [66, 77] on p "Settings" at bounding box center [70, 74] width 31 height 12
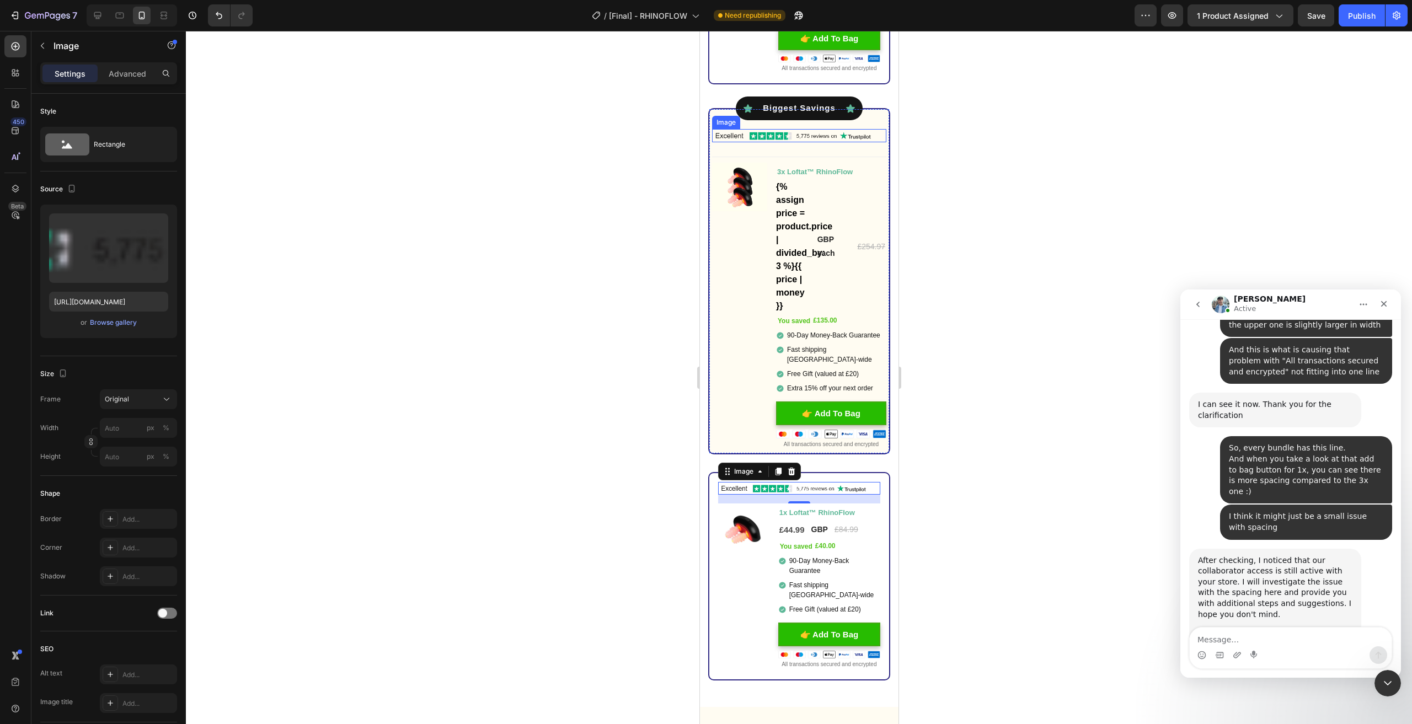
click at [740, 142] on img at bounding box center [799, 135] width 174 height 13
click at [794, 480] on div "Image Image You saved £40.00 (P) Tag 1x Loftat™ RhinoFlow Text Block £44.99 (P)…" at bounding box center [799, 576] width 182 height 209
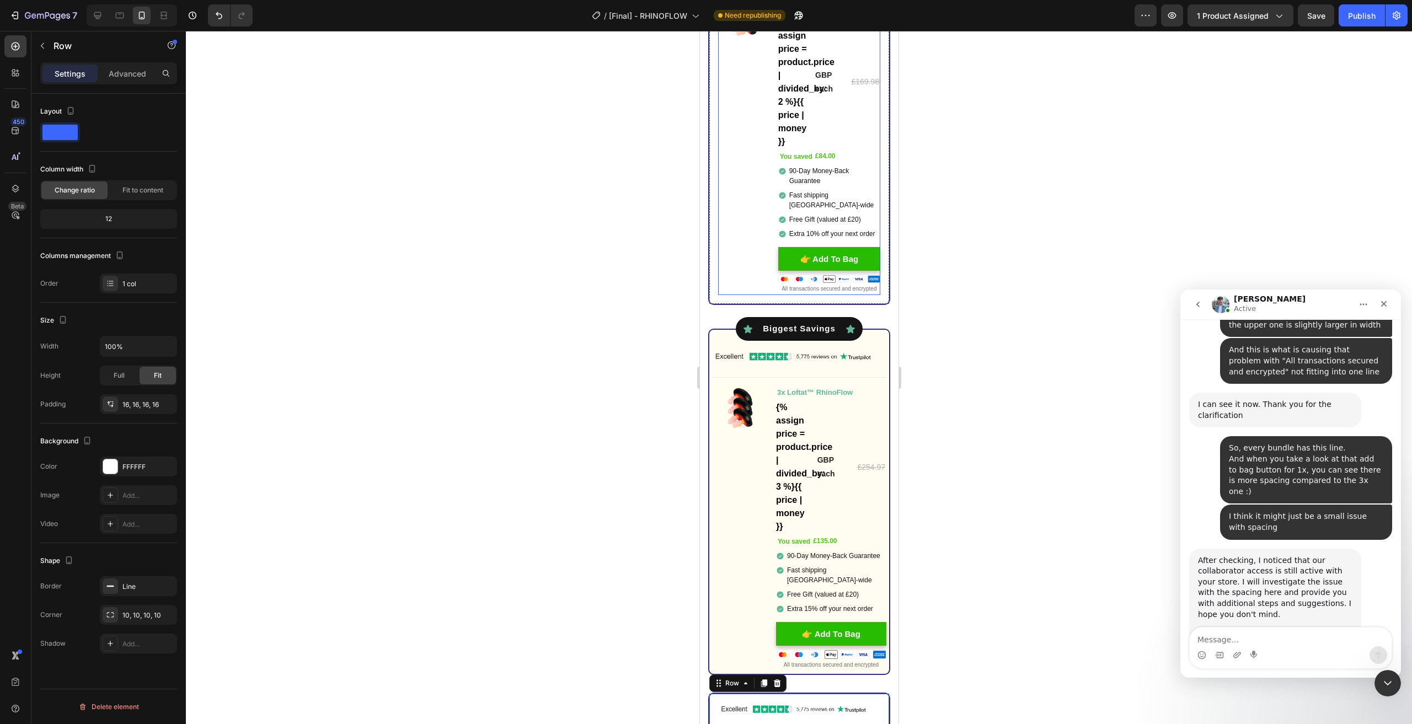
scroll to position [3082, 0]
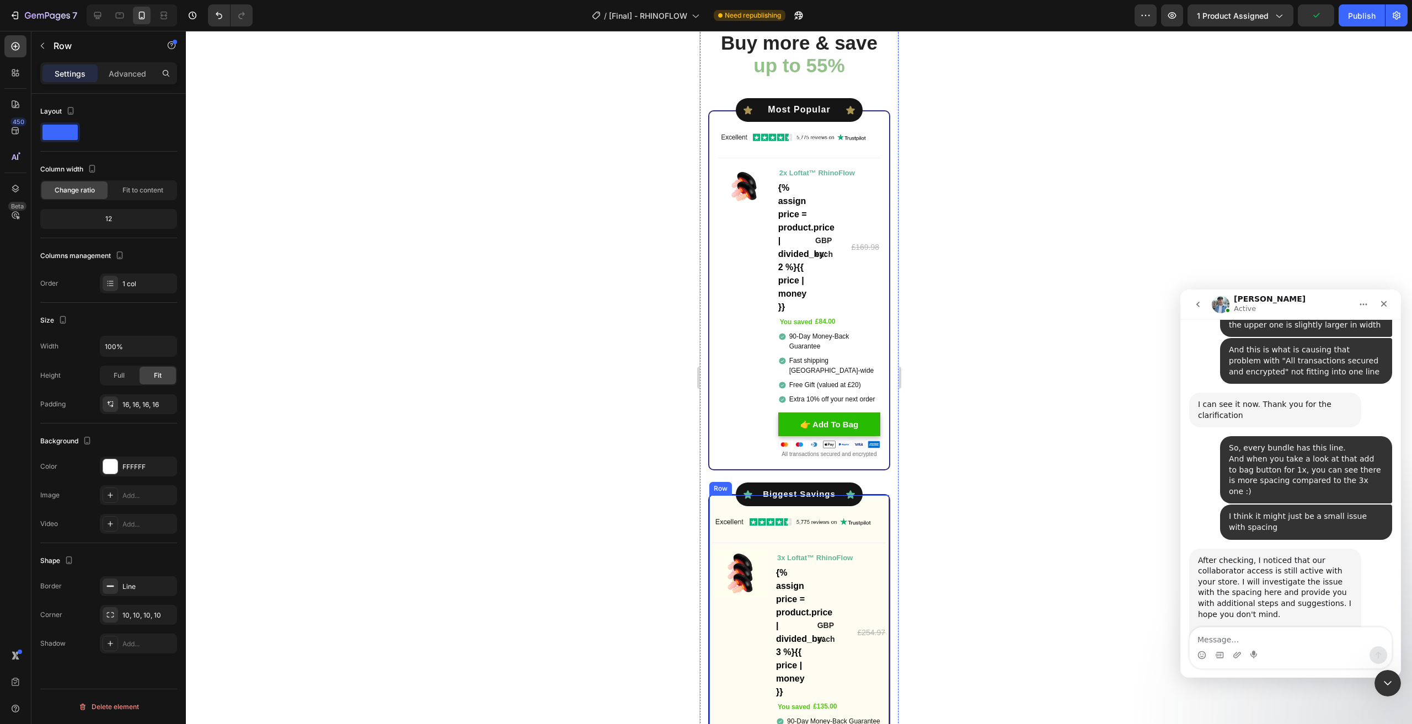
click at [713, 505] on div "Icon Best Value Text Block Icon Row Icon Biggest Savings Text Block Icon Row Im…" at bounding box center [799, 667] width 174 height 339
click at [719, 120] on div "Icon Most Popular Text Block Icon Row Icon Most Popular Text Block Icon Row Ima…" at bounding box center [799, 290] width 162 height 340
click at [722, 509] on div "Icon Best Value Text Block Icon Row Icon Biggest Savings Text Block Icon Row Im…" at bounding box center [799, 667] width 174 height 339
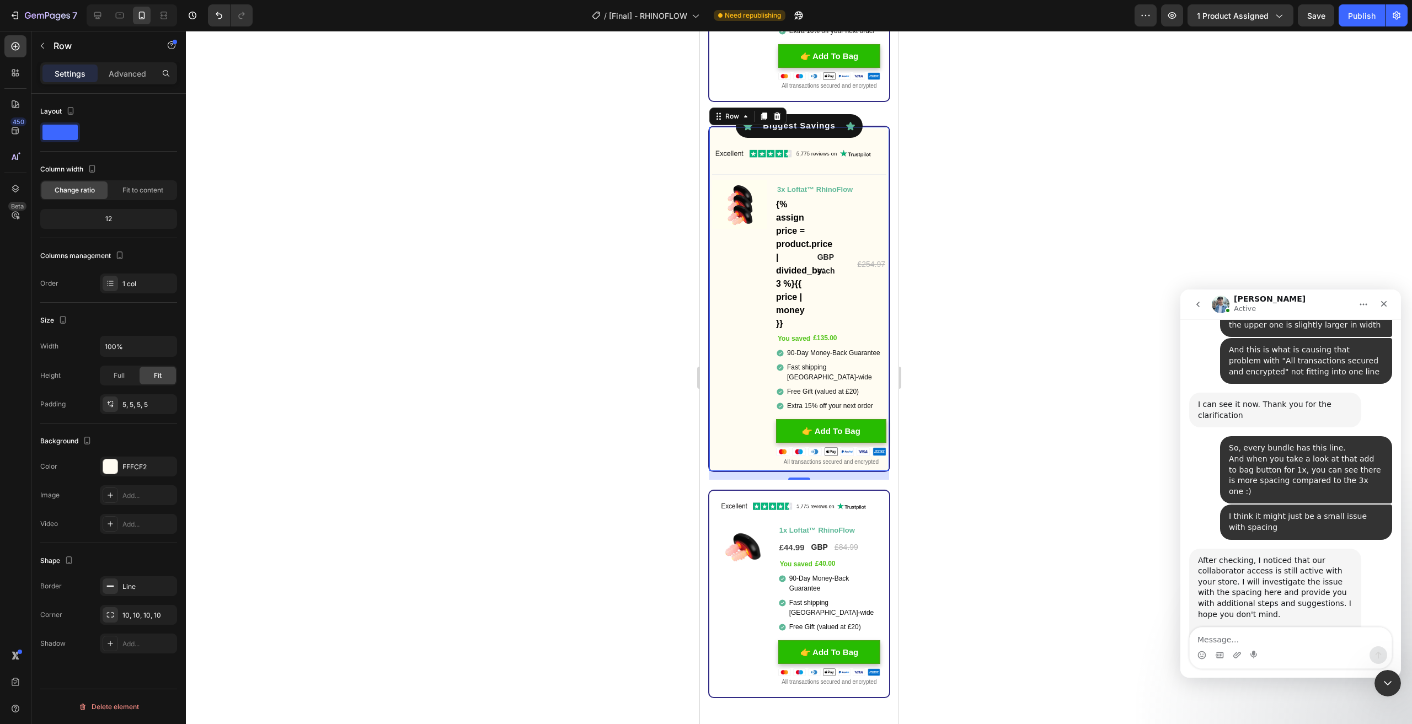
scroll to position [3468, 0]
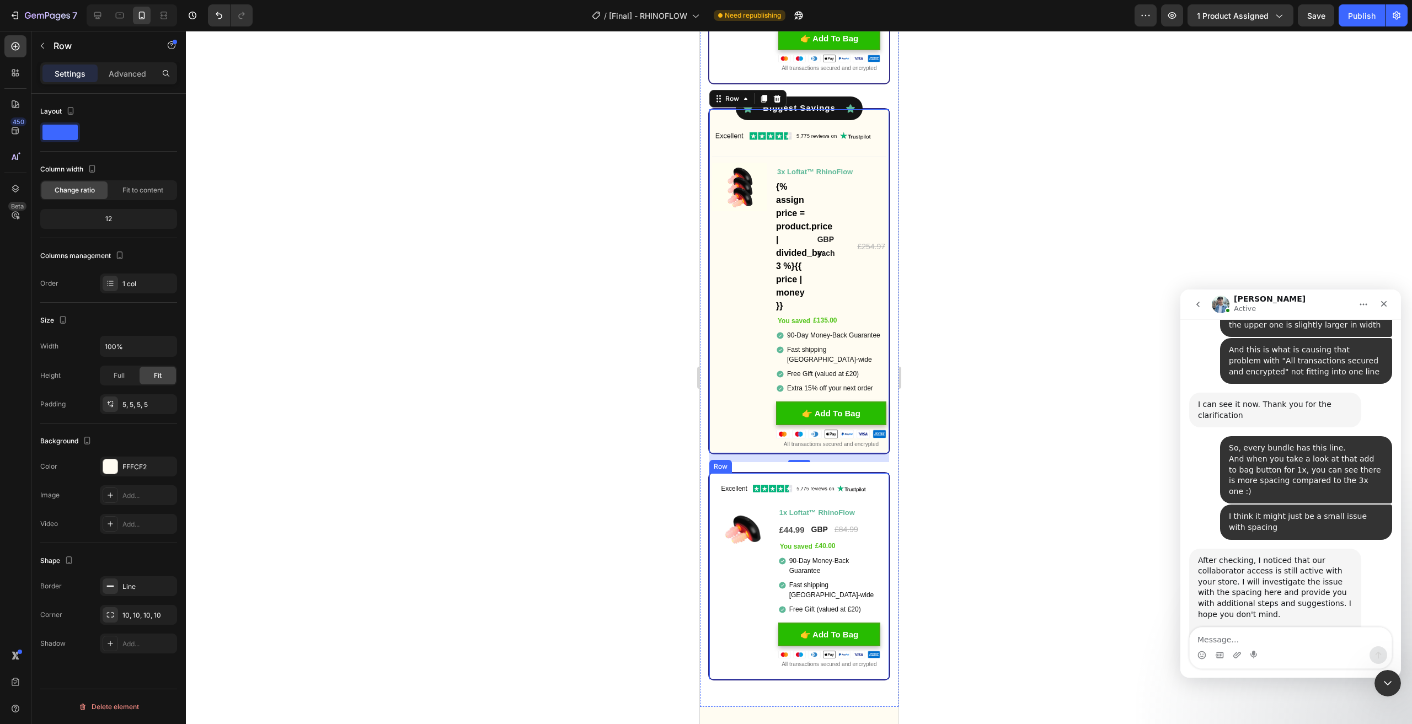
click at [712, 482] on div "Image Image You saved £40.00 (P) Tag 1x Loftat™ RhinoFlow Text Block £44.99 (P)…" at bounding box center [799, 576] width 182 height 209
click at [719, 120] on div "Icon Best Value Text Block Icon Row Icon Biggest Savings Text Block Icon Row Im…" at bounding box center [799, 281] width 174 height 339
click at [141, 400] on div "5, 5, 5, 5" at bounding box center [138, 405] width 32 height 10
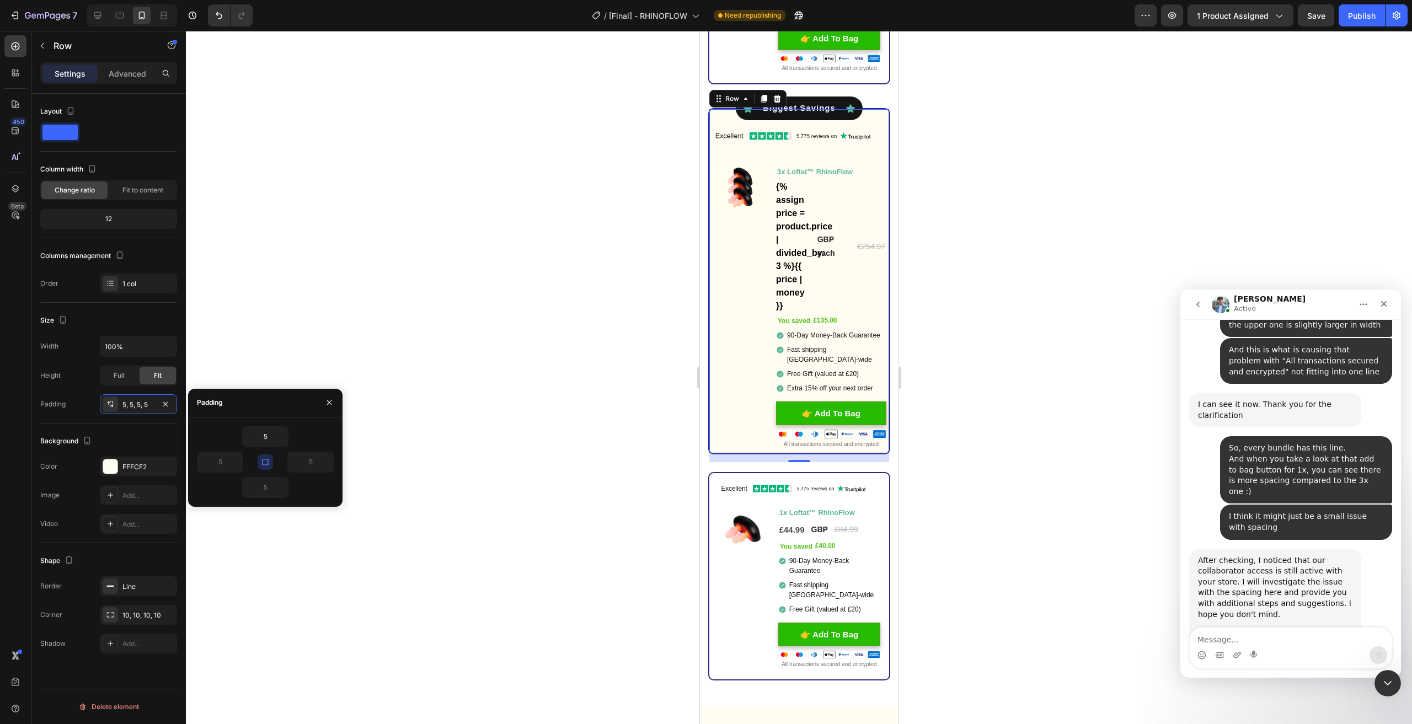
click at [266, 461] on icon "button" at bounding box center [265, 462] width 9 height 9
click at [268, 442] on input "5" at bounding box center [265, 437] width 45 height 20
type input "16"
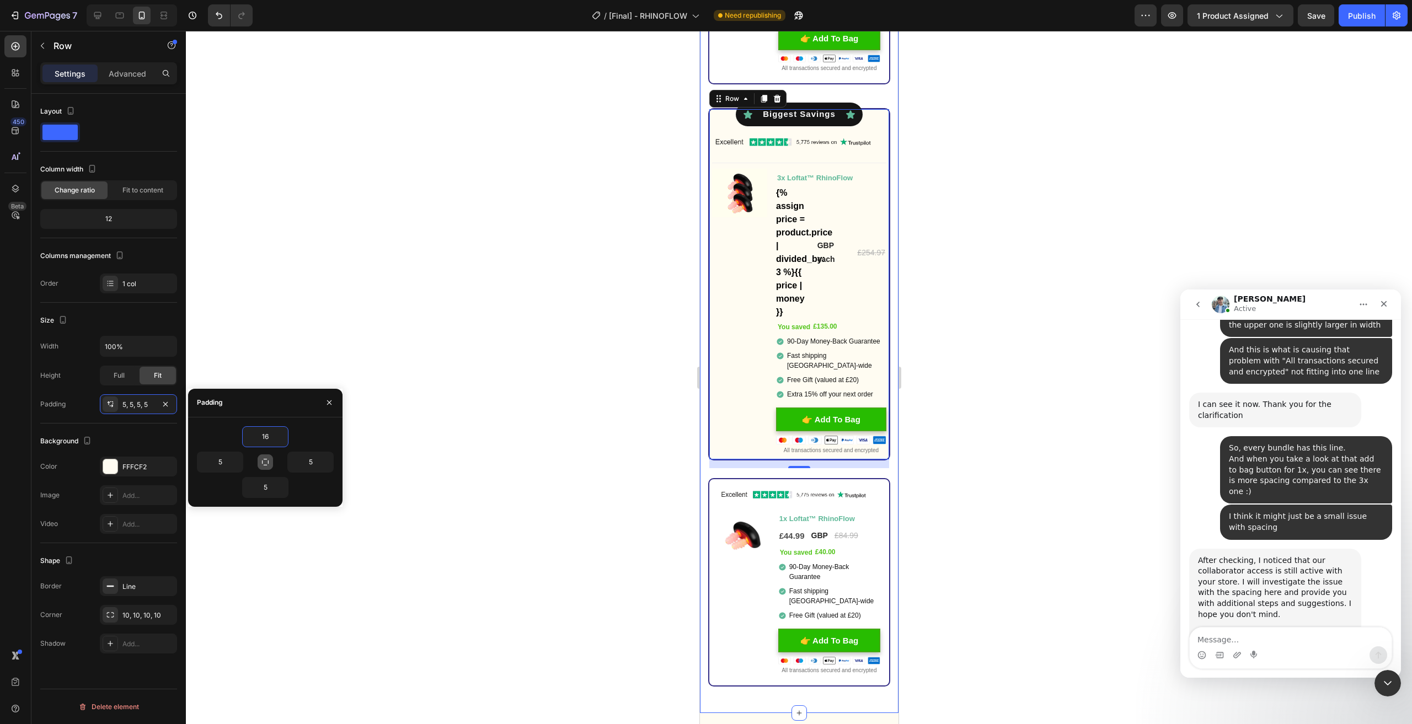
click at [454, 522] on div at bounding box center [799, 378] width 1226 height 694
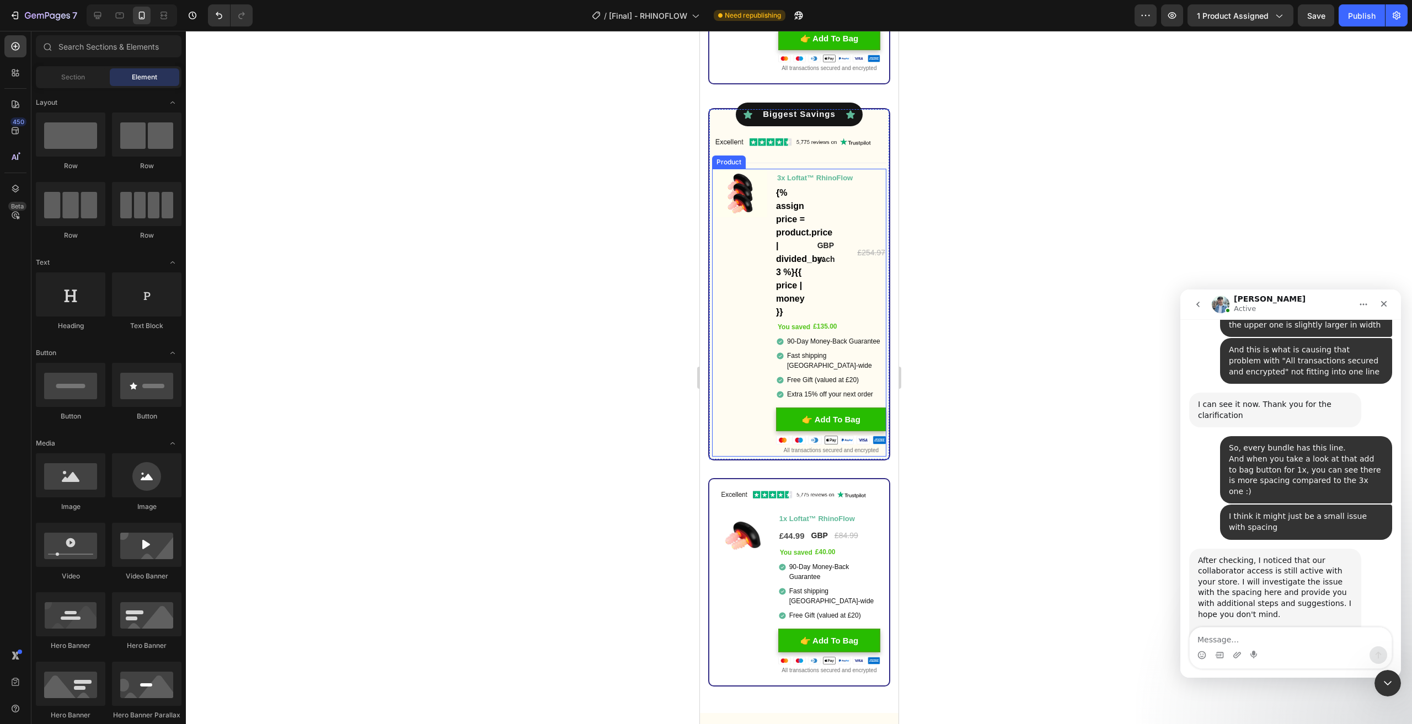
click at [723, 325] on div "Image You saved £135.00 (P) Tag" at bounding box center [739, 313] width 55 height 288
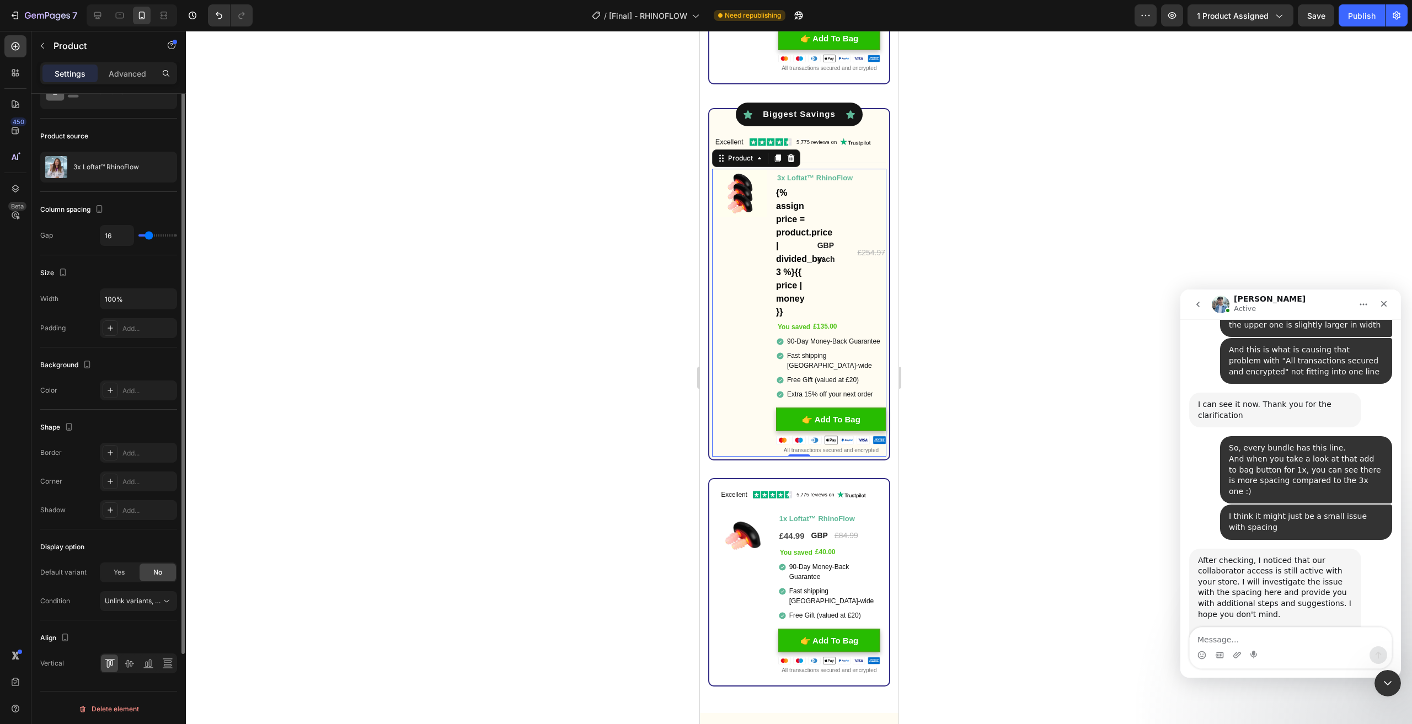
scroll to position [0, 0]
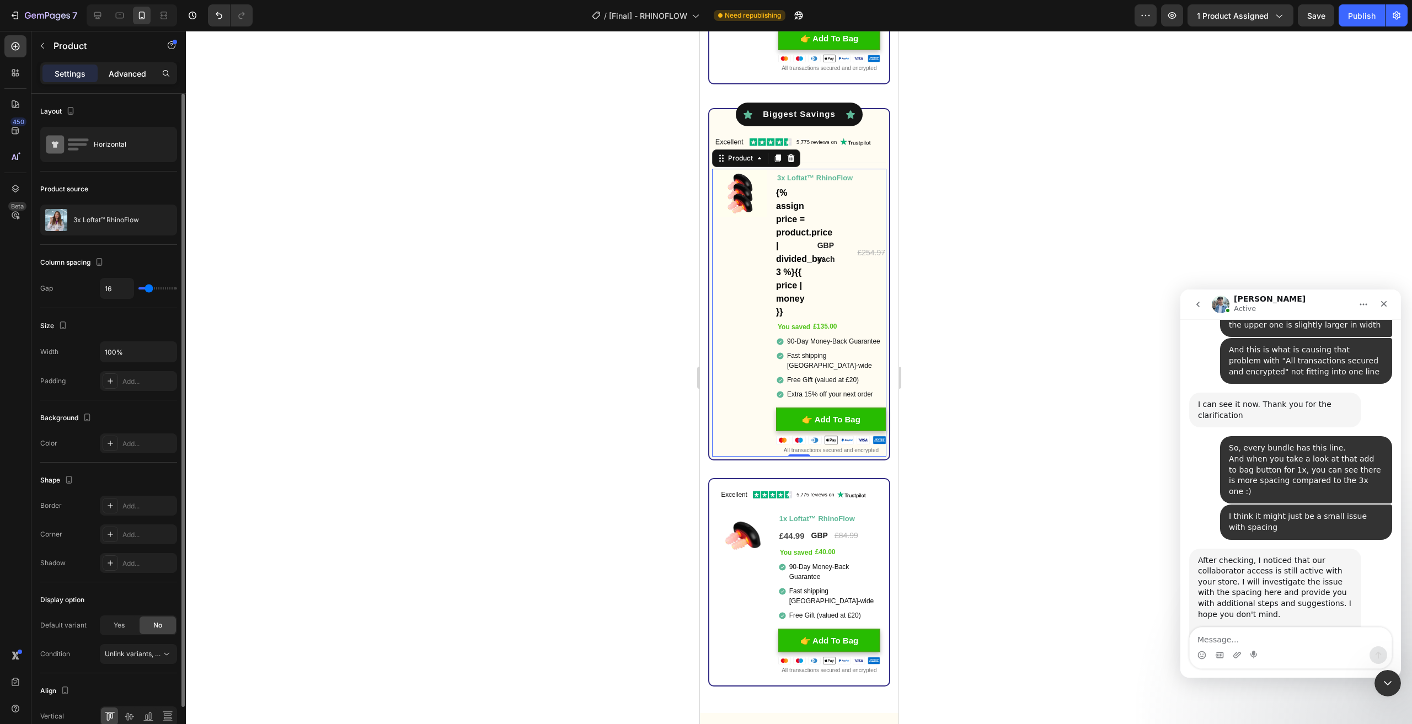
click at [120, 70] on p "Advanced" at bounding box center [128, 74] width 38 height 12
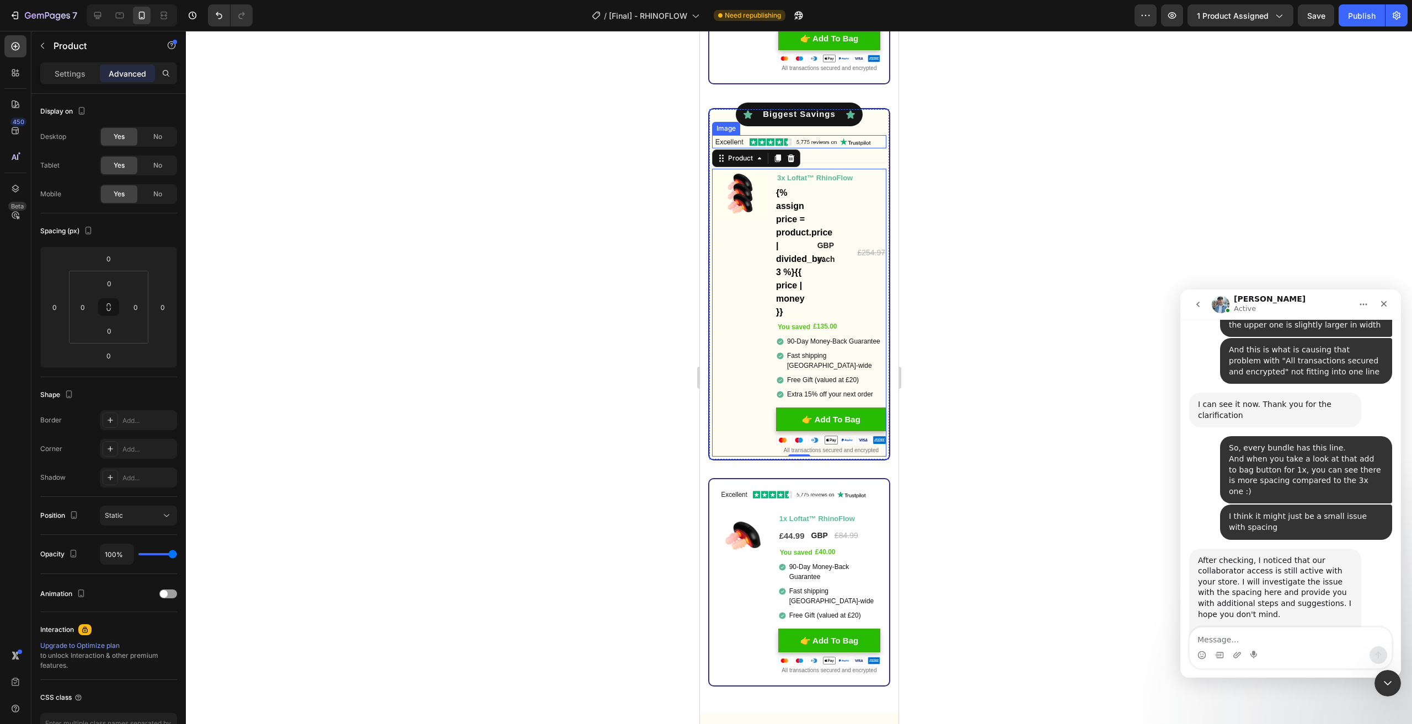
click at [760, 148] on img at bounding box center [799, 141] width 174 height 13
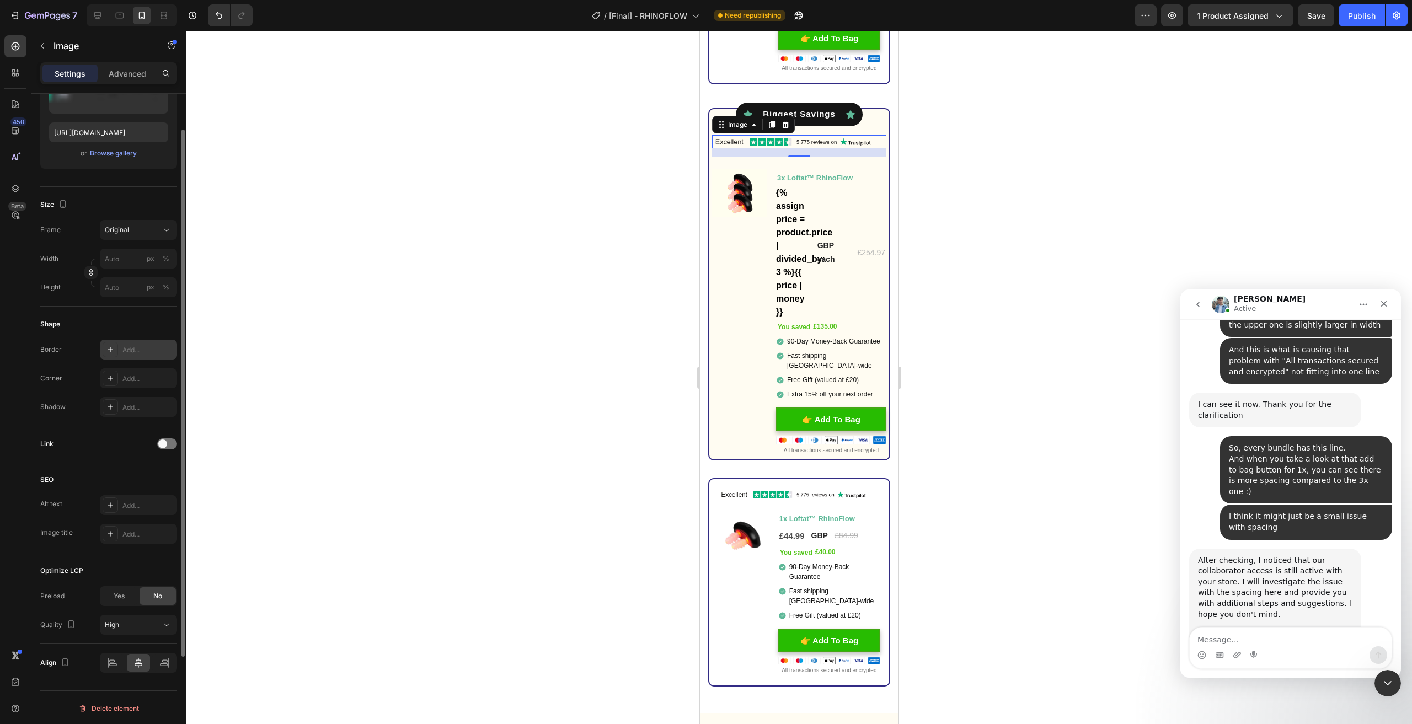
scroll to position [4, 0]
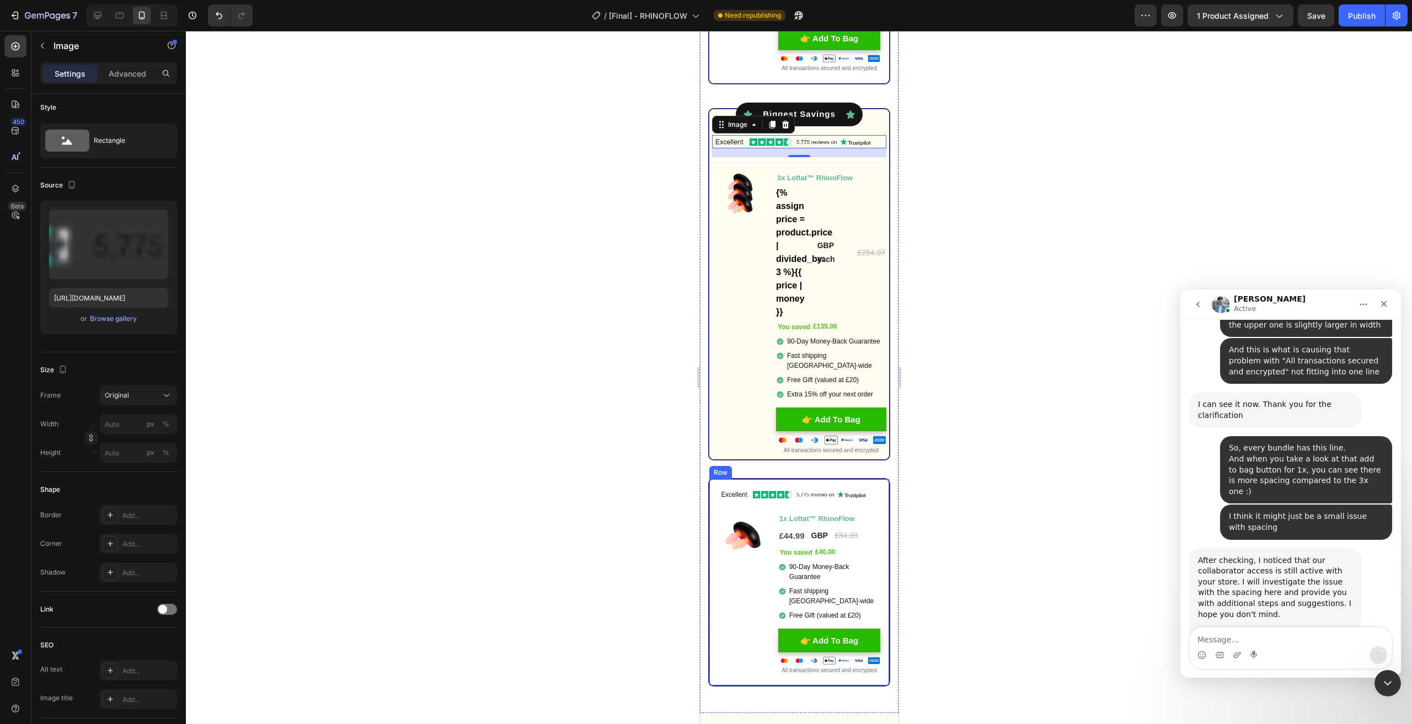
click at [713, 489] on div "Image Image You saved £40.00 (P) Tag 1x Loftat™ RhinoFlow Text Block £44.99 (P)…" at bounding box center [799, 582] width 182 height 209
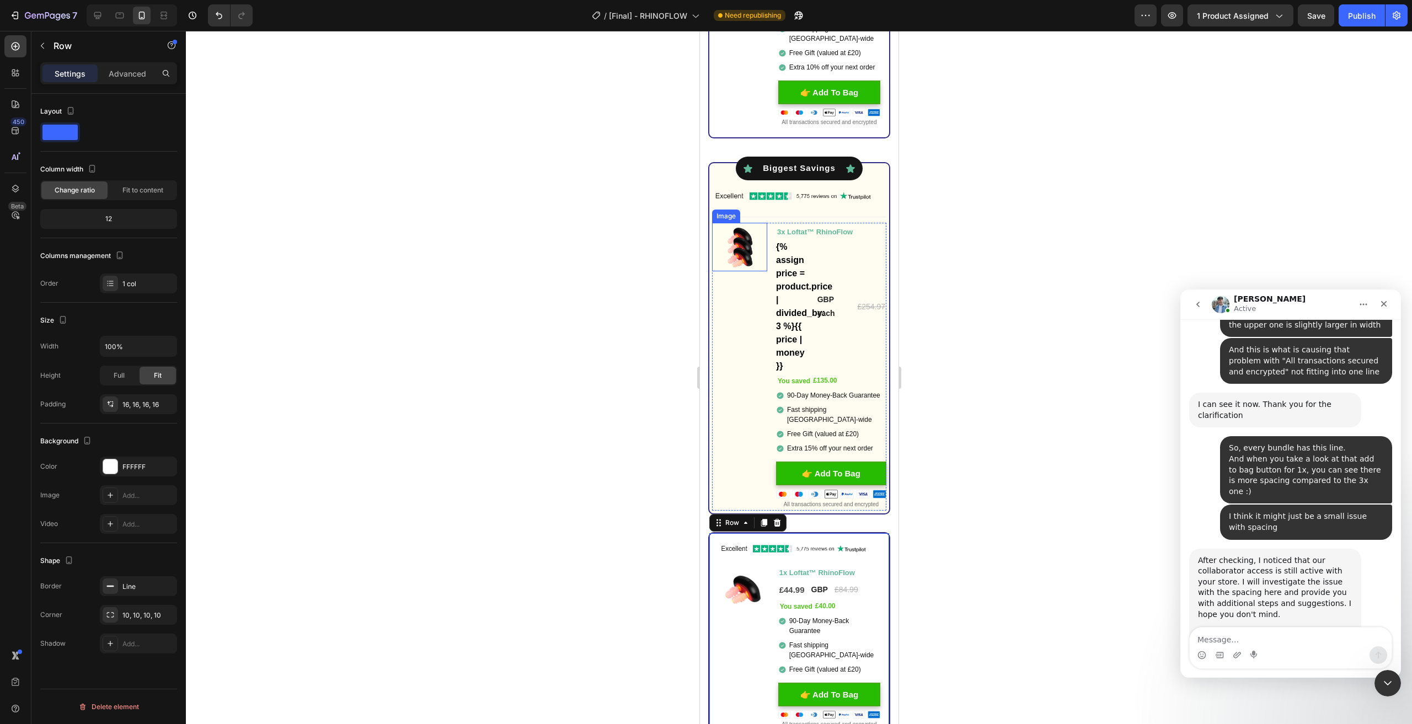
scroll to position [3413, 0]
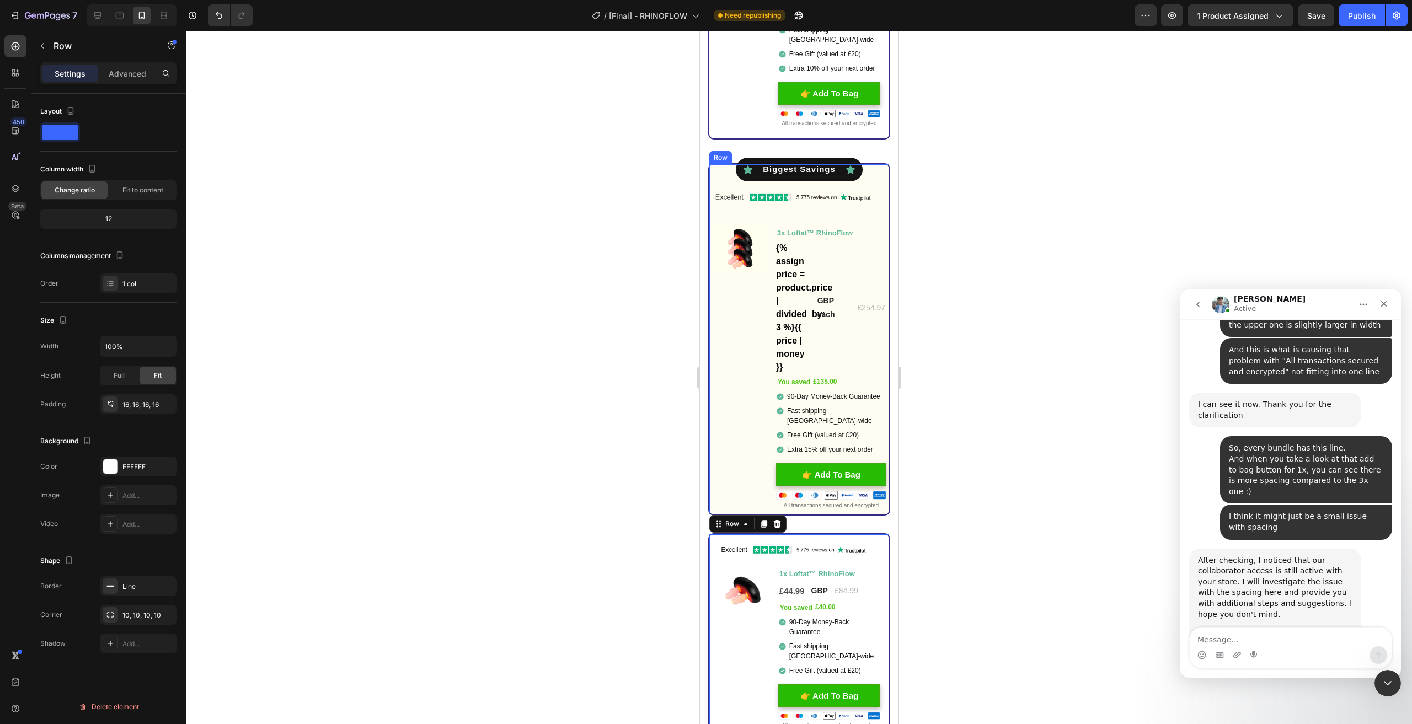
click at [714, 183] on div "Icon Best Value Text Block Icon Row Icon Biggest Savings Text Block Icon Row Im…" at bounding box center [799, 342] width 174 height 339
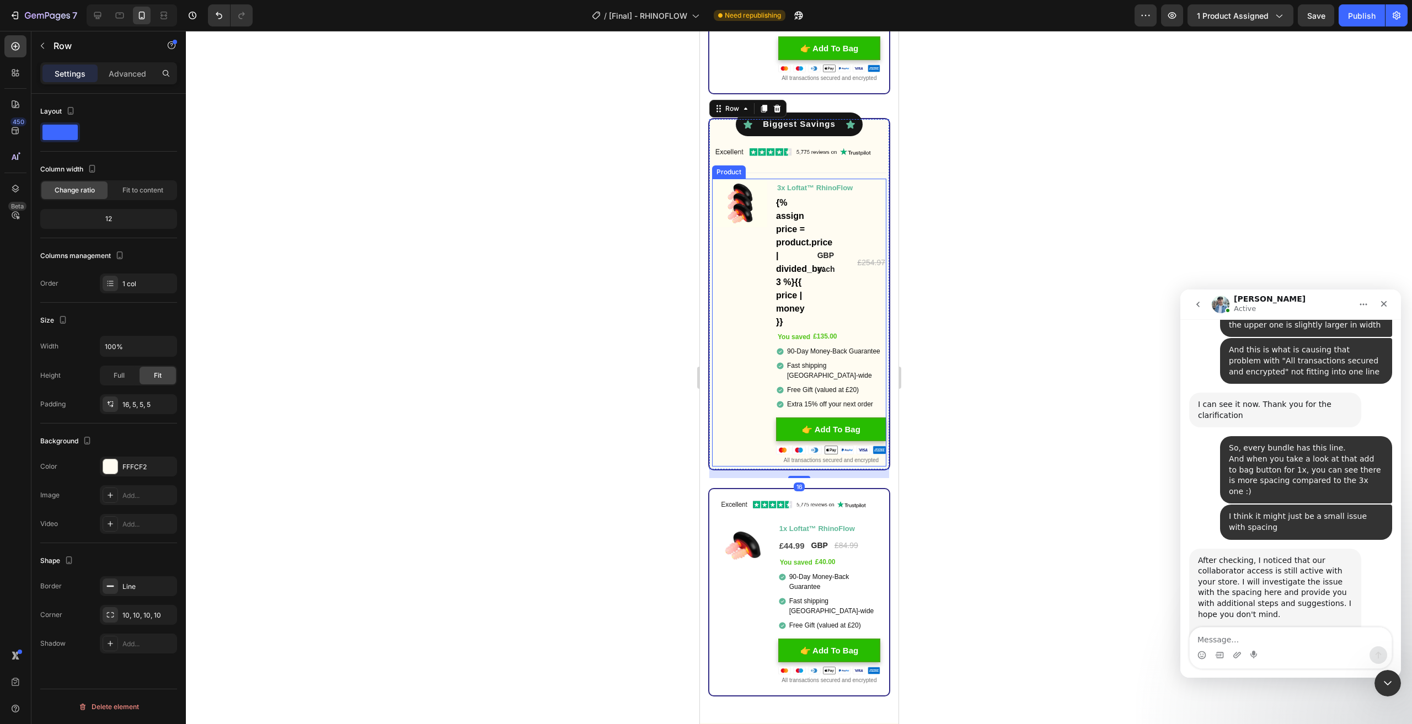
scroll to position [3468, 0]
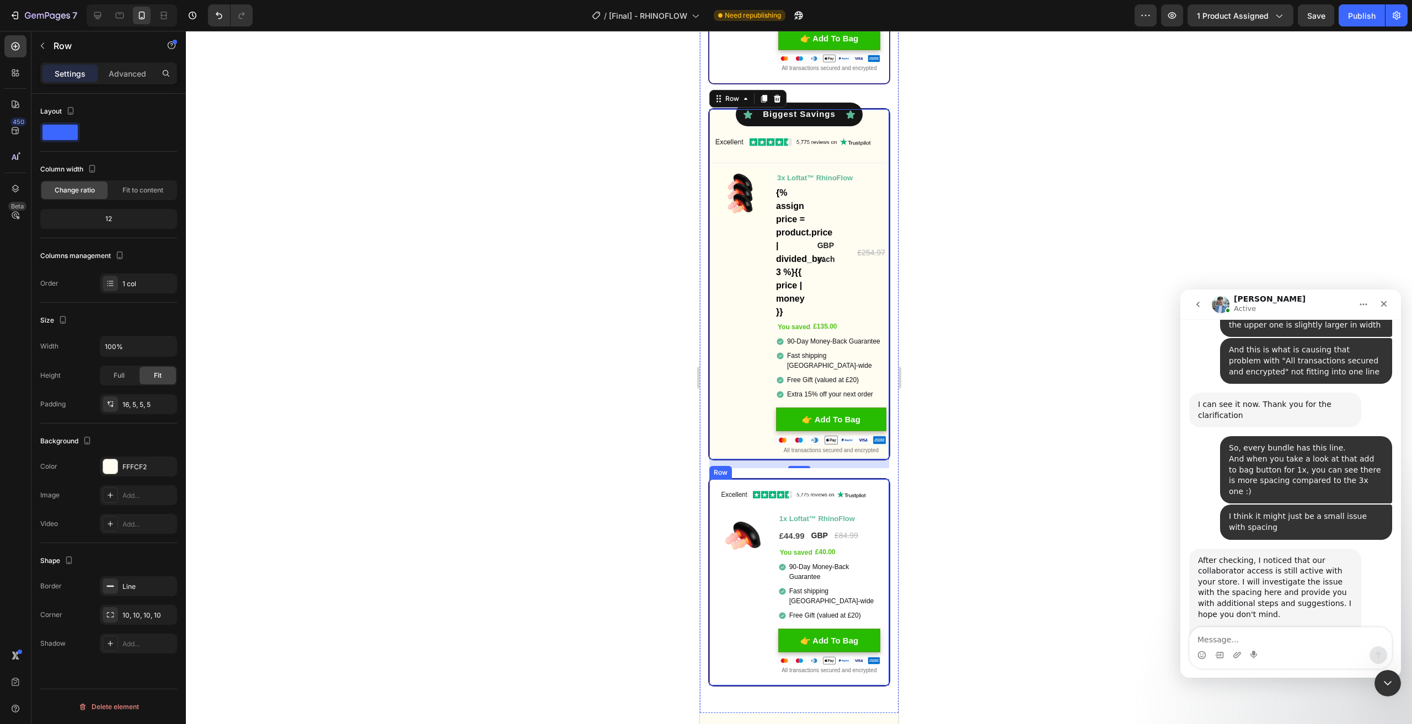
click at [715, 489] on div "Image Image You saved £40.00 (P) Tag 1x Loftat™ RhinoFlow Text Block £44.99 (P)…" at bounding box center [799, 582] width 182 height 209
click at [157, 407] on div "16, 16, 16, 16" at bounding box center [138, 404] width 77 height 20
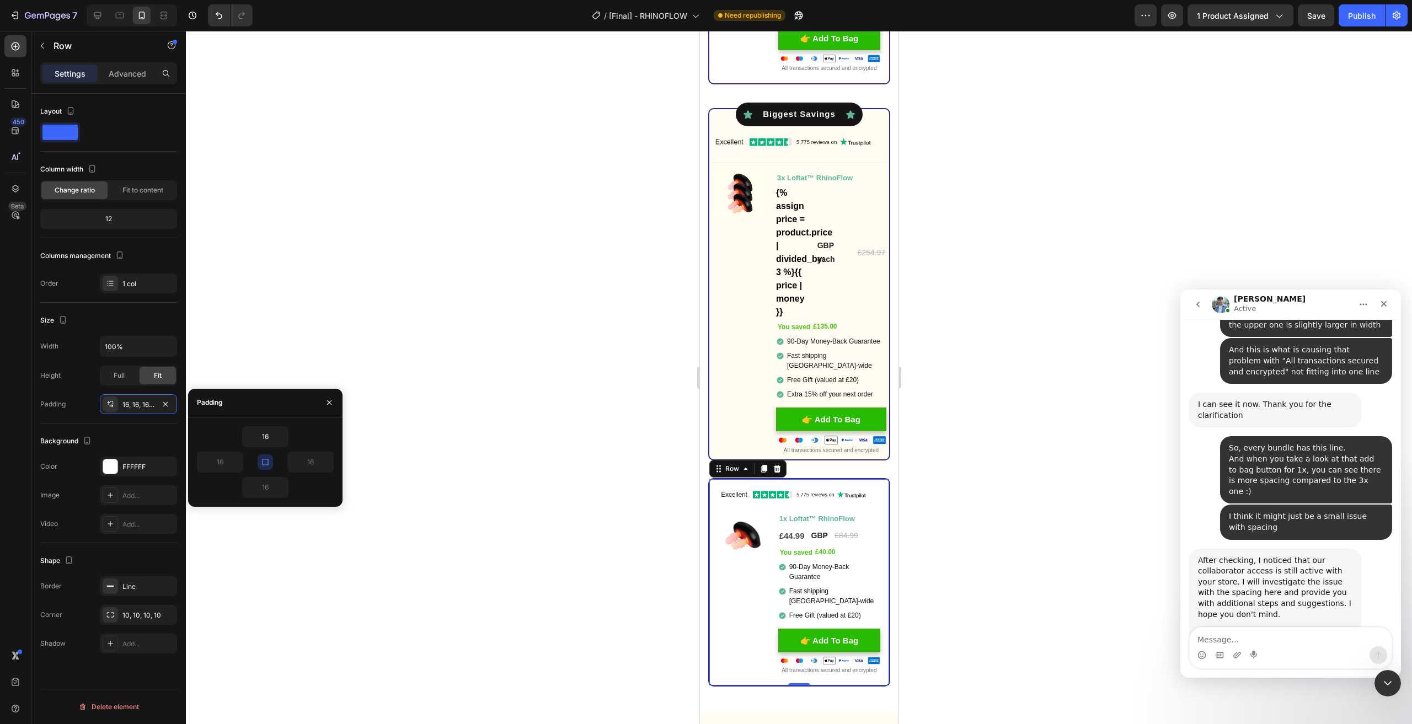
click at [267, 462] on icon "button" at bounding box center [265, 462] width 9 height 9
click at [308, 460] on input "16" at bounding box center [310, 462] width 45 height 20
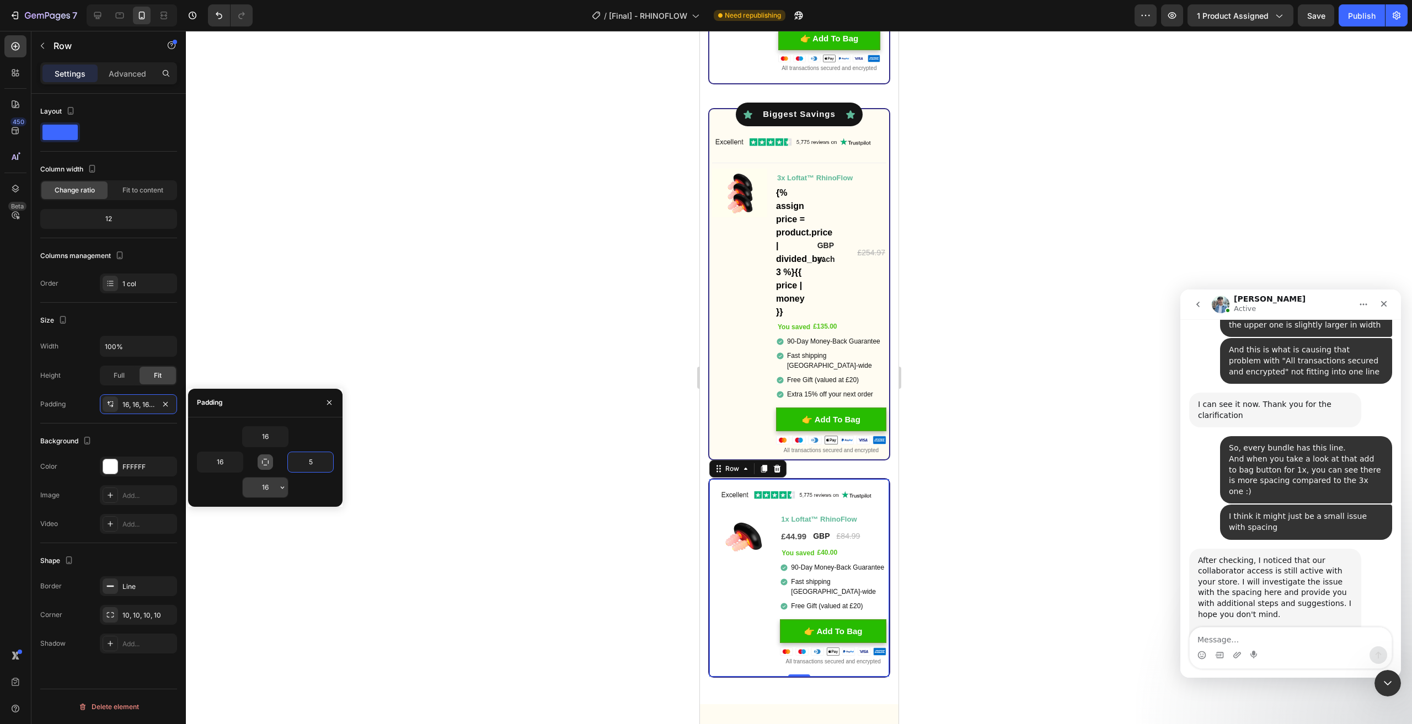
type input "5"
click at [273, 486] on input "16" at bounding box center [265, 488] width 45 height 20
type input "5"
click at [224, 462] on input "16" at bounding box center [220, 462] width 45 height 20
type input "5"
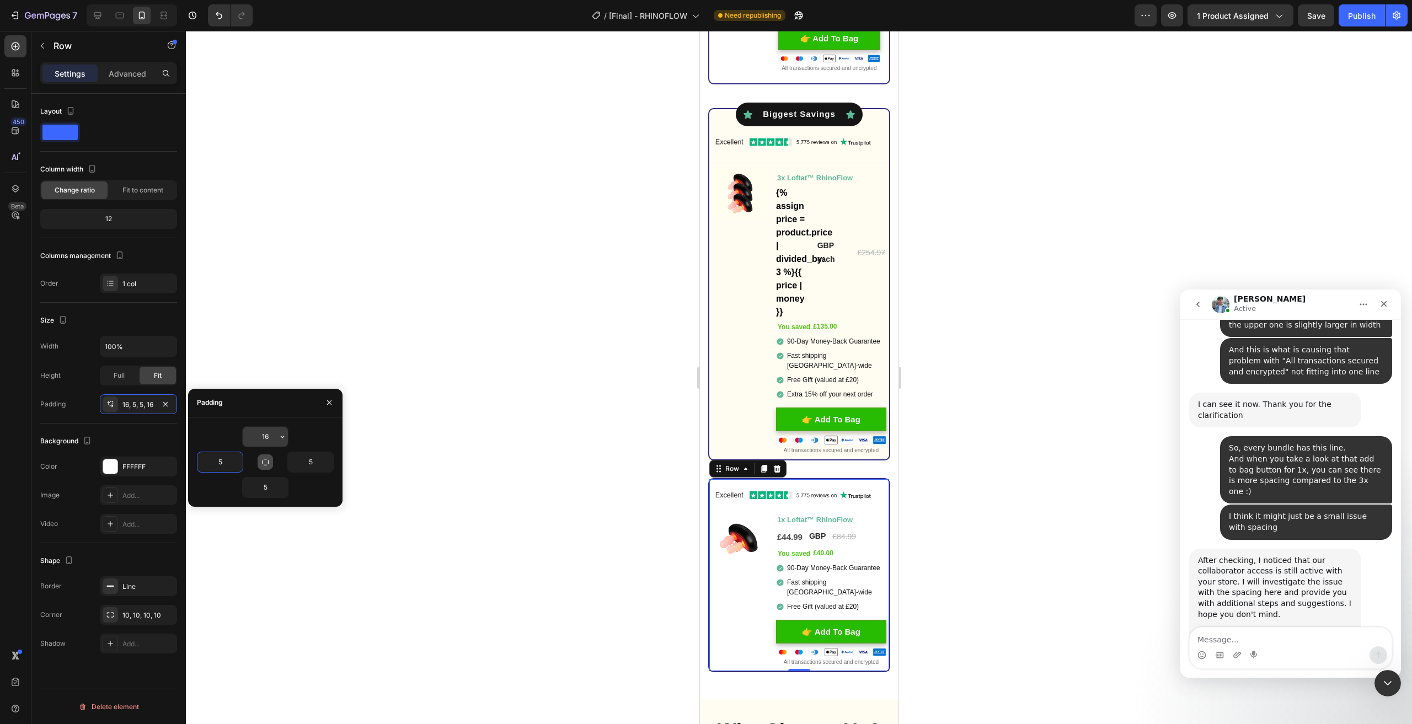
click at [266, 436] on input "16" at bounding box center [265, 437] width 45 height 20
type input "5"
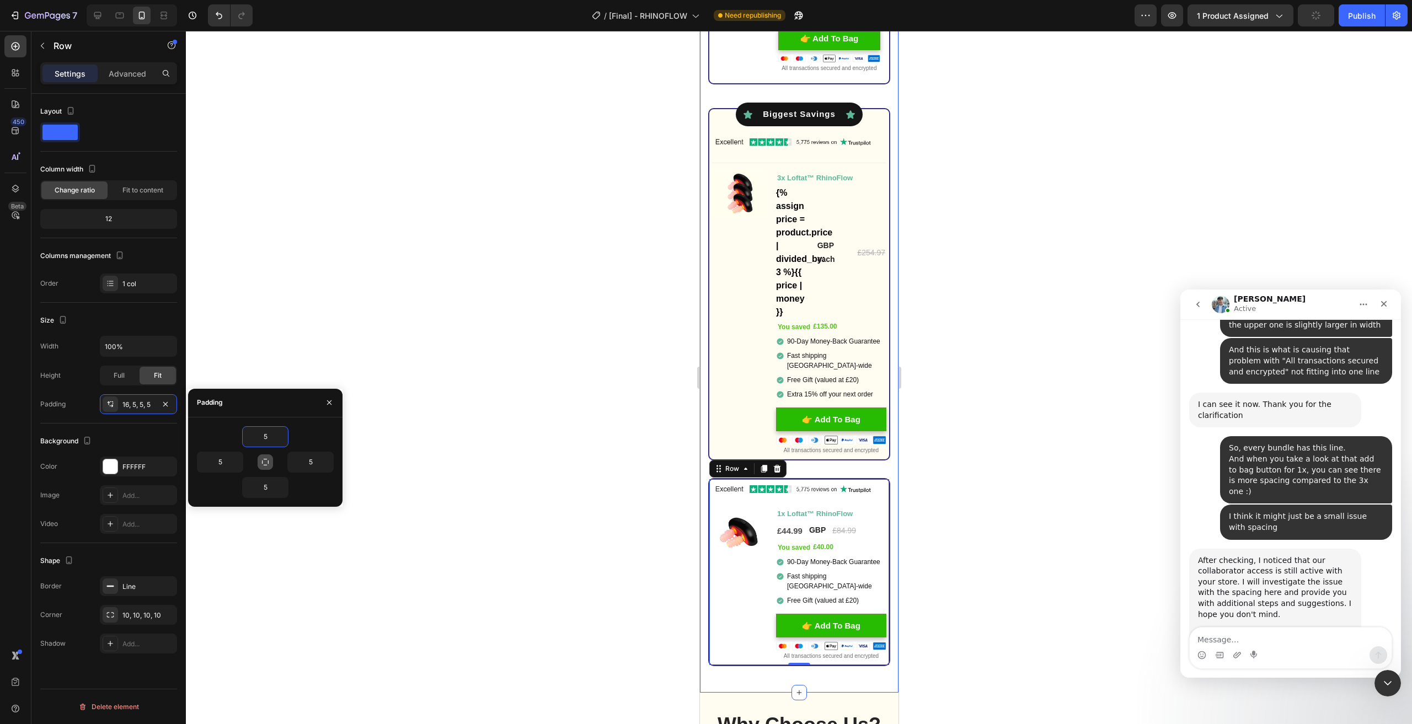
click at [1038, 502] on div at bounding box center [799, 378] width 1226 height 694
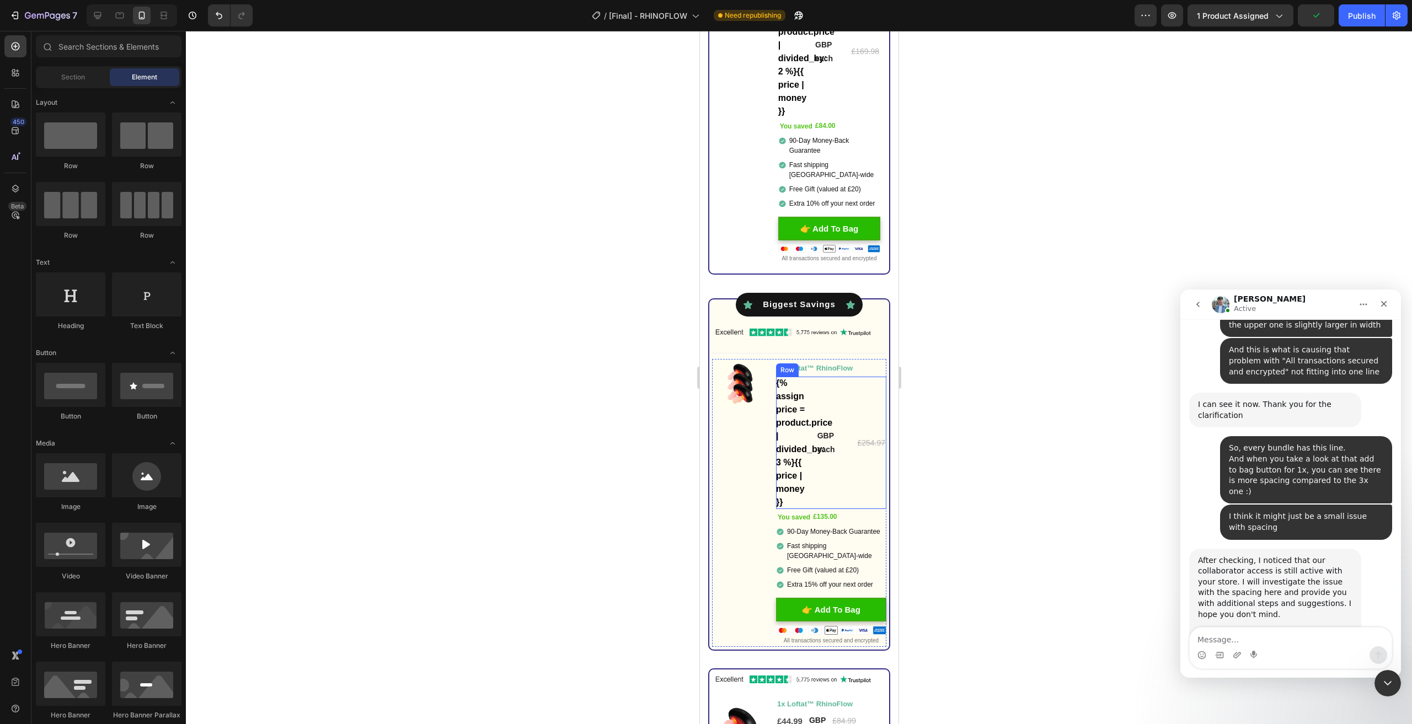
scroll to position [3247, 0]
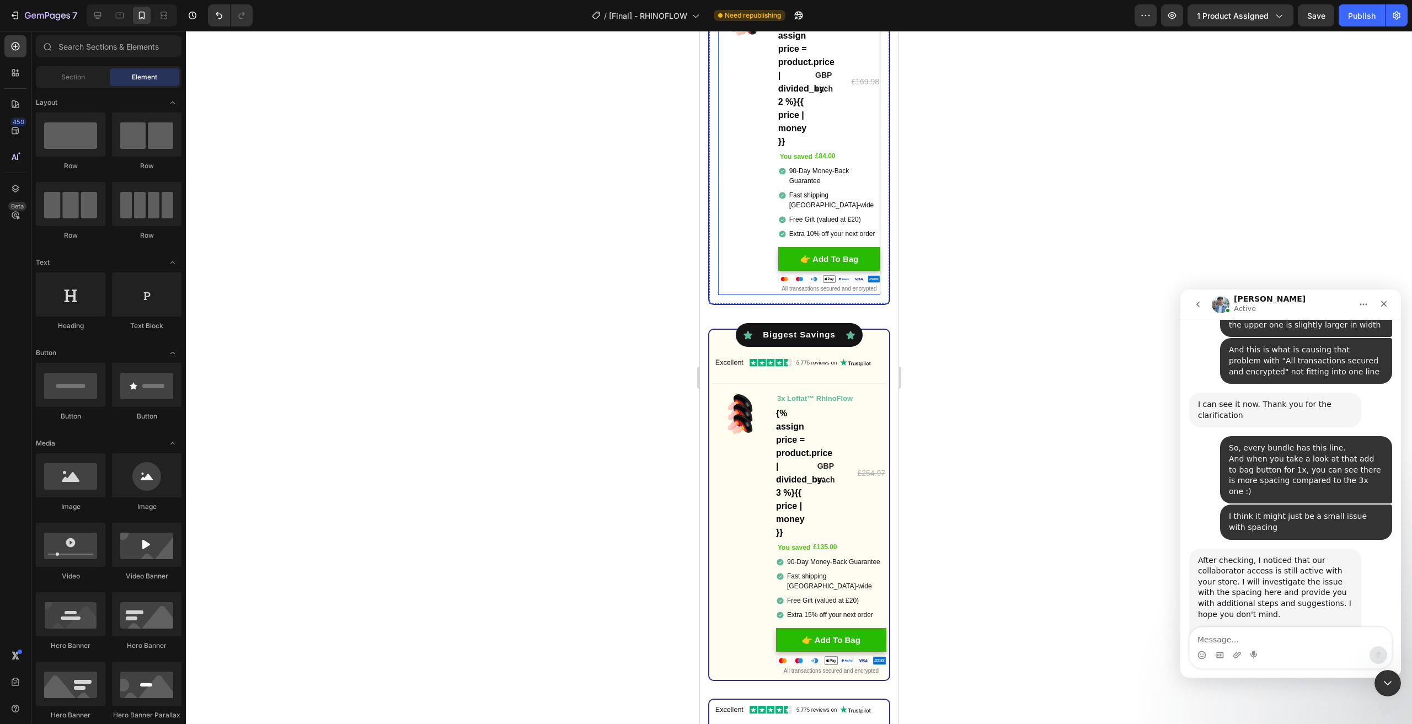
click at [749, 248] on div "Image You saved £84.00 (P) Tag" at bounding box center [743, 146] width 51 height 297
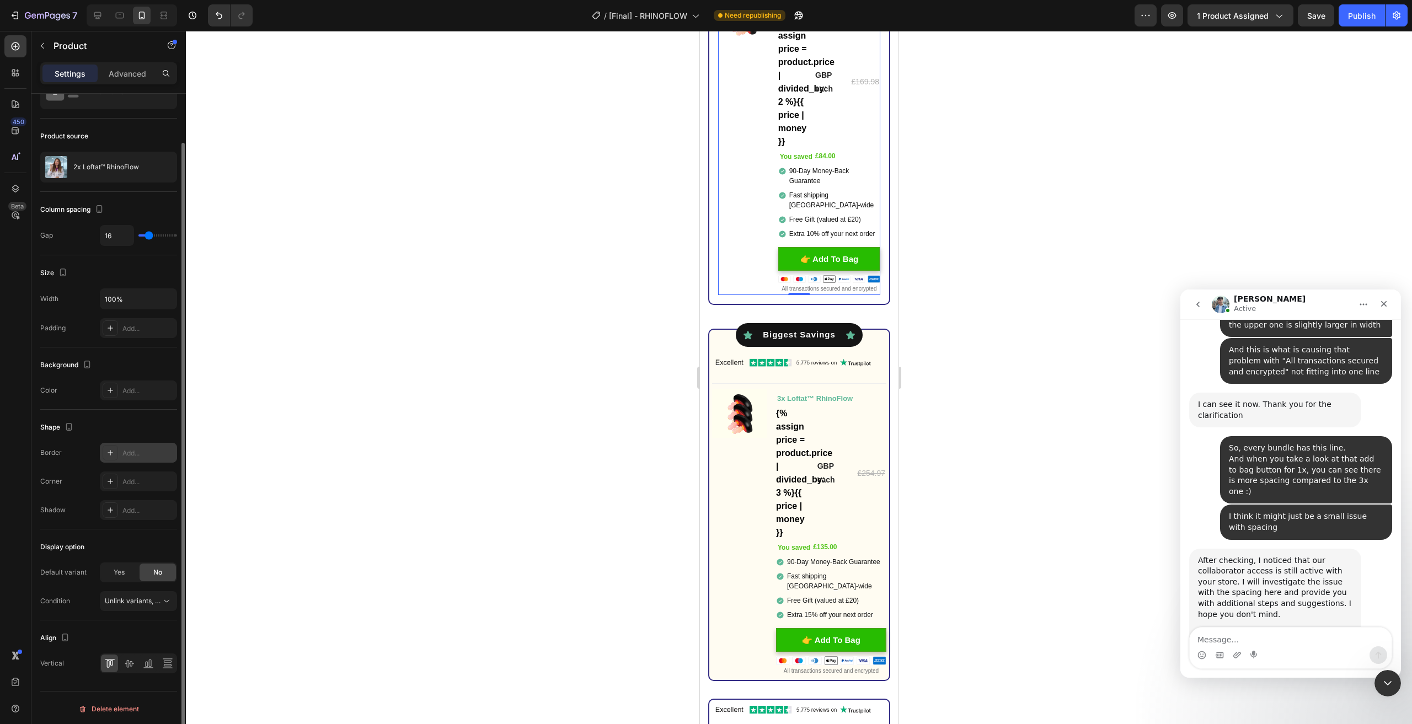
scroll to position [0, 0]
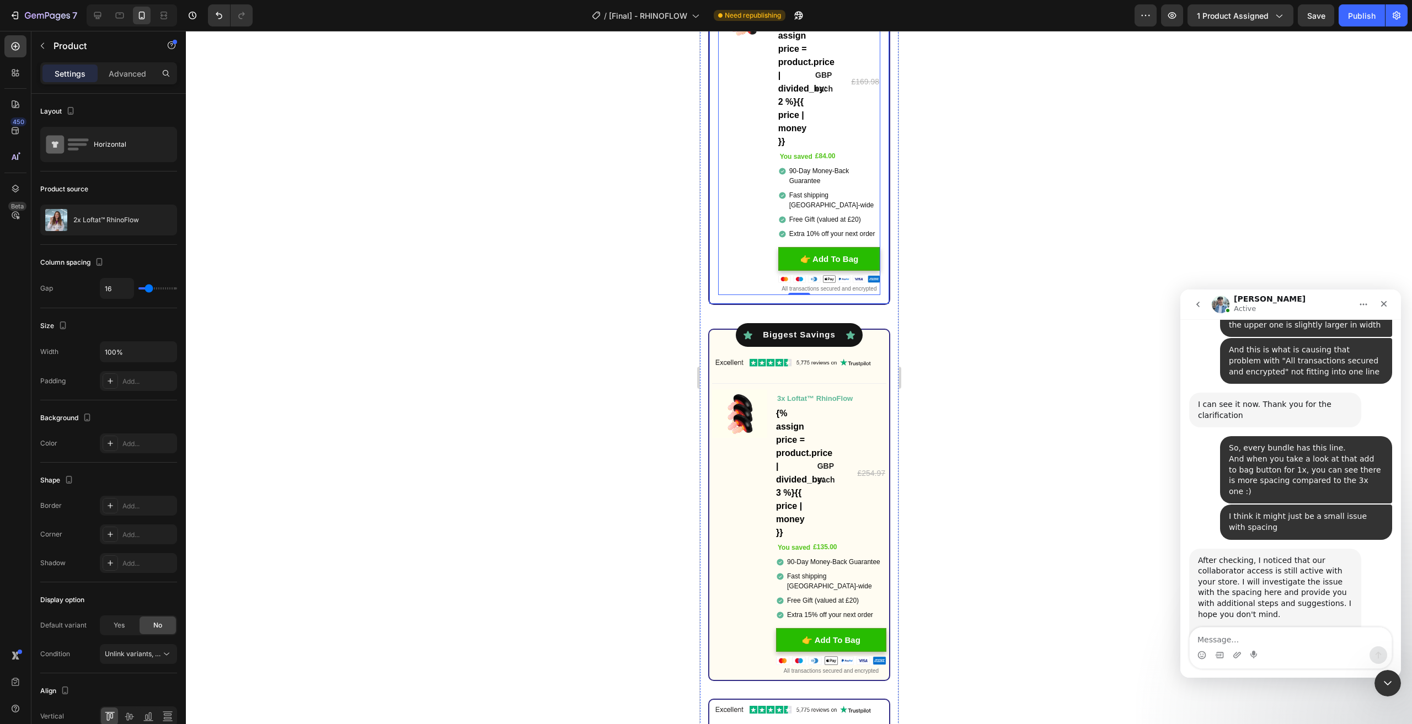
click at [713, 279] on div "Icon Most Popular Text Block Icon Row Icon Most Popular Text Block Icon Row Ima…" at bounding box center [799, 125] width 182 height 360
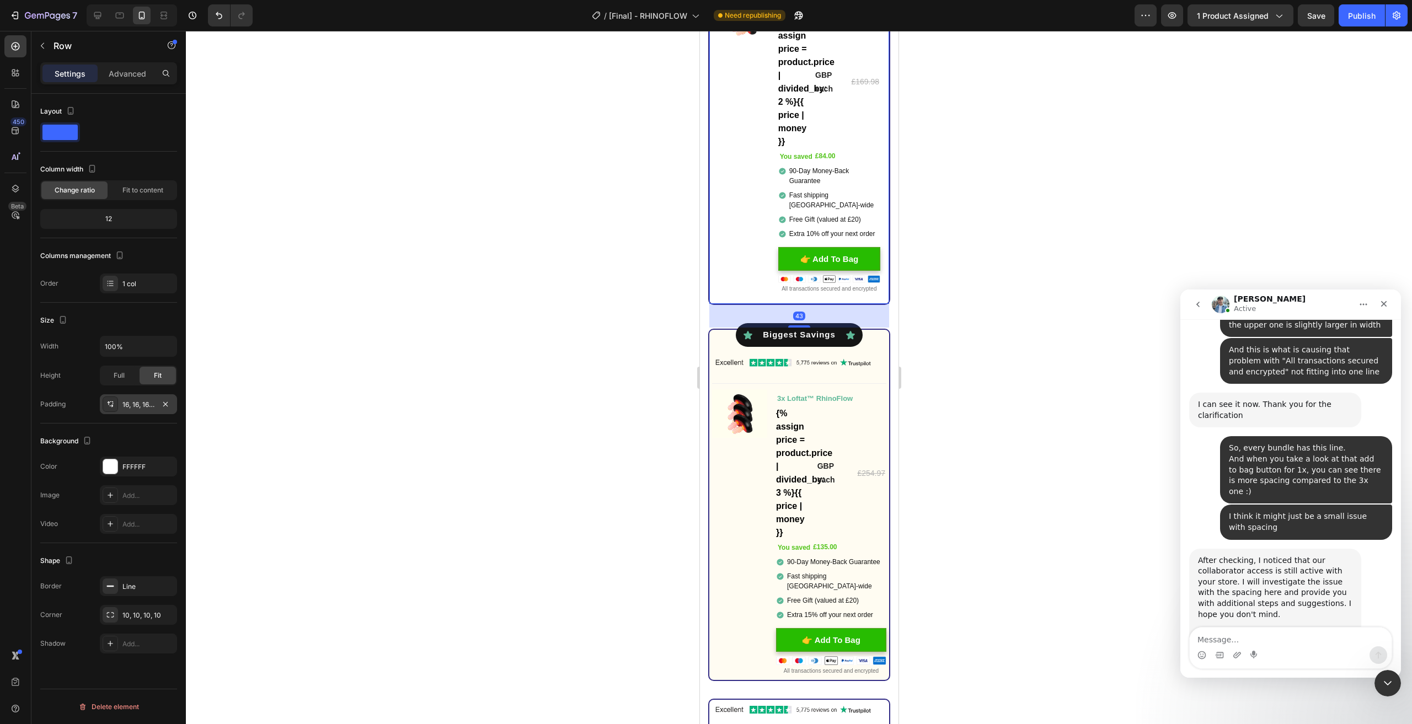
click at [130, 407] on div "16, 16, 16, 16" at bounding box center [138, 405] width 32 height 10
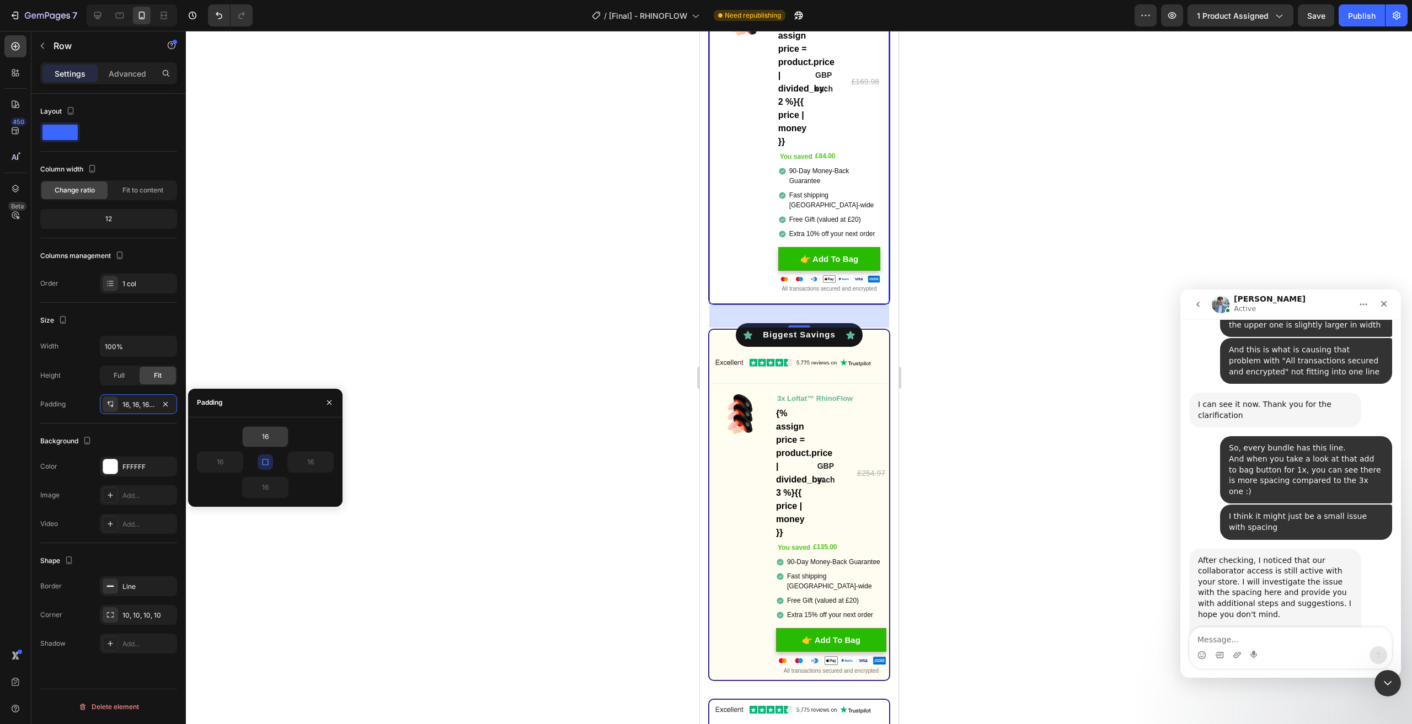
click at [273, 435] on input "16" at bounding box center [265, 437] width 45 height 20
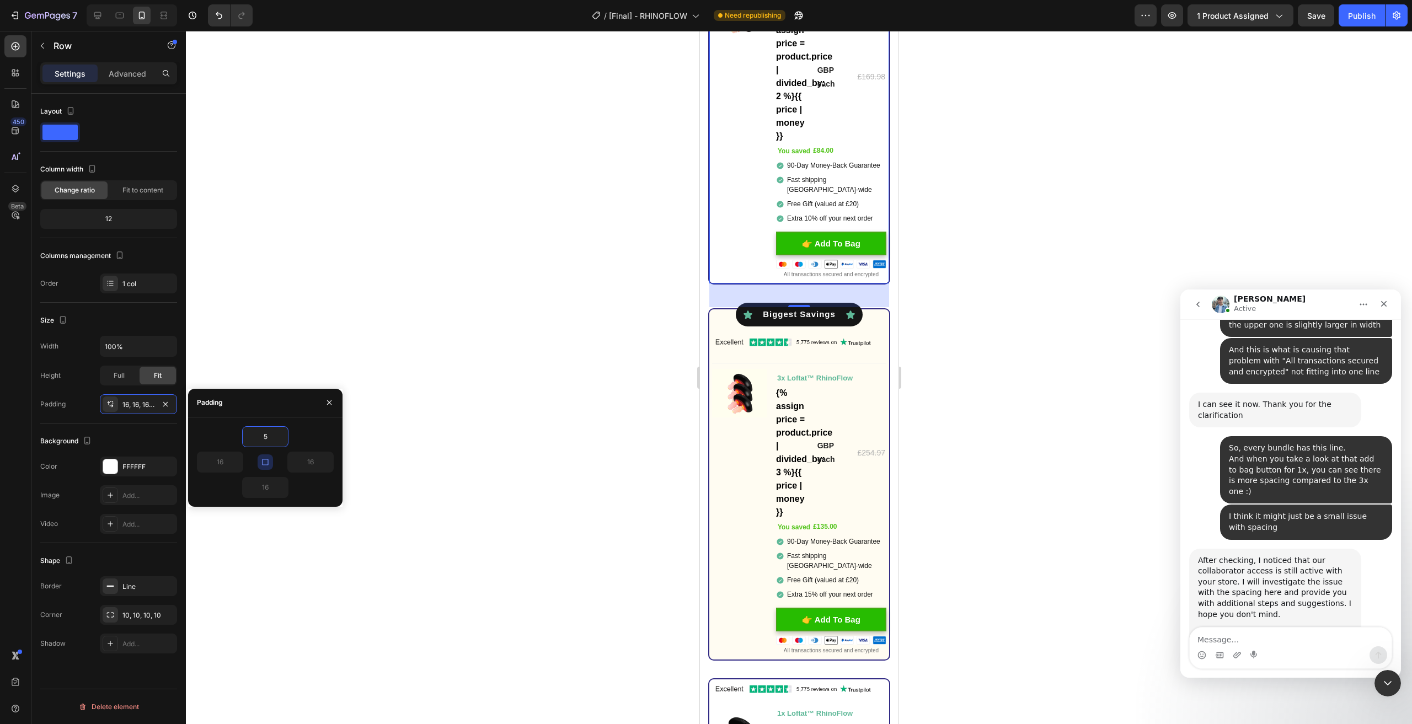
type input "5"
click at [270, 457] on button "button" at bounding box center [265, 462] width 15 height 15
type input "5"
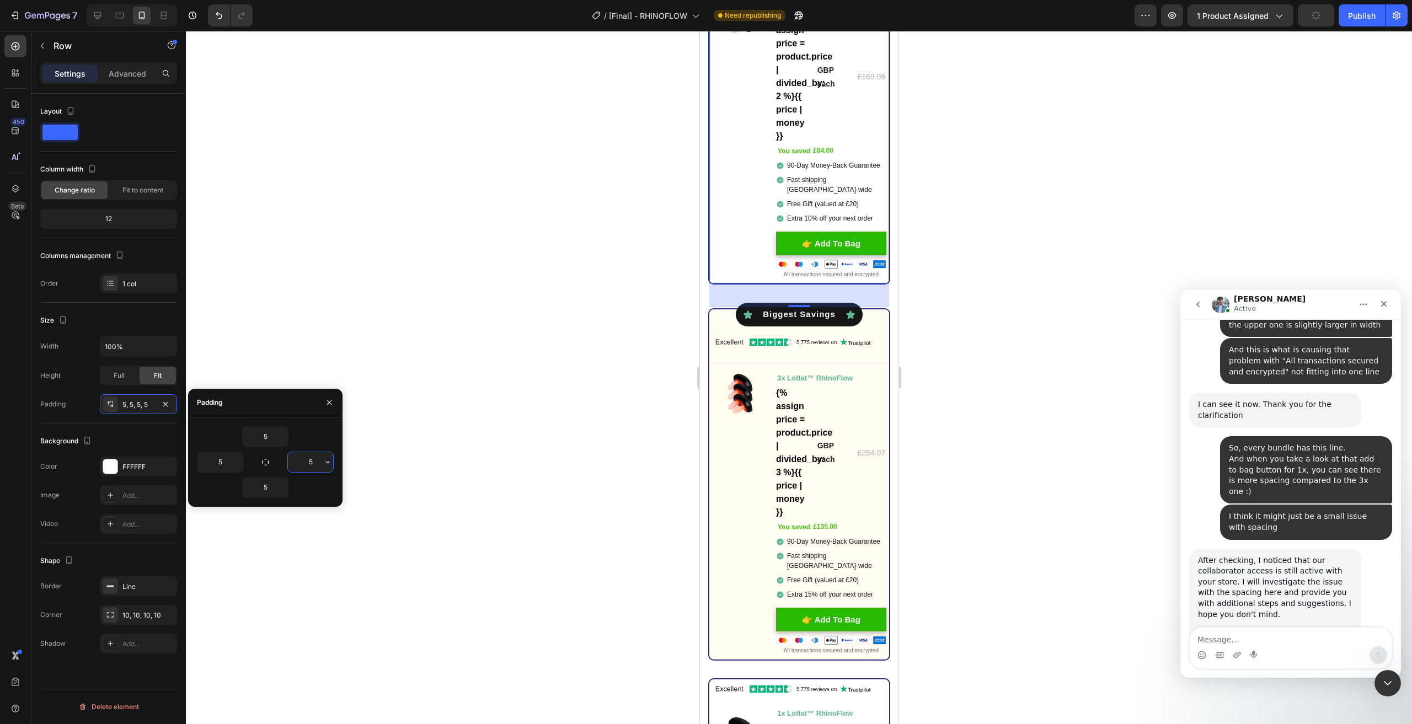
click at [309, 461] on input "5" at bounding box center [310, 462] width 45 height 20
click at [498, 510] on div at bounding box center [799, 378] width 1226 height 694
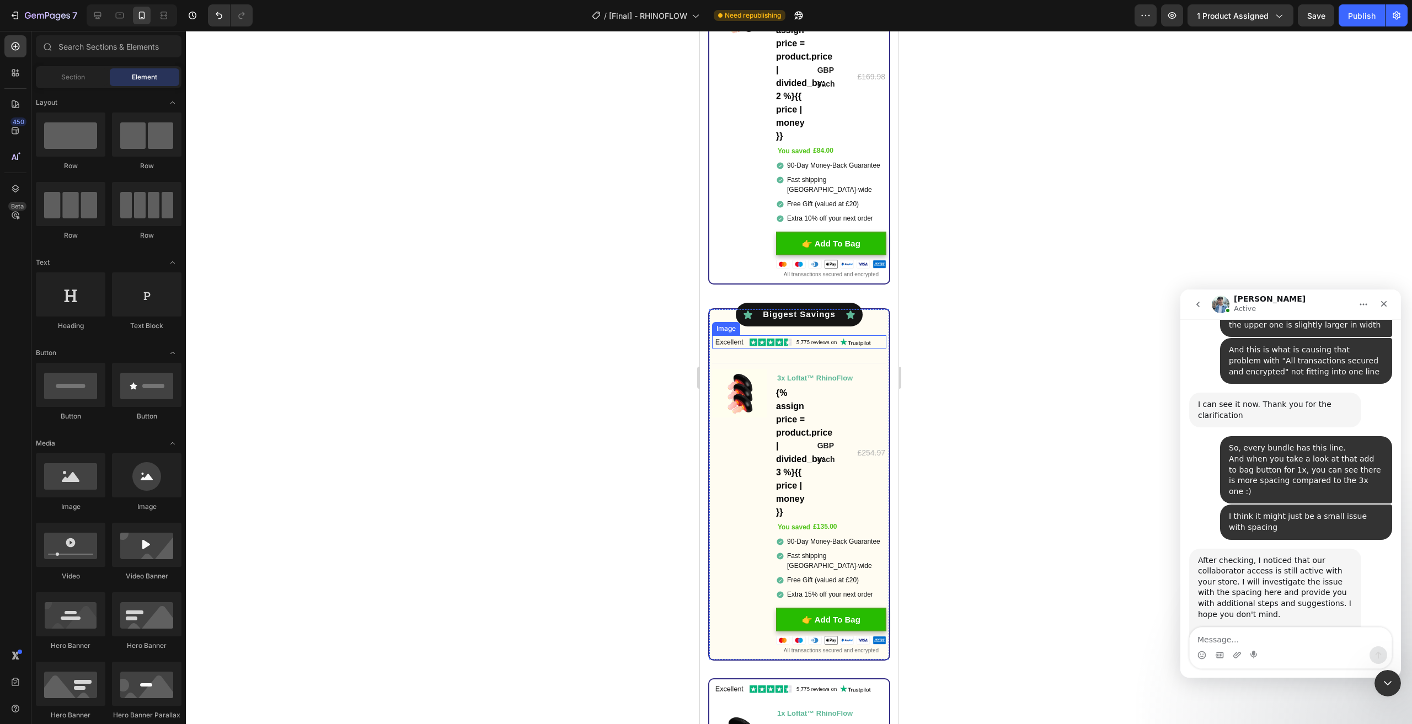
scroll to position [3192, 0]
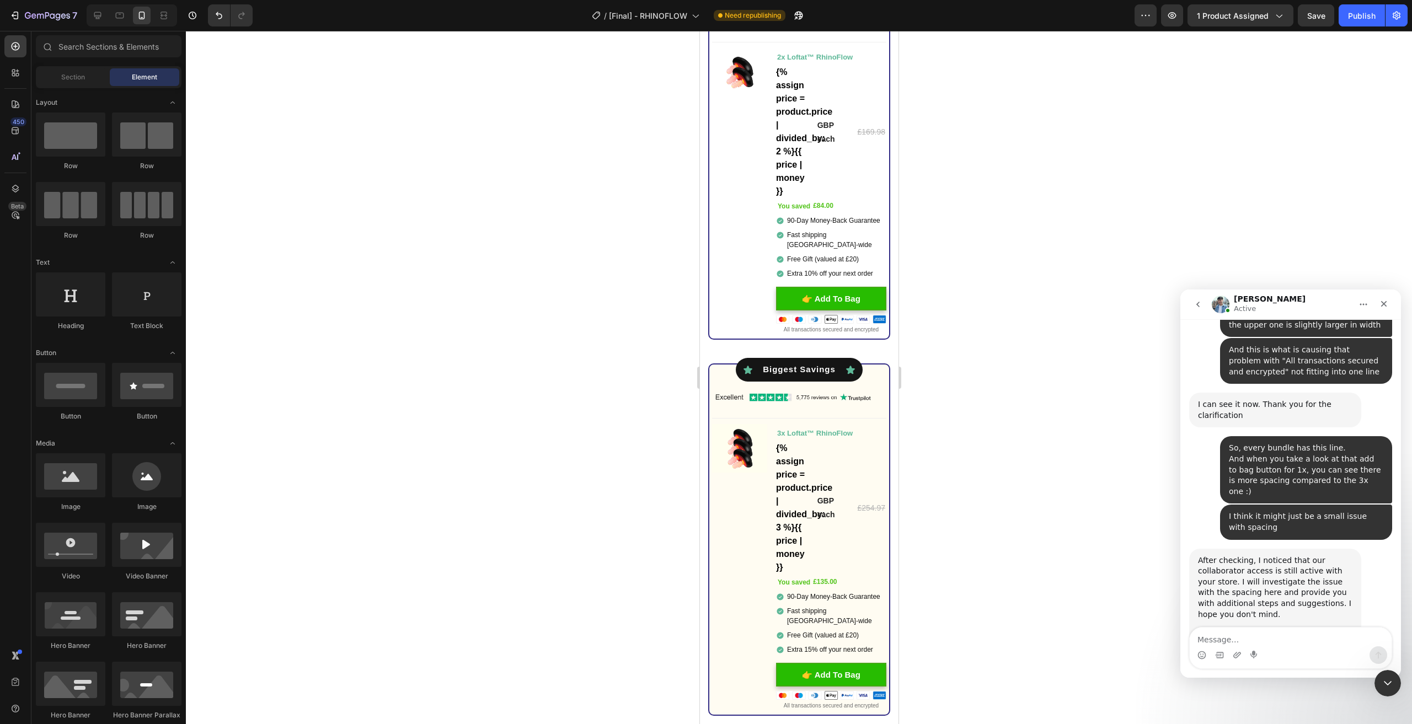
click at [1313, 653] on div "Intercom messenger" at bounding box center [1291, 656] width 202 height 18
click at [1310, 643] on textarea "Message…" at bounding box center [1291, 637] width 202 height 19
type textarea "Ok I figured it out it was "padding""
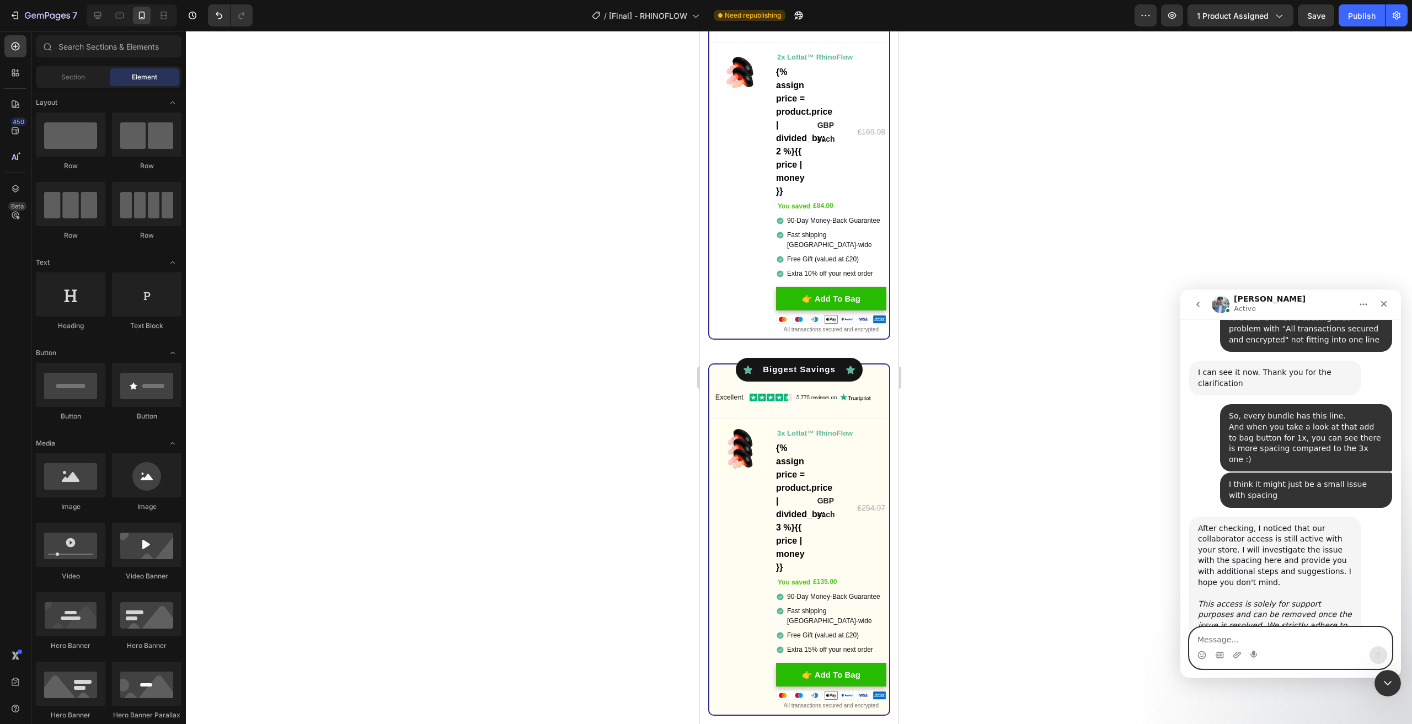
scroll to position [1122, 0]
type textarea "I changed the value and it works now"
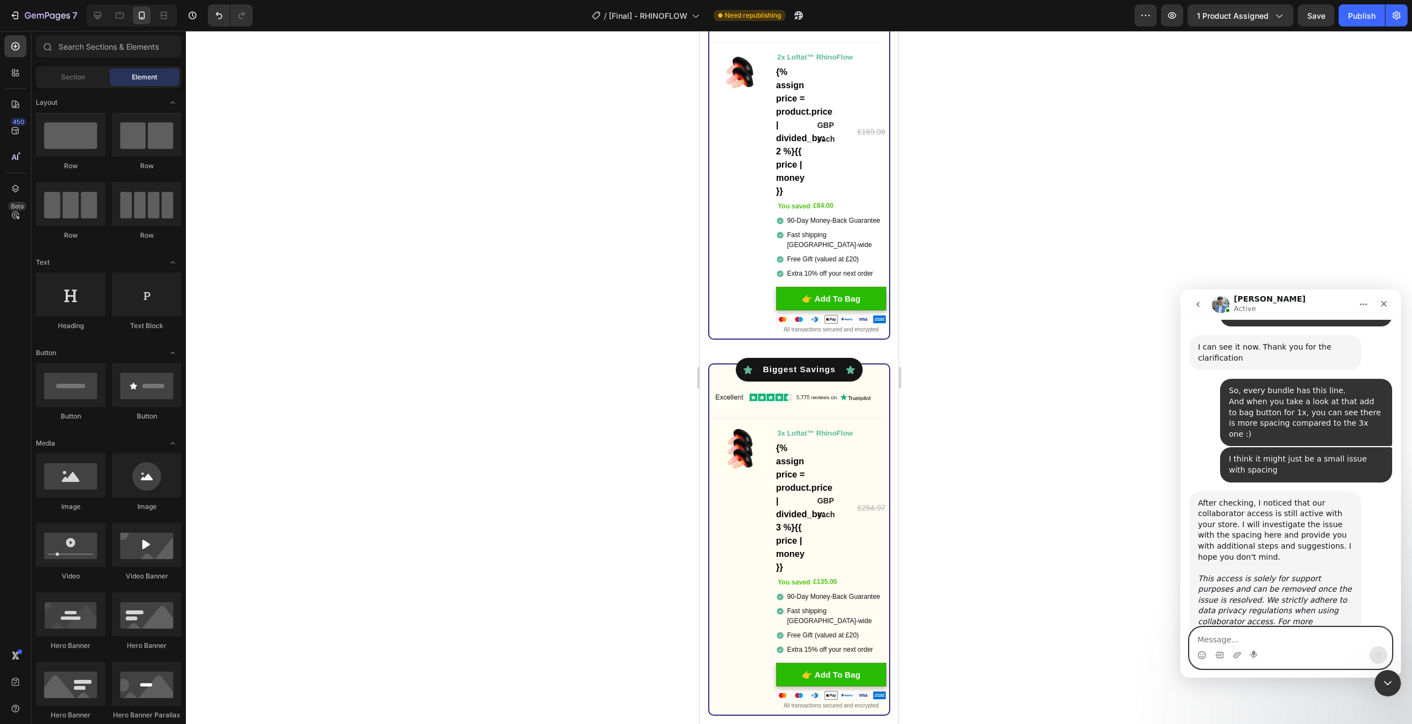
scroll to position [1147, 0]
click at [991, 241] on div at bounding box center [799, 378] width 1226 height 694
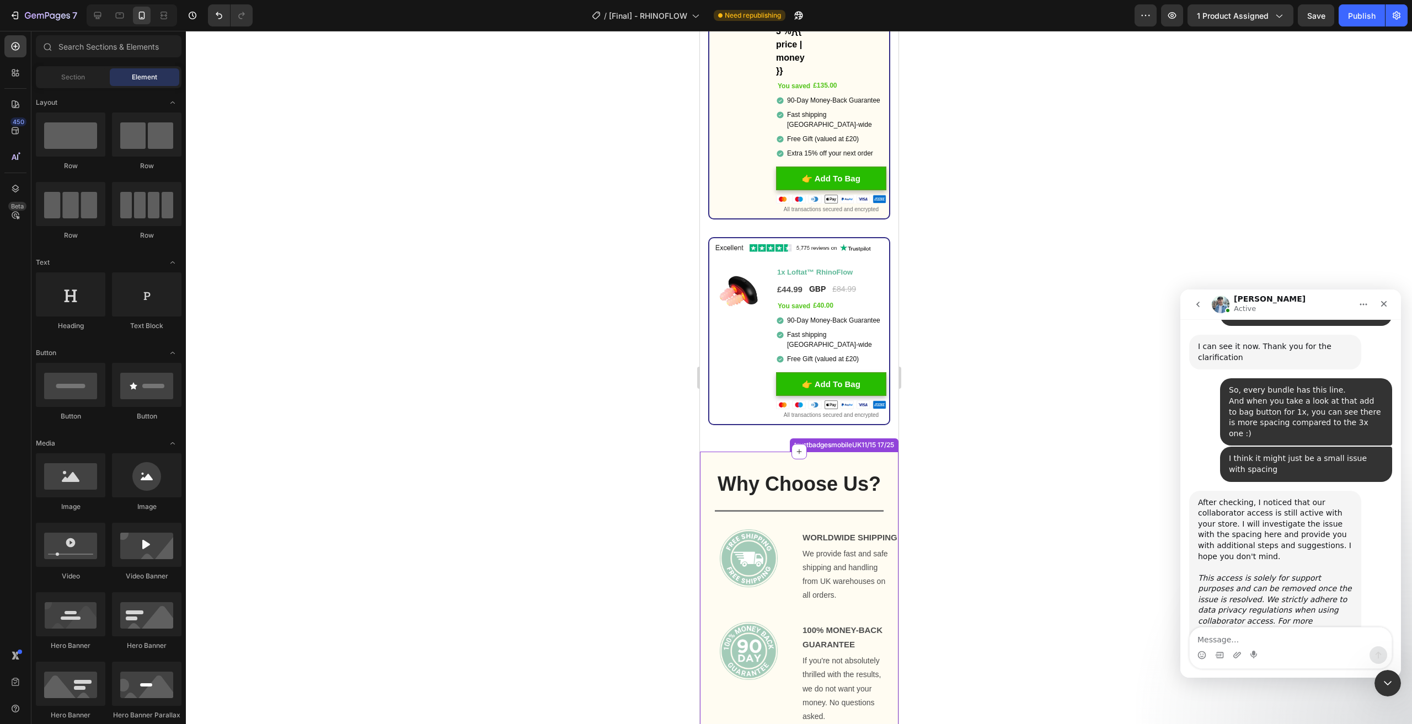
scroll to position [3578, 0]
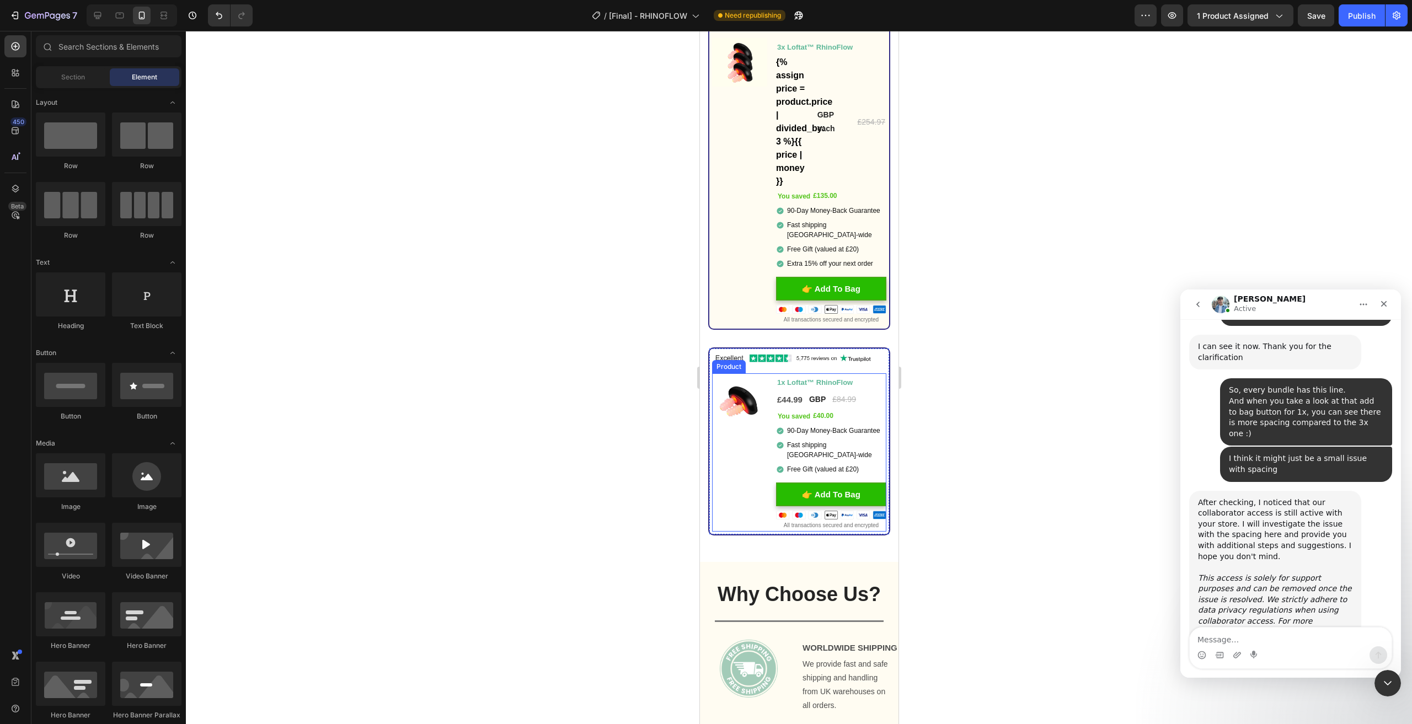
click at [1195, 491] on div "After checking, I noticed that our collaborator access is still active with you…" at bounding box center [1276, 568] width 172 height 154
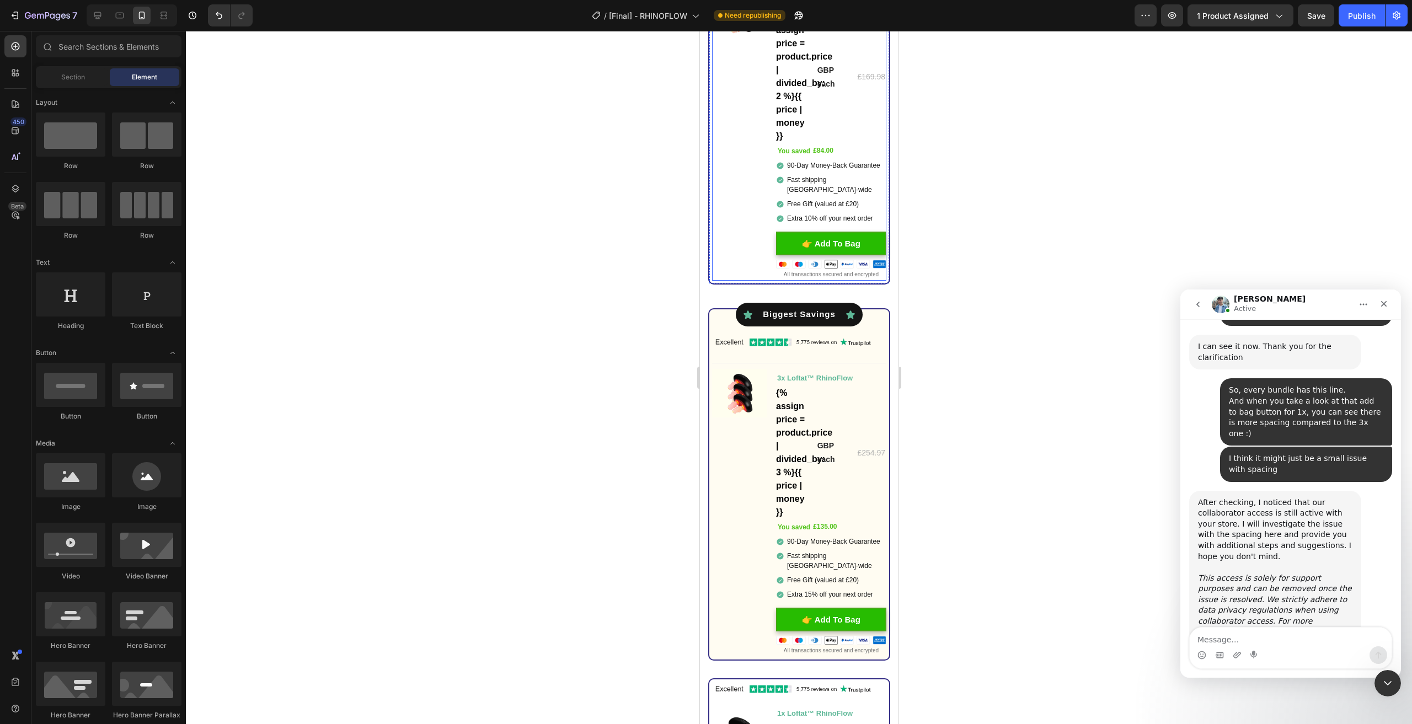
click at [735, 185] on div "Image You saved £84.00 (P) Tag" at bounding box center [739, 137] width 55 height 288
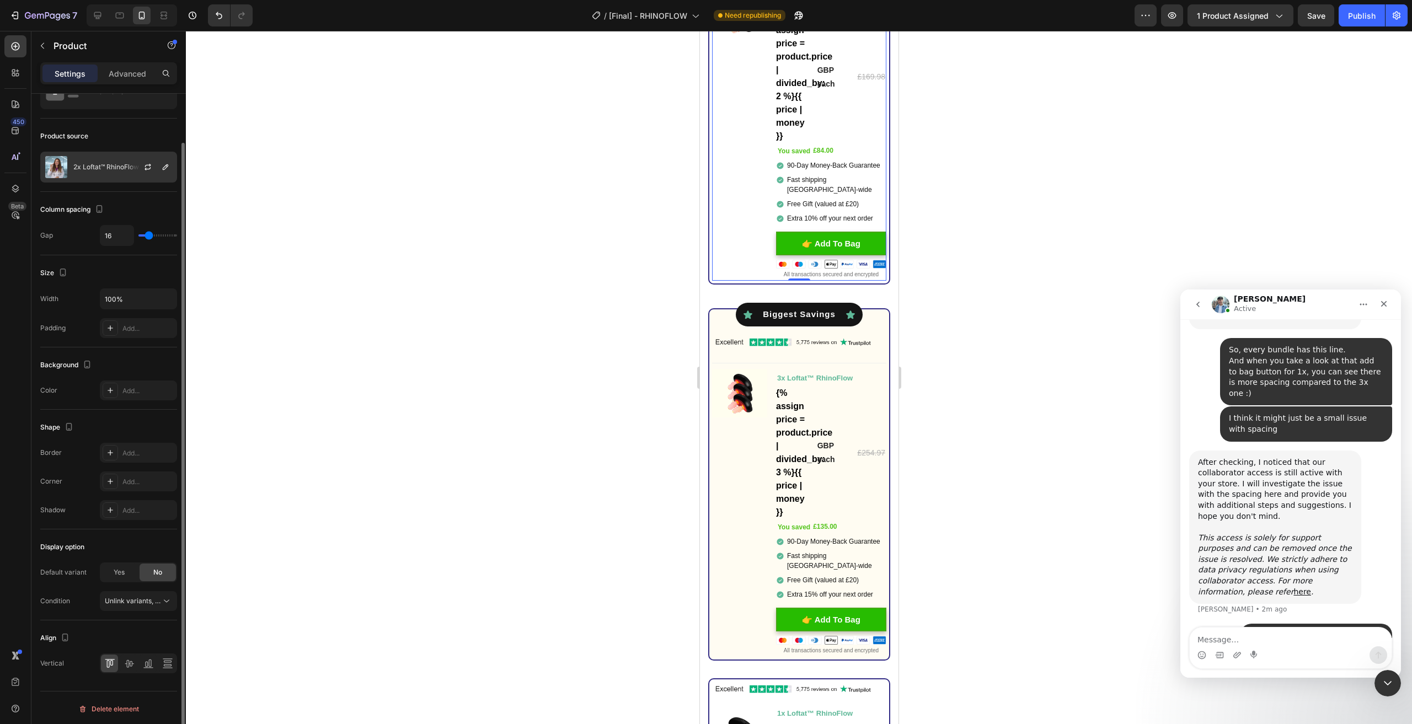
scroll to position [0, 0]
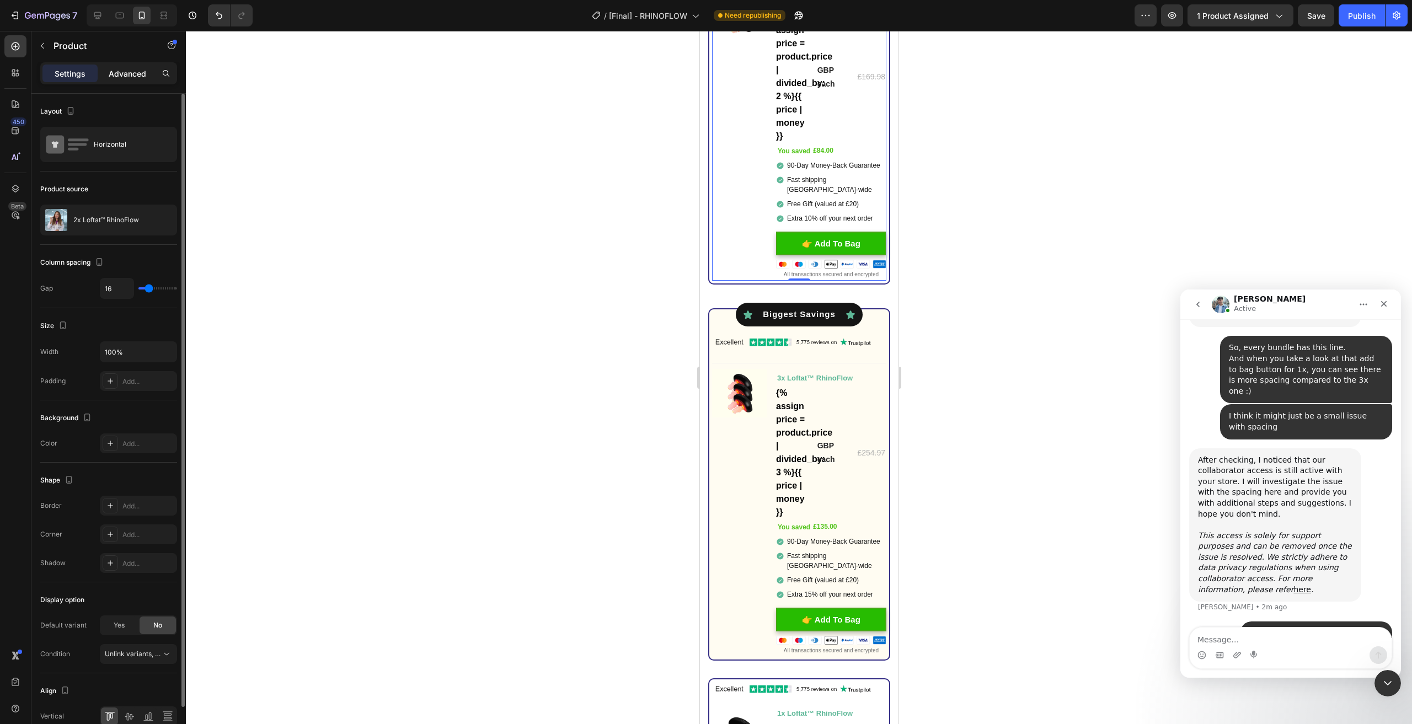
click at [132, 79] on p "Advanced" at bounding box center [128, 74] width 38 height 12
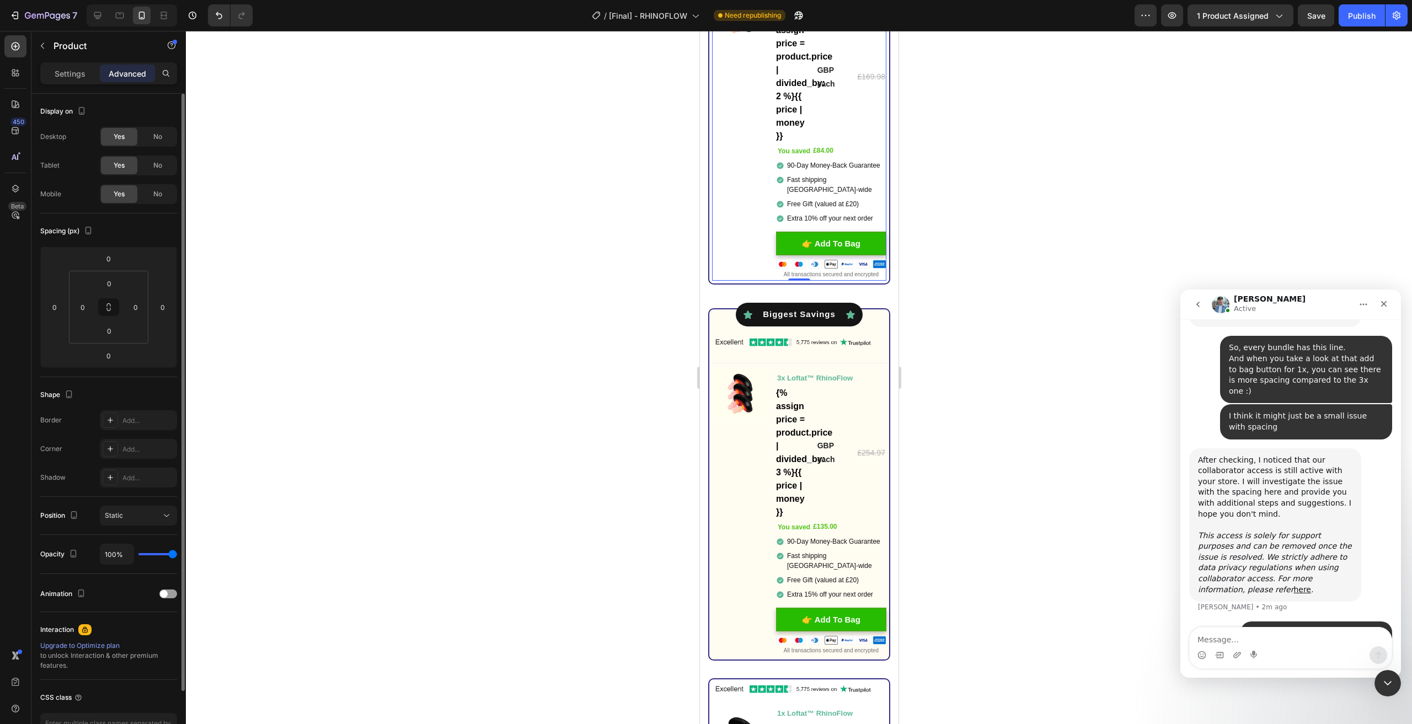
click at [66, 68] on p "Settings" at bounding box center [70, 74] width 31 height 12
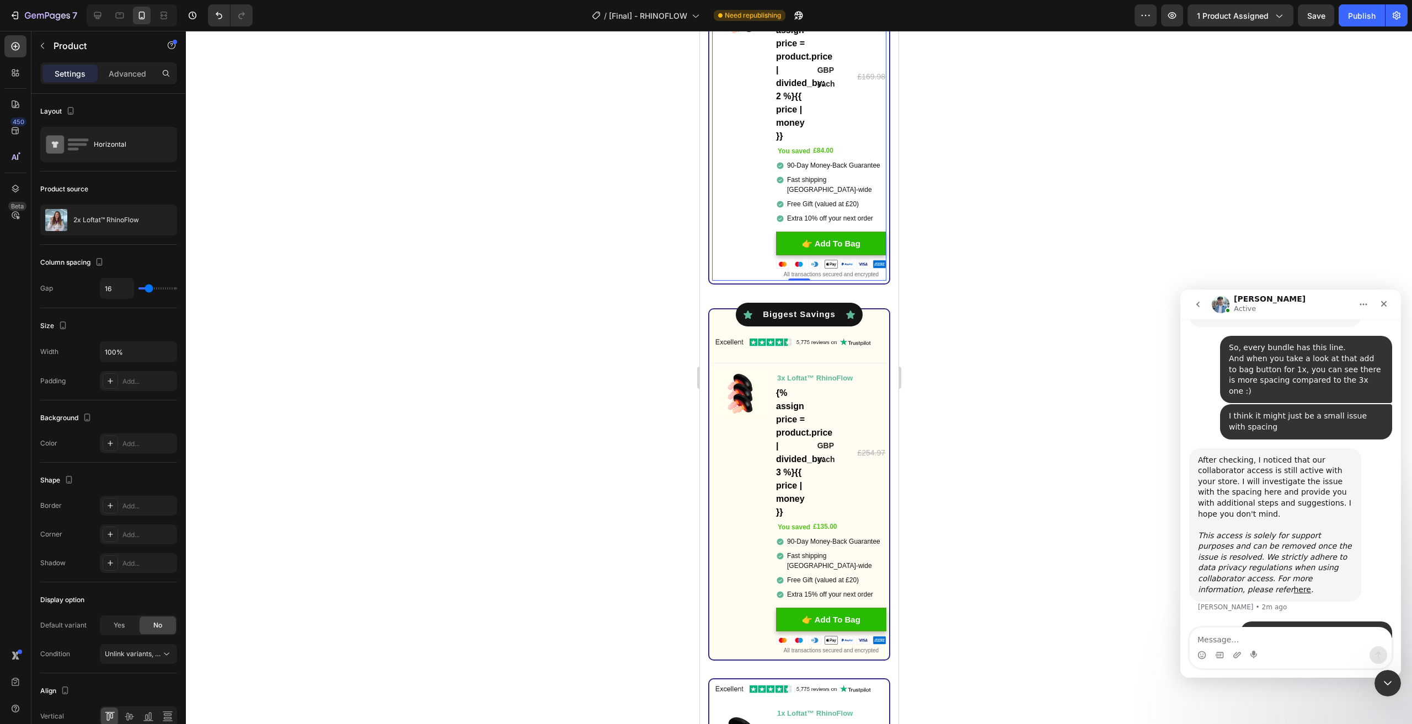
click at [763, 228] on div "Image You saved £84.00 (P) Tag" at bounding box center [739, 137] width 55 height 288
click at [732, 460] on div "Image You saved £135.00 (P) Tag" at bounding box center [739, 513] width 55 height 288
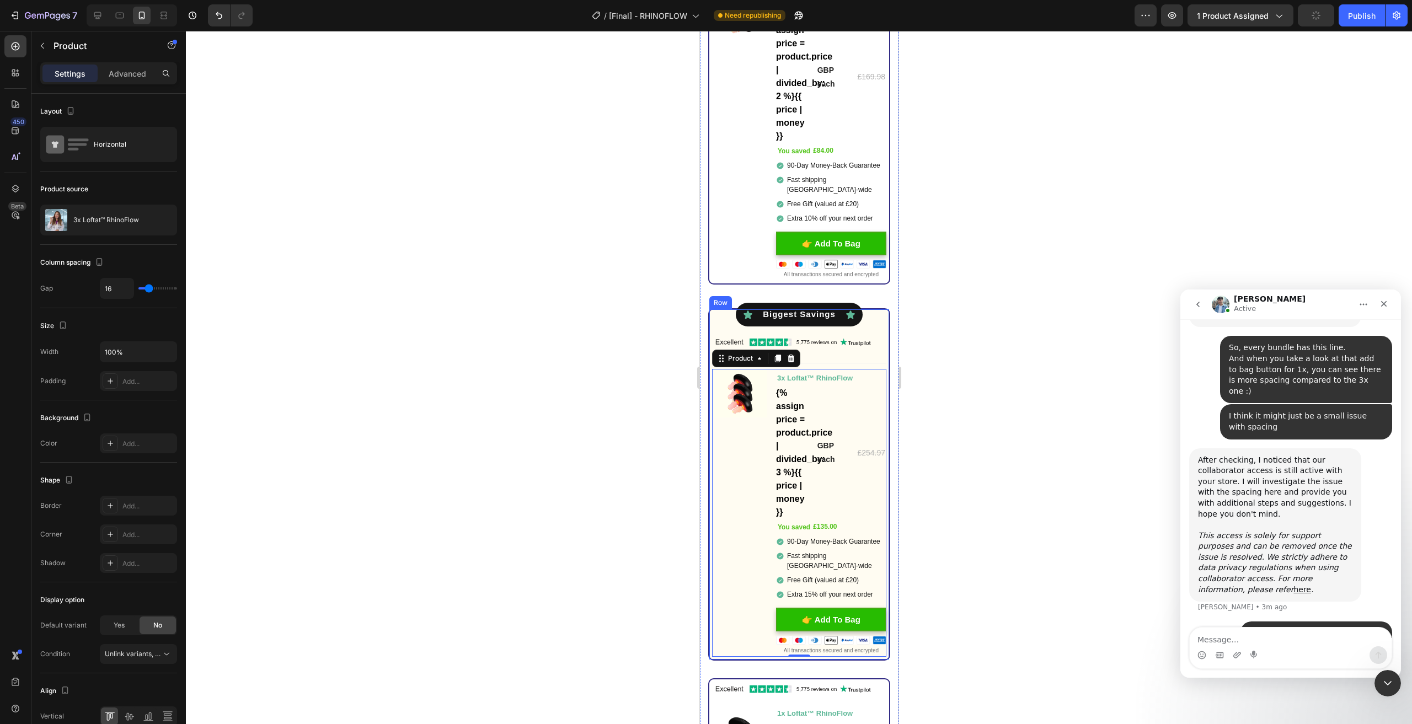
click at [719, 309] on div "Icon Best Value Text Block Icon Row Icon Biggest Savings Text Block Icon Row Im…" at bounding box center [799, 484] width 182 height 353
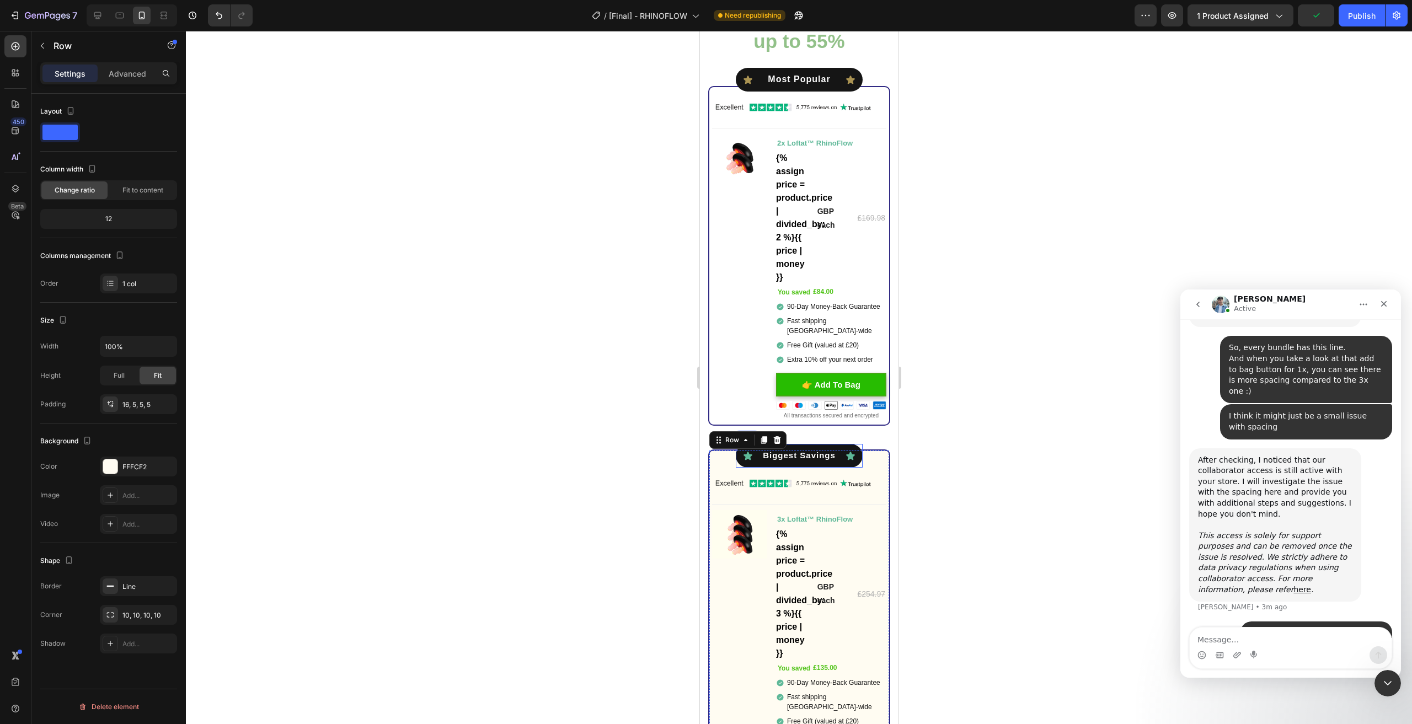
scroll to position [3082, 0]
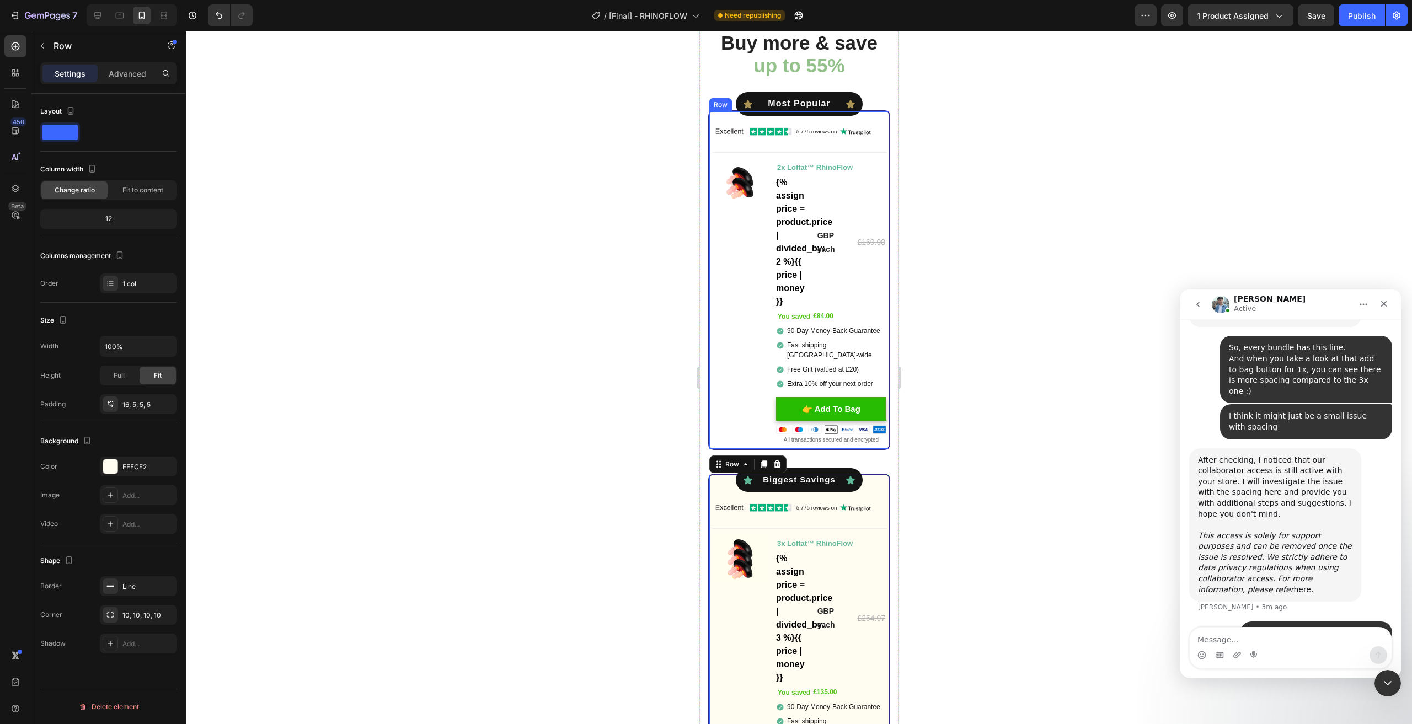
click at [713, 115] on div "Icon Most Popular Text Block Icon Row Icon Most Popular Text Block Icon Row Ima…" at bounding box center [799, 280] width 174 height 332
click at [124, 402] on div "5, 5, 5, 5" at bounding box center [138, 405] width 32 height 10
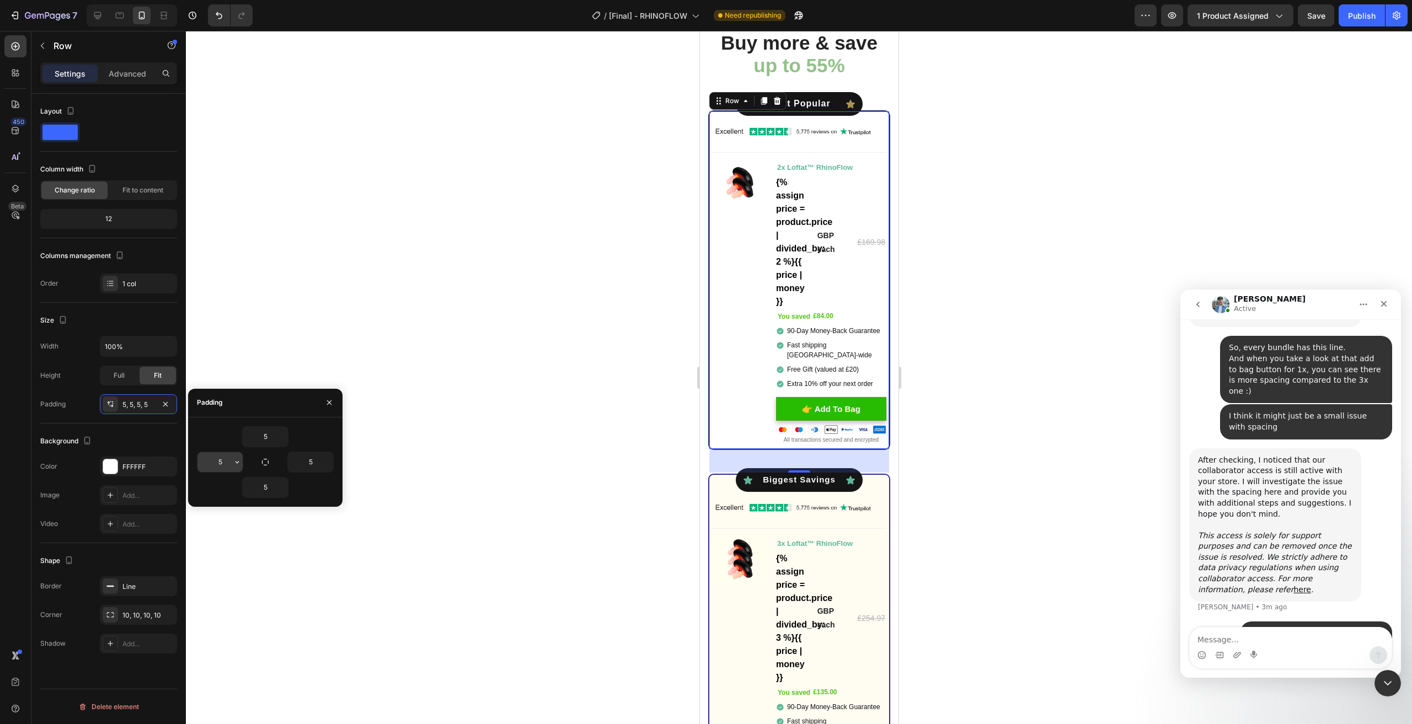
click at [224, 461] on input "5" at bounding box center [220, 462] width 45 height 20
type input "16"
click at [384, 602] on div at bounding box center [799, 378] width 1226 height 694
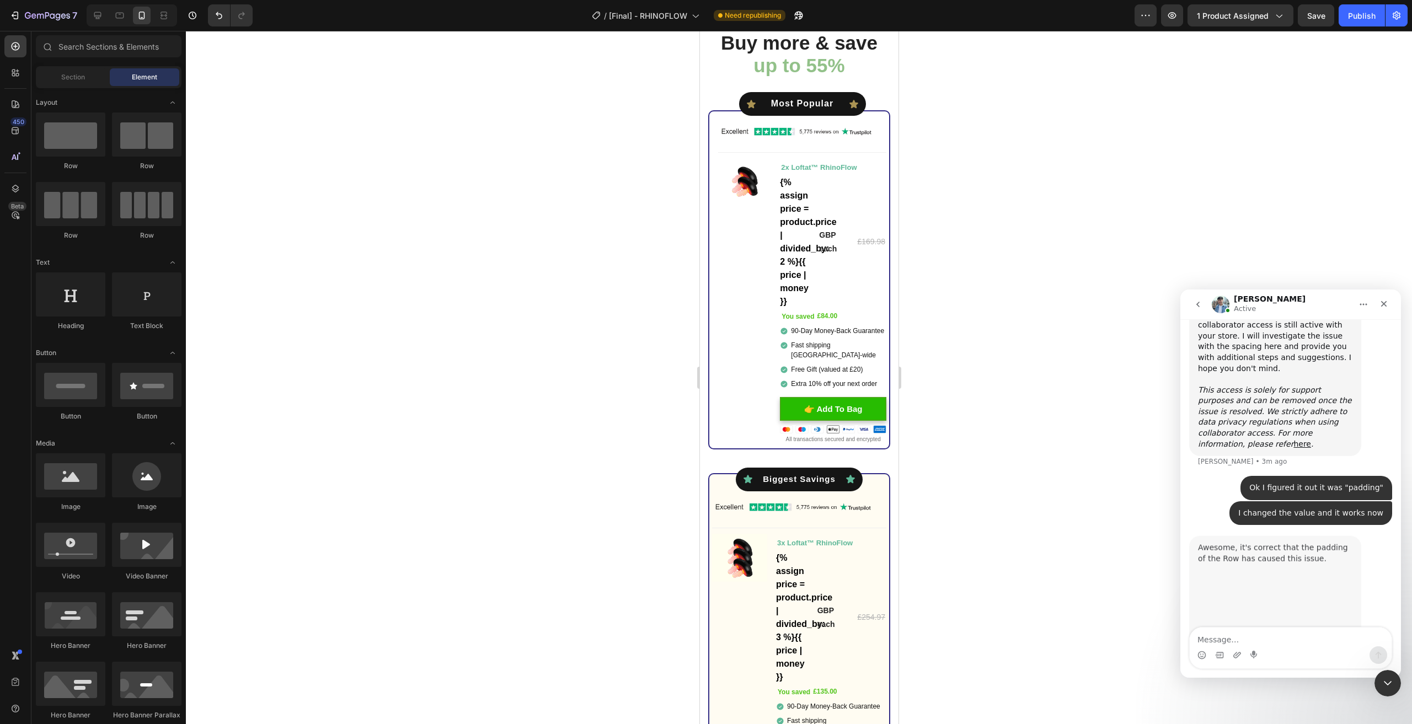
scroll to position [1341, 0]
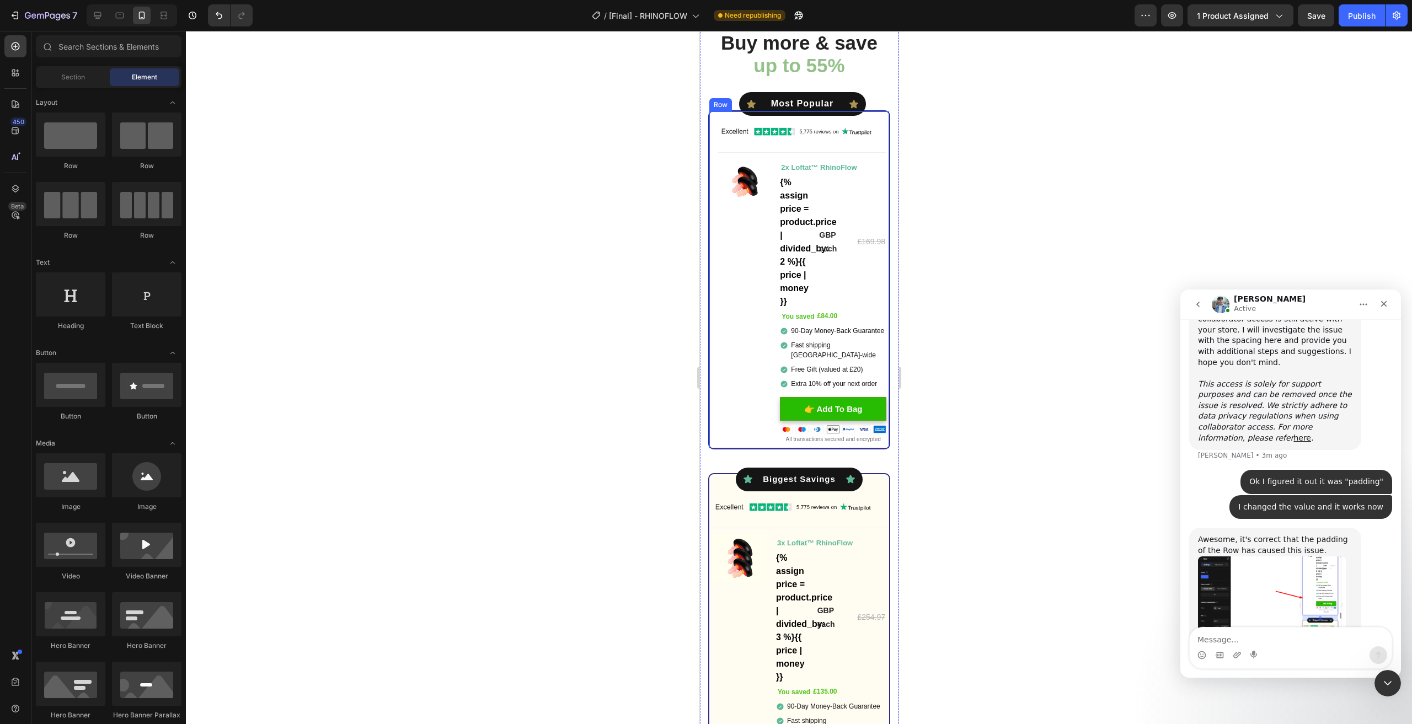
click at [714, 166] on div "Icon Most Popular Text Block Icon Row Icon Most Popular Text Block Icon Row Ima…" at bounding box center [799, 279] width 182 height 339
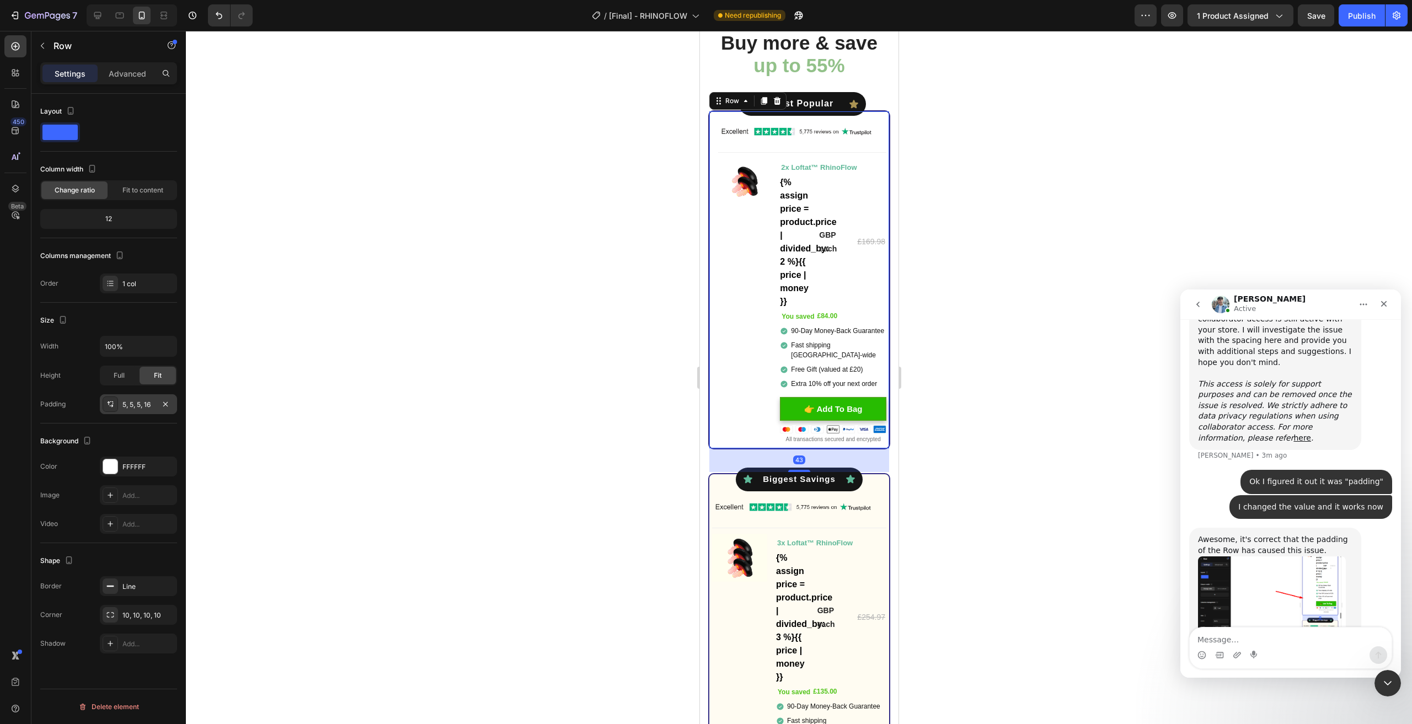
click at [149, 397] on div "5, 5, 5, 16" at bounding box center [138, 404] width 77 height 20
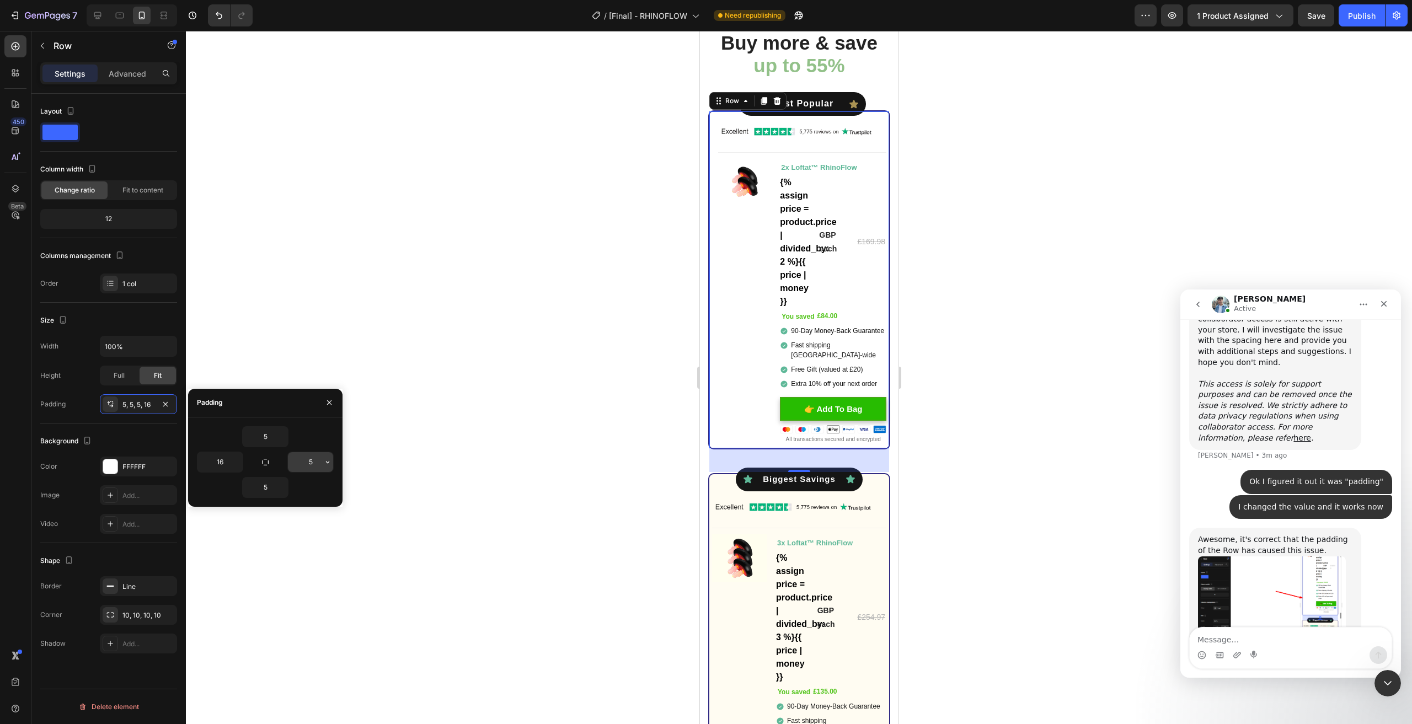
click at [307, 459] on input "5" at bounding box center [310, 462] width 45 height 20
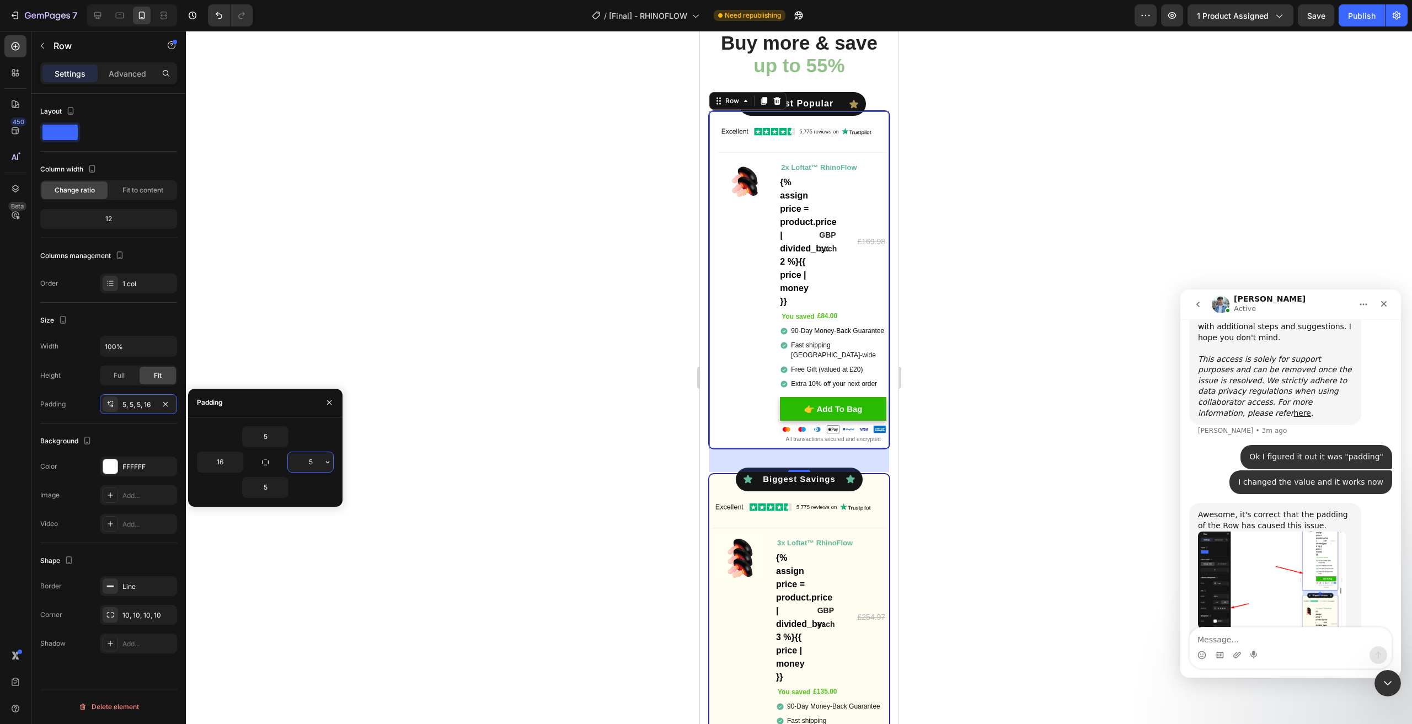
scroll to position [1367, 0]
click at [228, 461] on input "16" at bounding box center [220, 462] width 45 height 20
type input "5"
click at [431, 269] on div at bounding box center [799, 378] width 1226 height 694
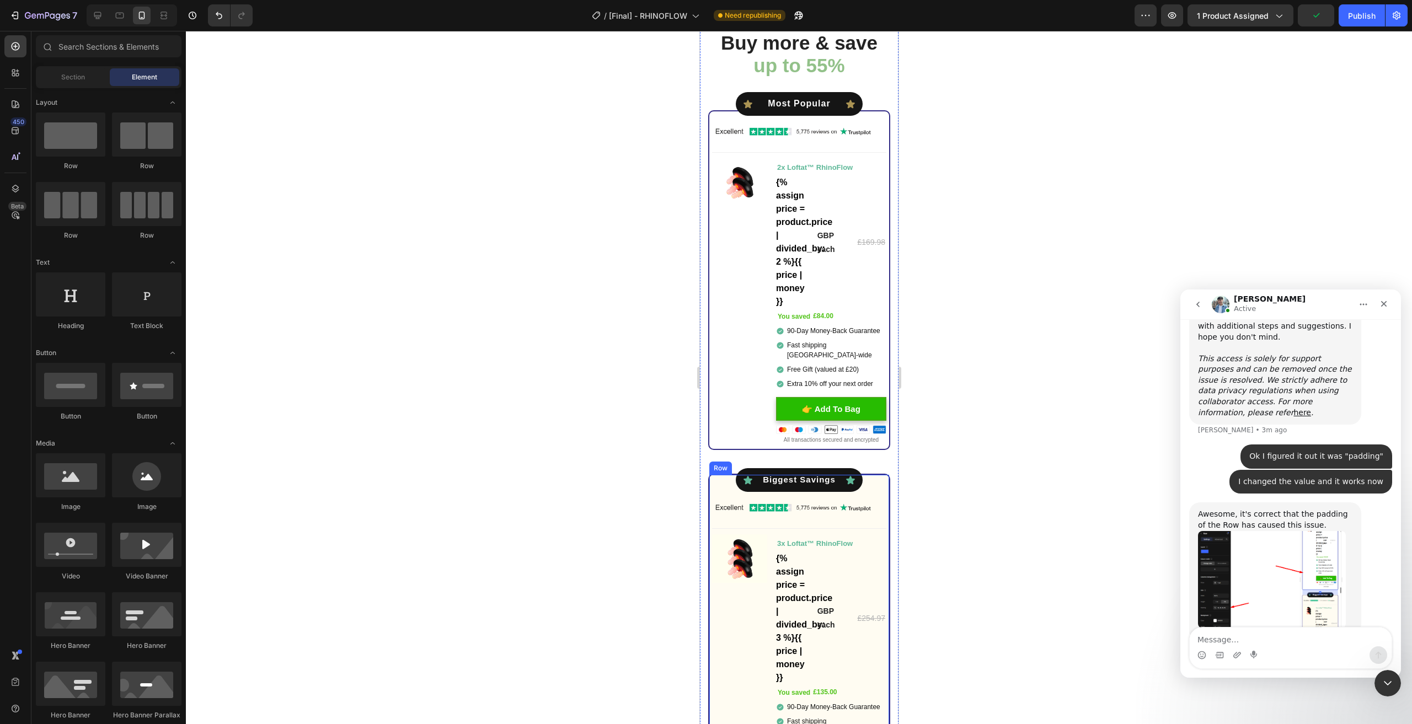
click at [723, 484] on div "Icon Best Value Text Block Icon Row Icon Biggest Savings Text Block Icon Row Im…" at bounding box center [799, 653] width 174 height 339
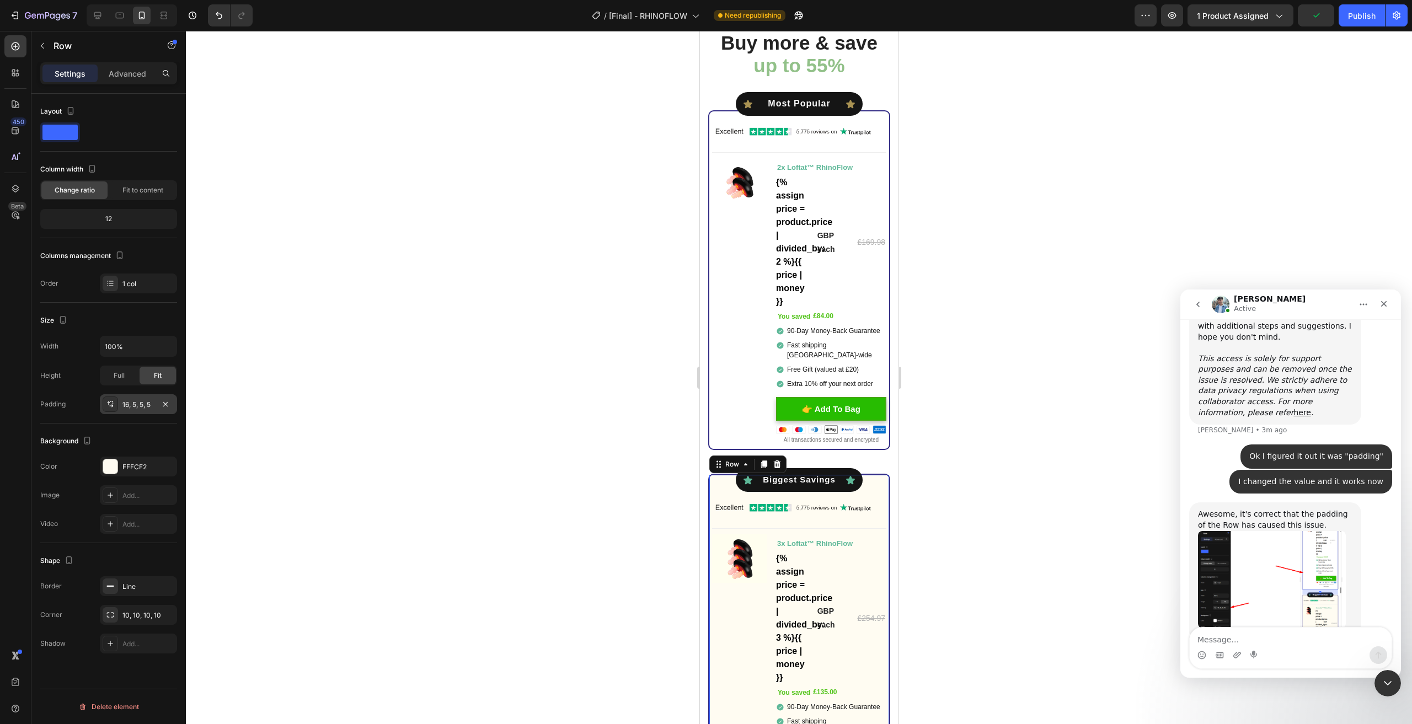
click at [125, 410] on div "16, 5, 5, 5" at bounding box center [138, 404] width 77 height 20
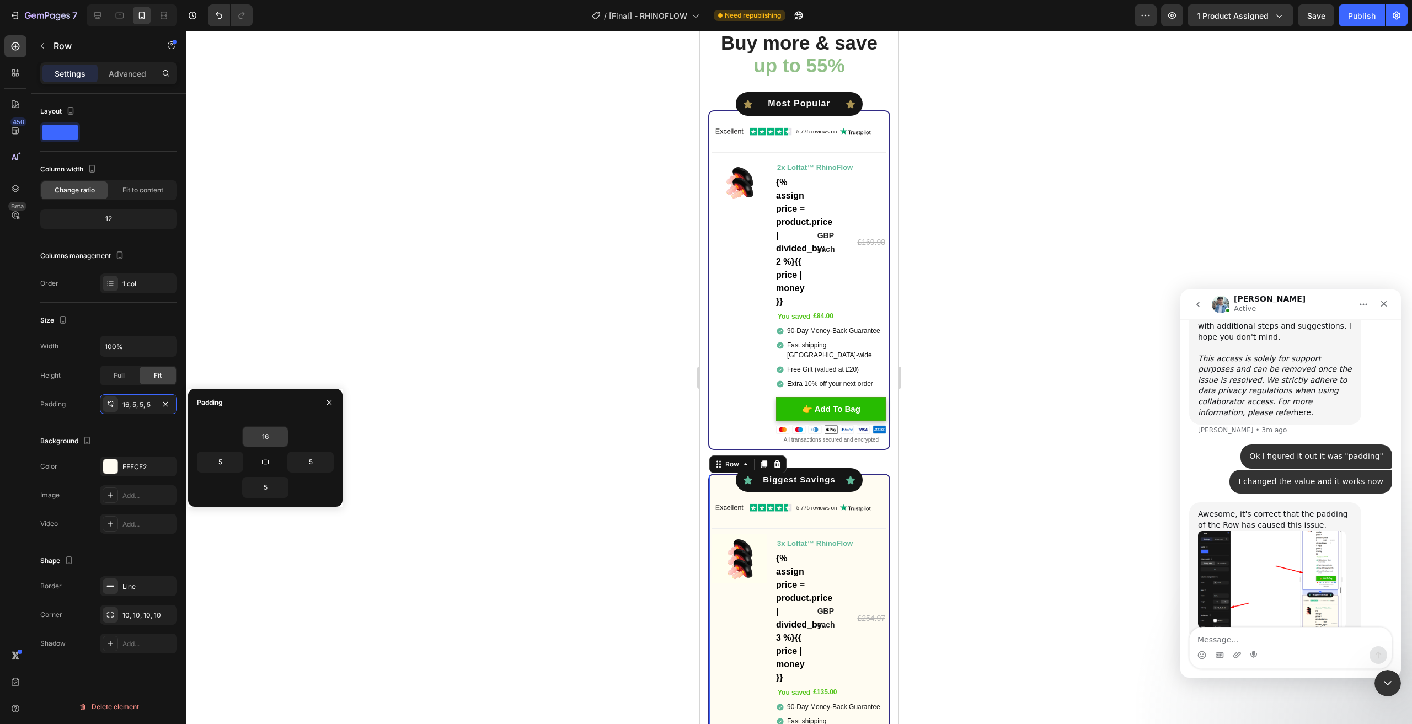
click at [265, 438] on input "16" at bounding box center [265, 437] width 45 height 20
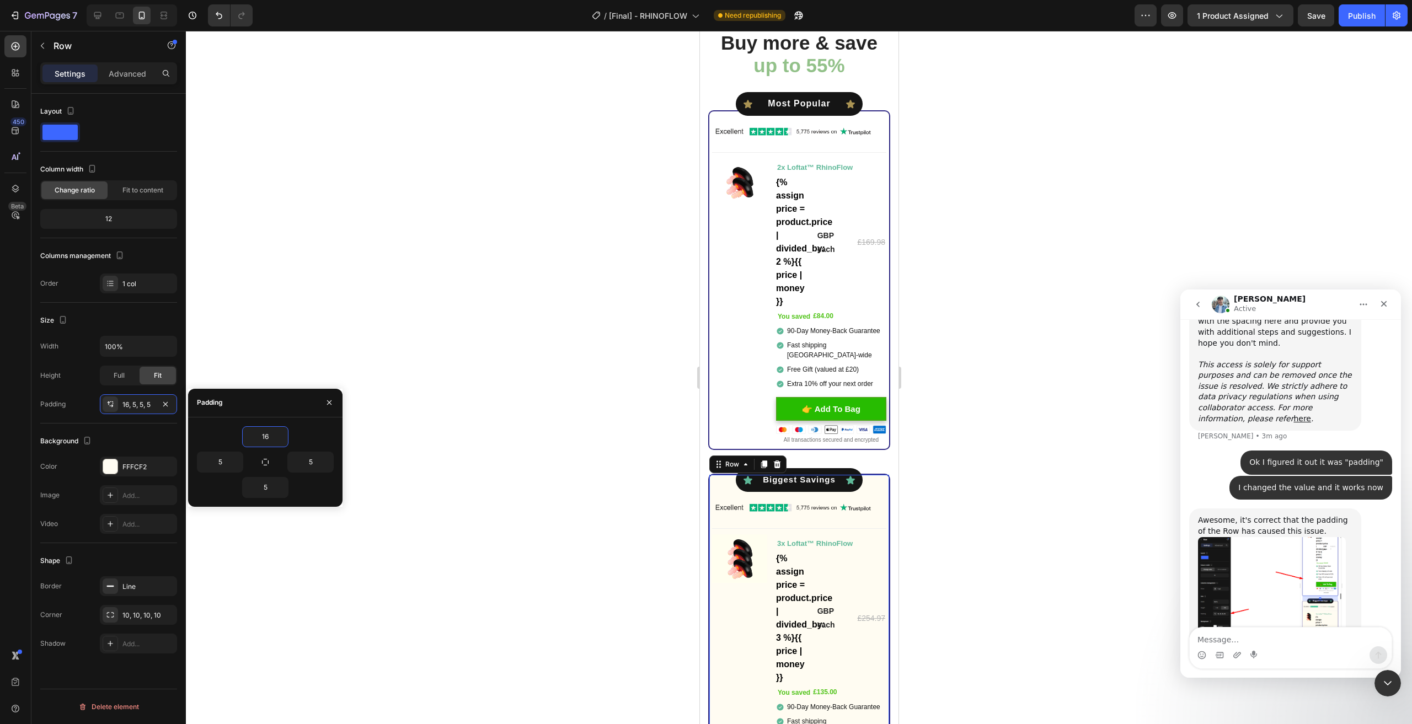
type input "5"
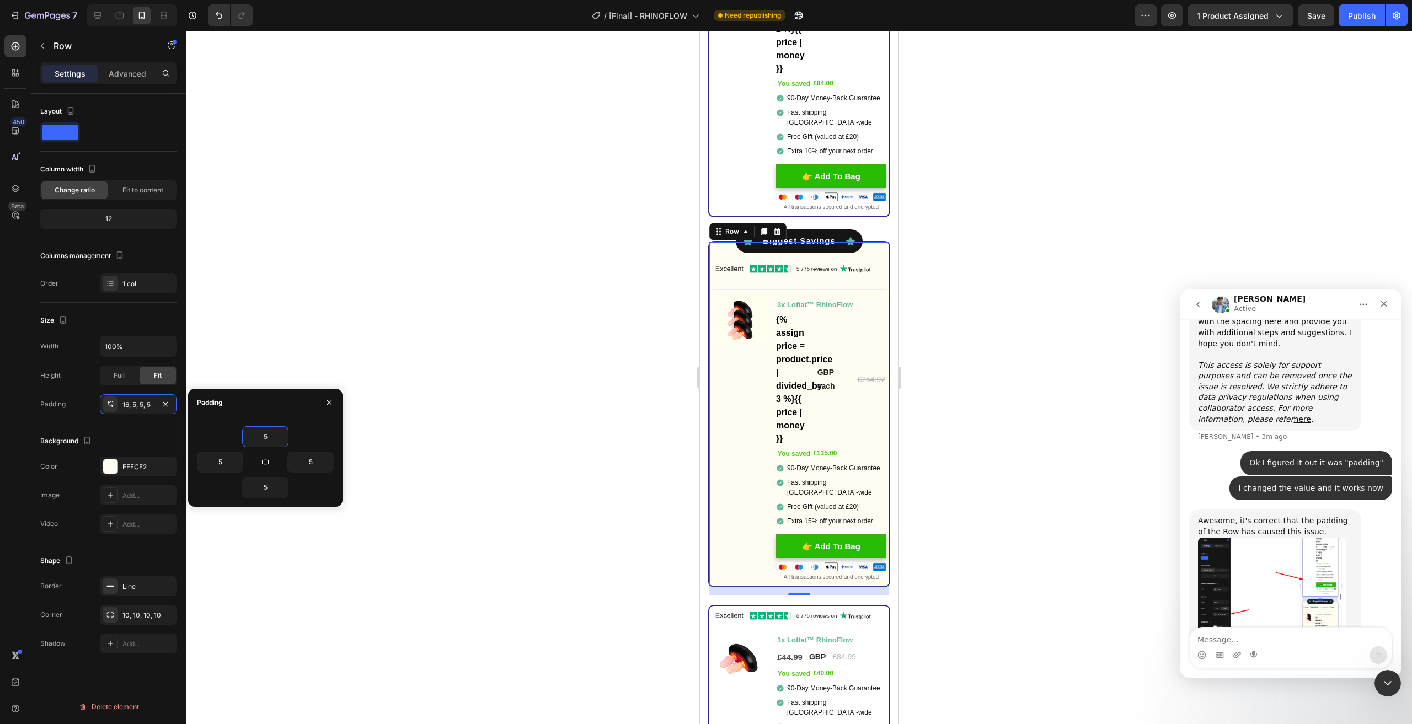
scroll to position [3468, 0]
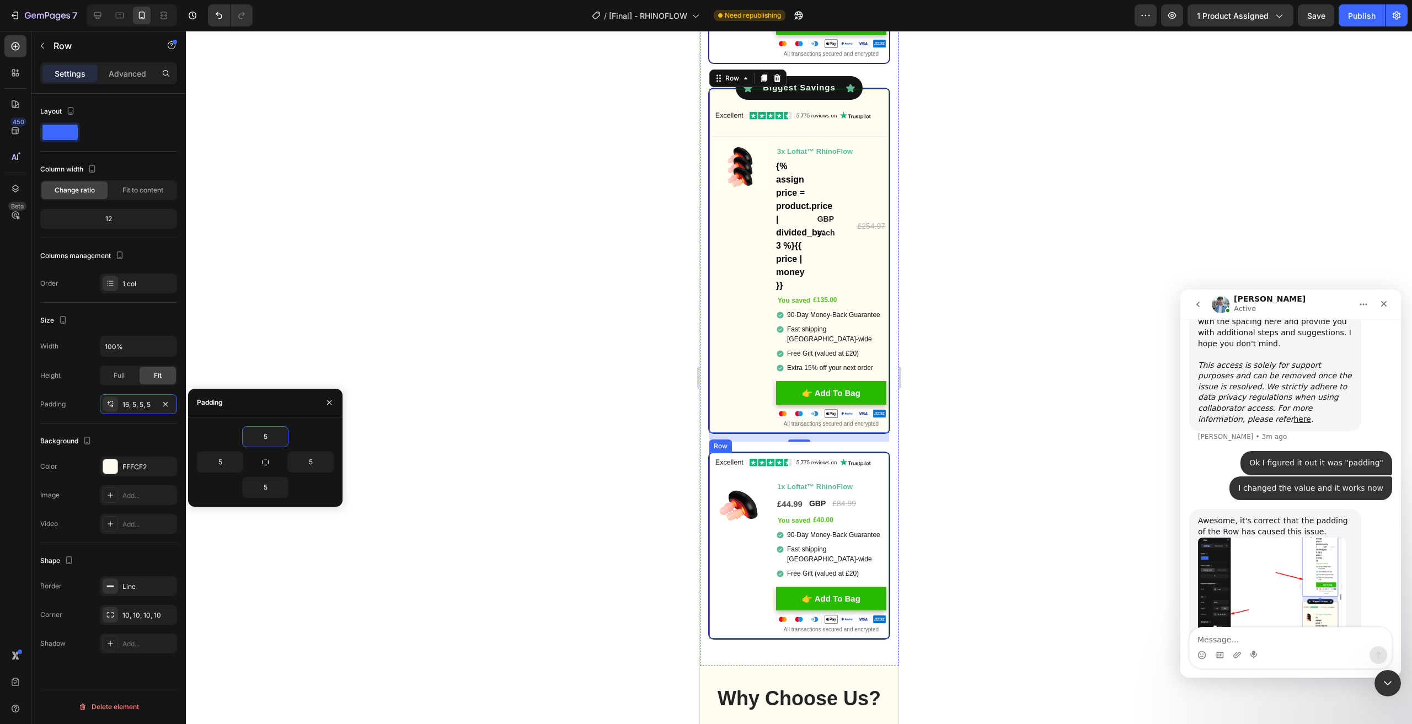
click at [711, 459] on div "Image Image You saved £40.00 (P) Tag 1x Loftat™ RhinoFlow Text Block £44.99 (P)…" at bounding box center [799, 546] width 182 height 188
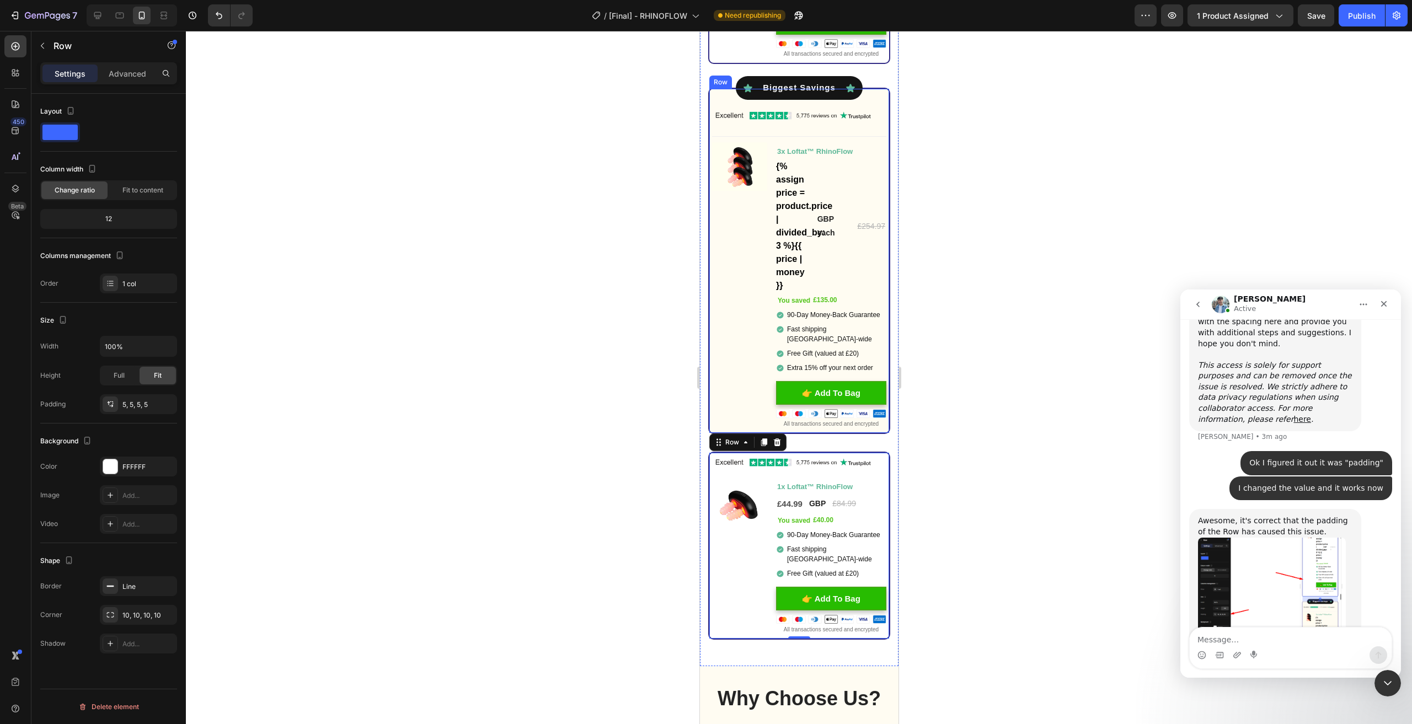
click at [718, 92] on div "Icon Best Value Text Block Icon Row Icon Biggest Savings Text Block Icon Row Im…" at bounding box center [799, 261] width 174 height 339
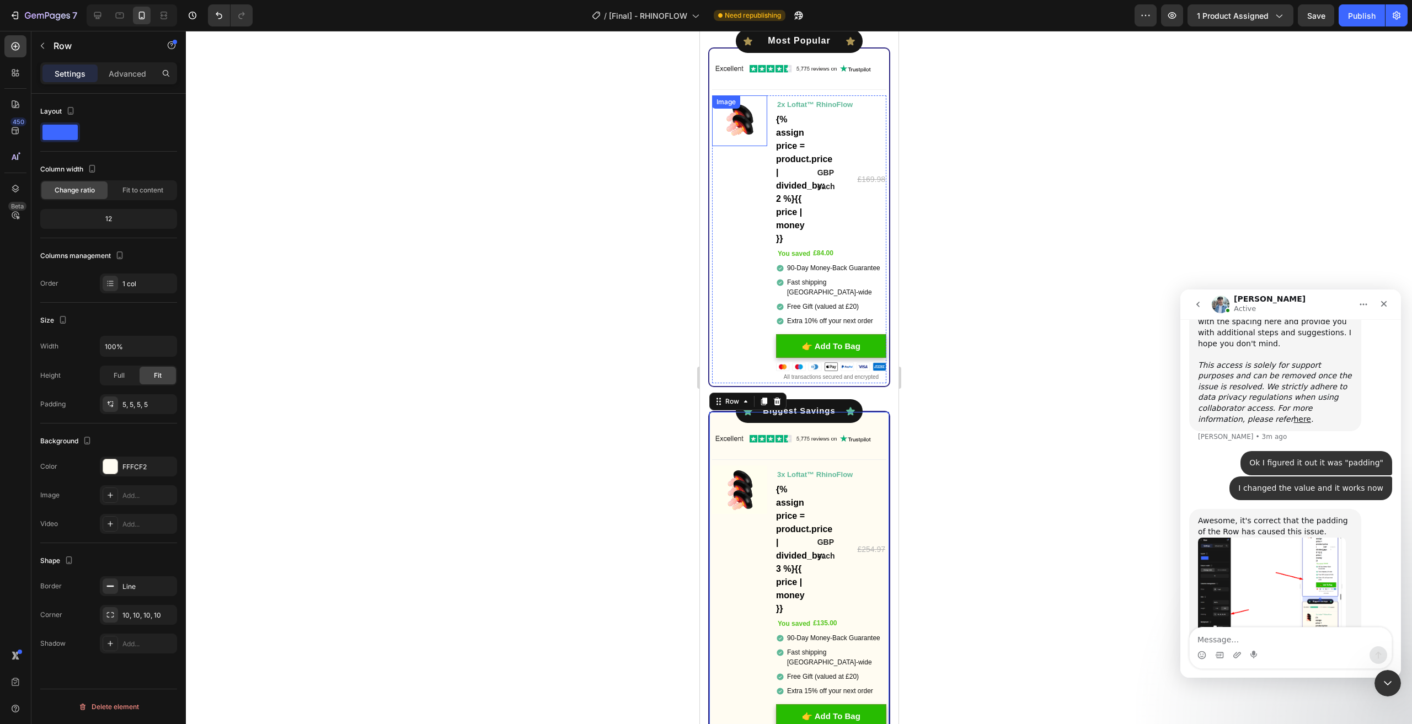
scroll to position [3137, 0]
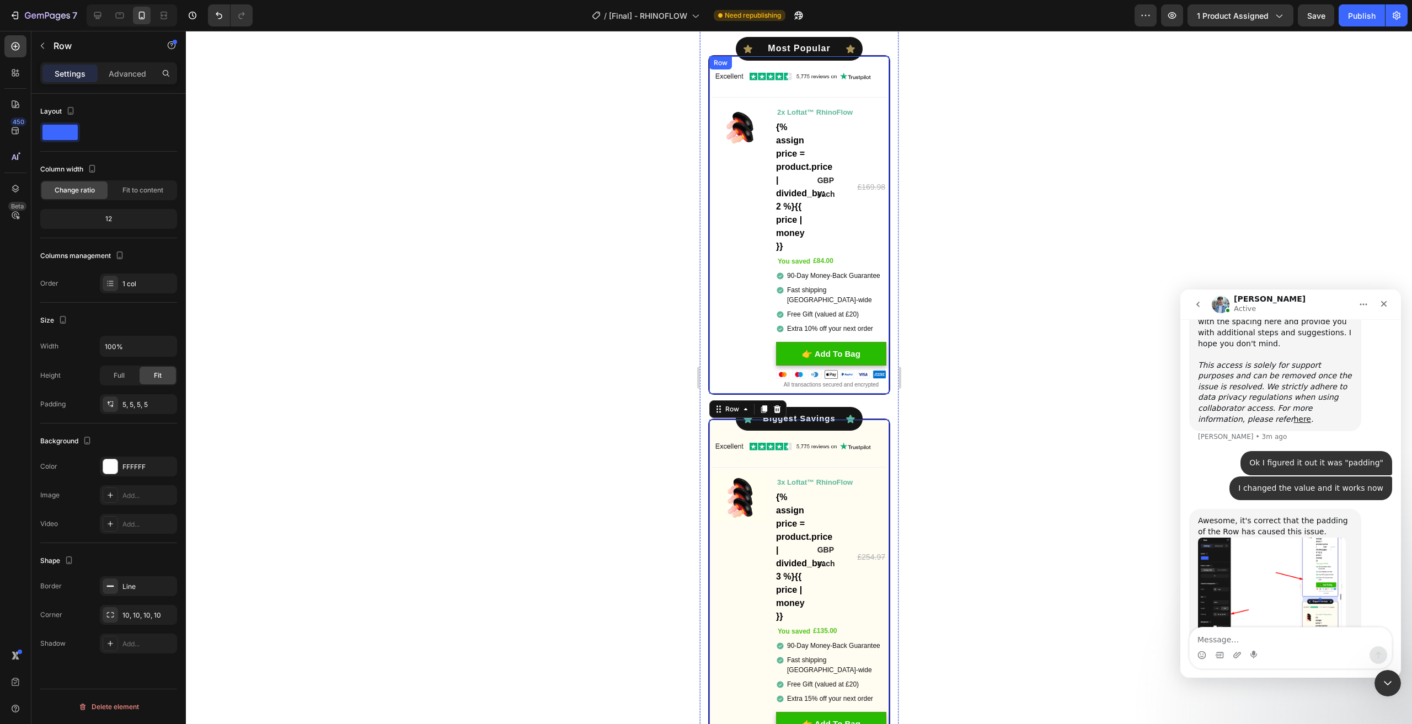
click at [734, 65] on div "Icon Most Popular Text Block Icon Row Icon Most Popular Text Block Icon Row Ima…" at bounding box center [799, 225] width 182 height 340
click at [578, 257] on div at bounding box center [799, 378] width 1226 height 694
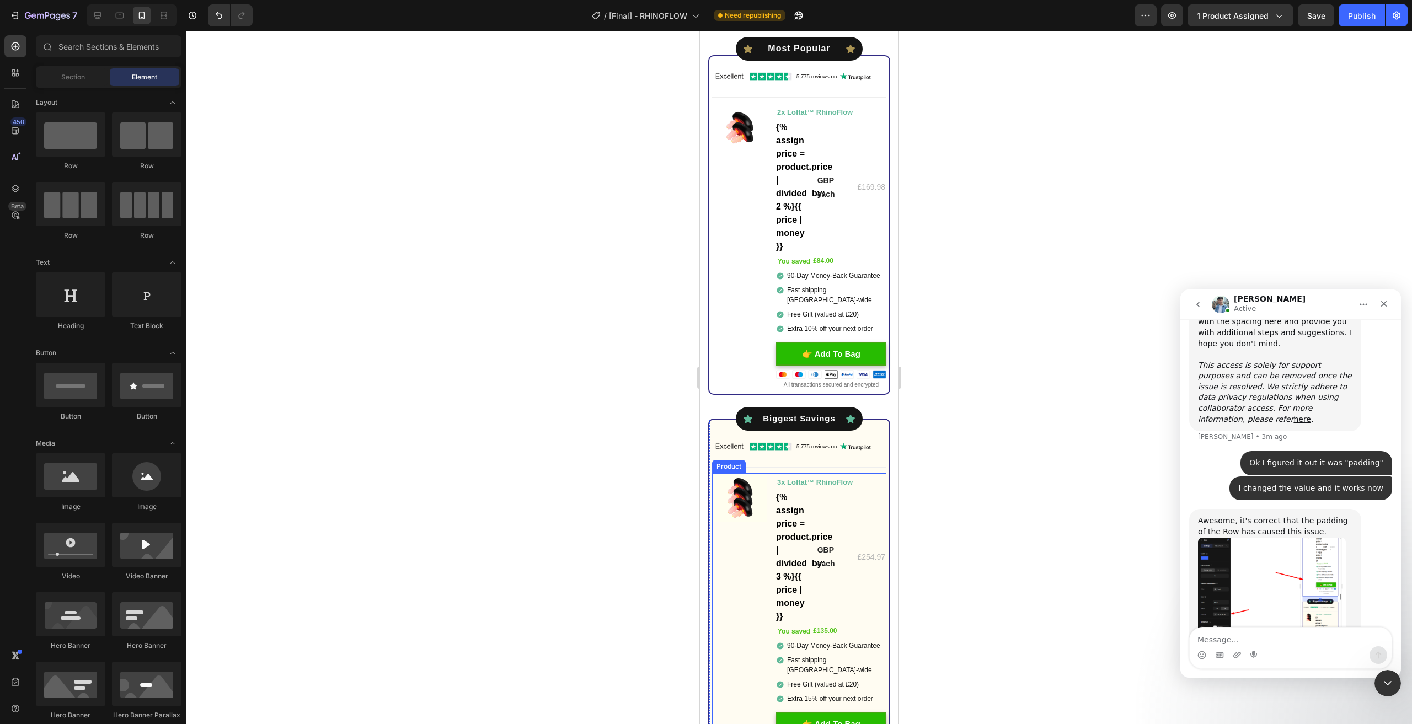
scroll to position [3413, 0]
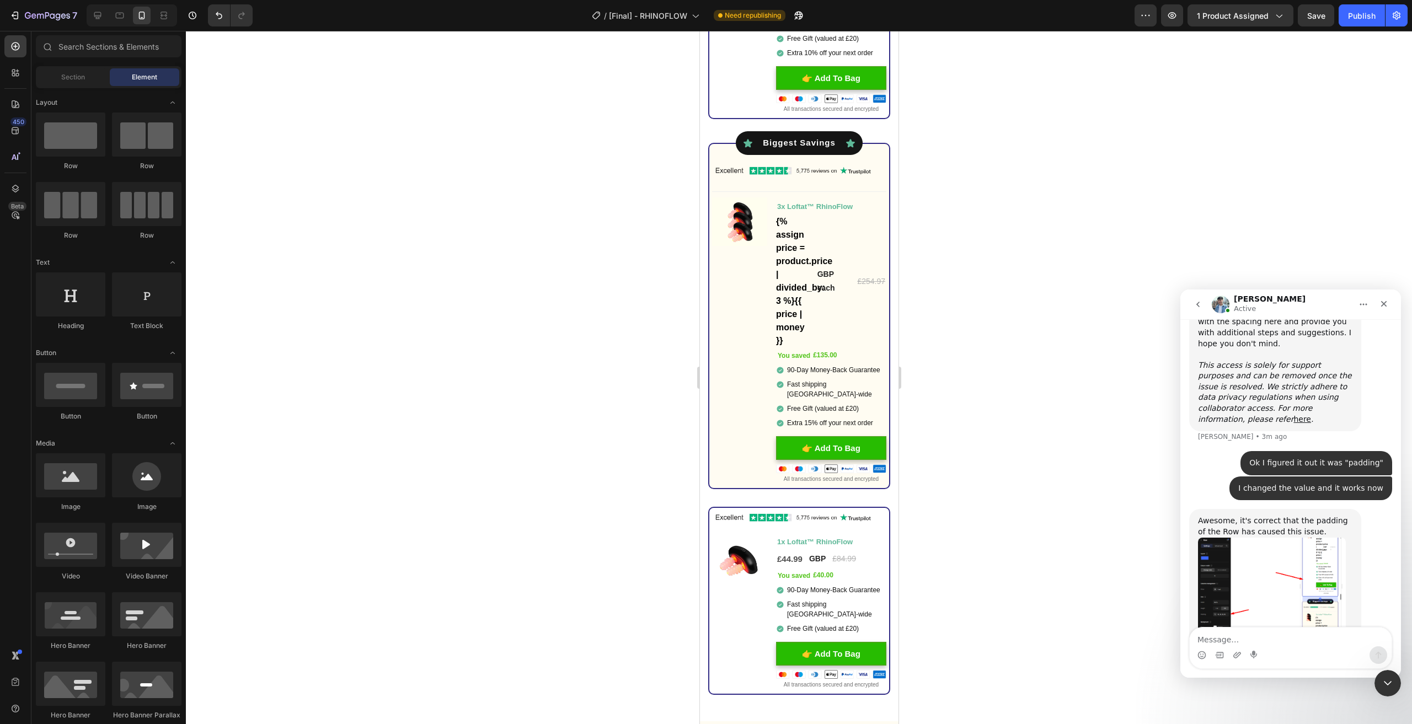
click at [1017, 479] on div at bounding box center [799, 378] width 1226 height 694
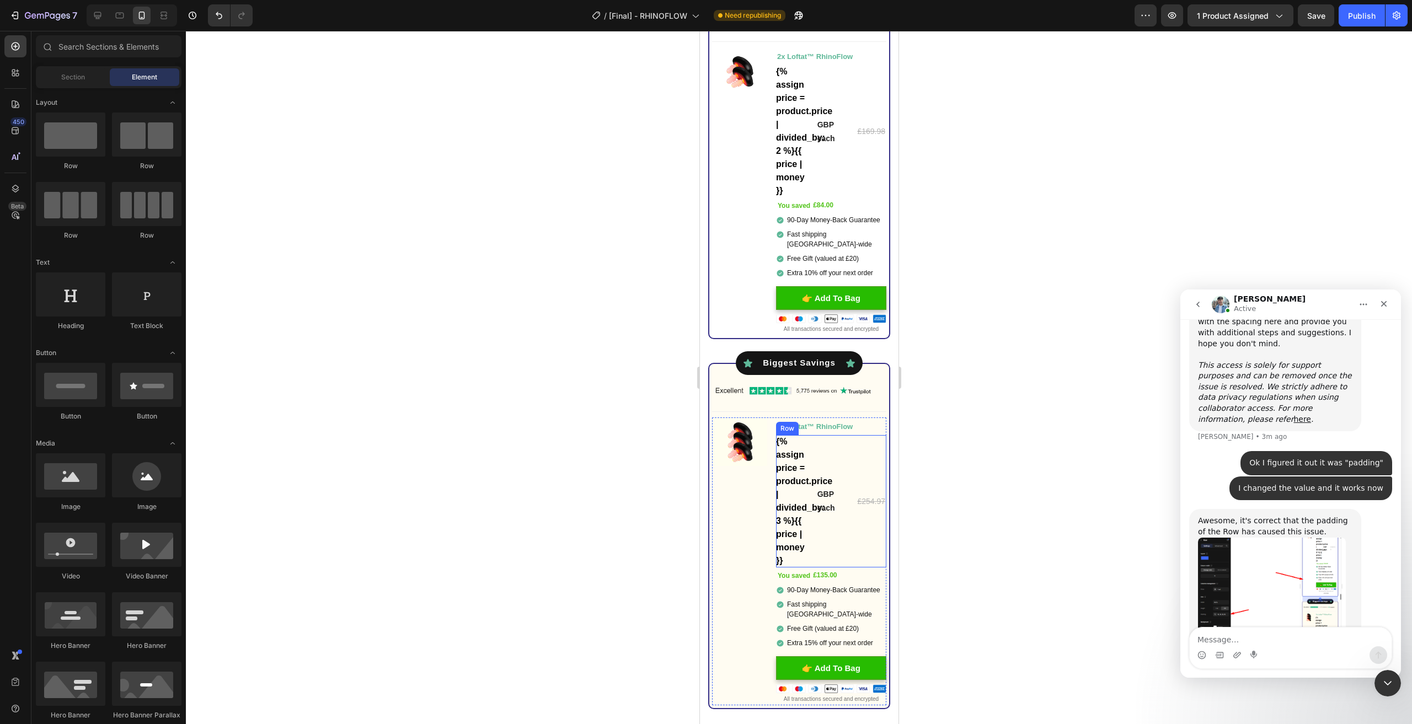
scroll to position [3192, 0]
click at [1041, 376] on div at bounding box center [799, 378] width 1226 height 694
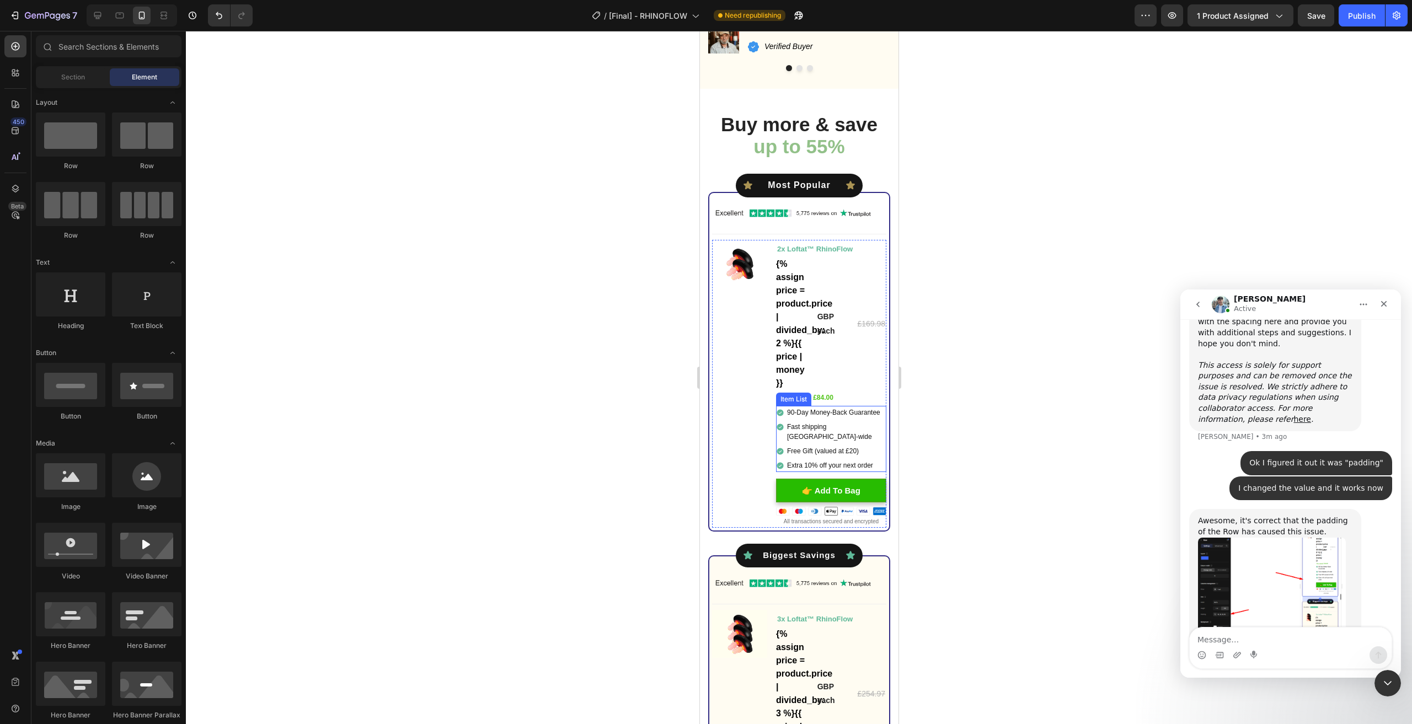
scroll to position [2916, 0]
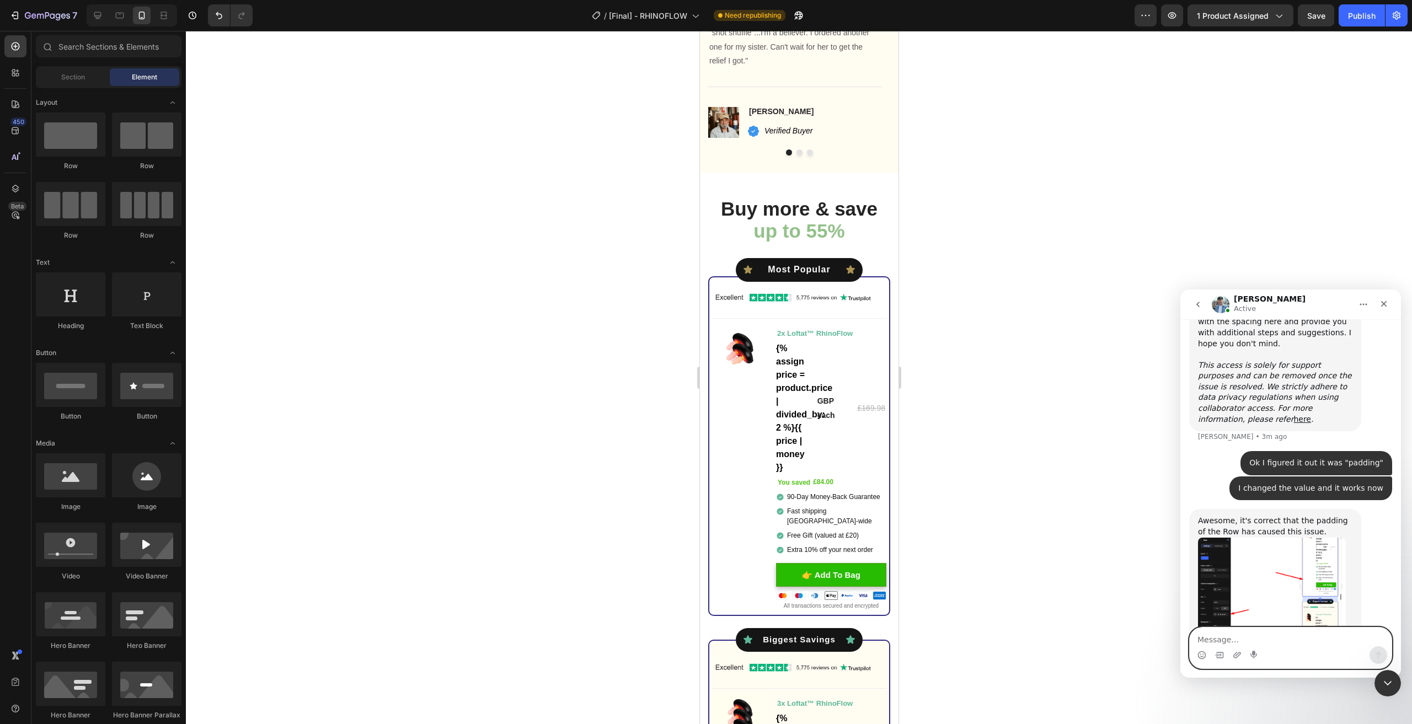
click at [1226, 640] on textarea "Message…" at bounding box center [1291, 637] width 202 height 19
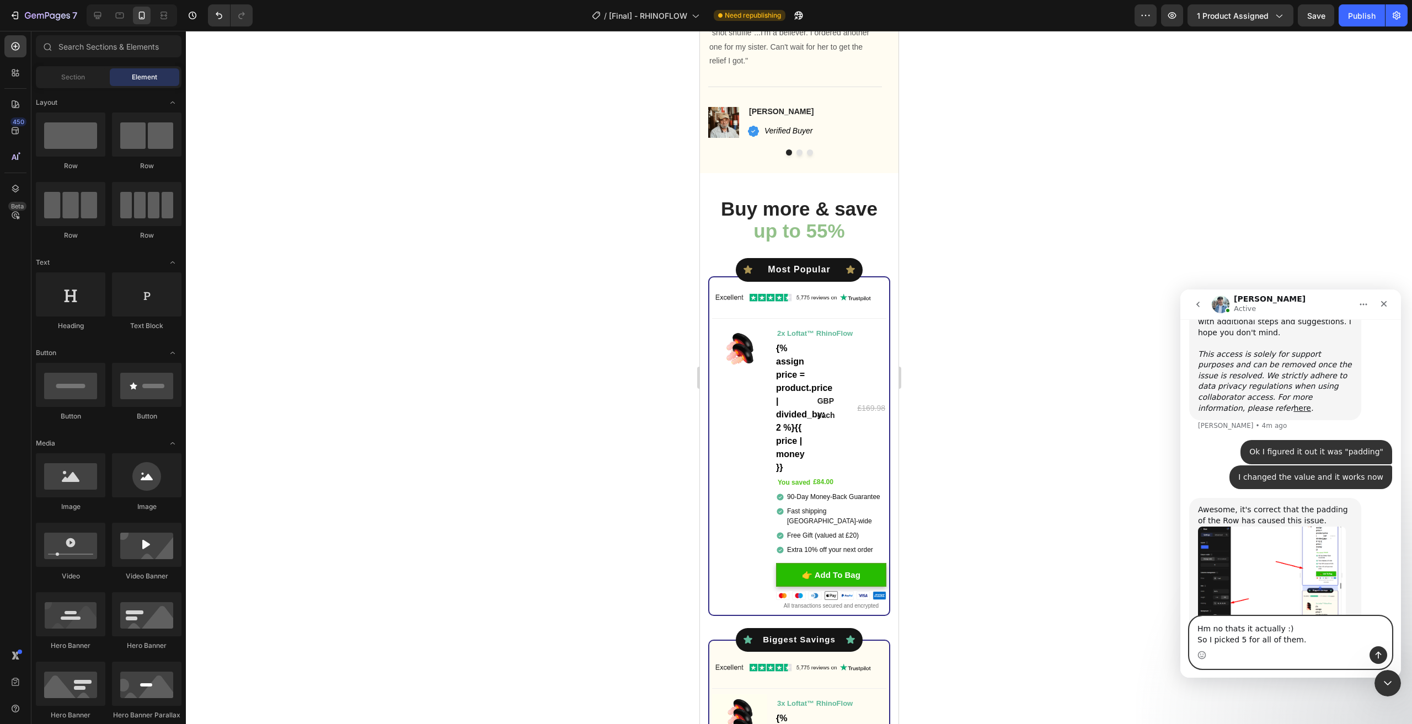
scroll to position [1382, 0]
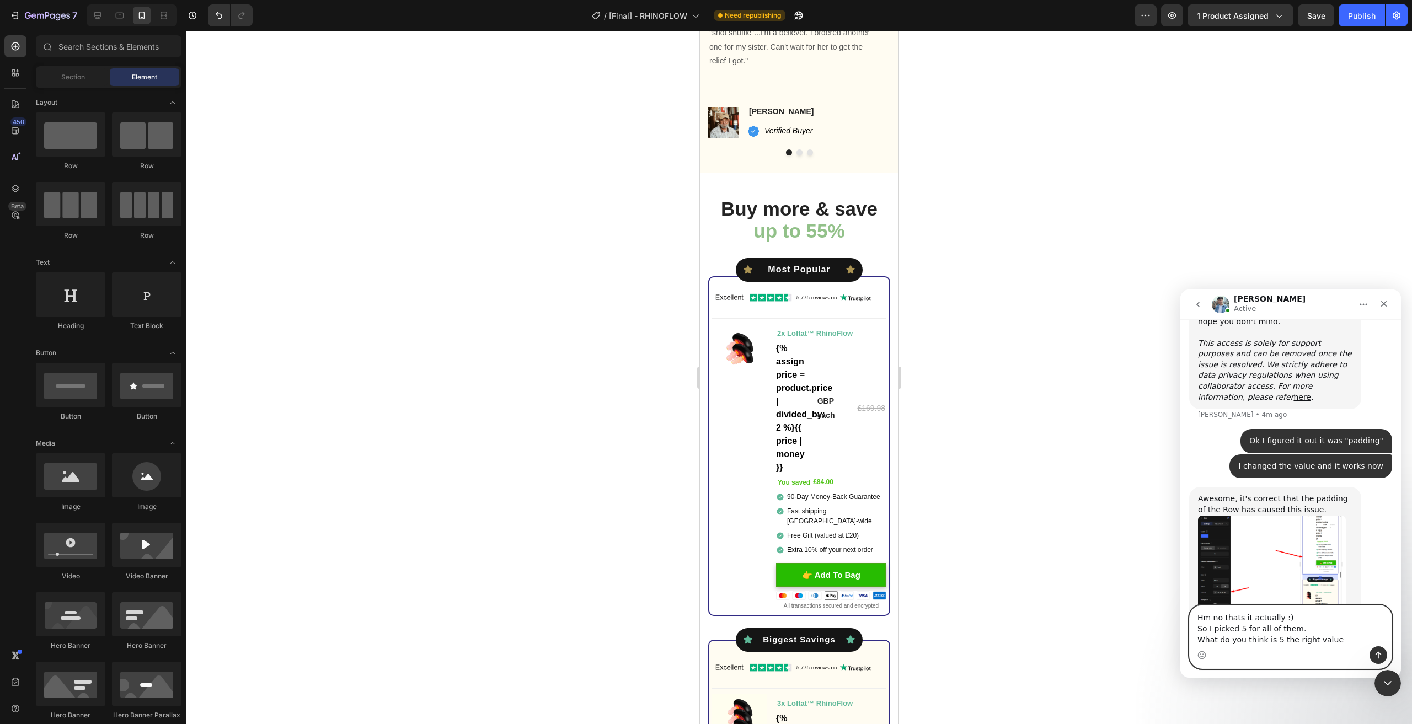
type textarea "Hm no thats it actually :) So I picked 5 for all of them. What do you think is …"
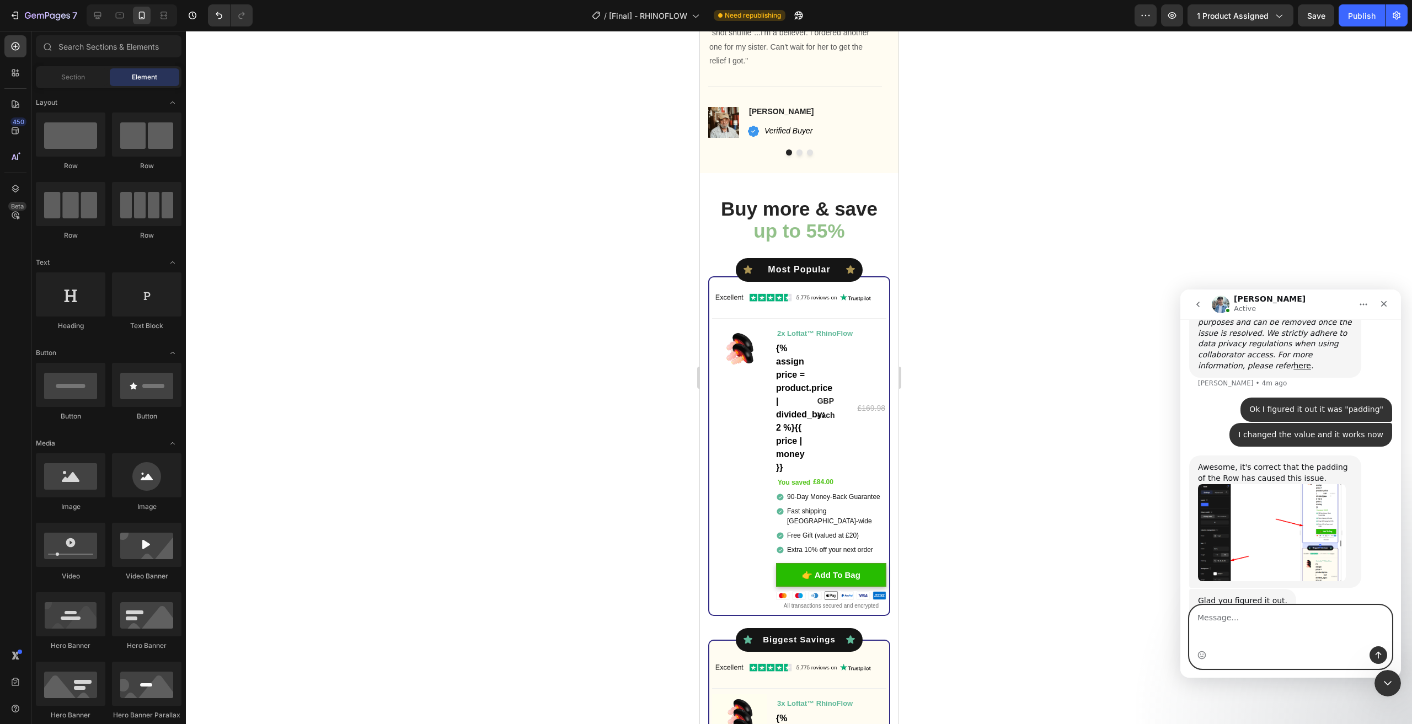
type textarea "."
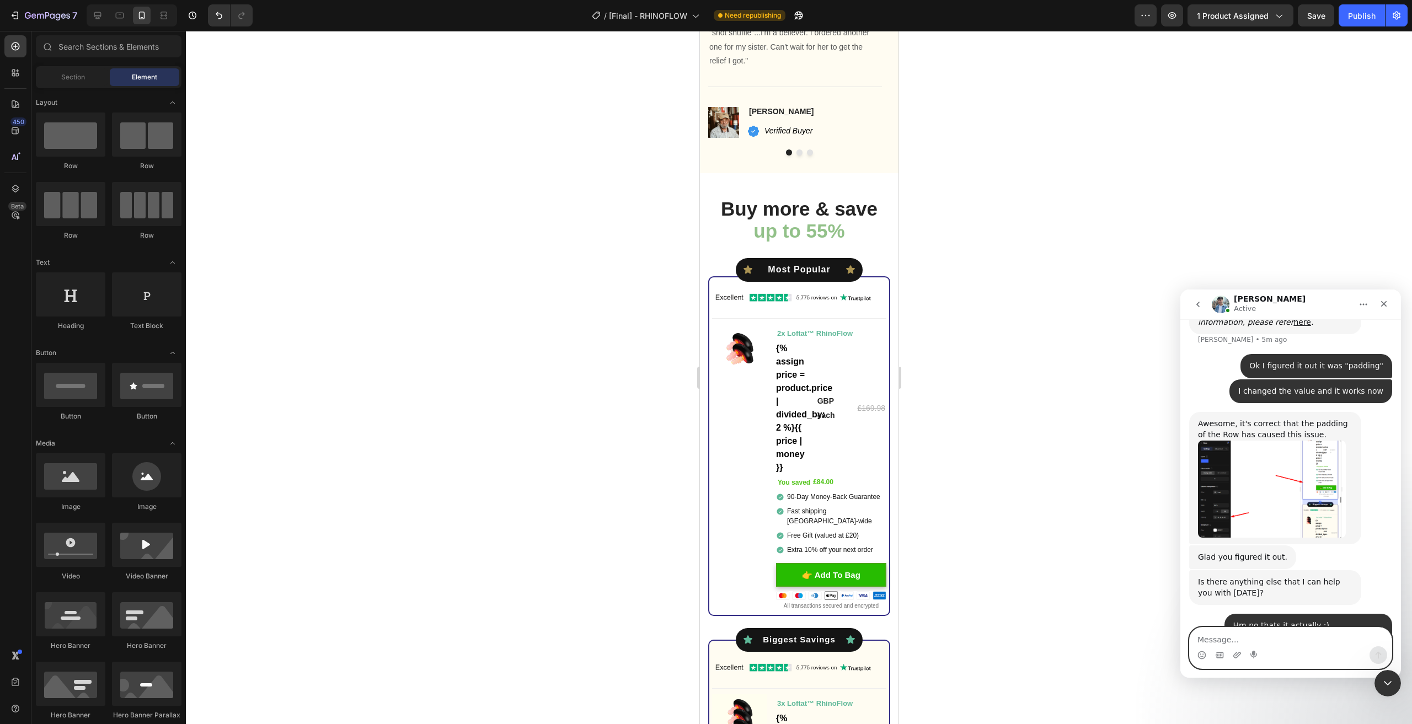
scroll to position [1469, 0]
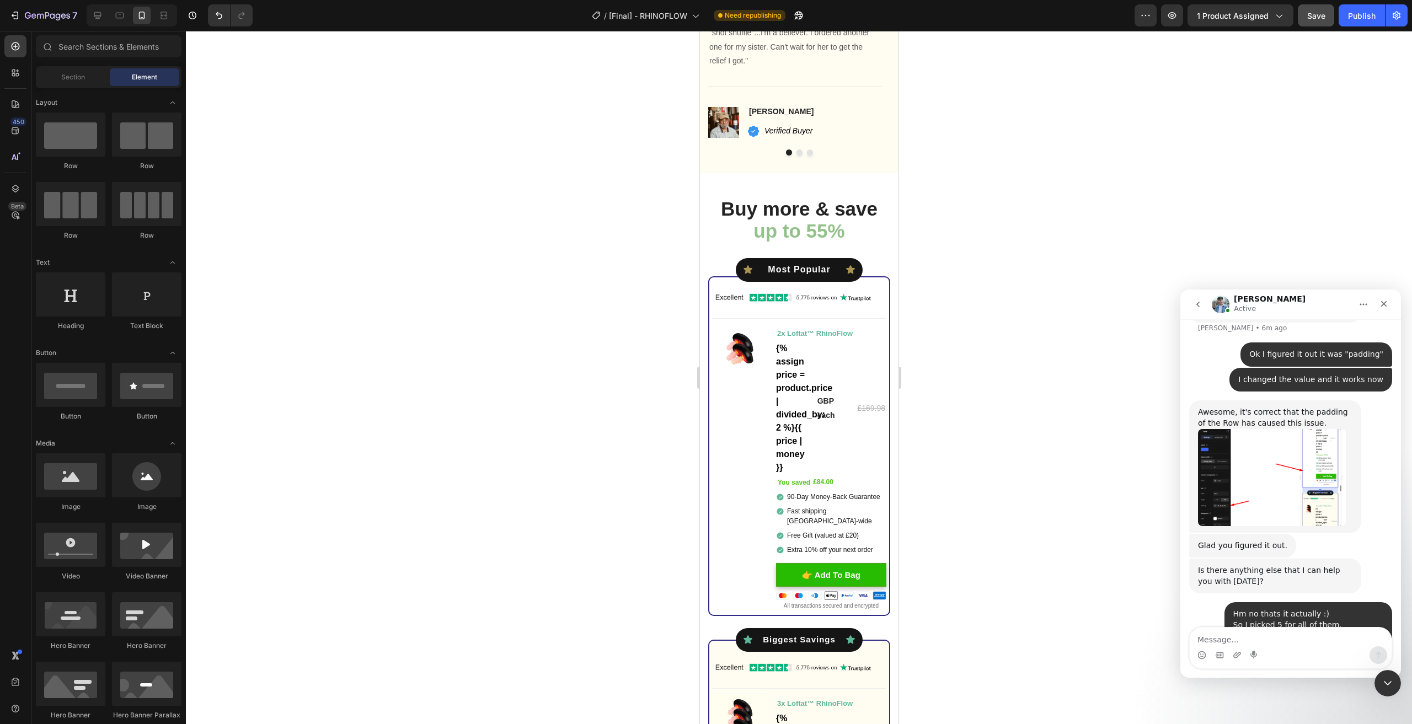
click at [1313, 17] on span "Save" at bounding box center [1317, 15] width 18 height 9
click at [1346, 3] on div "7 Version history / [Final] - RHINOFLOW Need republishing Preview 1 product ass…" at bounding box center [706, 15] width 1412 height 31
click at [1344, 21] on button "Publish" at bounding box center [1362, 15] width 46 height 22
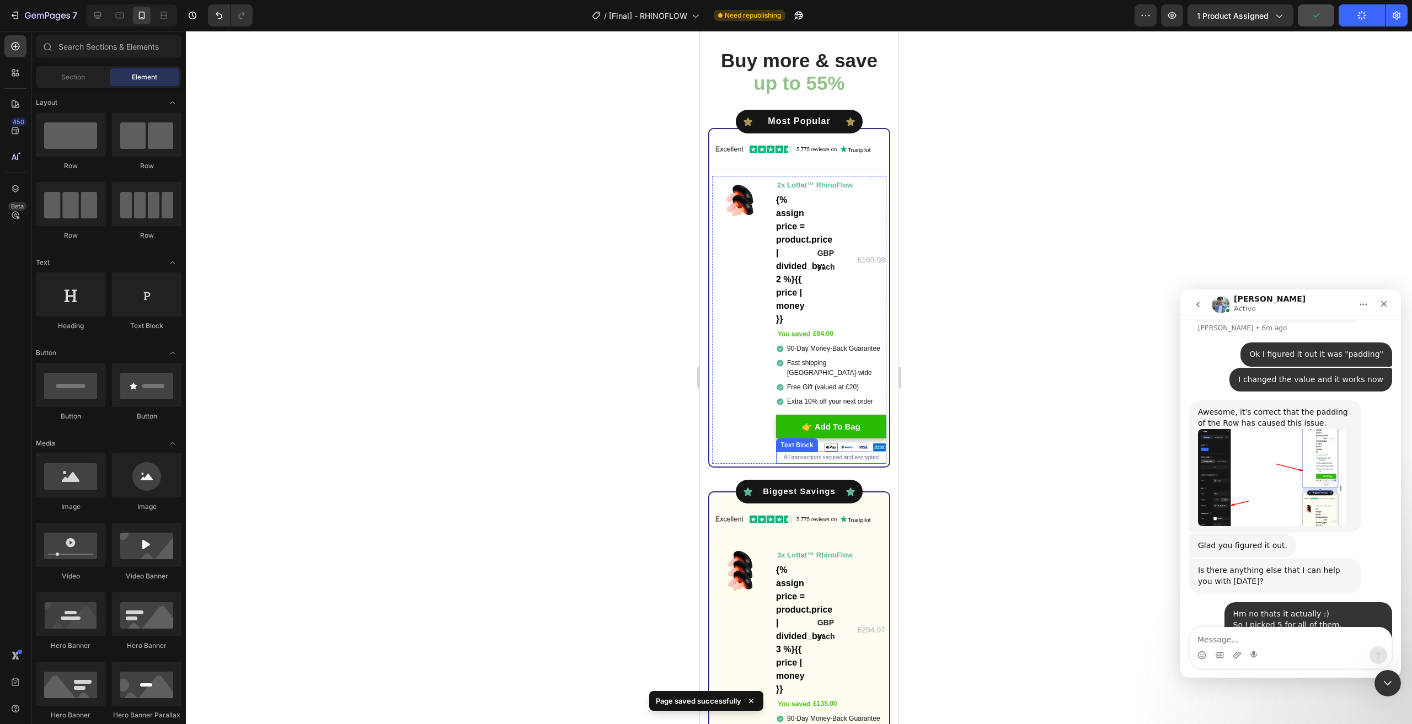
scroll to position [3137, 0]
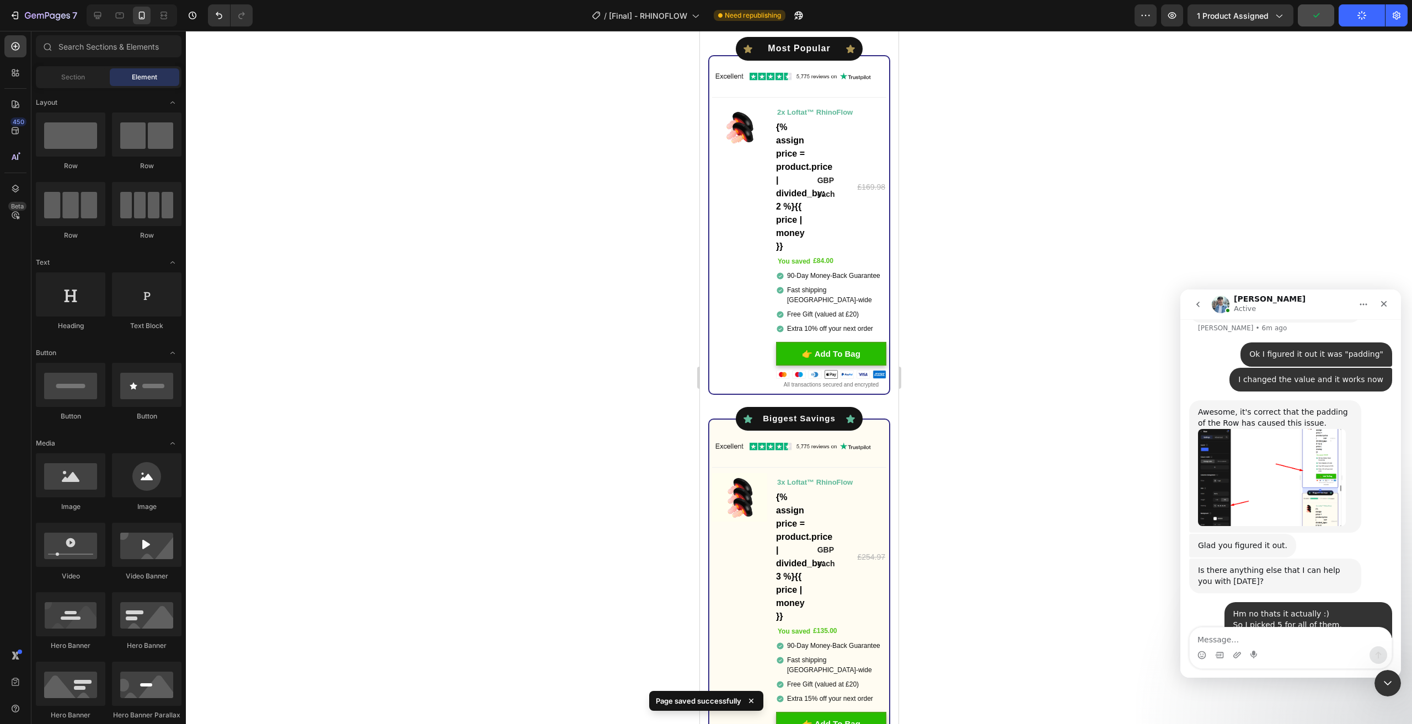
drag, startPoint x: 1016, startPoint y: 331, endPoint x: 1016, endPoint y: 268, distance: 63.5
click at [1016, 268] on div at bounding box center [799, 378] width 1226 height 694
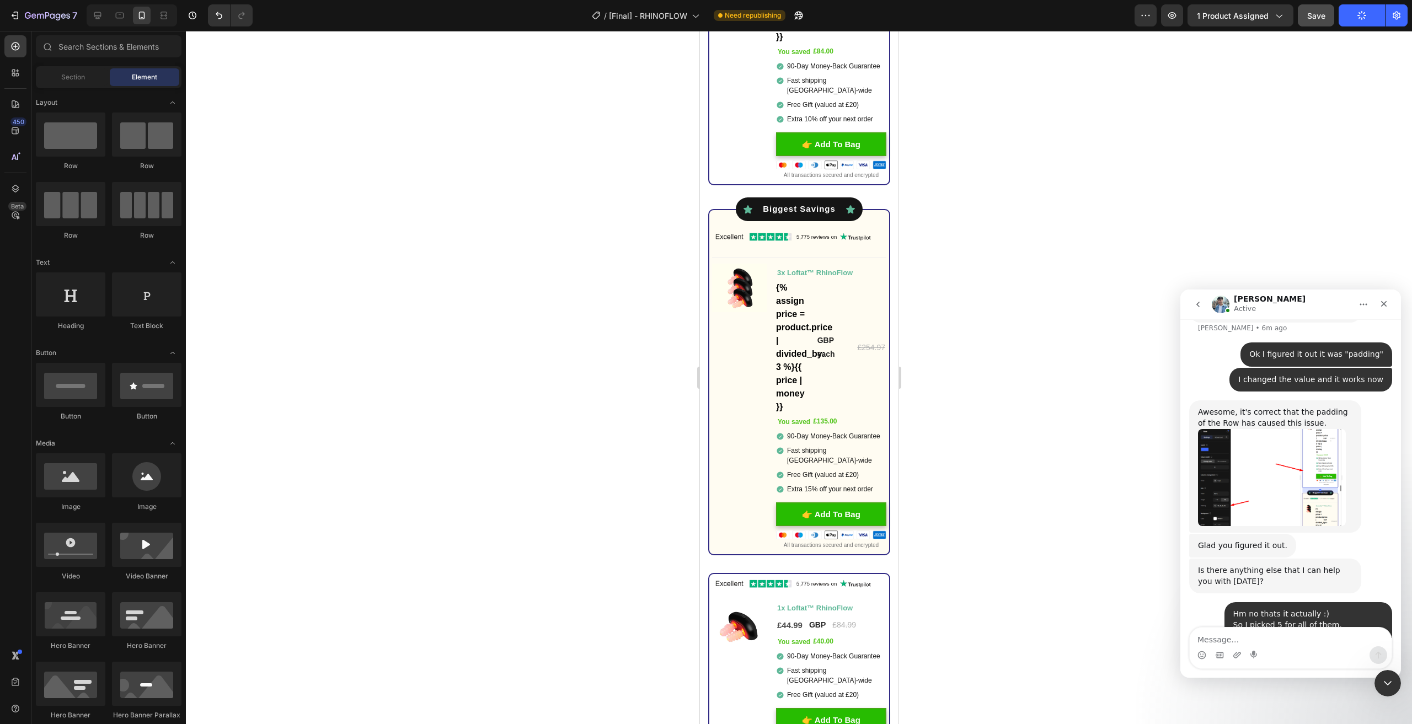
scroll to position [3484, 0]
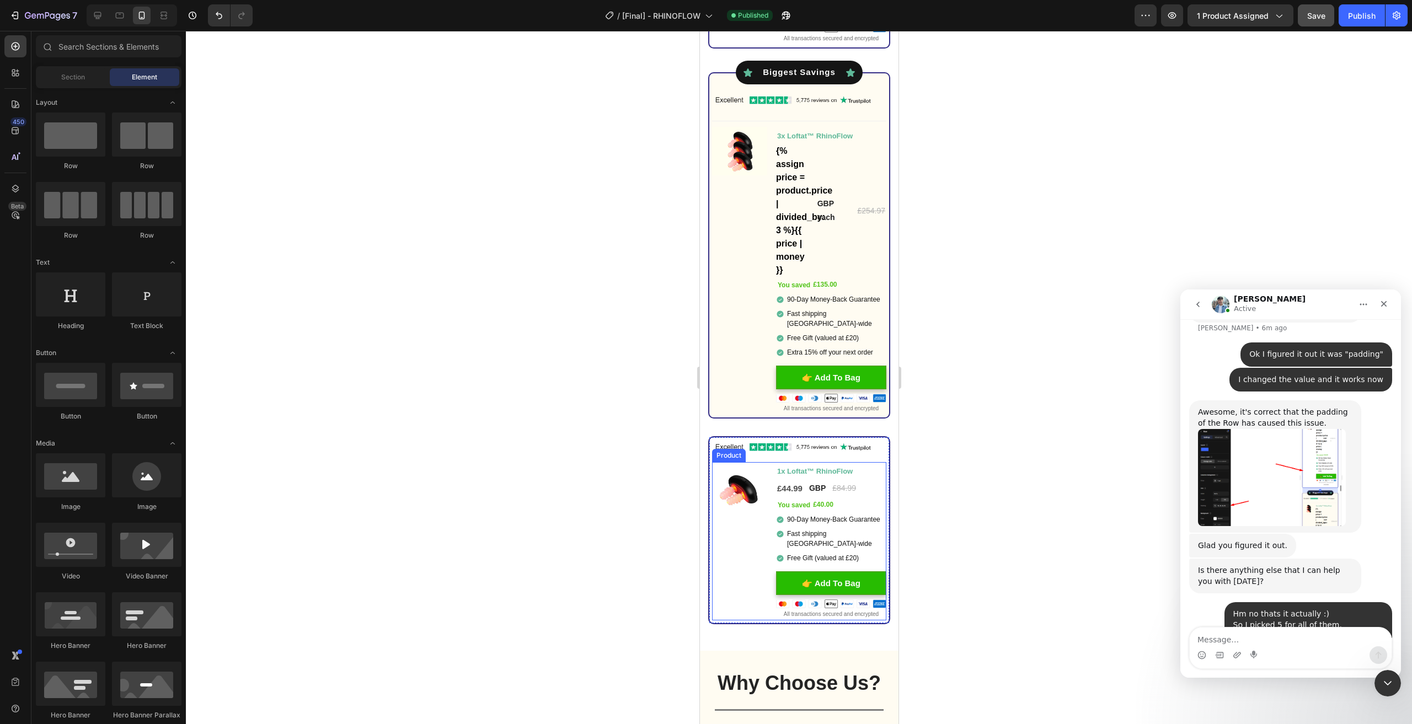
click at [744, 540] on div "Image You saved £40.00 (P) Tag" at bounding box center [739, 541] width 55 height 158
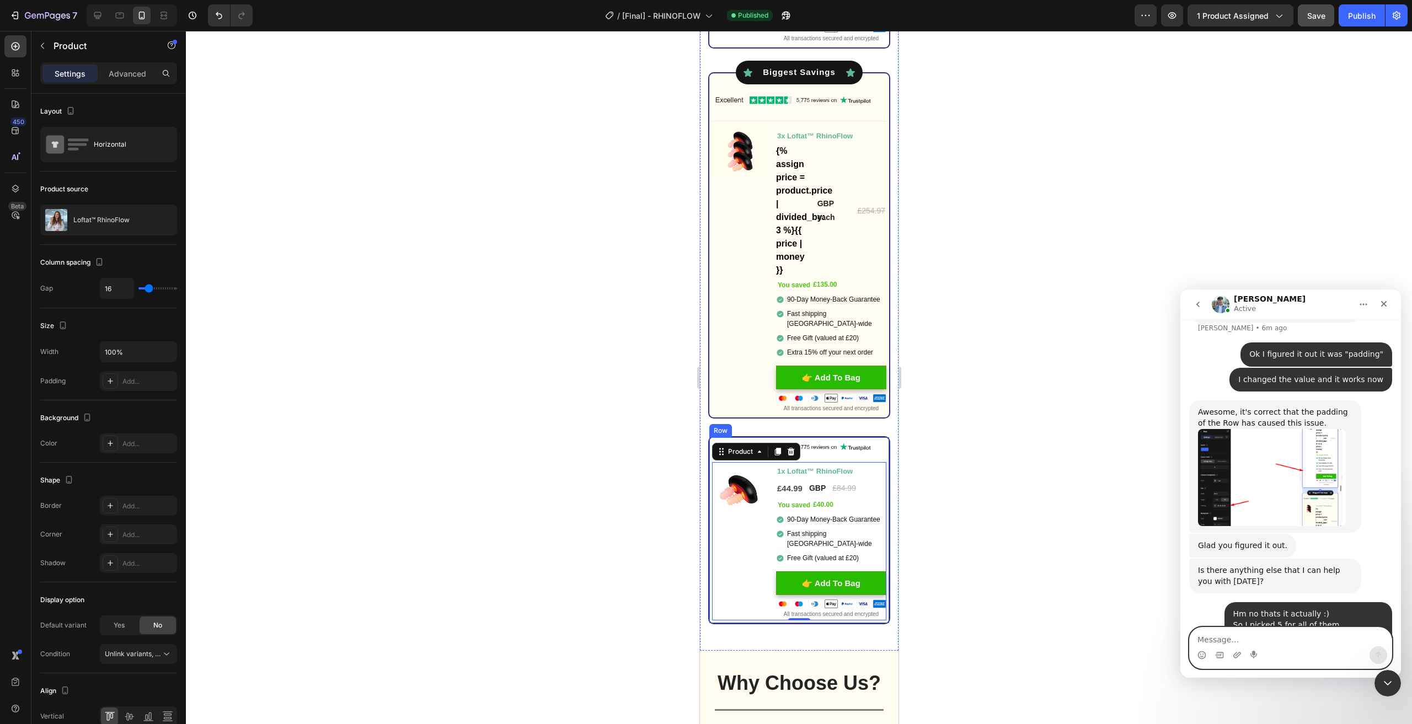
click at [1228, 642] on textarea "Message…" at bounding box center [1291, 637] width 202 height 19
click at [1067, 569] on div at bounding box center [799, 378] width 1226 height 694
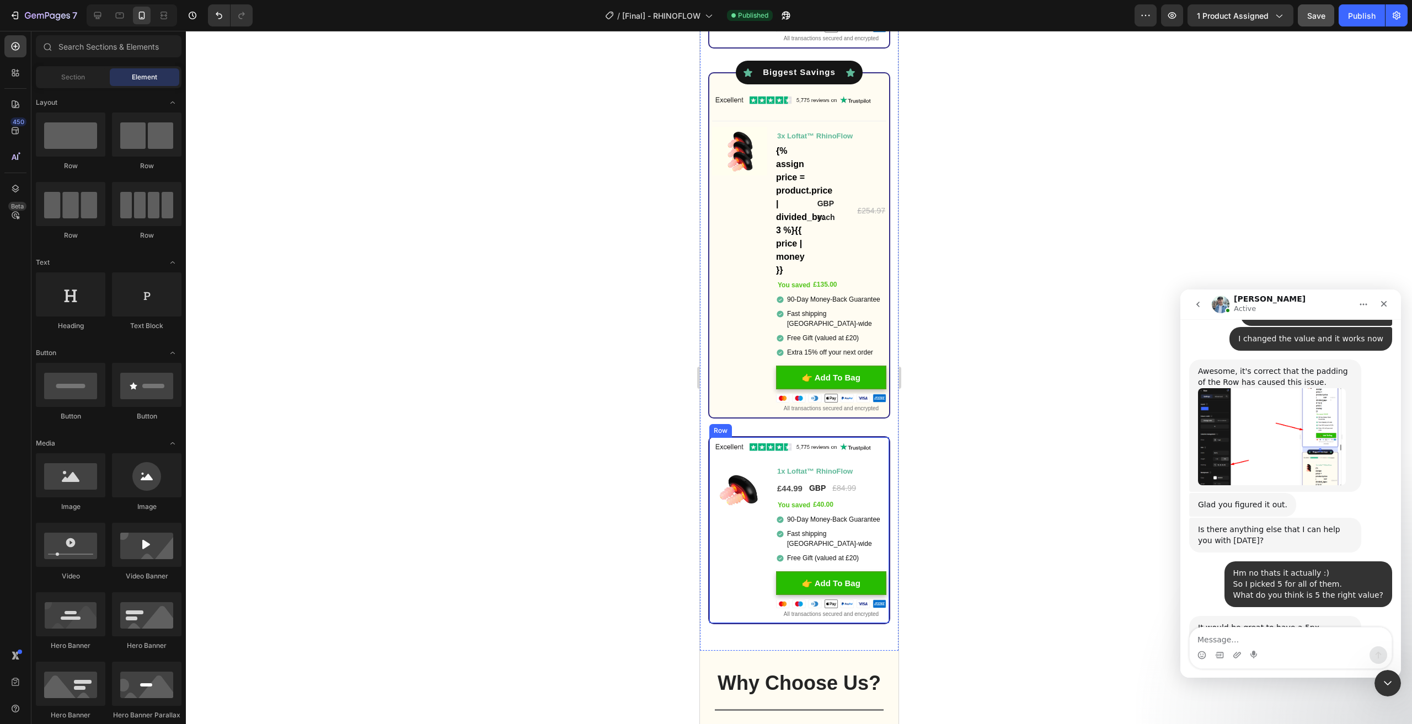
scroll to position [1512, 0]
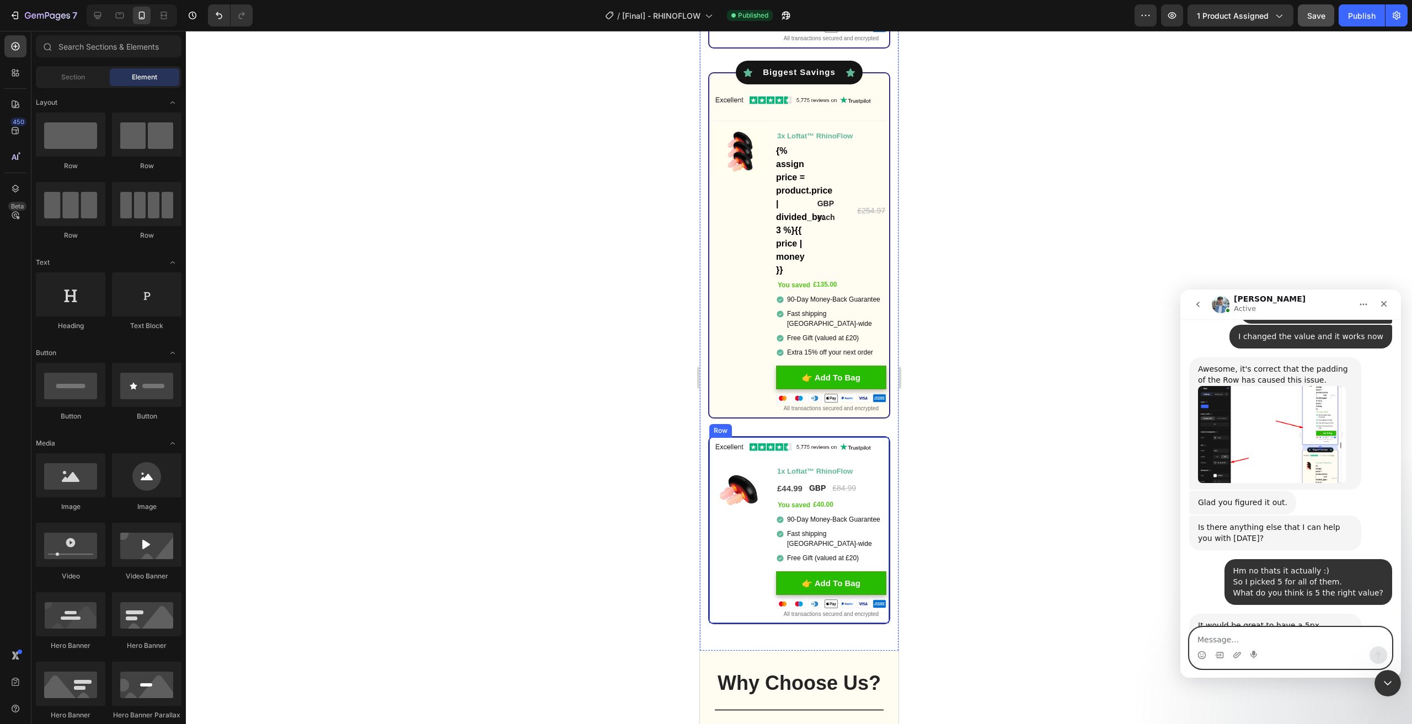
click at [1237, 632] on textarea "Message…" at bounding box center [1291, 637] width 202 height 19
click at [522, 408] on div at bounding box center [799, 378] width 1226 height 694
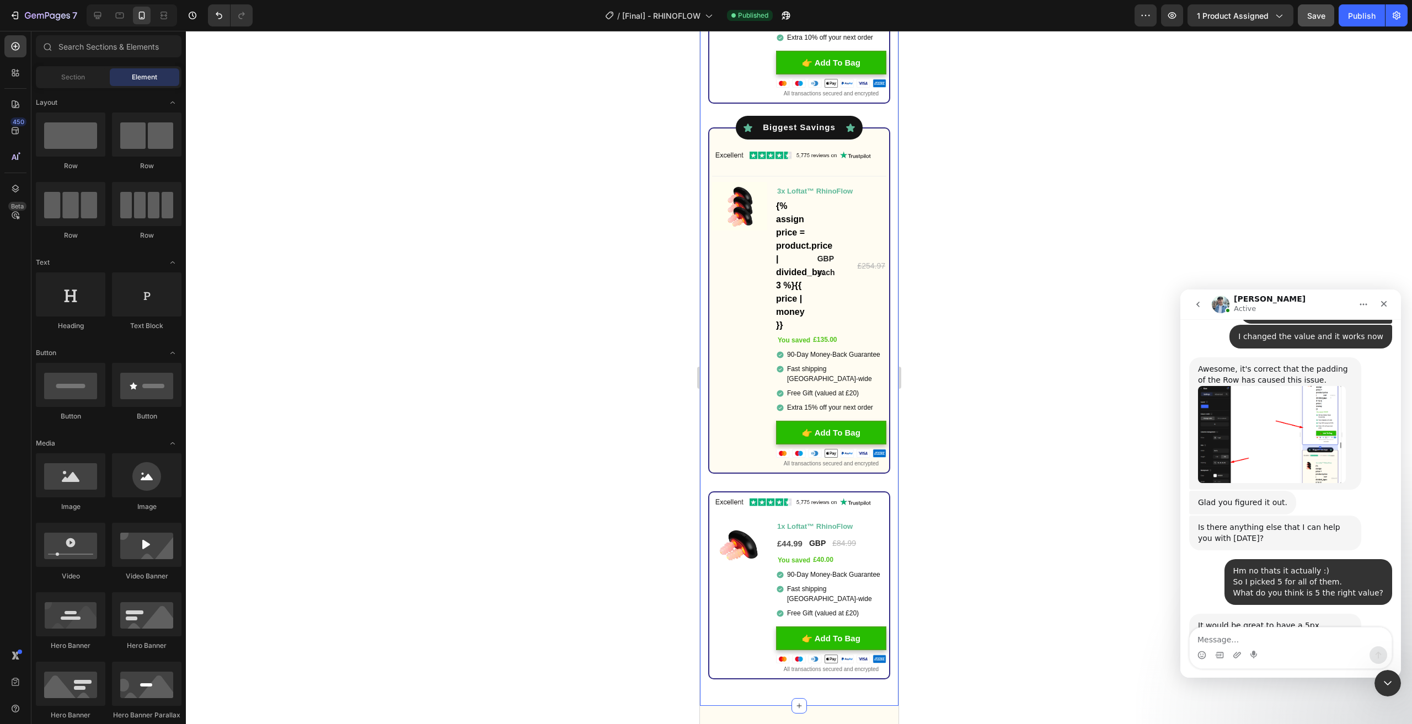
drag, startPoint x: 562, startPoint y: 356, endPoint x: 540, endPoint y: 267, distance: 92.2
click at [540, 267] on div at bounding box center [799, 378] width 1226 height 694
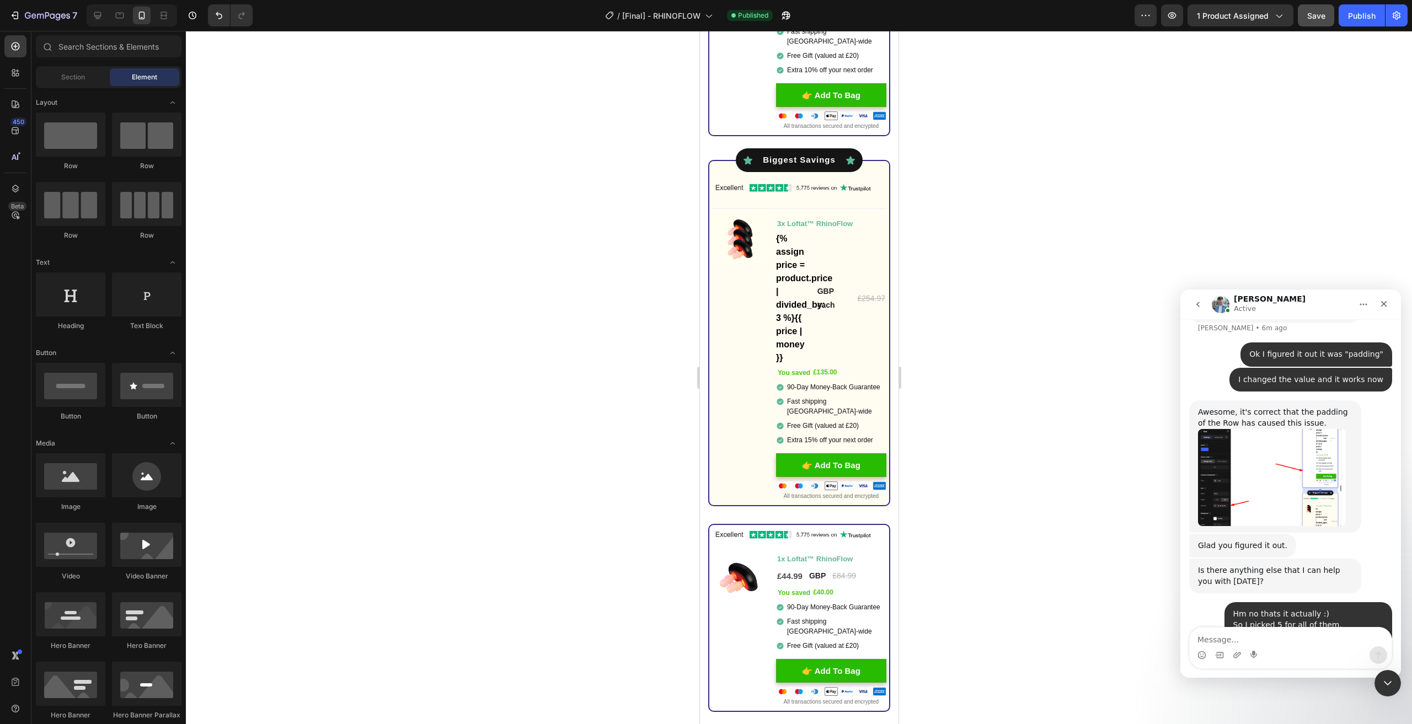
scroll to position [3410, 0]
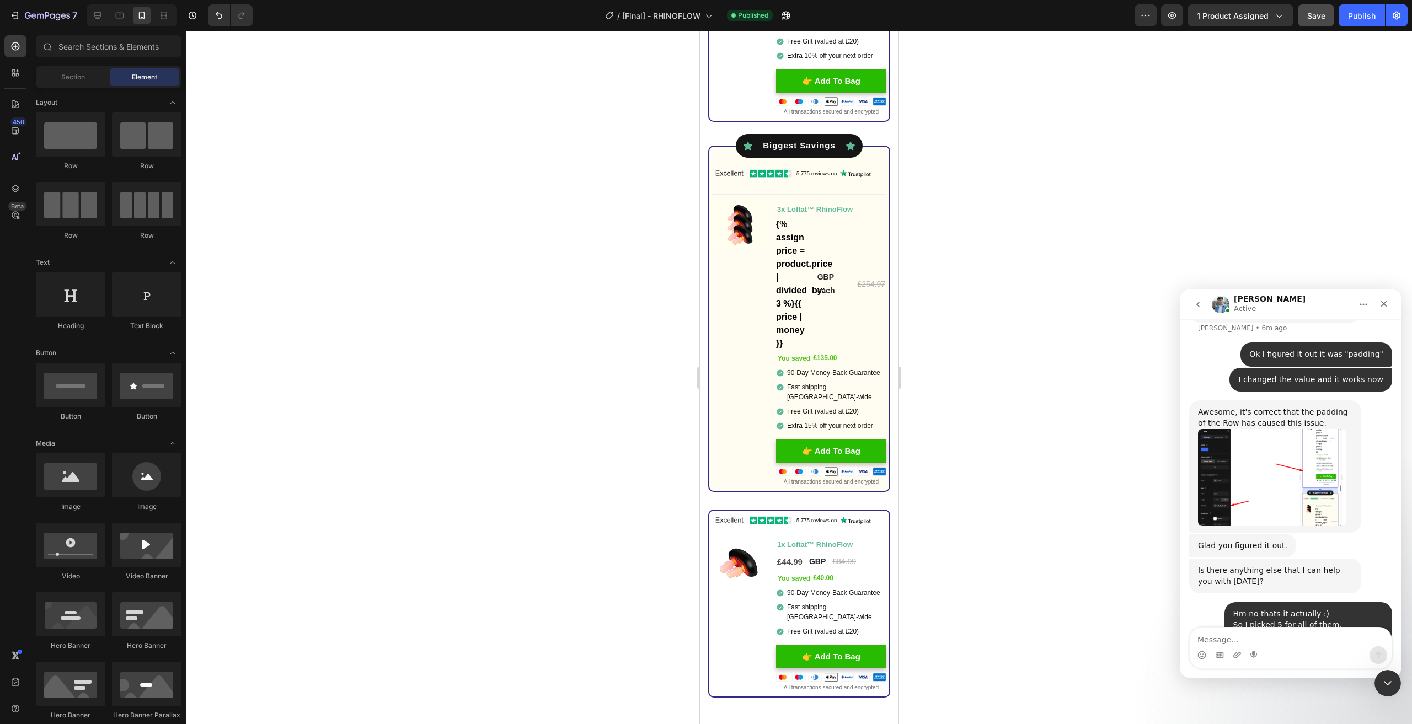
drag, startPoint x: 896, startPoint y: 406, endPoint x: 1600, endPoint y: 445, distance: 705.1
click at [1254, 633] on textarea "Message…" at bounding box center [1291, 637] width 202 height 19
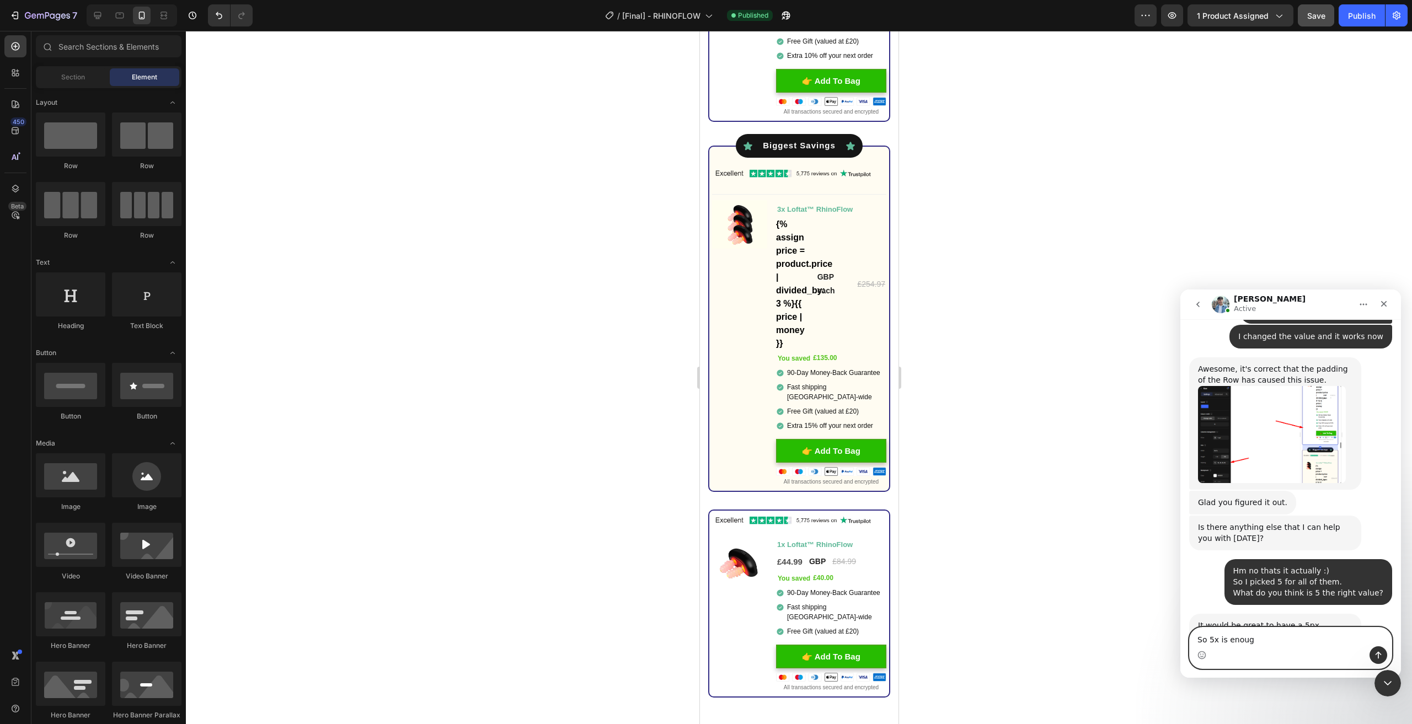
type textarea "So 5x is enough"
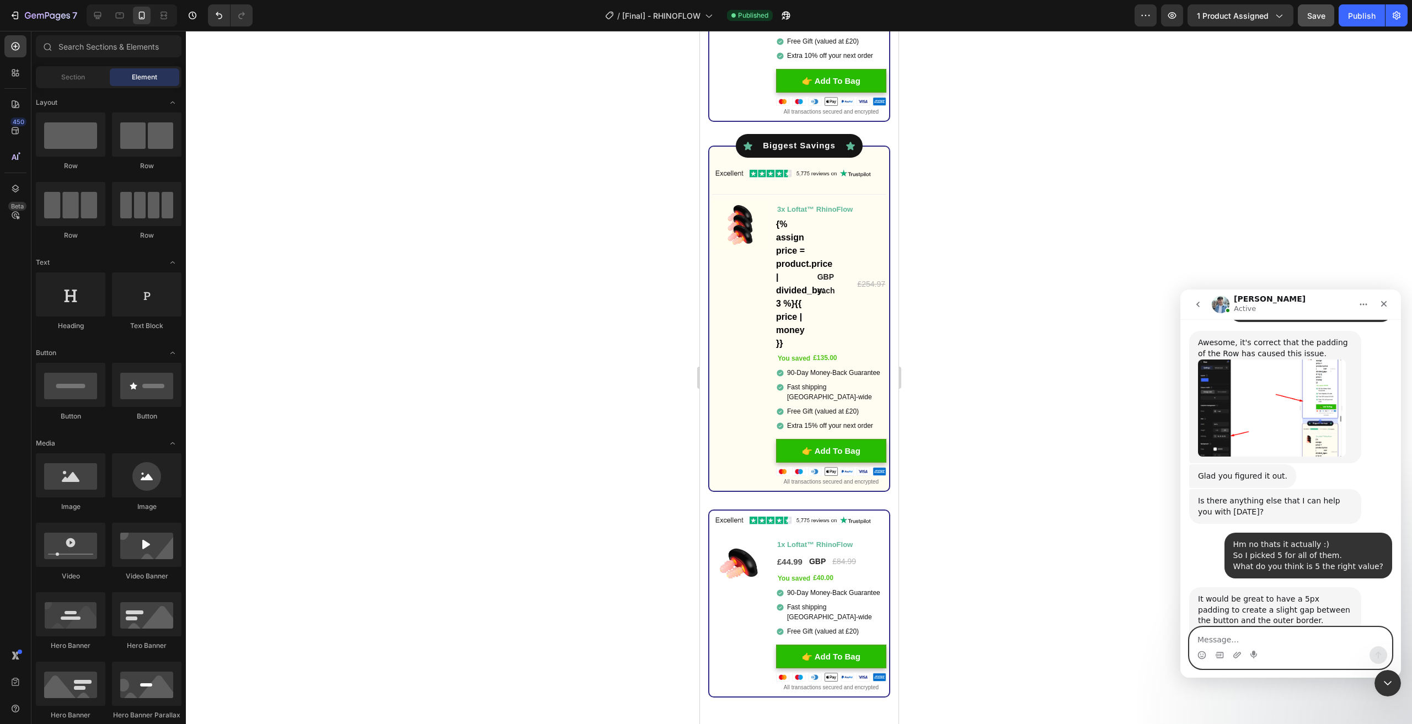
scroll to position [1538, 0]
drag, startPoint x: 1200, startPoint y: 658, endPoint x: 1362, endPoint y: 689, distance: 165.1
click at [1200, 658] on icon "Emoji picker" at bounding box center [1202, 655] width 9 height 9
click at [1325, 490] on div "Is there anything else that I can help you with today? Liam • 3m ago" at bounding box center [1291, 512] width 203 height 44
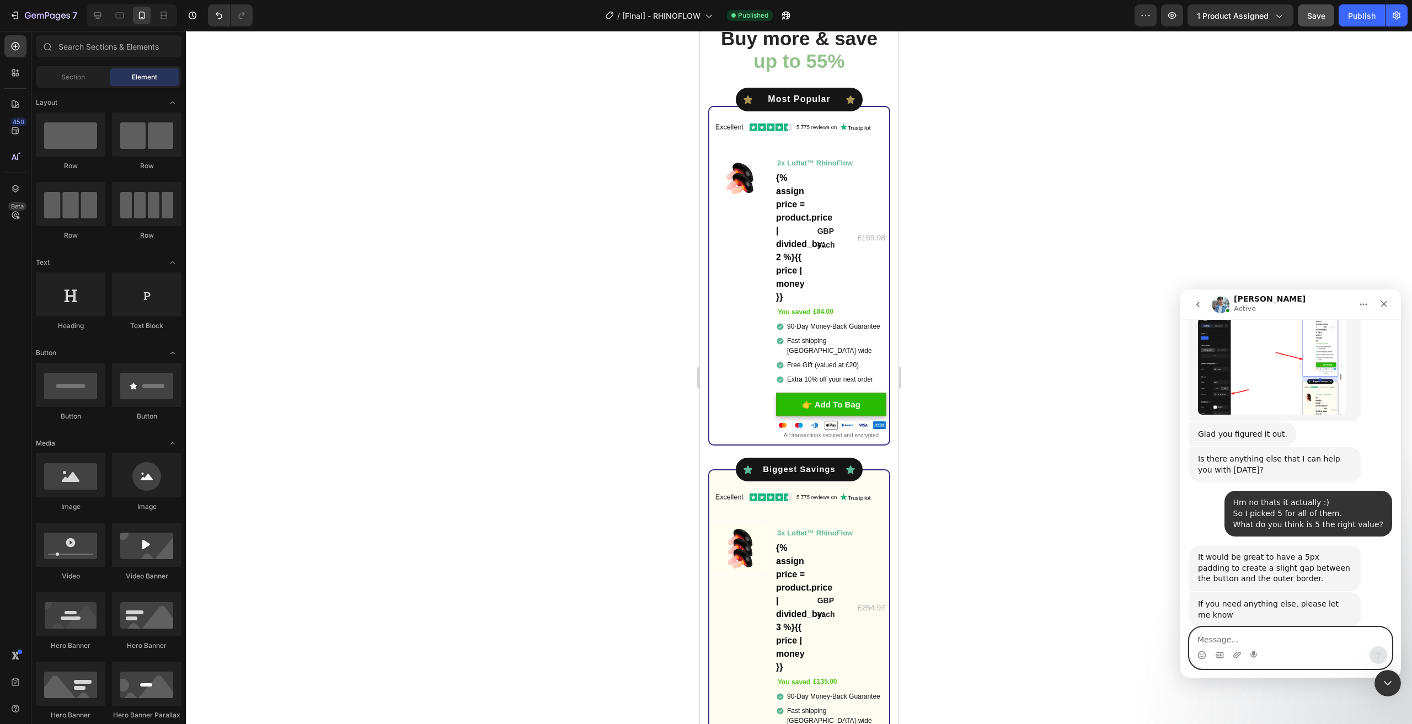
scroll to position [3162, 0]
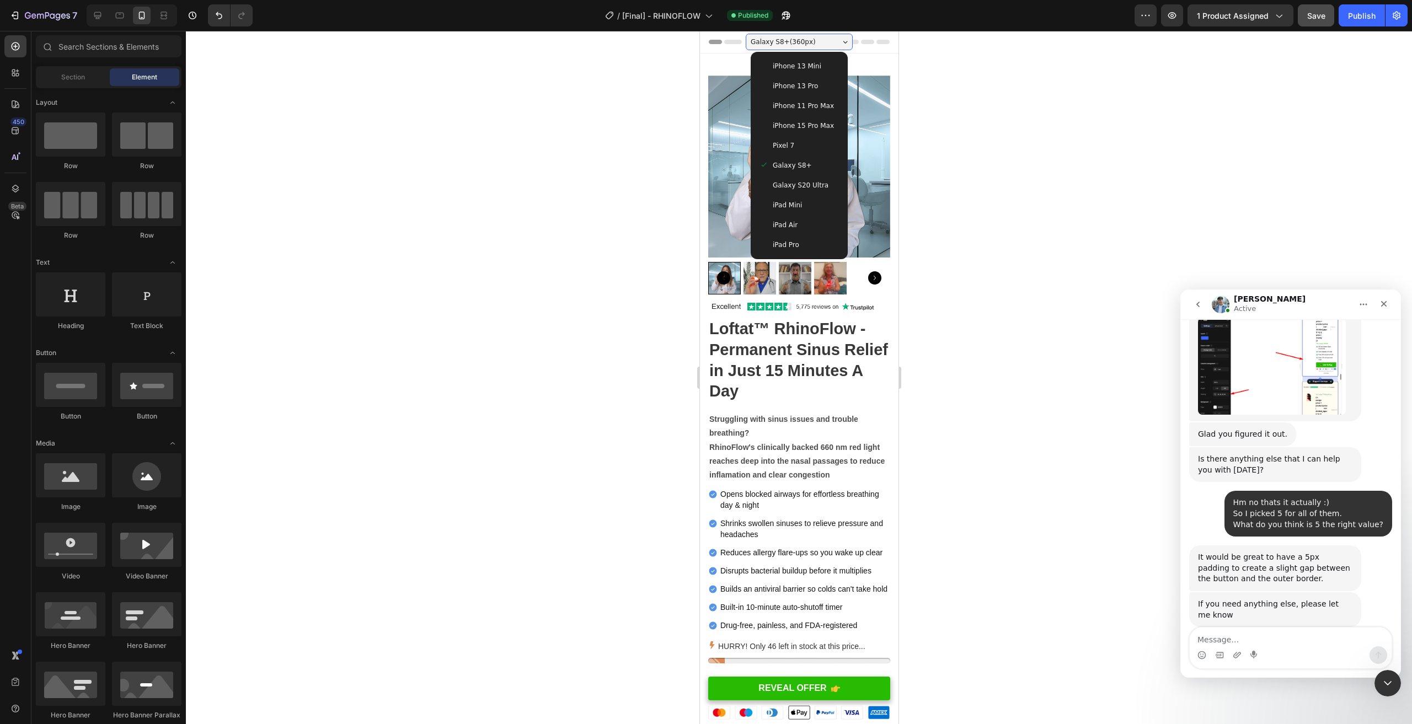
click at [802, 185] on span "Galaxy S20 Ultra" at bounding box center [800, 185] width 56 height 11
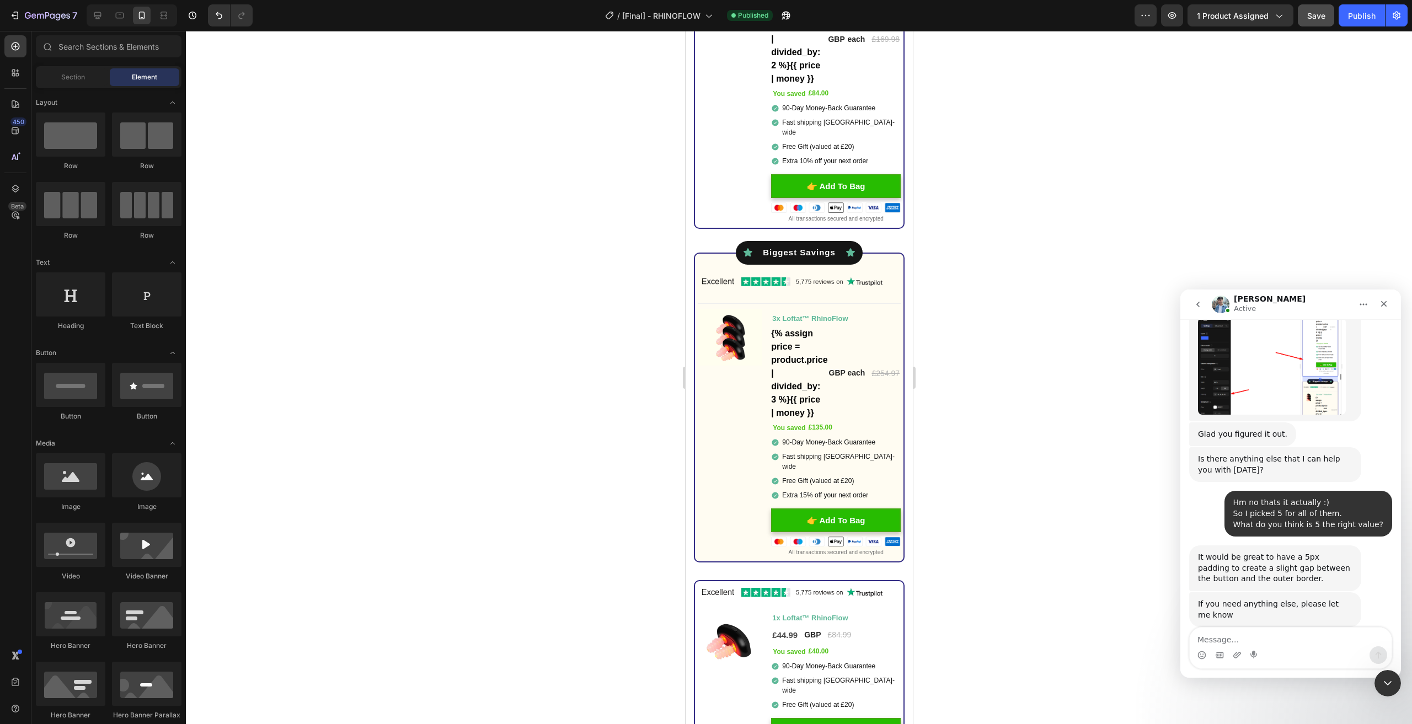
scroll to position [4619, 0]
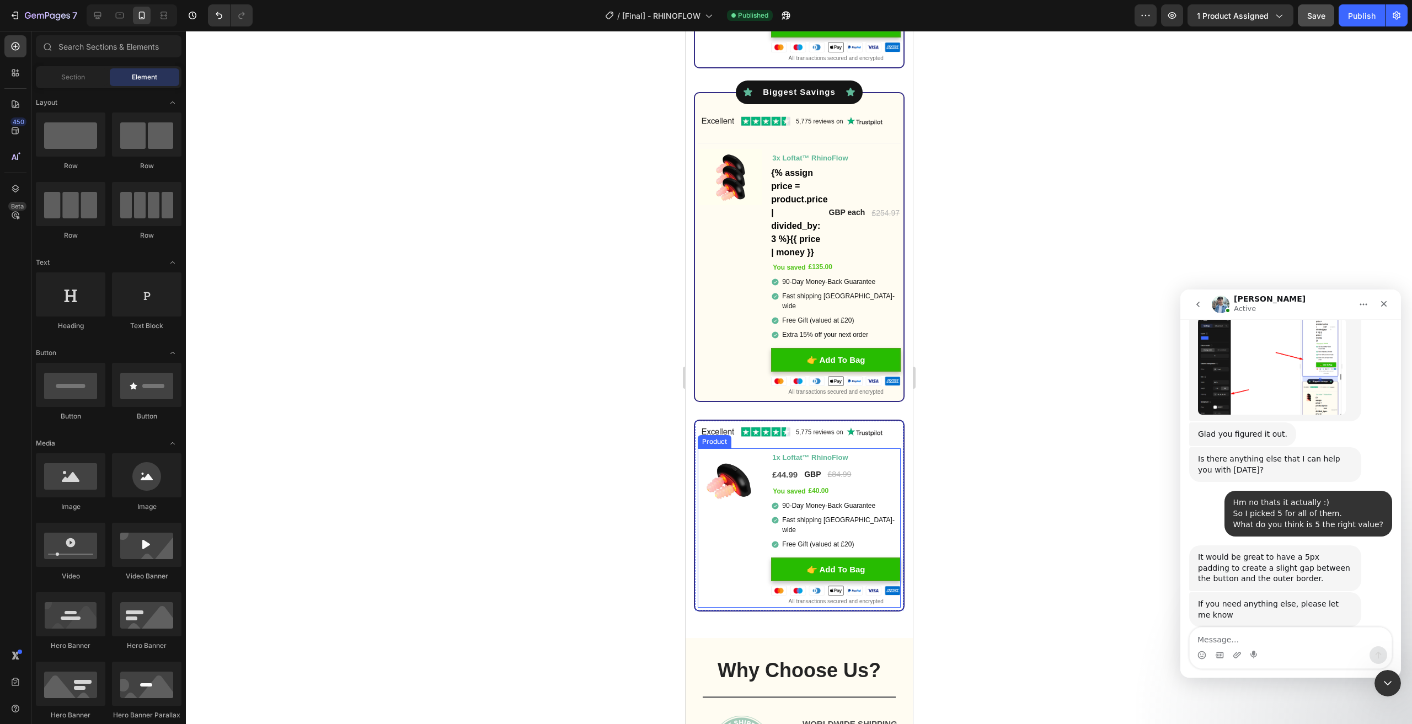
click at [704, 521] on div "Image You saved £40.00 (P) Tag" at bounding box center [729, 528] width 65 height 159
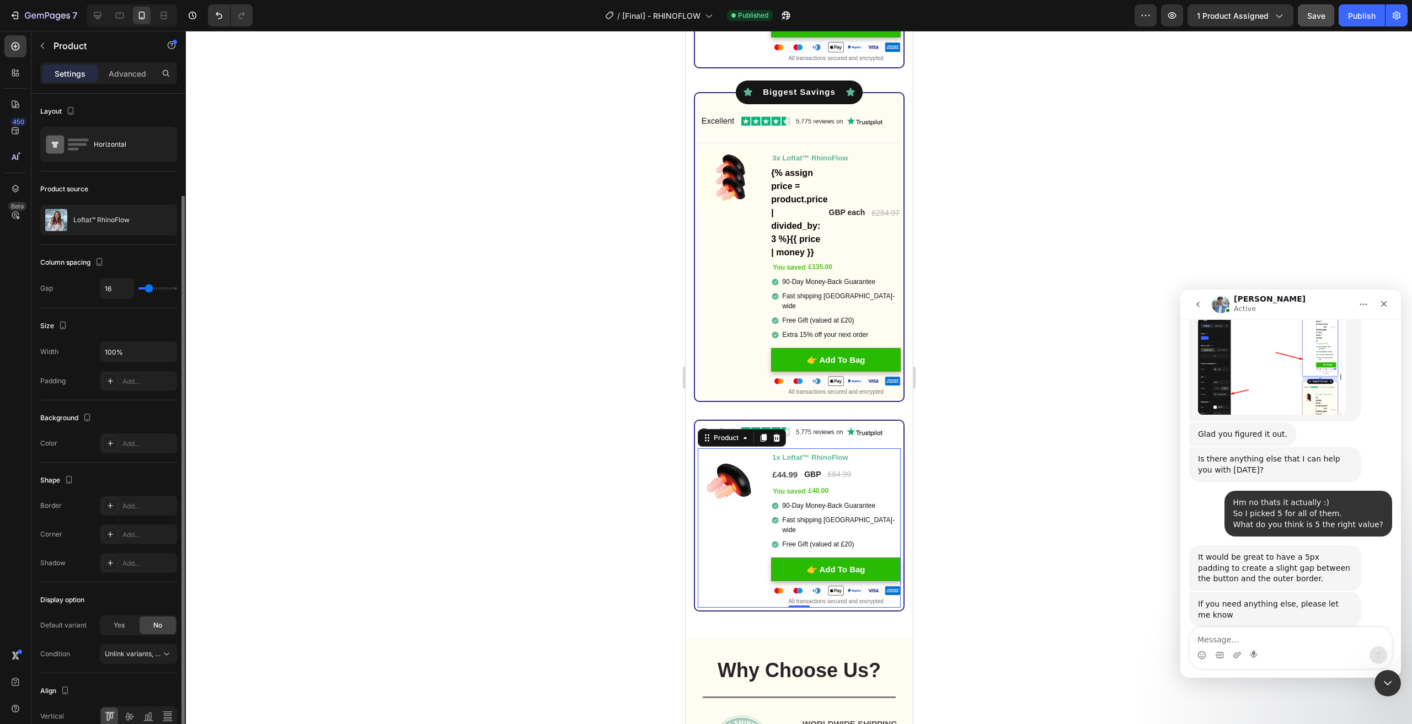
scroll to position [53, 0]
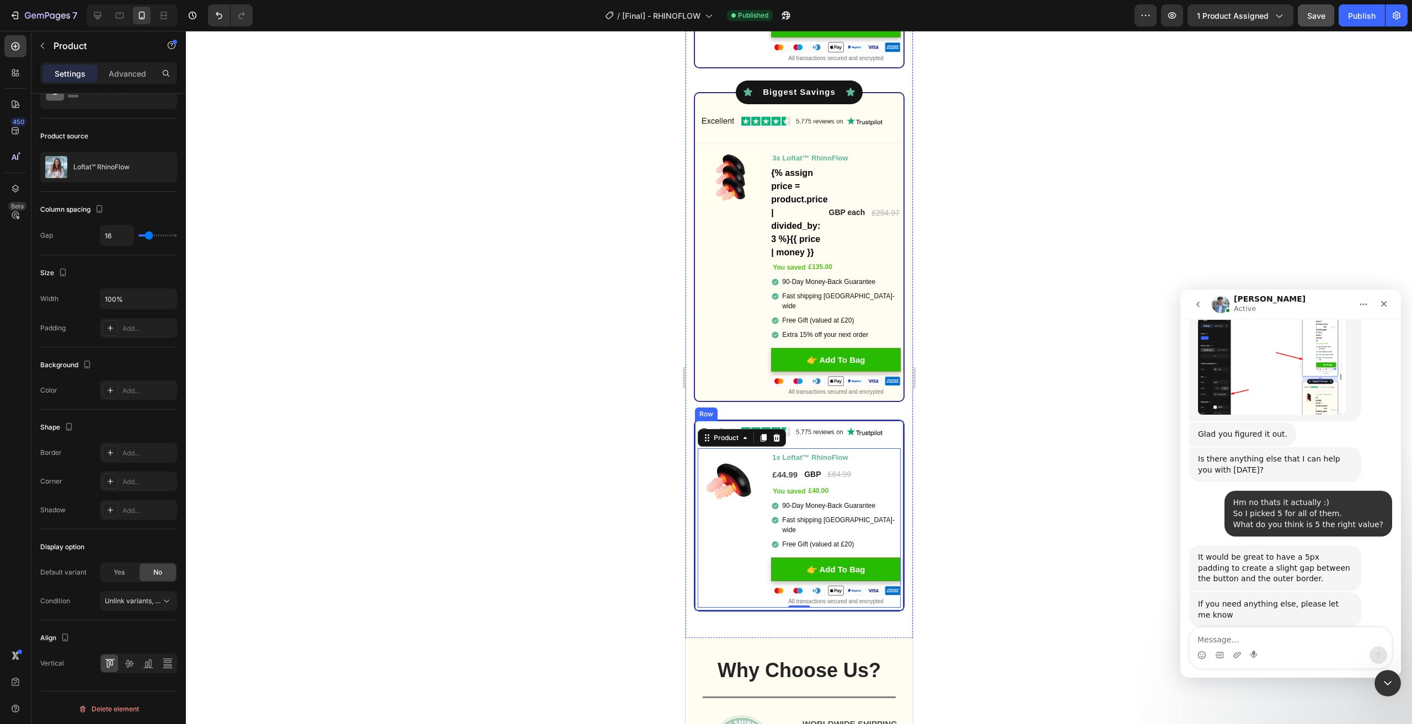
click at [695, 423] on div "Image Image You saved £40.00 (P) Tag 1x Loftat™ RhinoFlow Text Block £44.99 (P)…" at bounding box center [799, 516] width 211 height 192
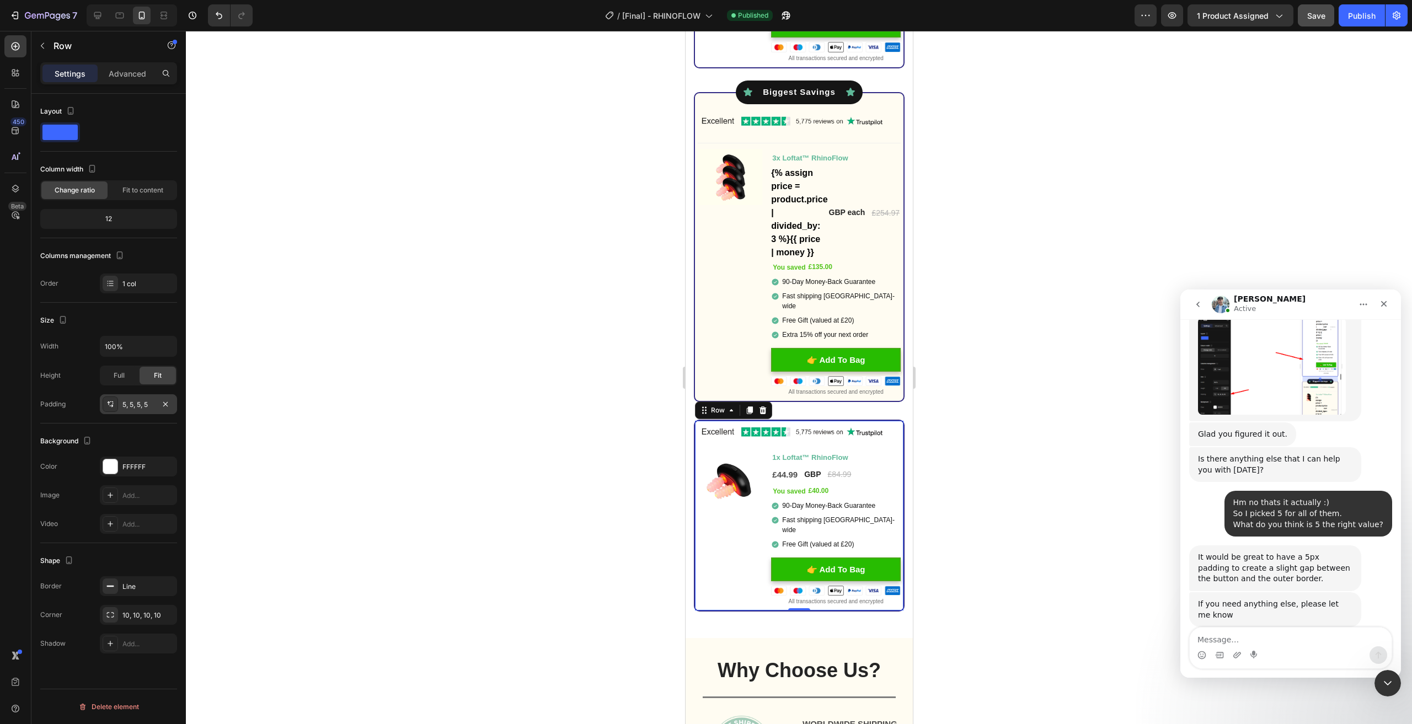
click at [130, 404] on div "5, 5, 5, 5" at bounding box center [138, 405] width 32 height 10
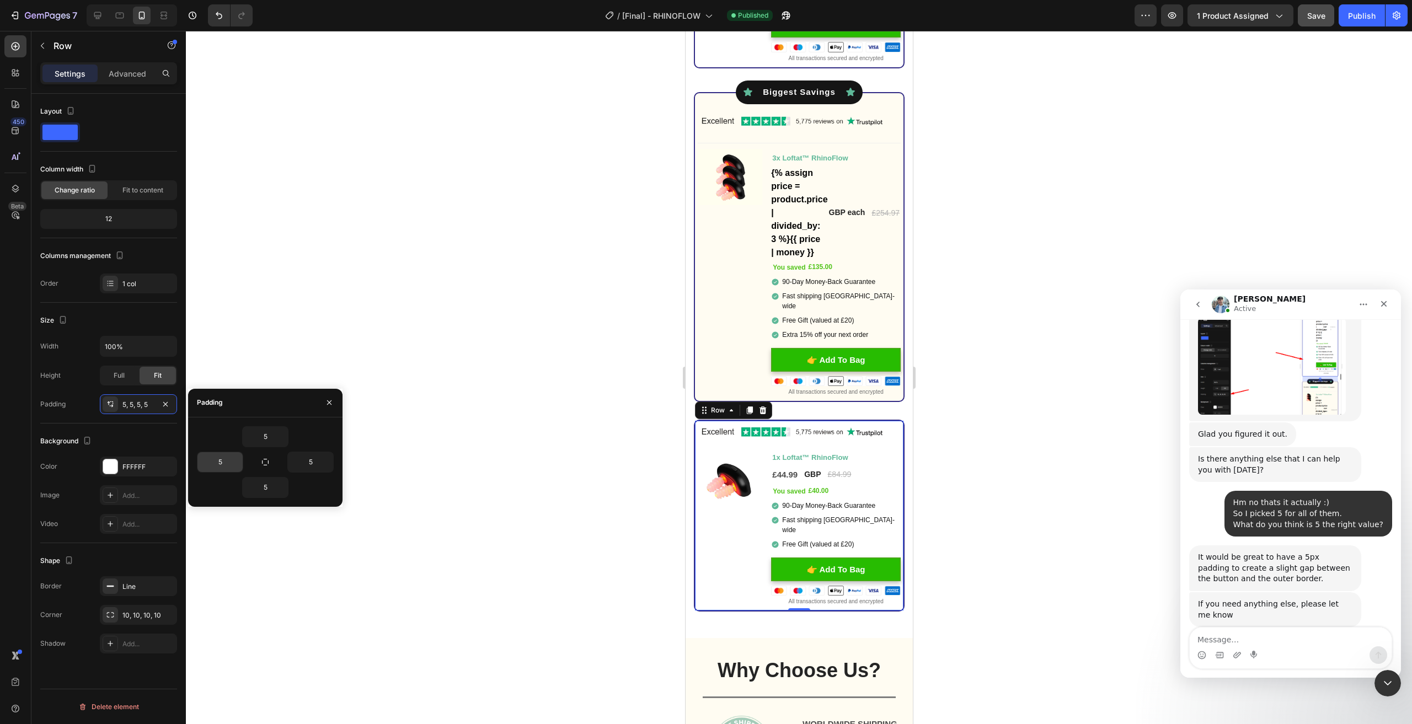
click at [222, 458] on input "5" at bounding box center [220, 462] width 45 height 20
type input "7"
drag, startPoint x: 259, startPoint y: 479, endPoint x: 269, endPoint y: 487, distance: 12.6
click at [260, 479] on input "5" at bounding box center [265, 488] width 45 height 20
type input "7"
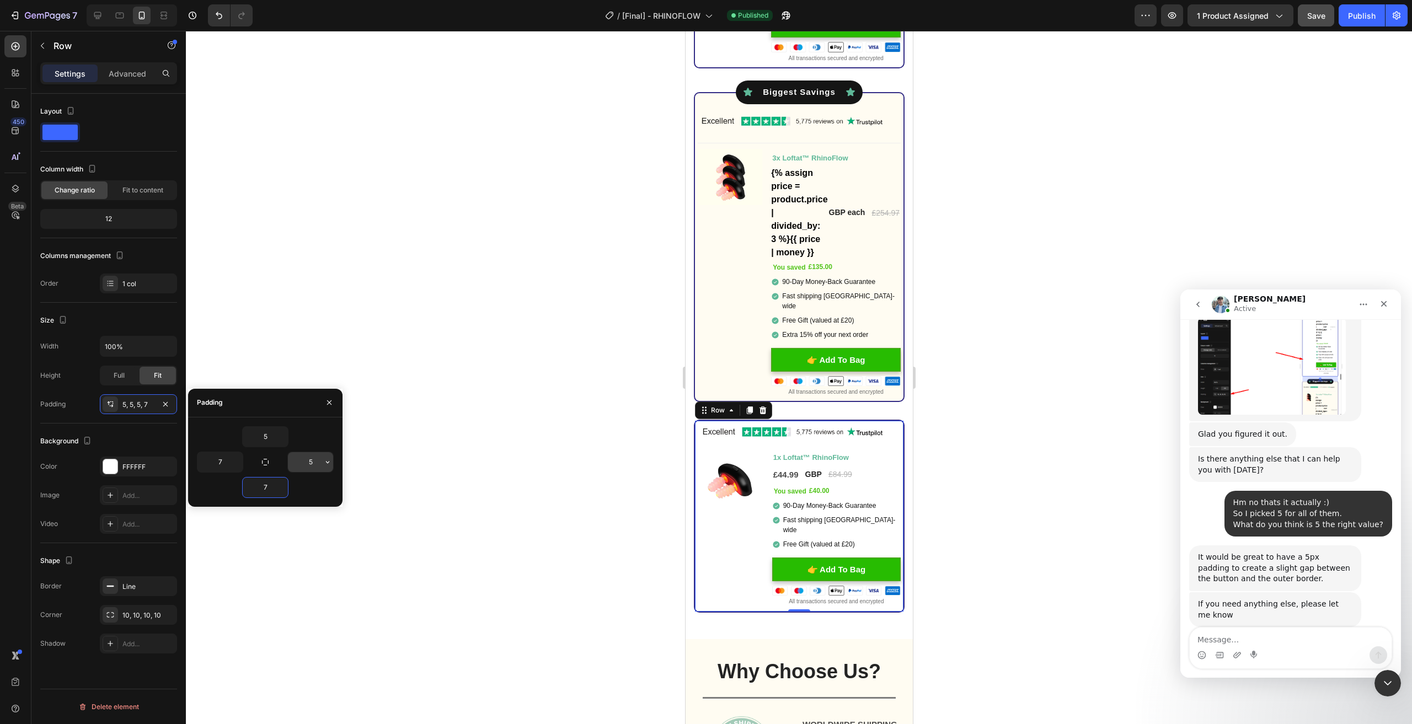
click at [310, 462] on input "5" at bounding box center [310, 462] width 45 height 20
type input "7"
click at [265, 439] on input "5" at bounding box center [265, 437] width 45 height 20
type input "7"
click at [703, 99] on div "Icon Best Value Text Block Icon Row Icon Biggest Savings Text Block Icon Row Im…" at bounding box center [798, 247] width 203 height 303
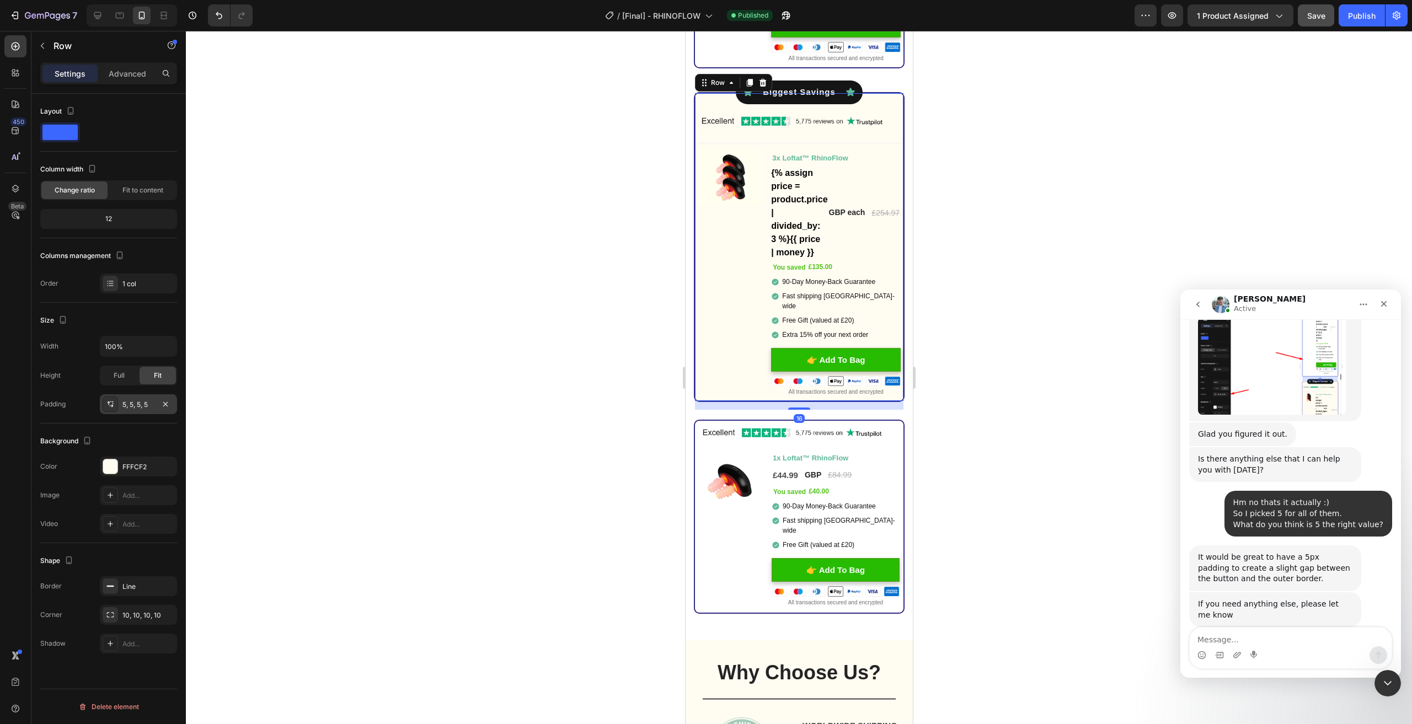
click at [128, 396] on div "5, 5, 5, 5" at bounding box center [138, 404] width 77 height 20
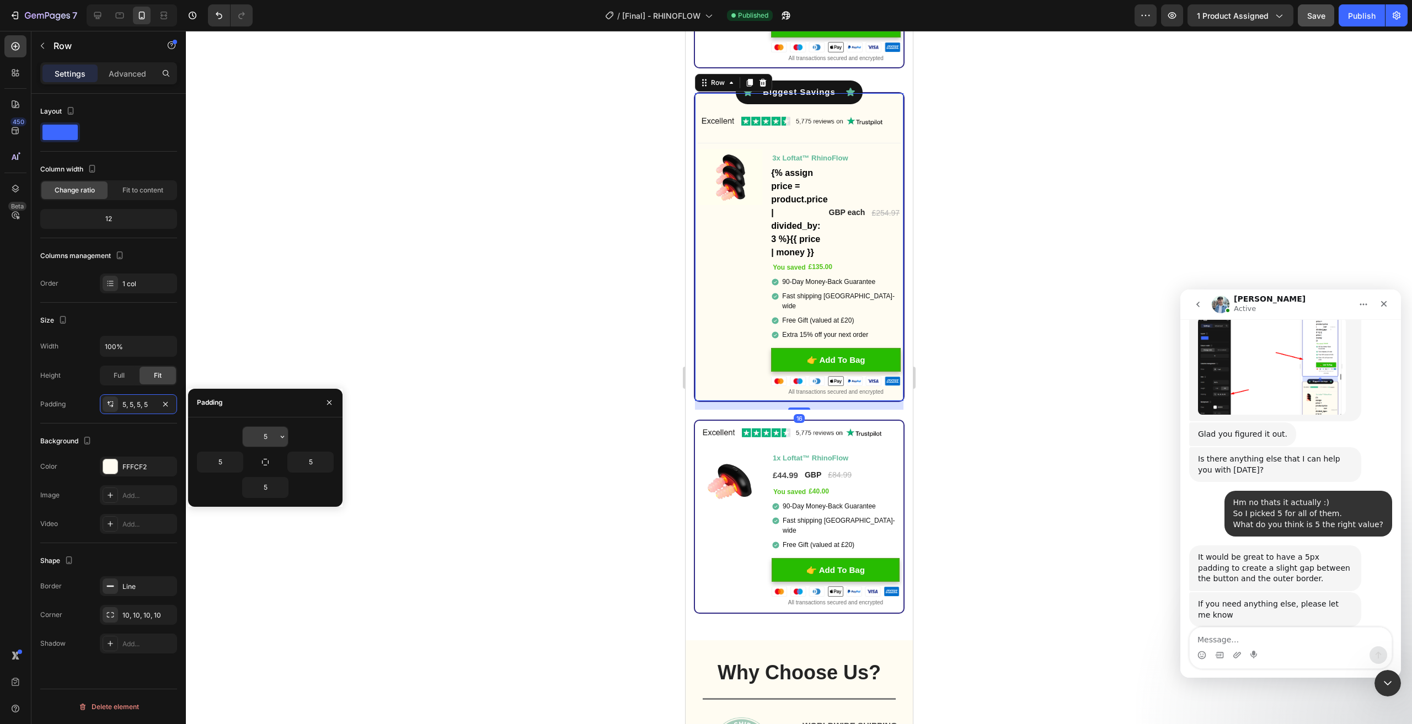
click at [265, 433] on input "5" at bounding box center [265, 437] width 45 height 20
type input "7"
click at [223, 463] on input "5" at bounding box center [220, 462] width 45 height 20
type input "7"
click at [280, 485] on icon "button" at bounding box center [282, 487] width 9 height 9
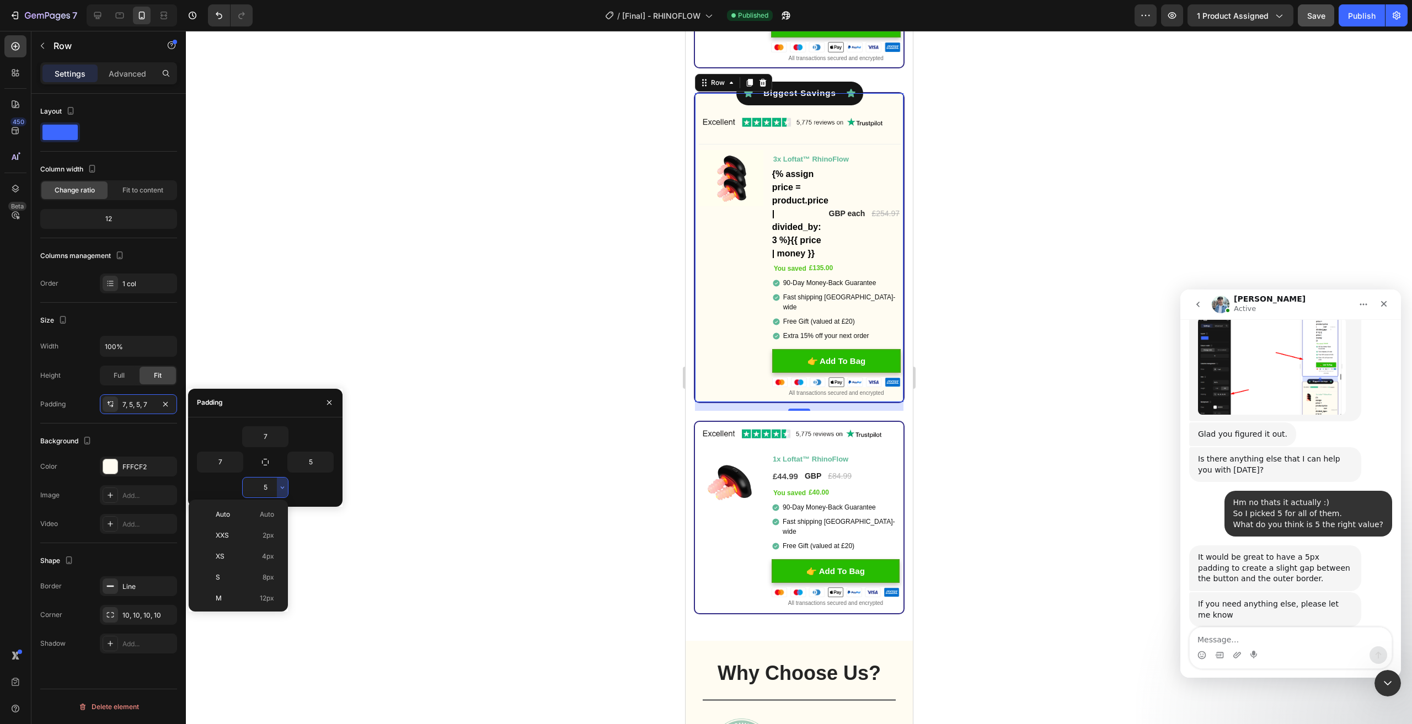
click at [271, 487] on input "5" at bounding box center [265, 488] width 45 height 20
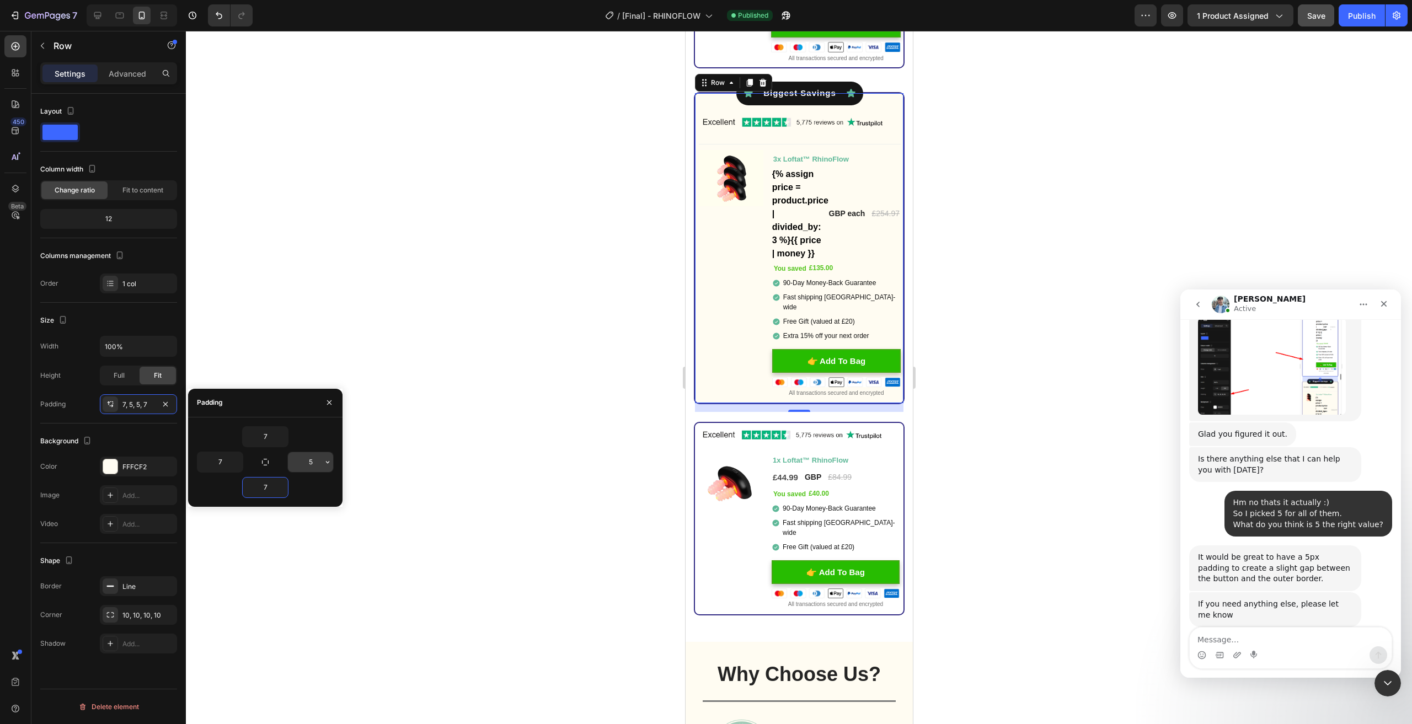
type input "7"
click at [308, 458] on input "5" at bounding box center [310, 462] width 45 height 20
type input "7"
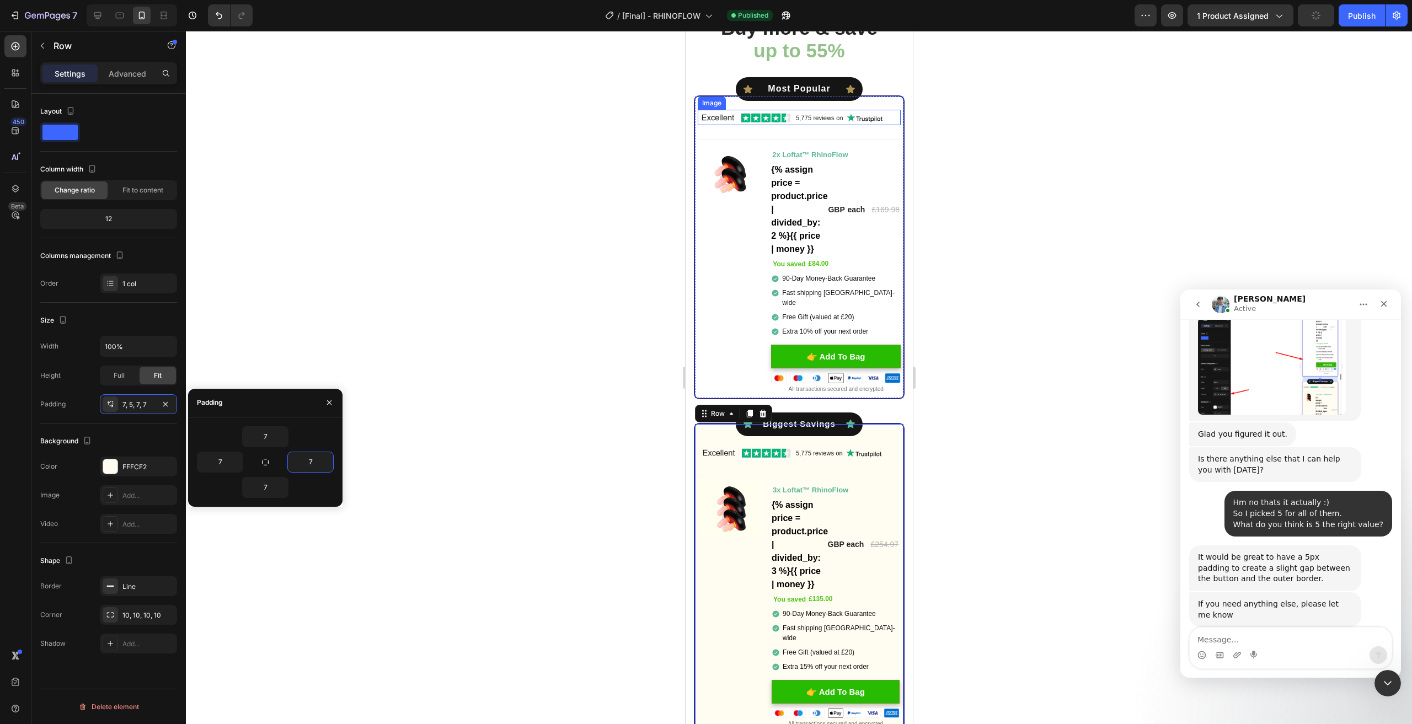
scroll to position [1613, 0]
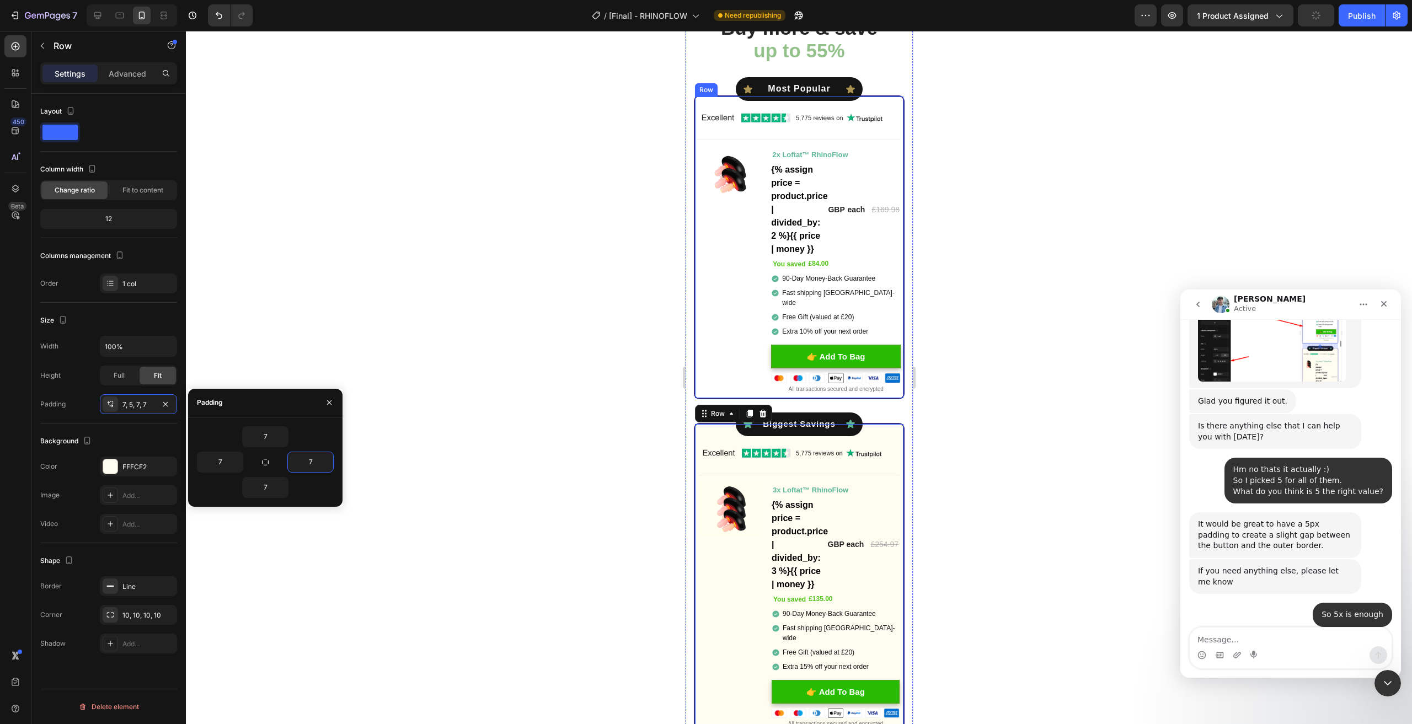
click at [710, 99] on div "Icon Most Popular Text Block Icon Row Icon Most Popular Text Block Icon Row Ima…" at bounding box center [798, 247] width 203 height 296
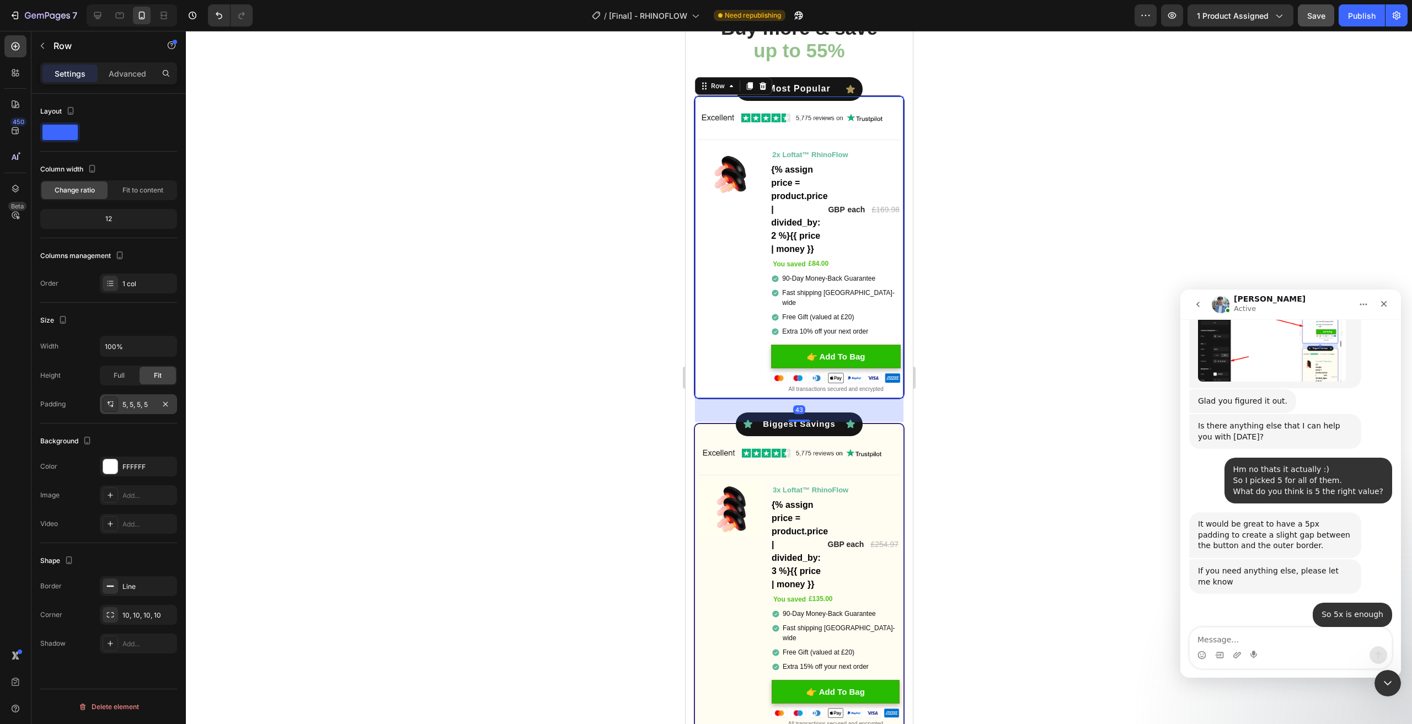
click at [121, 401] on div "5, 5, 5, 5" at bounding box center [138, 404] width 77 height 20
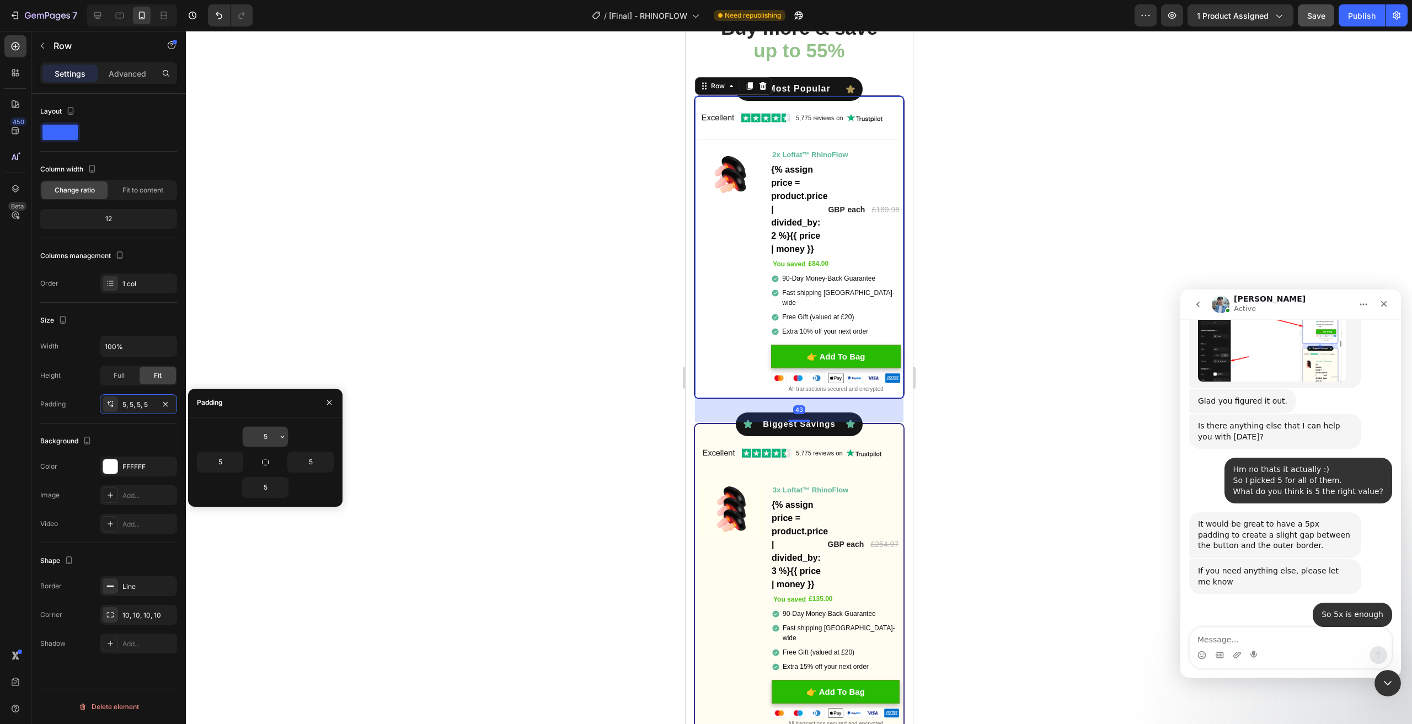
click at [269, 436] on input "5" at bounding box center [265, 437] width 45 height 20
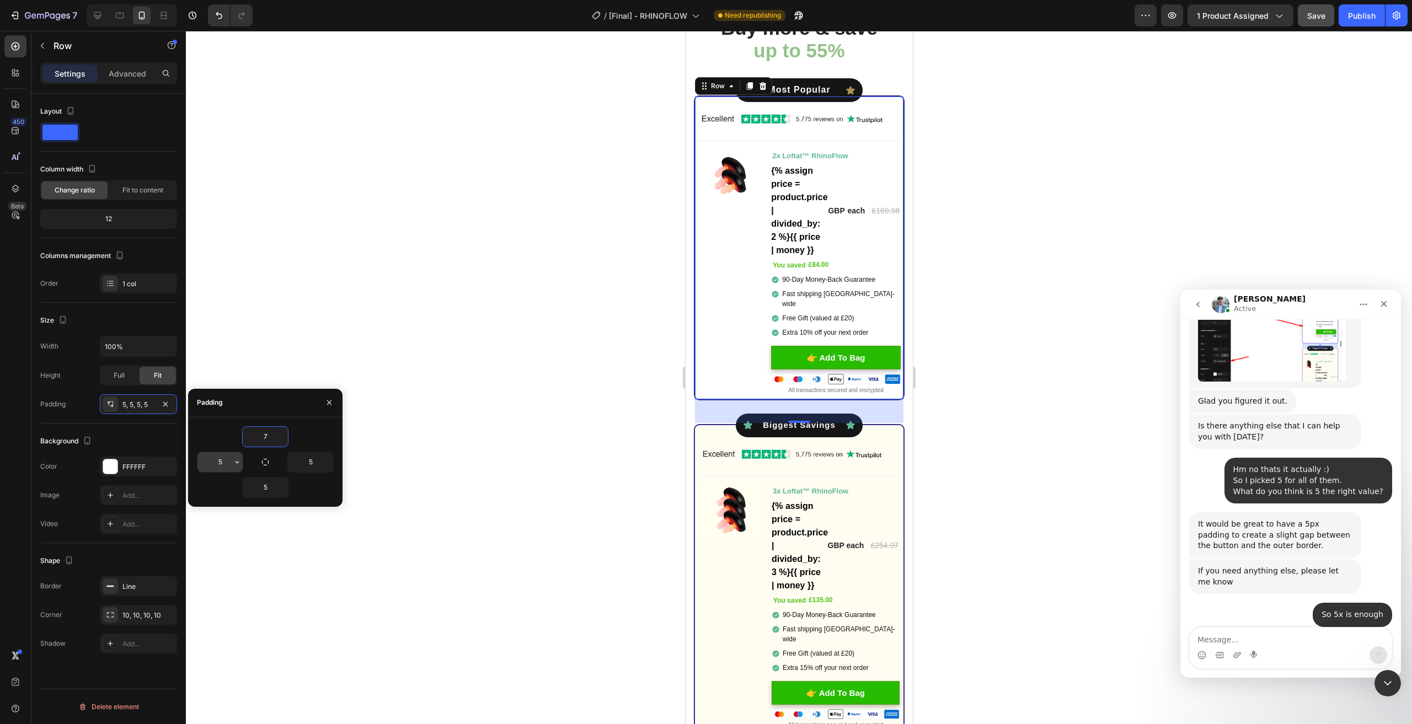
type input "7"
click at [223, 461] on input "5" at bounding box center [220, 462] width 45 height 20
type input "7"
click at [266, 488] on input "5" at bounding box center [265, 488] width 45 height 20
type input "7"
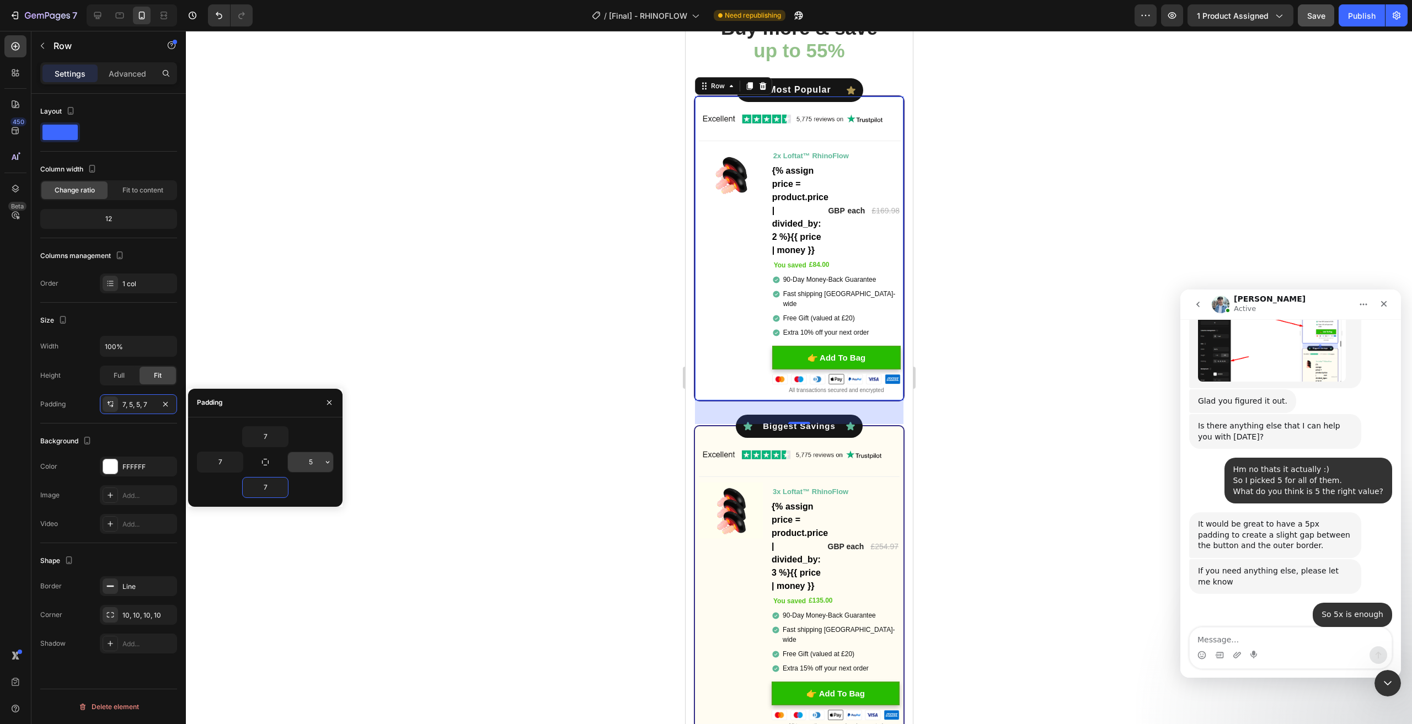
click at [307, 471] on input "5" at bounding box center [310, 462] width 45 height 20
type input "7"
click at [492, 483] on div at bounding box center [799, 378] width 1226 height 694
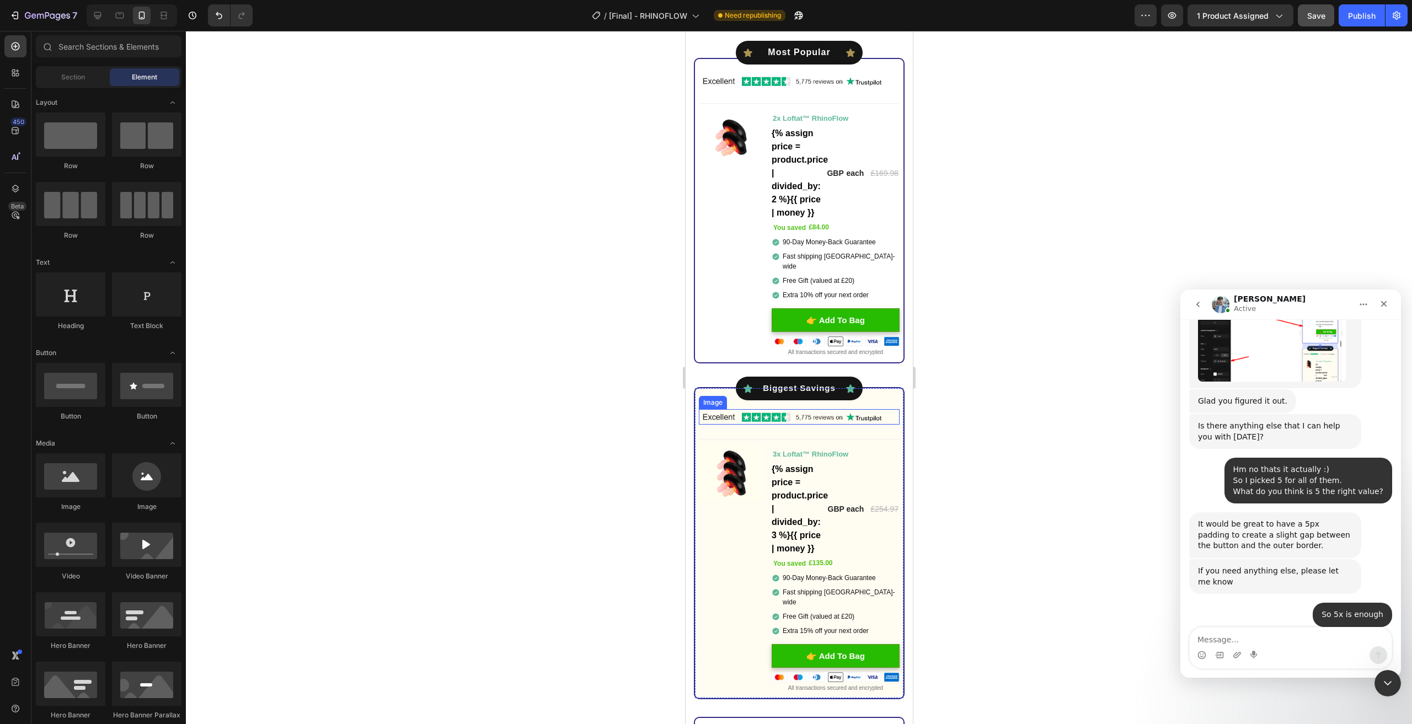
scroll to position [4343, 0]
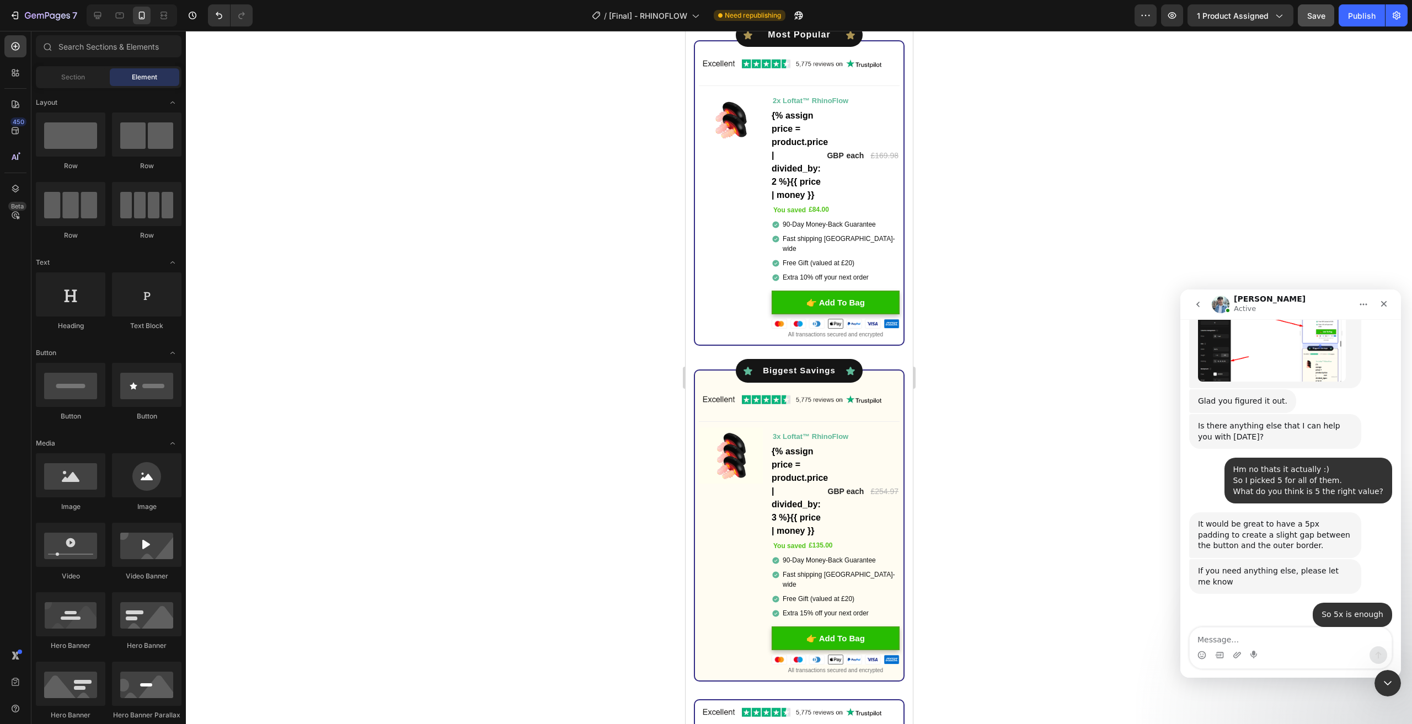
click at [1058, 411] on div at bounding box center [799, 378] width 1226 height 694
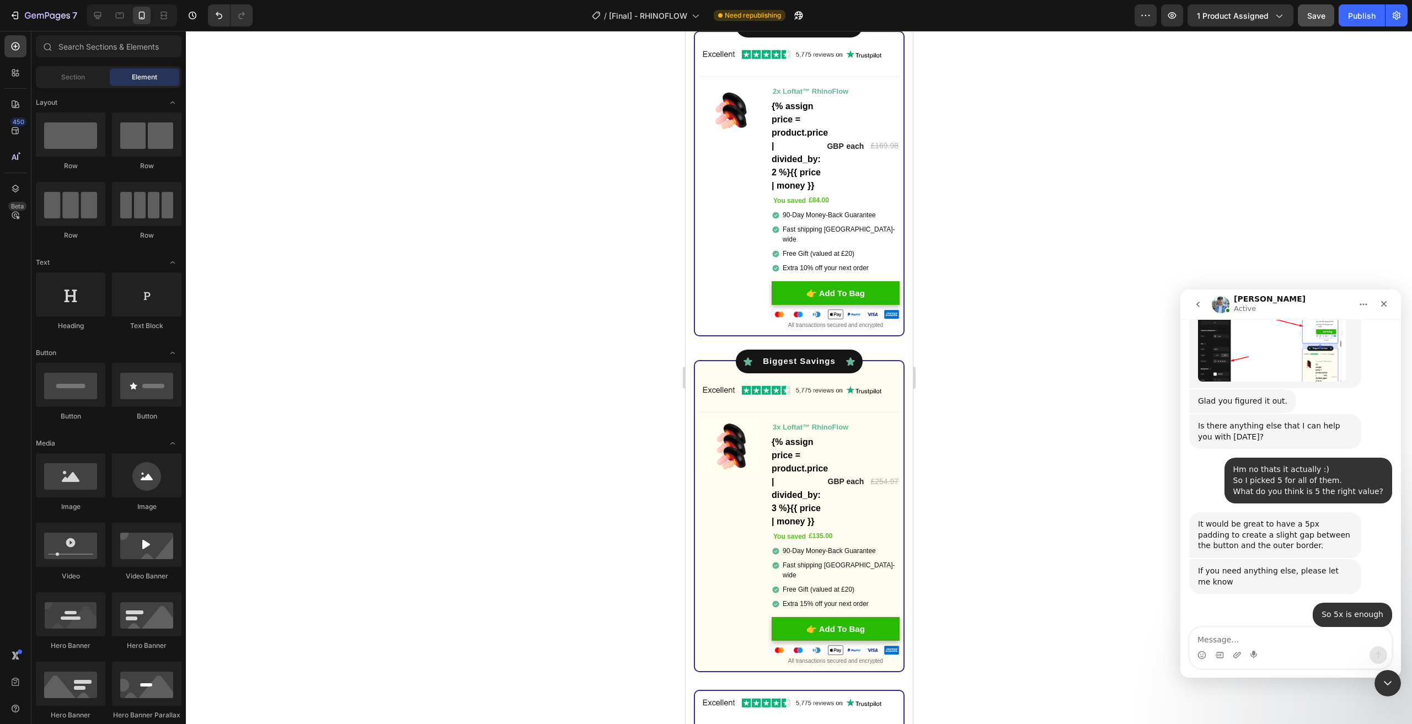
scroll to position [678, 0]
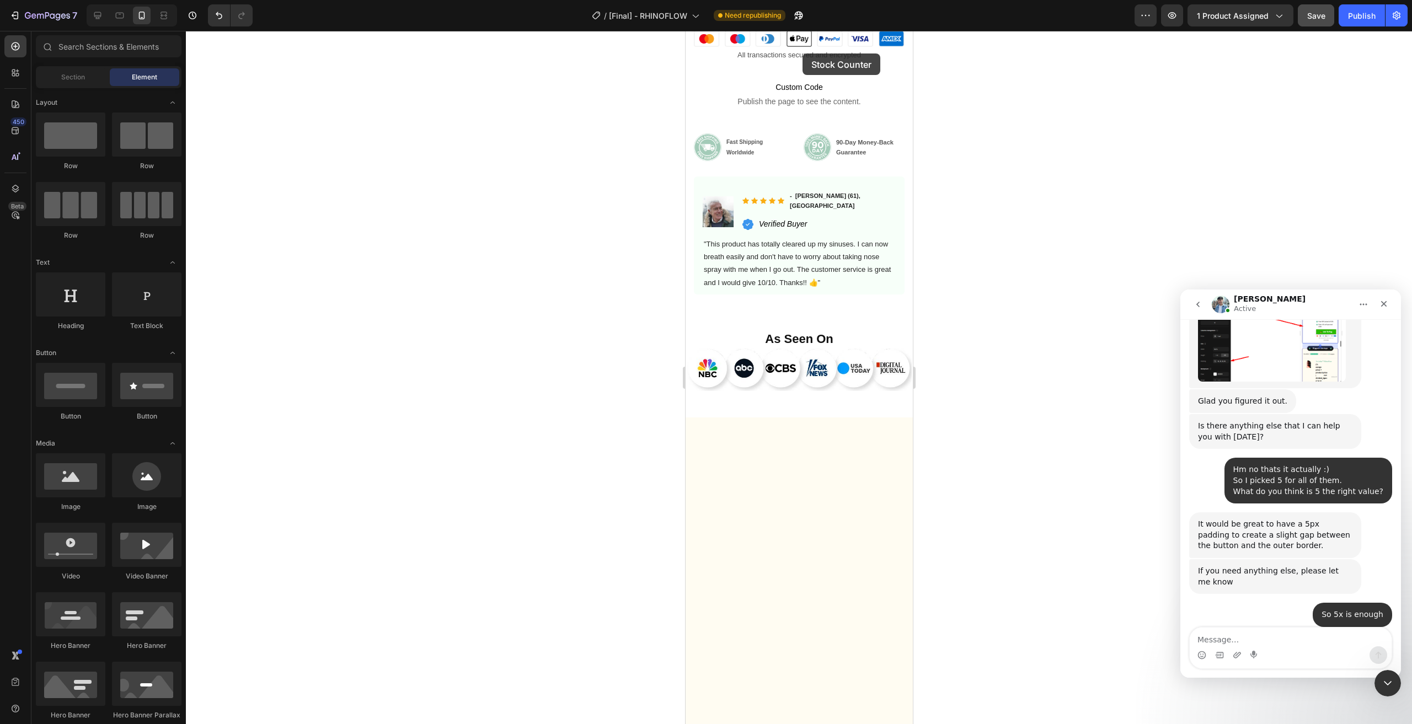
scroll to position [0, 0]
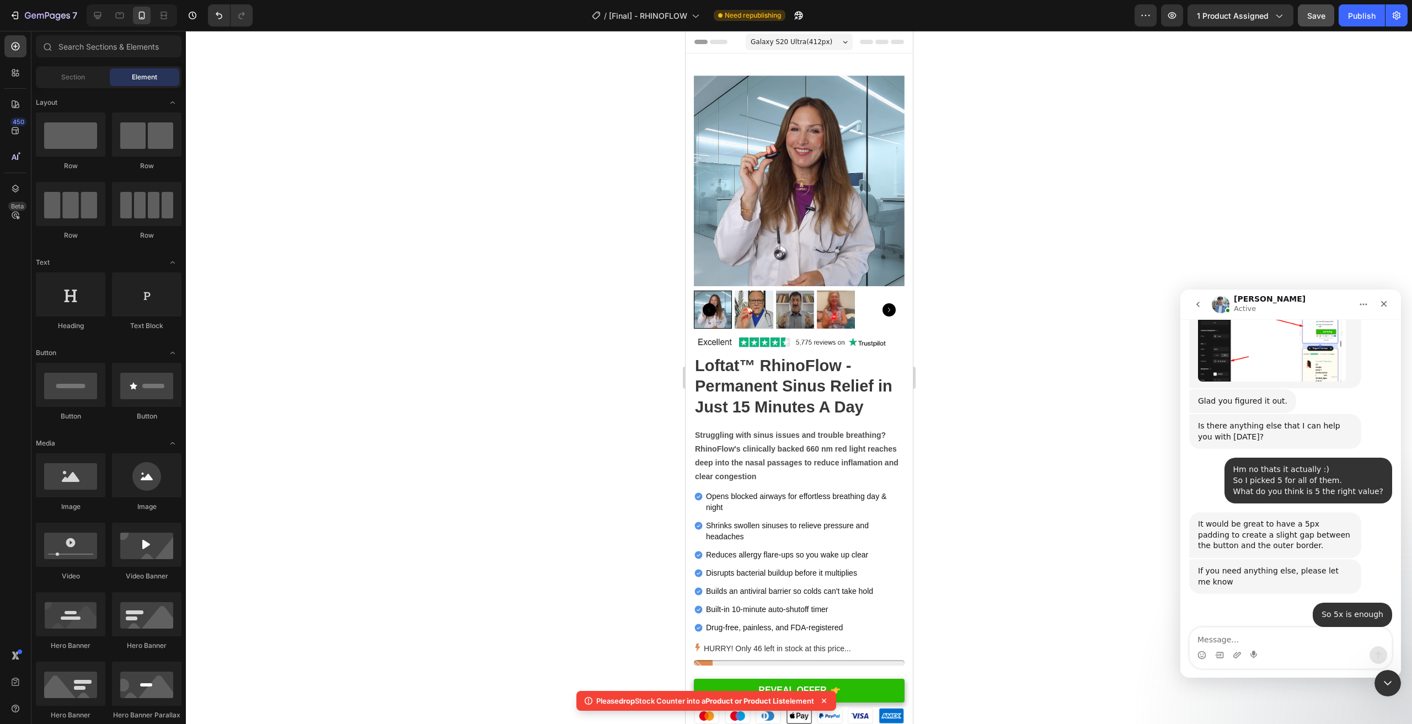
click at [806, 43] on span "Galaxy S20 Ultra ( 412 px)" at bounding box center [791, 41] width 82 height 11
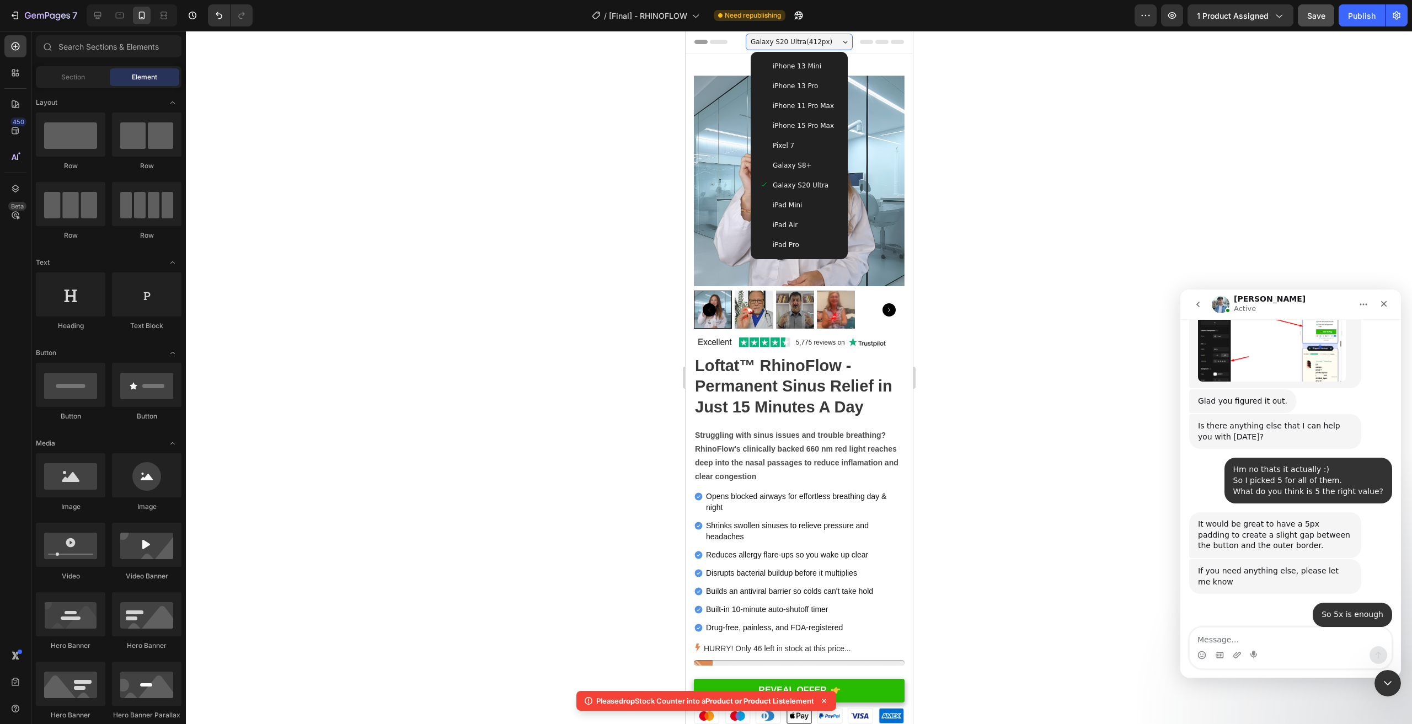
click at [804, 166] on div "Galaxy S8+" at bounding box center [798, 165] width 79 height 11
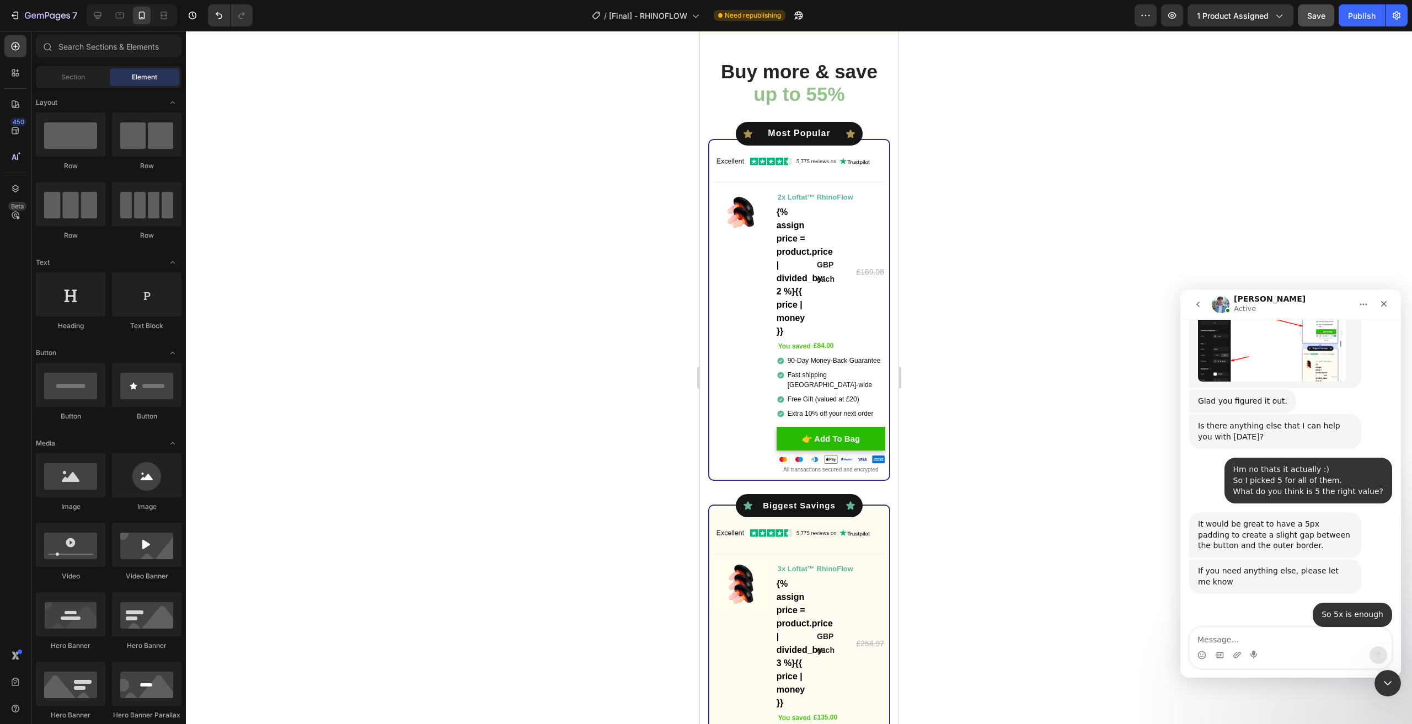
scroll to position [4340, 0]
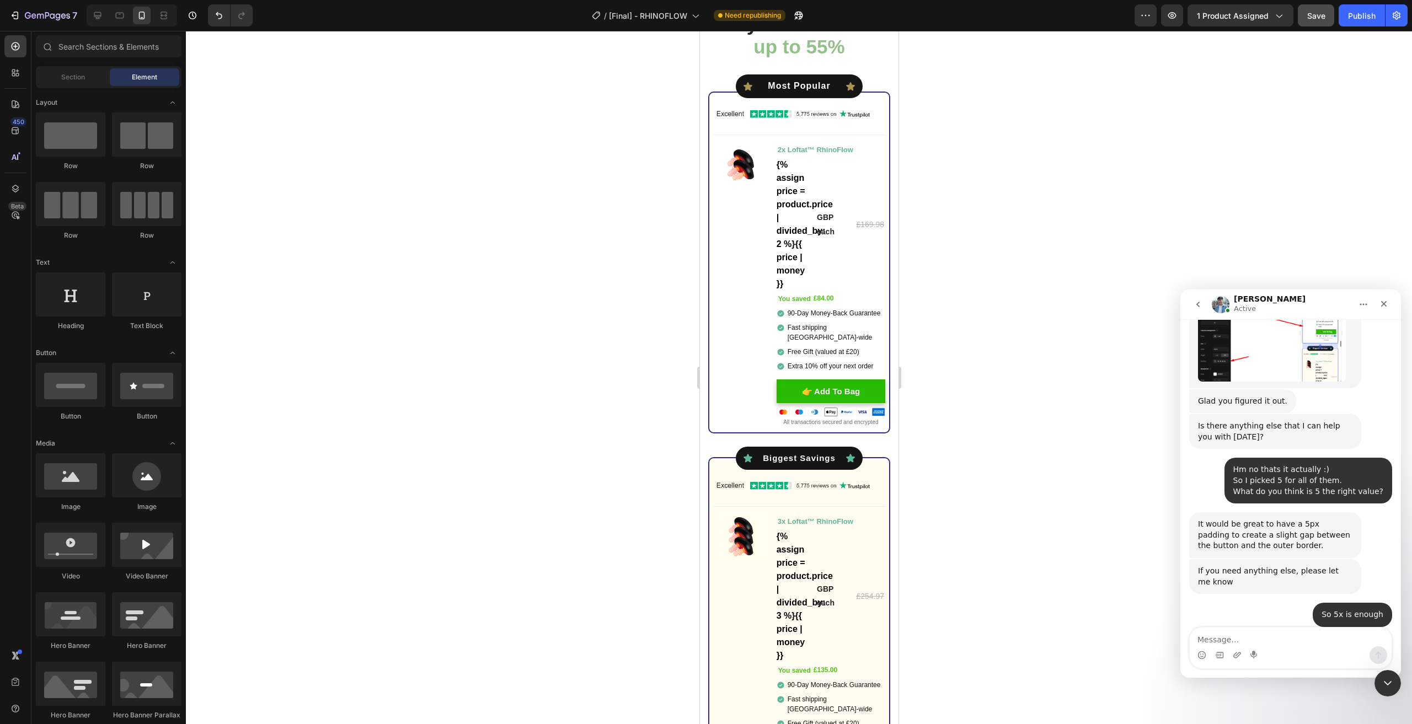
click at [1319, 3] on div "7 Version history / [Final] - RHINOFLOW Need republishing Preview 1 product ass…" at bounding box center [706, 15] width 1412 height 31
click at [1348, 12] on button "Publish" at bounding box center [1362, 15] width 46 height 22
click at [1324, 13] on span "Save" at bounding box center [1317, 15] width 18 height 9
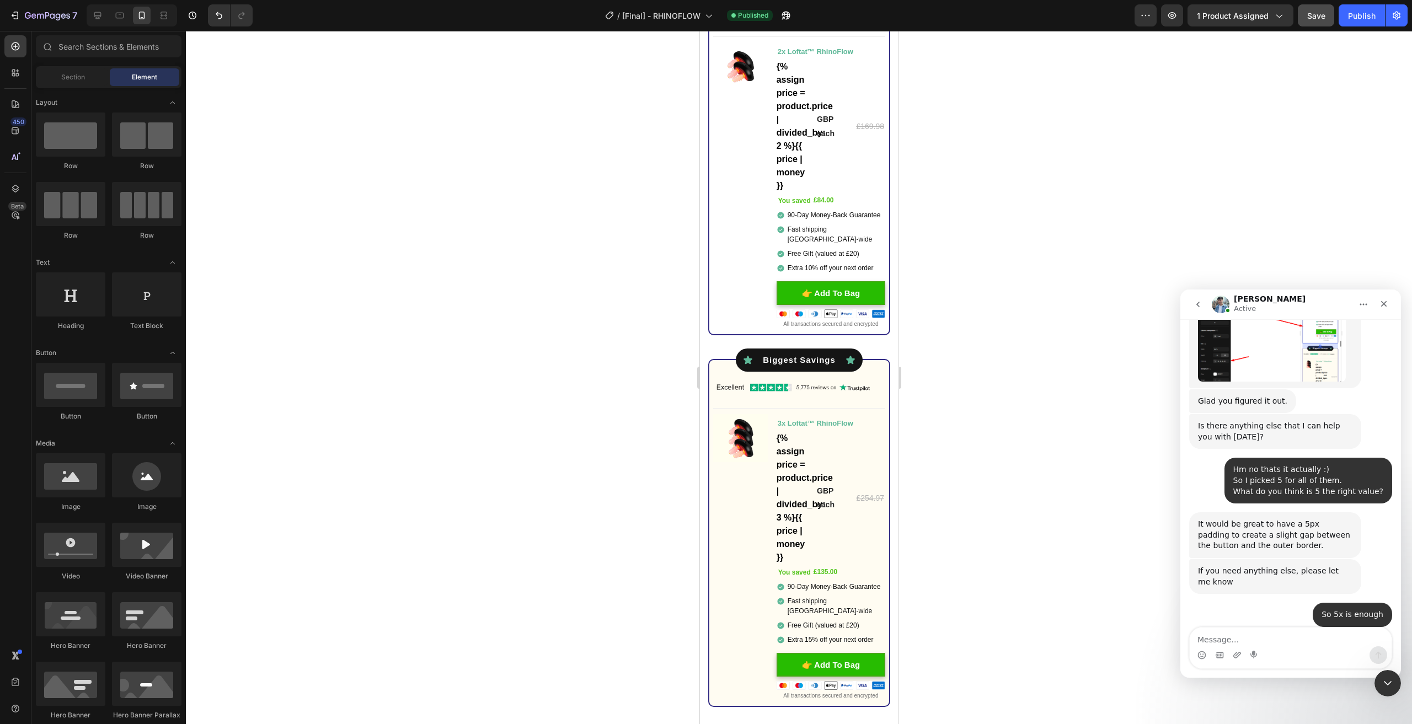
scroll to position [1628, 0]
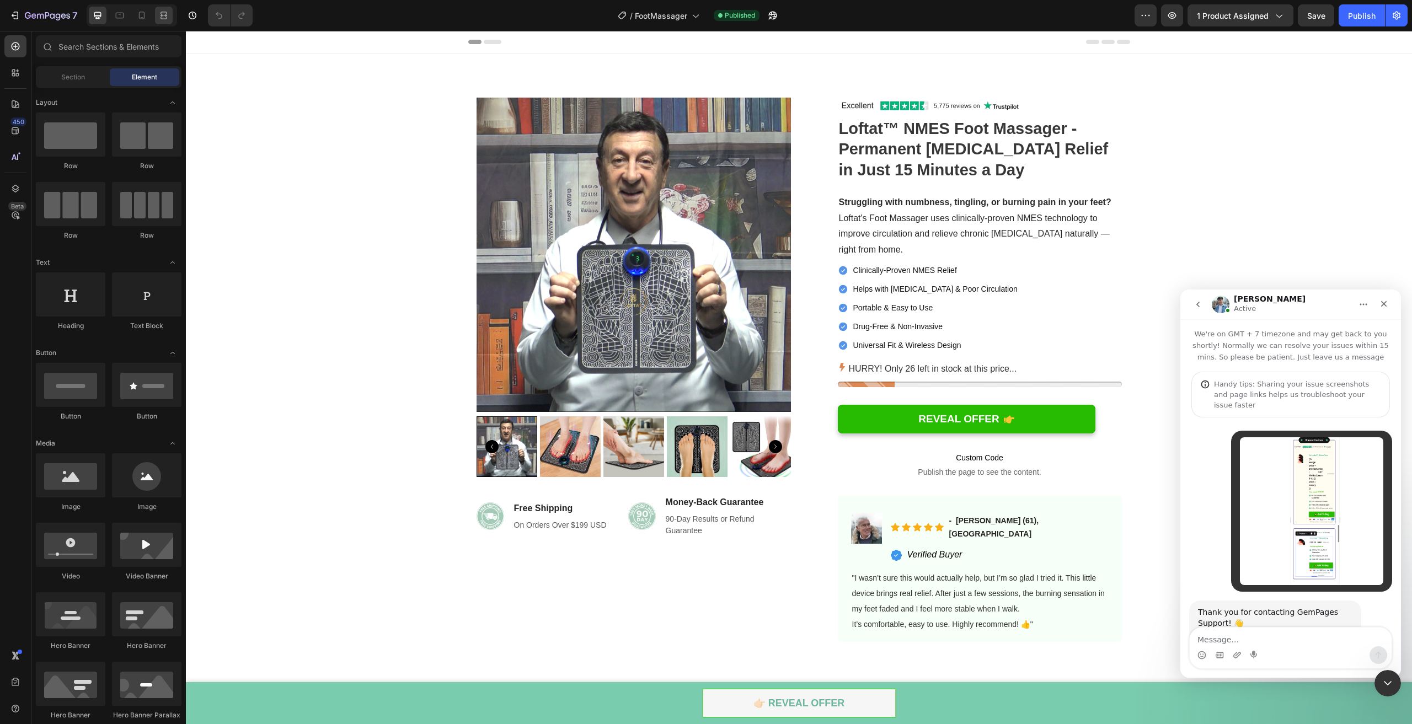
scroll to position [1364, 0]
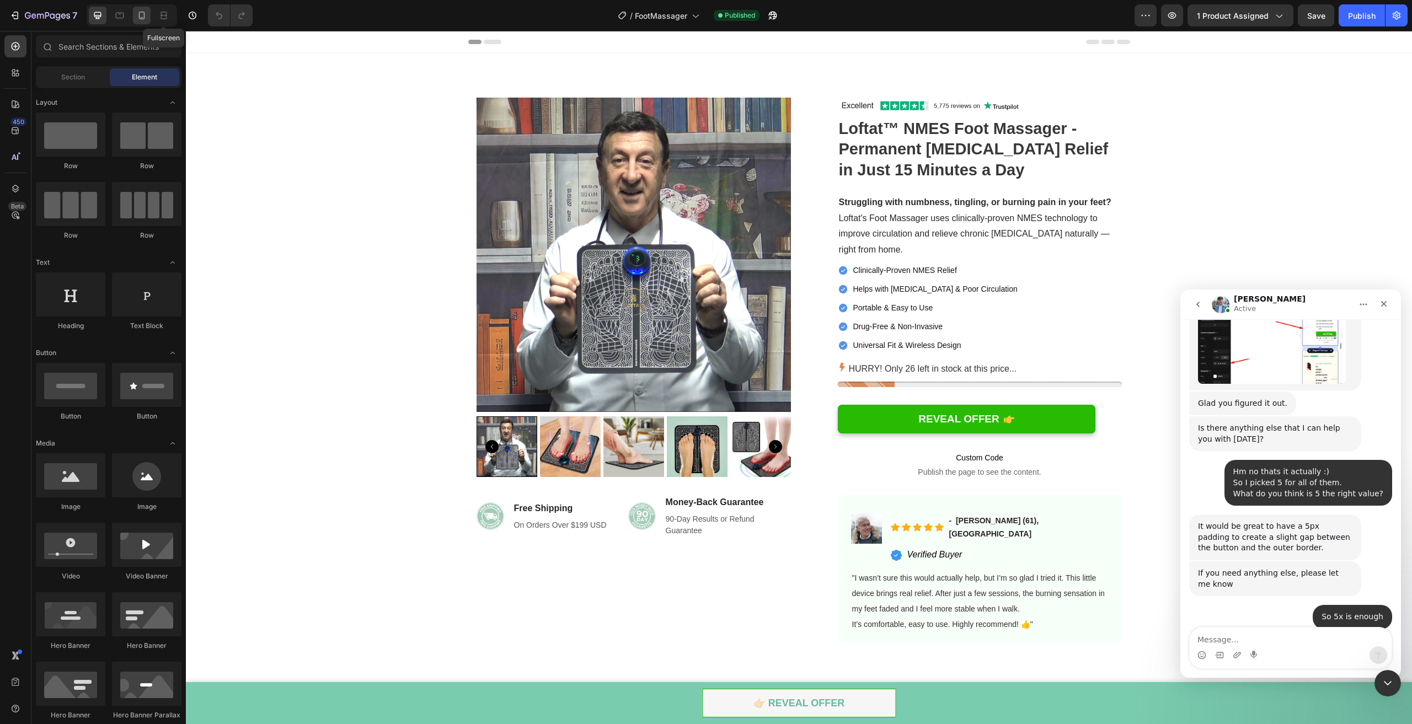
click at [140, 18] on icon at bounding box center [141, 15] width 11 height 11
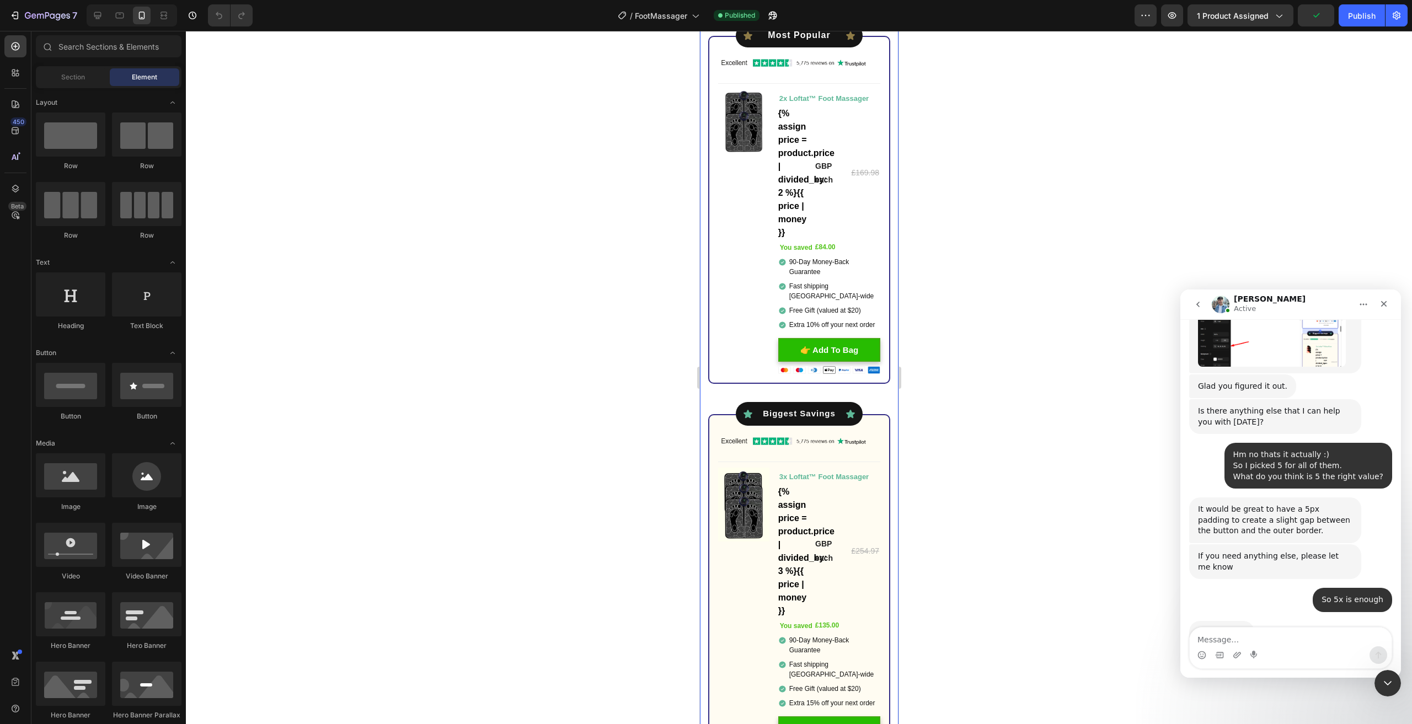
scroll to position [4028, 0]
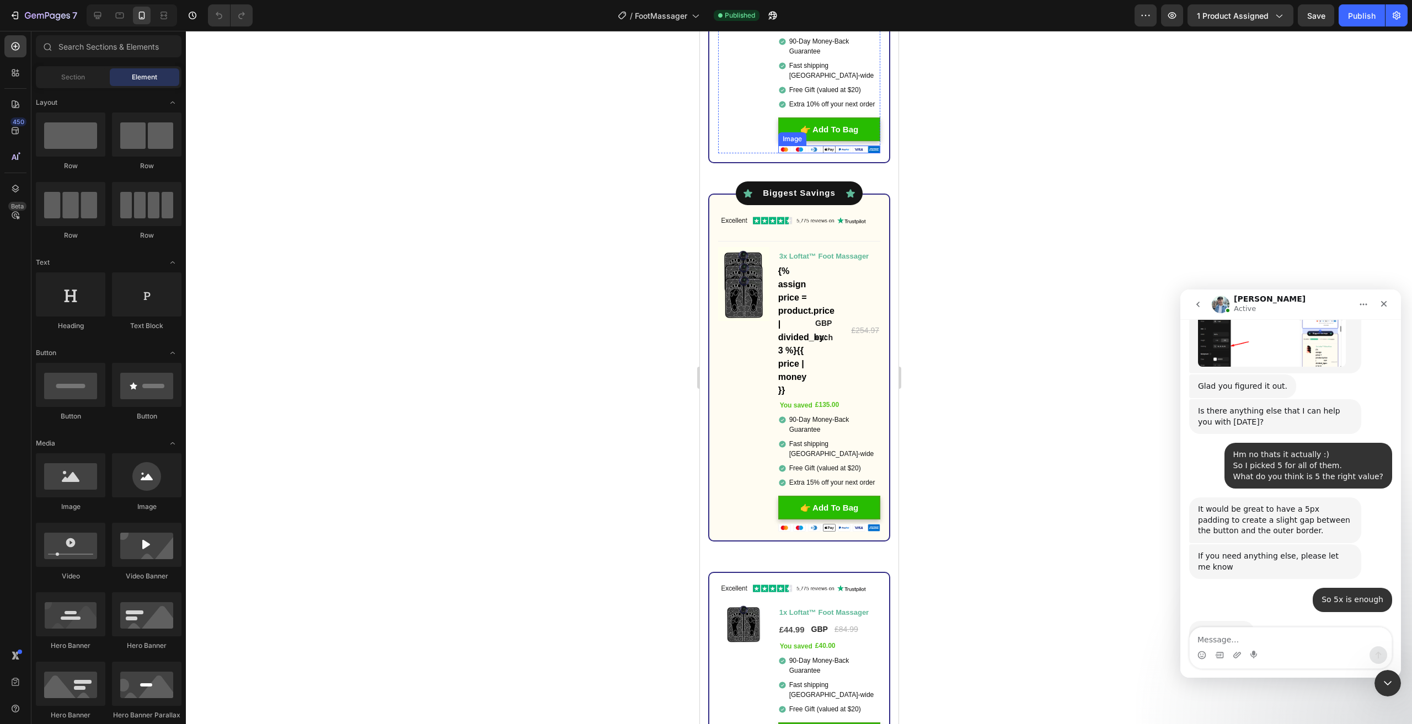
click at [807, 146] on img at bounding box center [829, 150] width 102 height 8
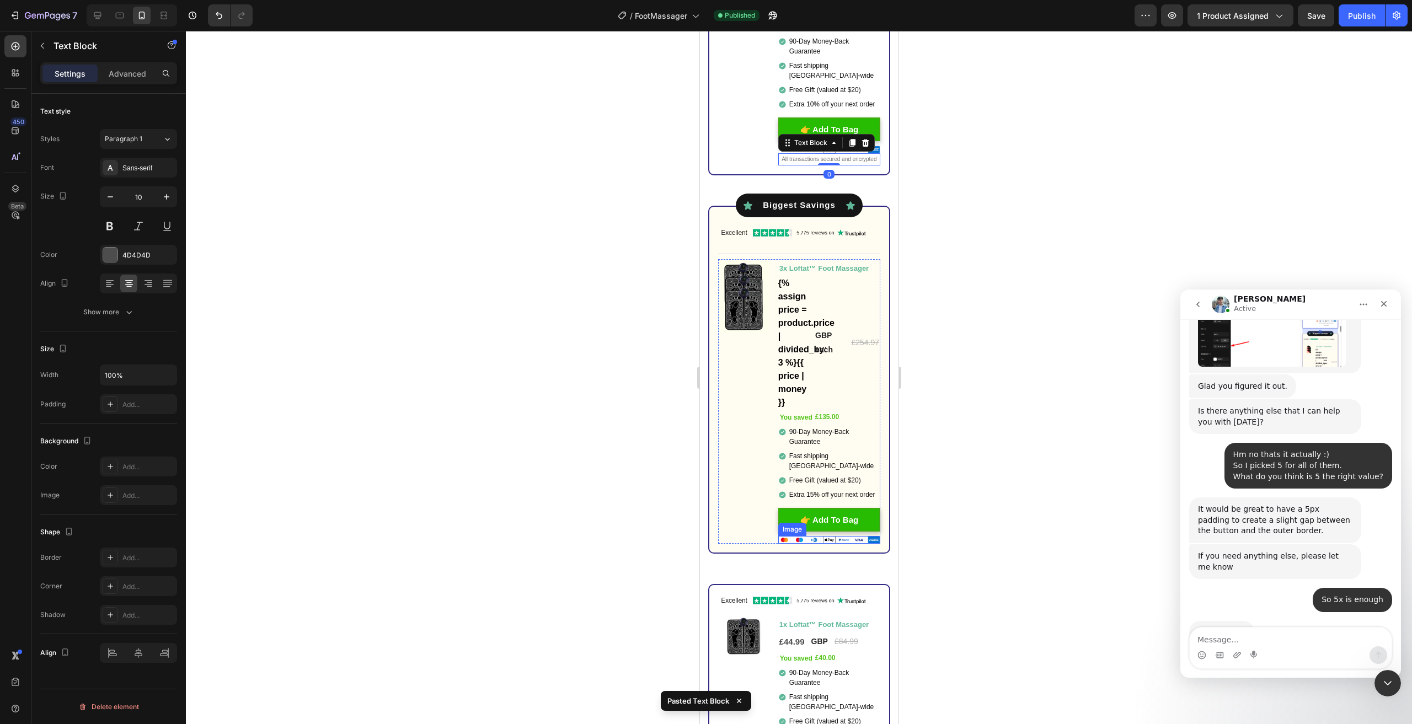
click at [847, 545] on img at bounding box center [829, 540] width 102 height 8
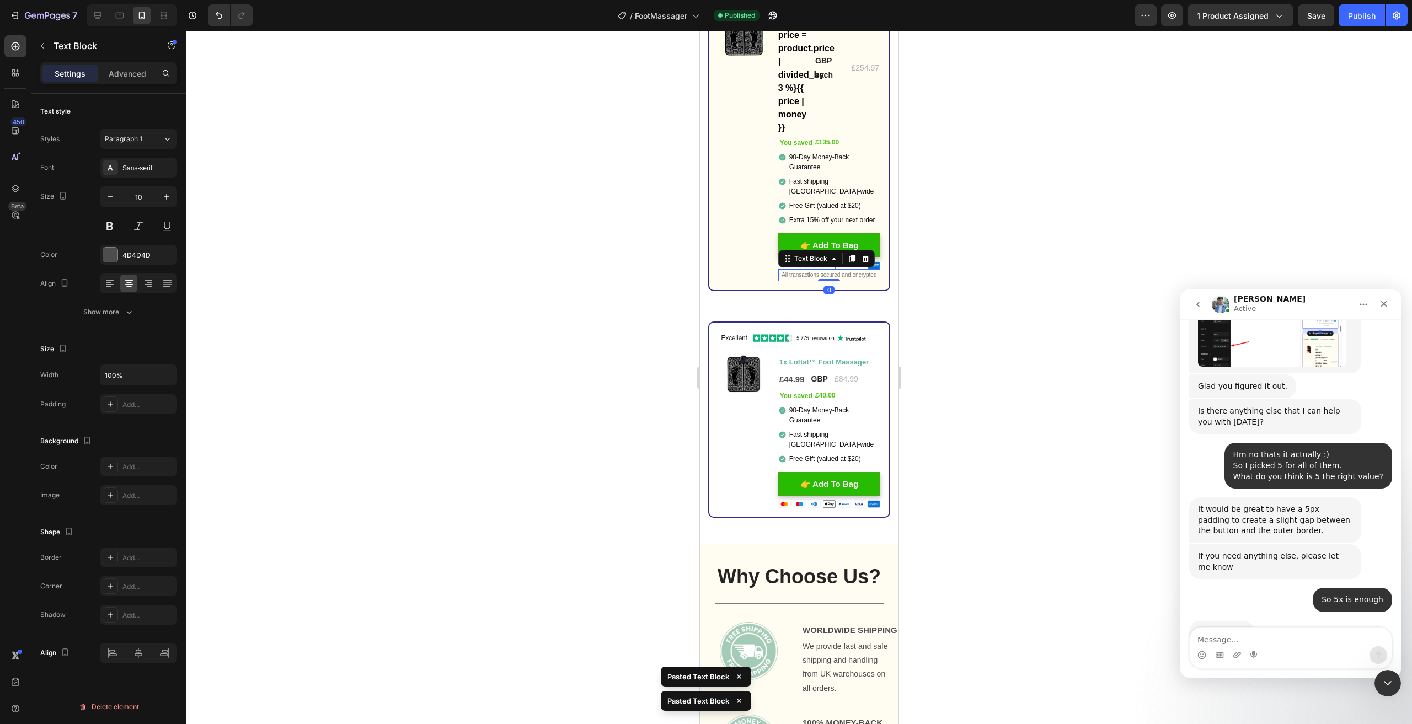
scroll to position [4303, 0]
click at [844, 502] on img at bounding box center [829, 503] width 102 height 8
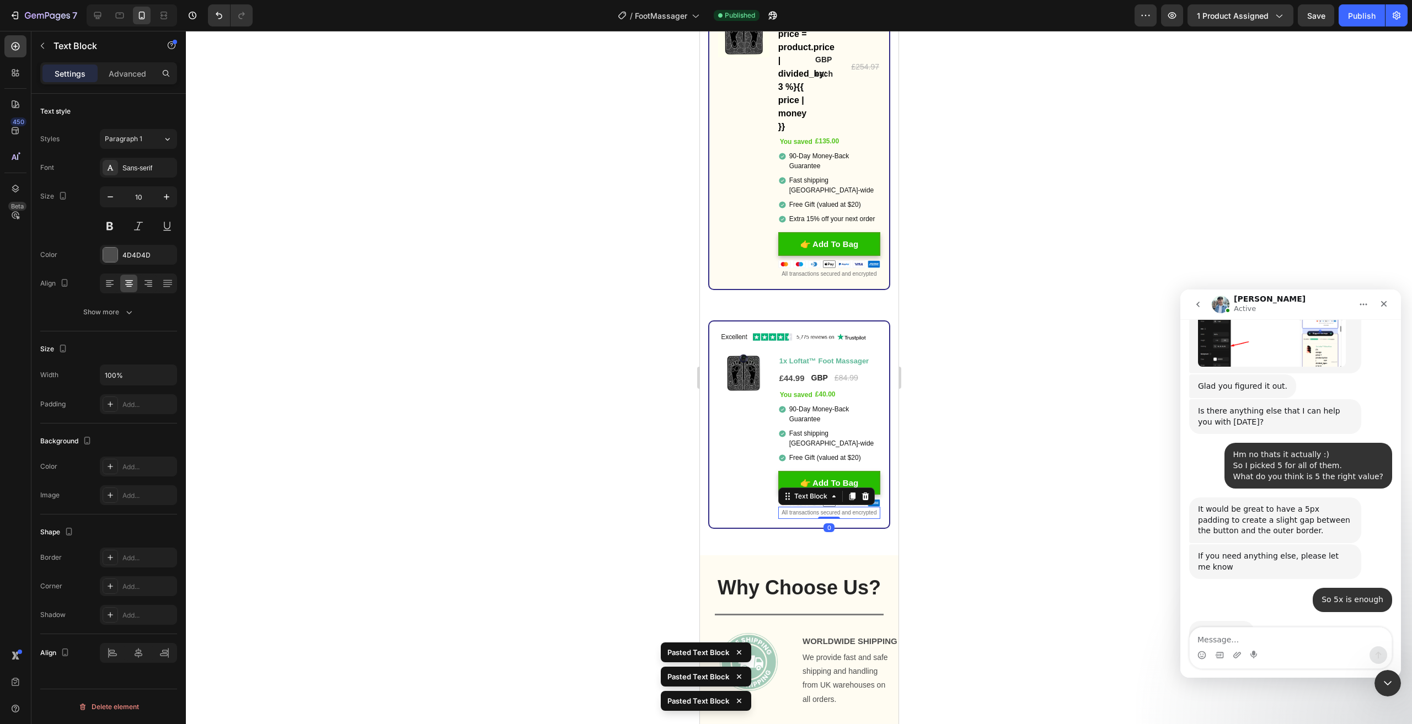
click at [1030, 487] on div at bounding box center [799, 378] width 1226 height 694
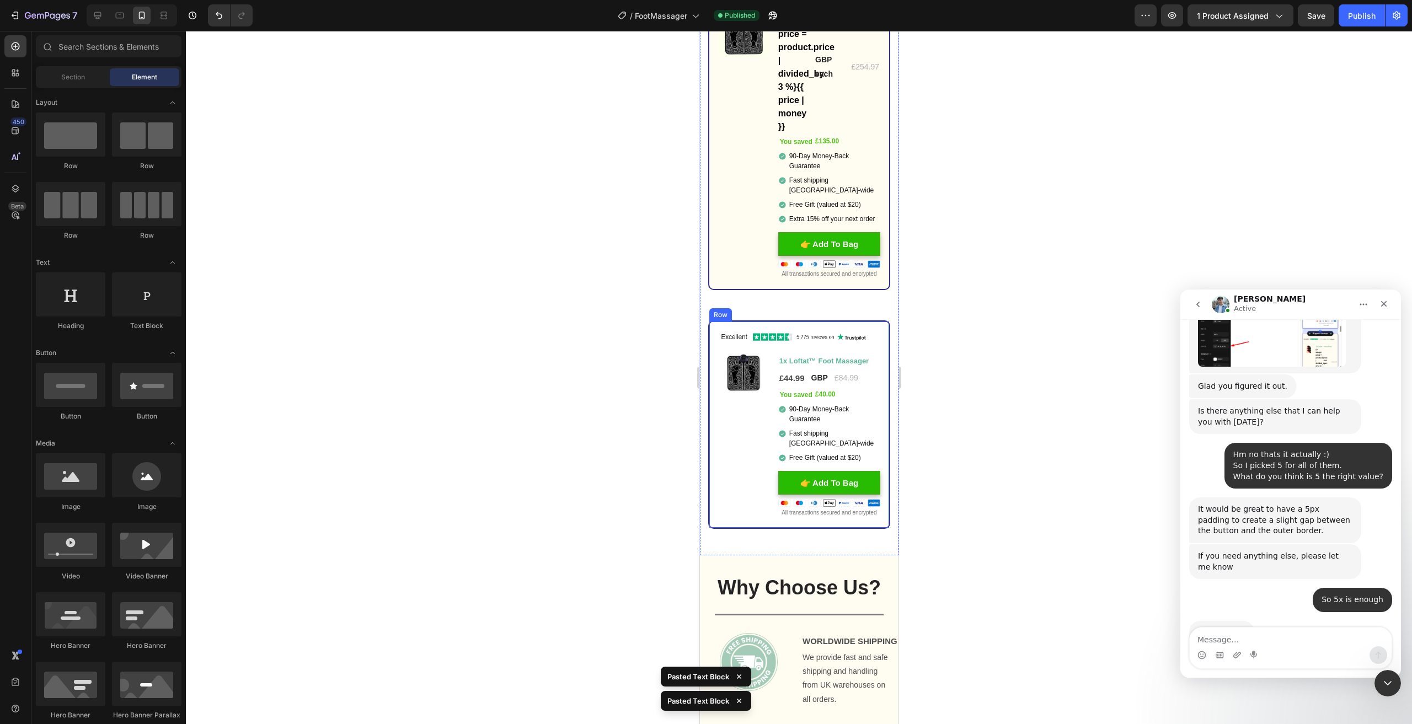
click at [713, 365] on div "Image Image You saved £40.00 (P) Tag 1x Loftat™ Foot Massager Text Block £44.99…" at bounding box center [799, 425] width 182 height 209
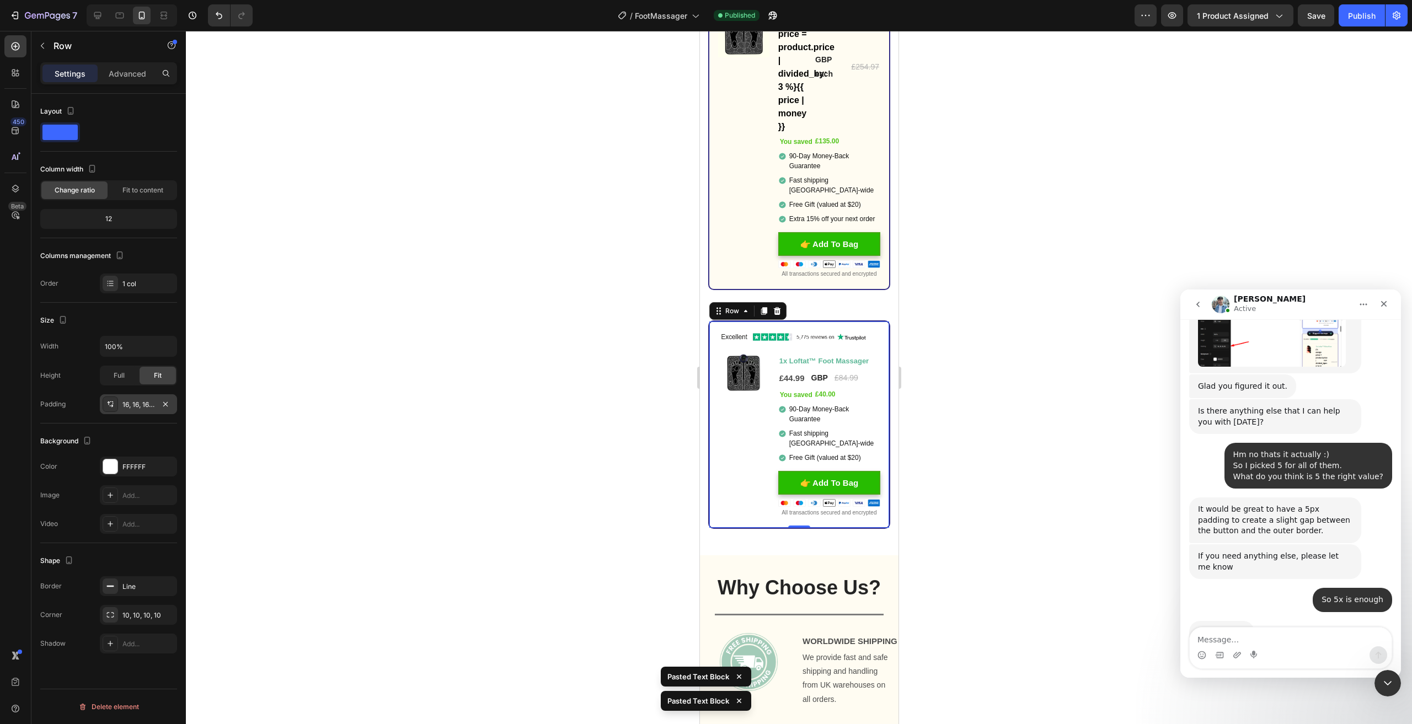
click at [131, 406] on div "16, 16, 16, 16" at bounding box center [138, 405] width 32 height 10
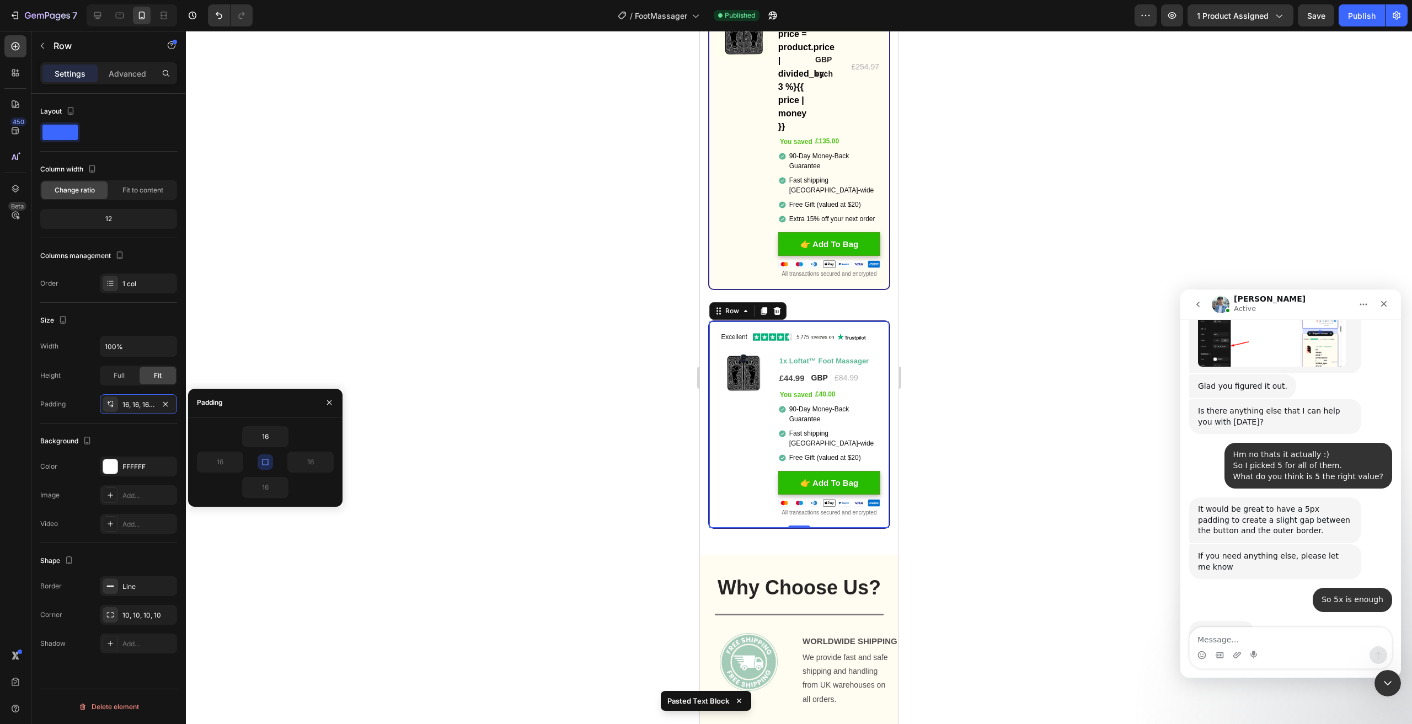
click at [266, 458] on icon "button" at bounding box center [265, 462] width 9 height 9
click at [230, 467] on input "16" at bounding box center [220, 462] width 45 height 20
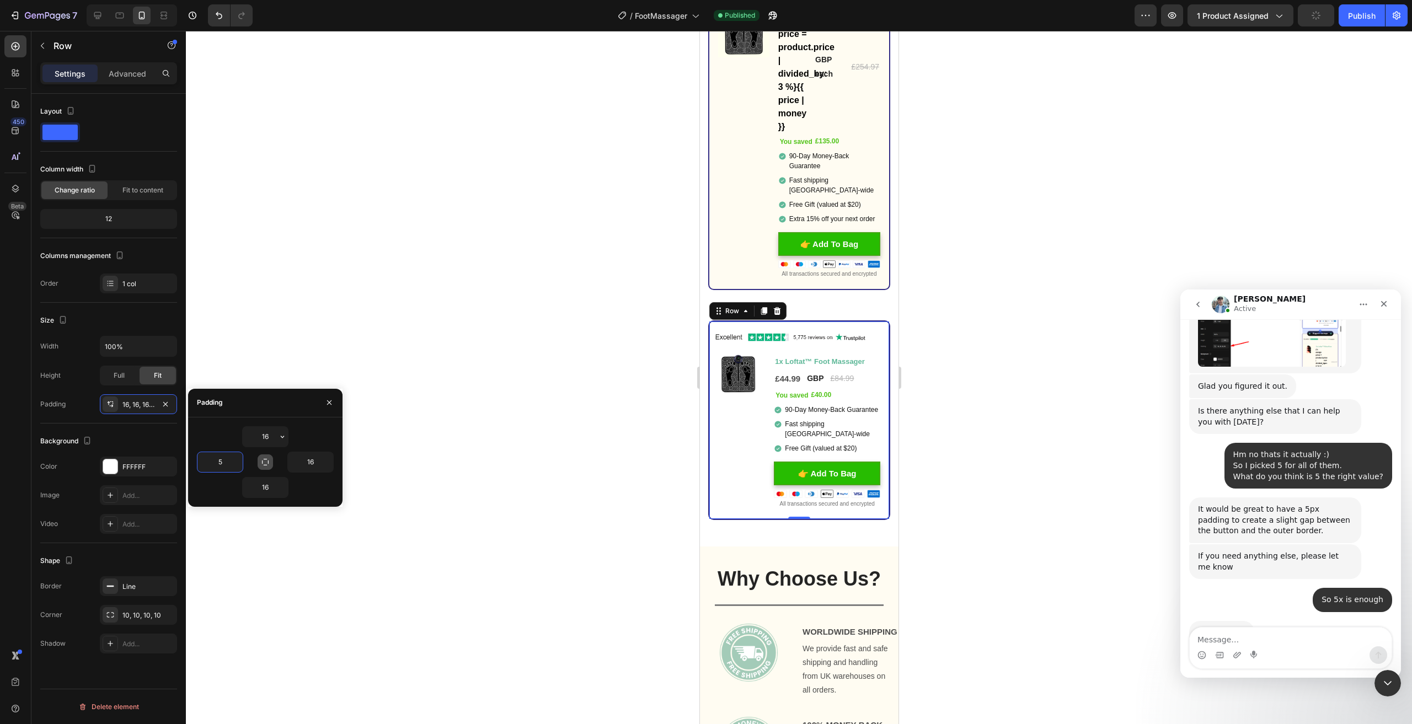
type input "5"
click at [264, 437] on input "16" at bounding box center [265, 437] width 45 height 20
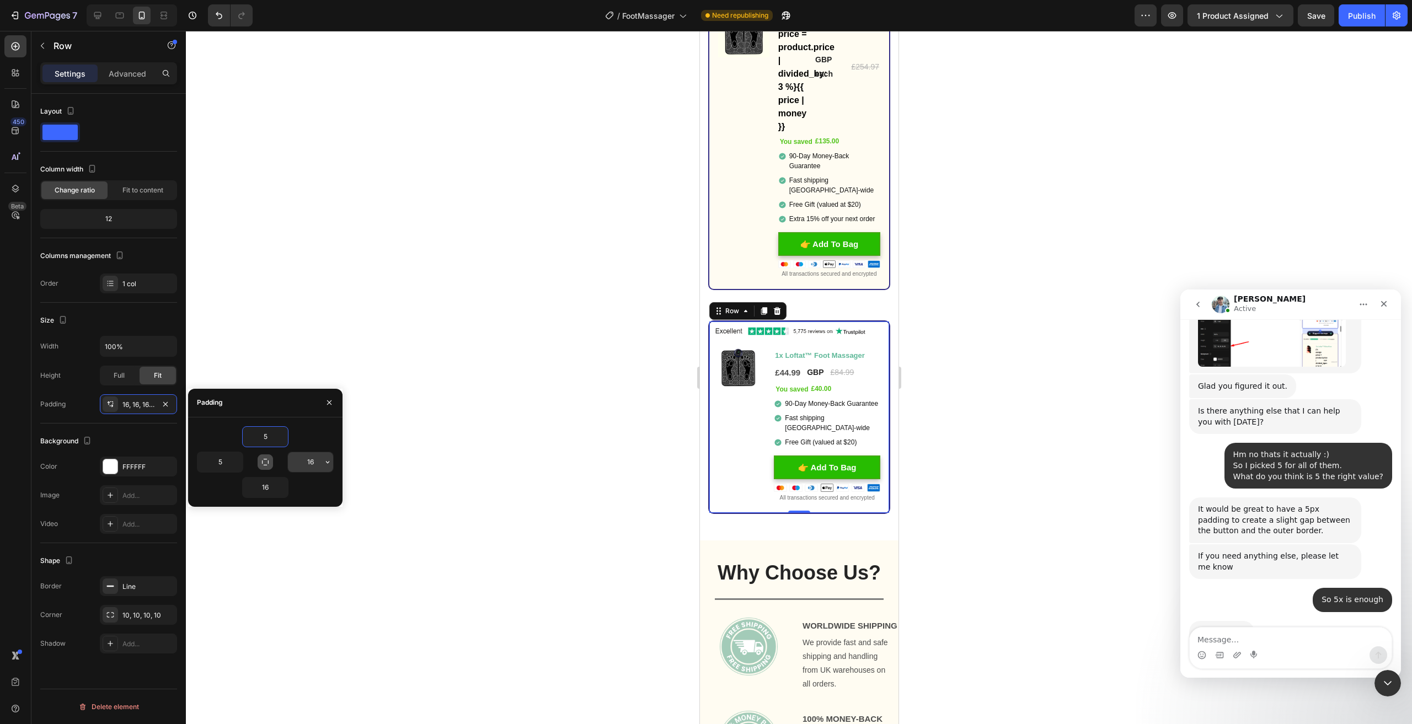
type input "5"
click at [311, 465] on input "16" at bounding box center [310, 462] width 45 height 20
type input "5"
click at [267, 486] on input "16" at bounding box center [265, 488] width 45 height 20
type input "5"
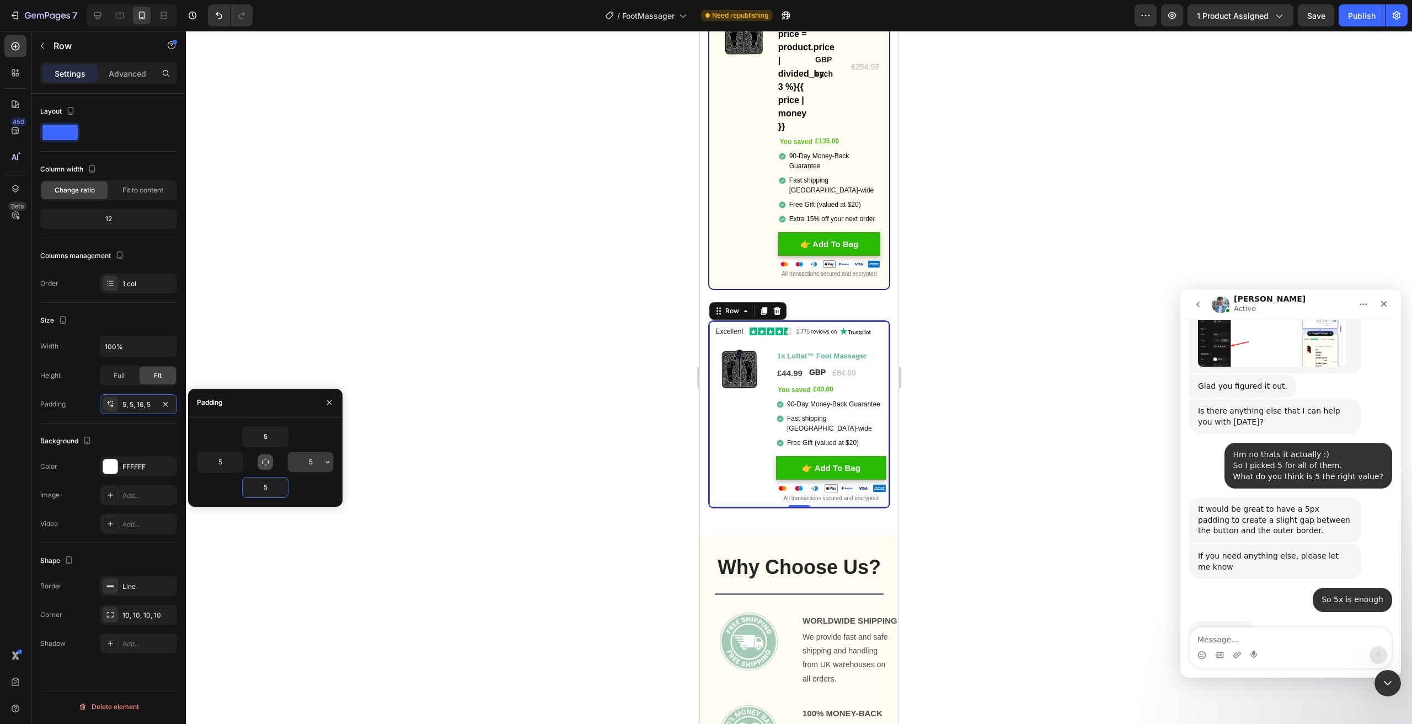
click at [307, 464] on input "5" at bounding box center [310, 462] width 45 height 20
type input "7"
click at [265, 433] on input "5" at bounding box center [265, 437] width 45 height 20
type input "7"
click at [216, 466] on input "5" at bounding box center [220, 462] width 45 height 20
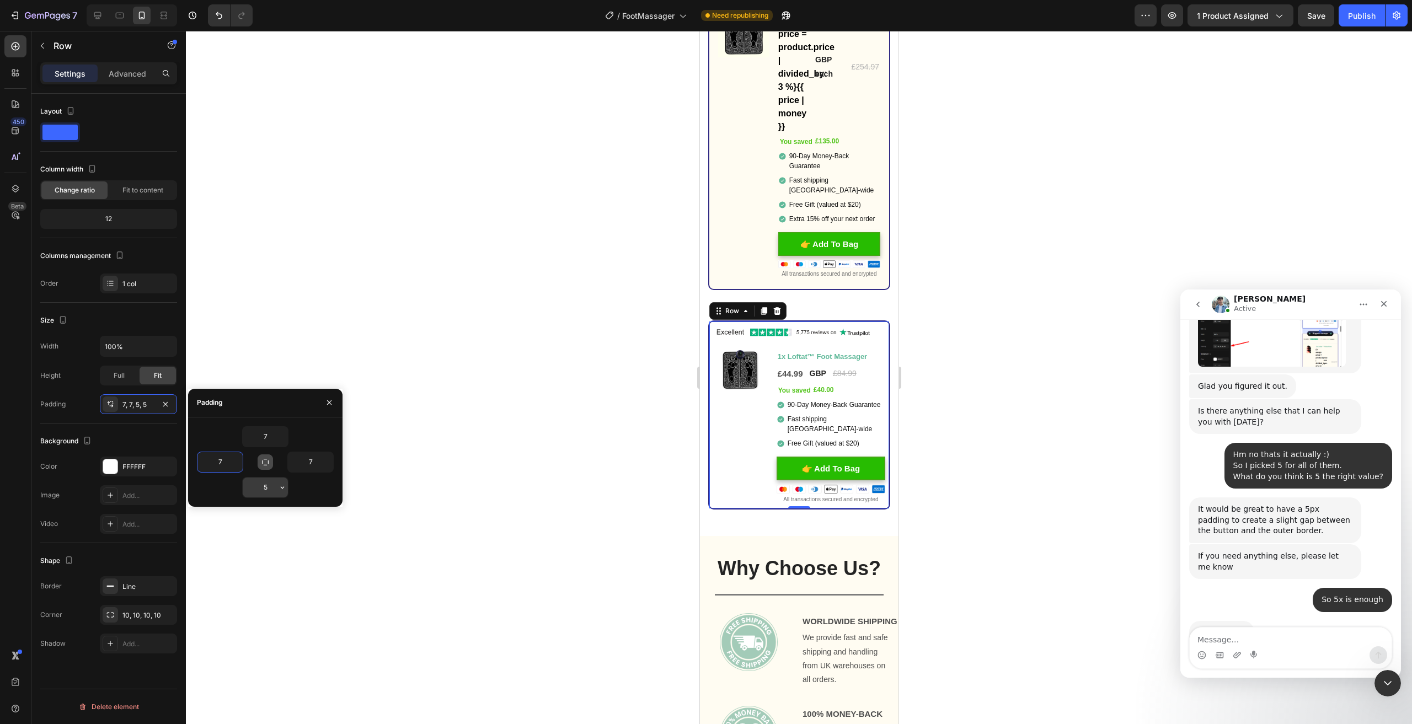
type input "7"
click at [275, 488] on input "5" at bounding box center [265, 488] width 45 height 20
type input "7"
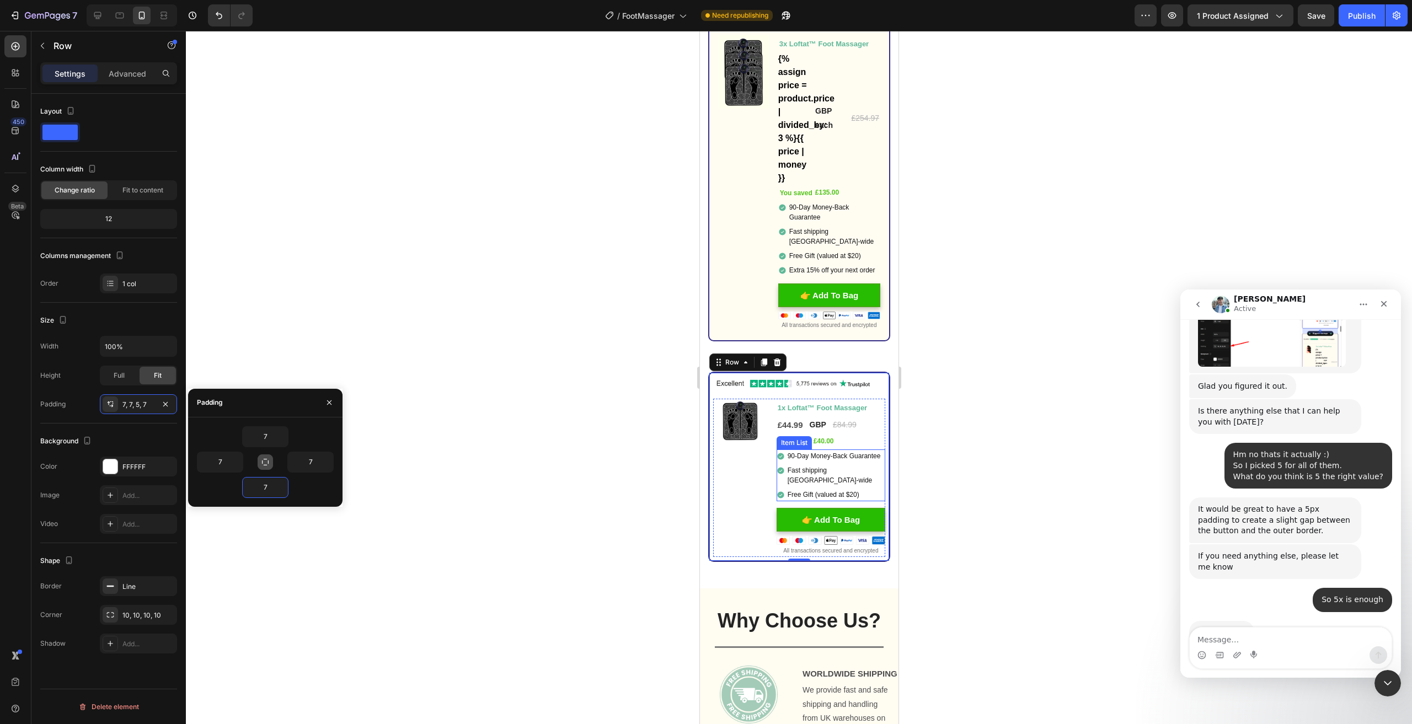
scroll to position [4248, 0]
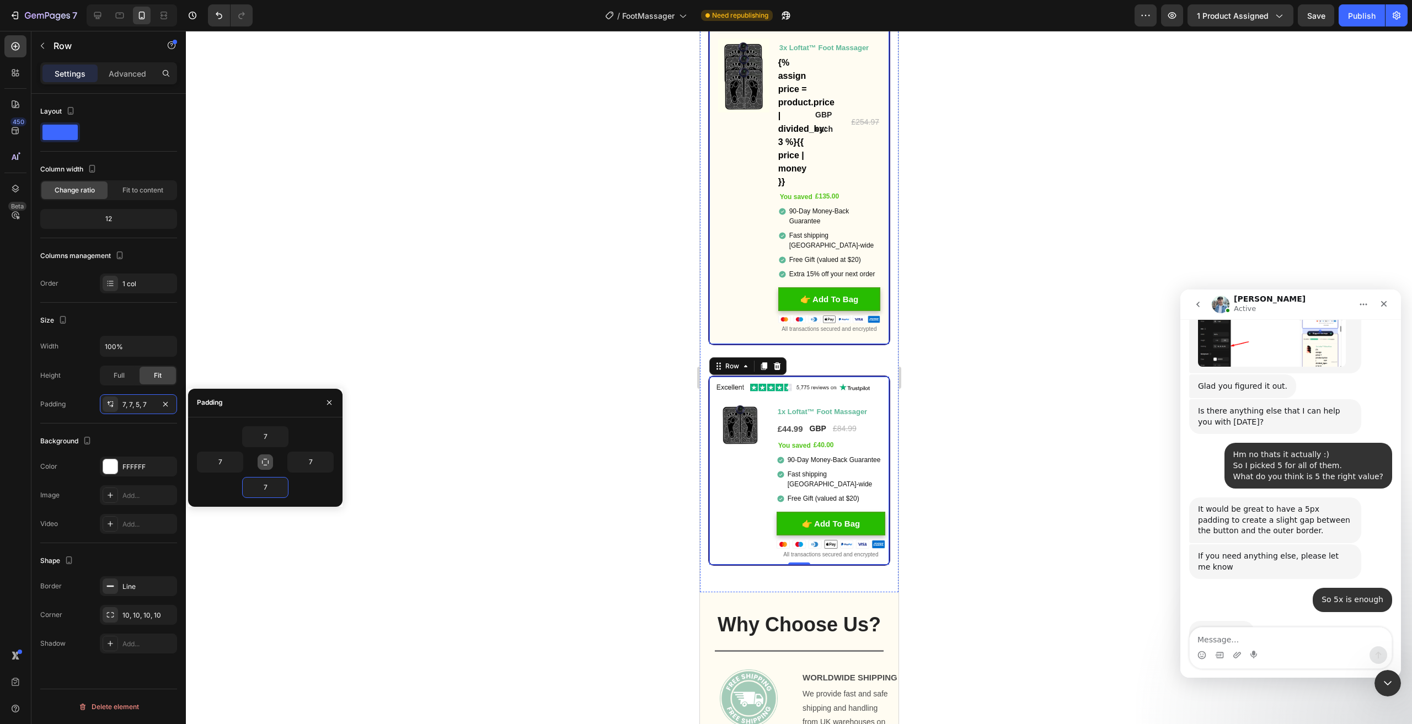
click at [714, 265] on div "Icon Most Popular Text Block Icon Row Icon Biggest Savings Text Block Icon Row …" at bounding box center [799, 165] width 182 height 360
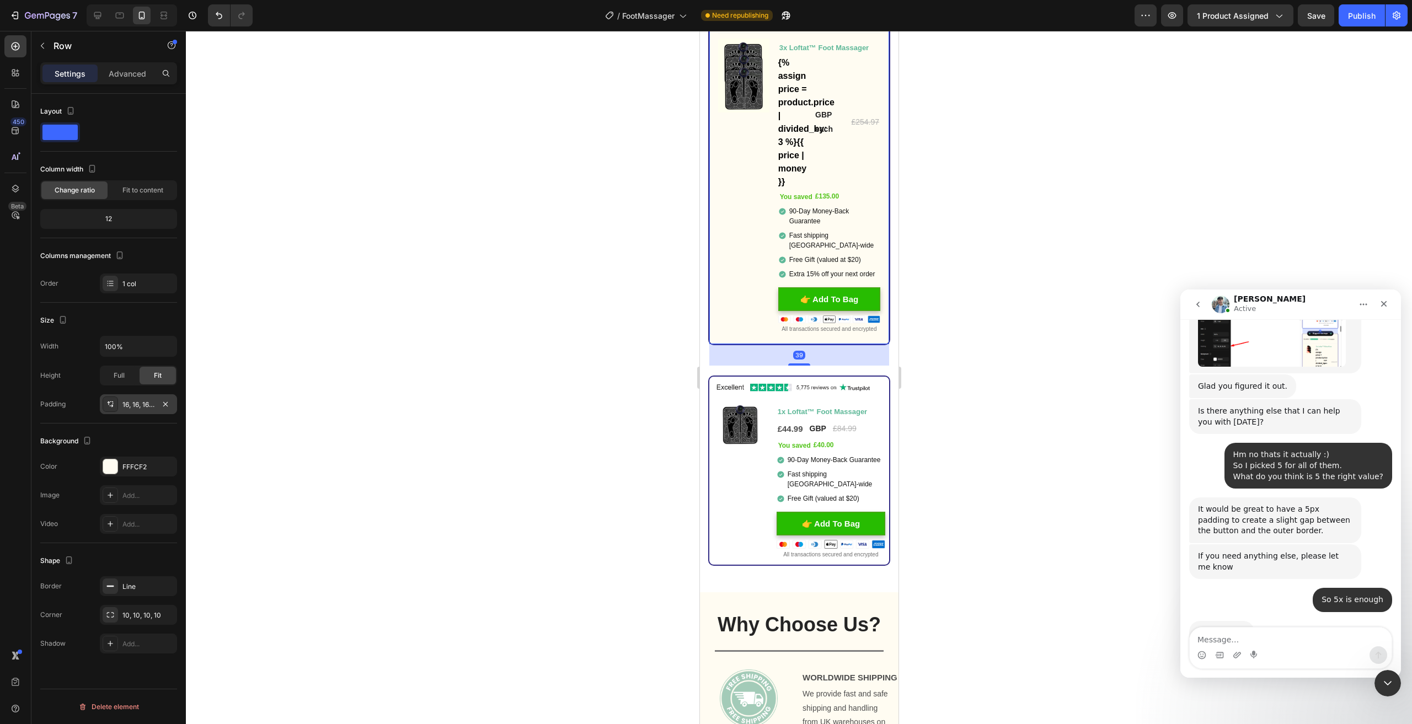
click at [135, 401] on div "16, 16, 16, 16" at bounding box center [138, 405] width 32 height 10
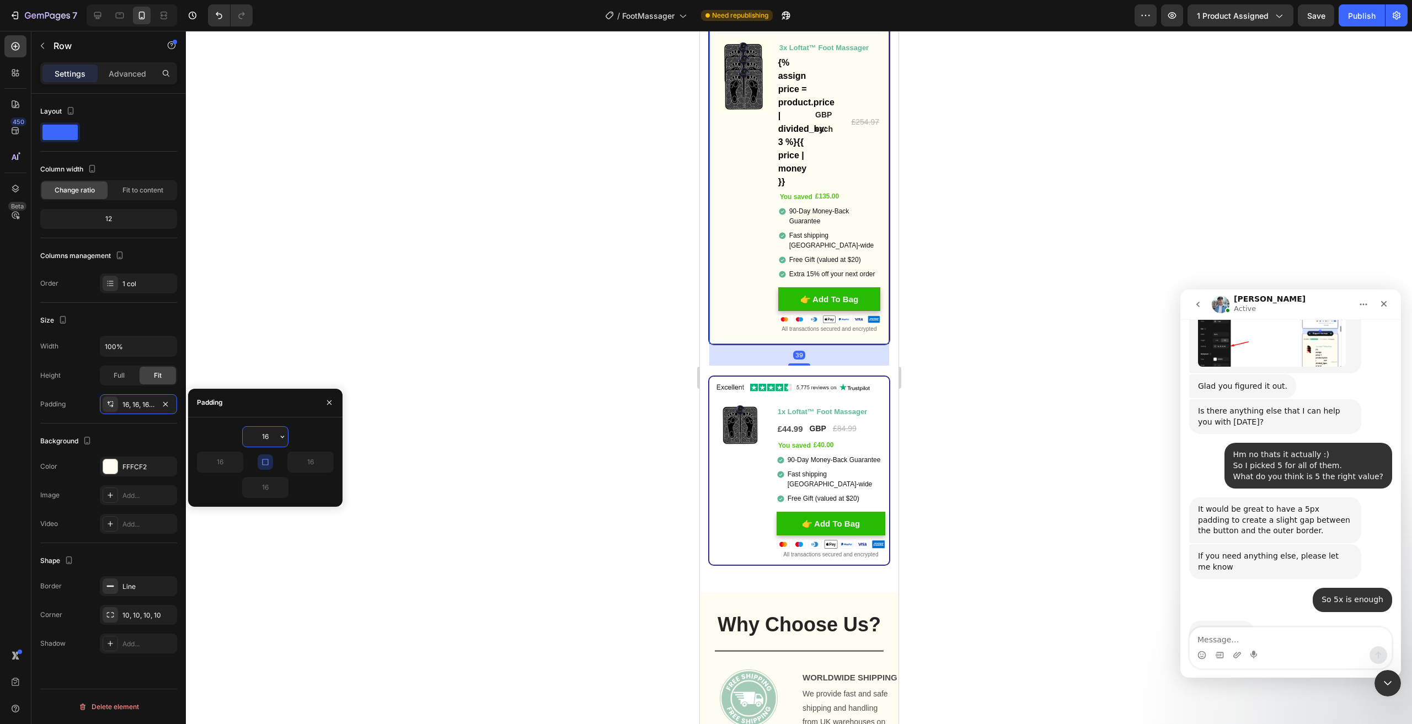
click at [275, 445] on input "16" at bounding box center [265, 437] width 45 height 20
click at [267, 464] on icon "button" at bounding box center [265, 462] width 9 height 9
click at [267, 438] on input "16" at bounding box center [265, 437] width 45 height 20
type input "7"
click at [224, 458] on input "16" at bounding box center [220, 462] width 45 height 20
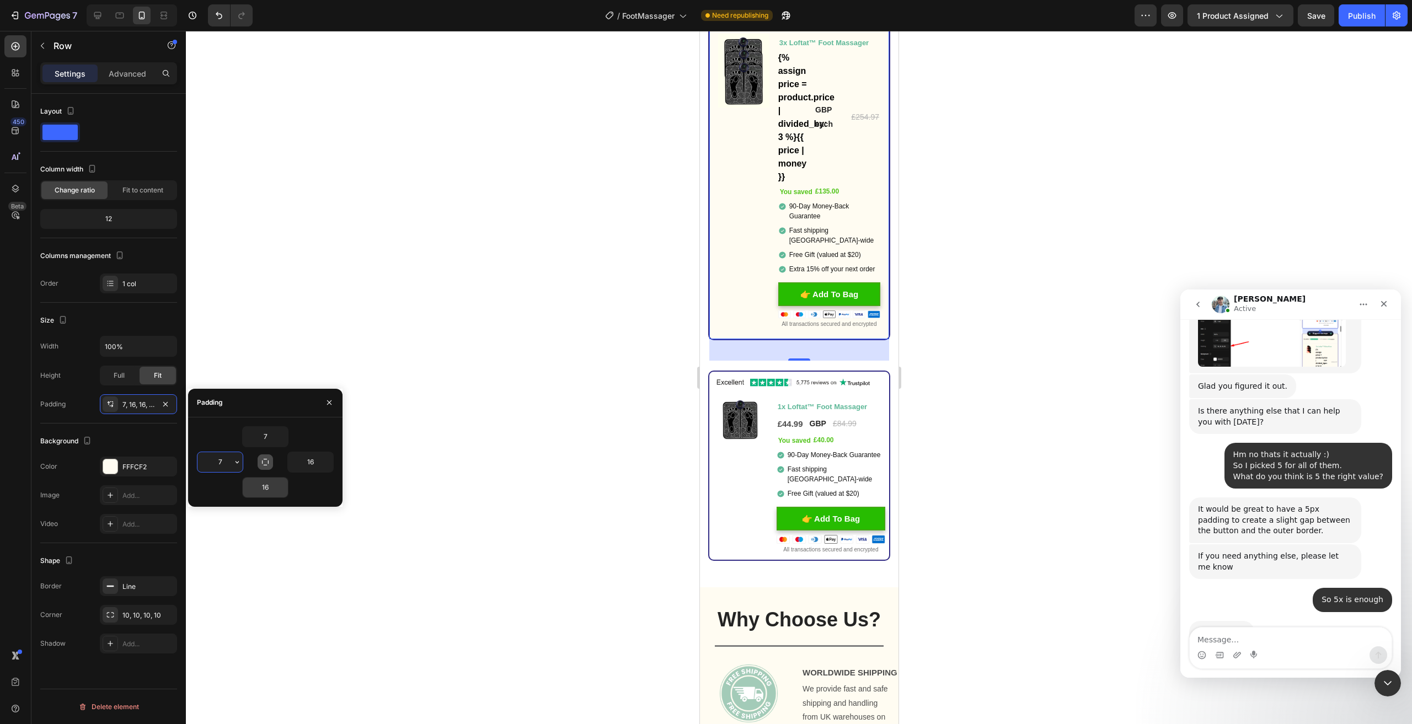
type input "7"
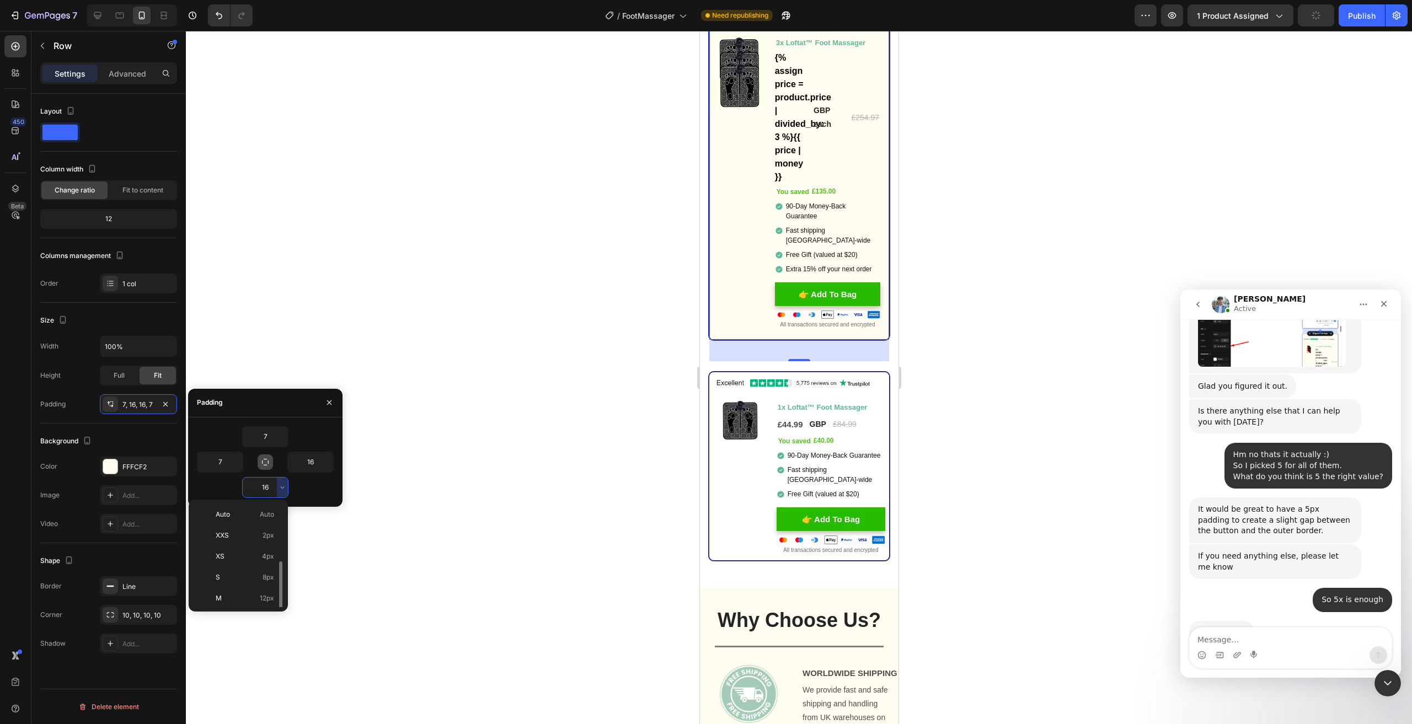
scroll to position [0, 0]
click at [262, 487] on input "16" at bounding box center [265, 488] width 45 height 20
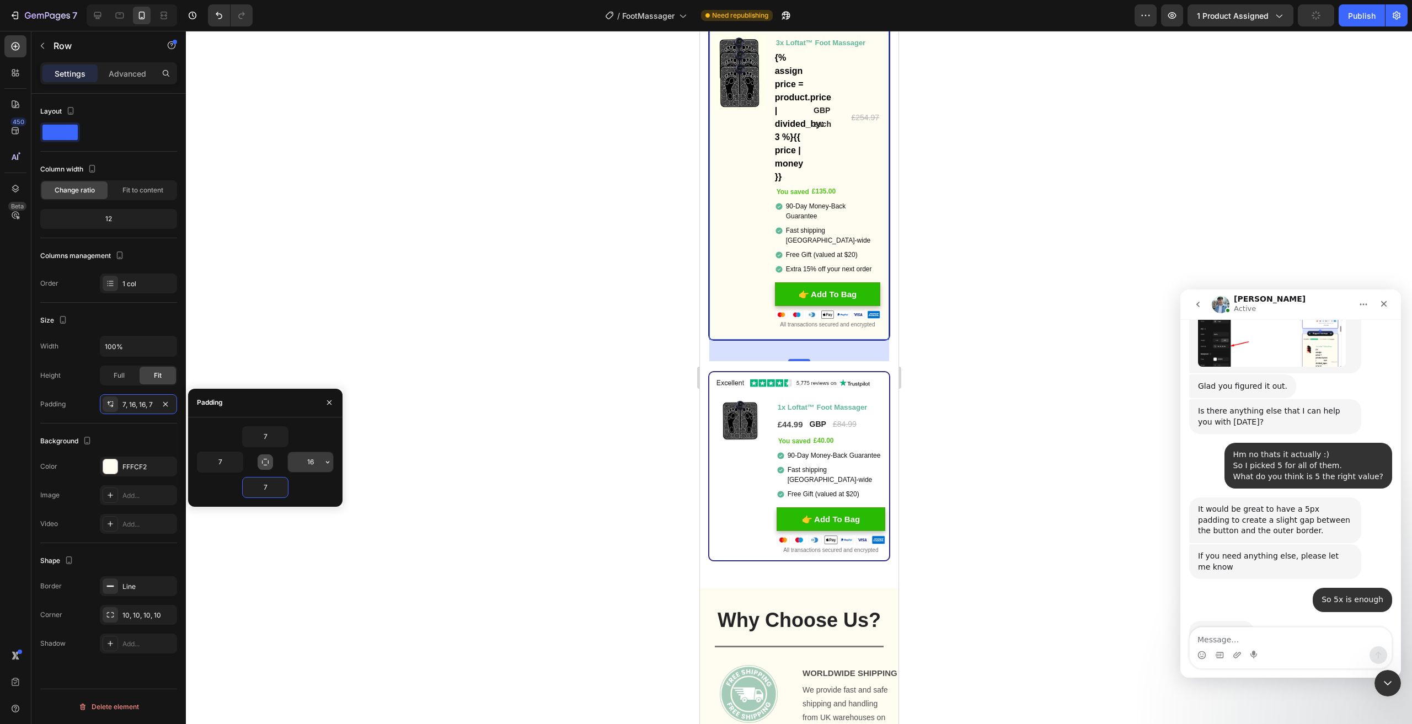
type input "7"
click at [308, 463] on input "16" at bounding box center [310, 462] width 45 height 20
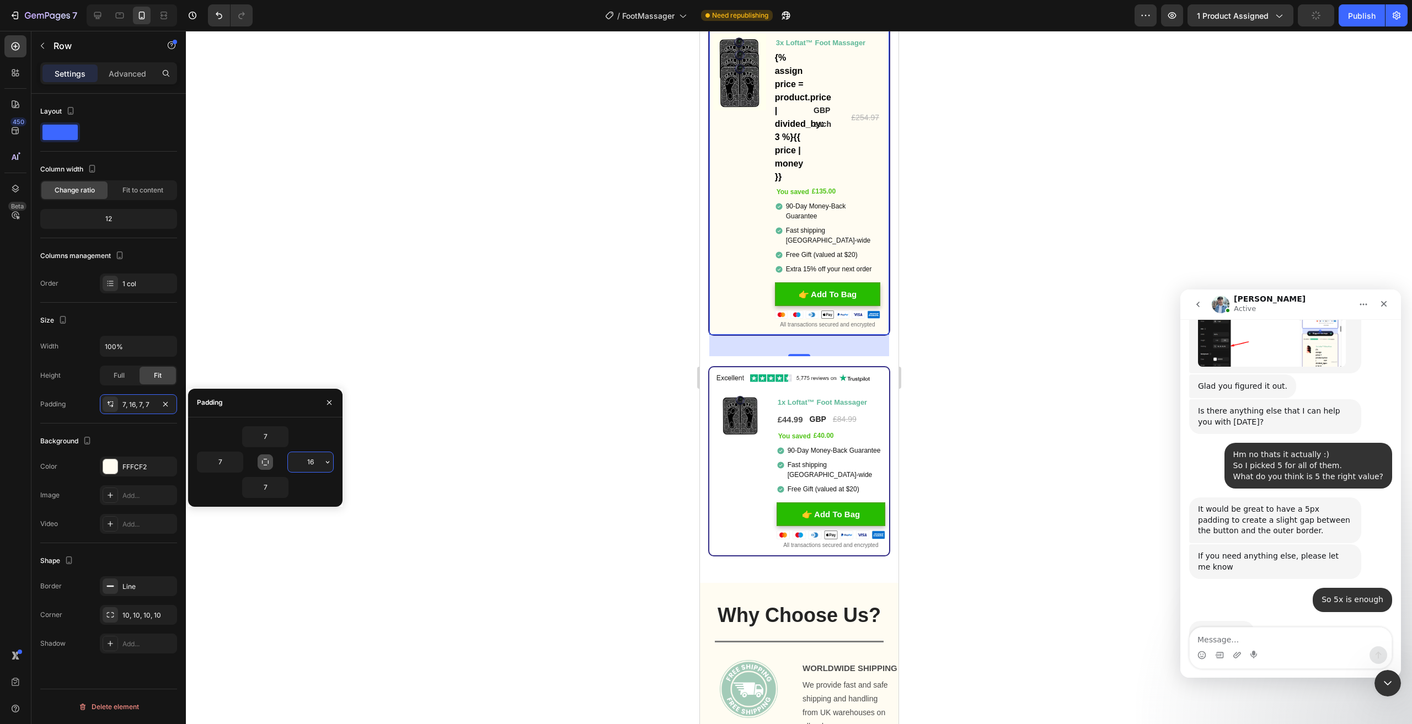
type input "7"
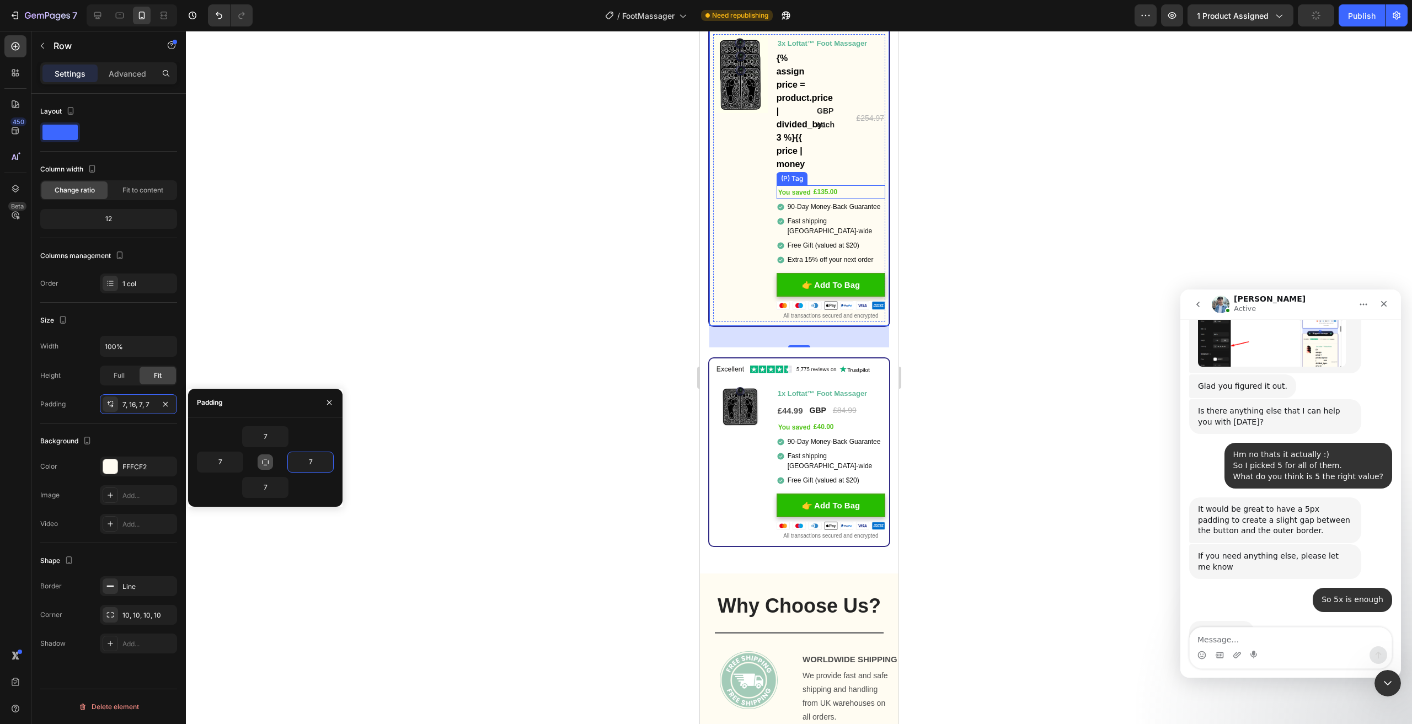
scroll to position [3917, 0]
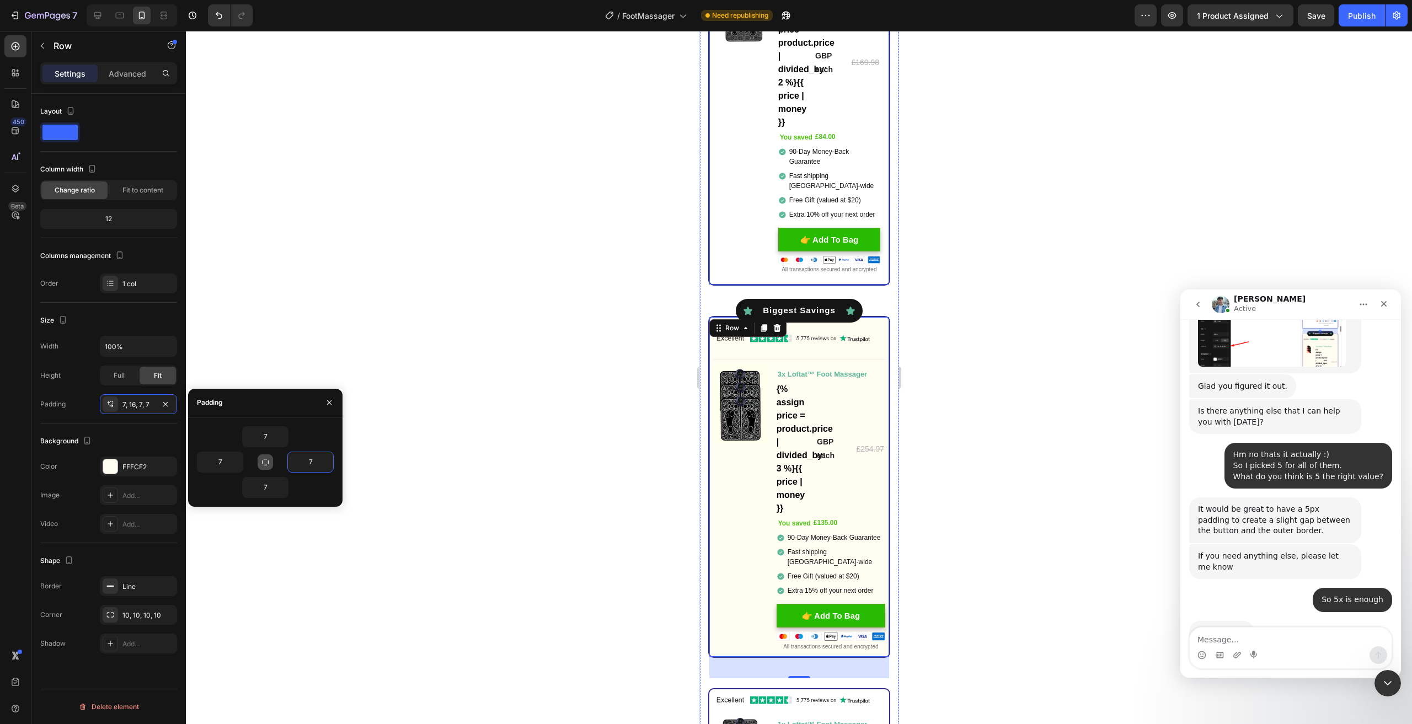
click at [712, 187] on div "Icon Most Popular Text Block Icon Row Icon Most Popular Text Block Icon Row Ima…" at bounding box center [799, 106] width 182 height 360
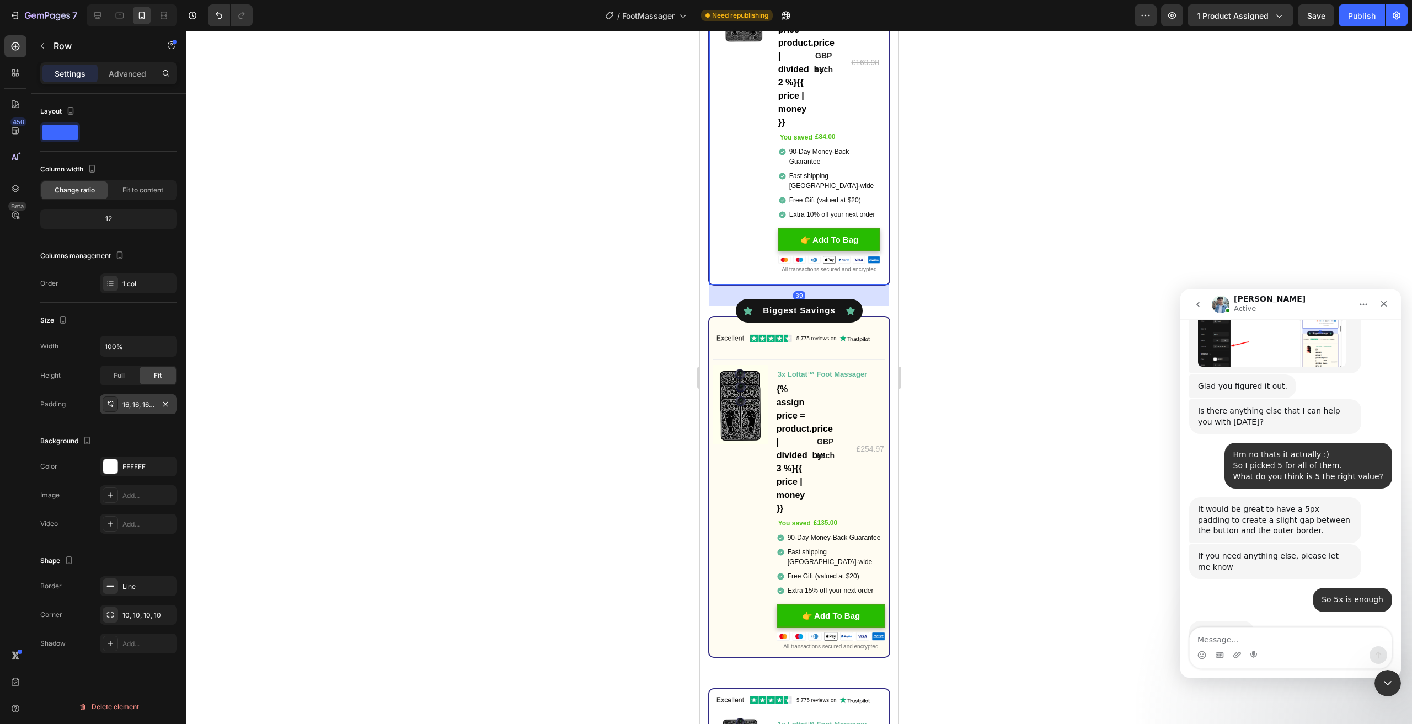
click at [138, 400] on div "16, 16, 16, 16" at bounding box center [138, 405] width 32 height 10
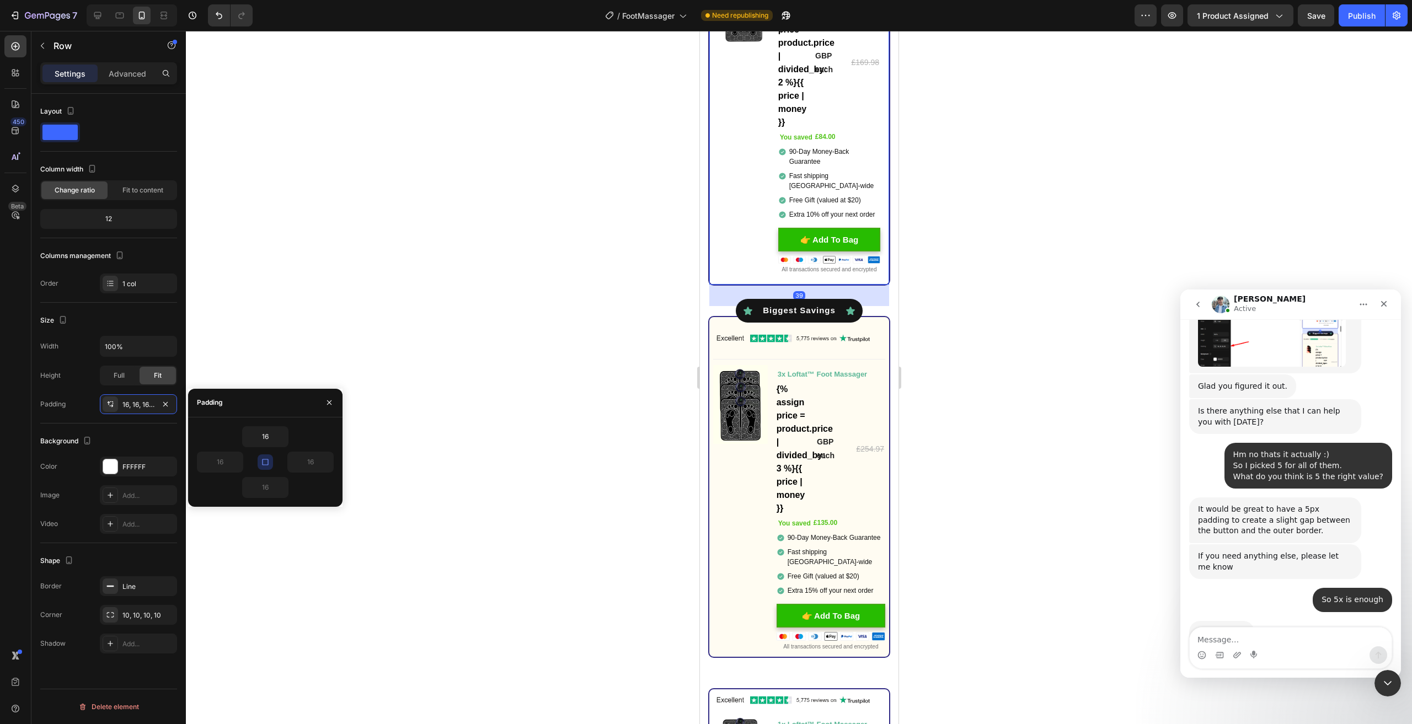
click at [267, 458] on icon "button" at bounding box center [265, 462] width 9 height 9
click at [266, 434] on input "16" at bounding box center [265, 437] width 45 height 20
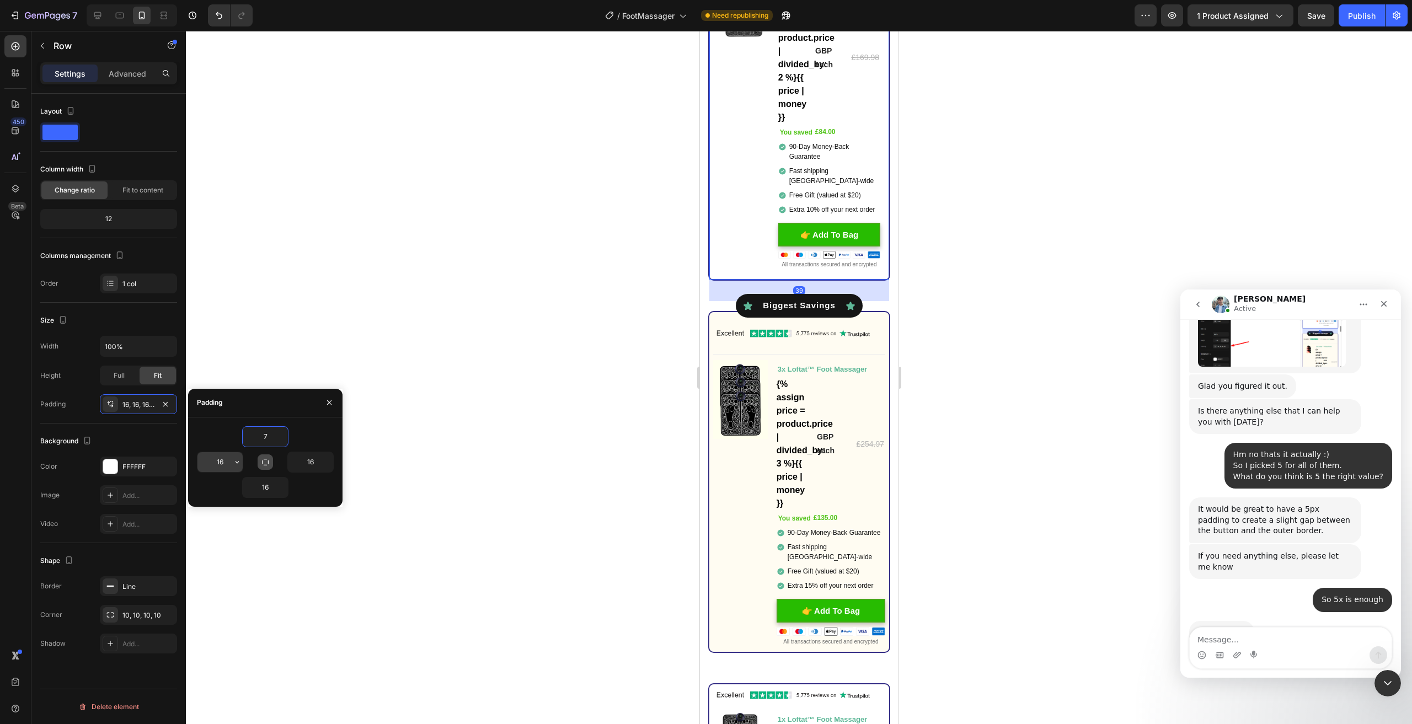
type input "7"
click at [219, 464] on input "16" at bounding box center [220, 462] width 45 height 20
type input "7"
click at [262, 483] on input "16" at bounding box center [265, 488] width 45 height 20
type input "7"
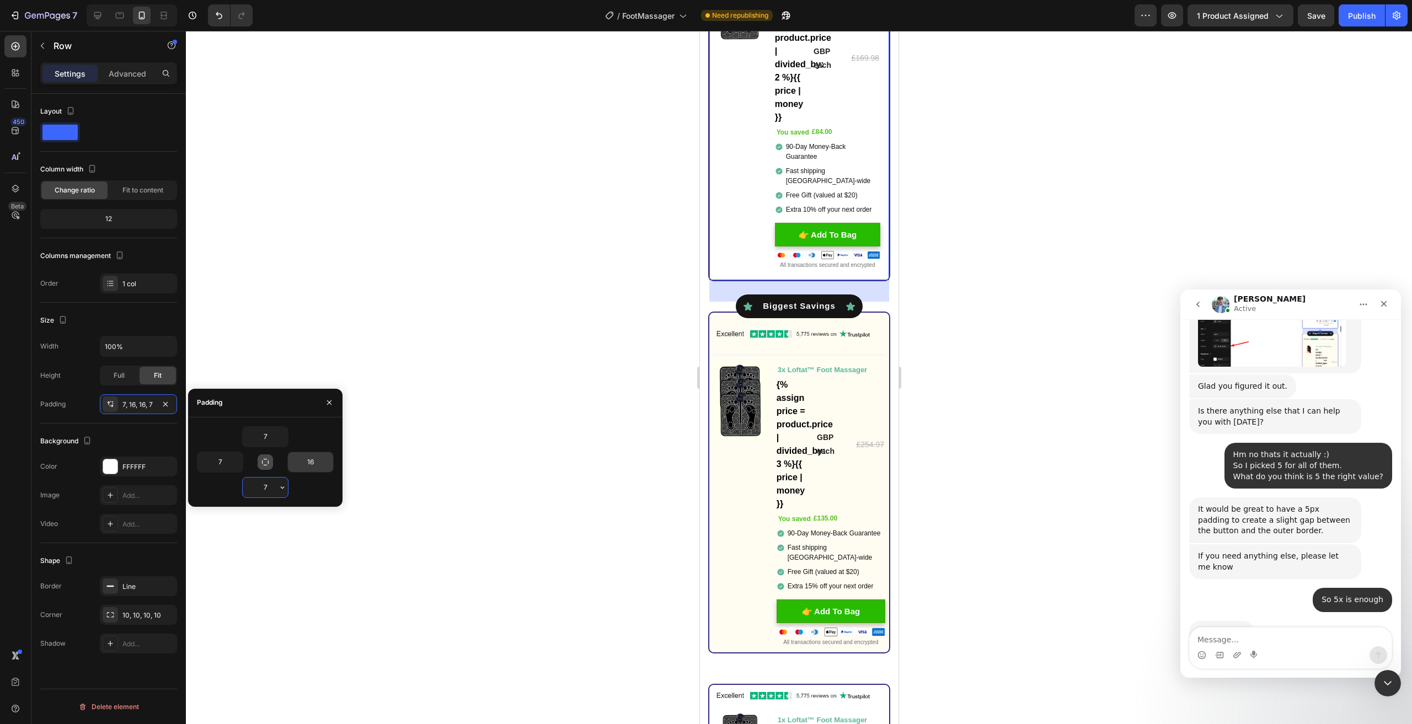
click at [303, 466] on input "16" at bounding box center [310, 462] width 45 height 20
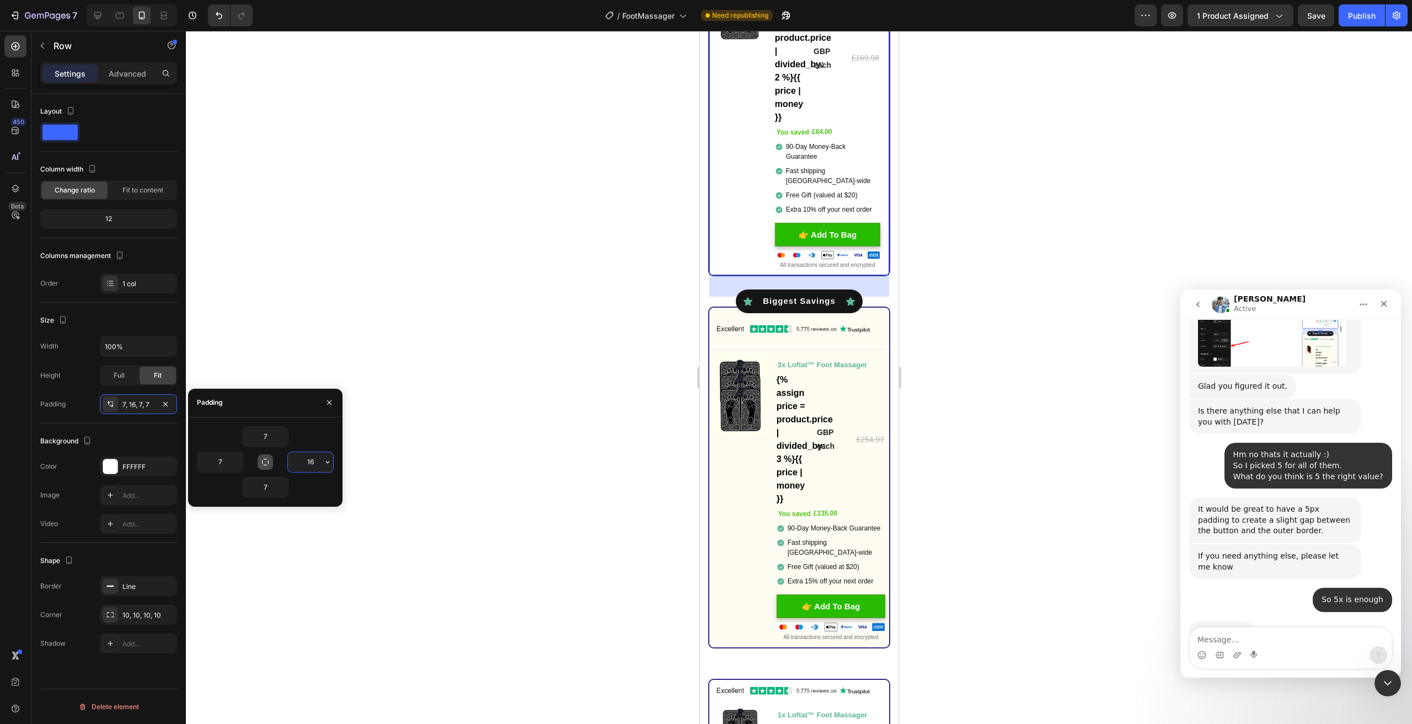
type input "7"
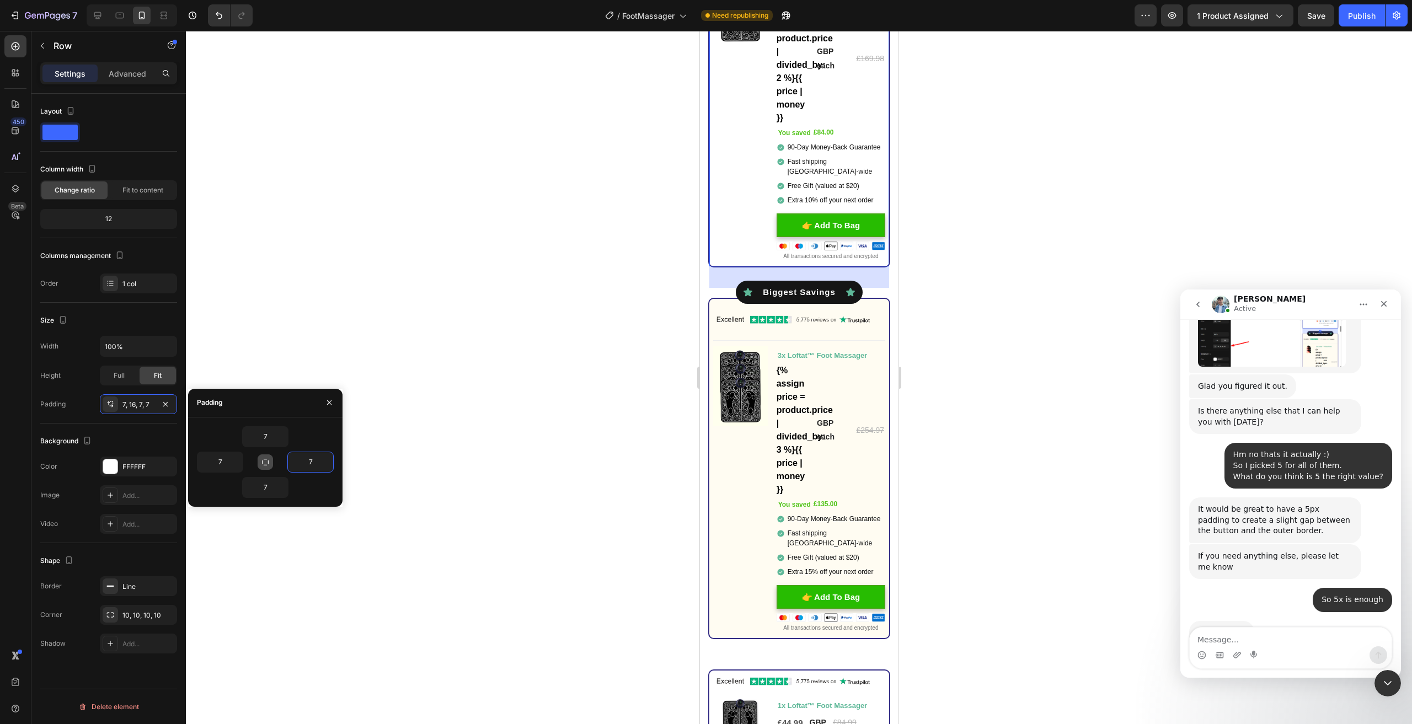
click at [538, 364] on div at bounding box center [799, 378] width 1226 height 694
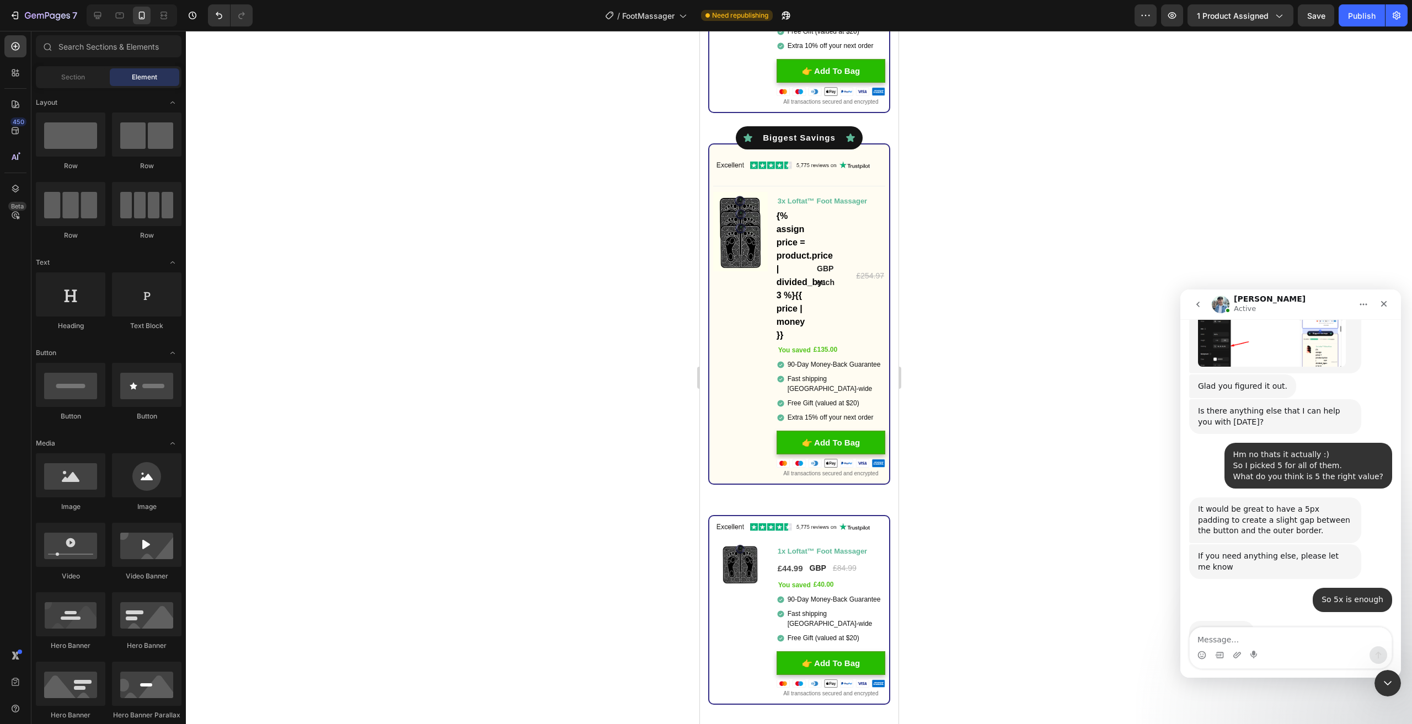
scroll to position [4083, 0]
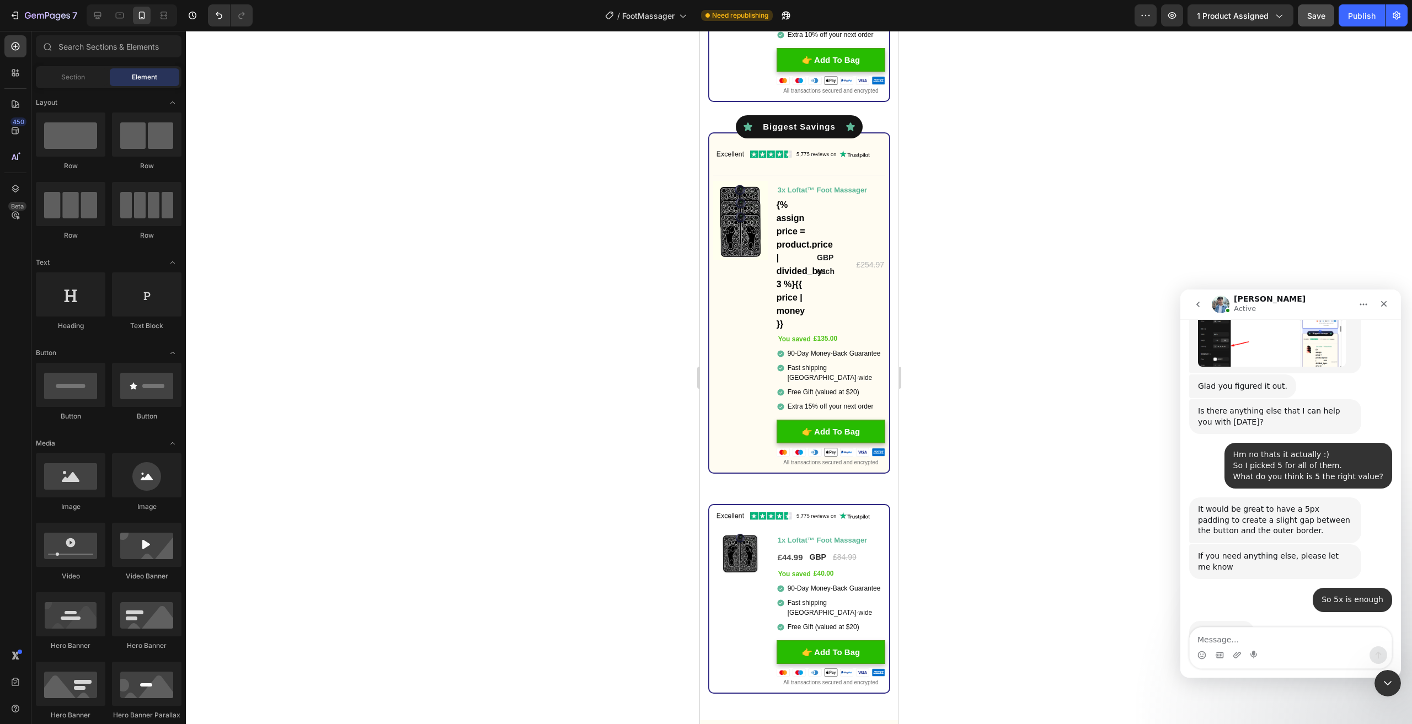
drag, startPoint x: 1310, startPoint y: 29, endPoint x: 1321, endPoint y: 19, distance: 14.8
click at [1313, 27] on div "7 Version history / FootMassager Need republishing Preview 1 product assigned S…" at bounding box center [706, 15] width 1412 height 31
click at [1345, 12] on button "Publish" at bounding box center [1362, 15] width 46 height 22
click at [1336, 15] on div "Preview 1 product assigned Publish" at bounding box center [1271, 15] width 273 height 22
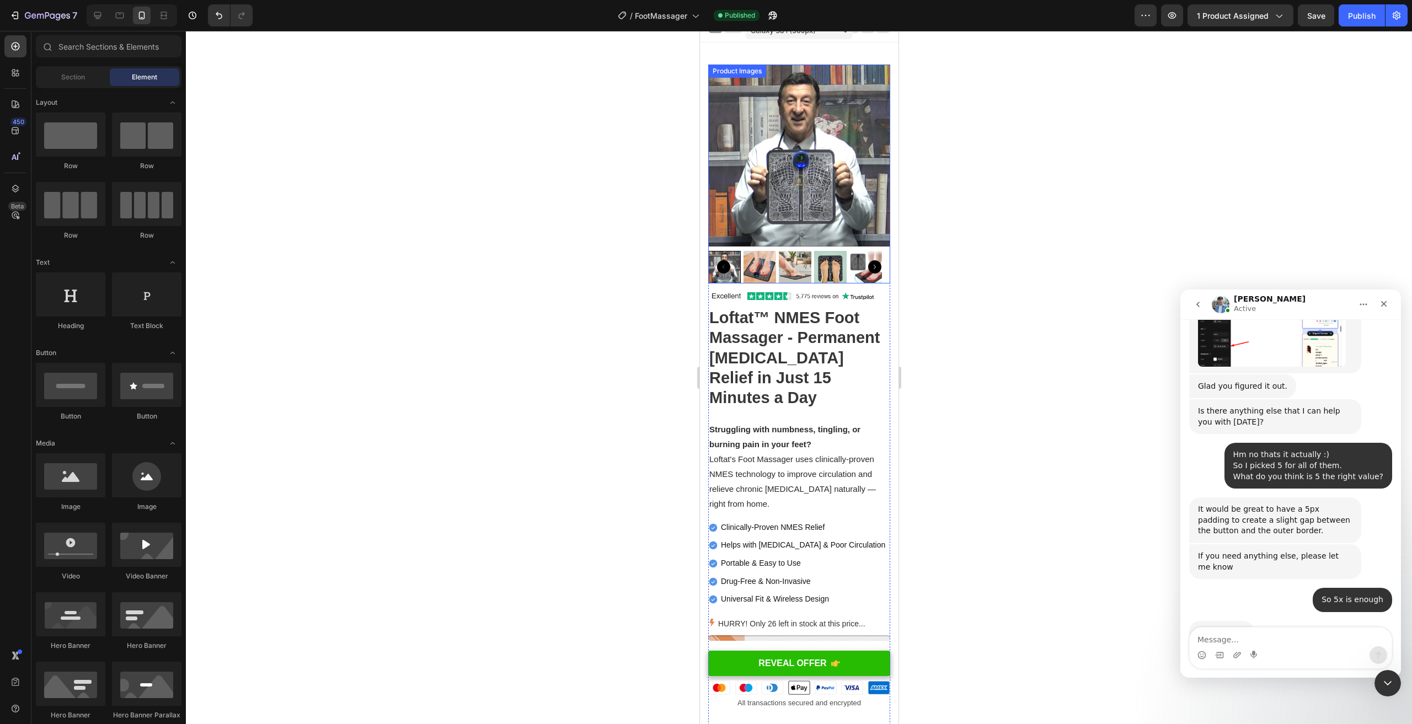
scroll to position [0, 0]
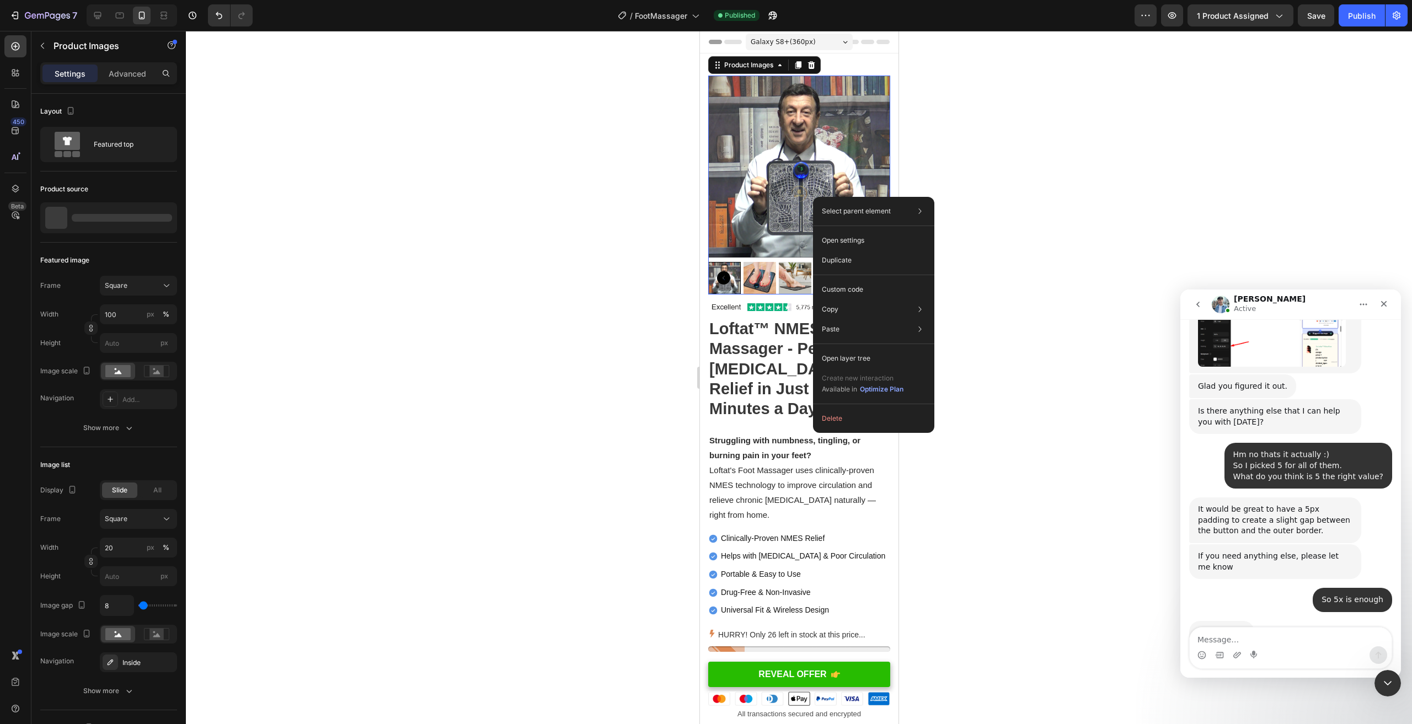
click at [783, 175] on img at bounding box center [799, 167] width 182 height 182
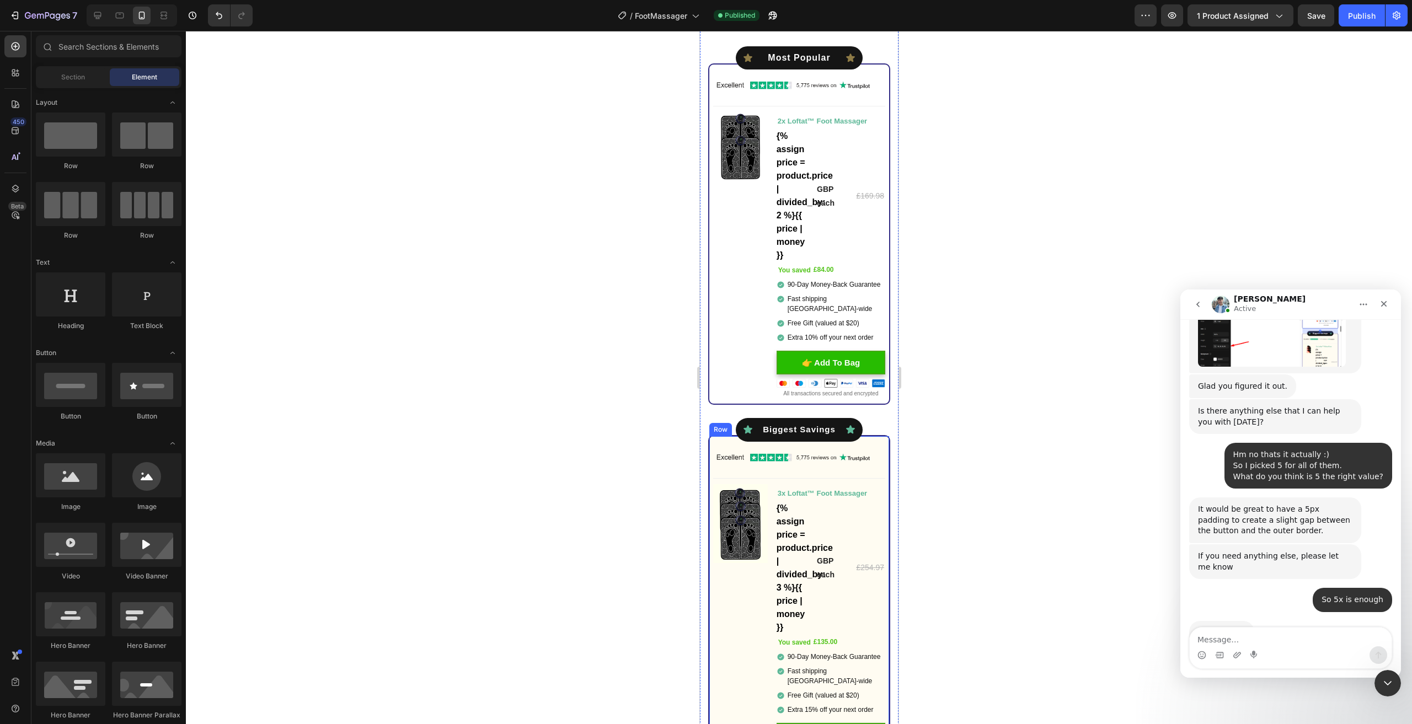
scroll to position [3685, 0]
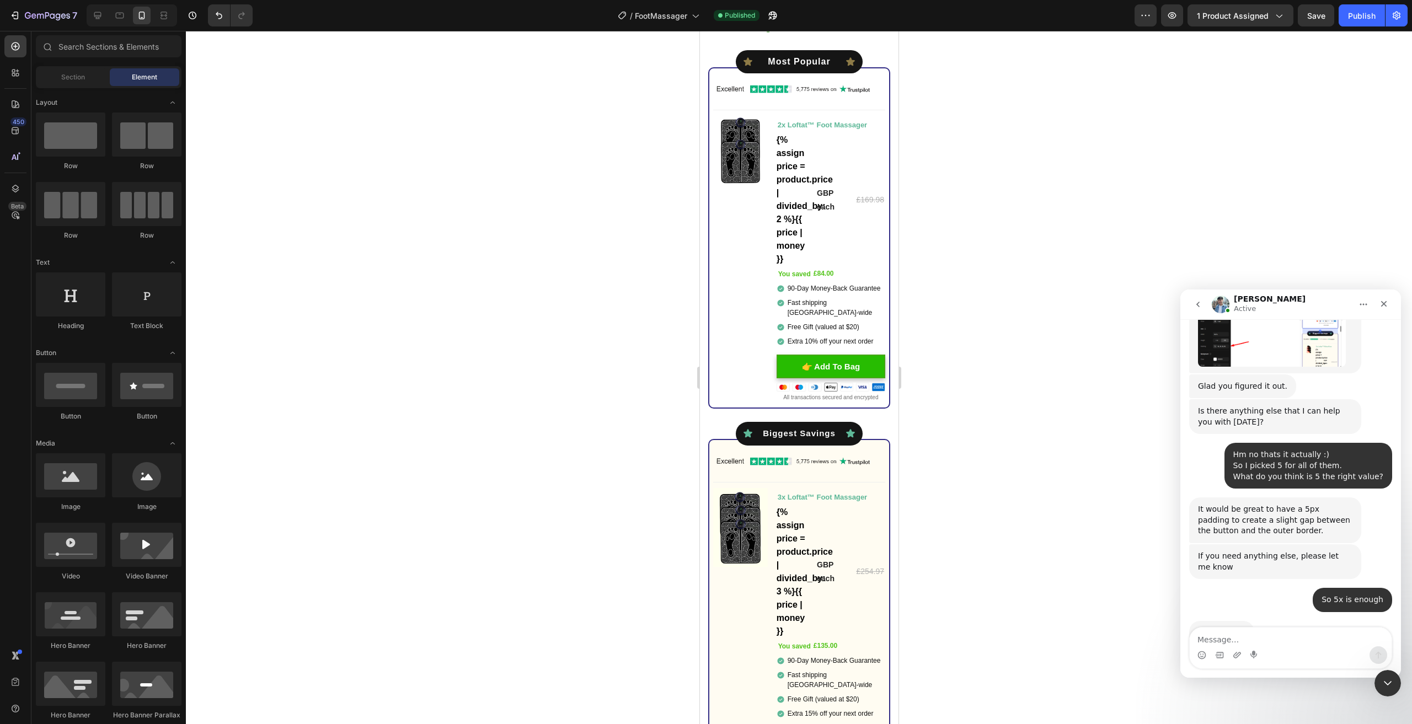
drag, startPoint x: 1276, startPoint y: 652, endPoint x: 1269, endPoint y: 645, distance: 9.8
click at [1275, 652] on div "Intercom messenger" at bounding box center [1291, 656] width 202 height 18
click at [1269, 644] on textarea "Message…" at bounding box center [1291, 637] width 202 height 19
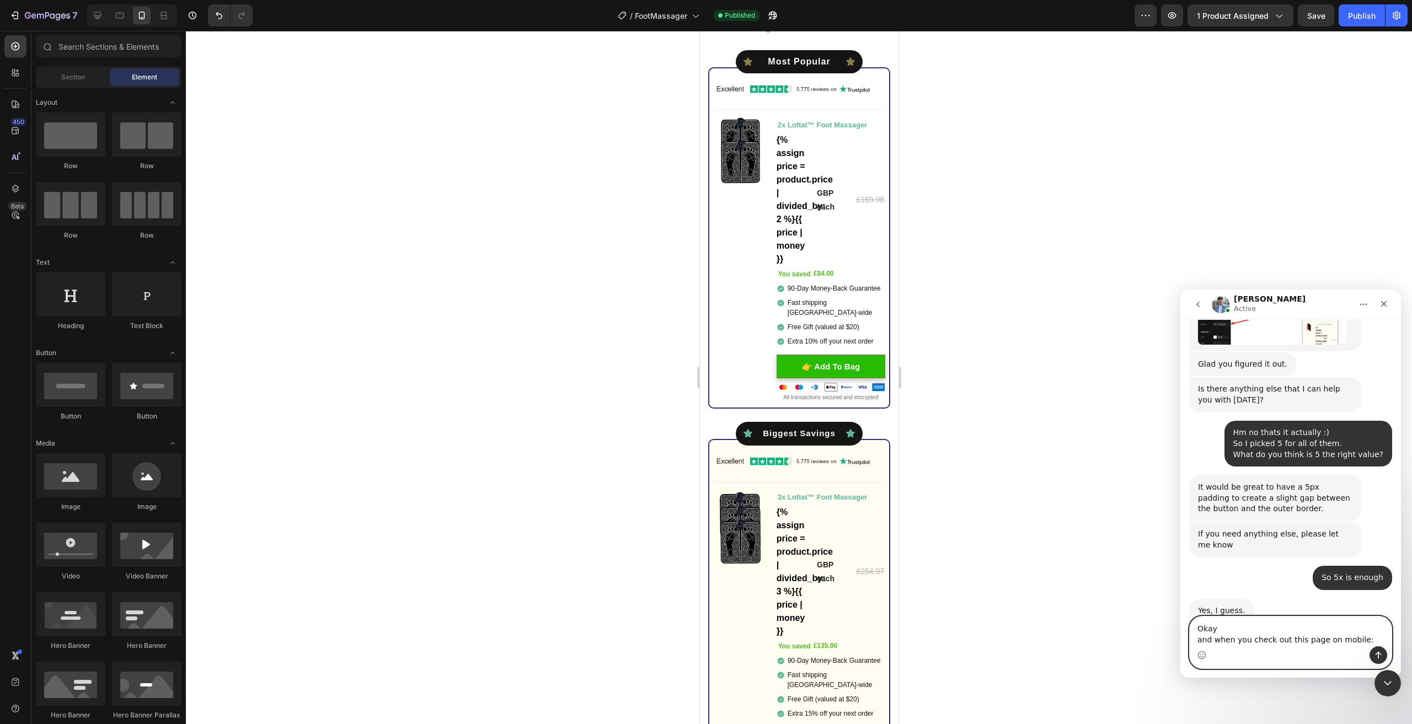
paste textarea "[URL][DOMAIN_NAME]"
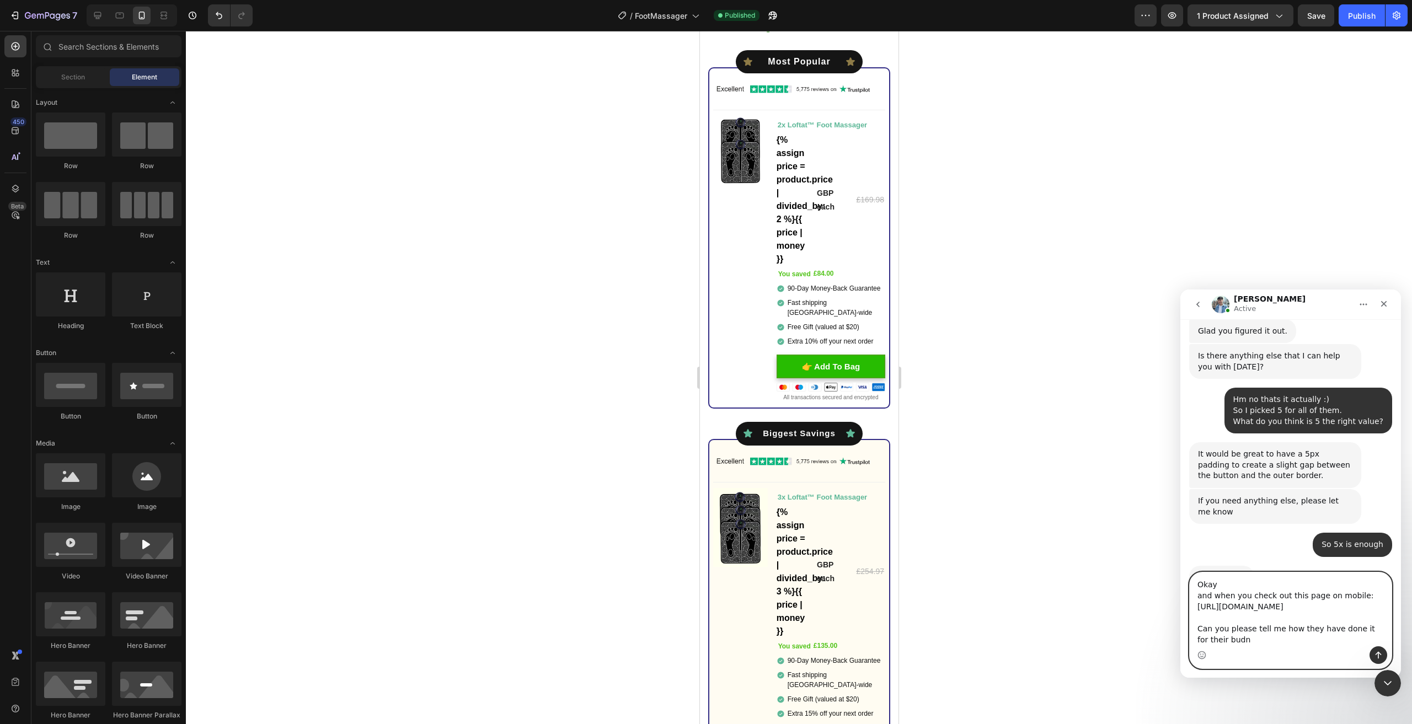
scroll to position [1683, 0]
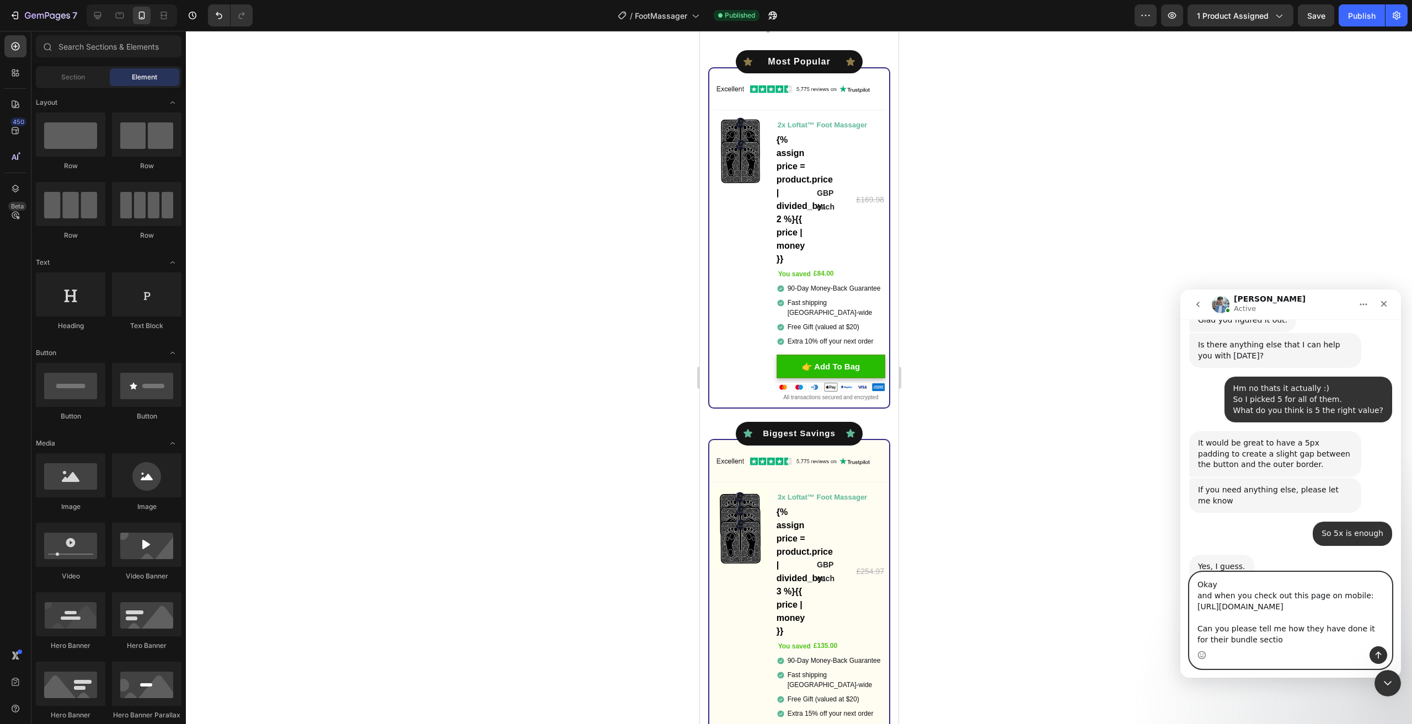
type textarea "Okay and when you check out this page on mobile: [URL][DOMAIN_NAME] Can you ple…"
type textarea "."
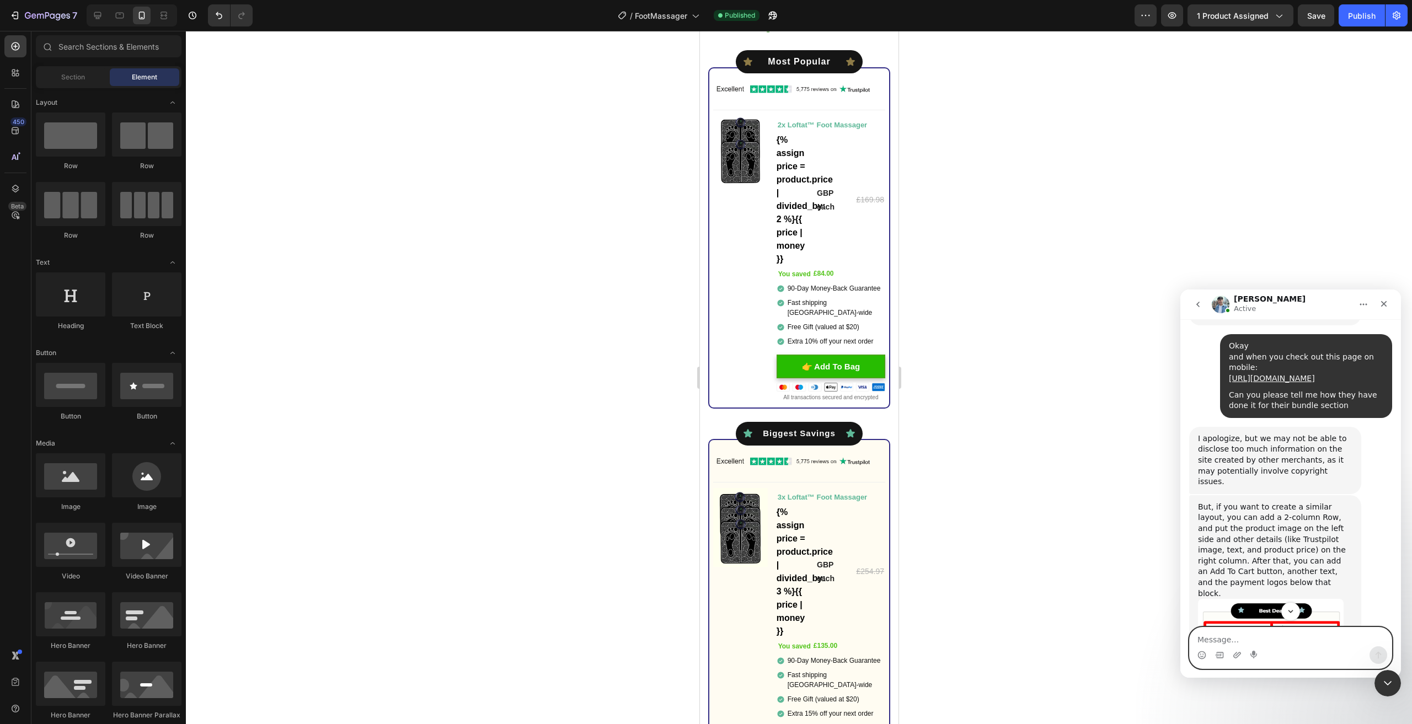
scroll to position [2015, 0]
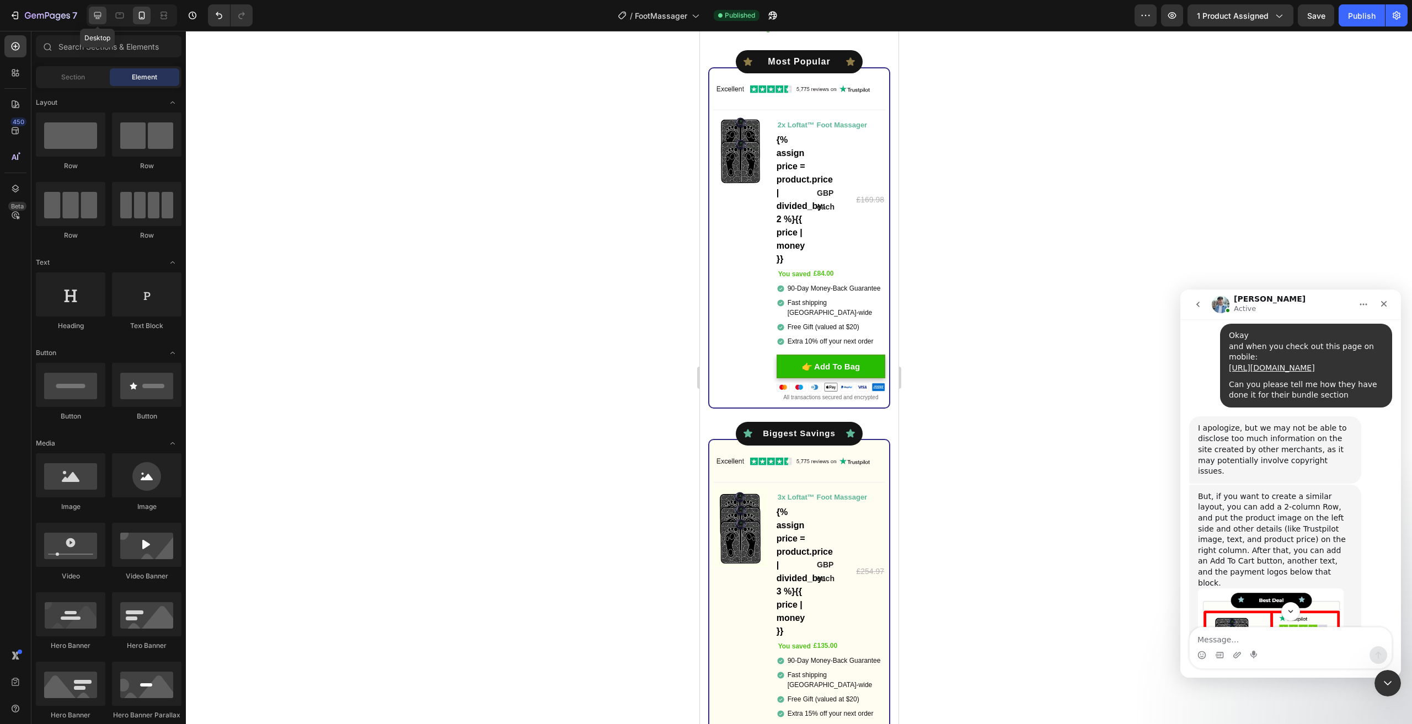
click at [98, 13] on icon at bounding box center [97, 15] width 11 height 11
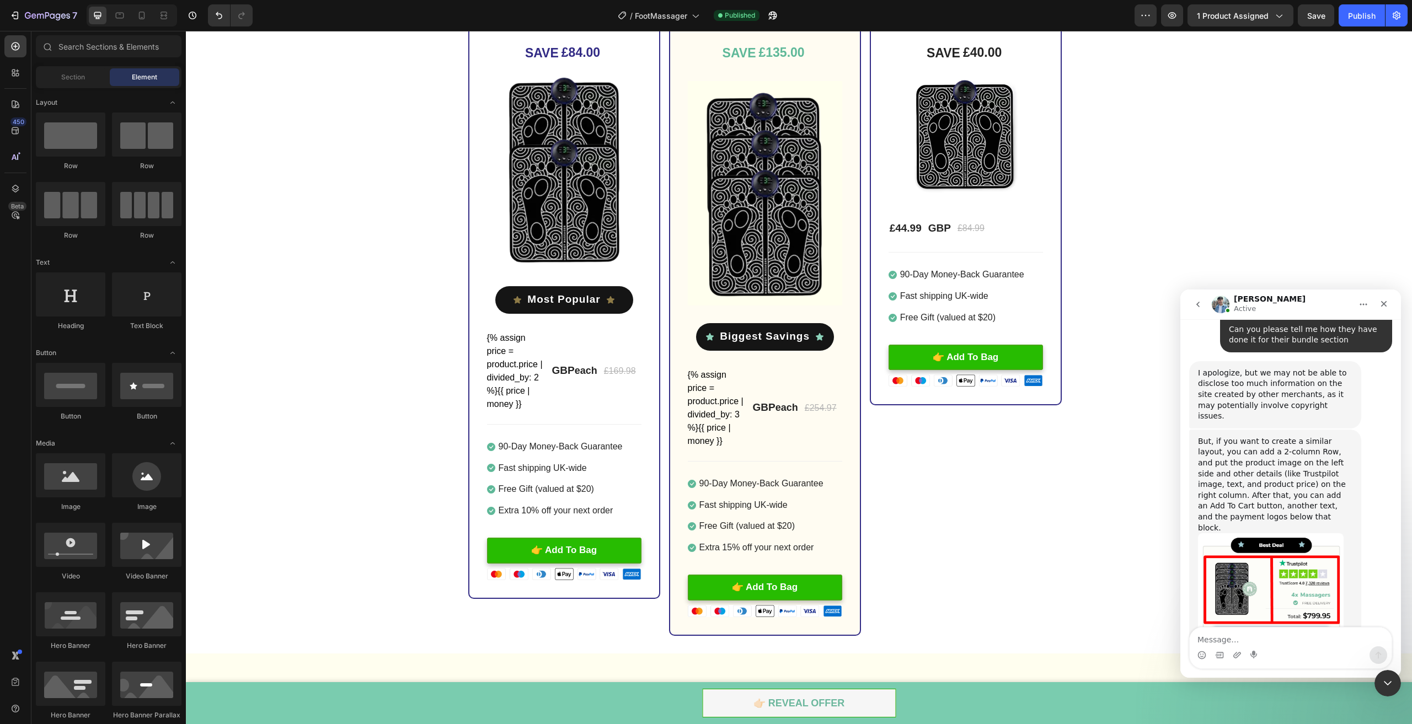
scroll to position [3730, 0]
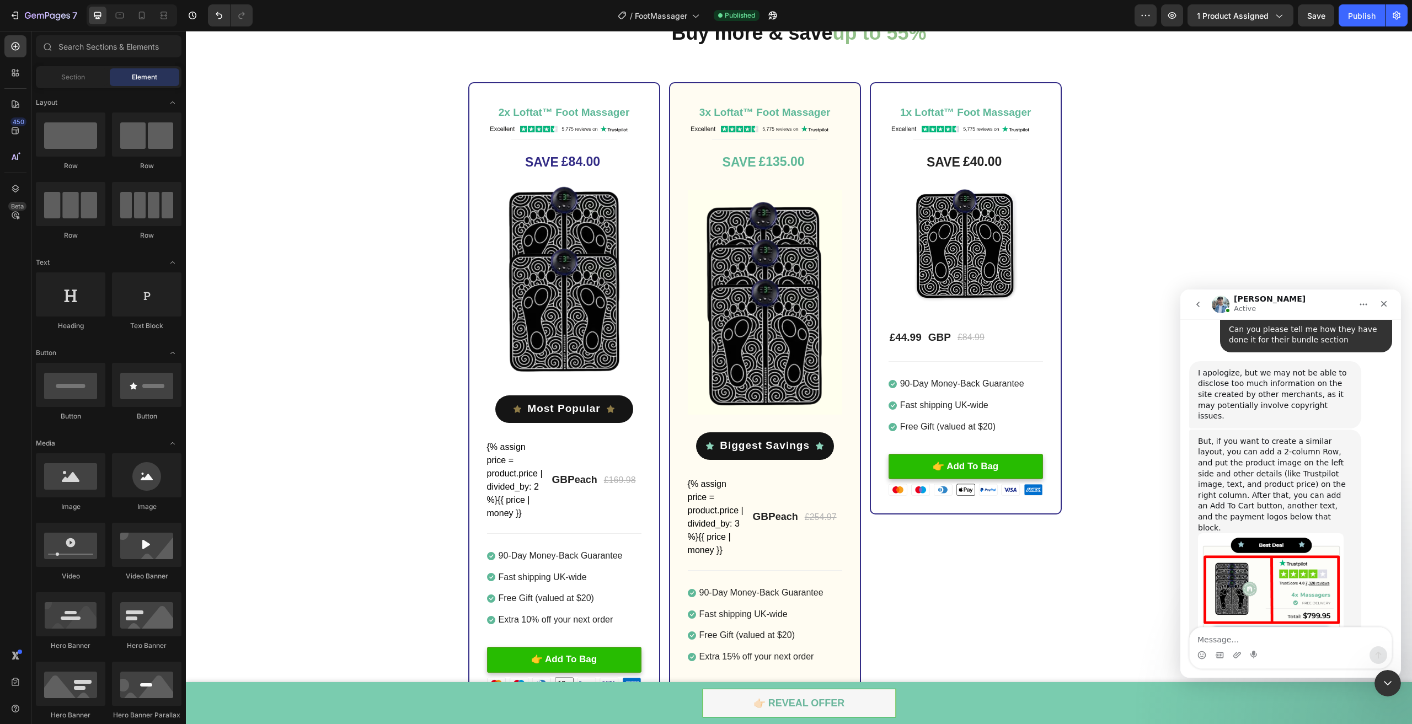
click at [1278, 534] on img "Liam says…" at bounding box center [1271, 608] width 146 height 148
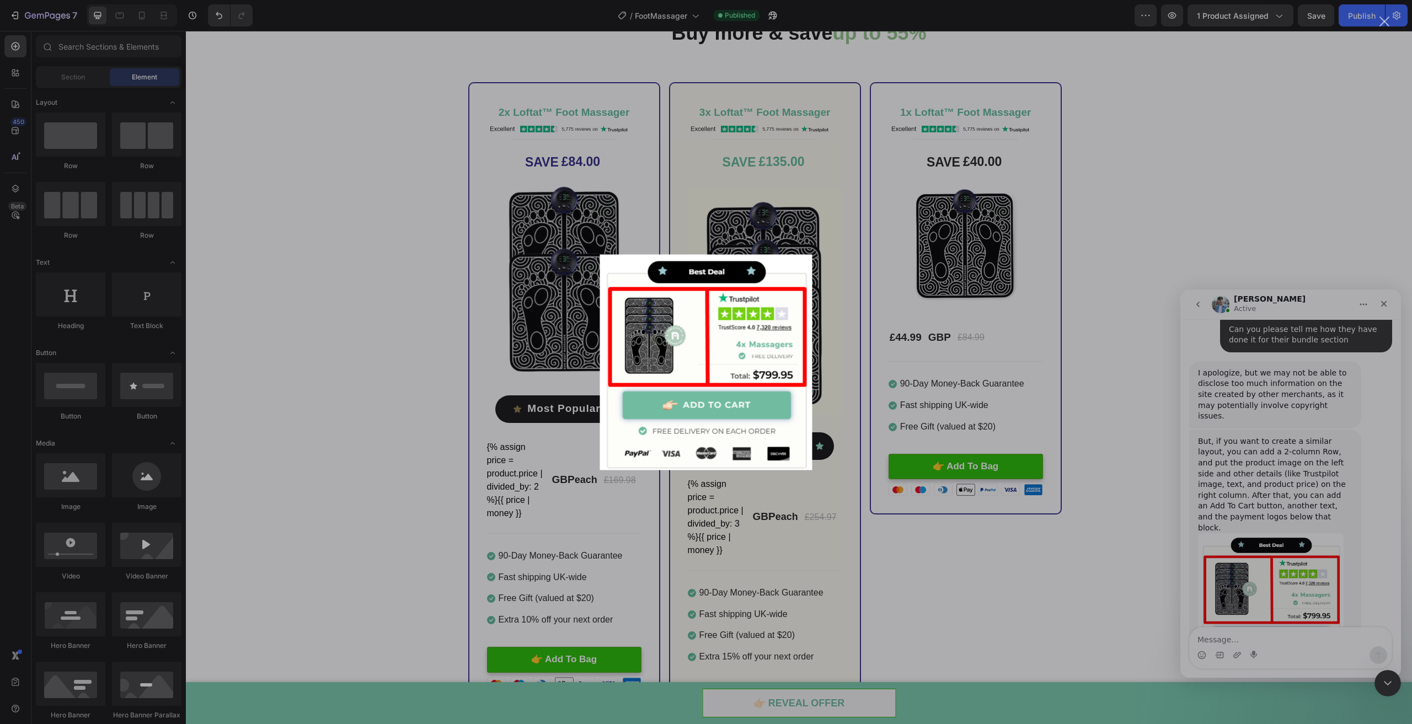
scroll to position [0, 0]
click at [1310, 396] on div "Intercom messenger" at bounding box center [706, 362] width 1412 height 724
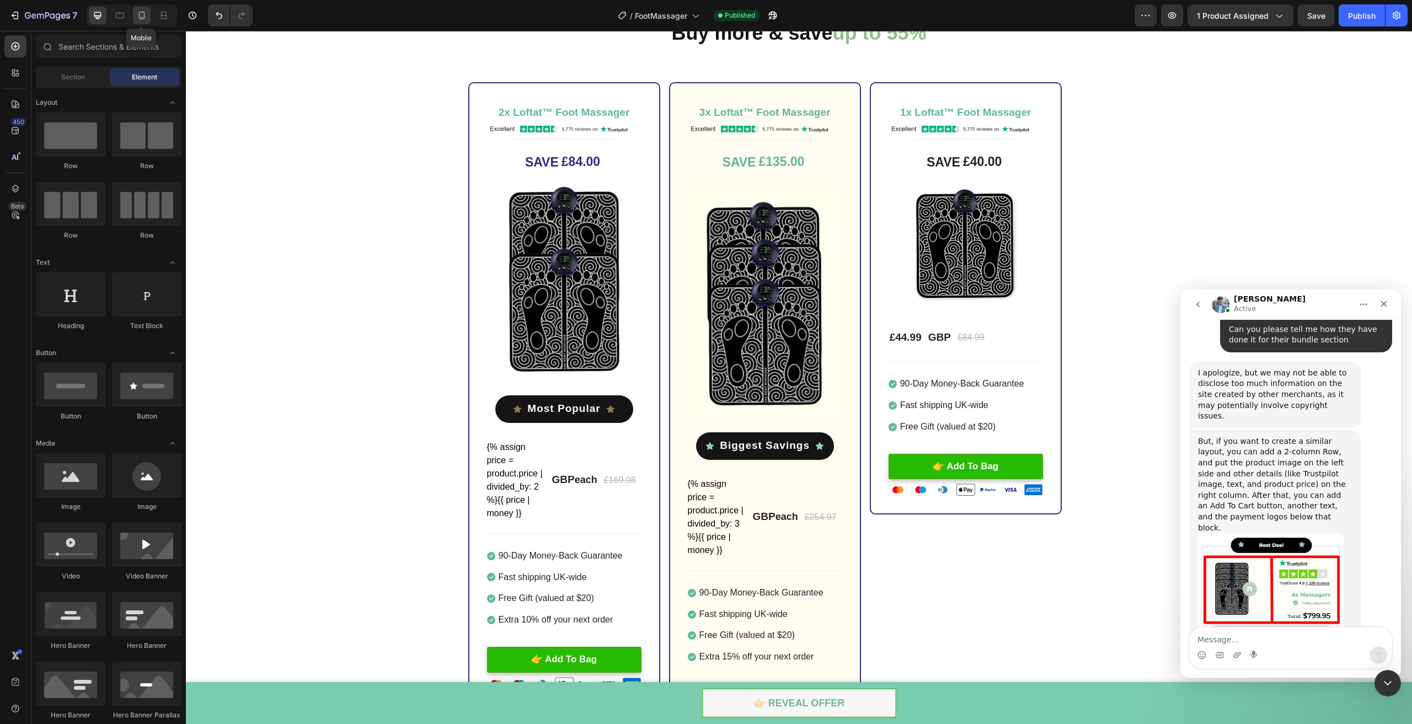
click at [142, 15] on icon at bounding box center [141, 15] width 11 height 11
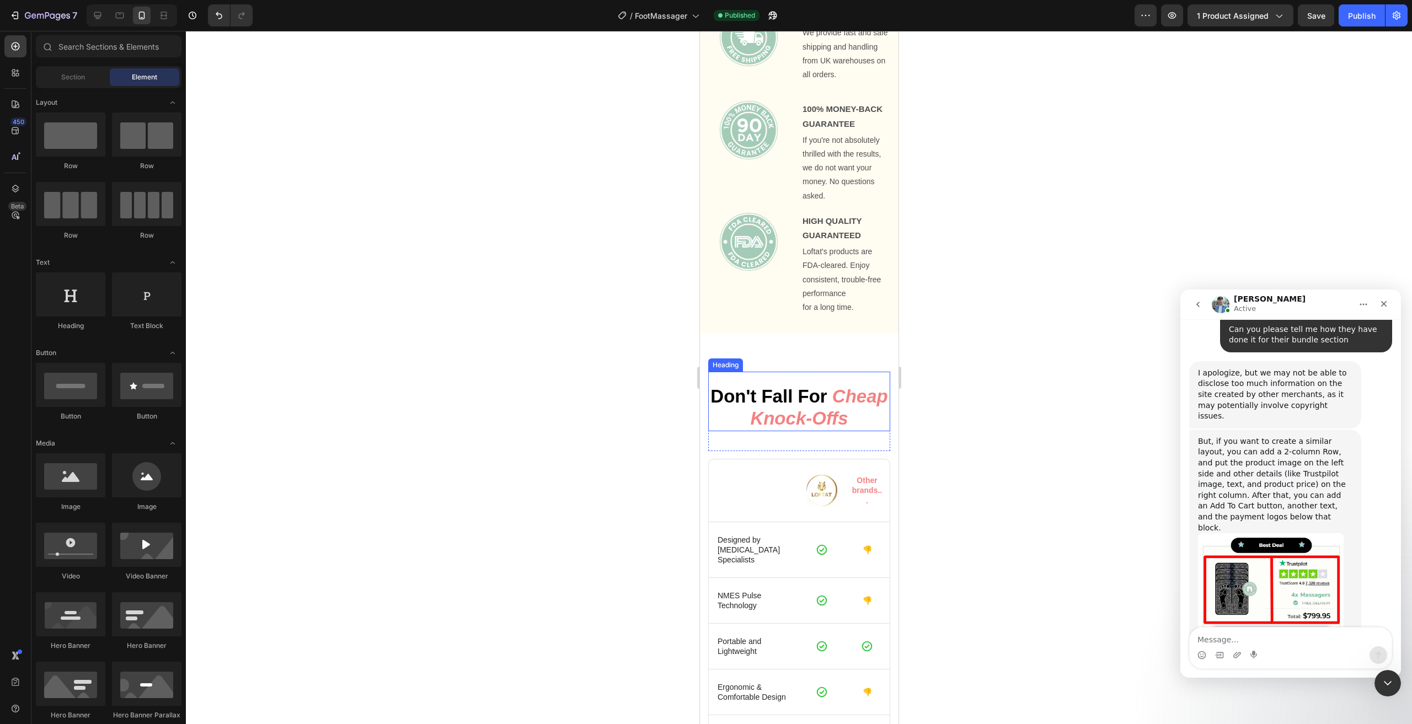
scroll to position [4120, 0]
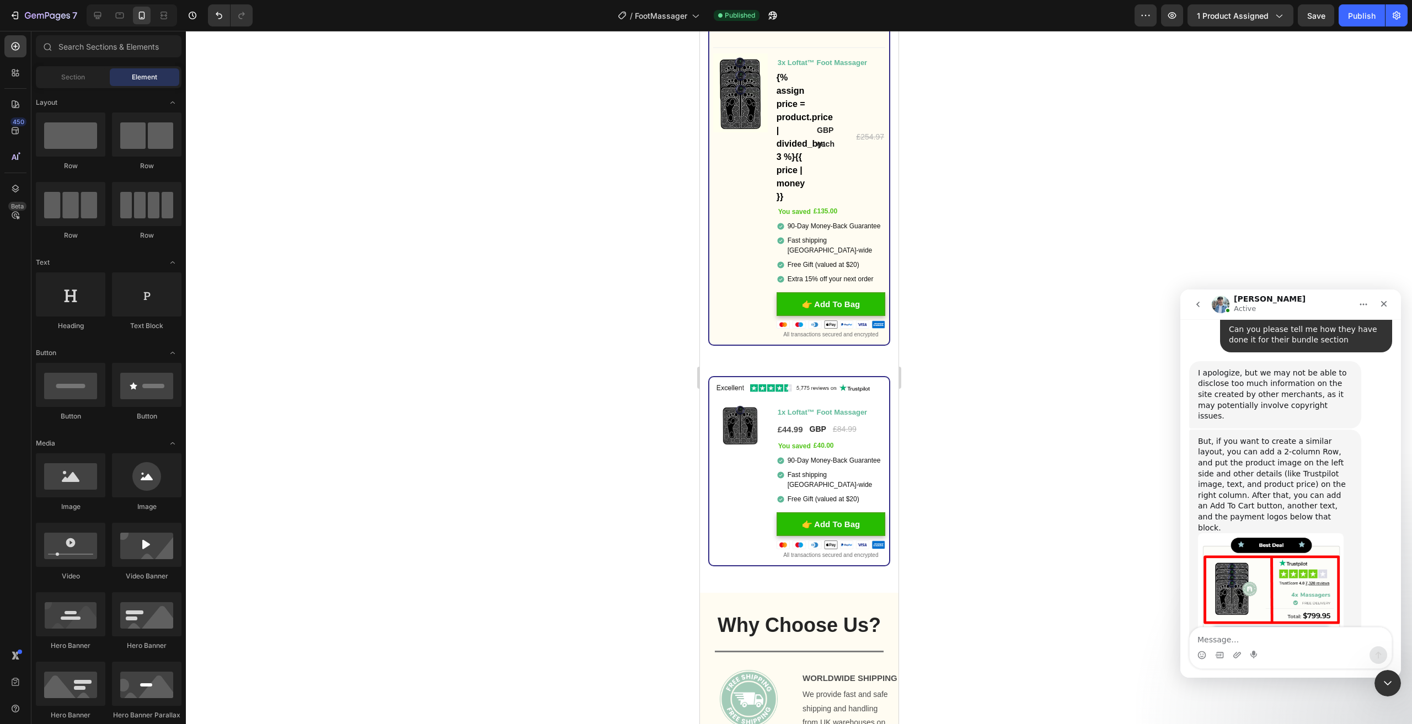
click at [1246, 534] on img "Liam says…" at bounding box center [1271, 608] width 146 height 148
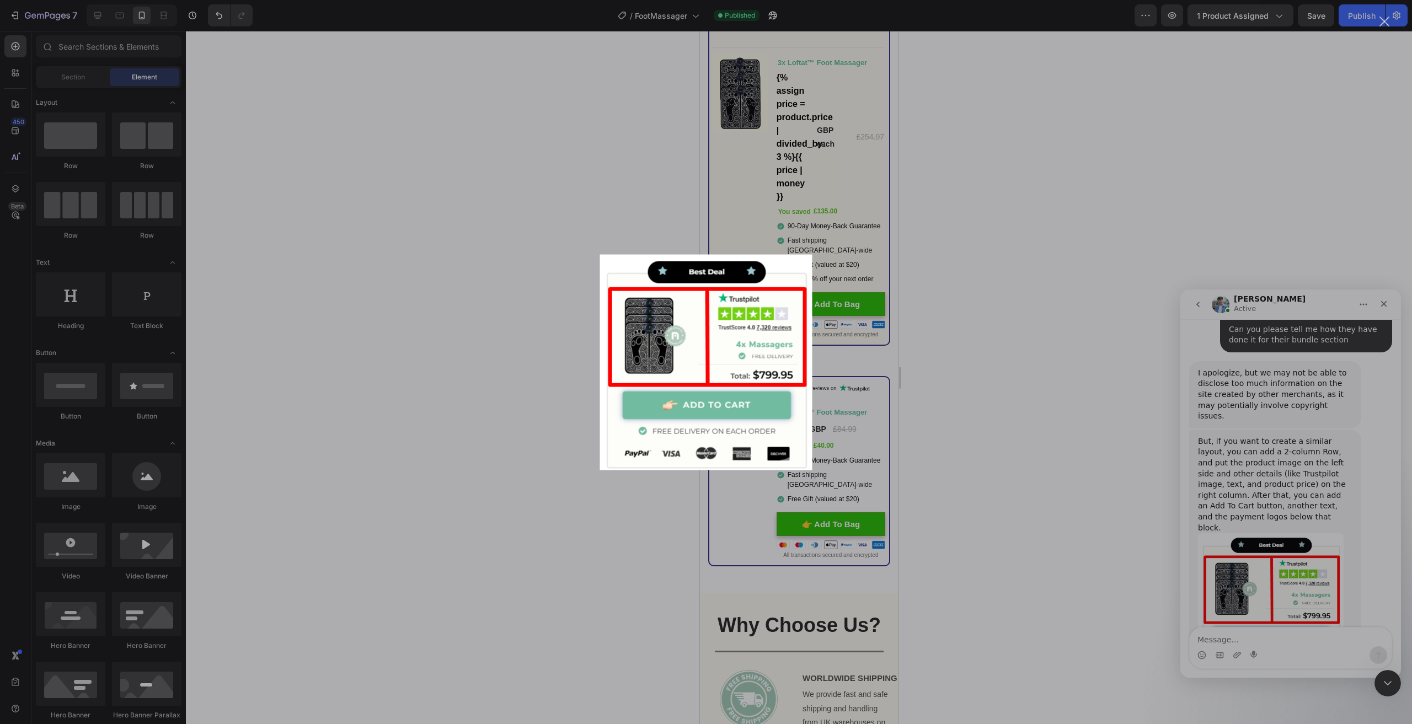
click at [1299, 461] on div "Intercom messenger" at bounding box center [706, 362] width 1412 height 724
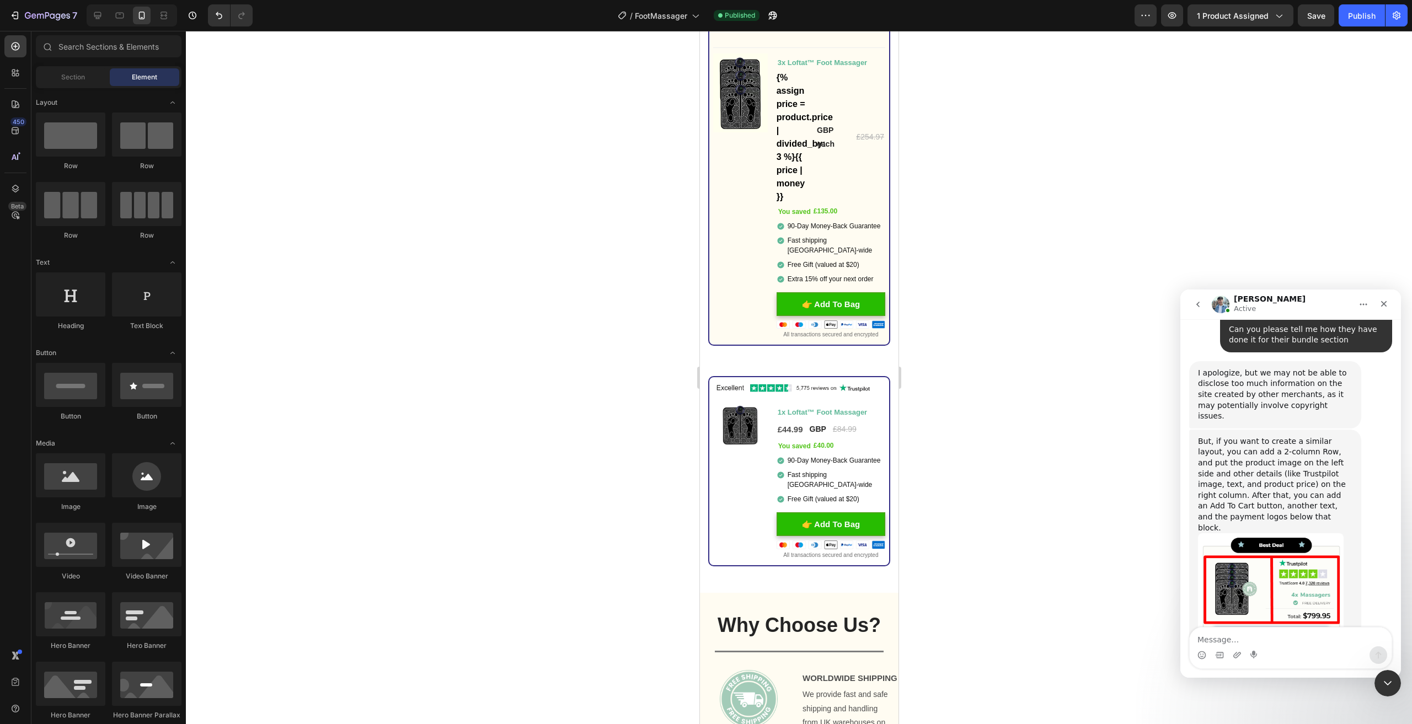
click at [1263, 534] on img "Liam says…" at bounding box center [1271, 608] width 146 height 148
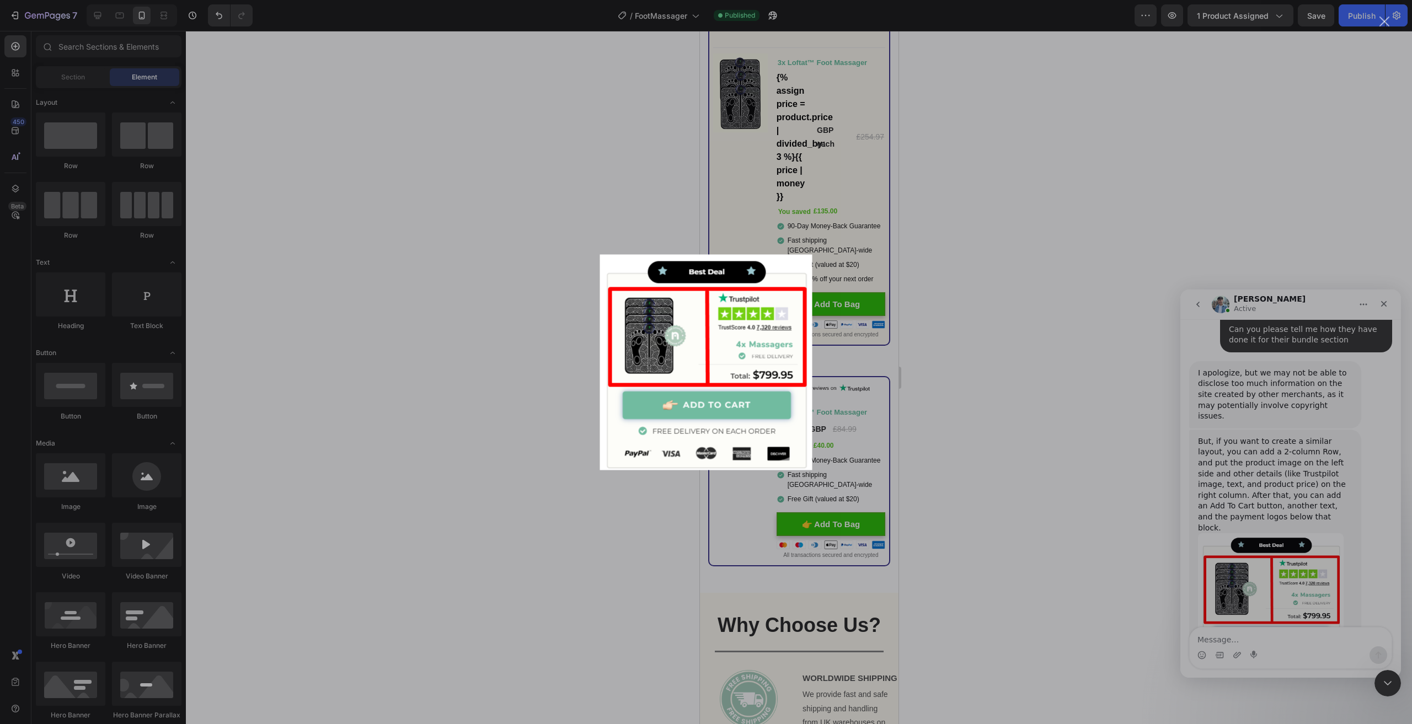
click at [1291, 462] on div "Intercom messenger" at bounding box center [706, 362] width 1412 height 724
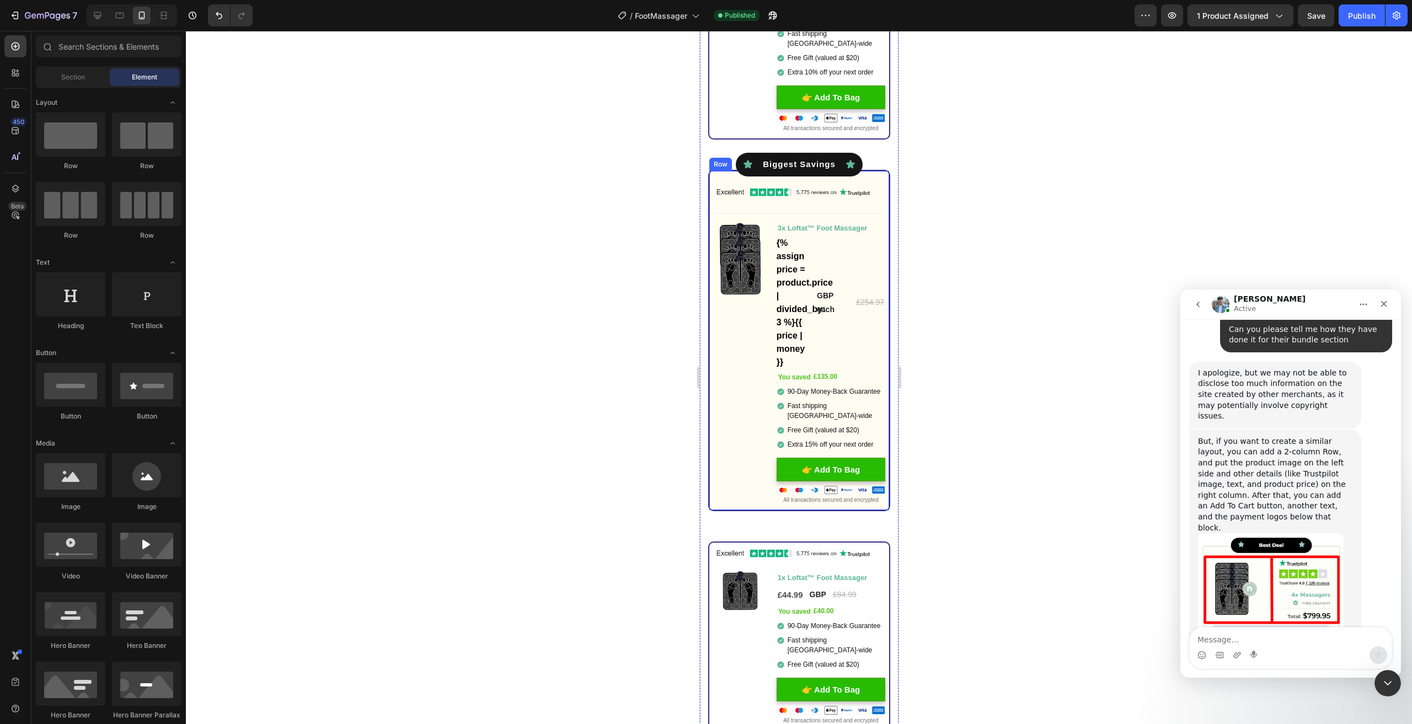
scroll to position [4230, 0]
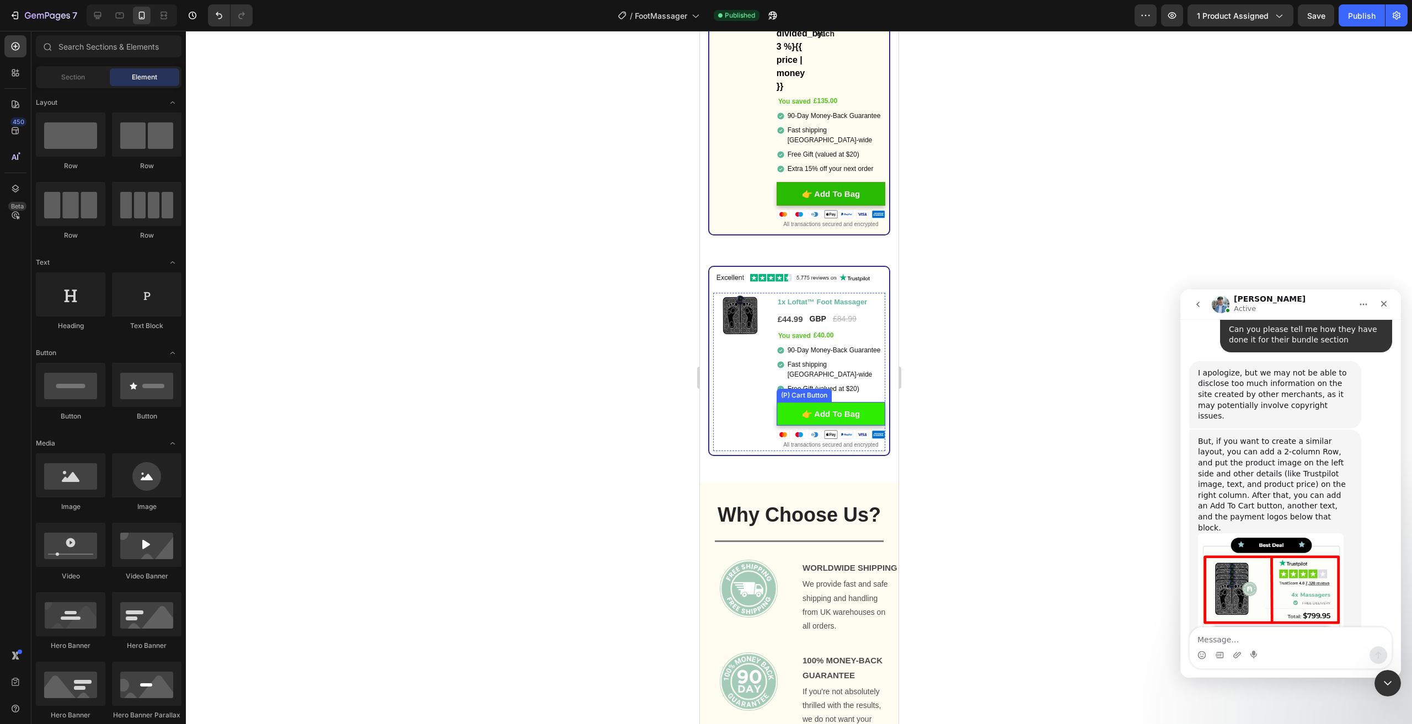
click at [870, 406] on button "👉 Add To Bag" at bounding box center [830, 414] width 109 height 24
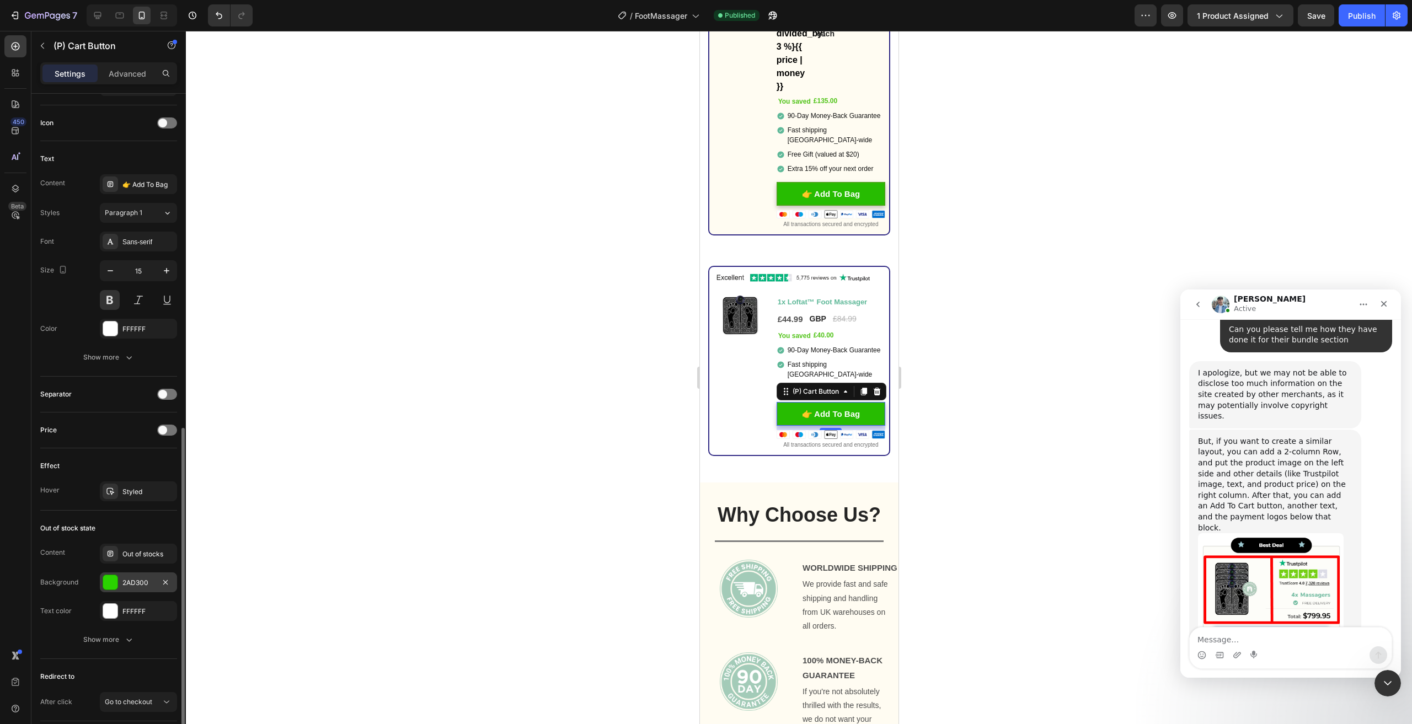
scroll to position [497, 0]
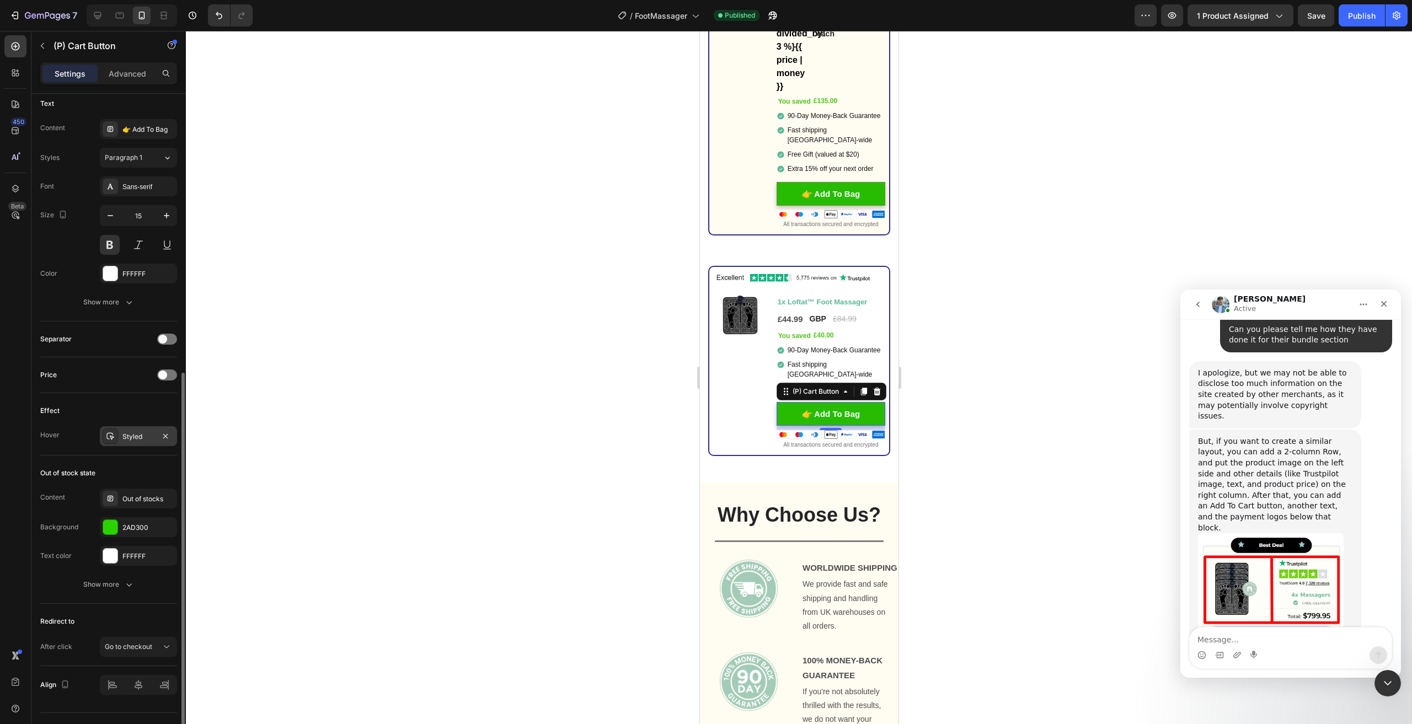
click at [134, 438] on div "Styled" at bounding box center [138, 437] width 32 height 10
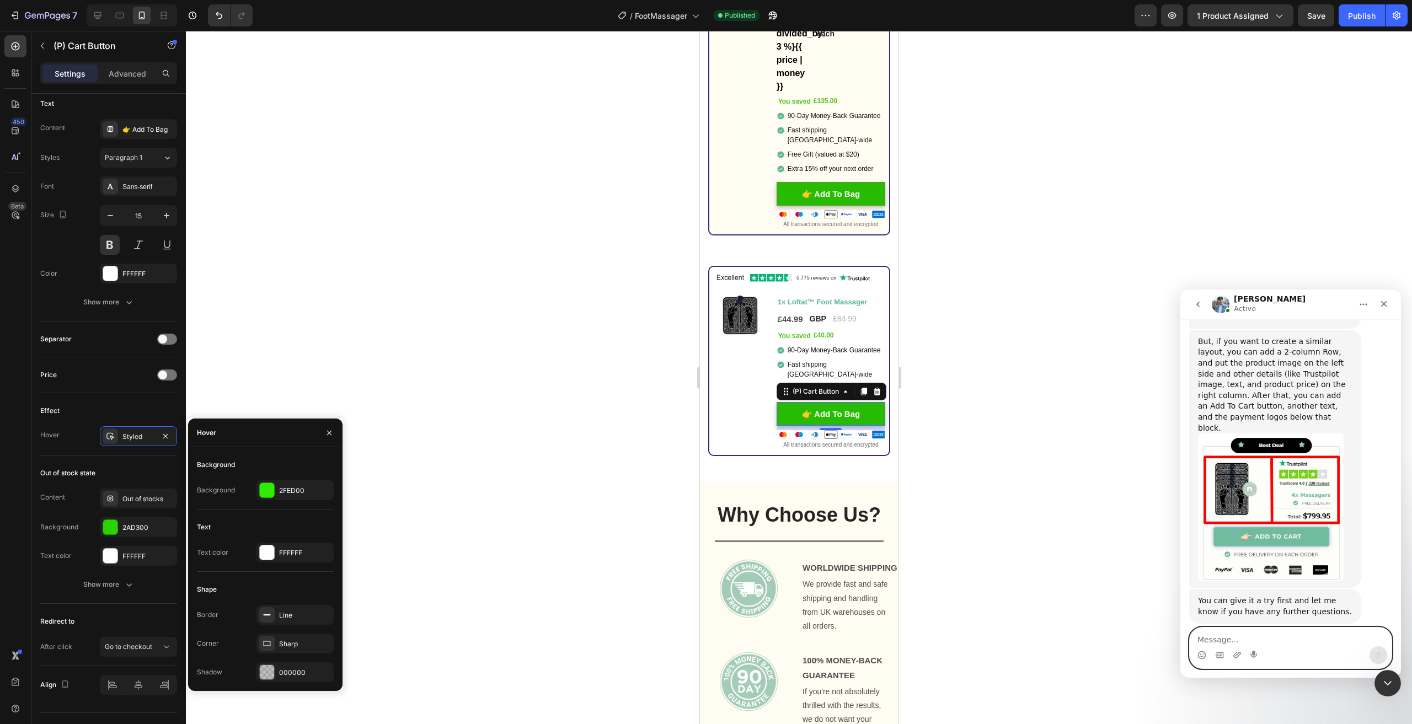
click at [1221, 637] on textarea "Message…" at bounding box center [1291, 637] width 202 height 19
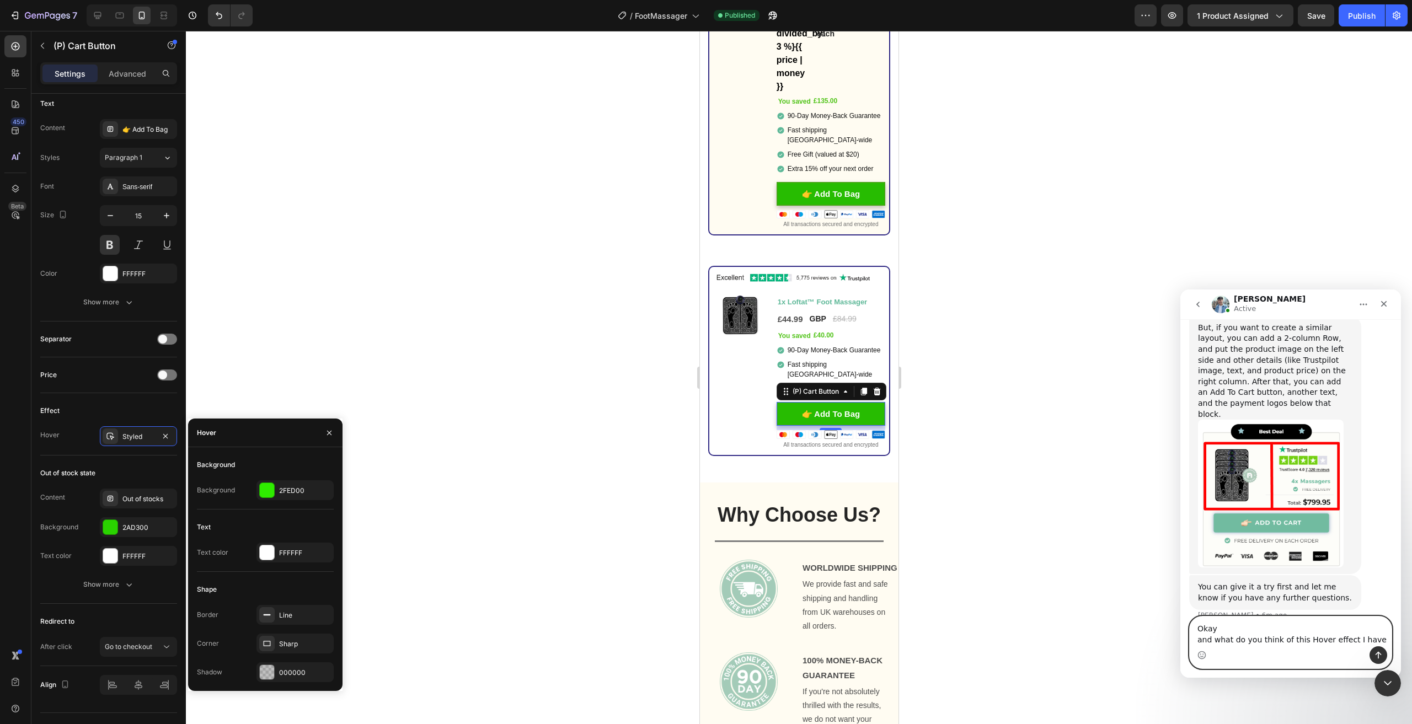
type textarea "Okay and what do you think of this Hover effect I have?"
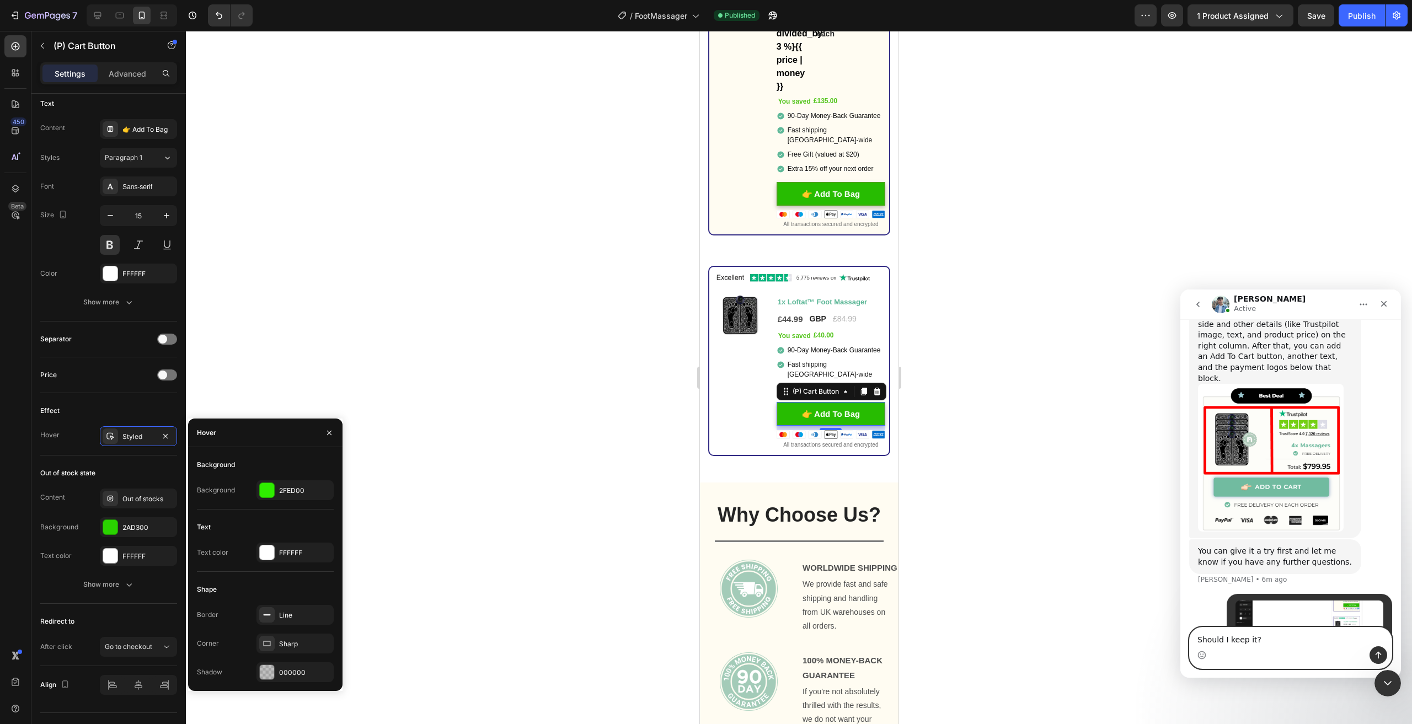
scroll to position [2231, 0]
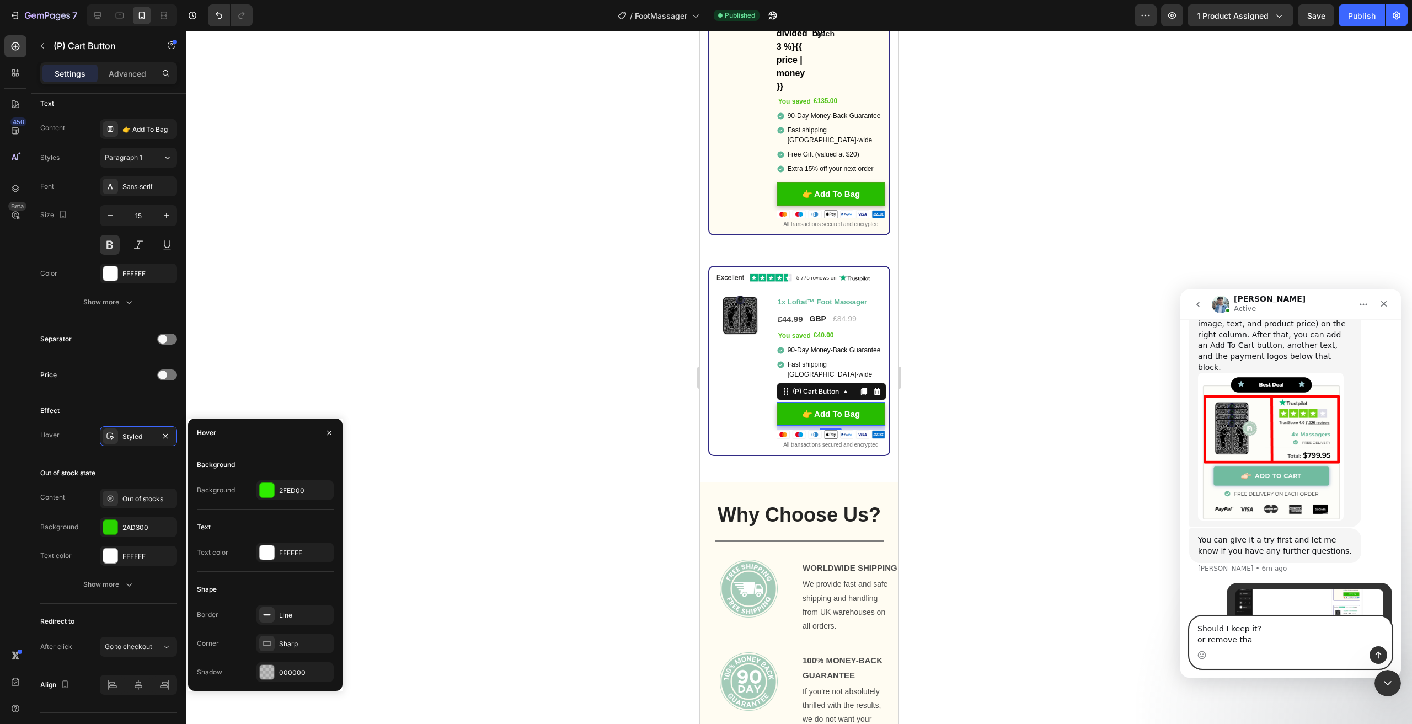
type textarea "Should I keep it? or remove that"
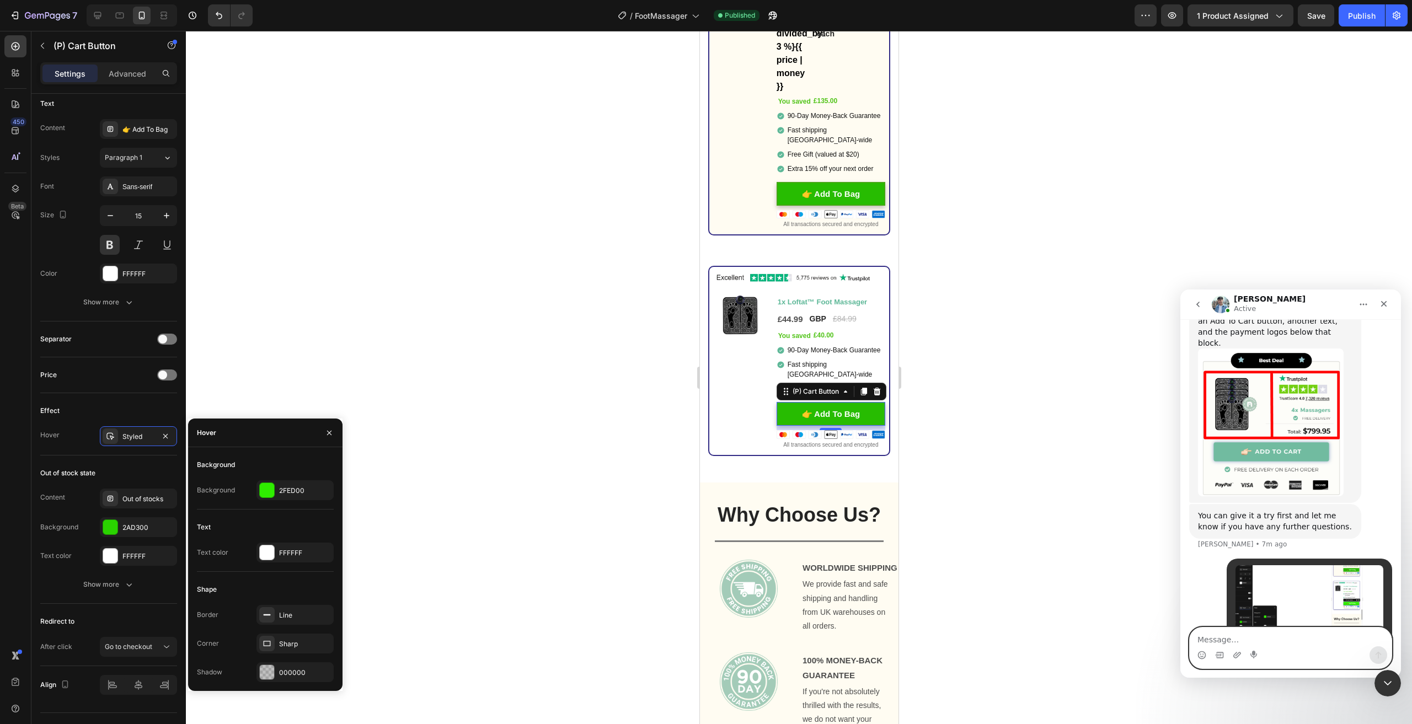
scroll to position [2256, 0]
click at [90, 19] on div at bounding box center [98, 16] width 18 height 18
type input "16"
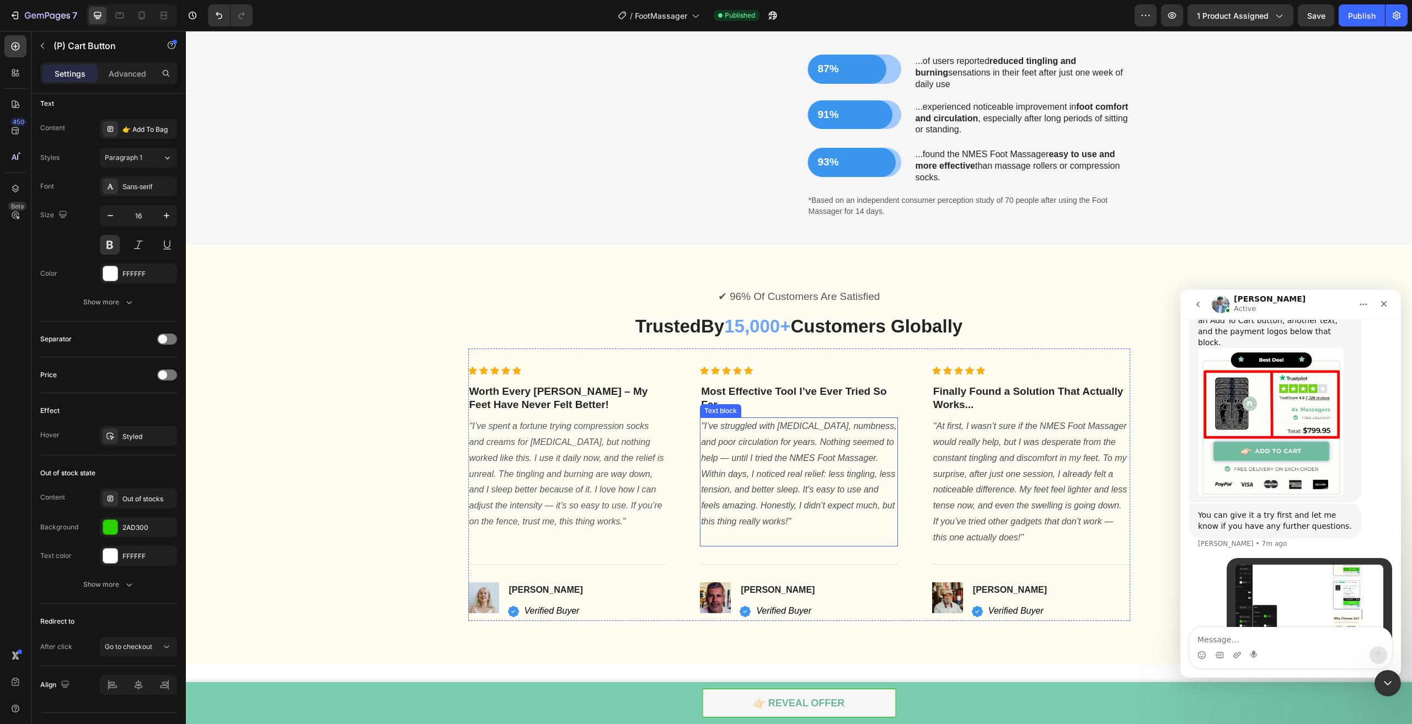
scroll to position [3145, 0]
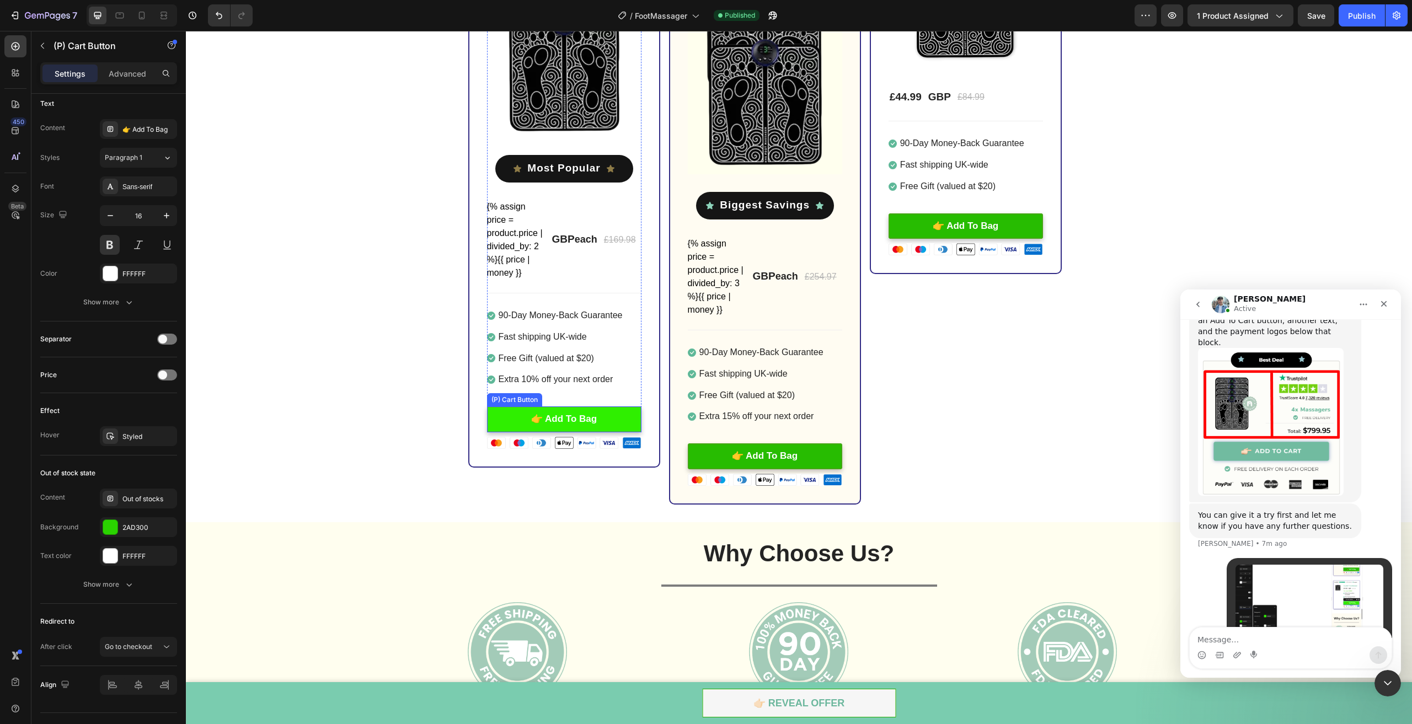
click at [608, 413] on button "👉 Add To Bag" at bounding box center [564, 420] width 154 height 26
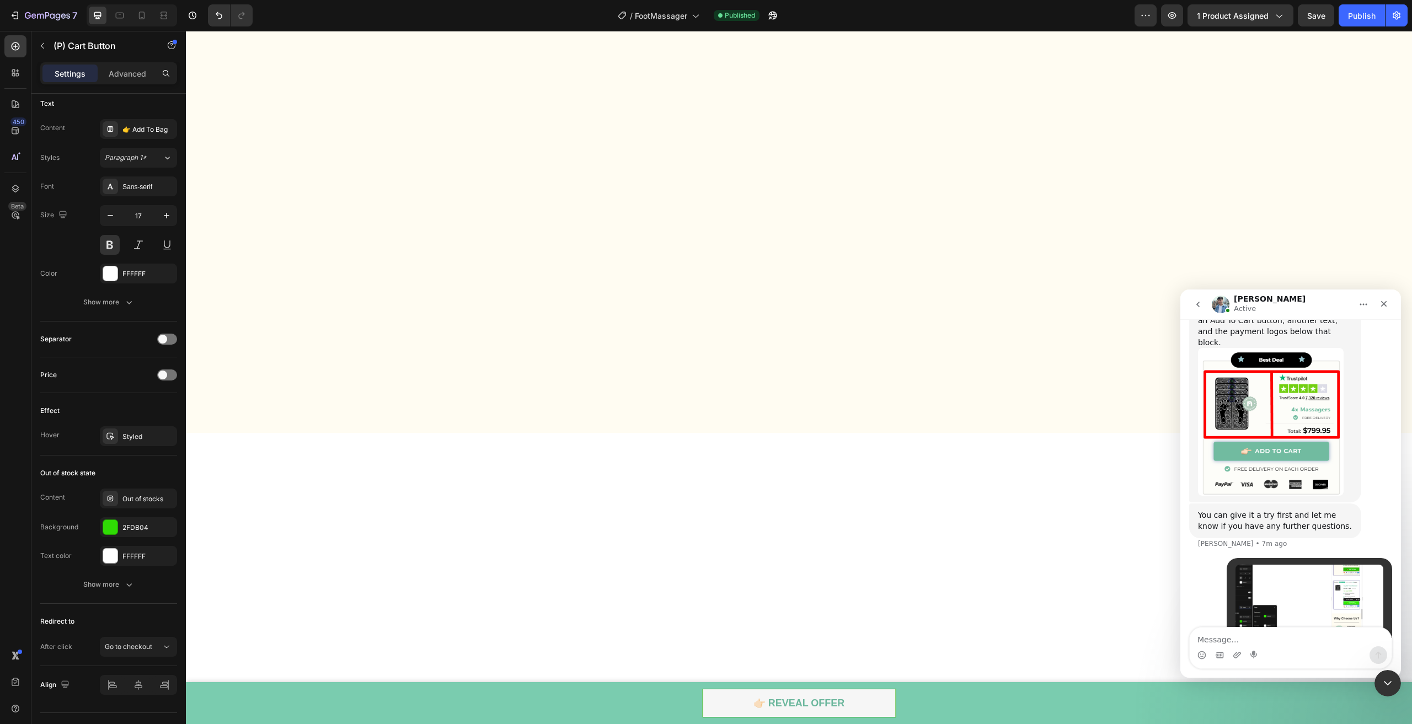
scroll to position [1490, 0]
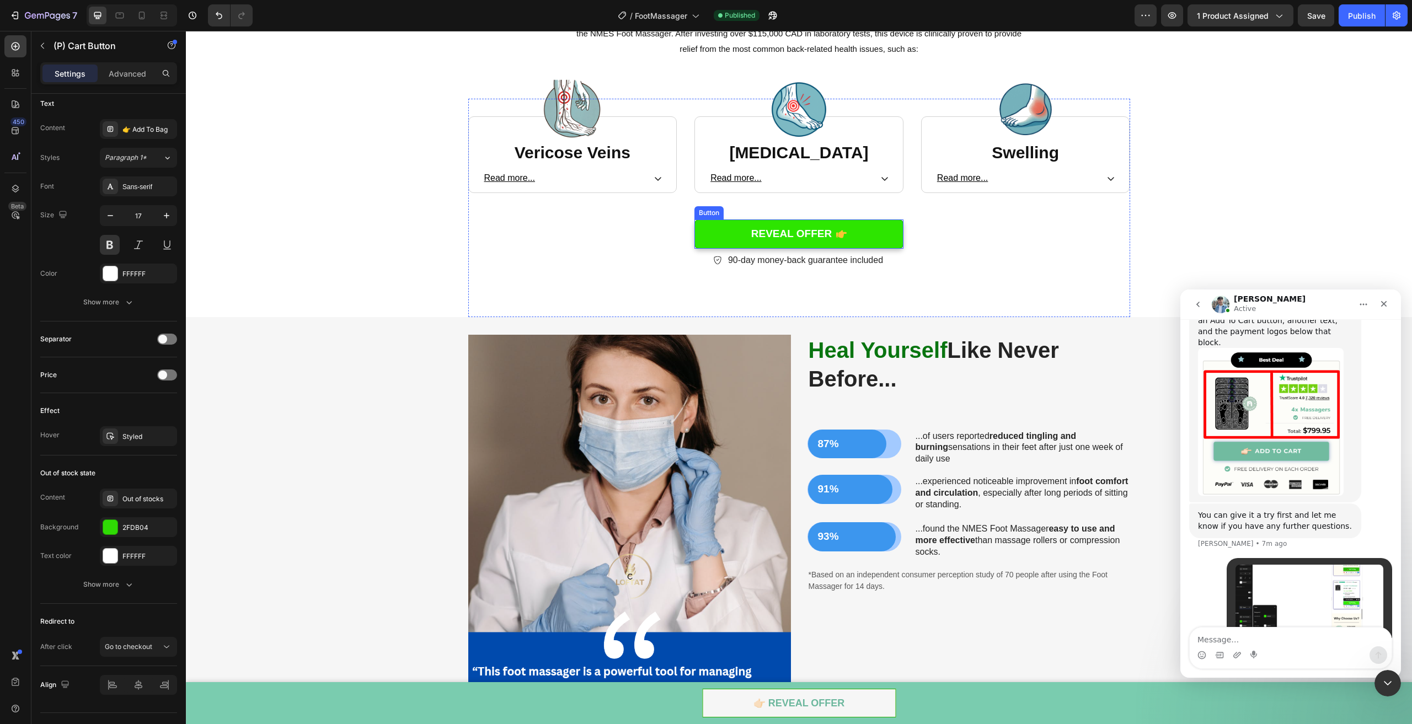
click at [865, 232] on link "REVEAL OFFER" at bounding box center [799, 234] width 209 height 29
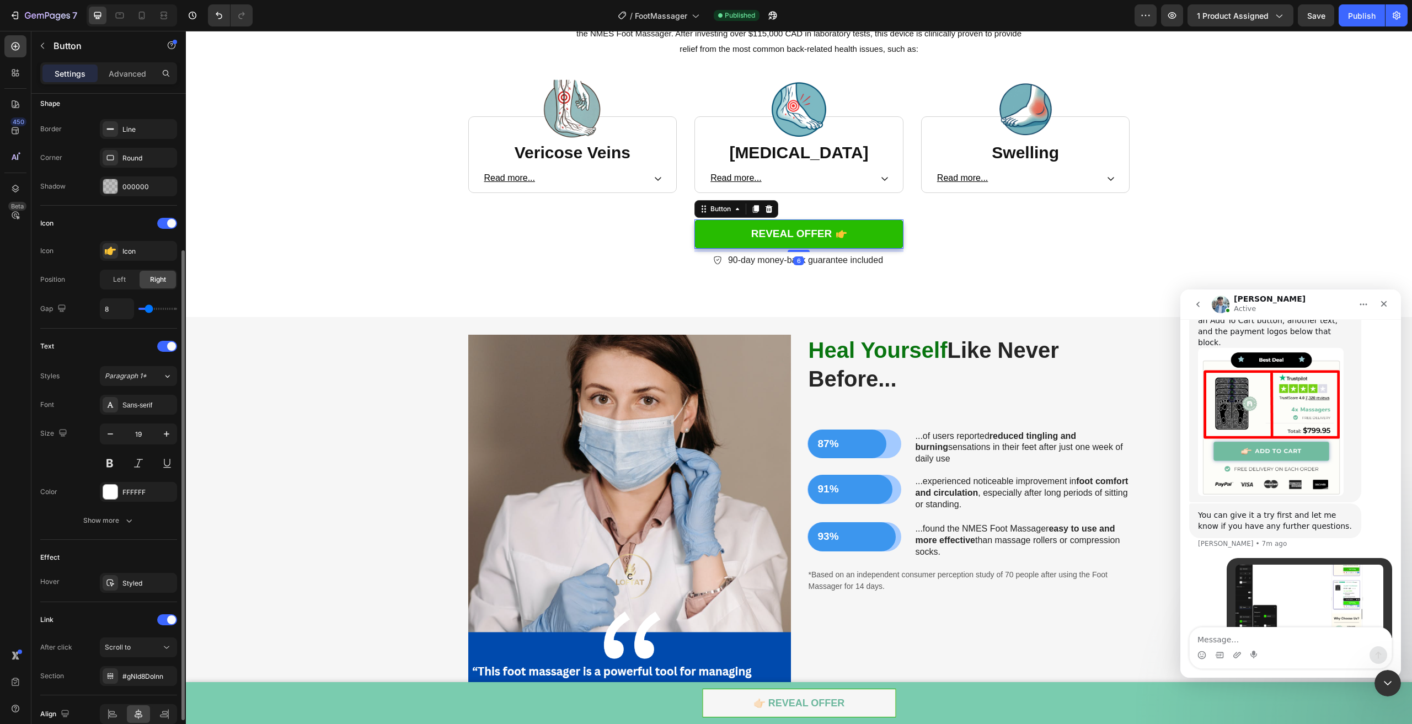
scroll to position [270, 0]
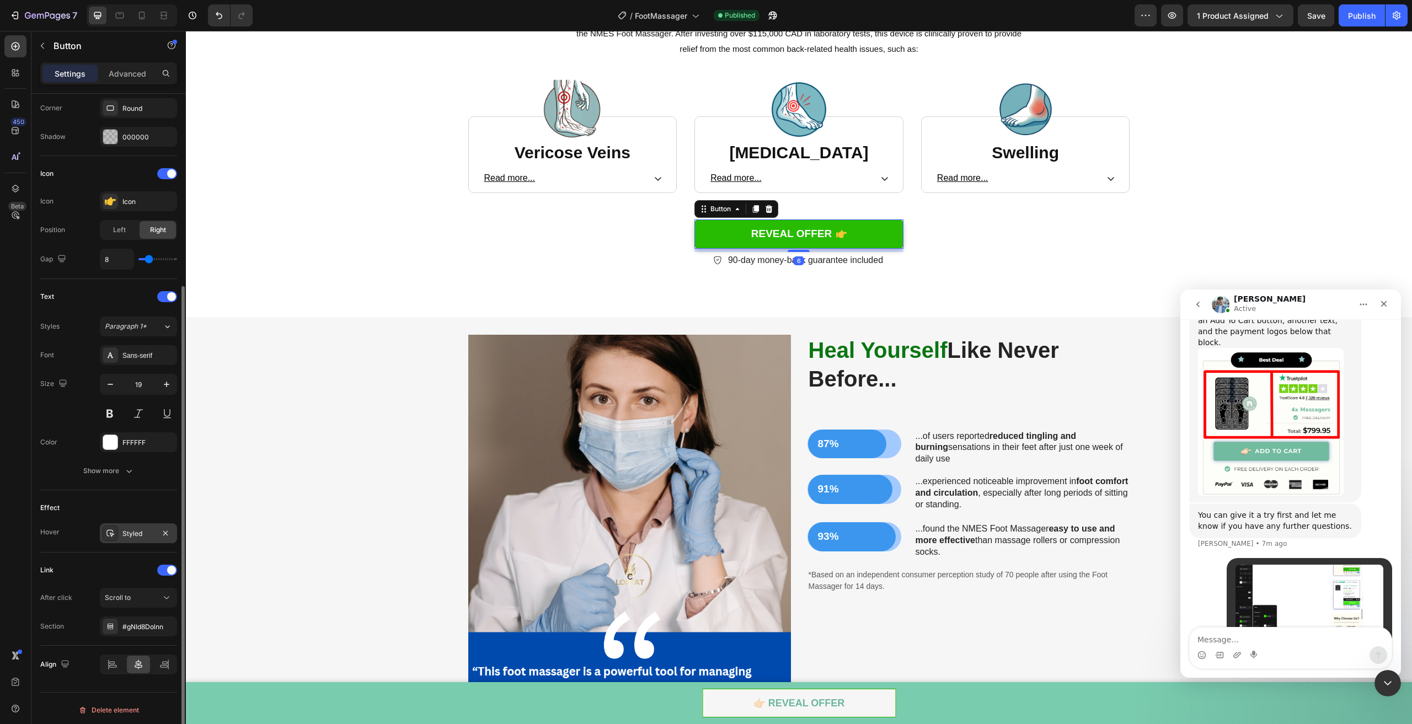
click at [125, 533] on div "Styled" at bounding box center [138, 534] width 32 height 10
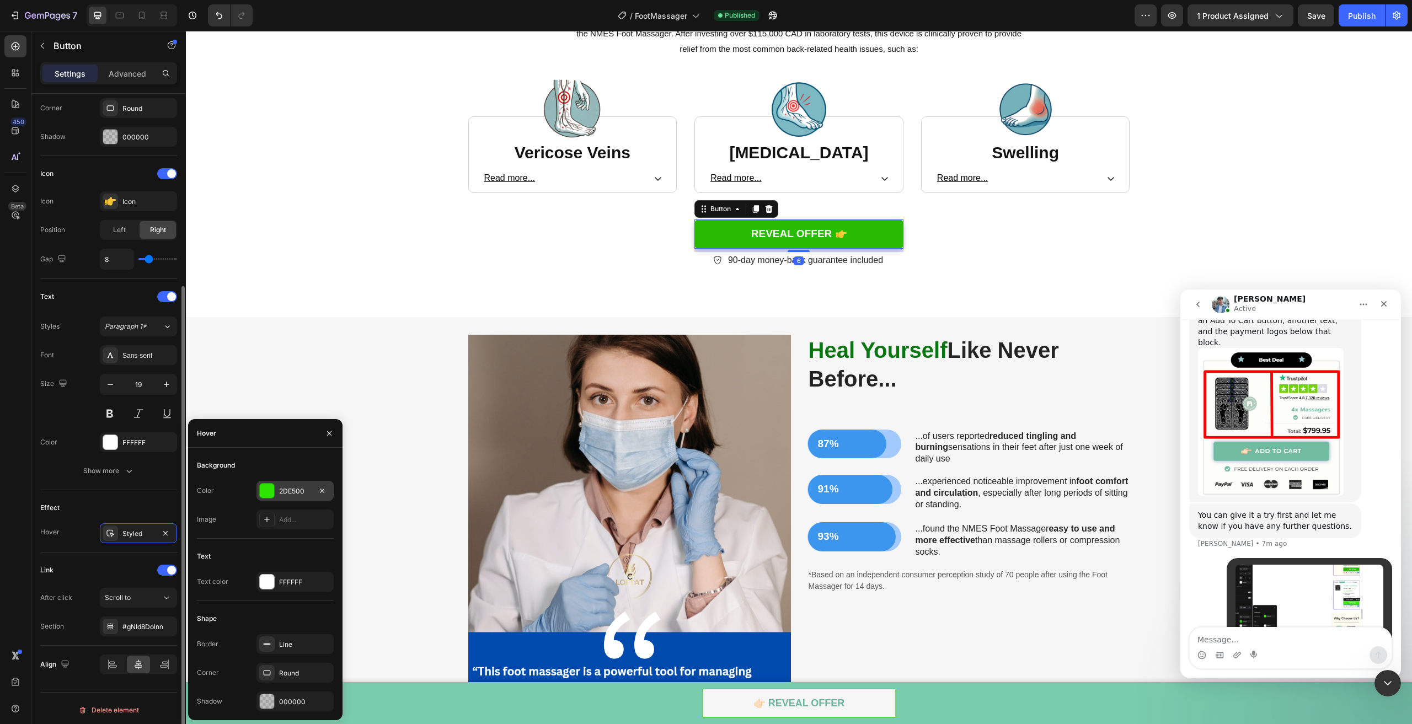
click at [280, 484] on div "2DE500" at bounding box center [295, 491] width 77 height 20
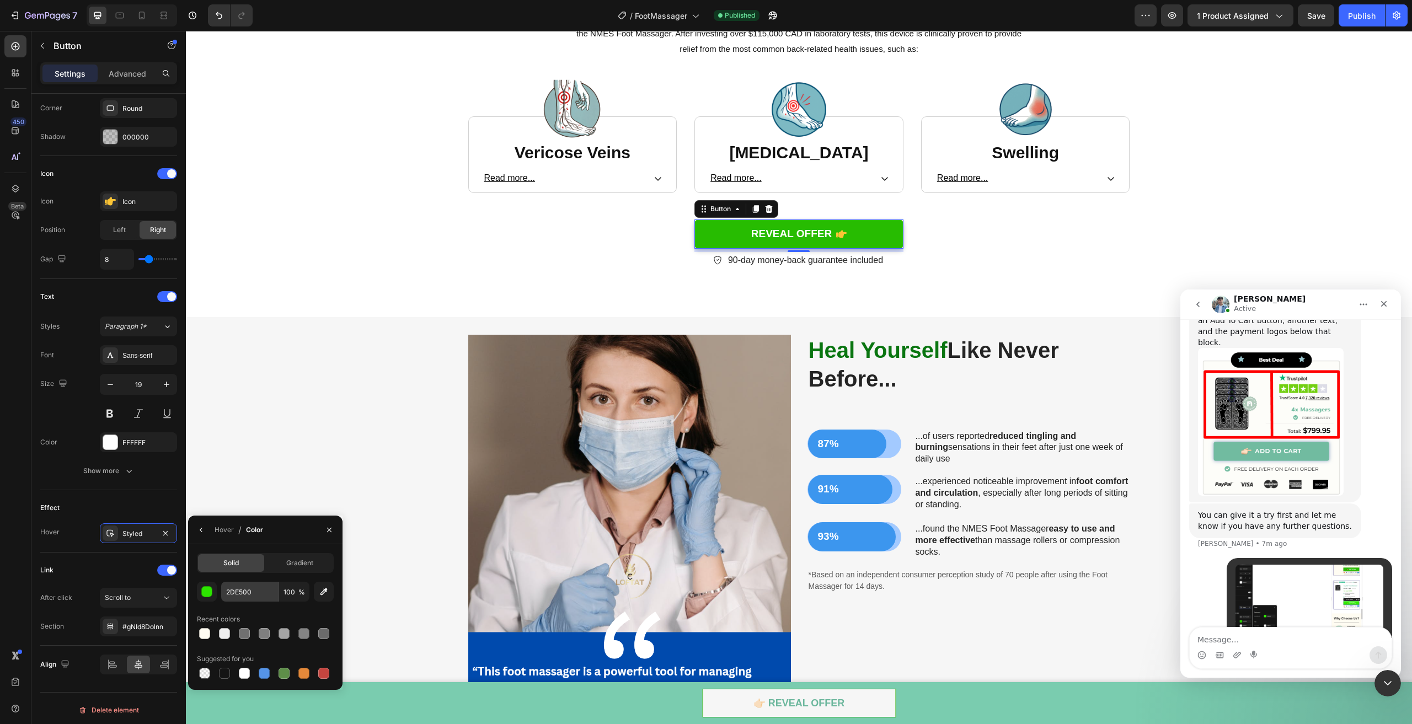
drag, startPoint x: 256, startPoint y: 577, endPoint x: 255, endPoint y: 585, distance: 8.9
click at [256, 579] on div "Solid Gradient 2DE500 100 % Recent colors Suggested for you" at bounding box center [265, 617] width 137 height 128
click at [248, 595] on input "2DE500" at bounding box center [249, 592] width 57 height 20
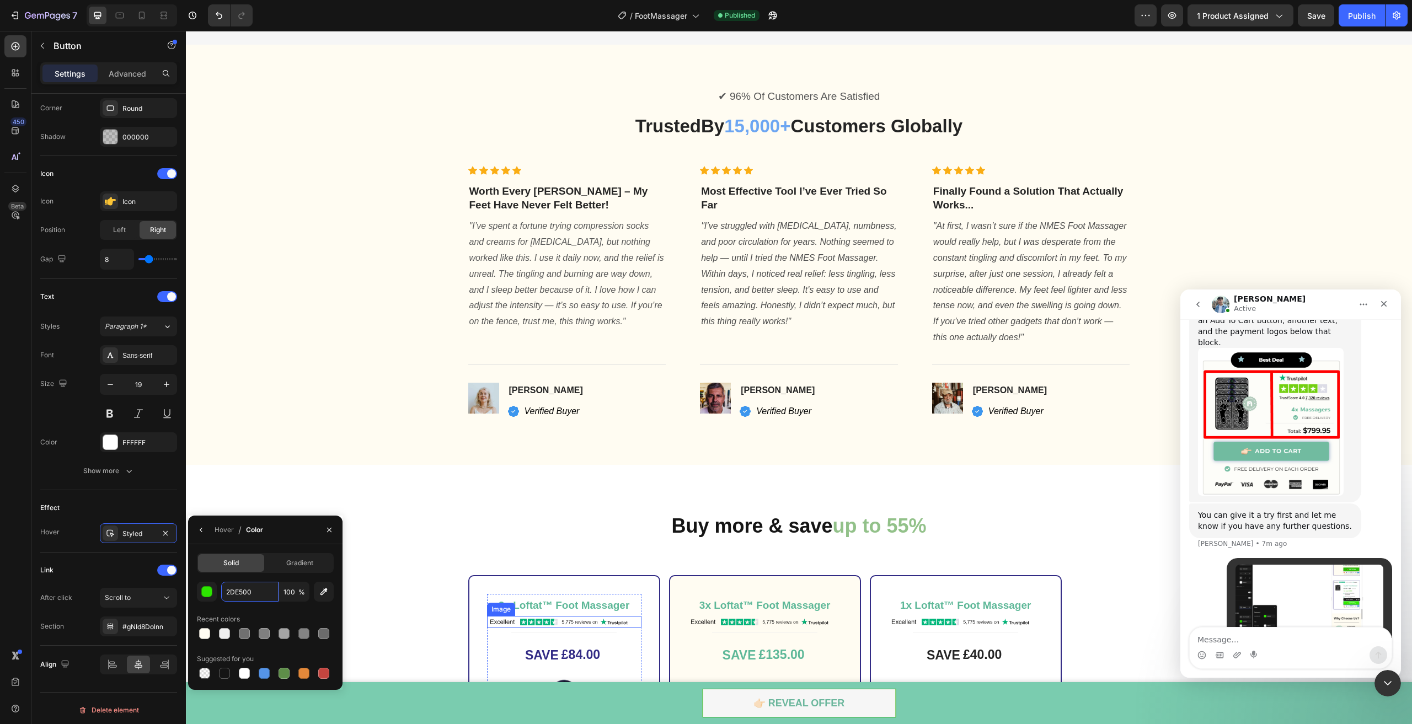
scroll to position [3034, 0]
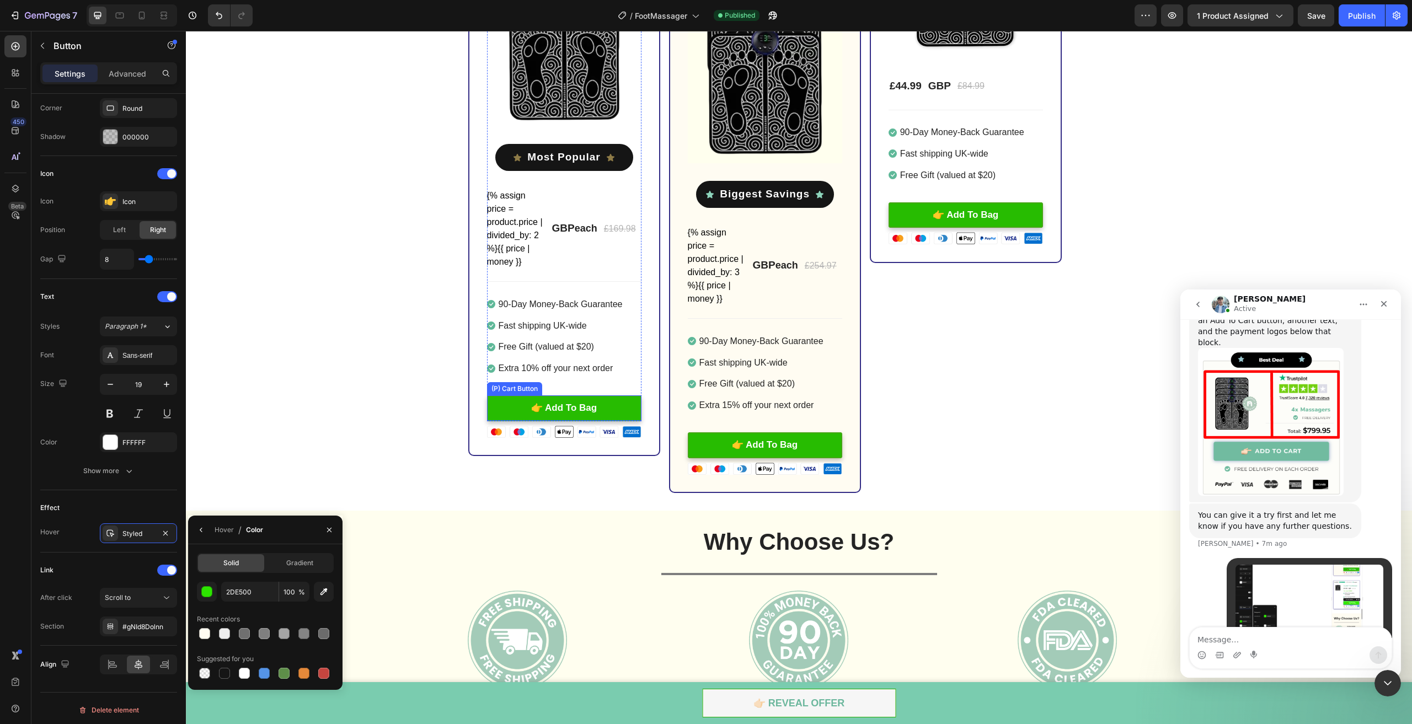
click at [625, 412] on button "👉 Add To Bag" at bounding box center [564, 409] width 154 height 26
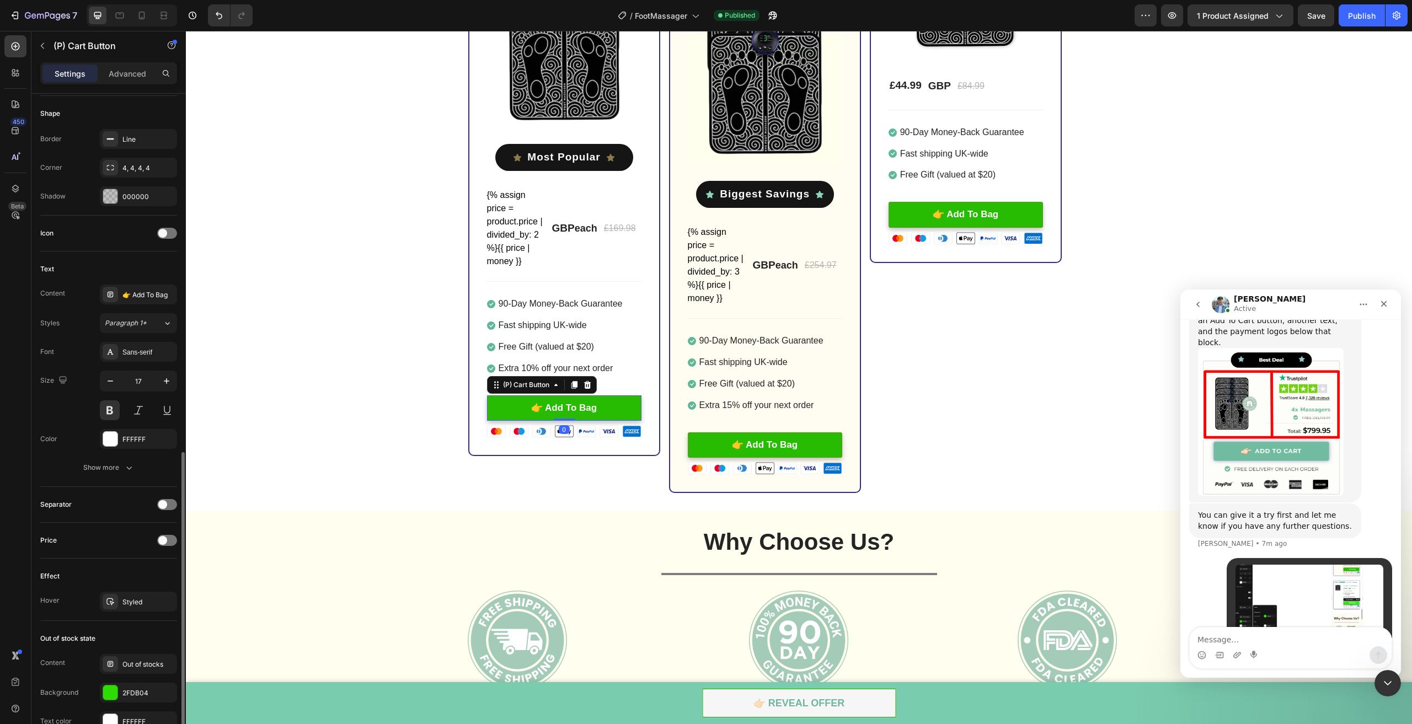
scroll to position [441, 0]
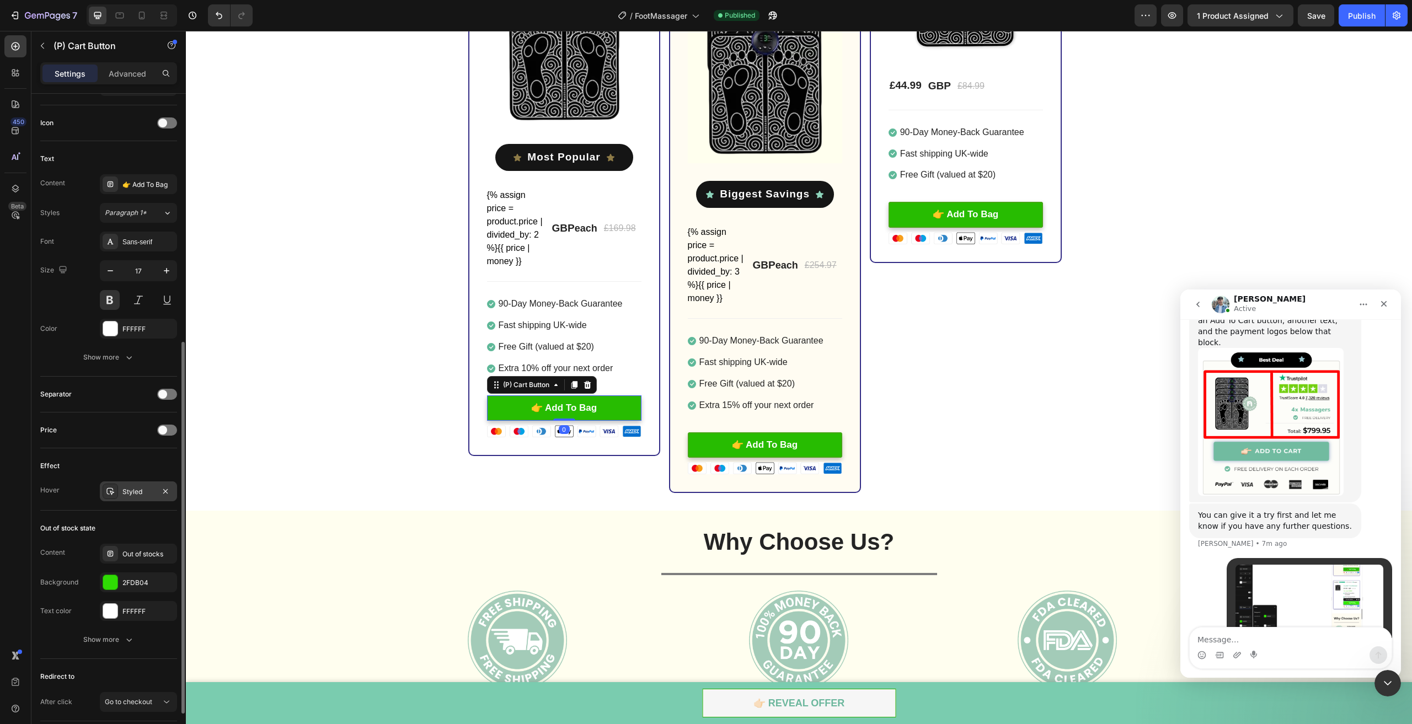
click at [132, 487] on div "Styled" at bounding box center [138, 492] width 32 height 10
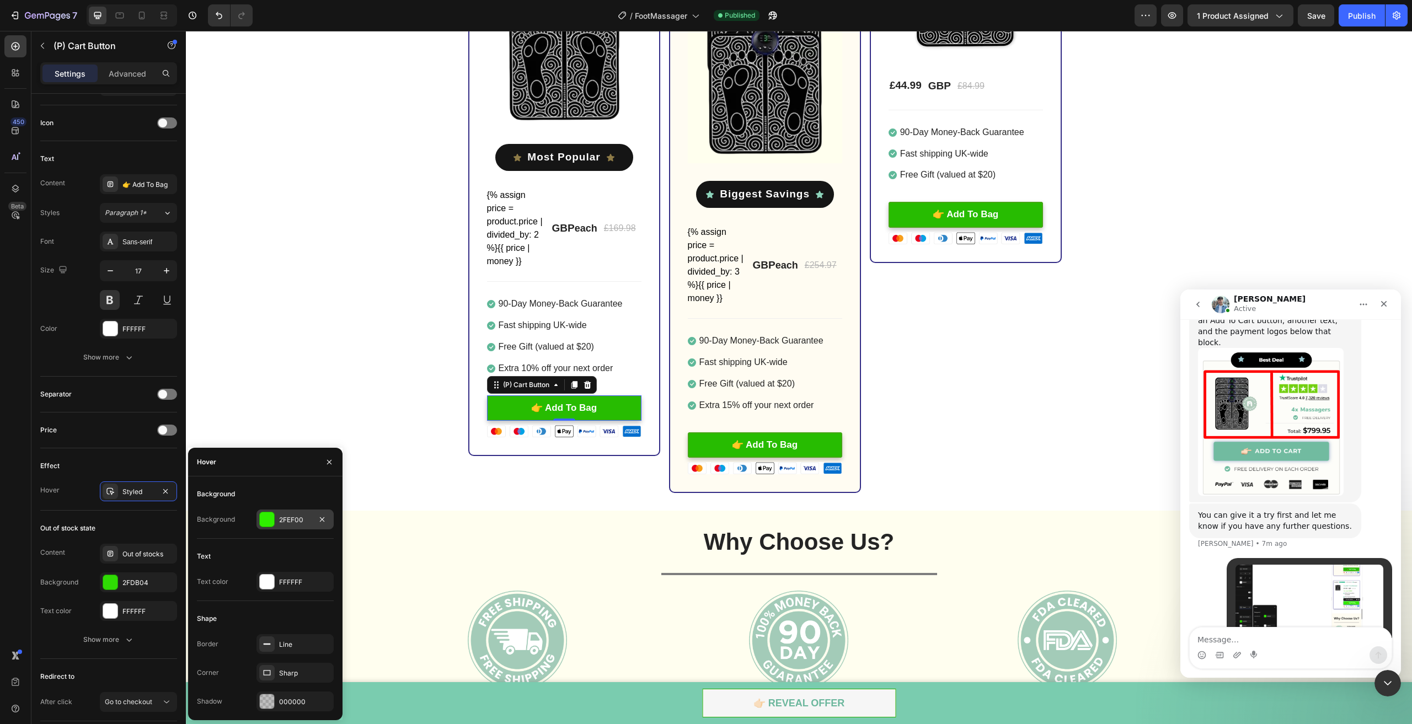
click at [289, 514] on div "2FEF00" at bounding box center [295, 520] width 77 height 20
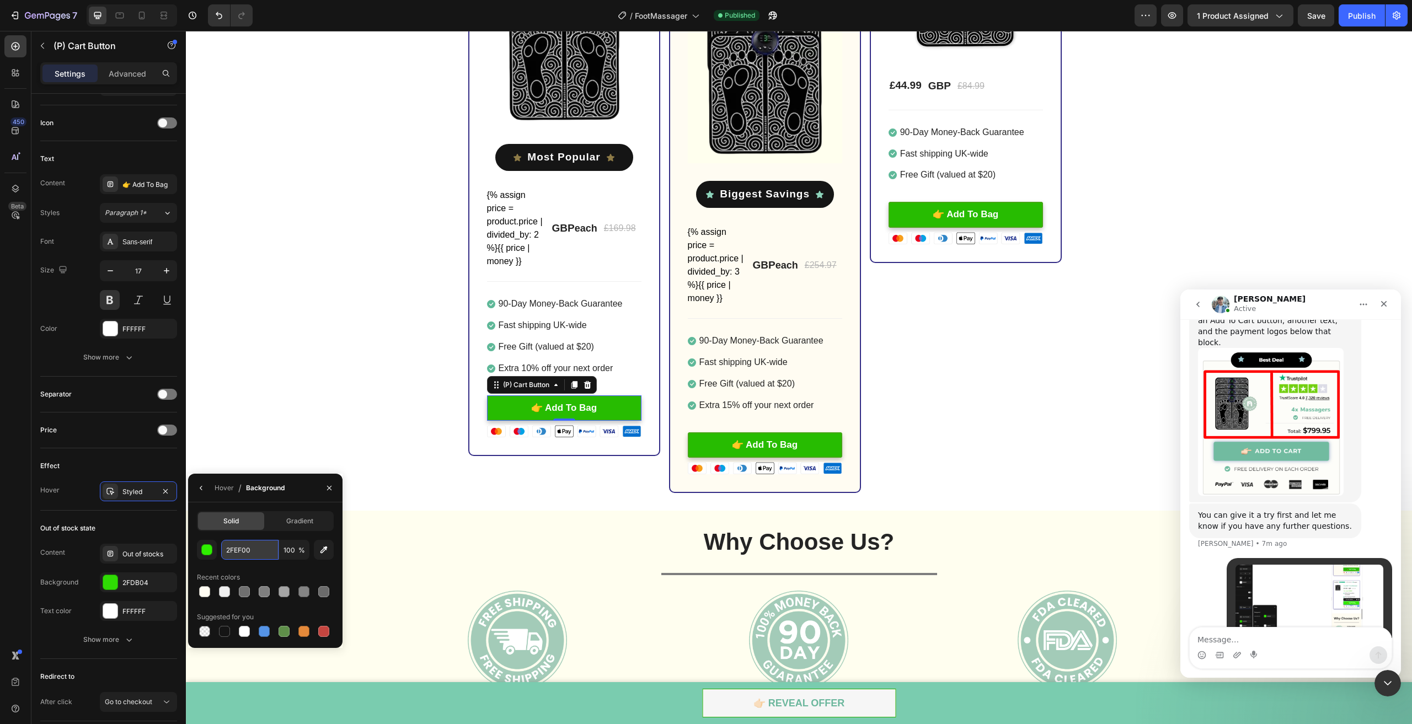
click at [255, 554] on input "2FEF00" at bounding box center [249, 550] width 57 height 20
paste input "DE5"
type input "2DE500"
click at [705, 451] on div "Image" at bounding box center [702, 456] width 24 height 10
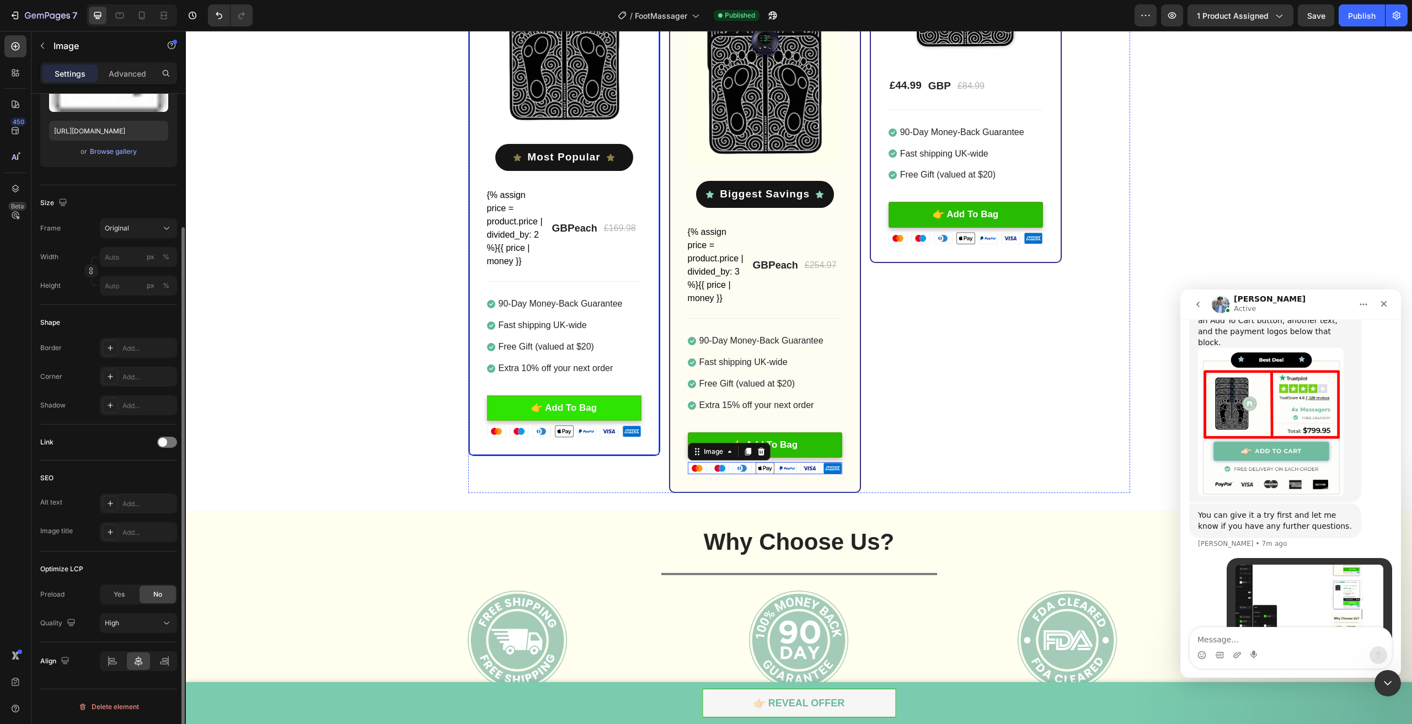
scroll to position [0, 0]
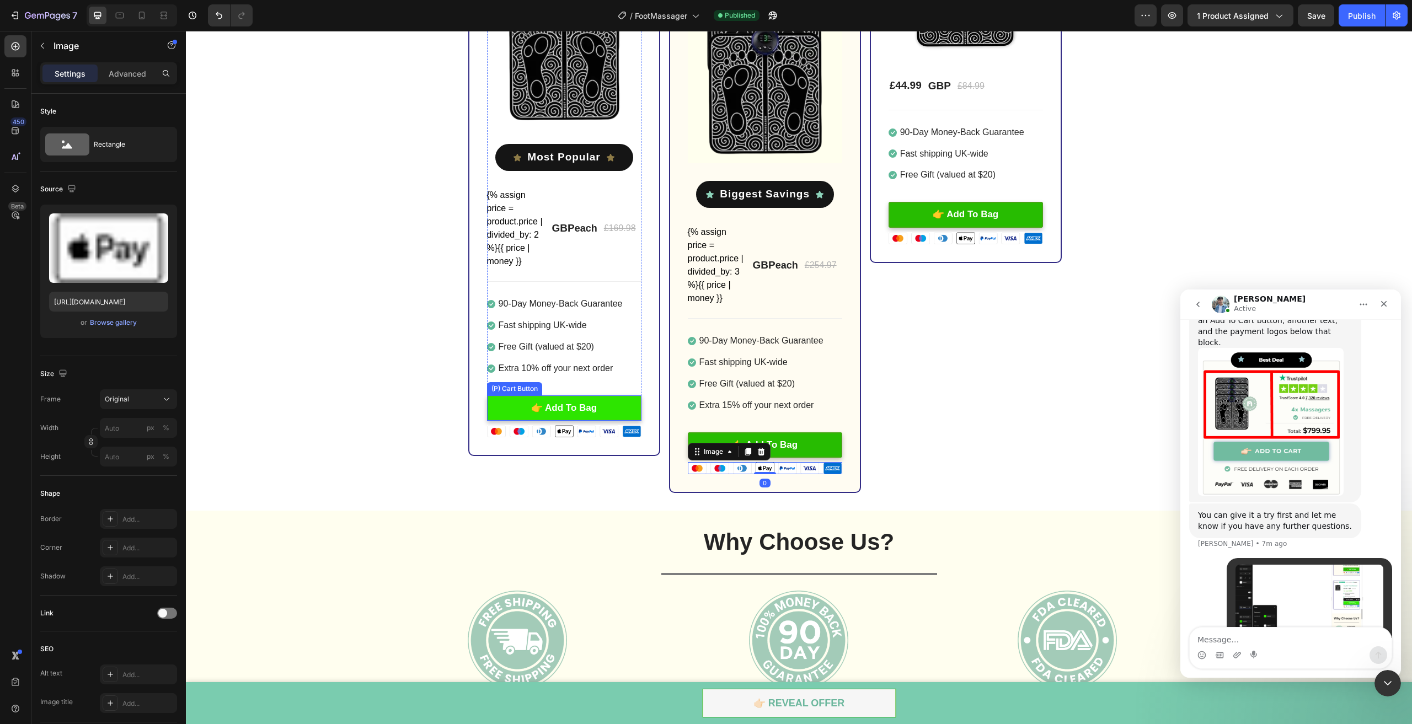
click at [612, 403] on button "👉 Add To Bag" at bounding box center [564, 409] width 154 height 26
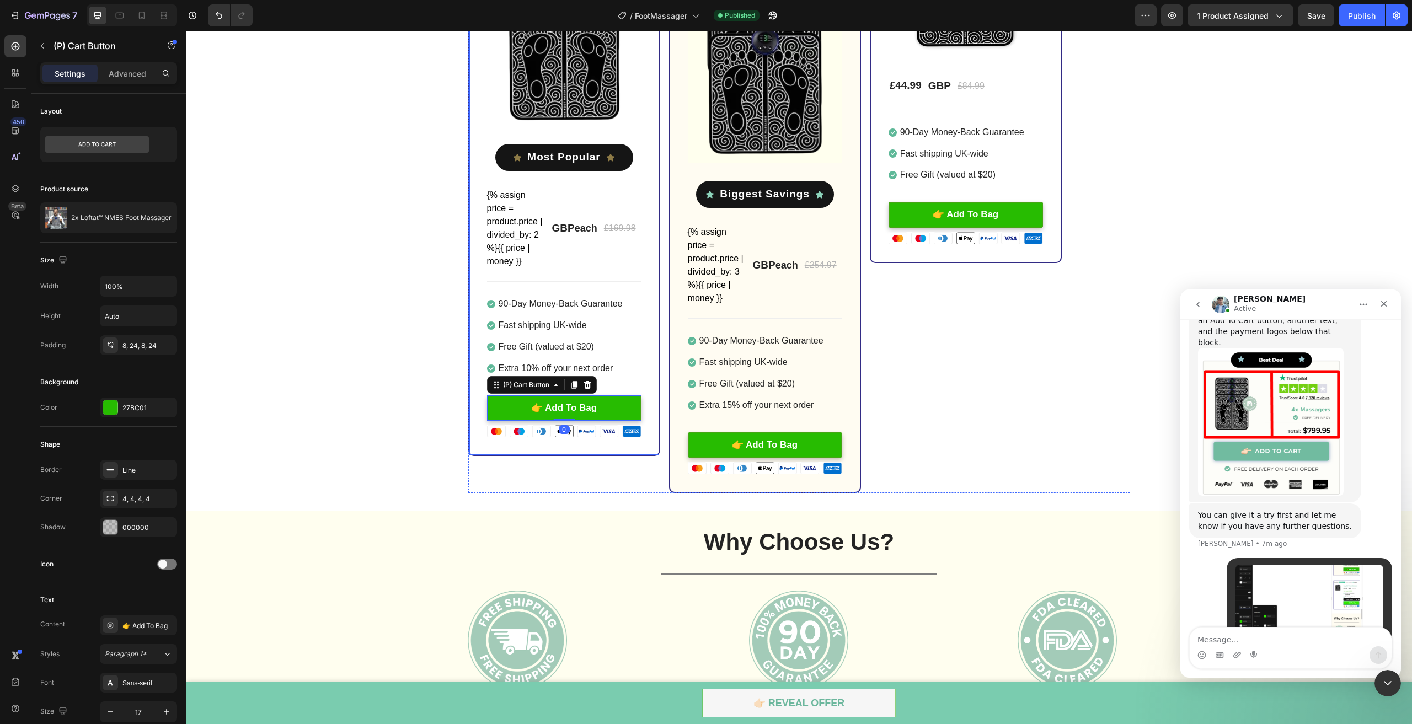
click at [244, 487] on div "2x Loftat™ Foot Massager Heading Image Title Line SAVE £84.00 (P) Tag Image Ico…" at bounding box center [799, 162] width 1226 height 663
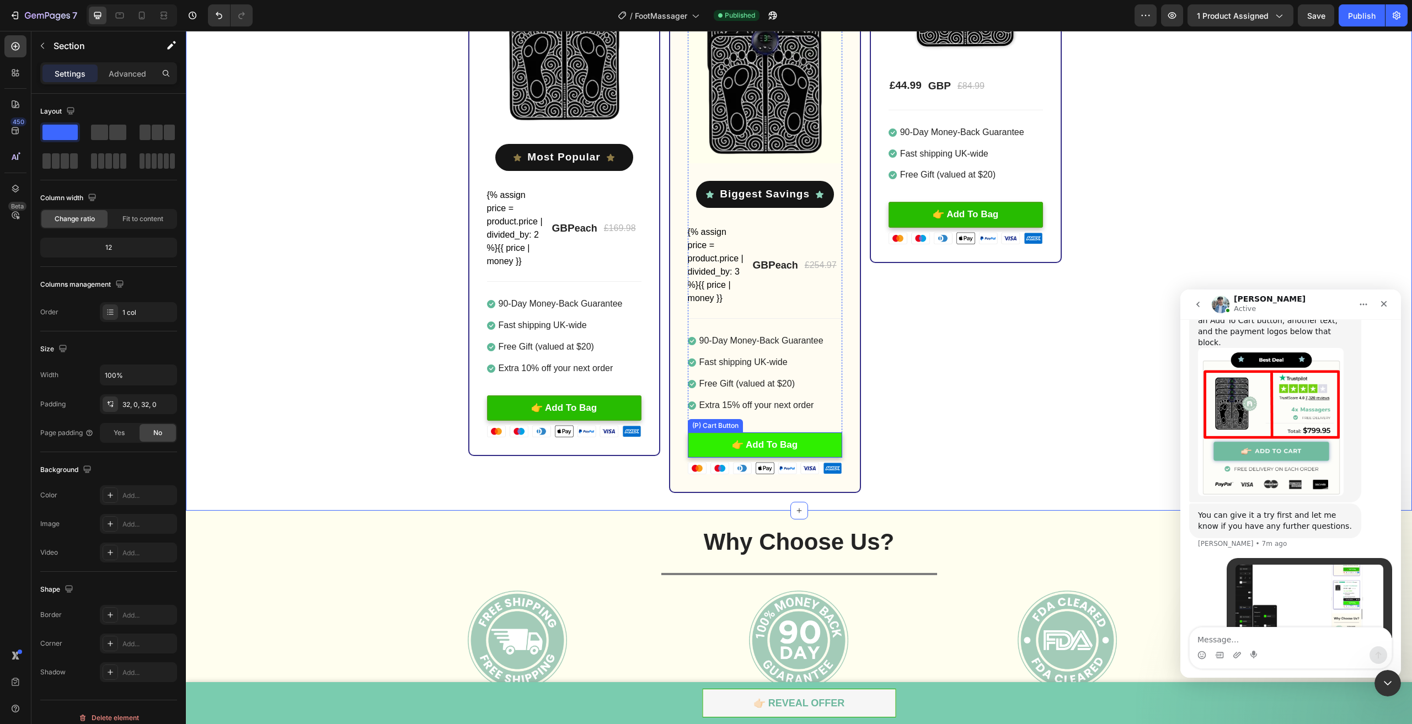
click at [709, 444] on button "👉 Add To Bag" at bounding box center [765, 446] width 154 height 26
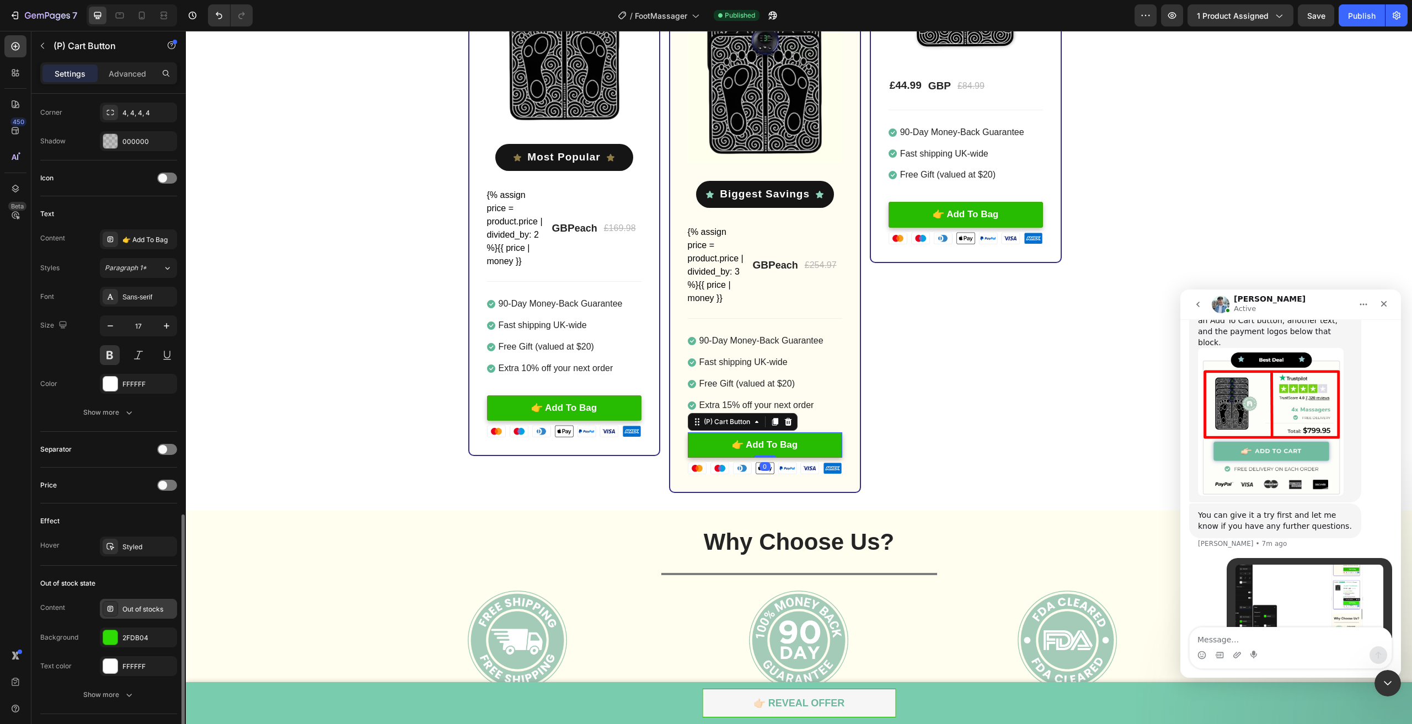
scroll to position [516, 0]
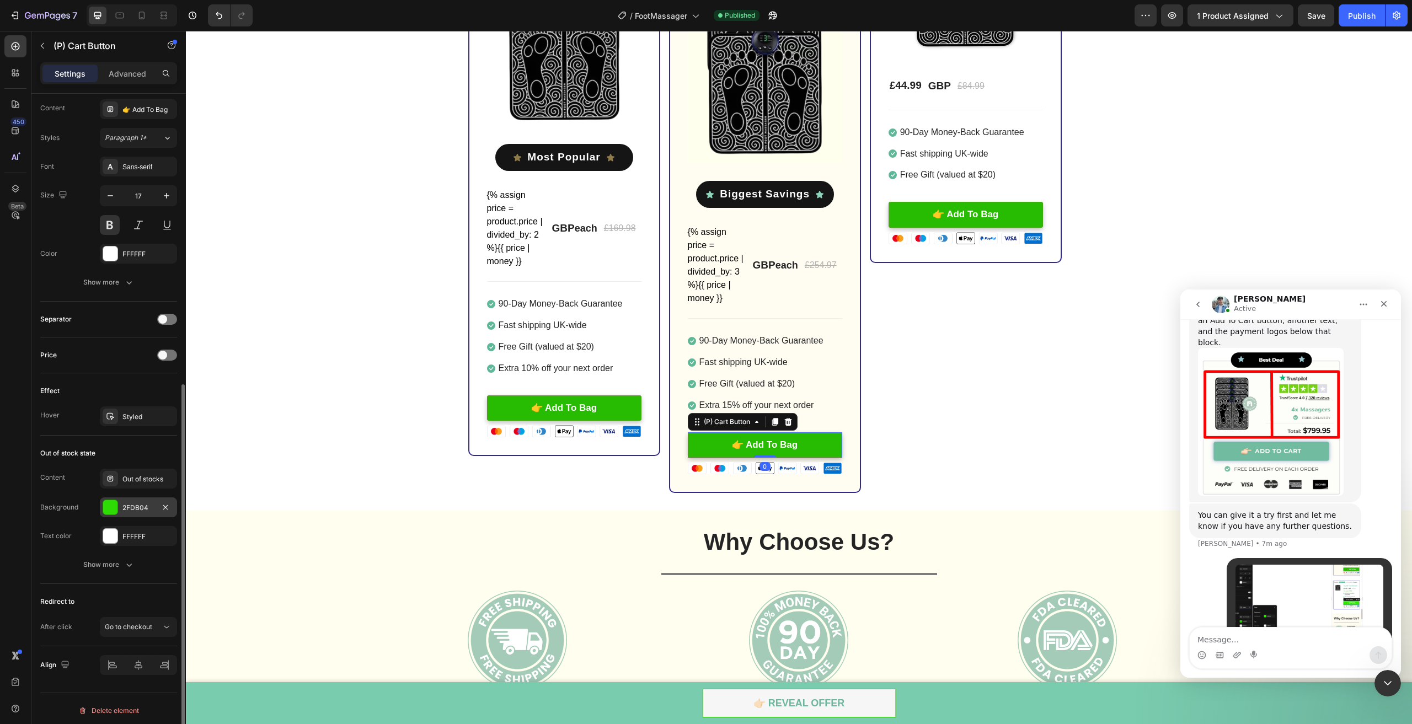
click at [137, 510] on div "2FDB04" at bounding box center [138, 508] width 77 height 20
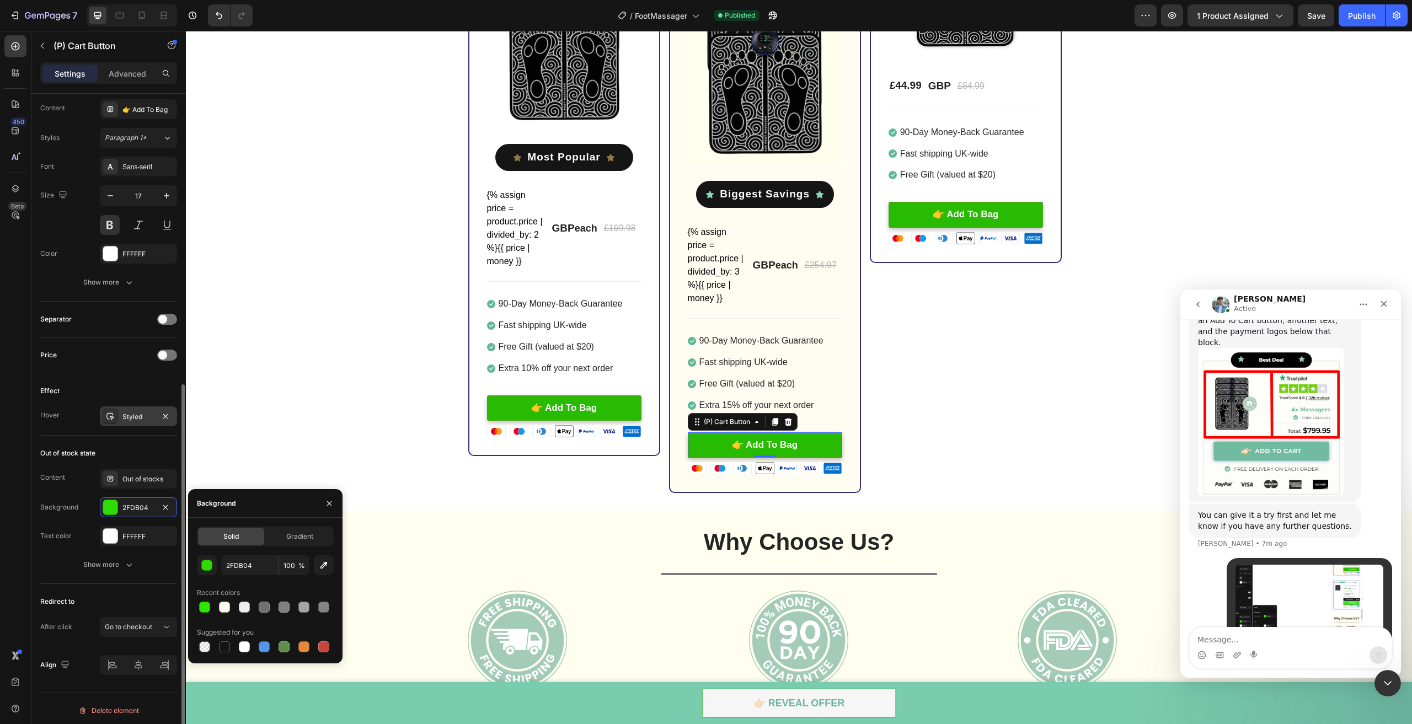
click at [136, 412] on div "Styled" at bounding box center [138, 417] width 32 height 10
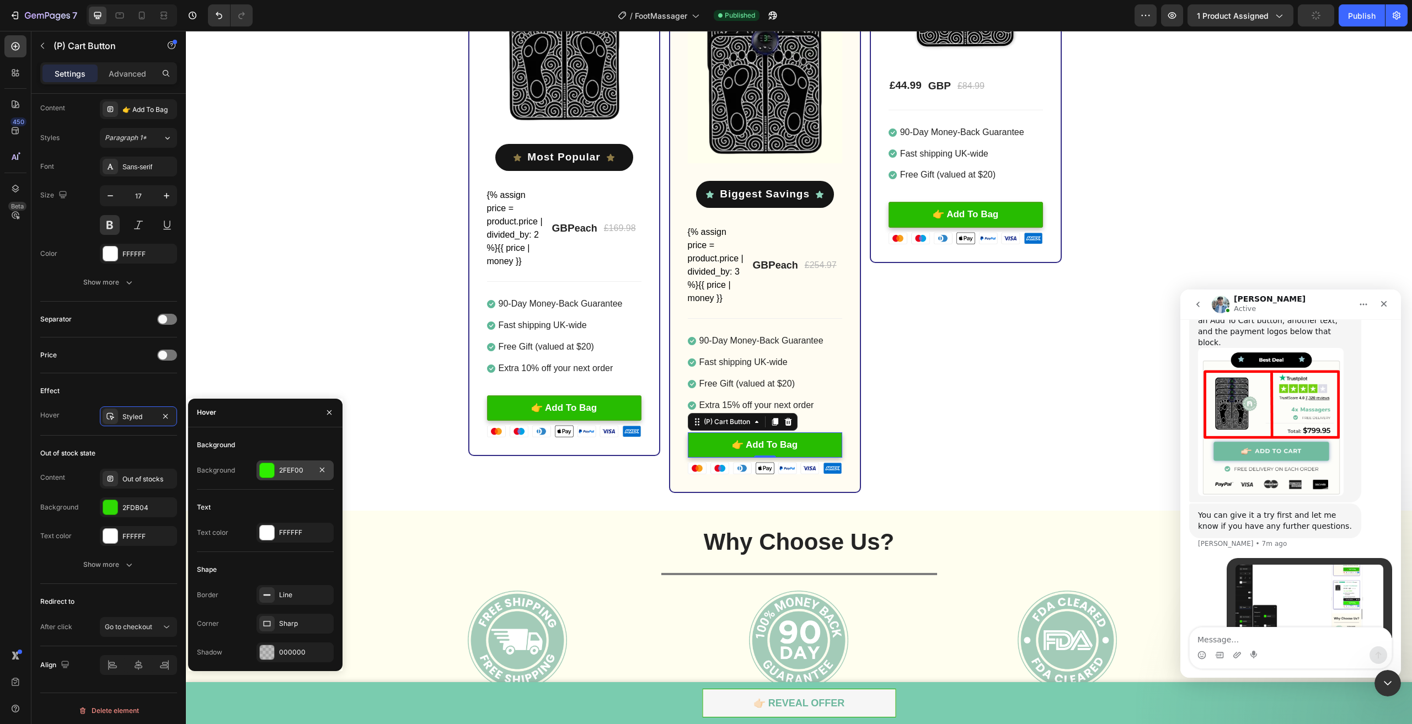
click at [283, 475] on div "2FEF00" at bounding box center [295, 471] width 32 height 10
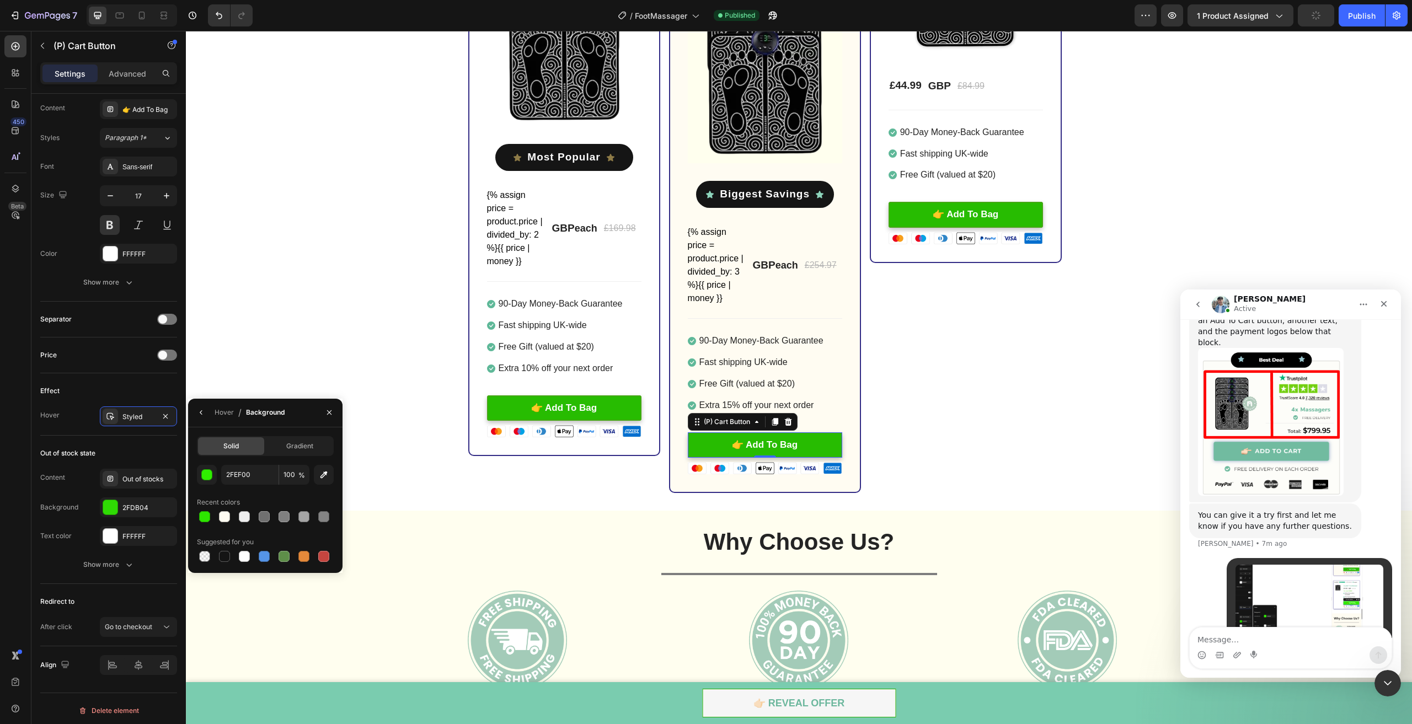
click at [253, 493] on div "2FEF00 100 % Recent colors Suggested for you" at bounding box center [265, 514] width 137 height 99
click at [0, 0] on input "2FEF00" at bounding box center [0, 0] width 0 height 0
paste input "DE5"
type input "2DE500"
click at [903, 214] on button "👉 Add To Bag" at bounding box center [966, 215] width 154 height 26
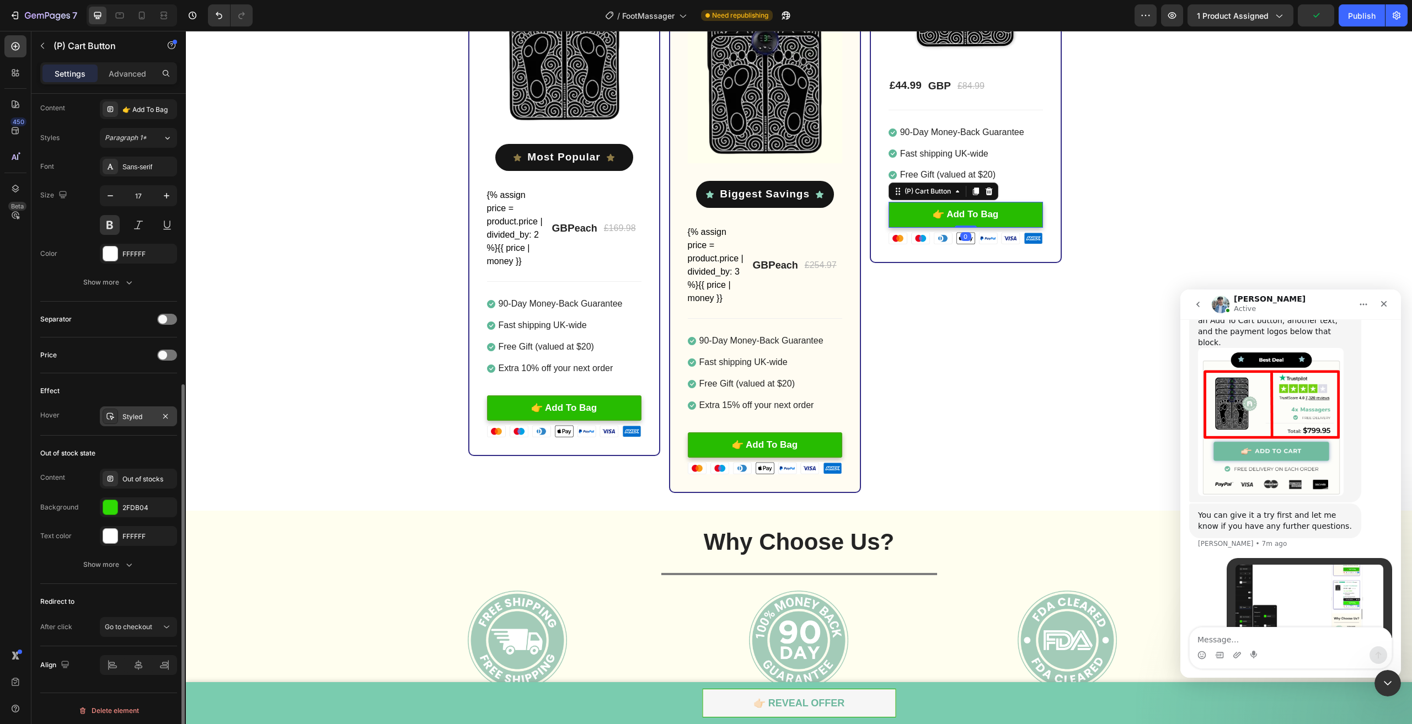
click at [130, 412] on div "Styled" at bounding box center [138, 417] width 32 height 10
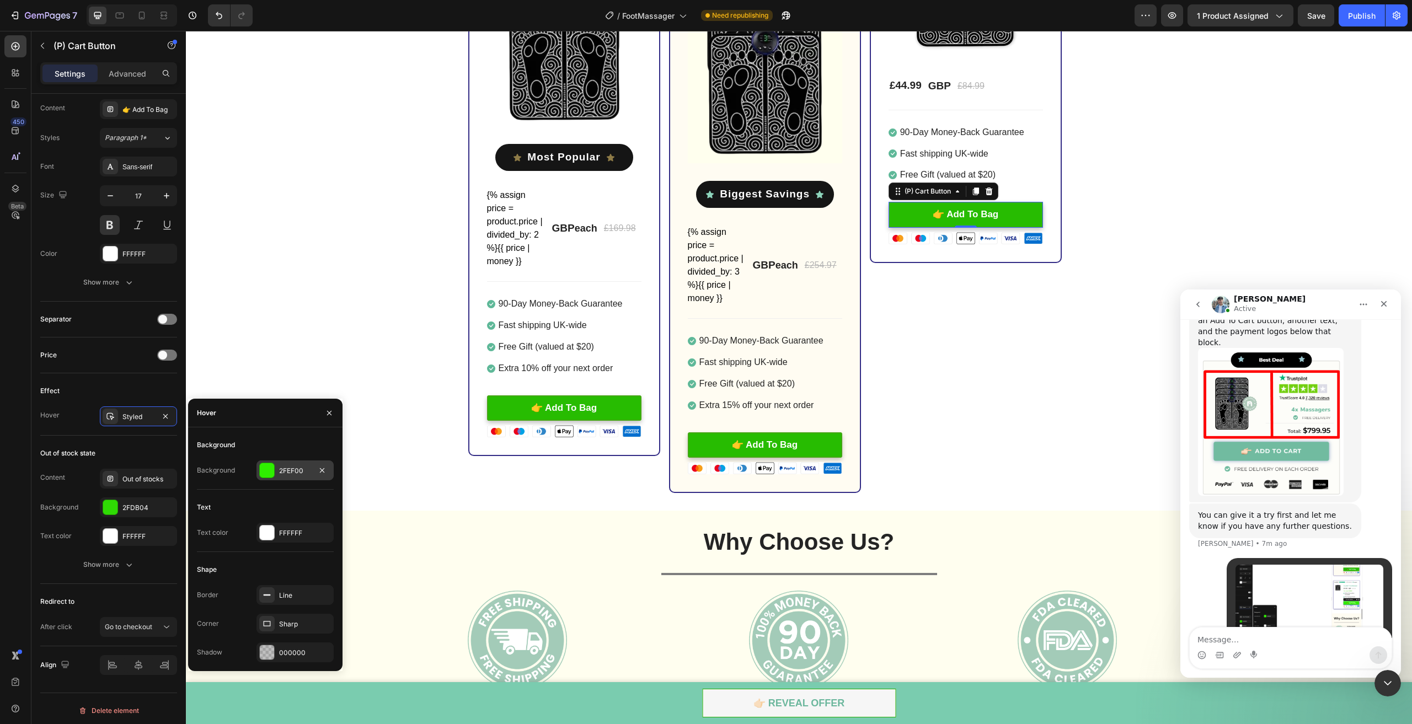
click at [269, 470] on div at bounding box center [267, 470] width 14 height 14
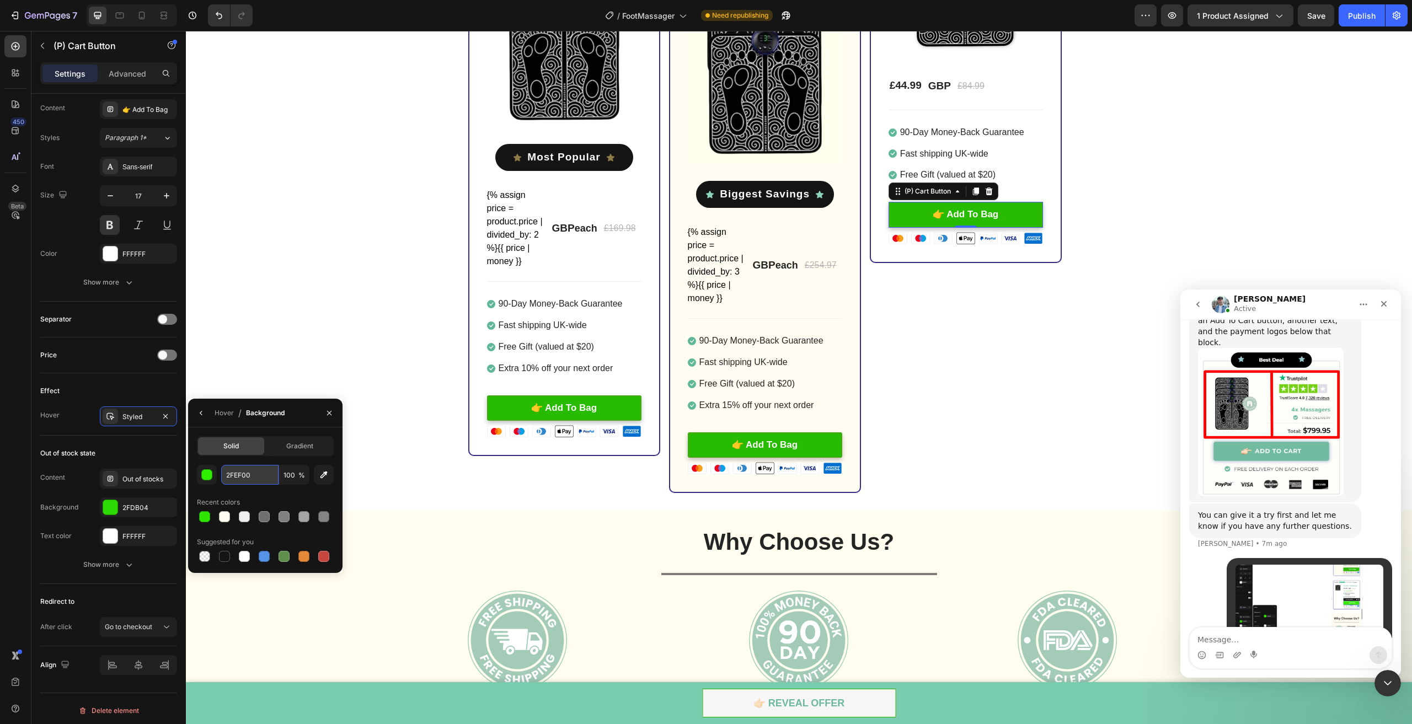
click at [257, 484] on input "2FEF00" at bounding box center [249, 475] width 57 height 20
paste input "DE5"
type input "2DE500"
click at [342, 276] on div "2x Loftat™ Foot Massager Heading Image Title Line SAVE £84.00 (P) Tag Image Ico…" at bounding box center [799, 162] width 1226 height 663
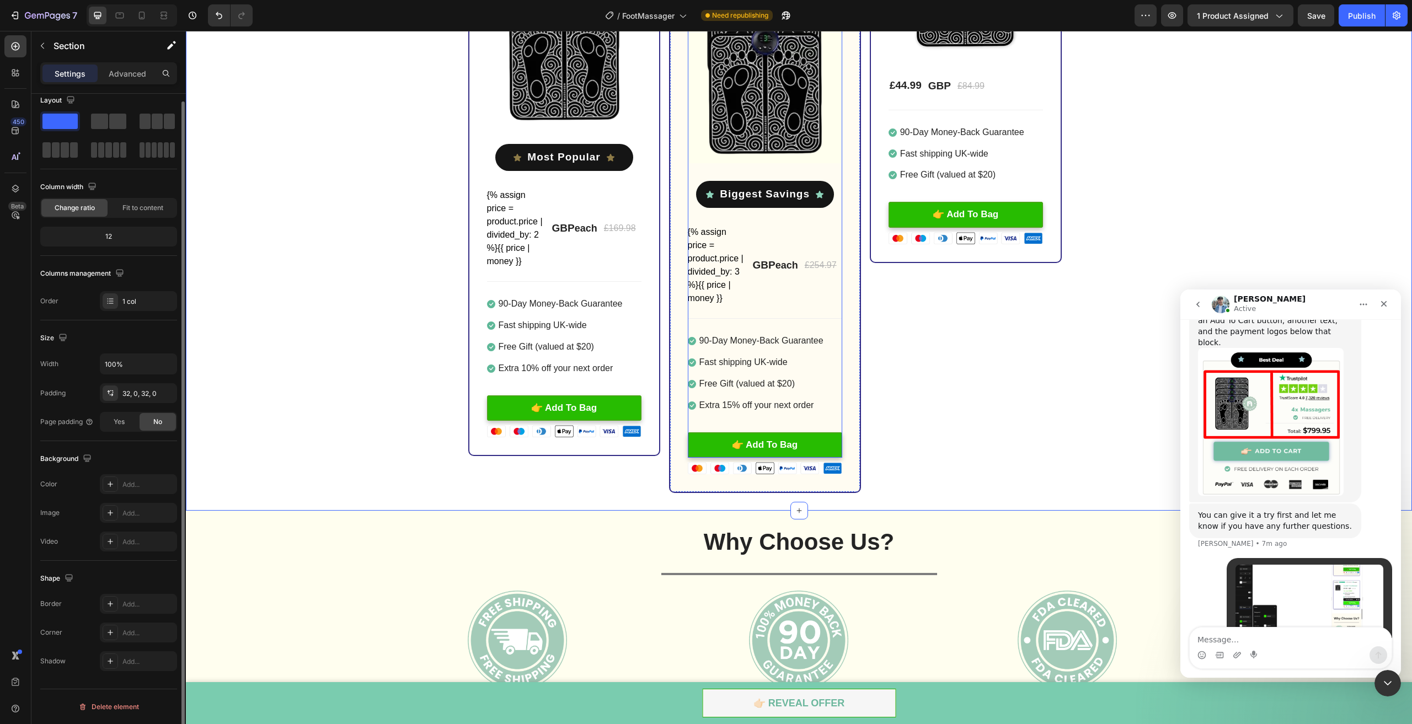
scroll to position [0, 0]
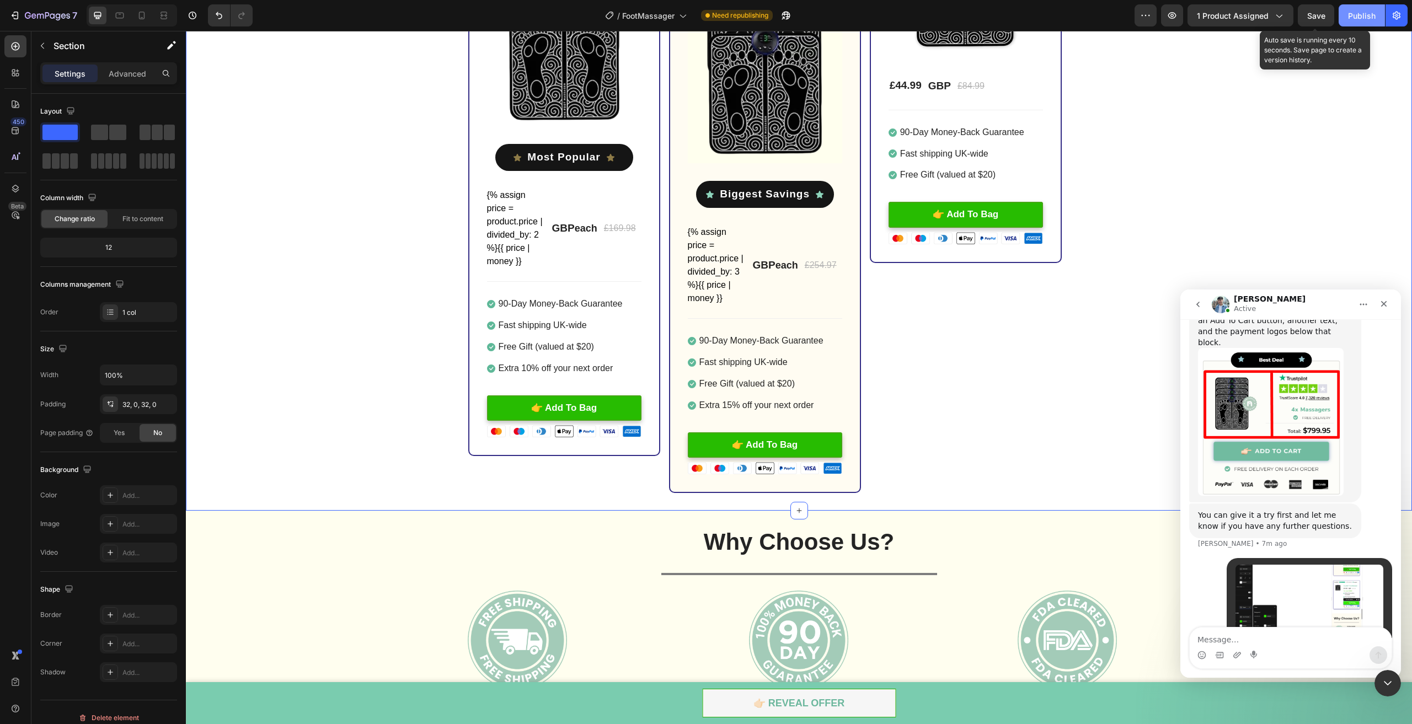
drag, startPoint x: 1323, startPoint y: 9, endPoint x: 1359, endPoint y: 8, distance: 35.9
click at [1323, 9] on button "Save" at bounding box center [1316, 15] width 36 height 22
click at [1359, 8] on button "Publish" at bounding box center [1362, 15] width 46 height 22
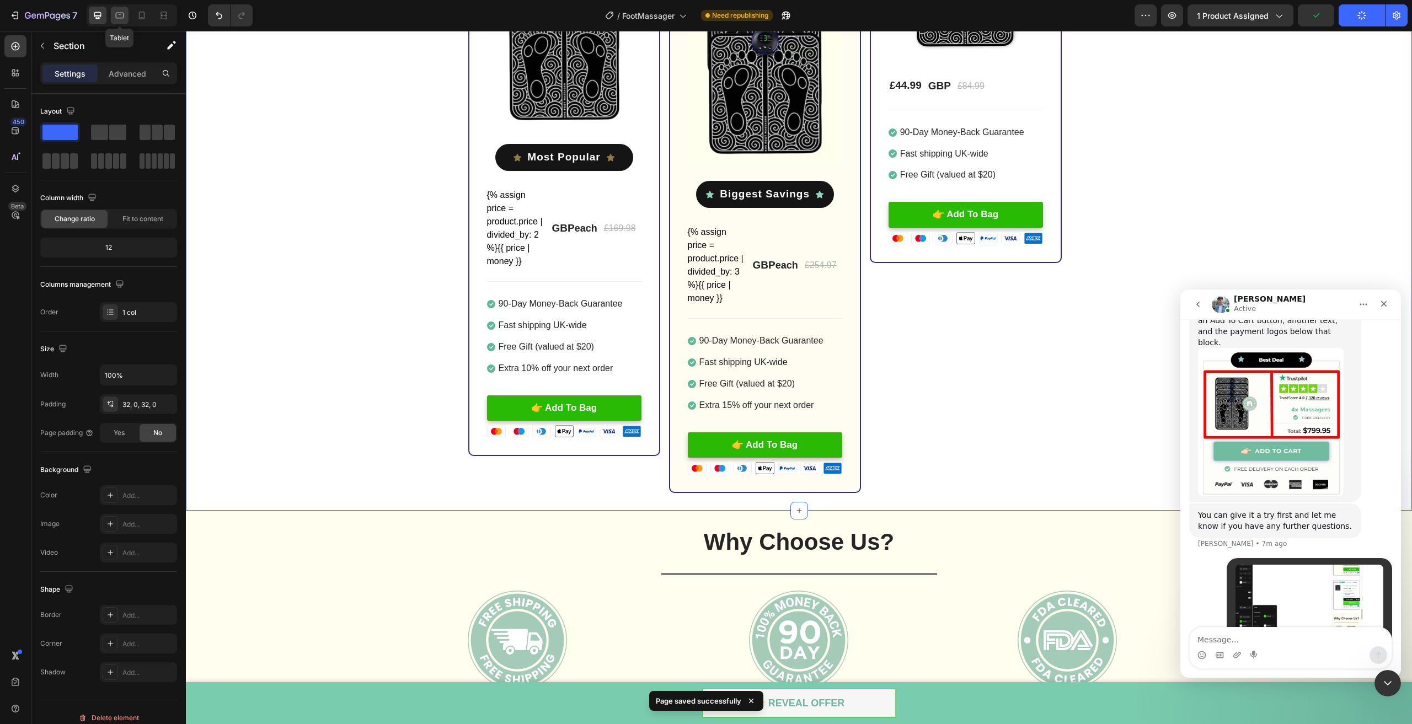
click at [119, 13] on icon at bounding box center [120, 16] width 8 height 6
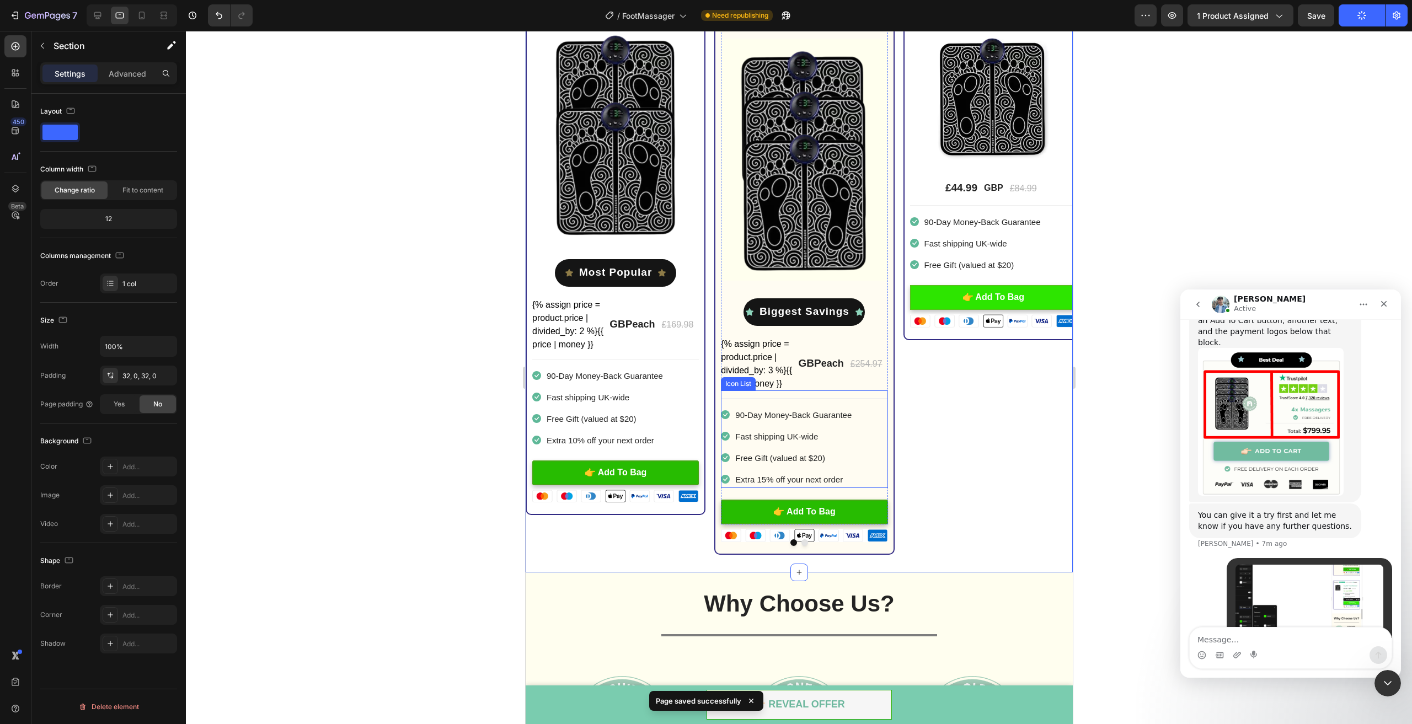
scroll to position [2897, 0]
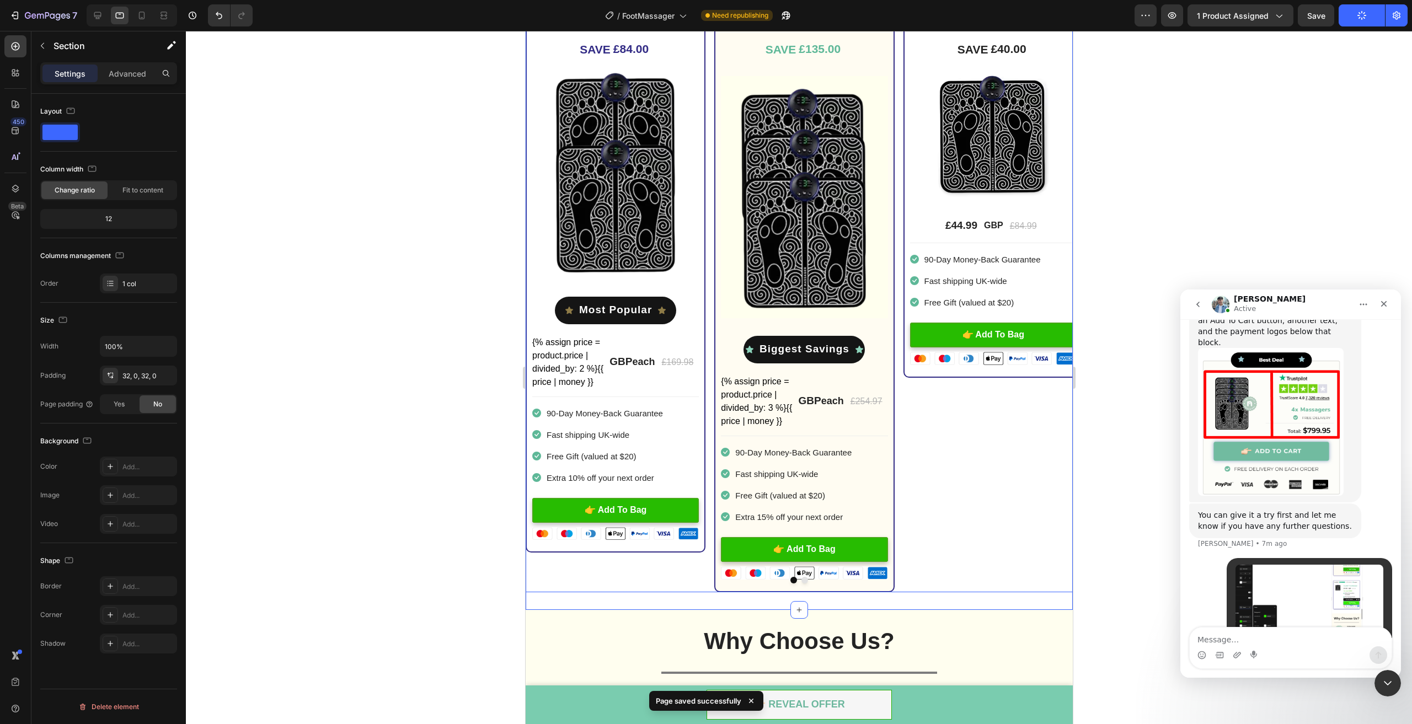
click at [1050, 290] on icon "Carousel Next Arrow" at bounding box center [1054, 284] width 11 height 11
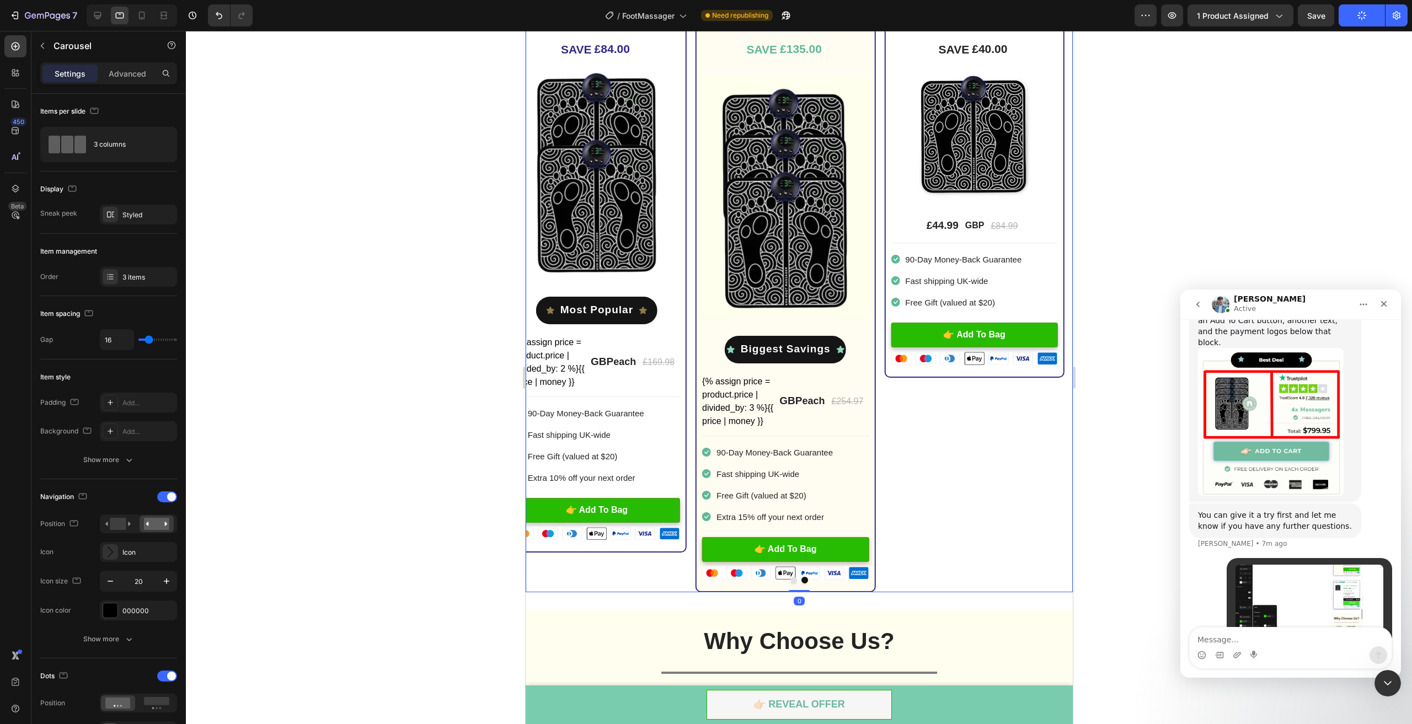
click at [548, 287] on icon "Carousel Back Arrow" at bounding box center [542, 284] width 11 height 11
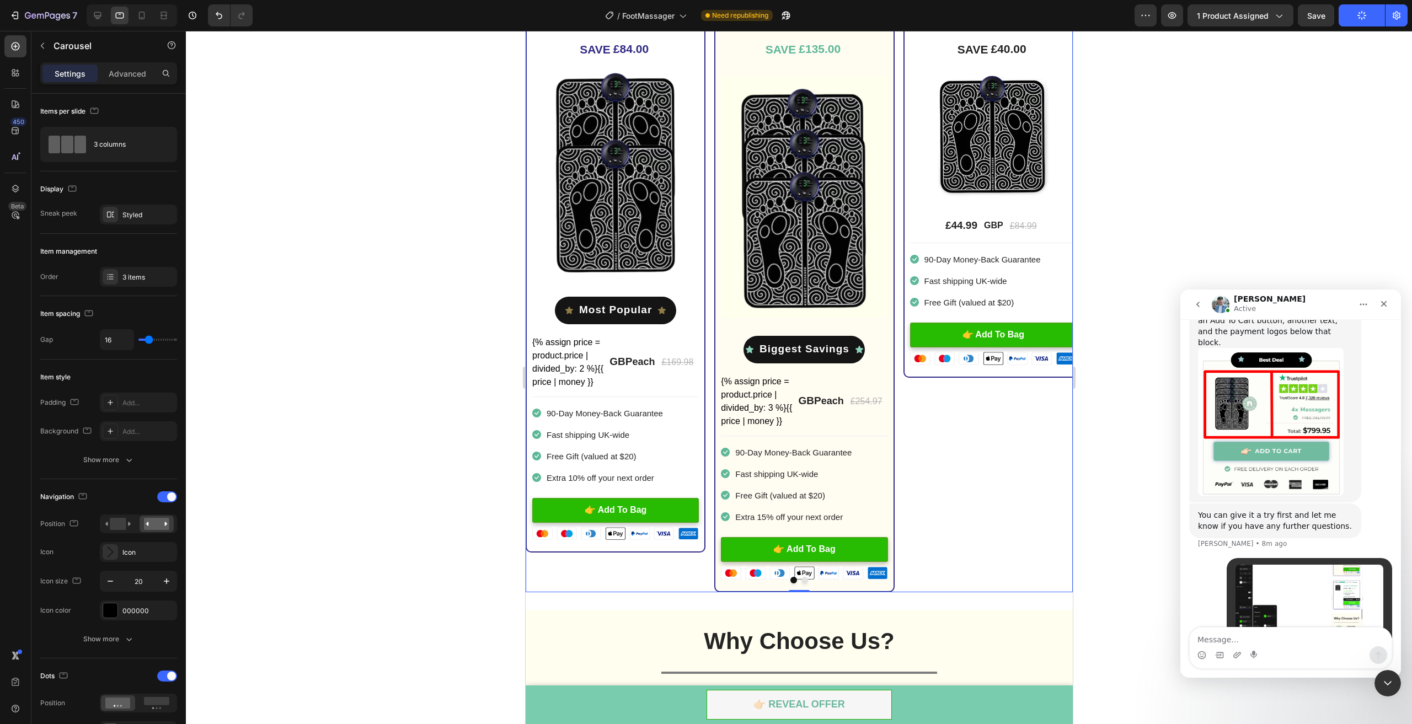
click at [991, 513] on div "1x Loftat™ Foot Massager Heading Image Title Line SAVE £40.00 (P) Tag Image £44…" at bounding box center [993, 284] width 180 height 615
click at [1161, 477] on div at bounding box center [799, 378] width 1226 height 694
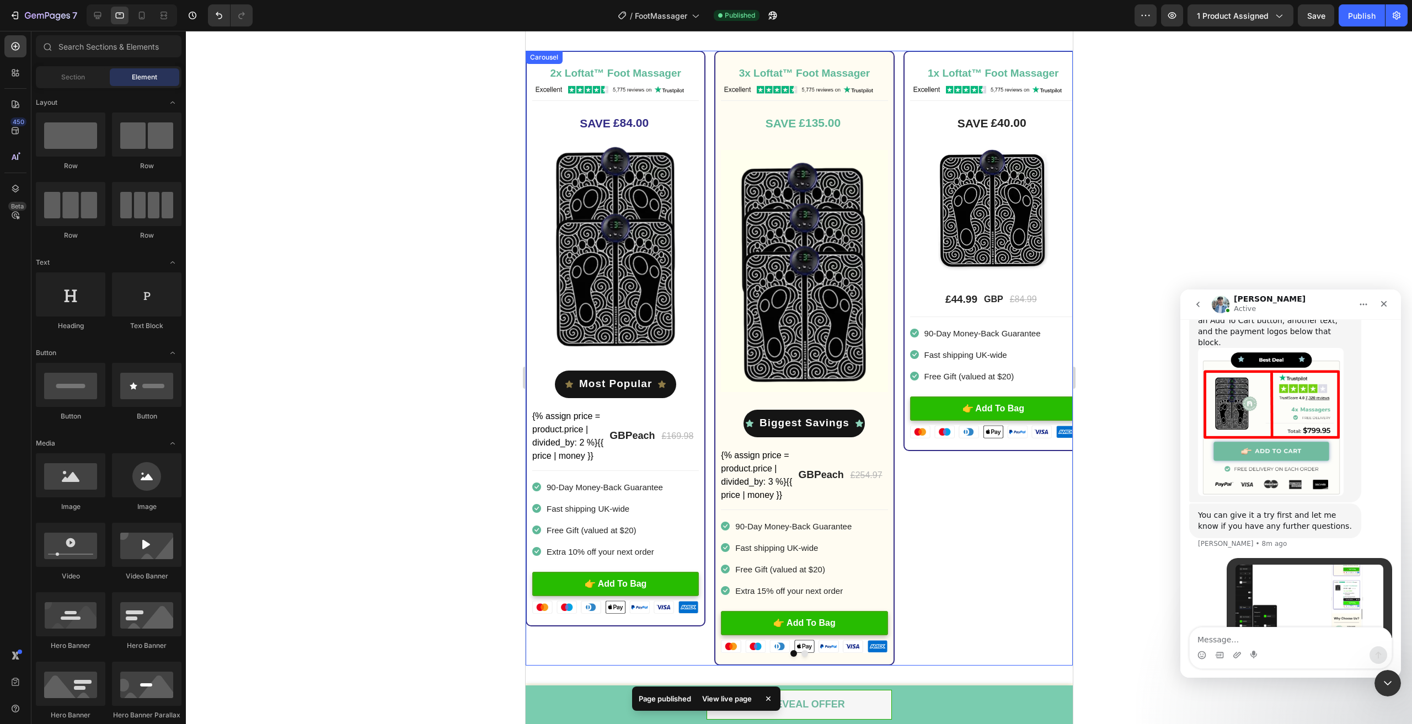
scroll to position [2731, 0]
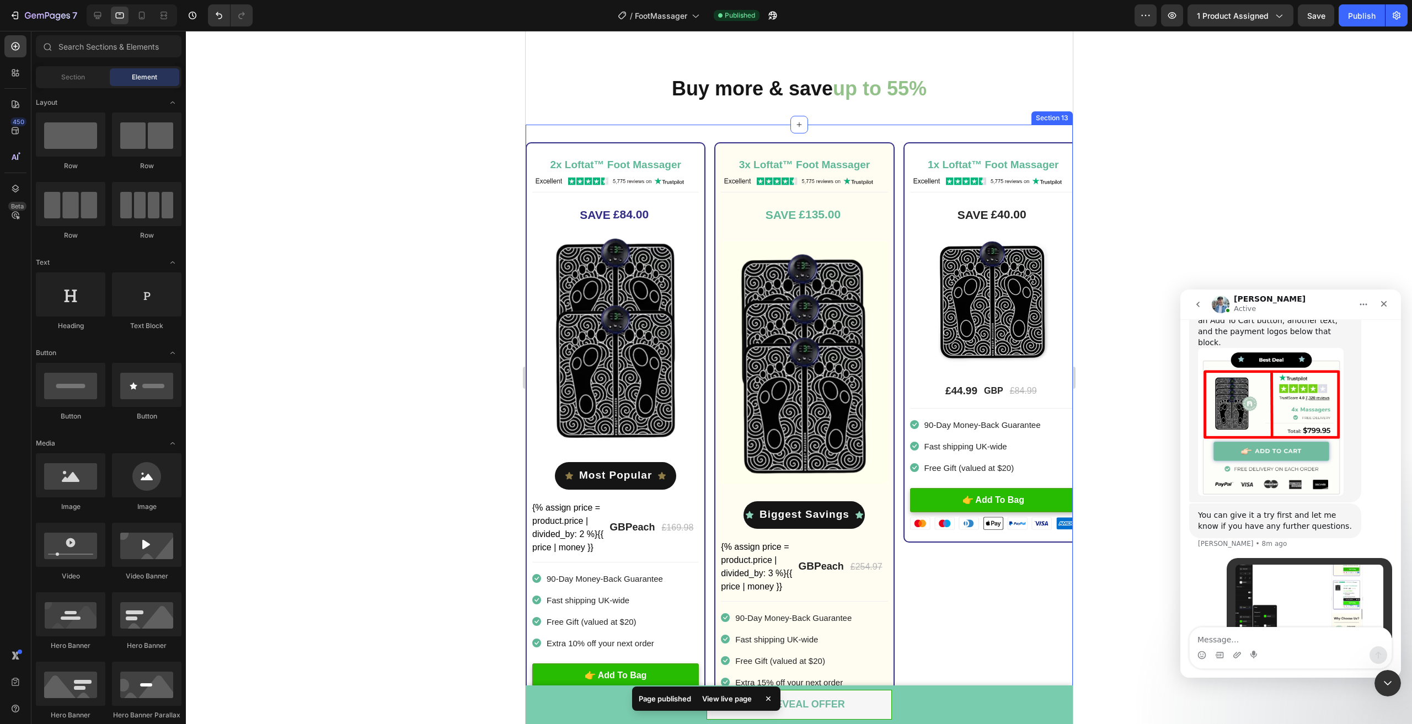
click at [793, 135] on div "2x Loftat™ Foot Massager Heading Image Title Line SAVE £84.00 (P) Tag Image Ico…" at bounding box center [798, 450] width 547 height 650
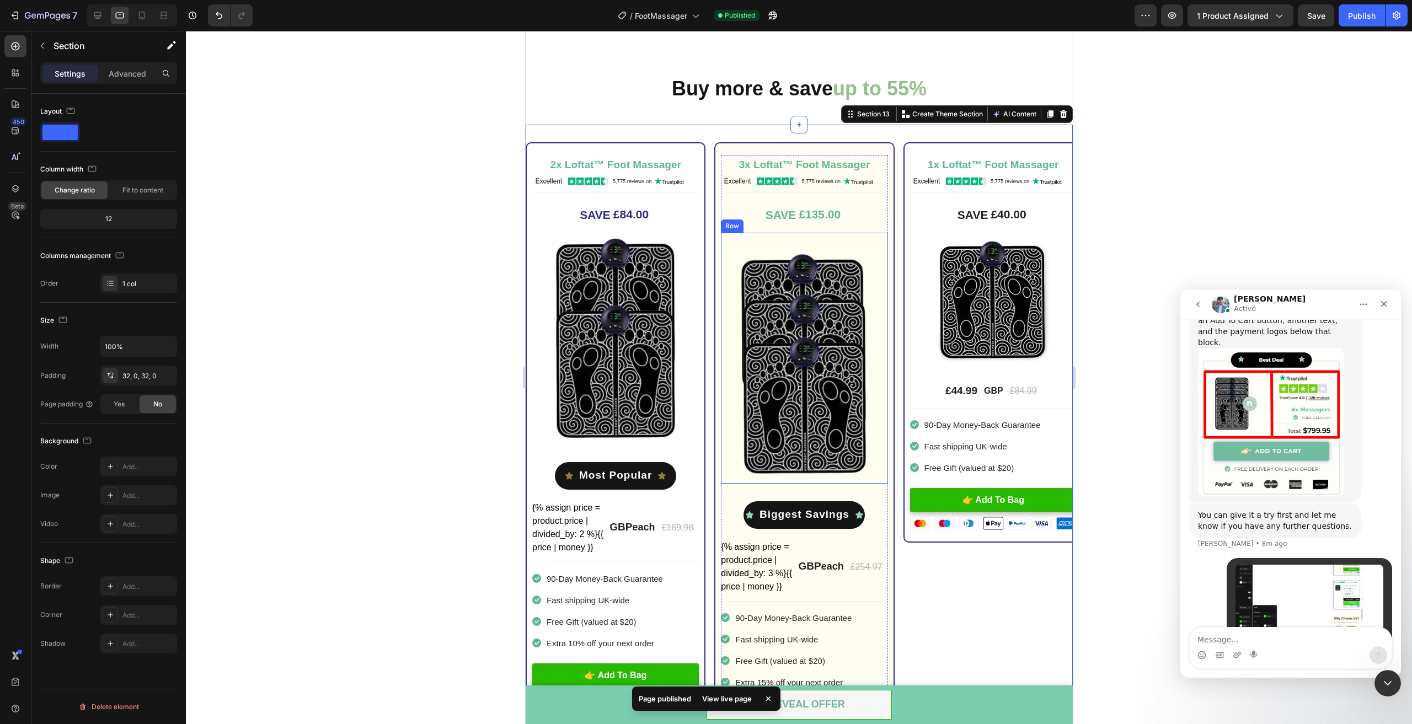
scroll to position [2897, 0]
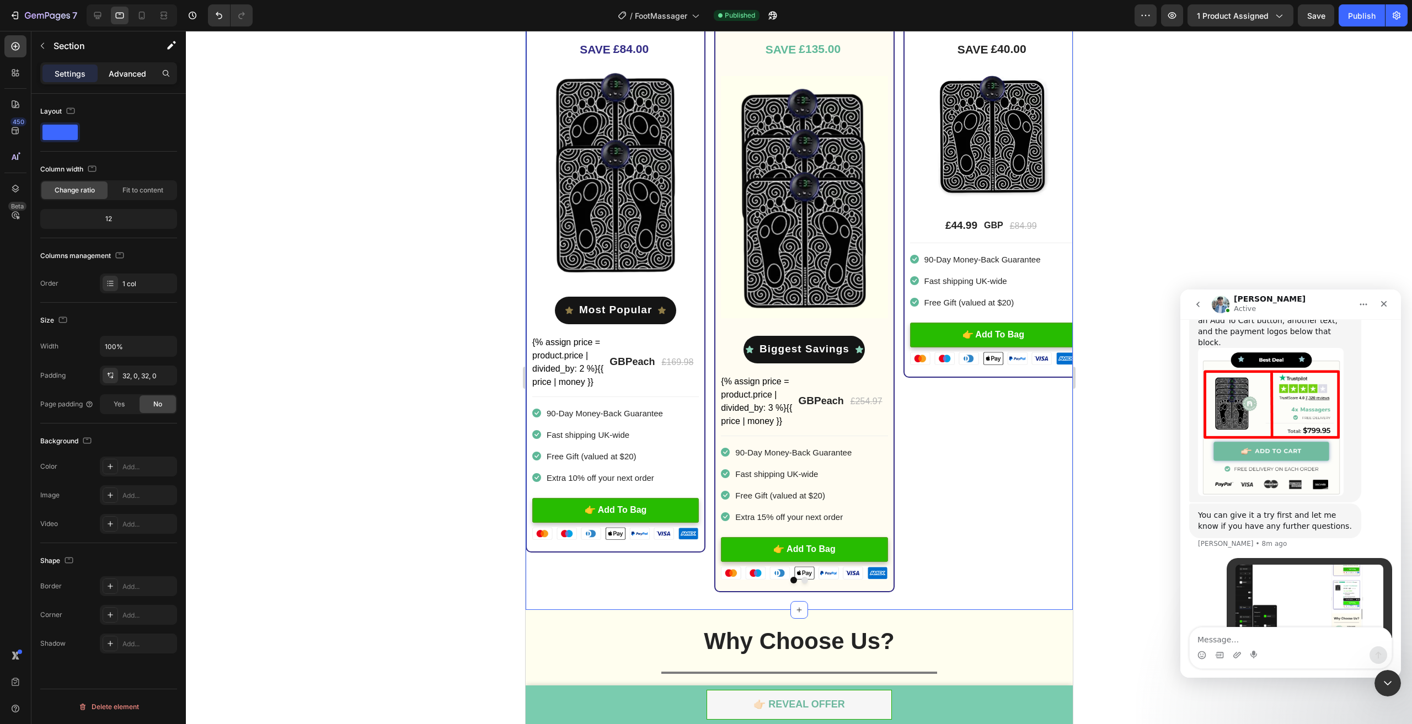
click at [133, 74] on p "Advanced" at bounding box center [128, 74] width 38 height 12
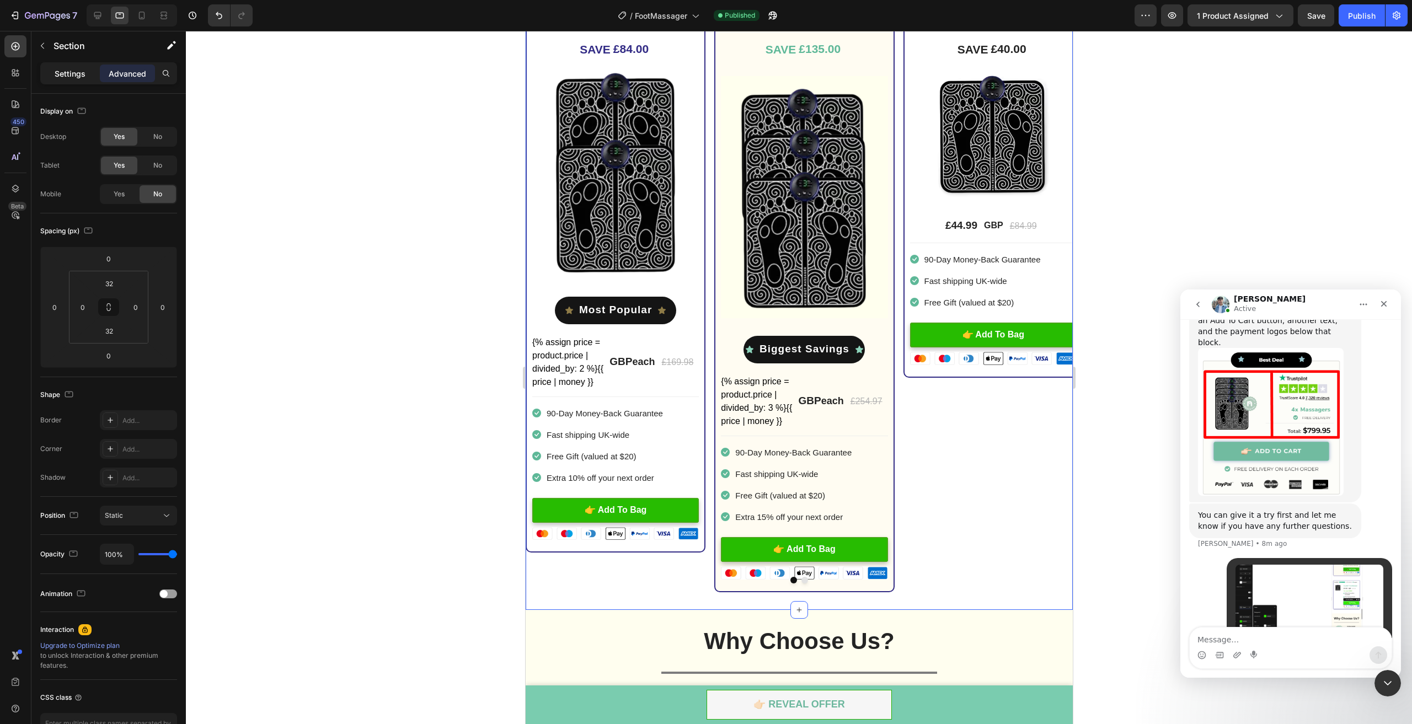
click at [76, 73] on p "Settings" at bounding box center [70, 74] width 31 height 12
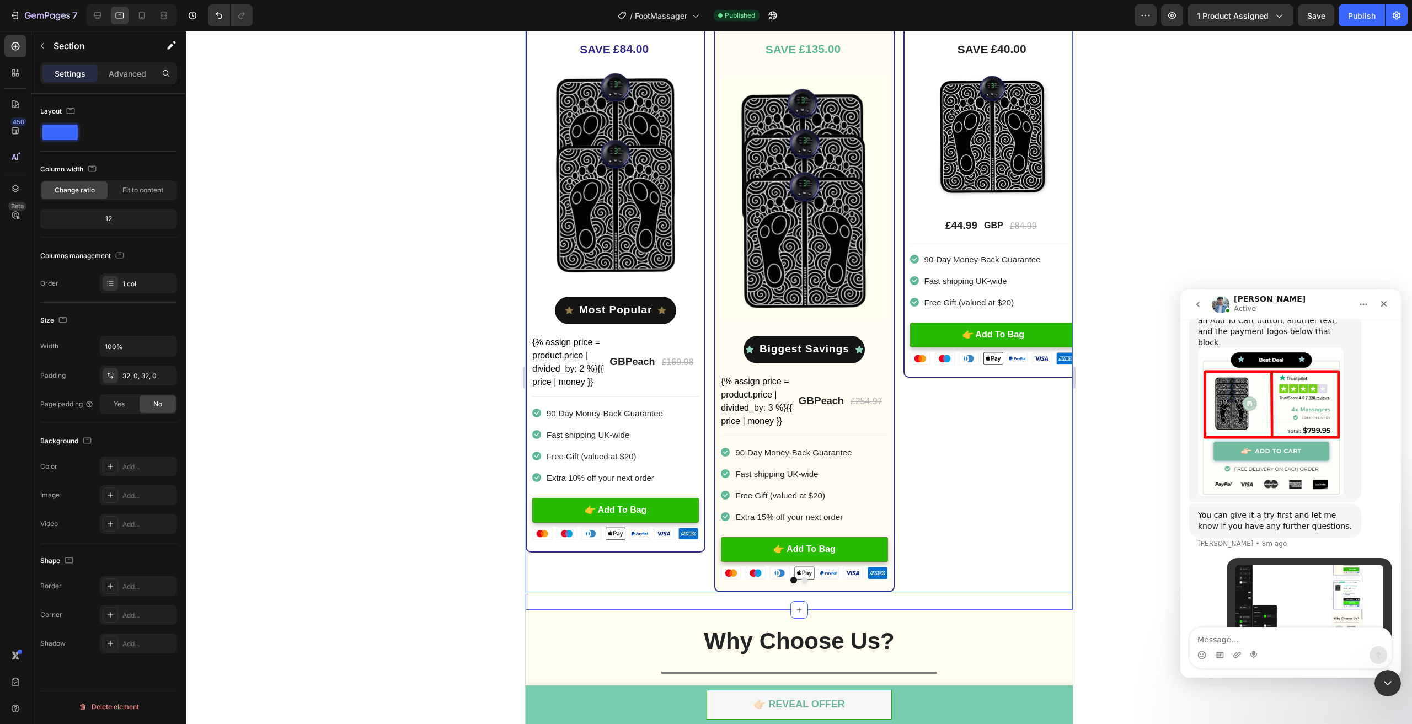
click at [981, 445] on div "1x Loftat™ Foot Massager Heading Image Title Line SAVE £40.00 (P) Tag Image £44…" at bounding box center [993, 284] width 180 height 615
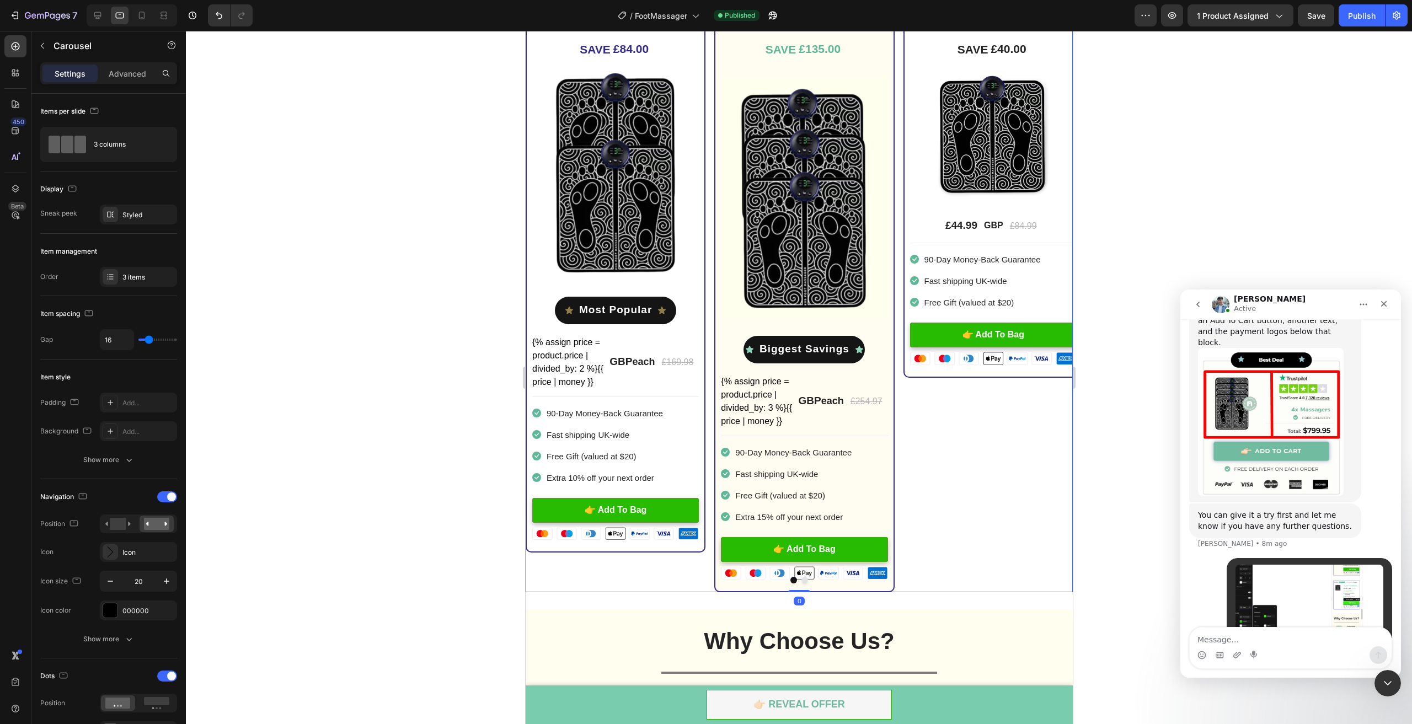
click at [945, 499] on div "1x Loftat™ Foot Massager Heading Image Title Line SAVE £40.00 (P) Tag Image £44…" at bounding box center [993, 284] width 180 height 615
click at [106, 153] on div "3 columns" at bounding box center [127, 144] width 67 height 25
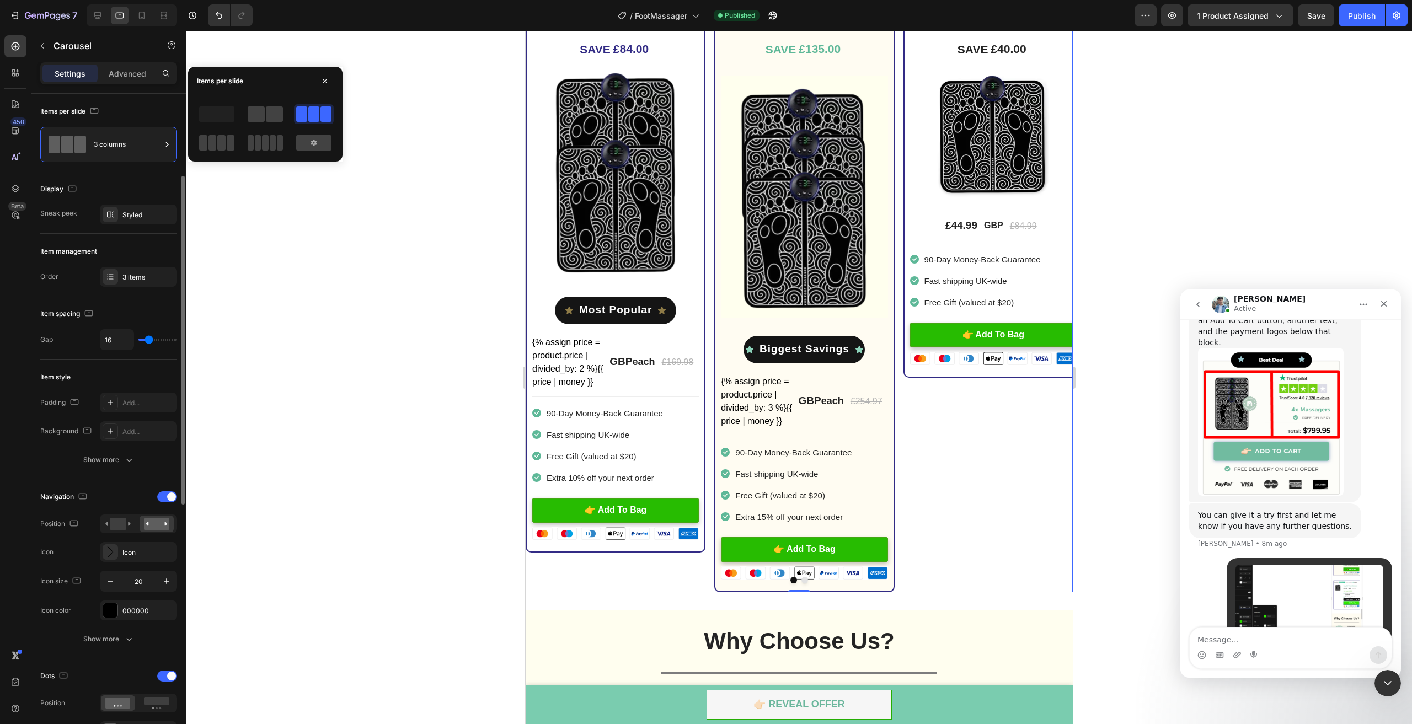
scroll to position [55, 0]
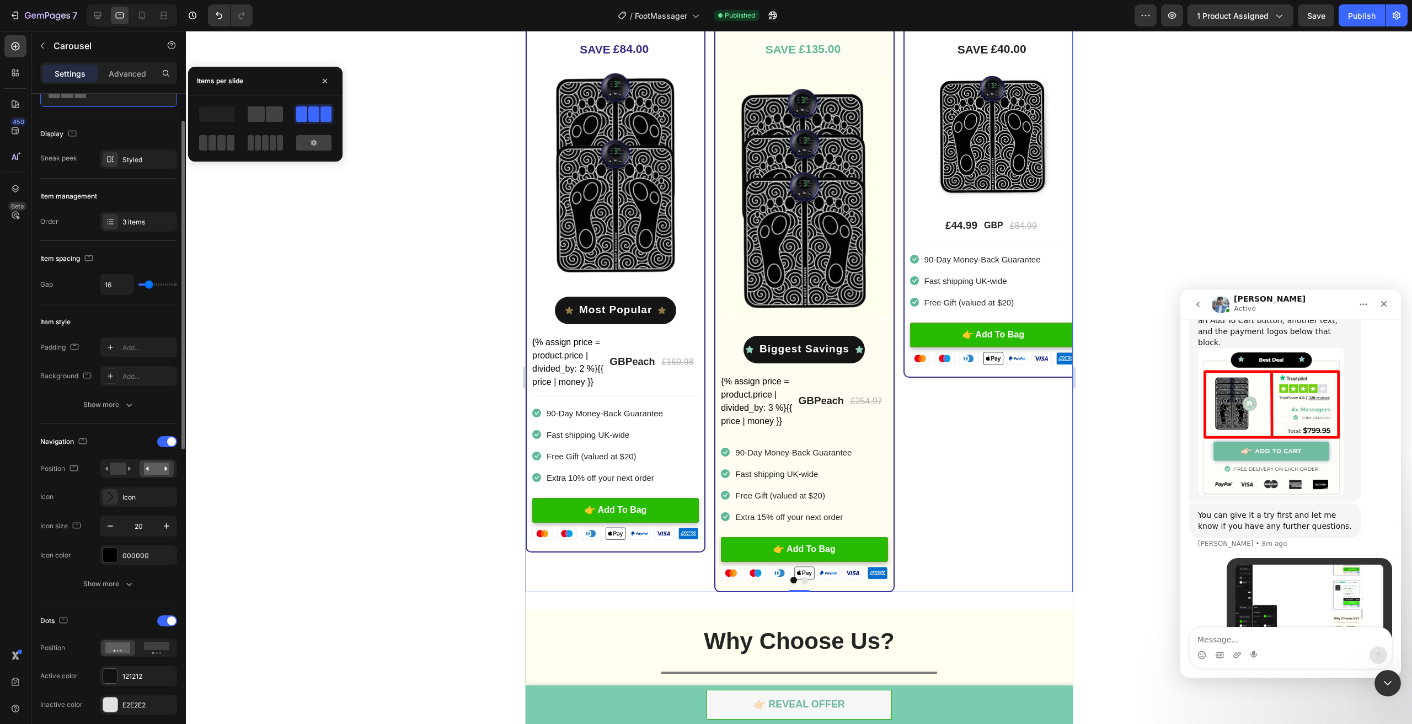
click at [3, 442] on div "450 Beta" at bounding box center [15, 378] width 31 height 694
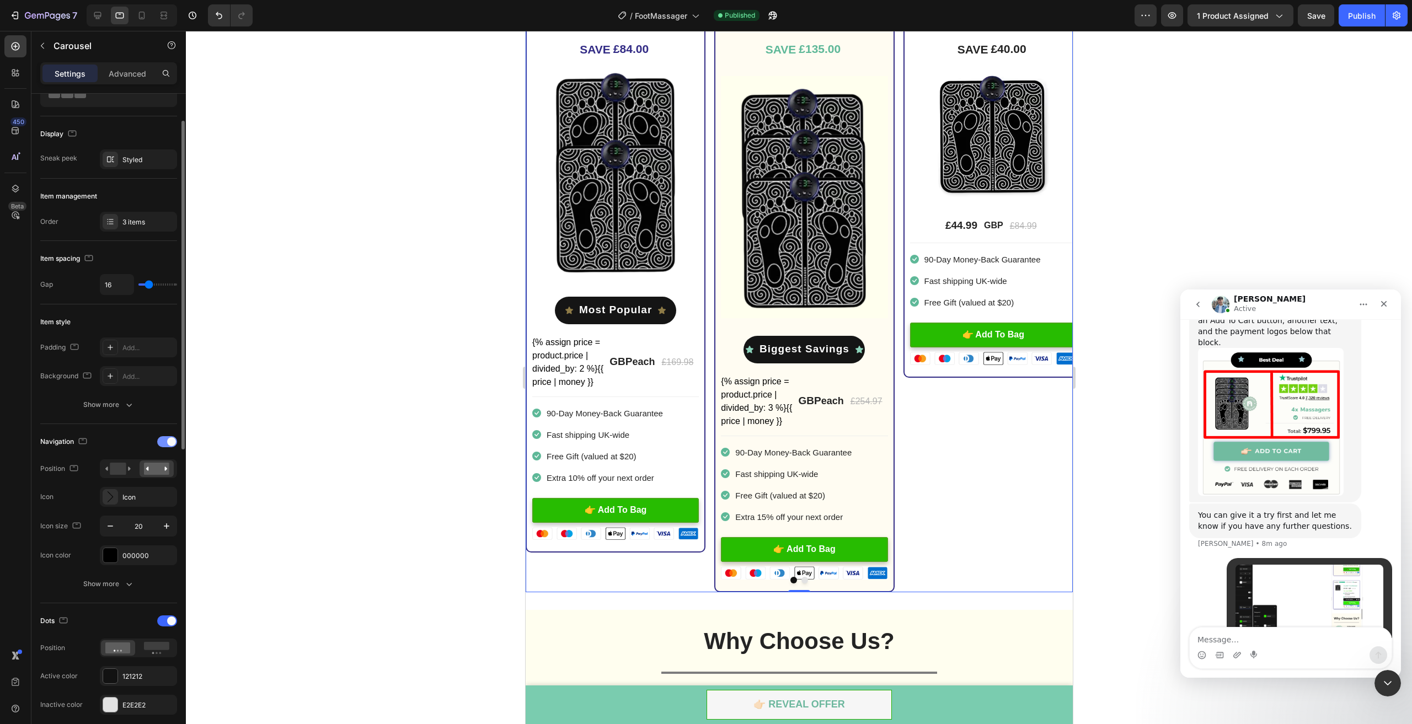
click at [163, 444] on div at bounding box center [167, 441] width 20 height 11
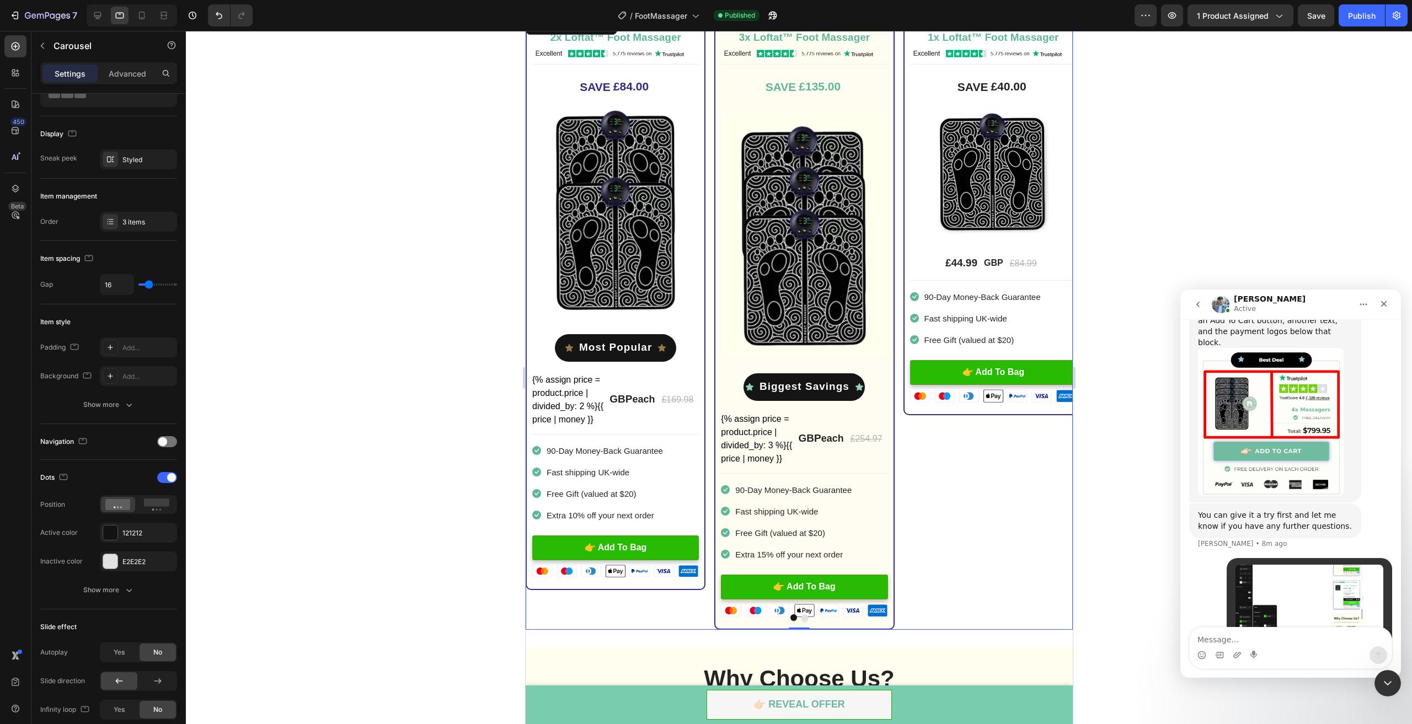
scroll to position [2841, 0]
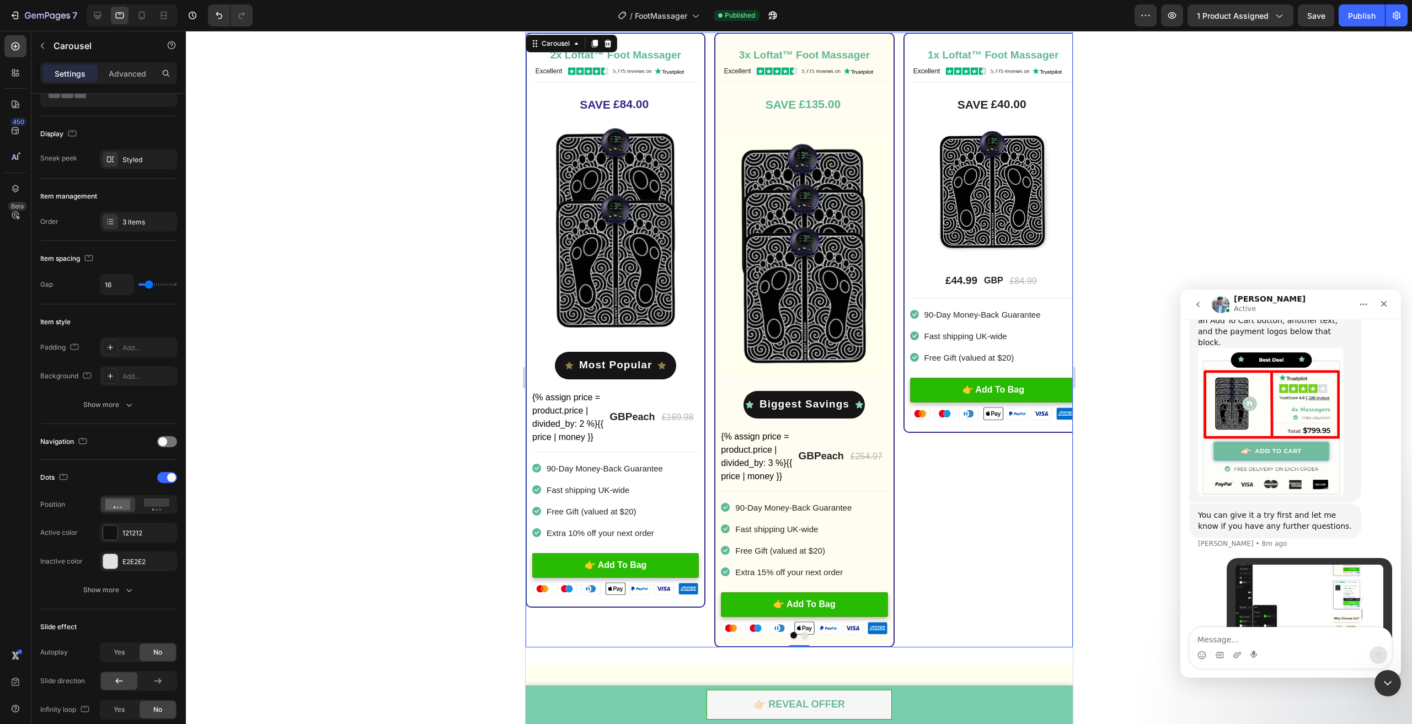
click at [1161, 558] on div at bounding box center [799, 378] width 1226 height 694
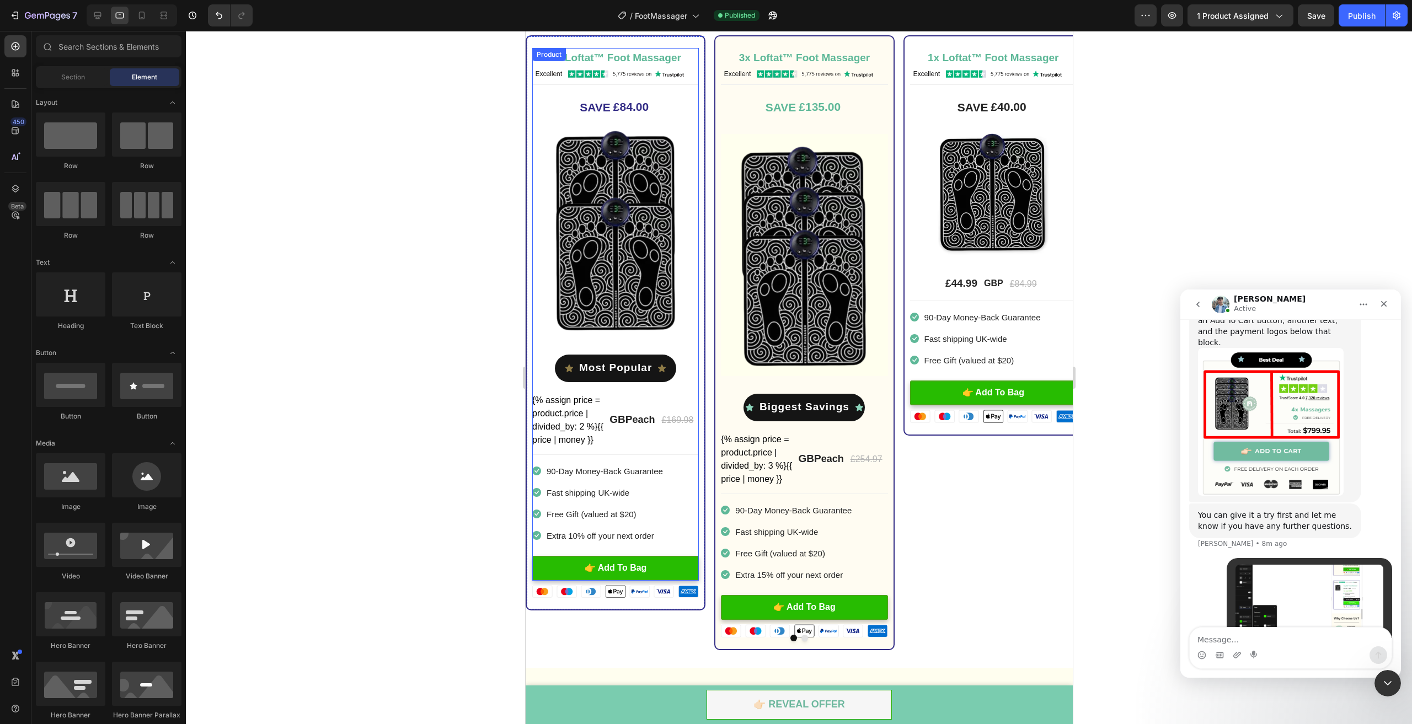
scroll to position [2897, 0]
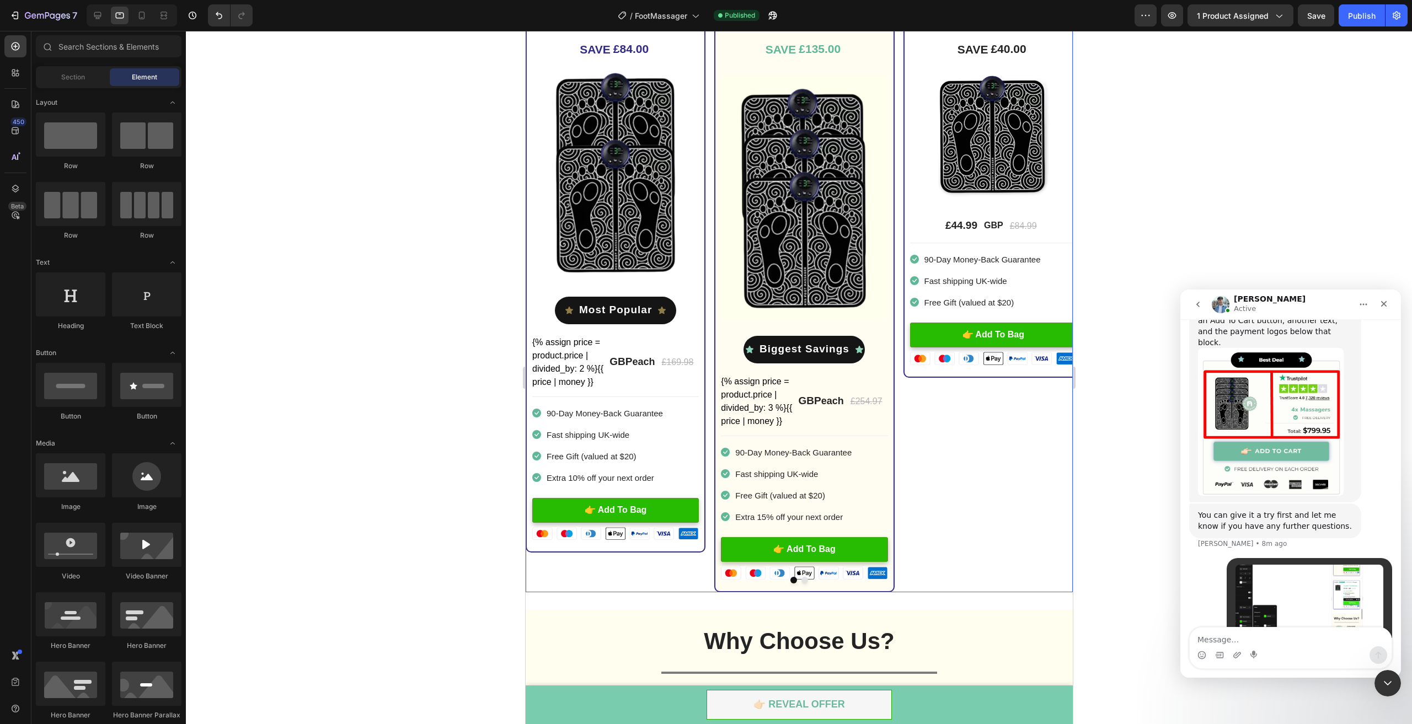
click at [946, 481] on div "1x Loftat™ Foot Massager Heading Image Title Line SAVE £40.00 (P) Tag Image £44…" at bounding box center [993, 284] width 180 height 615
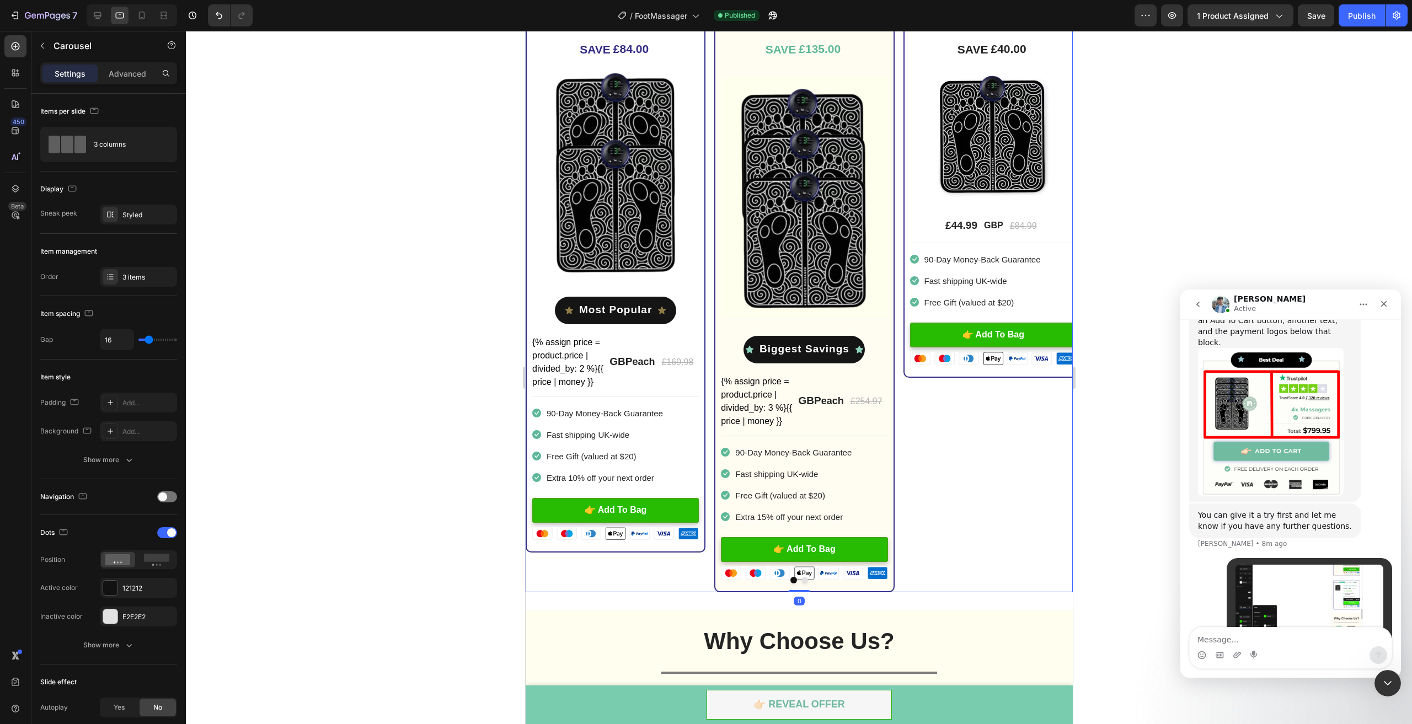
click at [1126, 537] on div at bounding box center [799, 378] width 1226 height 694
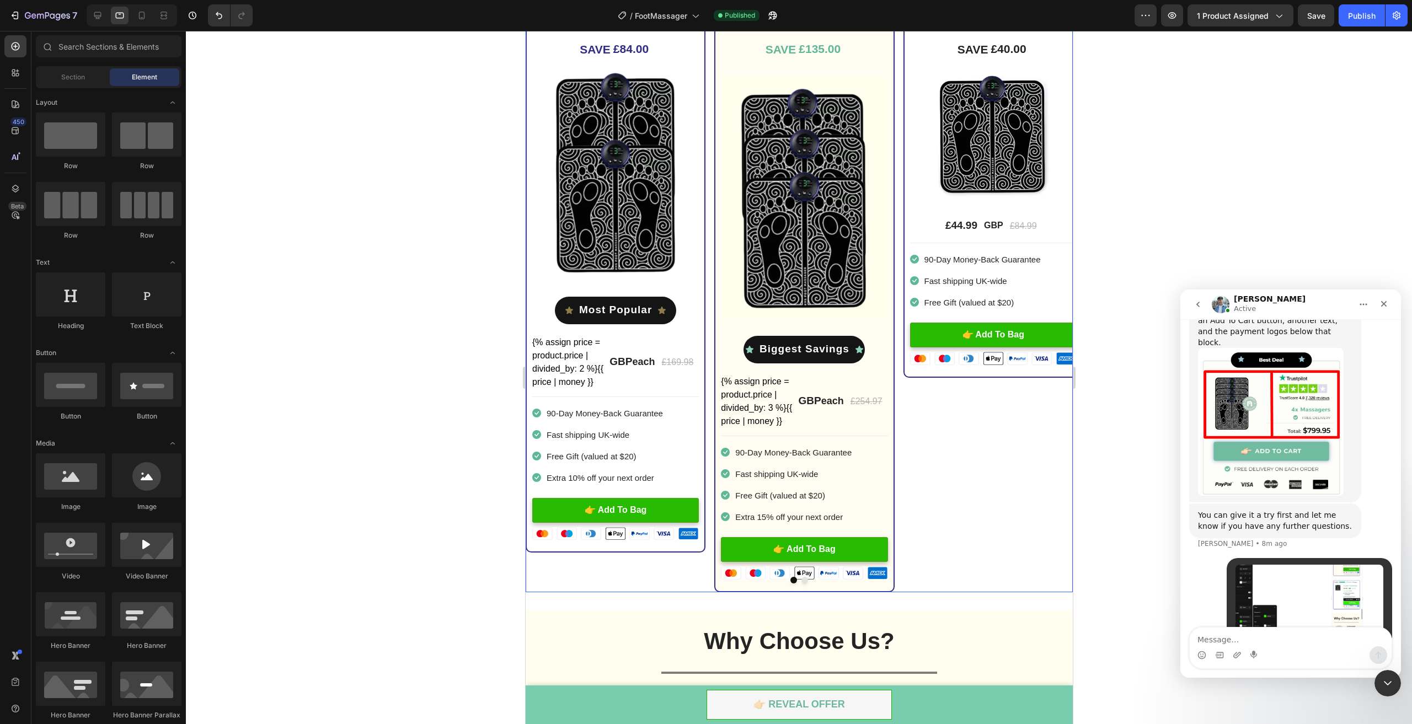
click at [1000, 532] on div "1x Loftat™ Foot Massager Heading Image Title Line SAVE £40.00 (P) Tag Image £44…" at bounding box center [993, 284] width 180 height 615
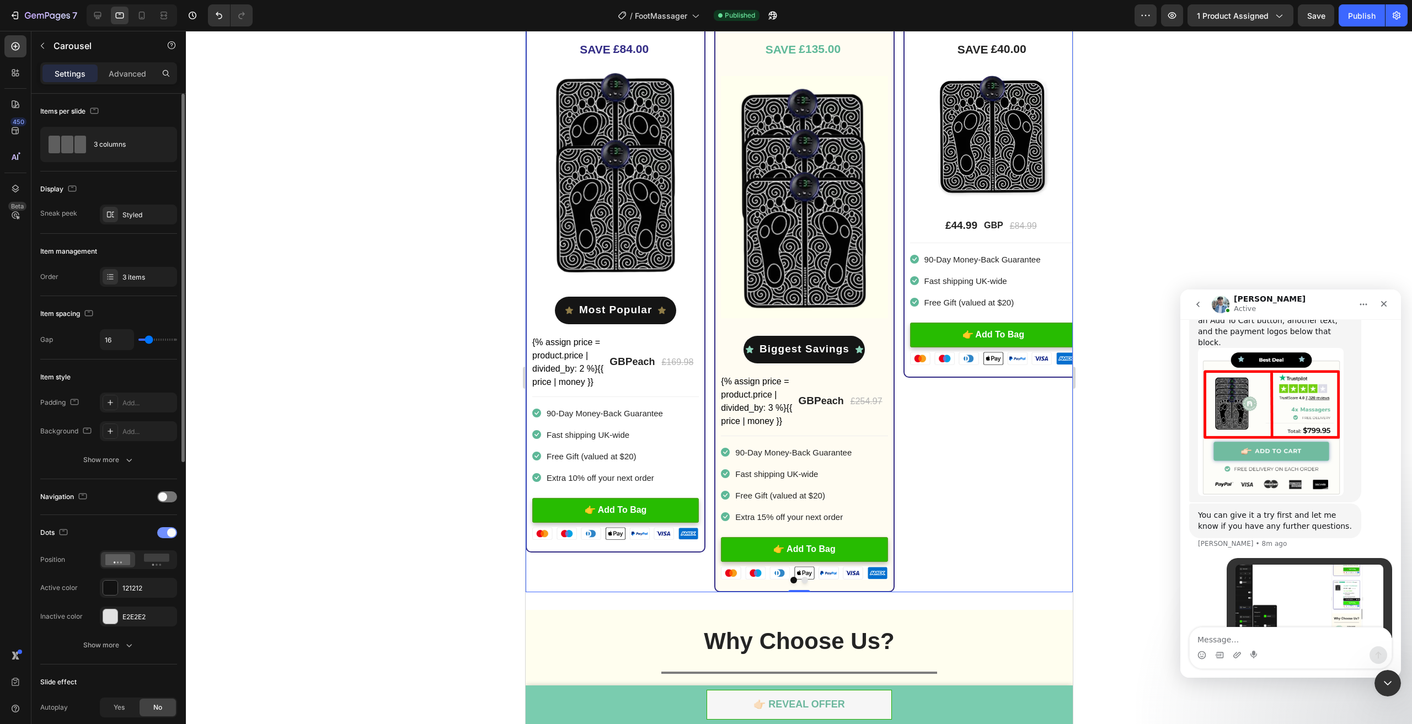
click at [168, 532] on span at bounding box center [171, 533] width 9 height 9
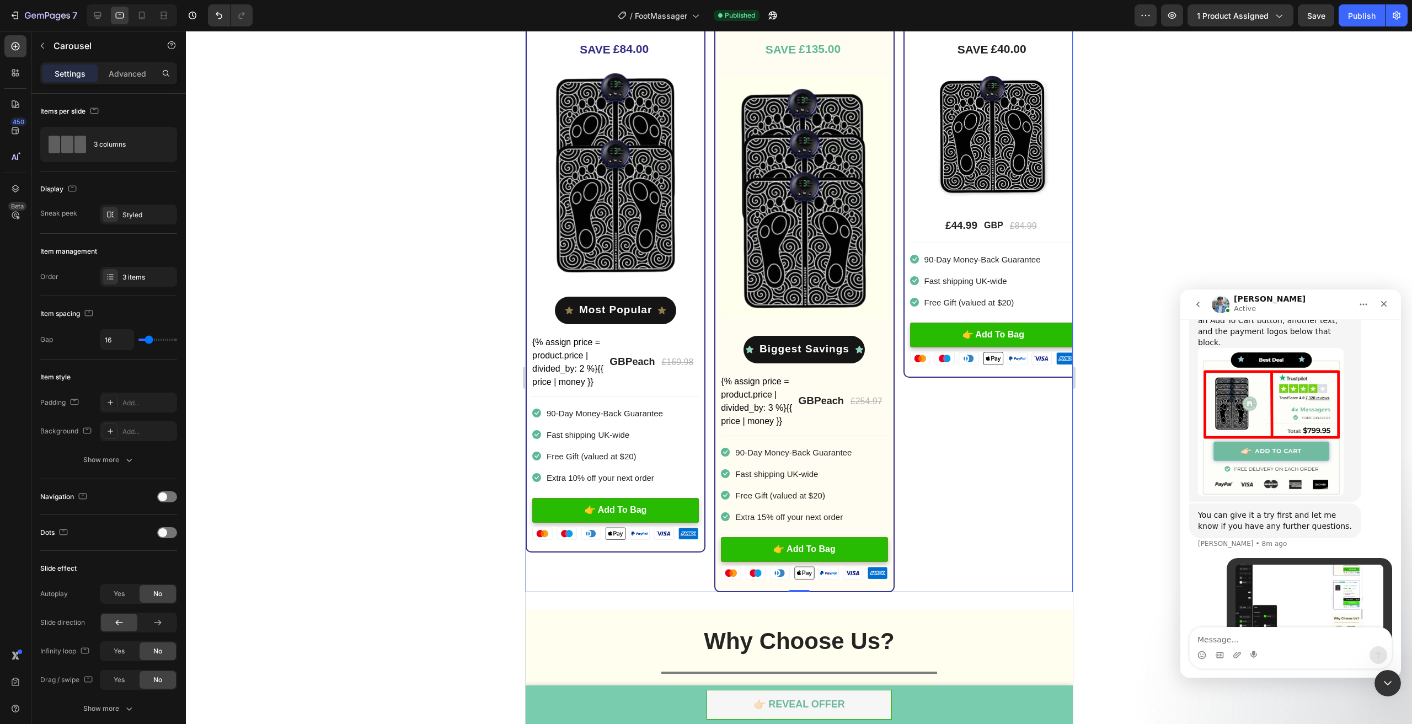
click at [1103, 520] on div at bounding box center [799, 378] width 1226 height 694
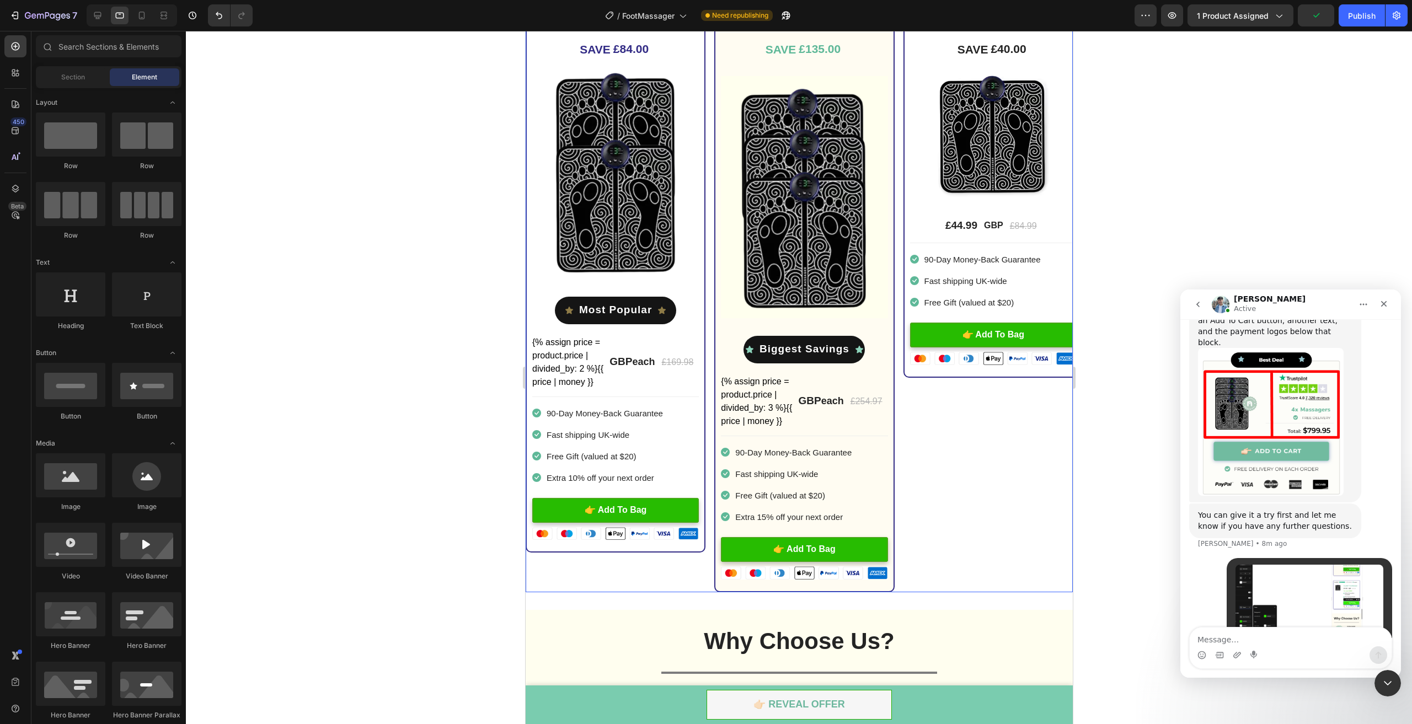
click at [1025, 461] on div "1x Loftat™ Foot Massager Heading Image Title Line SAVE £40.00 (P) Tag Image £44…" at bounding box center [993, 284] width 180 height 615
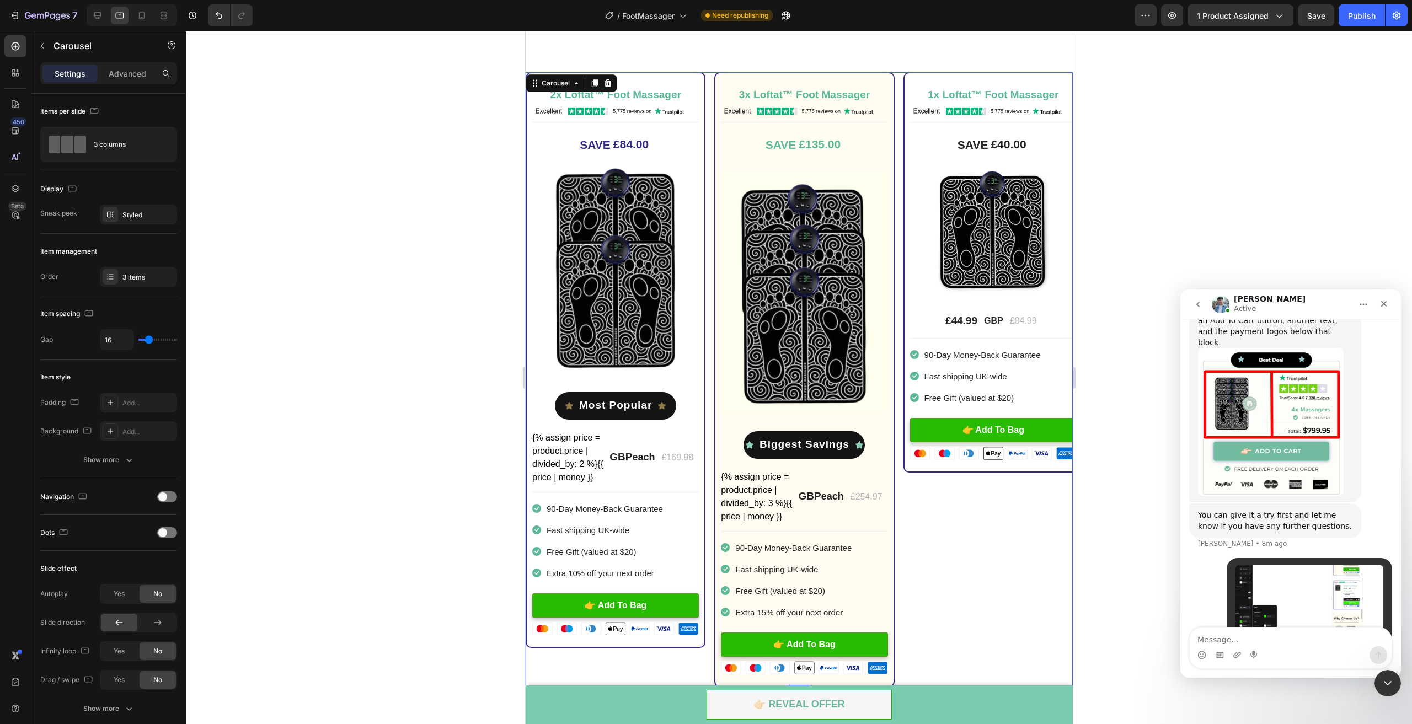
scroll to position [2786, 0]
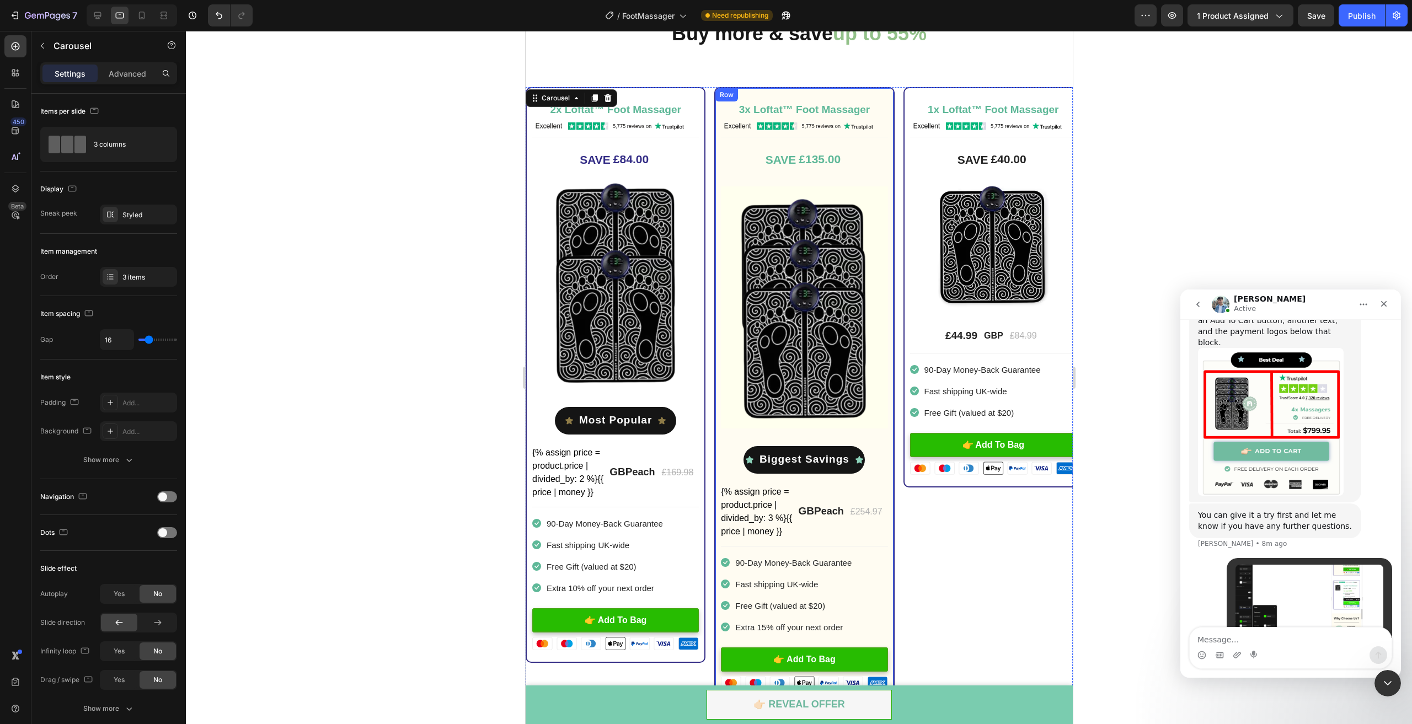
click at [872, 98] on div "3x Loftat™ Foot Massager Heading Image Title Line SAVE £135.00 (P) Tag Image Ro…" at bounding box center [804, 394] width 180 height 615
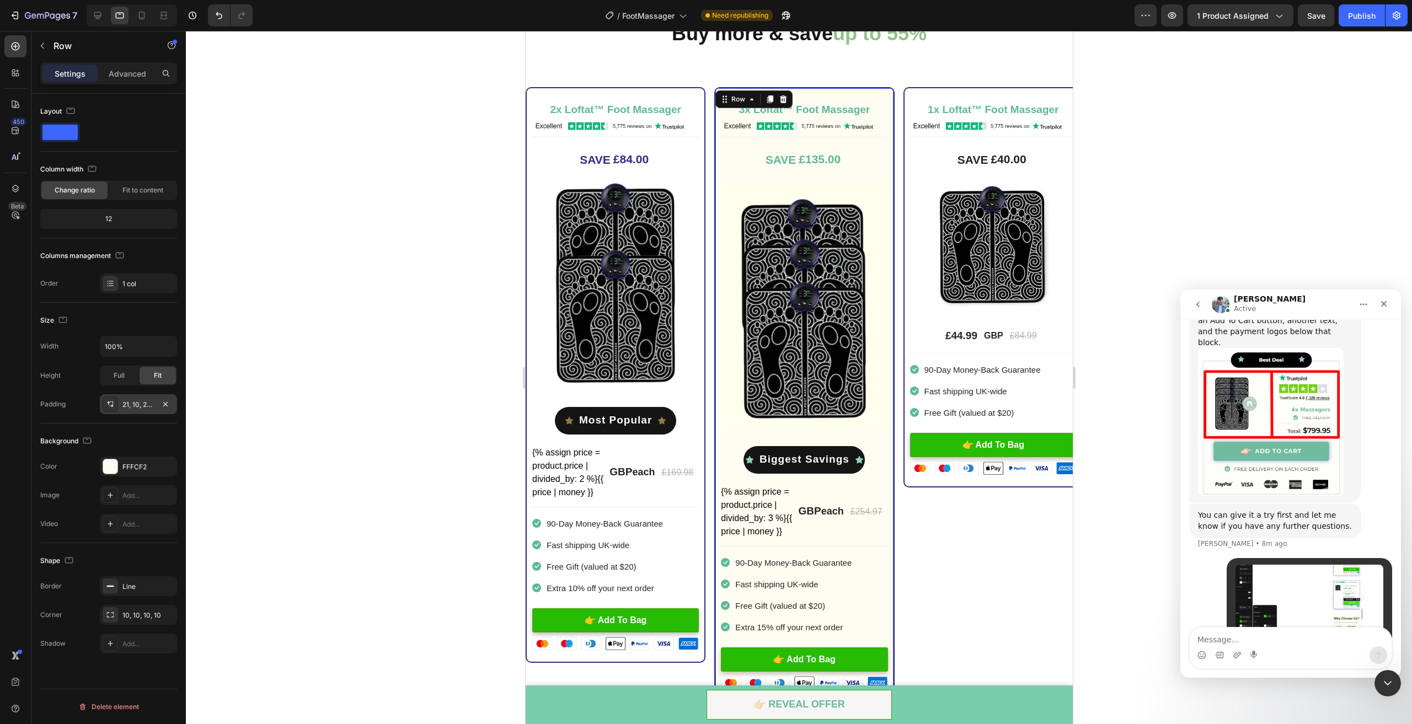
click at [124, 403] on div "21, 10, 21, 10" at bounding box center [138, 405] width 32 height 10
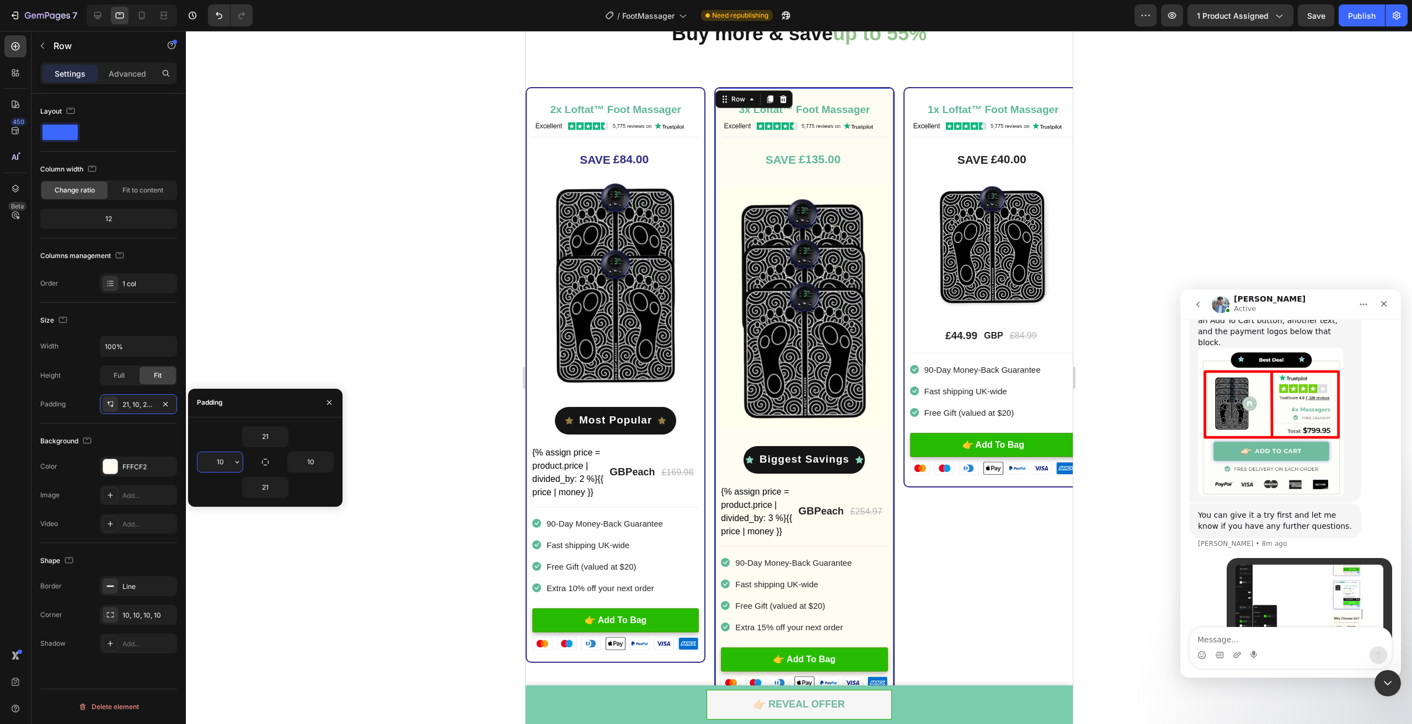
click at [217, 458] on input "10" at bounding box center [220, 462] width 45 height 20
click at [238, 463] on icon "button" at bounding box center [237, 462] width 9 height 9
click at [223, 457] on input "10" at bounding box center [220, 462] width 45 height 20
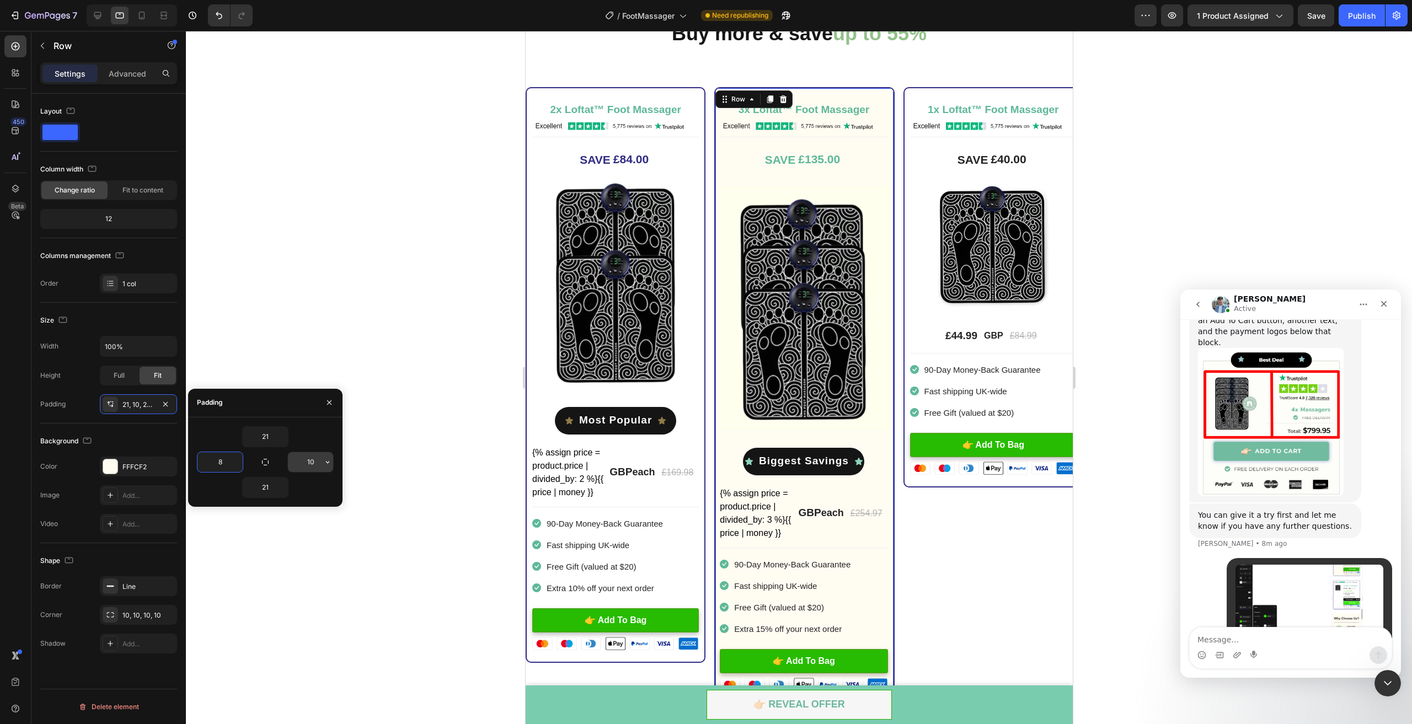
click at [307, 461] on input "10" at bounding box center [310, 462] width 45 height 20
click at [217, 9] on button "Undo/Redo" at bounding box center [219, 15] width 22 height 22
type input "10"
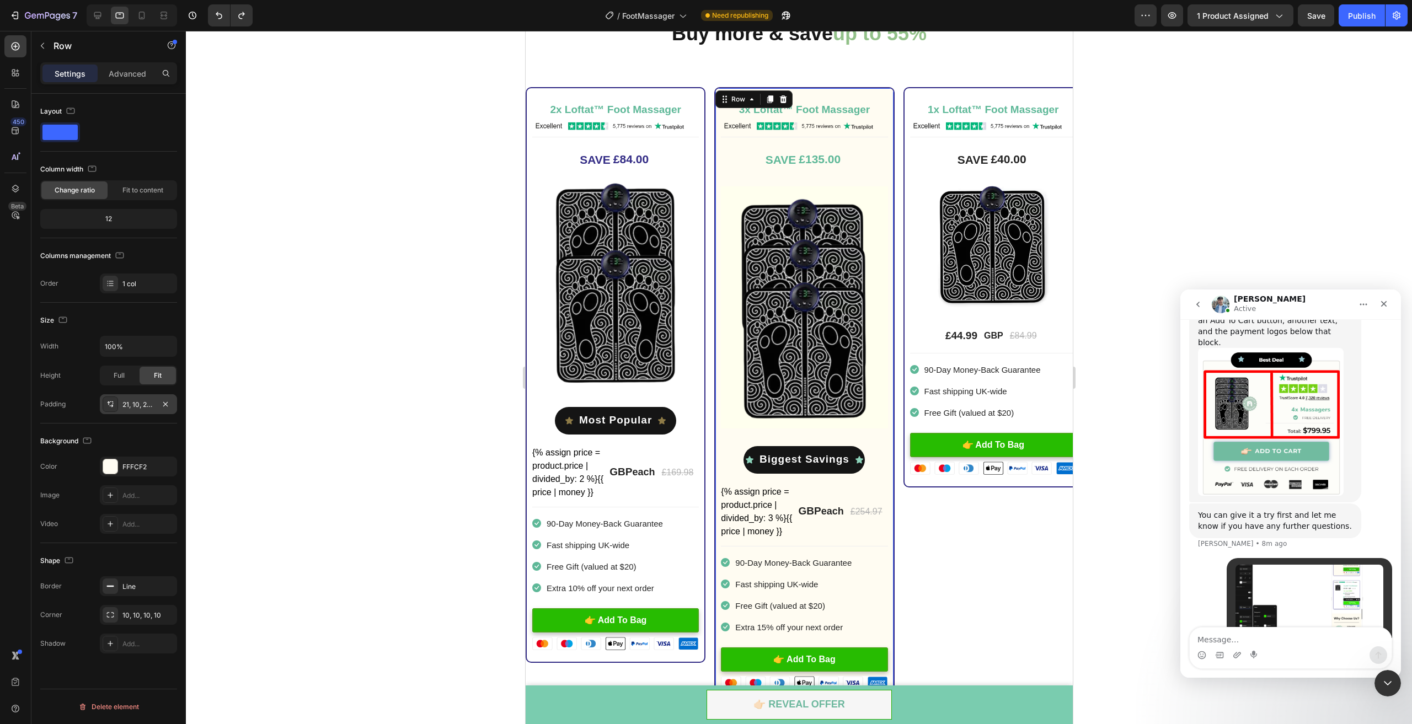
click at [130, 404] on div "21, 10, 21, 10" at bounding box center [138, 405] width 32 height 10
click at [717, 114] on div "3x Loftat™ Foot Massager Heading Image Title Line SAVE £135.00 (P) Tag Image Ro…" at bounding box center [804, 394] width 180 height 615
click at [117, 404] on div at bounding box center [110, 404] width 15 height 15
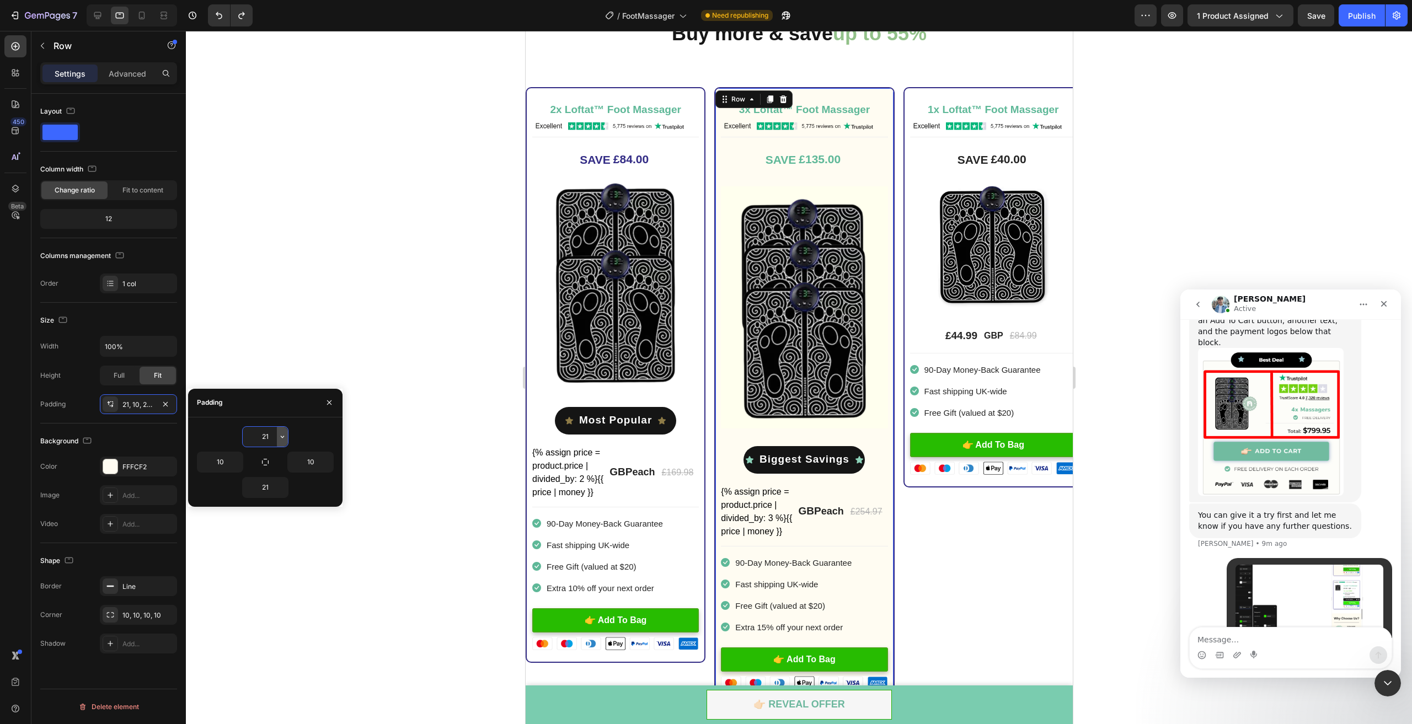
click at [280, 435] on icon "button" at bounding box center [282, 437] width 9 height 9
click at [257, 559] on div "M 12px" at bounding box center [236, 569] width 86 height 21
type input "12"
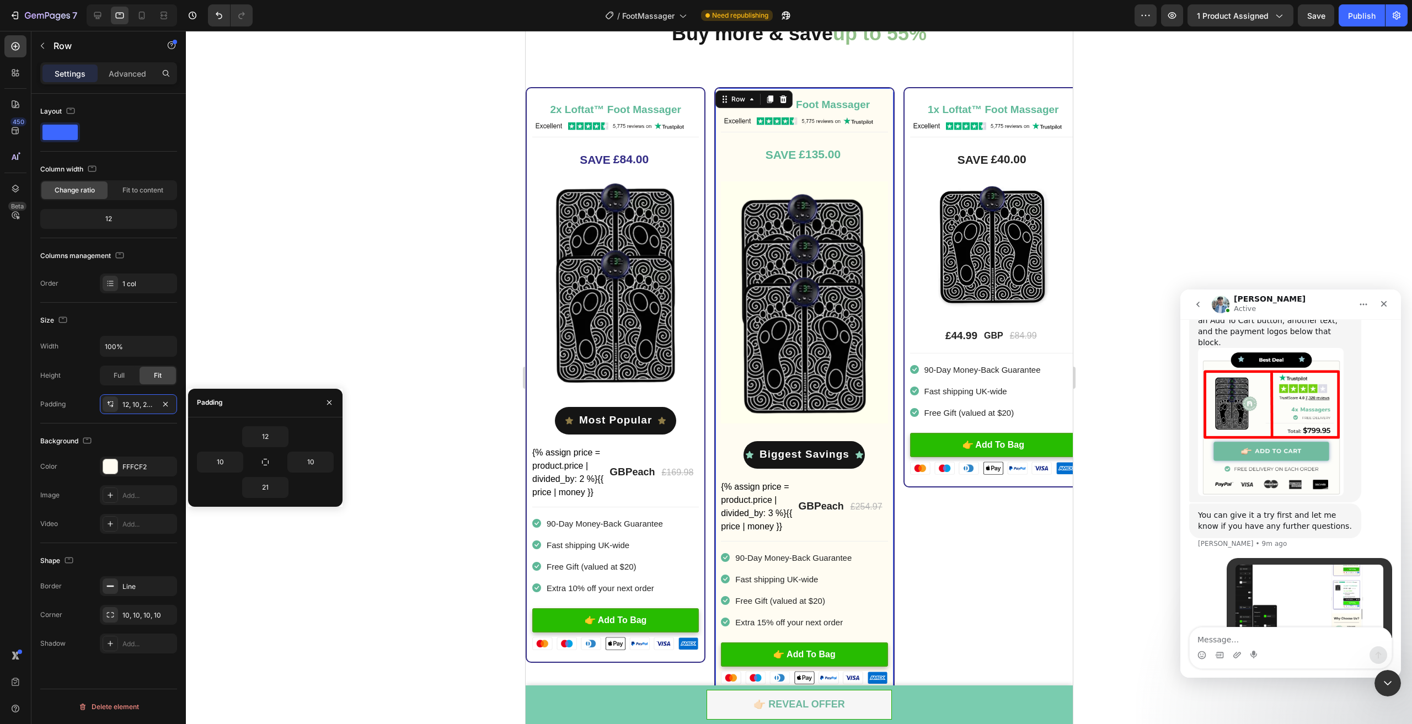
click at [211, 472] on div "12 10 10 21" at bounding box center [265, 462] width 137 height 72
click at [214, 463] on input "10" at bounding box center [220, 462] width 45 height 20
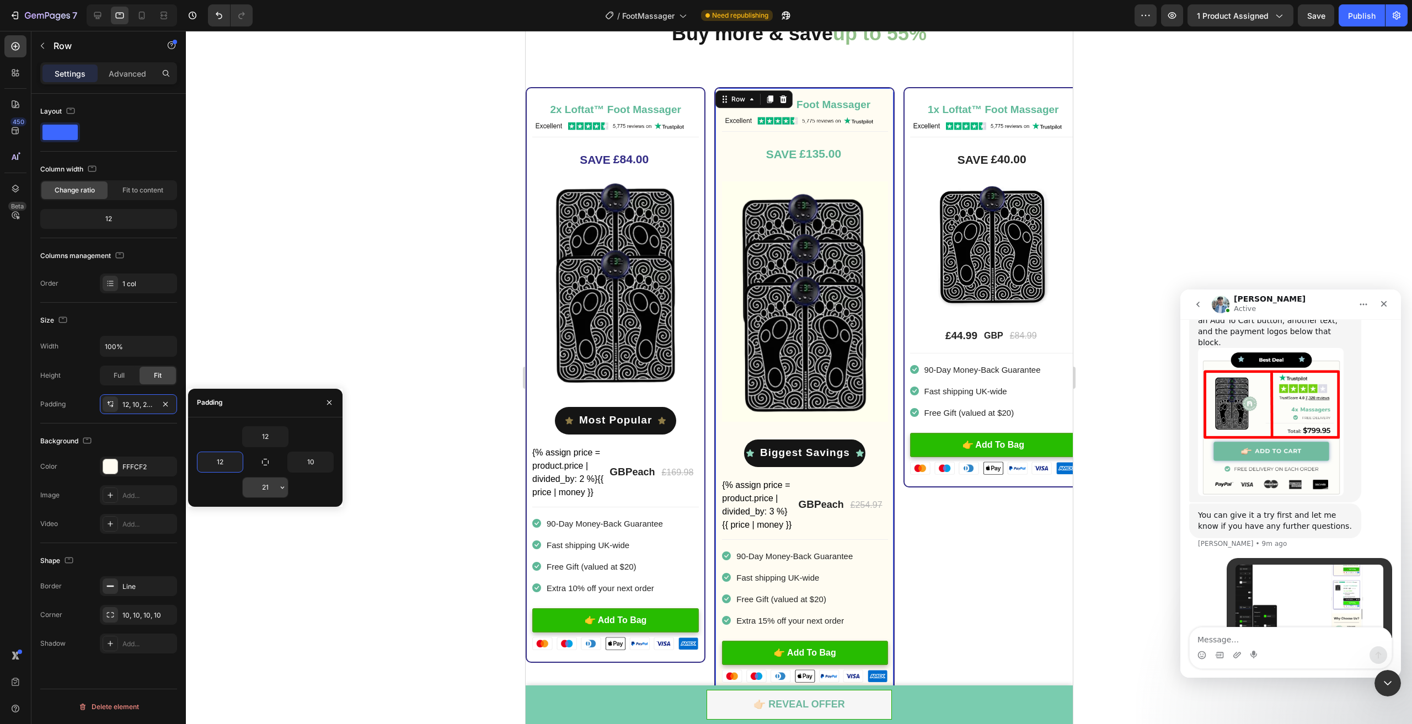
type input "12"
click at [260, 489] on input "21" at bounding box center [265, 488] width 45 height 20
type input "12"
click at [310, 461] on input "10" at bounding box center [310, 462] width 45 height 20
type input "12"
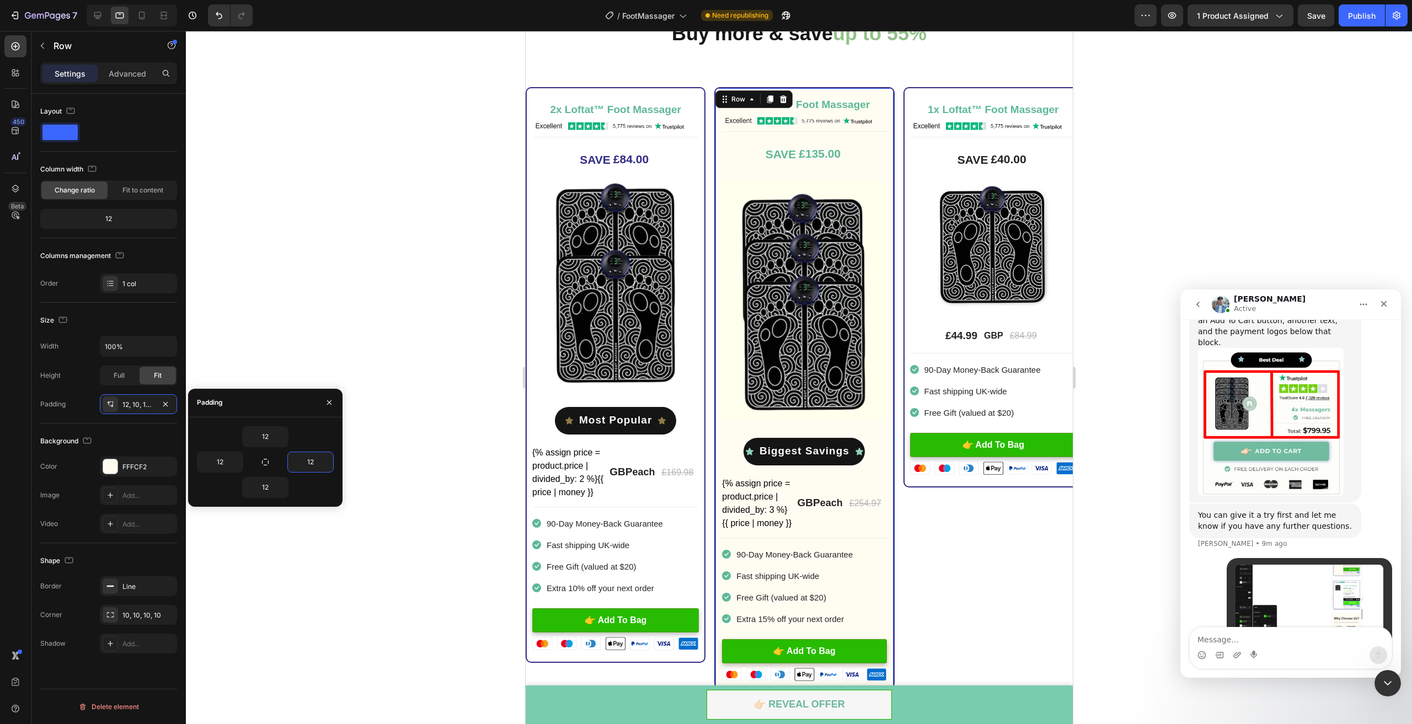
click at [429, 279] on div at bounding box center [799, 378] width 1226 height 694
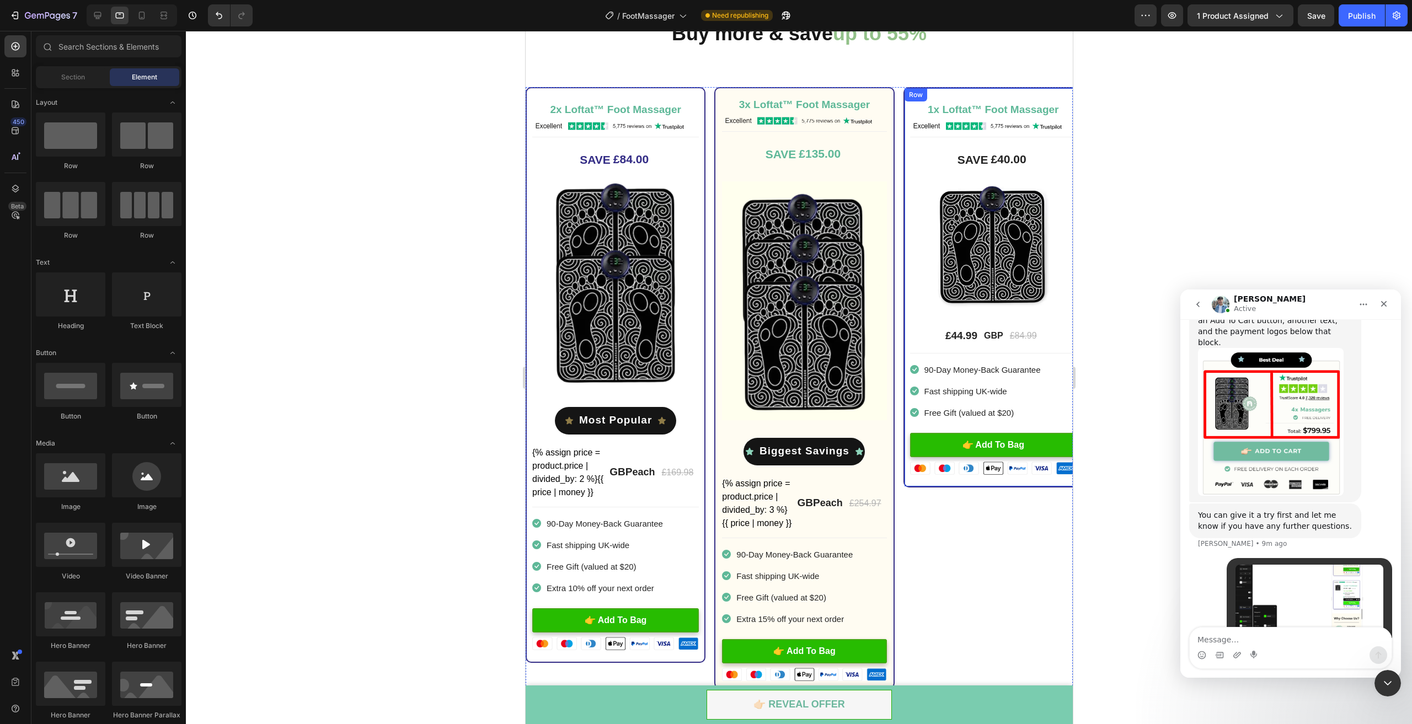
click at [908, 269] on div "1x Loftat™ Foot Massager Heading Image Title Line SAVE £40.00 (P) Tag Image £44…" at bounding box center [993, 287] width 180 height 401
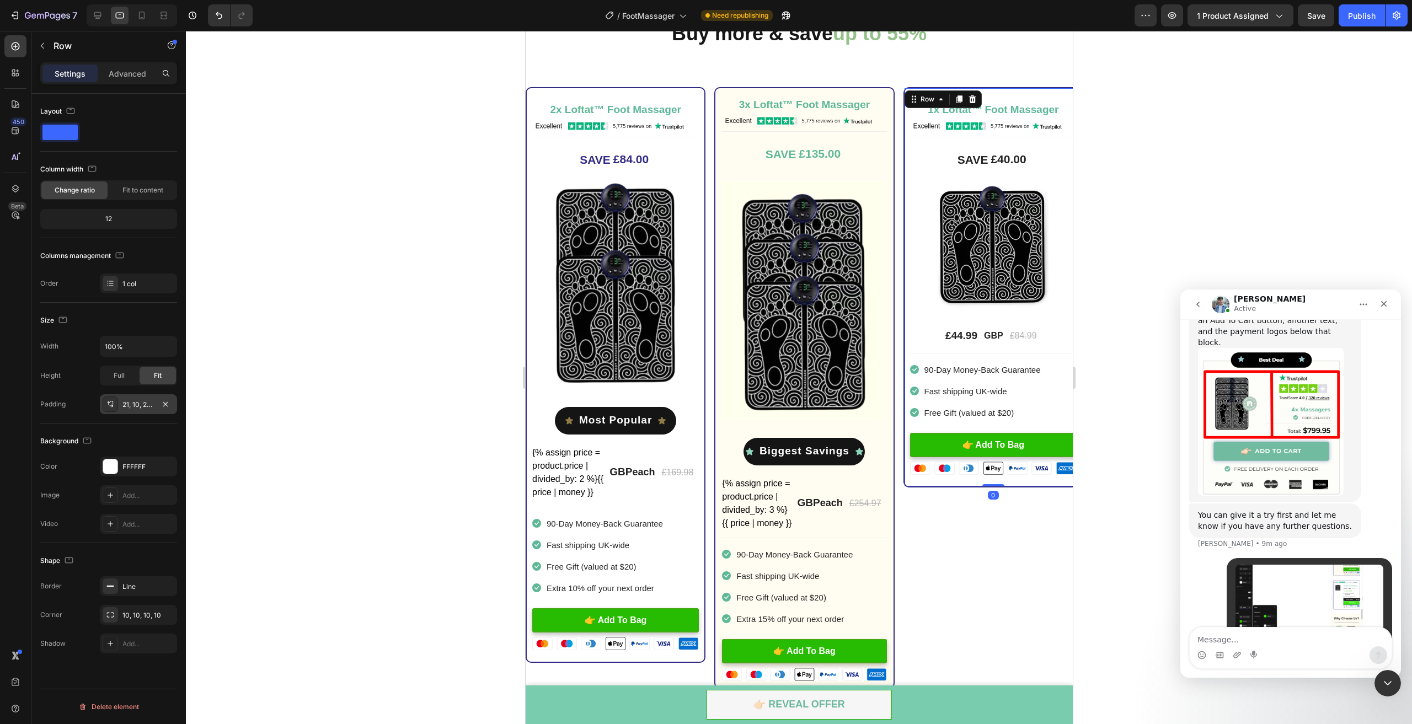
click at [114, 403] on icon at bounding box center [110, 404] width 9 height 9
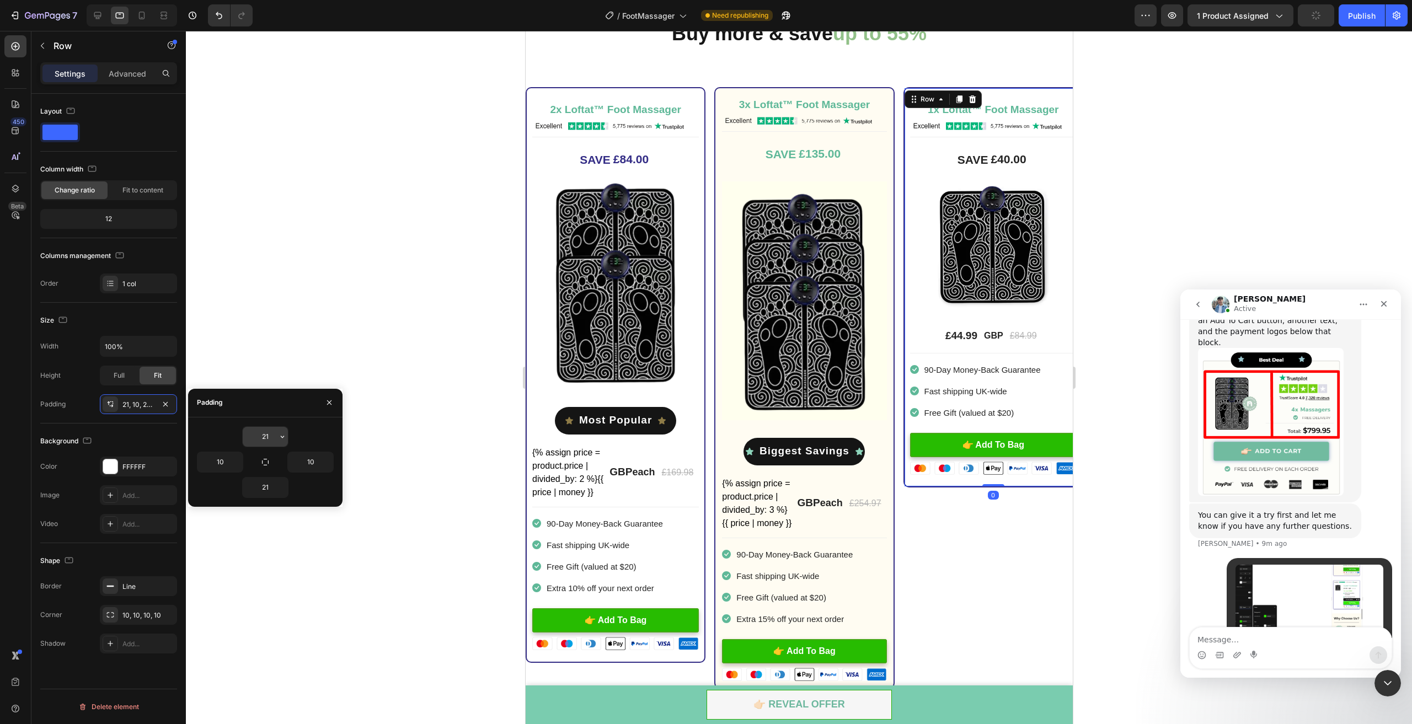
click at [262, 437] on input "21" at bounding box center [265, 437] width 45 height 20
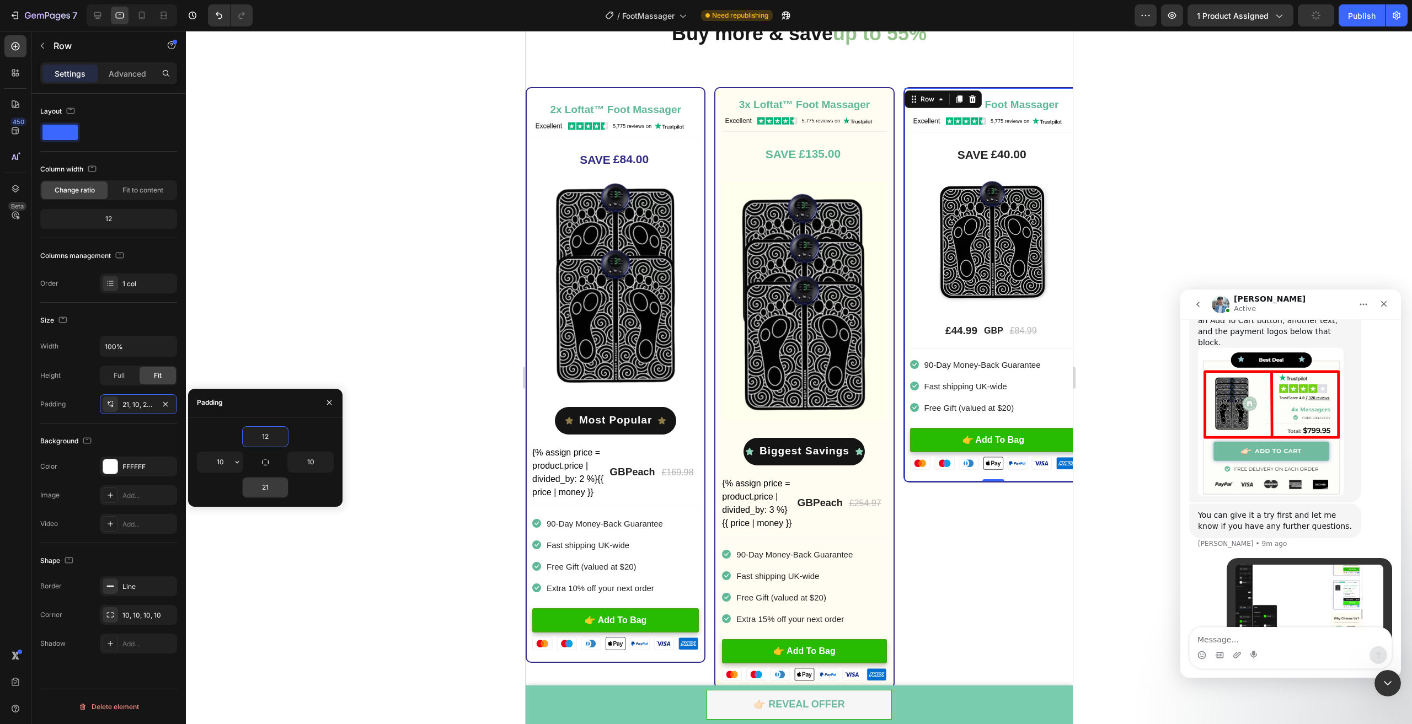
type input "12"
click at [220, 465] on input "10" at bounding box center [220, 462] width 45 height 20
type input "12"
click at [267, 487] on input "21" at bounding box center [265, 488] width 45 height 20
type input "12"
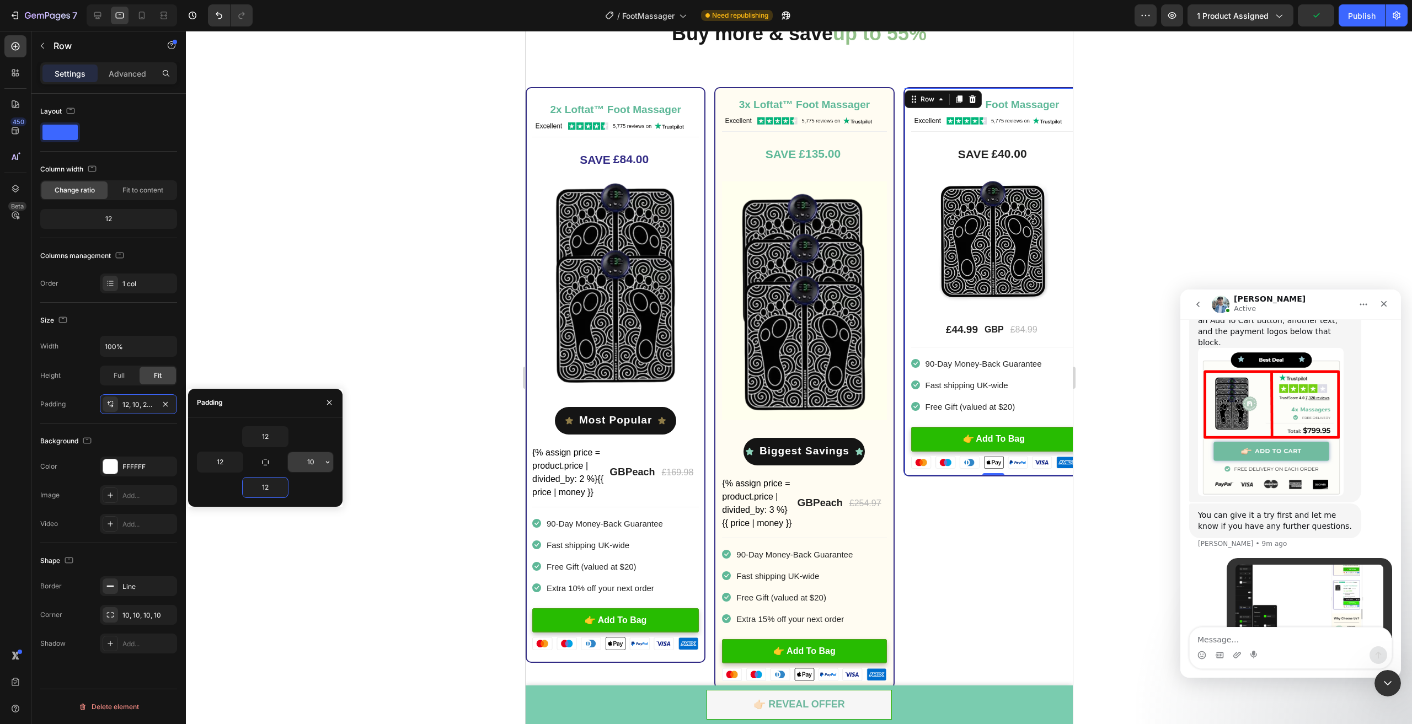
click at [319, 456] on input "10" at bounding box center [310, 462] width 45 height 20
type input "12"
click at [1099, 228] on div at bounding box center [799, 378] width 1226 height 694
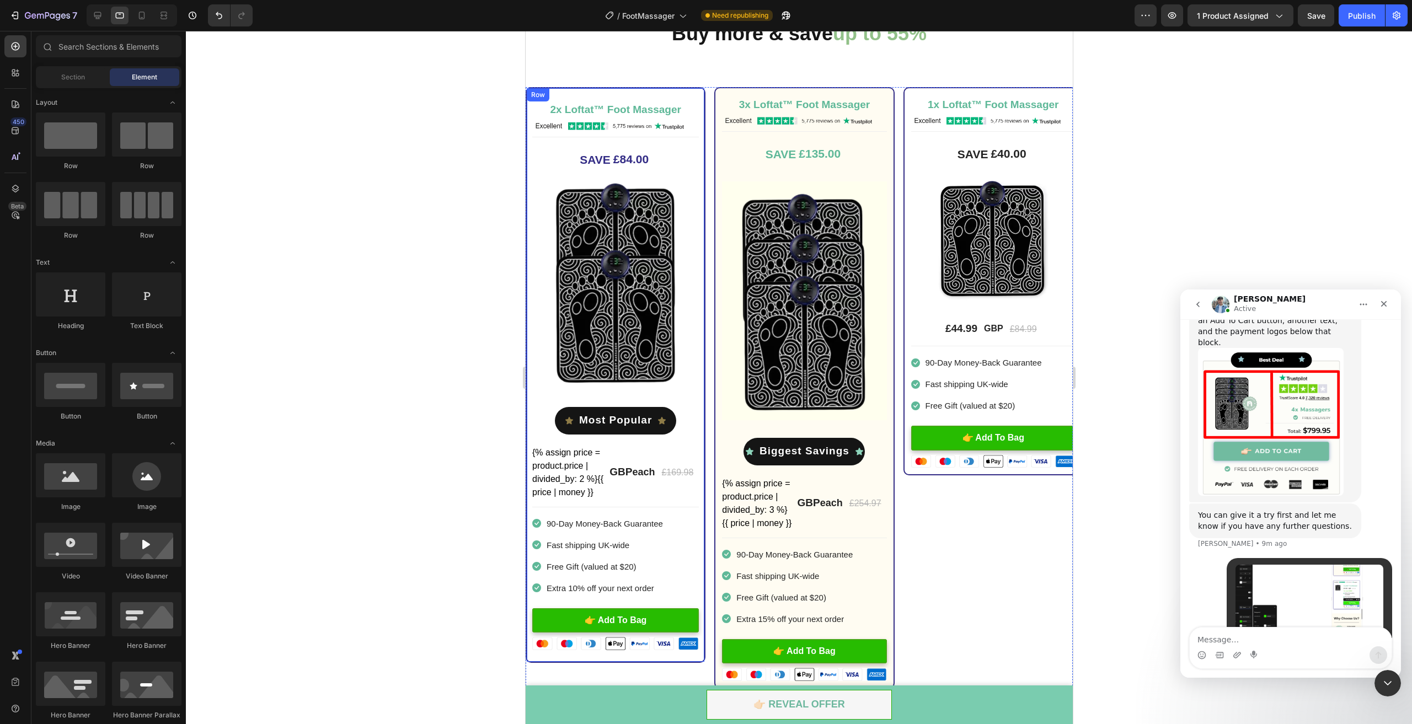
click at [530, 131] on div "2x Loftat™ Foot Massager Heading Image Title Line SAVE £84.00 (P) Tag Image Ico…" at bounding box center [615, 375] width 180 height 576
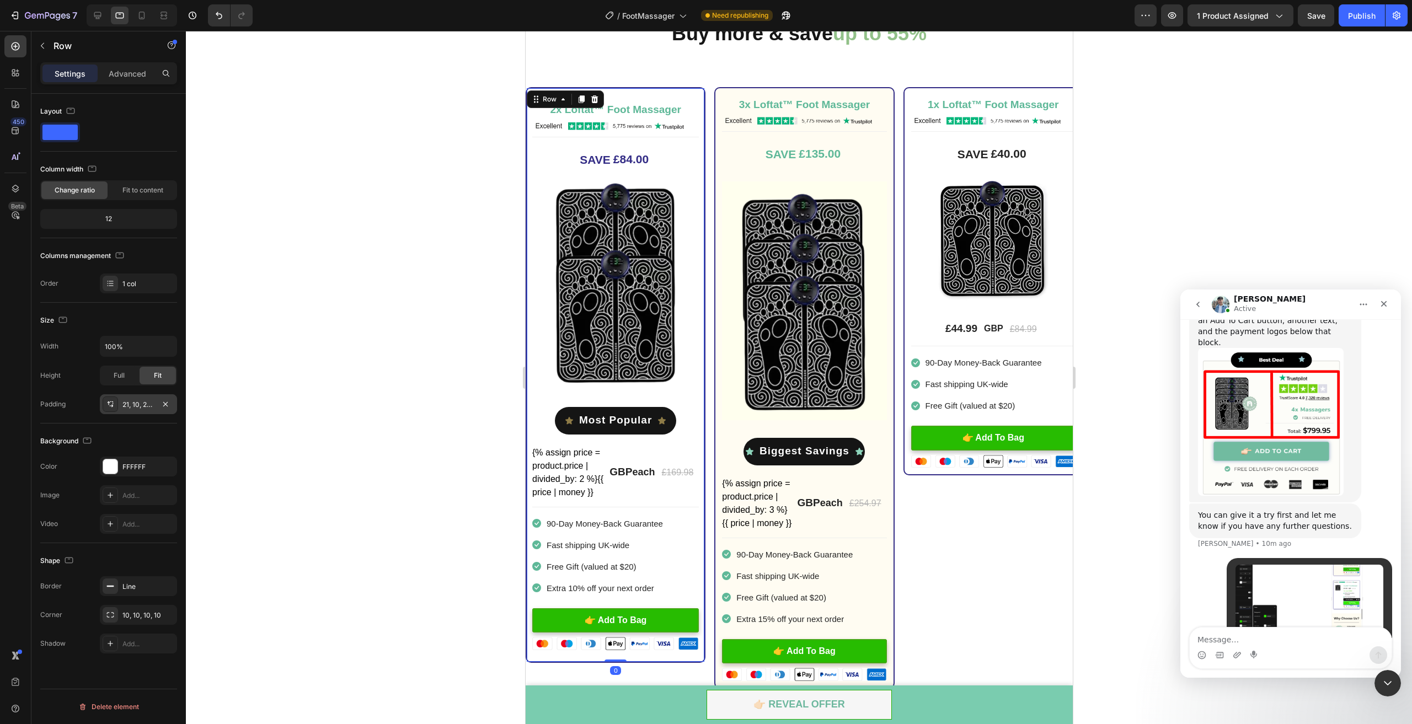
click at [134, 396] on div "21, 10, 21, 10" at bounding box center [138, 404] width 77 height 20
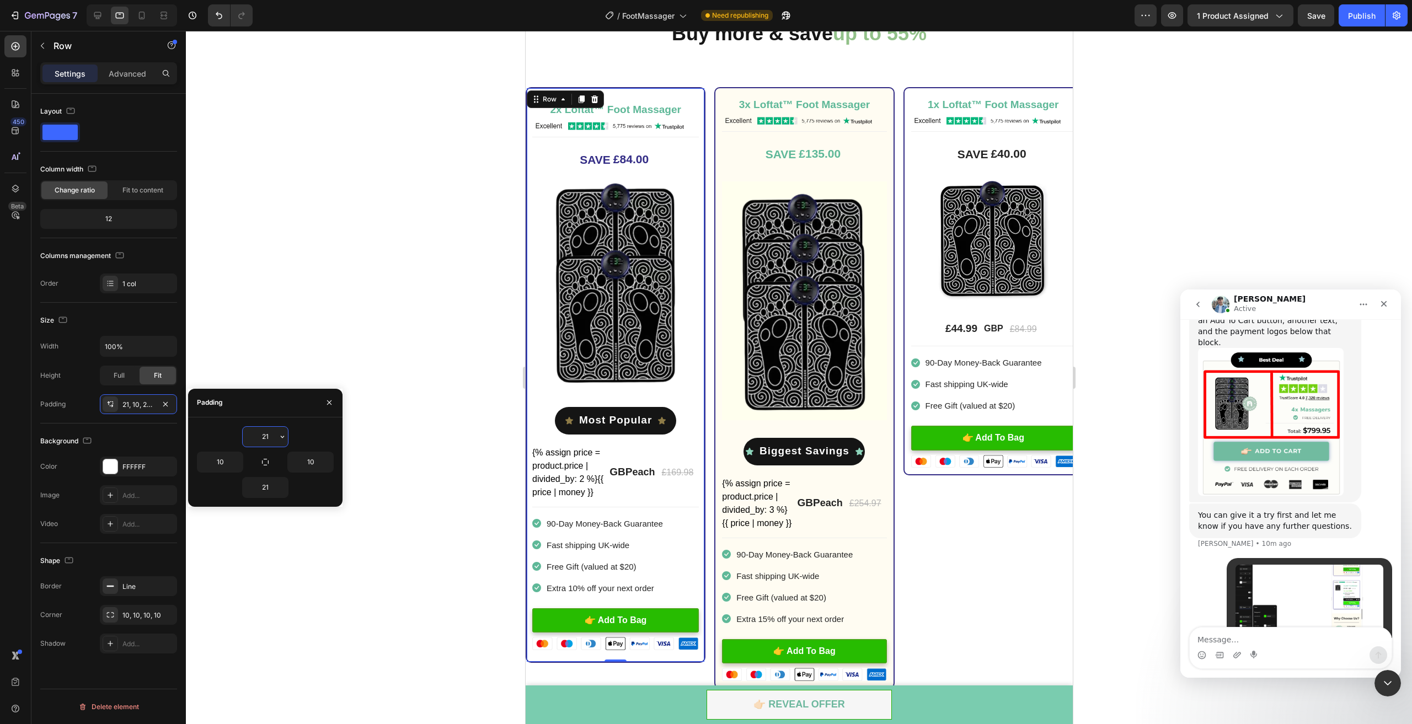
click at [274, 431] on input "21" at bounding box center [265, 437] width 45 height 20
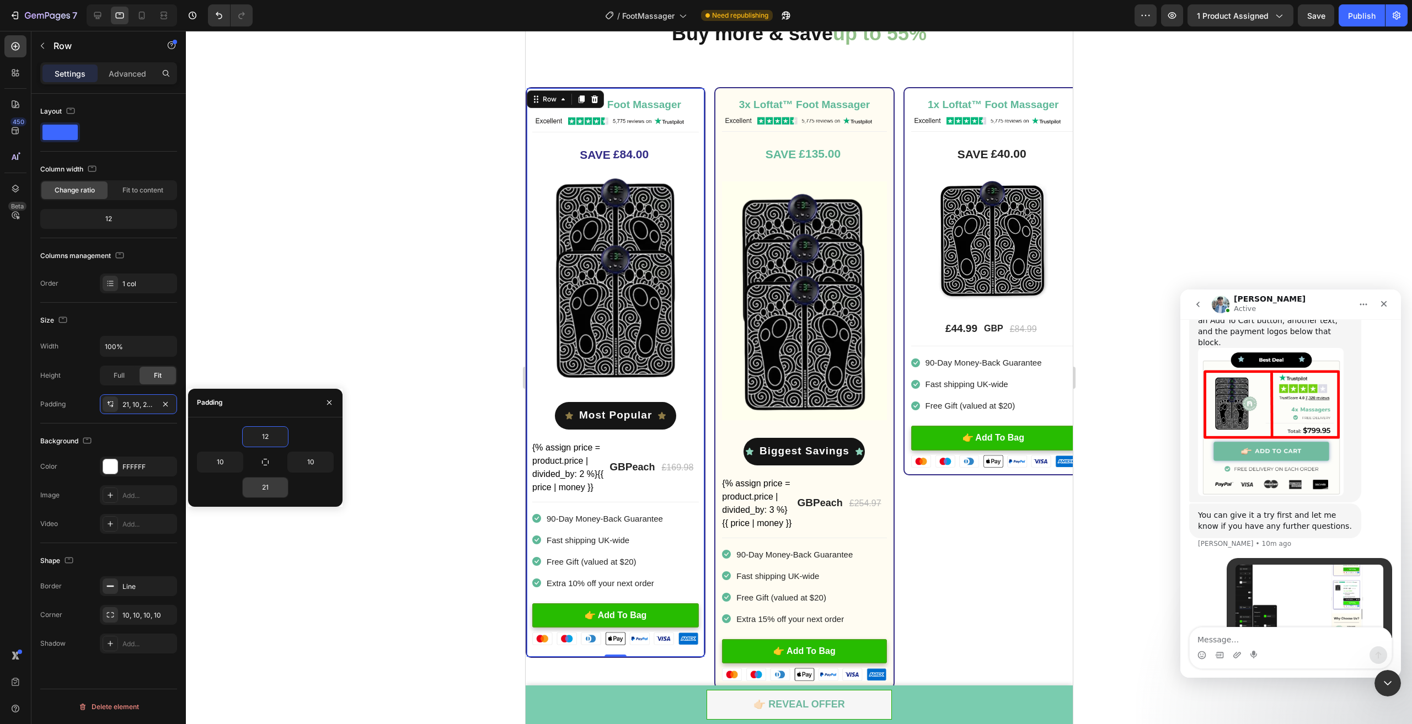
type input "12"
click at [224, 465] on input "10" at bounding box center [220, 462] width 45 height 20
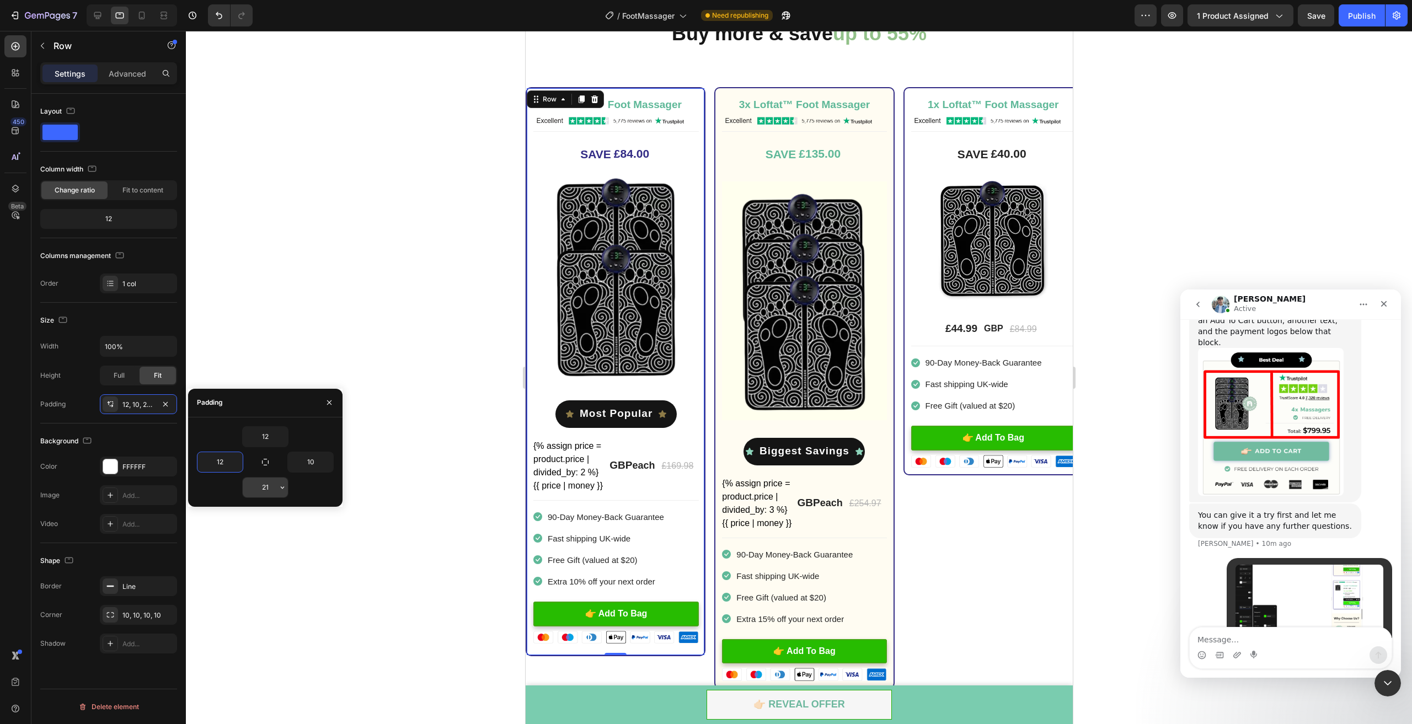
type input "12"
click at [264, 488] on input "21" at bounding box center [265, 488] width 45 height 20
type input "12"
click at [305, 463] on input "10" at bounding box center [310, 462] width 45 height 20
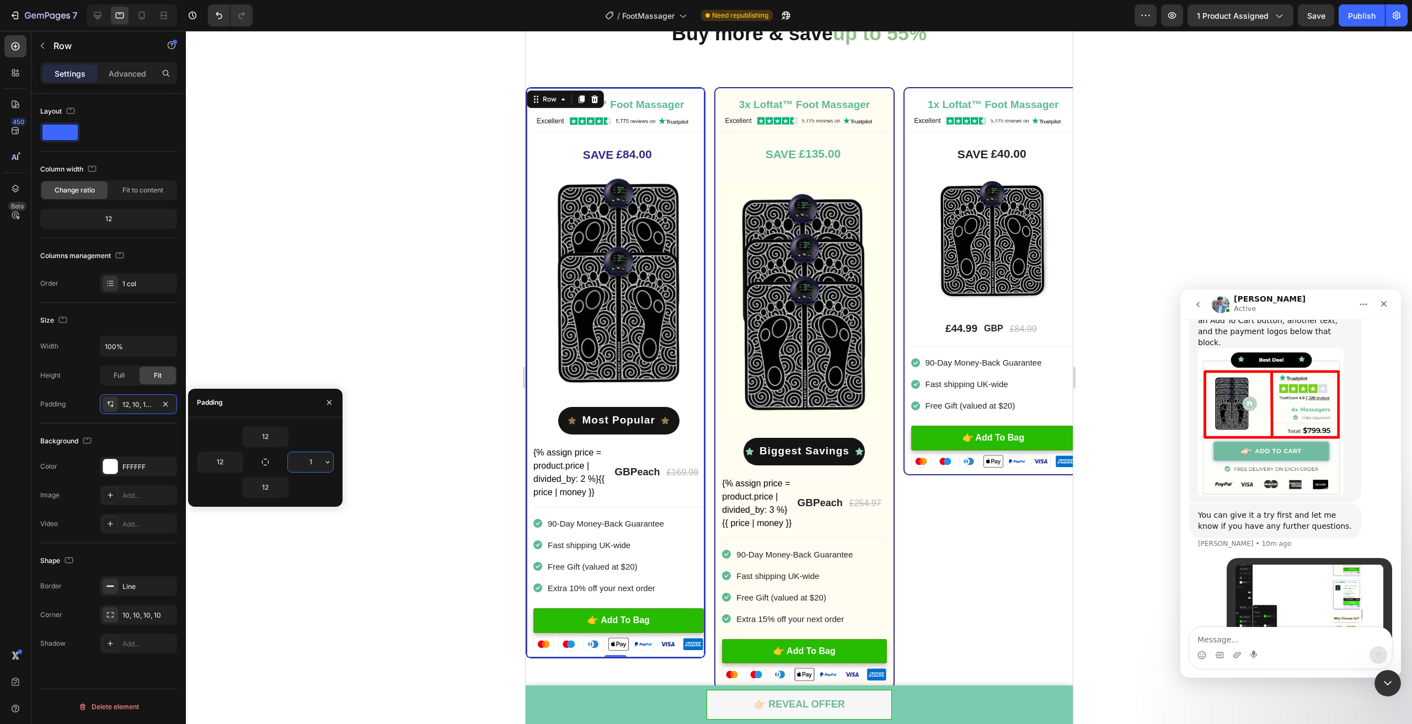
type input "12"
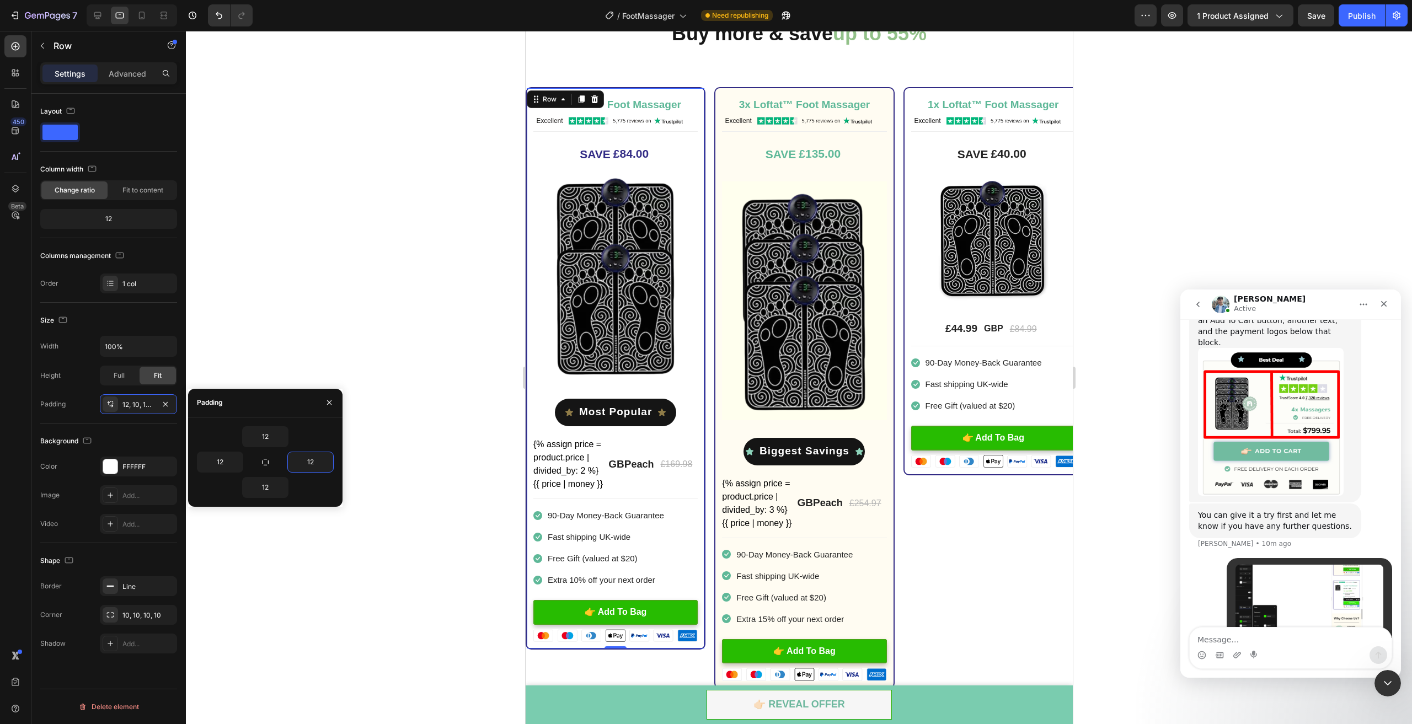
click at [374, 264] on div at bounding box center [799, 378] width 1226 height 694
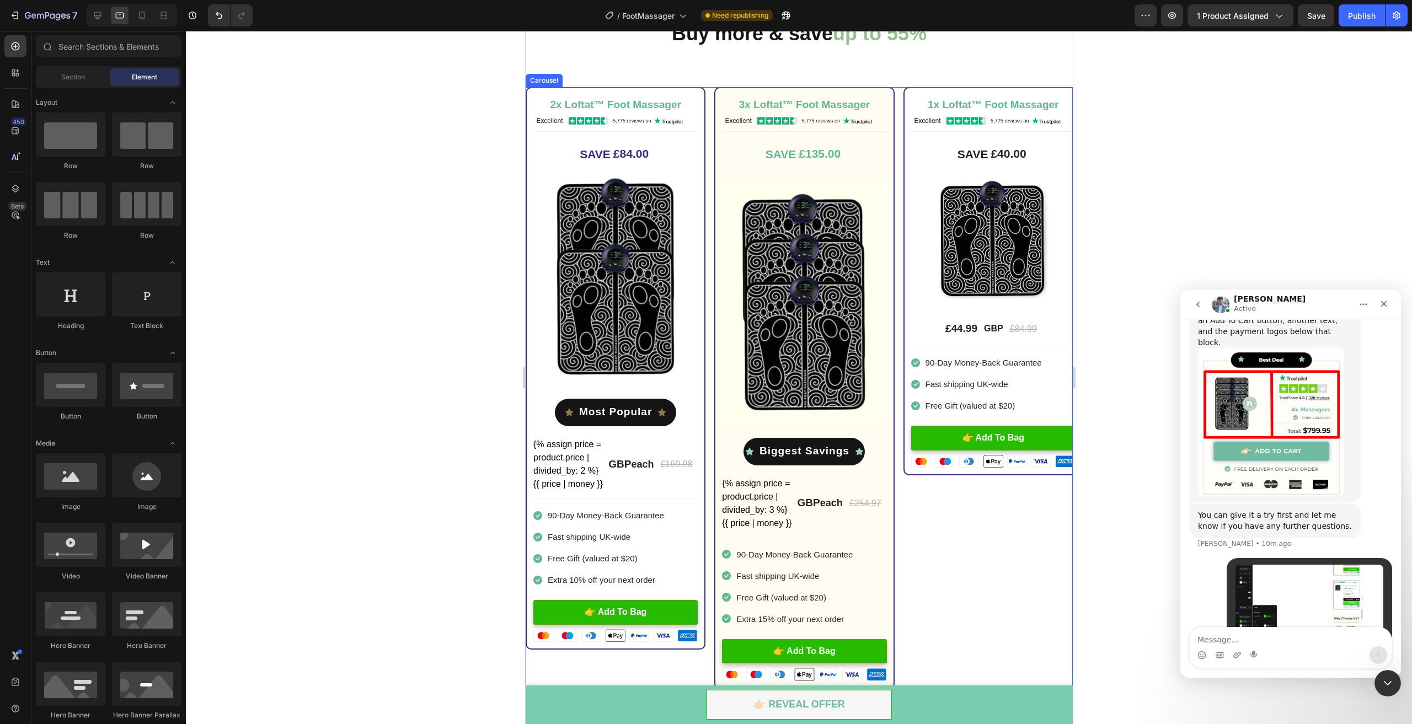
click at [1008, 524] on div "1x Loftat™ Foot Massager Heading Image Title Line SAVE £40.00 (P) Tag Image £44…" at bounding box center [993, 387] width 180 height 601
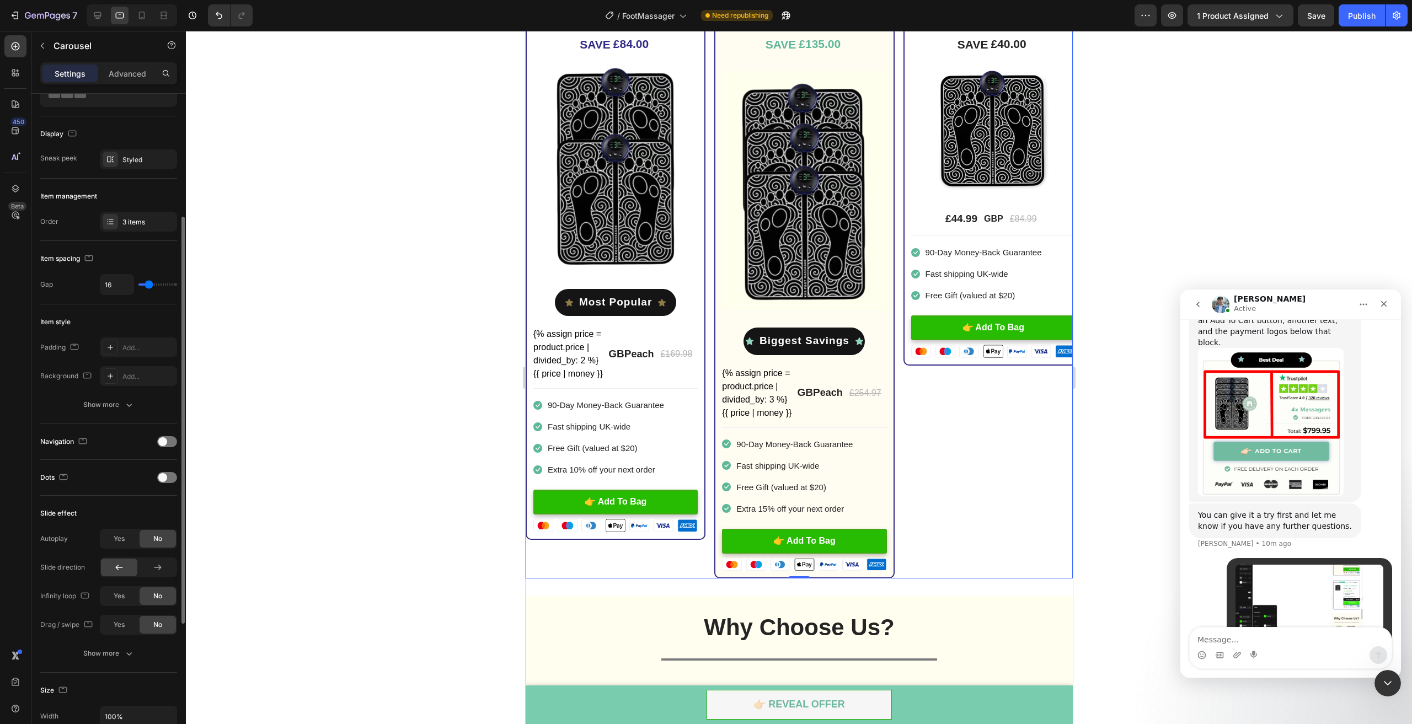
scroll to position [110, 0]
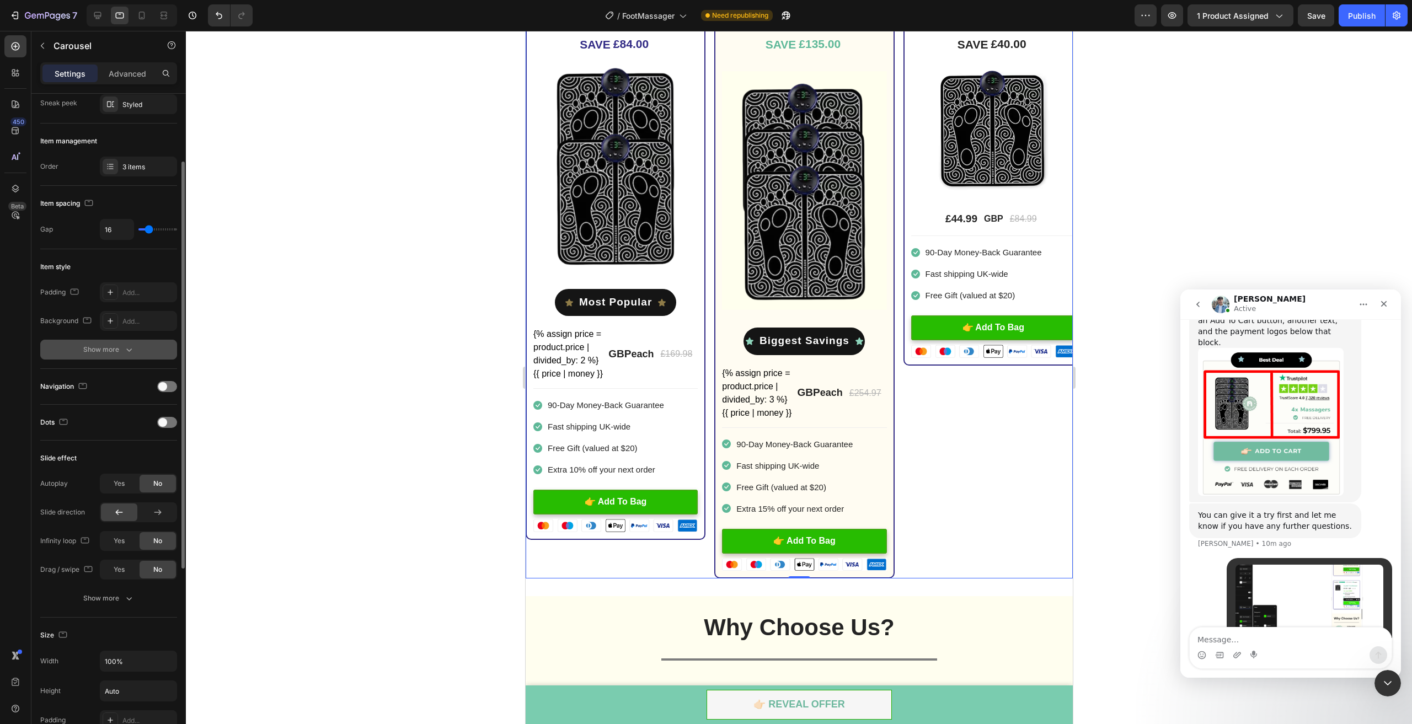
click at [116, 345] on div "Show more" at bounding box center [108, 349] width 51 height 11
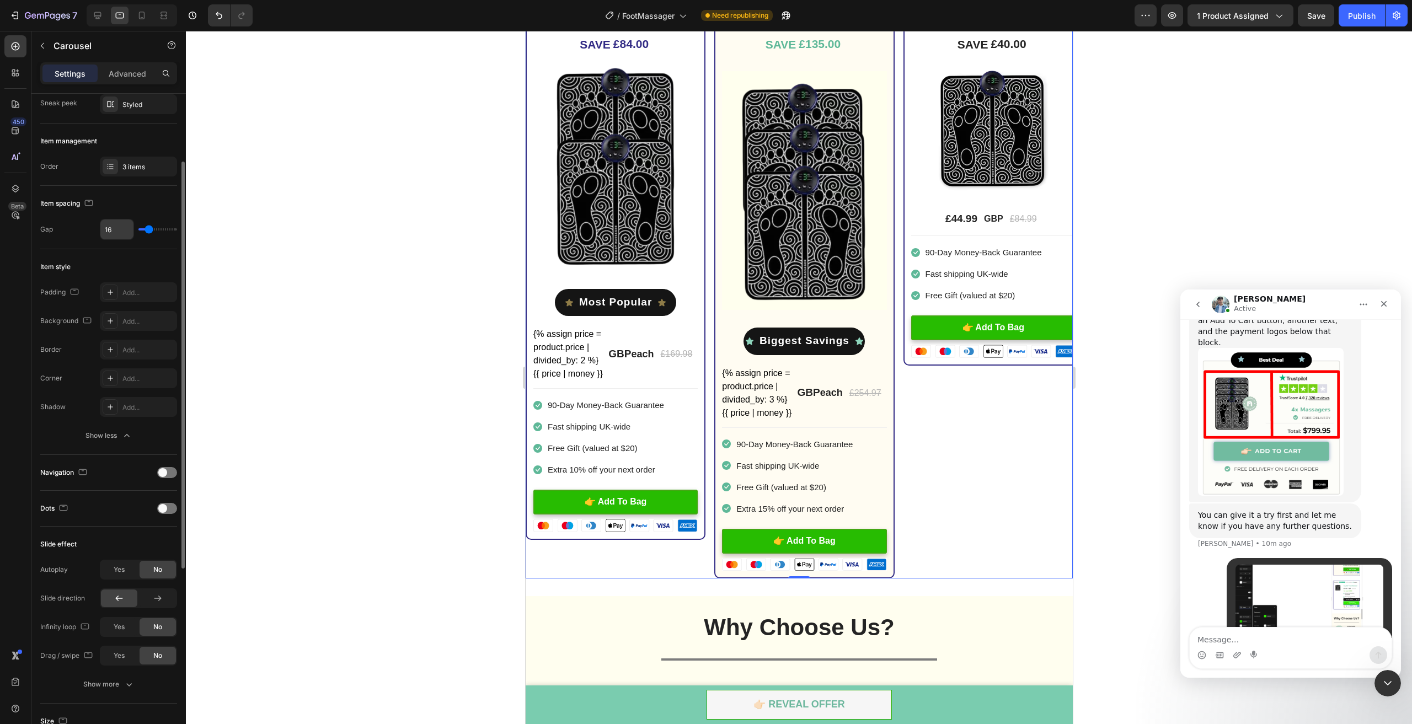
scroll to position [0, 0]
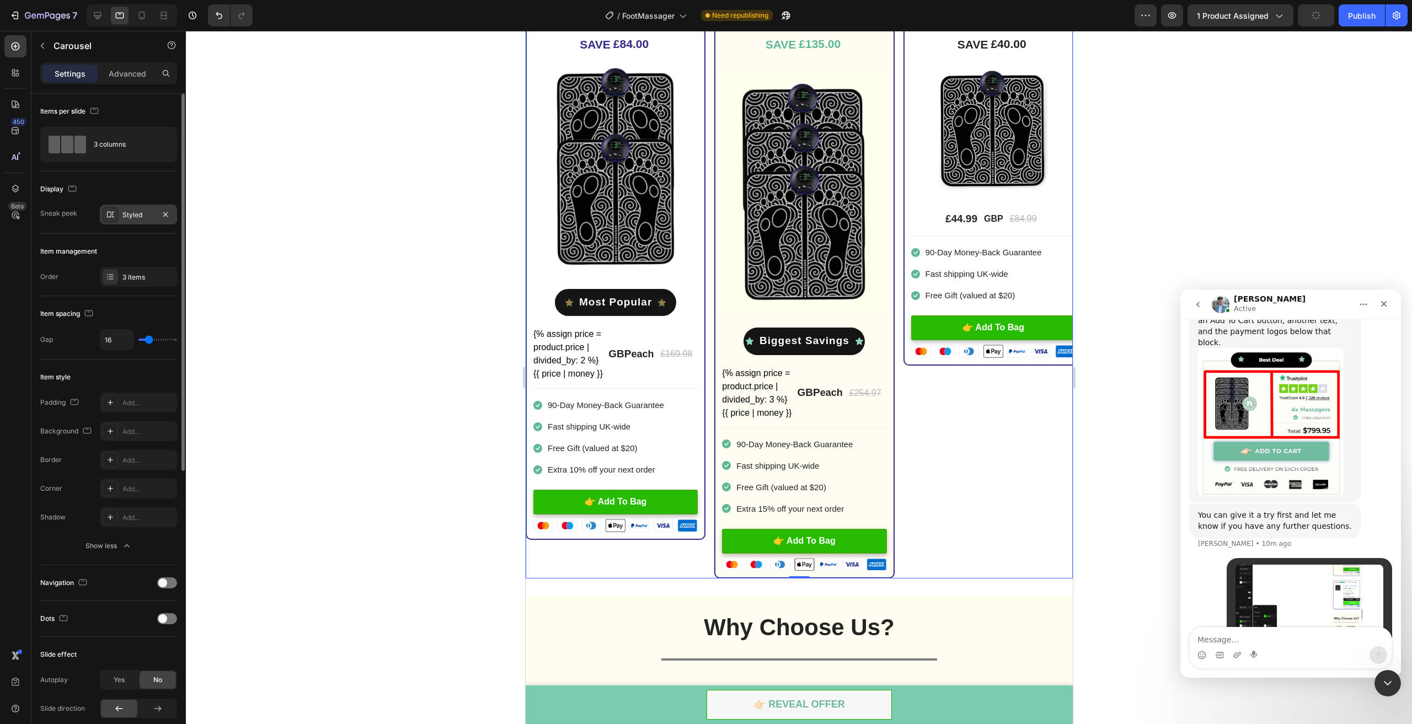
click at [121, 216] on div "Styled" at bounding box center [138, 215] width 77 height 20
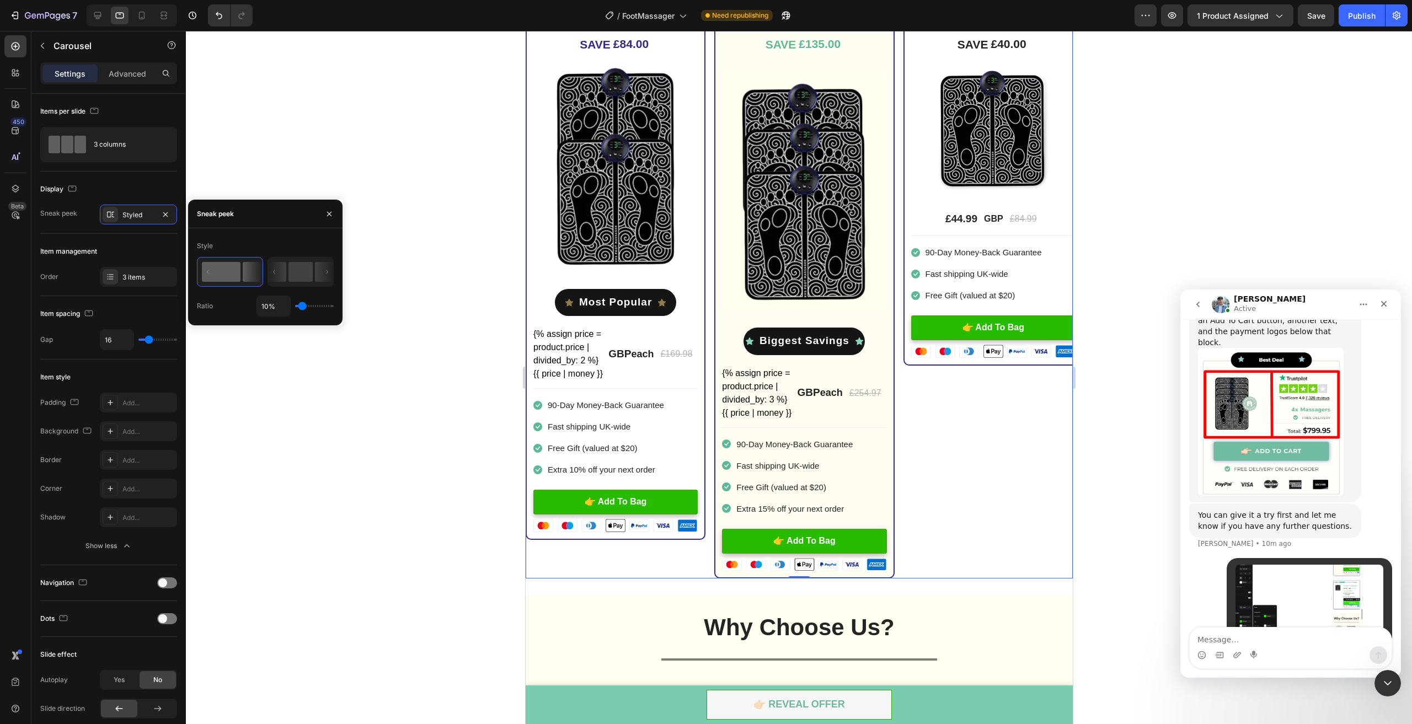
type input "1%"
type input "1"
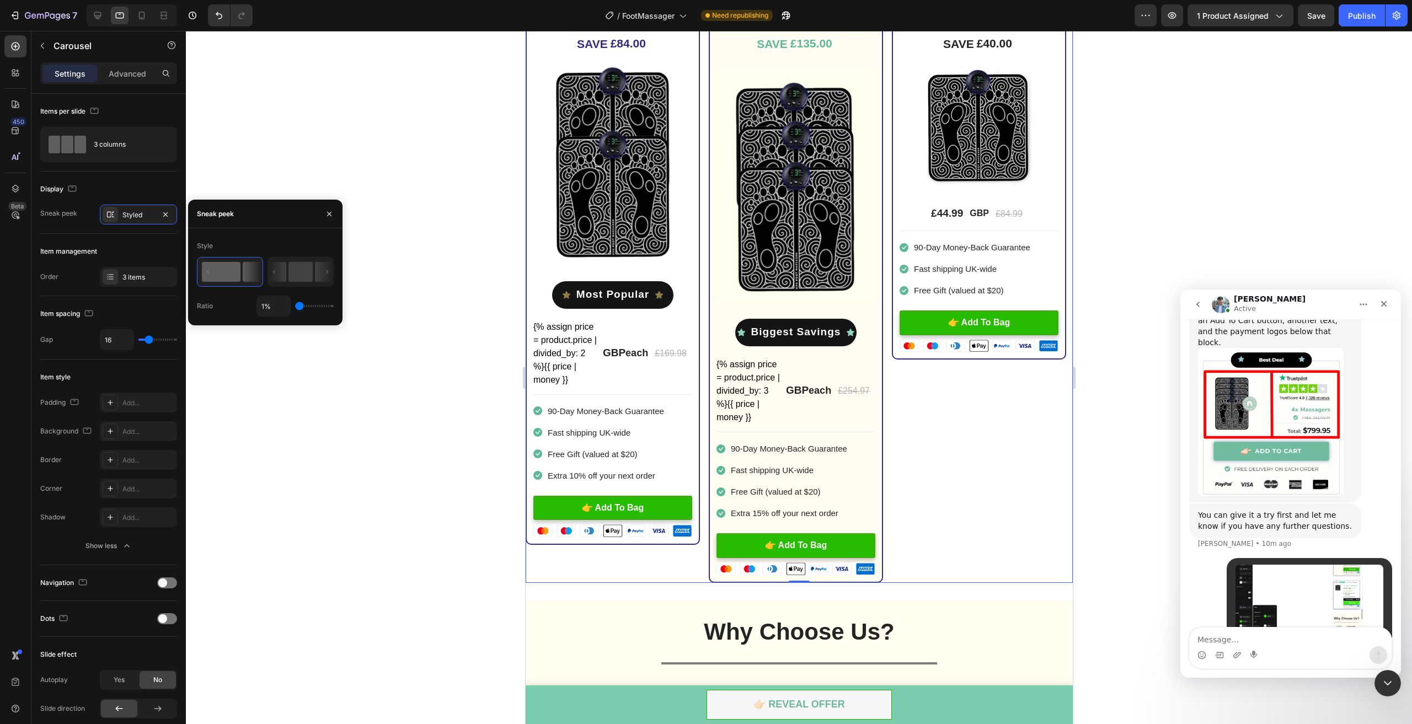
click at [296, 307] on input "range" at bounding box center [314, 306] width 39 height 2
click at [415, 401] on div at bounding box center [799, 378] width 1226 height 694
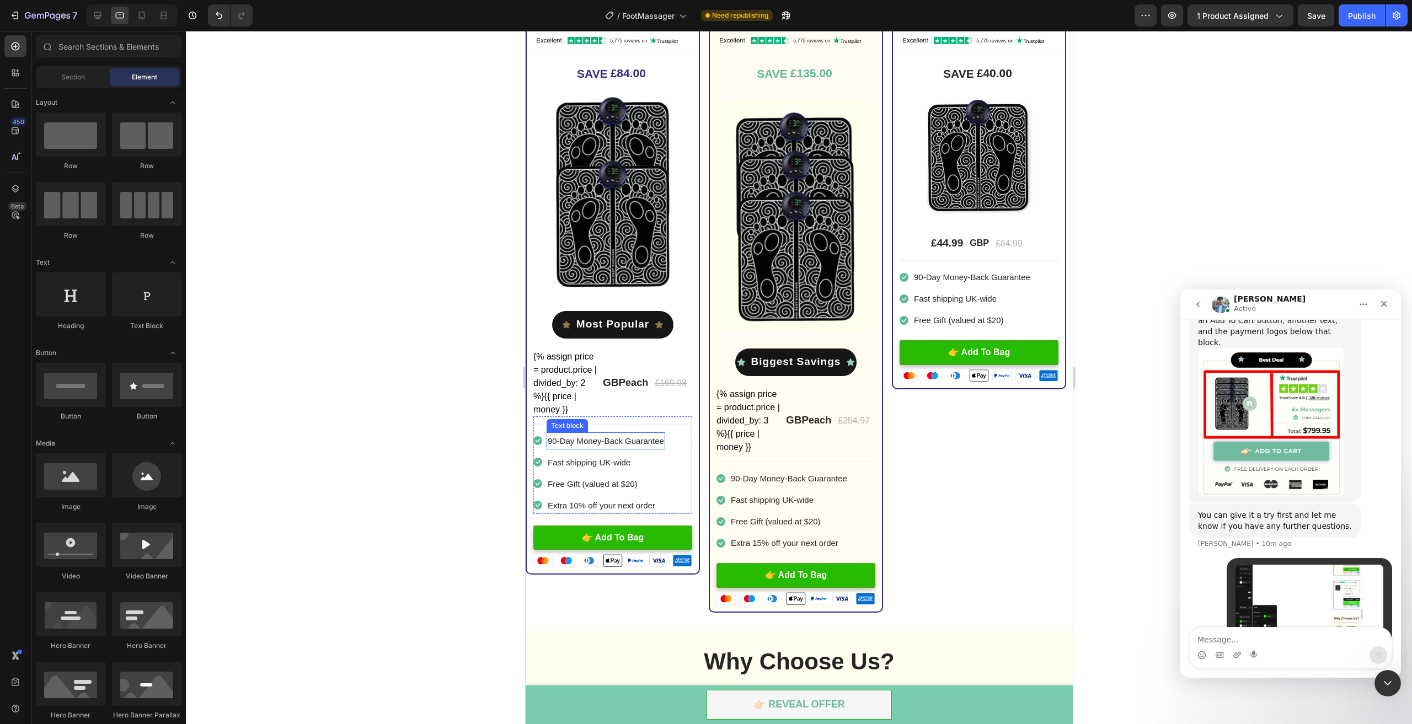
scroll to position [2841, 0]
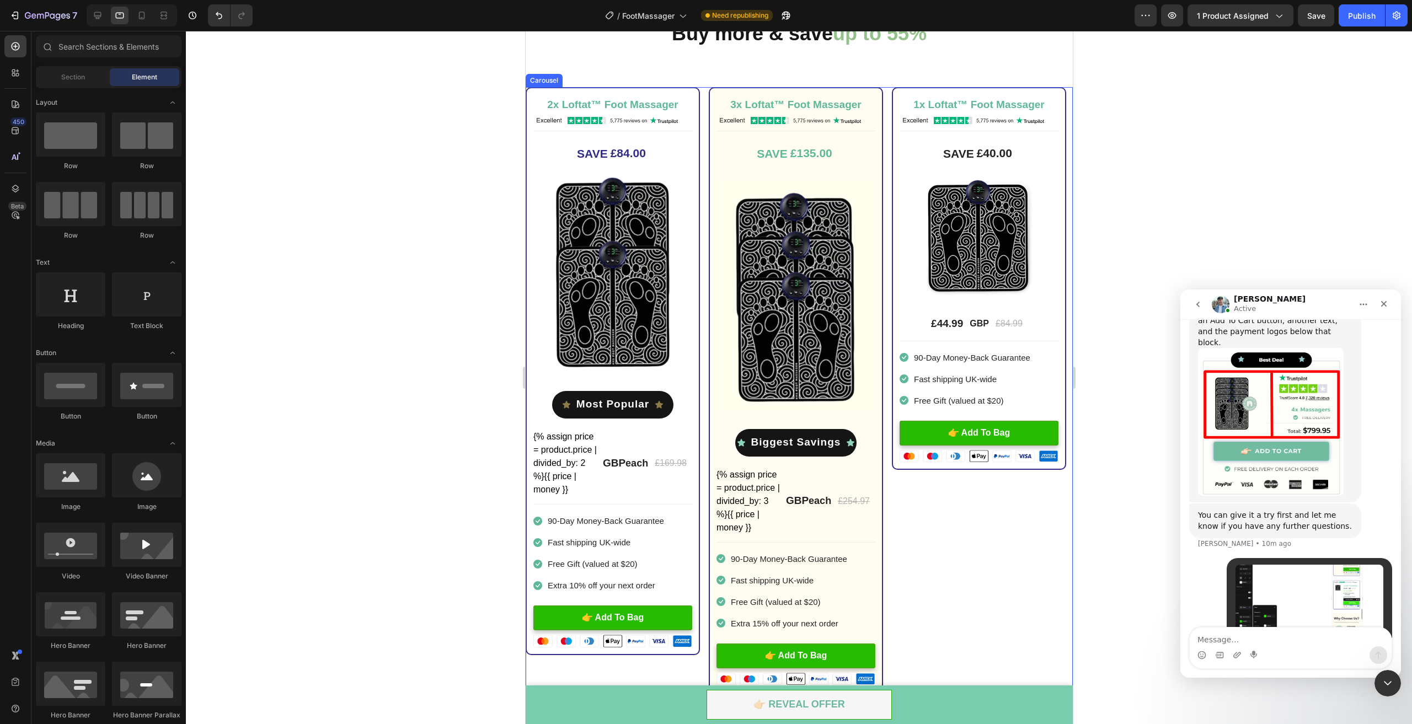
click at [943, 547] on div "1x Loftat™ Foot Massager Heading Image Title Line SAVE £40.00 (P) Tag Image £44…" at bounding box center [979, 390] width 174 height 606
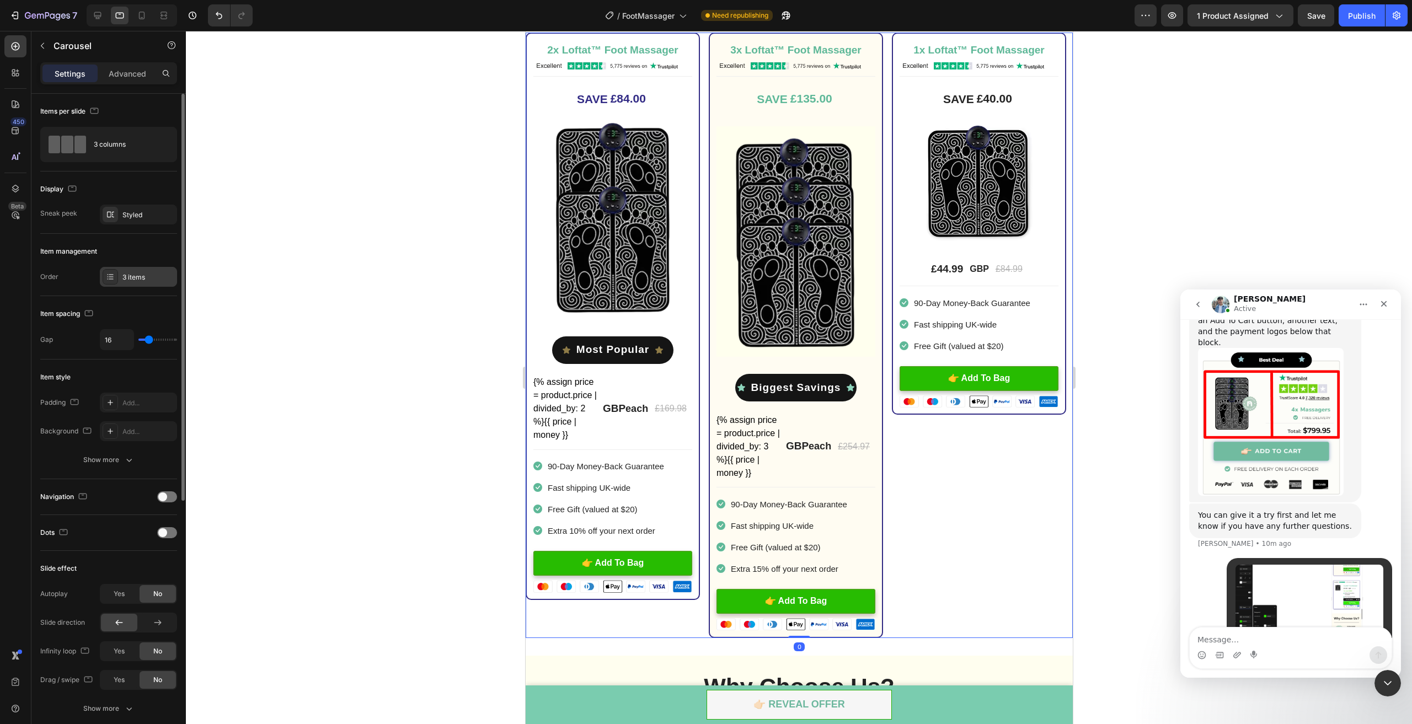
click at [129, 276] on div "3 items" at bounding box center [148, 278] width 52 height 10
click at [134, 214] on div "Styled" at bounding box center [138, 215] width 32 height 10
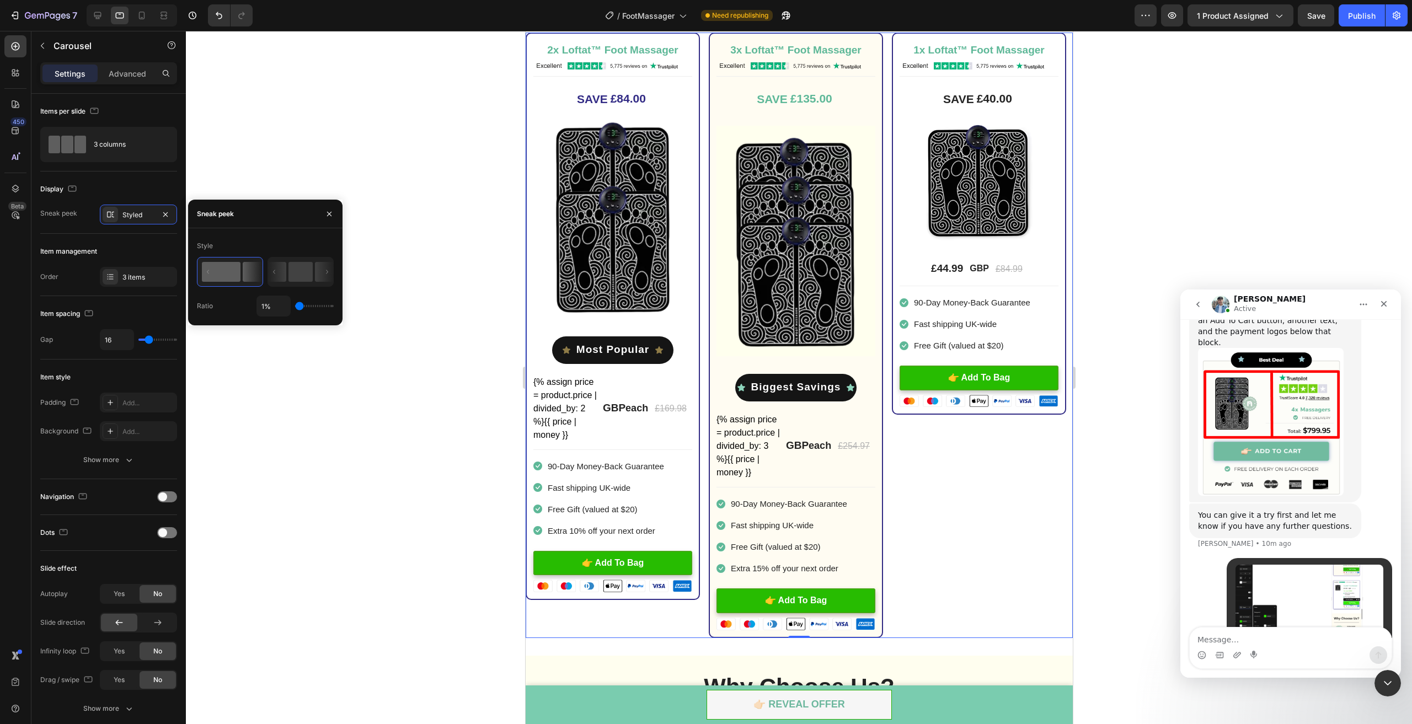
type input "53%"
type input "53"
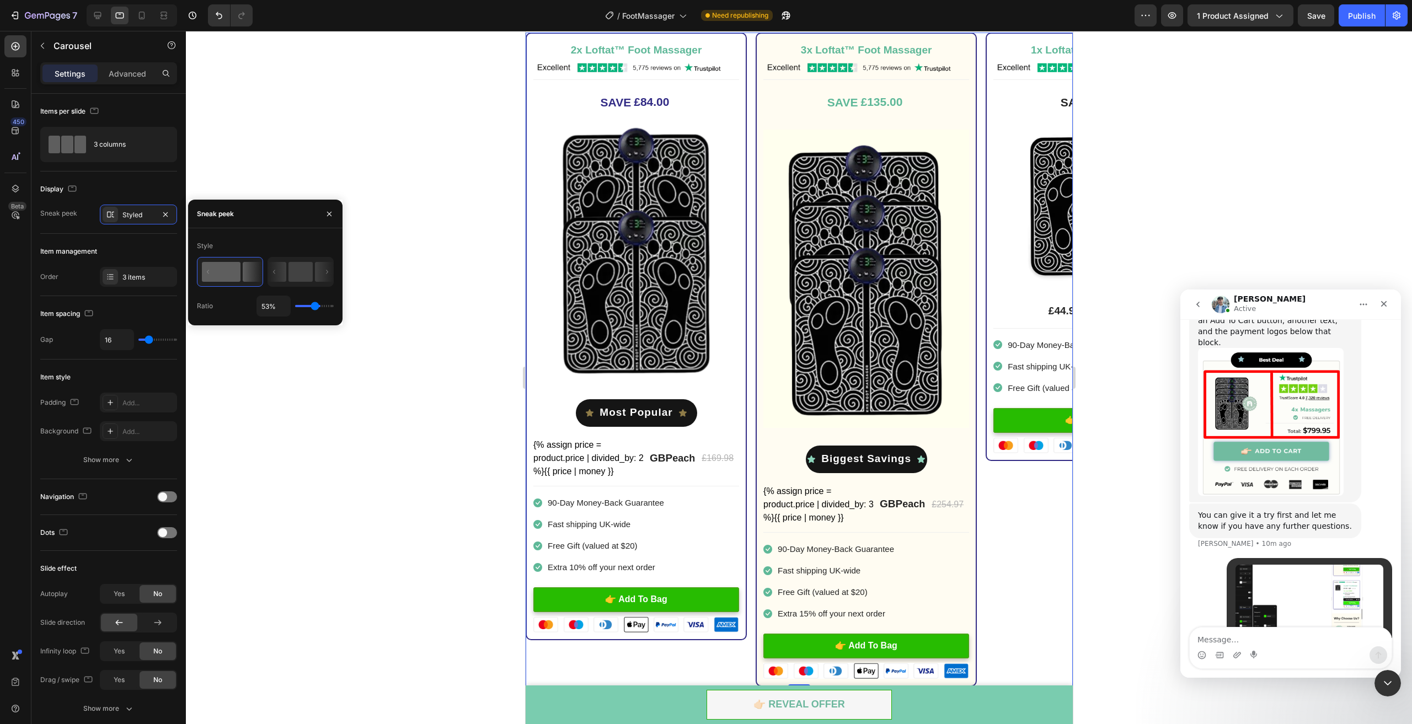
type input "62%"
type input "62"
type input "1%"
type input "1"
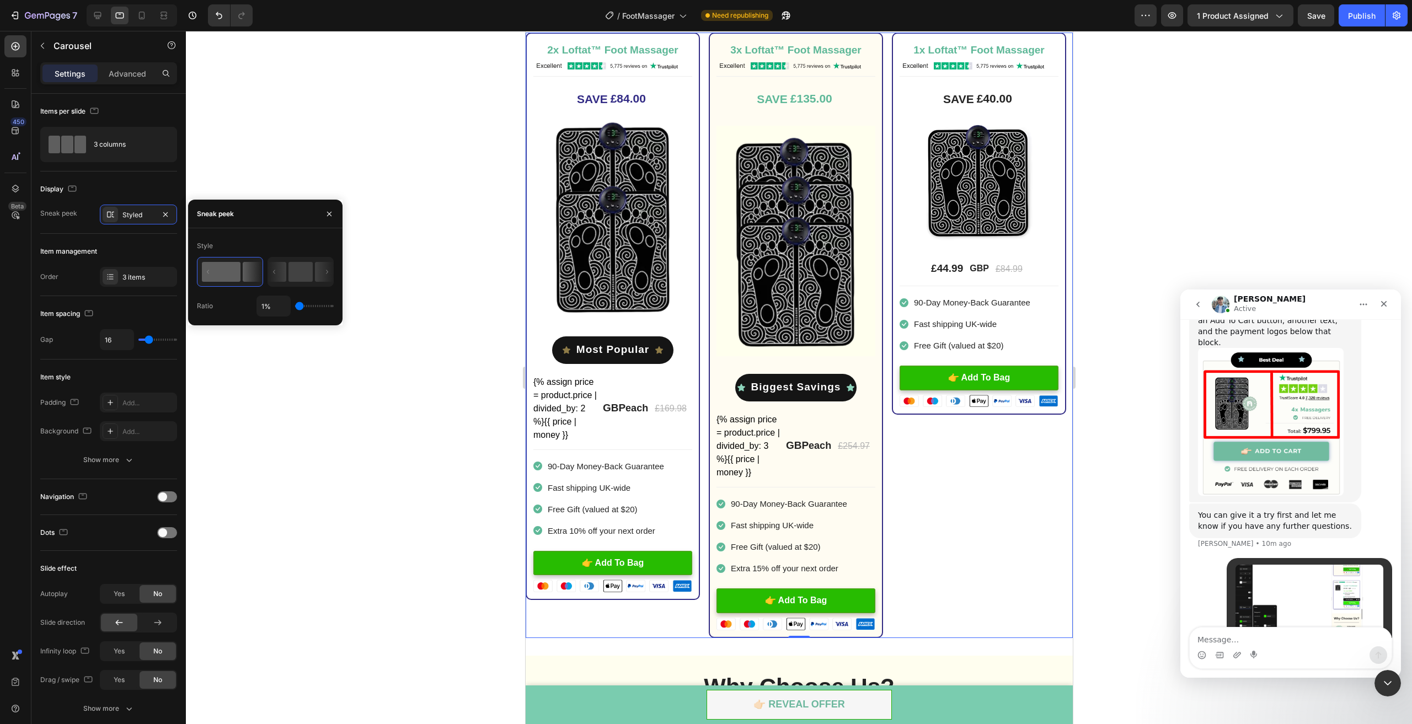
drag, startPoint x: 301, startPoint y: 307, endPoint x: 273, endPoint y: 302, distance: 27.9
click at [295, 305] on input "range" at bounding box center [314, 306] width 39 height 2
click at [293, 268] on rect at bounding box center [301, 272] width 24 height 20
type input "10%"
type input "10"
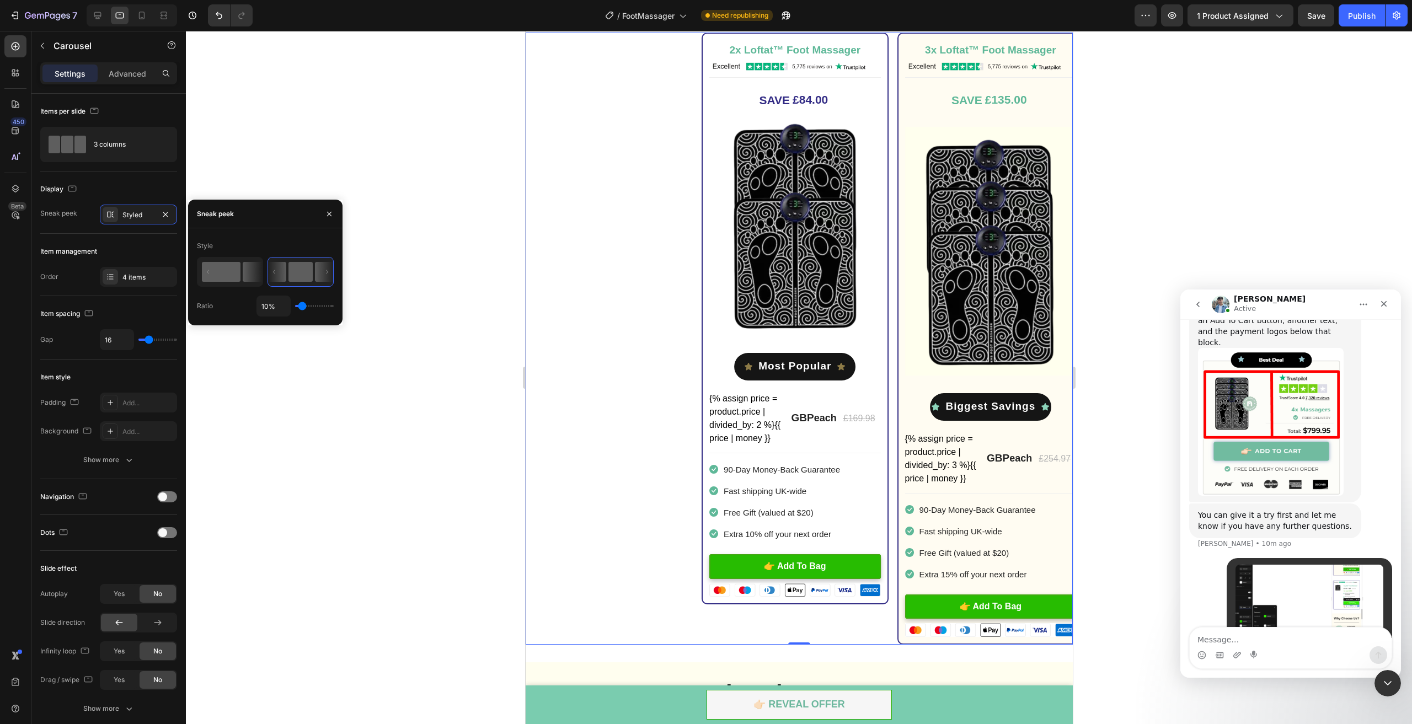
click at [241, 272] on rect at bounding box center [221, 272] width 39 height 20
type input "1%"
type input "1"
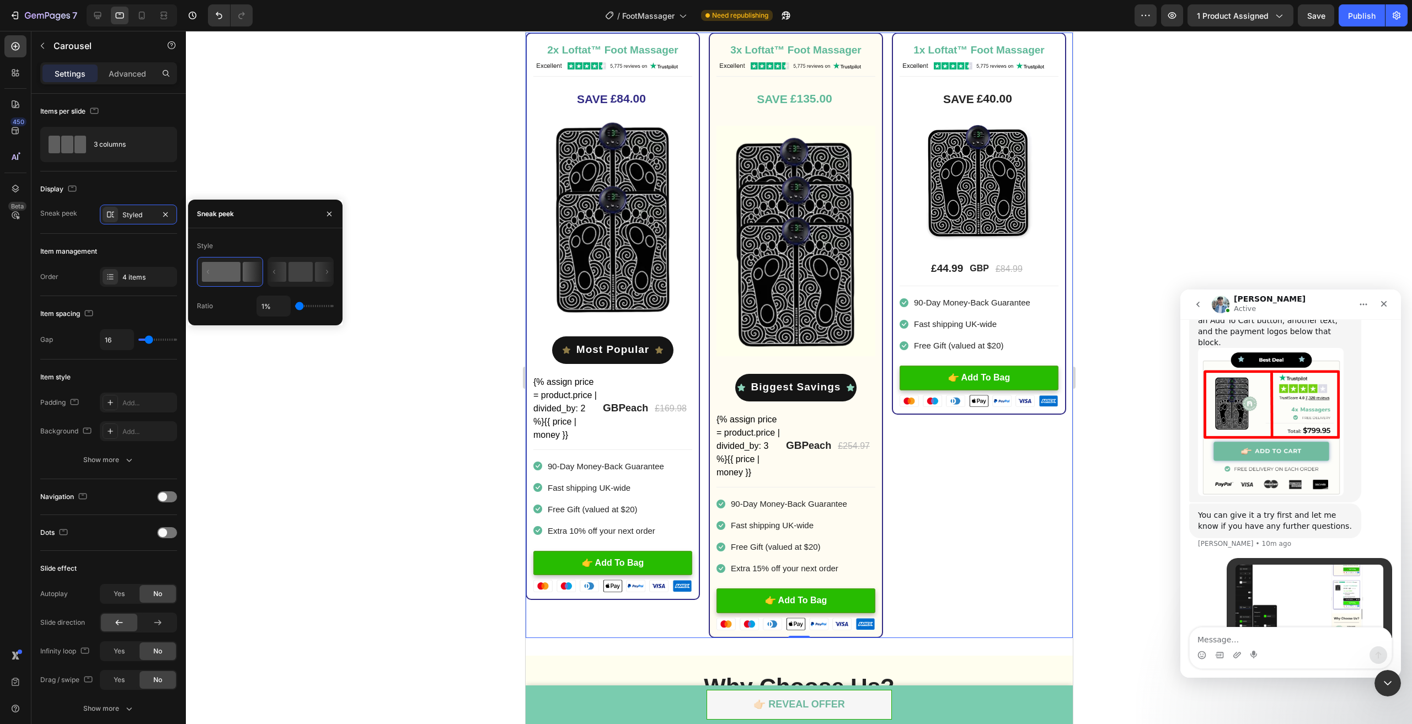
drag, startPoint x: 299, startPoint y: 306, endPoint x: 278, endPoint y: 301, distance: 22.0
click at [295, 305] on input "range" at bounding box center [314, 306] width 39 height 2
click at [264, 304] on input "1%" at bounding box center [273, 306] width 33 height 20
type input "0%"
click at [297, 368] on div at bounding box center [799, 378] width 1226 height 694
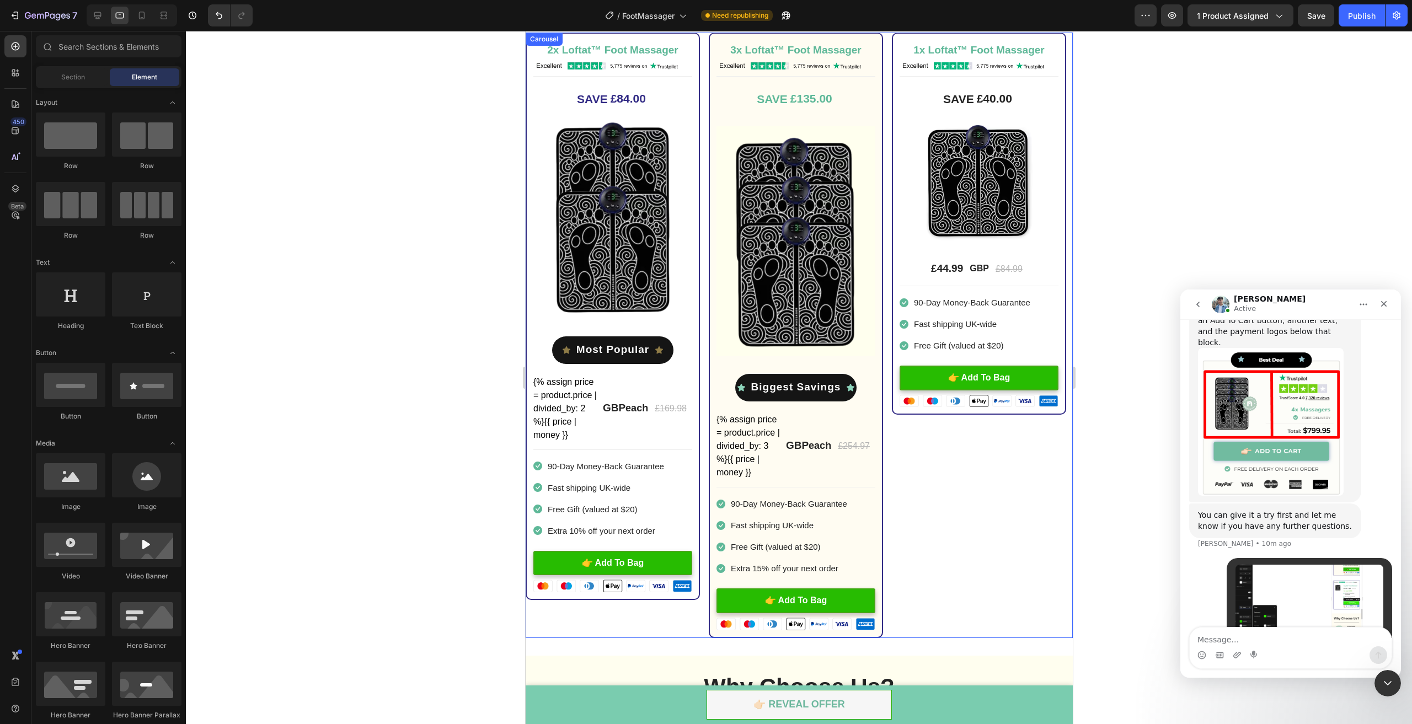
click at [920, 470] on div "1x Loftat™ Foot Massager Heading Image Title Line SAVE £40.00 (P) Tag Image £44…" at bounding box center [979, 336] width 174 height 606
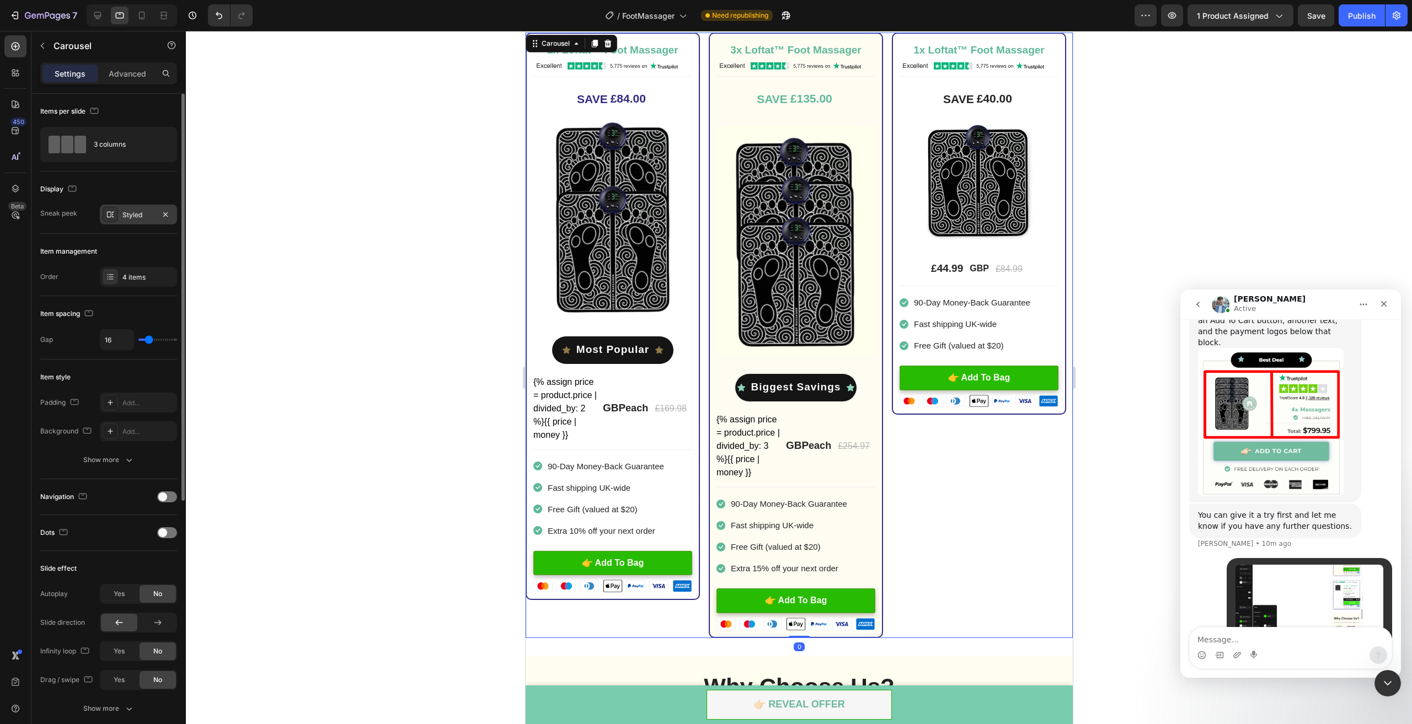
click at [151, 208] on div "Styled" at bounding box center [138, 215] width 77 height 20
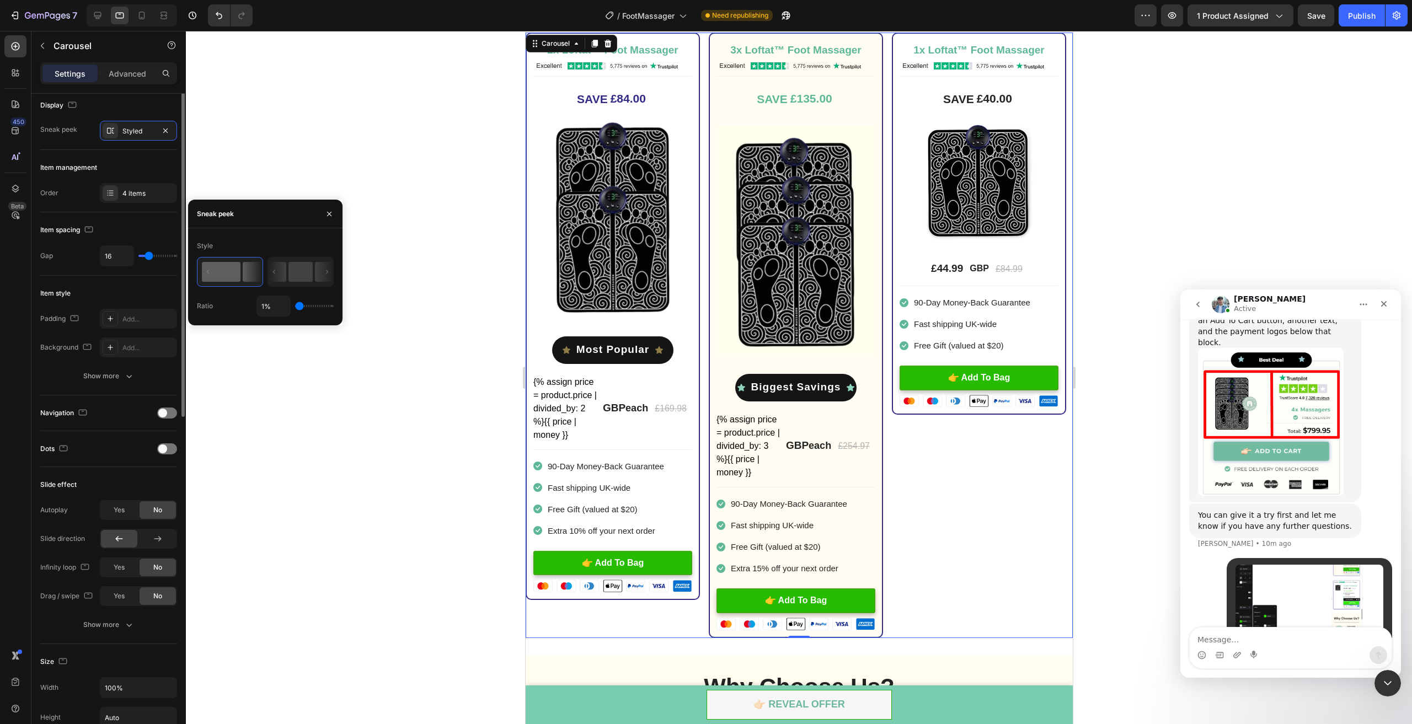
scroll to position [0, 0]
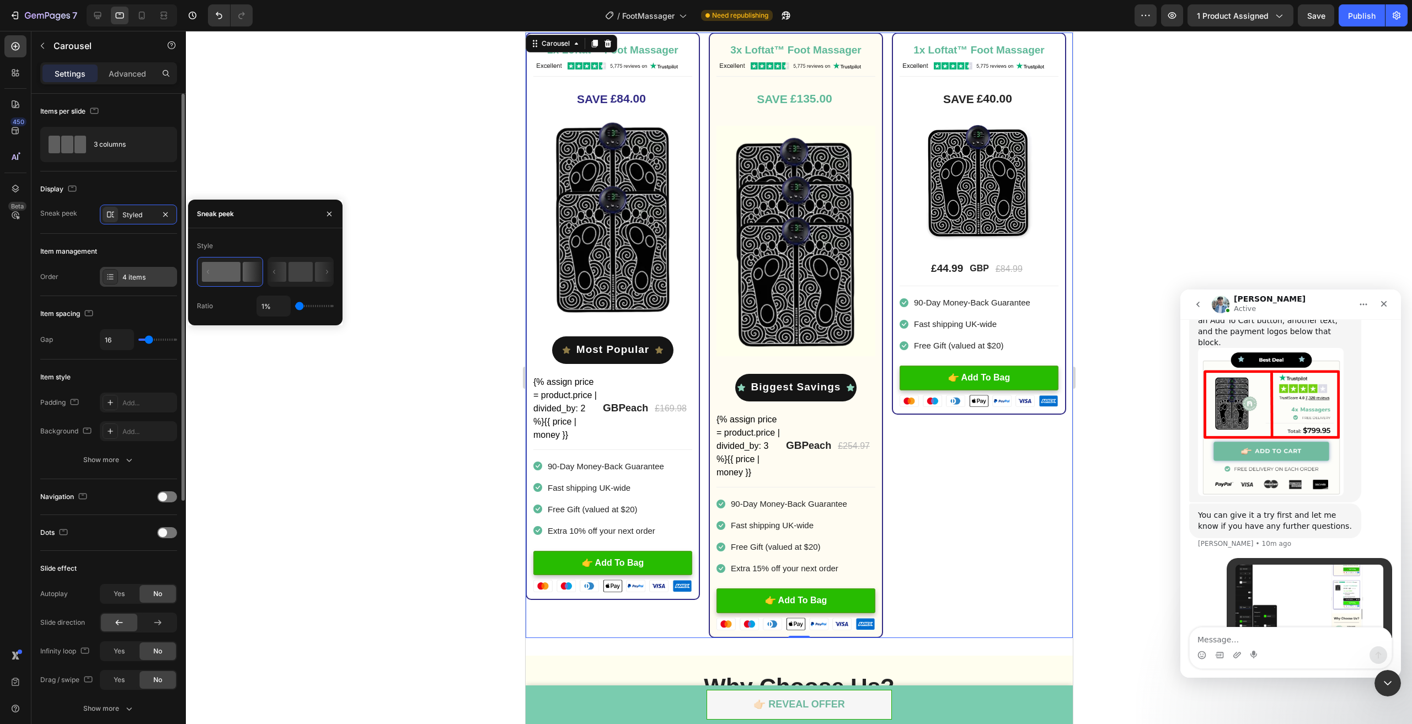
click at [124, 268] on div "4 items" at bounding box center [138, 277] width 77 height 20
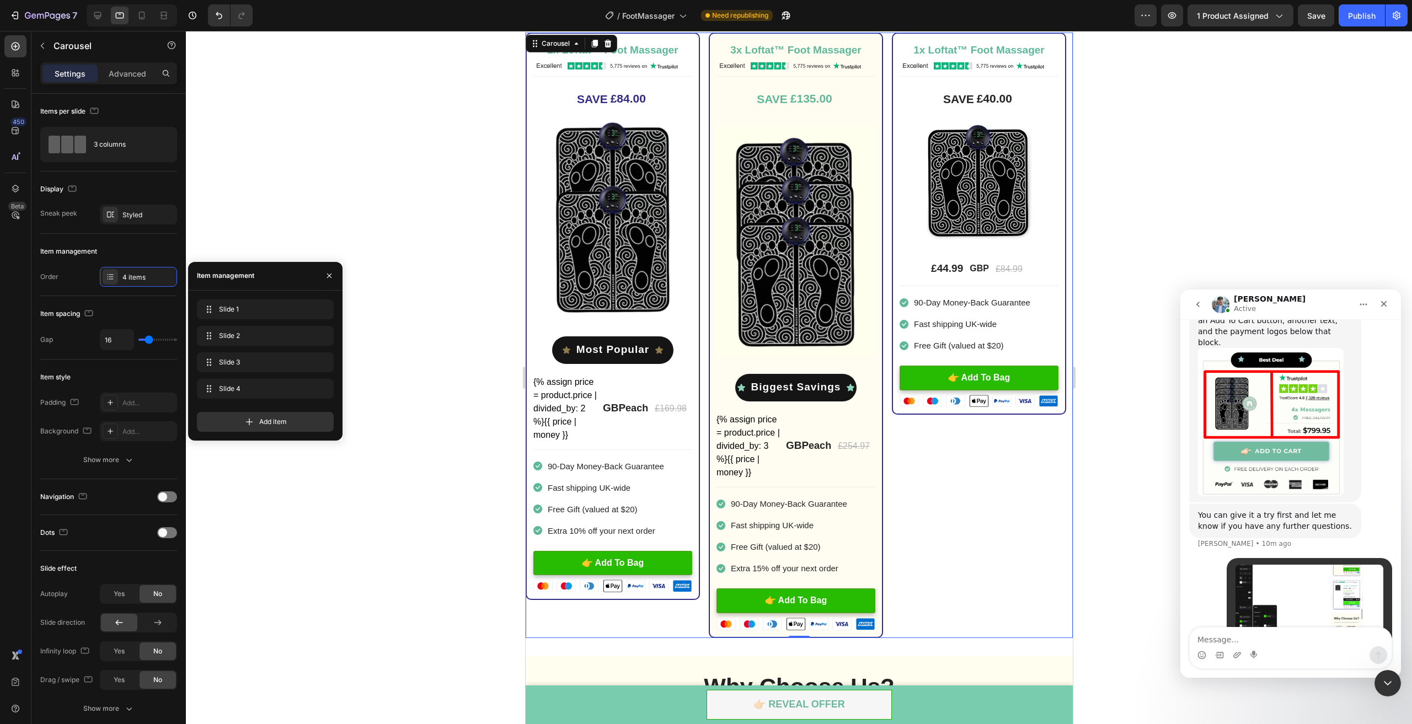
click at [326, 279] on icon "button" at bounding box center [329, 275] width 9 height 9
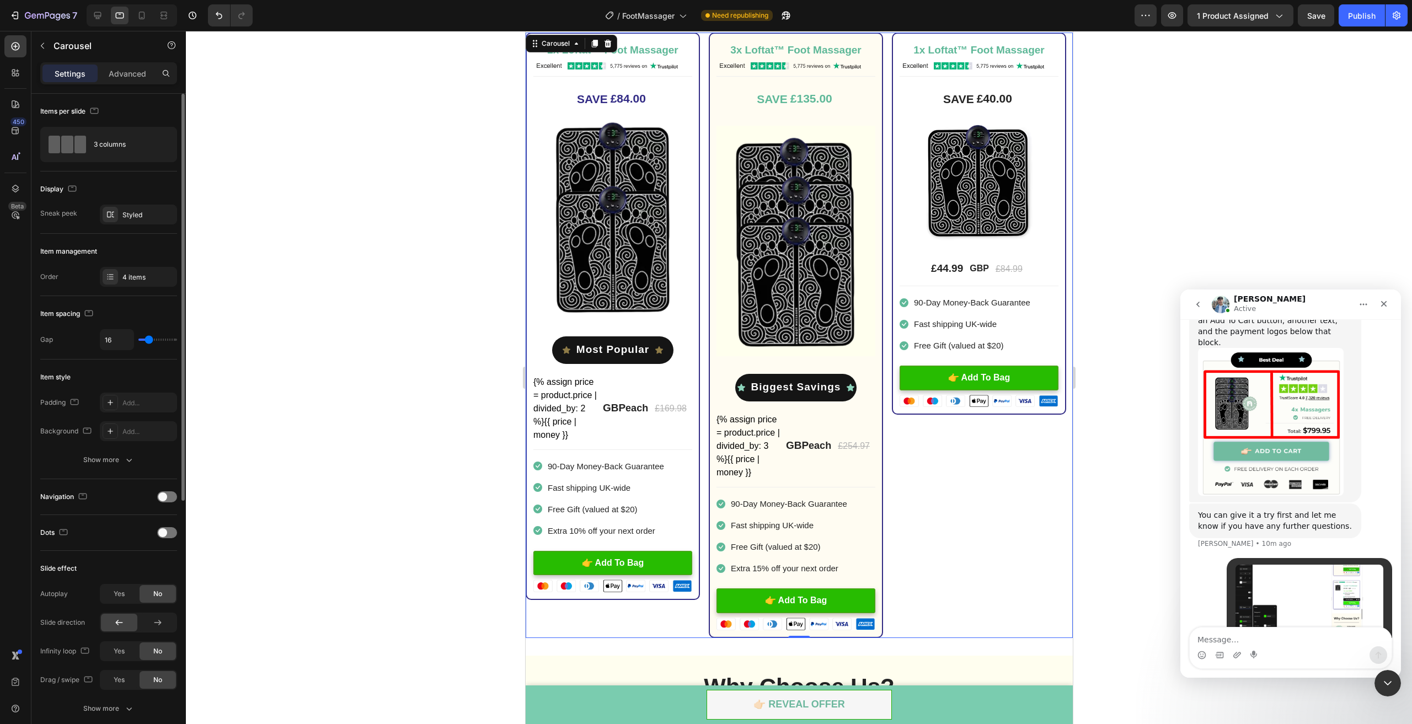
type input "15"
type input "8"
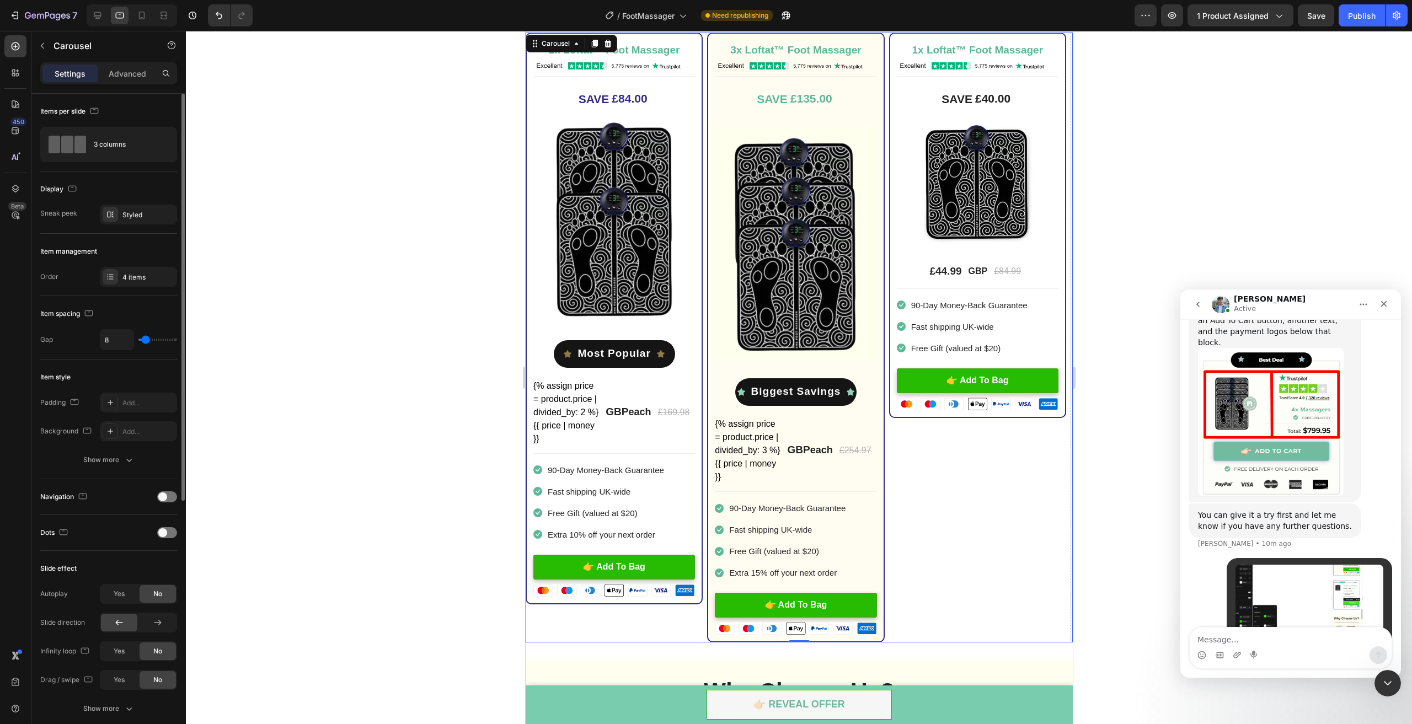
type input "0"
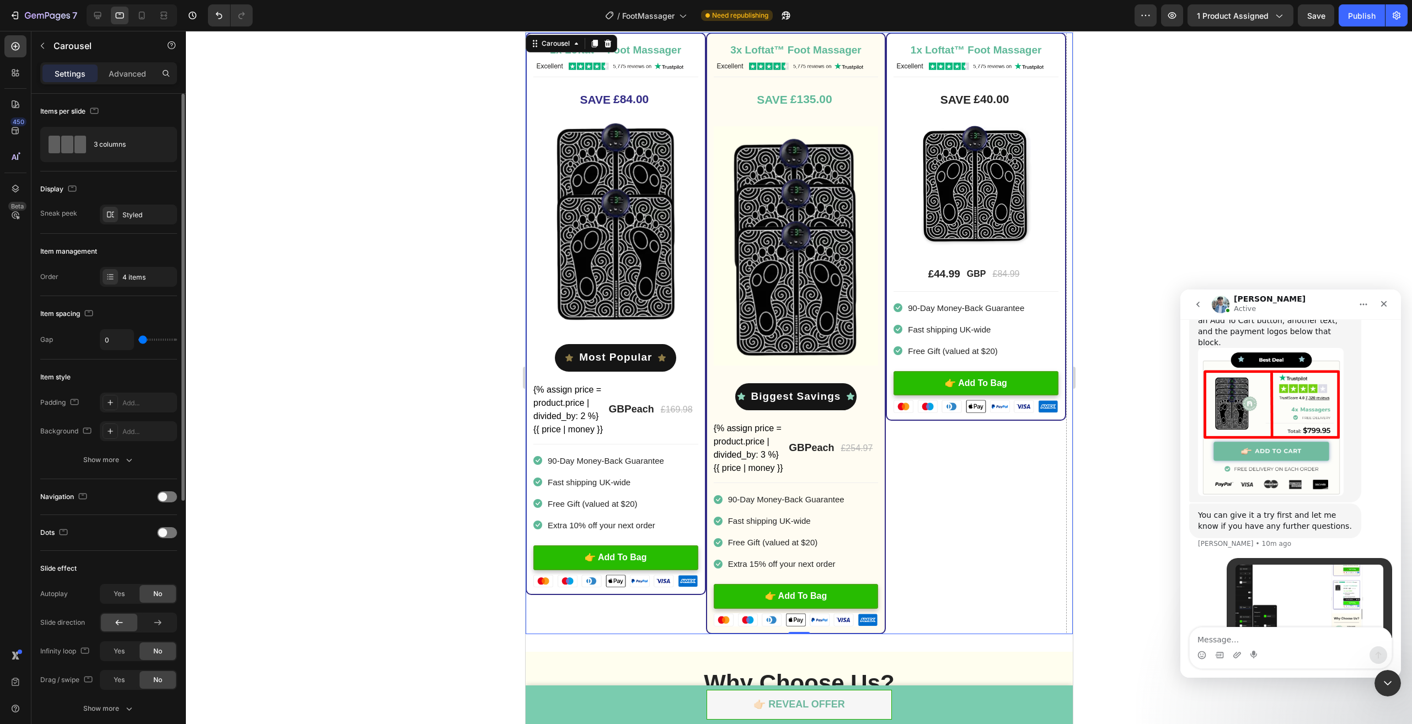
type input "6"
type input "9"
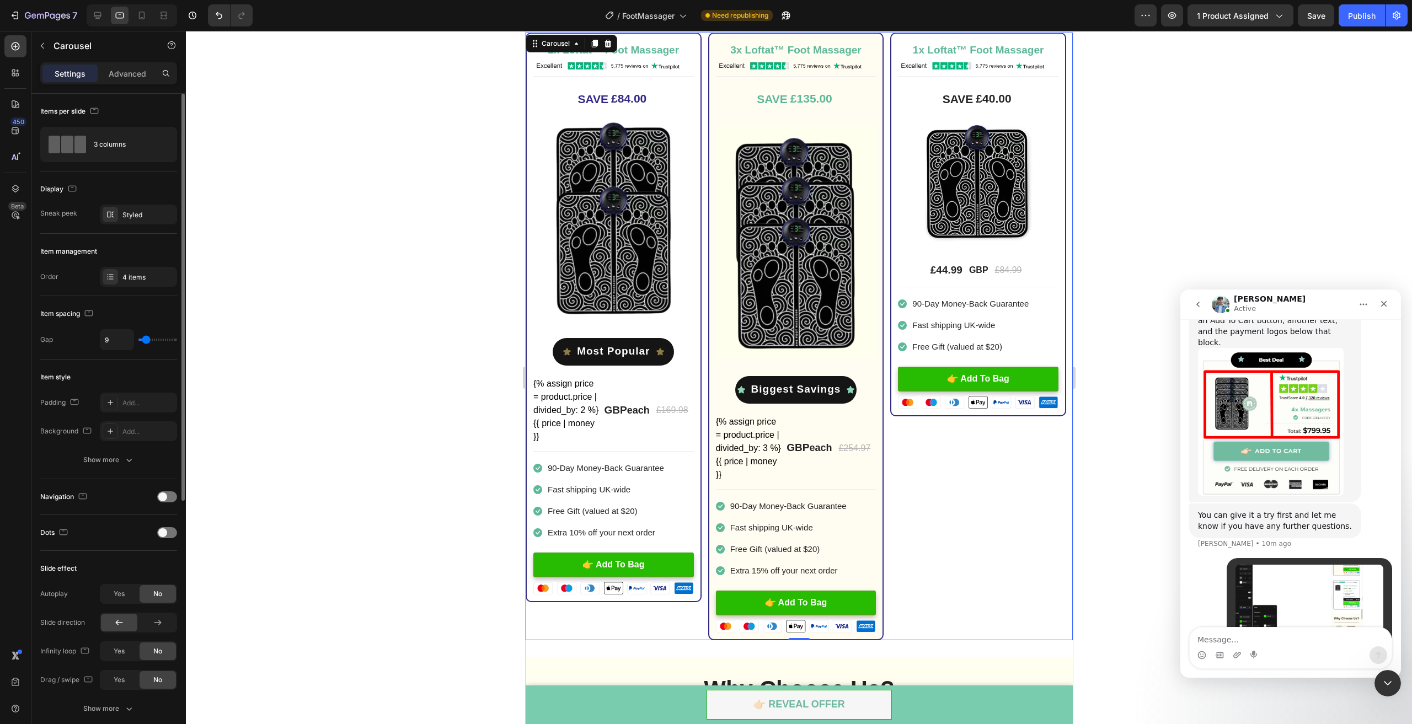
type input "12"
type input "18"
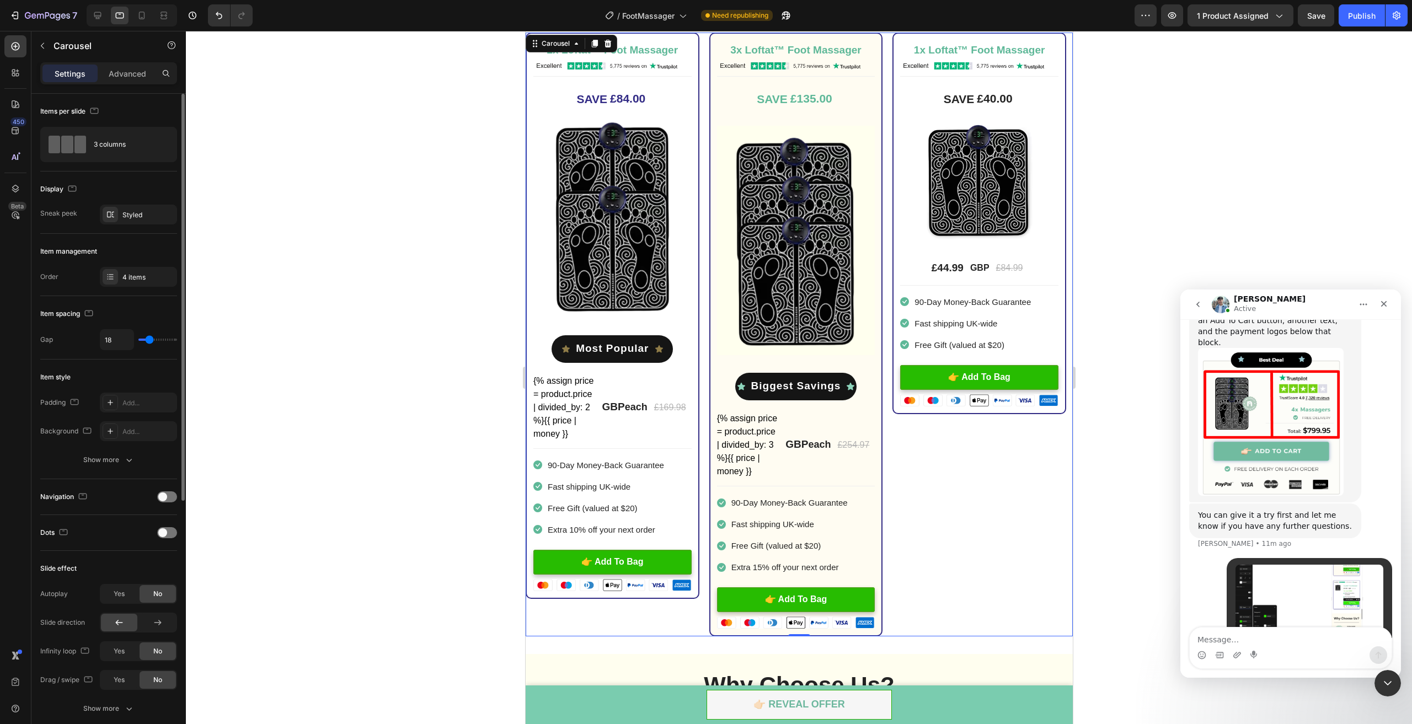
type input "18"
click at [150, 340] on input "range" at bounding box center [157, 340] width 39 height 2
type input "13"
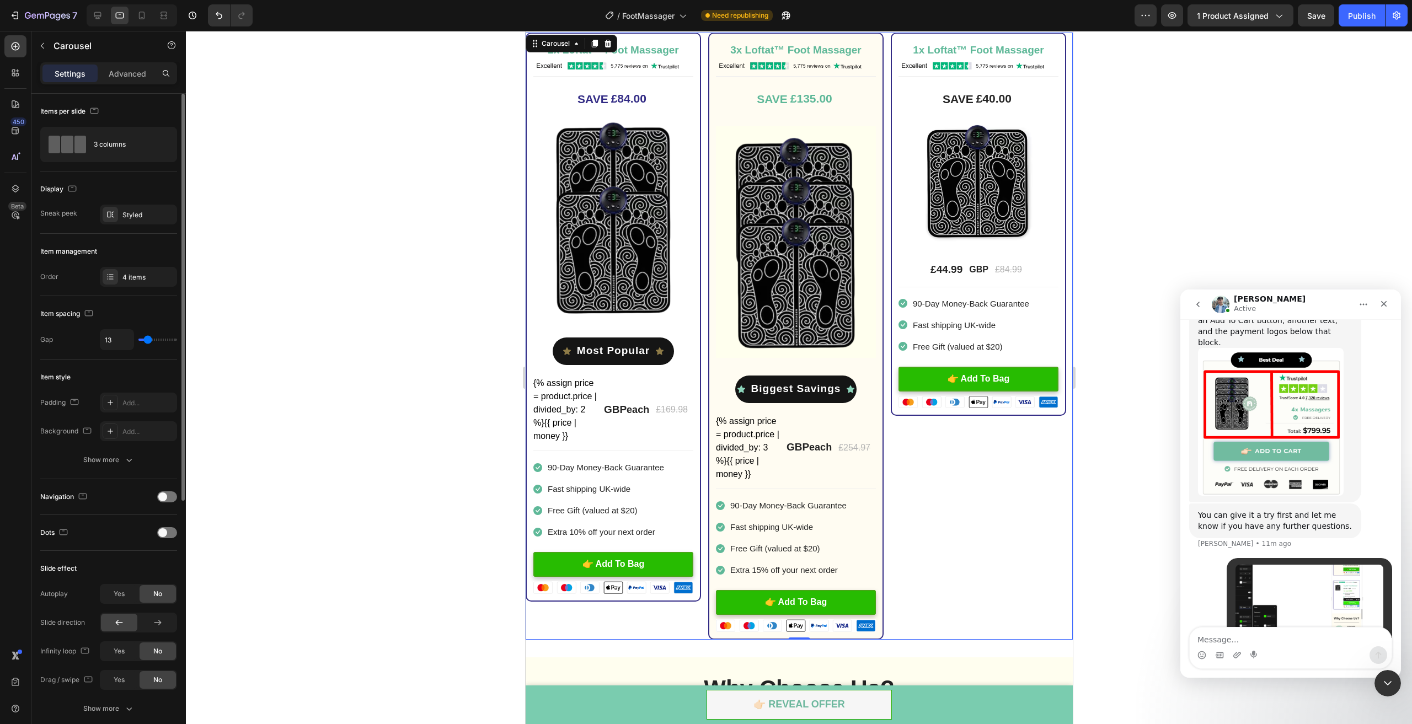
type input "13"
click at [148, 340] on input "range" at bounding box center [157, 340] width 39 height 2
click at [351, 293] on div at bounding box center [799, 378] width 1226 height 694
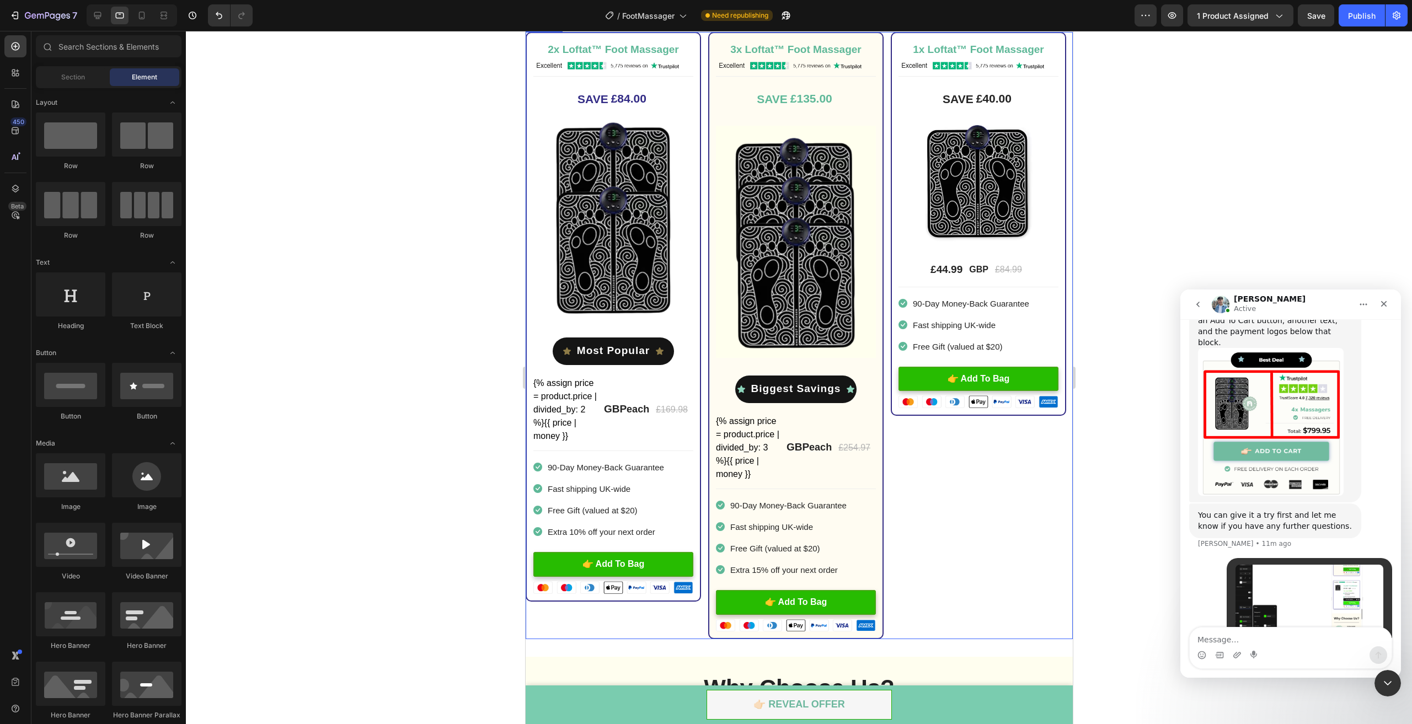
scroll to position [2786, 0]
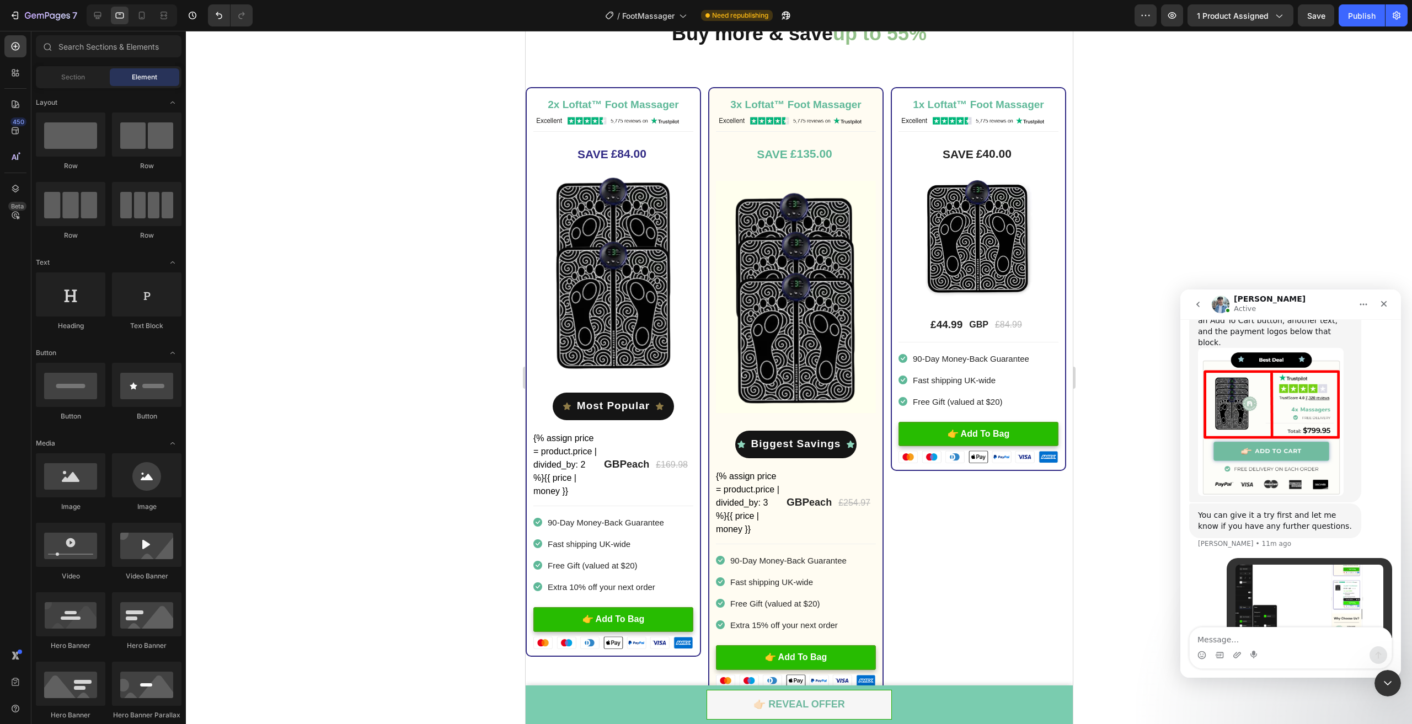
click at [1110, 482] on div at bounding box center [799, 378] width 1226 height 694
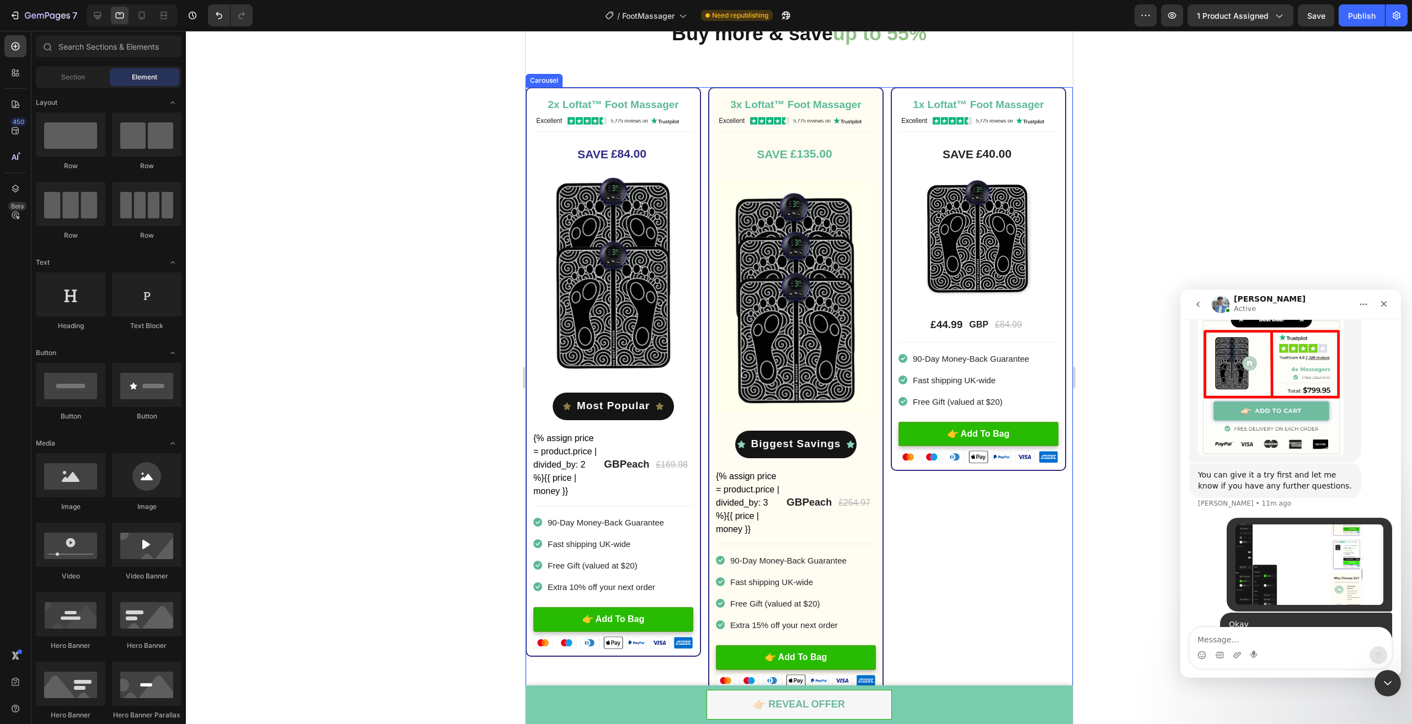
click at [1014, 546] on div "1x Loftat™ Foot Massager Heading Image Title Line SAVE £40.00 (P) Tag Image £44…" at bounding box center [977, 390] width 175 height 607
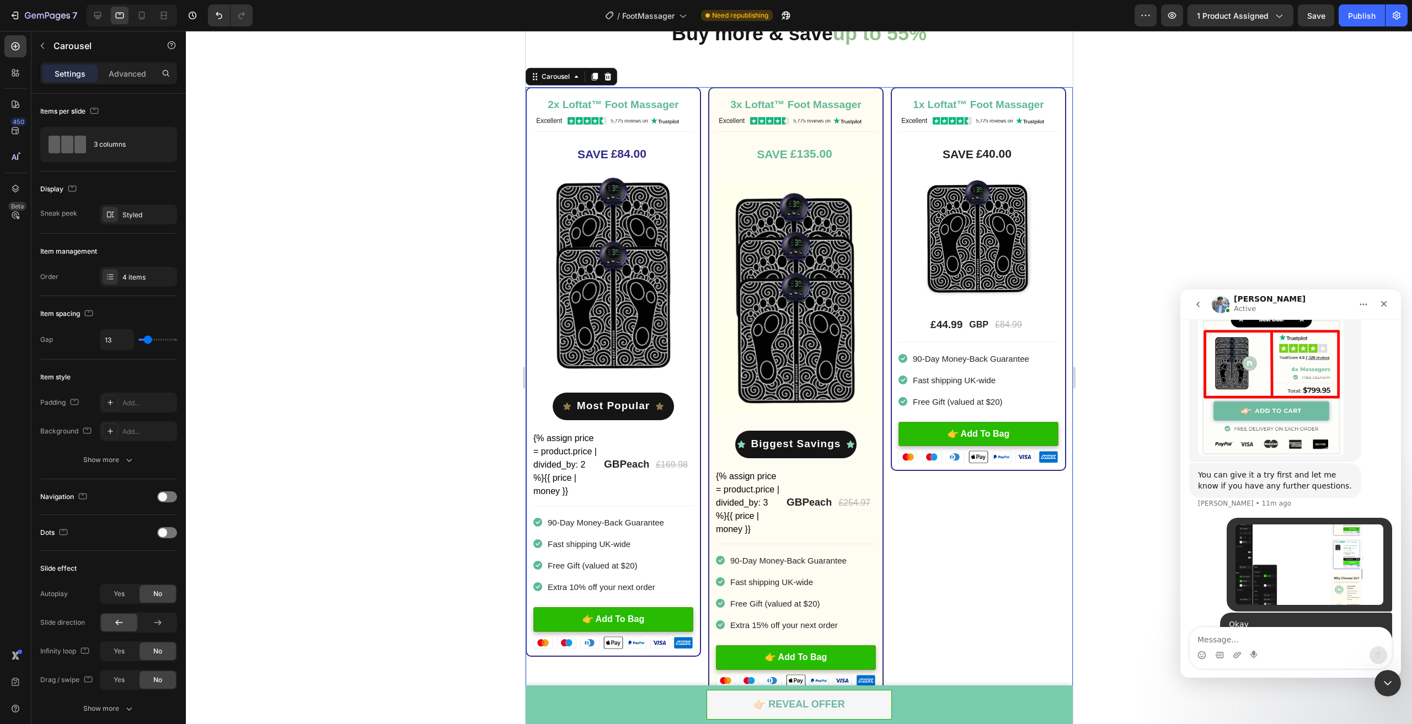
scroll to position [2298, 0]
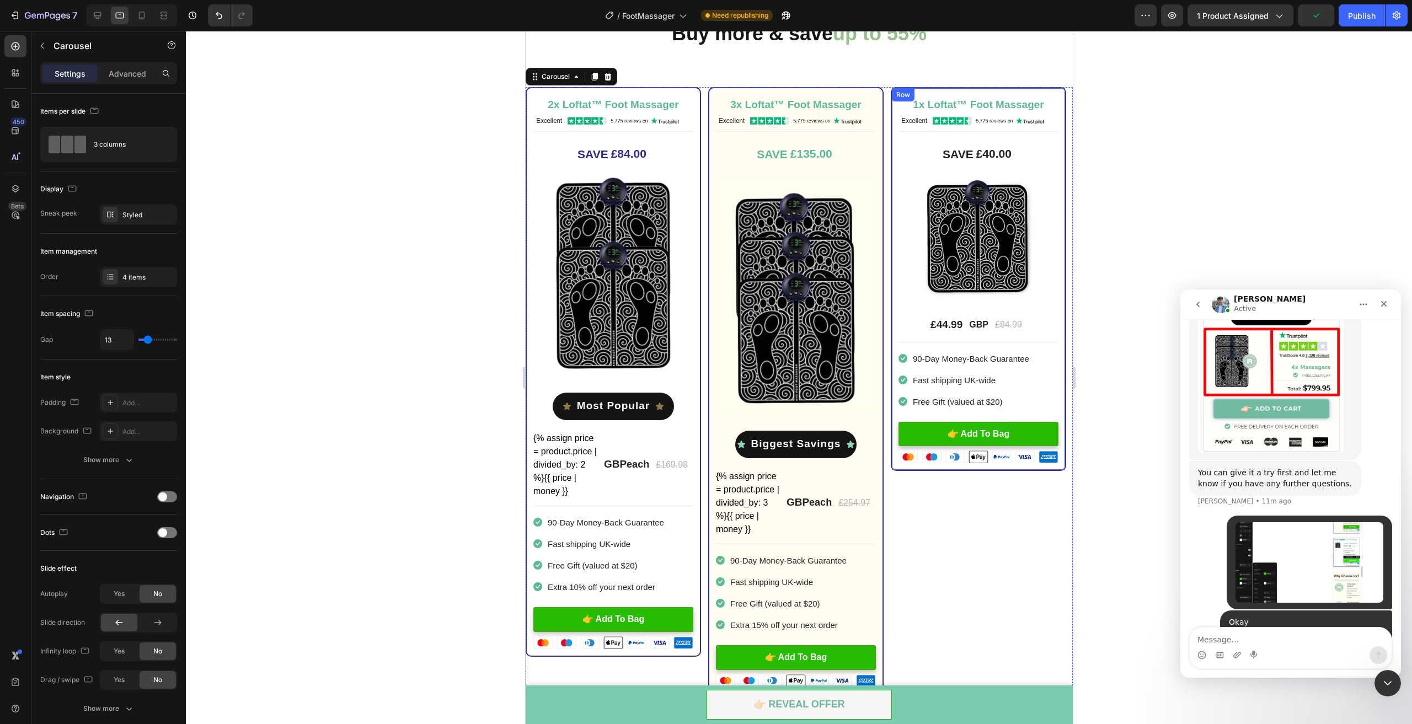
click at [895, 101] on div "Row" at bounding box center [903, 94] width 23 height 13
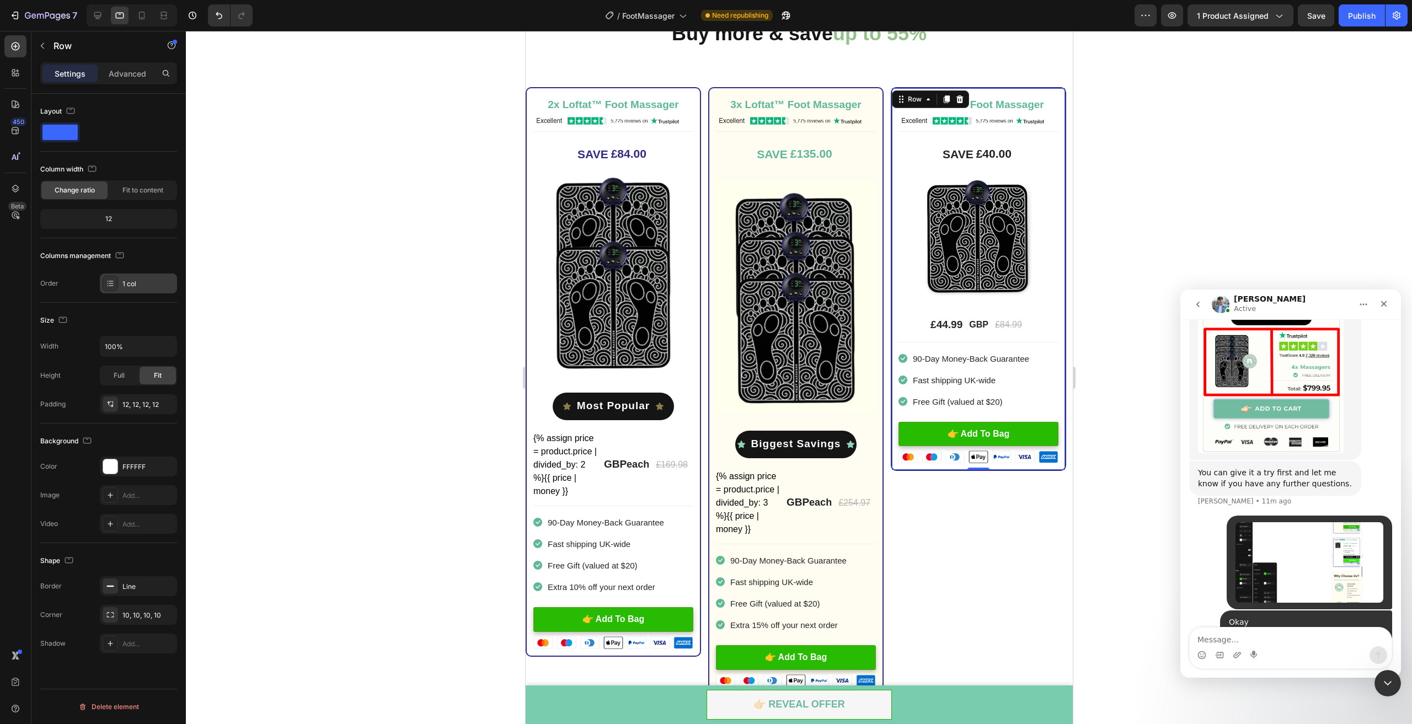
click at [136, 277] on div "1 col" at bounding box center [138, 284] width 77 height 20
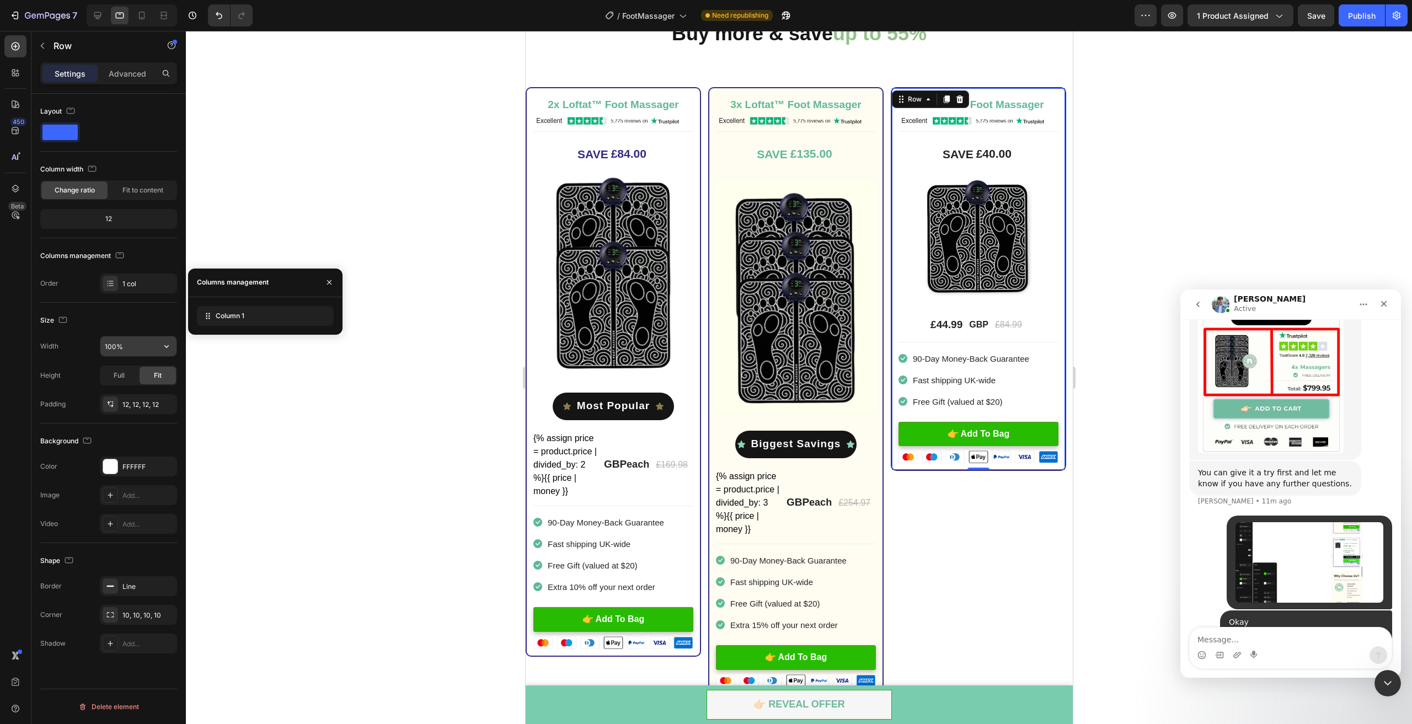
click at [166, 345] on icon "button" at bounding box center [166, 346] width 4 height 3
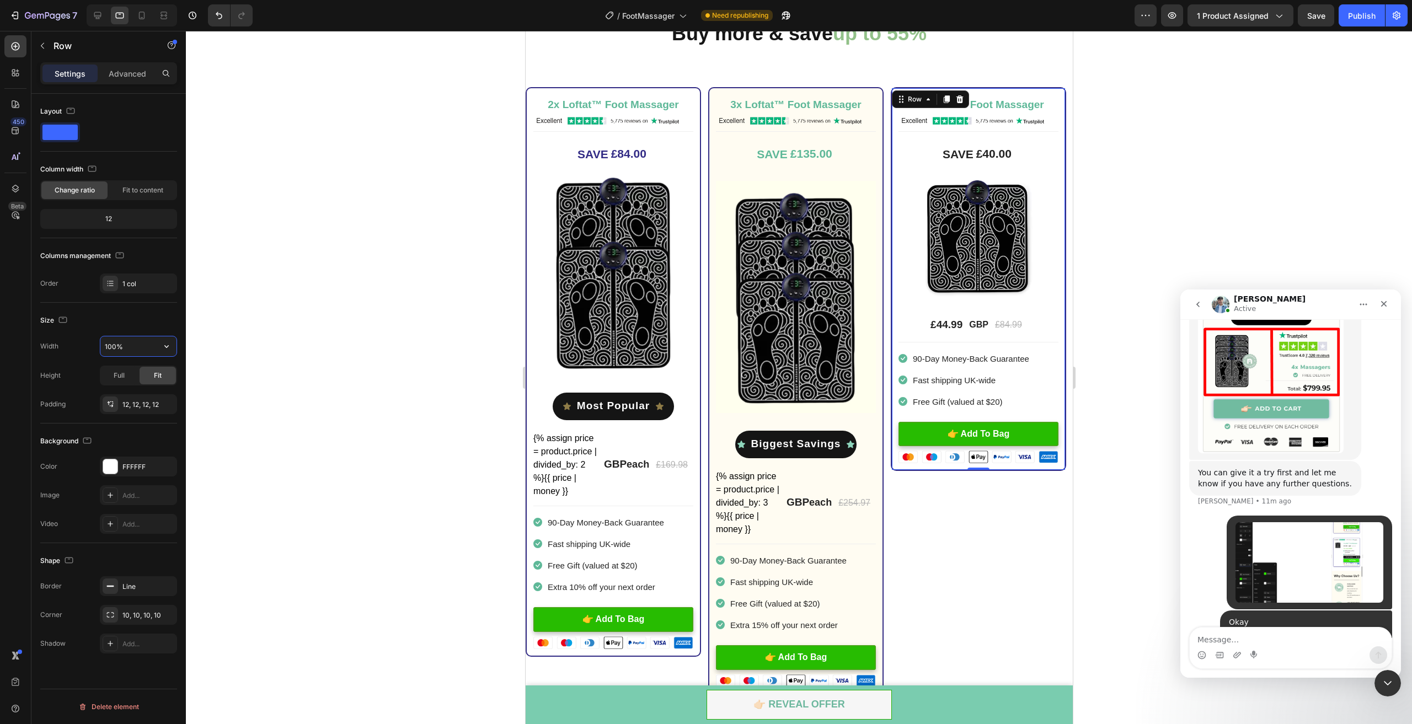
click at [114, 343] on input "100%" at bounding box center [138, 347] width 76 height 20
click at [908, 542] on div "1x Loftat™ Foot Massager Heading Image Title Line SAVE £40.00 (P) Tag Image £44…" at bounding box center [977, 390] width 175 height 607
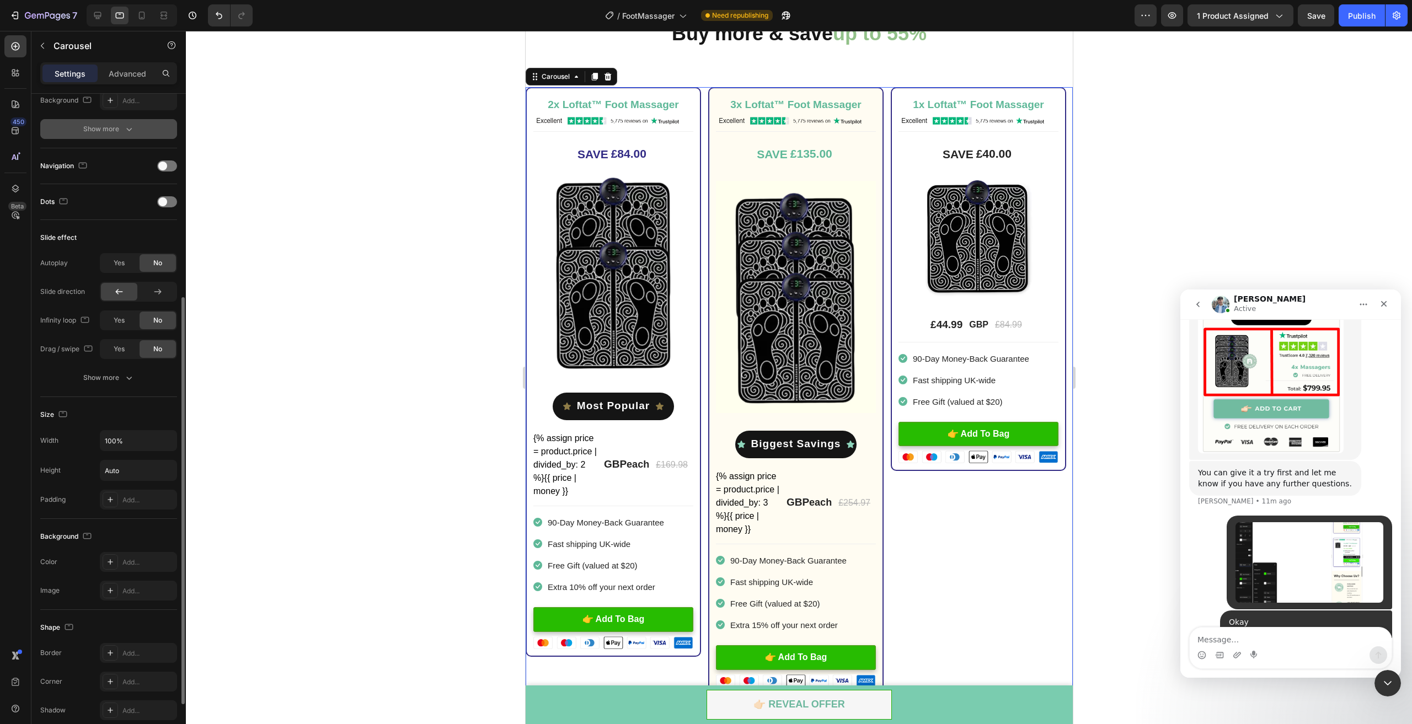
scroll to position [386, 0]
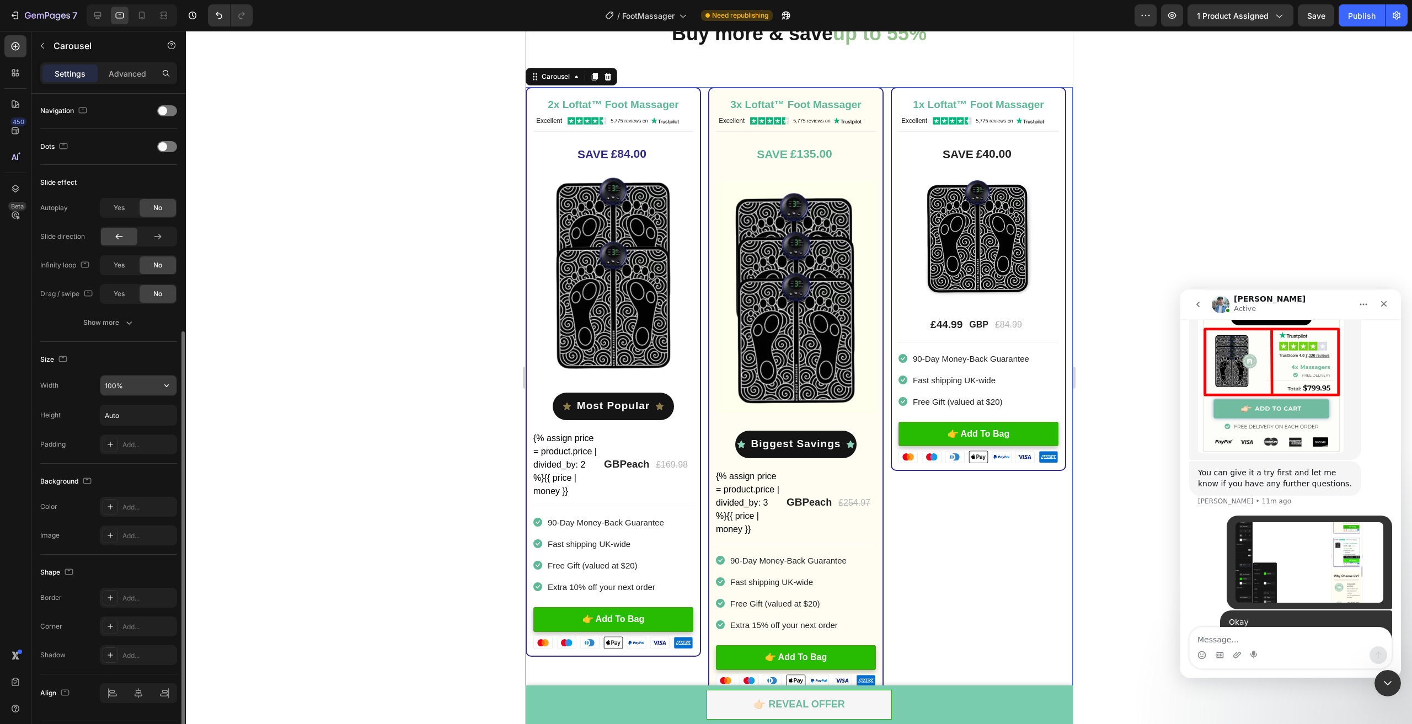
click at [121, 388] on input "100%" at bounding box center [138, 386] width 76 height 20
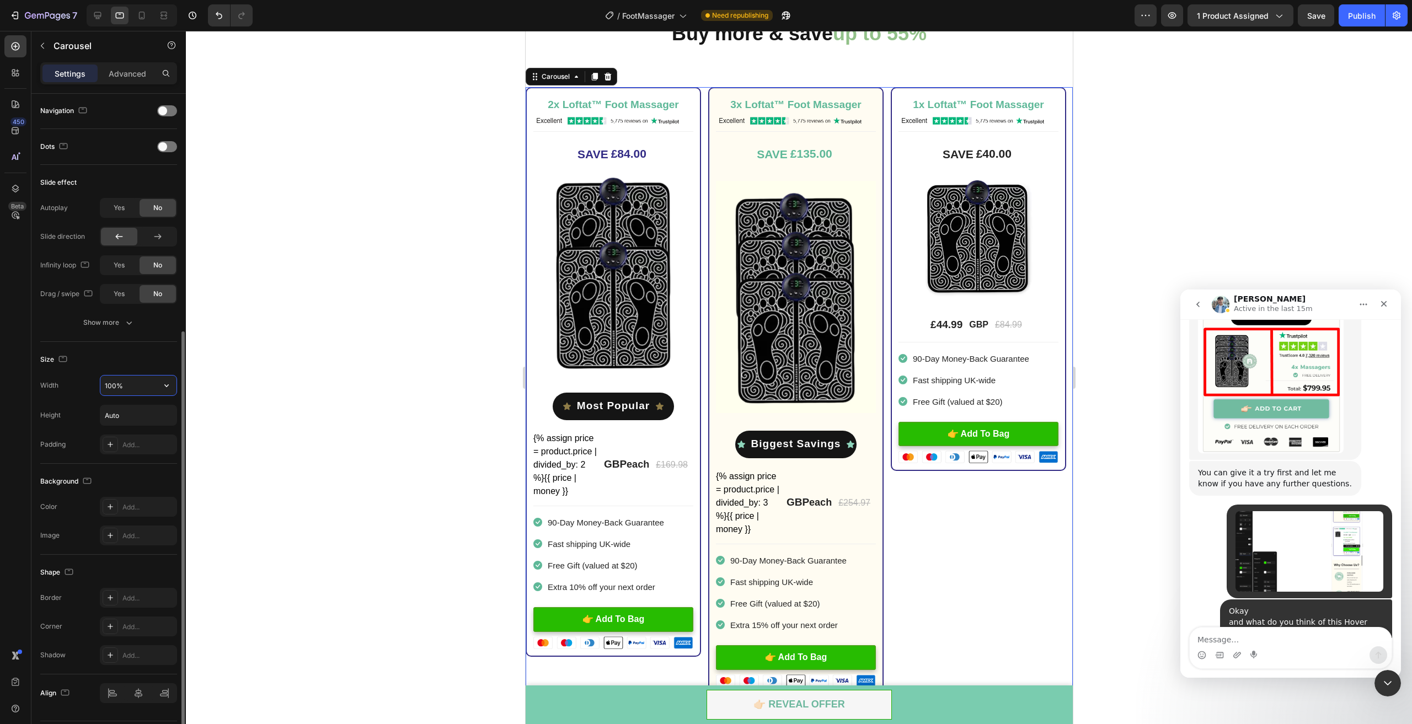
scroll to position [2311, 0]
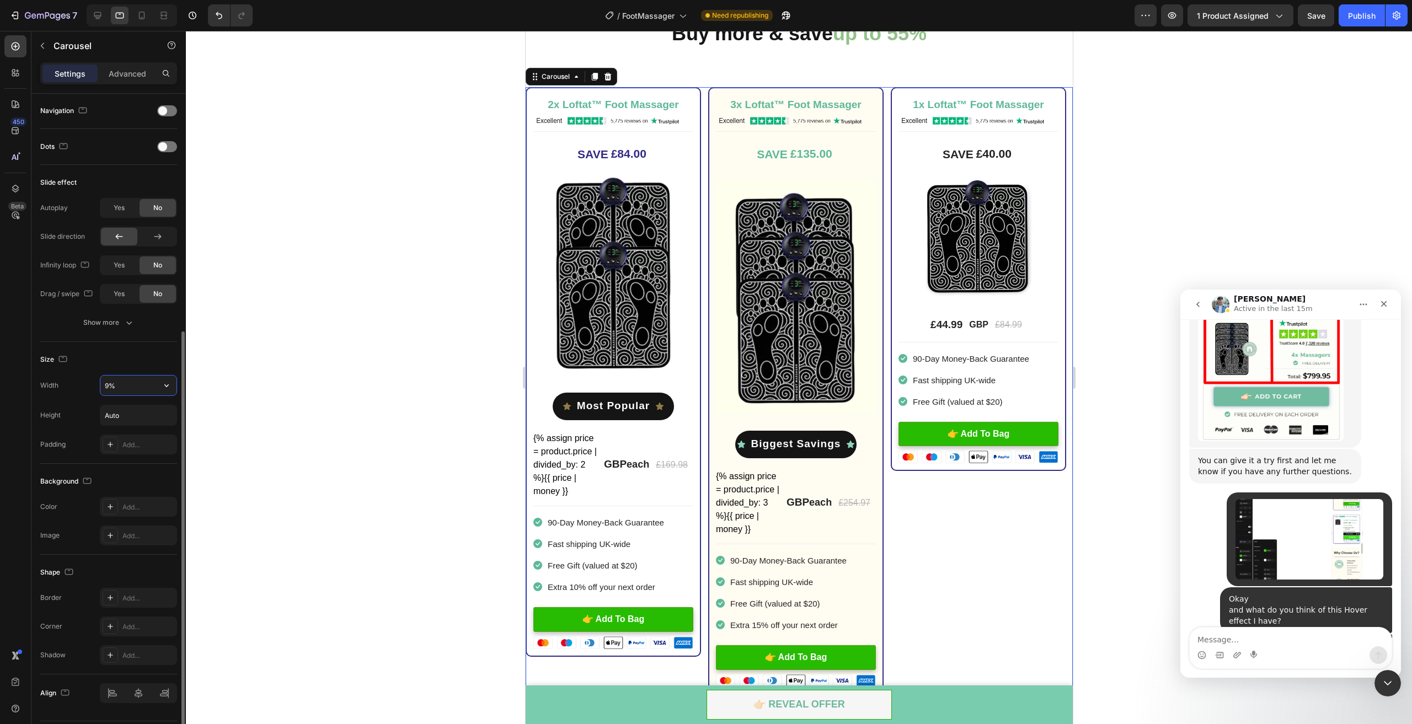
type input "90%"
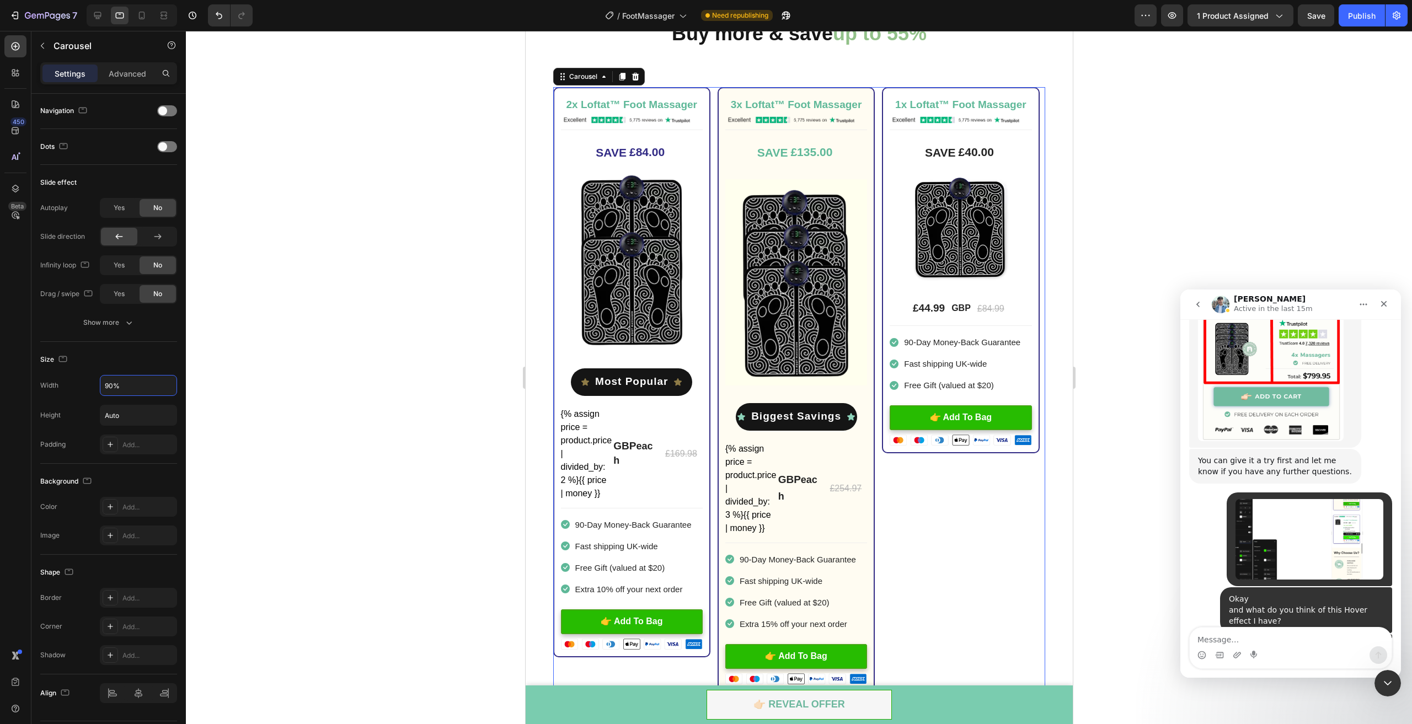
click at [1127, 509] on div at bounding box center [799, 378] width 1226 height 694
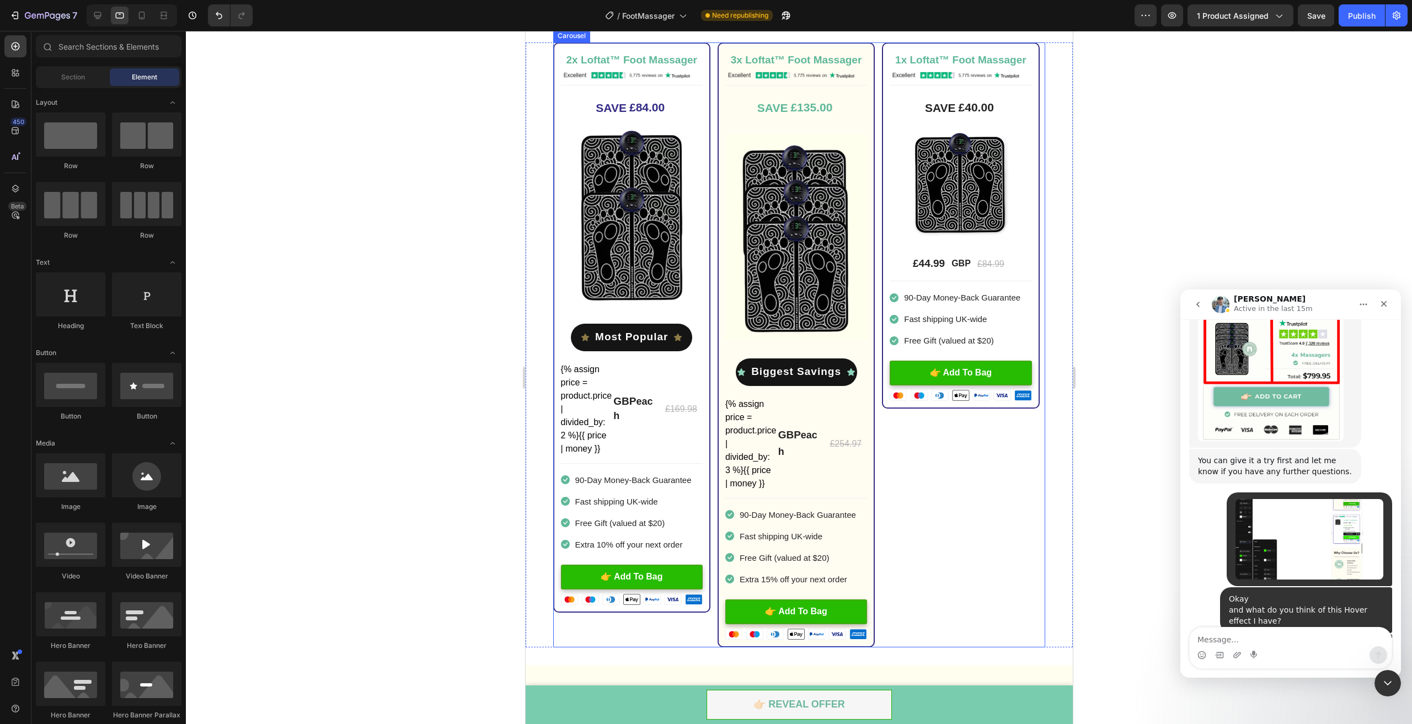
scroll to position [2841, 0]
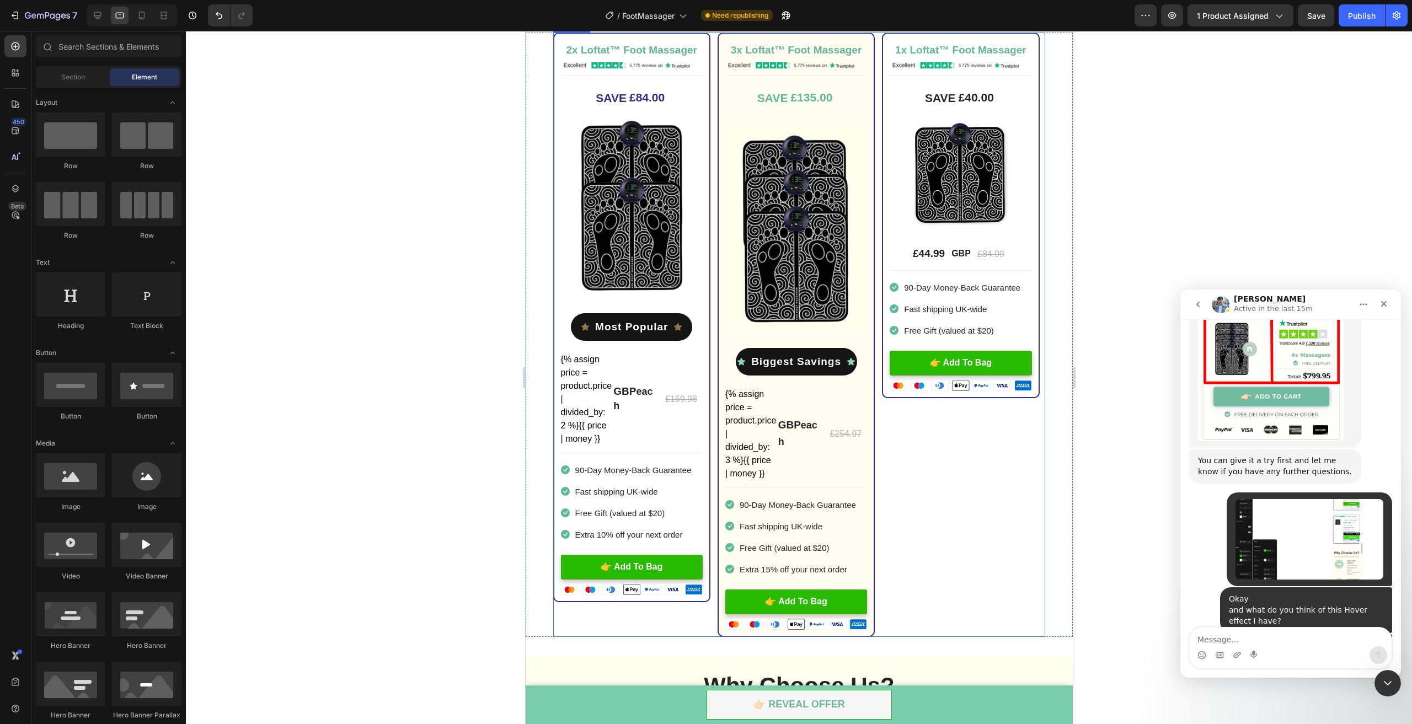
click at [938, 534] on div "1x Loftat™ Foot Massager Heading Image Title Line SAVE £40.00 (P) Tag Image £44…" at bounding box center [960, 335] width 157 height 605
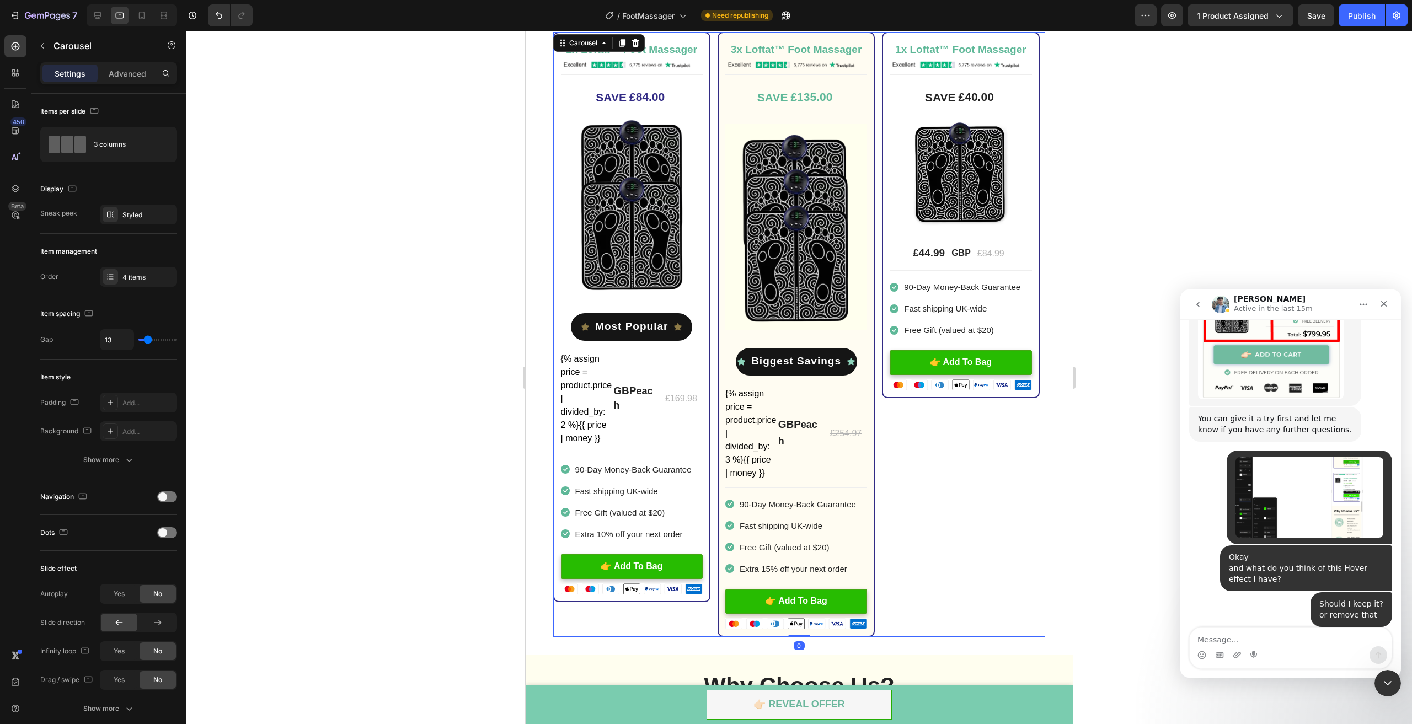
scroll to position [2786, 0]
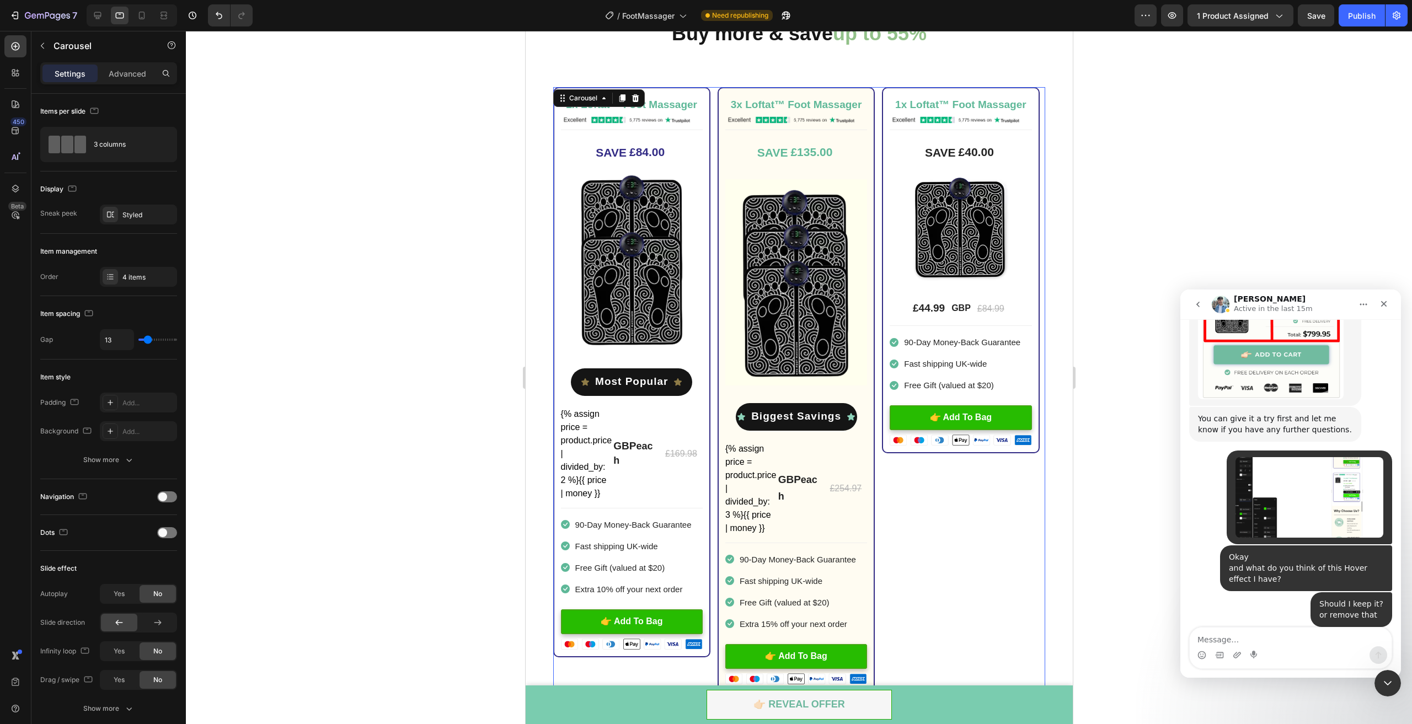
click at [1091, 512] on div at bounding box center [799, 378] width 1226 height 694
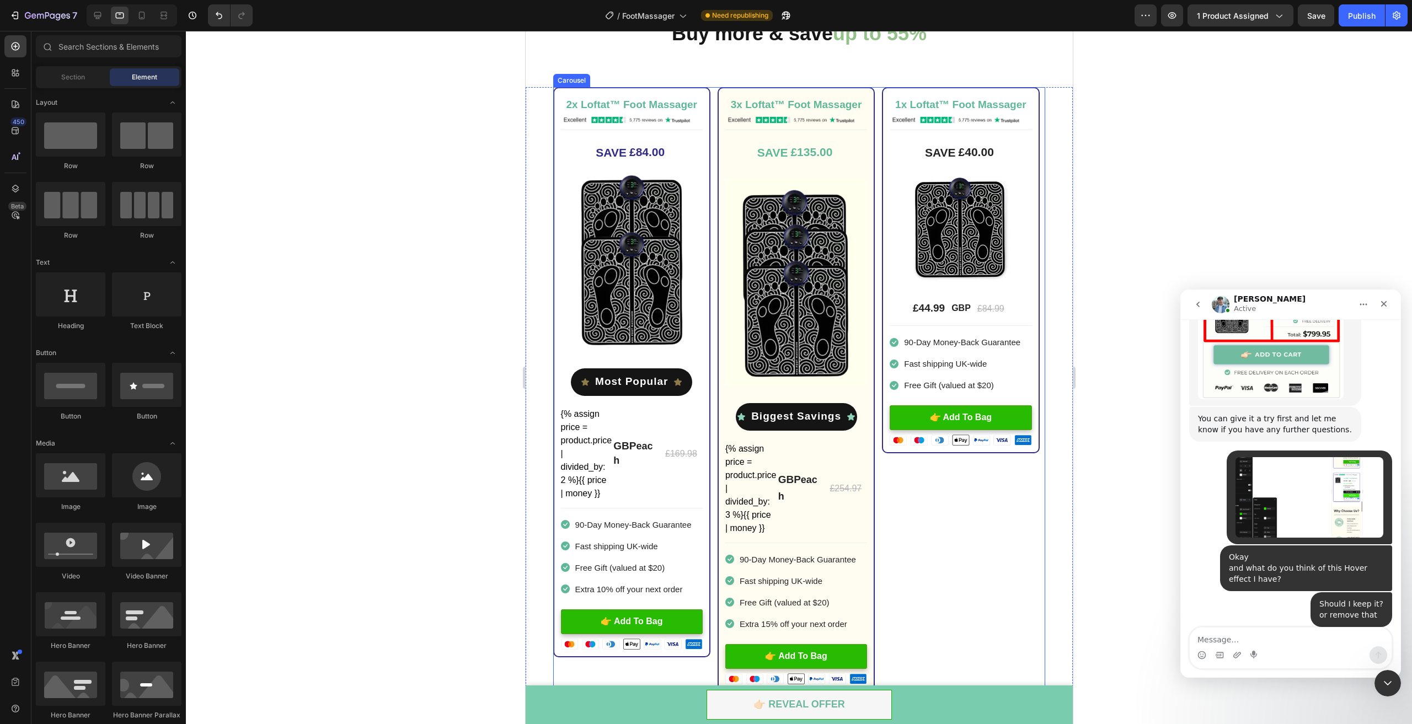
click at [955, 554] on div "1x Loftat™ Foot Massager Heading Image Title Line SAVE £40.00 (P) Tag Image £44…" at bounding box center [960, 389] width 157 height 605
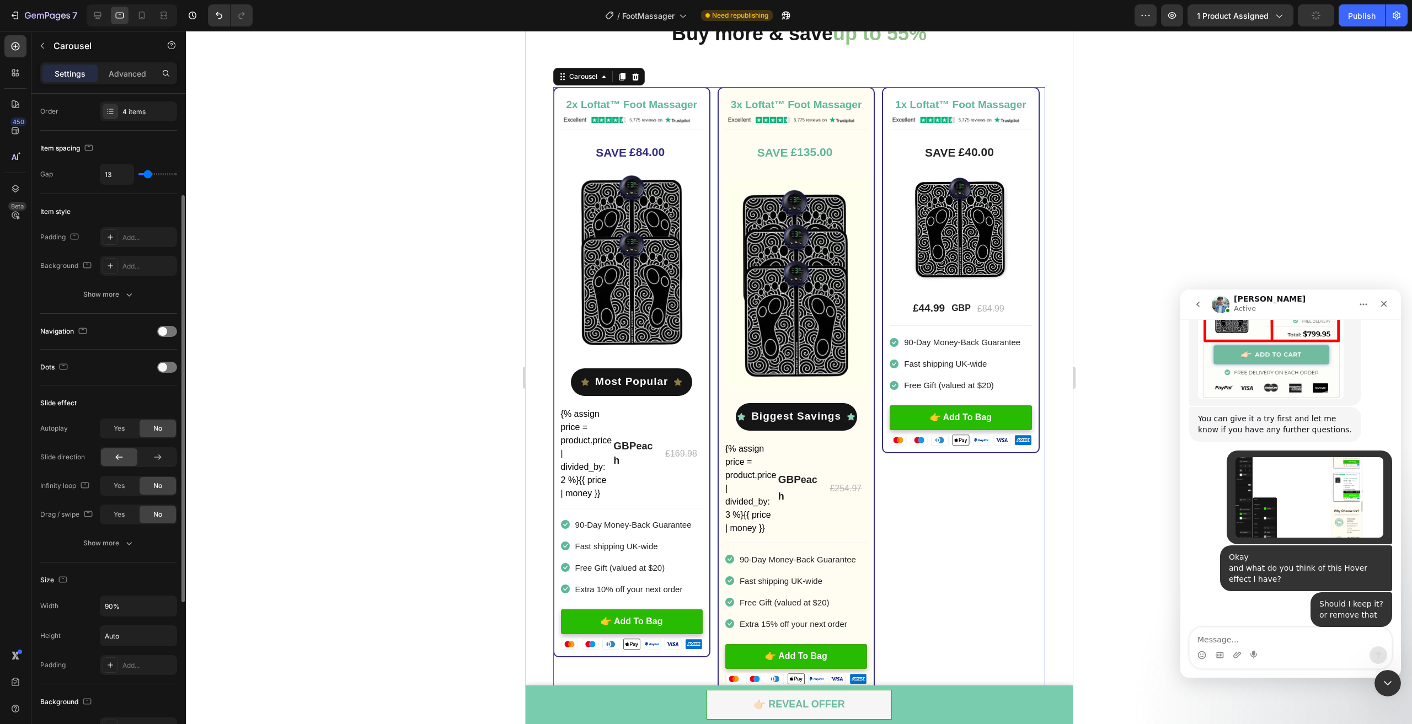
scroll to position [221, 0]
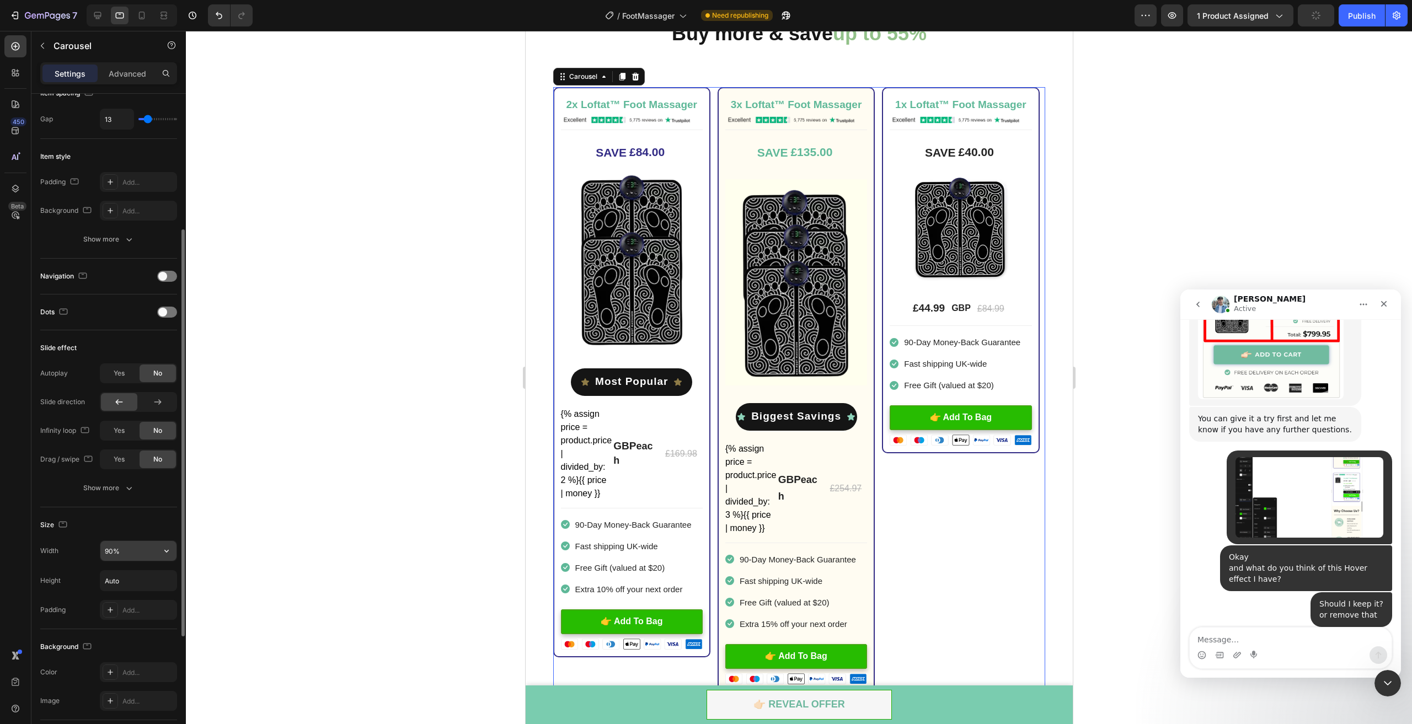
click at [110, 550] on input "90%" at bounding box center [138, 551] width 76 height 20
type input "99%"
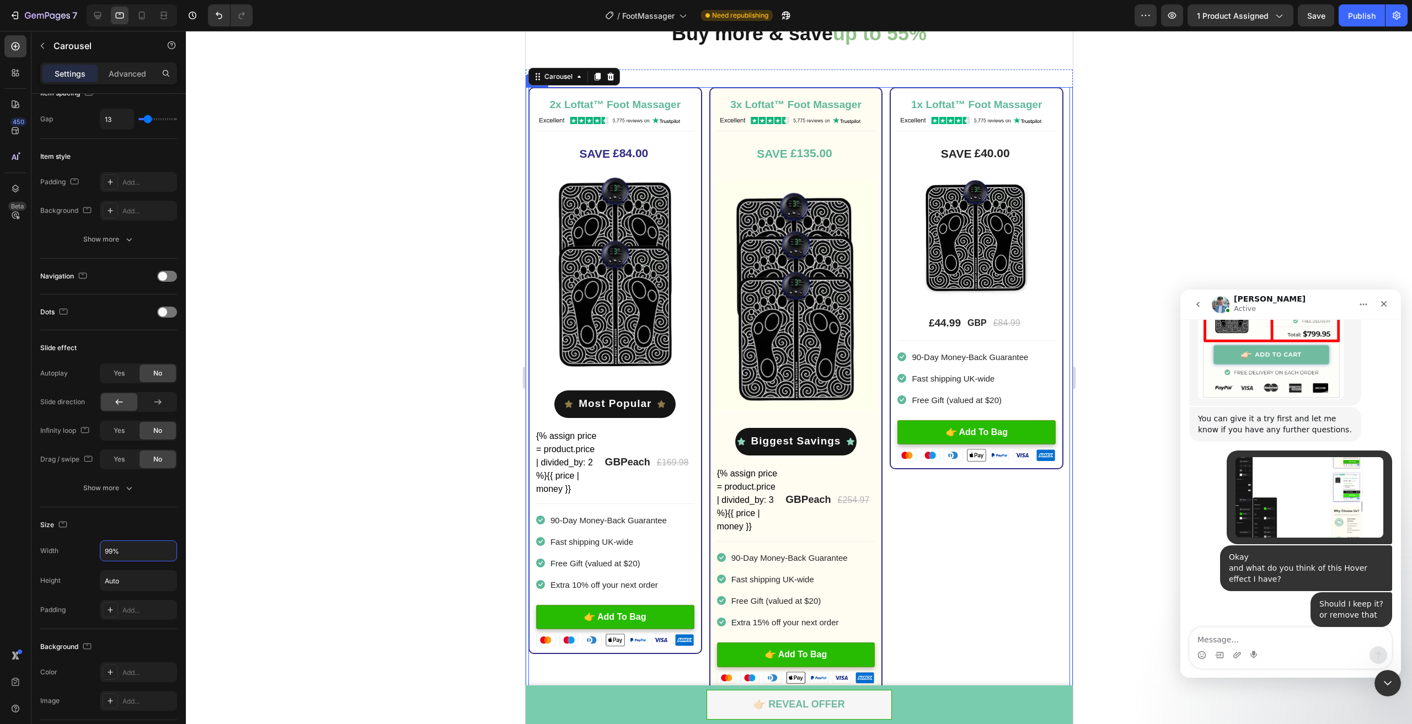
click at [1112, 520] on div at bounding box center [799, 378] width 1226 height 694
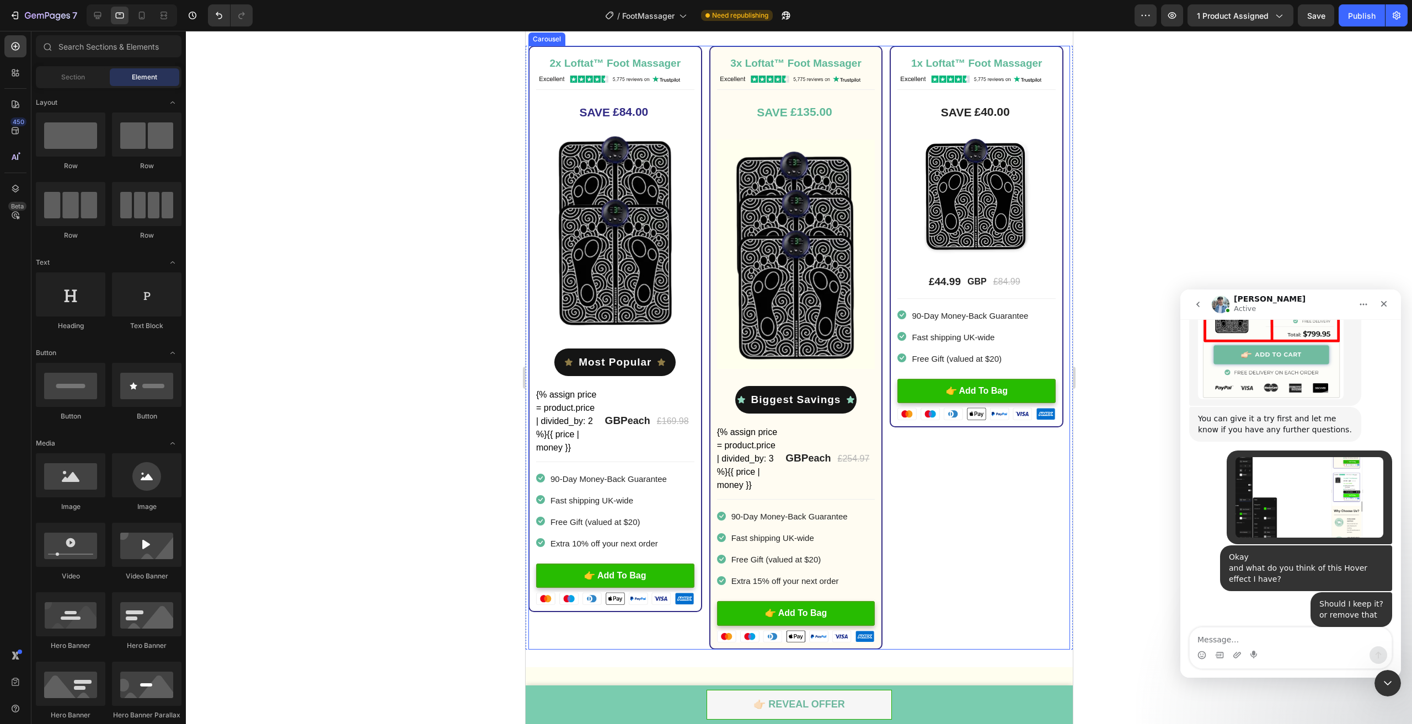
scroll to position [2897, 0]
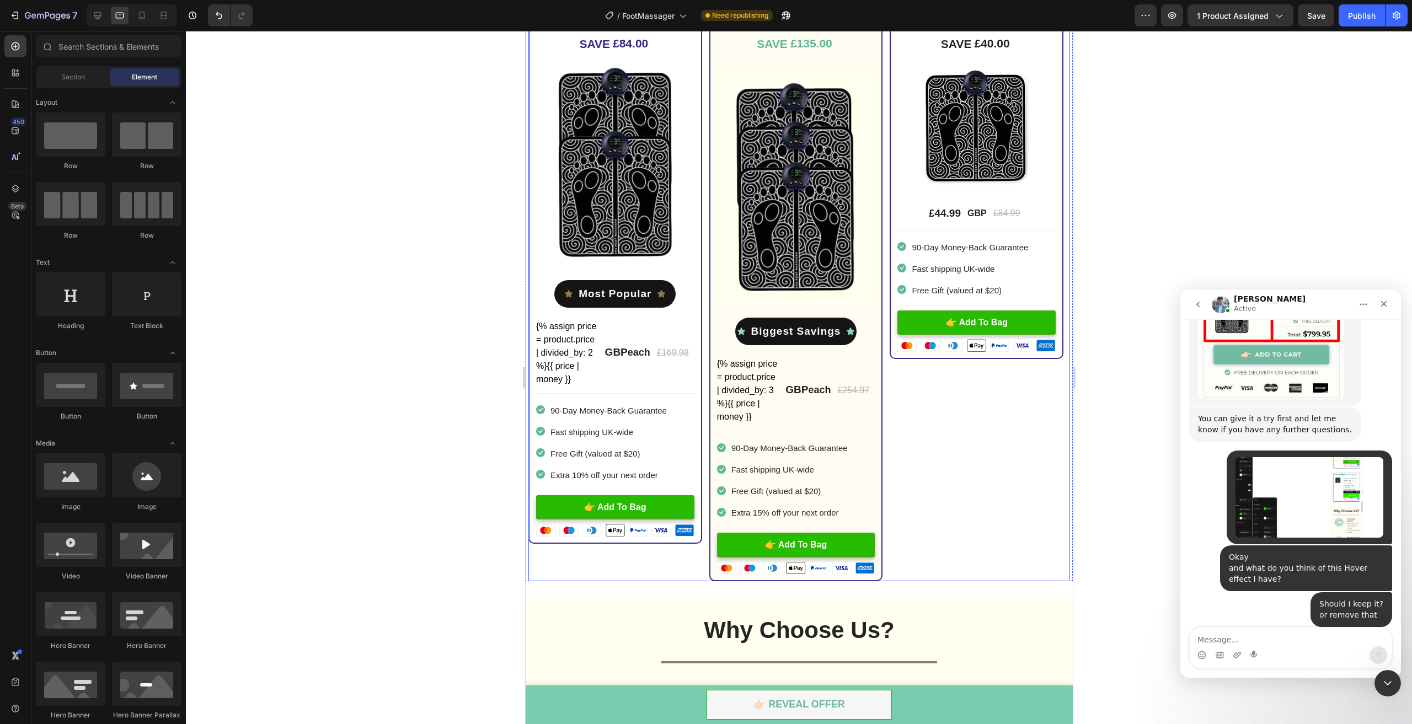
click at [1128, 534] on div at bounding box center [799, 378] width 1226 height 694
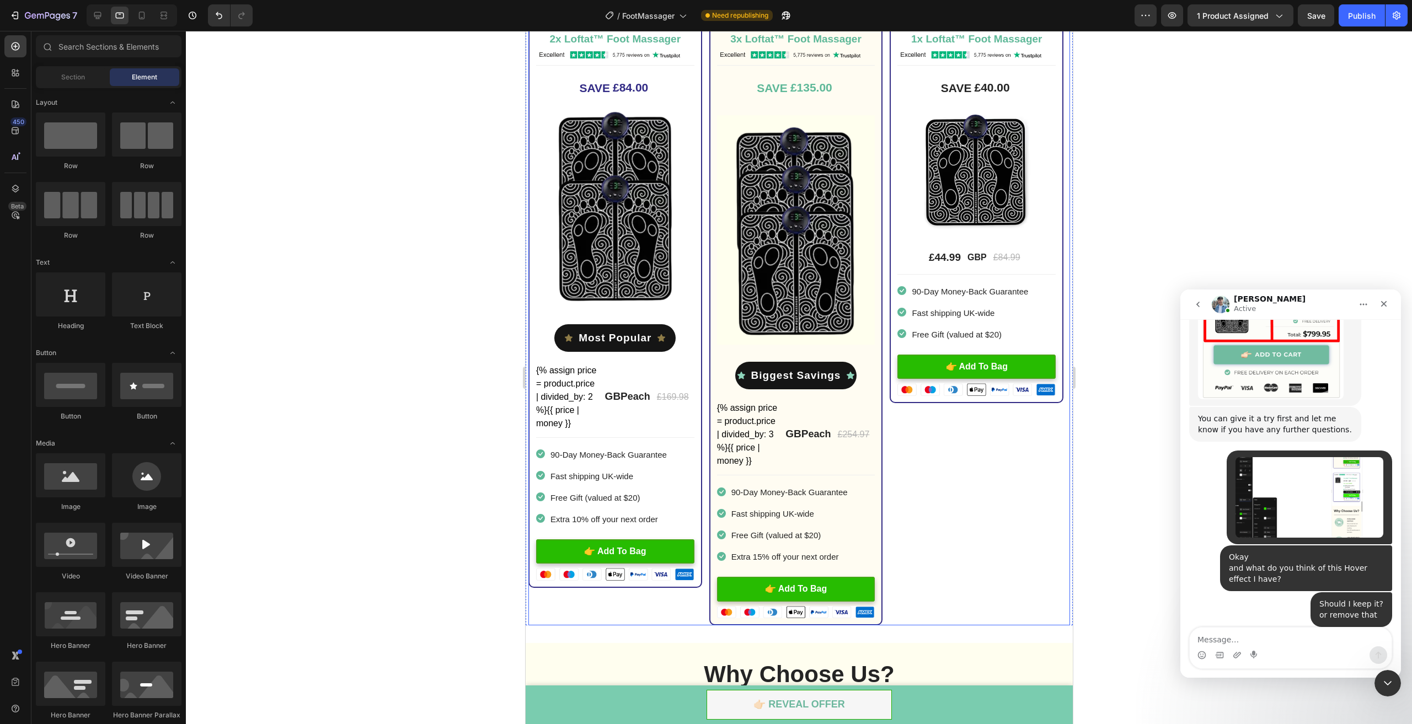
scroll to position [2841, 0]
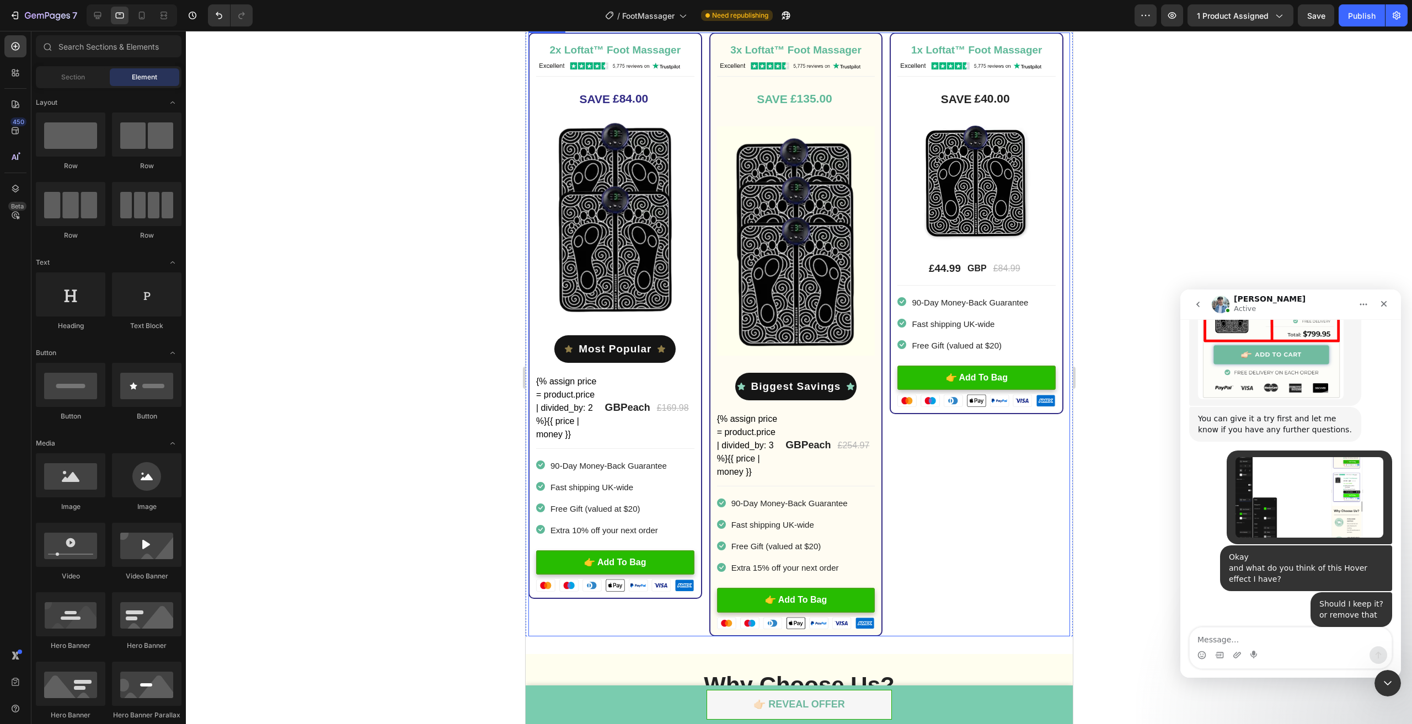
click at [973, 514] on div "1x Loftat™ Foot Massager Heading Image Title Line SAVE £40.00 (P) Tag Image £44…" at bounding box center [976, 335] width 174 height 605
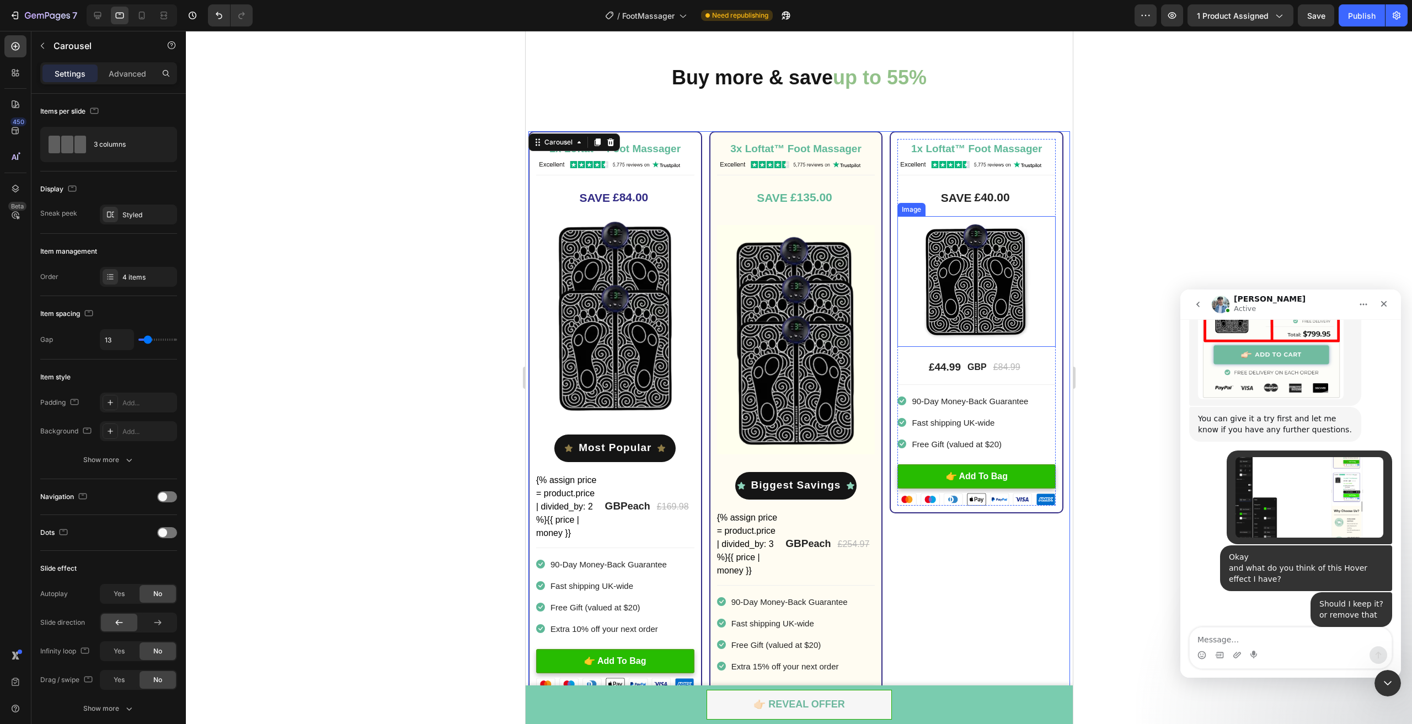
scroll to position [2731, 0]
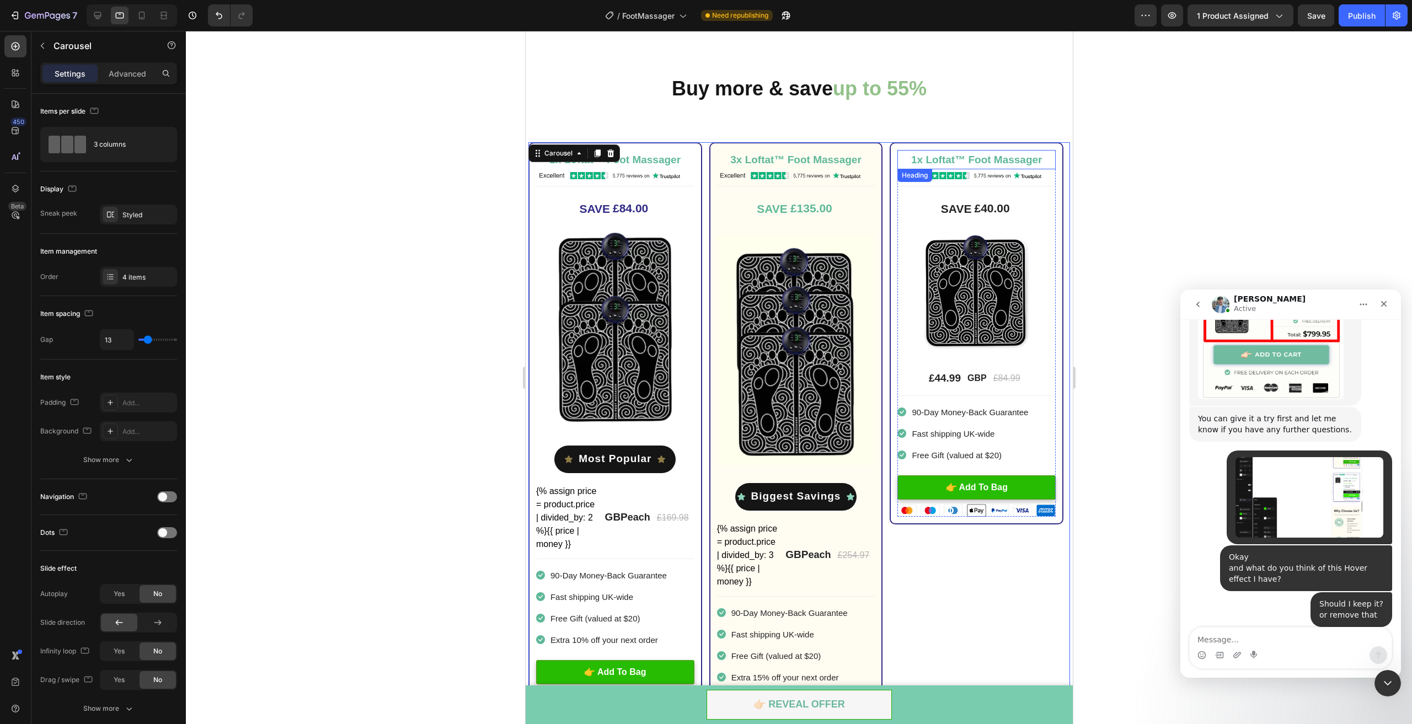
click at [1052, 150] on h2 "1x Loftat™ Foot Massager" at bounding box center [976, 159] width 158 height 19
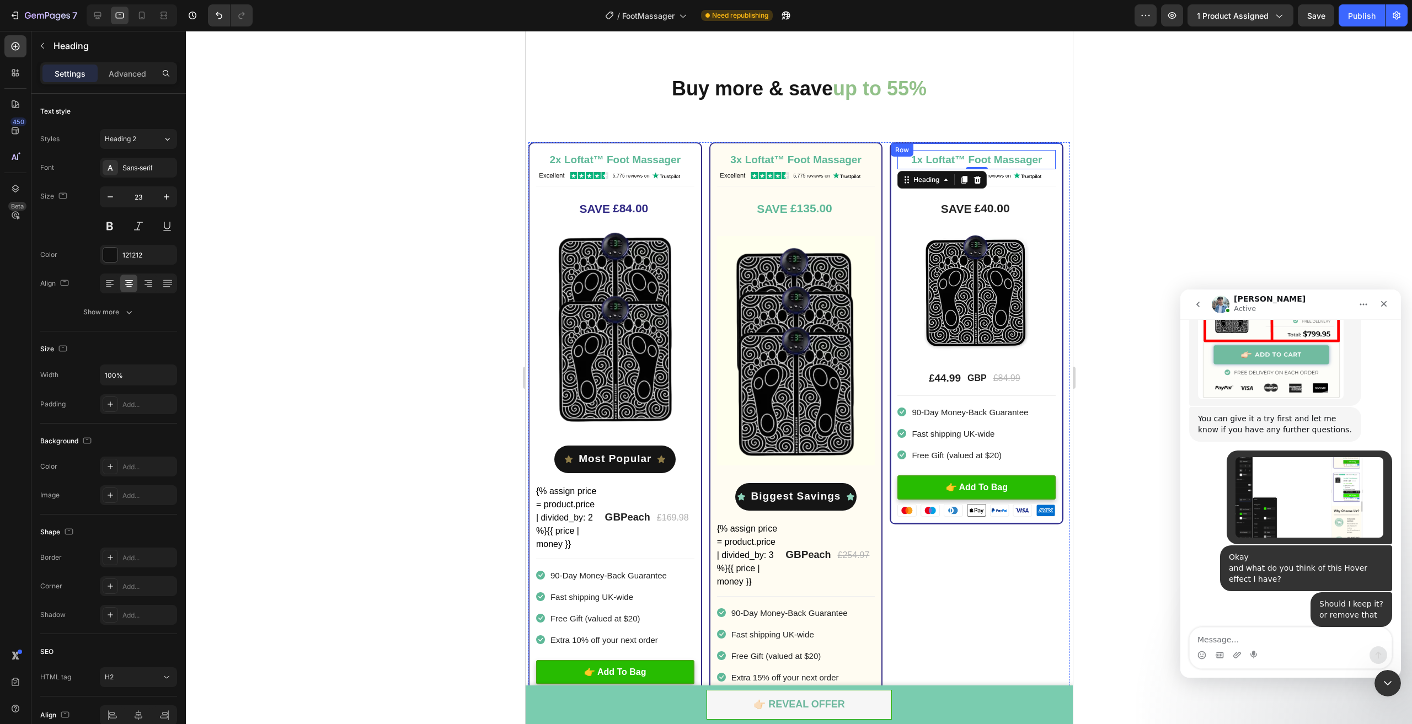
click at [1044, 144] on div "1x Loftat™ Foot Massager Heading 0 Image Title Line SAVE £40.00 (P) Tag Image £…" at bounding box center [976, 333] width 174 height 382
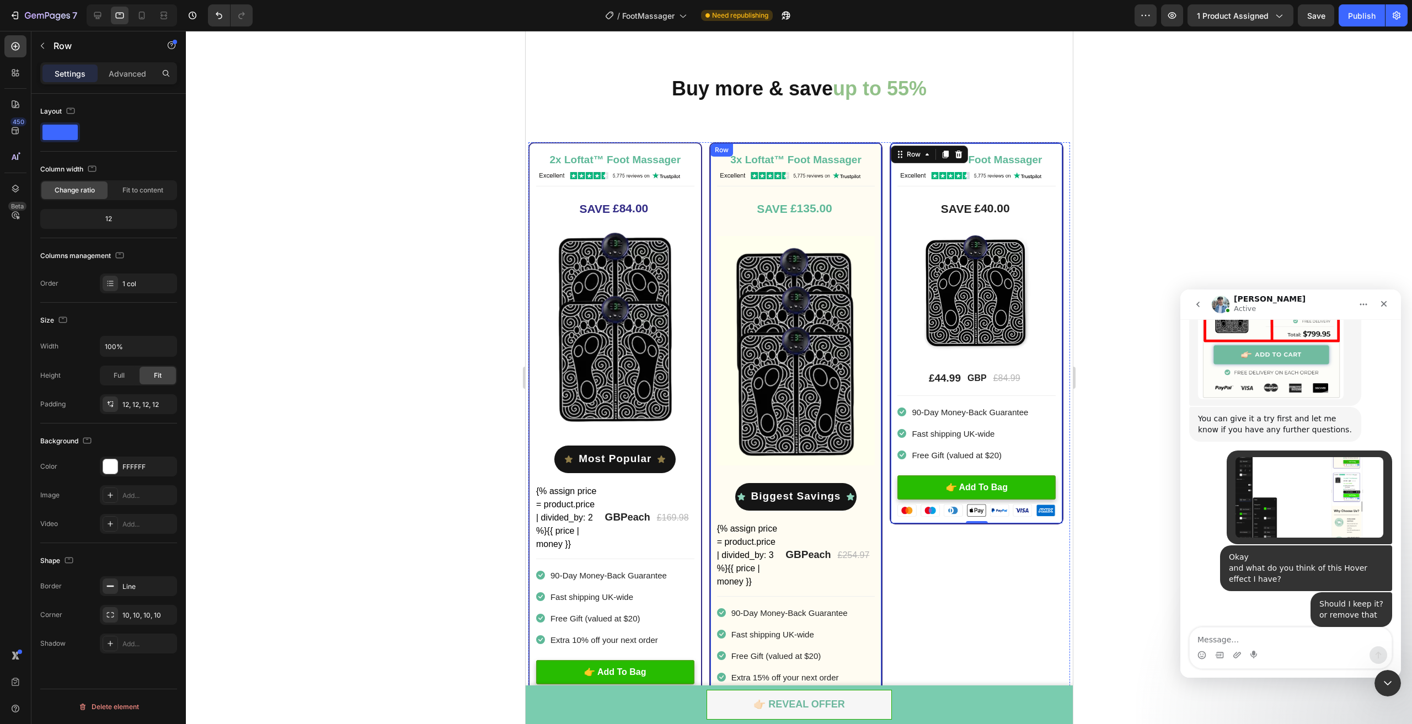
click at [871, 148] on div "3x Loftat™ Foot Massager Heading Image Title Line SAVE £135.00 (P) Tag Image Ro…" at bounding box center [796, 444] width 174 height 605
click at [884, 148] on div "2x Loftat™ Foot Massager Heading Image Title Line SAVE £84.00 (P) Tag Image Ico…" at bounding box center [799, 444] width 542 height 605
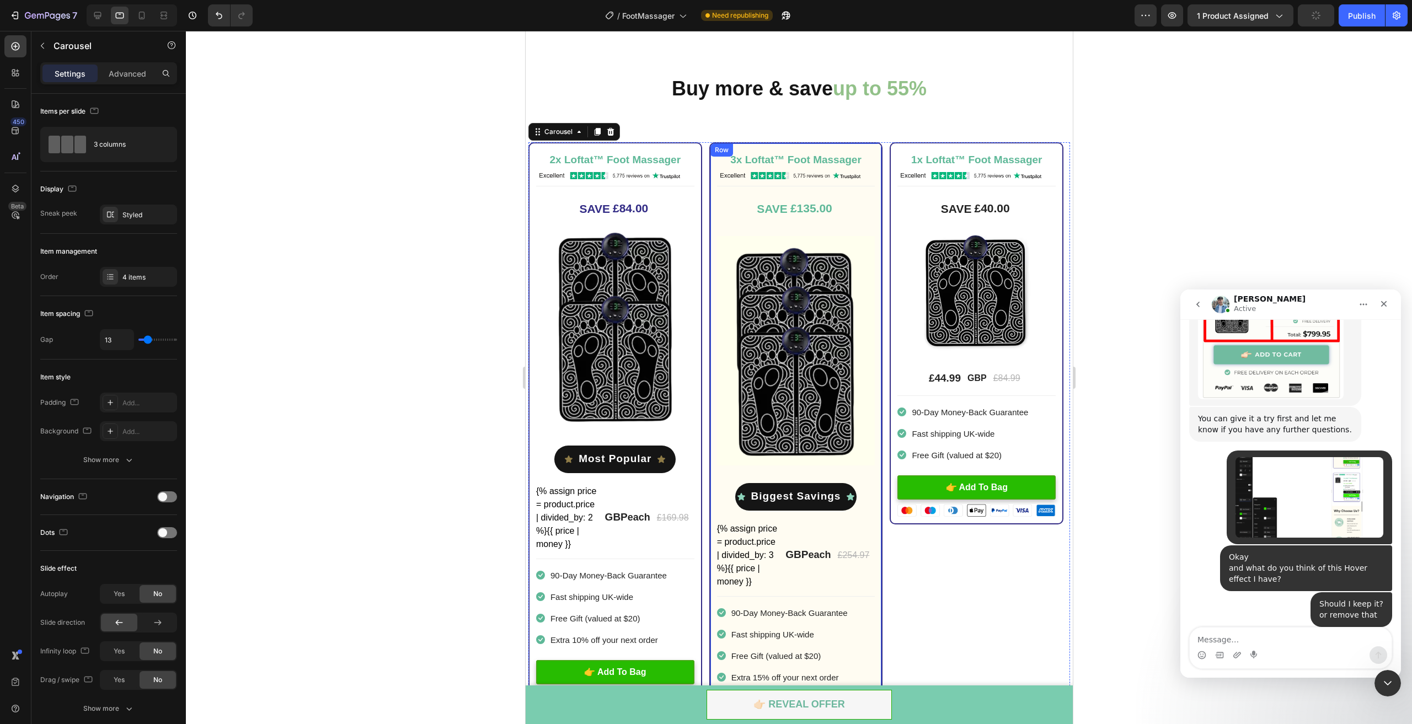
click at [873, 145] on div "3x Loftat™ Foot Massager Heading Image Title Line SAVE £135.00 (P) Tag Image Ro…" at bounding box center [796, 444] width 174 height 605
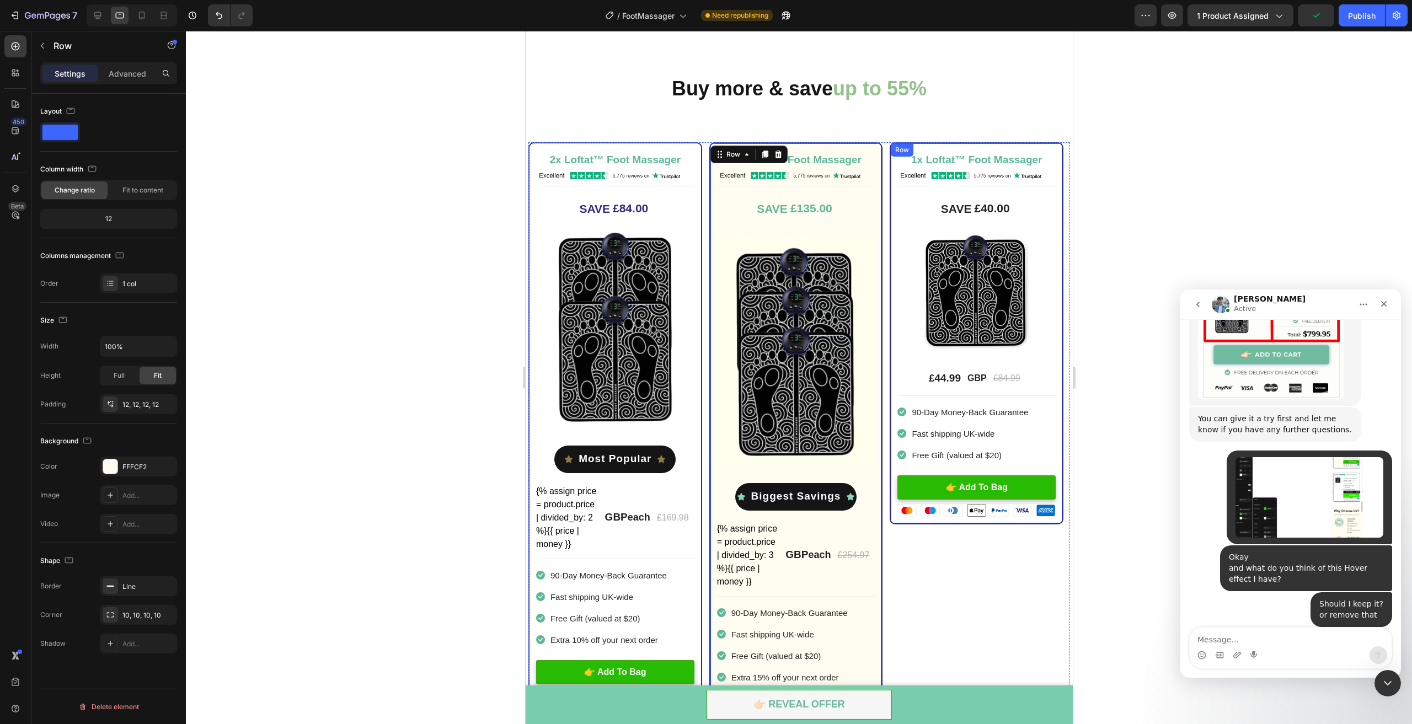
click at [1032, 147] on div "1x Loftat™ Foot Massager Heading Image Title Line SAVE £40.00 (P) Tag Image £44…" at bounding box center [976, 333] width 174 height 382
click at [688, 146] on div "2x Loftat™ Foot Massager Heading Image Title Line SAVE £84.00 (P) Tag Image Ico…" at bounding box center [615, 425] width 174 height 567
click at [894, 161] on div "1x Loftat™ Foot Massager Heading Image Title Line SAVE £40.00 (P) Tag Image £44…" at bounding box center [976, 333] width 174 height 382
click at [134, 196] on div "Fit to content" at bounding box center [143, 191] width 66 height 18
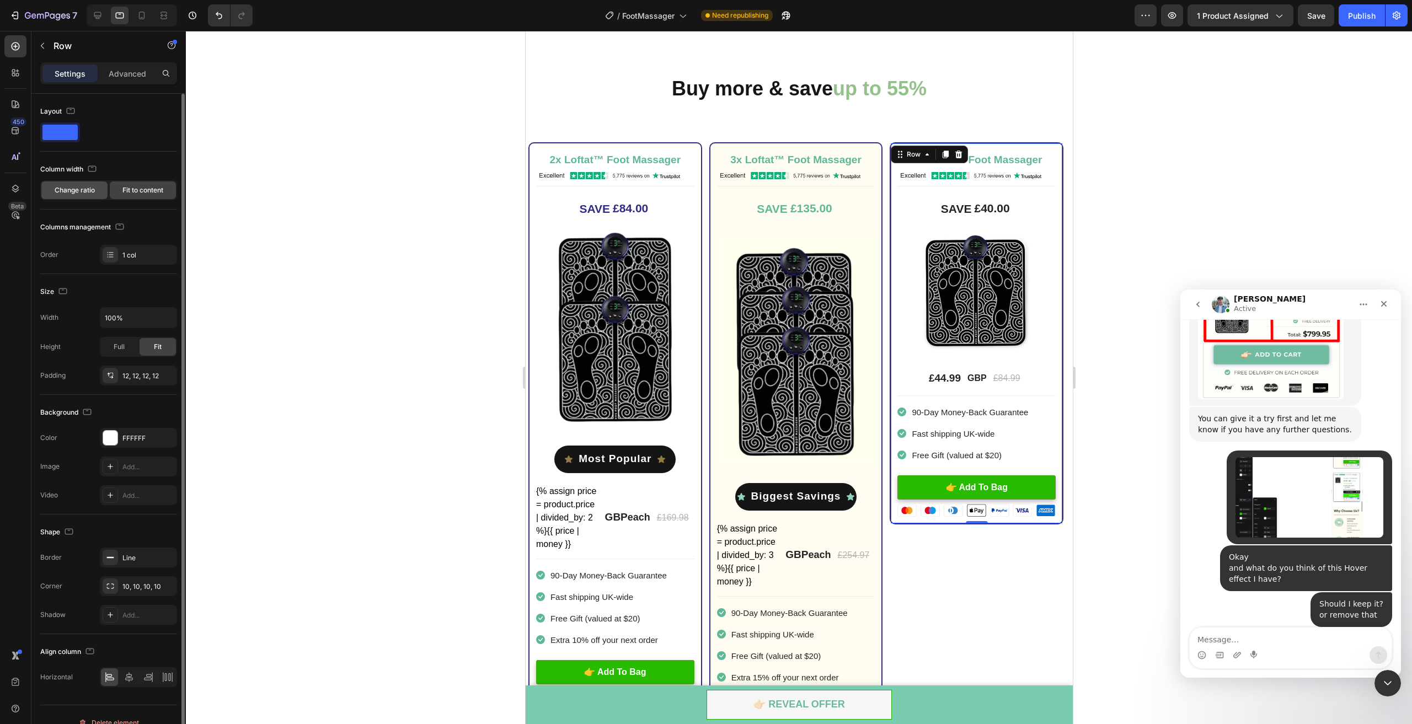
click at [97, 193] on div "Change ratio" at bounding box center [74, 191] width 66 height 18
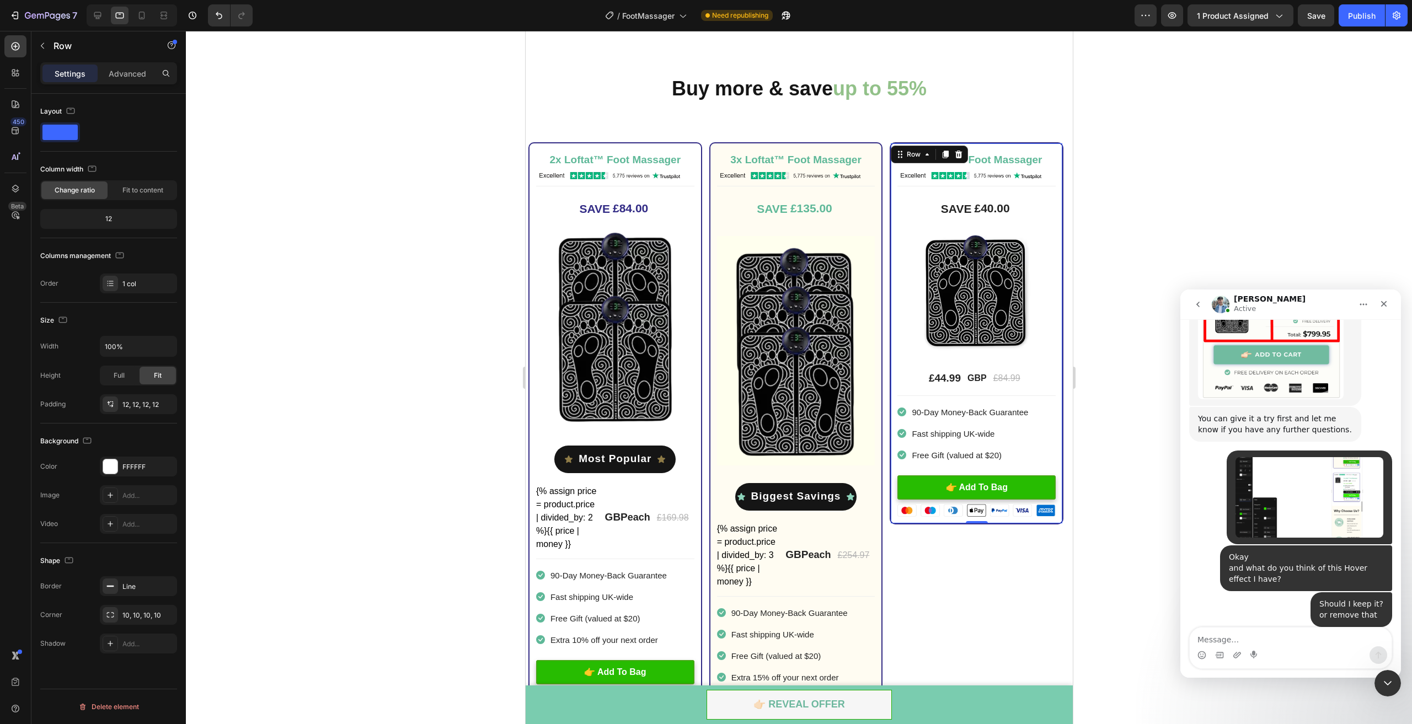
click at [1135, 600] on div at bounding box center [799, 378] width 1226 height 694
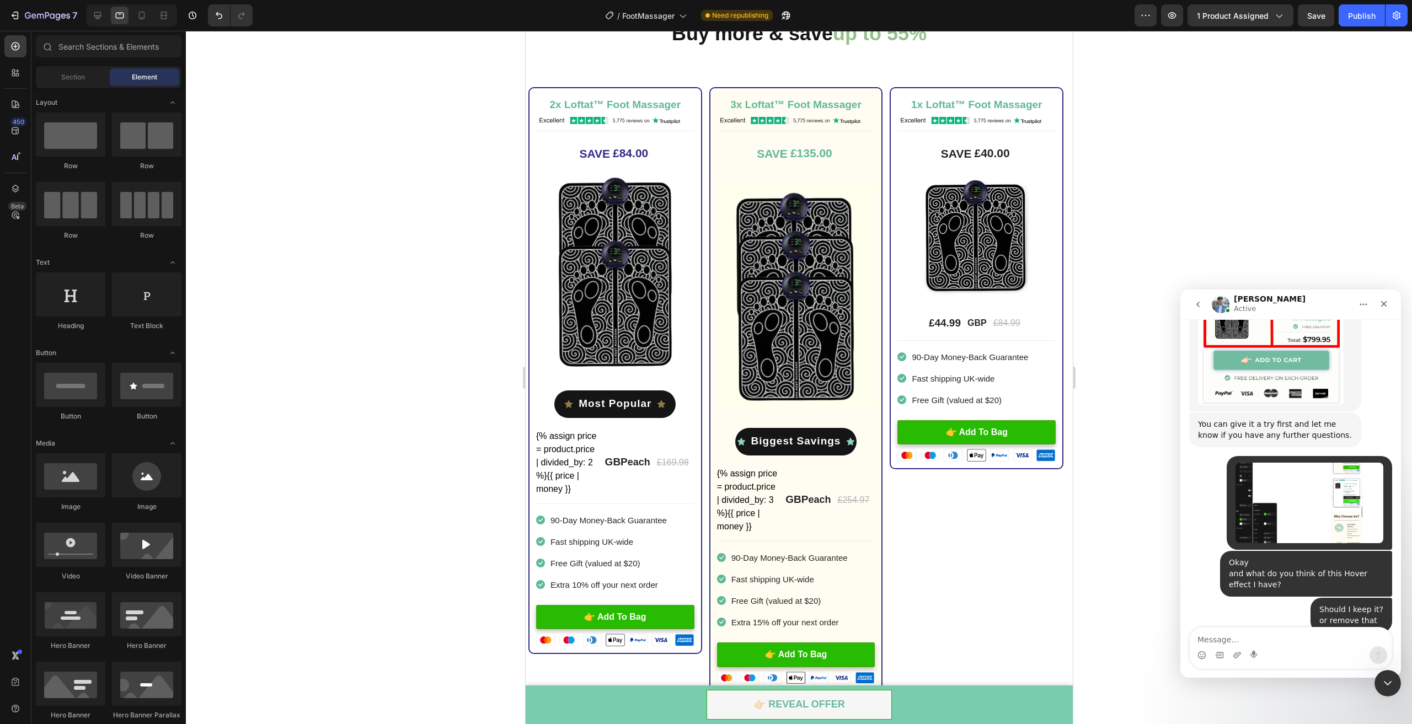
scroll to position [2346, 0]
click at [103, 12] on div at bounding box center [98, 16] width 18 height 18
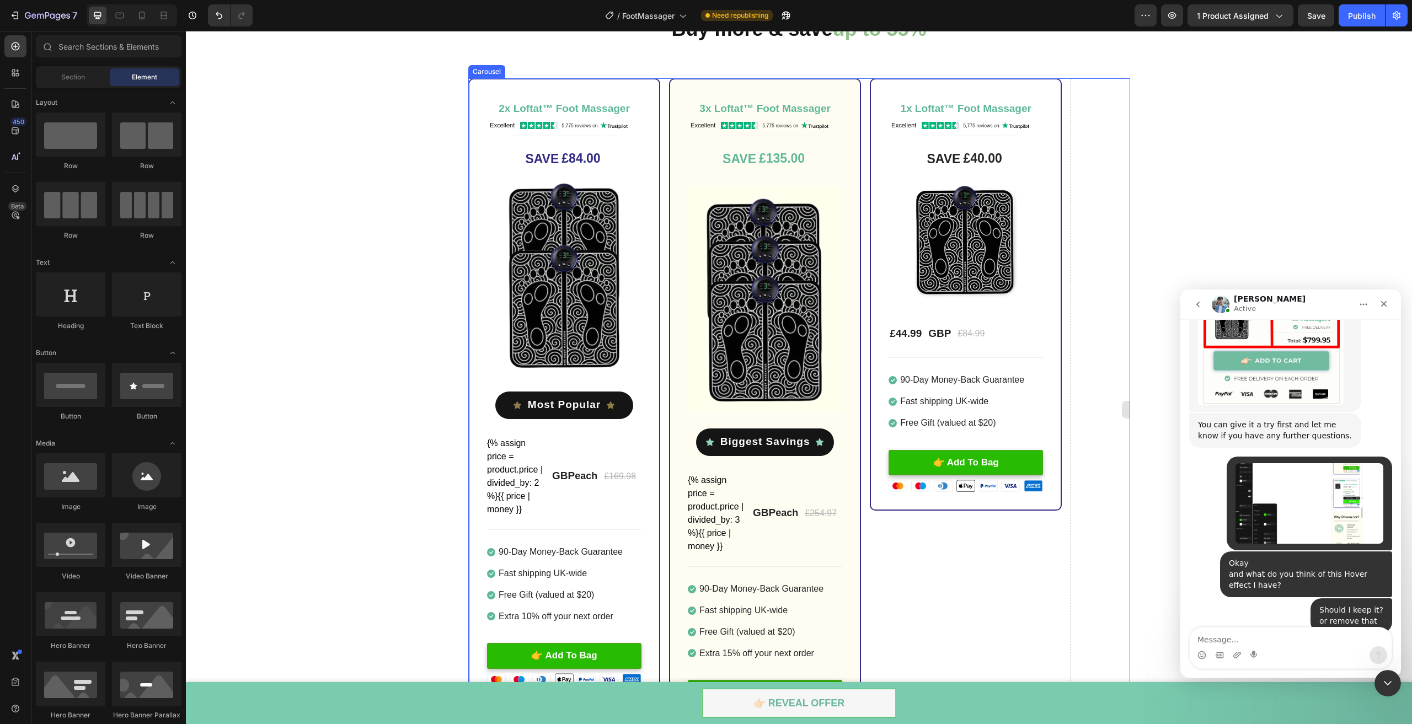
click at [1092, 552] on div "Drop element here" at bounding box center [1167, 409] width 192 height 663
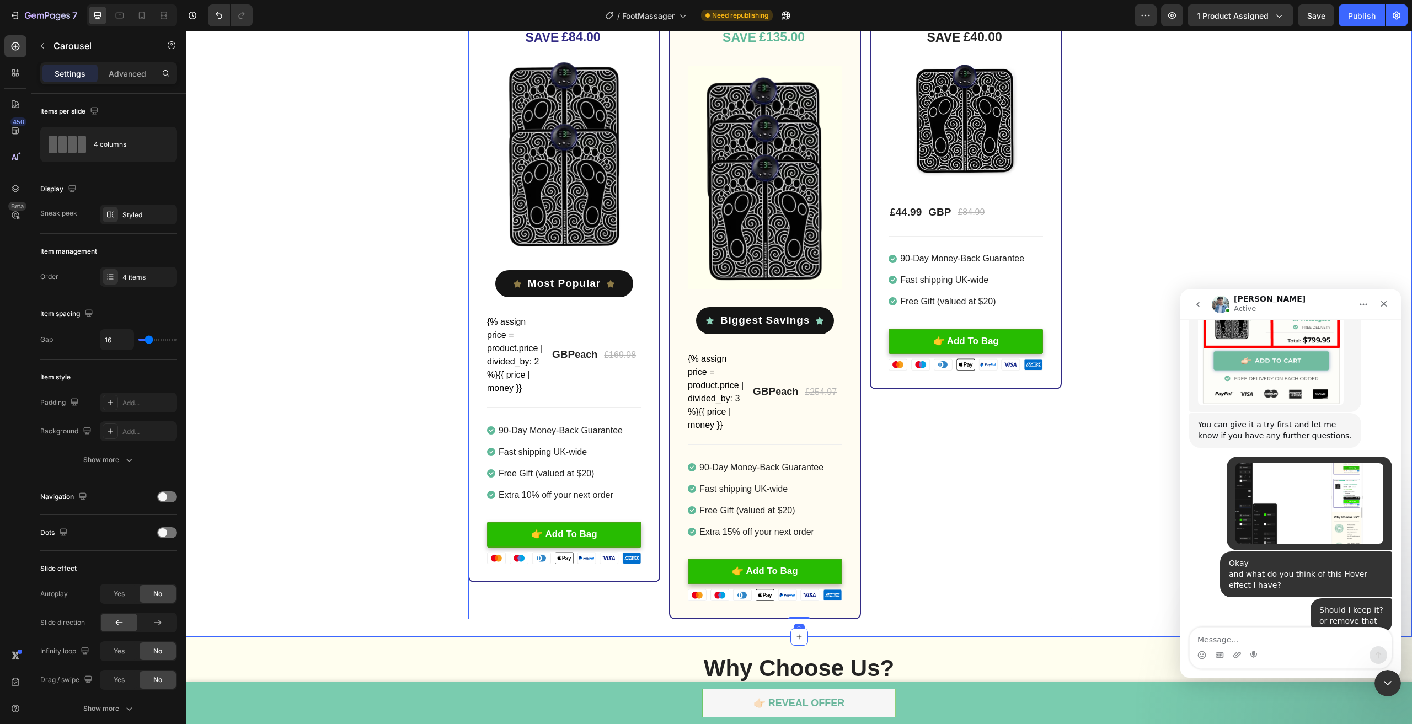
scroll to position [3007, 0]
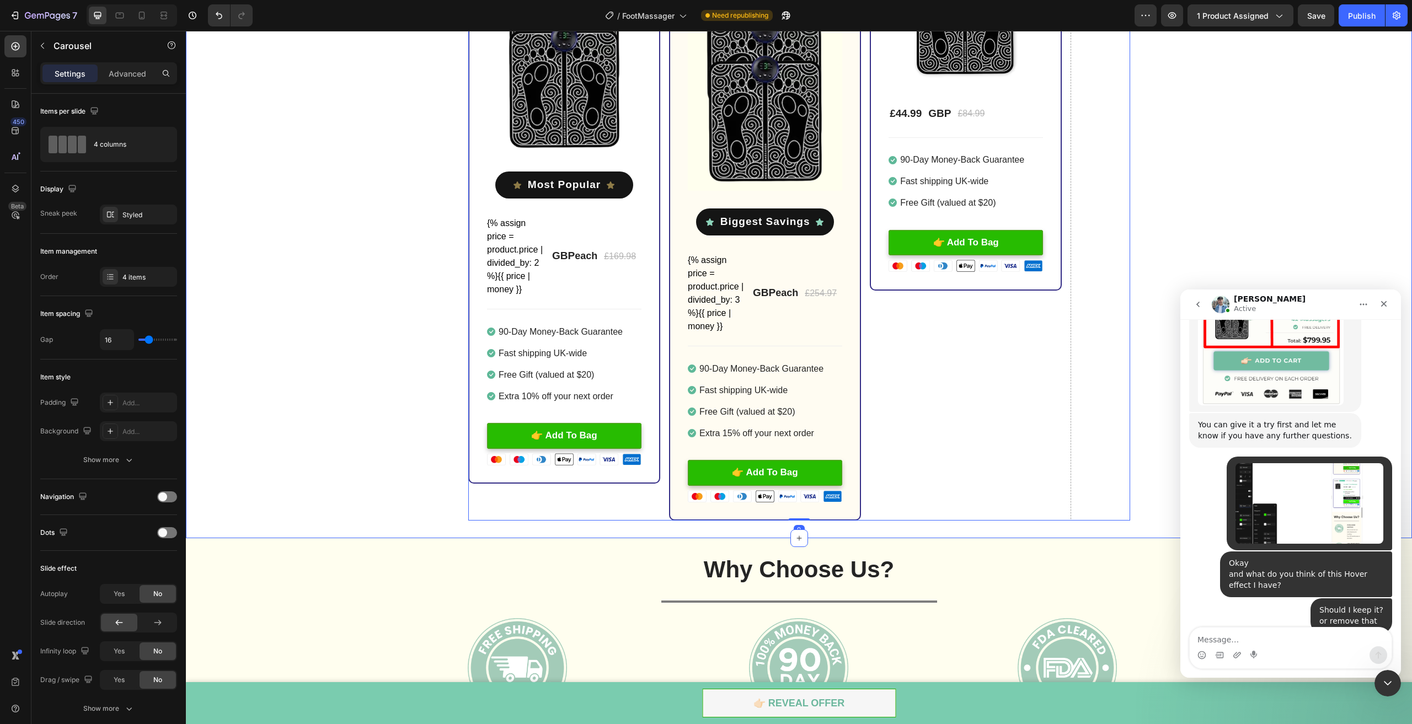
click at [364, 430] on div "2x Loftat™ Foot Massager Heading Image Title Line SAVE £84.00 (P) Tag Image Ico…" at bounding box center [799, 189] width 1226 height 663
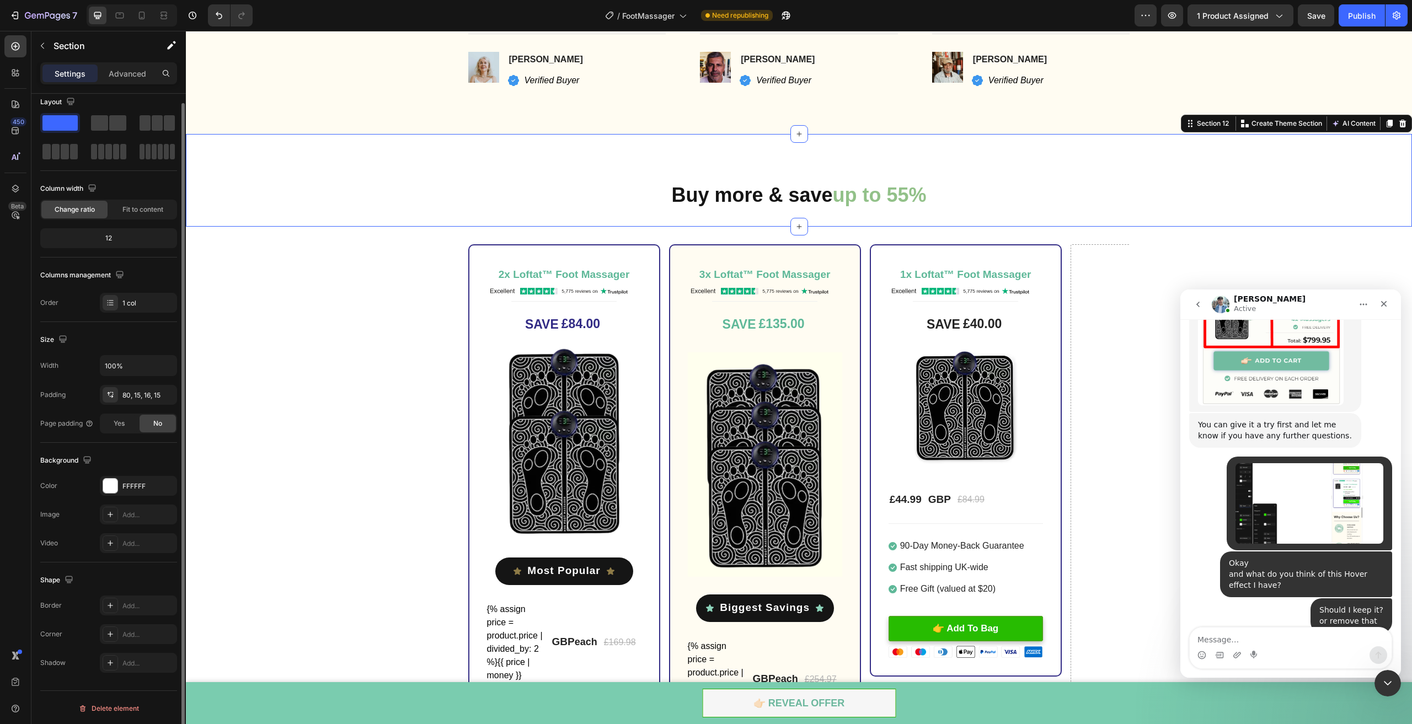
scroll to position [2510, 0]
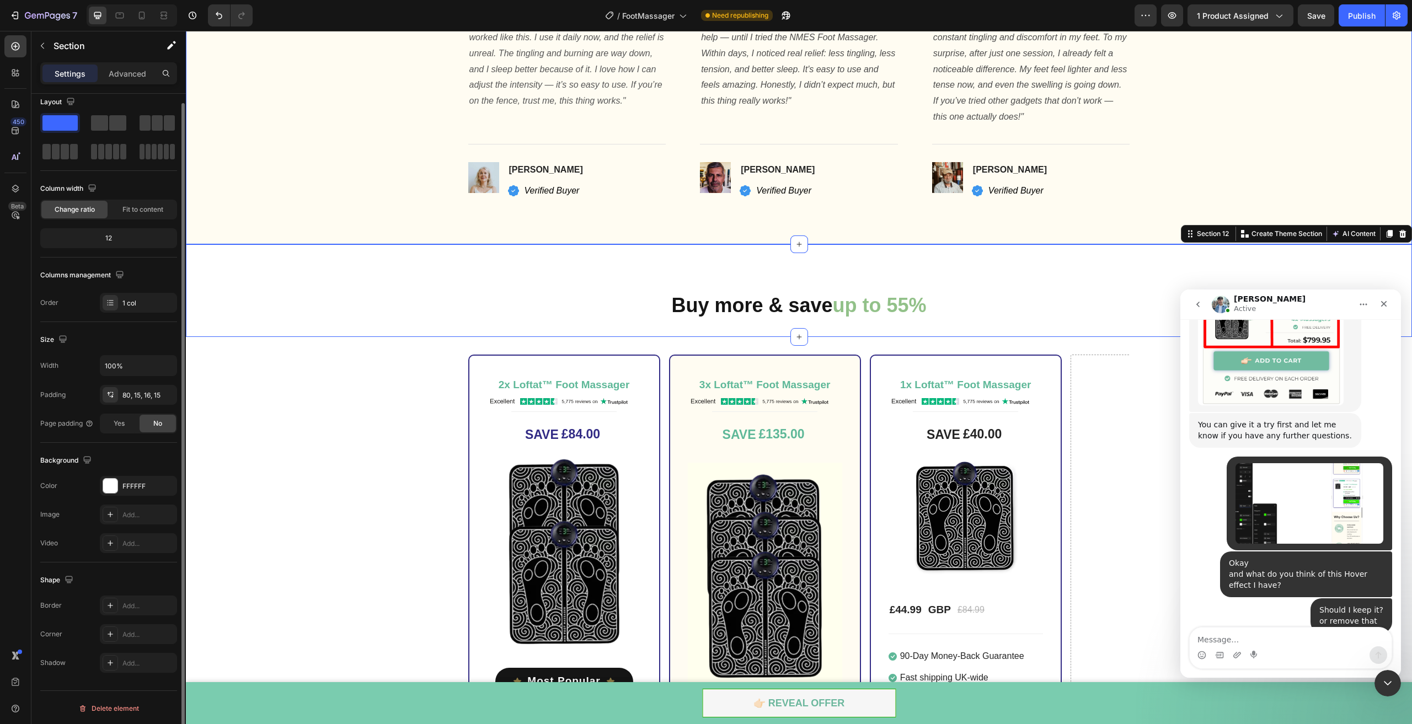
click at [429, 179] on div "✔ 96% Of Customers Are Satisfied Text block Trusted By 15,000+ Customers Global…" at bounding box center [799, 34] width 1210 height 332
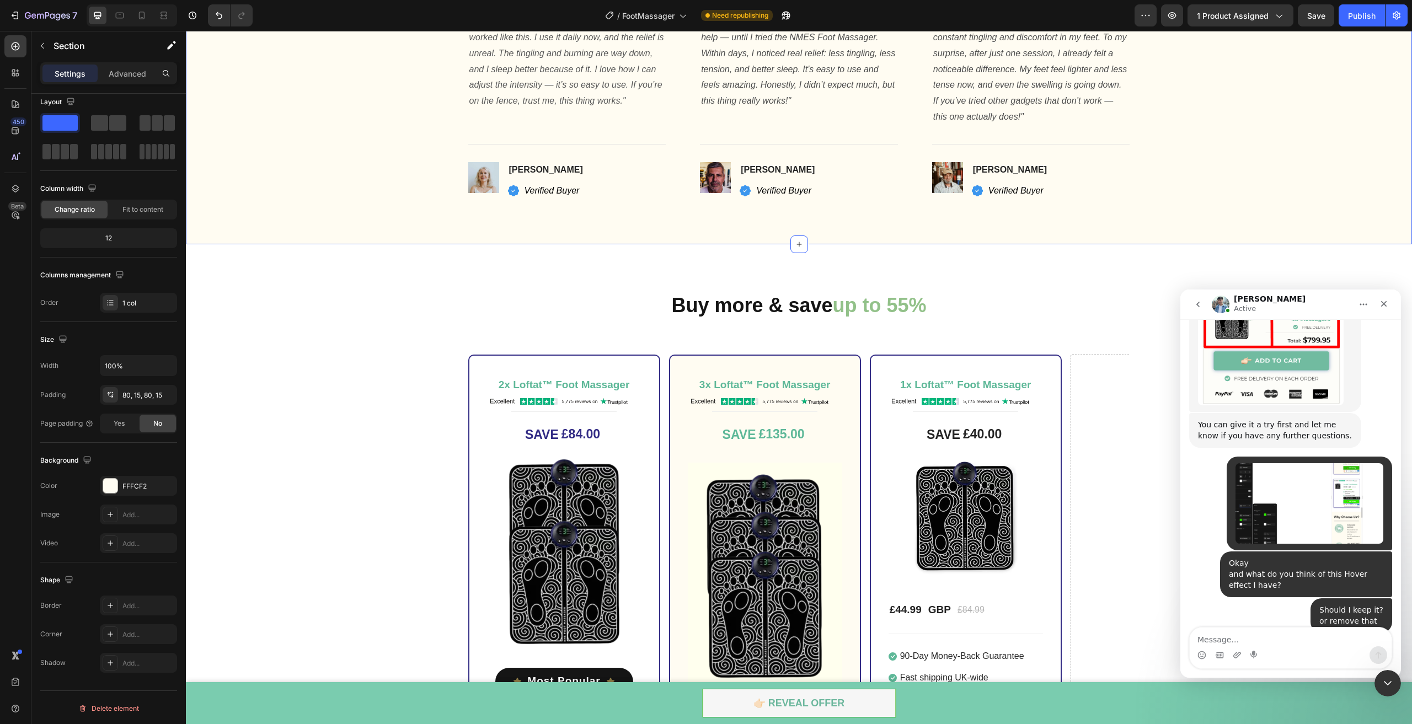
scroll to position [2621, 0]
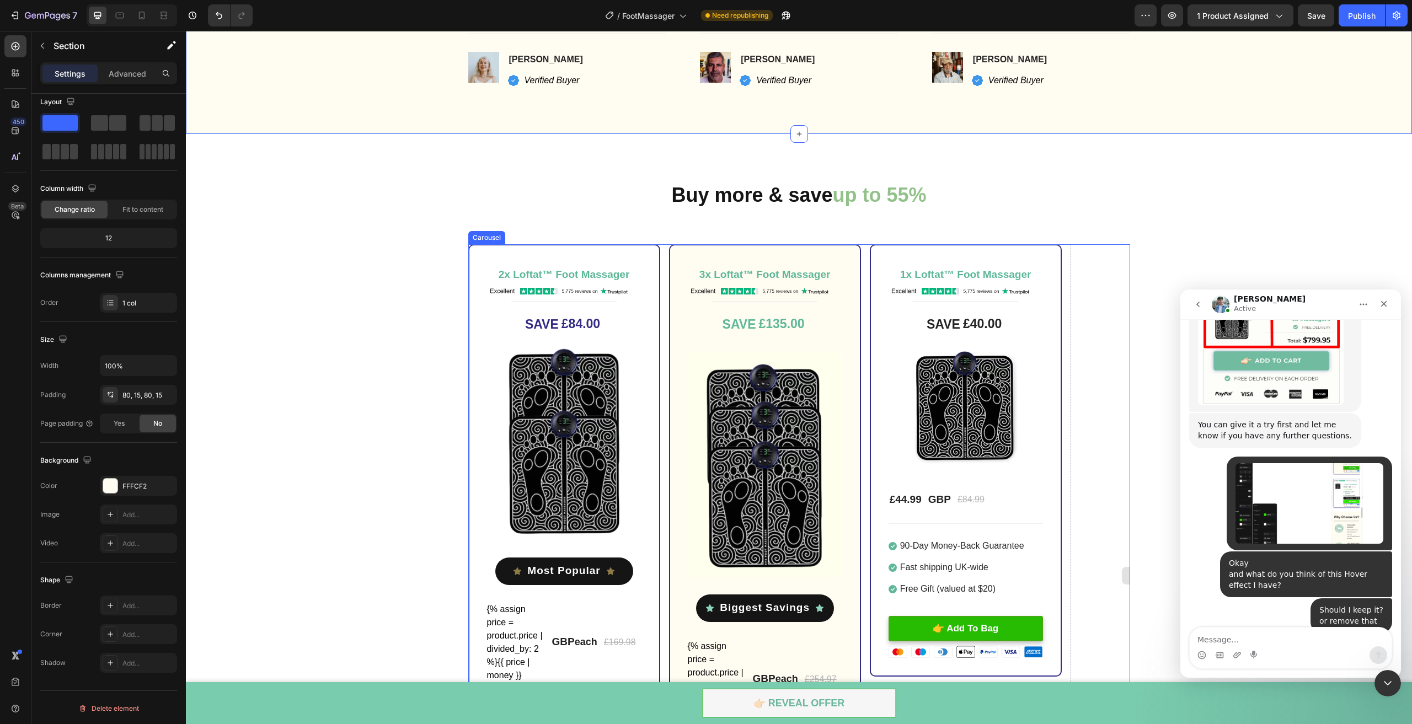
click at [1095, 258] on div "Drop element here" at bounding box center [1167, 575] width 192 height 663
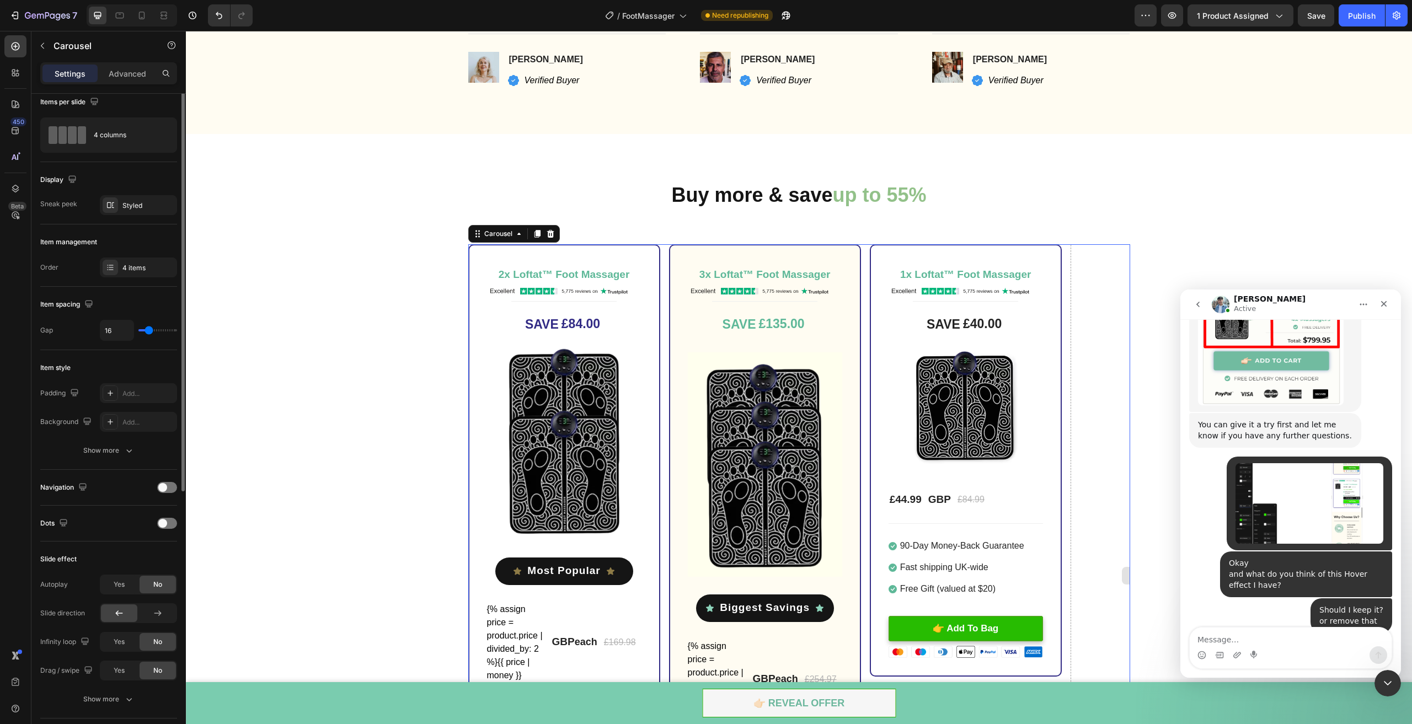
scroll to position [0, 0]
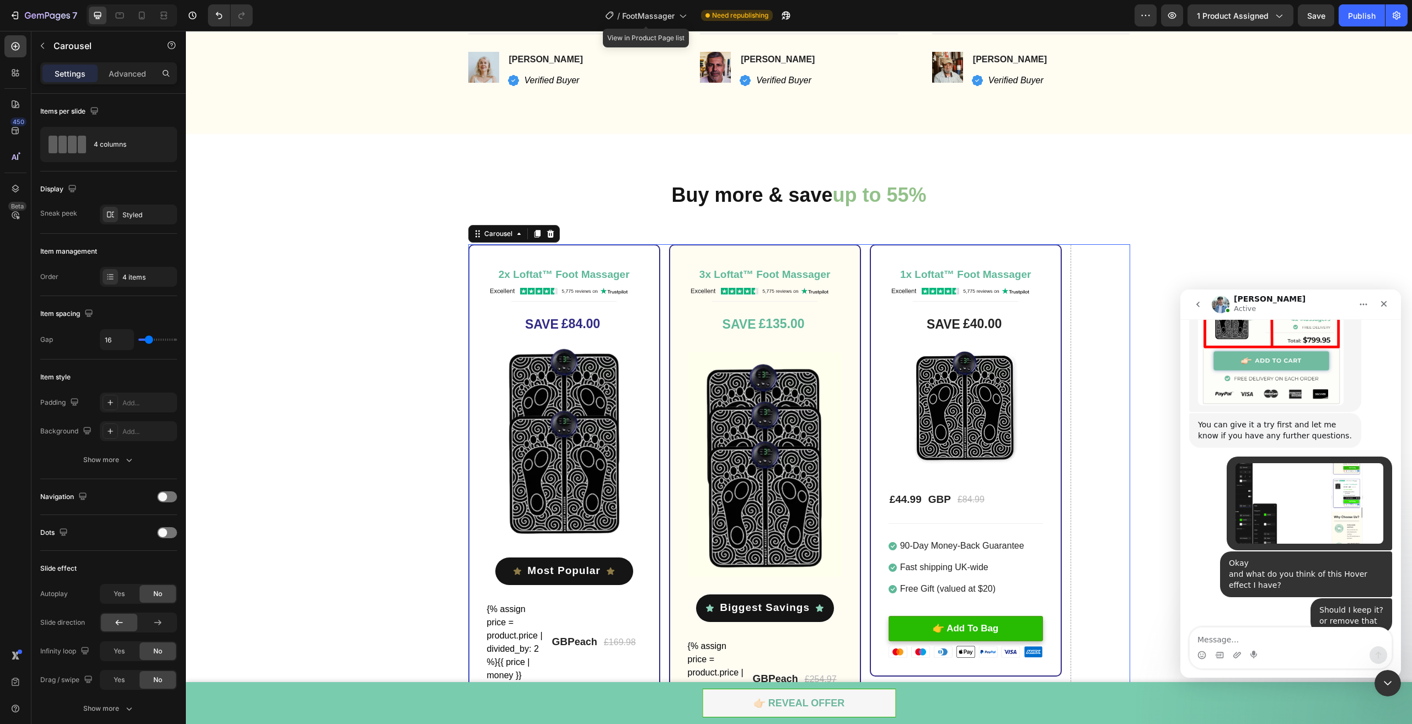
click at [648, 26] on div "/ FootMassager" at bounding box center [646, 15] width 93 height 26
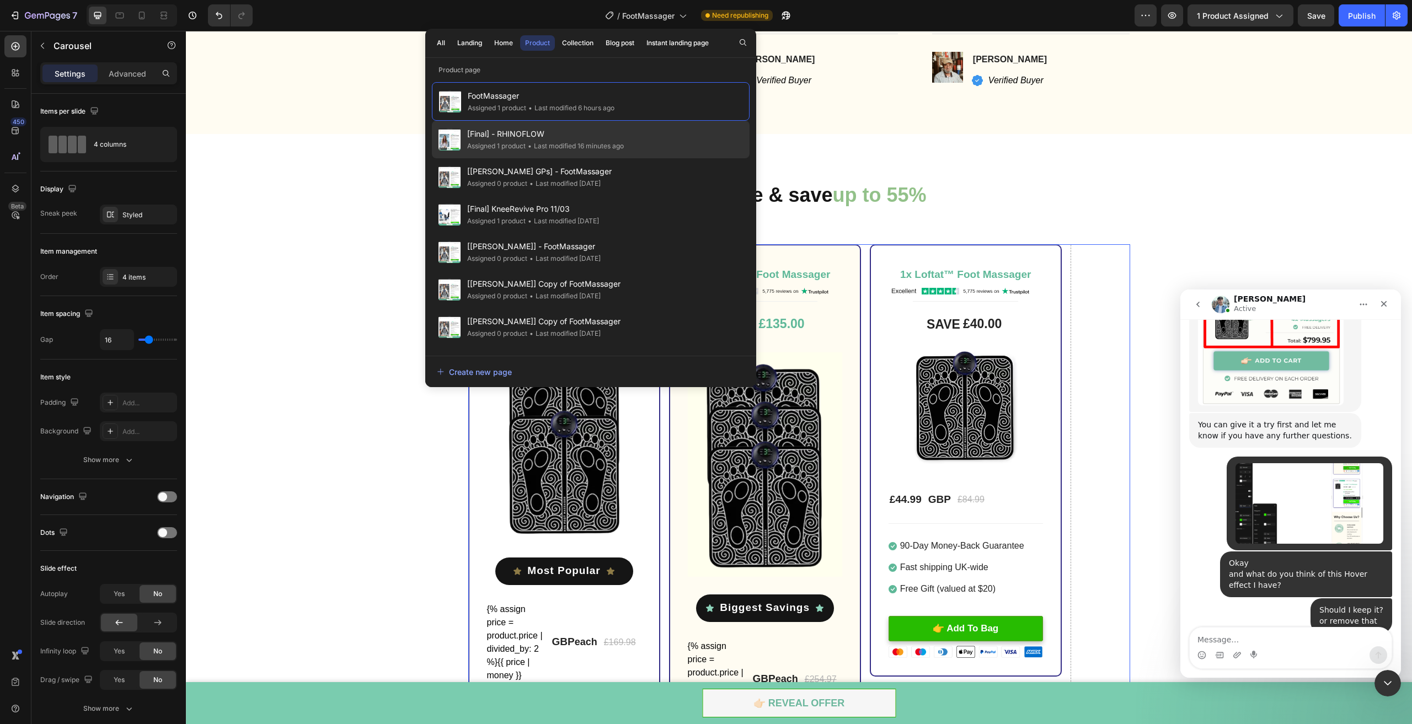
click at [523, 142] on div "Assigned 1 product" at bounding box center [496, 146] width 58 height 11
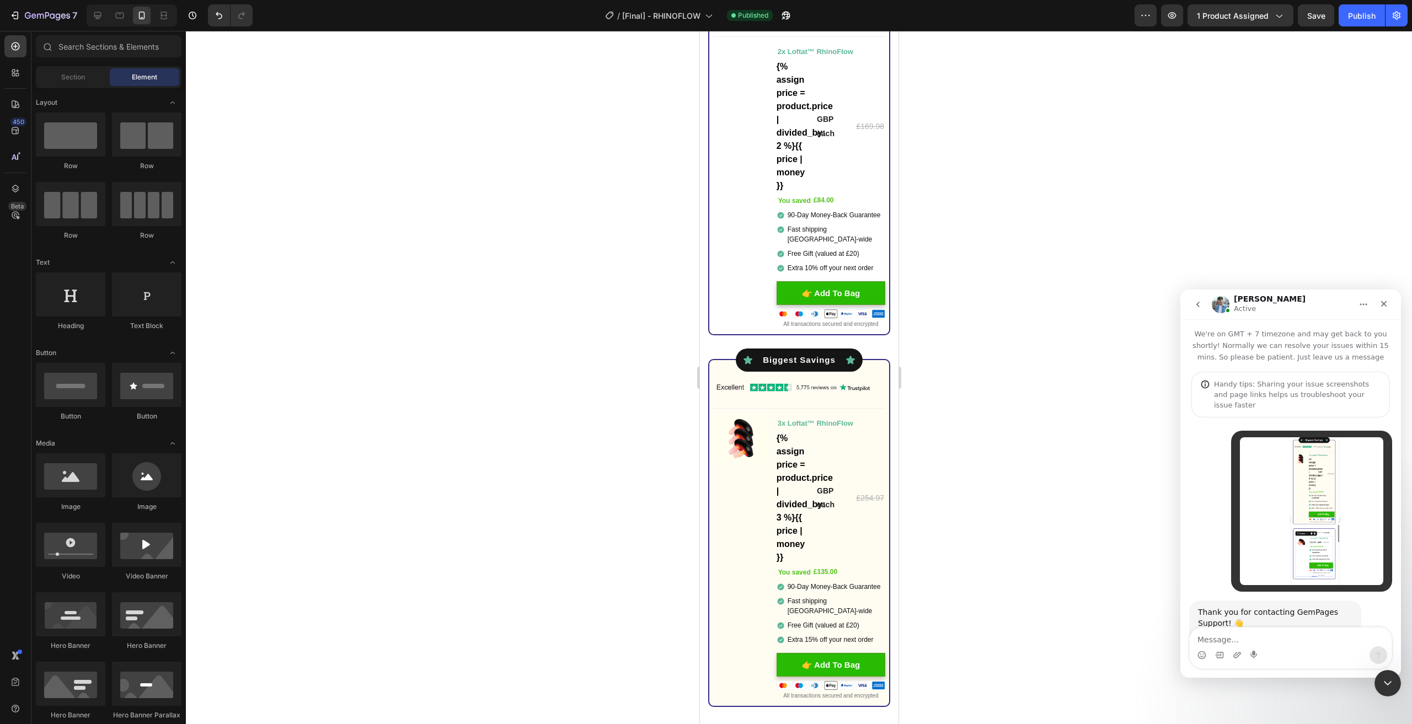
scroll to position [1628, 0]
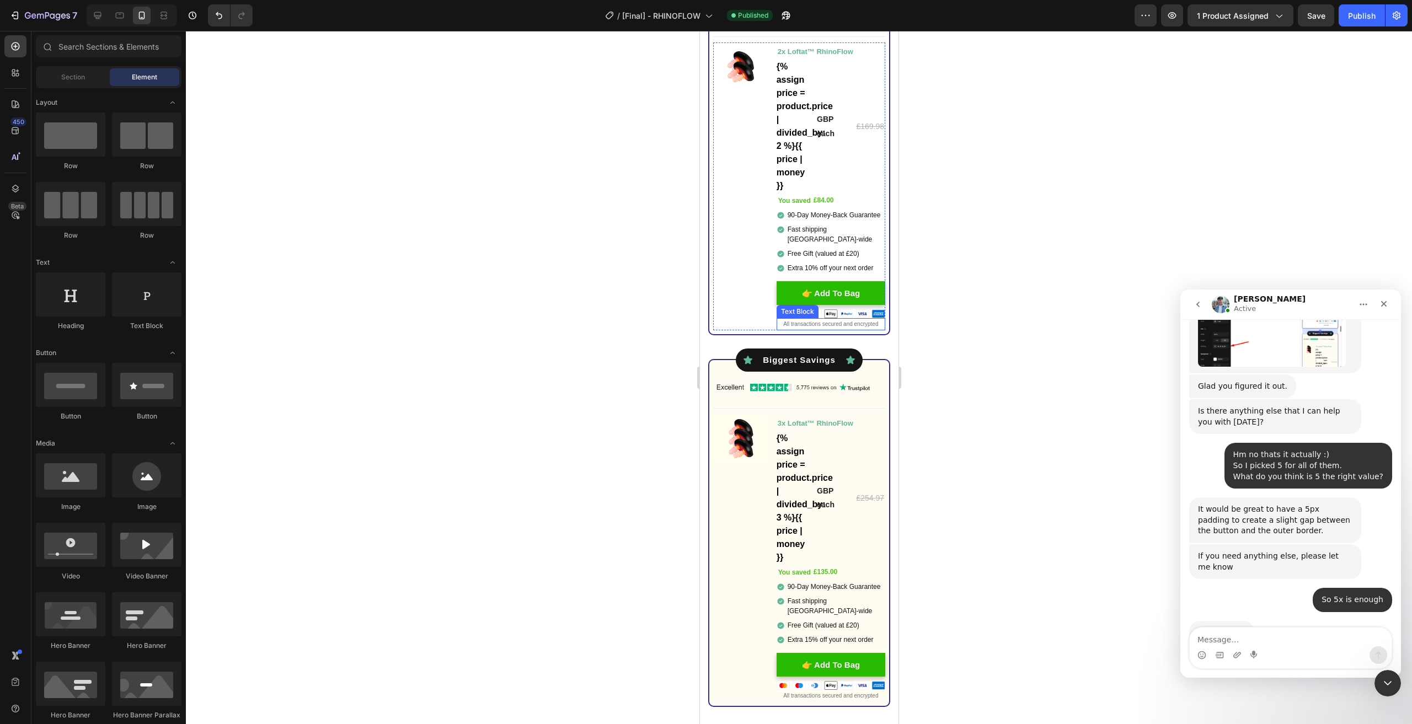
click at [828, 321] on span "All transactions secured and encrypted" at bounding box center [830, 324] width 95 height 6
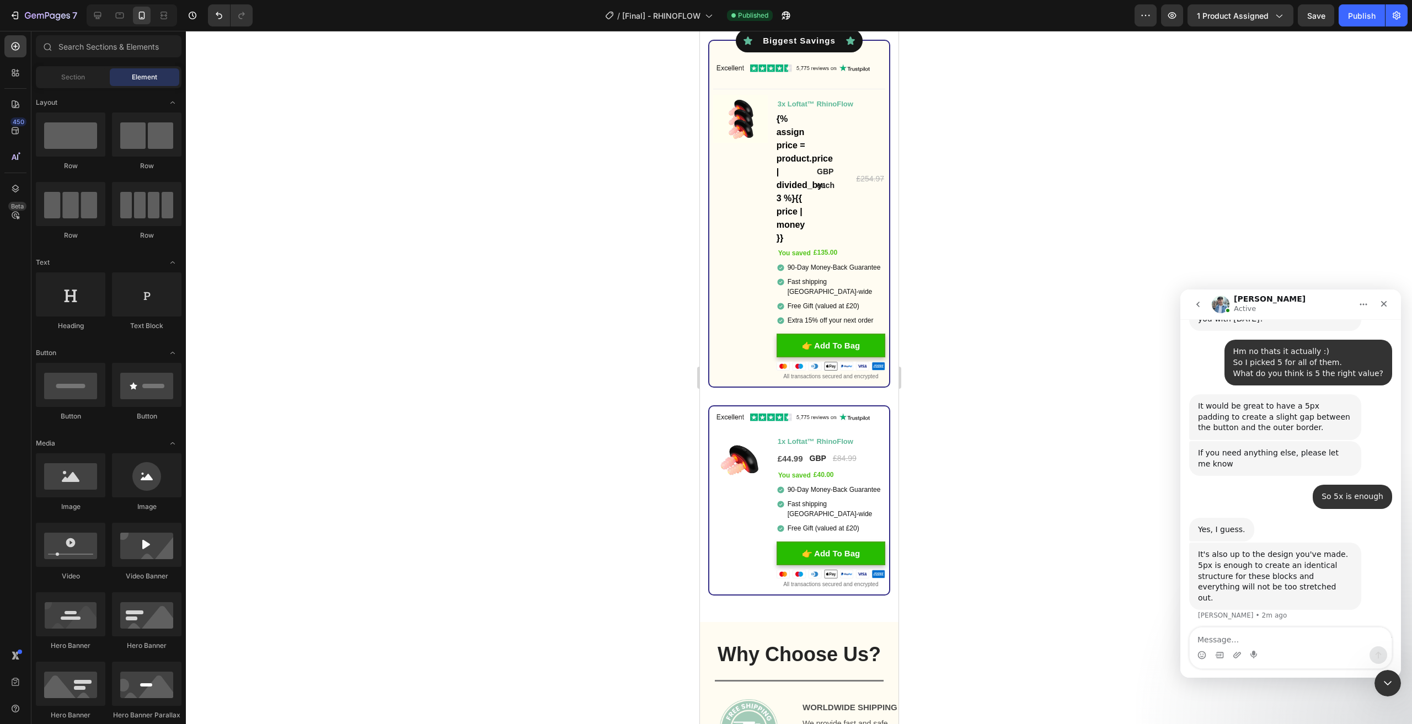
scroll to position [4740, 0]
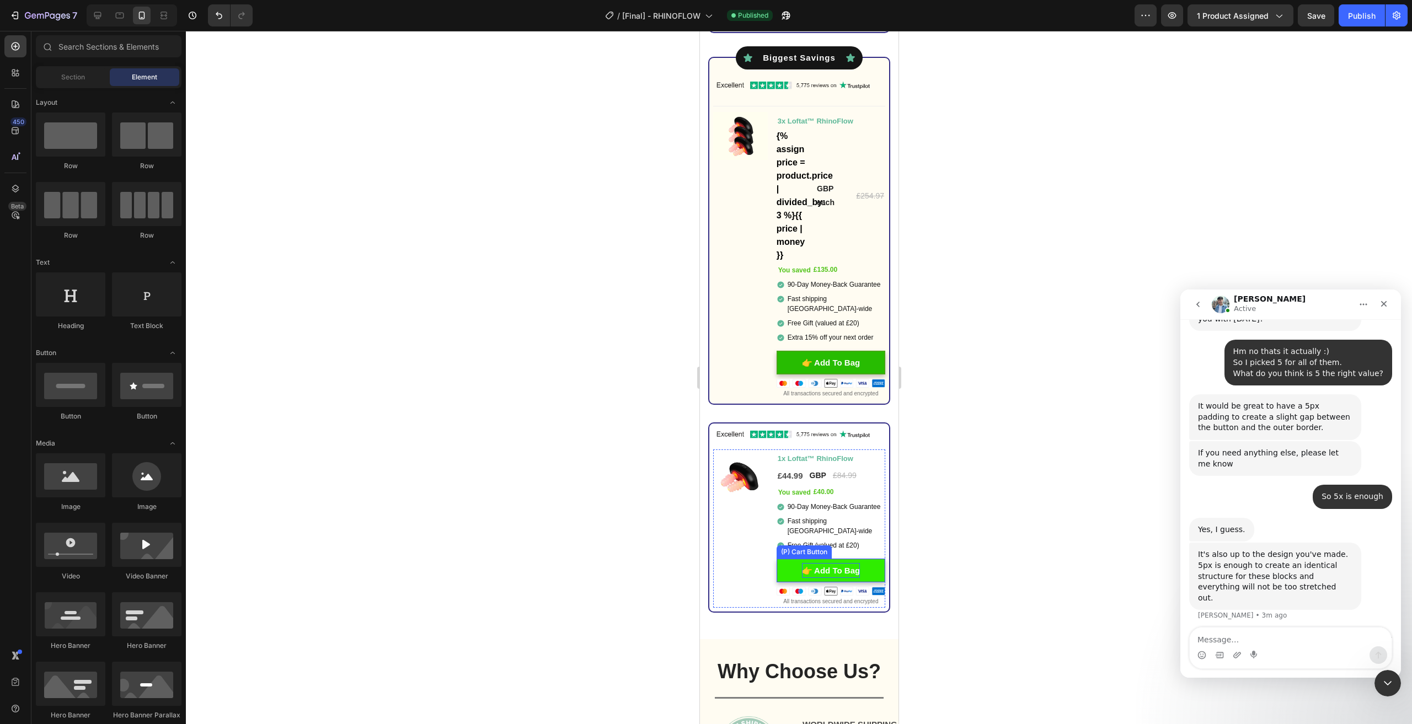
click at [831, 564] on div "👉 Add To Bag" at bounding box center [831, 570] width 58 height 15
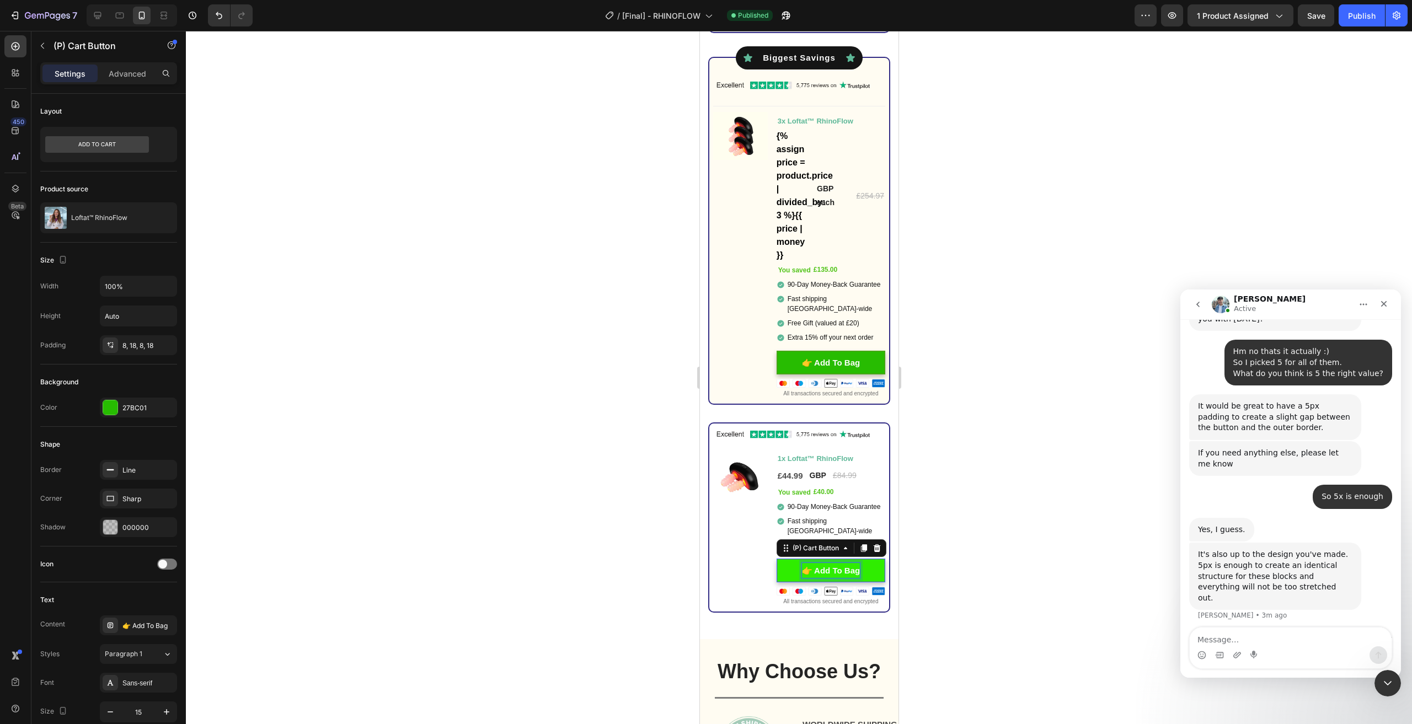
click at [830, 563] on div "👉 Add To Bag" at bounding box center [831, 570] width 58 height 15
click at [830, 563] on p "👉 Add To Bag" at bounding box center [831, 570] width 58 height 15
click at [817, 563] on p "👉 Add To Bag" at bounding box center [831, 570] width 58 height 15
drag, startPoint x: 810, startPoint y: 561, endPoint x: 855, endPoint y: 562, distance: 45.3
click at [855, 562] on button "👉 Add To Bag" at bounding box center [830, 571] width 109 height 24
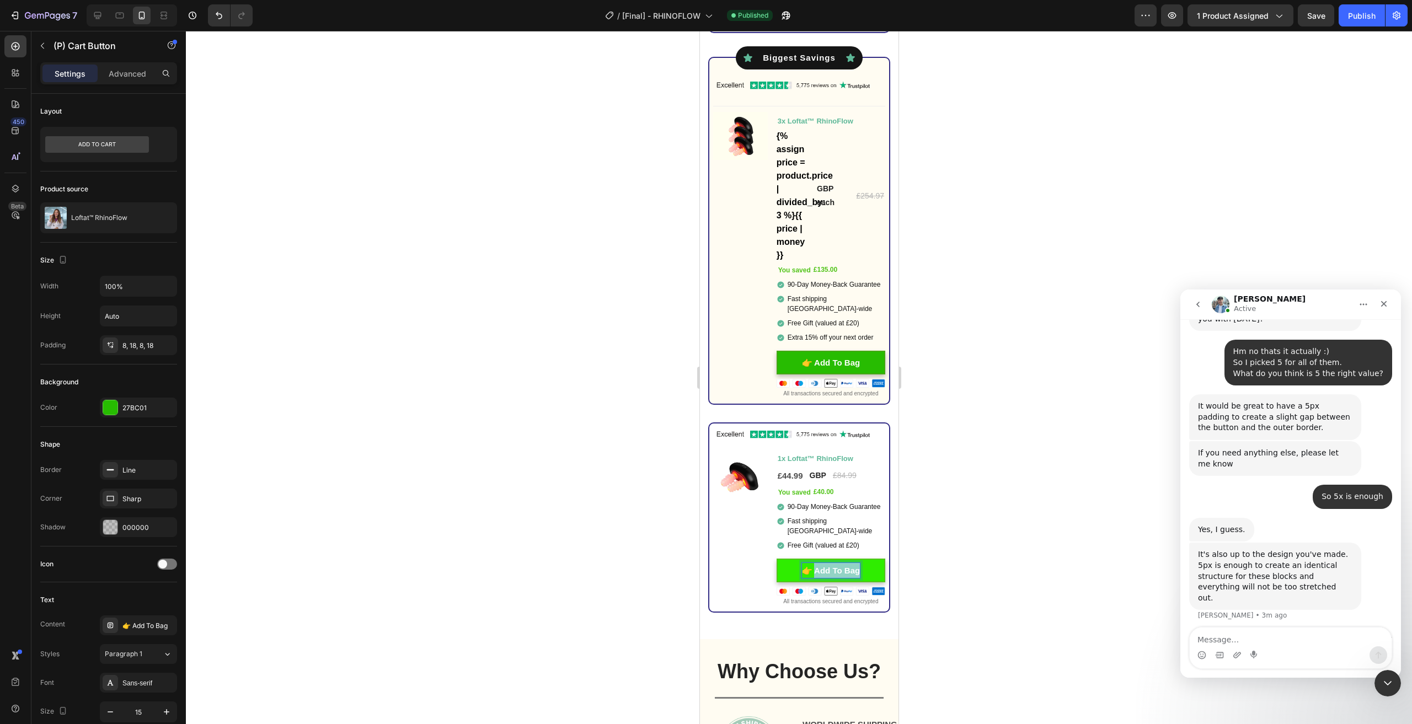
click at [819, 565] on p "👉 Add To Bag" at bounding box center [831, 570] width 58 height 15
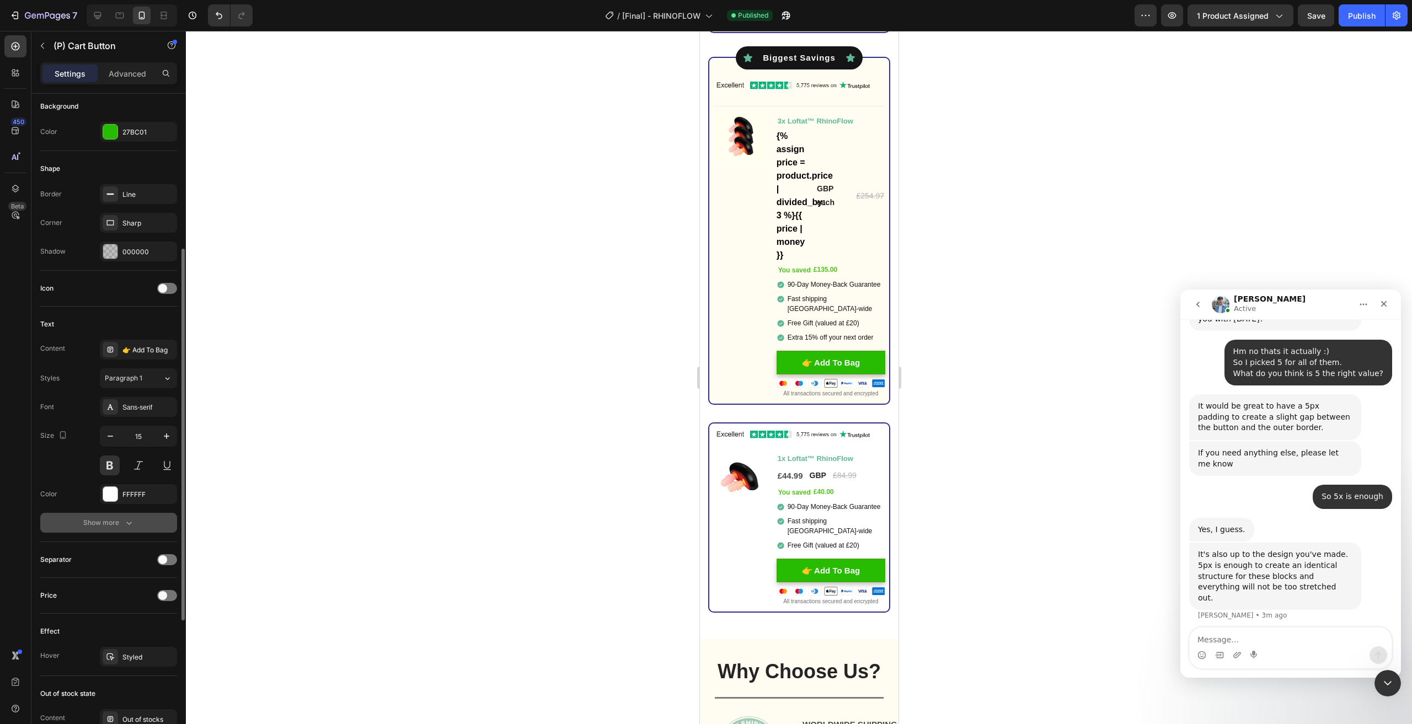
click at [121, 521] on div "Show more" at bounding box center [108, 523] width 51 height 11
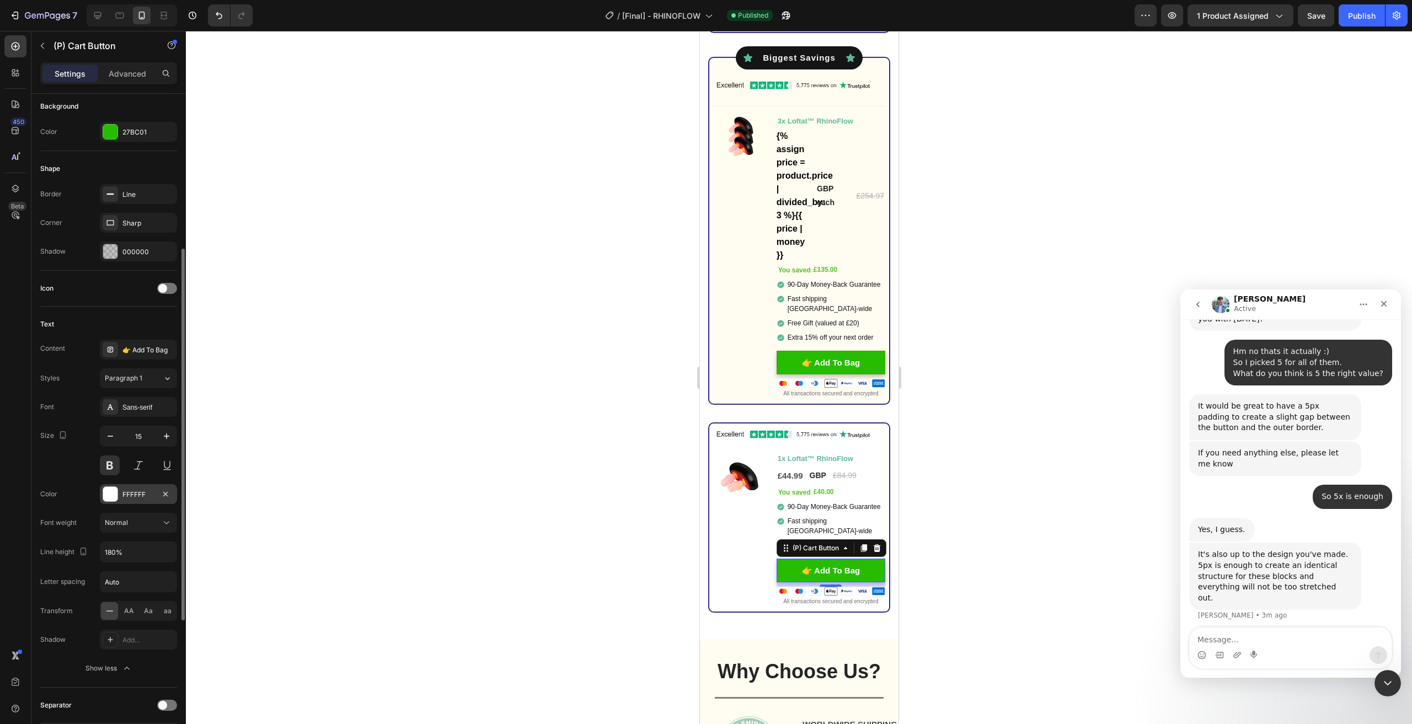
scroll to position [331, 0]
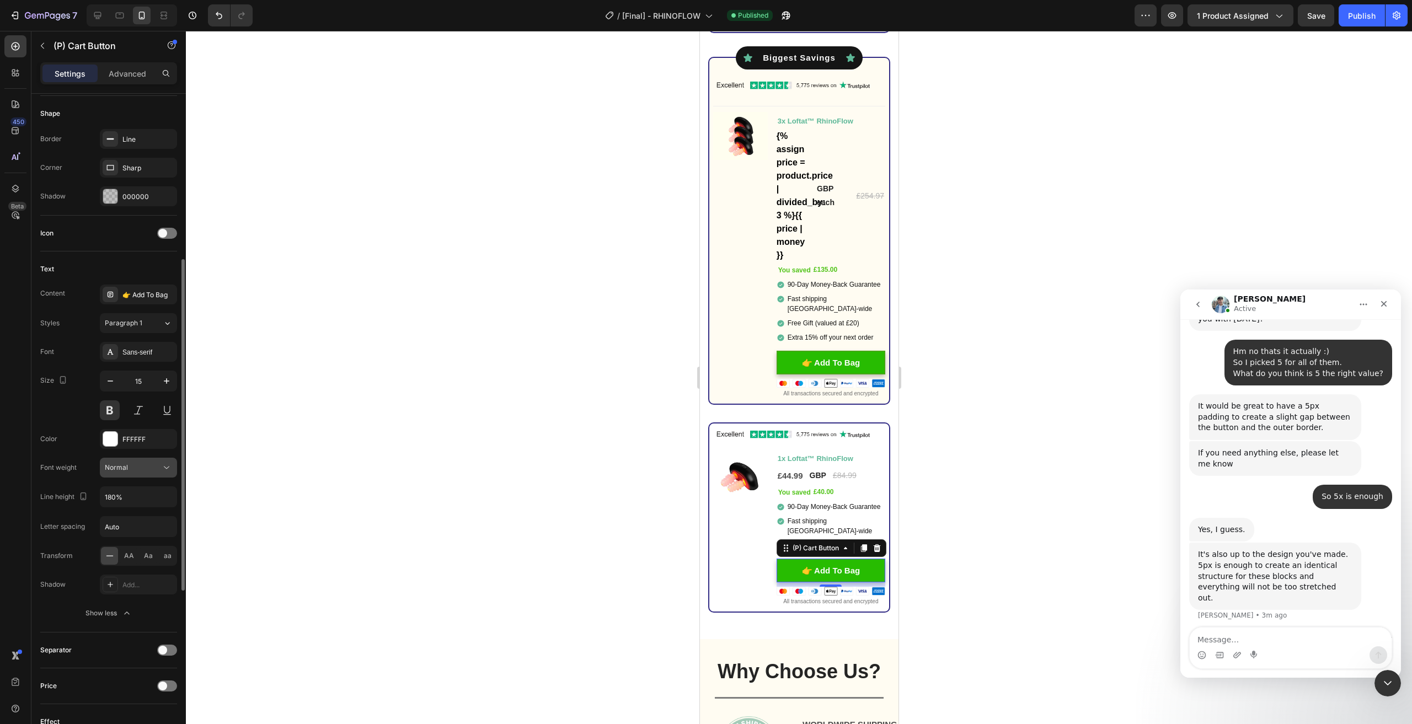
click at [128, 467] on div "Normal" at bounding box center [133, 468] width 56 height 10
click at [131, 464] on div "Normal" at bounding box center [133, 468] width 56 height 10
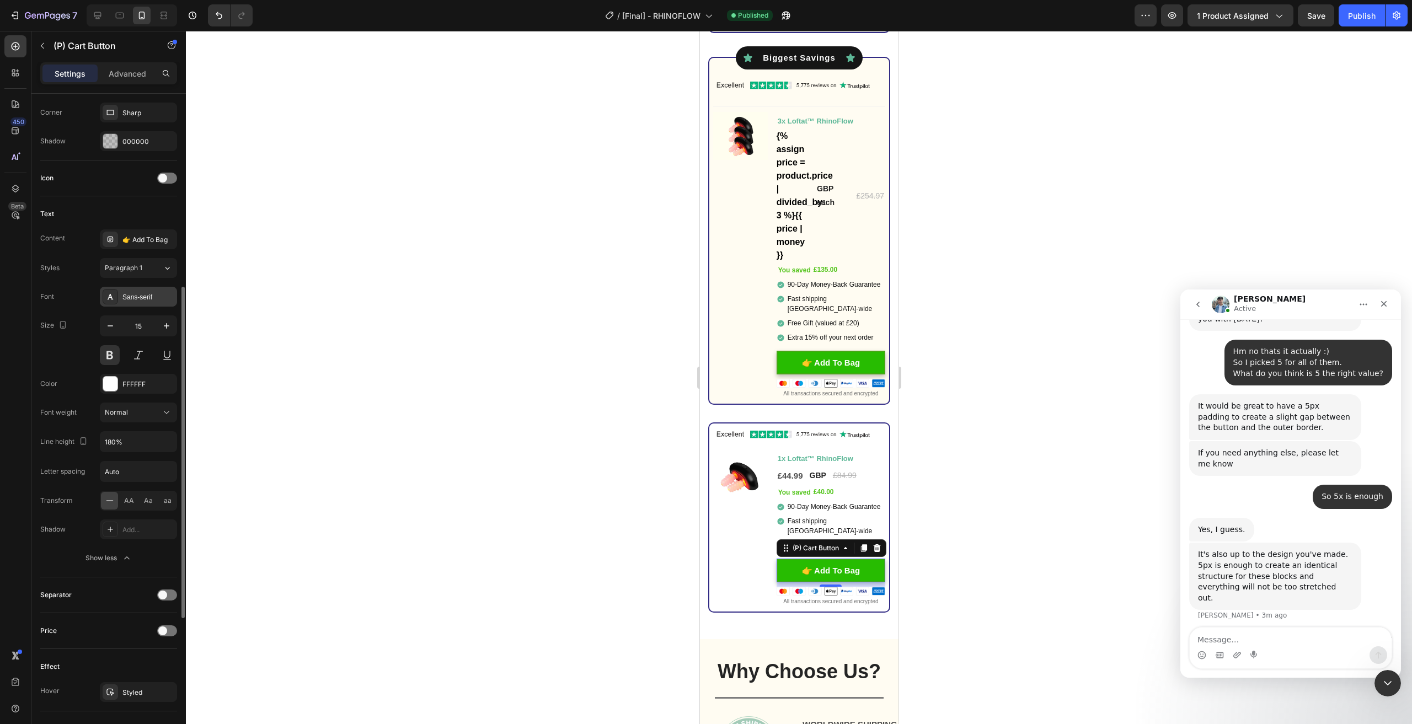
click at [127, 292] on div "Sans-serif" at bounding box center [148, 297] width 52 height 10
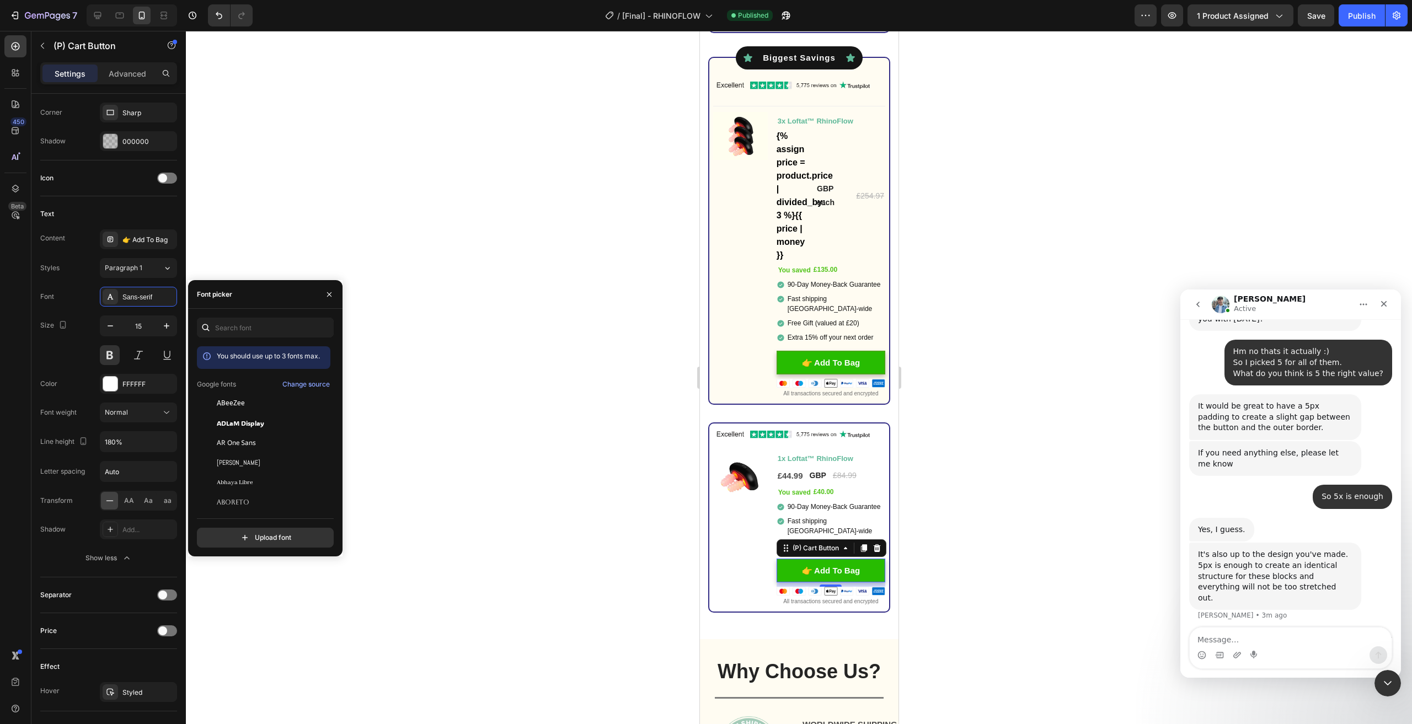
click at [18, 374] on div "450 Beta" at bounding box center [15, 340] width 22 height 610
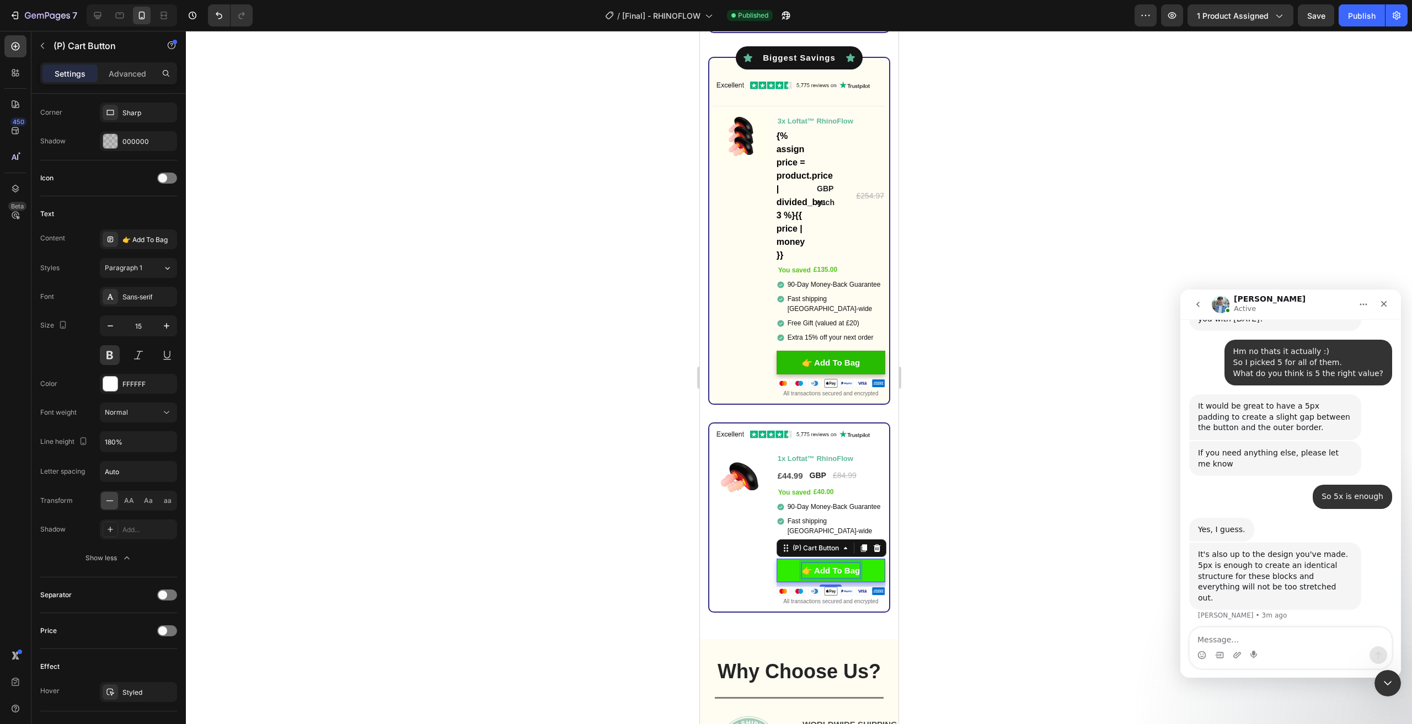
click at [829, 563] on p "👉 Add To Bag" at bounding box center [831, 570] width 58 height 15
click at [814, 563] on p "👉 Add To Bag" at bounding box center [831, 570] width 58 height 15
drag, startPoint x: 812, startPoint y: 561, endPoint x: 855, endPoint y: 564, distance: 42.6
click at [855, 564] on button "👉 Add To Bag" at bounding box center [830, 571] width 109 height 24
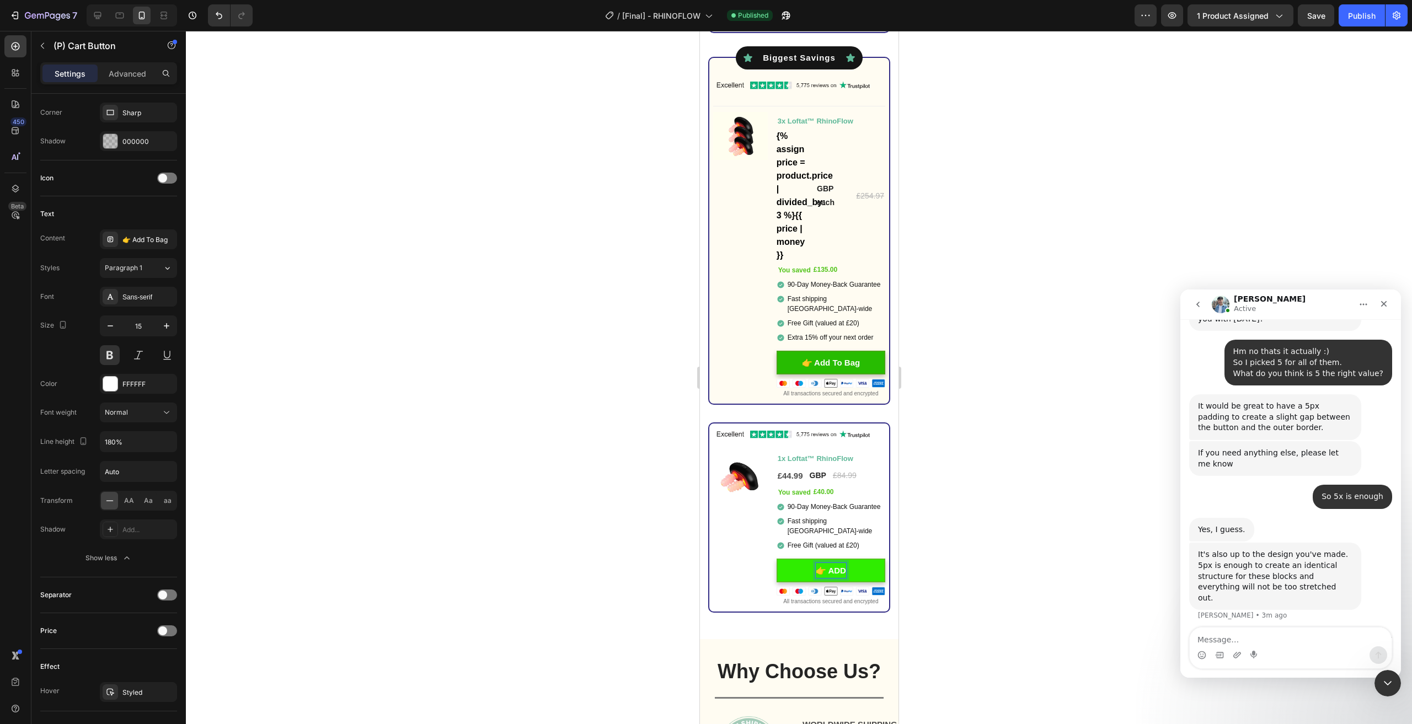
click at [776, 559] on button "👉 ADD" at bounding box center [830, 571] width 109 height 24
click at [776, 559] on button "👉 ADD T" at bounding box center [830, 571] width 109 height 24
click at [463, 477] on div at bounding box center [799, 378] width 1226 height 694
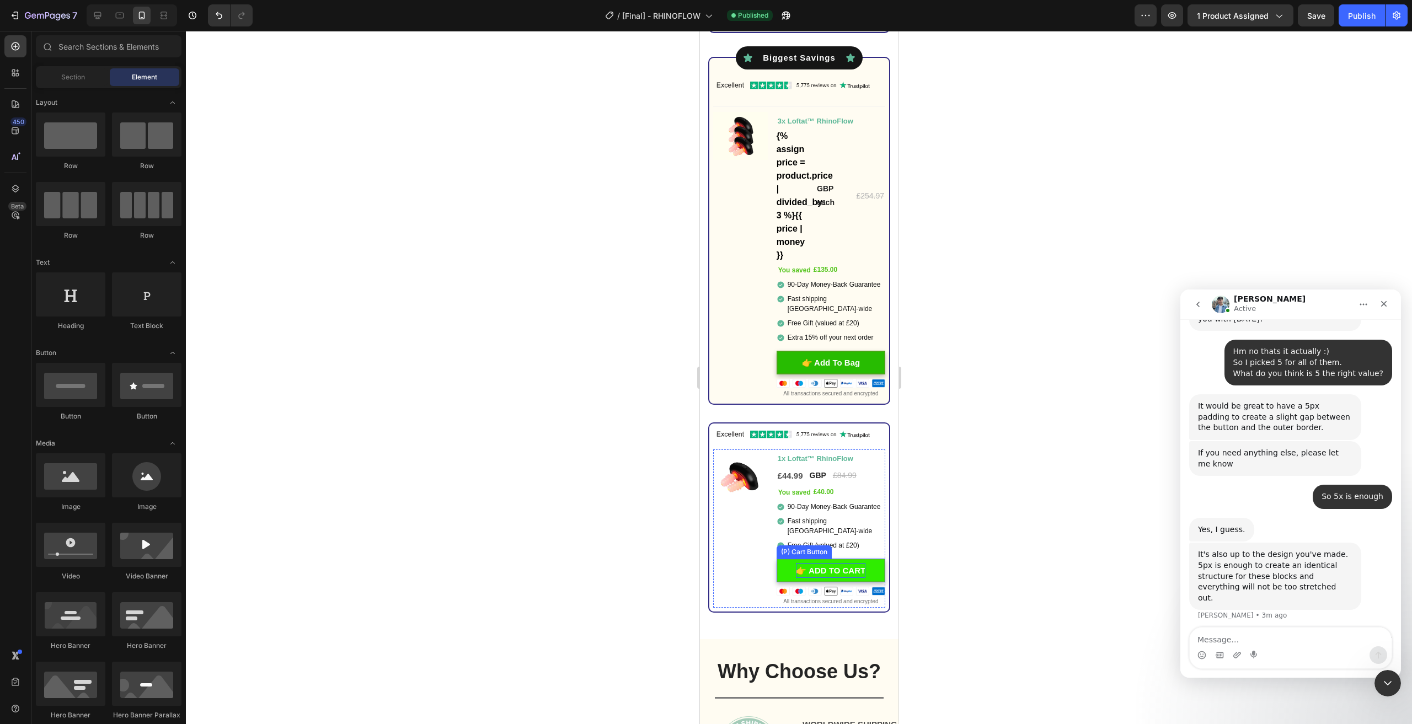
click at [812, 563] on p "👉 ADD TO CART" at bounding box center [831, 570] width 70 height 15
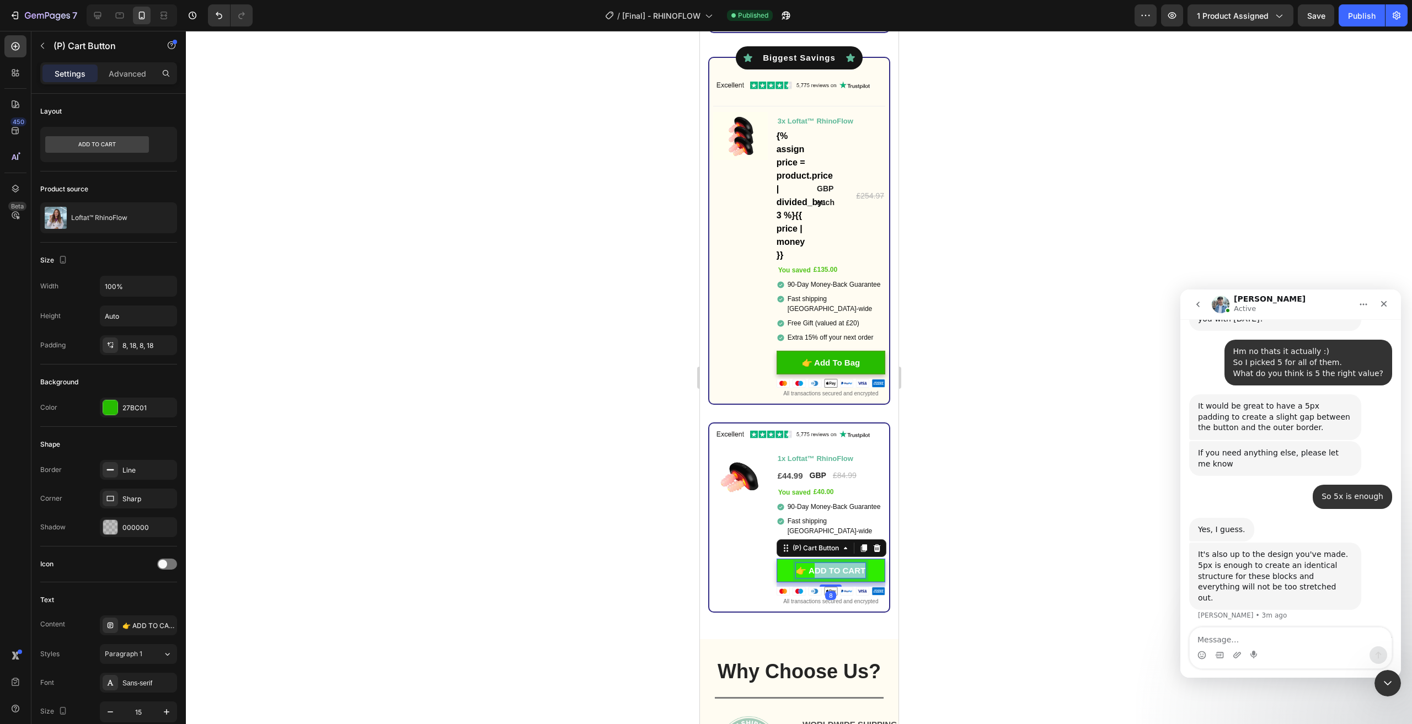
drag, startPoint x: 809, startPoint y: 558, endPoint x: 925, endPoint y: 568, distance: 115.7
click at [776, 559] on button "👉 Add" at bounding box center [830, 571] width 109 height 24
click at [776, 559] on button "👉 Add to" at bounding box center [830, 571] width 109 height 24
click at [1117, 479] on div at bounding box center [799, 378] width 1226 height 694
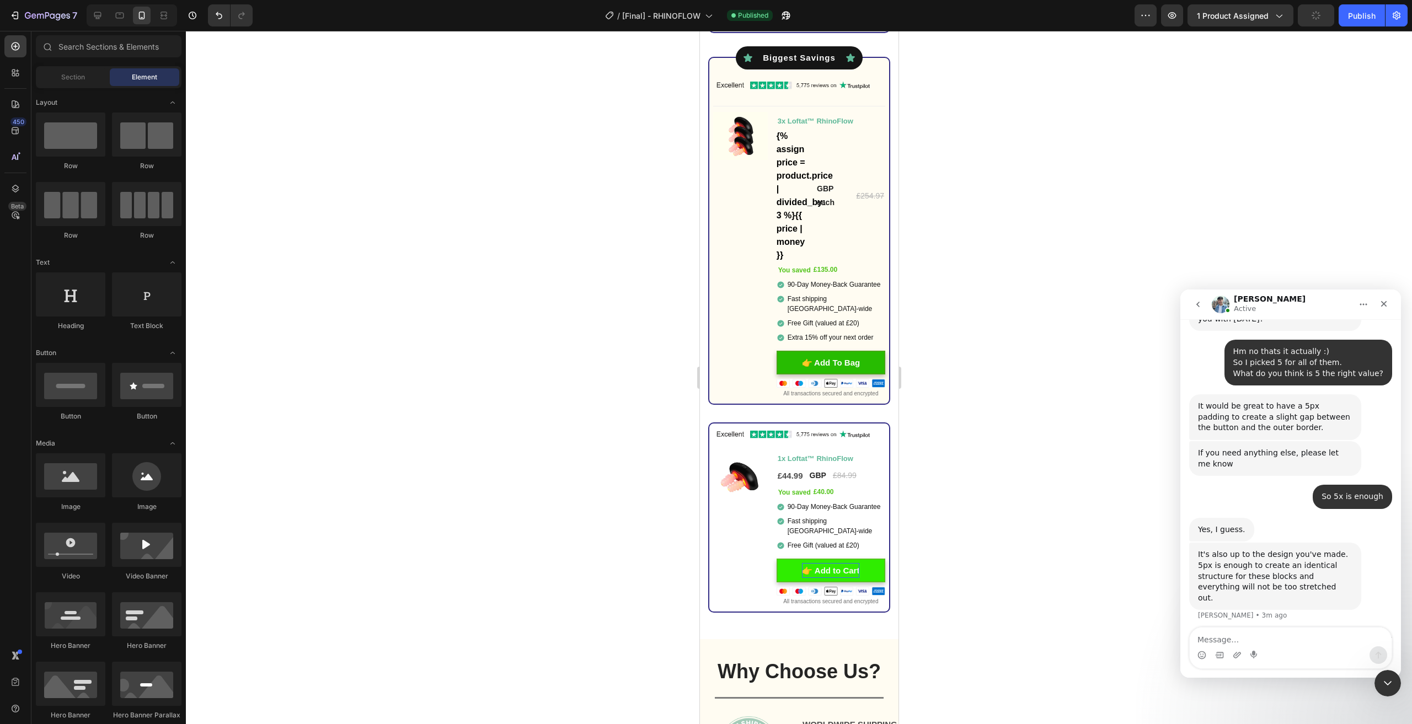
click at [985, 550] on div at bounding box center [799, 378] width 1226 height 694
drag, startPoint x: 836, startPoint y: 563, endPoint x: 844, endPoint y: 562, distance: 7.8
click at [836, 563] on p "👉 Add to Cart" at bounding box center [830, 570] width 57 height 15
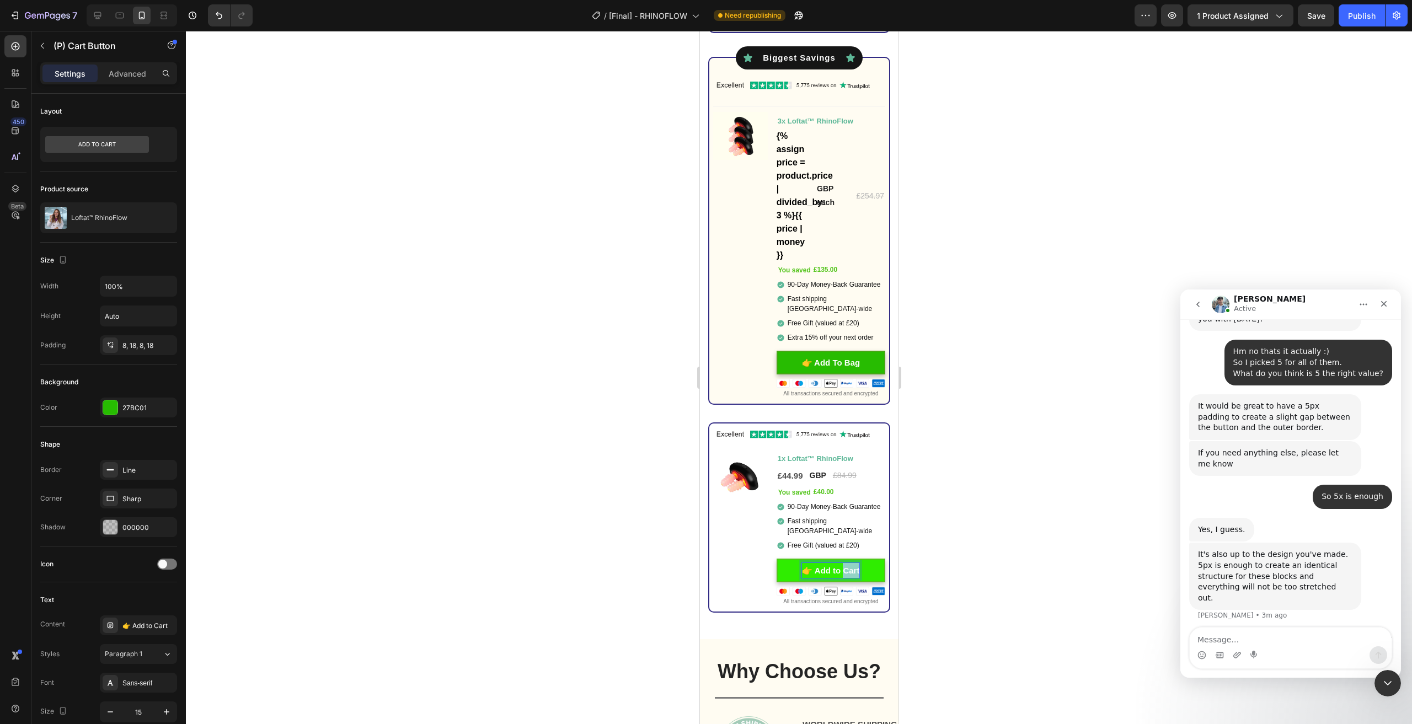
drag, startPoint x: 840, startPoint y: 562, endPoint x: 866, endPoint y: 561, distance: 25.9
click at [866, 561] on button "👉 Add to Cart" at bounding box center [830, 571] width 109 height 24
click at [965, 556] on div at bounding box center [799, 378] width 1226 height 694
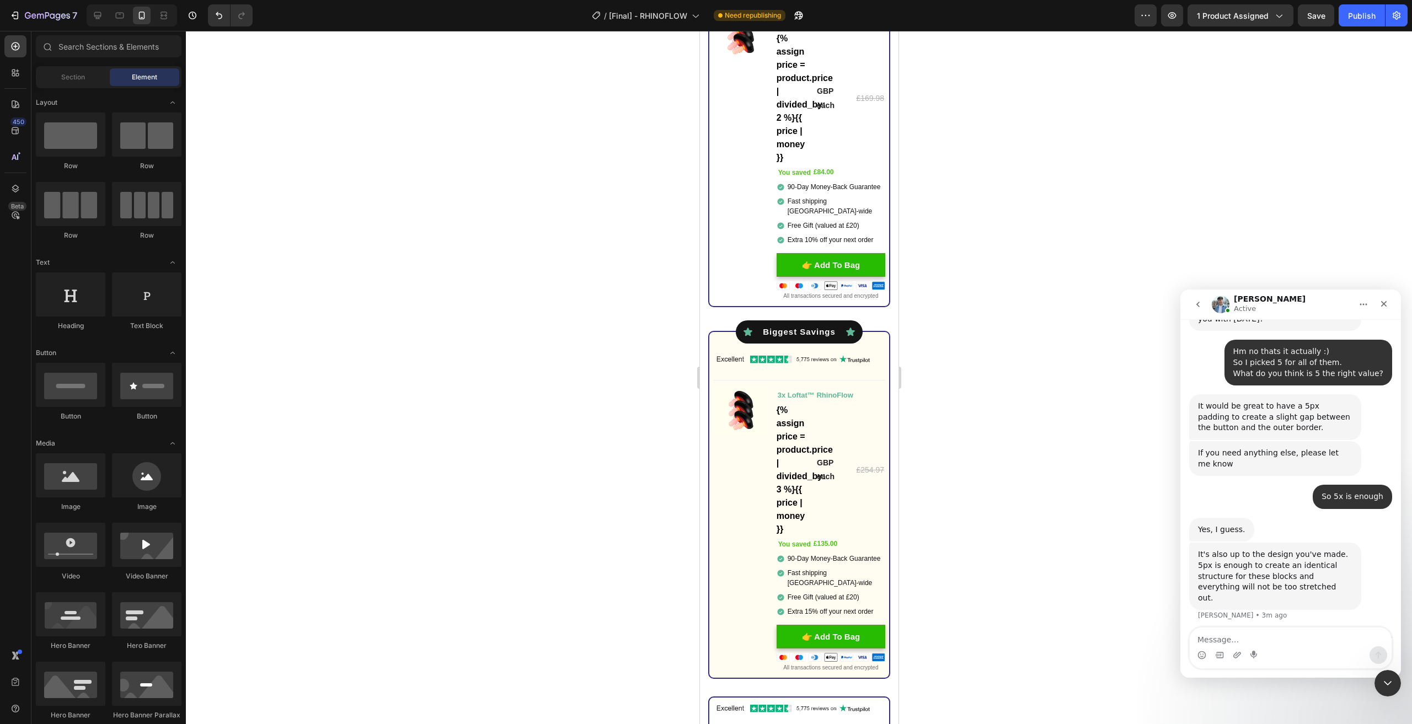
scroll to position [4465, 0]
click at [1319, 30] on div "7 Version history / [Final] - RHINOFLOW Need republishing Preview 1 product ass…" at bounding box center [706, 15] width 1412 height 31
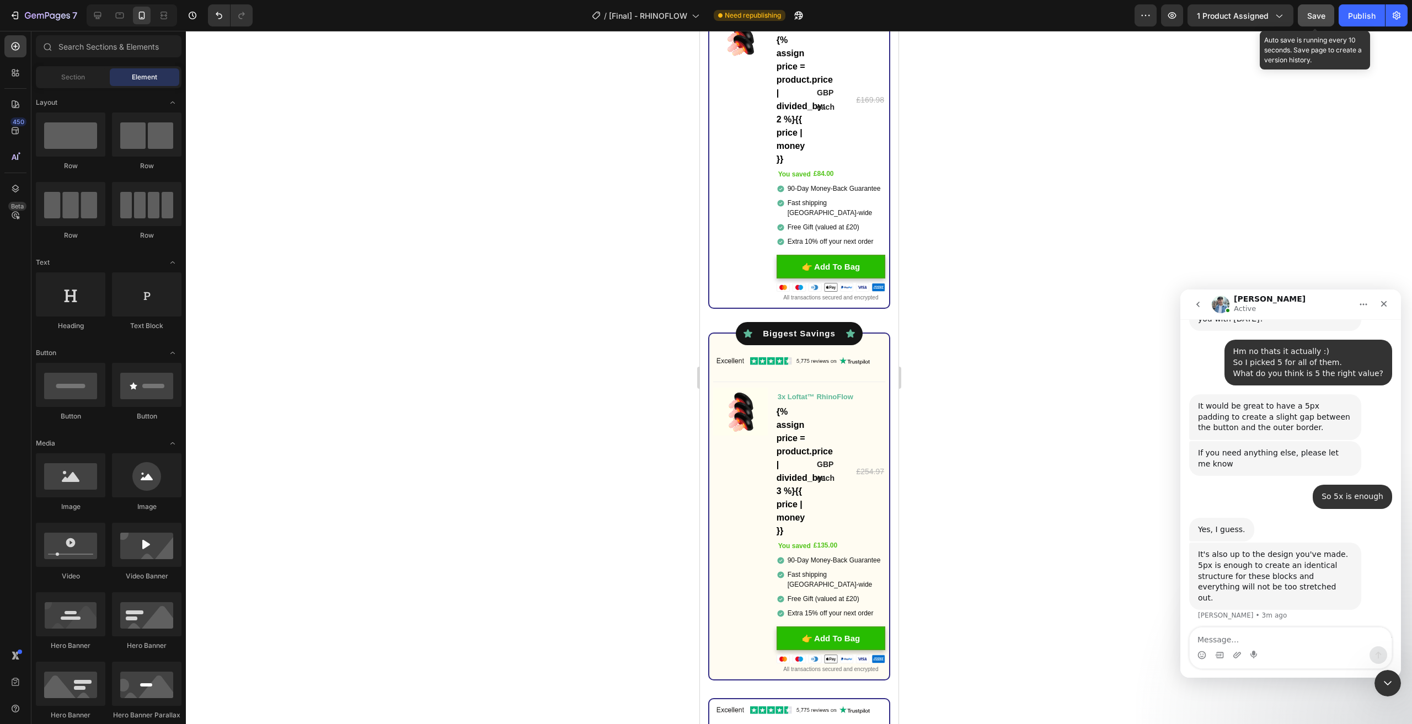
click at [1332, 23] on button "Save" at bounding box center [1316, 15] width 36 height 22
click at [1369, 19] on div "Publish" at bounding box center [1362, 16] width 28 height 12
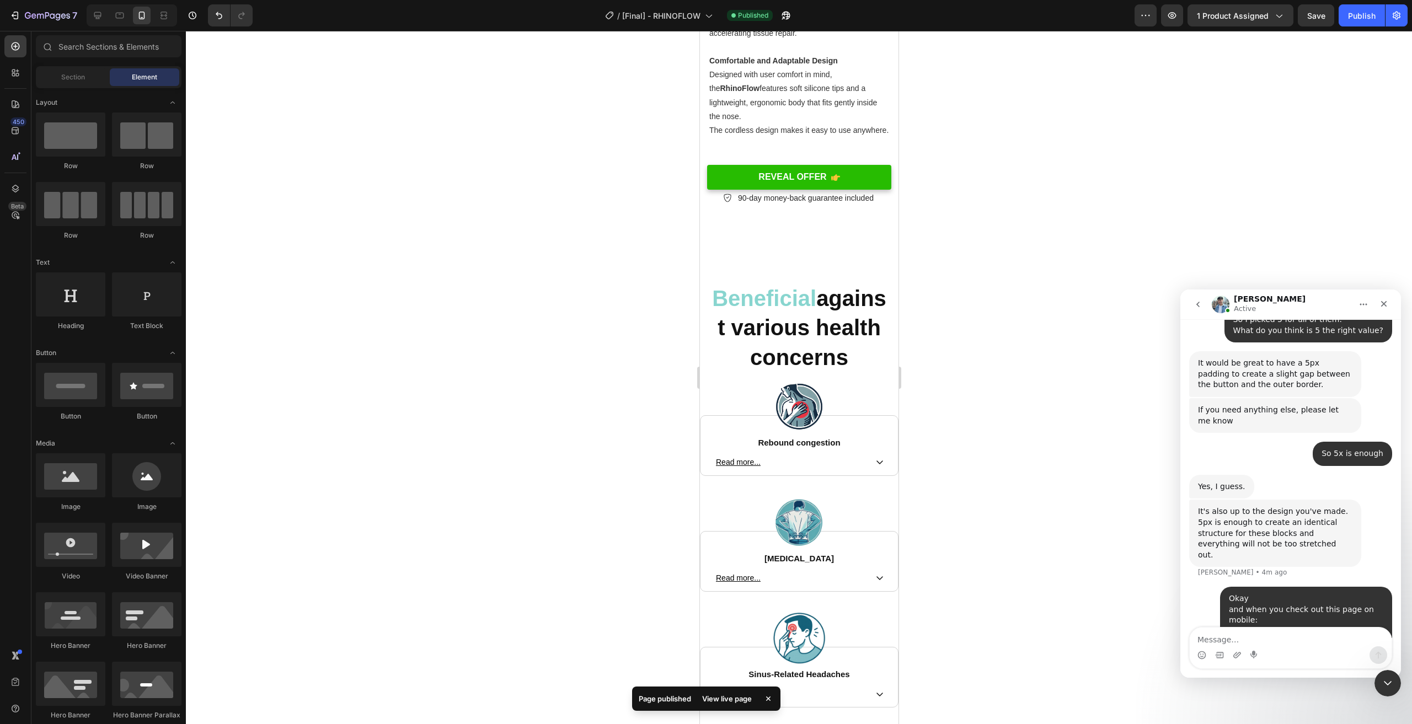
scroll to position [1654, 0]
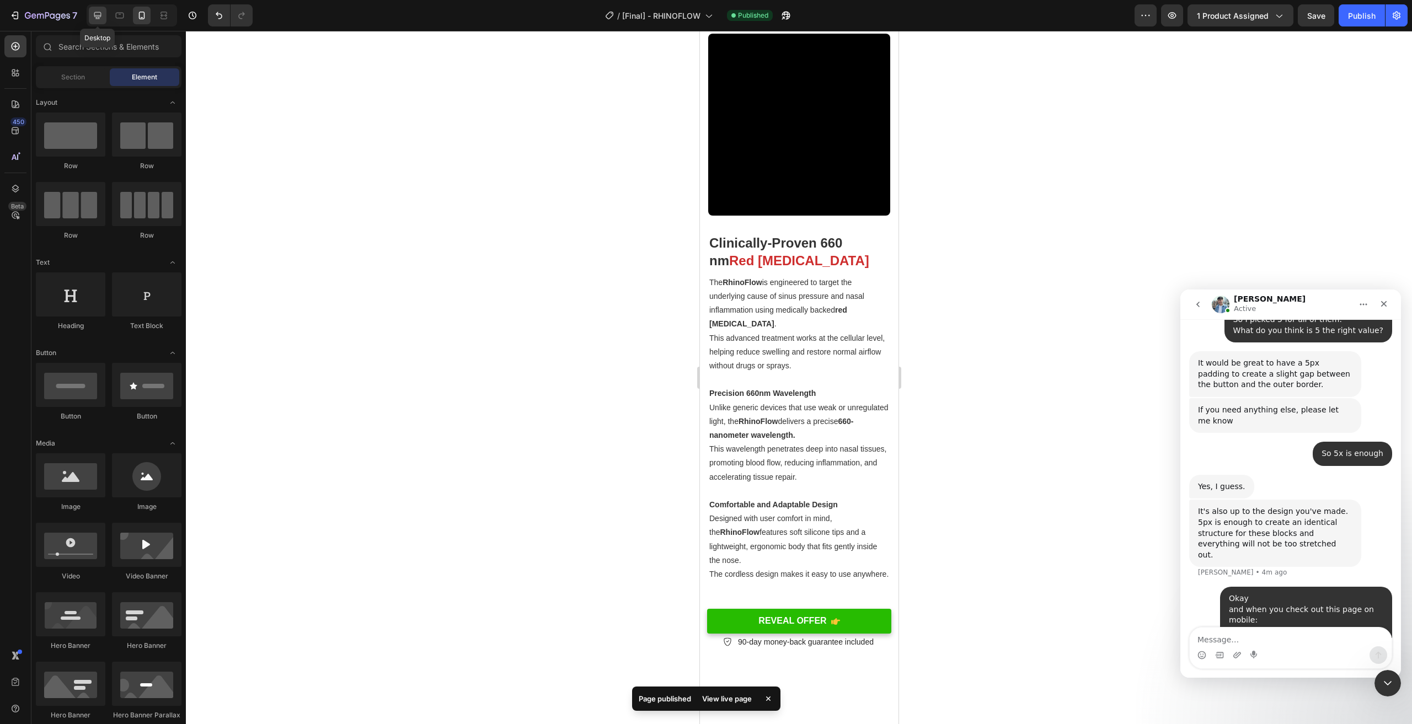
click at [98, 12] on icon at bounding box center [97, 15] width 7 height 7
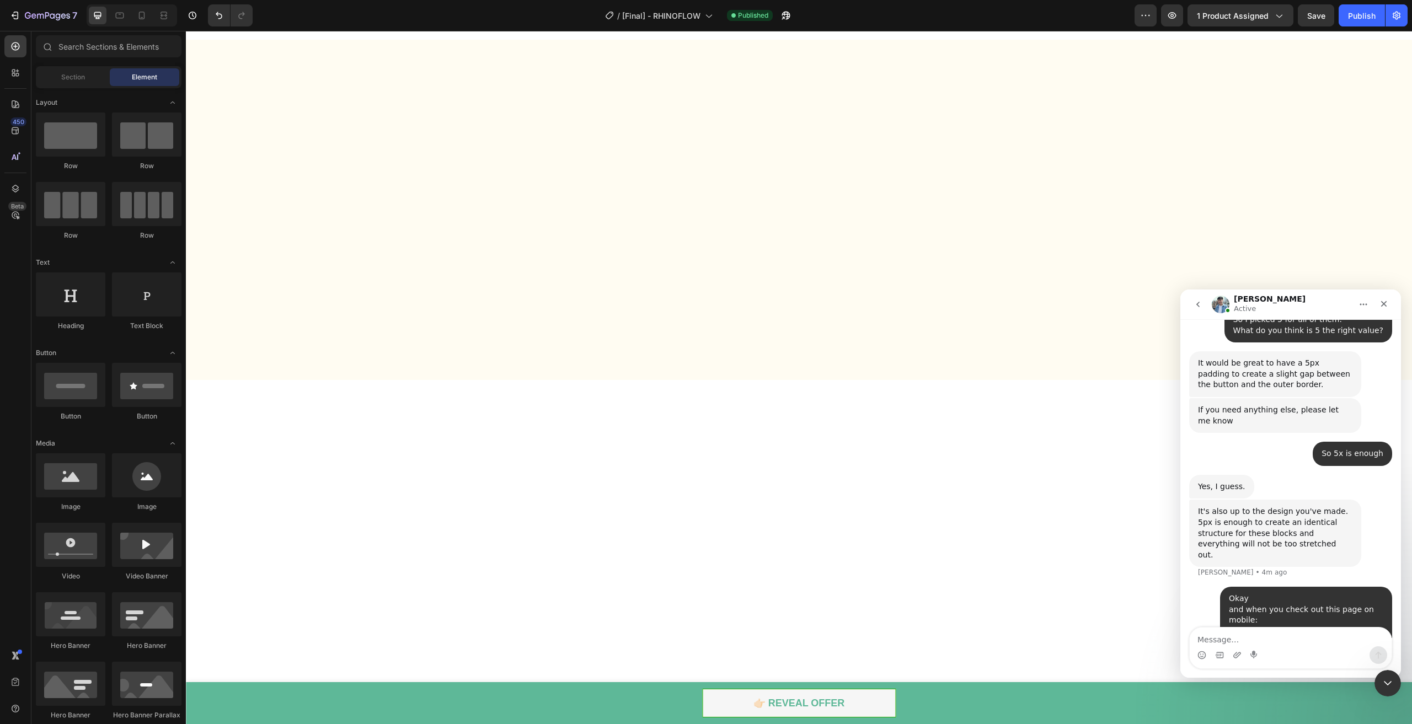
scroll to position [2800, 0]
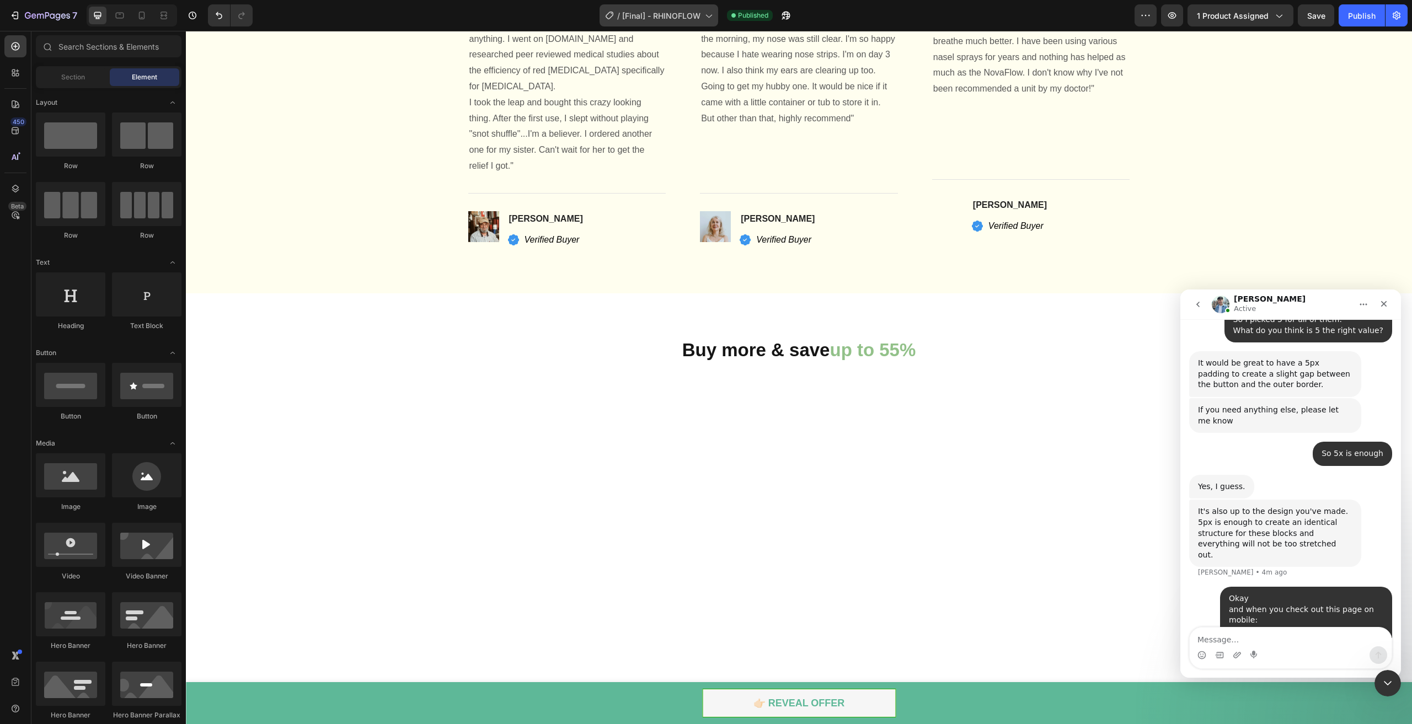
click at [646, 12] on span "[Final] - RHINOFLOW" at bounding box center [661, 16] width 78 height 12
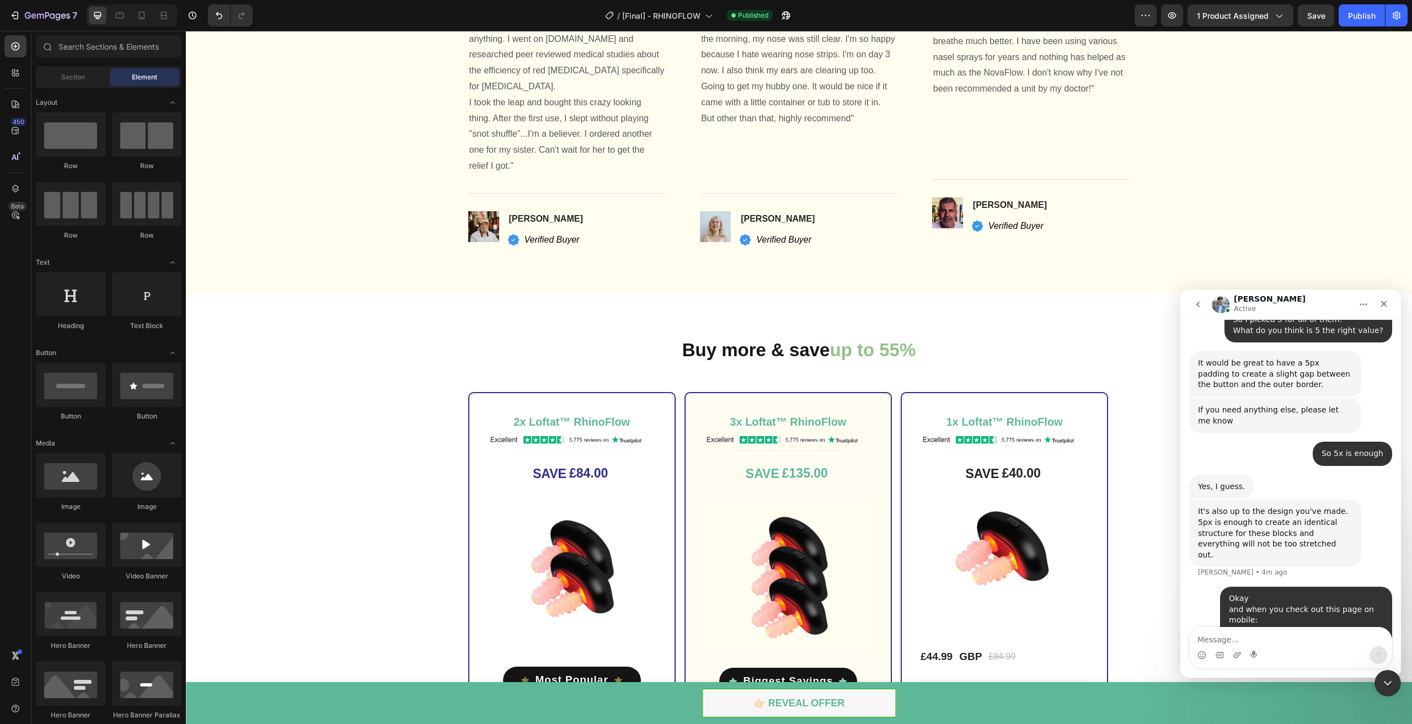
scroll to position [2855, 0]
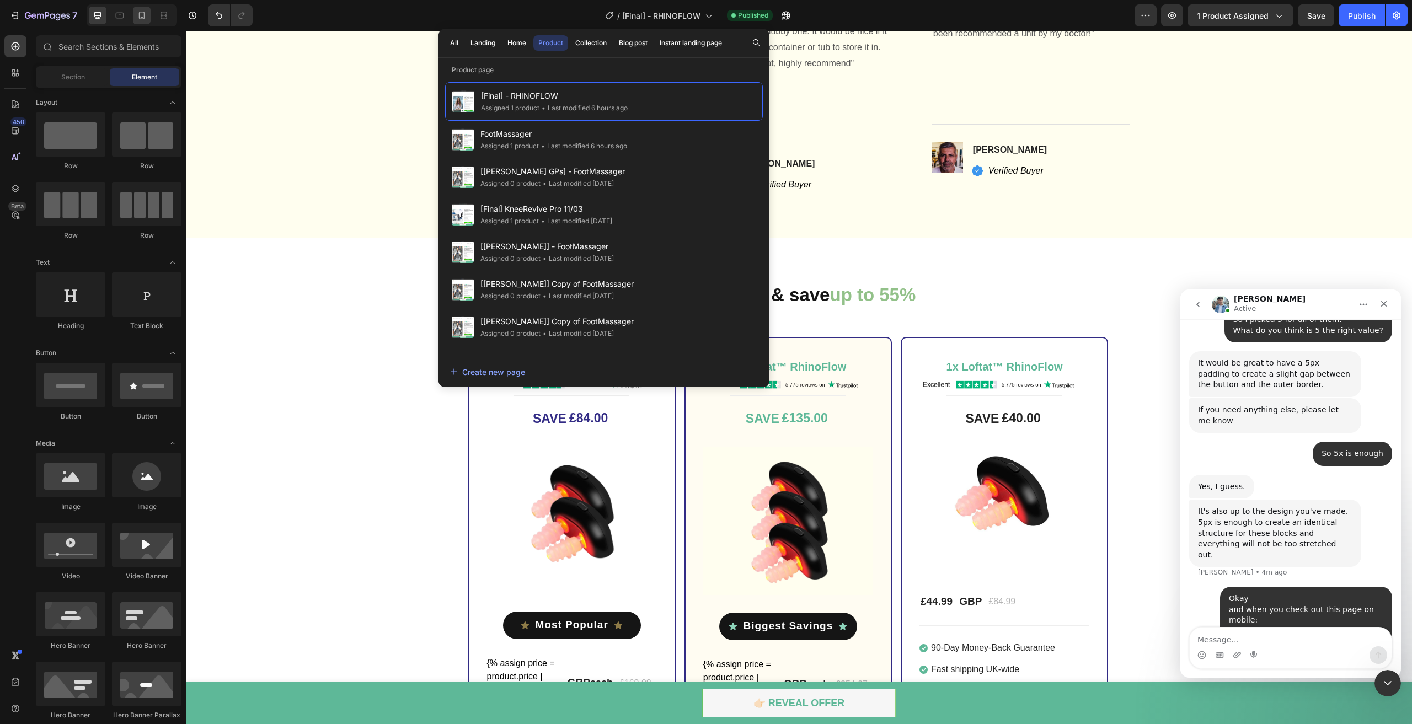
click at [141, 18] on icon at bounding box center [141, 15] width 11 height 11
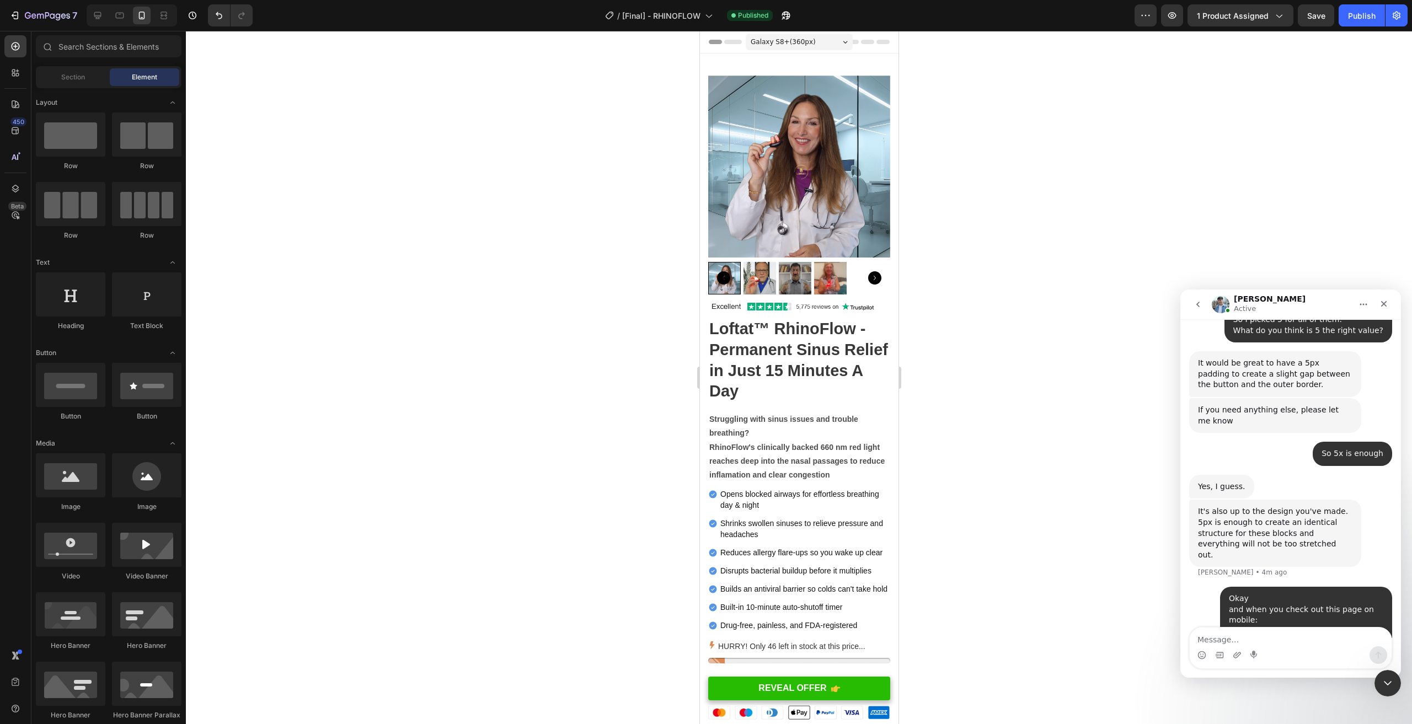
drag, startPoint x: 342, startPoint y: 165, endPoint x: 315, endPoint y: 111, distance: 60.0
click at [317, 114] on div at bounding box center [799, 378] width 1226 height 694
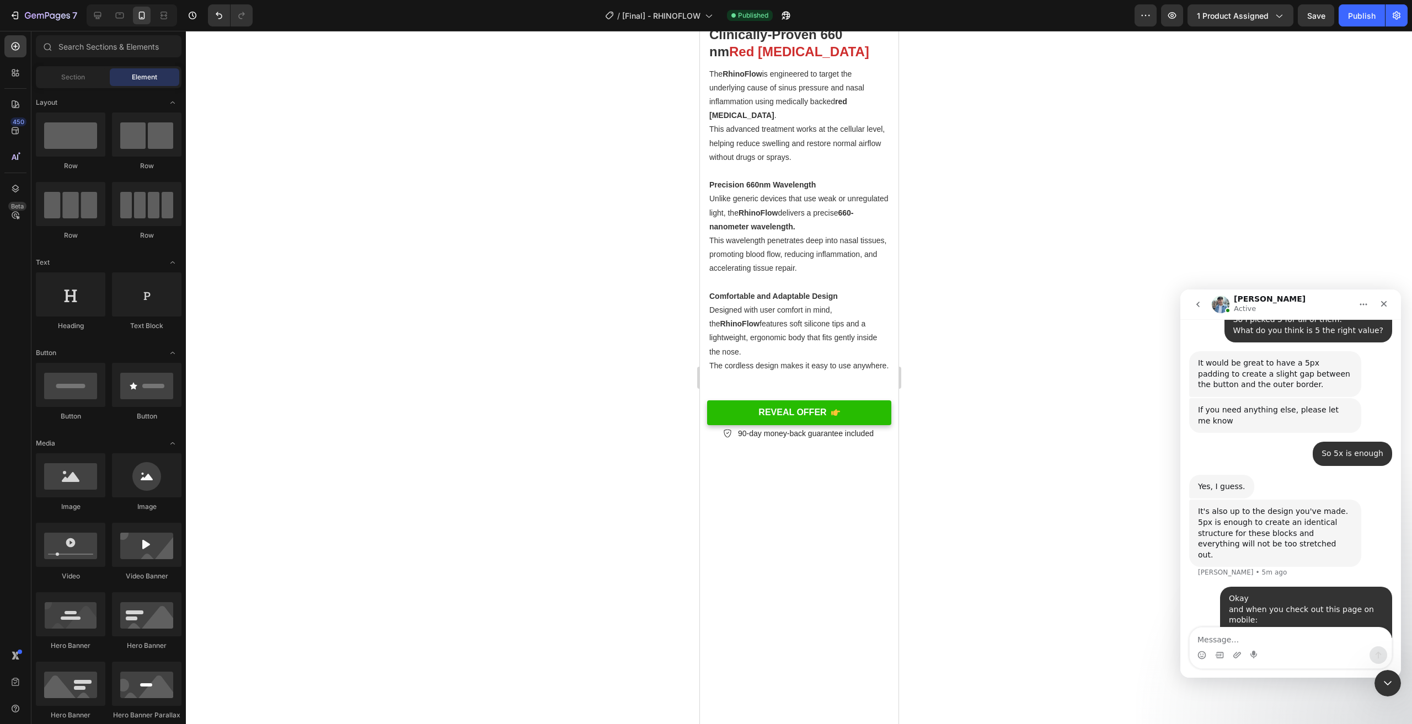
scroll to position [1068, 0]
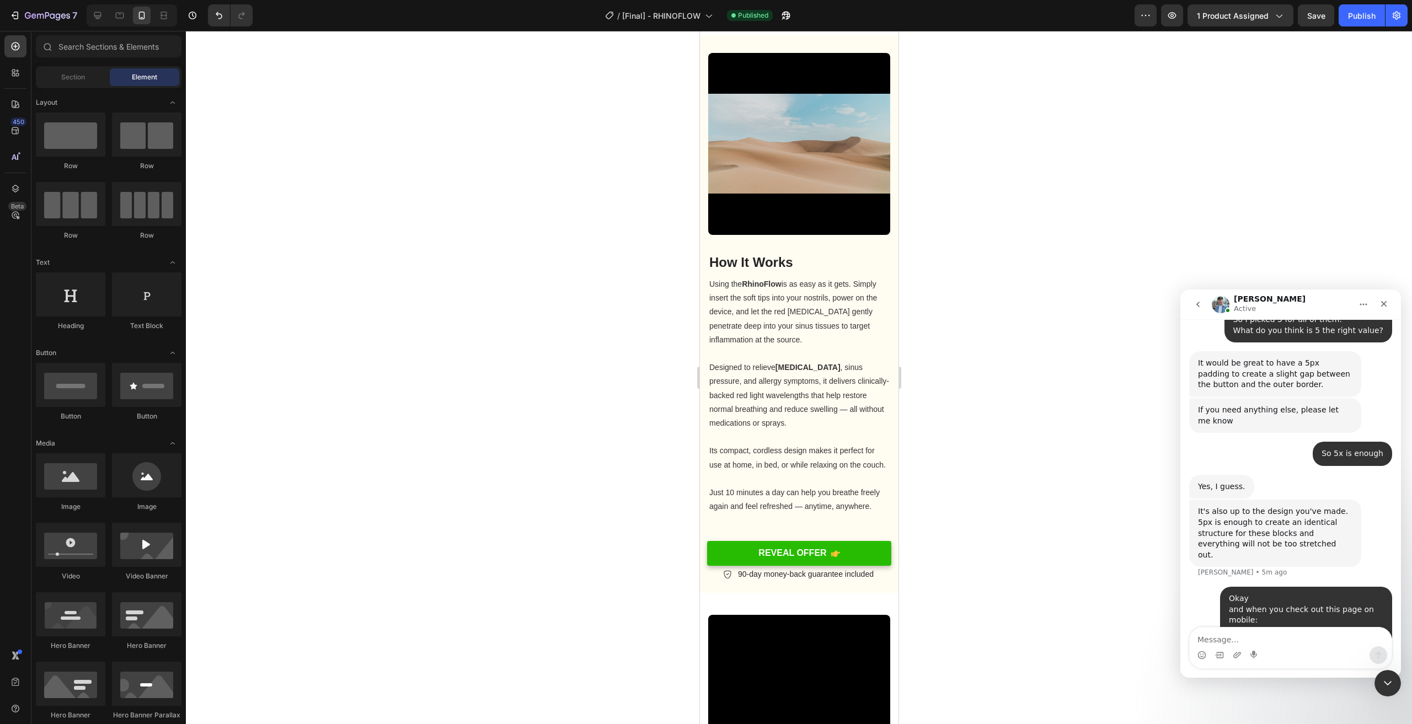
drag, startPoint x: 895, startPoint y: 436, endPoint x: 789, endPoint y: 42, distance: 408.6
click at [93, 11] on icon at bounding box center [97, 15] width 11 height 11
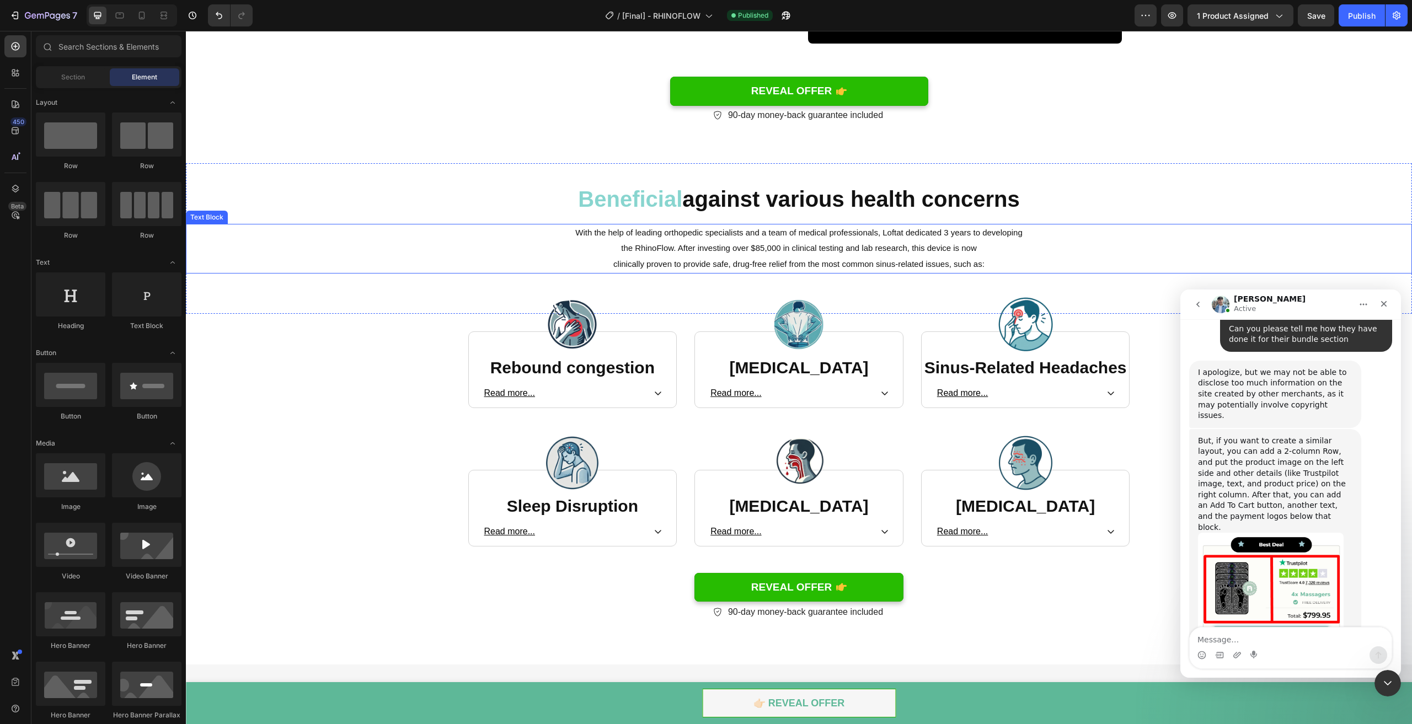
scroll to position [2082, 0]
click at [750, 243] on p "the RhinoFlow. After investing over $85,000 in clinical testing and lab researc…" at bounding box center [799, 249] width 1224 height 16
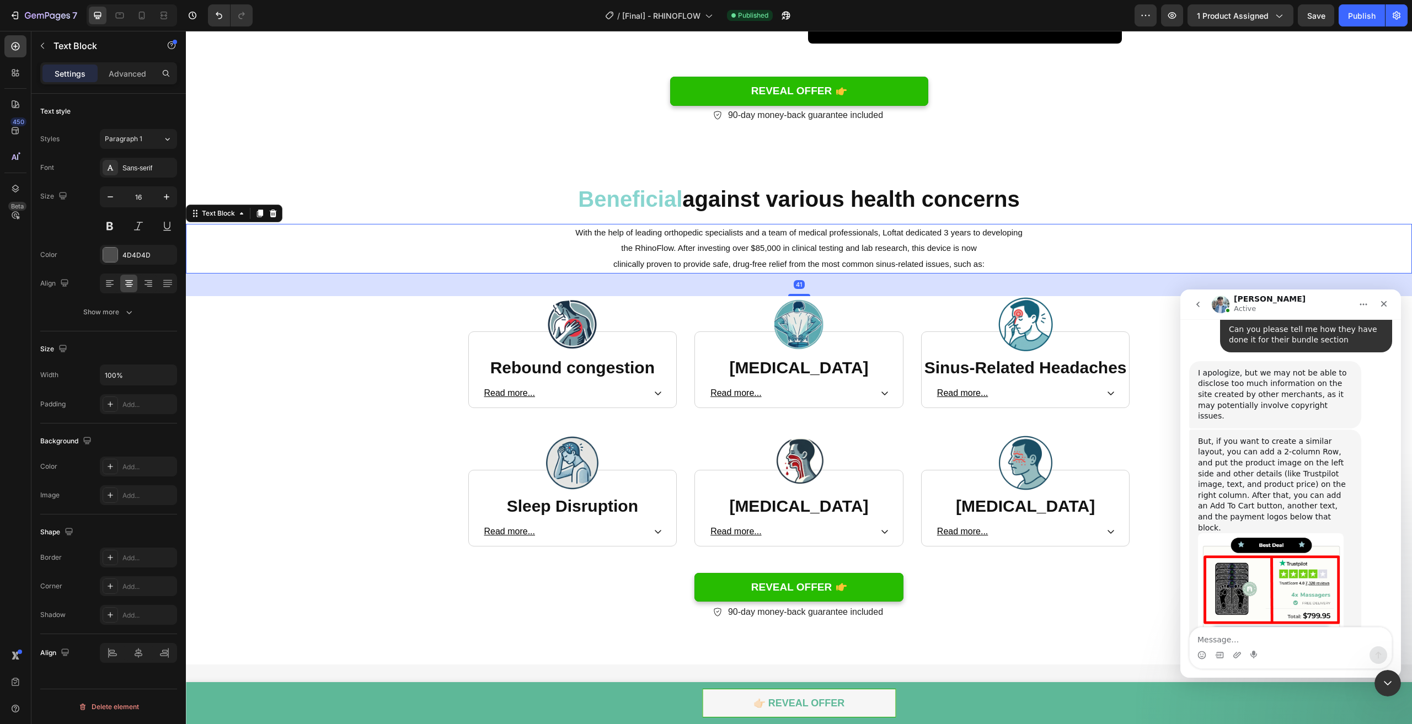
click at [750, 248] on span "the RhinoFlow. After investing over $85,000 in clinical testing and lab researc…" at bounding box center [799, 247] width 356 height 9
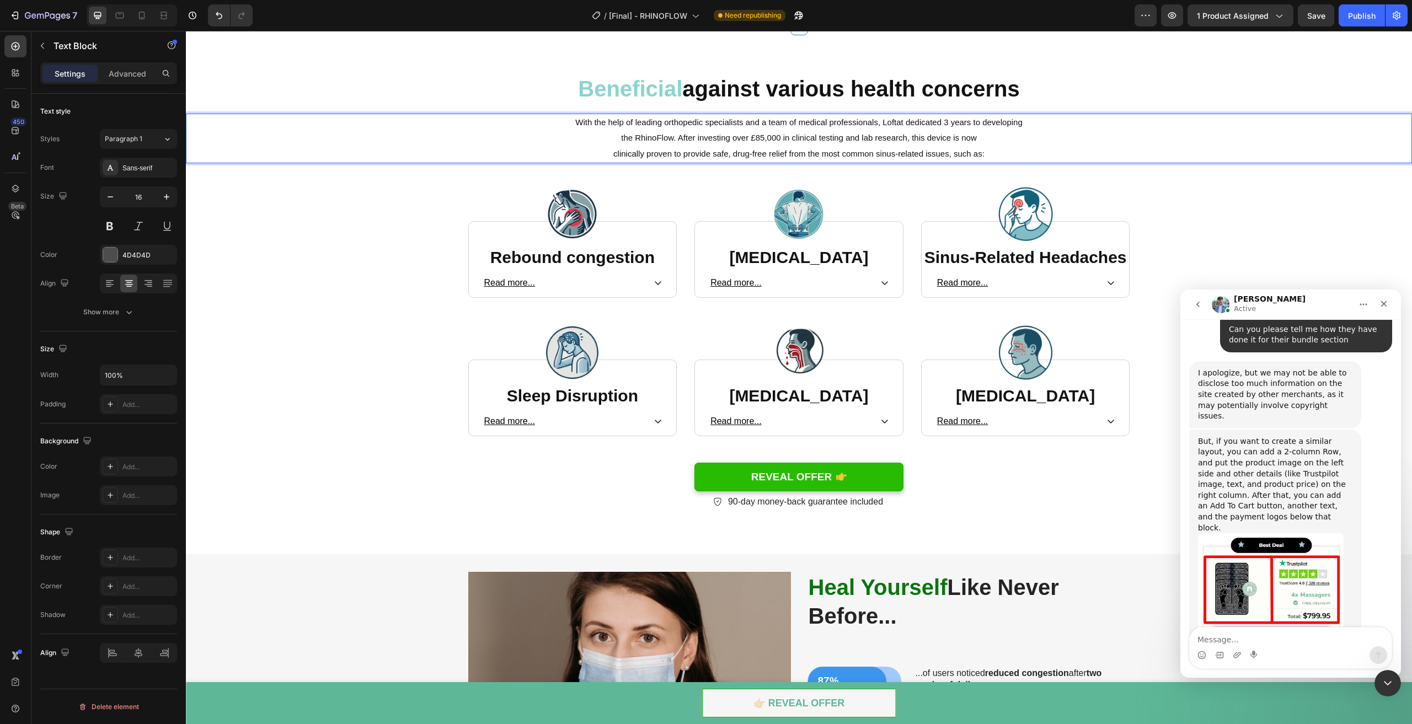
scroll to position [1379, 0]
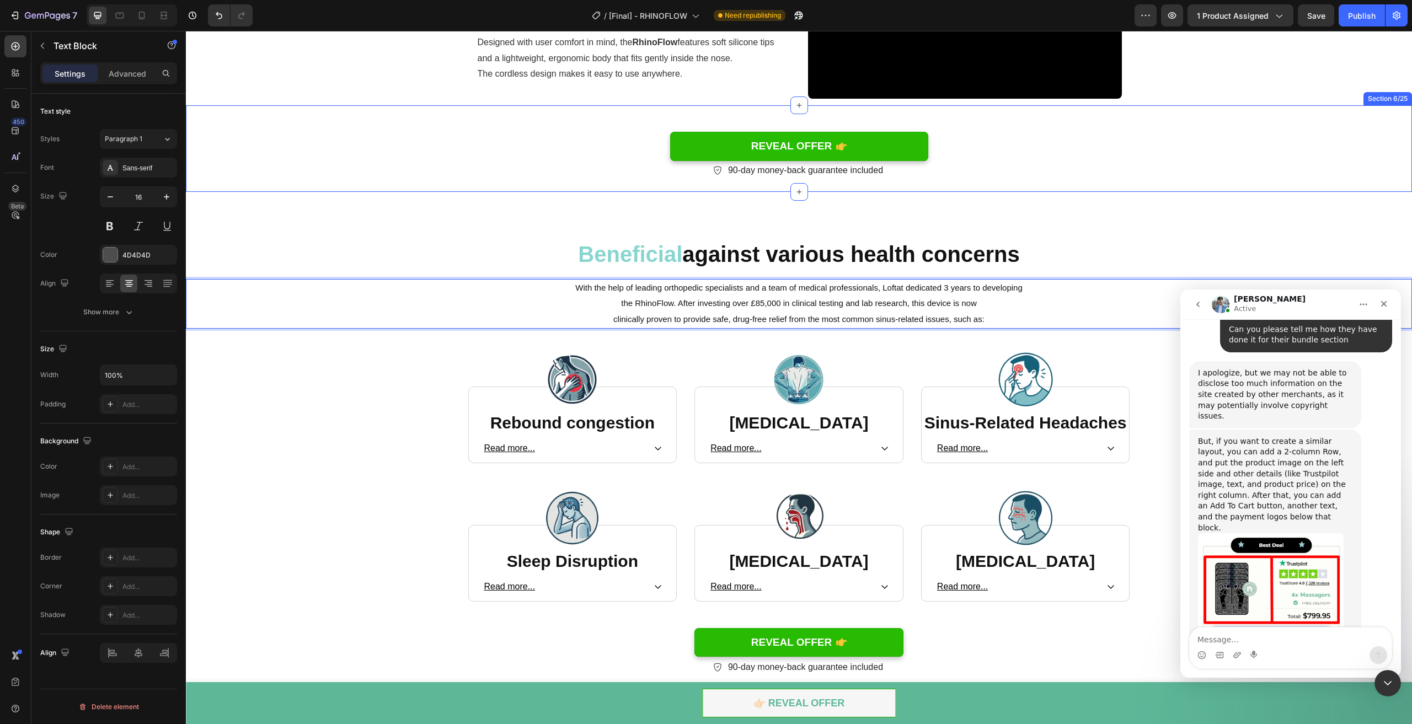
click at [469, 185] on div "REVEAL OFFER Button REVEAL OFFER Button 90-day money-back guarantee included It…" at bounding box center [799, 148] width 1226 height 87
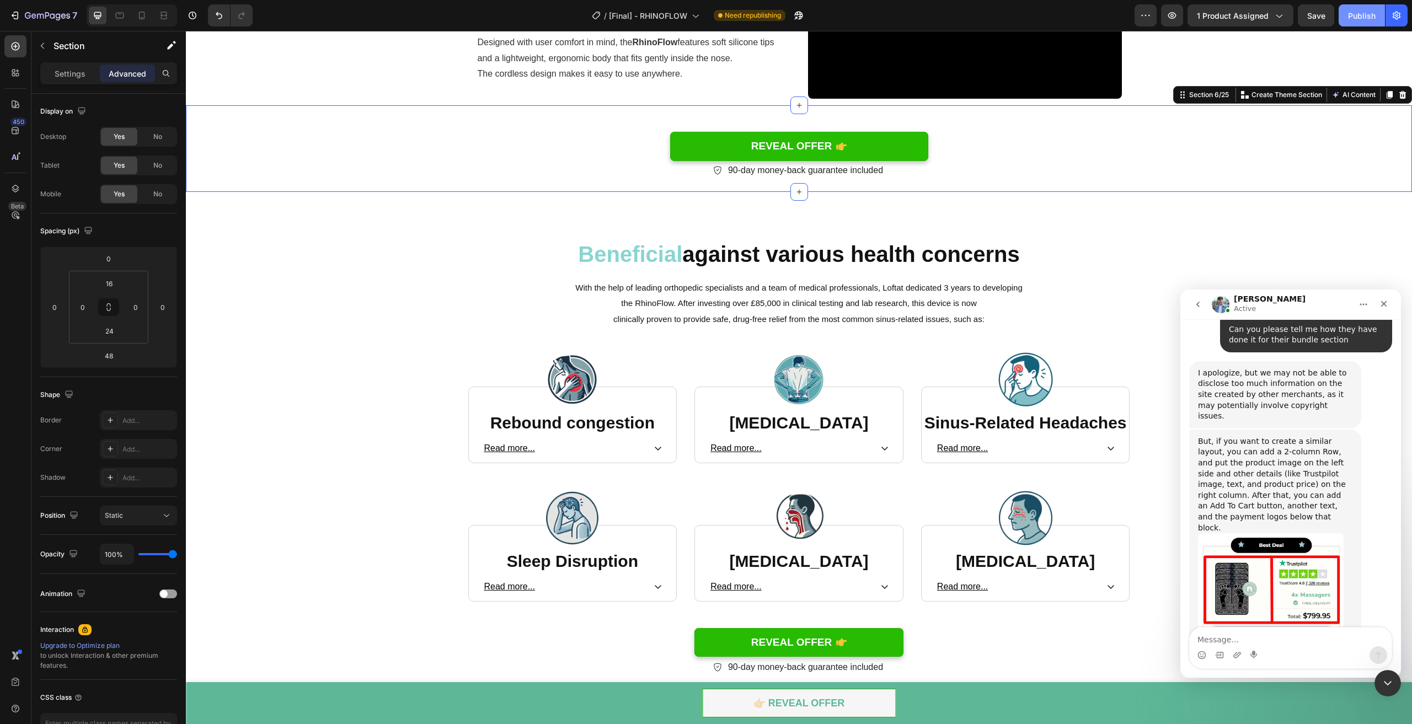
drag, startPoint x: 1340, startPoint y: 16, endPoint x: 1356, endPoint y: 13, distance: 16.9
click at [1340, 16] on button "Publish" at bounding box center [1362, 15] width 46 height 22
click at [1359, 13] on icon "button" at bounding box center [1362, 15] width 10 height 10
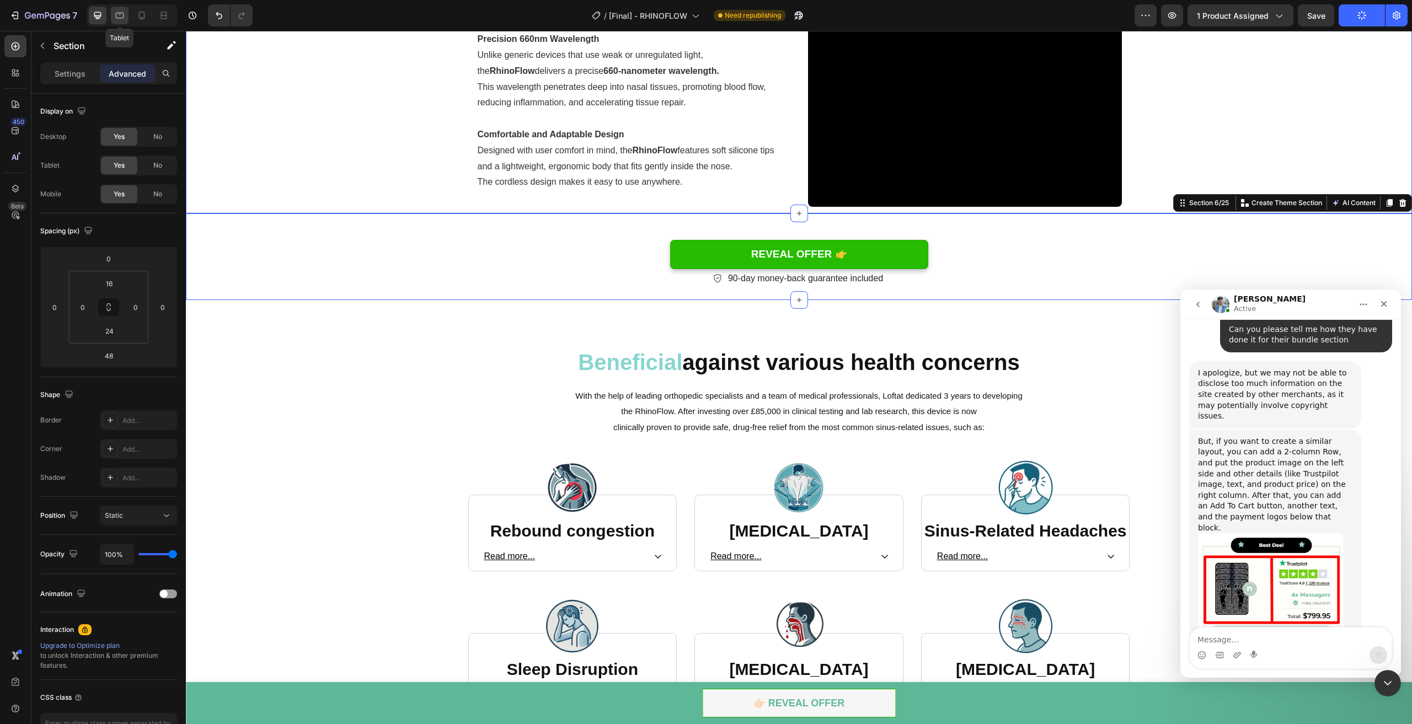
scroll to position [1269, 0]
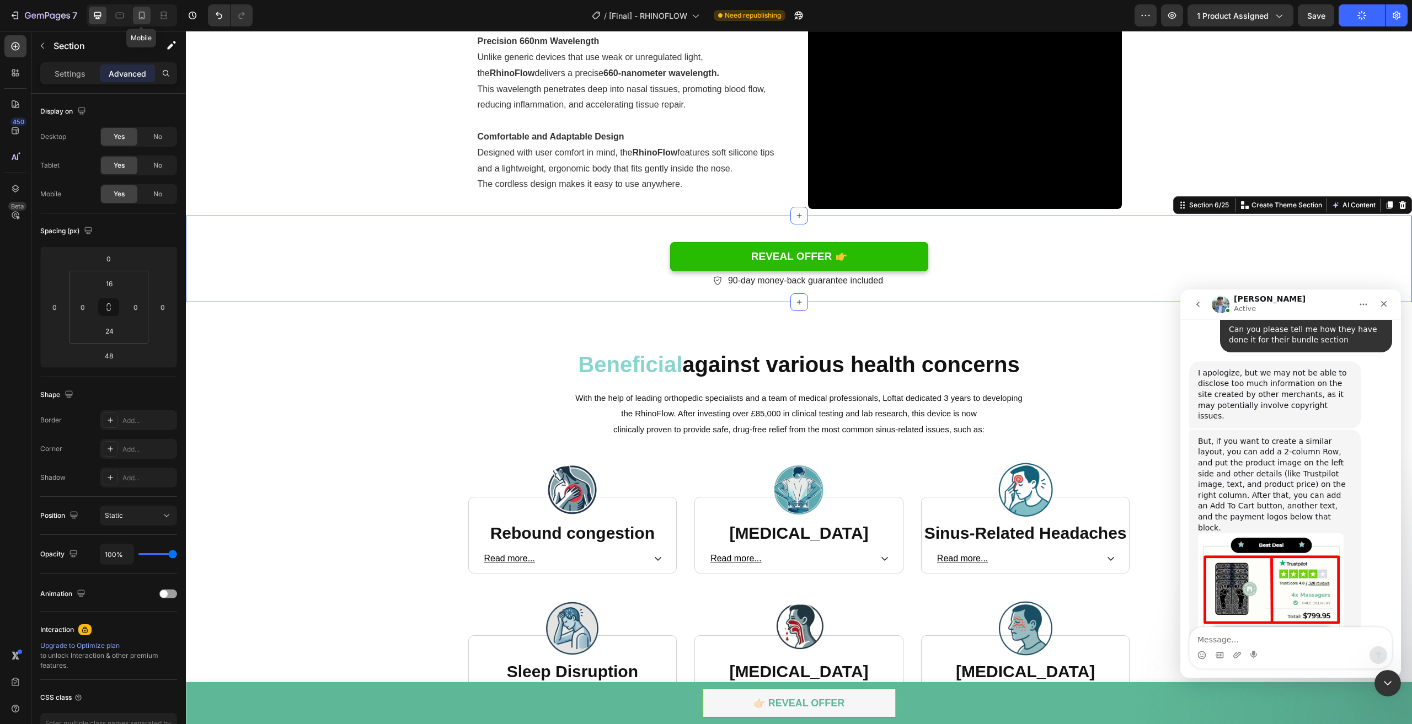
click at [140, 16] on icon at bounding box center [141, 15] width 11 height 11
type input "0"
type input "32"
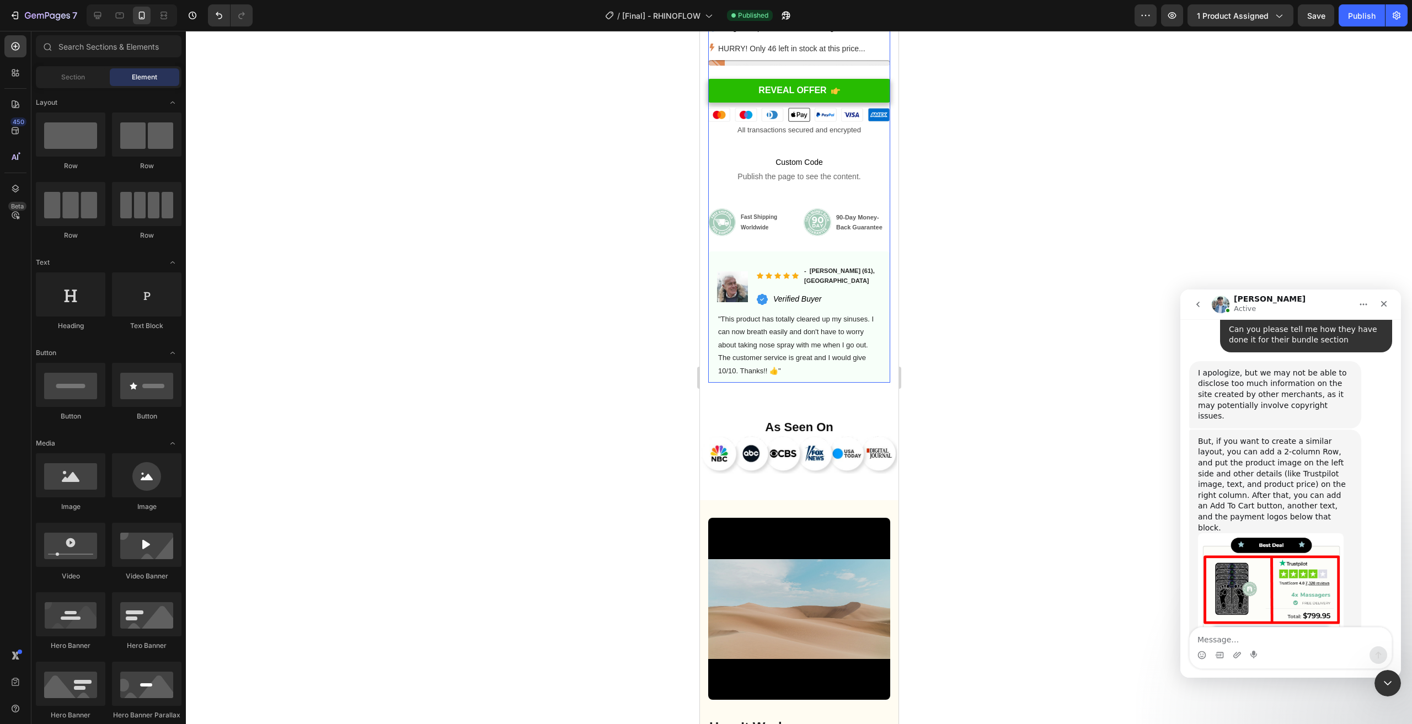
scroll to position [322, 0]
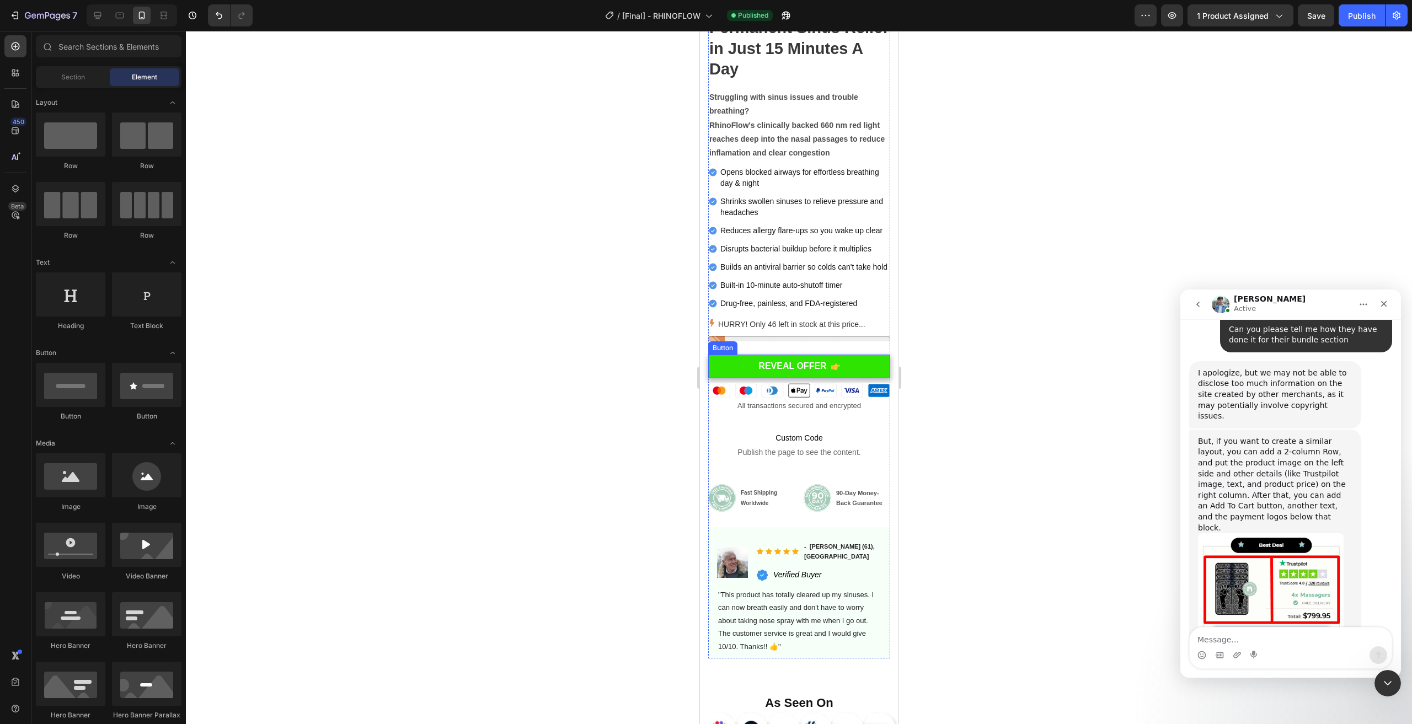
click at [867, 369] on link "REVEAL OFFER" at bounding box center [799, 367] width 182 height 24
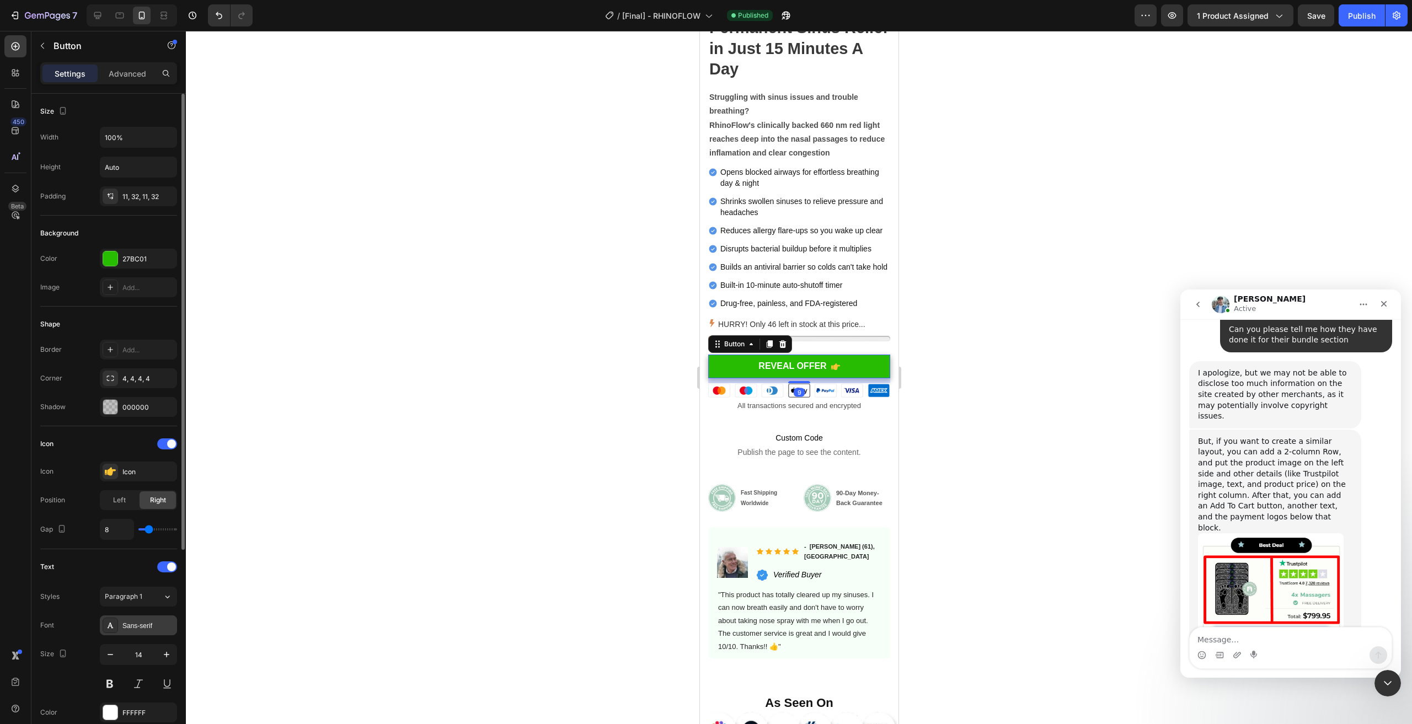
scroll to position [270, 0]
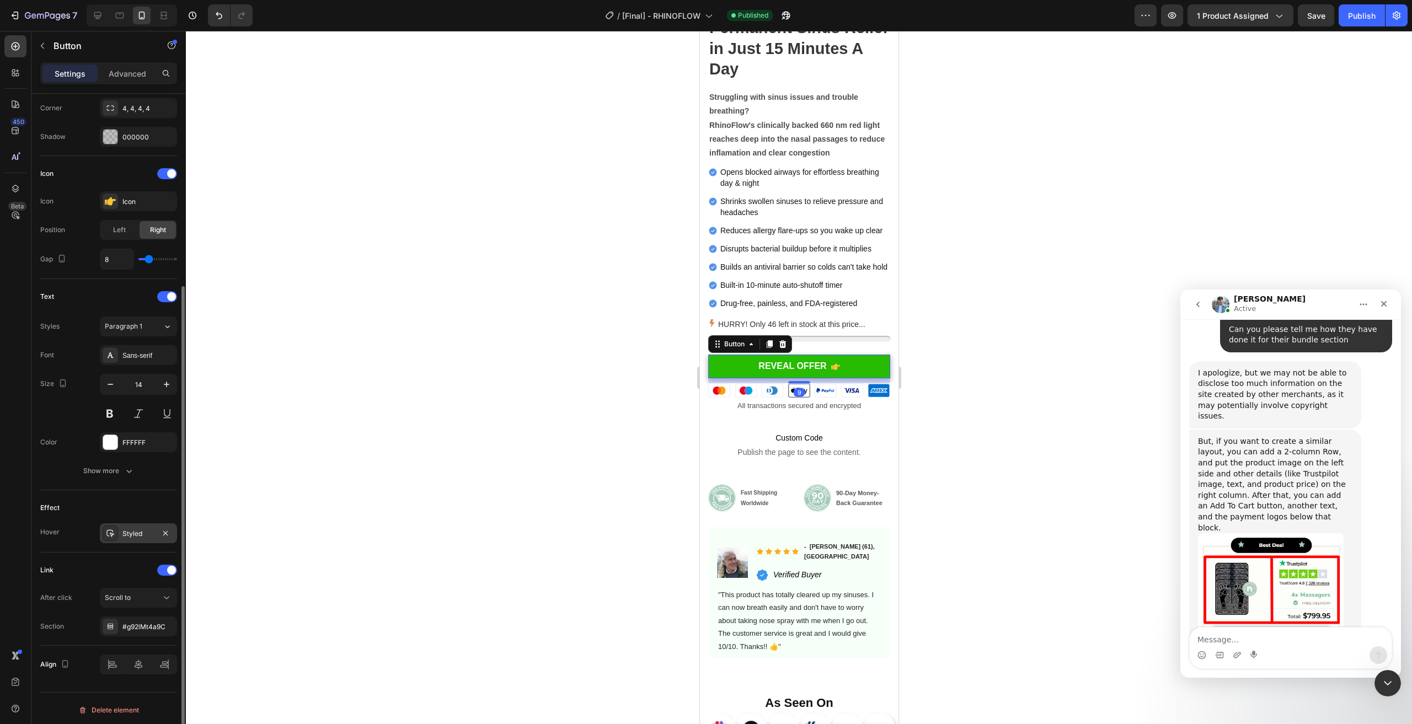
click at [136, 534] on div "Styled" at bounding box center [138, 534] width 32 height 10
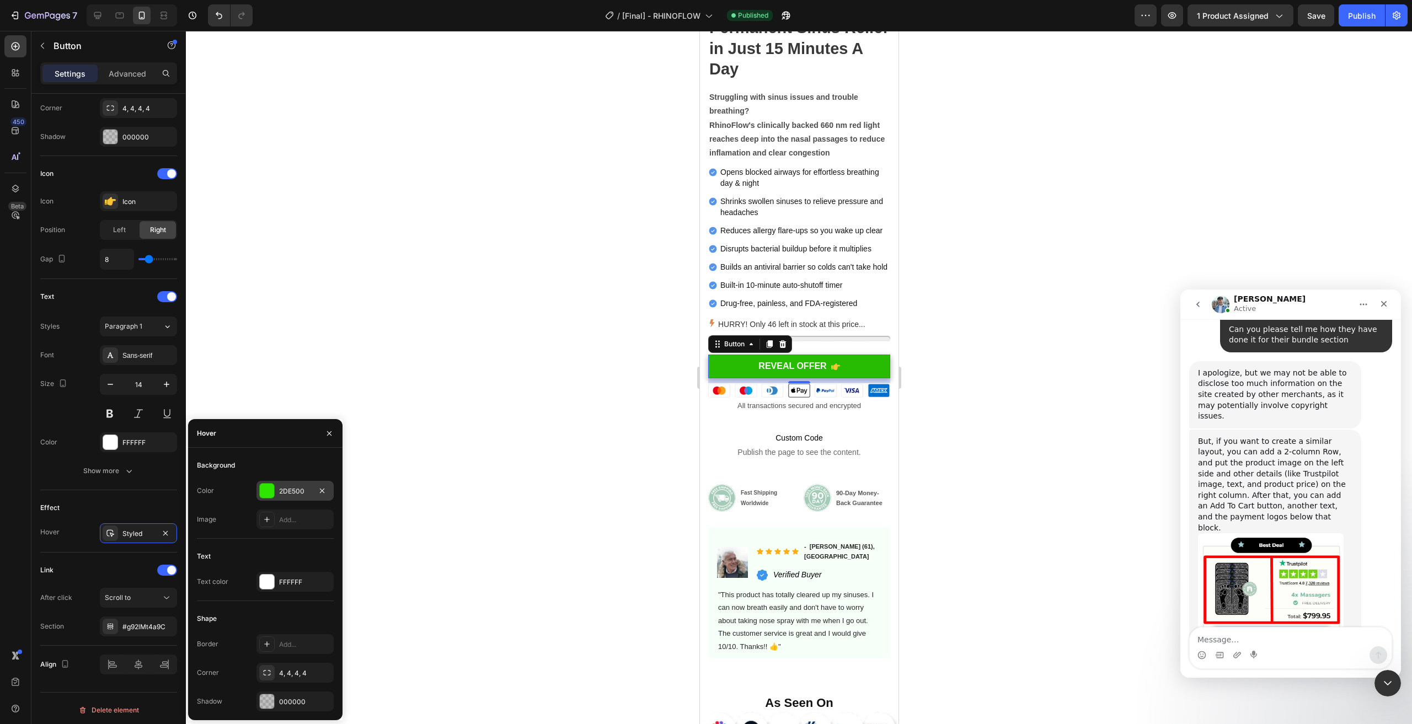
click at [270, 487] on div at bounding box center [267, 491] width 14 height 14
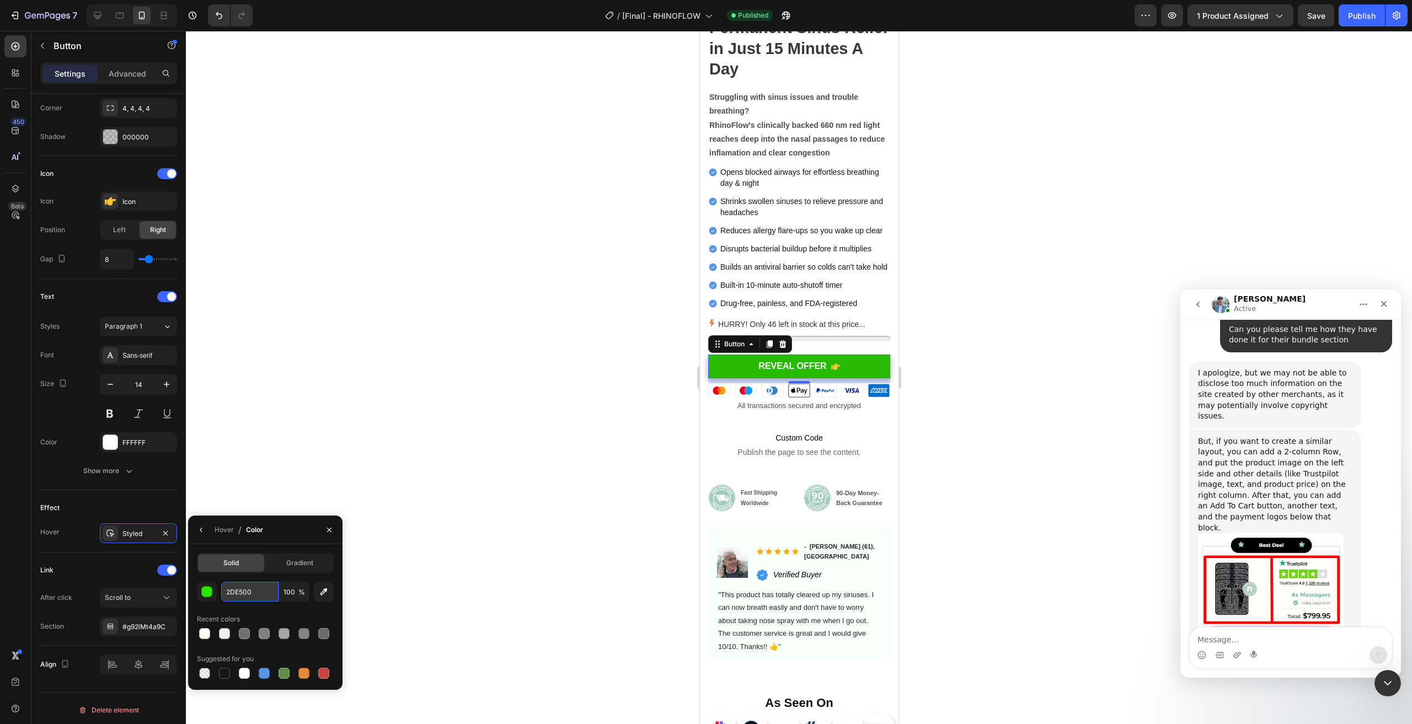
click at [253, 592] on input "2DE500" at bounding box center [249, 592] width 57 height 20
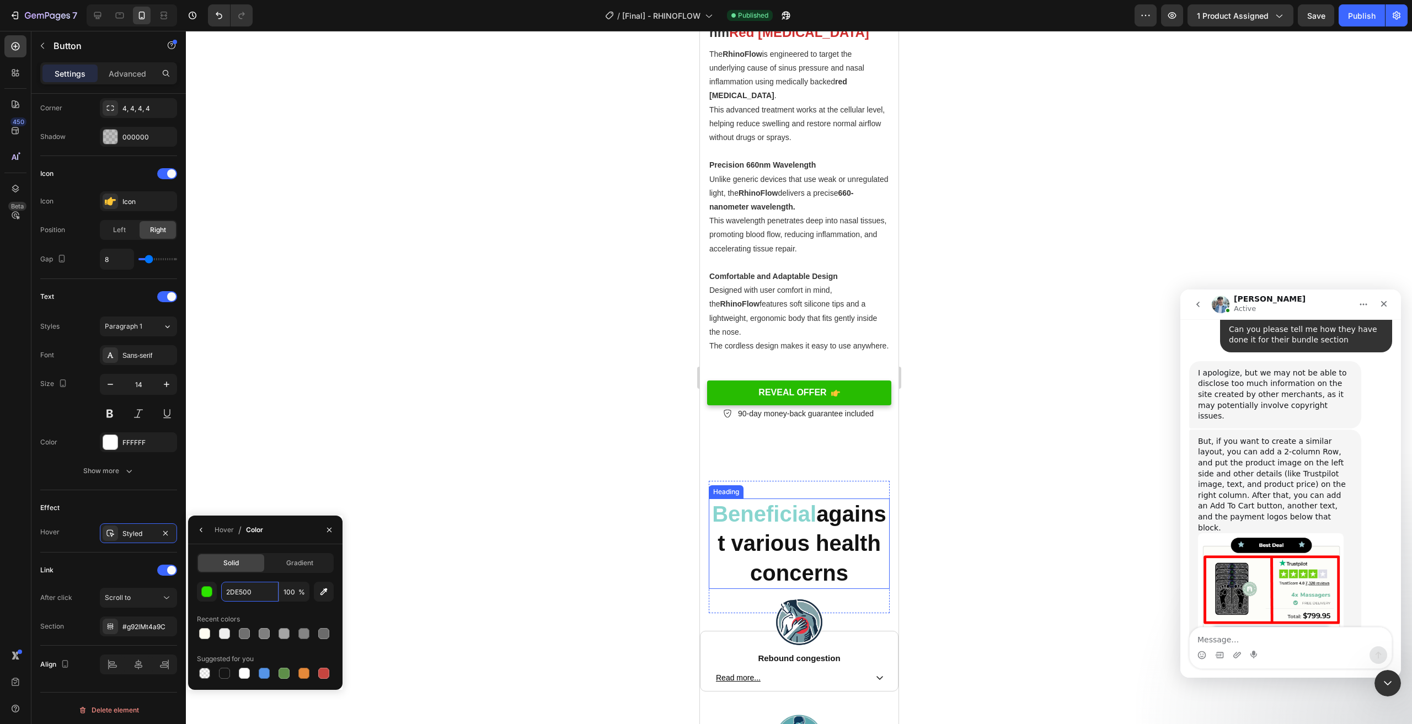
scroll to position [1867, 0]
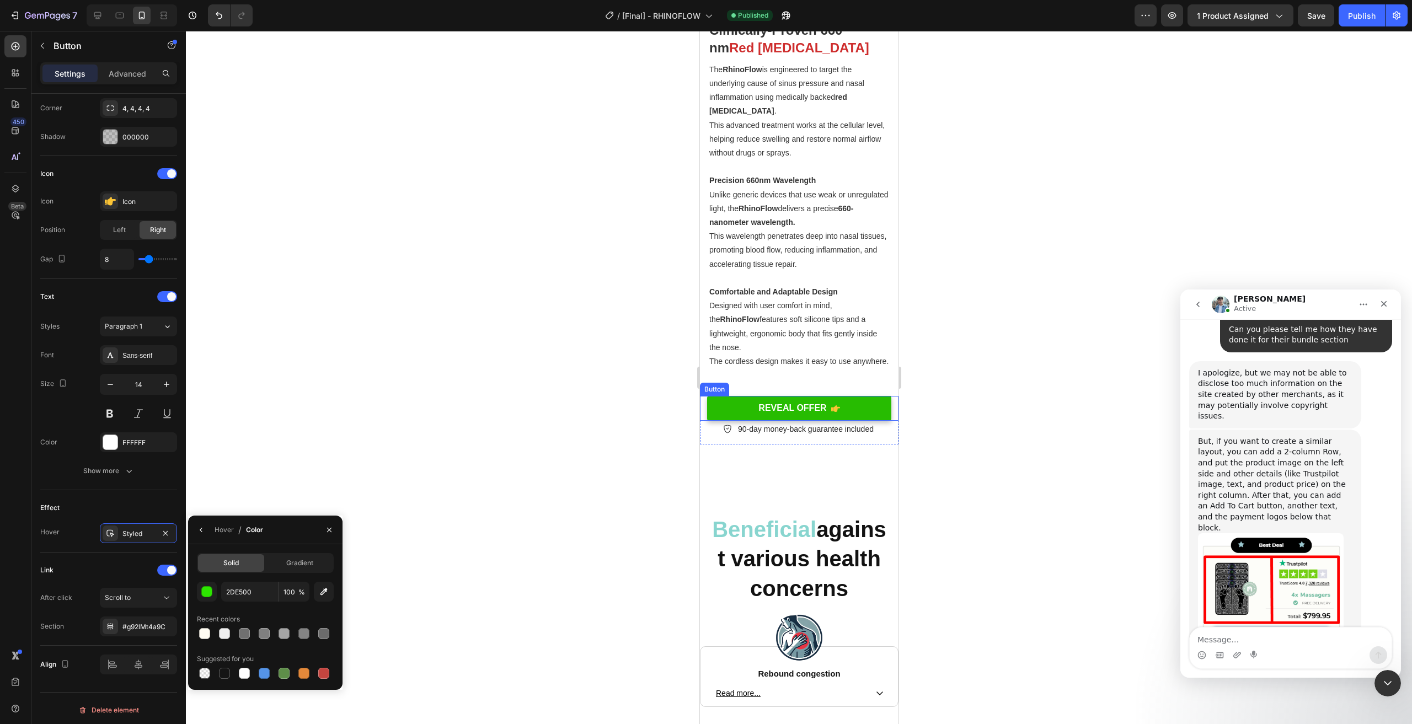
click at [871, 418] on link "REVEAL OFFER" at bounding box center [799, 408] width 185 height 25
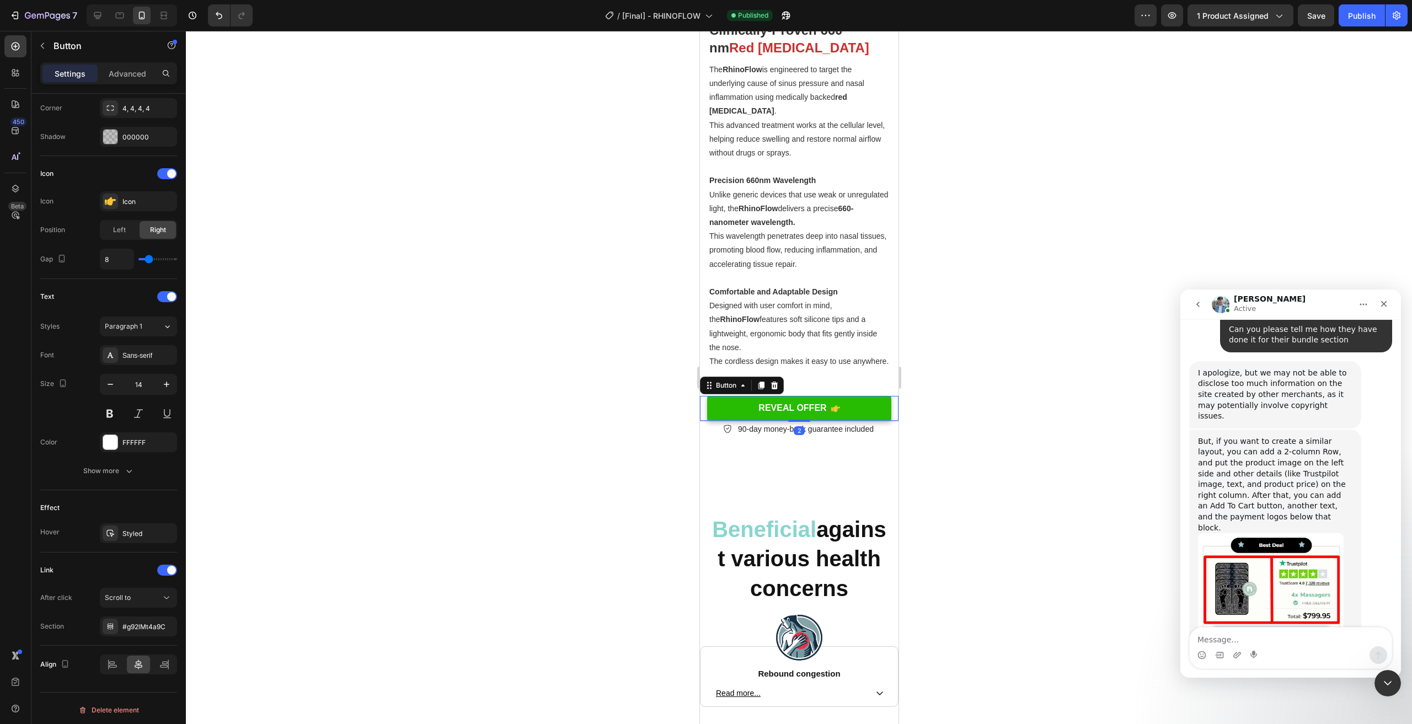
scroll to position [270, 0]
click at [135, 537] on div "Styled" at bounding box center [138, 534] width 77 height 20
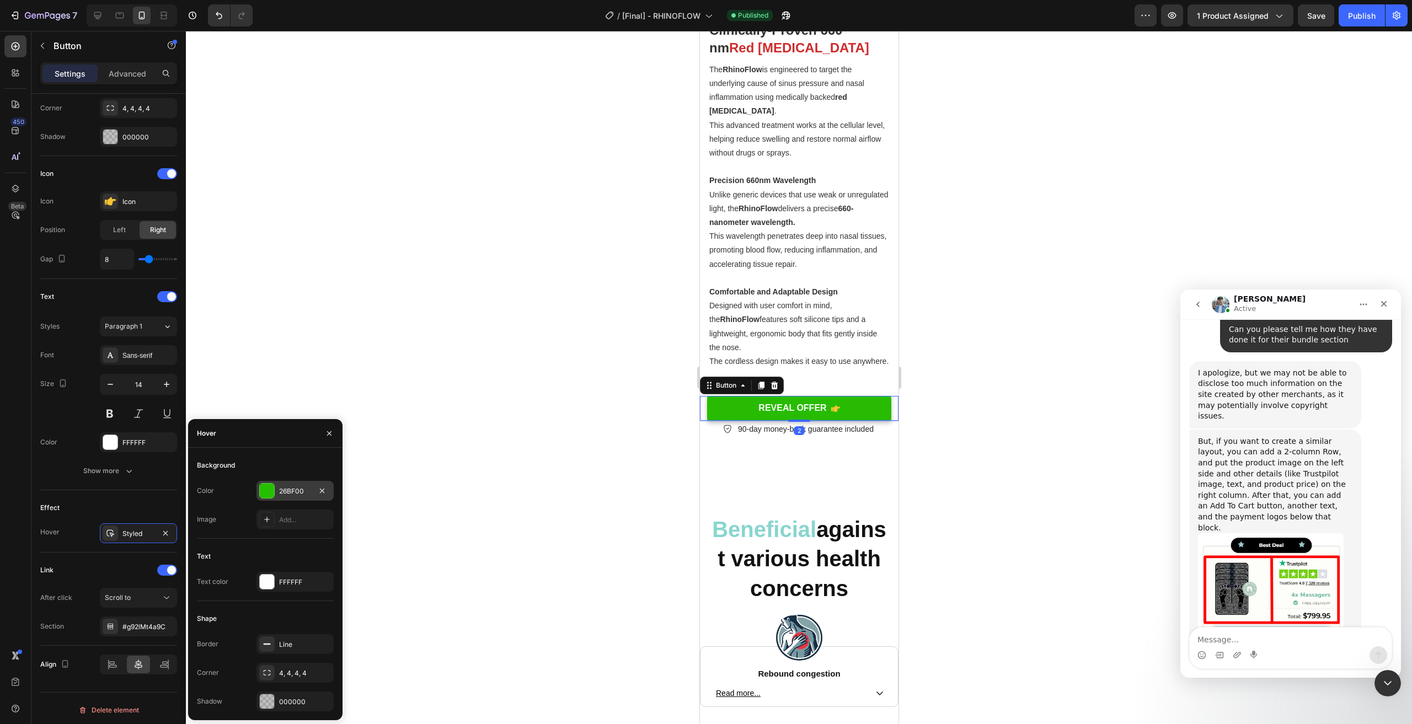
click at [268, 493] on div at bounding box center [267, 491] width 14 height 14
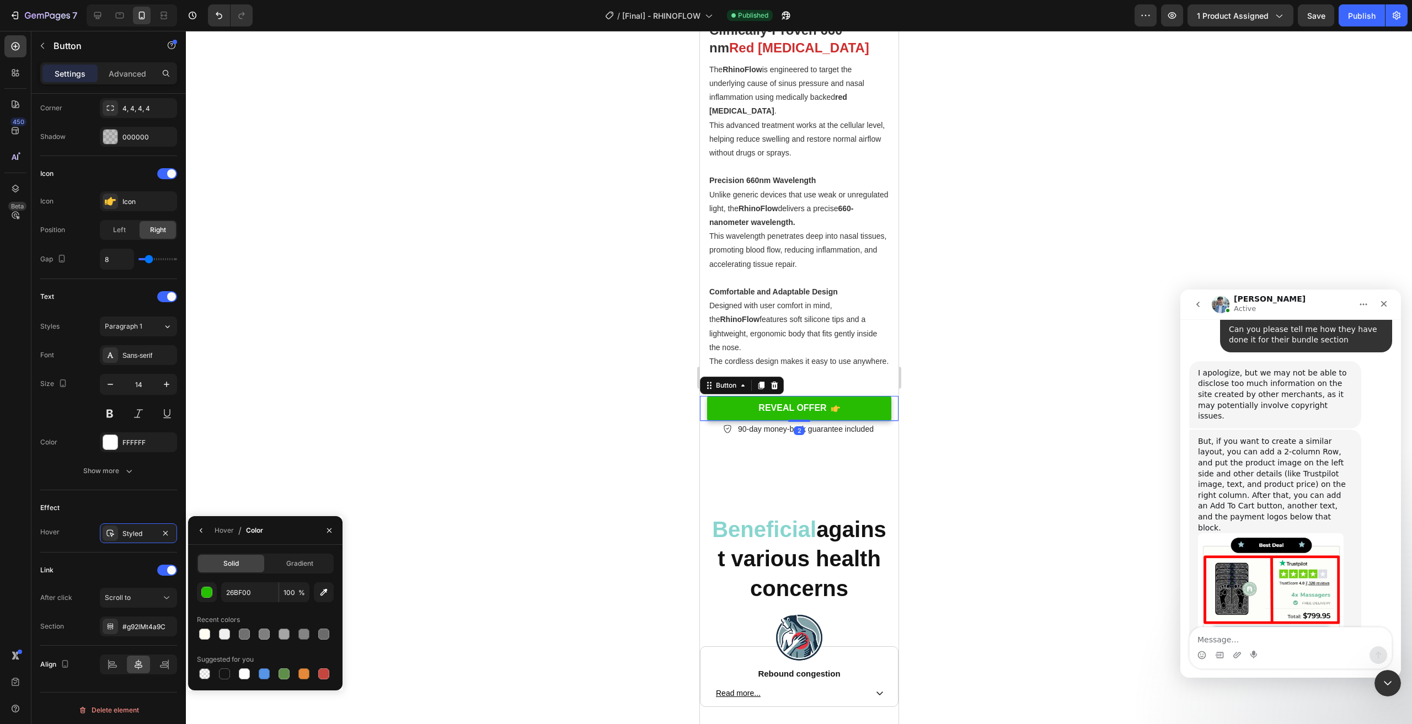
click at [253, 603] on div "26BF00 100 % Recent colors Suggested for you" at bounding box center [265, 632] width 137 height 99
click at [263, 594] on input "26BF00" at bounding box center [249, 593] width 57 height 20
paste input "DE5"
type input "2DE500"
click at [1011, 468] on div at bounding box center [799, 378] width 1226 height 694
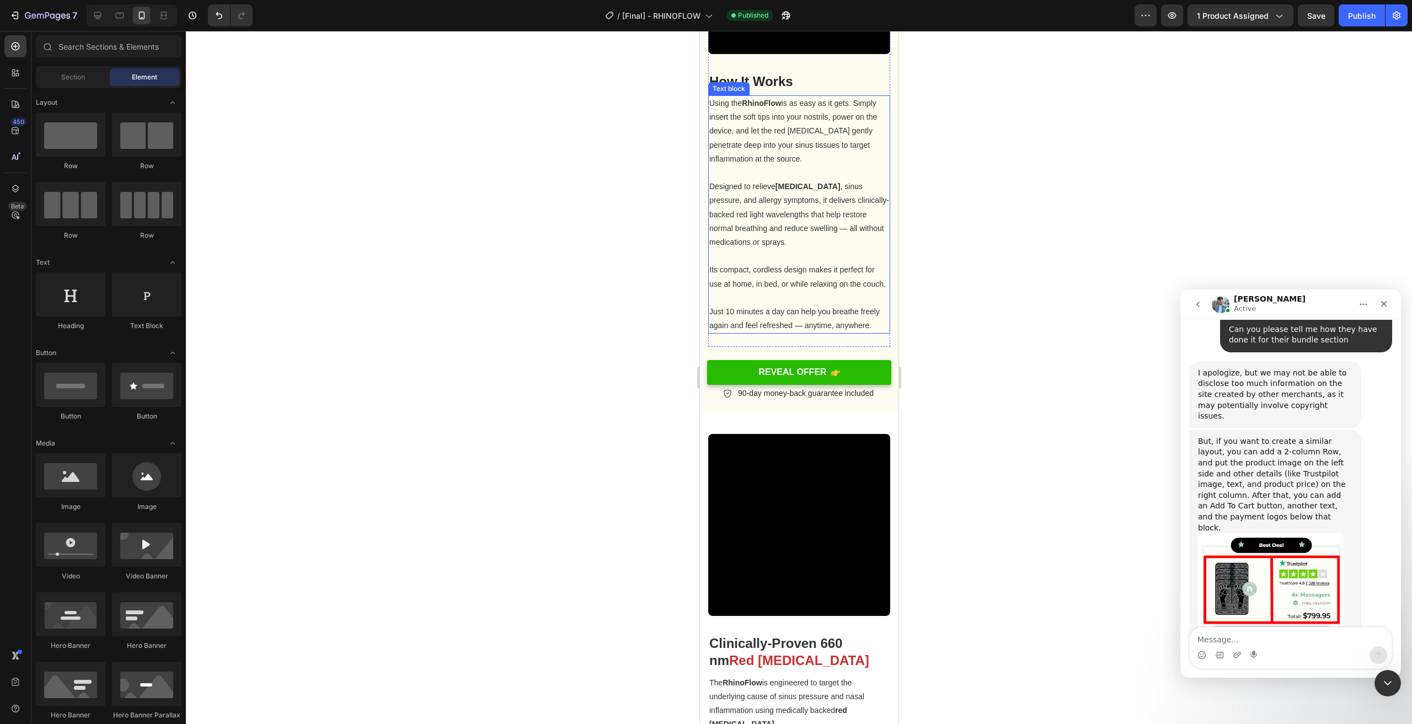
scroll to position [1315, 0]
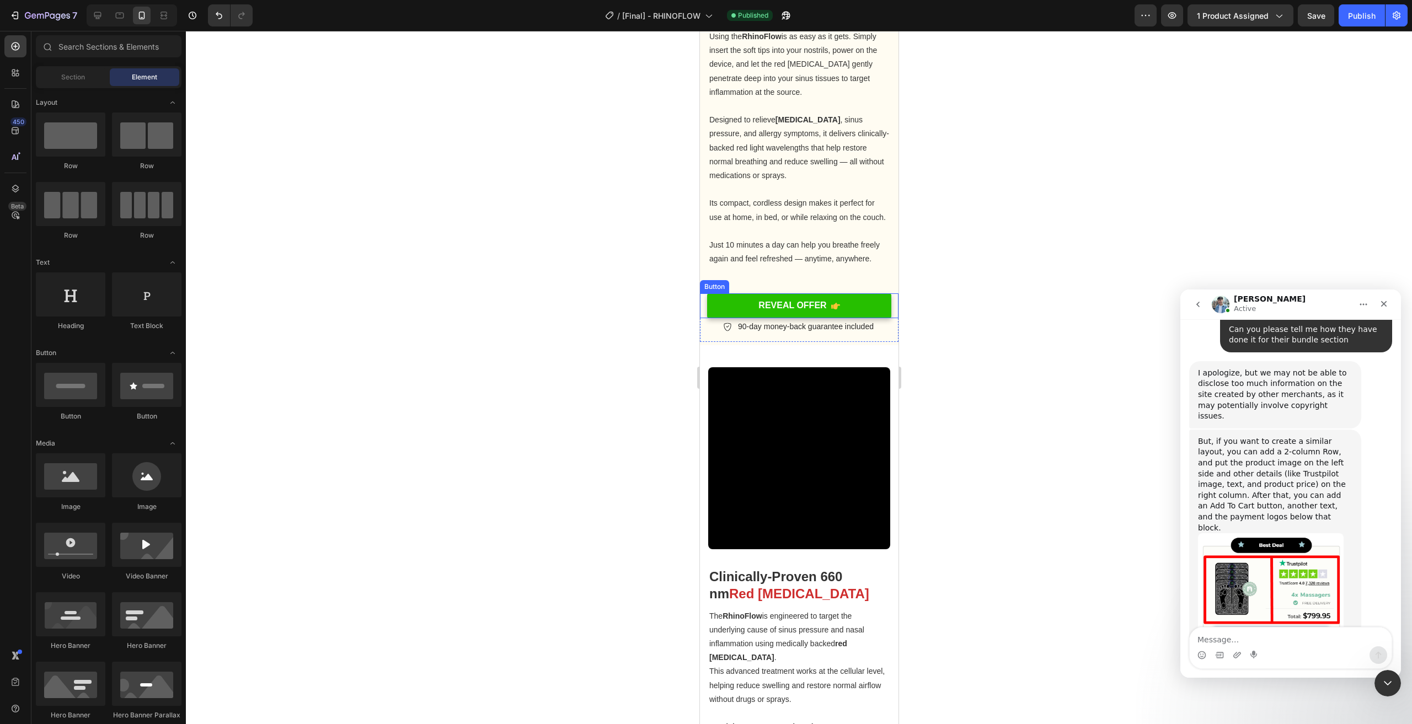
click at [863, 316] on link "REVEAL OFFER" at bounding box center [799, 306] width 185 height 25
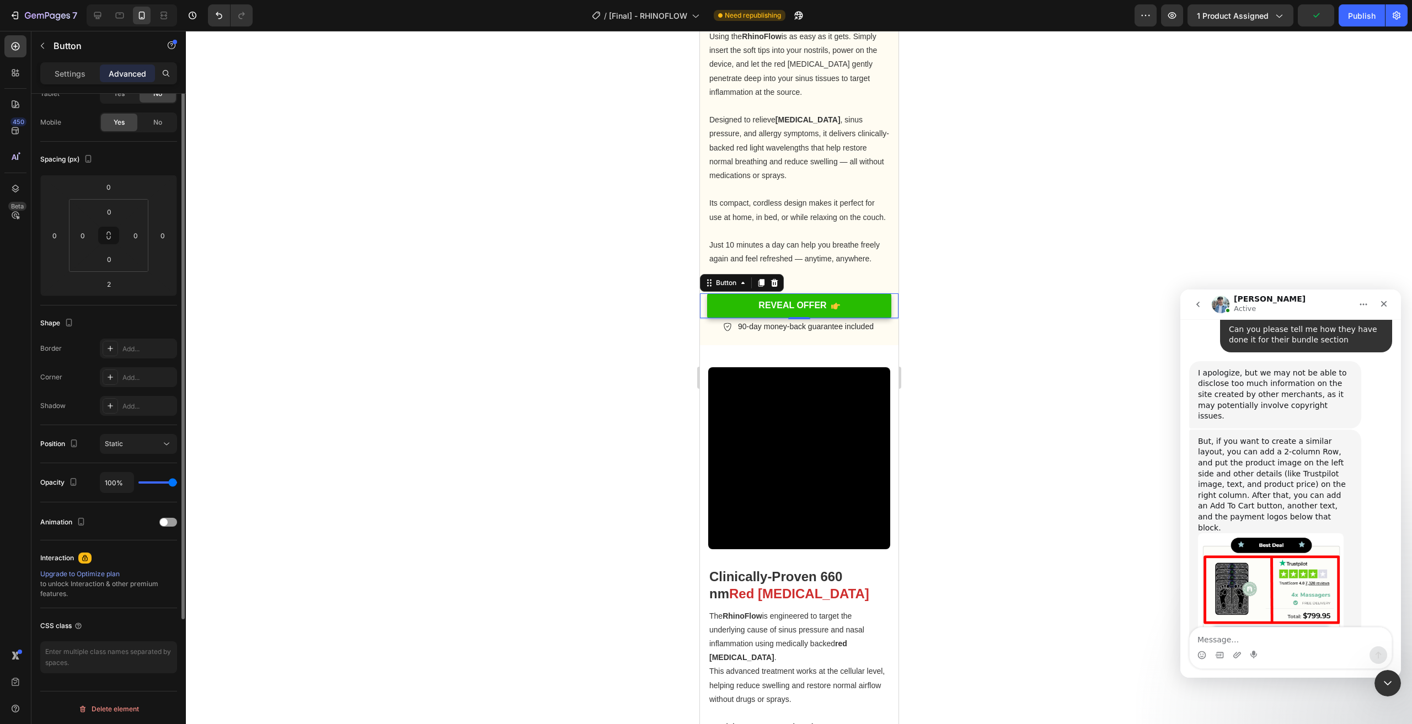
scroll to position [0, 0]
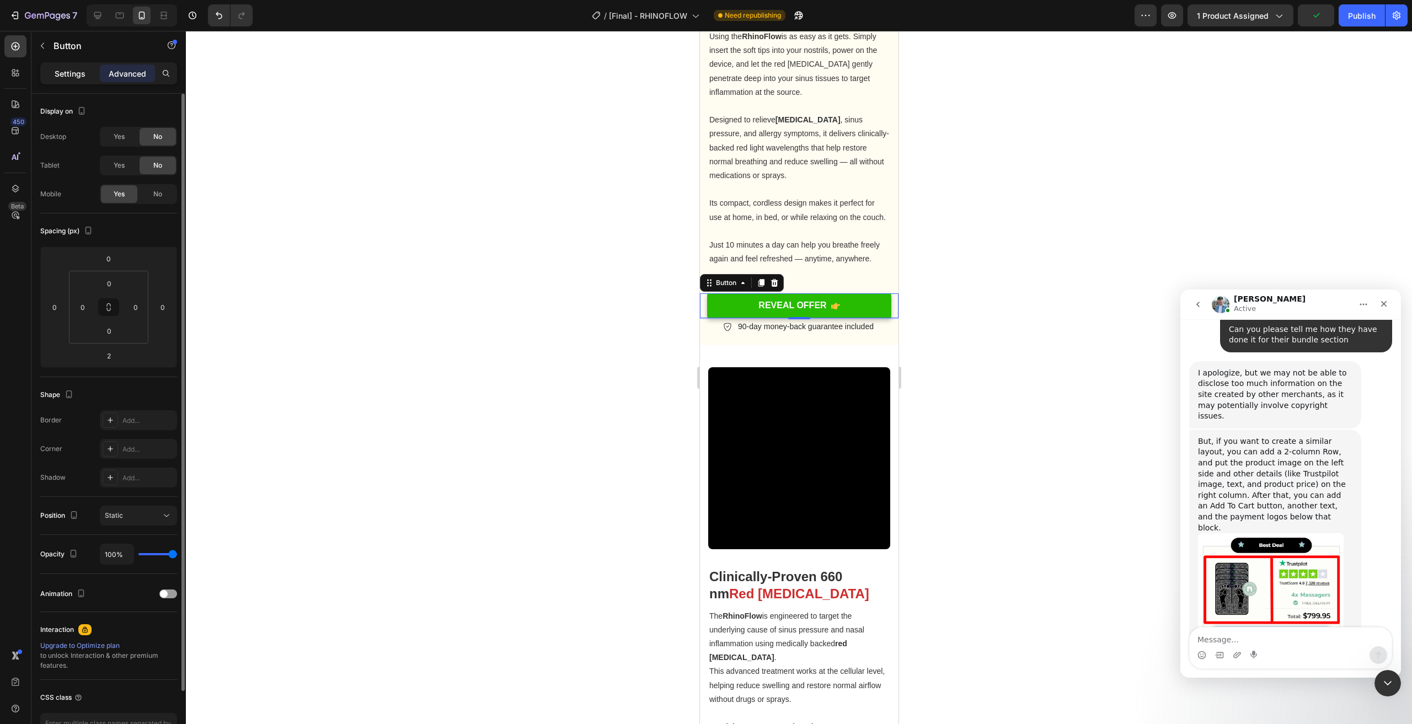
click at [56, 74] on p "Settings" at bounding box center [70, 74] width 31 height 12
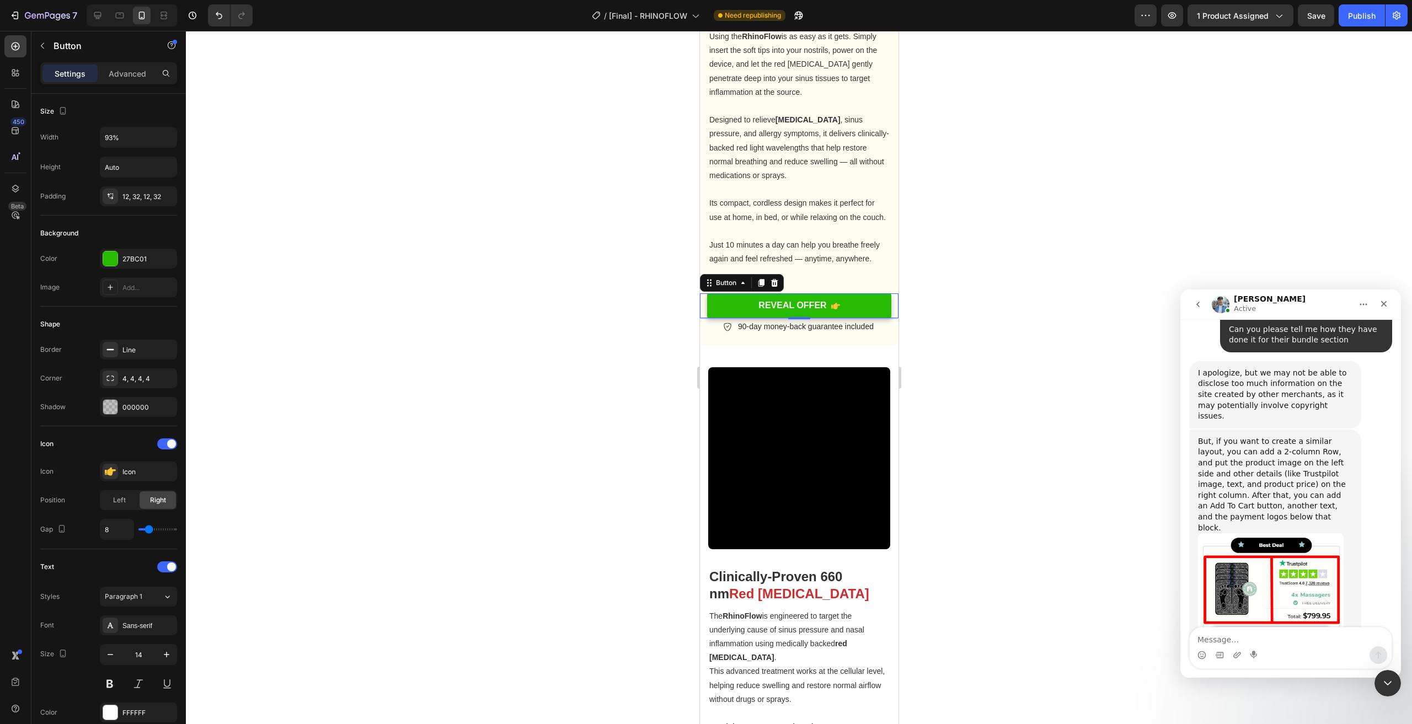
click at [1037, 361] on div at bounding box center [799, 378] width 1226 height 694
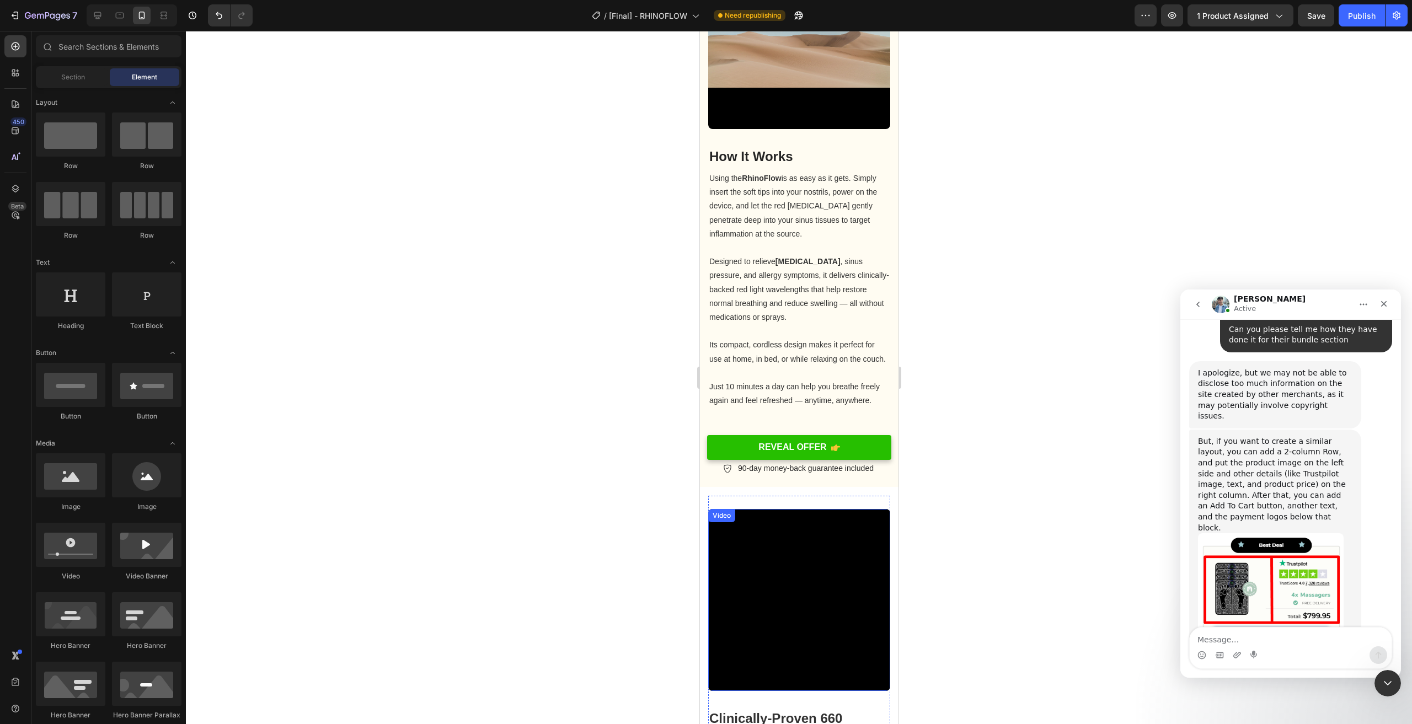
scroll to position [1260, 0]
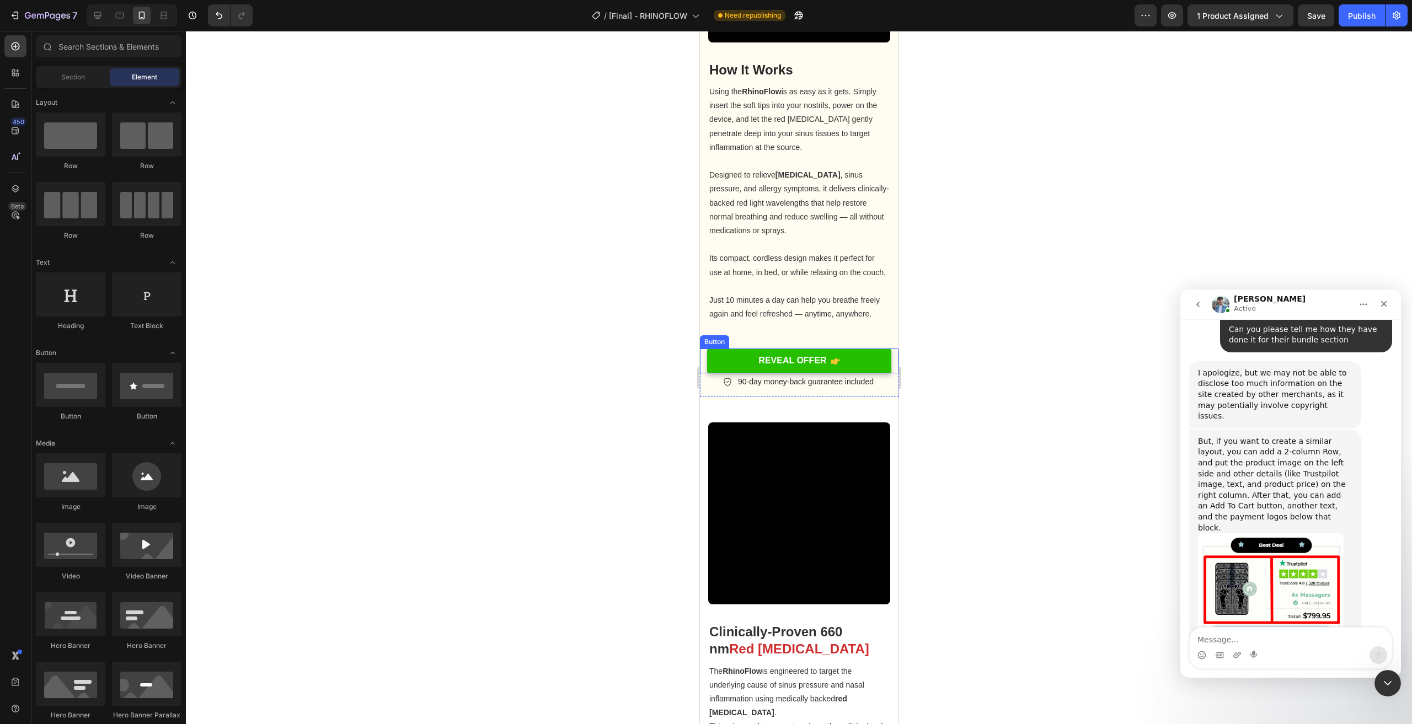
click at [866, 362] on link "REVEAL OFFER" at bounding box center [799, 361] width 185 height 25
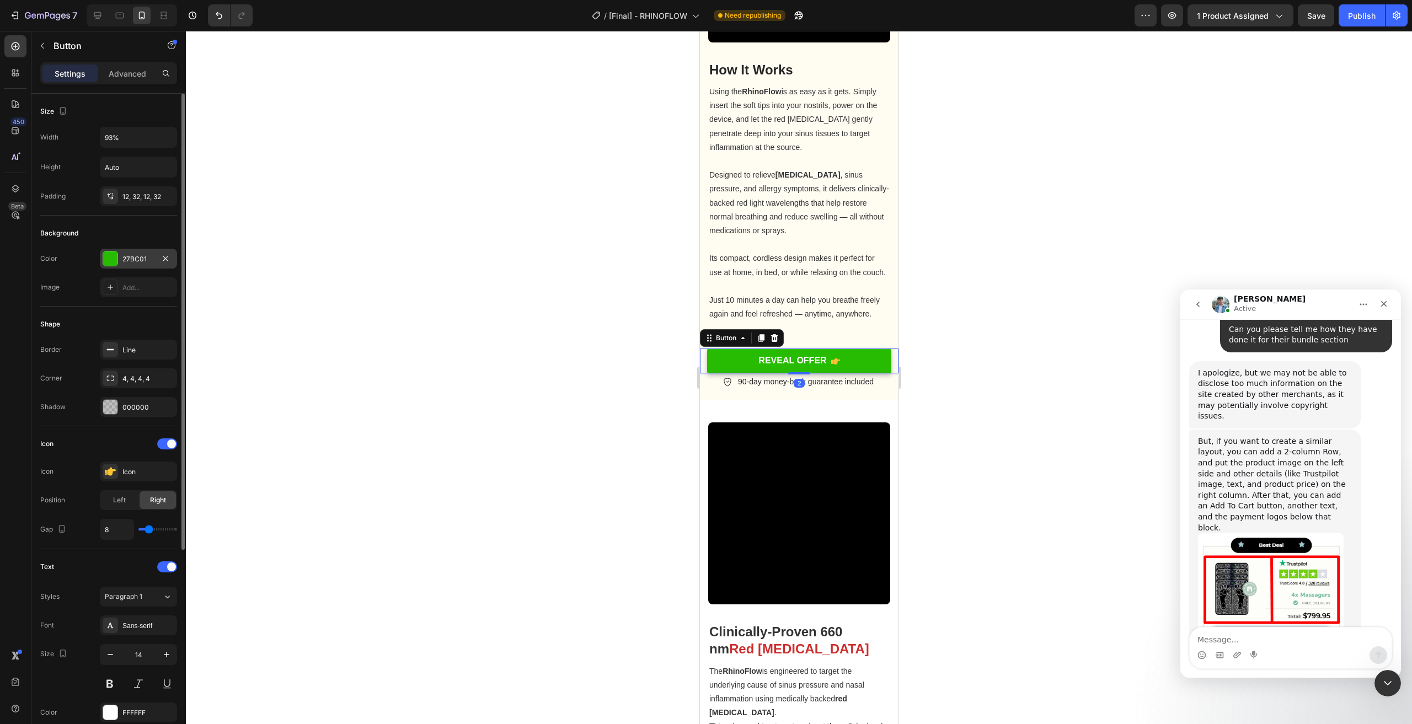
click at [126, 258] on div "27BC01" at bounding box center [138, 259] width 32 height 10
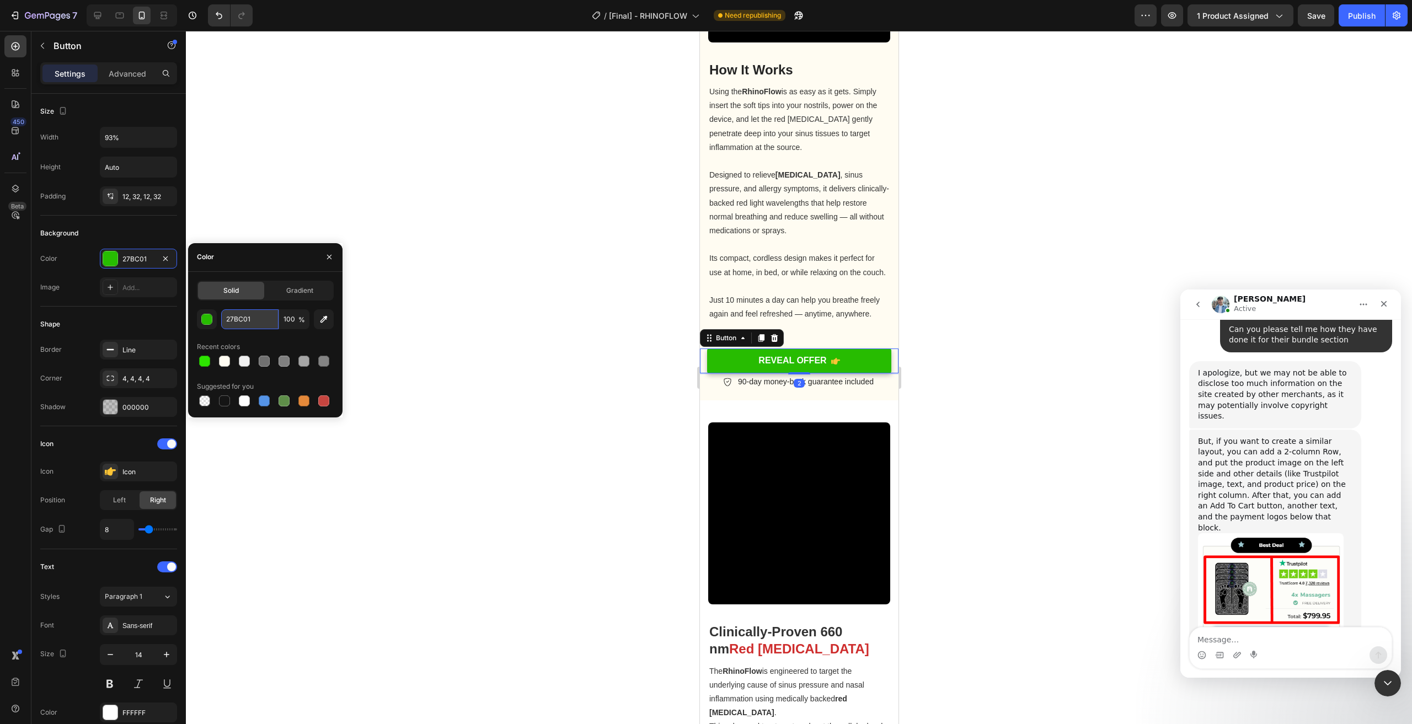
click at [273, 324] on input "27BC01" at bounding box center [249, 320] width 57 height 20
paste input "DE500"
type input "2DE500"
click at [203, 358] on div at bounding box center [204, 361] width 11 height 11
click at [239, 327] on input "2DE500" at bounding box center [249, 320] width 57 height 20
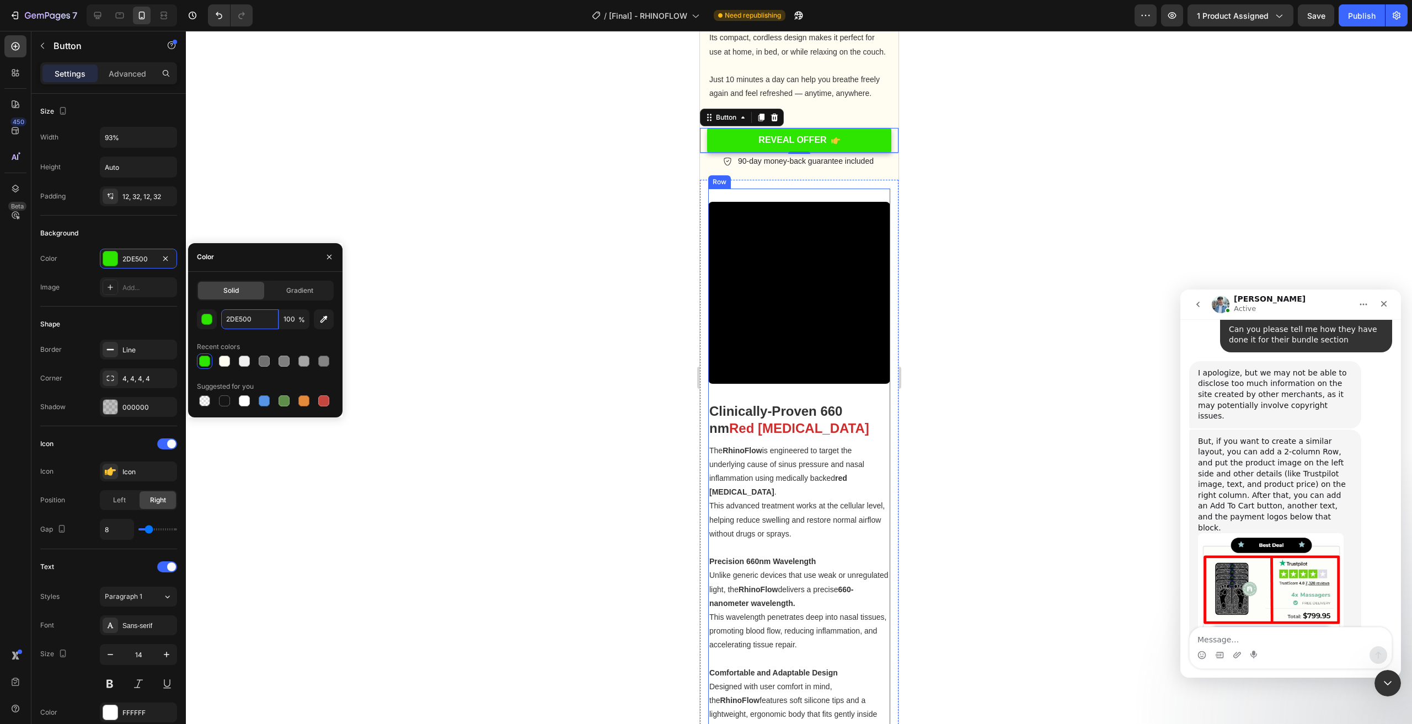
scroll to position [1426, 0]
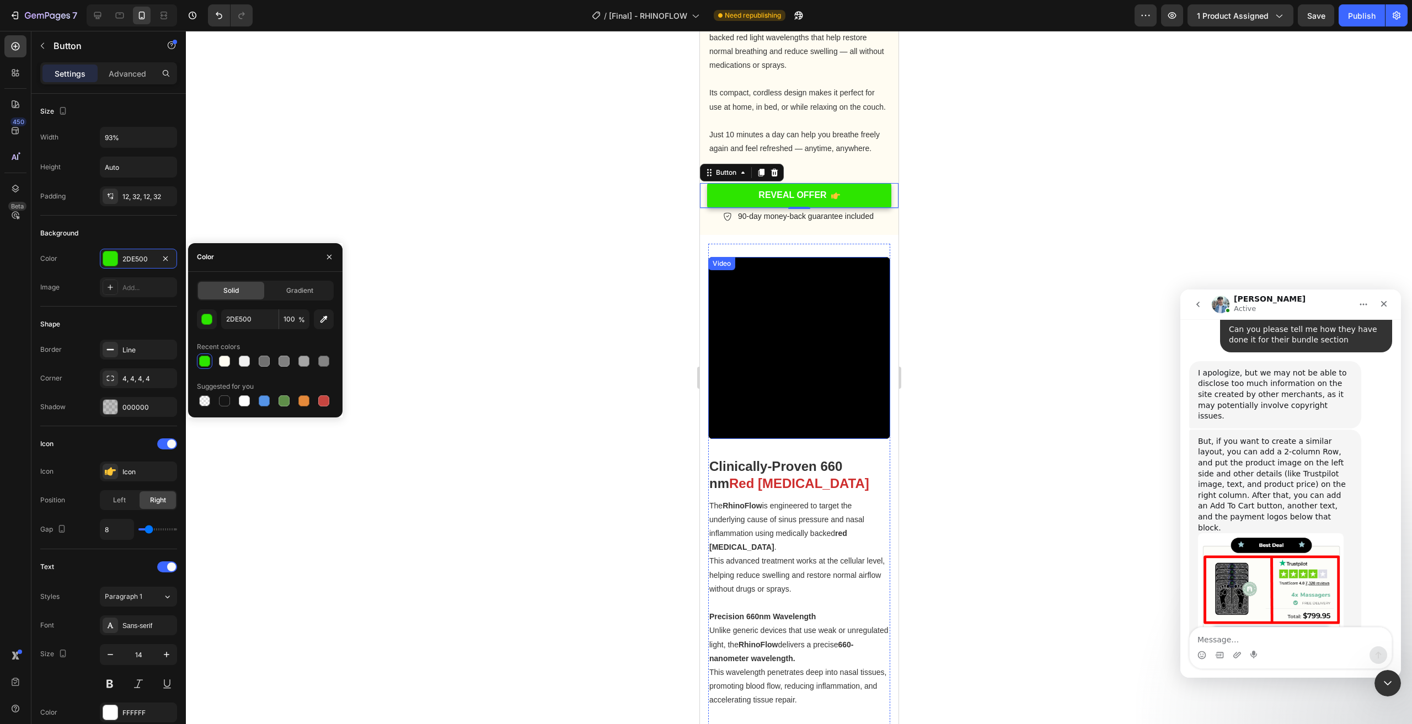
click at [966, 311] on div at bounding box center [799, 378] width 1226 height 694
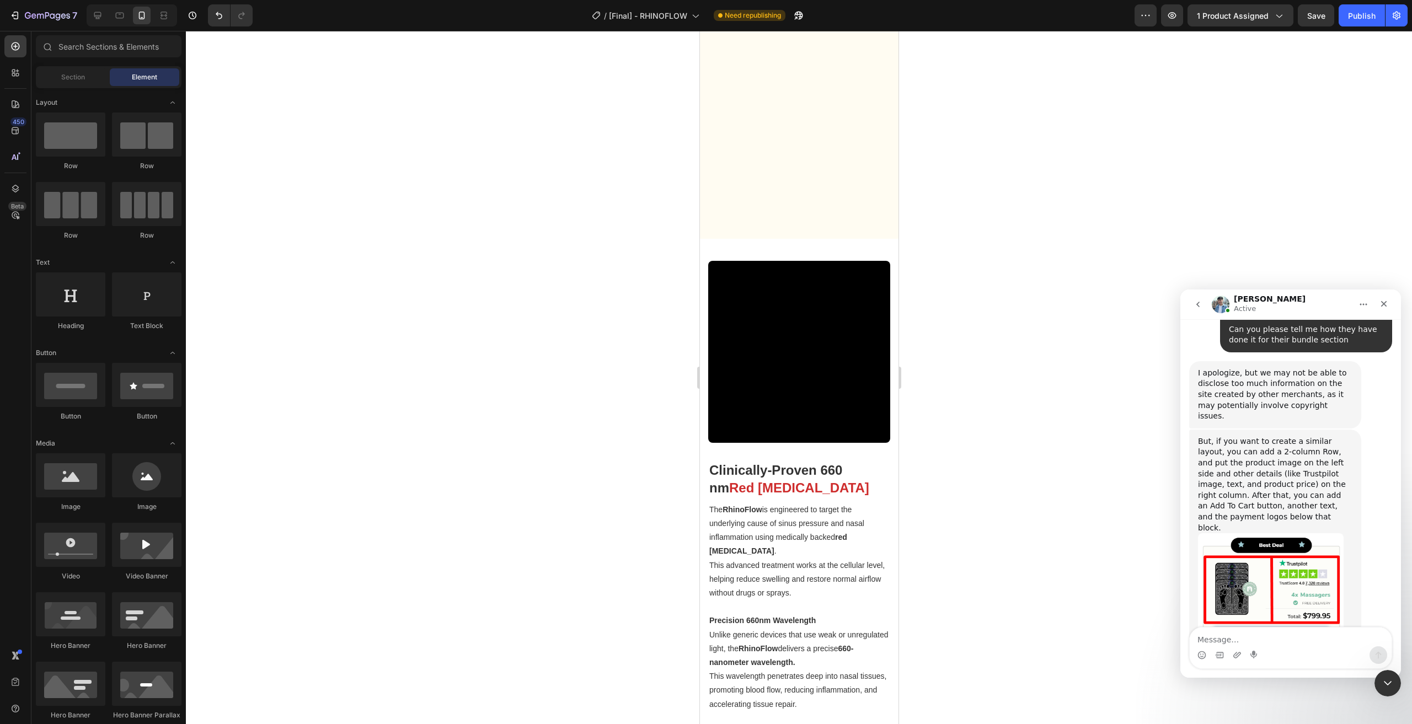
scroll to position [1812, 0]
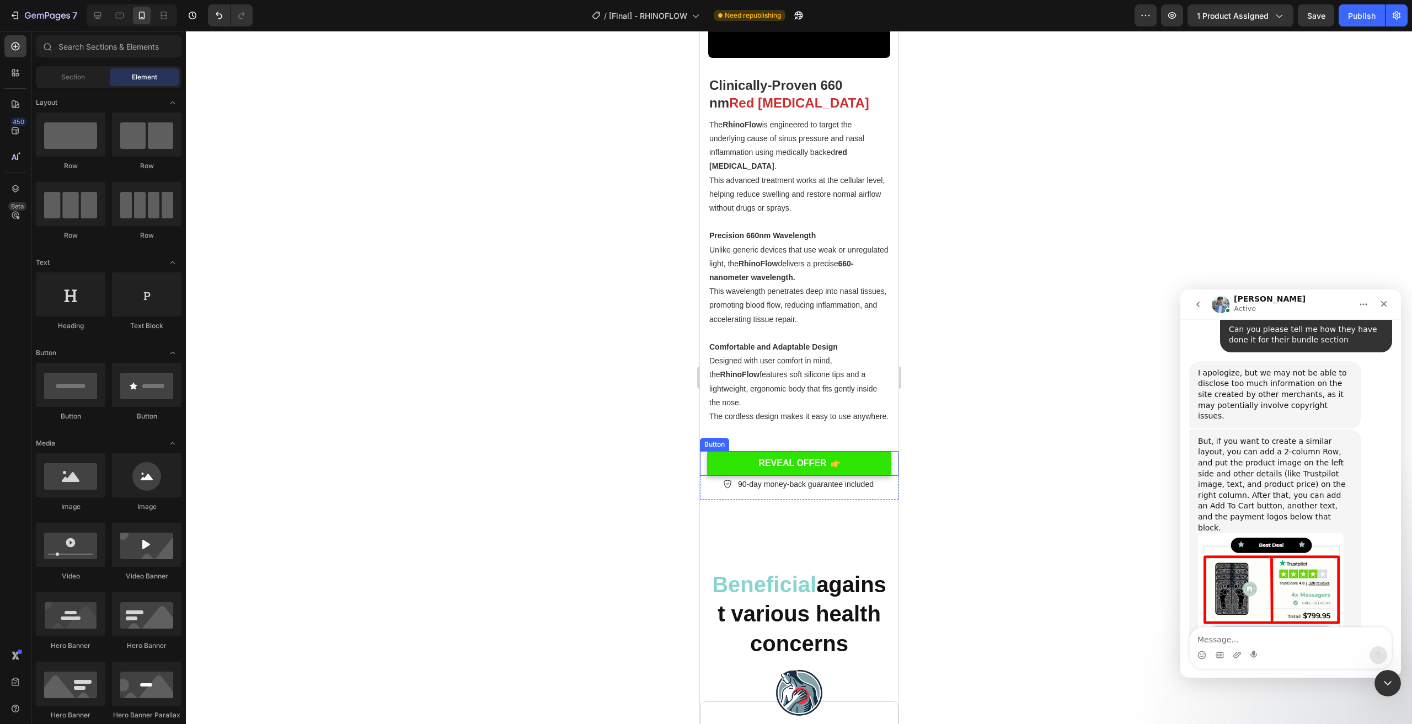
click at [849, 474] on link "REVEAL OFFER" at bounding box center [799, 463] width 185 height 25
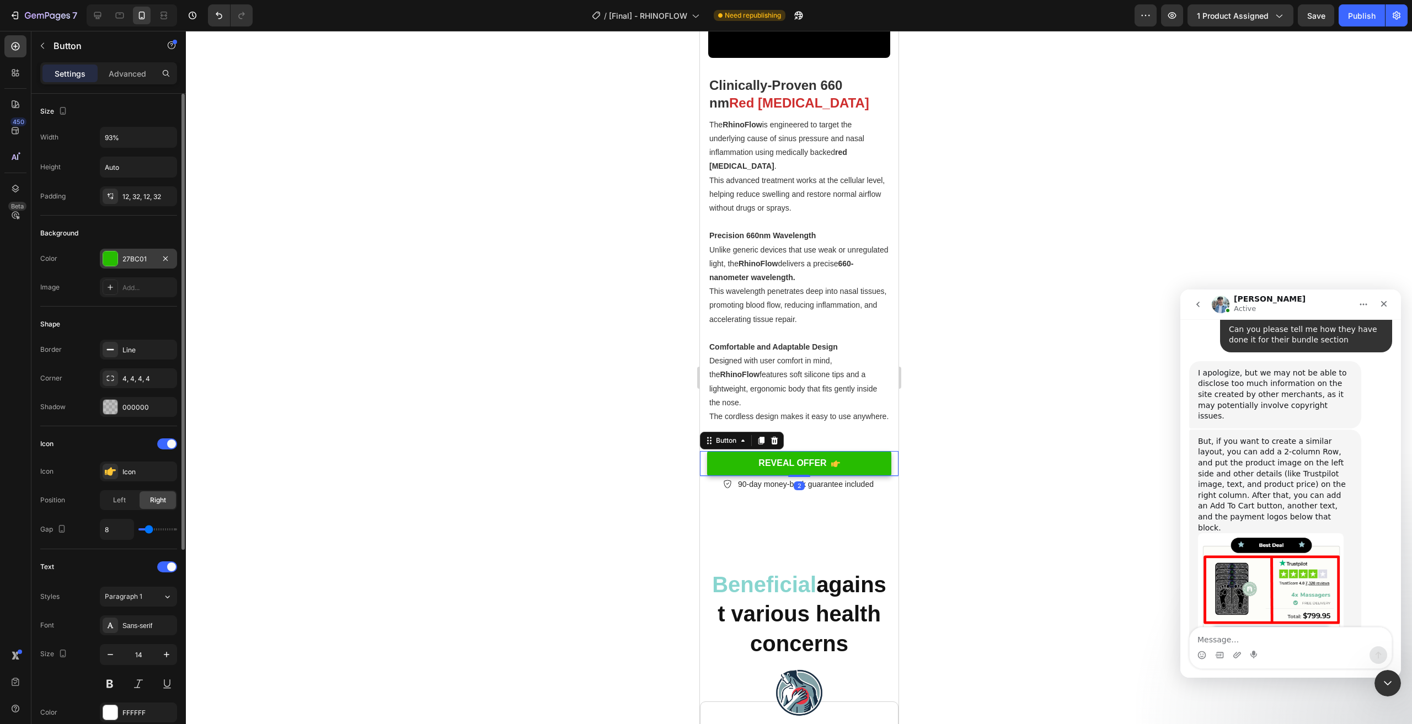
click at [138, 264] on div "27BC01" at bounding box center [138, 259] width 77 height 20
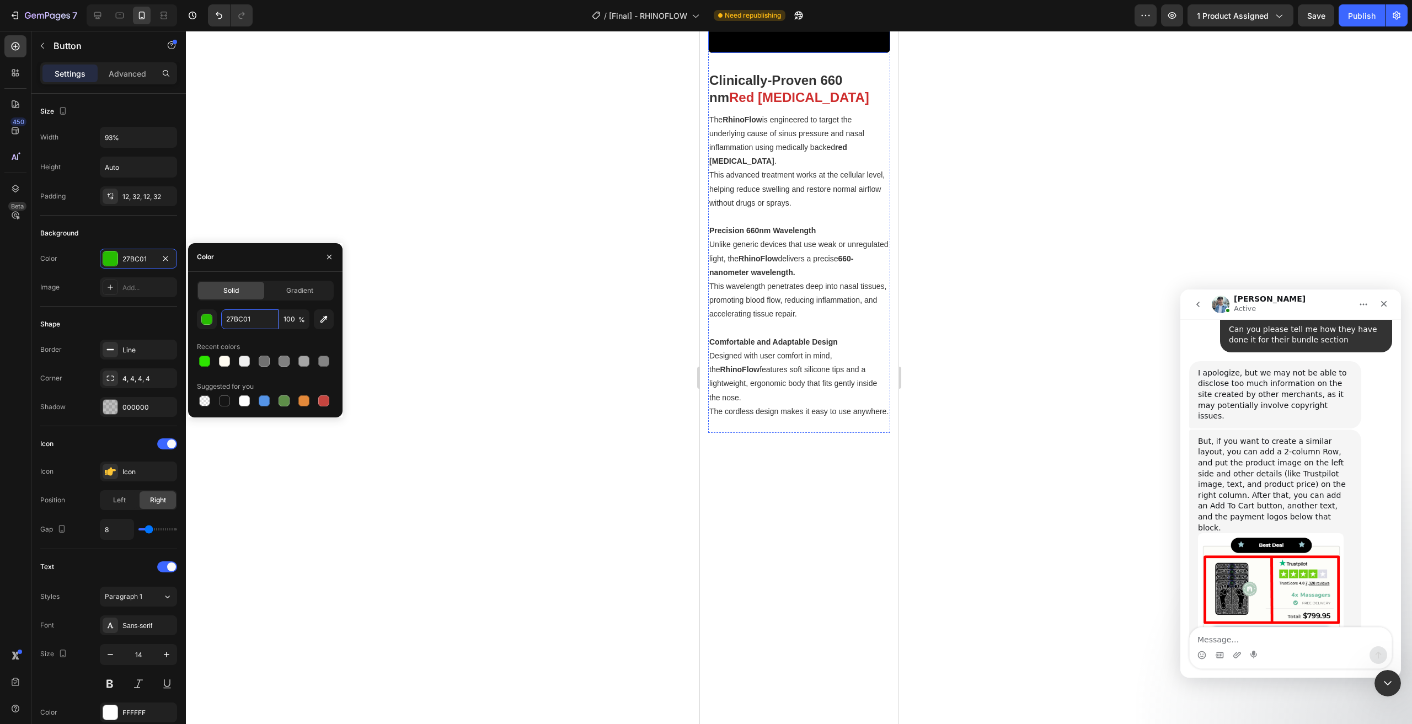
scroll to position [1481, 0]
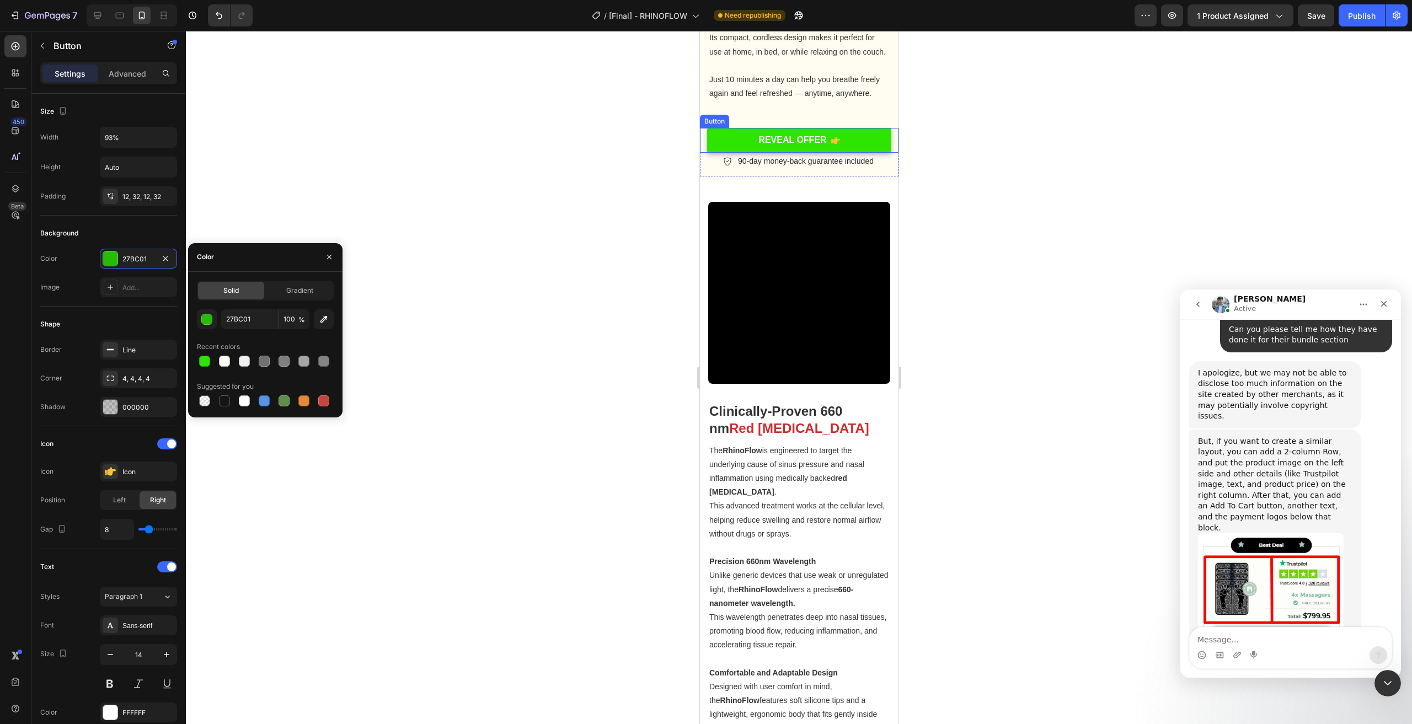
click at [846, 148] on link "REVEAL OFFER" at bounding box center [799, 140] width 185 height 25
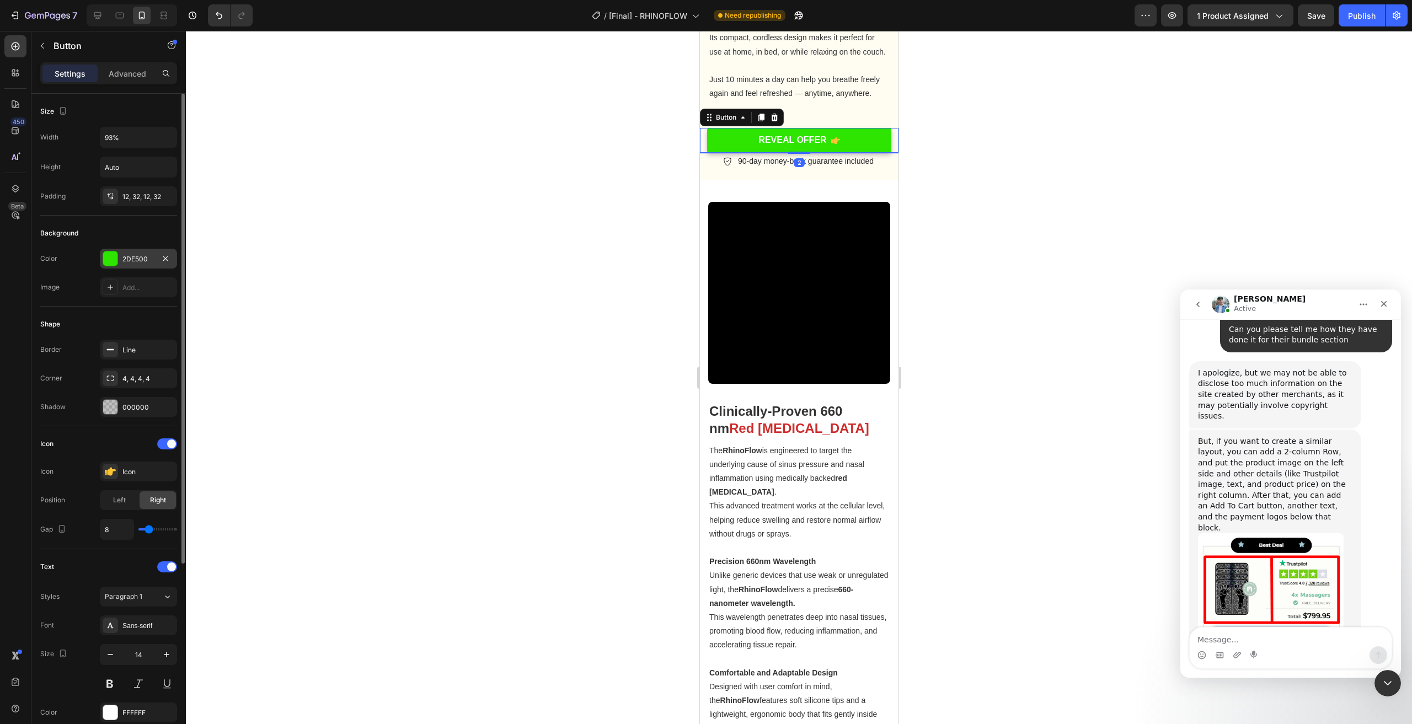
click at [130, 249] on div "2DE500" at bounding box center [138, 259] width 77 height 20
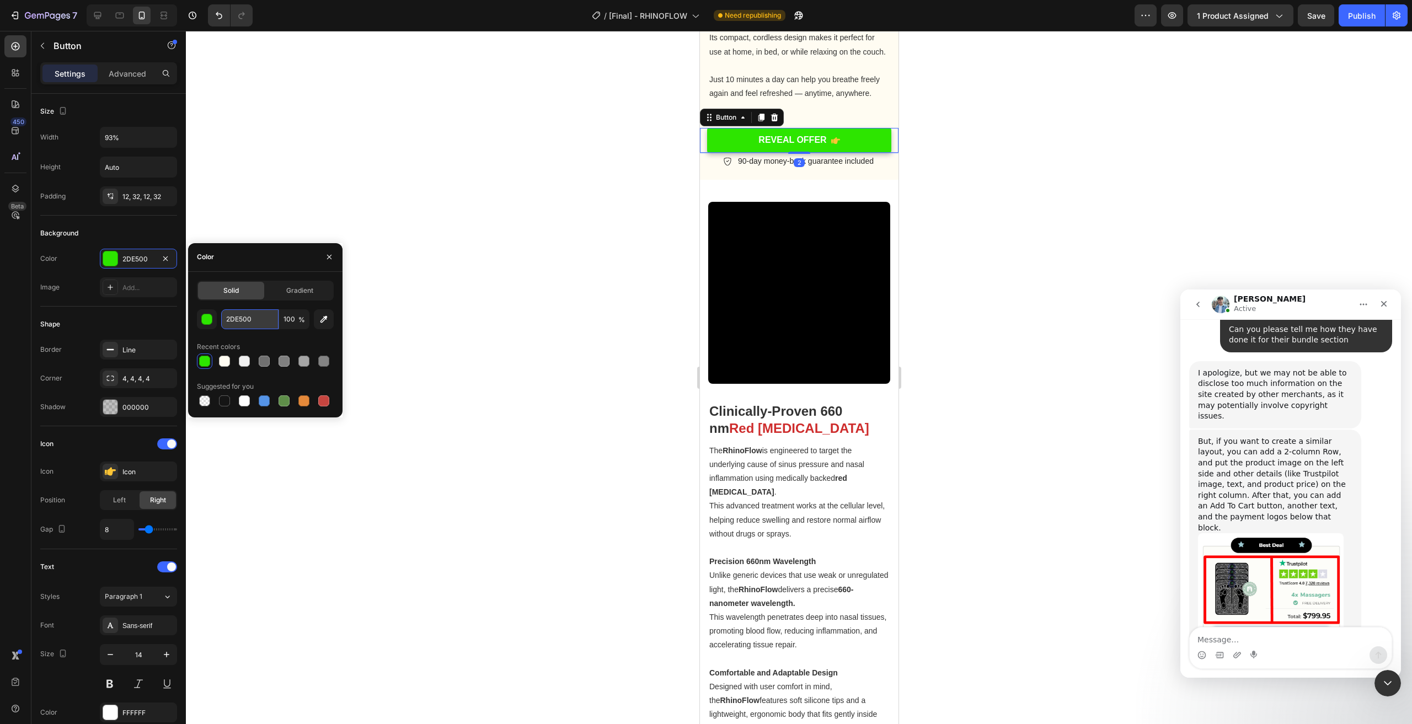
click at [251, 318] on input "2DE500" at bounding box center [249, 320] width 57 height 20
paste input "7BC01"
type input "27BC01"
click at [516, 321] on div at bounding box center [799, 378] width 1226 height 694
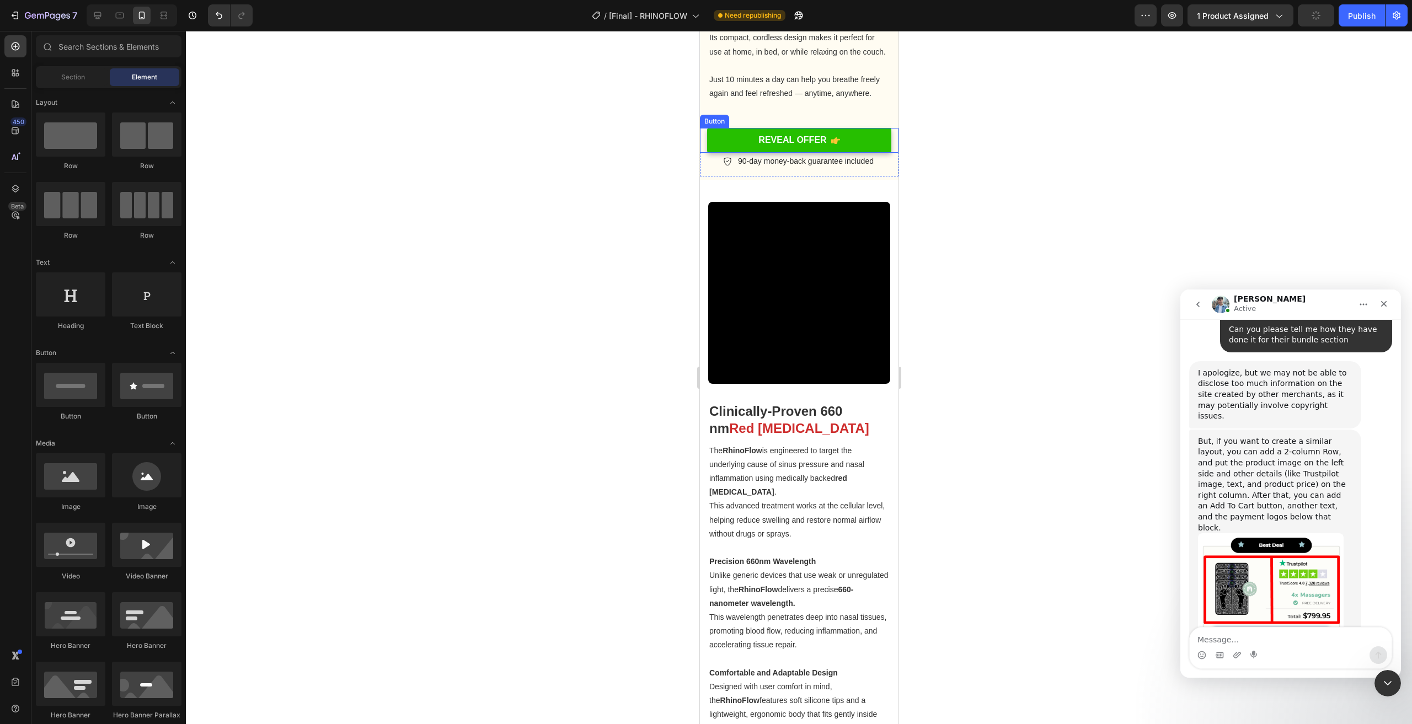
click at [842, 146] on link "REVEAL OFFER" at bounding box center [799, 140] width 185 height 25
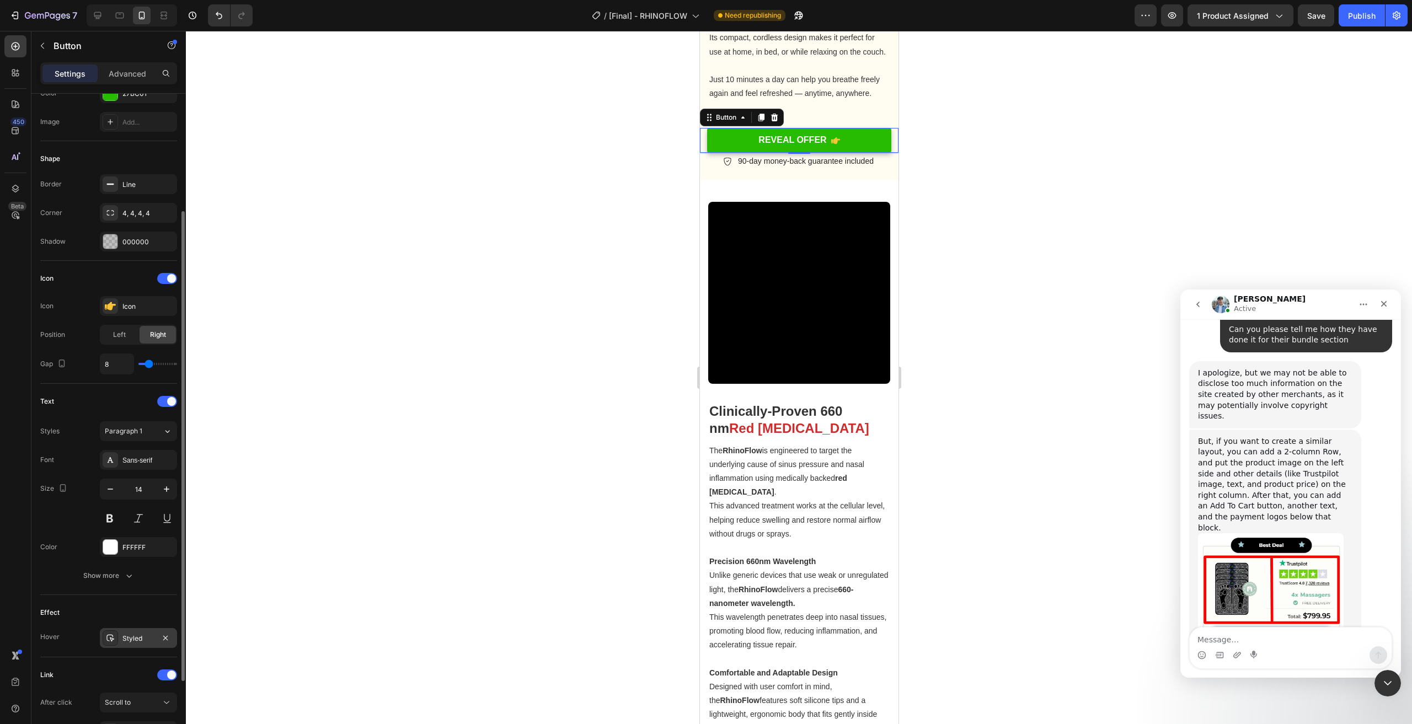
scroll to position [270, 0]
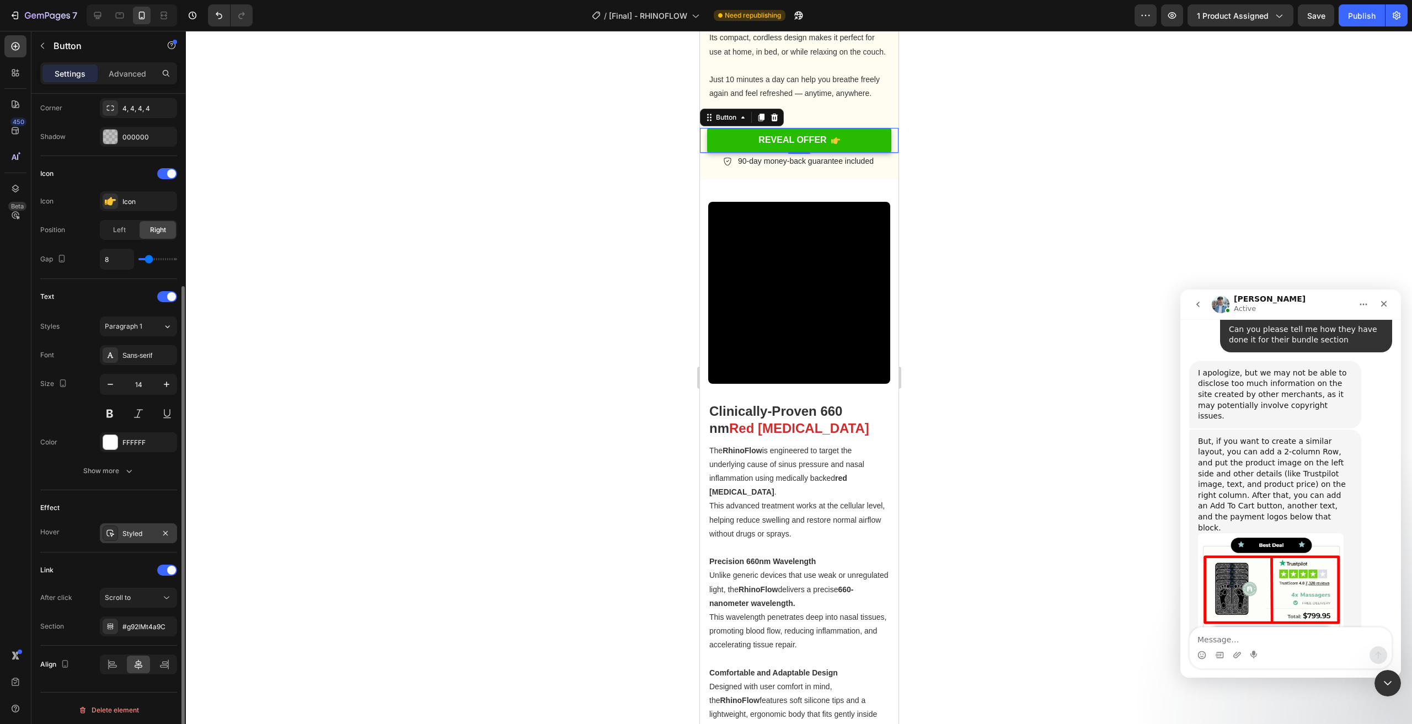
click at [145, 524] on div "Styled" at bounding box center [138, 534] width 77 height 20
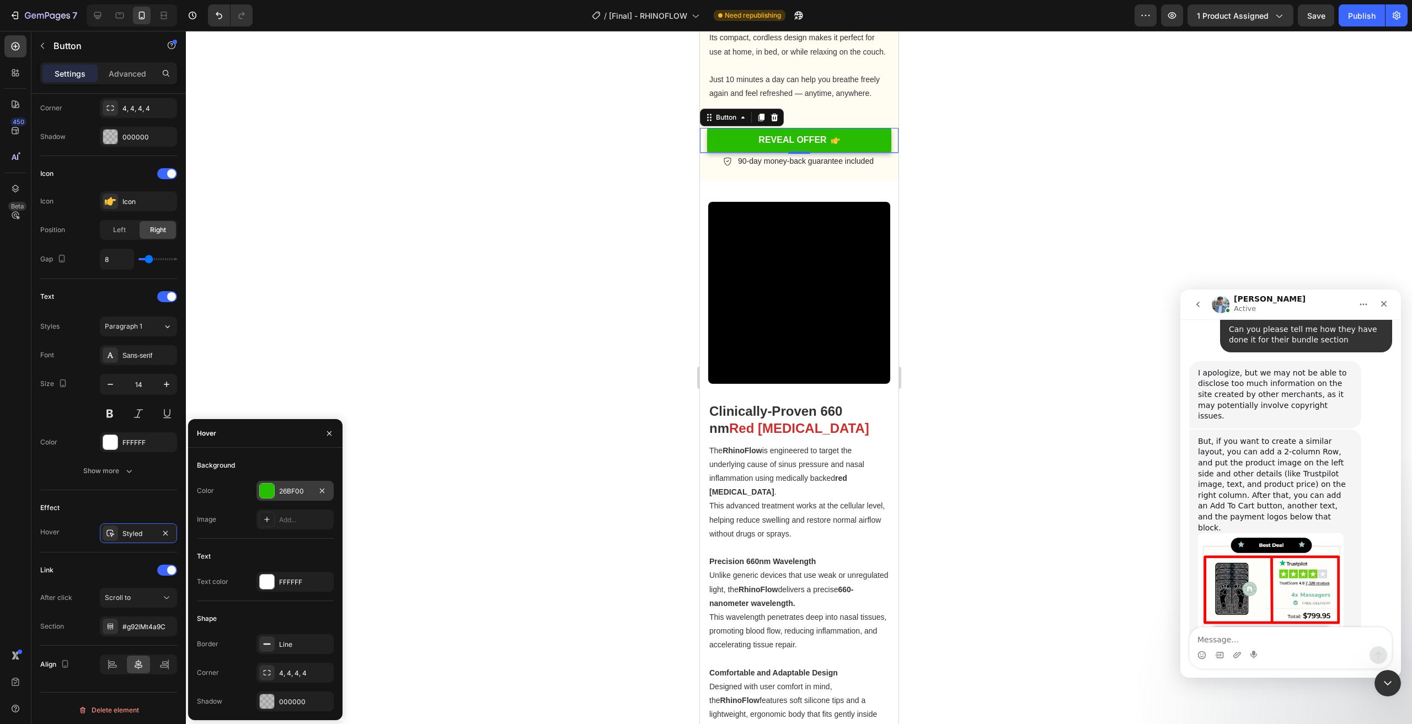
click at [280, 493] on div "26BF00" at bounding box center [295, 492] width 32 height 10
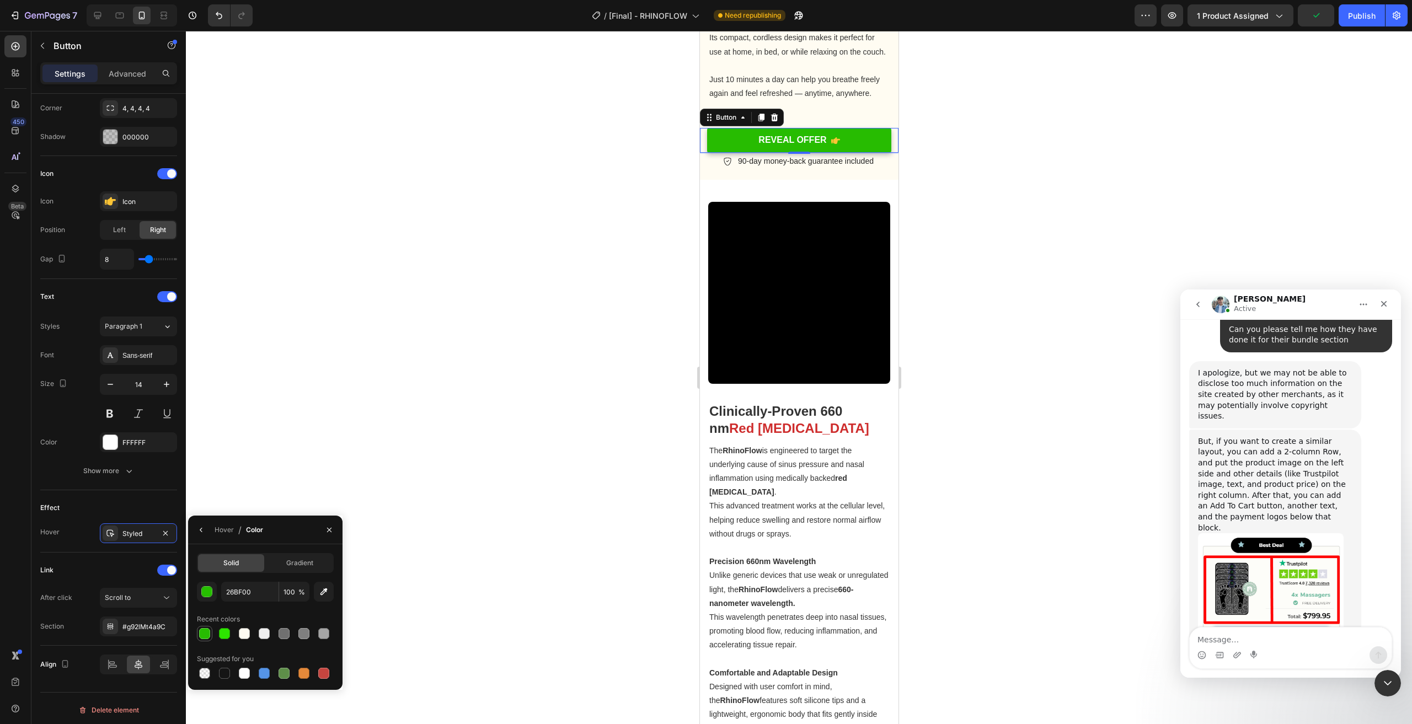
click at [209, 636] on div at bounding box center [204, 633] width 11 height 11
click at [222, 635] on div at bounding box center [224, 633] width 11 height 11
click at [200, 637] on div at bounding box center [204, 633] width 11 height 11
type input "27BC01"
click at [991, 263] on div at bounding box center [799, 378] width 1226 height 694
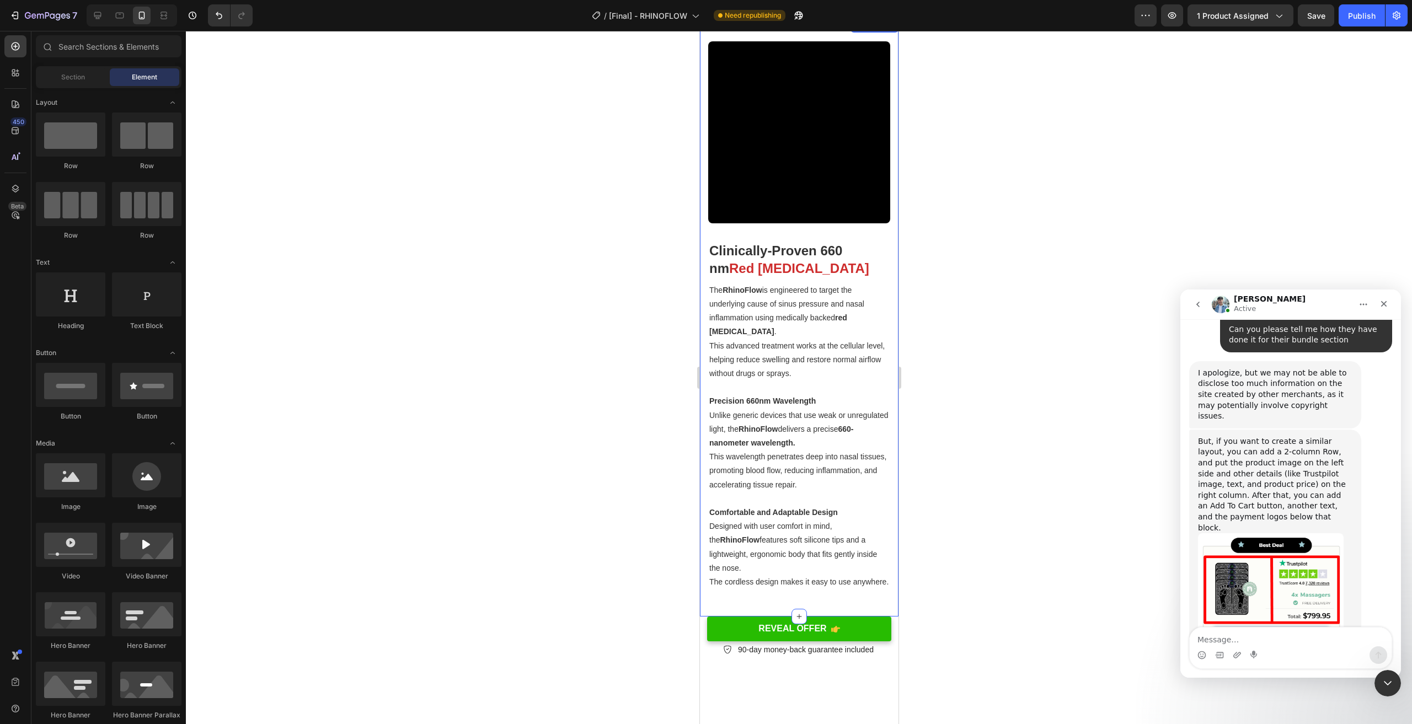
scroll to position [1977, 0]
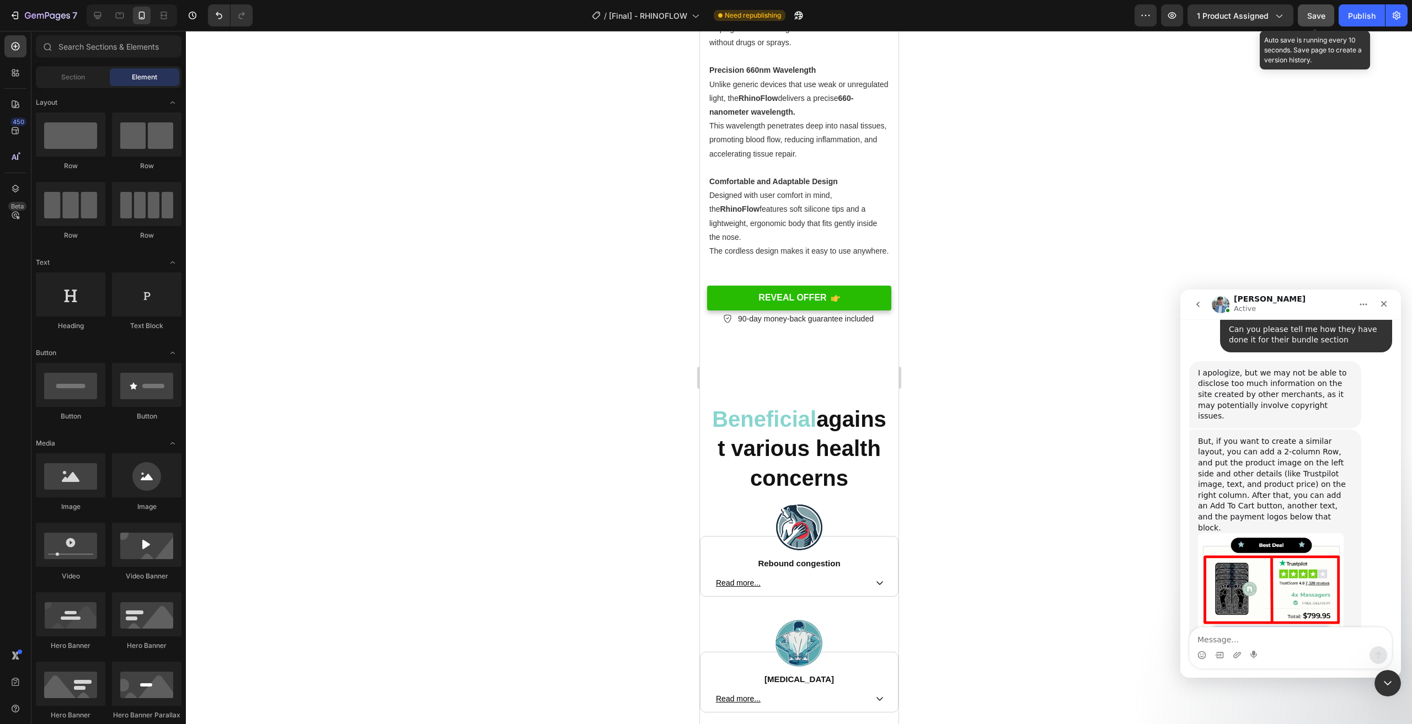
click at [1317, 12] on span "Save" at bounding box center [1317, 15] width 18 height 9
click at [1373, 16] on div "Publish" at bounding box center [1362, 16] width 28 height 12
click at [876, 303] on link "REVEAL OFFER" at bounding box center [799, 298] width 185 height 25
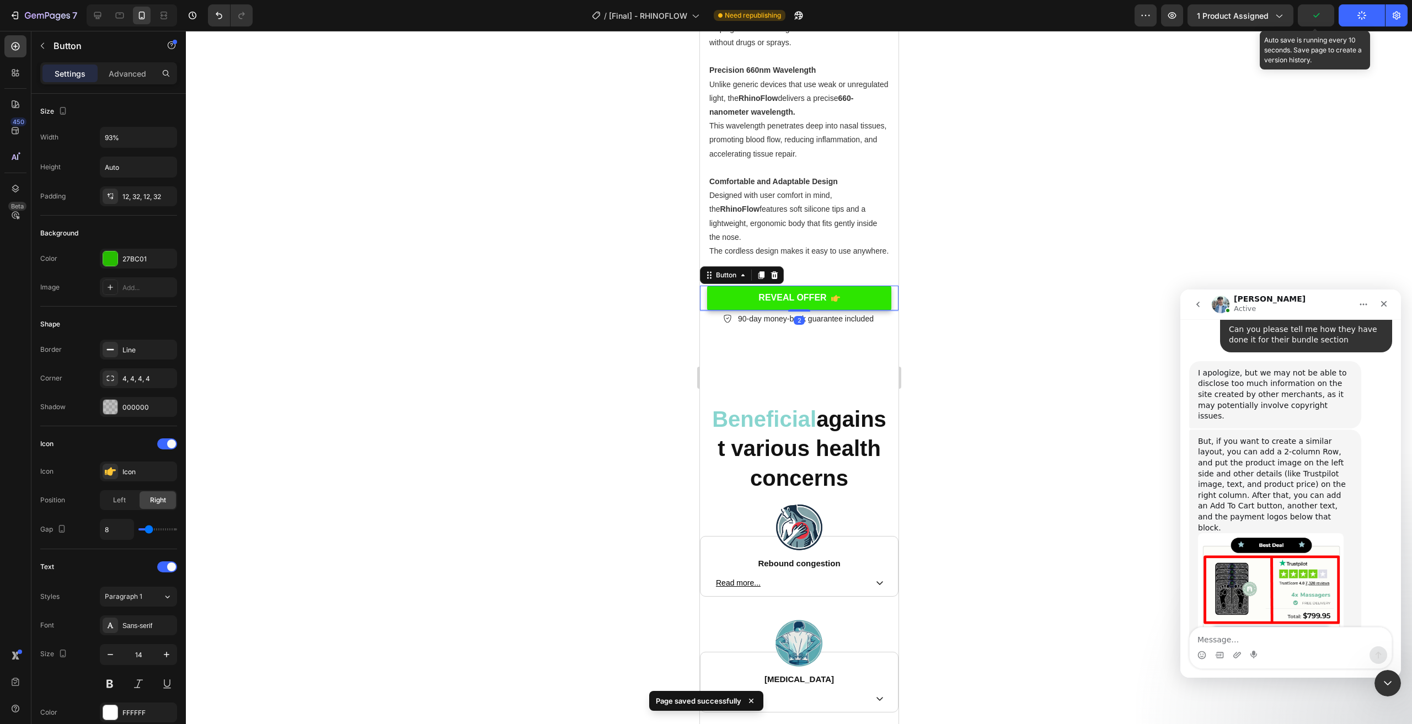
click at [870, 300] on link "REVEAL OFFER" at bounding box center [799, 298] width 185 height 25
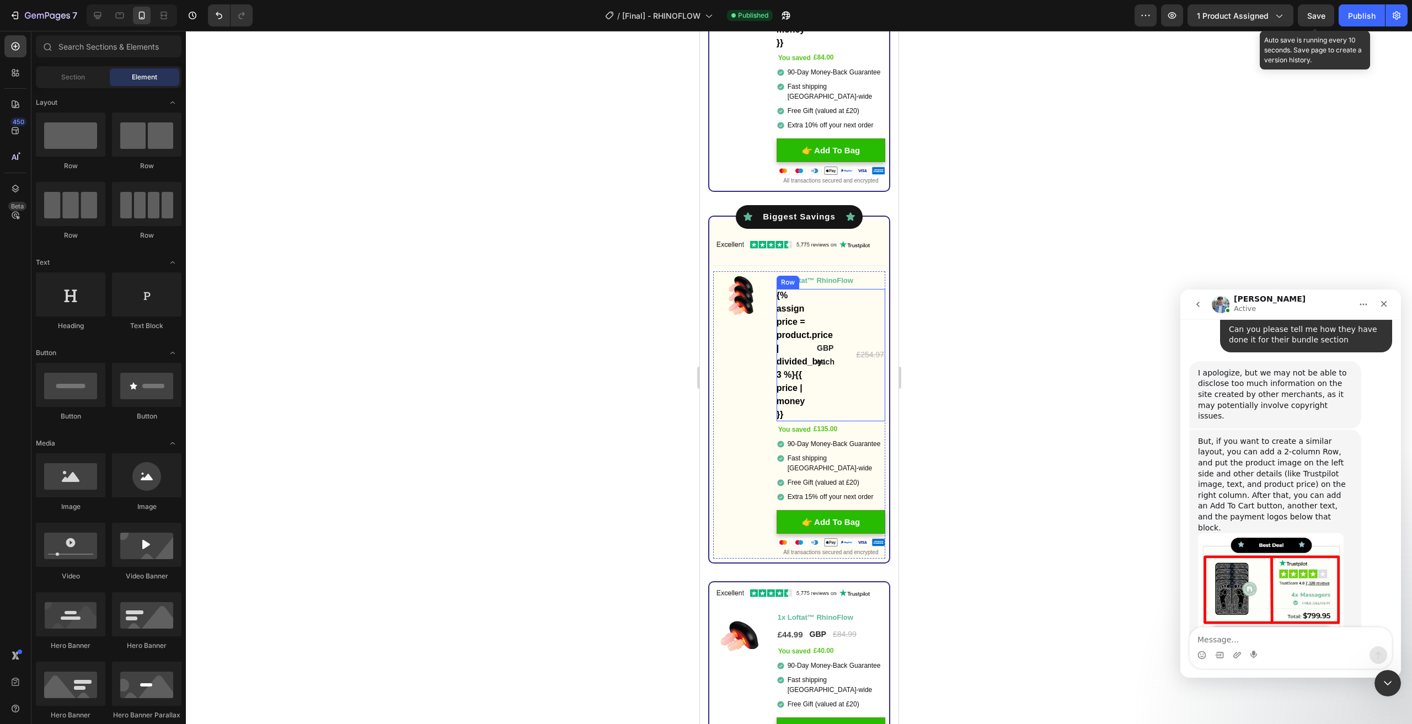
scroll to position [4442, 0]
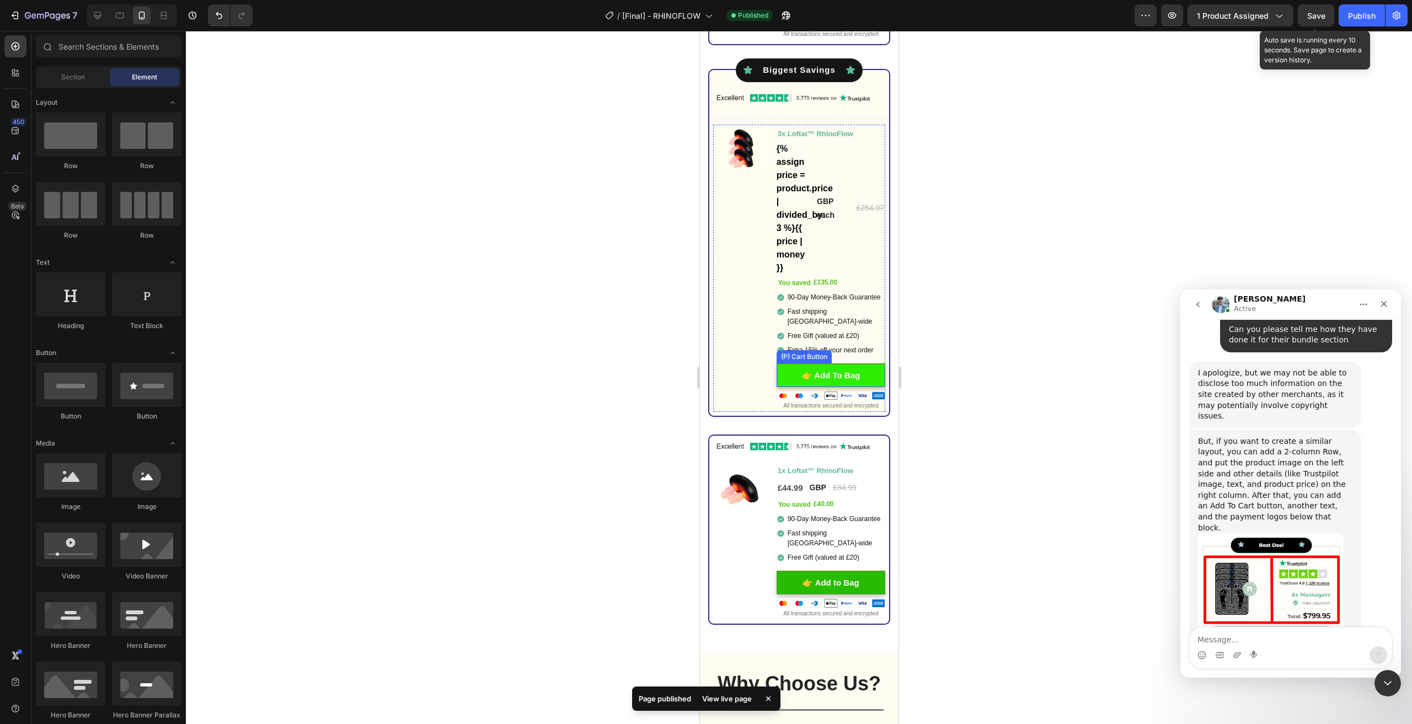
click at [874, 371] on button "👉 Add To Bag" at bounding box center [830, 376] width 109 height 24
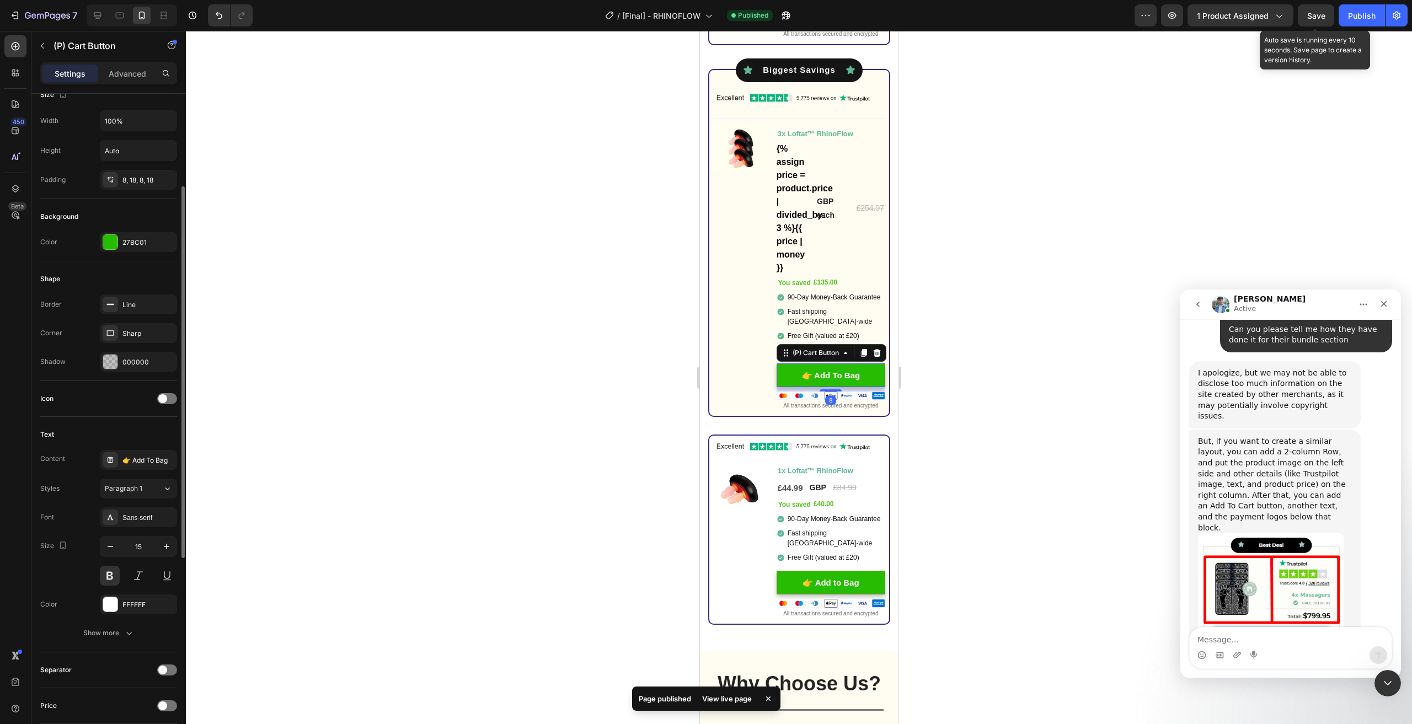
scroll to position [276, 0]
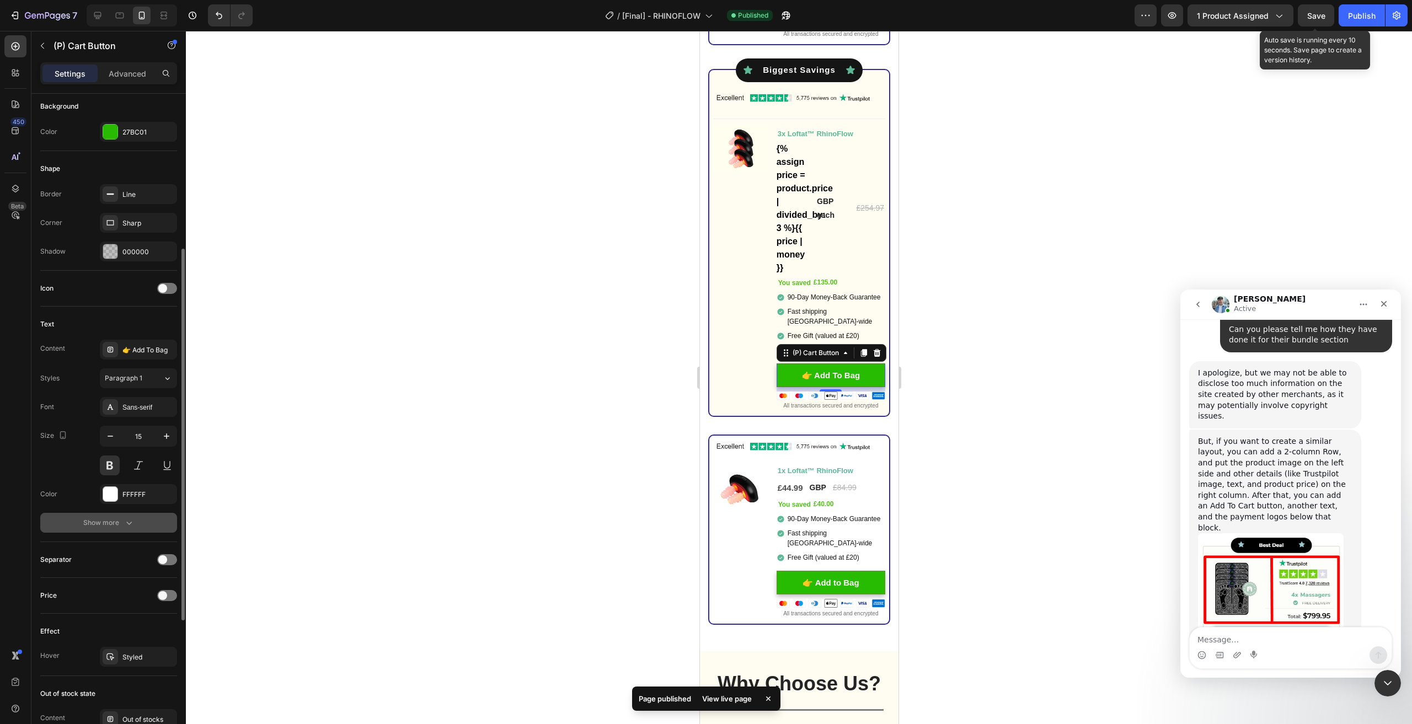
click at [118, 525] on div "Show more" at bounding box center [108, 523] width 51 height 11
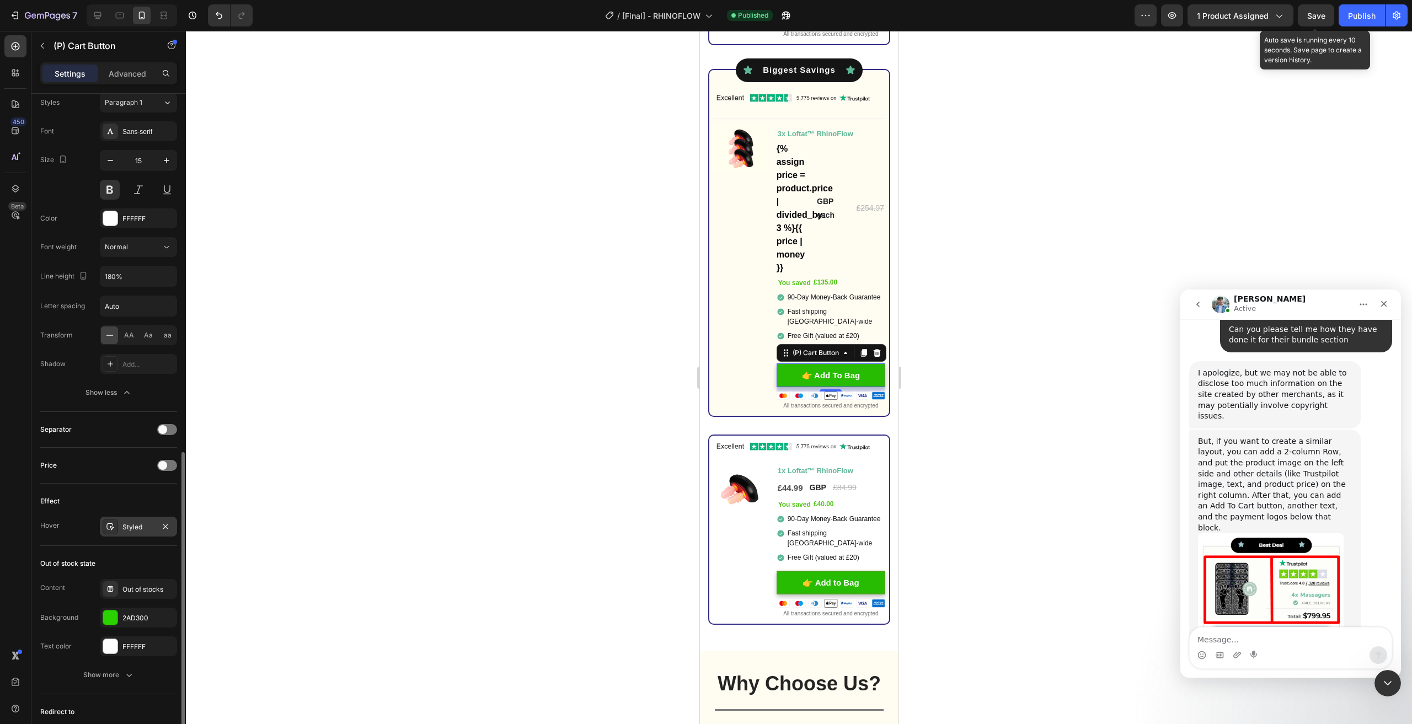
scroll to position [662, 0]
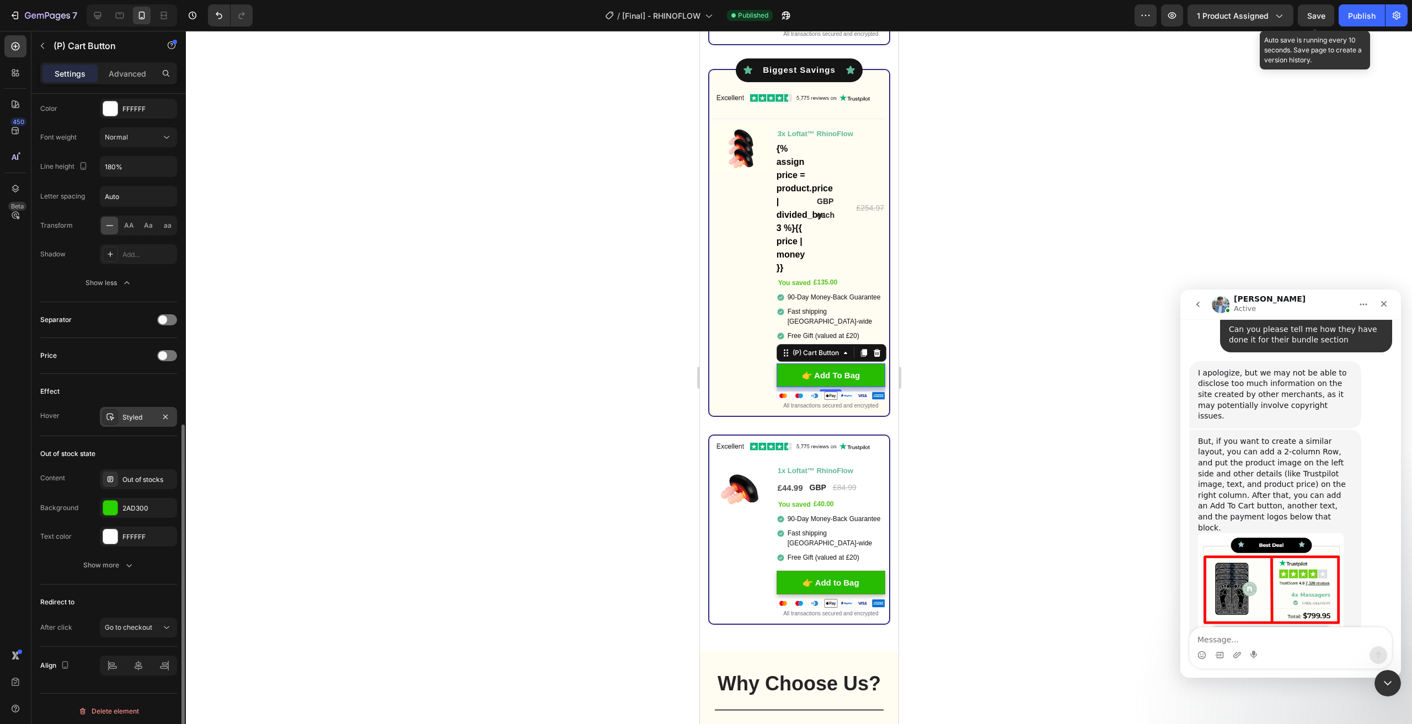
click at [111, 417] on icon at bounding box center [110, 417] width 8 height 7
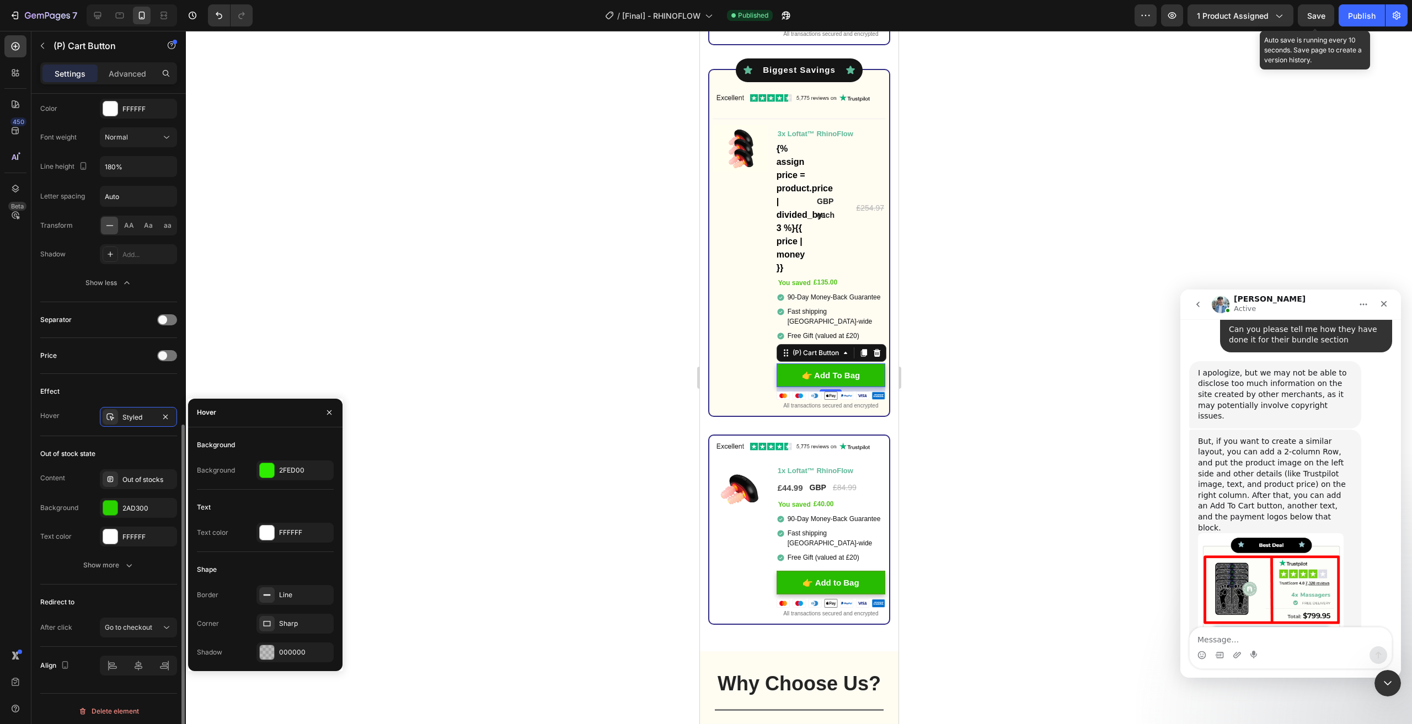
click at [49, 413] on div "Hover" at bounding box center [49, 416] width 19 height 10
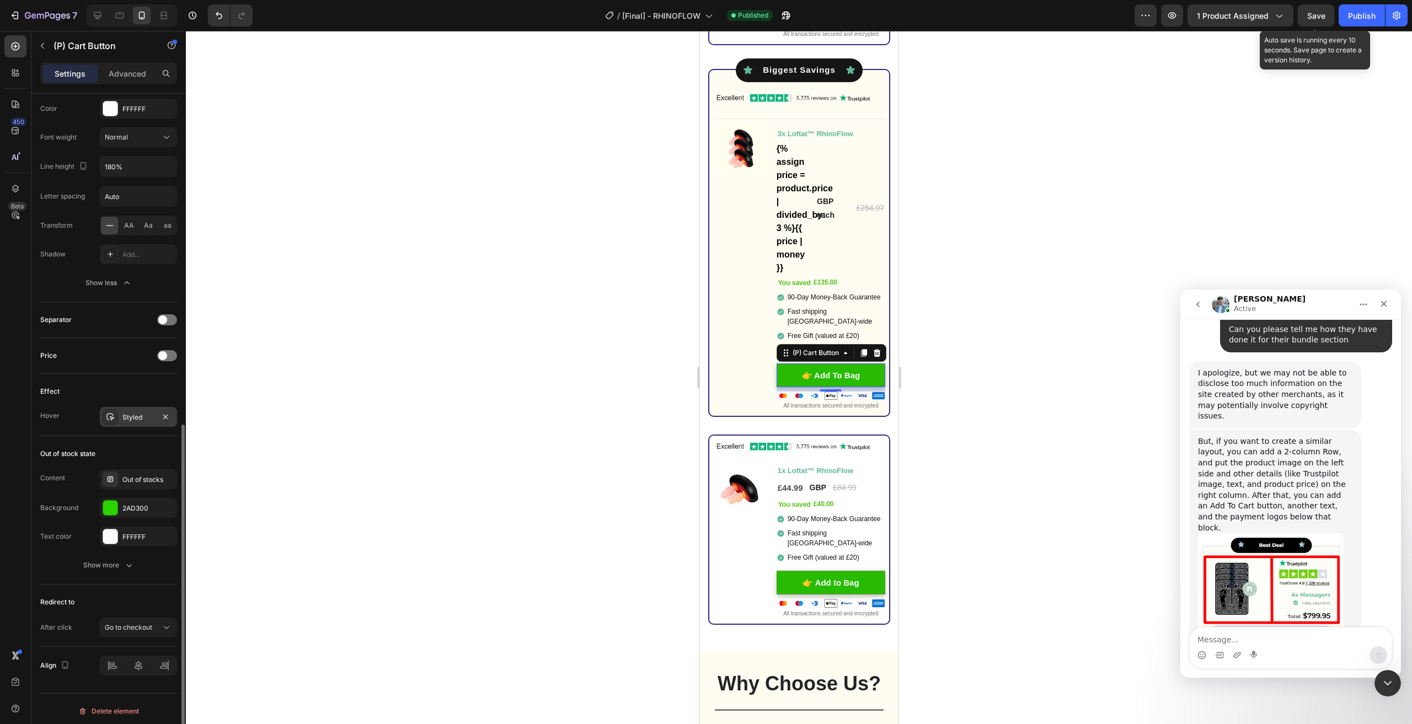
click at [109, 413] on icon at bounding box center [110, 417] width 9 height 9
click at [12, 505] on div "450 Beta" at bounding box center [15, 340] width 22 height 610
click at [113, 561] on div "Show more" at bounding box center [108, 565] width 51 height 11
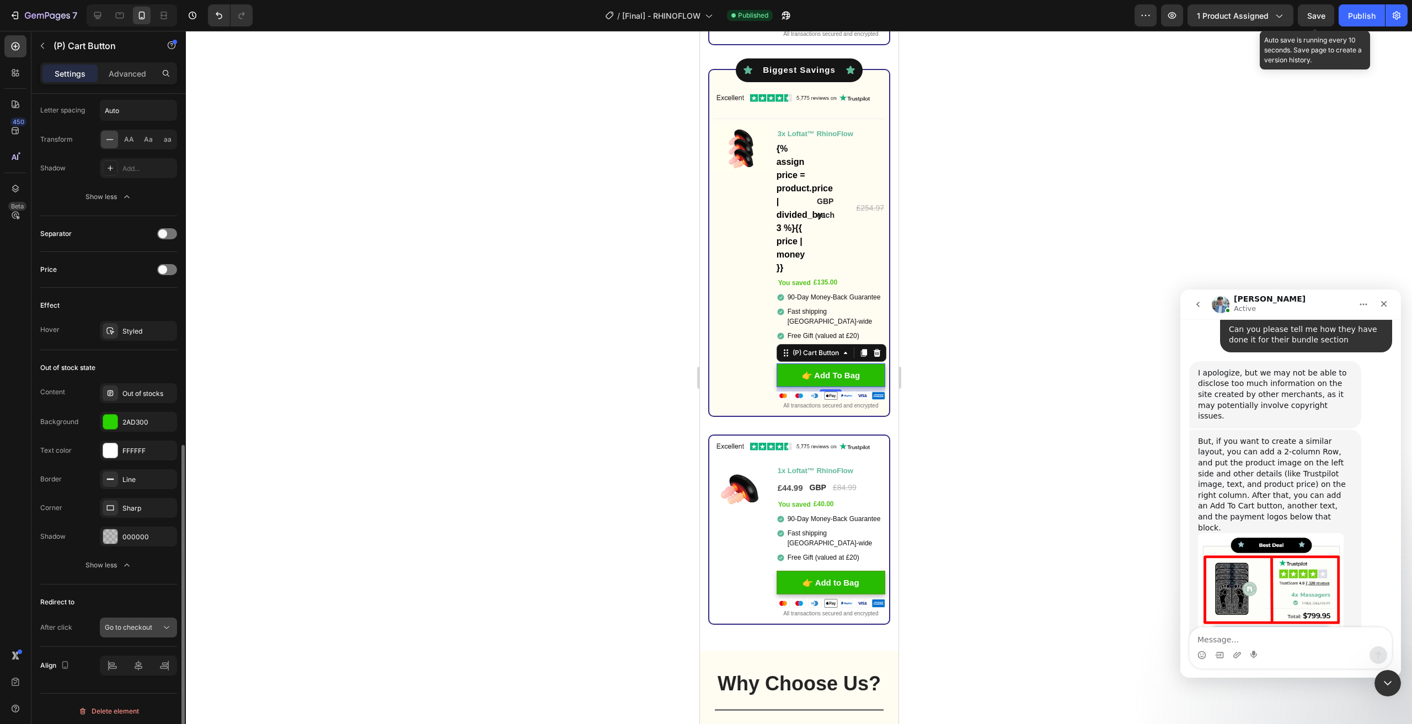
click at [127, 623] on span "Go to checkout" at bounding box center [128, 627] width 47 height 8
click at [0, 571] on div "450 Beta" at bounding box center [15, 378] width 31 height 694
click at [126, 81] on div "Advanced" at bounding box center [127, 74] width 55 height 18
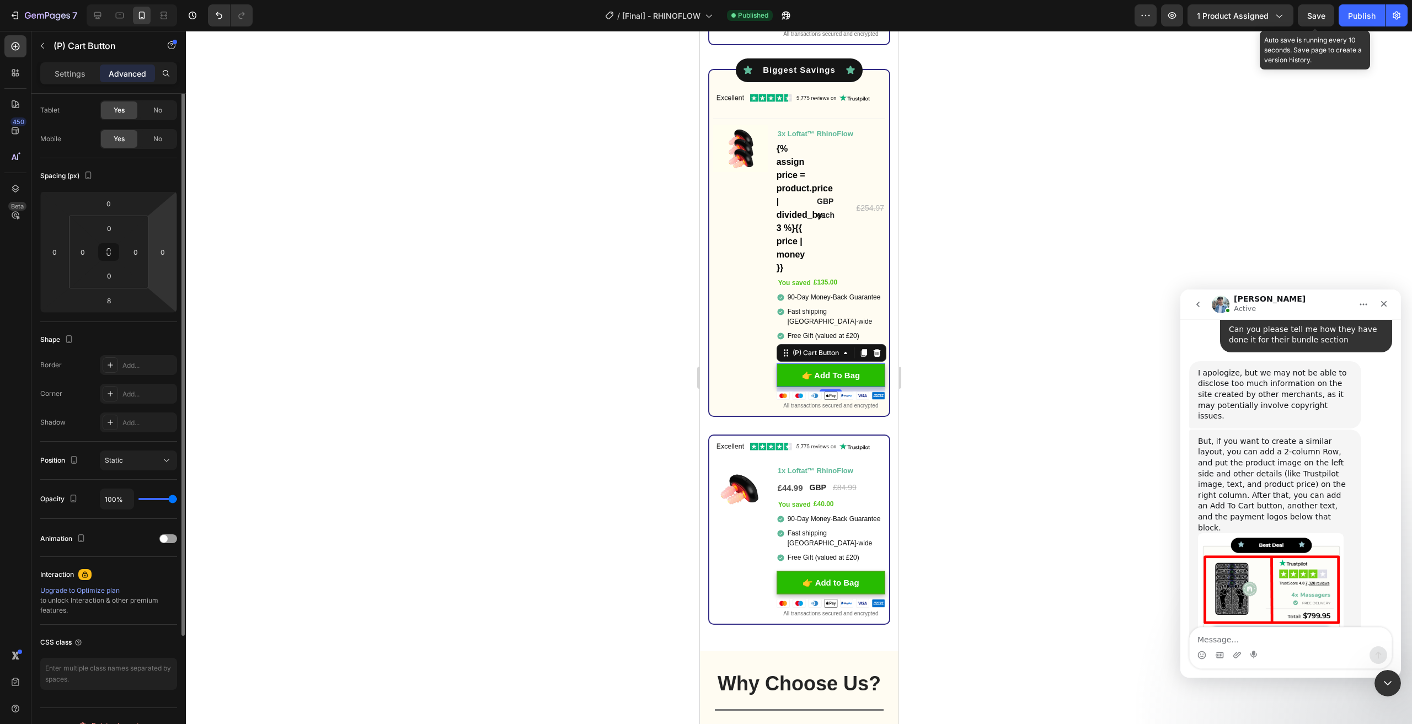
scroll to position [0, 0]
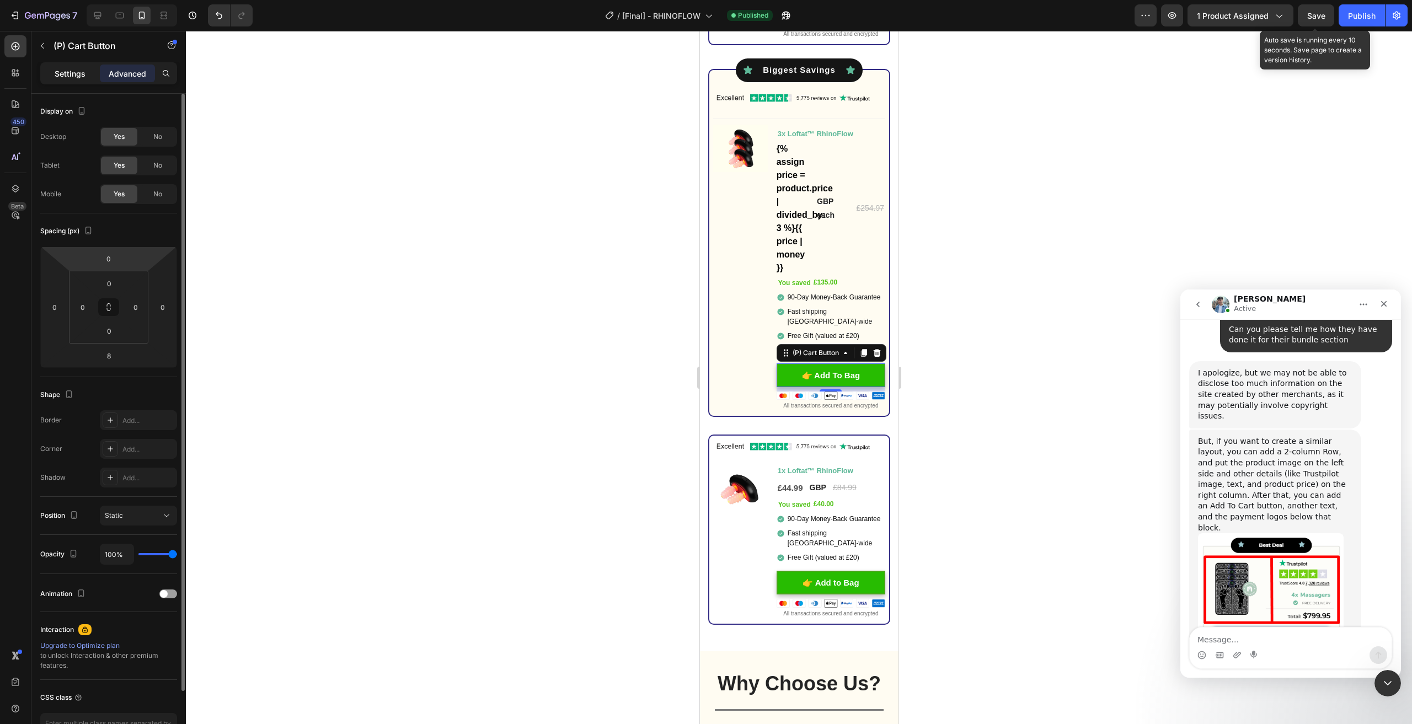
click at [78, 73] on p "Settings" at bounding box center [70, 74] width 31 height 12
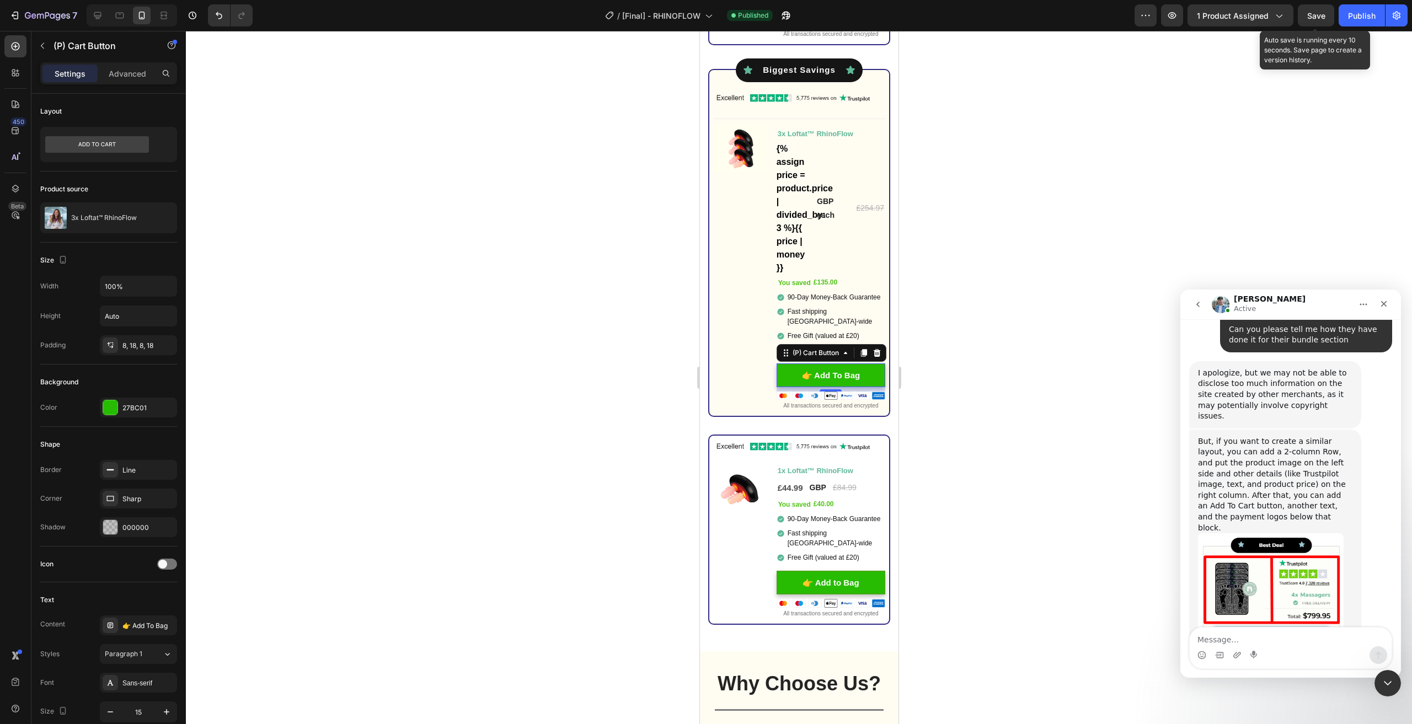
click at [66, 73] on p "Settings" at bounding box center [70, 74] width 31 height 12
click at [1049, 292] on div at bounding box center [799, 378] width 1226 height 694
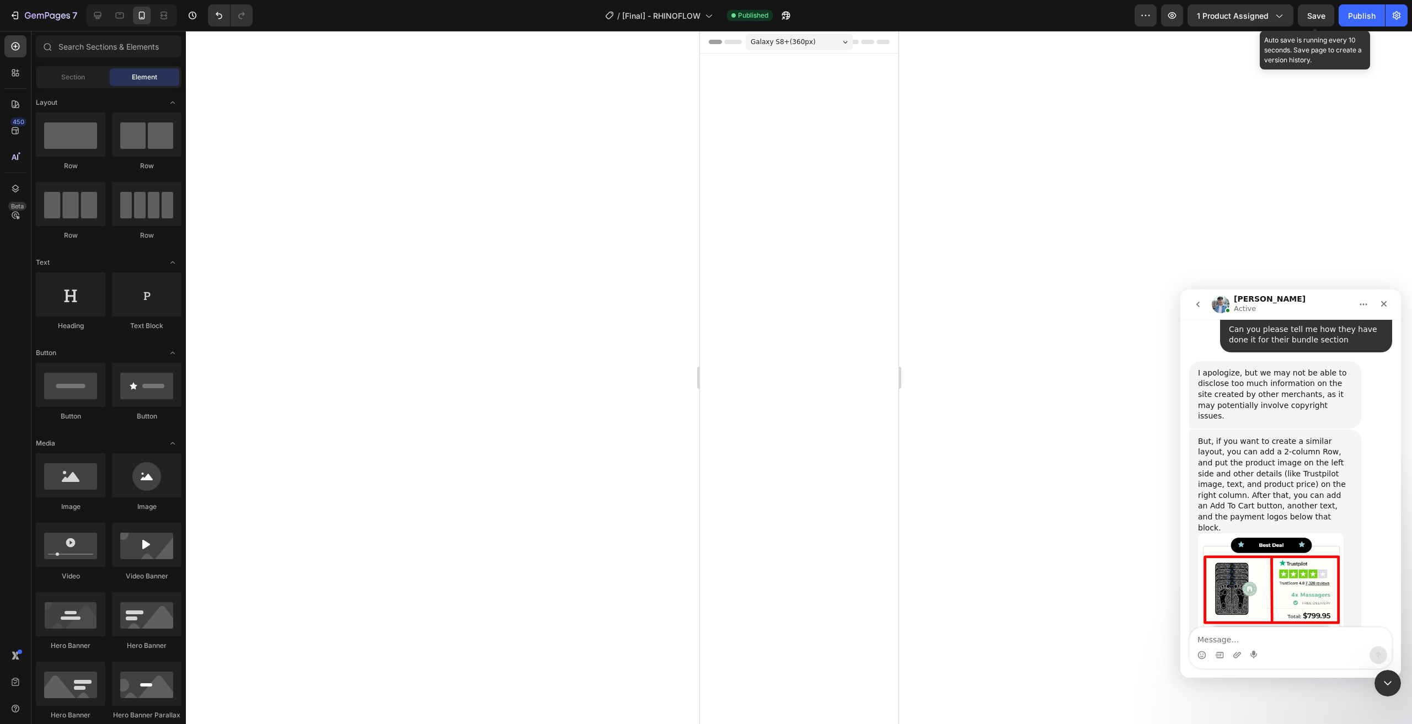
drag, startPoint x: 892, startPoint y: 475, endPoint x: 782, endPoint y: 47, distance: 442.0
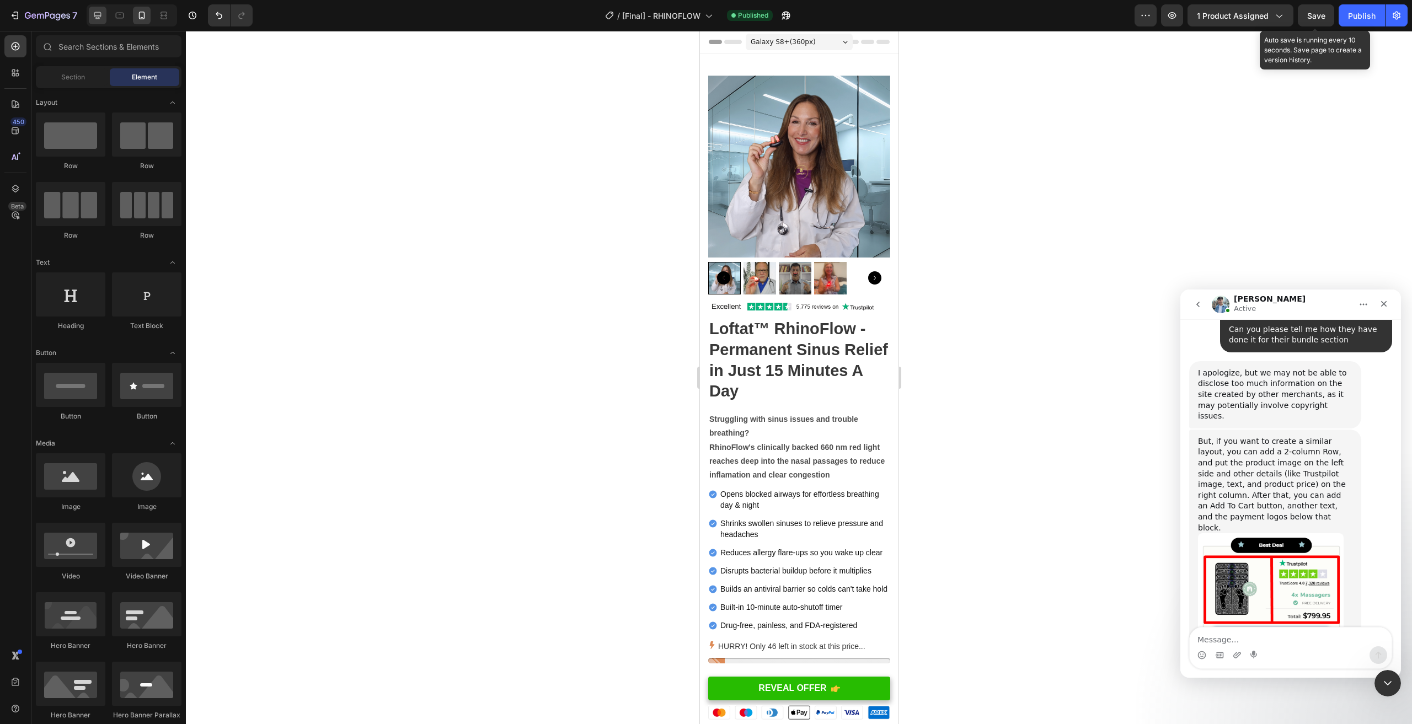
click at [92, 12] on icon at bounding box center [97, 15] width 11 height 11
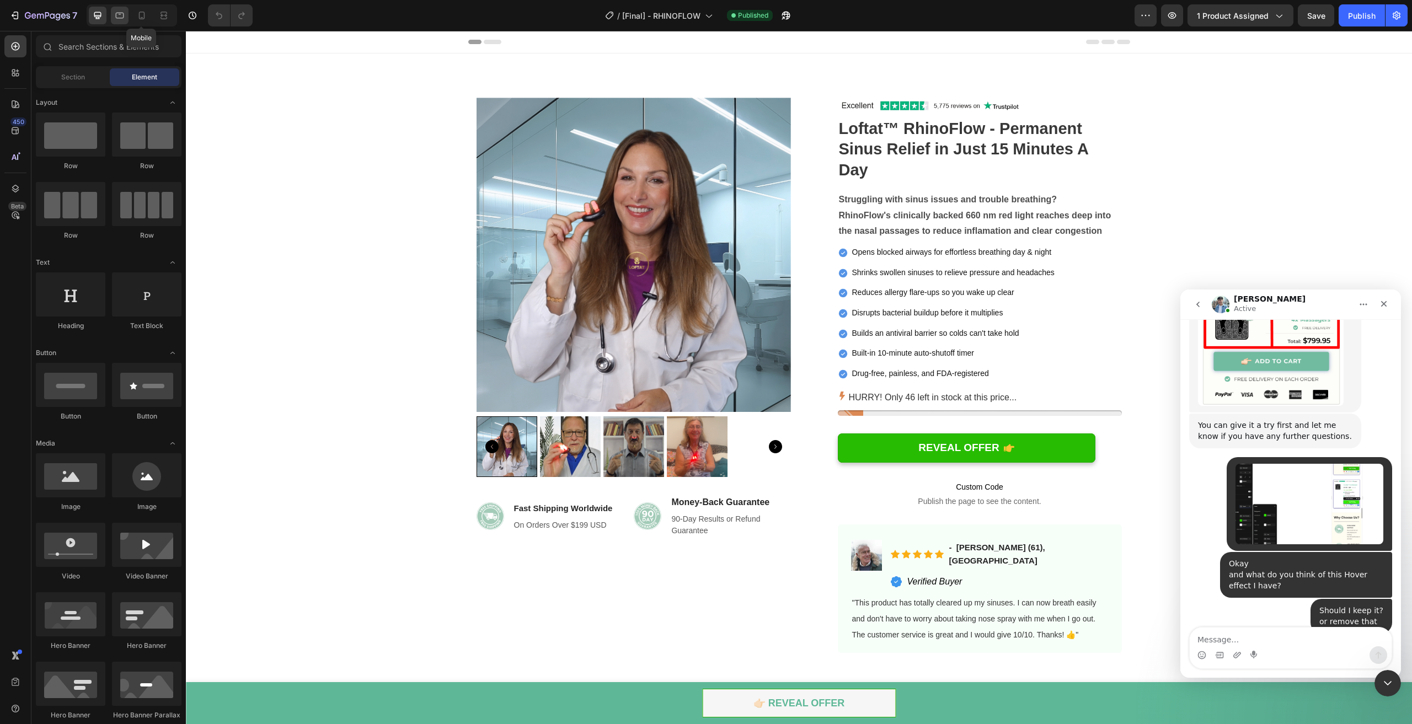
scroll to position [2346, 0]
click at [117, 15] on icon at bounding box center [119, 15] width 11 height 11
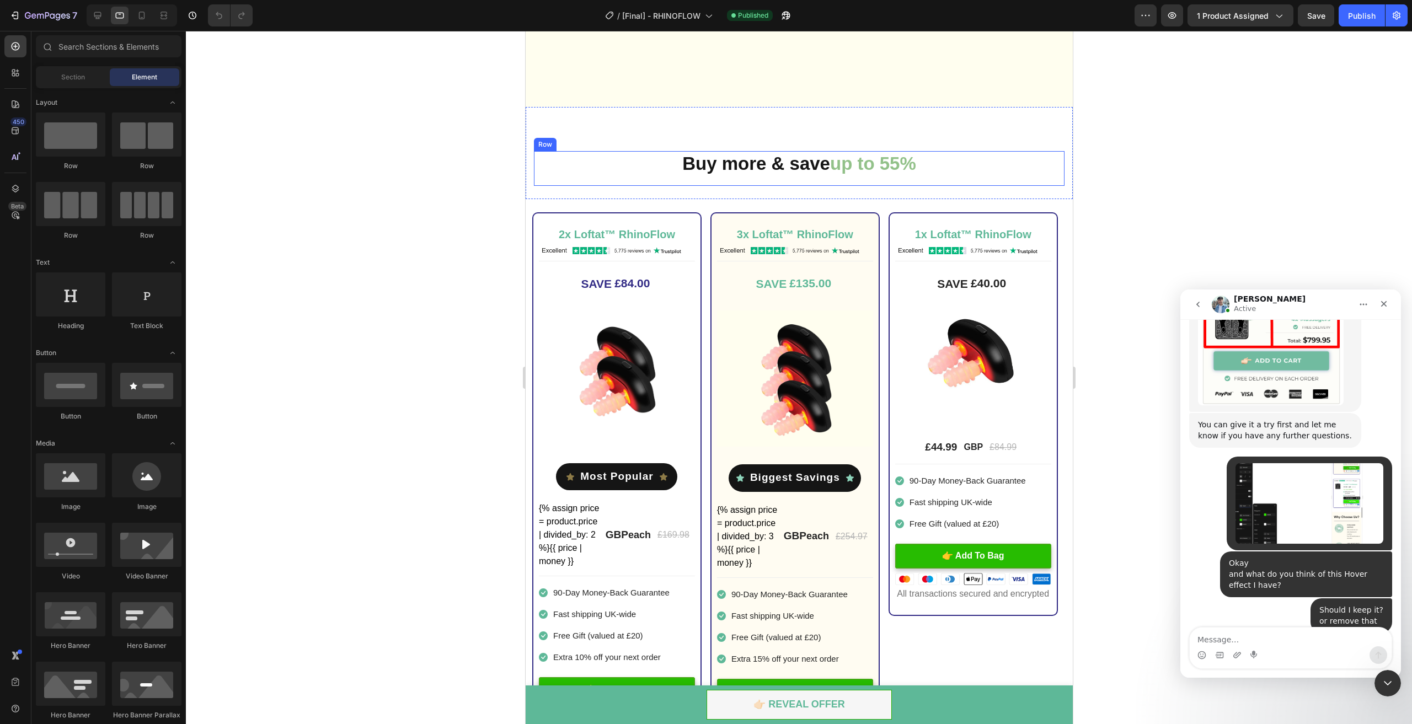
scroll to position [2924, 0]
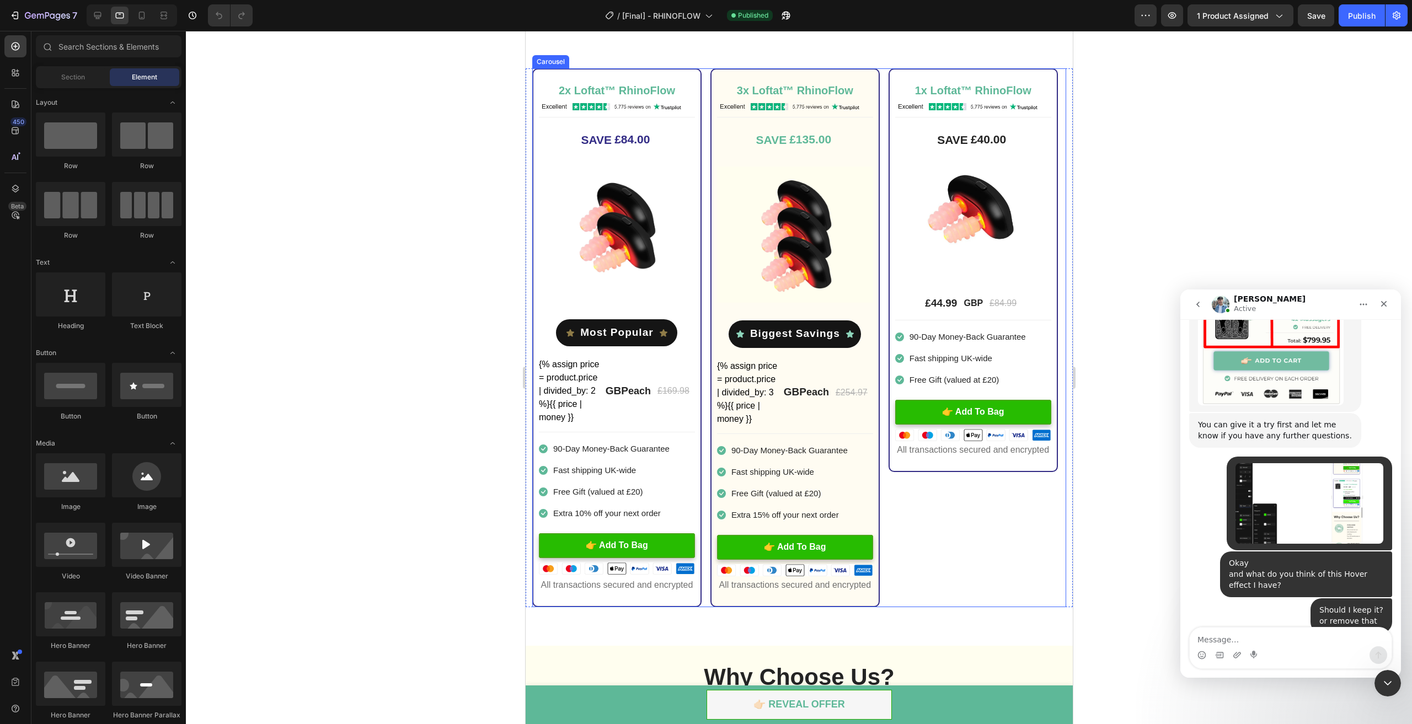
click at [1132, 527] on div at bounding box center [799, 378] width 1226 height 694
click at [386, 464] on div at bounding box center [799, 378] width 1226 height 694
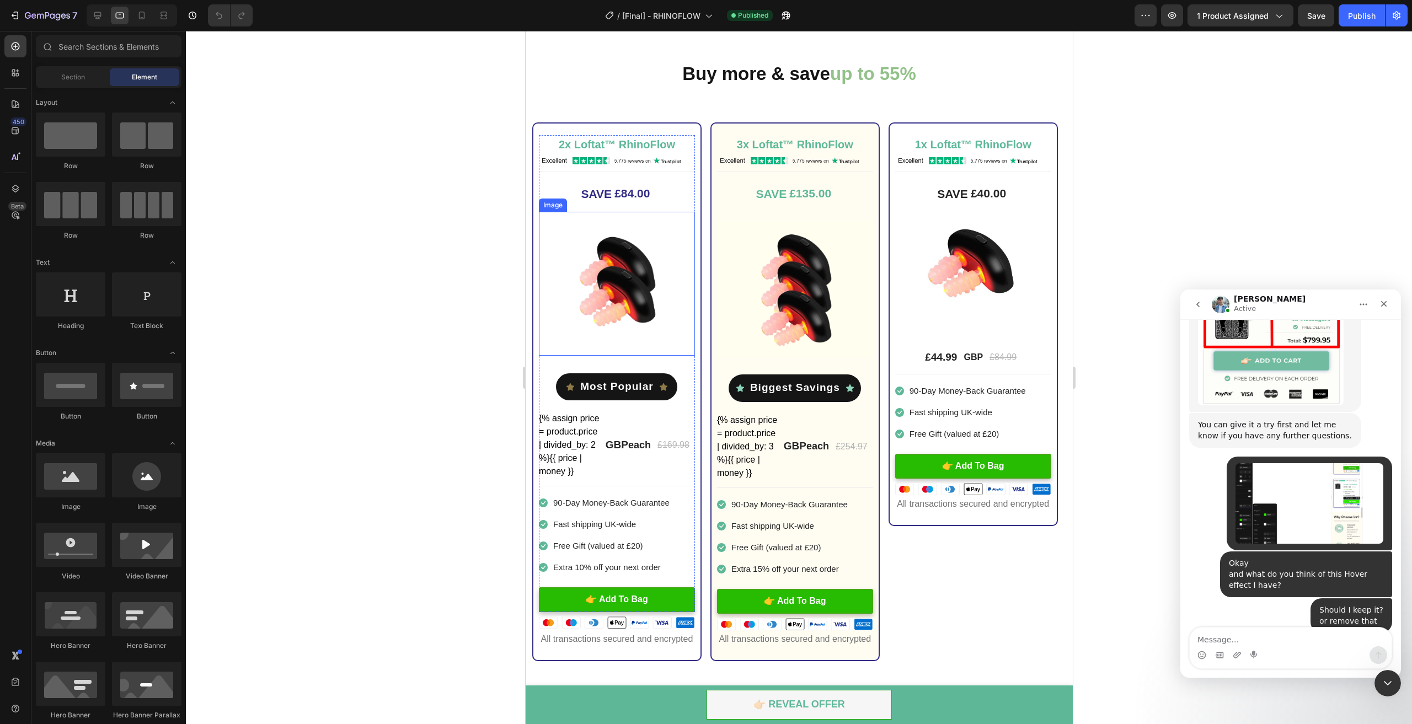
scroll to position [2869, 0]
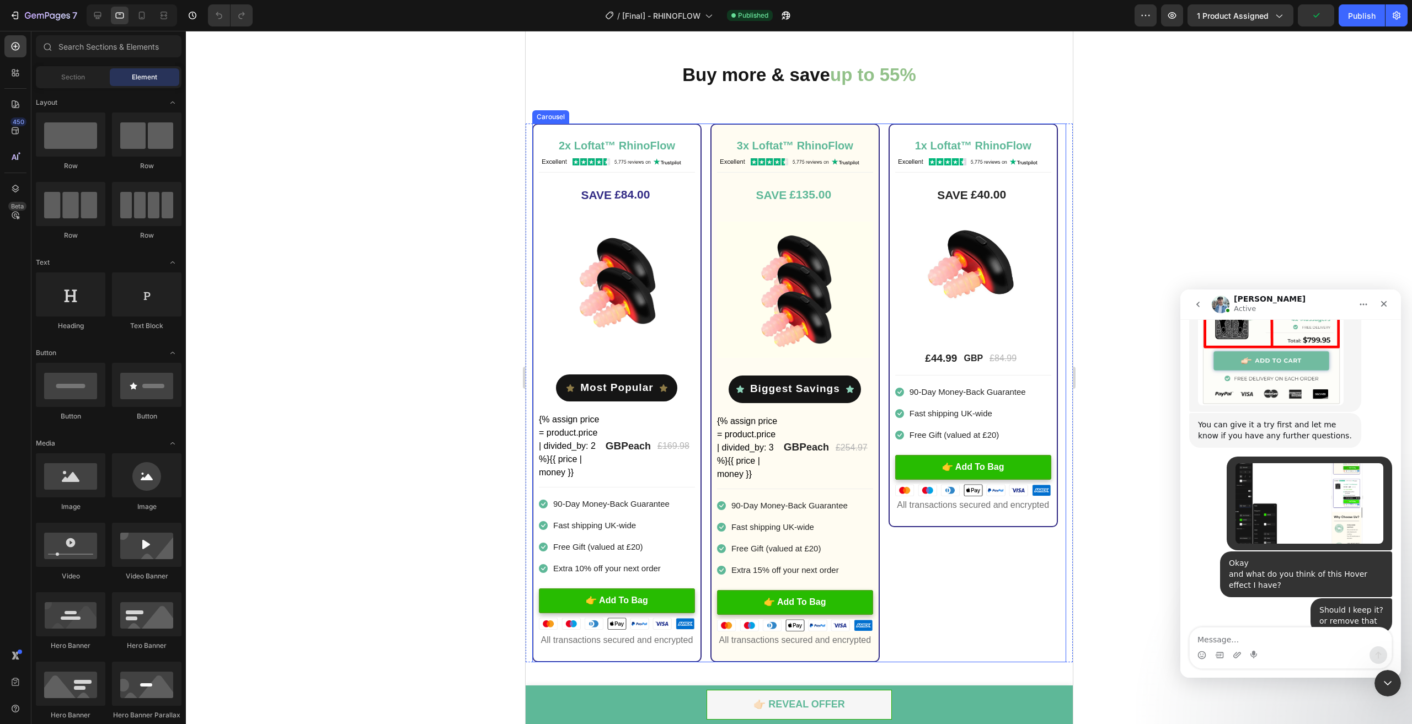
click at [931, 558] on div "1x Loftat™ RhinoFlow Heading Image Title Line SAVE £40.00 (P) Tag Image £44.99 …" at bounding box center [972, 393] width 169 height 539
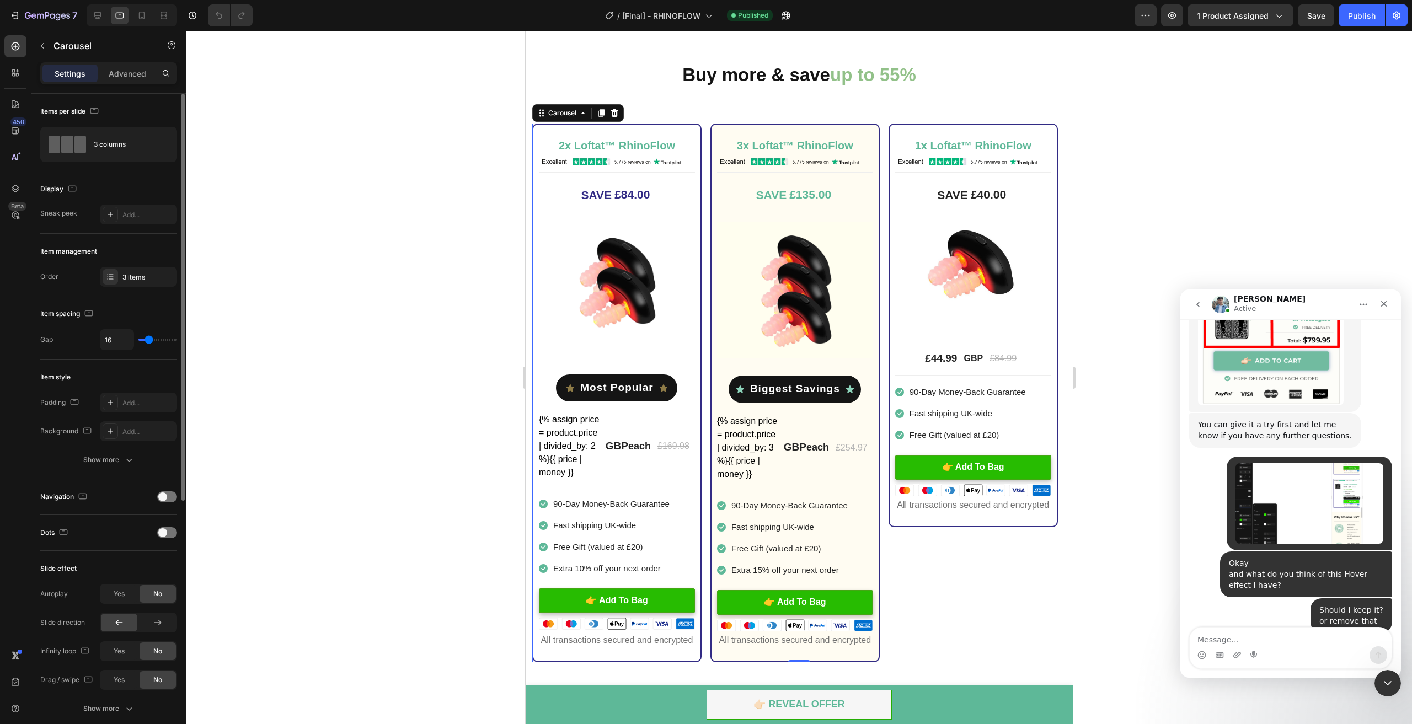
click at [104, 471] on div "Item style Padding Add... Background Add... Show more" at bounding box center [108, 420] width 137 height 120
click at [104, 465] on button "Show more" at bounding box center [108, 460] width 137 height 20
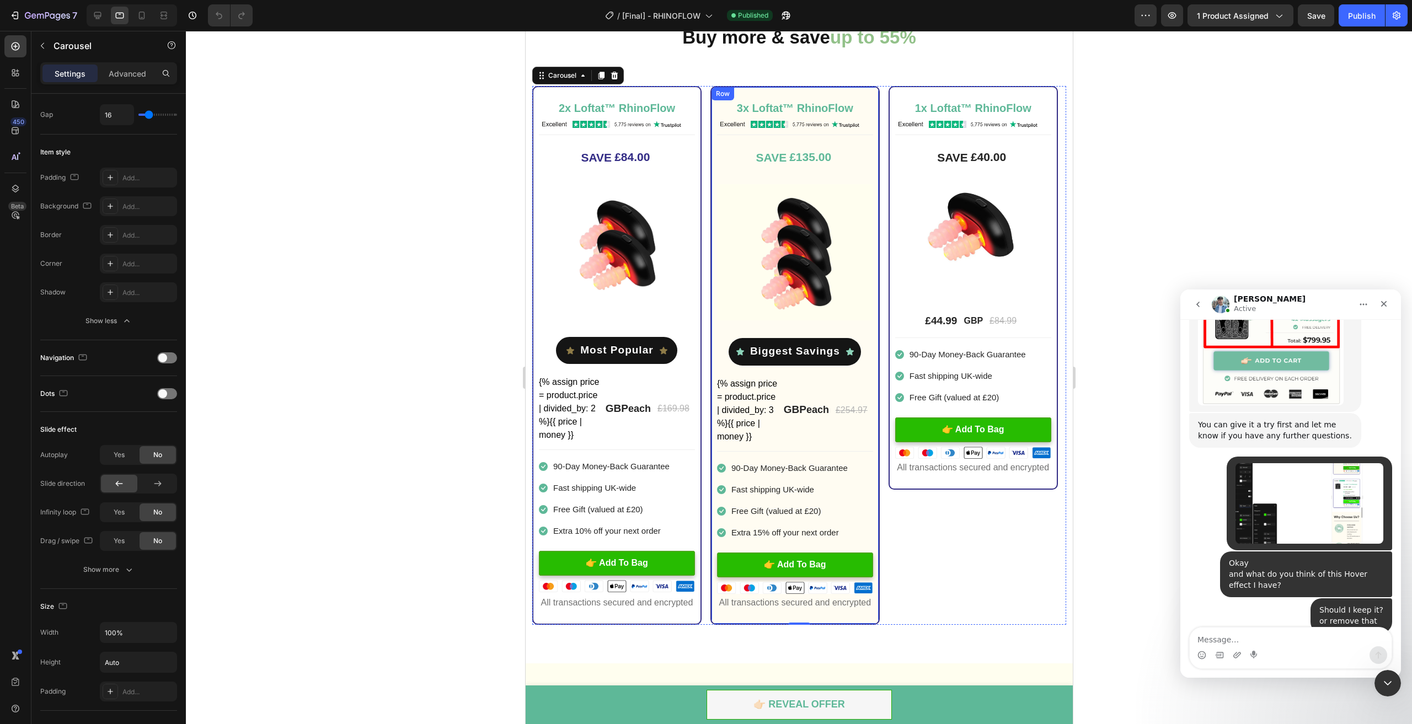
scroll to position [2924, 0]
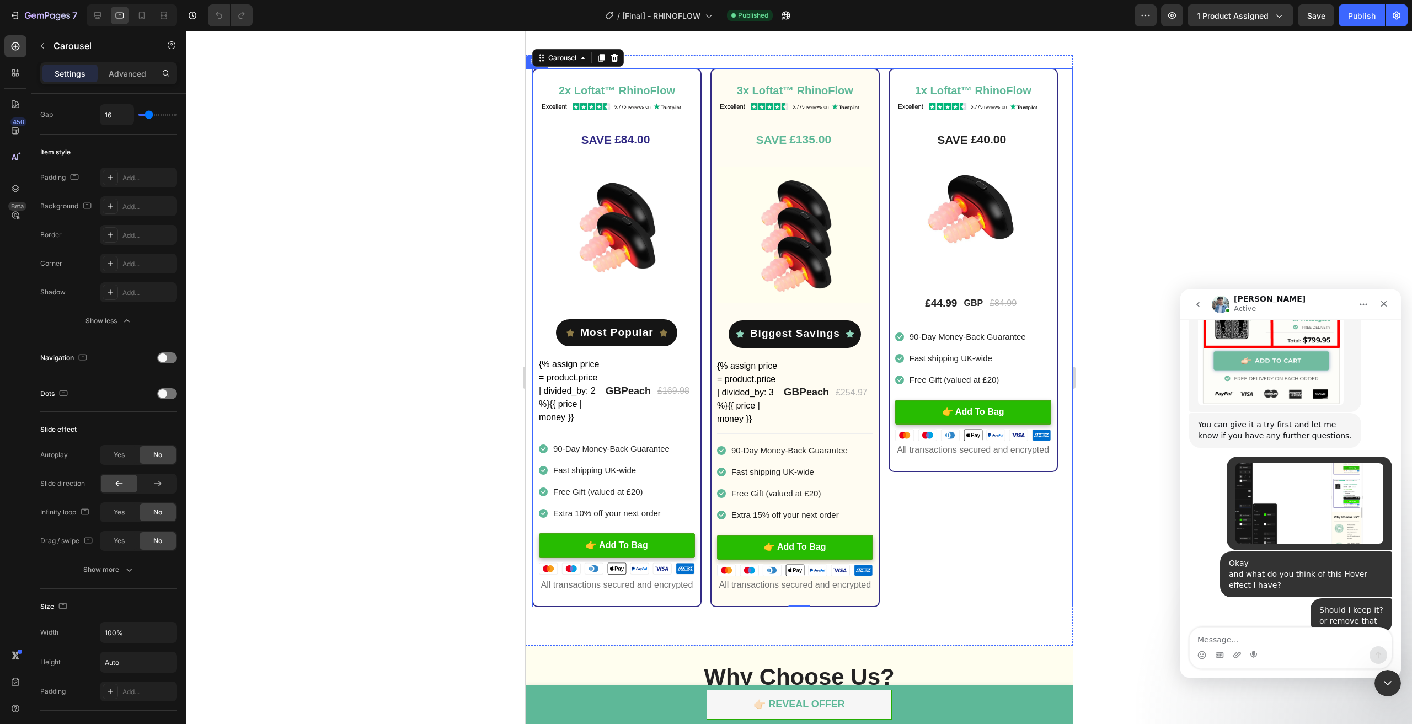
click at [1150, 528] on div at bounding box center [799, 378] width 1226 height 694
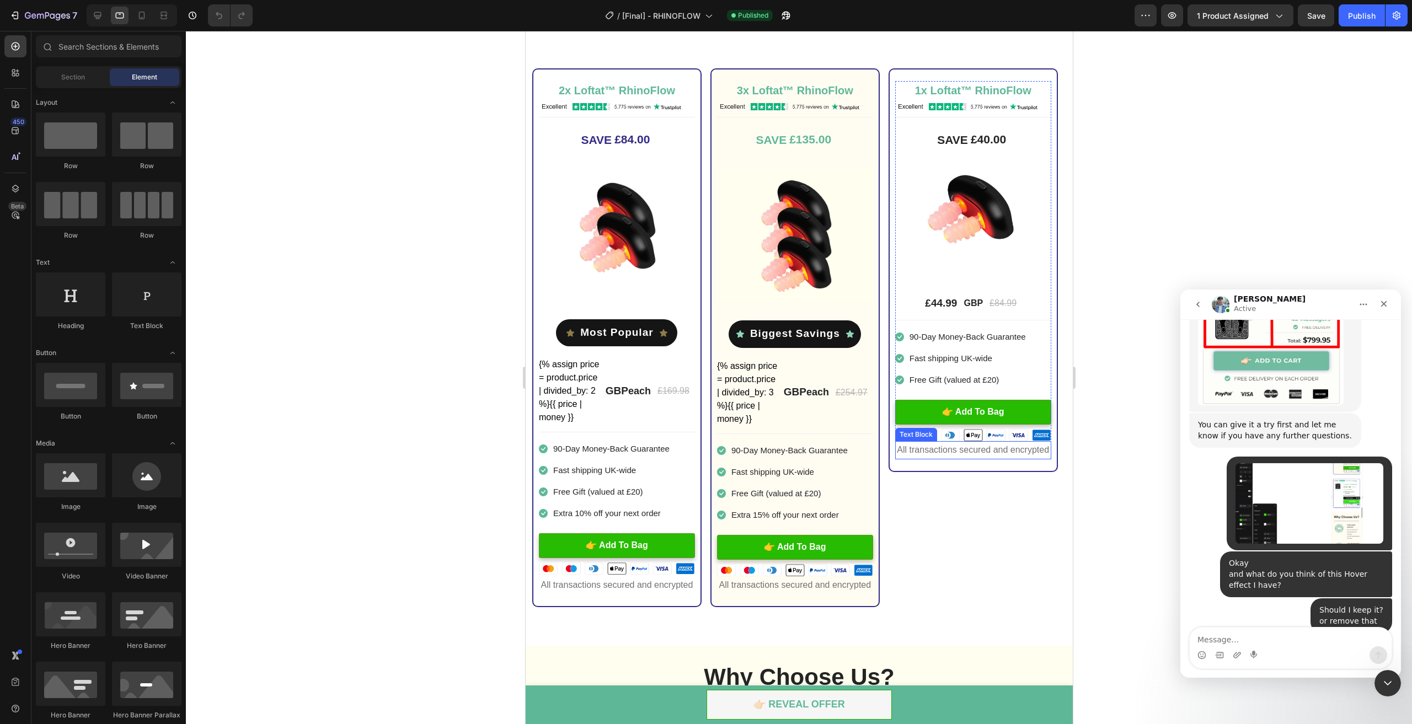
click at [990, 447] on p "All transactions secured and encrypted" at bounding box center [973, 450] width 154 height 16
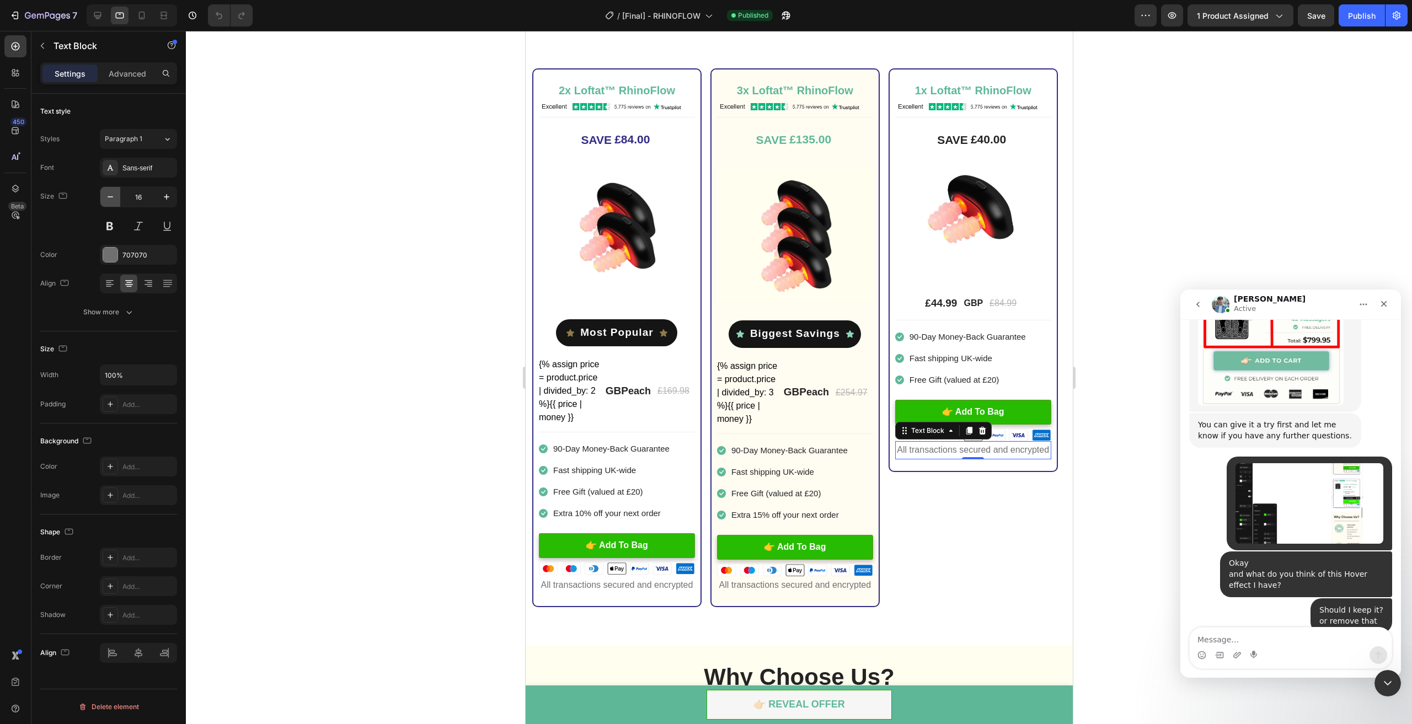
click at [113, 198] on icon "button" at bounding box center [110, 196] width 11 height 11
type input "14"
click at [742, 594] on p "All transactions secured and encrypted" at bounding box center [795, 586] width 154 height 16
click at [114, 198] on icon "button" at bounding box center [110, 196] width 11 height 11
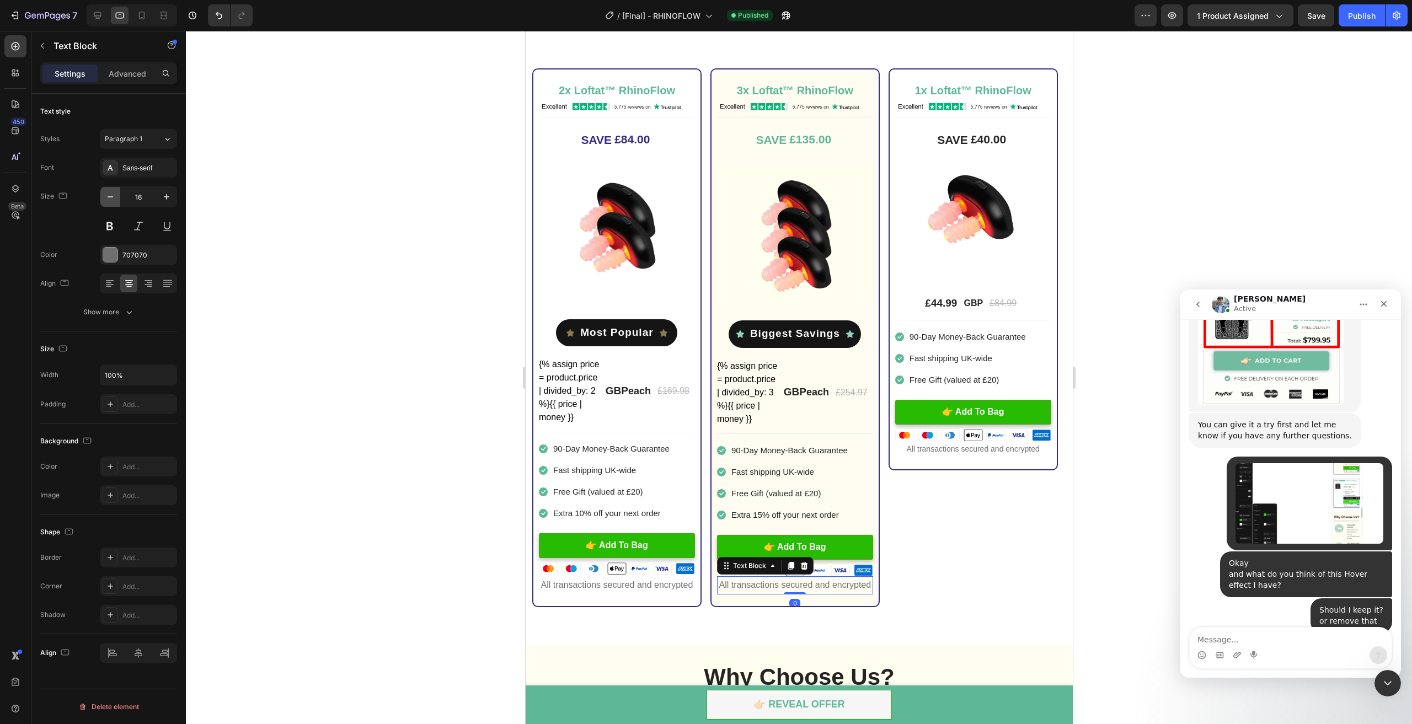
click at [114, 198] on icon "button" at bounding box center [110, 196] width 11 height 11
type input "14"
click at [633, 594] on p "All transactions secured and encrypted" at bounding box center [617, 586] width 154 height 16
click at [110, 193] on icon "button" at bounding box center [110, 196] width 11 height 11
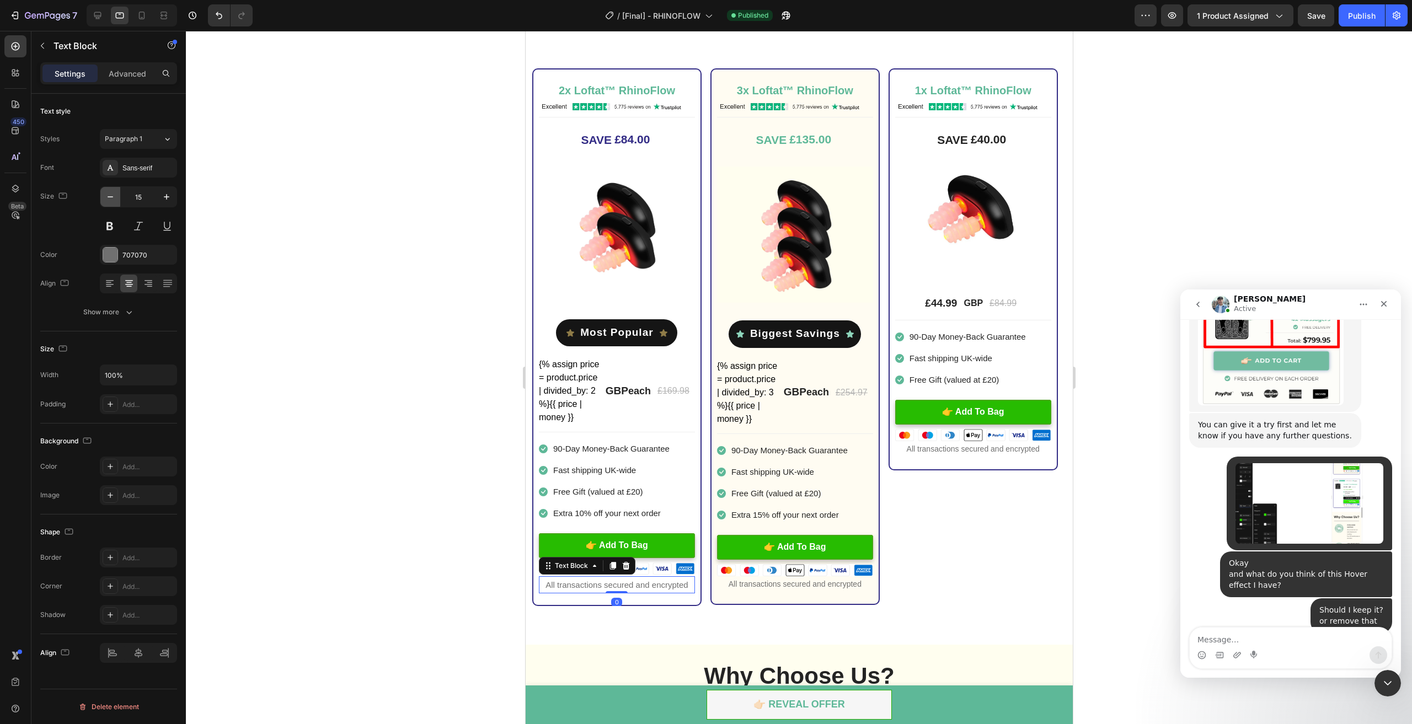
type input "14"
click at [339, 316] on div at bounding box center [799, 378] width 1226 height 694
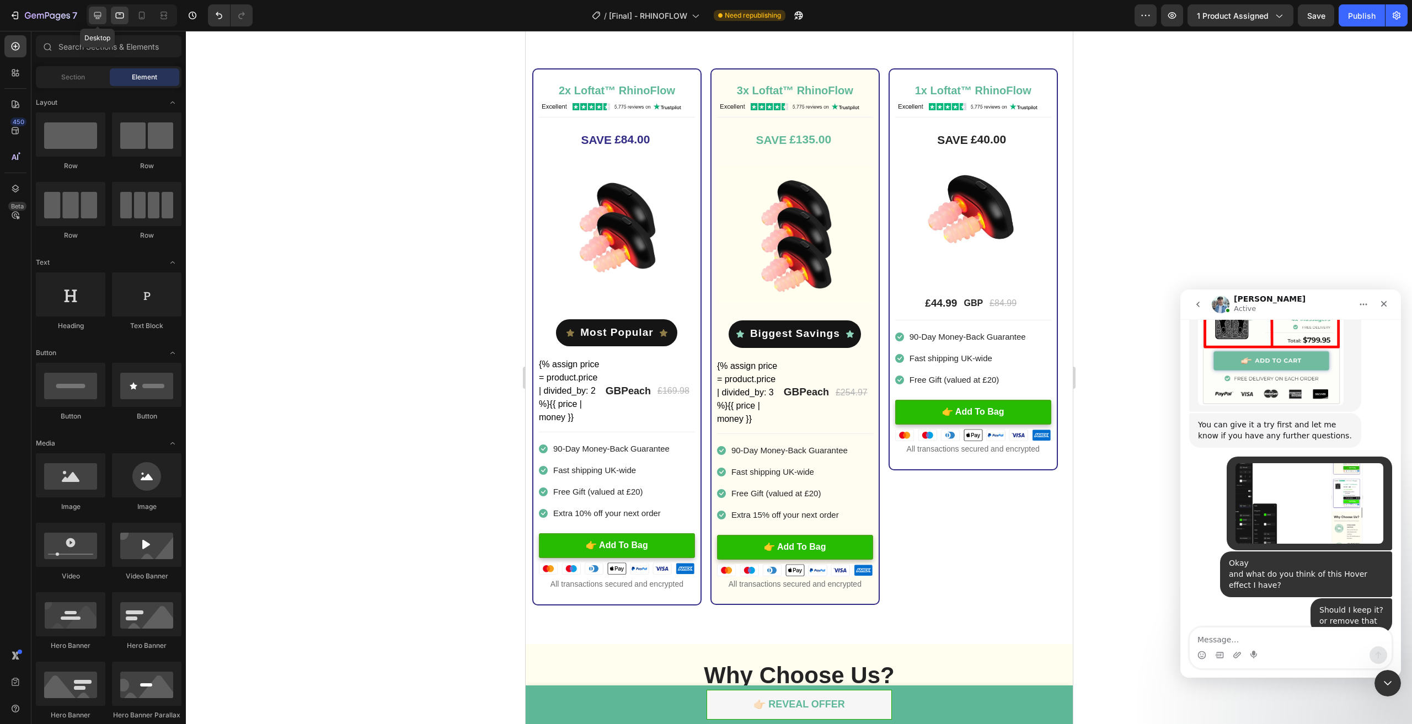
click at [89, 16] on div at bounding box center [98, 16] width 18 height 18
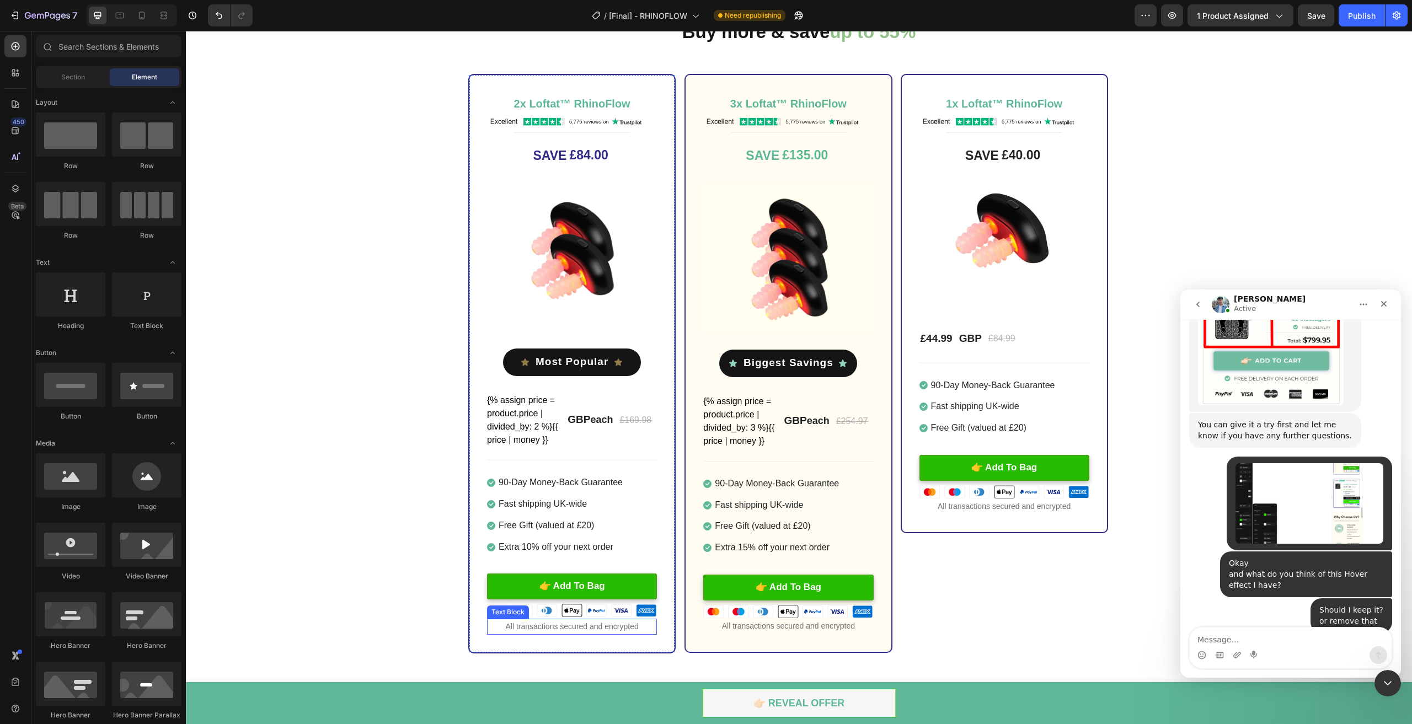
click at [558, 626] on p "All transactions secured and encrypted" at bounding box center [572, 627] width 168 height 14
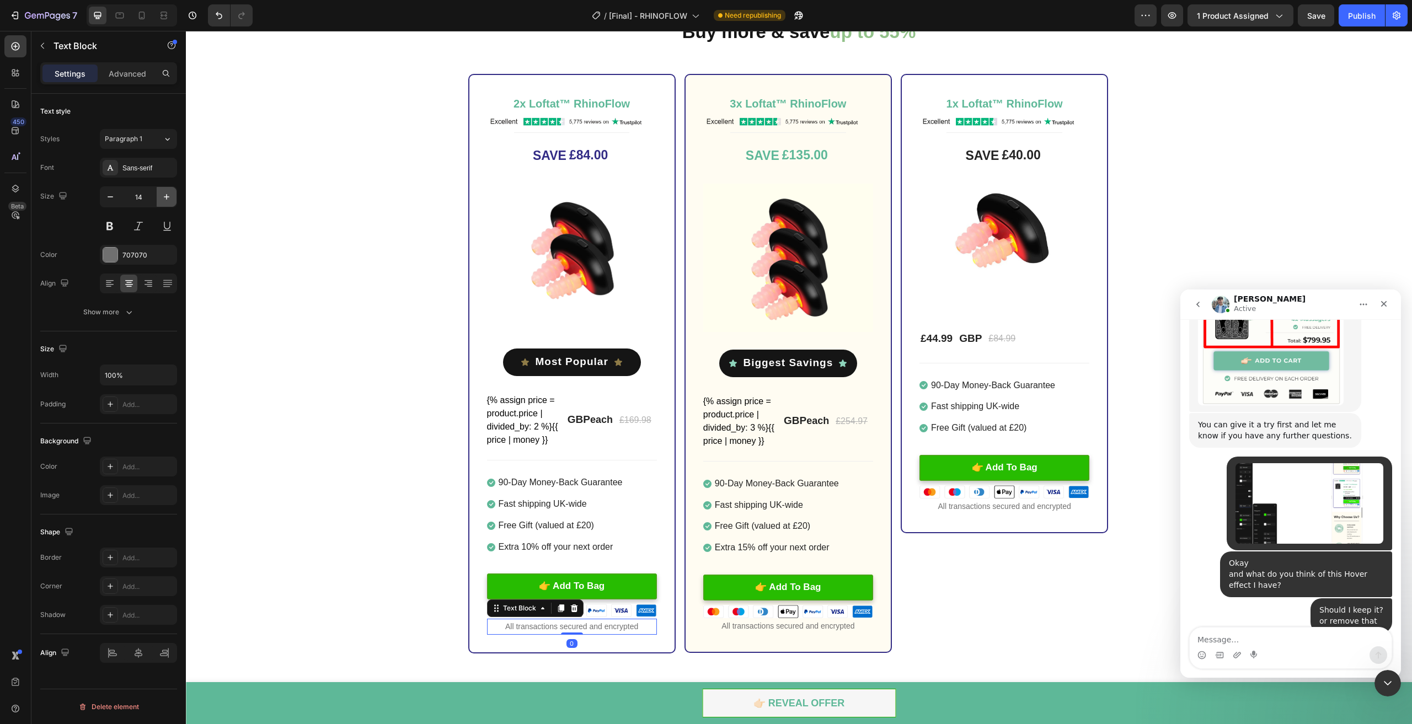
click at [169, 198] on icon "button" at bounding box center [166, 196] width 11 height 11
click at [124, 23] on div at bounding box center [120, 16] width 18 height 18
type input "14"
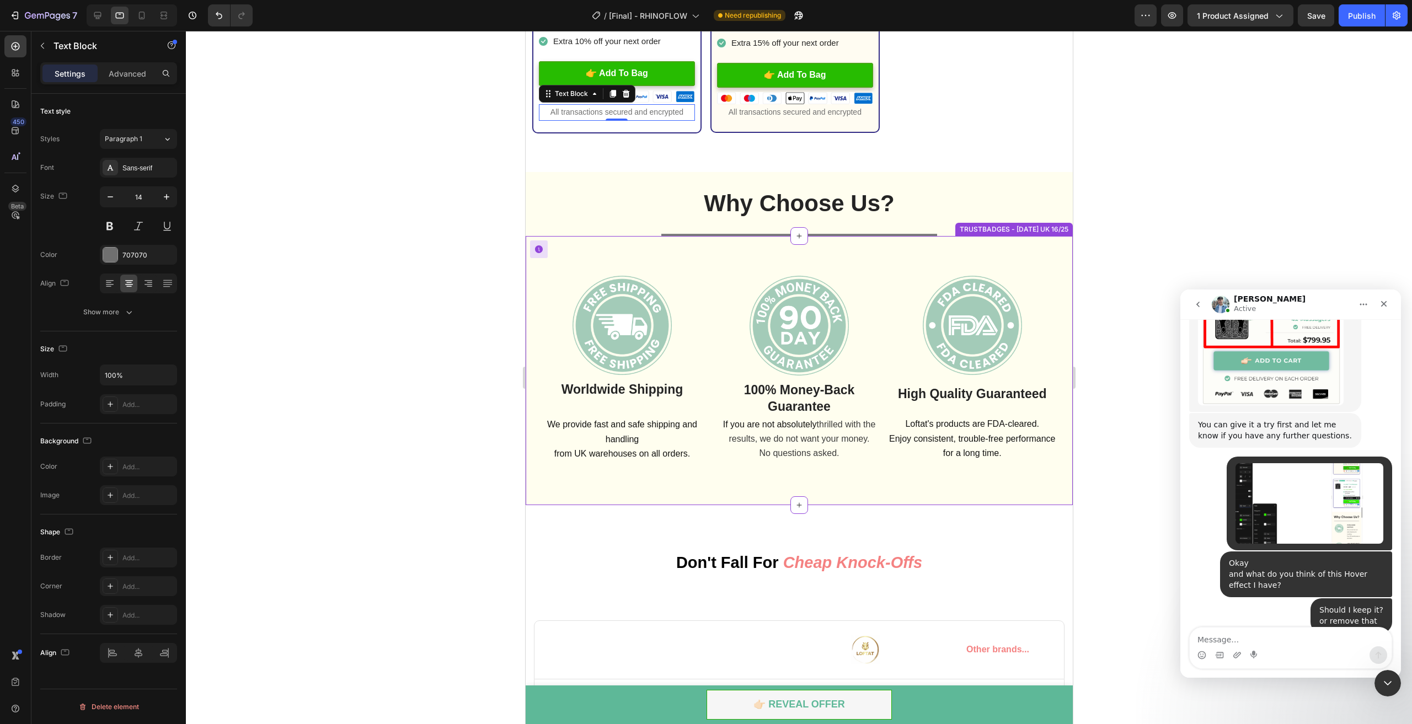
scroll to position [3278, 0]
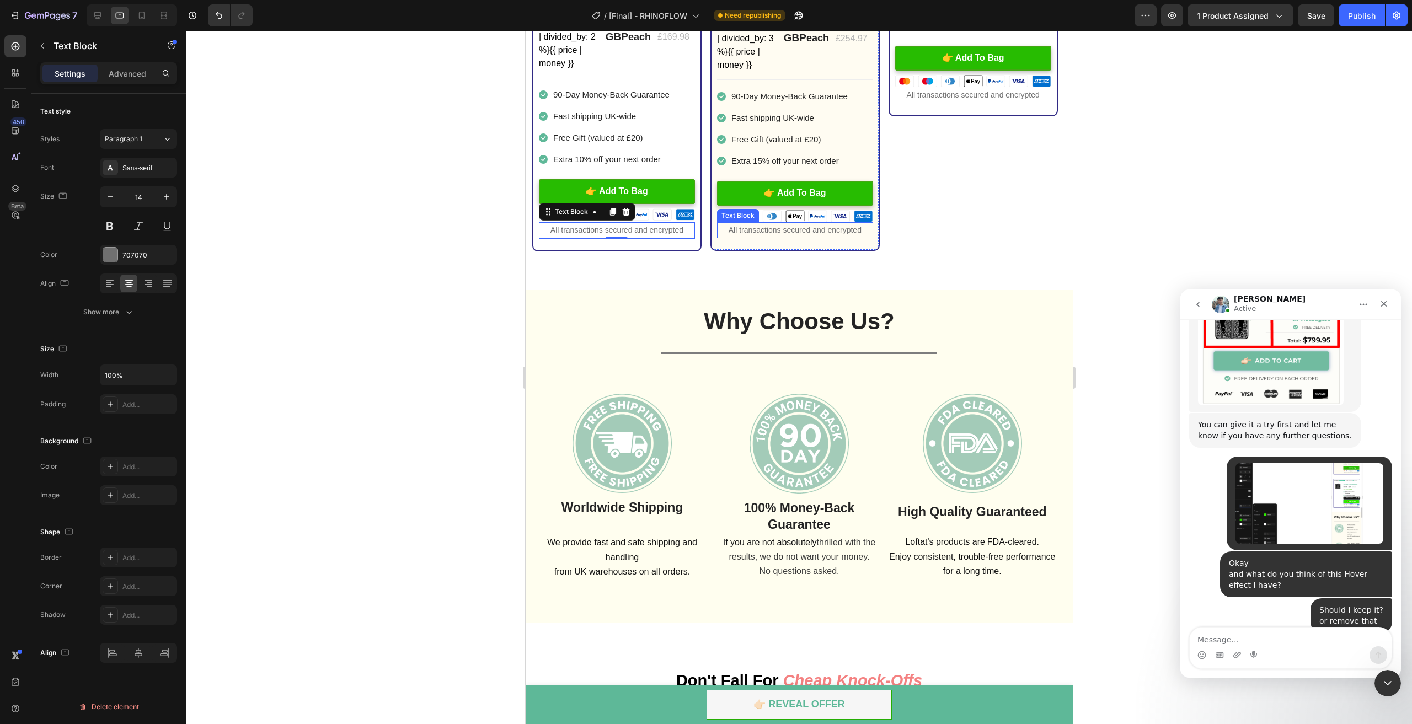
click at [758, 237] on p "All transactions secured and encrypted" at bounding box center [795, 230] width 154 height 14
click at [637, 237] on p "All transactions secured and encrypted" at bounding box center [617, 230] width 154 height 14
click at [97, 15] on icon at bounding box center [97, 15] width 7 height 7
type input "15"
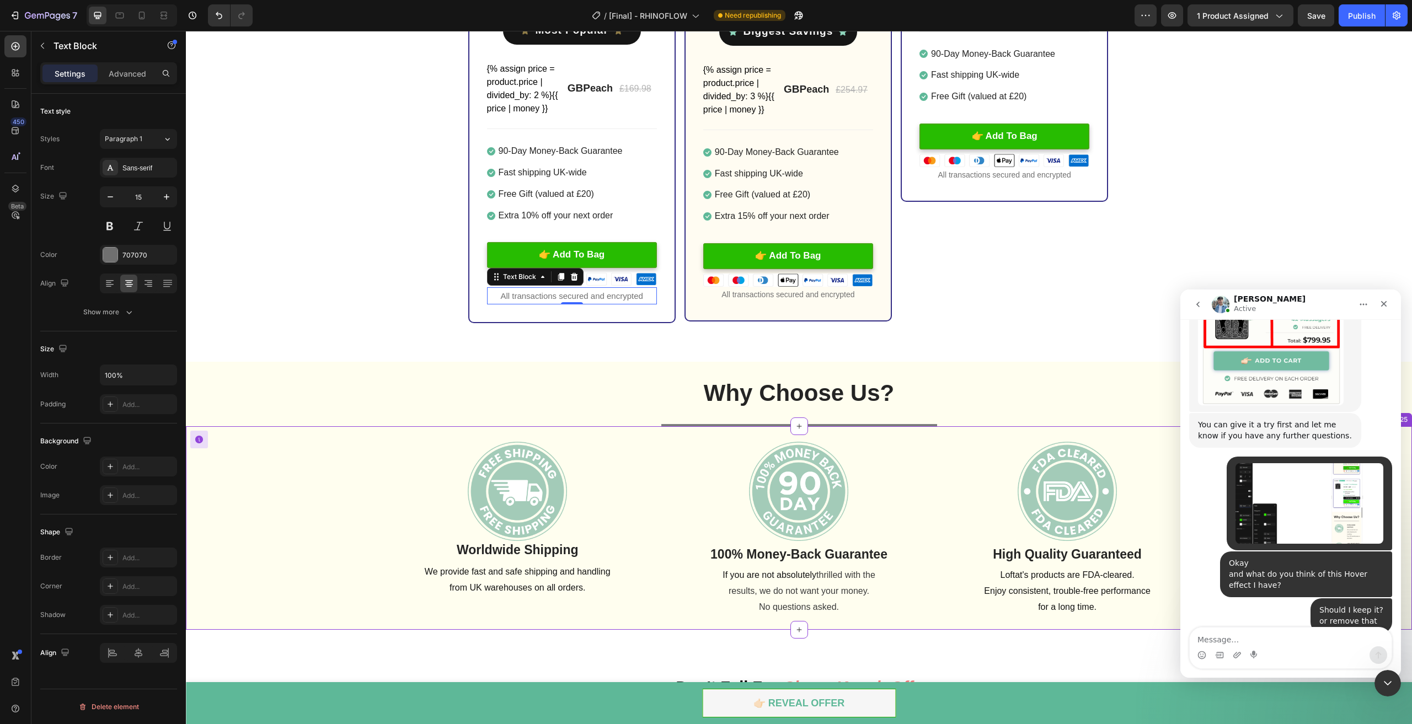
scroll to position [3252, 0]
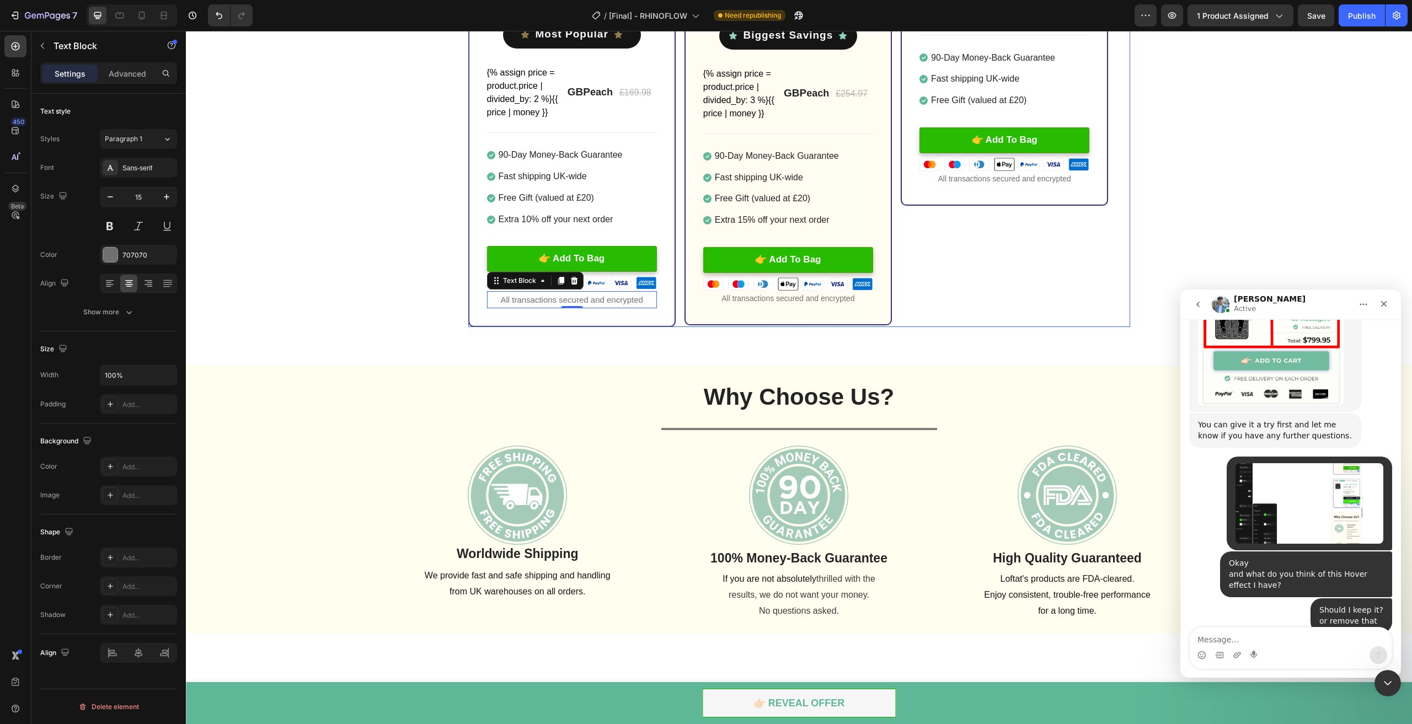
click at [1029, 296] on div "1x Loftat™ RhinoFlow Heading Image Title Line SAVE £40.00 (P) Tag Image £44.99 …" at bounding box center [1004, 36] width 207 height 581
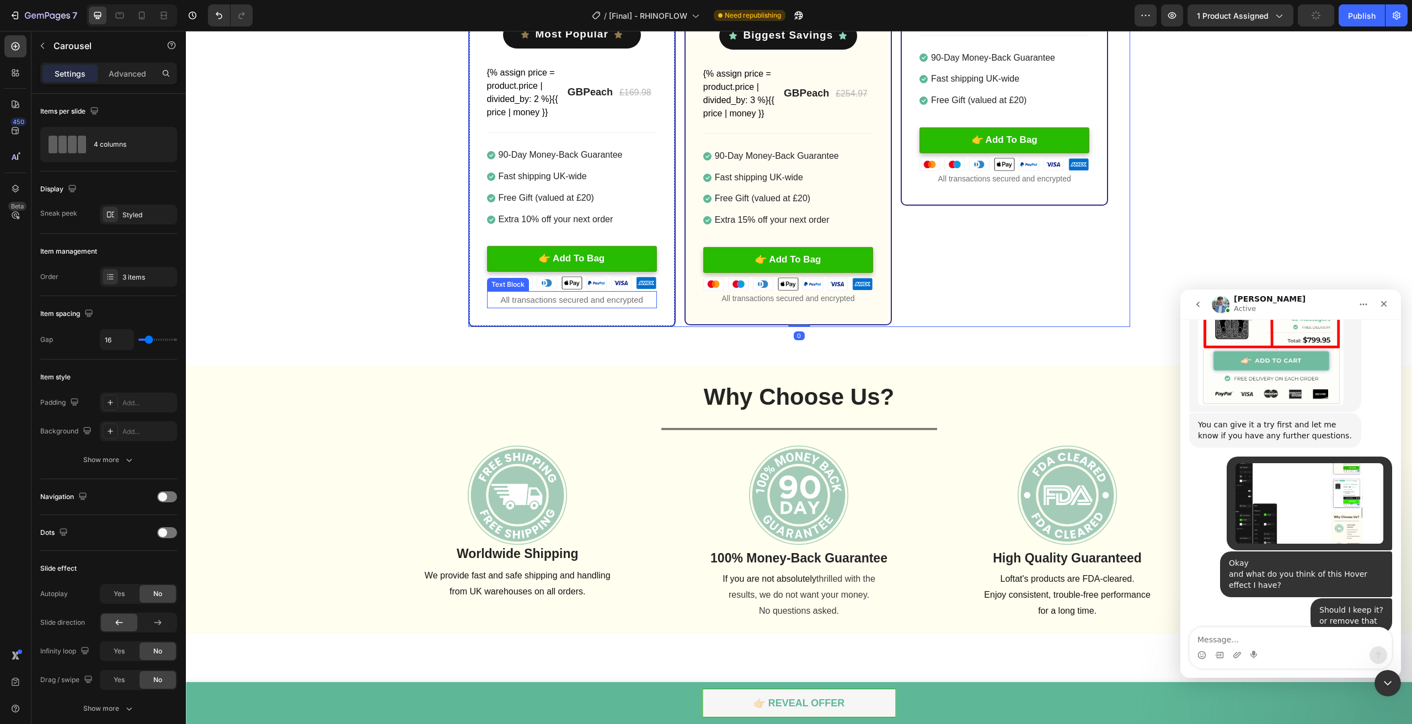
click at [552, 302] on p "All transactions secured and encrypted" at bounding box center [572, 299] width 168 height 15
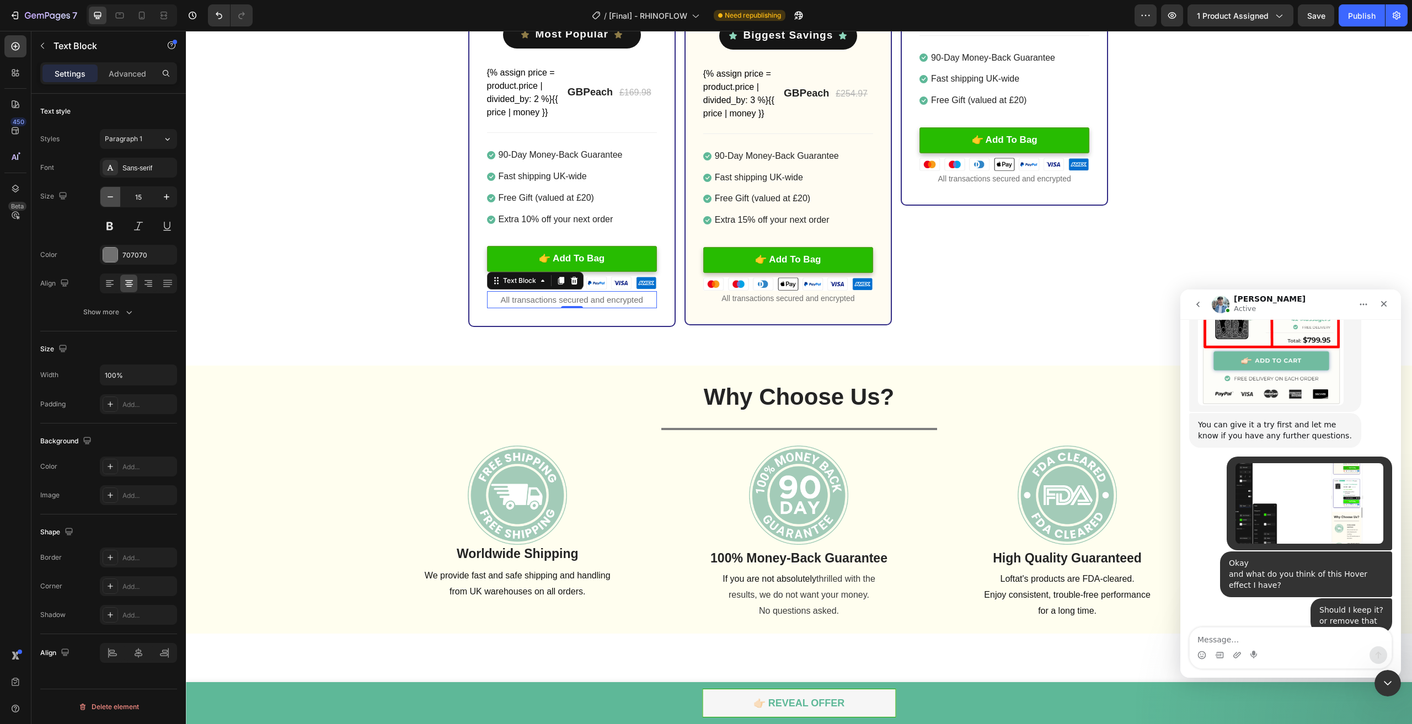
click at [114, 195] on icon "button" at bounding box center [110, 196] width 11 height 11
type input "14"
click at [308, 205] on div "2x Loftat™ RhinoFlow Heading Image Title Line SAVE £84.00 (P) Tag Image Icon Mo…" at bounding box center [799, 36] width 1226 height 580
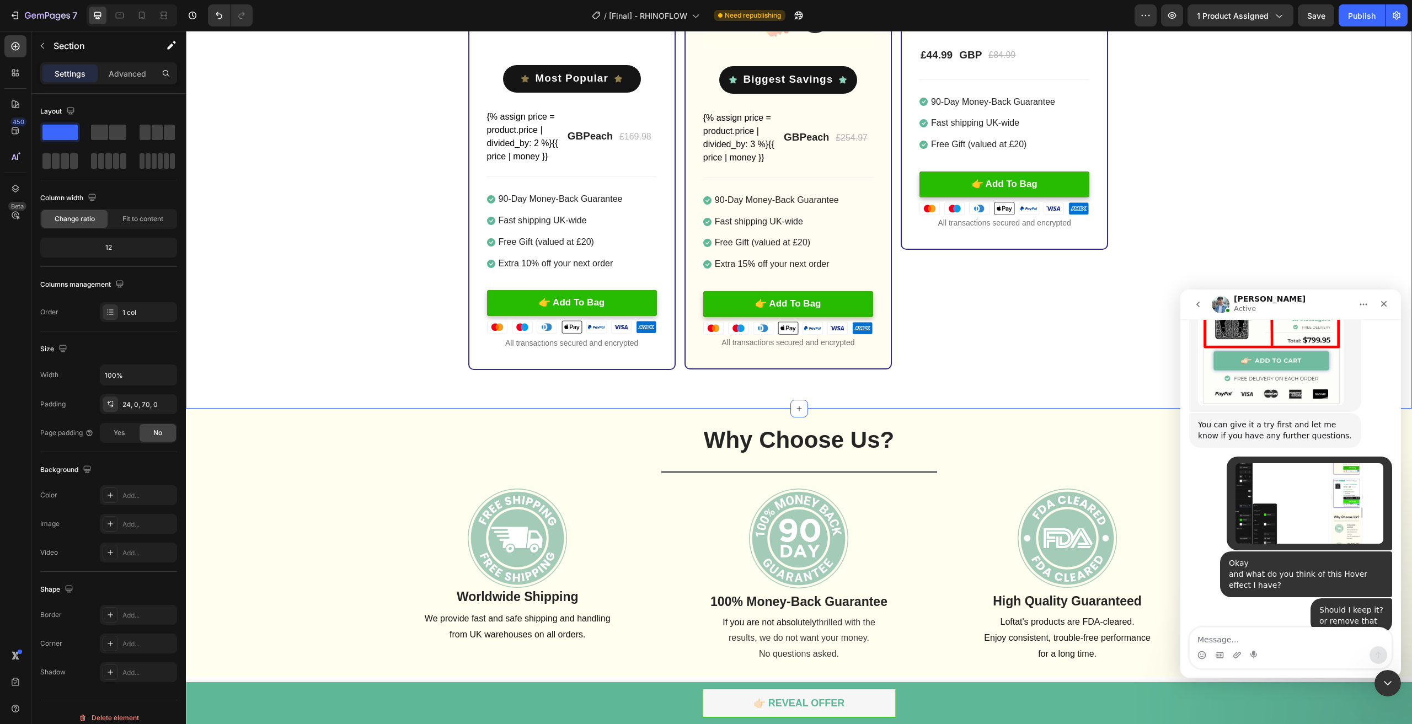
scroll to position [3197, 0]
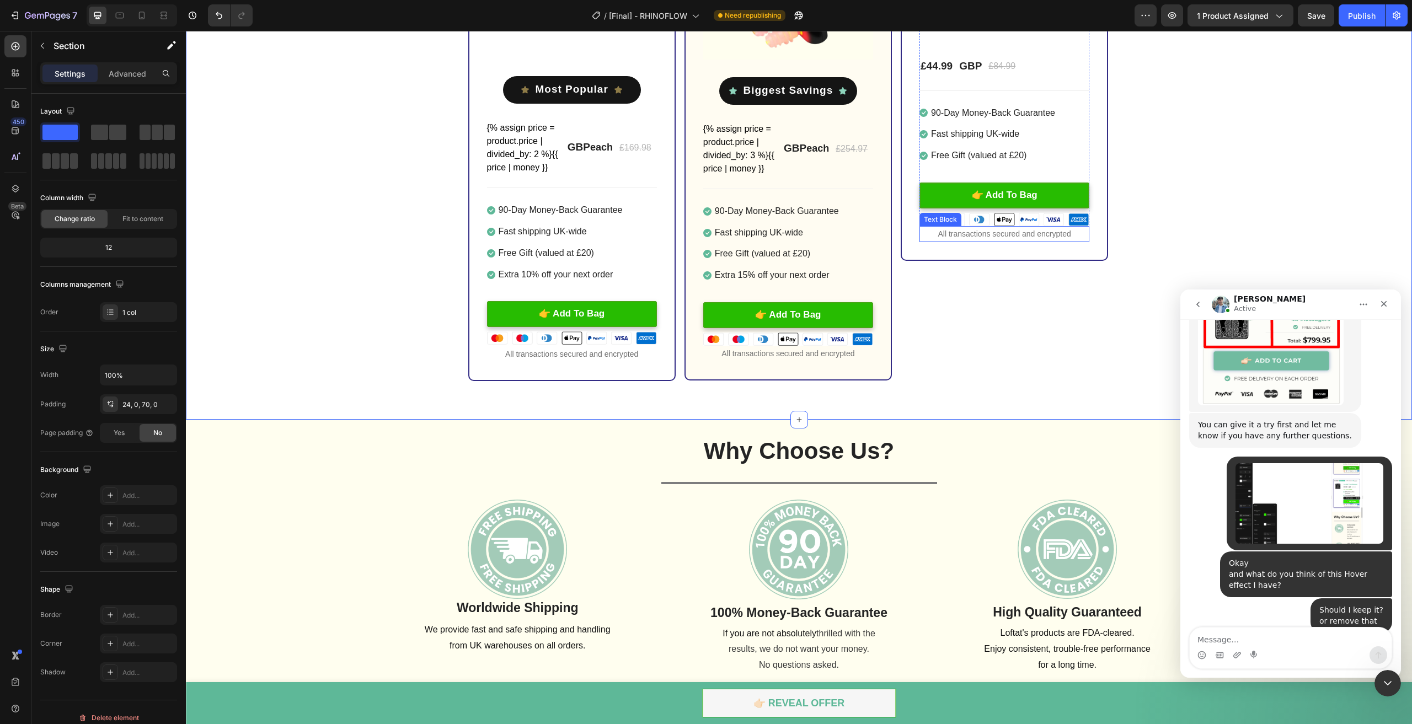
click at [990, 235] on p "All transactions secured and encrypted" at bounding box center [1005, 234] width 168 height 14
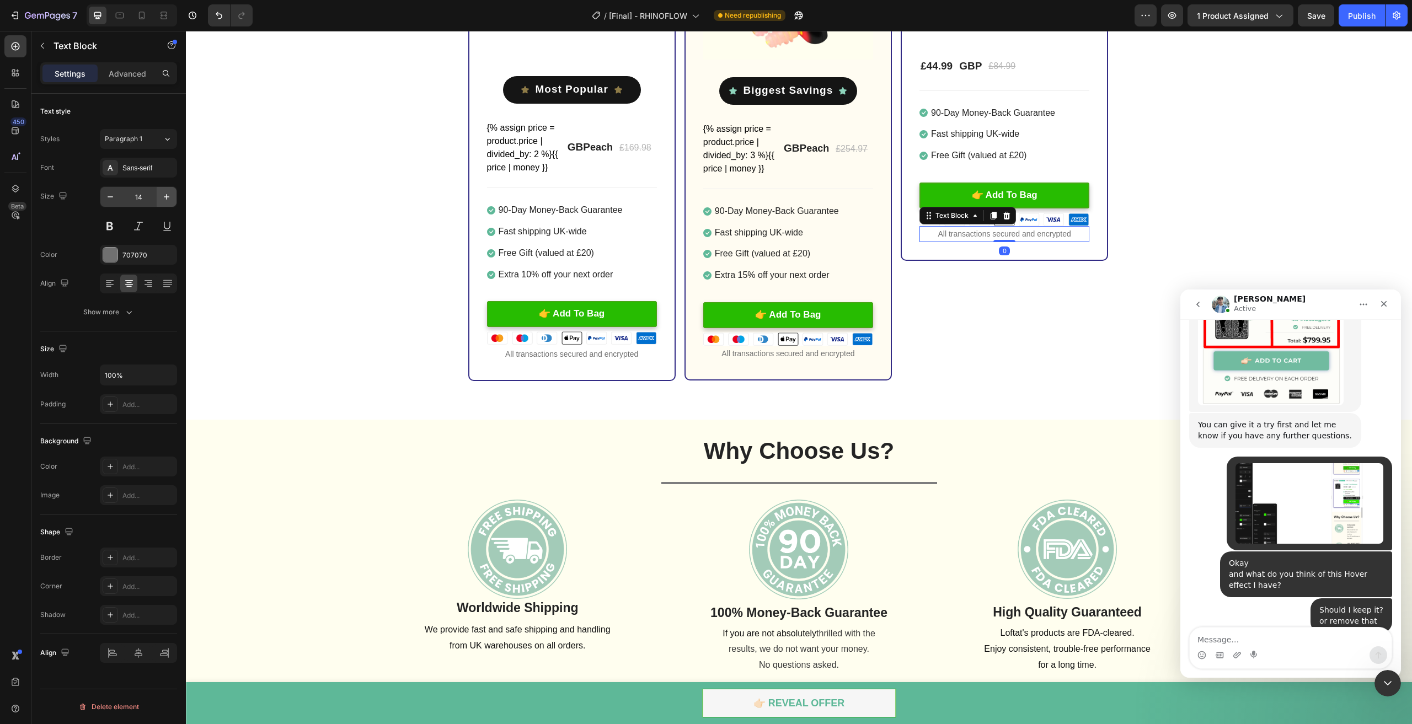
click at [167, 197] on icon "button" at bounding box center [167, 197] width 6 height 6
click at [303, 178] on div "2x Loftat™ RhinoFlow Heading Image Title Line SAVE £84.00 (P) Tag Image Icon Mo…" at bounding box center [799, 91] width 1226 height 580
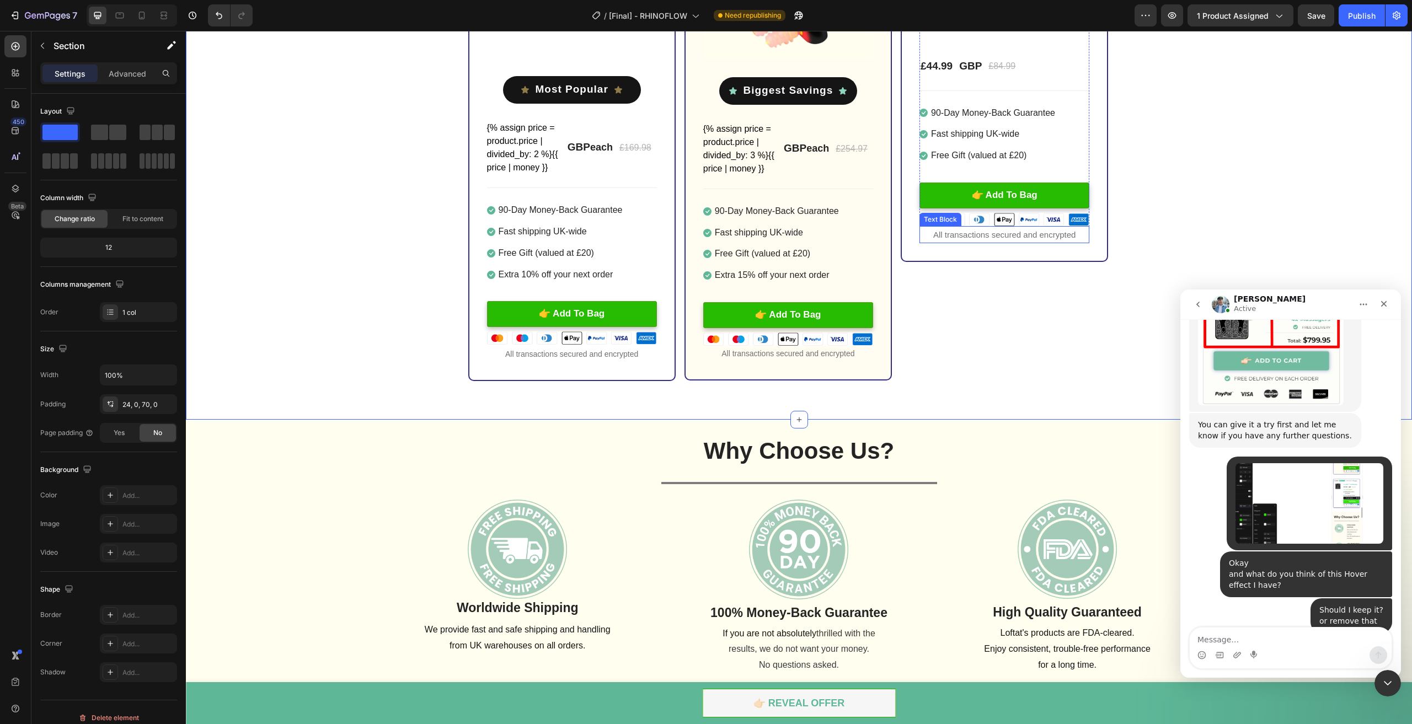
click at [983, 231] on p "All transactions secured and encrypted" at bounding box center [1005, 234] width 168 height 15
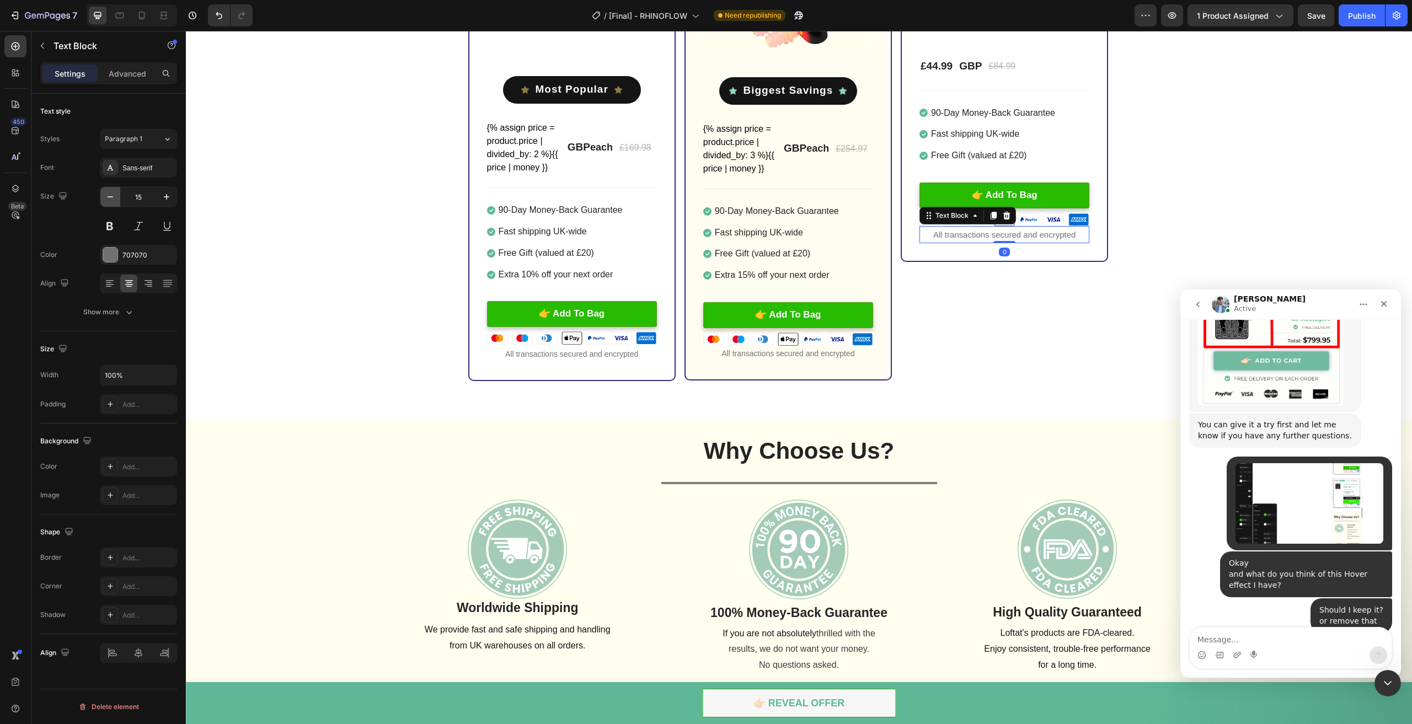
click at [108, 189] on button "button" at bounding box center [110, 197] width 20 height 20
type input "14"
click at [1175, 210] on div "2x Loftat™ RhinoFlow Heading Image Title Line SAVE £84.00 (P) Tag Image Icon Mo…" at bounding box center [799, 91] width 1226 height 580
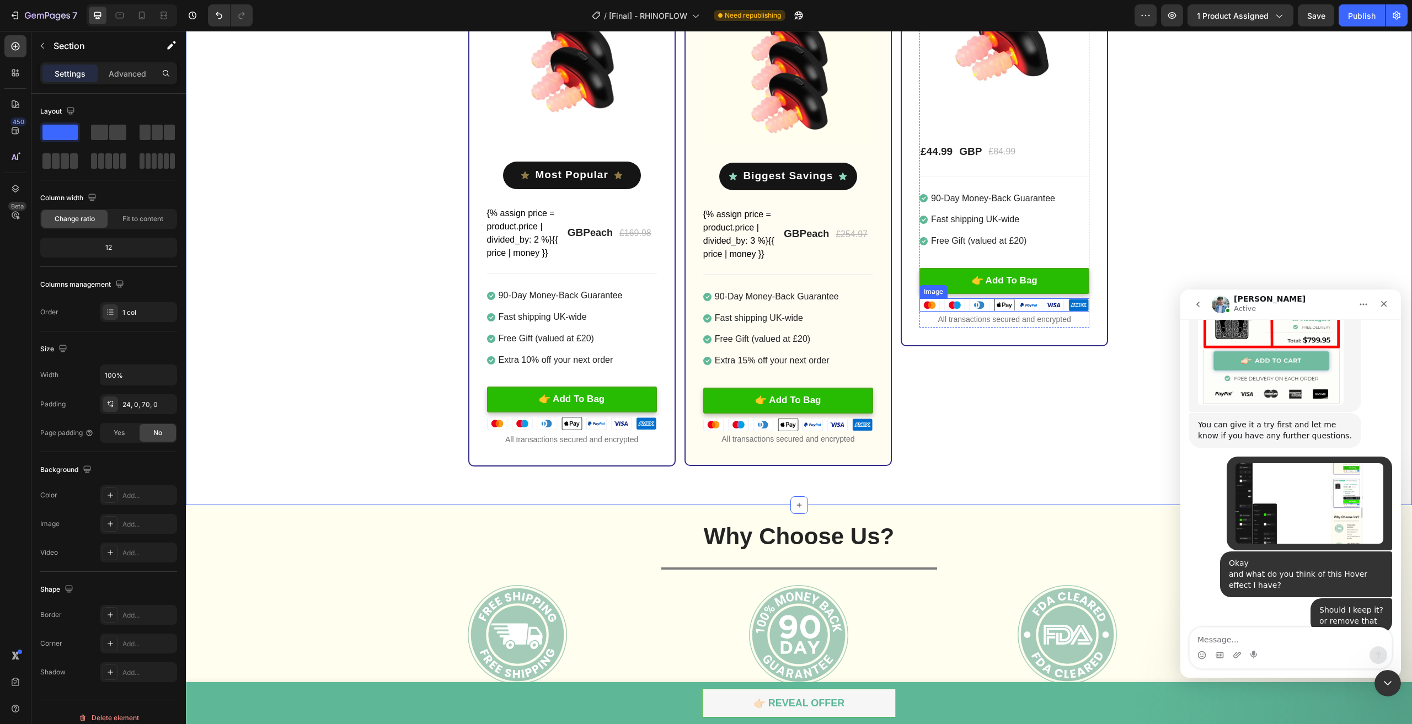
scroll to position [3086, 0]
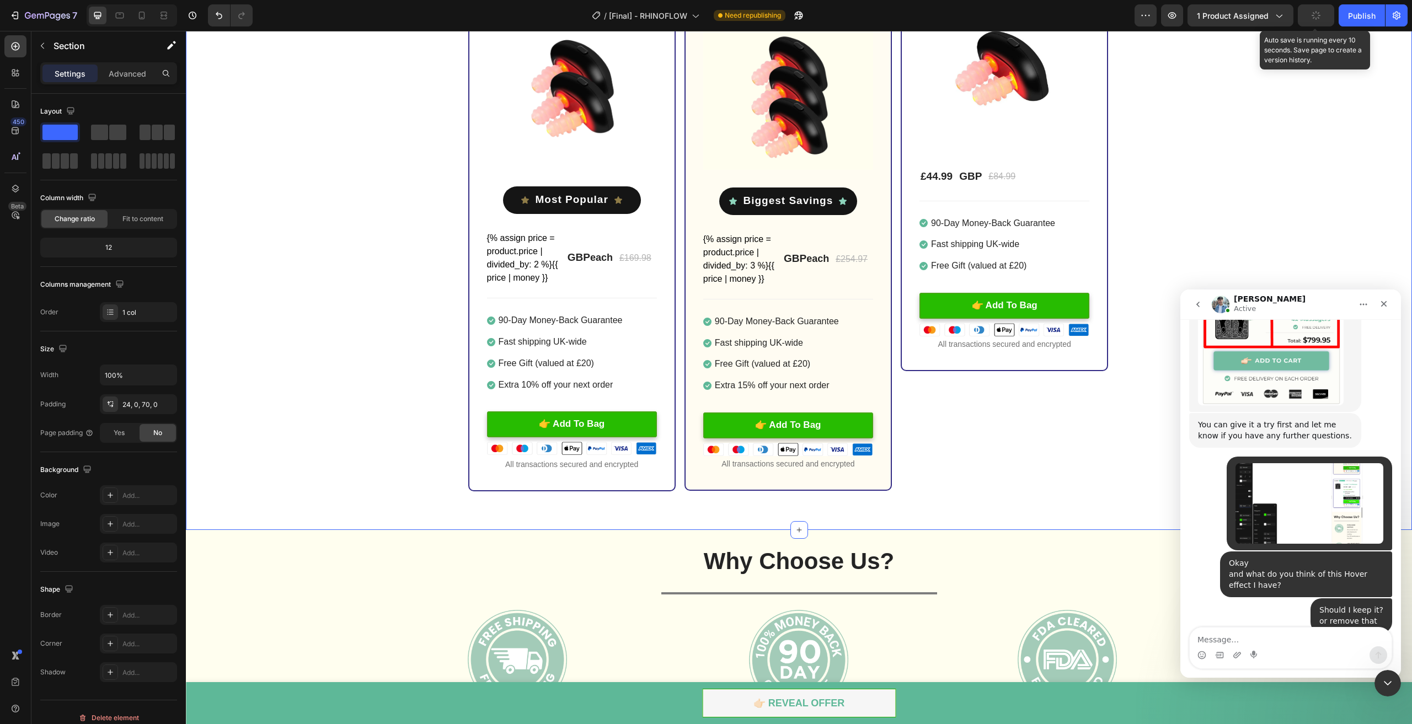
click at [1316, 13] on icon "button" at bounding box center [1316, 15] width 10 height 10
click at [1359, 24] on button "Publish" at bounding box center [1362, 15] width 46 height 22
drag, startPoint x: 444, startPoint y: 396, endPoint x: 430, endPoint y: 436, distance: 41.9
click at [445, 406] on div "2x Loftat™ RhinoFlow Heading Image Title Line SAVE £84.00 (P) Tag Image Icon Mo…" at bounding box center [799, 202] width 1226 height 580
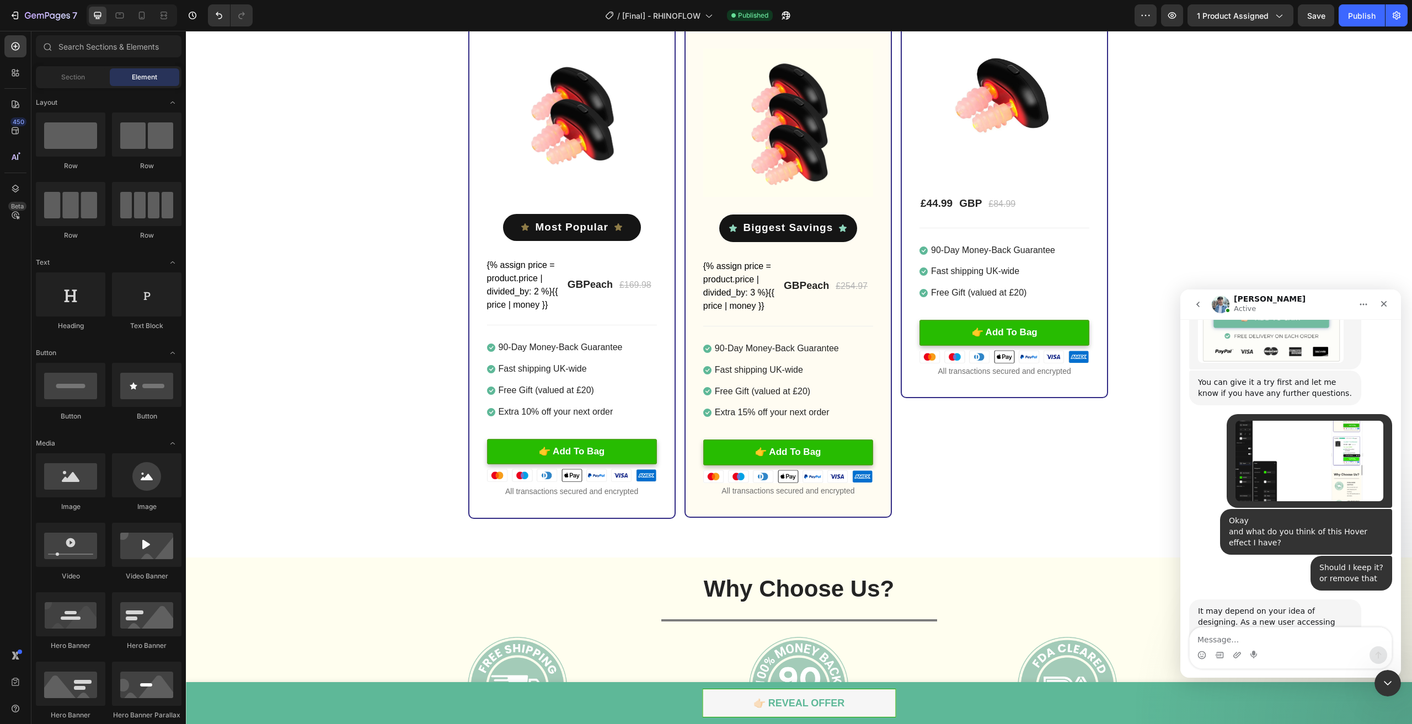
scroll to position [3288, 0]
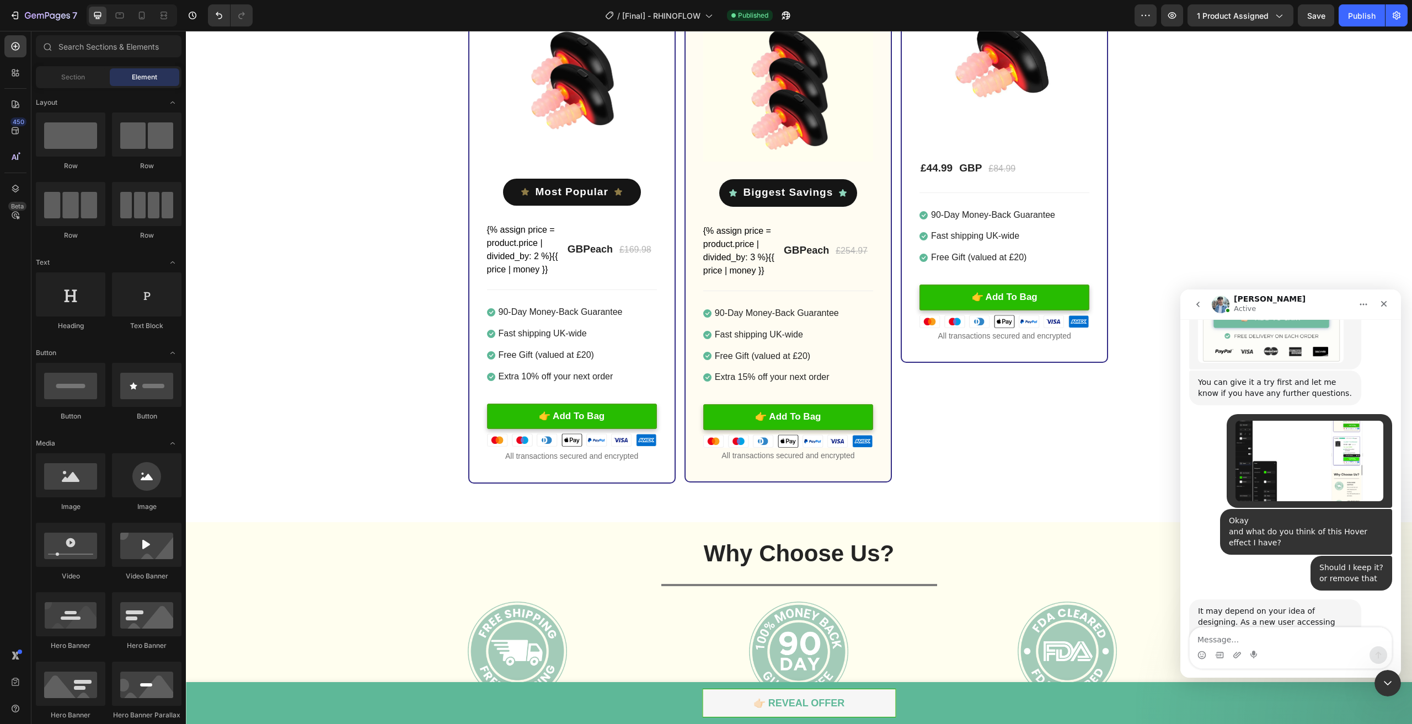
drag, startPoint x: 1412, startPoint y: 142, endPoint x: 369, endPoint y: 199, distance: 1044.3
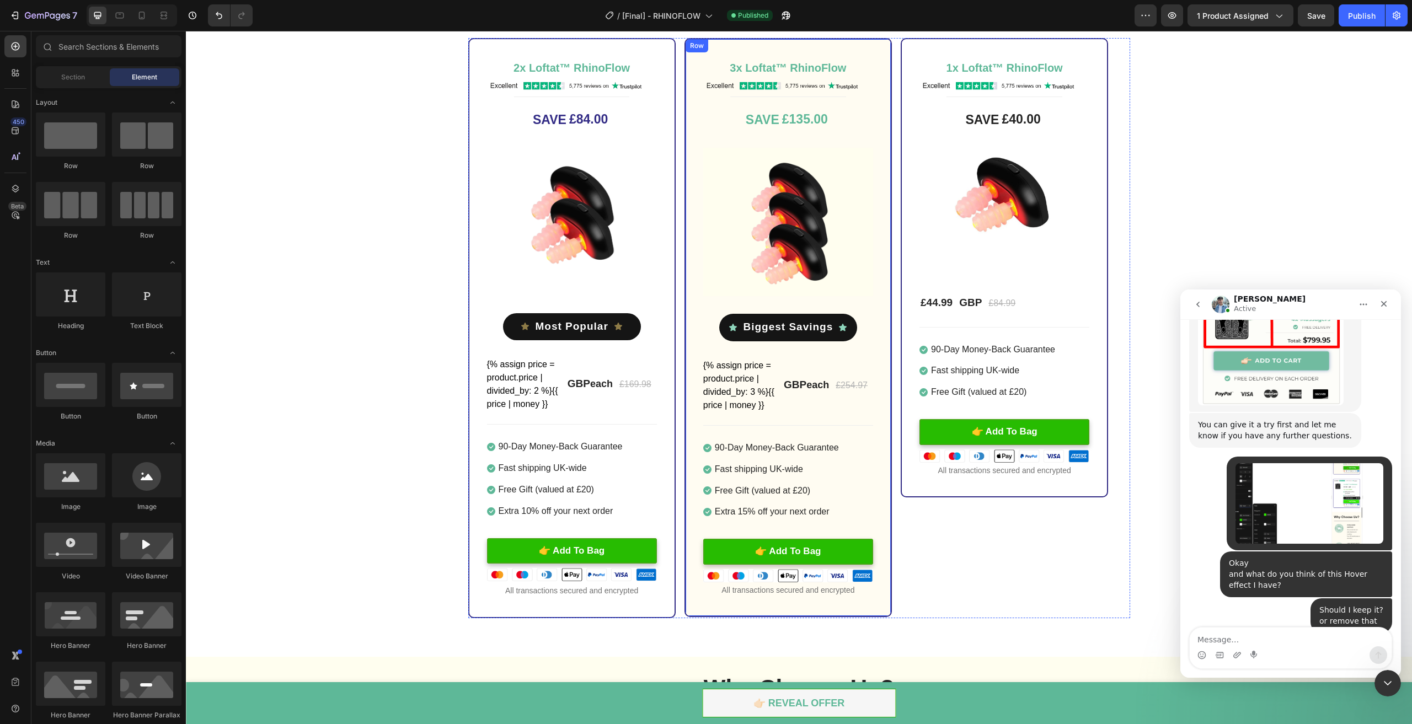
scroll to position [3123, 0]
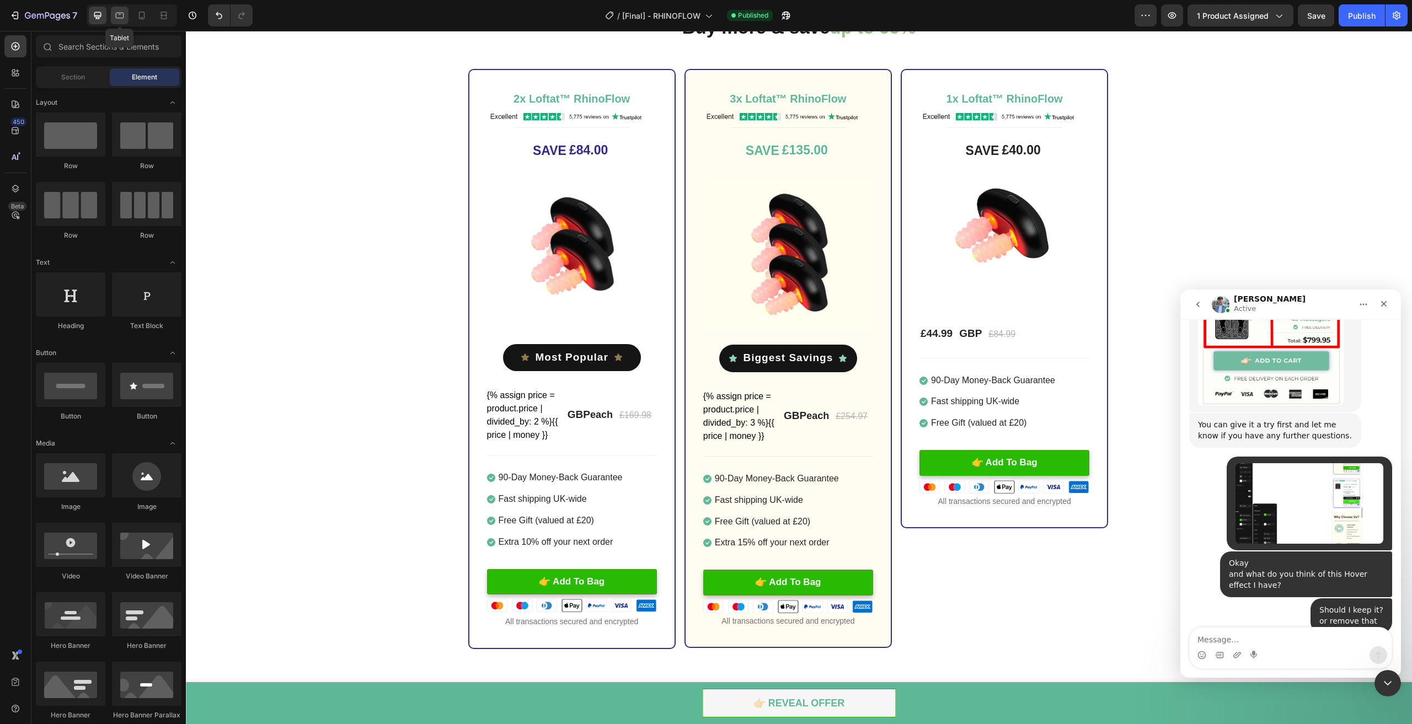
click at [118, 23] on div at bounding box center [120, 16] width 18 height 18
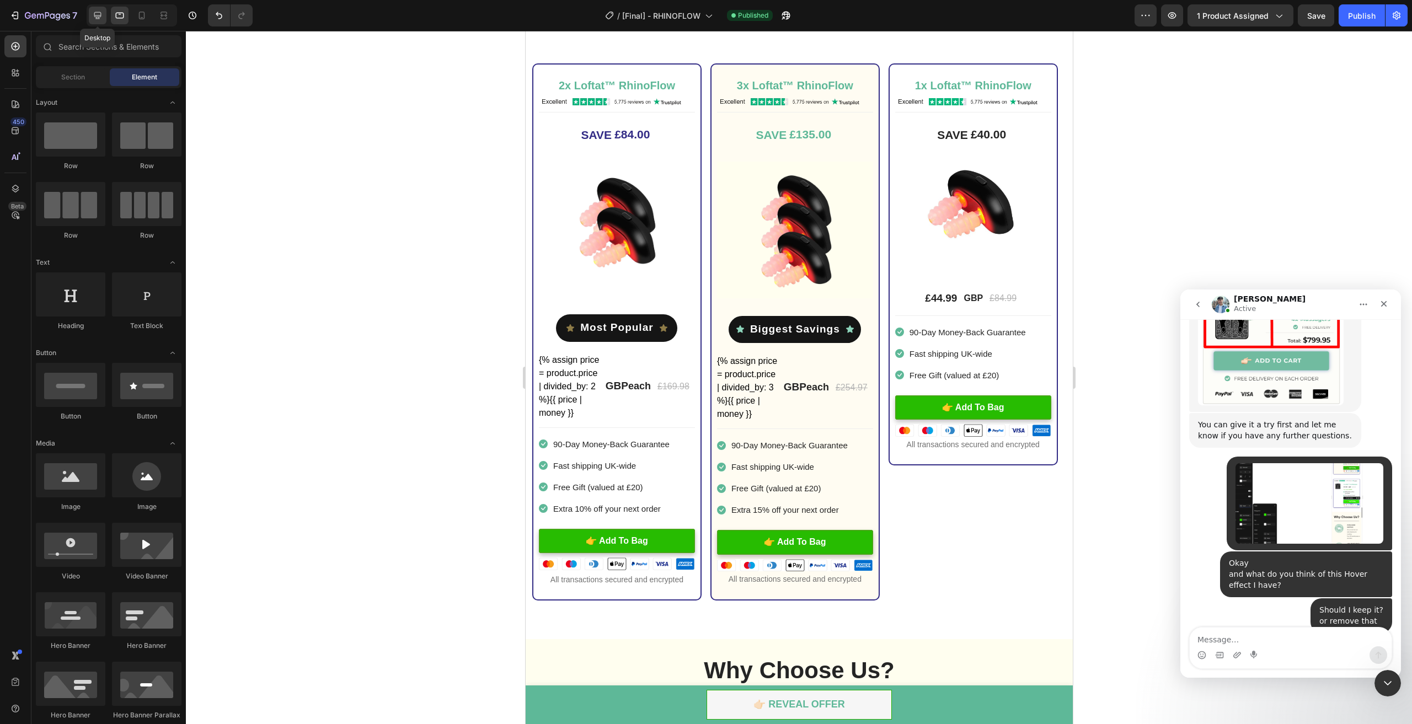
click at [100, 22] on div at bounding box center [98, 16] width 18 height 18
